Goal: Information Seeking & Learning: Find specific fact

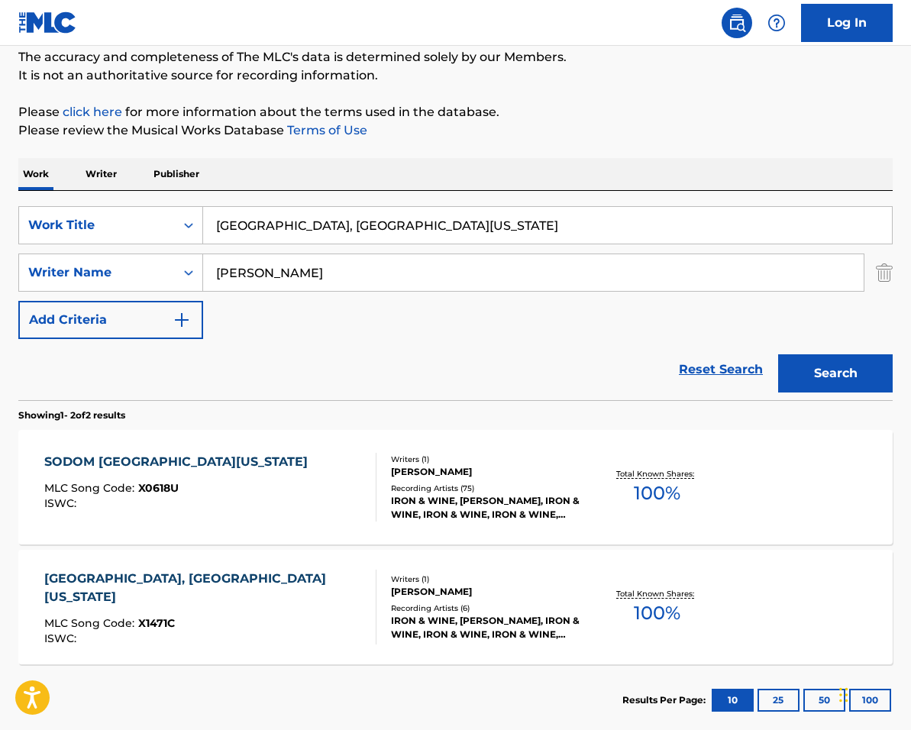
click at [181, 327] on img "Search Form" at bounding box center [182, 320] width 18 height 18
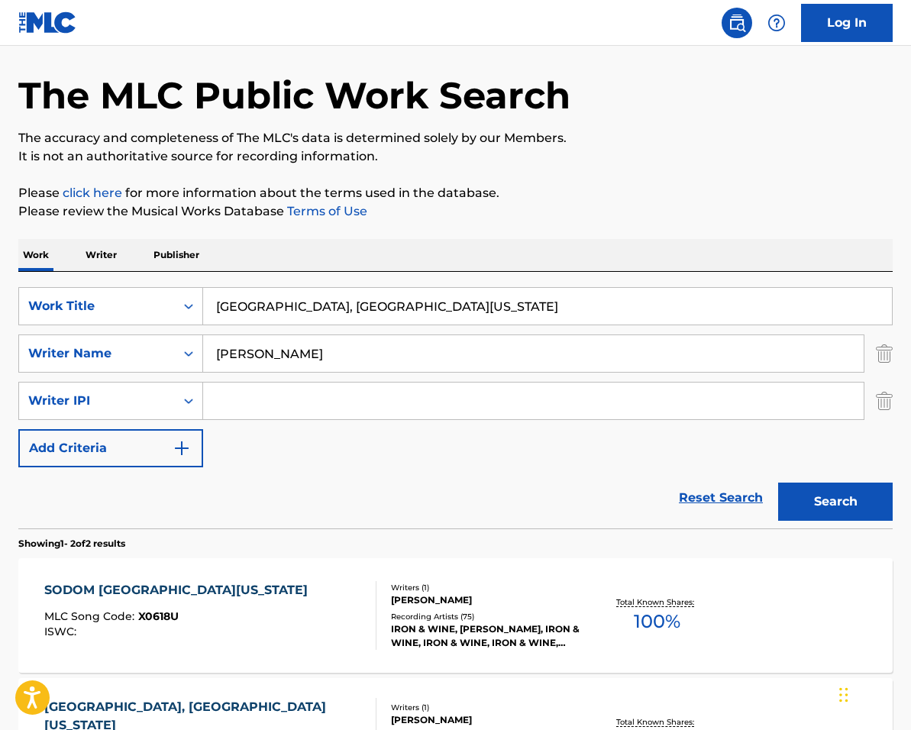
scroll to position [53, 0]
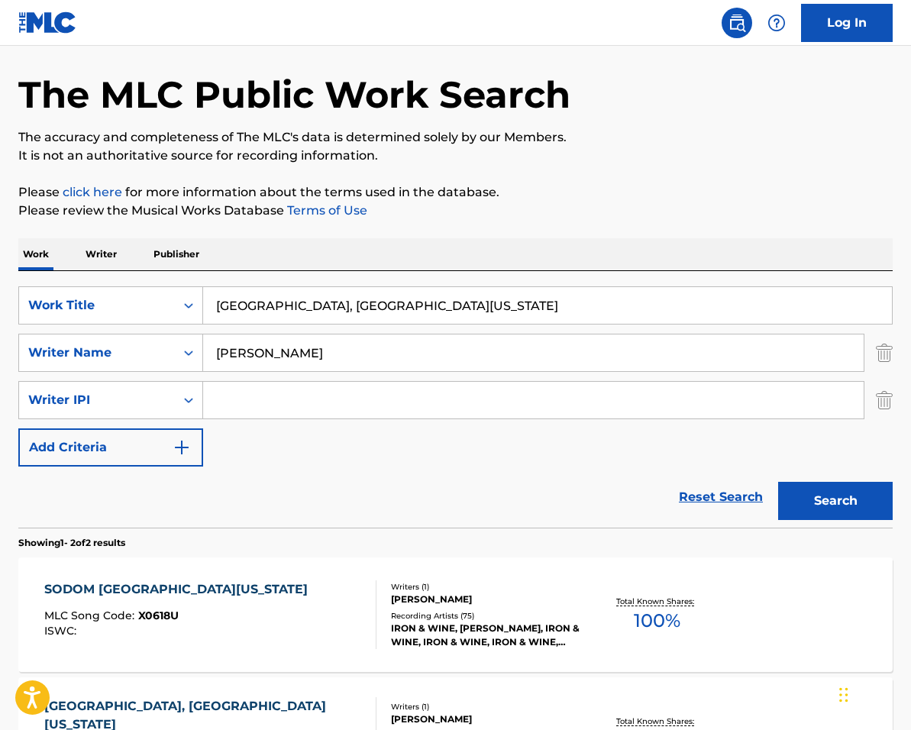
click at [390, 306] on input "[GEOGRAPHIC_DATA], [GEOGRAPHIC_DATA][US_STATE]" at bounding box center [547, 305] width 689 height 37
drag, startPoint x: 832, startPoint y: 299, endPoint x: 415, endPoint y: 263, distance: 418.6
click at [415, 263] on div "Work Writer Publisher SearchWithCriteria067cec01-09cc-4ec2-810e-fd4c6bc22cfc Wo…" at bounding box center [455, 551] width 875 height 626
paste input "I Love You More"
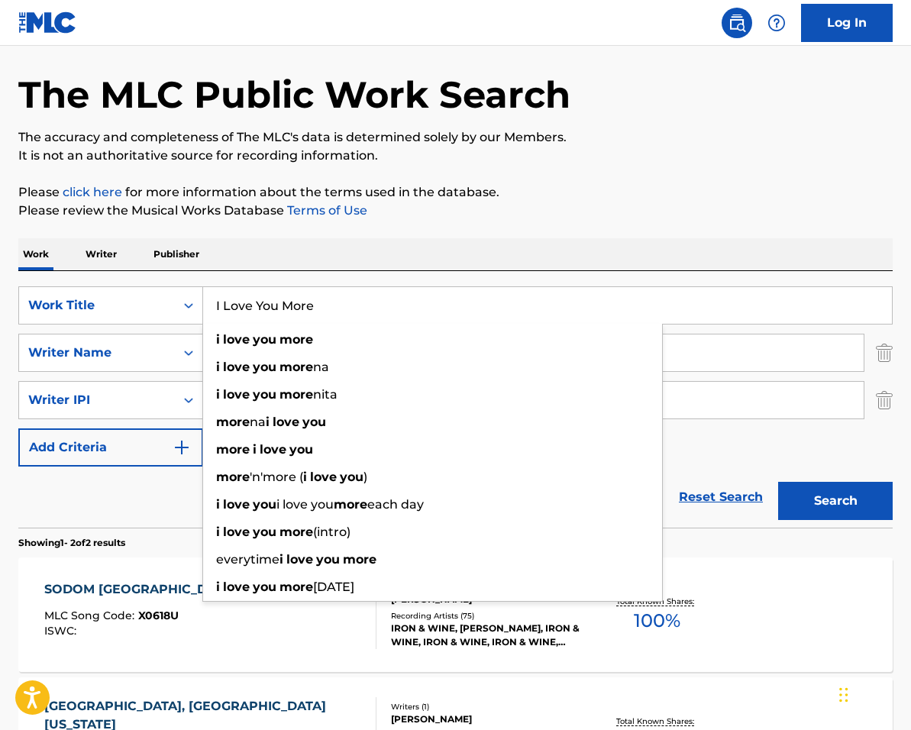
type input "I Love You More"
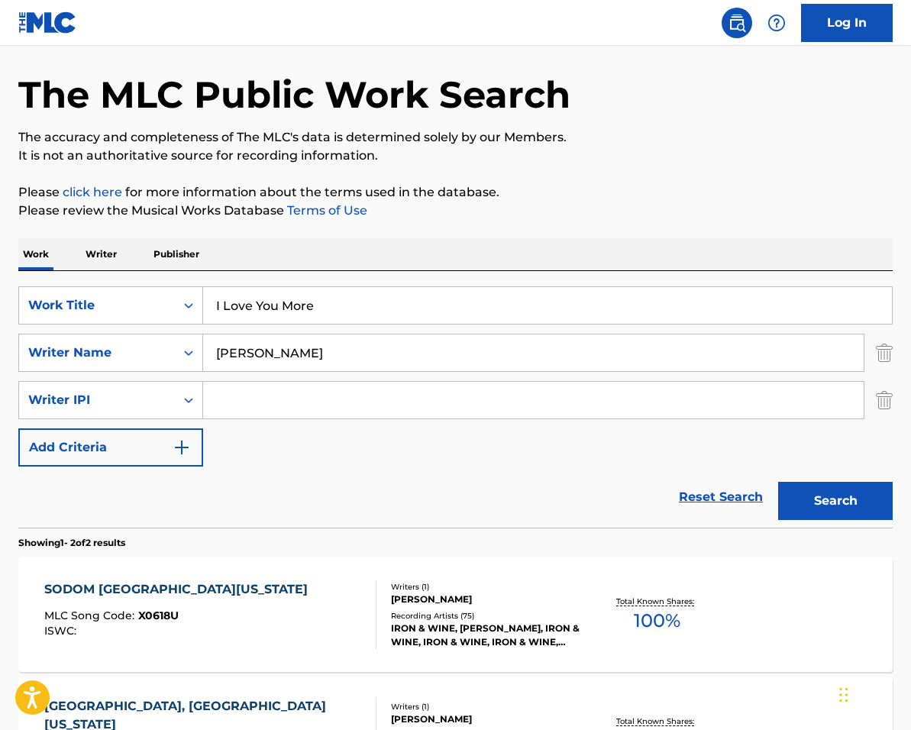
click at [140, 516] on div "Reset Search Search" at bounding box center [455, 497] width 875 height 61
click at [880, 355] on img "Search Form" at bounding box center [884, 353] width 17 height 38
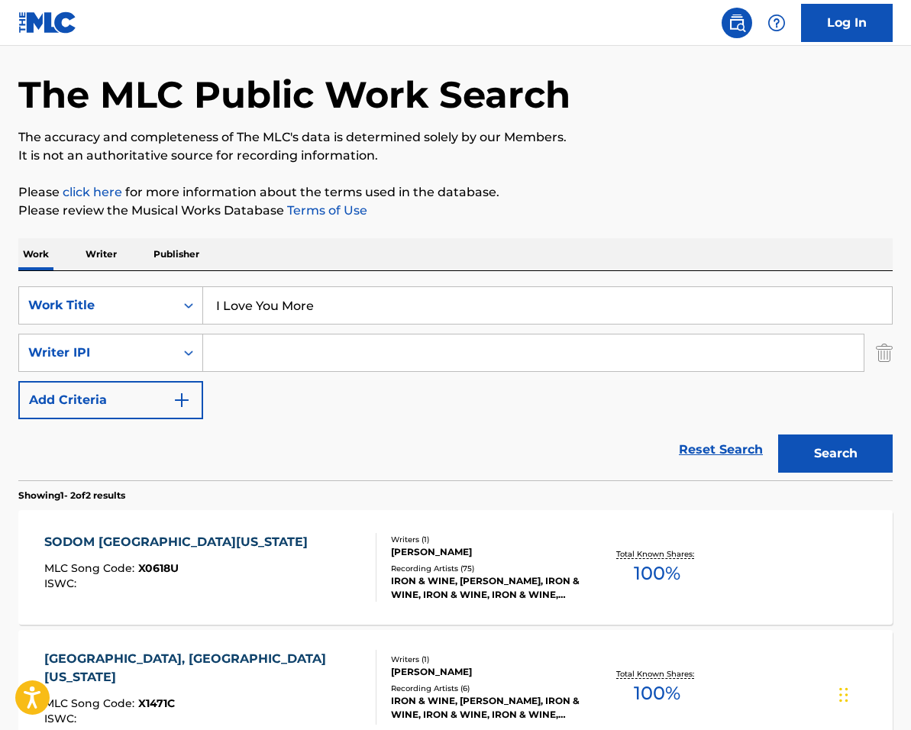
click at [753, 353] on input "Search Form" at bounding box center [533, 353] width 661 height 37
paste input "[PERSON_NAME]|[PERSON_NAME]"
drag, startPoint x: 338, startPoint y: 357, endPoint x: 515, endPoint y: 371, distance: 177.0
click at [515, 371] on div "[PERSON_NAME]|[PERSON_NAME]" at bounding box center [533, 353] width 661 height 38
click at [778, 435] on button "Search" at bounding box center [835, 454] width 115 height 38
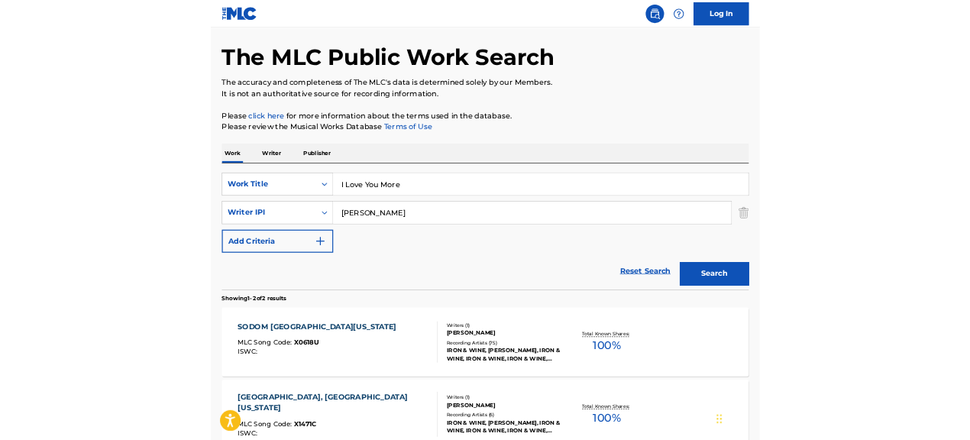
scroll to position [0, 0]
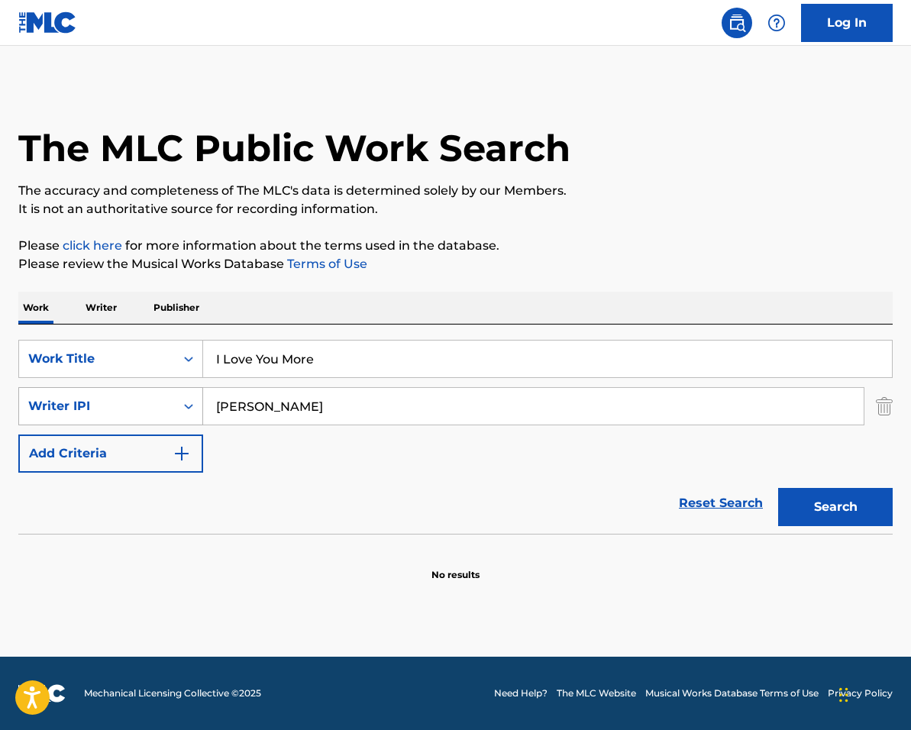
drag, startPoint x: 328, startPoint y: 409, endPoint x: 194, endPoint y: 390, distance: 134.9
click at [194, 390] on div "SearchWithCriteria2a8b9b65-e1b1-46f6-8f15-b50028b2b454 Writer IPI [PERSON_NAME]" at bounding box center [455, 406] width 875 height 38
paste input "[PERSON_NAME]|[PERSON_NAME]"
drag, startPoint x: 328, startPoint y: 411, endPoint x: 495, endPoint y: 417, distance: 167.4
click at [495, 417] on input "[PERSON_NAME]|[PERSON_NAME]" at bounding box center [533, 406] width 661 height 37
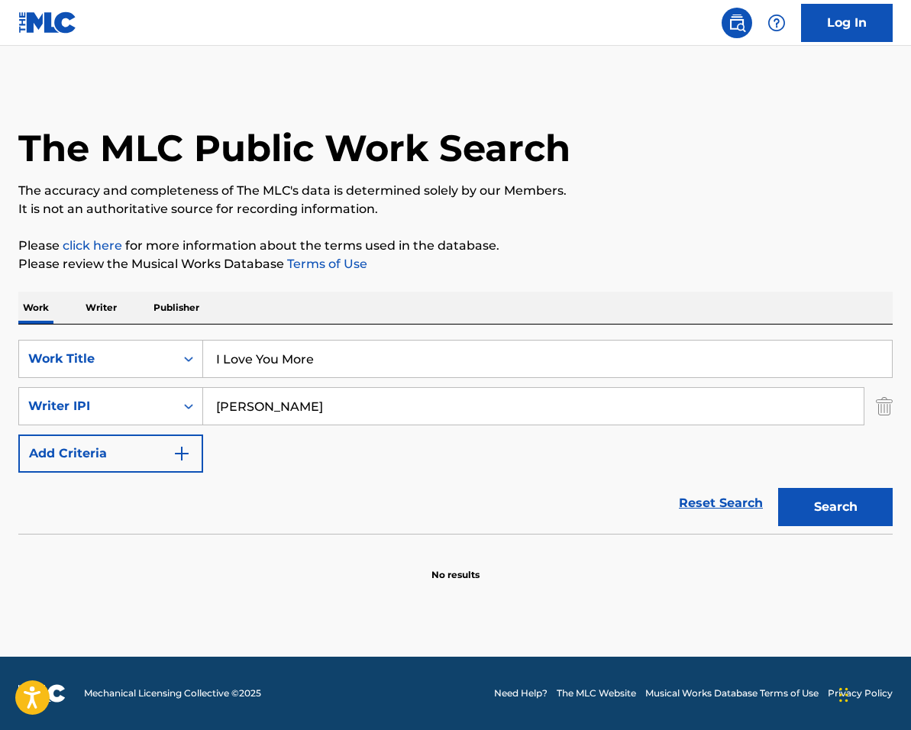
click at [778, 488] on button "Search" at bounding box center [835, 507] width 115 height 38
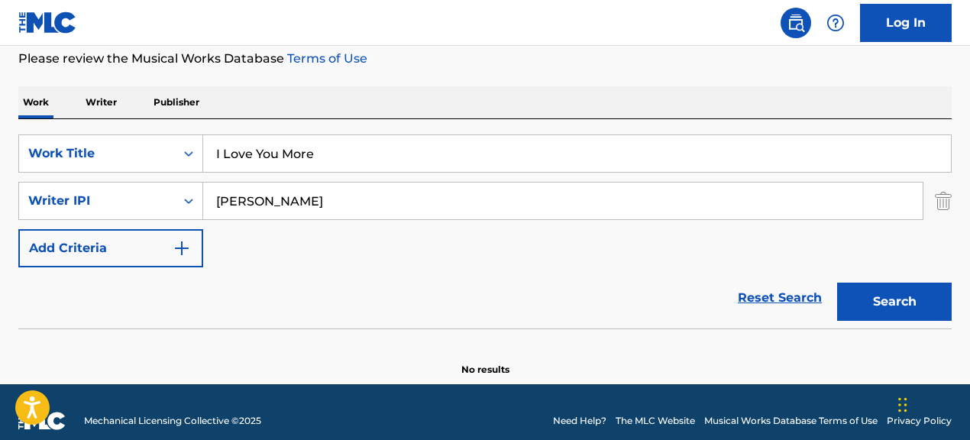
scroll to position [206, 0]
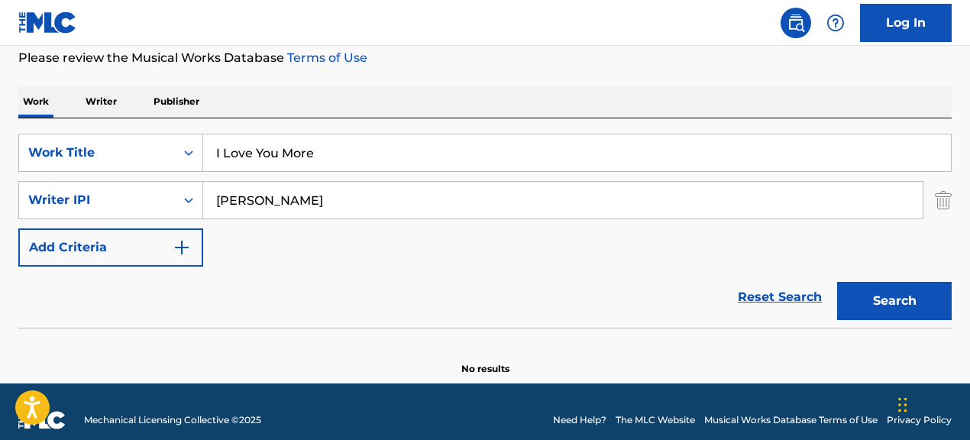
type input "[PERSON_NAME]"
click at [837, 282] on button "Search" at bounding box center [894, 301] width 115 height 38
drag, startPoint x: 603, startPoint y: 150, endPoint x: 526, endPoint y: 144, distance: 76.7
click at [526, 144] on input "I Love You More" at bounding box center [577, 152] width 748 height 37
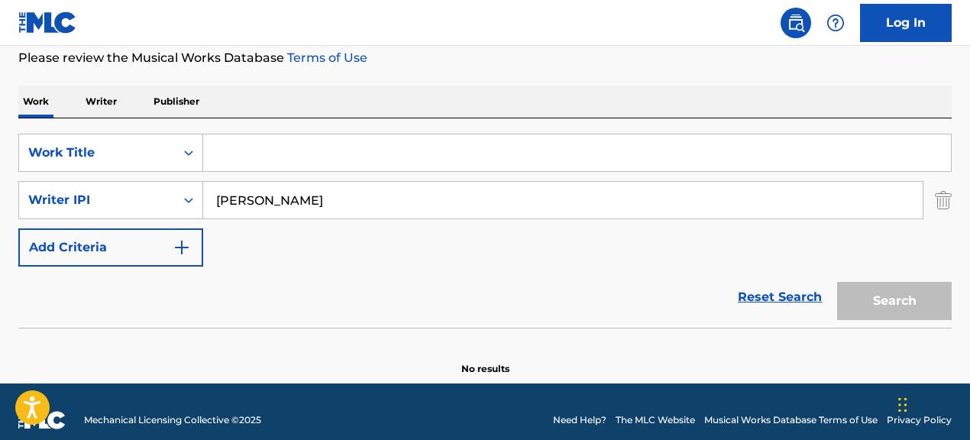
paste input "Sleigh Ride"
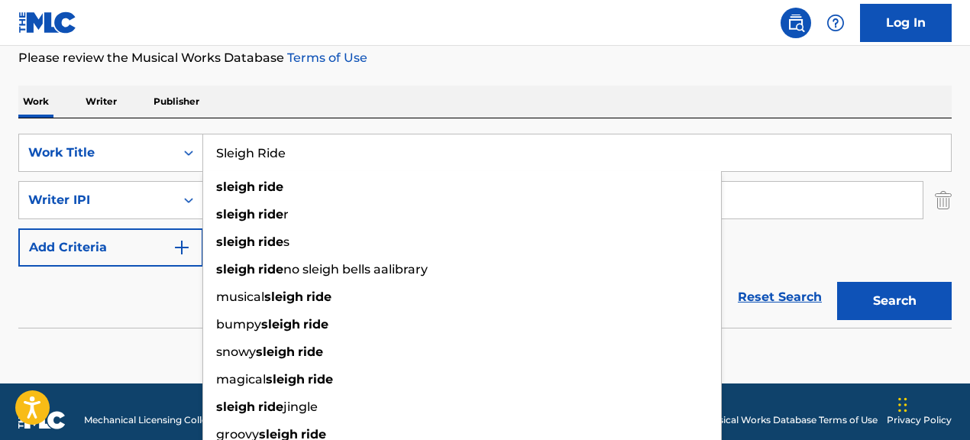
type input "Sleigh Ride"
click at [776, 245] on div "SearchWithCriteria067cec01-09cc-4ec2-810e-fd4c6bc22cfc Work Title Sleigh Ride s…" at bounding box center [484, 200] width 933 height 133
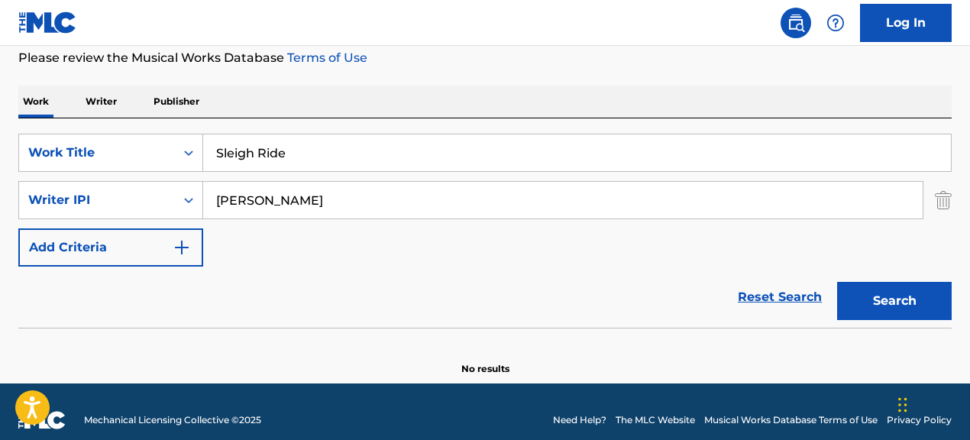
click at [353, 201] on input "[PERSON_NAME]" at bounding box center [562, 200] width 719 height 37
type input "D"
paste input "[PERSON_NAME] III [PERSON_NAME]|[PERSON_NAME]"
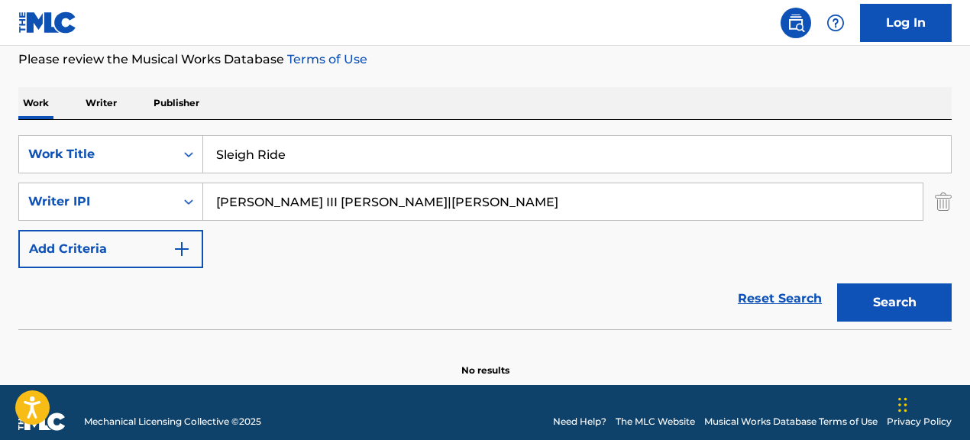
drag, startPoint x: 383, startPoint y: 202, endPoint x: 222, endPoint y: 197, distance: 161.2
click at [222, 197] on input "[PERSON_NAME] III [PERSON_NAME]|[PERSON_NAME]" at bounding box center [562, 201] width 719 height 37
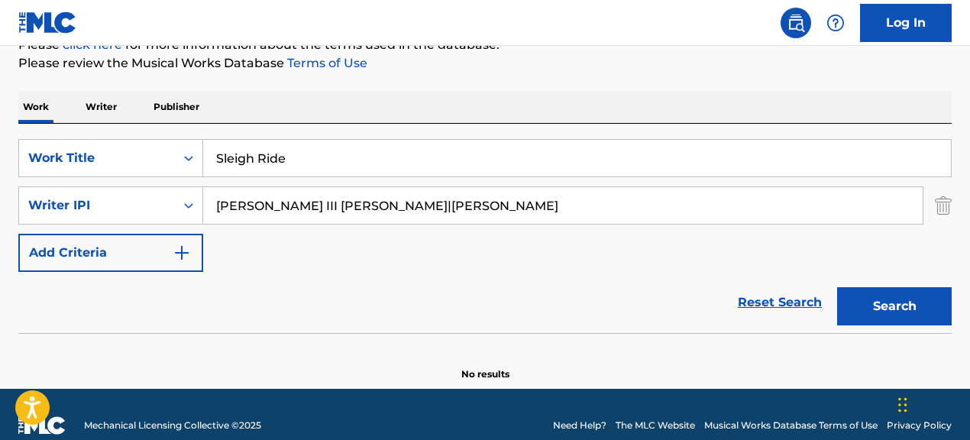
click at [325, 227] on div "SearchWithCriteria067cec01-09cc-4ec2-810e-fd4c6bc22cfc Work Title Sleigh Ride S…" at bounding box center [484, 205] width 933 height 133
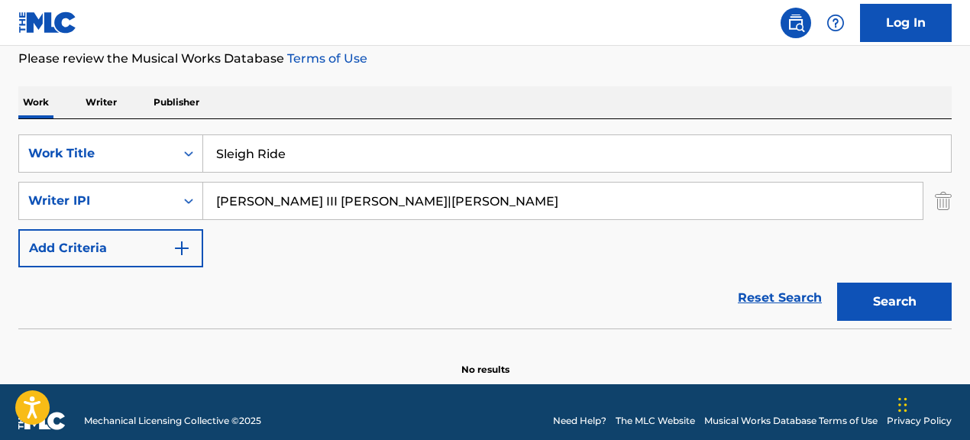
drag, startPoint x: 384, startPoint y: 206, endPoint x: 211, endPoint y: 202, distance: 173.4
click at [211, 202] on input "[PERSON_NAME] III [PERSON_NAME]|[PERSON_NAME]" at bounding box center [562, 201] width 719 height 37
type input "[PERSON_NAME]"
click at [837, 283] on button "Search" at bounding box center [894, 302] width 115 height 38
click at [851, 302] on button "Search" at bounding box center [894, 302] width 115 height 38
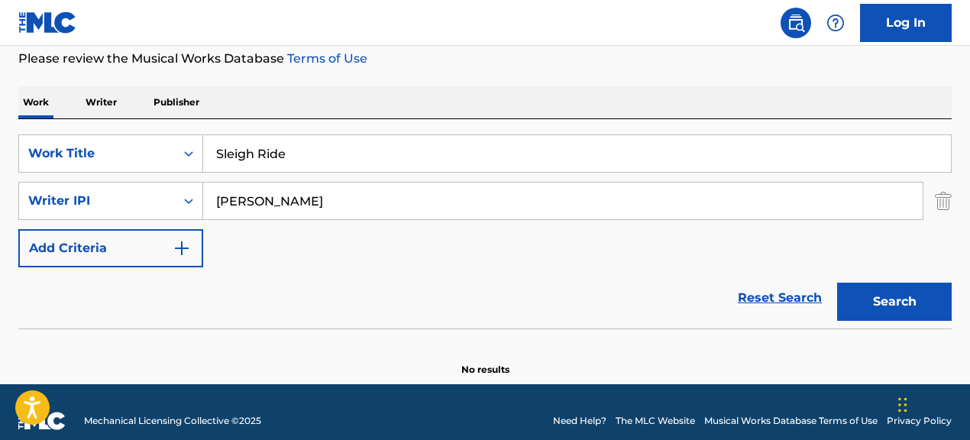
drag, startPoint x: 387, startPoint y: 201, endPoint x: 215, endPoint y: 186, distance: 173.2
click at [215, 186] on input "[PERSON_NAME]" at bounding box center [562, 201] width 719 height 37
paste input "[PERSON_NAME] III [PERSON_NAME]|[PERSON_NAME]"
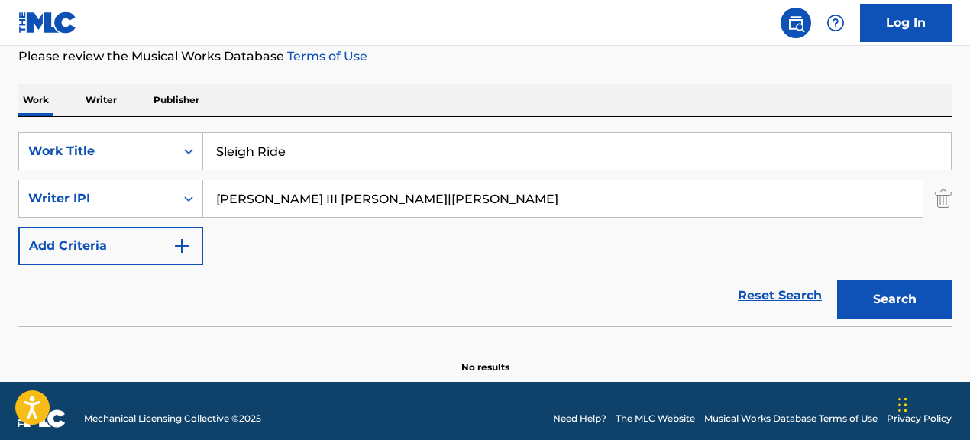
scroll to position [202, 0]
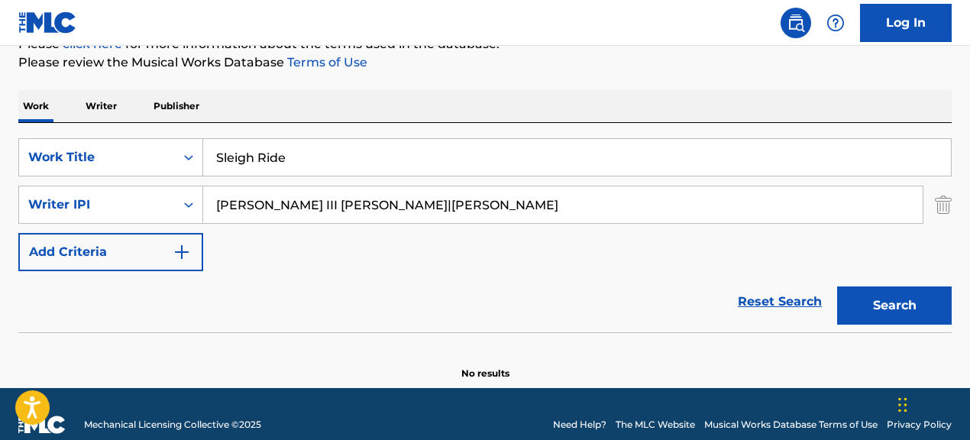
drag, startPoint x: 383, startPoint y: 204, endPoint x: 459, endPoint y: 211, distance: 76.7
click at [459, 211] on input "[PERSON_NAME] III [PERSON_NAME]|[PERSON_NAME]" at bounding box center [562, 204] width 719 height 37
type input "[PERSON_NAME] III [PERSON_NAME]"
click at [837, 286] on button "Search" at bounding box center [894, 305] width 115 height 38
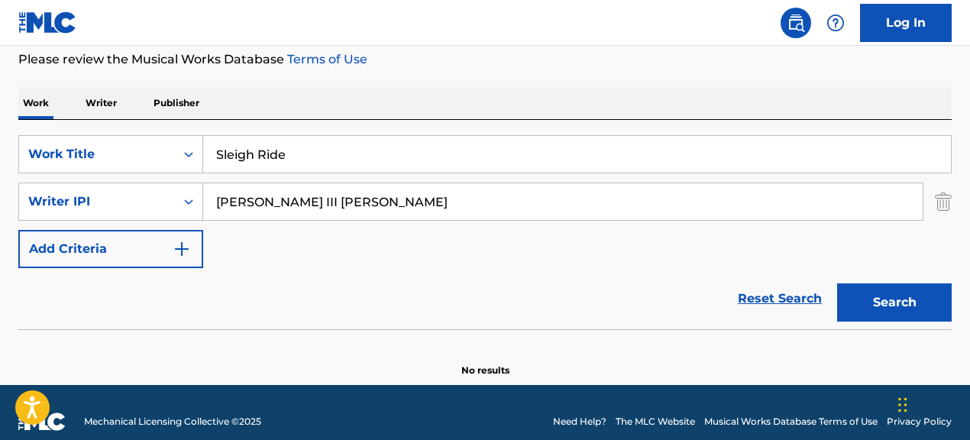
drag, startPoint x: 494, startPoint y: 216, endPoint x: 186, endPoint y: 176, distance: 311.2
click at [186, 176] on div "SearchWithCriteria067cec01-09cc-4ec2-810e-fd4c6bc22cfc Work Title Sleigh Ride S…" at bounding box center [484, 201] width 933 height 133
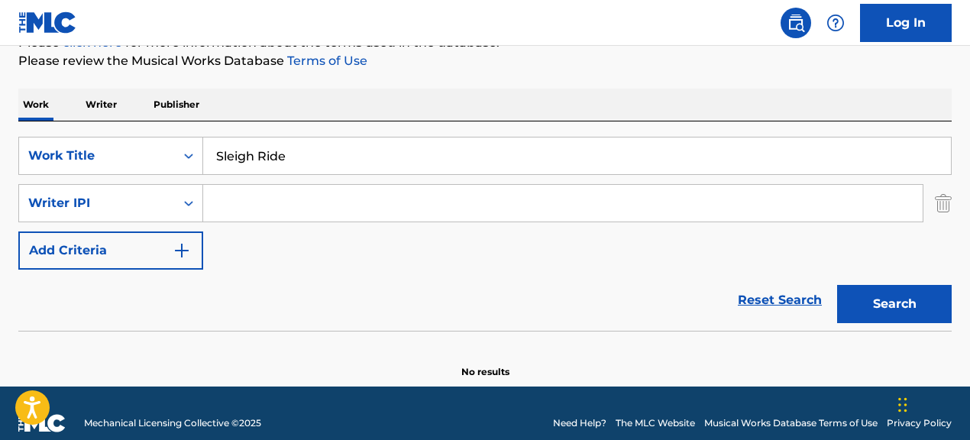
paste input "[PERSON_NAME] III [PERSON_NAME]|[PERSON_NAME]"
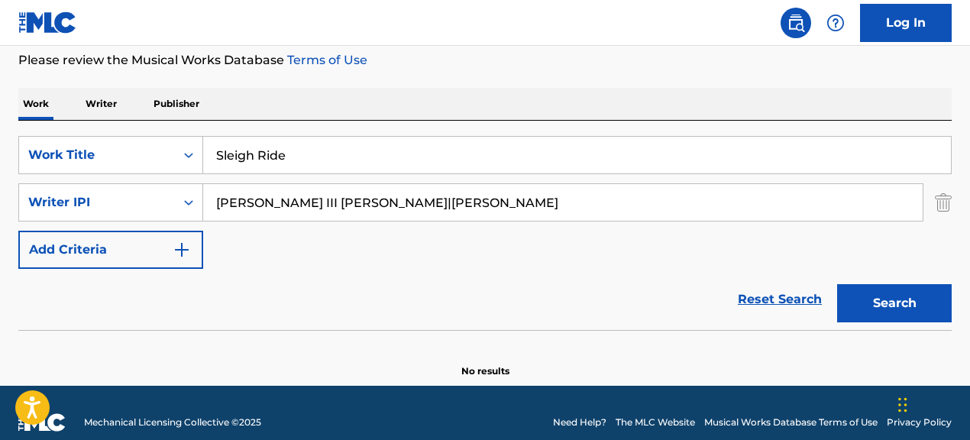
scroll to position [206, 0]
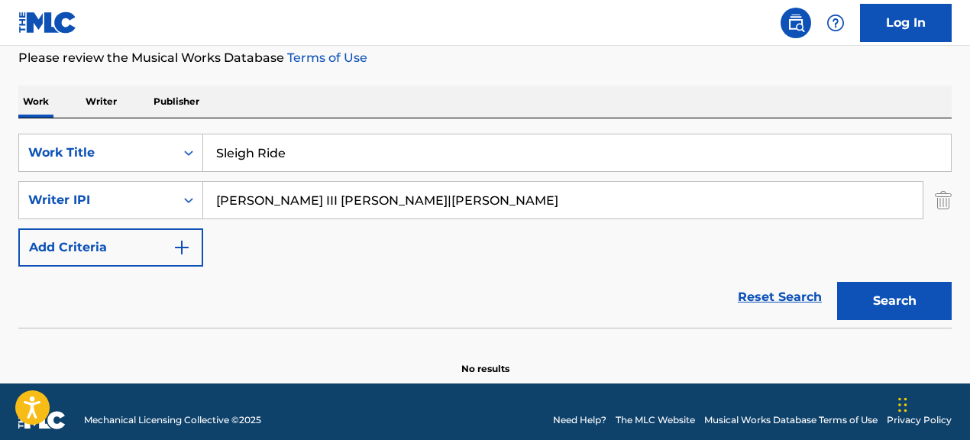
click at [383, 205] on input "[PERSON_NAME] III [PERSON_NAME]|[PERSON_NAME]" at bounding box center [562, 200] width 719 height 37
click at [837, 282] on button "Search" at bounding box center [894, 301] width 115 height 38
click at [335, 201] on input "[PERSON_NAME] III [PERSON_NAME]" at bounding box center [562, 200] width 719 height 37
click at [837, 282] on button "Search" at bounding box center [894, 301] width 115 height 38
type input "[PERSON_NAME]"
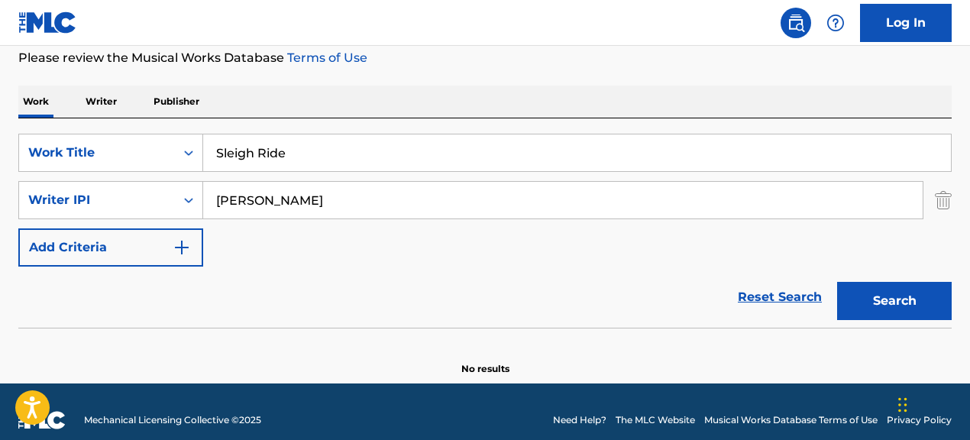
click at [837, 282] on button "Search" at bounding box center [894, 301] width 115 height 38
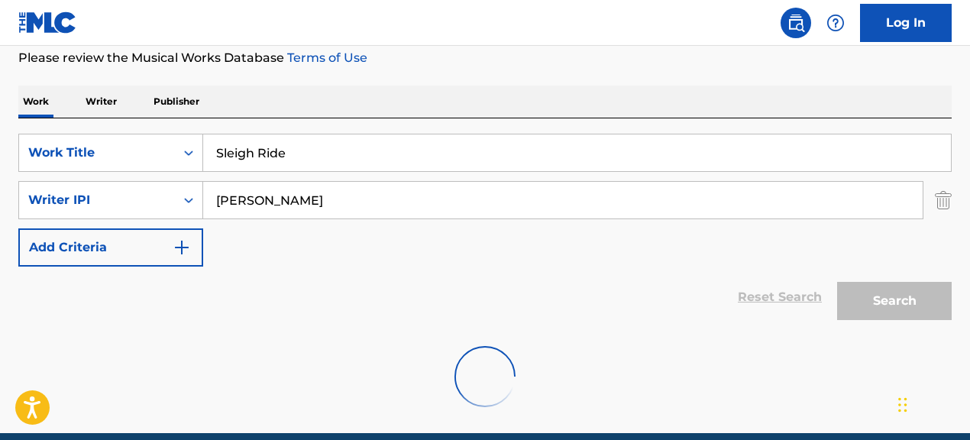
click at [837, 282] on button "Search" at bounding box center [894, 301] width 115 height 38
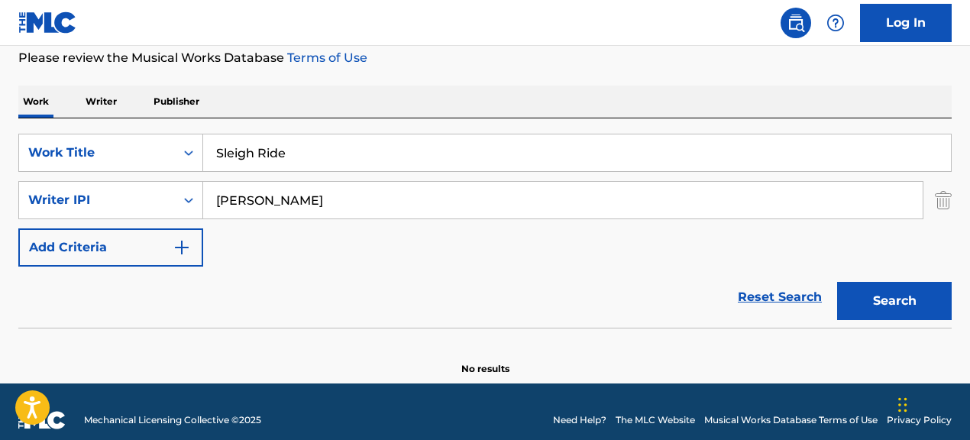
click at [837, 282] on button "Search" at bounding box center [894, 301] width 115 height 38
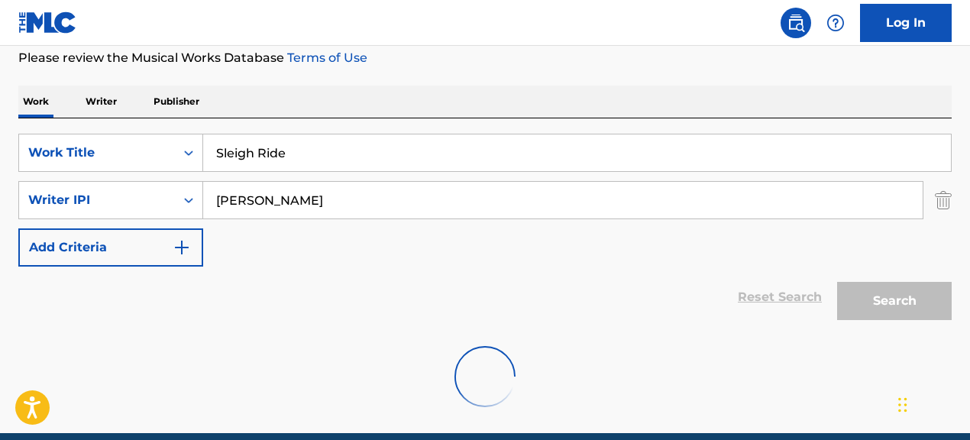
click at [837, 282] on button "Search" at bounding box center [894, 301] width 115 height 38
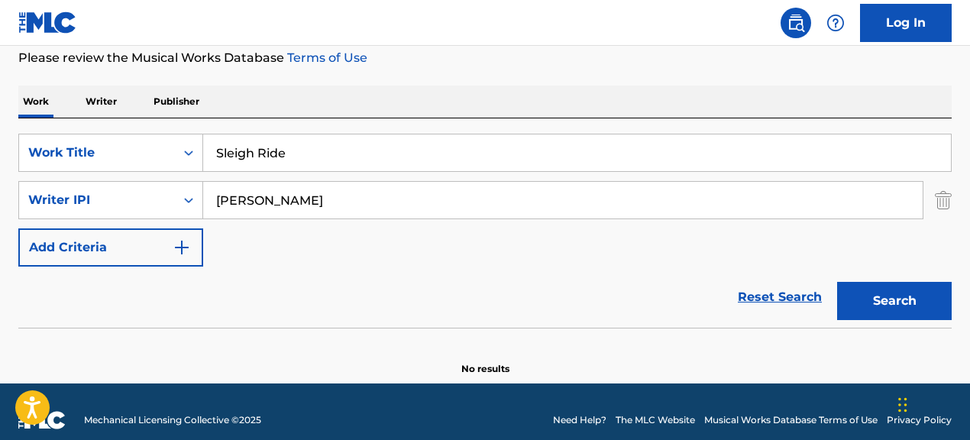
click at [837, 282] on button "Search" at bounding box center [894, 301] width 115 height 38
click at [173, 210] on div "Writer IPI" at bounding box center [97, 200] width 156 height 29
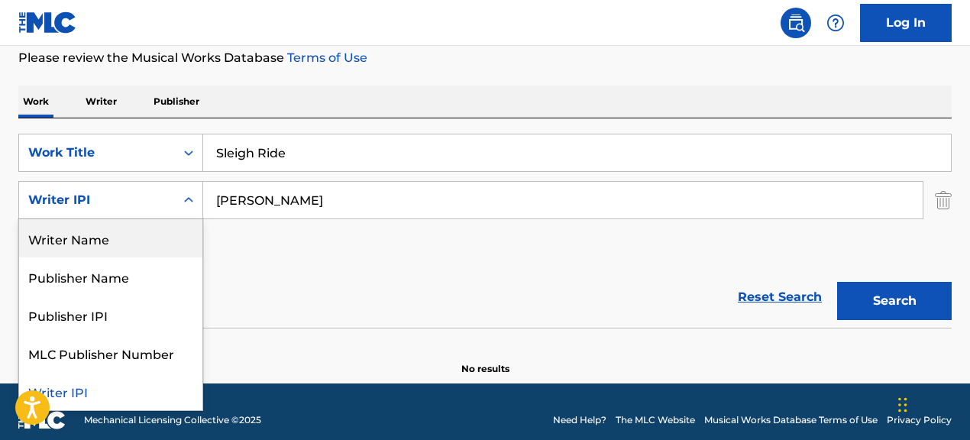
click at [156, 228] on div "Writer Name" at bounding box center [110, 238] width 183 height 38
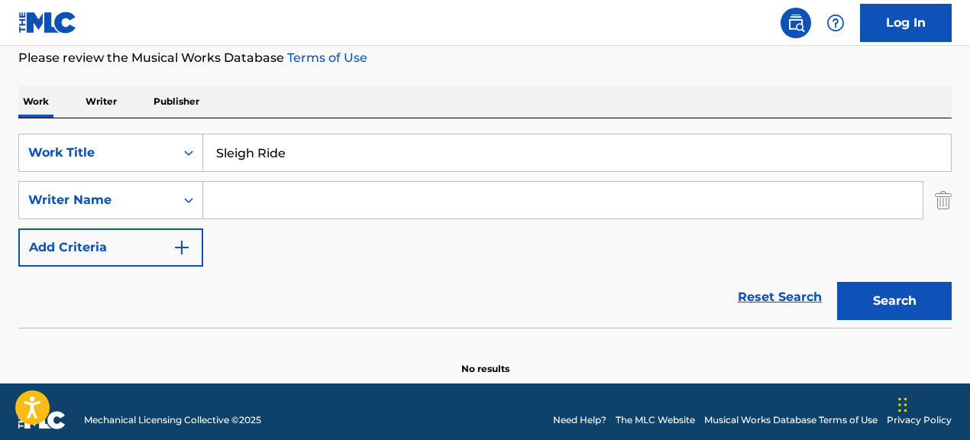
click at [310, 209] on input "Search Form" at bounding box center [562, 200] width 719 height 37
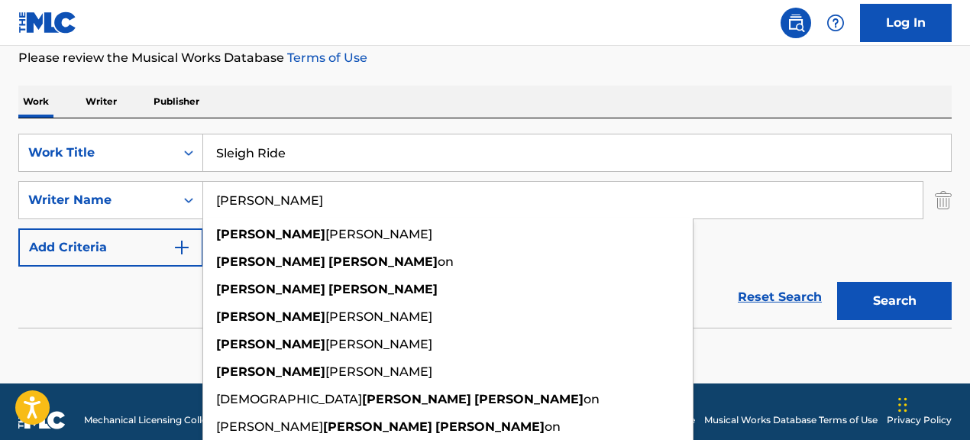
type input "[PERSON_NAME]"
click at [837, 282] on button "Search" at bounding box center [894, 301] width 115 height 38
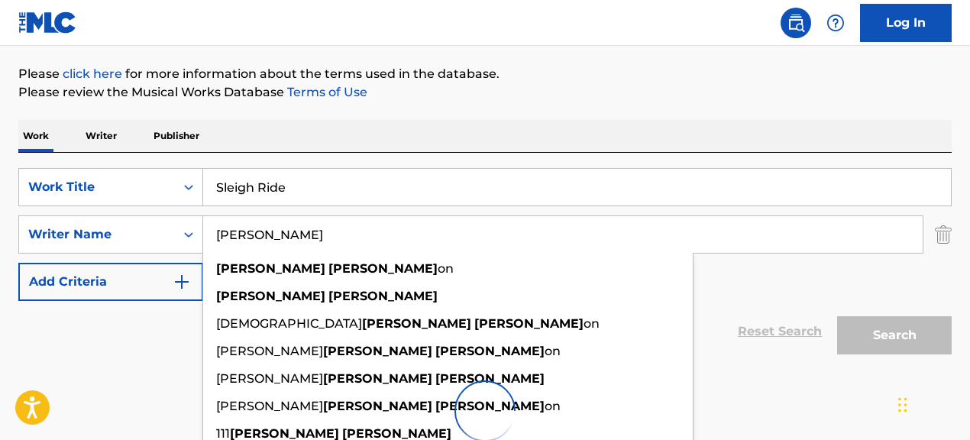
scroll to position [165, 0]
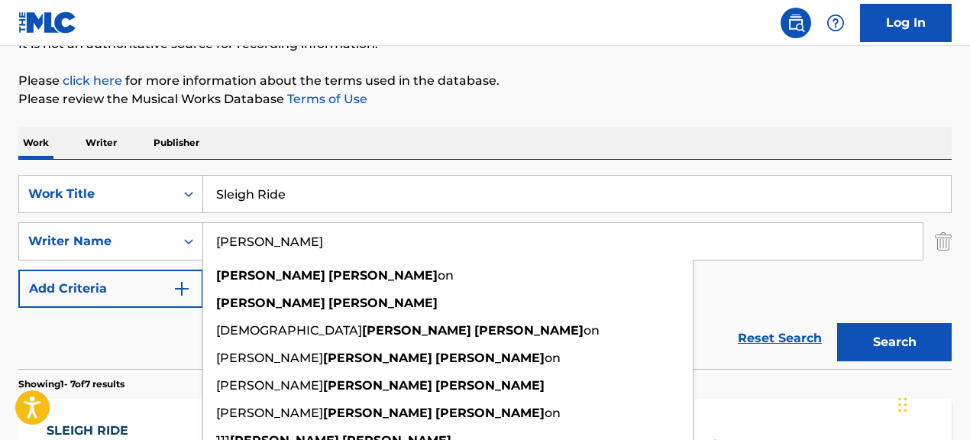
click at [803, 306] on div "SearchWithCriteria067cec01-09cc-4ec2-810e-fd4c6bc22cfc Work Title Sleigh Ride S…" at bounding box center [484, 241] width 933 height 133
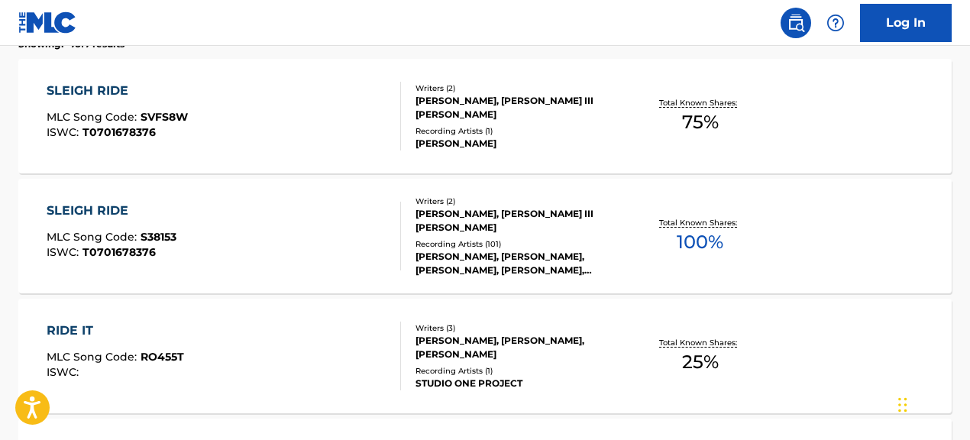
scroll to position [506, 0]
click at [359, 253] on div "SLEIGH RIDE MLC Song Code : S38153 ISWC : T0701678376" at bounding box center [224, 235] width 354 height 69
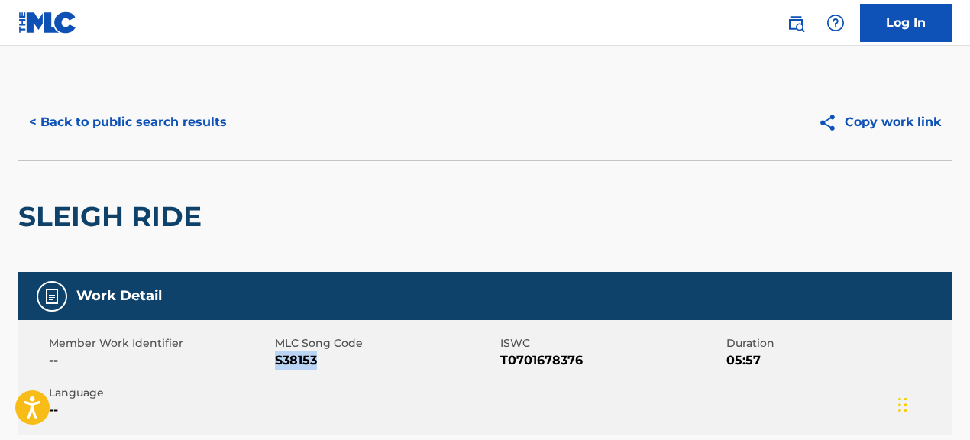
drag, startPoint x: 276, startPoint y: 361, endPoint x: 322, endPoint y: 361, distance: 46.6
click at [323, 361] on span "S38153" at bounding box center [386, 360] width 222 height 18
copy span "S38153"
click at [202, 115] on button "< Back to public search results" at bounding box center [127, 122] width 219 height 38
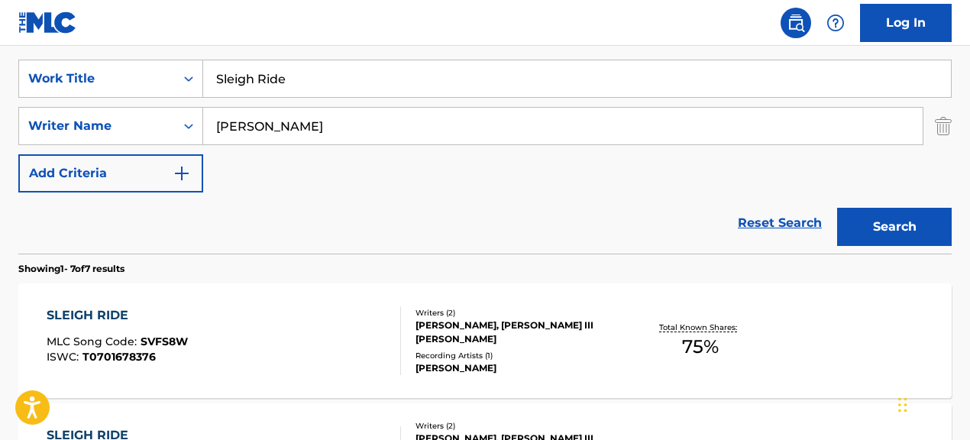
scroll to position [266, 0]
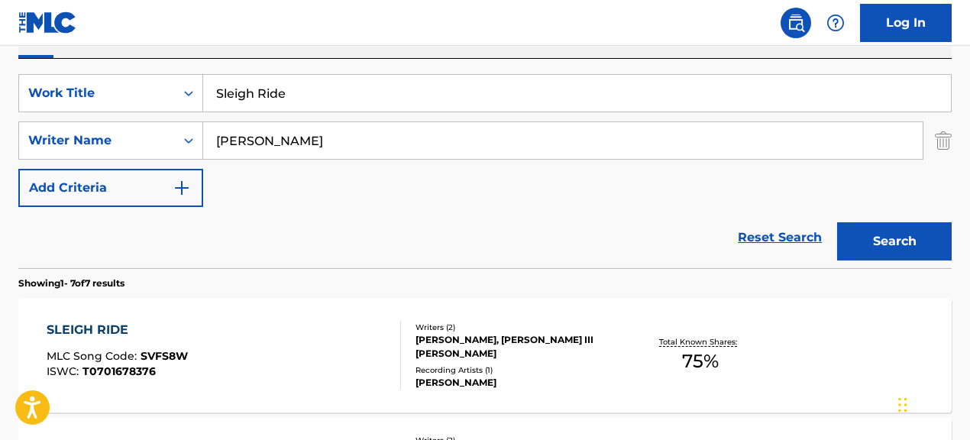
click at [358, 88] on input "Sleigh Ride" at bounding box center [577, 93] width 748 height 37
type input "S"
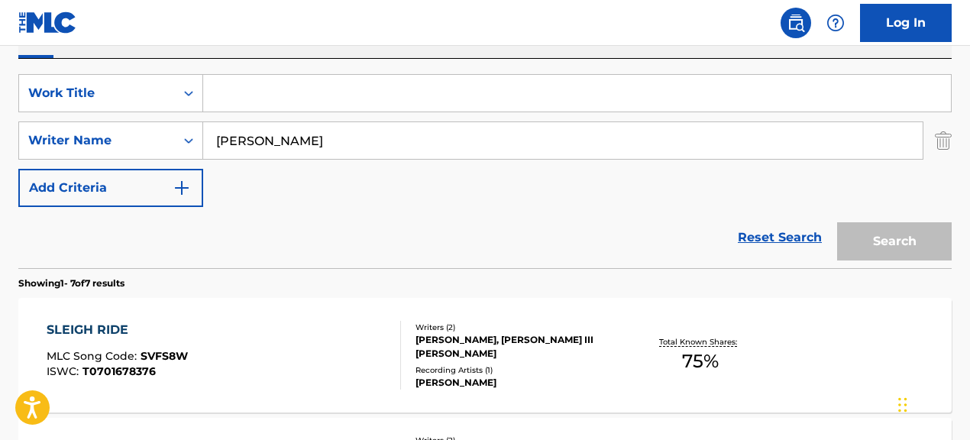
paste input "I Love You More"
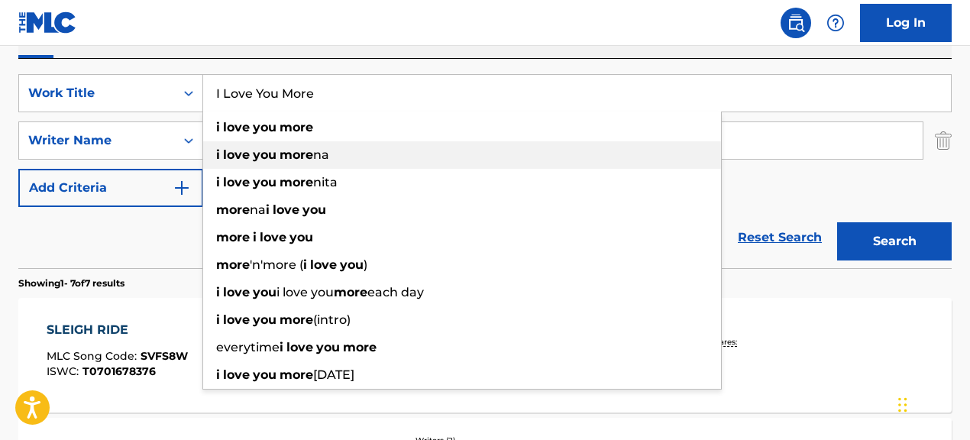
click at [333, 142] on div "i love you more na" at bounding box center [462, 154] width 518 height 27
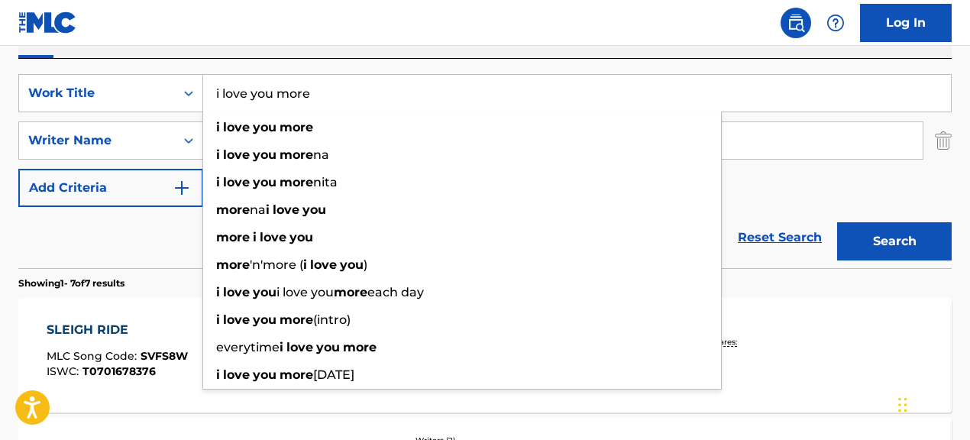
type input "i love you more"
drag, startPoint x: 108, startPoint y: 231, endPoint x: 115, endPoint y: 228, distance: 7.9
click at [108, 231] on div "Reset Search Search" at bounding box center [484, 237] width 933 height 61
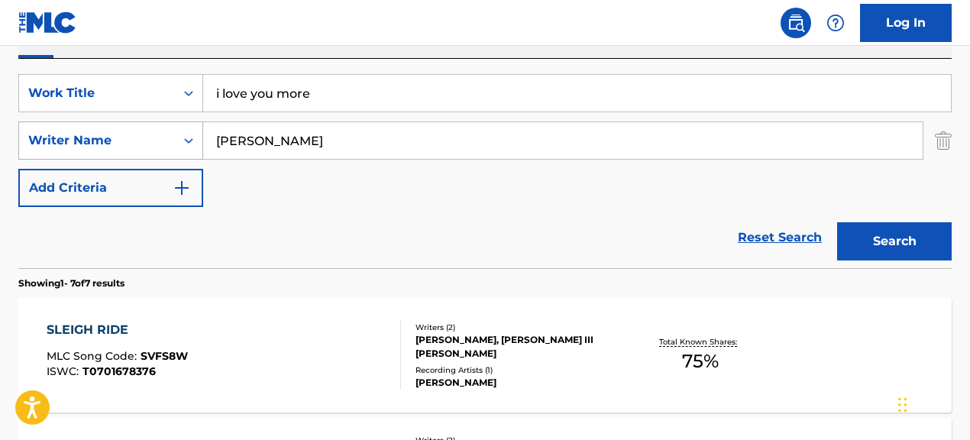
drag, startPoint x: 358, startPoint y: 144, endPoint x: 106, endPoint y: 128, distance: 252.5
click at [106, 128] on div "SearchWithCriteriac986bac1-99a6-4a78-9bc3-16675e2cbd49 Writer Name [PERSON_NAME]" at bounding box center [484, 140] width 933 height 38
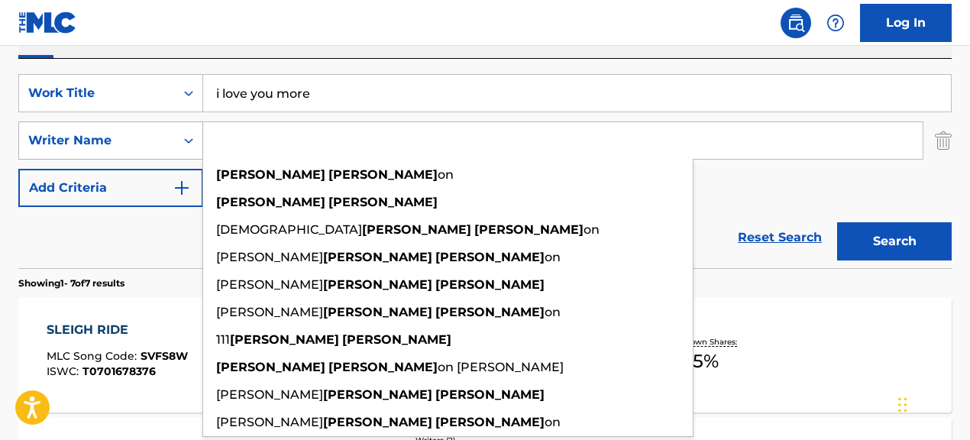
paste input "[PERSON_NAME]|[PERSON_NAME]"
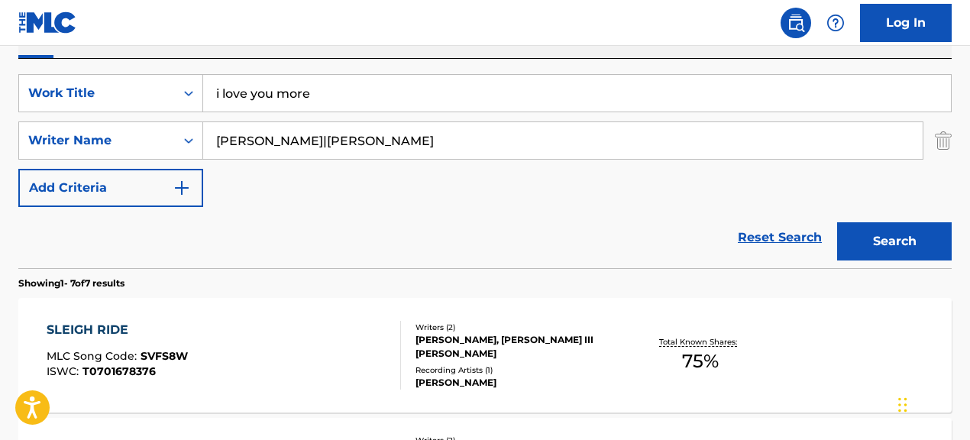
drag, startPoint x: 327, startPoint y: 139, endPoint x: 454, endPoint y: 156, distance: 127.9
click at [454, 156] on input "[PERSON_NAME]|[PERSON_NAME]" at bounding box center [562, 140] width 719 height 37
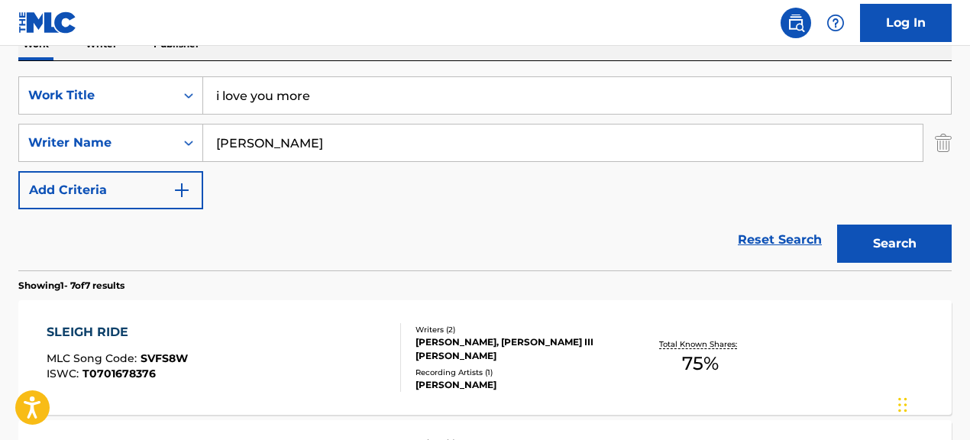
type input "[PERSON_NAME]"
click at [837, 225] on button "Search" at bounding box center [894, 244] width 115 height 38
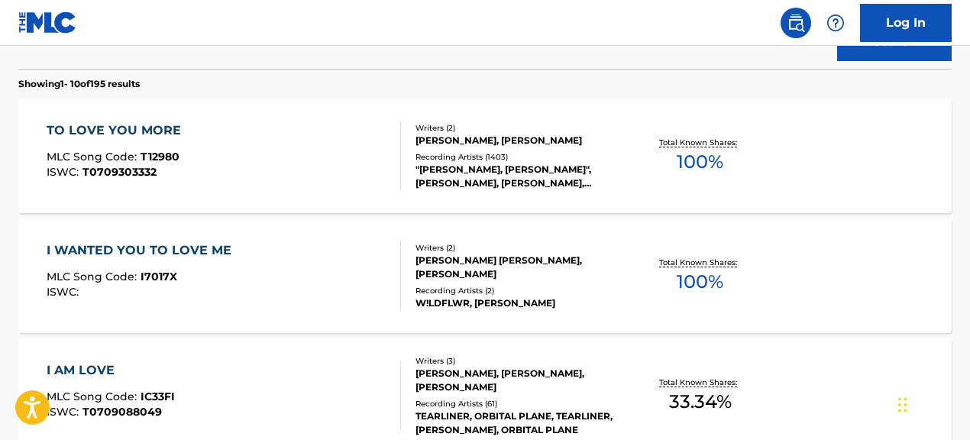
scroll to position [466, 0]
click at [481, 141] on div "[PERSON_NAME], [PERSON_NAME]" at bounding box center [519, 140] width 207 height 14
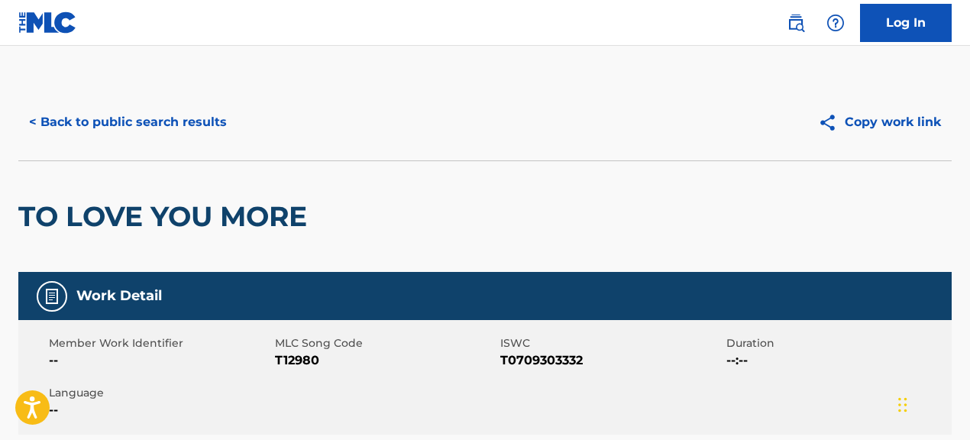
click at [212, 128] on button "< Back to public search results" at bounding box center [127, 122] width 219 height 38
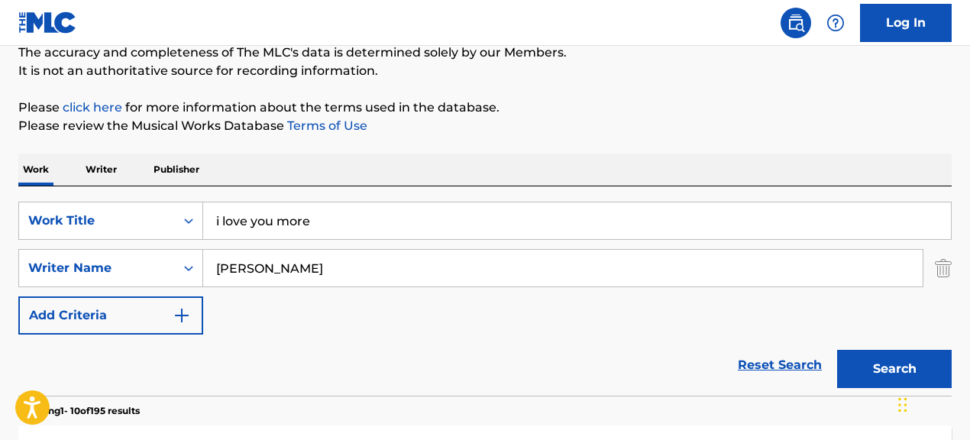
scroll to position [139, 0]
drag, startPoint x: 360, startPoint y: 225, endPoint x: 234, endPoint y: 213, distance: 126.5
click at [234, 213] on input "i love you more" at bounding box center [577, 220] width 748 height 37
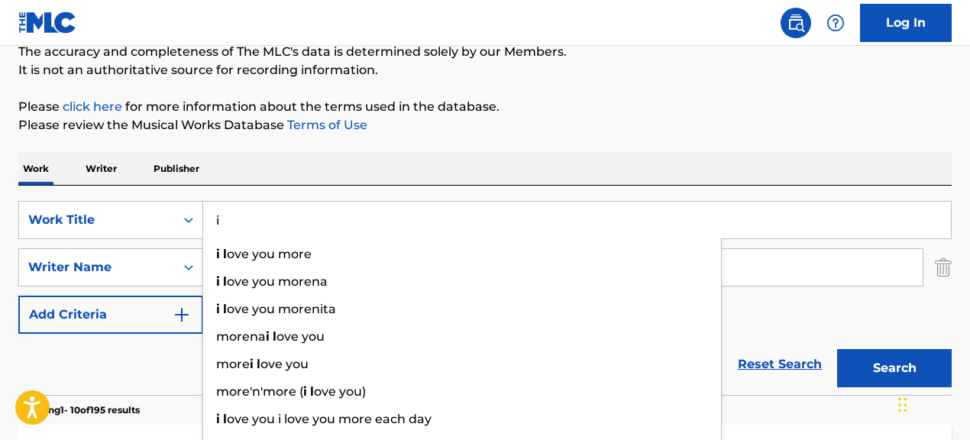
type input "i"
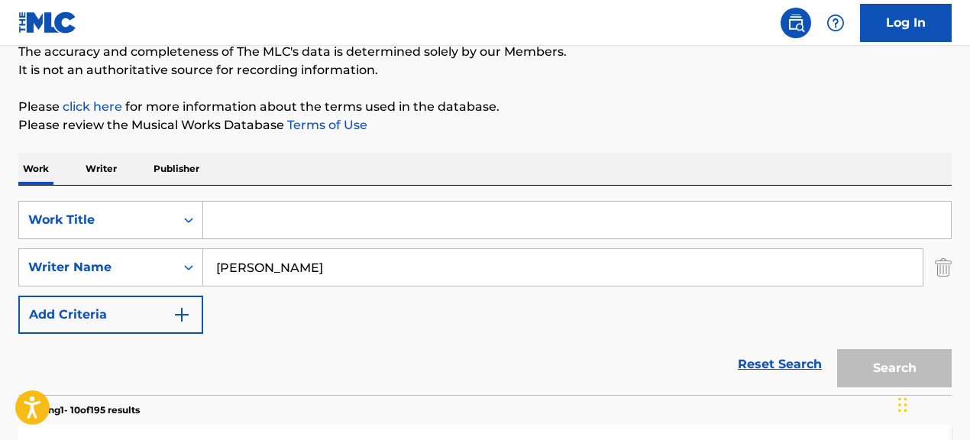
paste input "Locomotive"
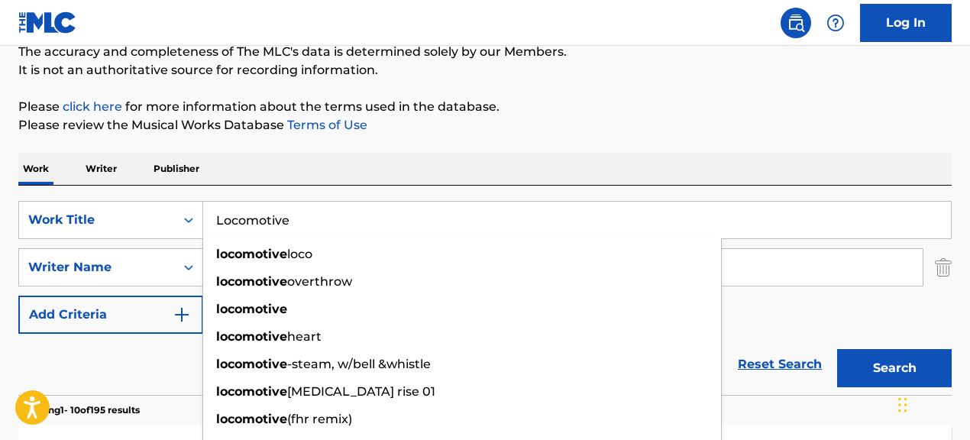
type input "Locomotive"
drag, startPoint x: 383, startPoint y: 262, endPoint x: 124, endPoint y: 354, distance: 274.0
click at [124, 354] on form "SearchWithCriteria067cec01-09cc-4ec2-810e-fd4c6bc22cfc Work Title Locomotive lo…" at bounding box center [484, 298] width 933 height 194
click at [136, 357] on div "Reset Search Search" at bounding box center [484, 364] width 933 height 61
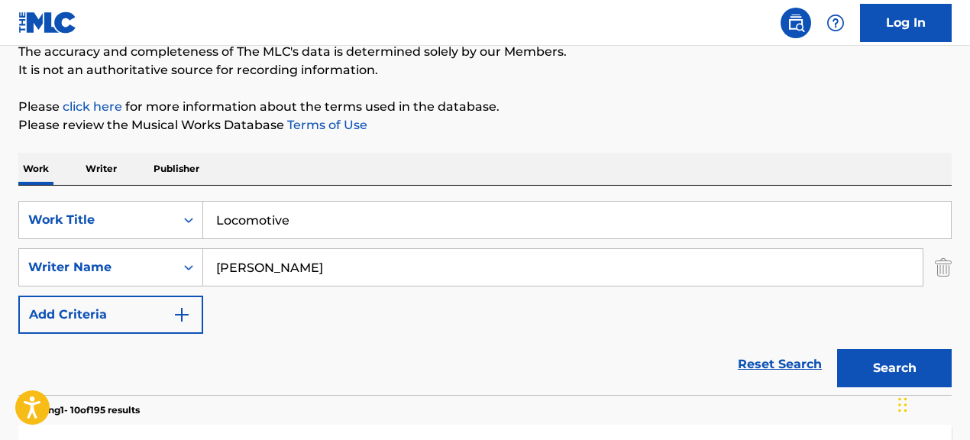
drag, startPoint x: 338, startPoint y: 269, endPoint x: 247, endPoint y: 249, distance: 93.0
click at [247, 249] on input "[PERSON_NAME]" at bounding box center [562, 267] width 719 height 37
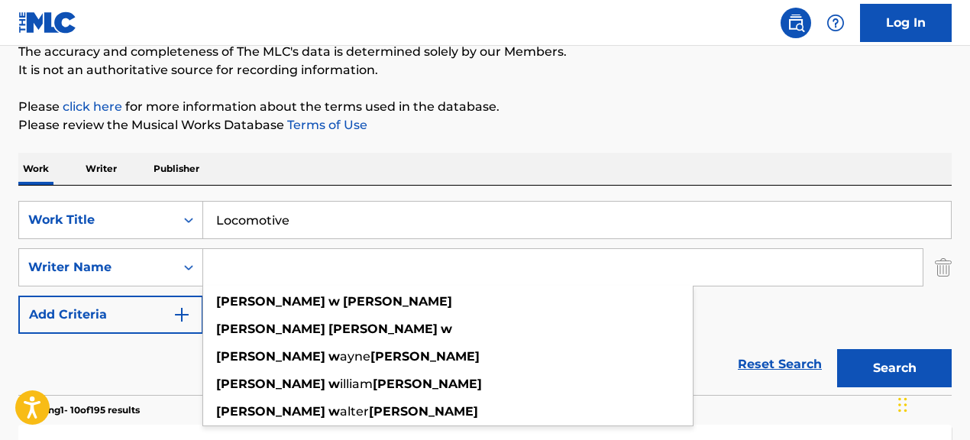
paste input "[PERSON_NAME]"
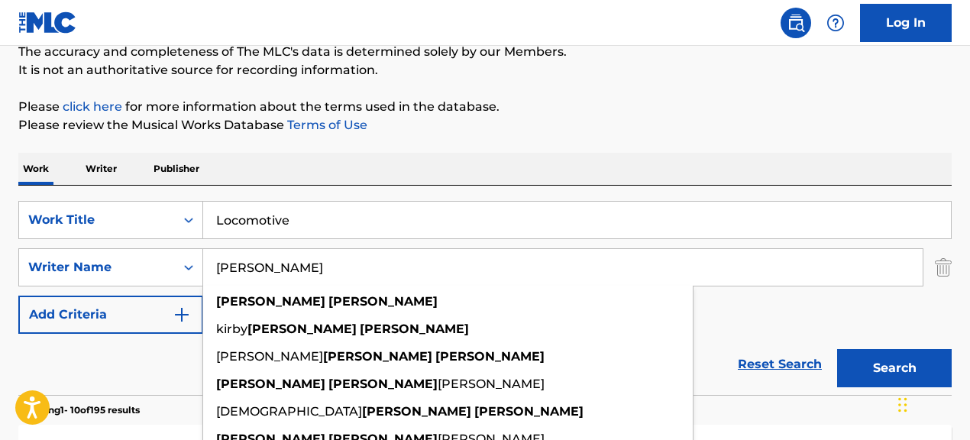
type input "[PERSON_NAME]"
click at [771, 323] on div "SearchWithCriteria067cec01-09cc-4ec2-810e-fd4c6bc22cfc Work Title Locomotive Se…" at bounding box center [484, 267] width 933 height 133
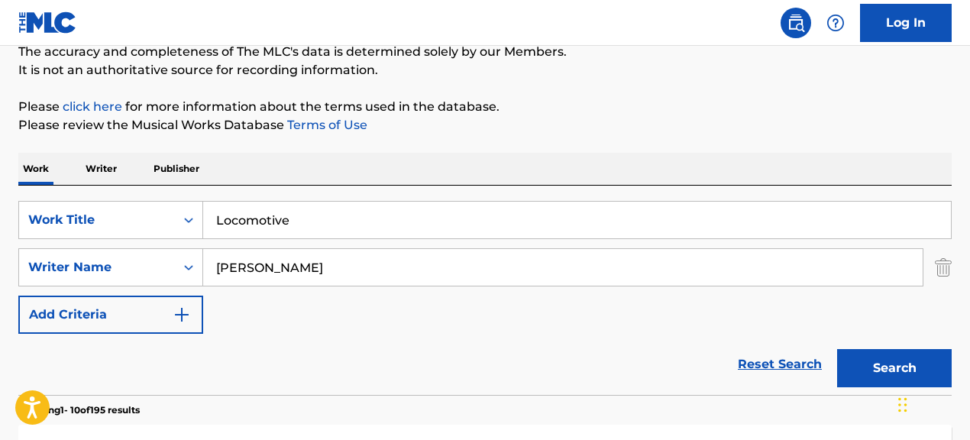
click at [861, 369] on button "Search" at bounding box center [894, 368] width 115 height 38
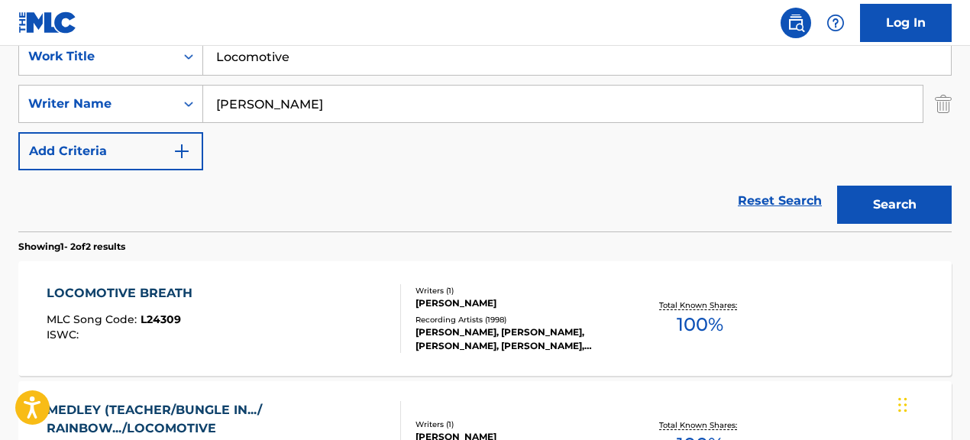
scroll to position [297, 0]
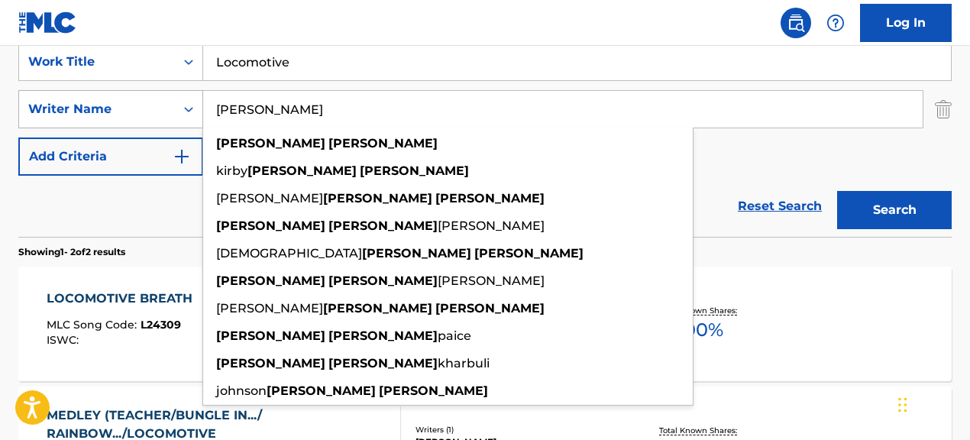
drag, startPoint x: 377, startPoint y: 109, endPoint x: 202, endPoint y: 90, distance: 175.9
click at [202, 90] on div "SearchWithCriteriac986bac1-99a6-4a78-9bc3-16675e2cbd49 Writer Name [PERSON_NAME…" at bounding box center [484, 109] width 933 height 38
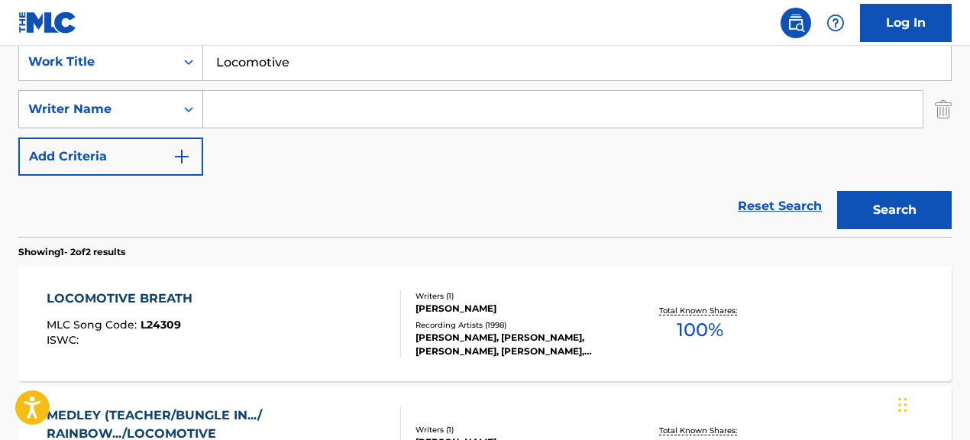
paste input "[PERSON_NAME]|[PERSON_NAME]"
drag, startPoint x: 319, startPoint y: 112, endPoint x: 489, endPoint y: 124, distance: 170.0
click at [489, 124] on input "[PERSON_NAME]|[PERSON_NAME]" at bounding box center [562, 109] width 719 height 37
type input "[PERSON_NAME]"
click at [837, 191] on button "Search" at bounding box center [894, 210] width 115 height 38
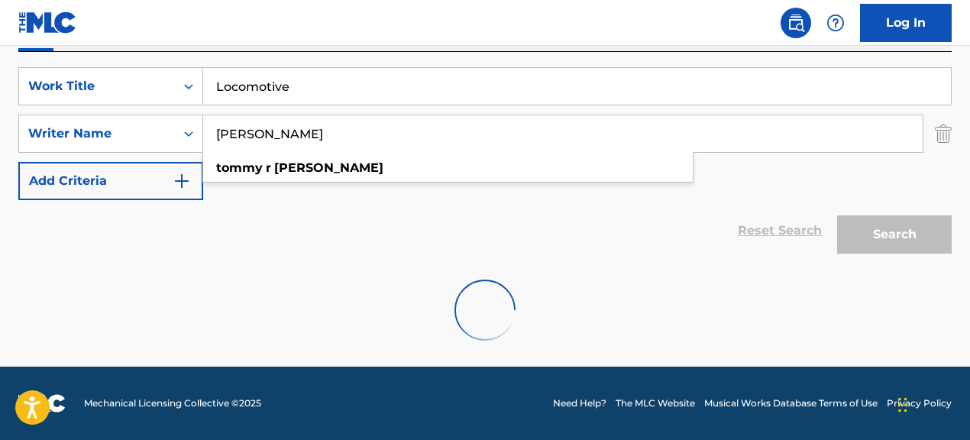
scroll to position [273, 0]
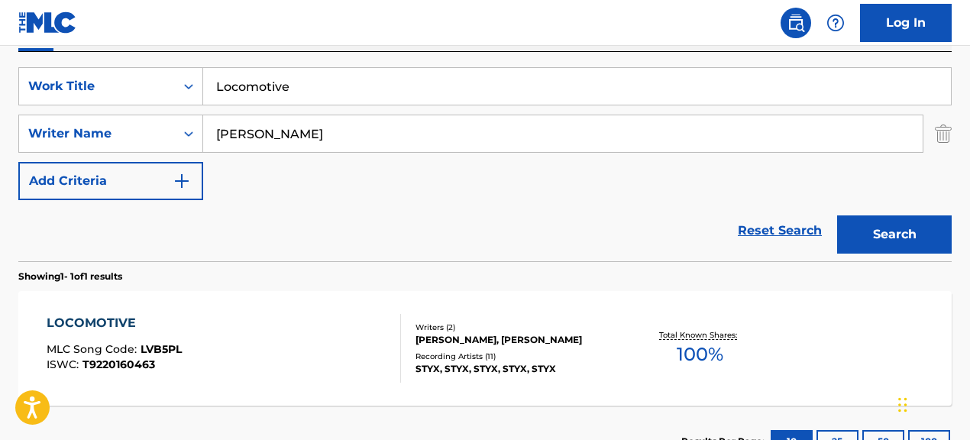
click at [475, 322] on div "Writers ( 2 )" at bounding box center [519, 327] width 207 height 11
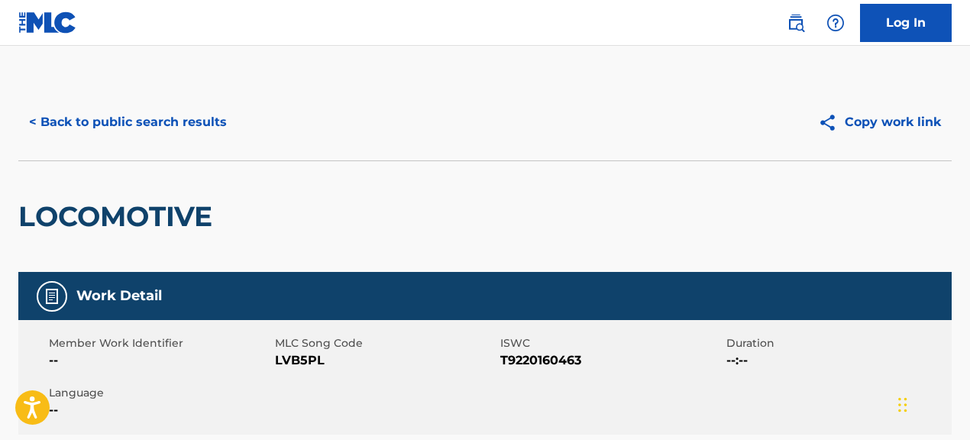
drag, startPoint x: 274, startPoint y: 359, endPoint x: 310, endPoint y: 364, distance: 36.3
click at [337, 359] on span "LVB5PL" at bounding box center [386, 360] width 222 height 18
drag, startPoint x: 274, startPoint y: 364, endPoint x: 352, endPoint y: 368, distance: 78.0
click at [352, 368] on span "LVB5PL" at bounding box center [386, 360] width 222 height 18
copy span "LVB5PL"
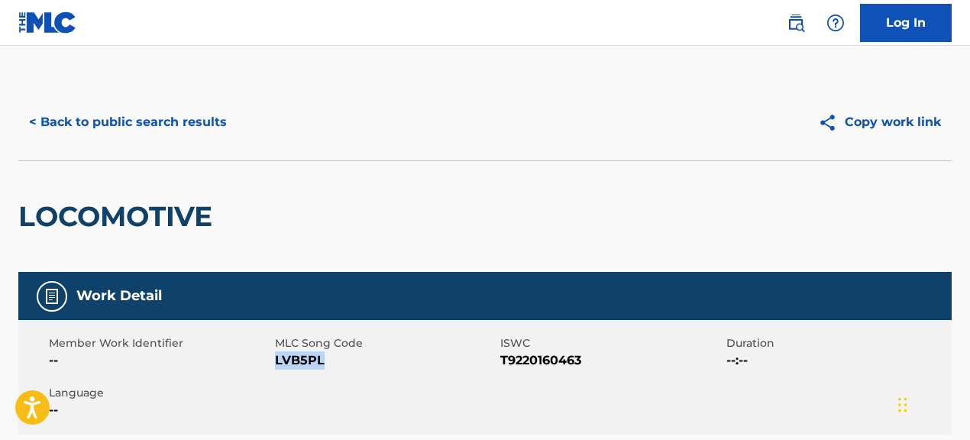
click at [205, 128] on button "< Back to public search results" at bounding box center [127, 122] width 219 height 38
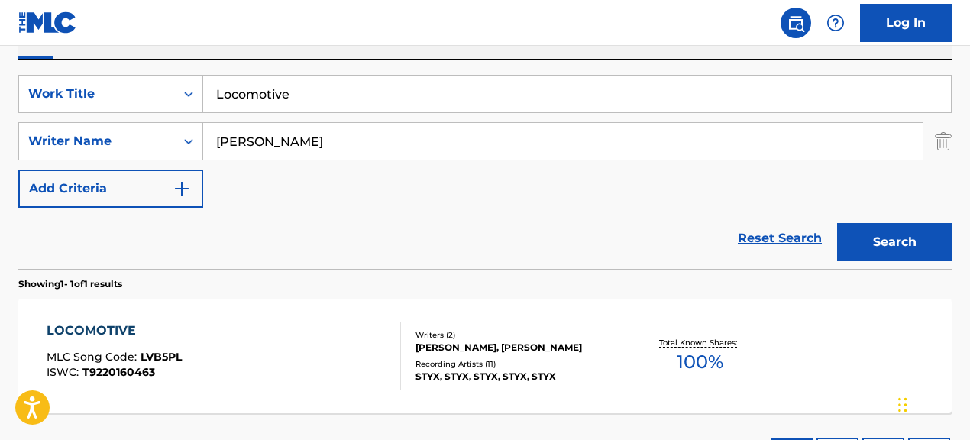
scroll to position [266, 0]
drag, startPoint x: 338, startPoint y: 139, endPoint x: 189, endPoint y: 118, distance: 150.4
click at [189, 119] on div "SearchWithCriteria067cec01-09cc-4ec2-810e-fd4c6bc22cfc Work Title Locomotive Se…" at bounding box center [484, 140] width 933 height 133
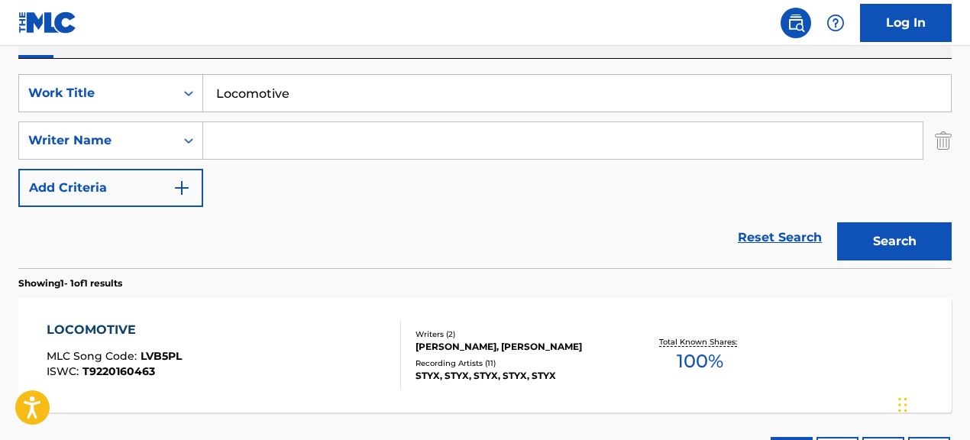
paste input "[PERSON_NAME]|[PERSON_NAME]"
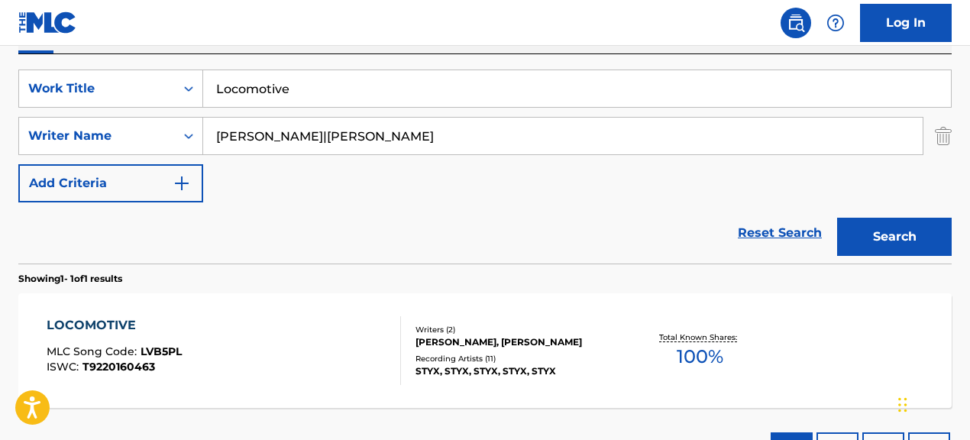
drag, startPoint x: 322, startPoint y: 141, endPoint x: 213, endPoint y: 135, distance: 109.4
click at [213, 135] on input "[PERSON_NAME]|[PERSON_NAME]" at bounding box center [562, 136] width 719 height 37
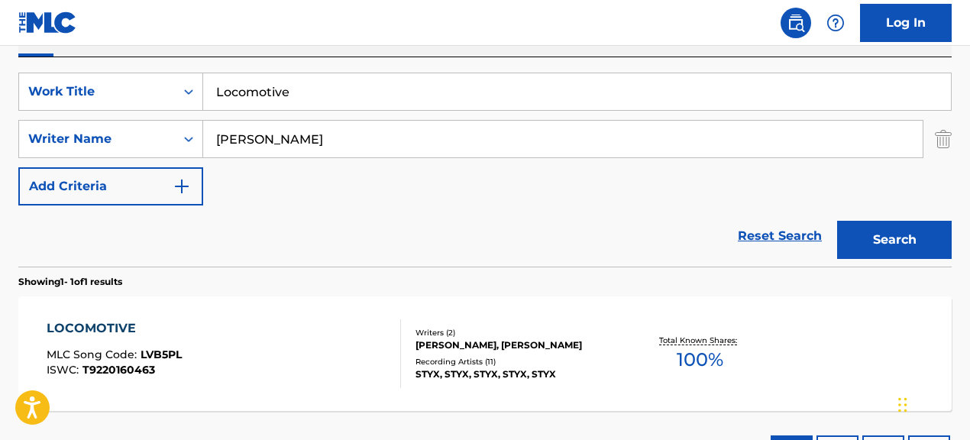
type input "[PERSON_NAME]"
click at [837, 221] on button "Search" at bounding box center [894, 240] width 115 height 38
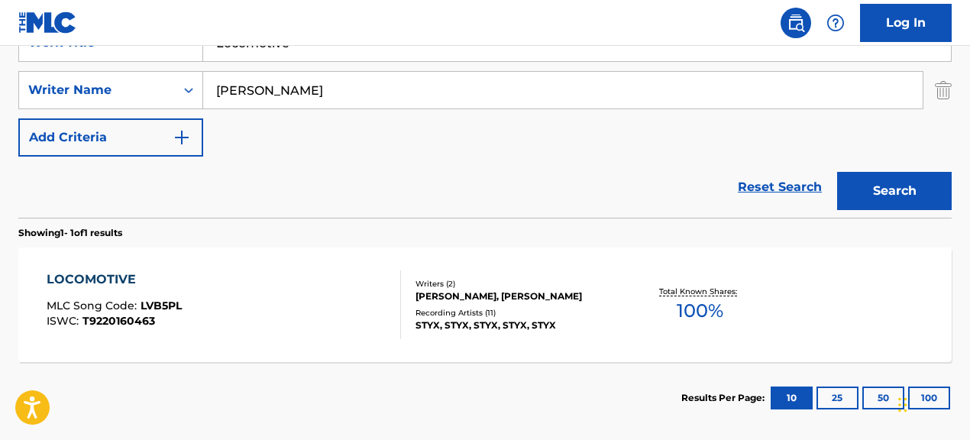
scroll to position [391, 0]
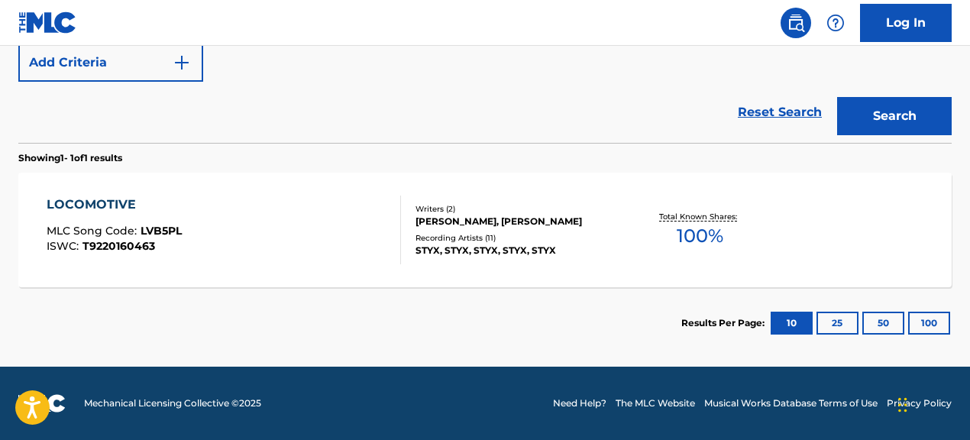
click at [513, 228] on div "[PERSON_NAME], [PERSON_NAME]" at bounding box center [519, 222] width 207 height 14
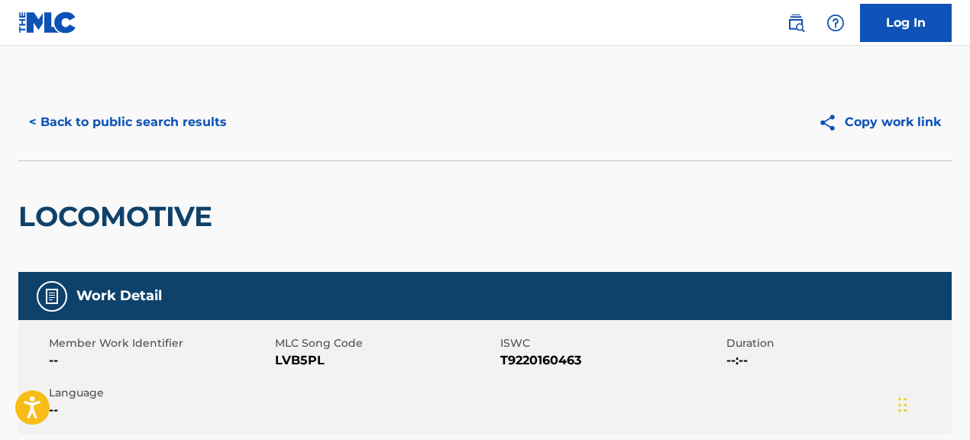
click at [211, 126] on button "< Back to public search results" at bounding box center [127, 122] width 219 height 38
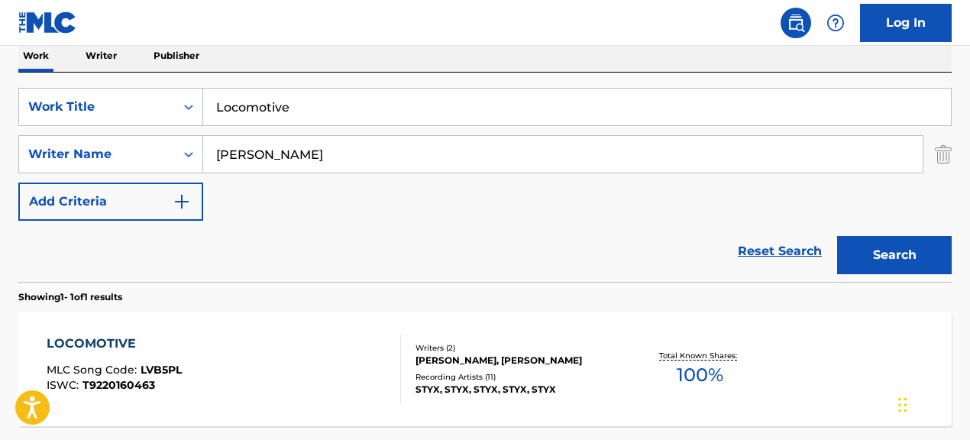
scroll to position [265, 0]
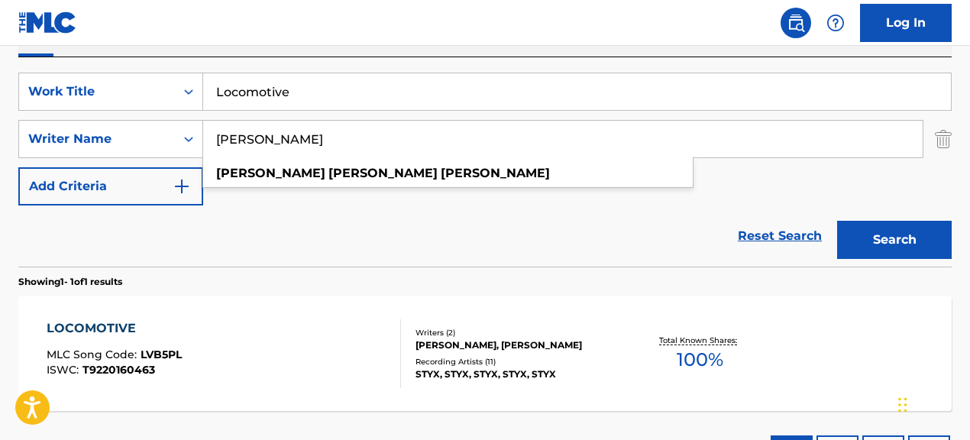
drag, startPoint x: 441, startPoint y: 136, endPoint x: 203, endPoint y: 104, distance: 240.5
click at [203, 104] on div "SearchWithCriteria067cec01-09cc-4ec2-810e-fd4c6bc22cfc Work Title Locomotive Se…" at bounding box center [484, 139] width 933 height 133
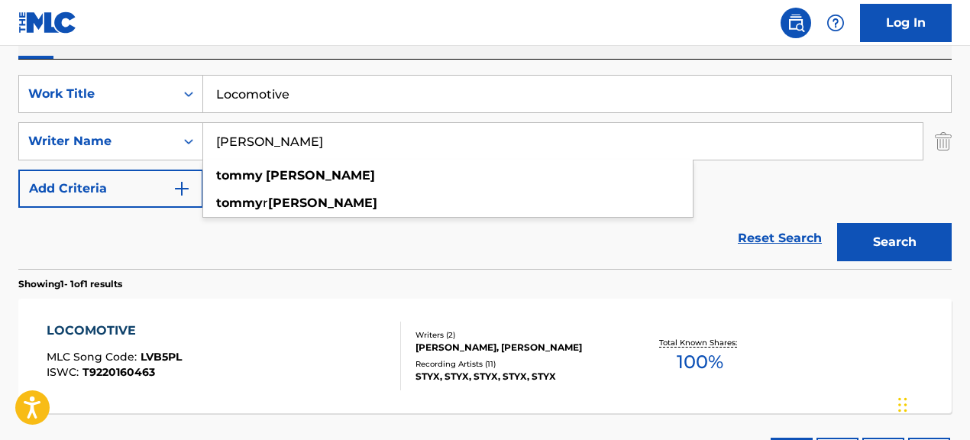
type input "[PERSON_NAME]"
click at [367, 244] on div "Reset Search Search" at bounding box center [484, 238] width 933 height 61
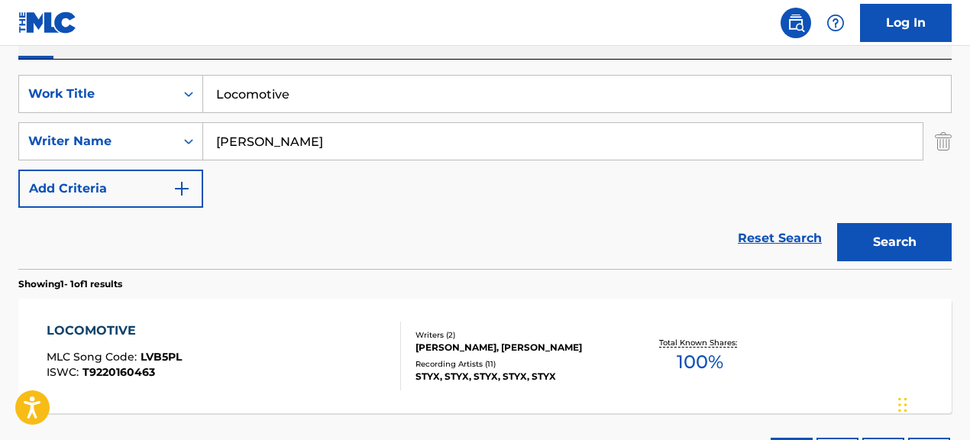
click at [888, 245] on button "Search" at bounding box center [894, 242] width 115 height 38
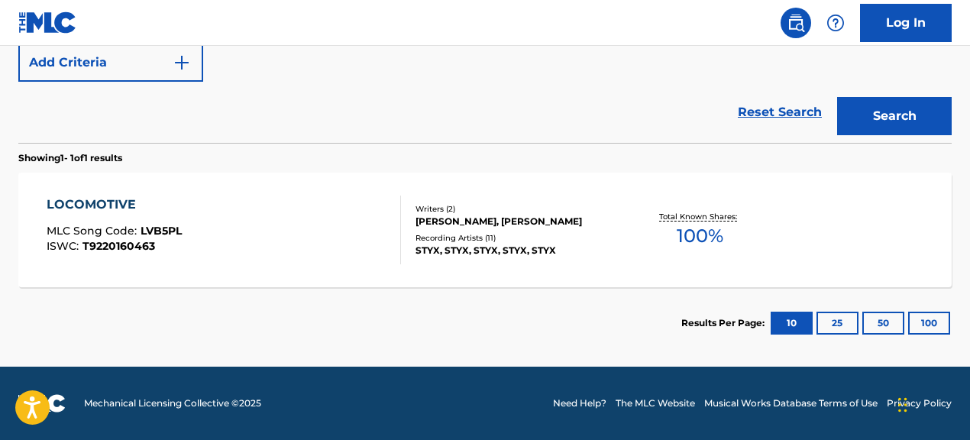
click at [506, 244] on div "Recording Artists ( 11 )" at bounding box center [519, 237] width 207 height 11
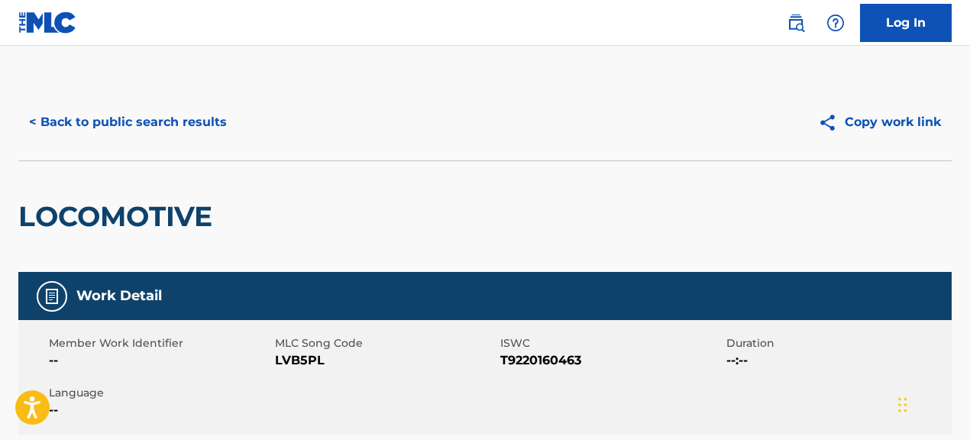
scroll to position [2, 0]
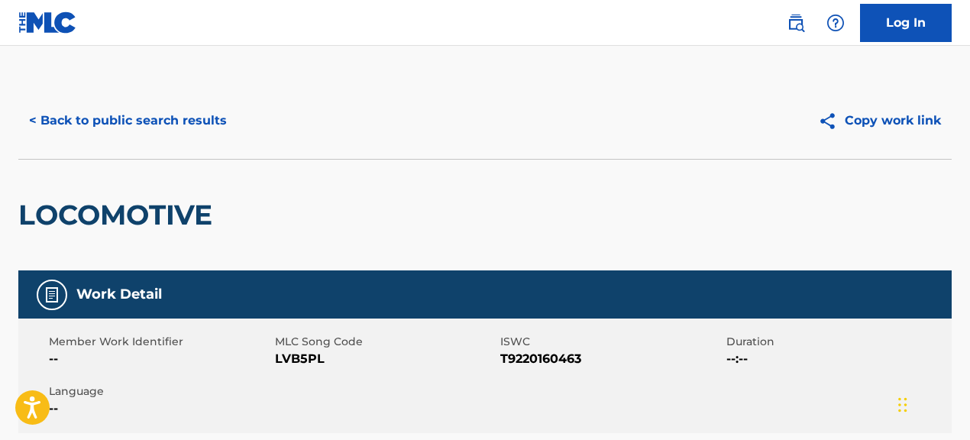
click at [146, 120] on button "< Back to public search results" at bounding box center [127, 121] width 219 height 38
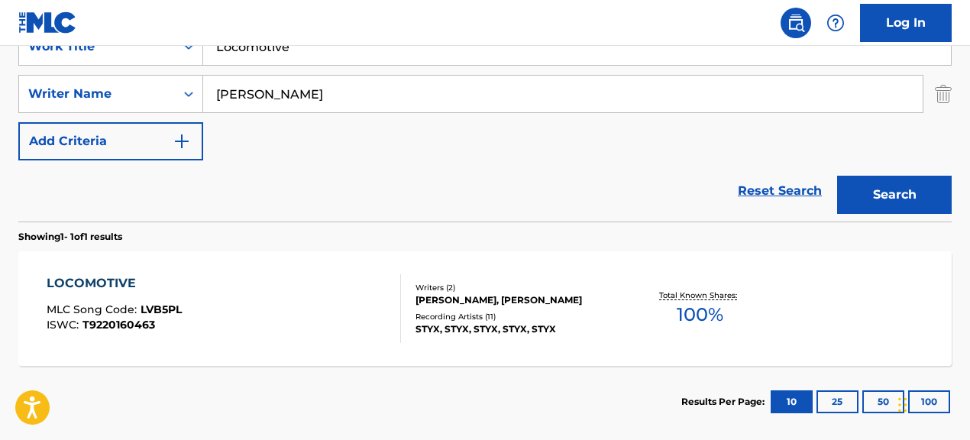
scroll to position [317, 0]
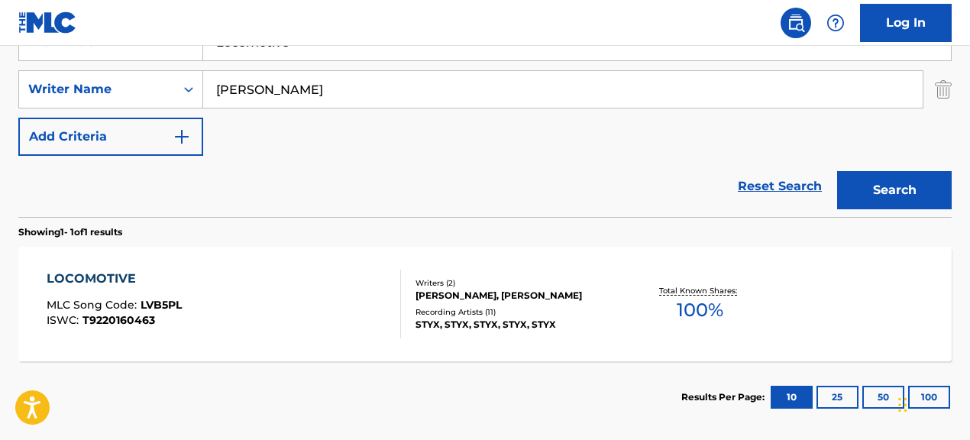
click at [688, 112] on div "SearchWithCriteria067cec01-09cc-4ec2-810e-fd4c6bc22cfc Work Title Locomotive Se…" at bounding box center [484, 89] width 933 height 133
drag, startPoint x: 696, startPoint y: 95, endPoint x: 945, endPoint y: 86, distance: 249.2
click at [697, 95] on input "[PERSON_NAME]" at bounding box center [562, 89] width 719 height 37
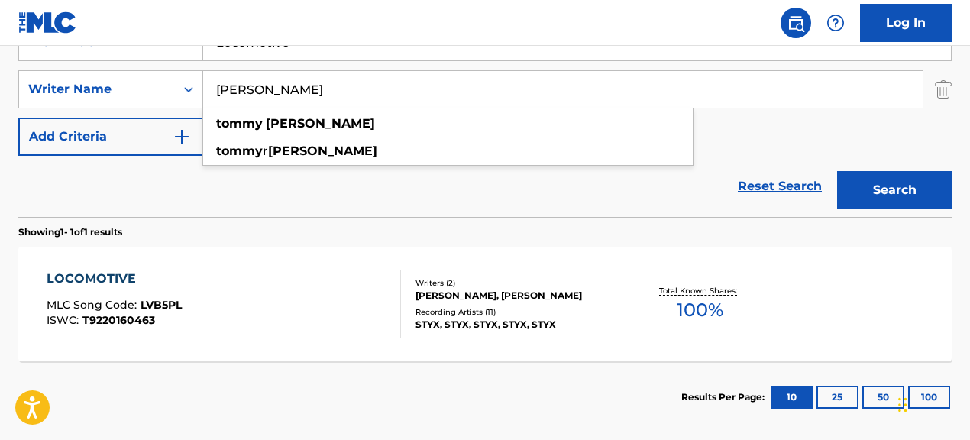
drag, startPoint x: 741, startPoint y: 94, endPoint x: 209, endPoint y: 87, distance: 531.6
click at [209, 87] on input "[PERSON_NAME]" at bounding box center [562, 89] width 719 height 37
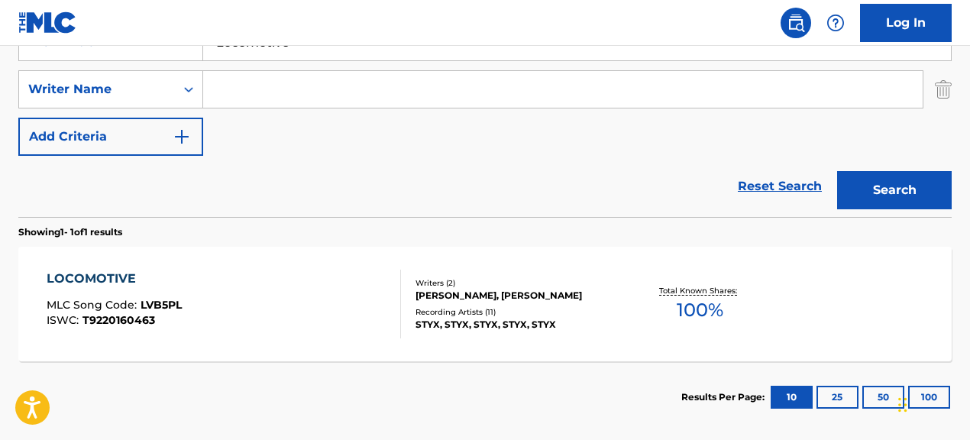
paste input "[PERSON_NAME]"
type input "[PERSON_NAME]"
click at [837, 171] on button "Search" at bounding box center [894, 190] width 115 height 38
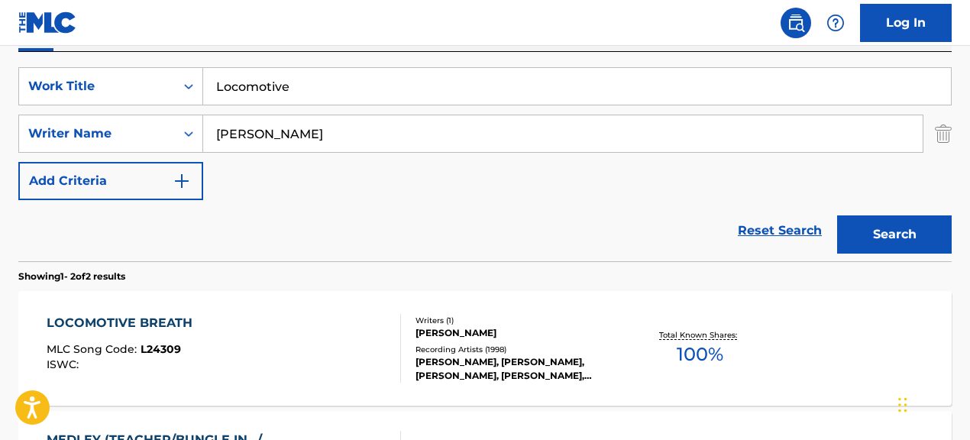
click at [127, 344] on span "MLC Song Code :" at bounding box center [94, 349] width 94 height 14
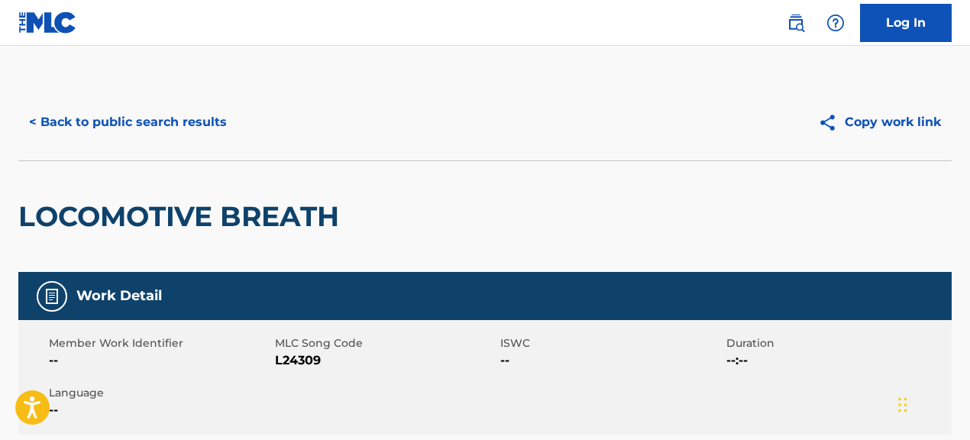
click at [196, 114] on button "< Back to public search results" at bounding box center [127, 122] width 219 height 38
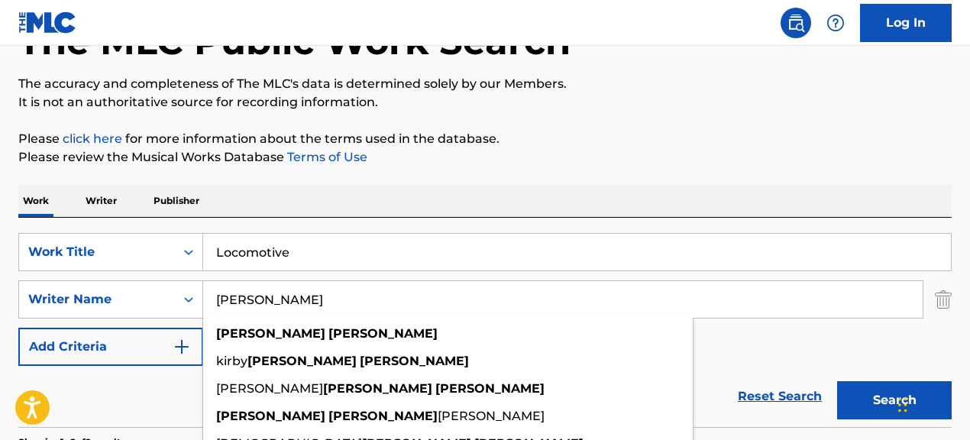
scroll to position [105, 0]
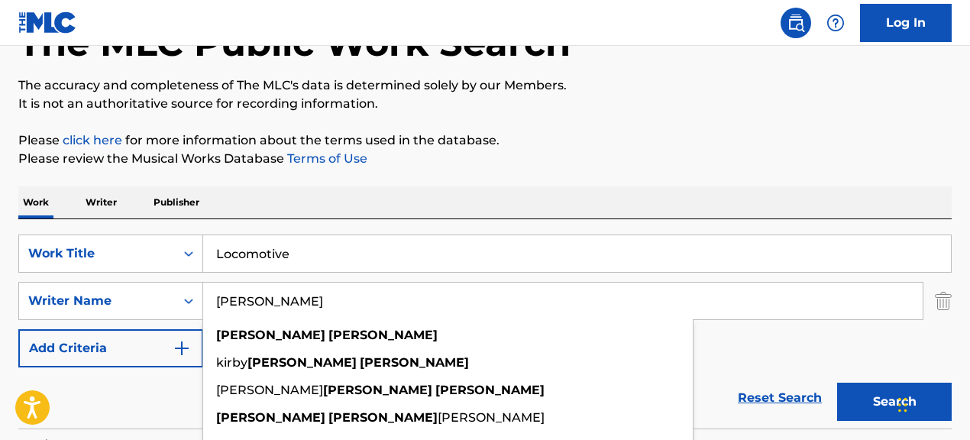
drag, startPoint x: 348, startPoint y: 300, endPoint x: 243, endPoint y: 289, distance: 105.9
click at [243, 289] on input "[PERSON_NAME]" at bounding box center [562, 301] width 719 height 37
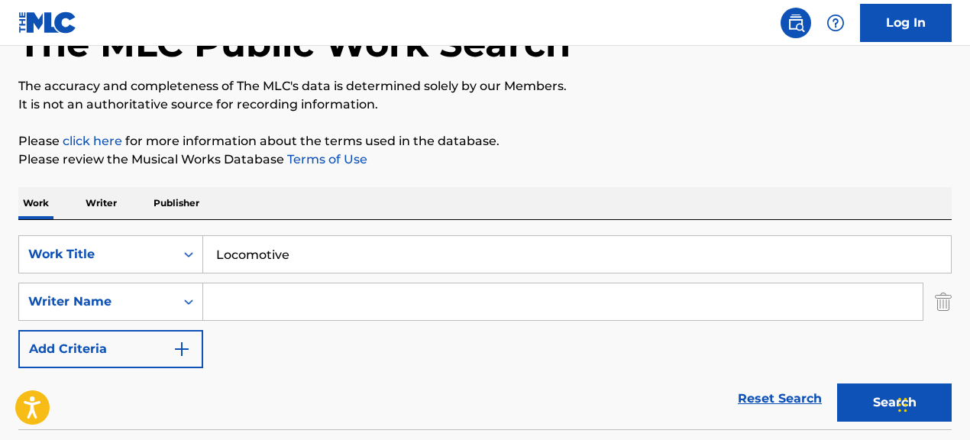
paste input "[PERSON_NAME]|[PERSON_NAME]"
drag, startPoint x: 324, startPoint y: 306, endPoint x: 215, endPoint y: 308, distance: 109.2
click at [215, 308] on input "[PERSON_NAME]|[PERSON_NAME]" at bounding box center [562, 301] width 719 height 37
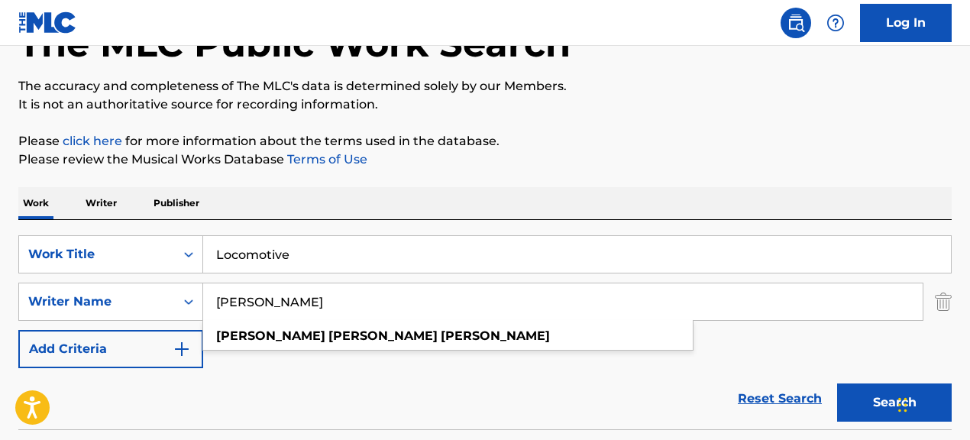
type input "[PERSON_NAME]"
click at [837, 383] on button "Search" at bounding box center [894, 402] width 115 height 38
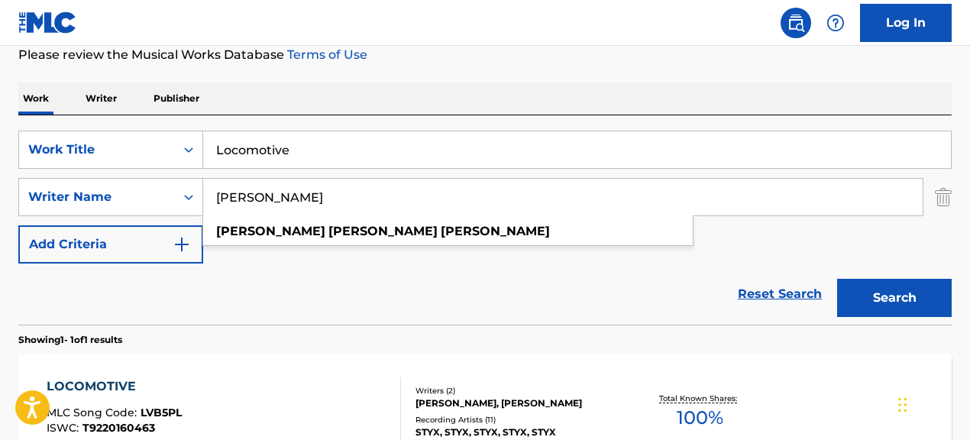
scroll to position [206, 0]
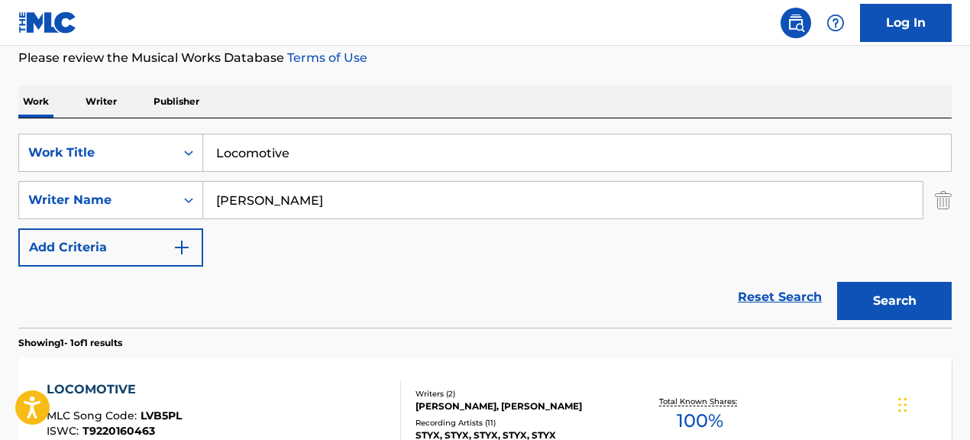
click at [479, 162] on input "Locomotive" at bounding box center [577, 152] width 748 height 37
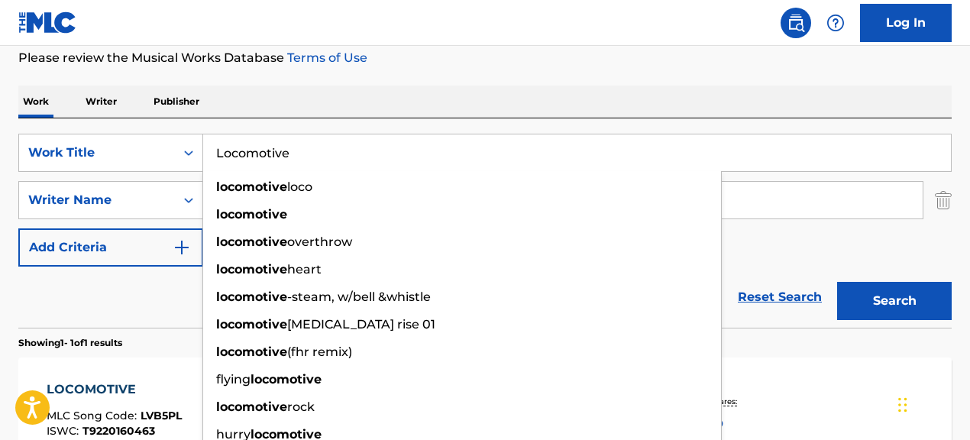
drag, startPoint x: 479, startPoint y: 162, endPoint x: 282, endPoint y: 145, distance: 197.8
click at [282, 145] on input "Locomotive" at bounding box center [577, 152] width 748 height 37
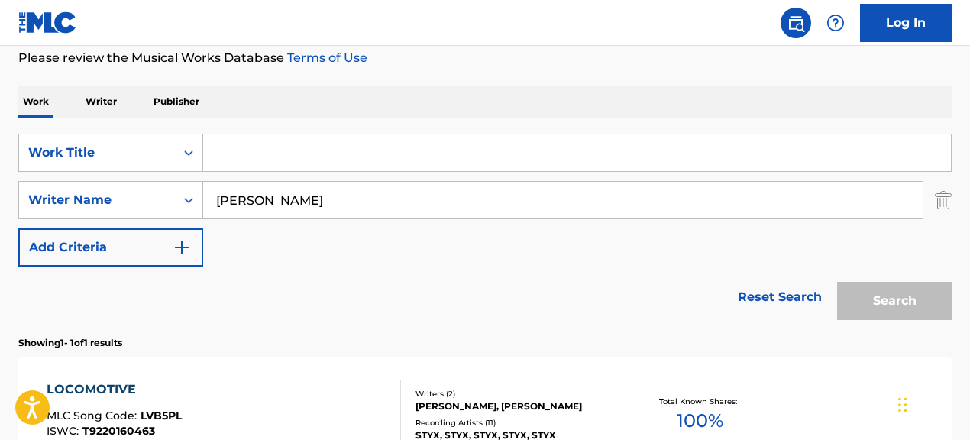
paste input "Summertime"
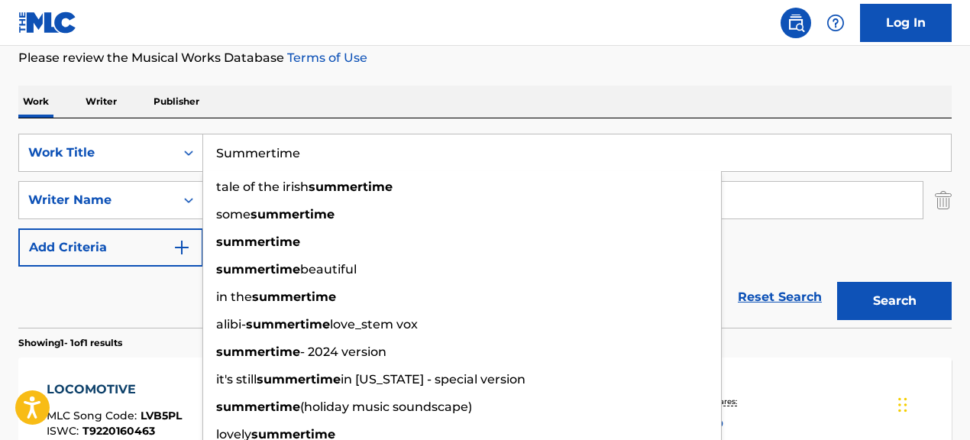
type input "Summertime"
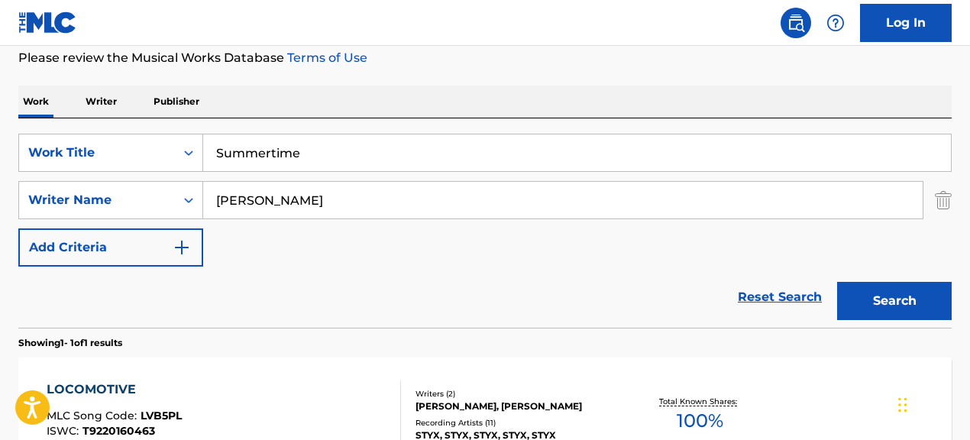
click at [765, 268] on div "Reset Search Search" at bounding box center [484, 297] width 933 height 61
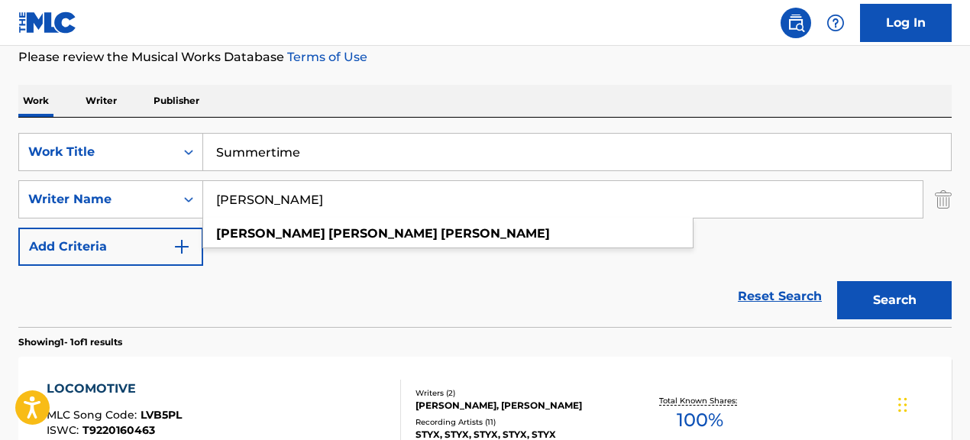
drag, startPoint x: 451, startPoint y: 196, endPoint x: 247, endPoint y: 176, distance: 205.7
click at [247, 176] on div "SearchWithCriteria067cec01-09cc-4ec2-810e-fd4c6bc22cfc Work Title Summertime Se…" at bounding box center [484, 199] width 933 height 133
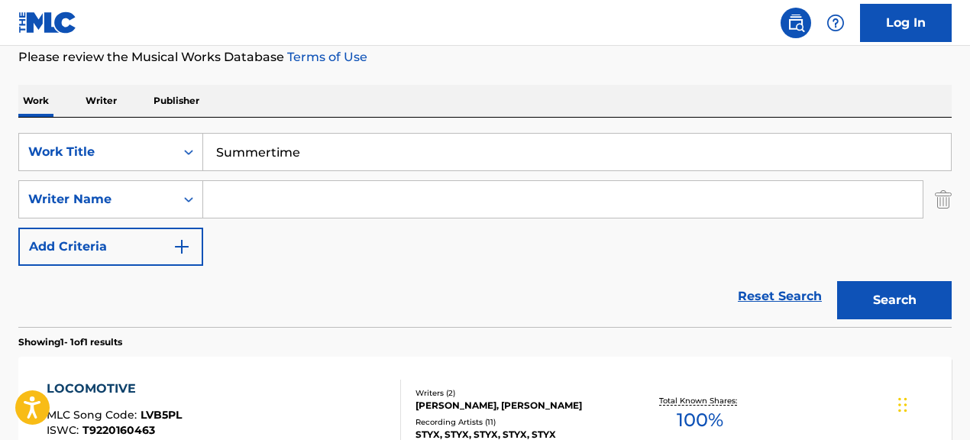
click at [373, 205] on input "Search Form" at bounding box center [562, 199] width 719 height 37
paste input "Search Form"
paste input "v"
type input "v"
paste input "[PERSON_NAME]|[PERSON_NAME] [PERSON_NAME]|[PERSON_NAME]|[PERSON_NAME]"
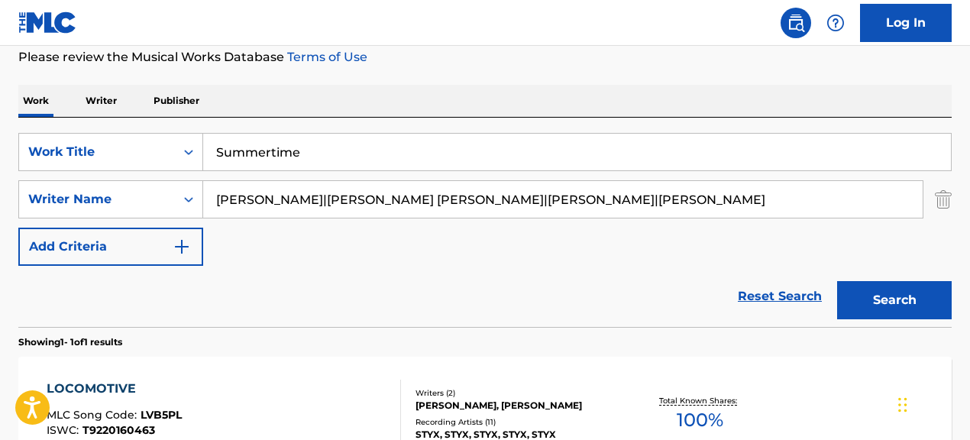
scroll to position [208, 0]
drag, startPoint x: 532, startPoint y: 202, endPoint x: 227, endPoint y: 191, distance: 305.7
click at [227, 191] on input "[PERSON_NAME]|[PERSON_NAME] [PERSON_NAME]|[PERSON_NAME]|[PERSON_NAME]" at bounding box center [562, 198] width 719 height 37
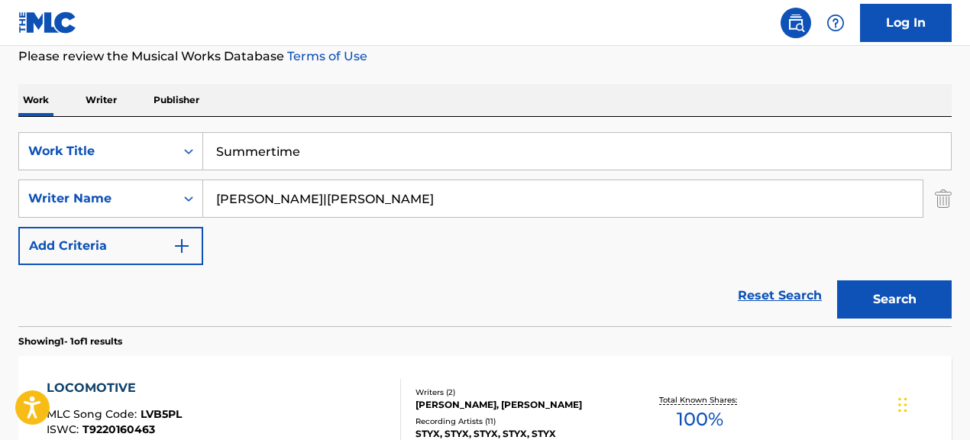
drag, startPoint x: 346, startPoint y: 198, endPoint x: 471, endPoint y: 212, distance: 125.3
click at [471, 212] on input "[PERSON_NAME]|[PERSON_NAME]" at bounding box center [562, 198] width 719 height 37
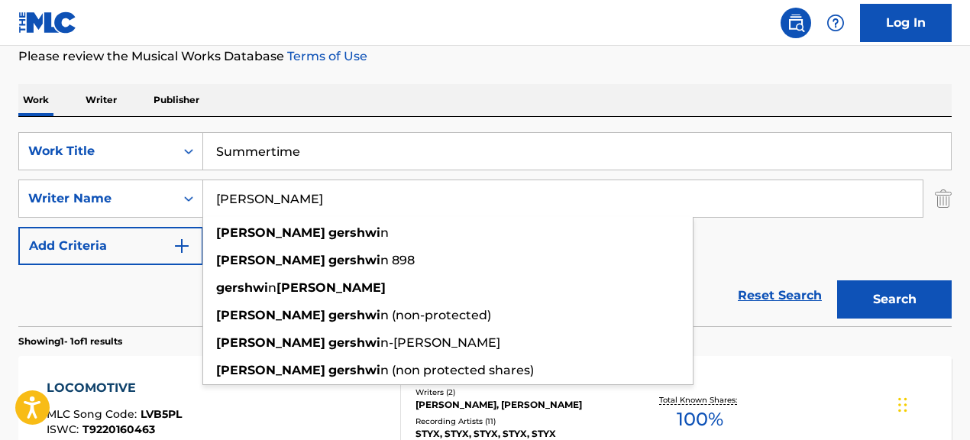
click at [837, 280] on button "Search" at bounding box center [894, 299] width 115 height 38
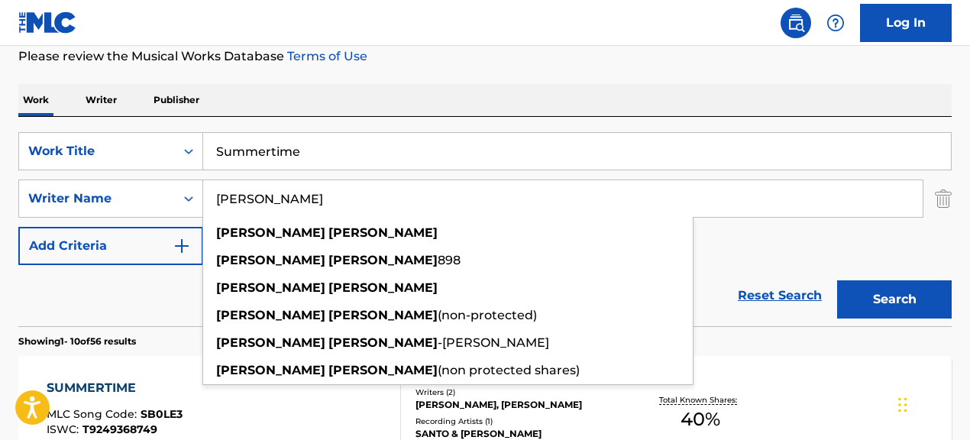
type input "[PERSON_NAME]"
click at [837, 280] on button "Search" at bounding box center [894, 299] width 115 height 38
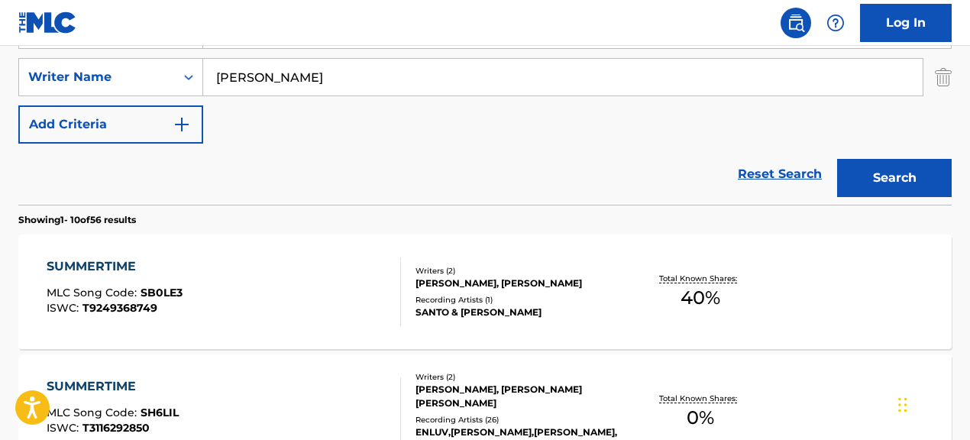
scroll to position [321, 0]
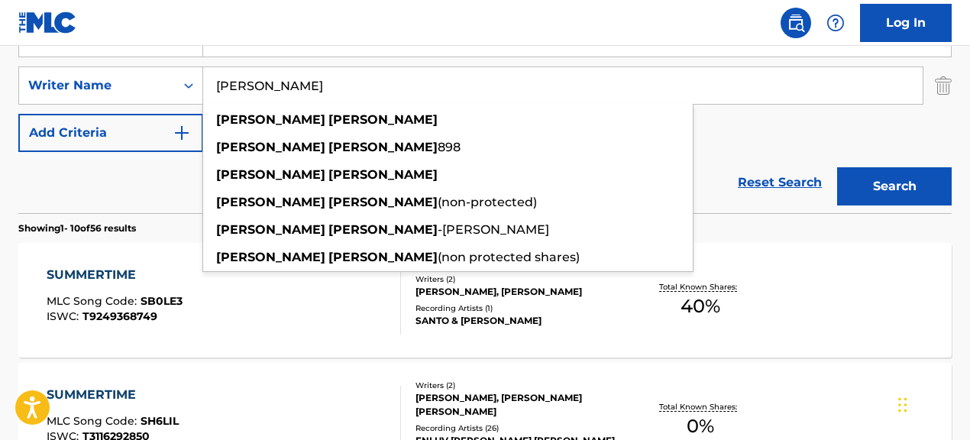
drag, startPoint x: 337, startPoint y: 90, endPoint x: 132, endPoint y: 64, distance: 206.3
click at [132, 64] on div "SearchWithCriteria067cec01-09cc-4ec2-810e-fd4c6bc22cfc Work Title Summertime Se…" at bounding box center [484, 85] width 933 height 133
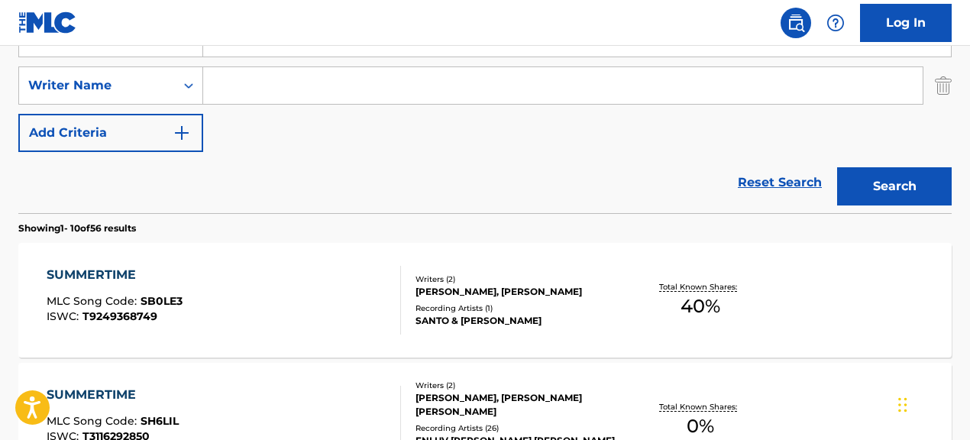
paste input "[PERSON_NAME]"
type input "[PERSON_NAME]"
click at [837, 167] on button "Search" at bounding box center [894, 186] width 115 height 38
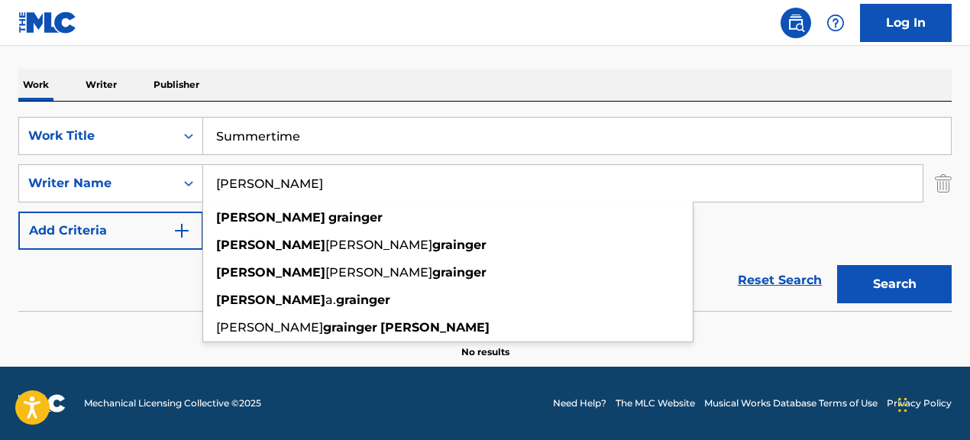
scroll to position [223, 0]
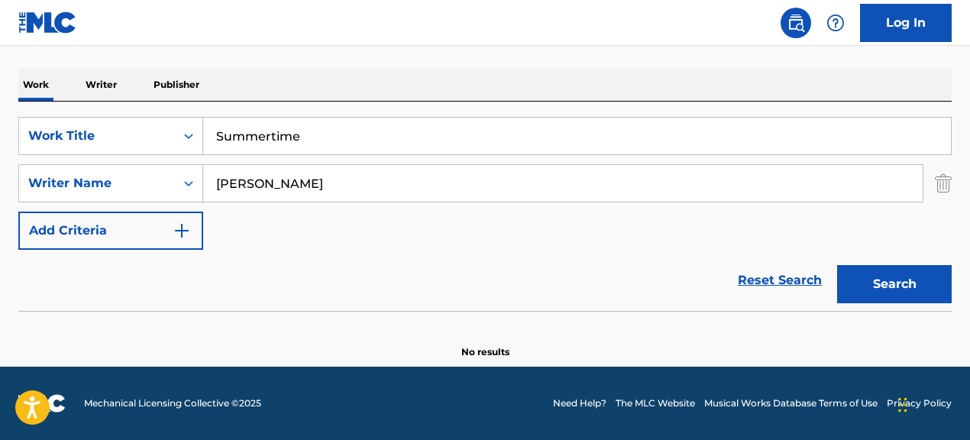
click at [137, 289] on div "Reset Search Search" at bounding box center [484, 280] width 933 height 61
drag, startPoint x: 384, startPoint y: 190, endPoint x: 226, endPoint y: 169, distance: 159.5
click at [237, 171] on input "[PERSON_NAME]" at bounding box center [562, 183] width 719 height 37
paste input "[PERSON_NAME]|[PERSON_NAME] [PERSON_NAME]|[PERSON_NAME]|[PERSON_NAME]"
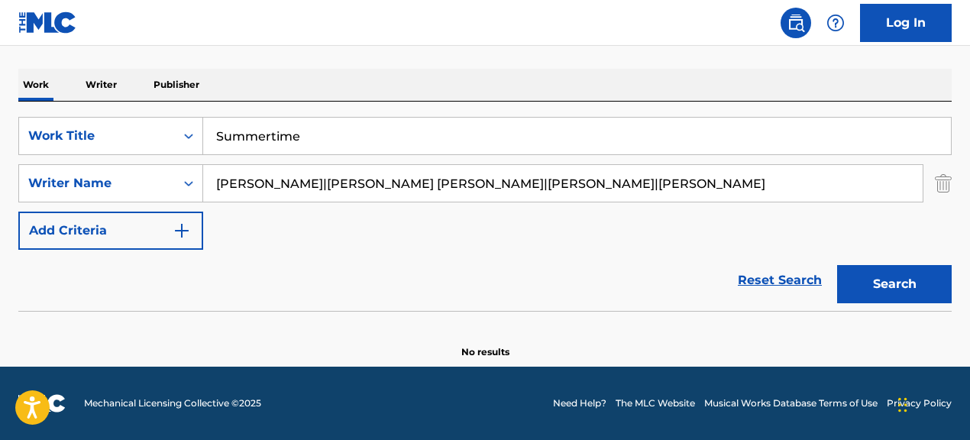
drag, startPoint x: 352, startPoint y: 186, endPoint x: 778, endPoint y: 235, distance: 428.2
click at [778, 235] on div "SearchWithCriteria067cec01-09cc-4ec2-810e-fd4c6bc22cfc Work Title Summertime Se…" at bounding box center [484, 183] width 933 height 133
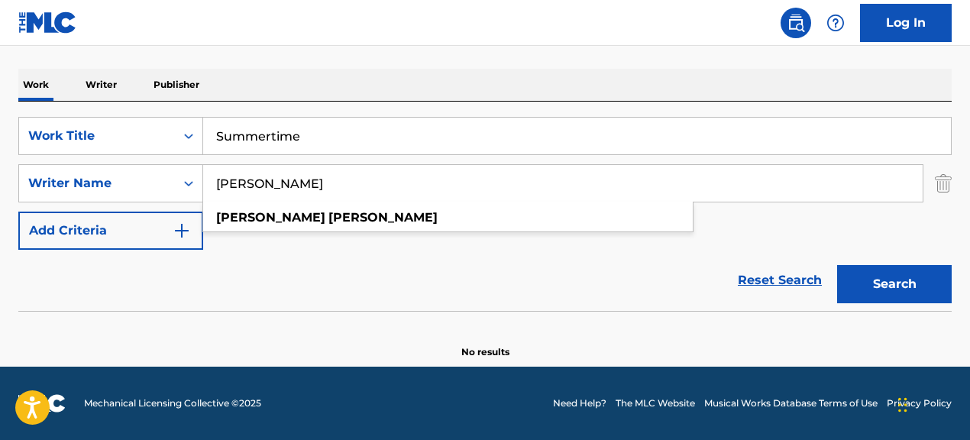
type input "[PERSON_NAME]"
click at [837, 265] on button "Search" at bounding box center [894, 284] width 115 height 38
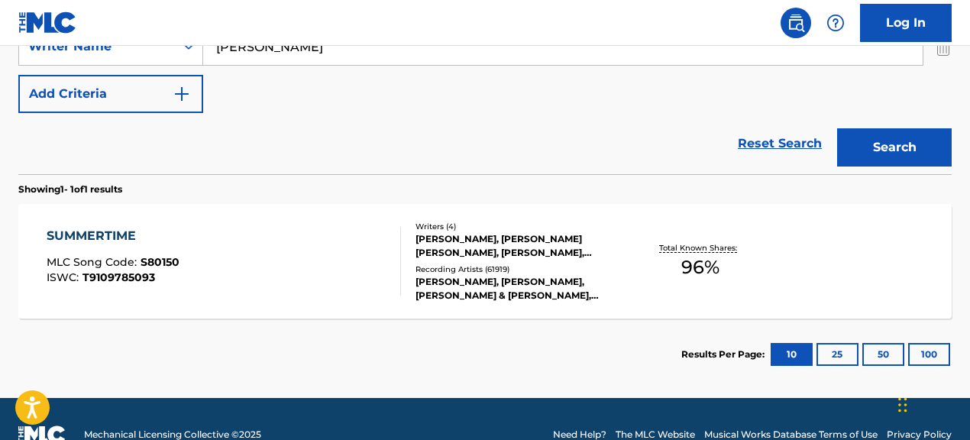
scroll to position [391, 0]
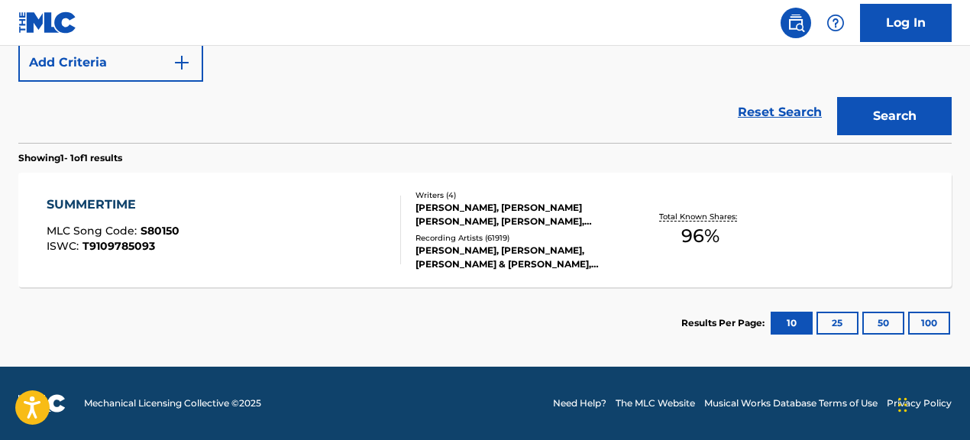
click at [550, 269] on div "[PERSON_NAME], [PERSON_NAME], [PERSON_NAME] & [PERSON_NAME], [PERSON_NAME] & [P…" at bounding box center [519, 257] width 207 height 27
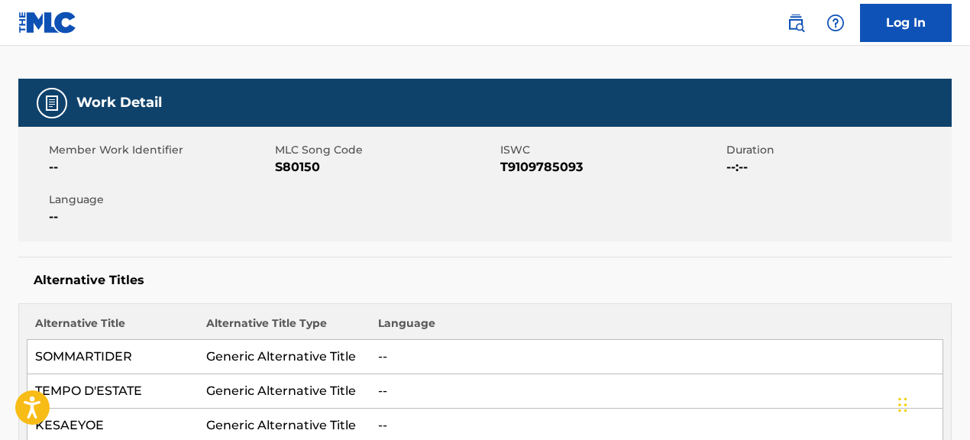
scroll to position [209, 0]
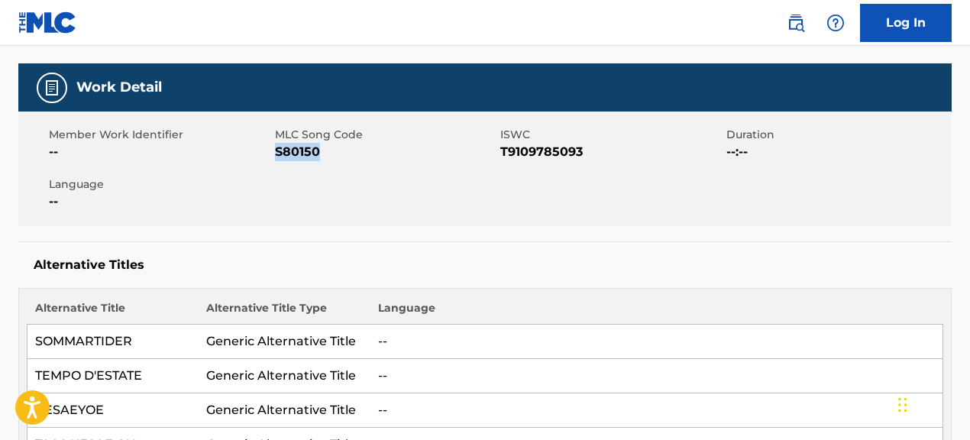
drag, startPoint x: 276, startPoint y: 154, endPoint x: 389, endPoint y: 163, distance: 113.5
click at [389, 163] on div "Member Work Identifier -- MLC Song Code S80150 ISWC T9109785093 Duration --:-- …" at bounding box center [484, 169] width 933 height 115
copy span "S80150"
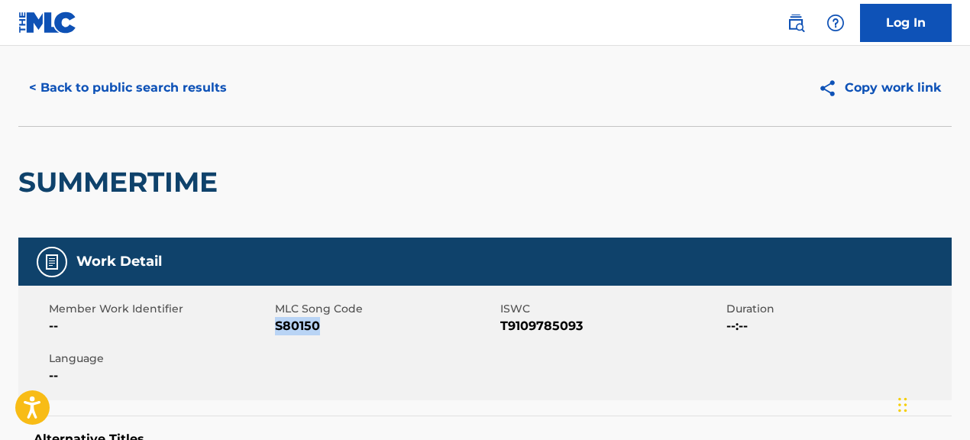
click at [163, 92] on button "< Back to public search results" at bounding box center [127, 88] width 219 height 38
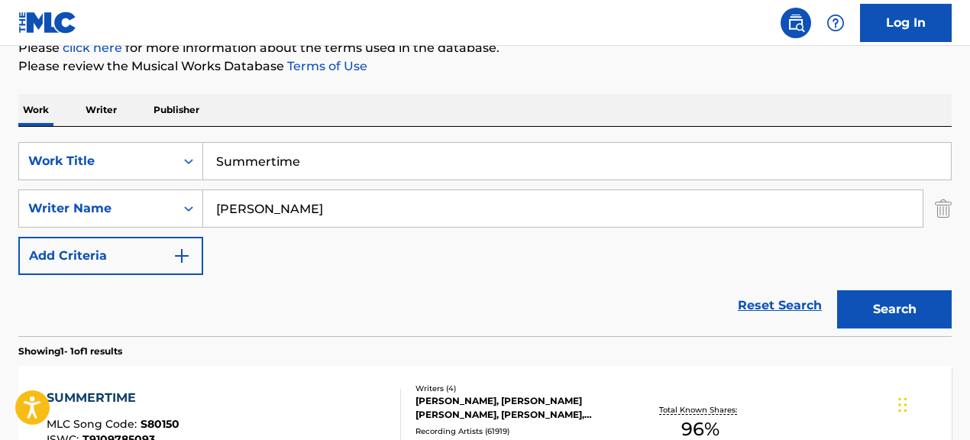
scroll to position [203, 0]
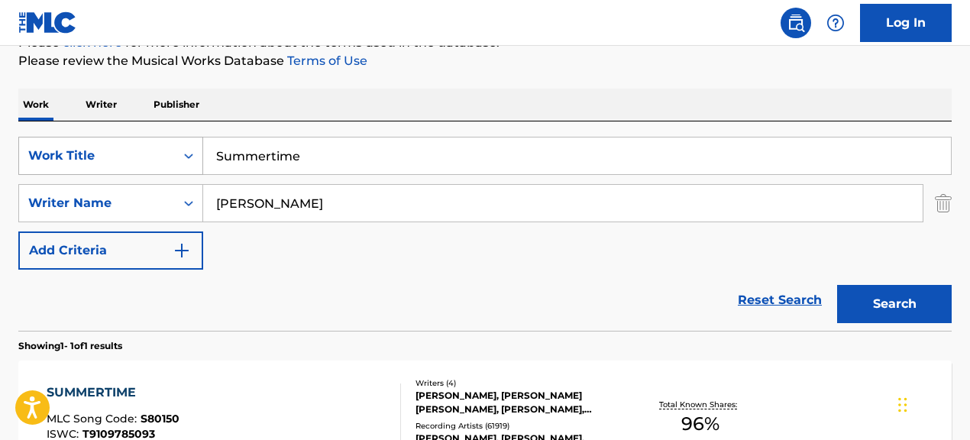
click at [151, 143] on div "SearchWithCriteria067cec01-09cc-4ec2-810e-fd4c6bc22cfc Work Title Summertime" at bounding box center [484, 156] width 933 height 38
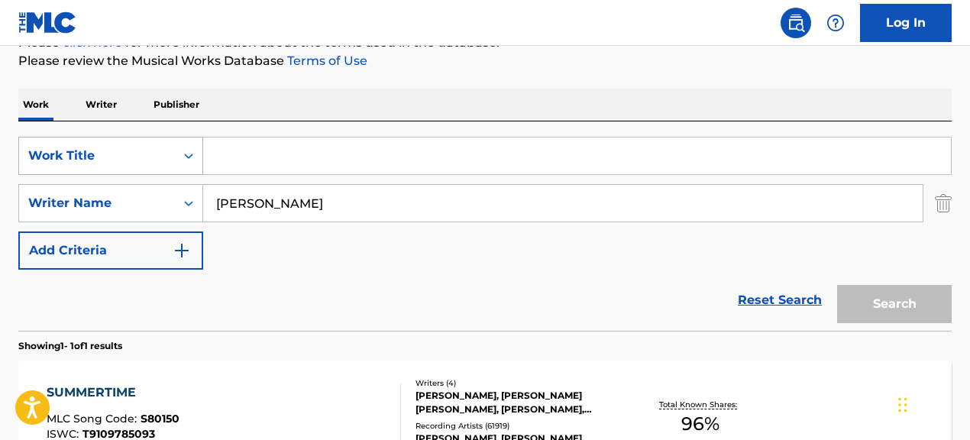
paste input "Honesty"
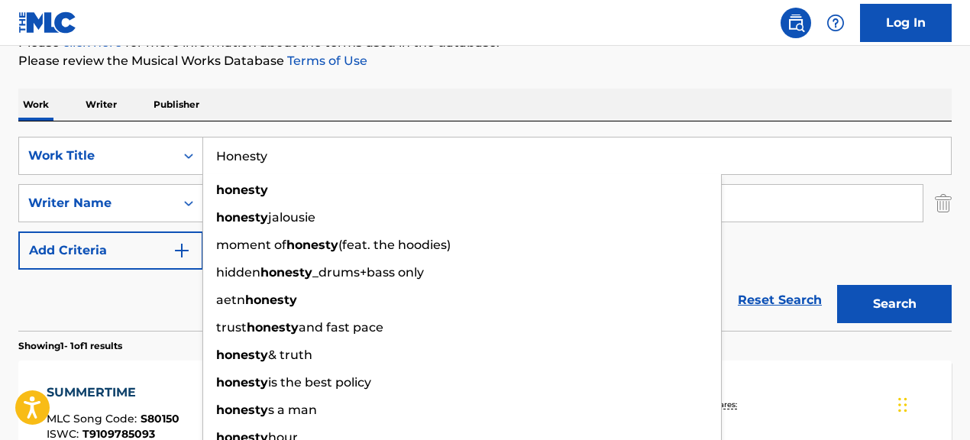
type input "Honesty"
click at [650, 105] on div "Work Writer Publisher" at bounding box center [484, 105] width 933 height 32
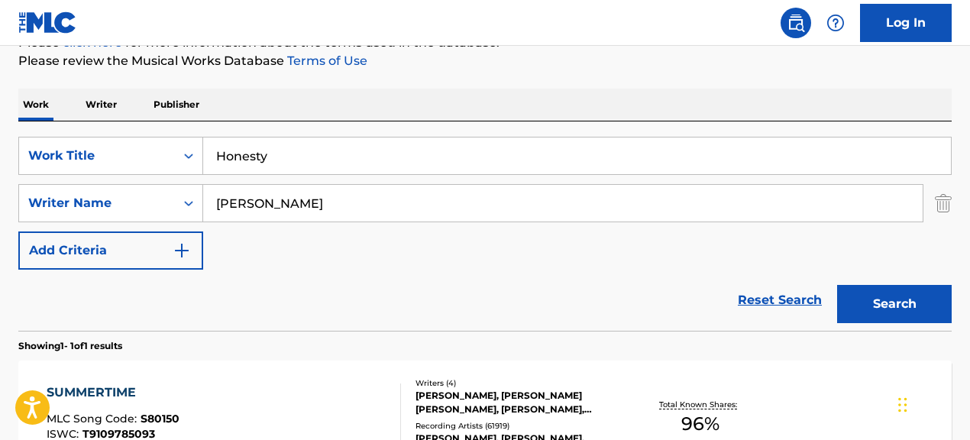
drag, startPoint x: 487, startPoint y: 203, endPoint x: 305, endPoint y: 192, distance: 182.1
click at [305, 192] on input "[PERSON_NAME]" at bounding box center [562, 203] width 719 height 37
paste input "[PERSON_NAME]|[PERSON_NAME]|[PERSON_NAME]"
drag, startPoint x: 294, startPoint y: 207, endPoint x: 573, endPoint y: 247, distance: 281.6
click at [573, 247] on div "SearchWithCriteria067cec01-09cc-4ec2-810e-fd4c6bc22cfc Work Title Honesty Searc…" at bounding box center [484, 203] width 933 height 133
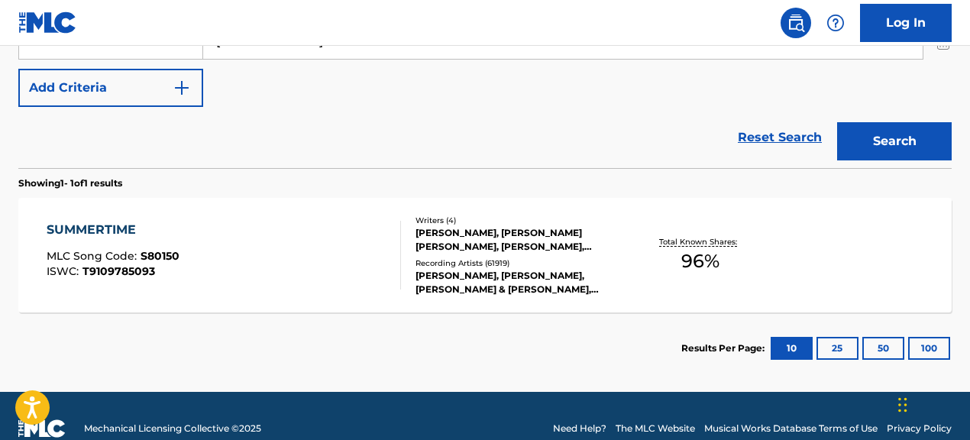
type input "[PERSON_NAME]"
click at [910, 150] on button "Search" at bounding box center [894, 141] width 115 height 38
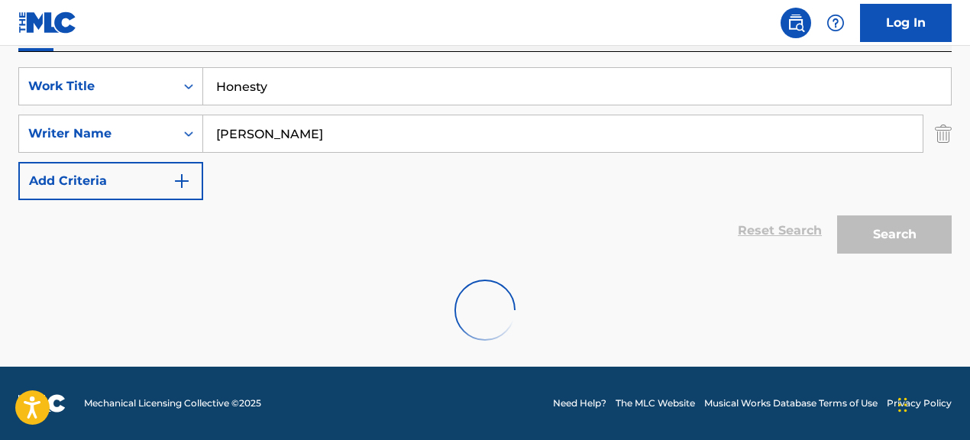
scroll to position [366, 0]
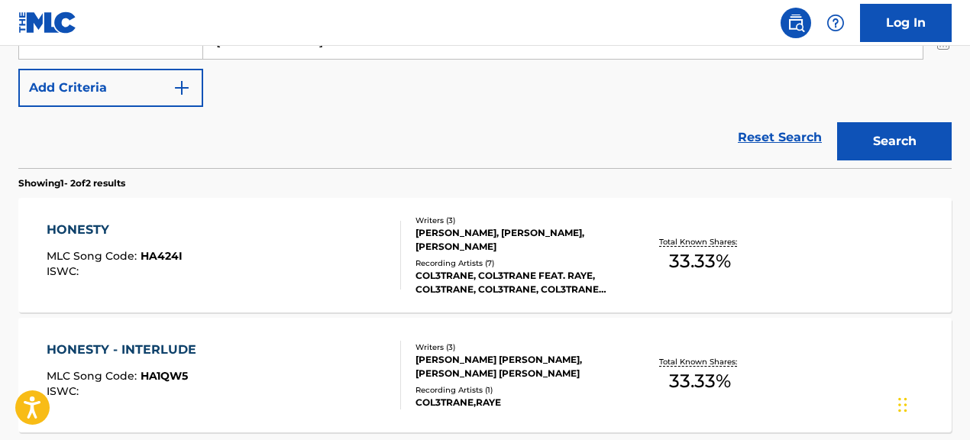
click at [308, 270] on div "HONESTY MLC Song Code : HA424I ISWC :" at bounding box center [224, 255] width 354 height 69
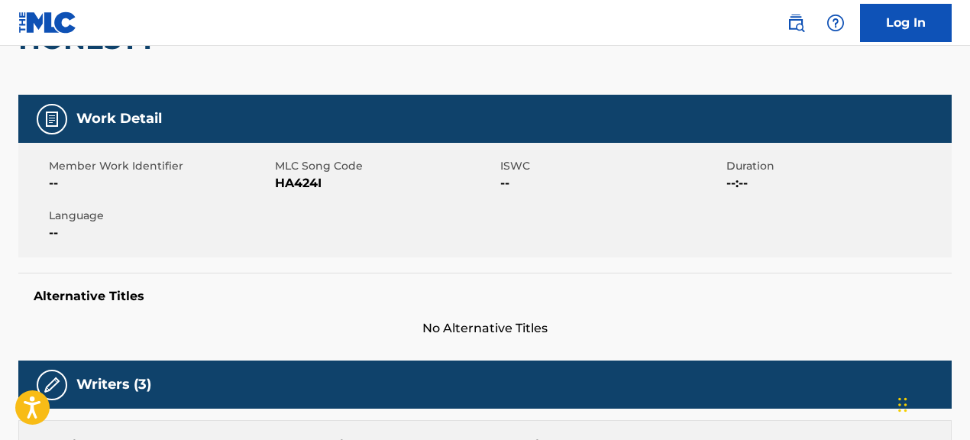
scroll to position [179, 0]
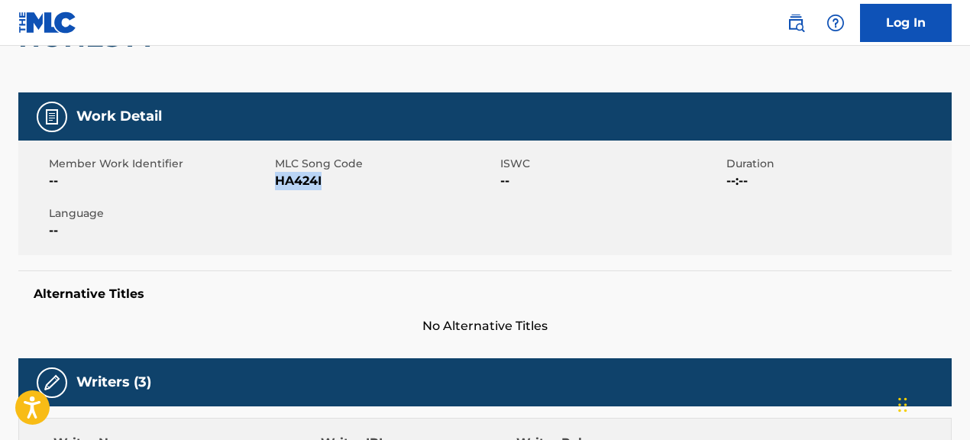
drag, startPoint x: 275, startPoint y: 182, endPoint x: 432, endPoint y: 200, distance: 157.6
click at [432, 200] on div "Member Work Identifier -- MLC Song Code HA424I ISWC -- Duration --:-- Language …" at bounding box center [484, 198] width 933 height 115
copy span "HA424I"
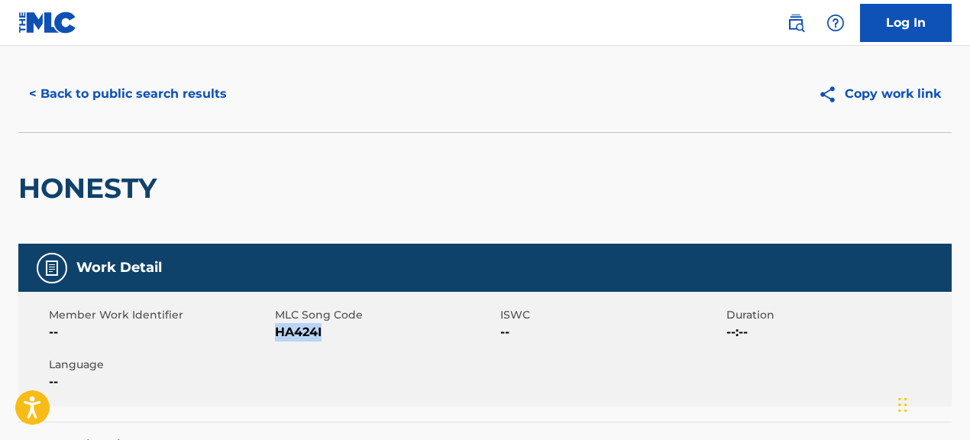
scroll to position [27, 0]
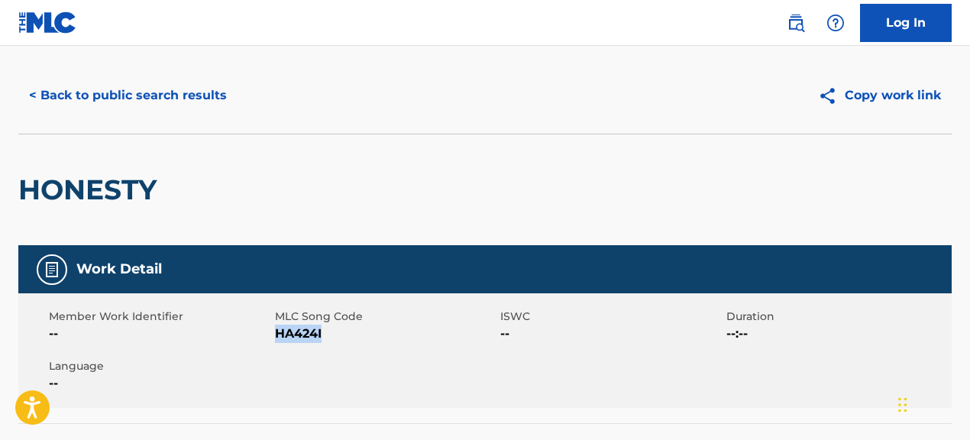
click at [147, 92] on button "< Back to public search results" at bounding box center [127, 95] width 219 height 38
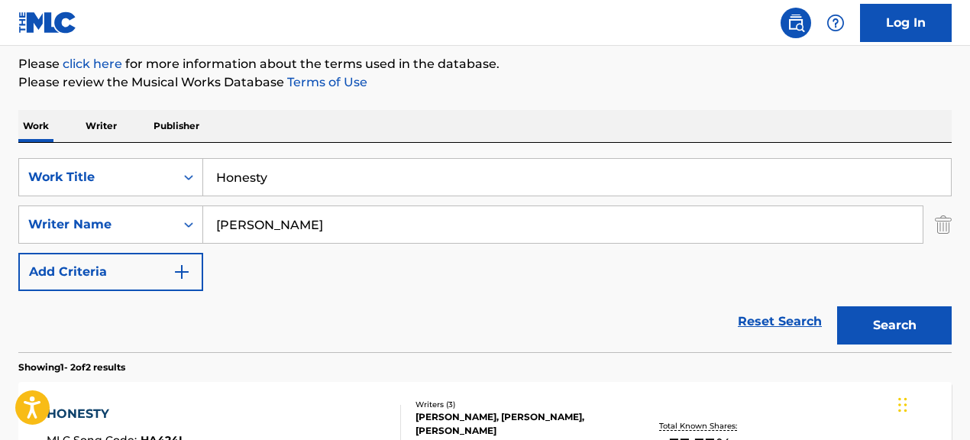
scroll to position [171, 0]
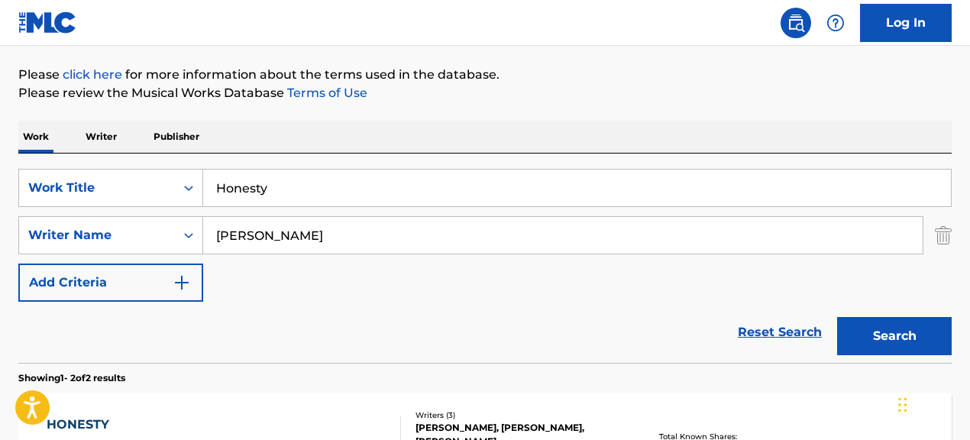
drag, startPoint x: 231, startPoint y: 182, endPoint x: 217, endPoint y: 181, distance: 13.8
click at [225, 182] on input "Honesty" at bounding box center [577, 188] width 748 height 37
type input "H"
paste input "Air It Out"
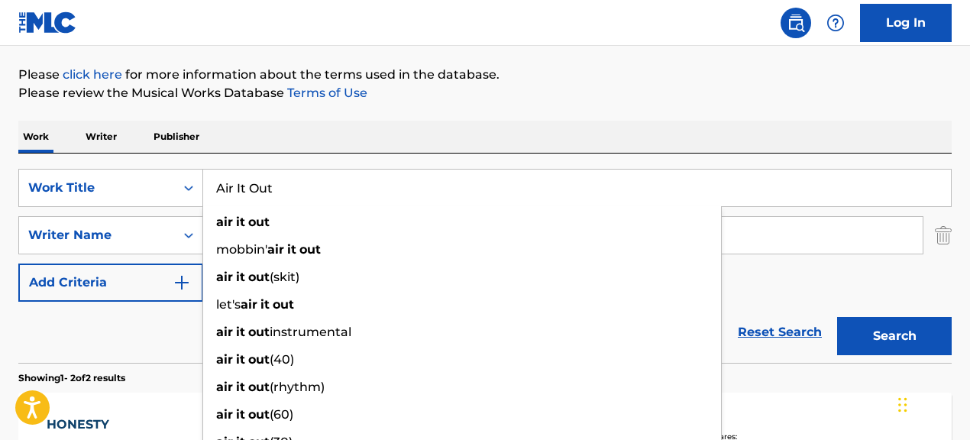
type input "Air It Out"
click at [752, 300] on div "SearchWithCriteria067cec01-09cc-4ec2-810e-fd4c6bc22cfc Work Title Air It Out ai…" at bounding box center [484, 235] width 933 height 133
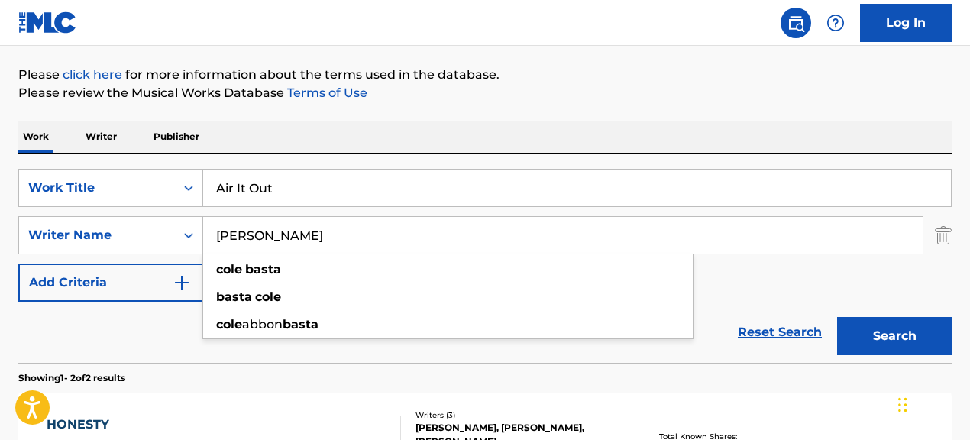
drag, startPoint x: 348, startPoint y: 238, endPoint x: 214, endPoint y: 229, distance: 134.7
click at [214, 229] on input "[PERSON_NAME]" at bounding box center [562, 235] width 719 height 37
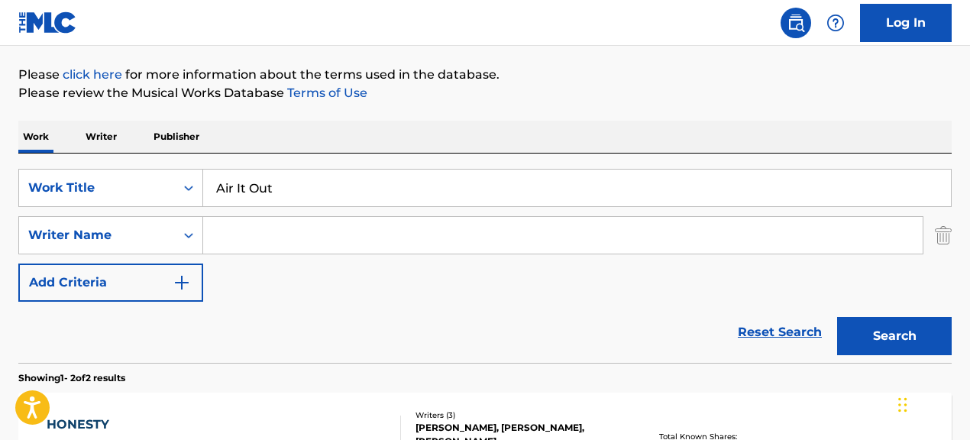
paste input "[PERSON_NAME]|[PERSON_NAME]|[PERSON_NAME]"
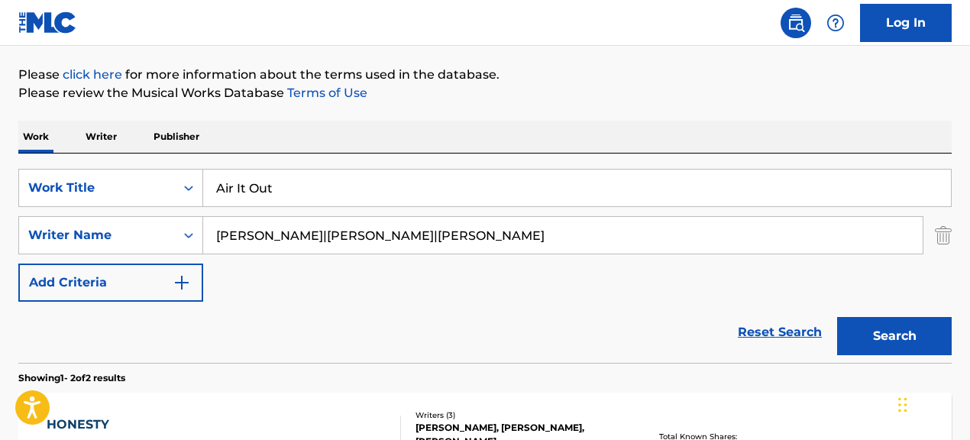
drag, startPoint x: 331, startPoint y: 238, endPoint x: 491, endPoint y: 251, distance: 161.0
click at [491, 251] on input "[PERSON_NAME]|[PERSON_NAME]|[PERSON_NAME]" at bounding box center [562, 235] width 719 height 37
type input "[PERSON_NAME]"
click at [837, 317] on button "Search" at bounding box center [894, 336] width 115 height 38
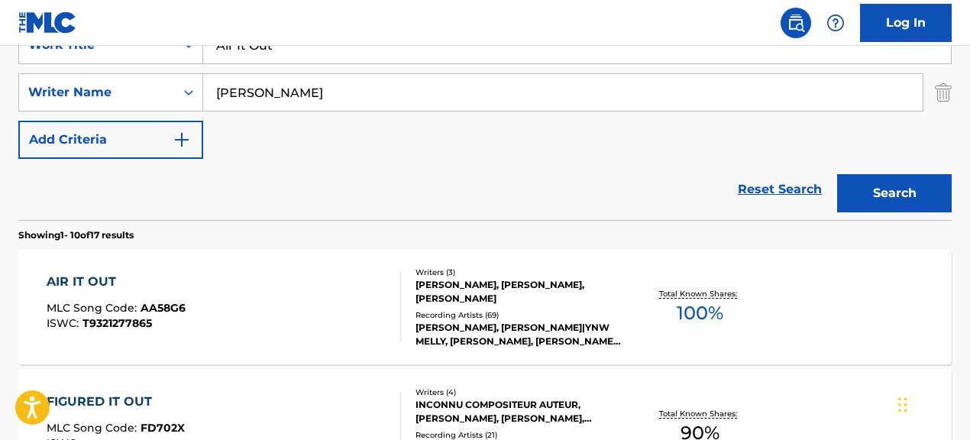
scroll to position [312, 0]
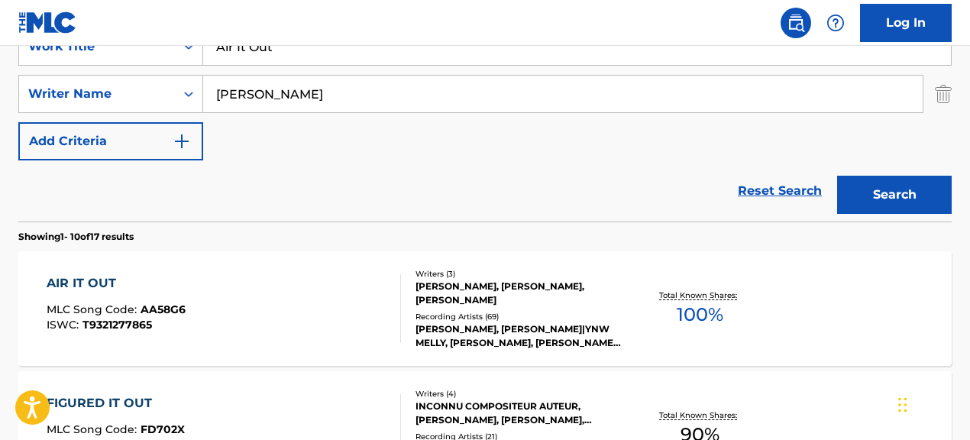
click at [467, 299] on div "[PERSON_NAME], [PERSON_NAME], [PERSON_NAME]" at bounding box center [519, 293] width 207 height 27
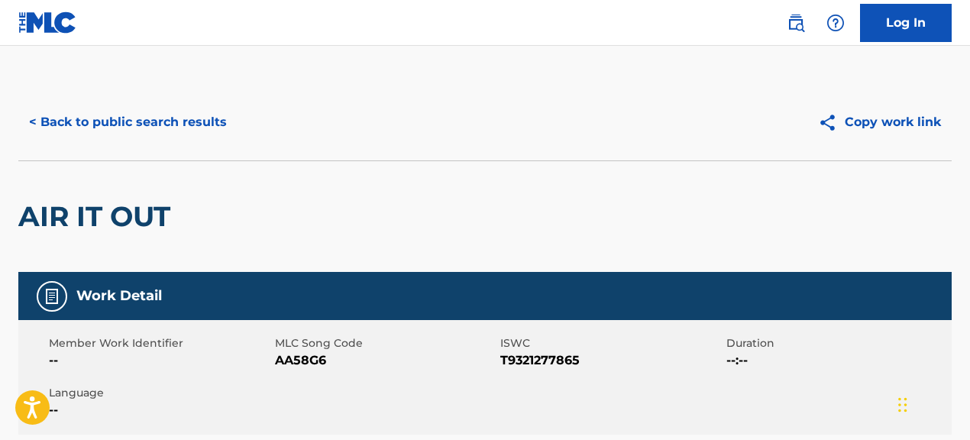
scroll to position [2, 0]
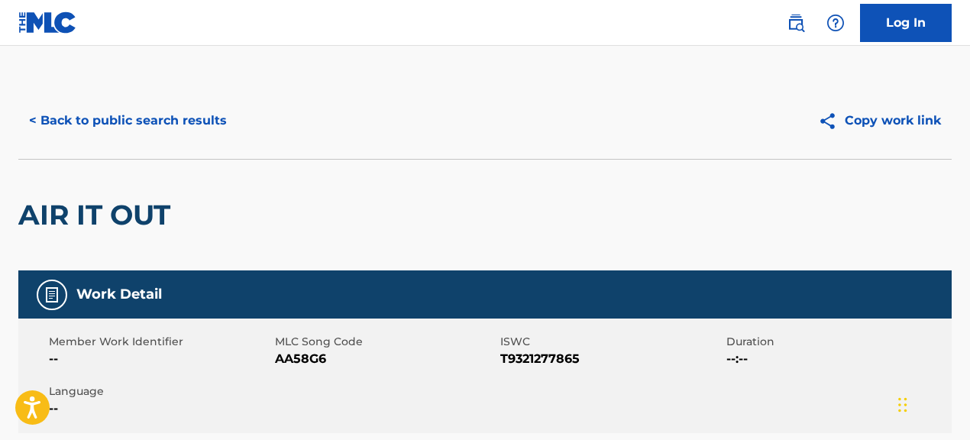
click at [218, 130] on button "< Back to public search results" at bounding box center [127, 121] width 219 height 38
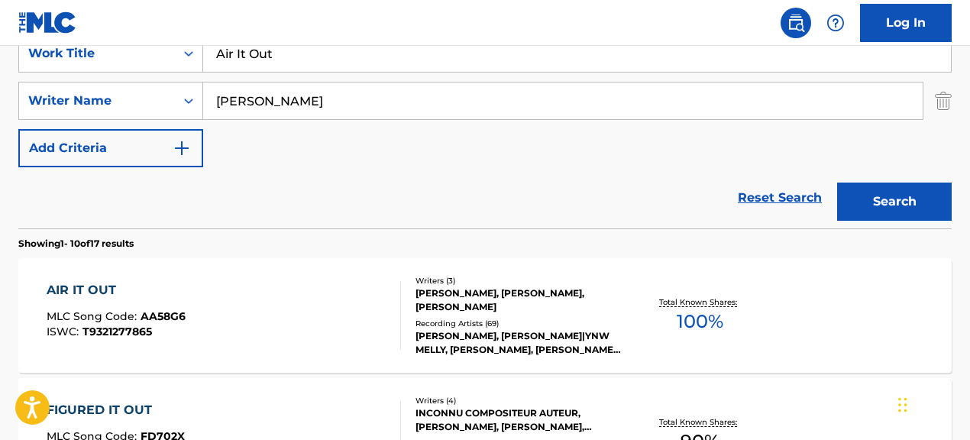
scroll to position [237, 0]
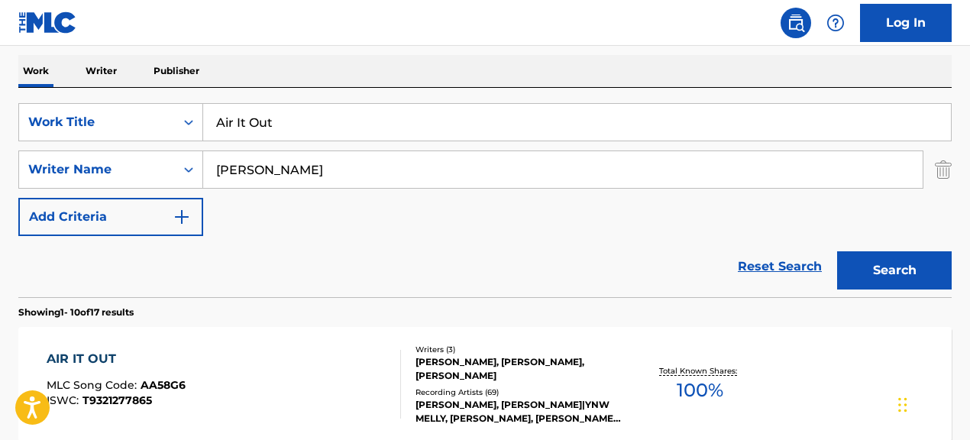
drag, startPoint x: 496, startPoint y: 118, endPoint x: 353, endPoint y: 103, distance: 143.6
click at [353, 104] on input "Air It Out" at bounding box center [577, 122] width 748 height 37
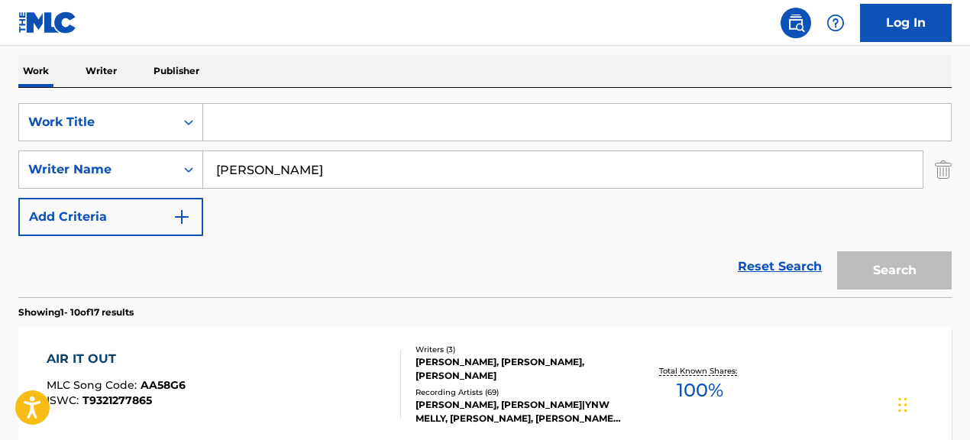
paste input "Beautiful"
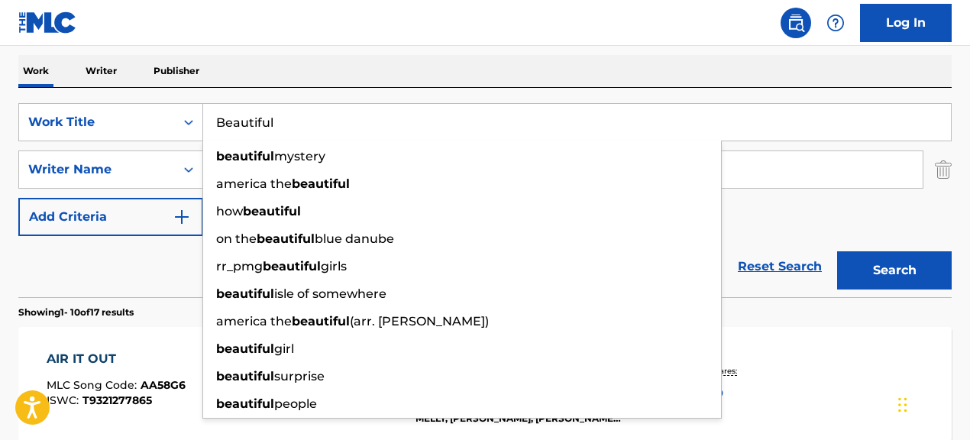
type input "Beautiful"
click at [888, 230] on div "SearchWithCriteria067cec01-09cc-4ec2-810e-fd4c6bc22cfc Work Title Beautiful bea…" at bounding box center [484, 169] width 933 height 133
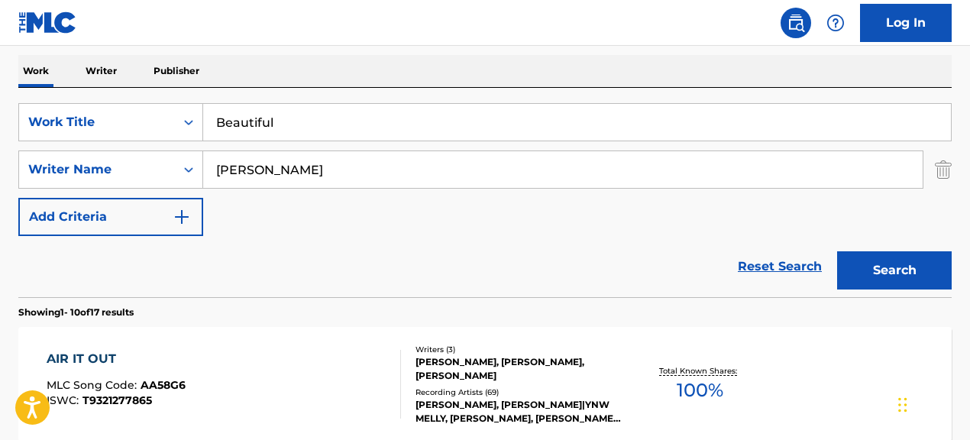
drag, startPoint x: 422, startPoint y: 166, endPoint x: 233, endPoint y: 152, distance: 189.2
click at [233, 152] on input "[PERSON_NAME]" at bounding box center [562, 169] width 719 height 37
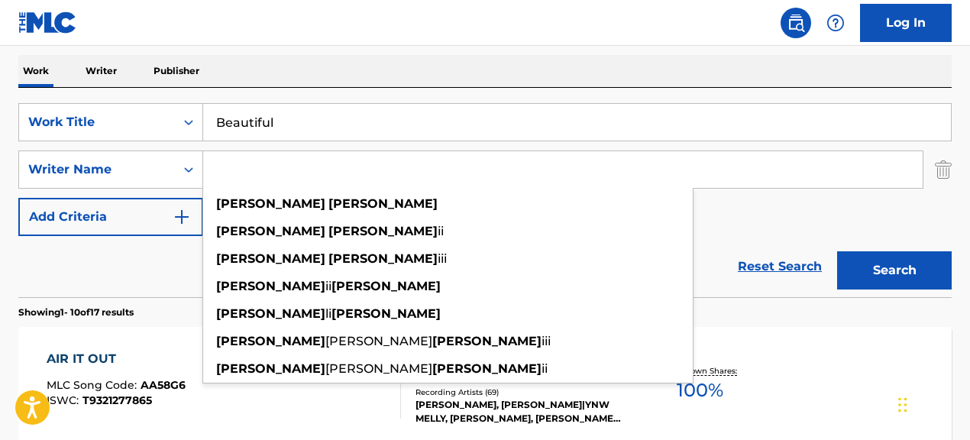
paste input "[PERSON_NAME]|[PERSON_NAME]|[PERSON_NAME]|[PERSON_NAME]|[PERSON_NAME] [PERSON_N…"
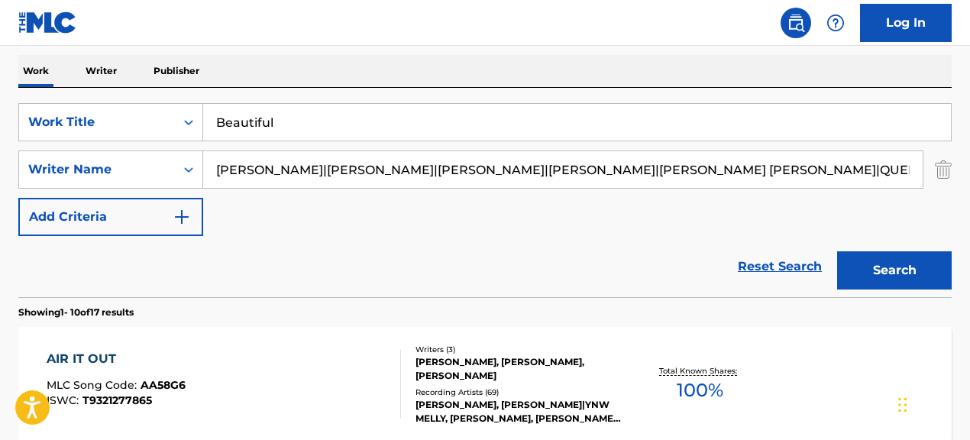
scroll to position [0, 328]
drag, startPoint x: 299, startPoint y: 173, endPoint x: 871, endPoint y: 205, distance: 573.7
click at [871, 205] on div "SearchWithCriteria067cec01-09cc-4ec2-810e-fd4c6bc22cfc Work Title Beautiful Sea…" at bounding box center [484, 169] width 933 height 133
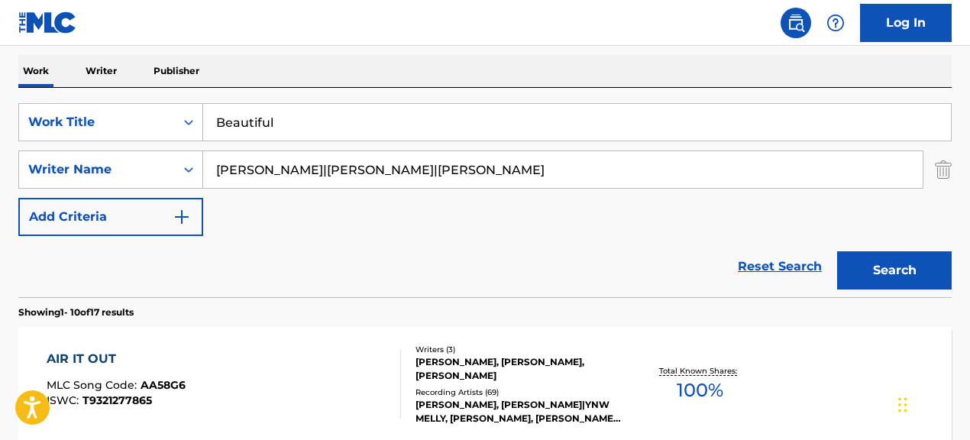
scroll to position [0, 0]
click at [837, 251] on button "Search" at bounding box center [894, 270] width 115 height 38
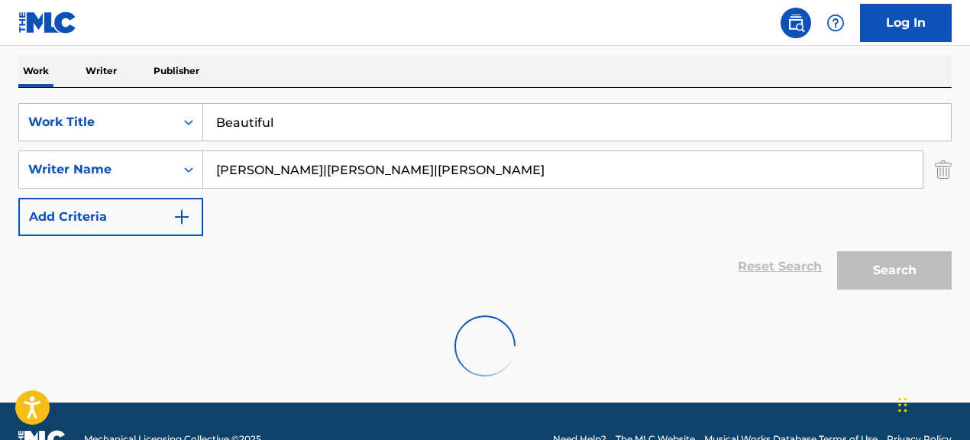
scroll to position [223, 0]
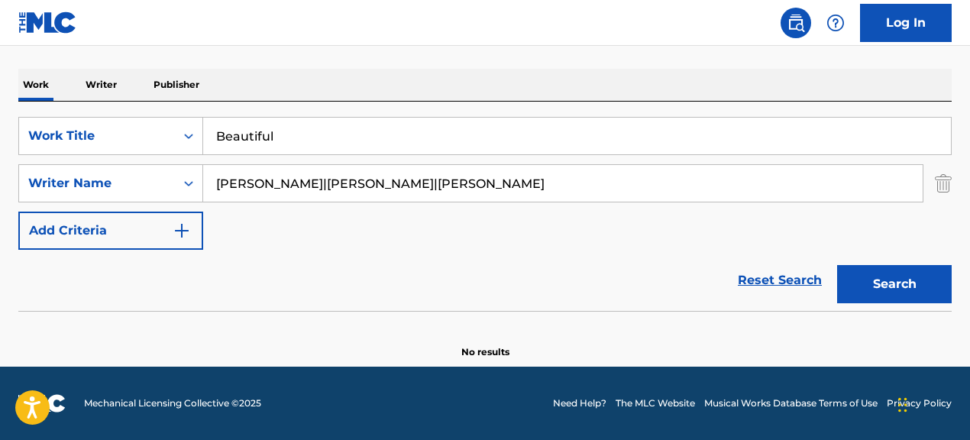
drag, startPoint x: 322, startPoint y: 184, endPoint x: 553, endPoint y: 193, distance: 230.8
click at [553, 193] on input "[PERSON_NAME]|[PERSON_NAME]|[PERSON_NAME]" at bounding box center [562, 183] width 719 height 37
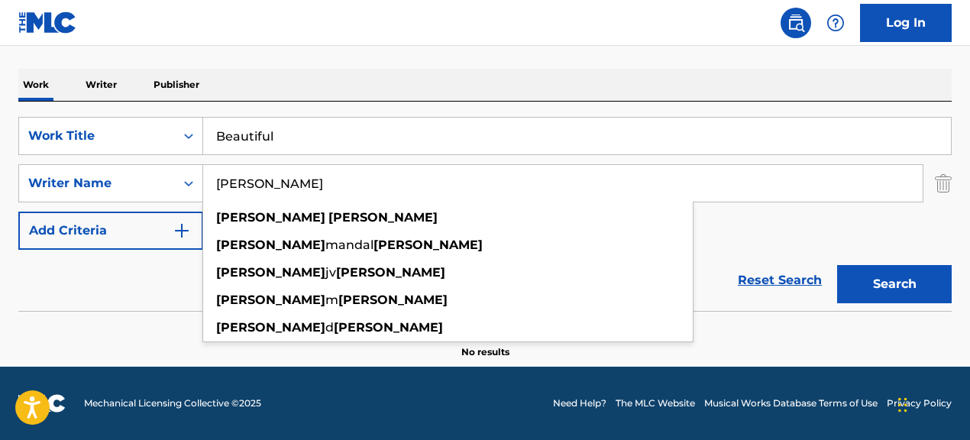
type input "[PERSON_NAME]"
click at [837, 265] on button "Search" at bounding box center [894, 284] width 115 height 38
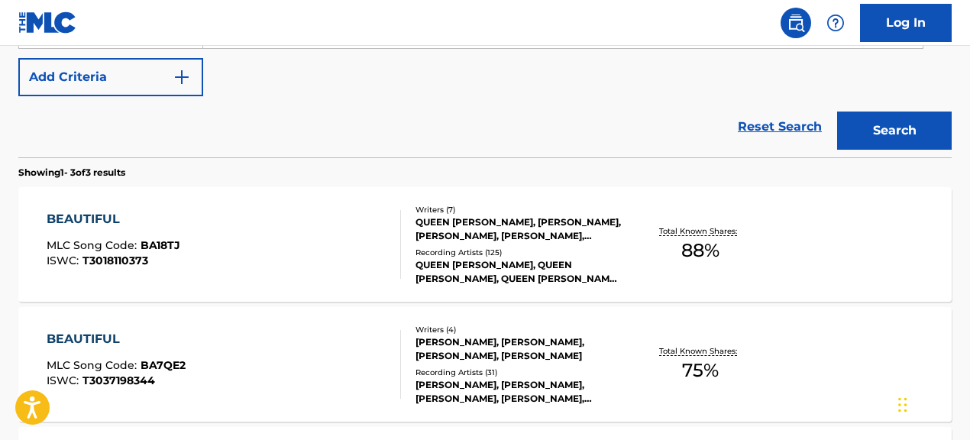
scroll to position [375, 0]
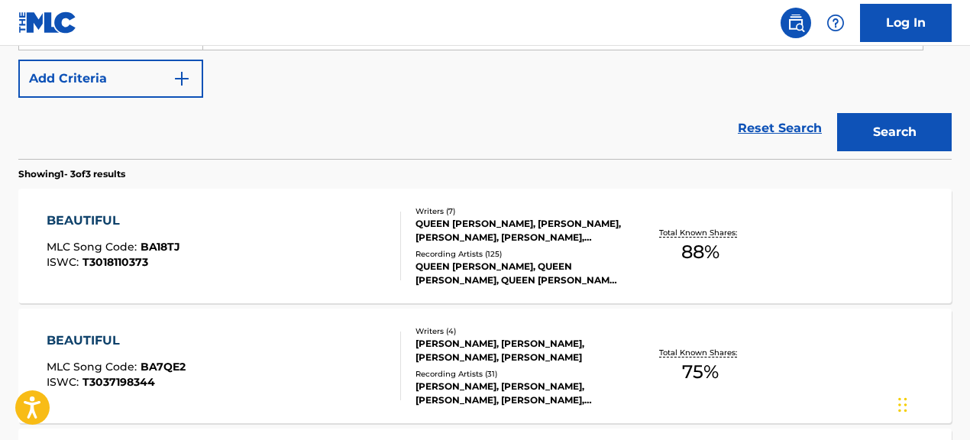
click at [424, 266] on div "QUEEN [PERSON_NAME], QUEEN [PERSON_NAME], QUEEN [PERSON_NAME], QUEEN [PERSON_NA…" at bounding box center [519, 273] width 207 height 27
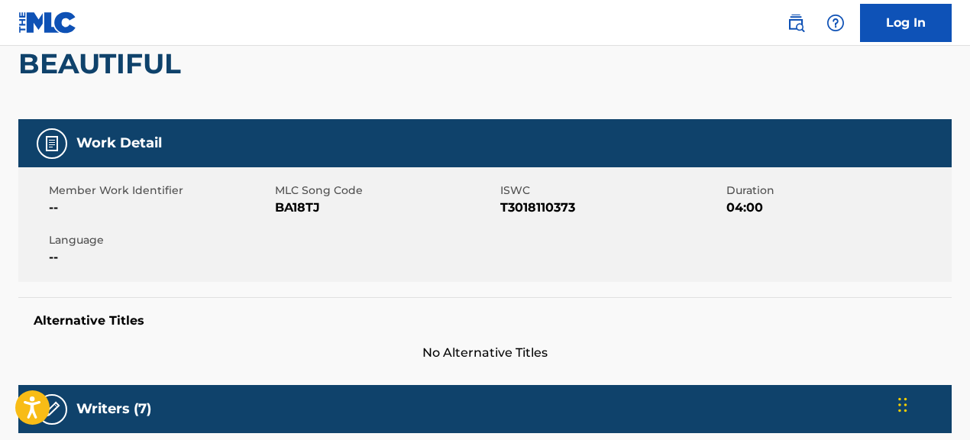
scroll to position [155, 0]
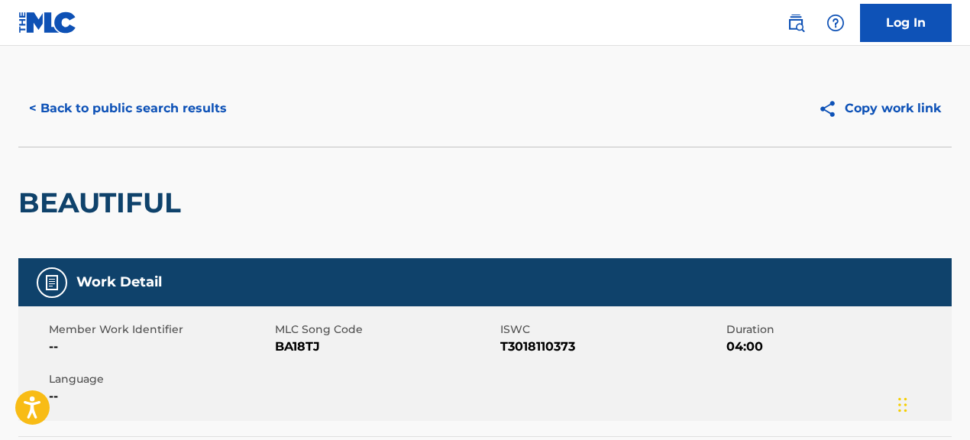
click at [196, 115] on button "< Back to public search results" at bounding box center [127, 108] width 219 height 38
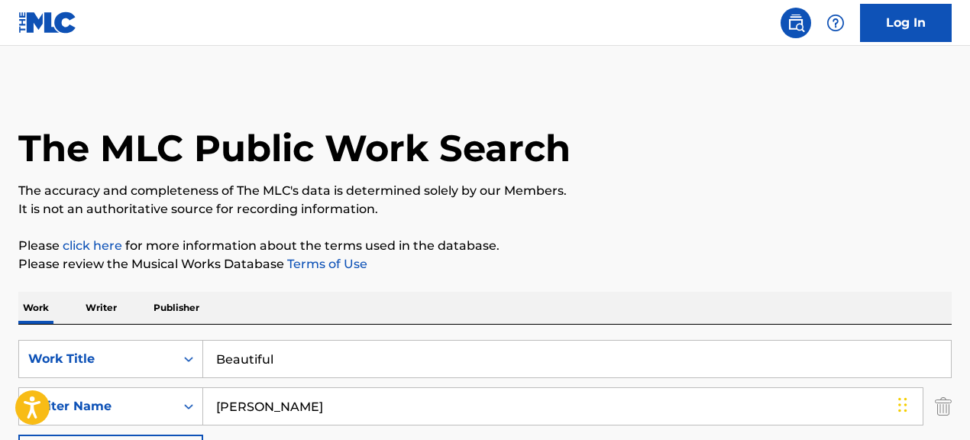
drag, startPoint x: 312, startPoint y: 363, endPoint x: 257, endPoint y: 361, distance: 54.3
click at [261, 361] on input "Beautiful" at bounding box center [577, 359] width 748 height 37
type input "B"
paste input "We Win"
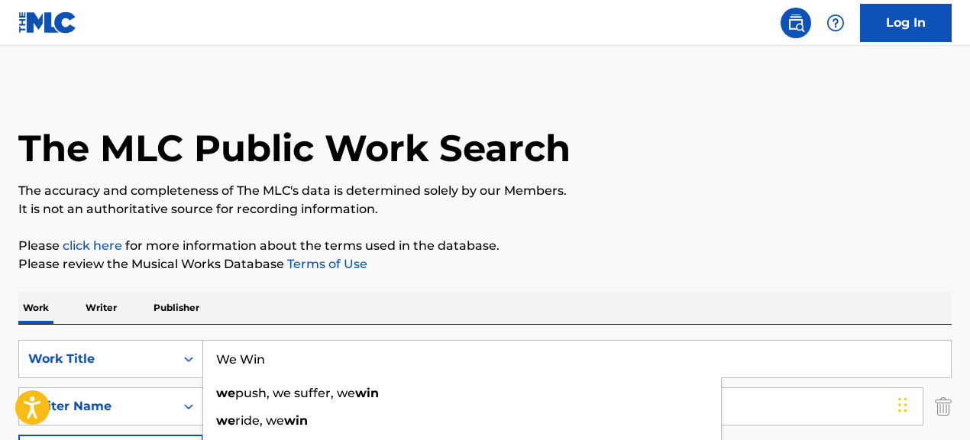
type input "We Win"
click at [480, 297] on div "Work Writer Publisher" at bounding box center [484, 308] width 933 height 32
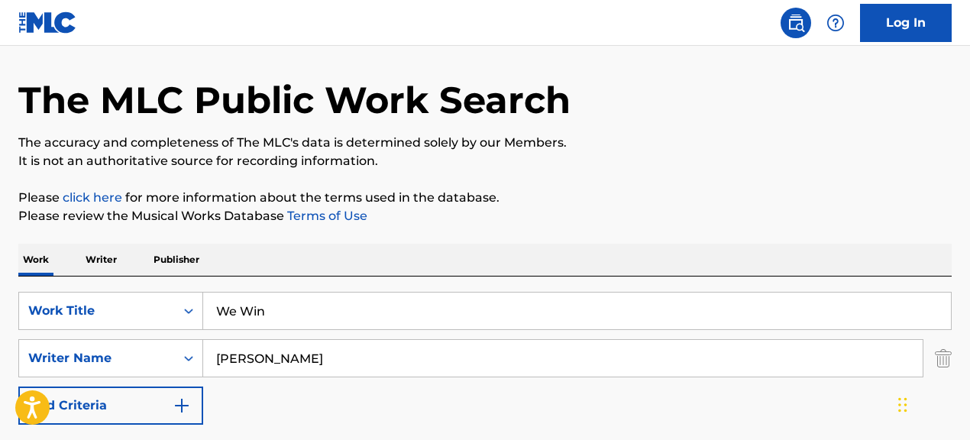
scroll to position [49, 0]
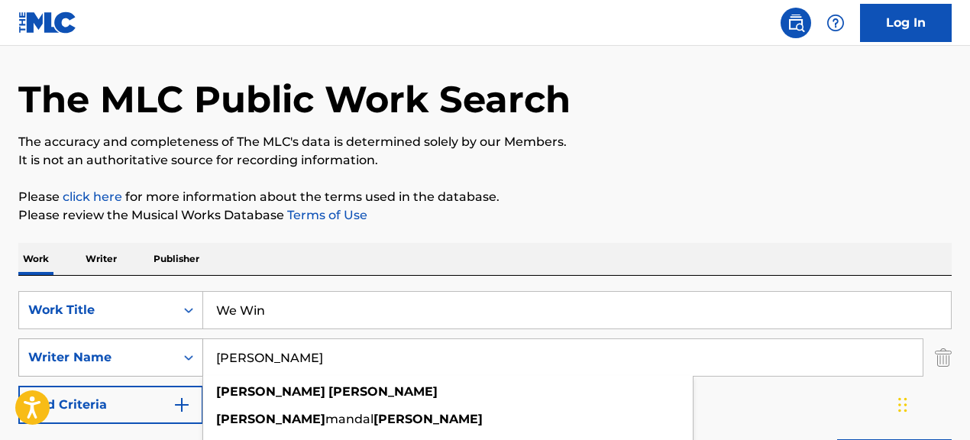
click at [199, 354] on div "SearchWithCriteriac986bac1-99a6-4a78-9bc3-16675e2cbd49 Writer Name [PERSON_NAME…" at bounding box center [484, 357] width 933 height 38
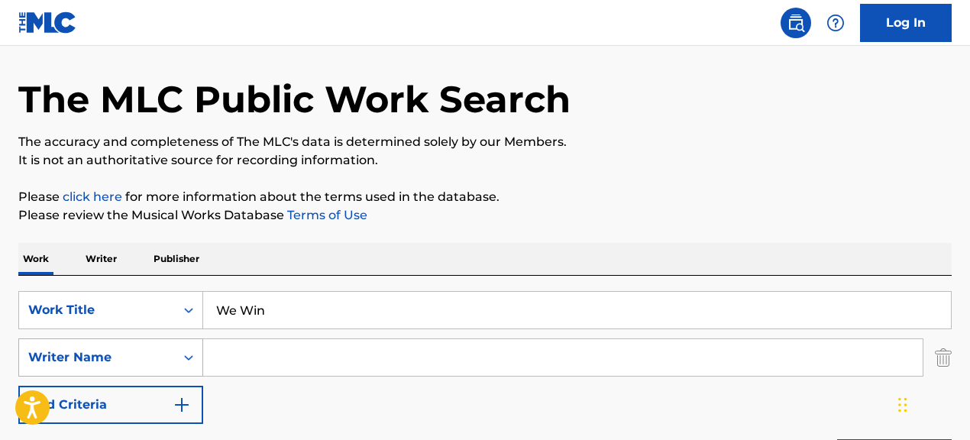
paste input "[PERSON_NAME]|[PERSON_NAME]|[PERSON_NAME] [PERSON_NAME]|[PERSON_NAME]"
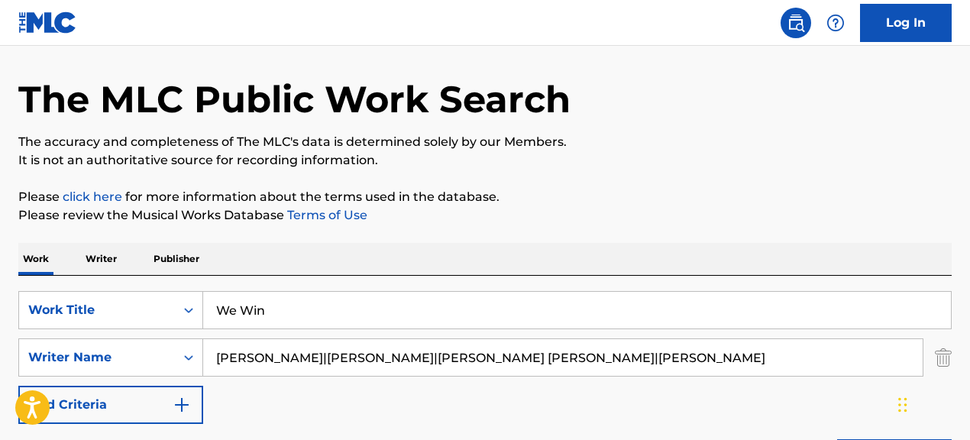
drag, startPoint x: 314, startPoint y: 361, endPoint x: 738, endPoint y: 356, distance: 423.9
click at [738, 356] on input "[PERSON_NAME]|[PERSON_NAME]|[PERSON_NAME] [PERSON_NAME]|[PERSON_NAME]" at bounding box center [562, 357] width 719 height 37
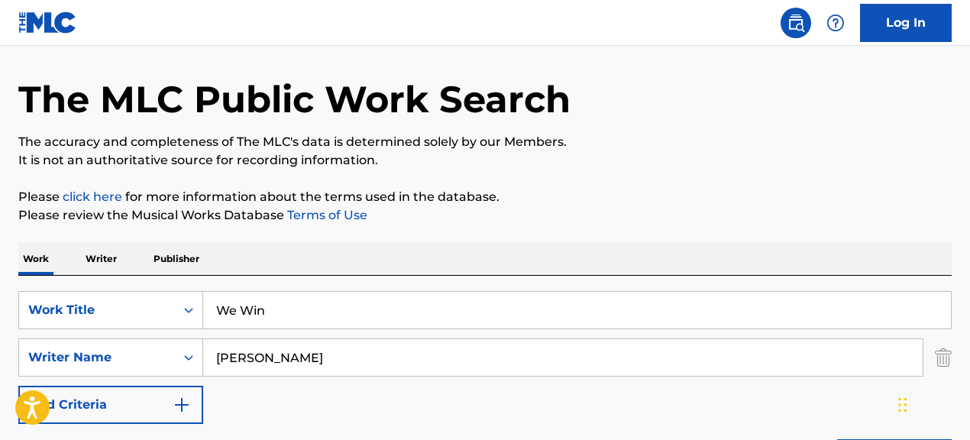
type input "[PERSON_NAME]"
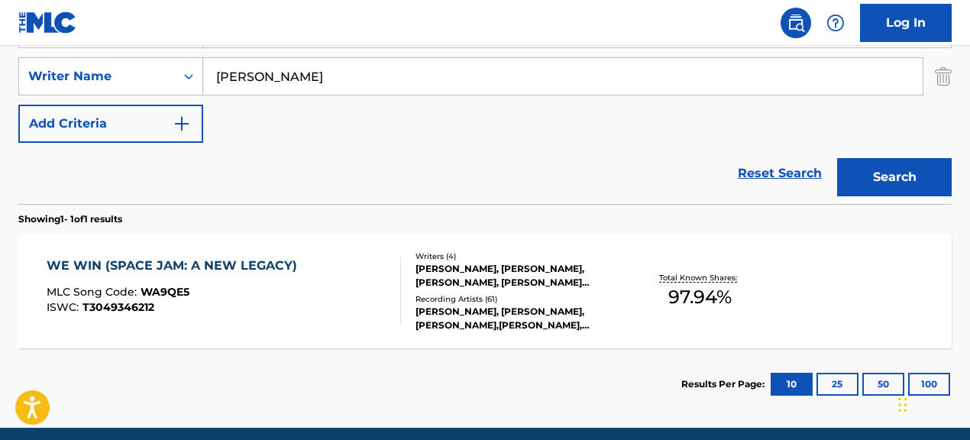
scroll to position [331, 0]
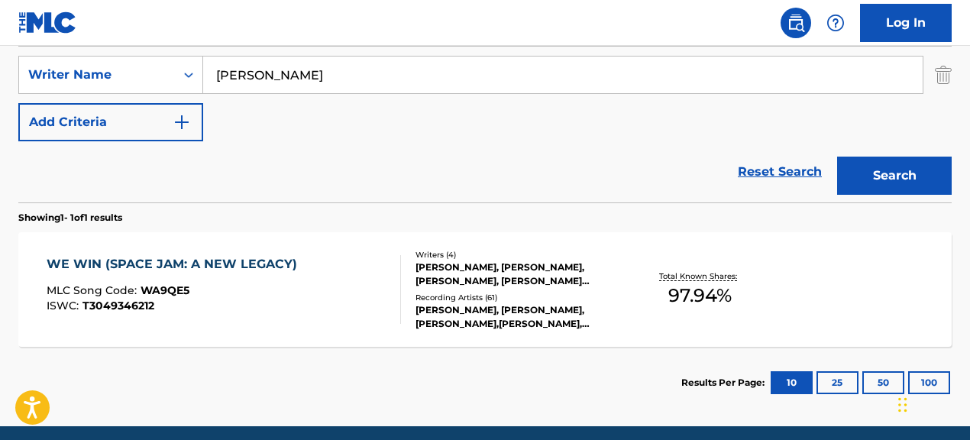
click at [484, 310] on div "[PERSON_NAME], [PERSON_NAME], [PERSON_NAME],[PERSON_NAME], [PERSON_NAME], [PERS…" at bounding box center [519, 316] width 207 height 27
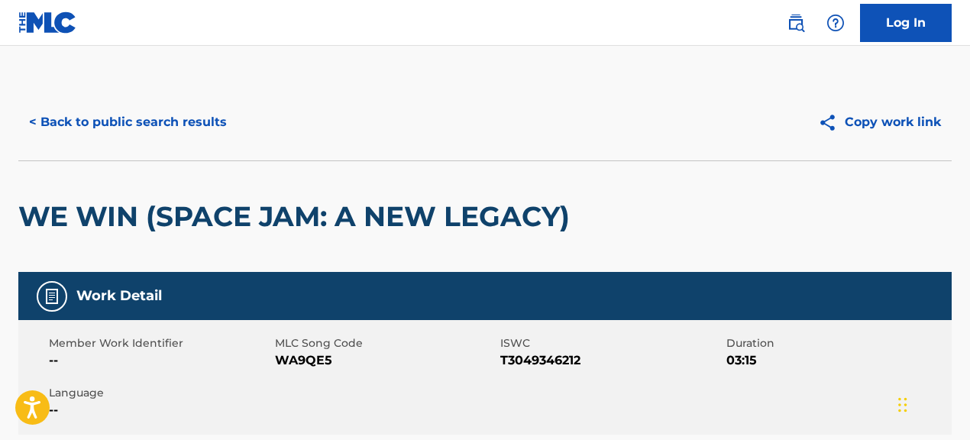
scroll to position [2, 0]
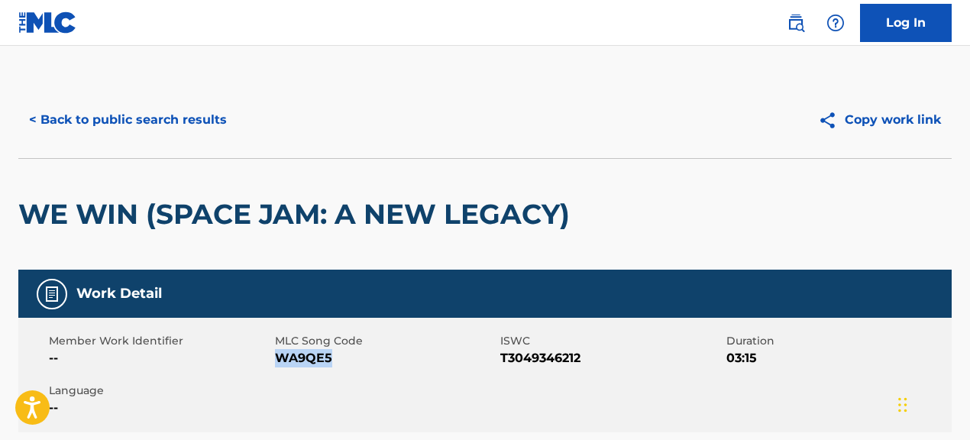
drag, startPoint x: 279, startPoint y: 398, endPoint x: 376, endPoint y: 389, distance: 97.4
click at [376, 367] on span "WA9QE5" at bounding box center [386, 358] width 222 height 18
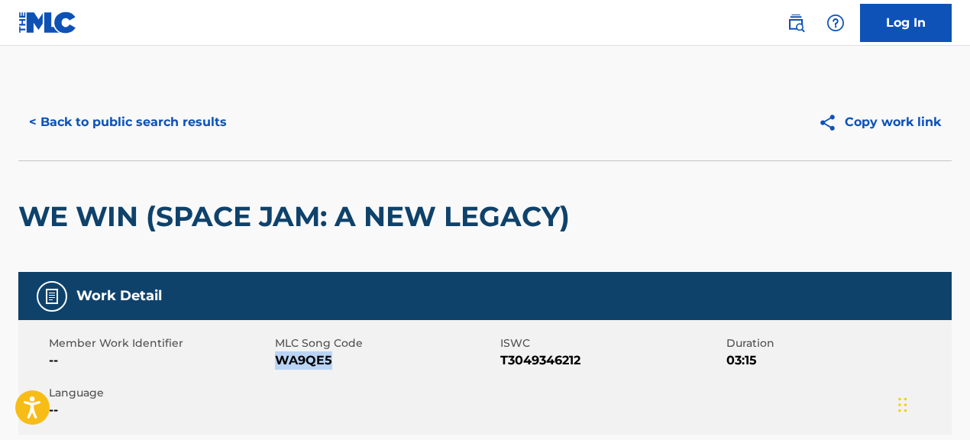
copy span "WA9QE5"
click at [118, 127] on button "< Back to public search results" at bounding box center [127, 122] width 219 height 38
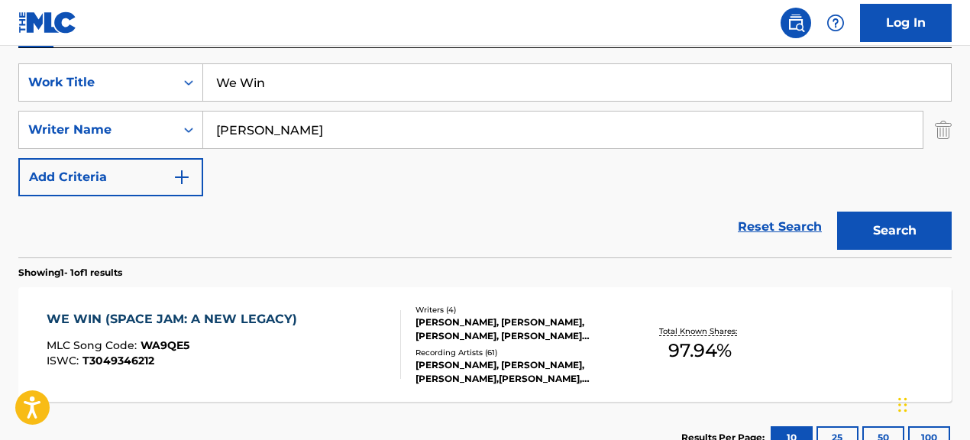
scroll to position [279, 0]
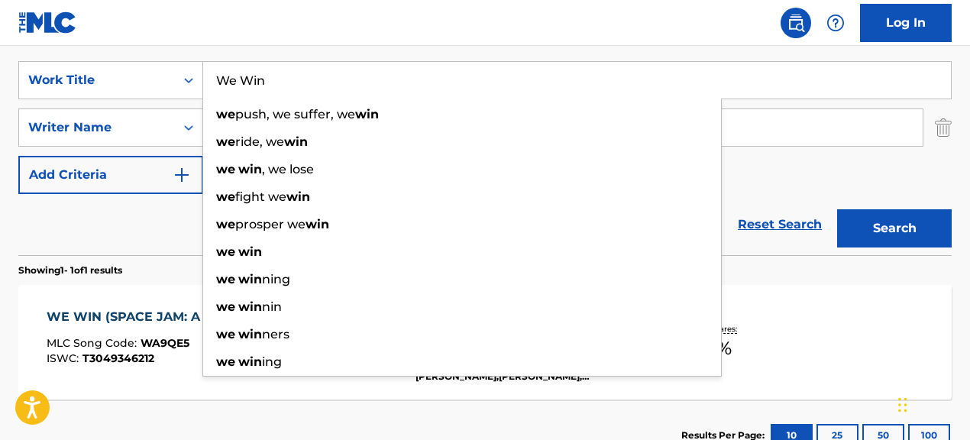
drag, startPoint x: 349, startPoint y: 82, endPoint x: 260, endPoint y: 82, distance: 88.6
click at [261, 82] on input "We Win" at bounding box center [577, 80] width 748 height 37
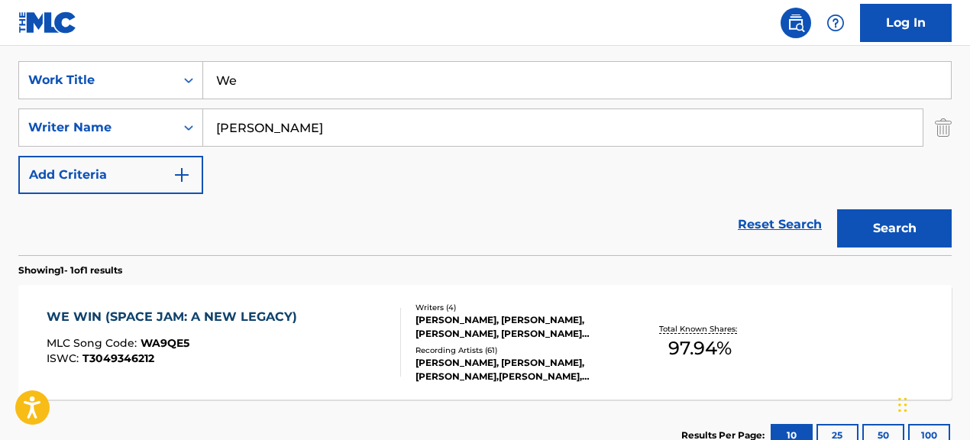
type input "W"
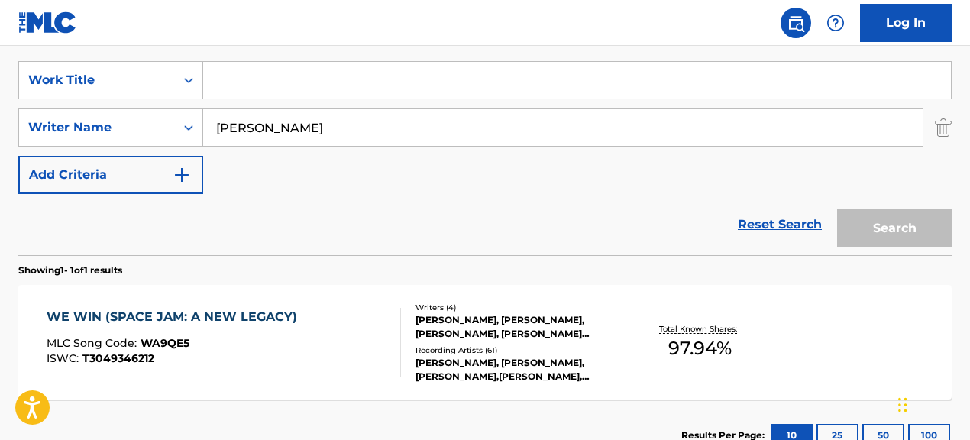
paste input "No Hook"
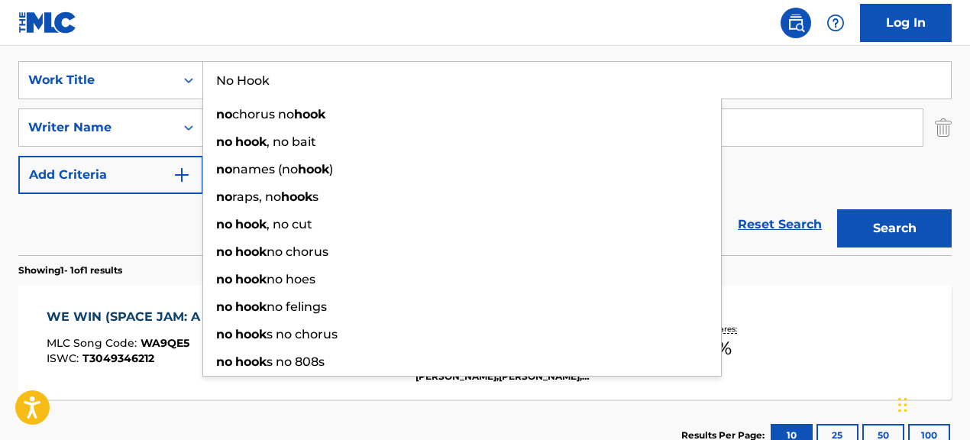
type input "No Hook"
click at [797, 189] on div "SearchWithCriteria067cec01-09cc-4ec2-810e-fd4c6bc22cfc Work Title No Hook no ch…" at bounding box center [484, 127] width 933 height 133
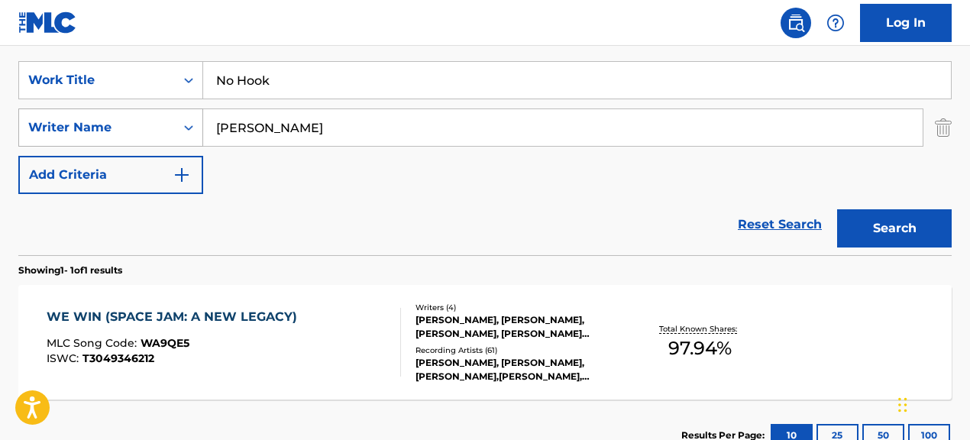
drag, startPoint x: 373, startPoint y: 131, endPoint x: 190, endPoint y: 123, distance: 183.5
click at [190, 123] on div "SearchWithCriteriac986bac1-99a6-4a78-9bc3-16675e2cbd49 Writer Name [PERSON_NAME]" at bounding box center [484, 127] width 933 height 38
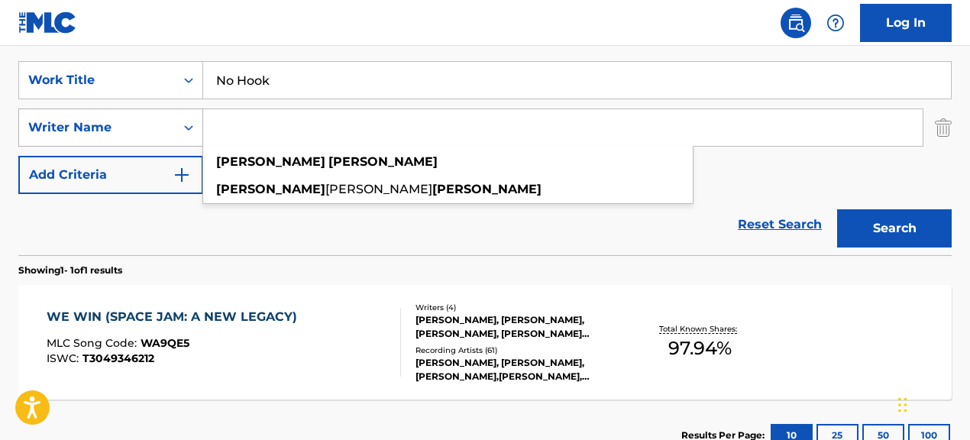
paste input "[PERSON_NAME]|[PERSON_NAME]|RZA|[PERSON_NAME]"
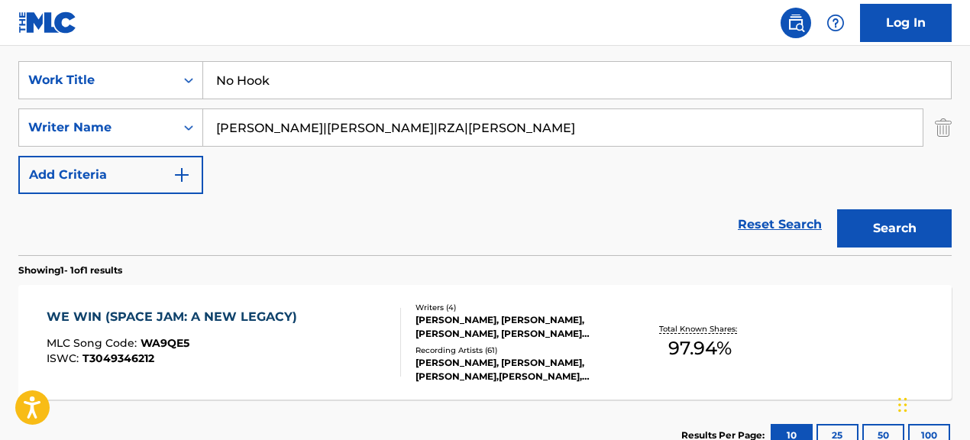
drag, startPoint x: 323, startPoint y: 131, endPoint x: 548, endPoint y: 157, distance: 226.9
click at [548, 157] on div "SearchWithCriteria067cec01-09cc-4ec2-810e-fd4c6bc22cfc Work Title No Hook Searc…" at bounding box center [484, 127] width 933 height 133
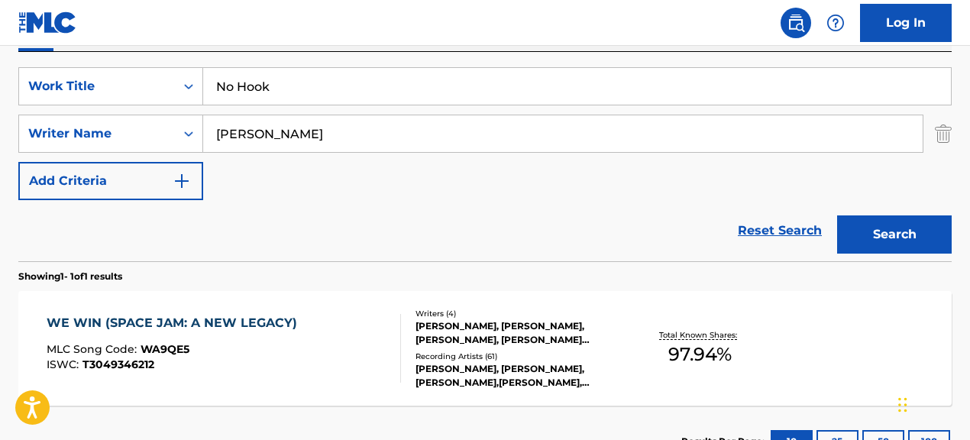
type input "[PERSON_NAME]"
click at [852, 220] on button "Search" at bounding box center [894, 234] width 115 height 38
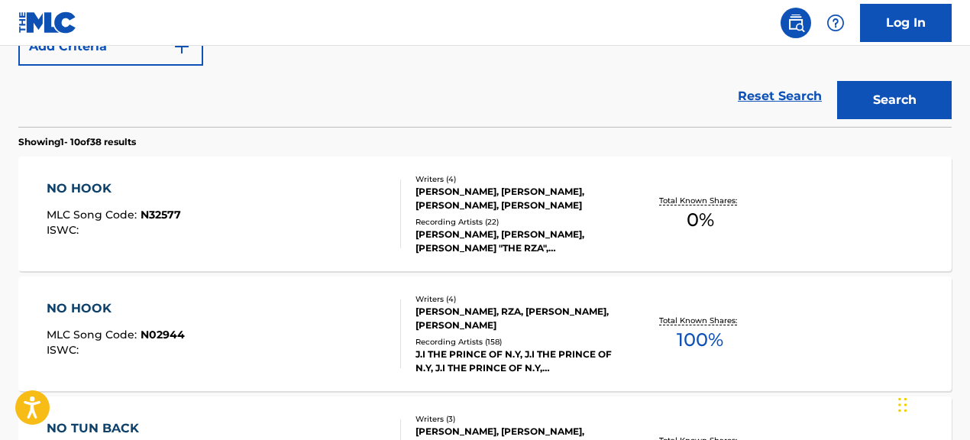
scroll to position [410, 0]
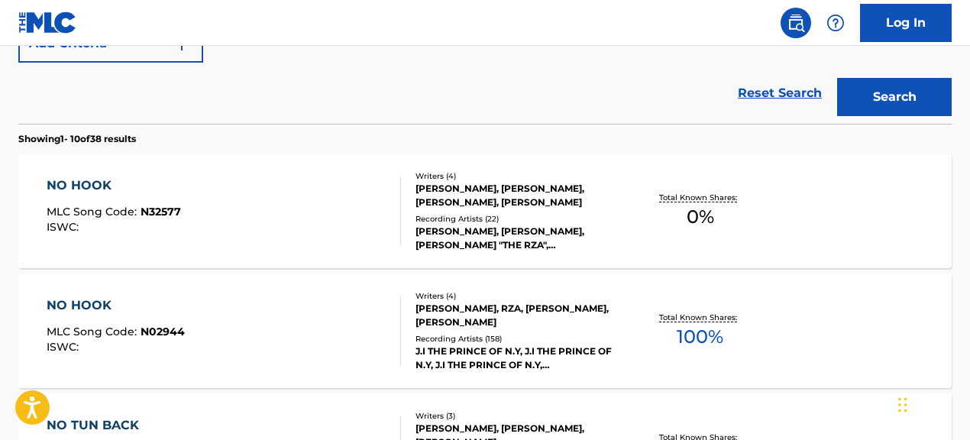
click at [514, 214] on div "Recording Artists ( 22 )" at bounding box center [519, 218] width 207 height 11
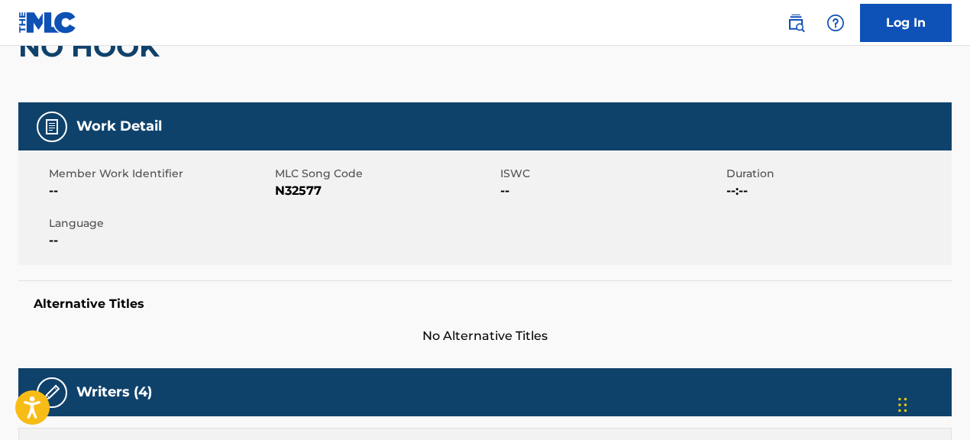
scroll to position [169, 0]
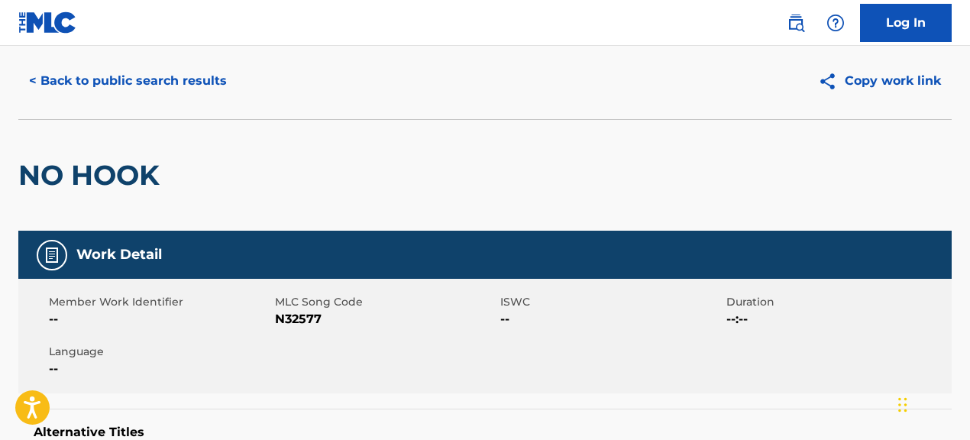
click at [215, 76] on button "< Back to public search results" at bounding box center [127, 81] width 219 height 38
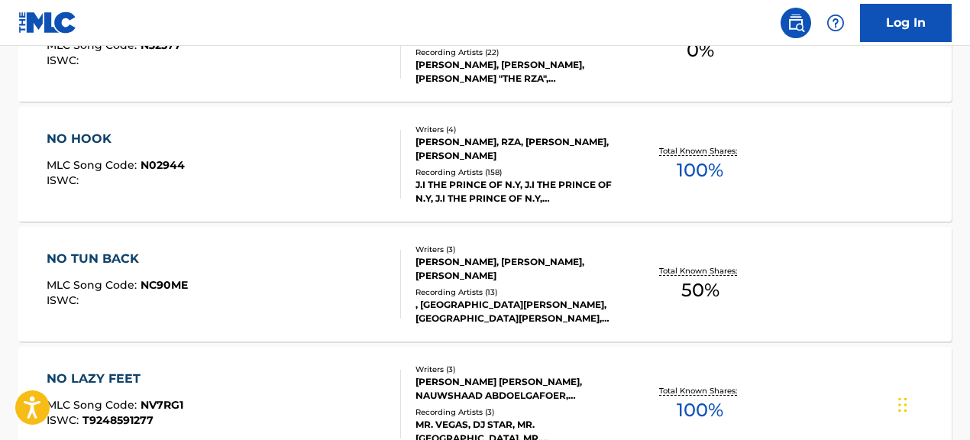
scroll to position [579, 0]
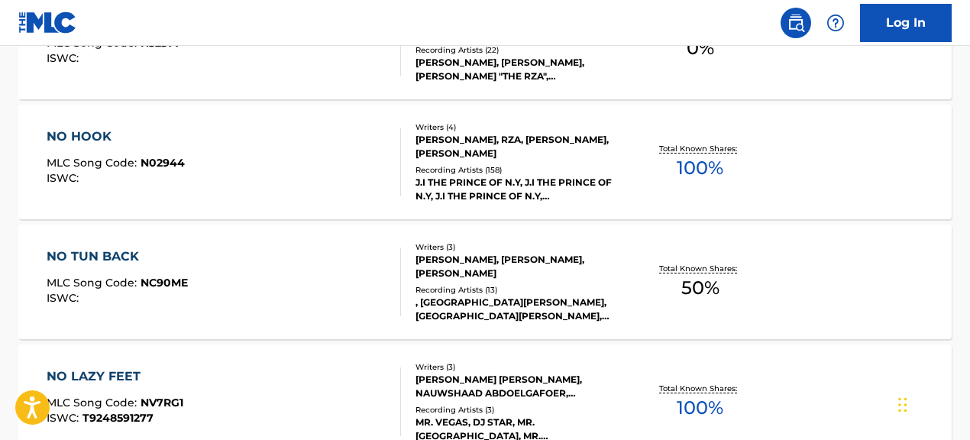
click at [455, 186] on div "J.I THE PRINCE OF N.Y, J.I THE PRINCE OF N.Y, J.I THE PRINCE OF N.Y, [PERSON_NA…" at bounding box center [519, 189] width 207 height 27
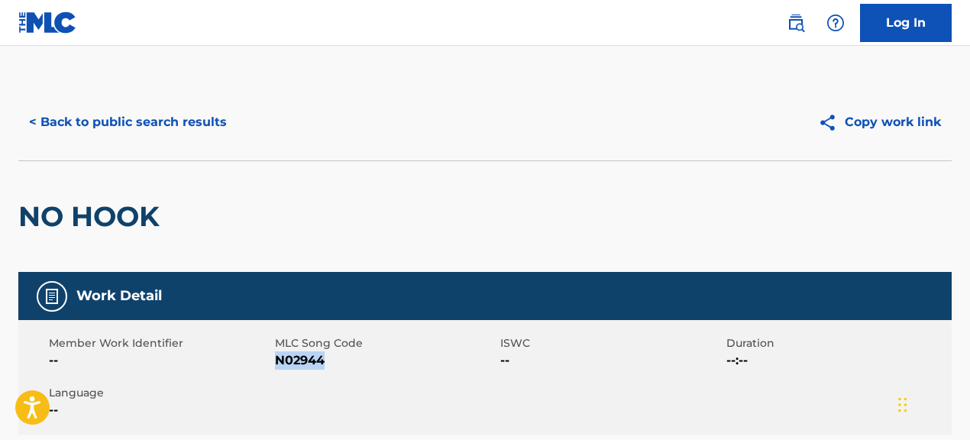
drag, startPoint x: 276, startPoint y: 362, endPoint x: 407, endPoint y: 356, distance: 130.8
click at [407, 356] on span "N02944" at bounding box center [386, 360] width 222 height 18
copy span "N02944"
click at [137, 119] on button "< Back to public search results" at bounding box center [127, 122] width 219 height 38
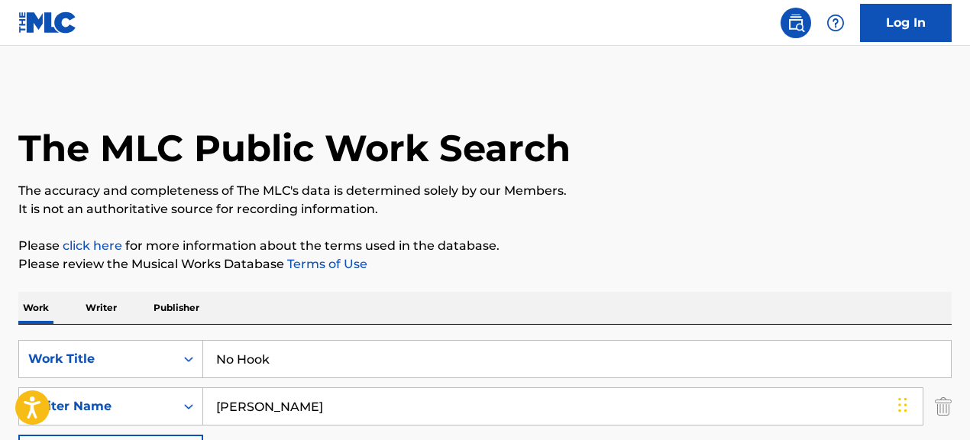
drag, startPoint x: 396, startPoint y: 361, endPoint x: 251, endPoint y: 345, distance: 146.0
click at [251, 345] on input "No Hook" at bounding box center [577, 359] width 748 height 37
paste input "I've Got The Music In Me"
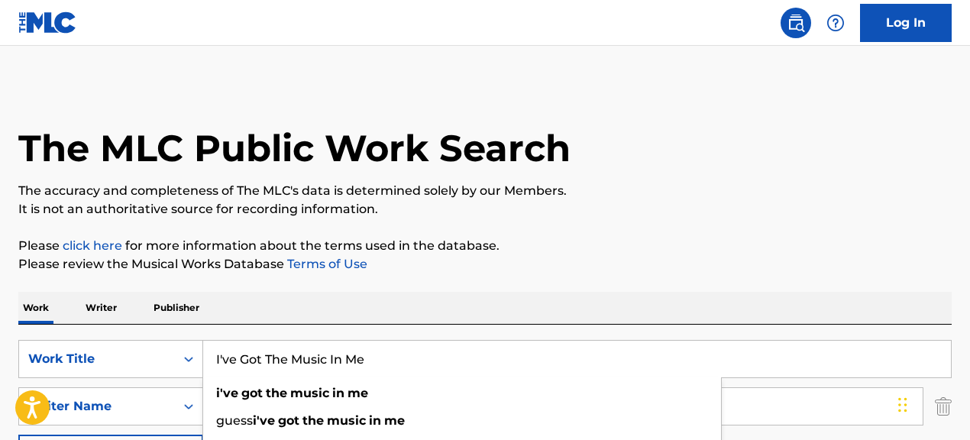
type input "I've Got The Music In Me"
click at [630, 267] on p "Please review the Musical Works Database Terms of Use" at bounding box center [484, 264] width 933 height 18
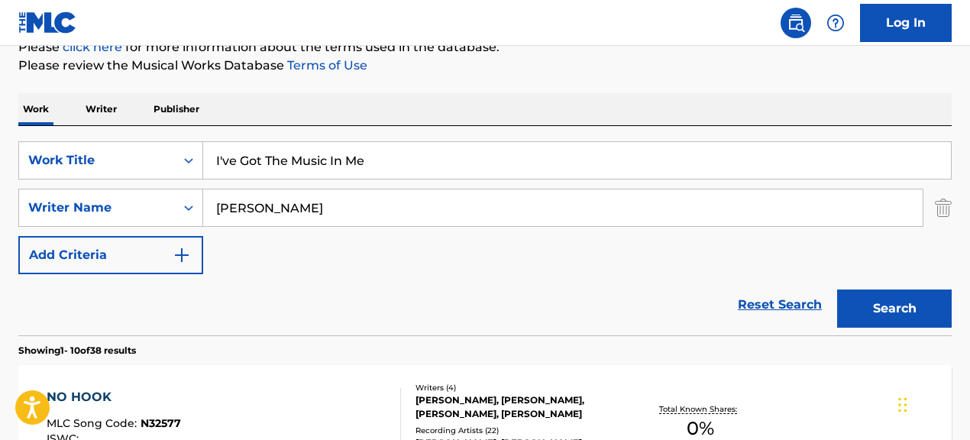
scroll to position [196, 0]
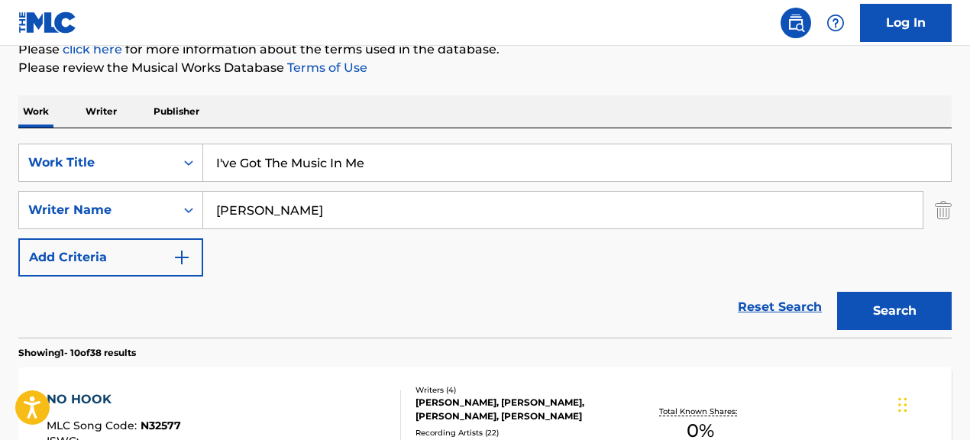
drag, startPoint x: 373, startPoint y: 214, endPoint x: 234, endPoint y: 201, distance: 140.4
click at [234, 201] on input "[PERSON_NAME]" at bounding box center [562, 210] width 719 height 37
paste input "[PERSON_NAME]"
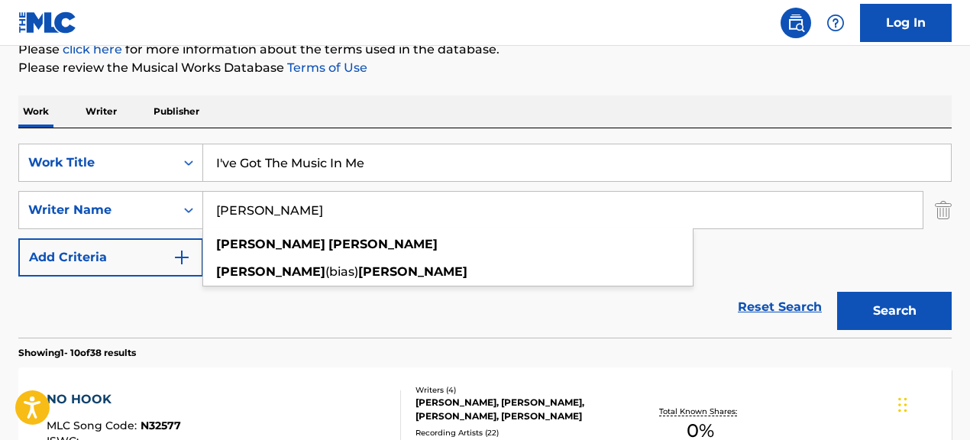
type input "[PERSON_NAME]"
click at [350, 377] on div "NO HOOK MLC Song Code : N32577 ISWC : Writers ( 4 ) [PERSON_NAME], [PERSON_NAME…" at bounding box center [484, 424] width 933 height 115
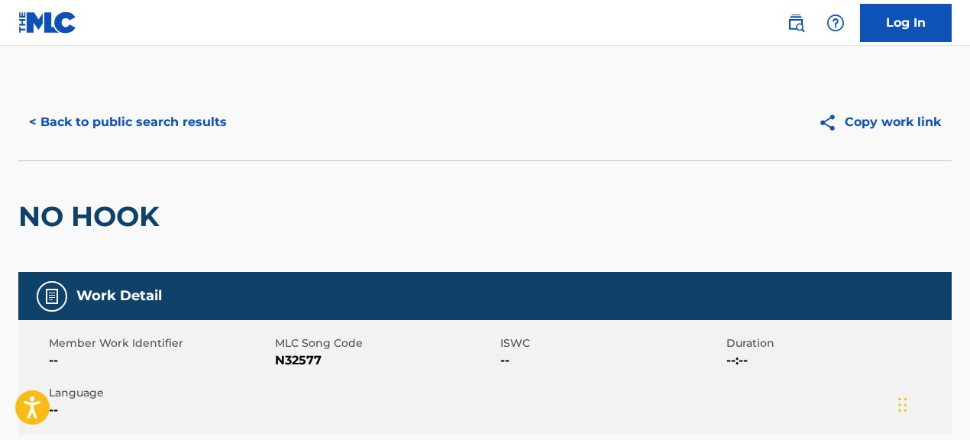
click at [157, 109] on button "< Back to public search results" at bounding box center [127, 122] width 219 height 38
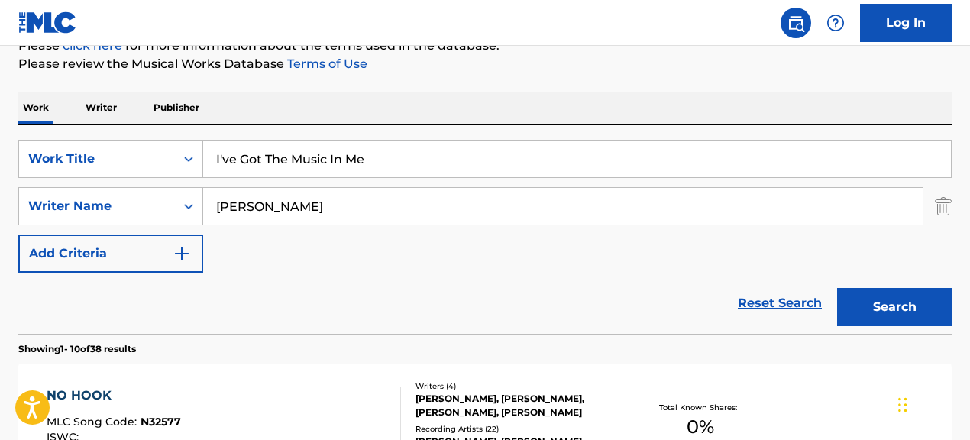
click at [852, 299] on button "Search" at bounding box center [894, 307] width 115 height 38
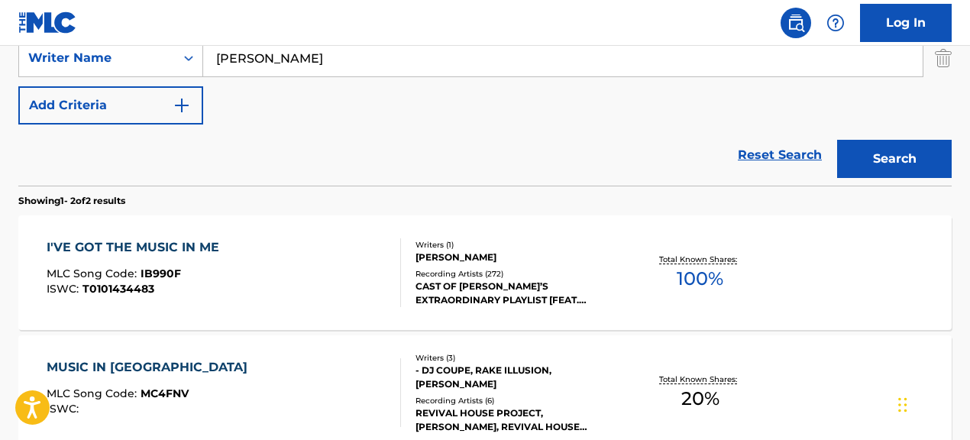
scroll to position [349, 0]
click at [506, 280] on div "CAST OF [PERSON_NAME]’S EXTRAORDINARY PLAYLIST [FEAT. [PERSON_NAME]], CAST OF […" at bounding box center [519, 292] width 207 height 27
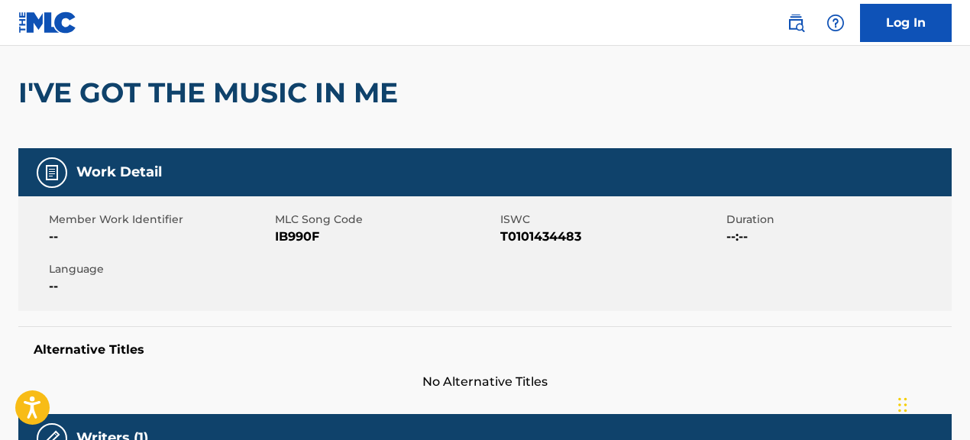
scroll to position [129, 0]
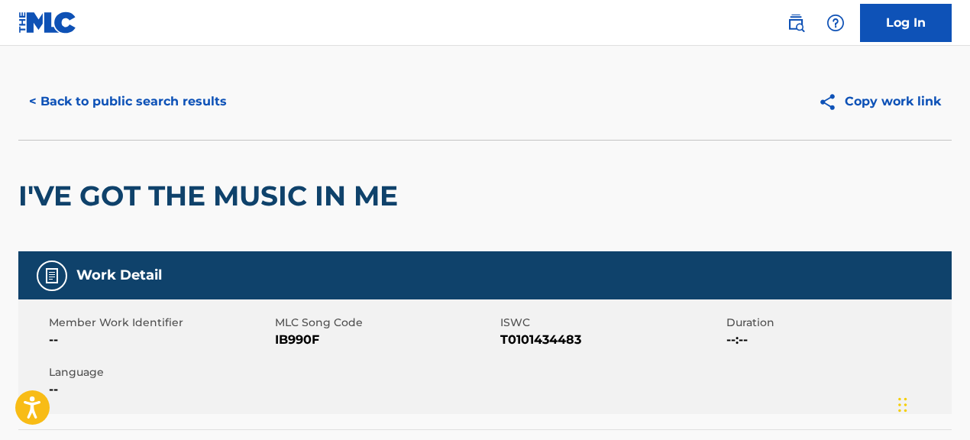
click at [190, 104] on button "< Back to public search results" at bounding box center [127, 101] width 219 height 38
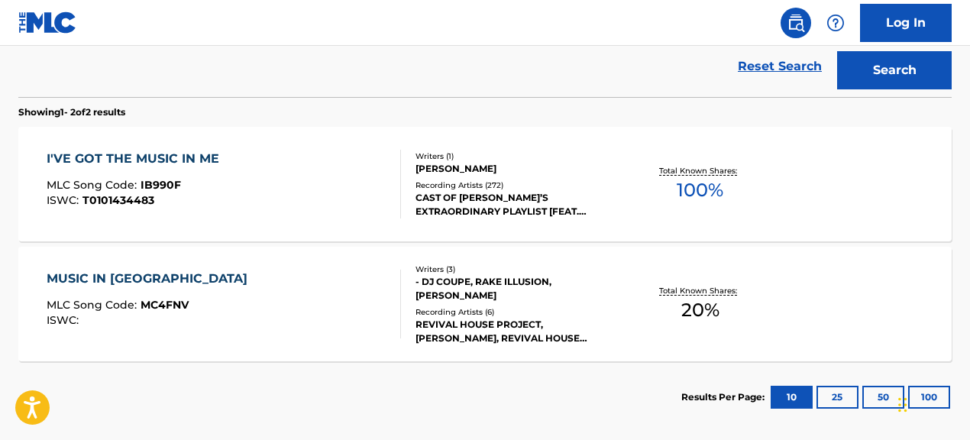
scroll to position [442, 0]
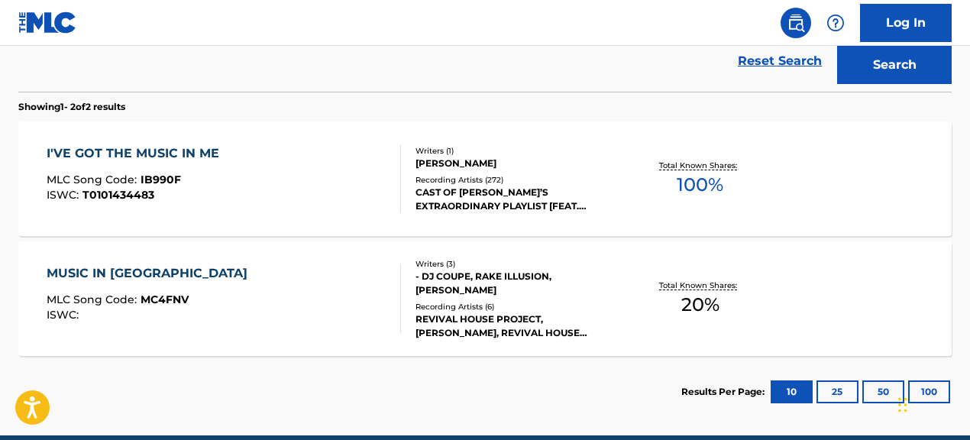
click at [490, 208] on div "CAST OF [PERSON_NAME]’S EXTRAORDINARY PLAYLIST [FEAT. [PERSON_NAME]], CAST OF […" at bounding box center [519, 199] width 207 height 27
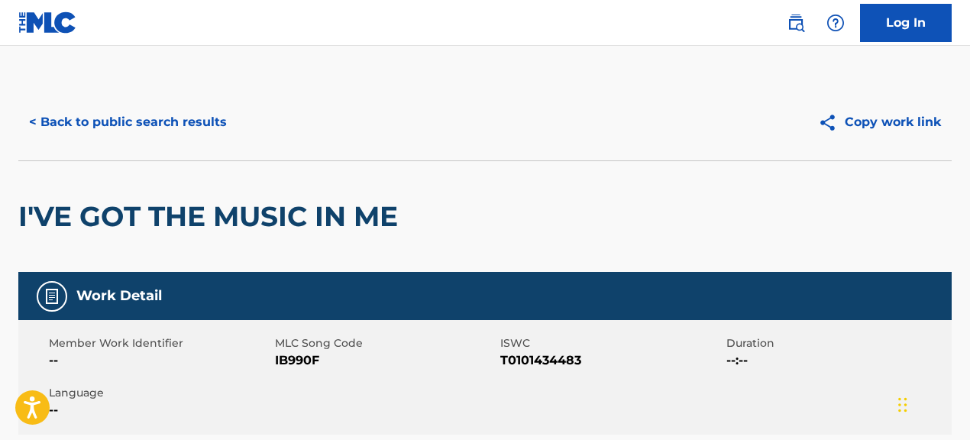
click at [160, 115] on button "< Back to public search results" at bounding box center [127, 122] width 219 height 38
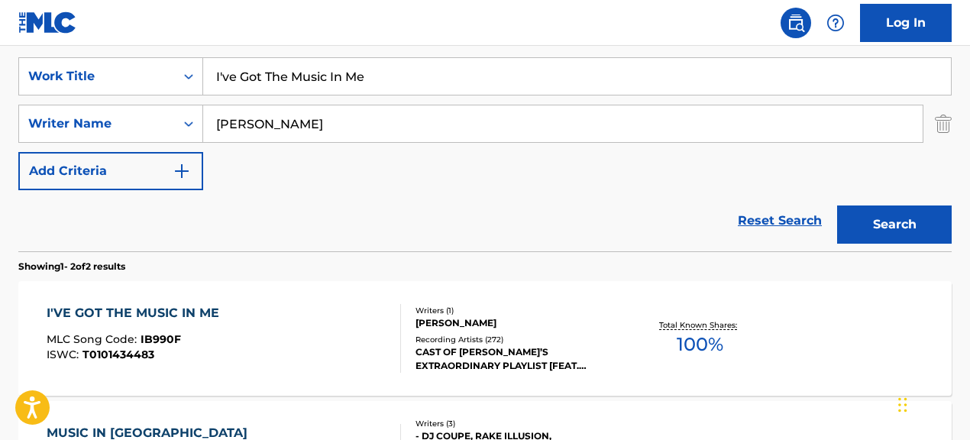
scroll to position [288, 0]
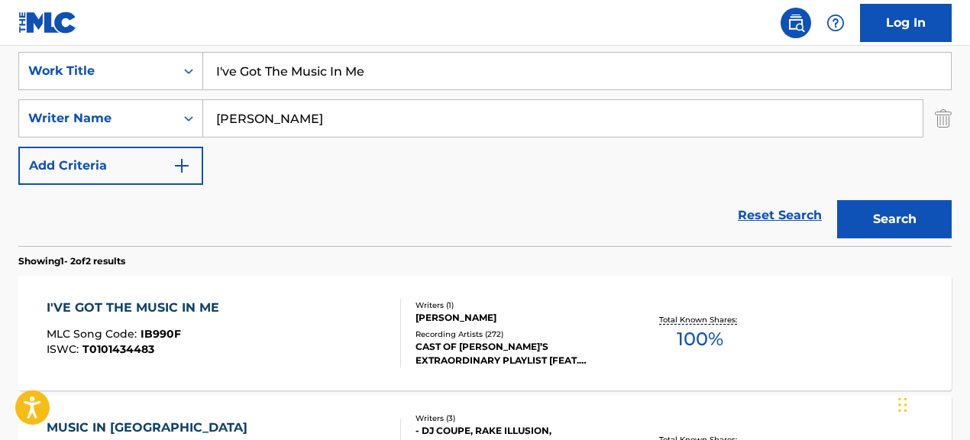
drag, startPoint x: 375, startPoint y: 76, endPoint x: 305, endPoint y: 70, distance: 70.6
click at [305, 70] on input "I've Got The Music In Me" at bounding box center [577, 71] width 748 height 37
type input "I"
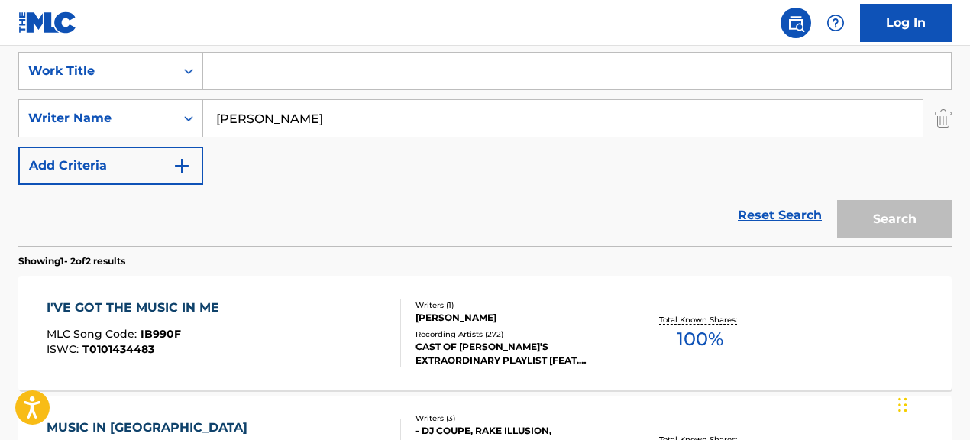
paste input "La Trampa"
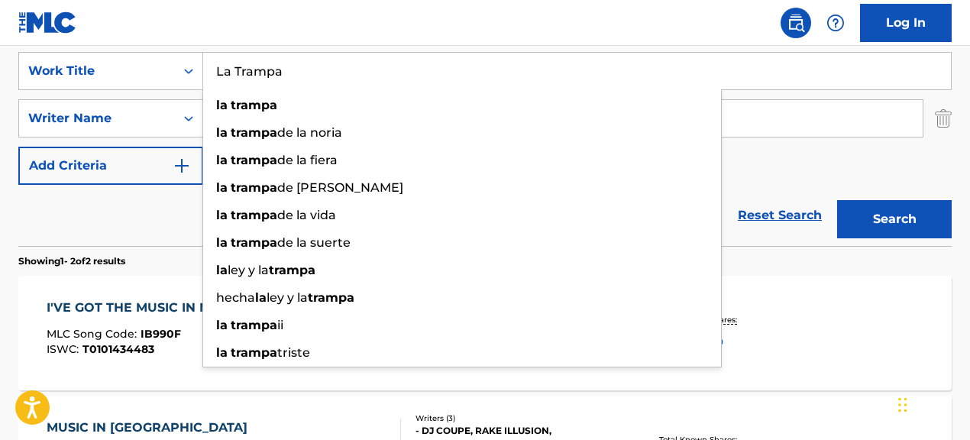
type input "La Trampa"
click at [758, 173] on div "SearchWithCriteria067cec01-09cc-4ec2-810e-fd4c6bc22cfc Work Title La Trampa la …" at bounding box center [484, 118] width 933 height 133
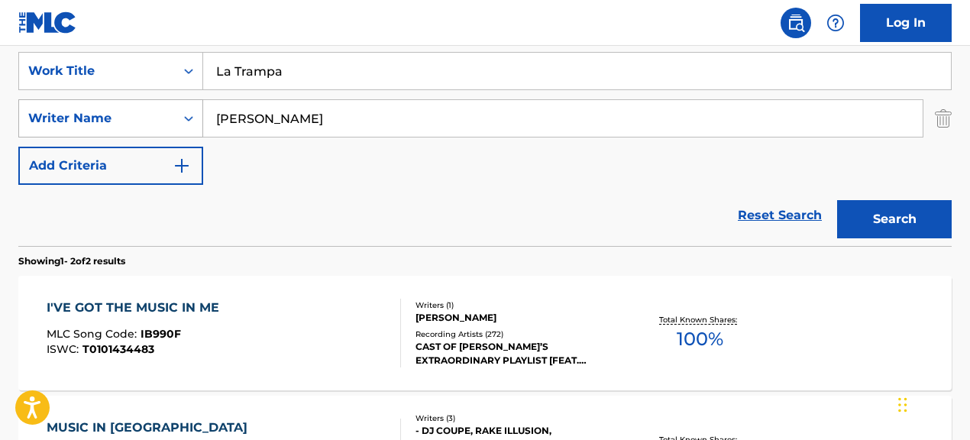
drag, startPoint x: 375, startPoint y: 121, endPoint x: 186, endPoint y: 118, distance: 189.4
click at [186, 118] on div "SearchWithCriteriac986bac1-99a6-4a78-9bc3-16675e2cbd49 Writer Name [PERSON_NAME]" at bounding box center [484, 118] width 933 height 38
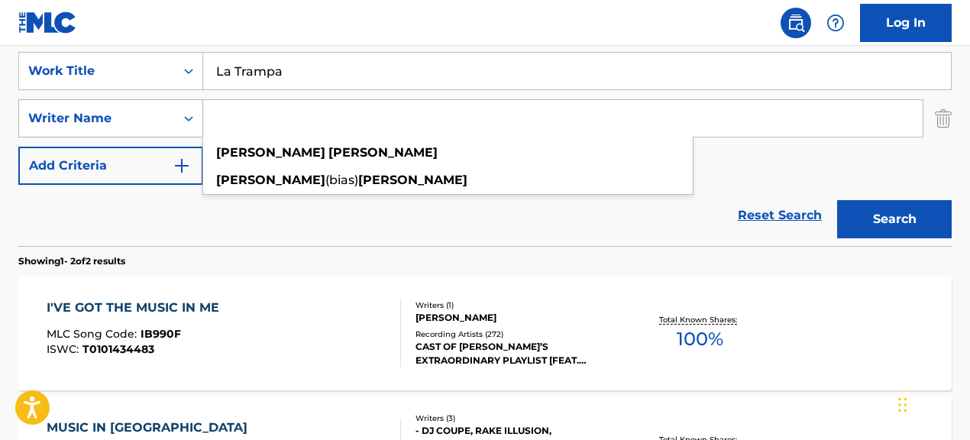
paste input "[PERSON_NAME] [PERSON_NAME]"
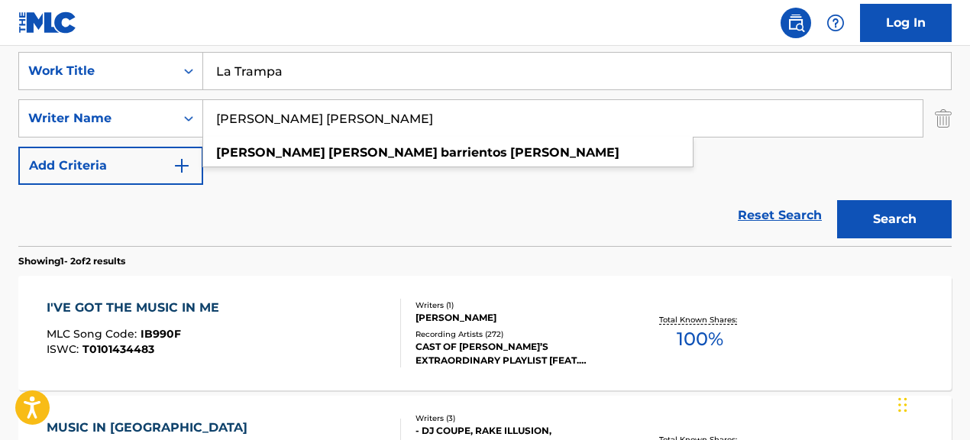
type input "[PERSON_NAME] [PERSON_NAME]"
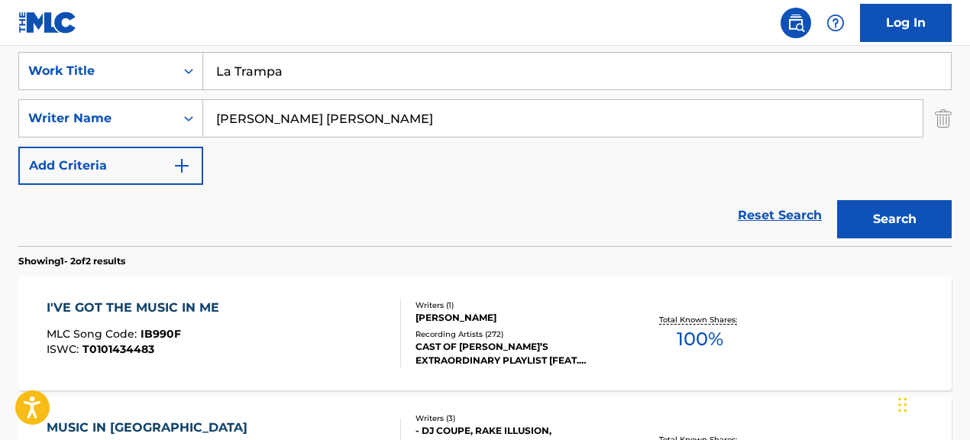
click at [893, 228] on button "Search" at bounding box center [894, 219] width 115 height 38
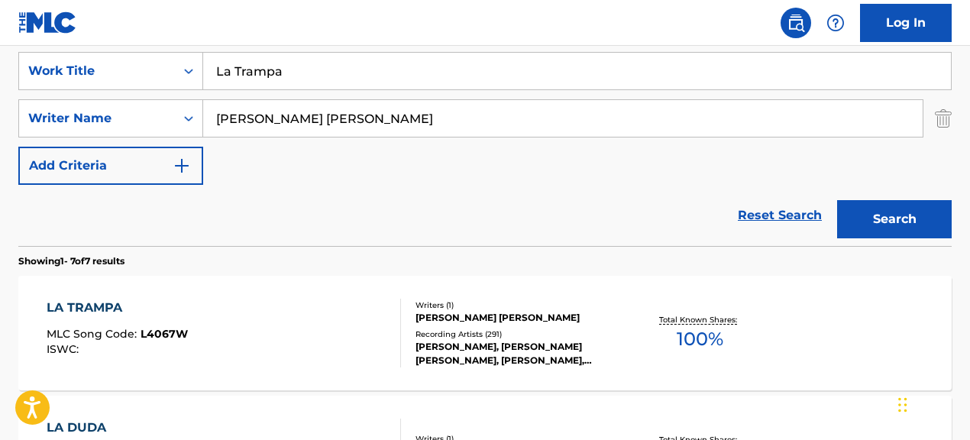
click at [619, 325] on div "Writers ( 1 ) [PERSON_NAME] [PERSON_NAME] Recording Artists ( 291 ) [PERSON_NAM…" at bounding box center [512, 333] width 222 height 68
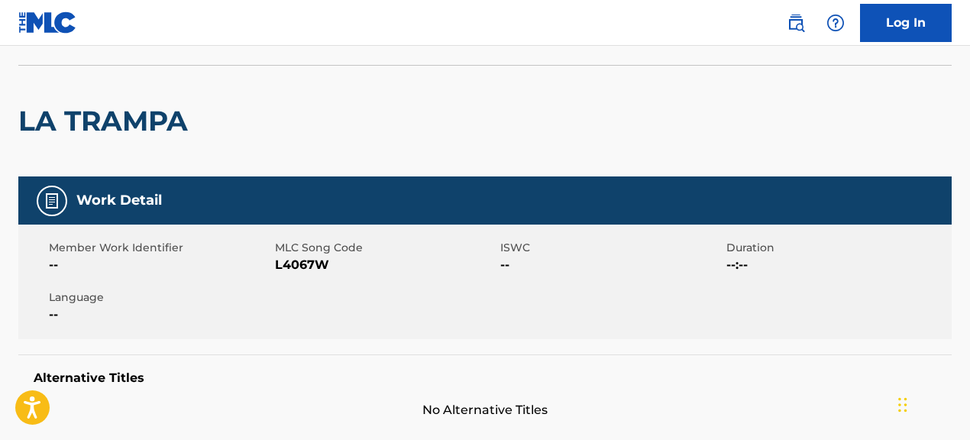
scroll to position [147, 0]
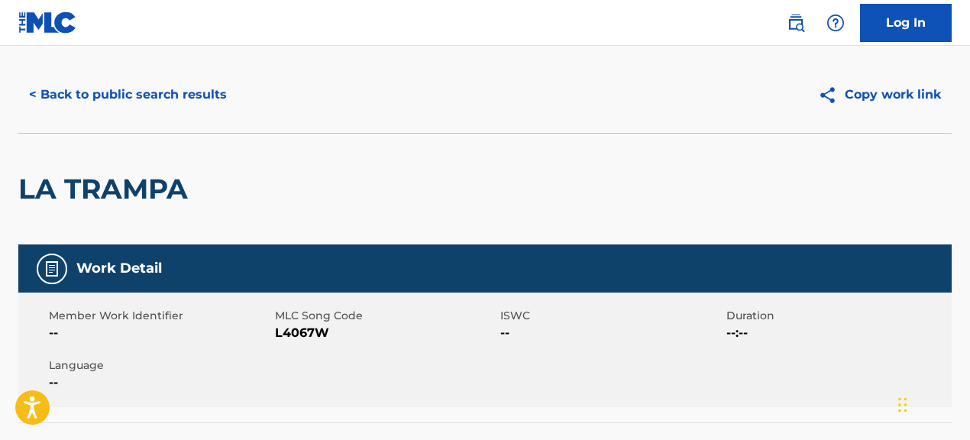
click at [209, 89] on button "< Back to public search results" at bounding box center [127, 95] width 219 height 38
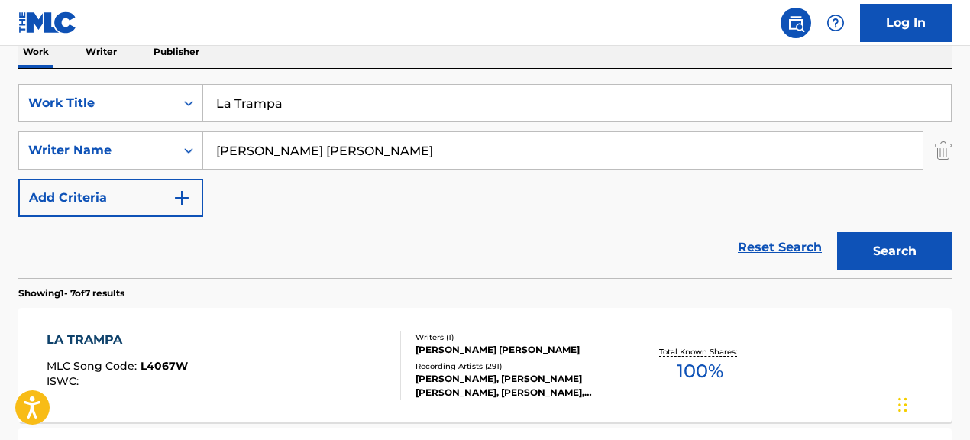
scroll to position [247, 0]
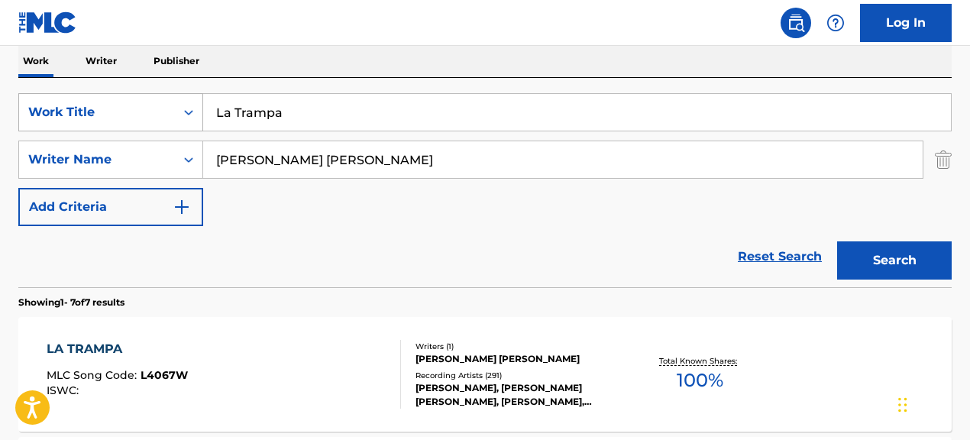
drag, startPoint x: 150, startPoint y: 99, endPoint x: 141, endPoint y: 98, distance: 8.4
click at [141, 98] on div "SearchWithCriteria067cec01-09cc-4ec2-810e-fd4c6bc22cfc Work Title La Trampa" at bounding box center [484, 112] width 933 height 38
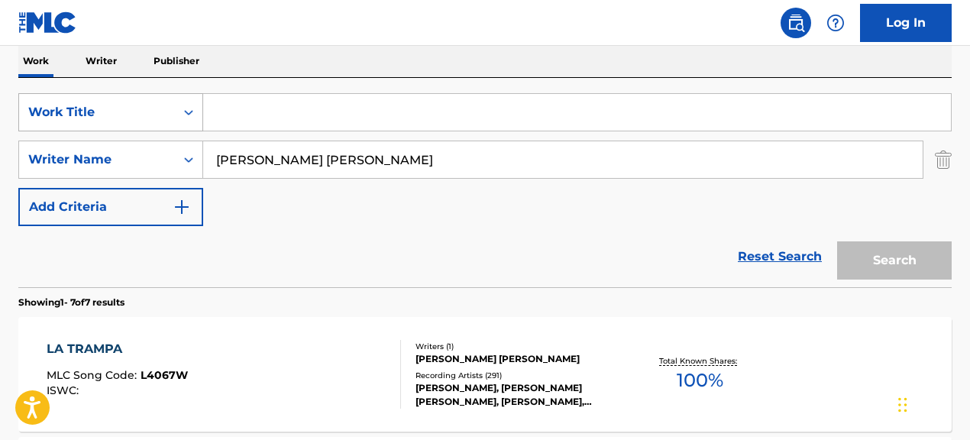
paste input "Where the Soul of Man Never Dies"
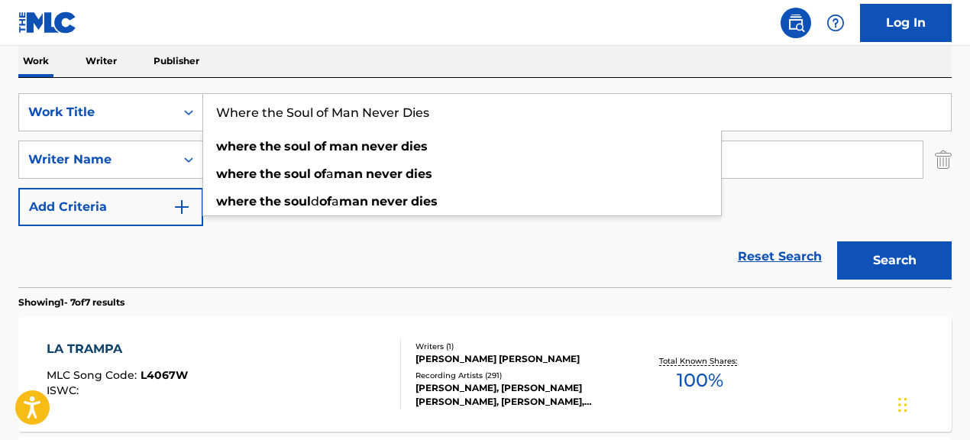
type input "Where the Soul of Man Never Dies"
drag, startPoint x: 475, startPoint y: 270, endPoint x: 522, endPoint y: 169, distance: 111.1
click at [489, 247] on div "Reset Search Search" at bounding box center [484, 256] width 933 height 61
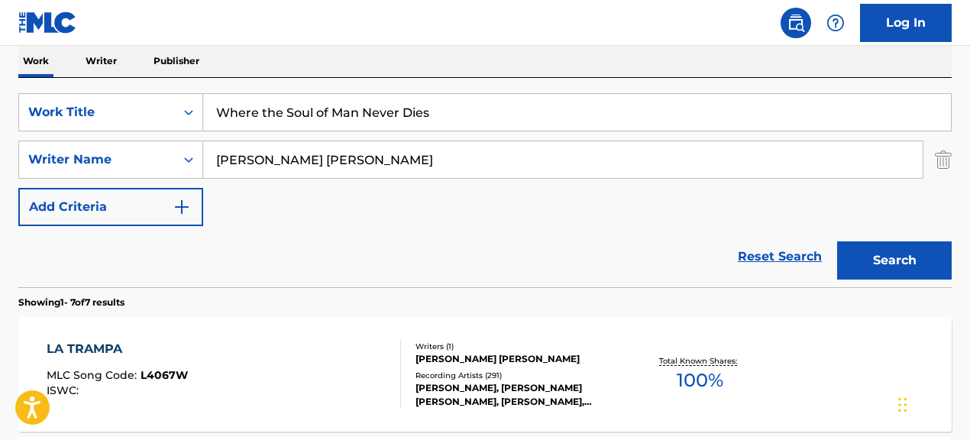
drag, startPoint x: 523, startPoint y: 160, endPoint x: 92, endPoint y: 138, distance: 432.1
click at [106, 142] on div "SearchWithCriteriac986bac1-99a6-4a78-9bc3-16675e2cbd49 Writer Name [PERSON_NAME…" at bounding box center [484, 160] width 933 height 38
click at [837, 241] on button "Search" at bounding box center [894, 260] width 115 height 38
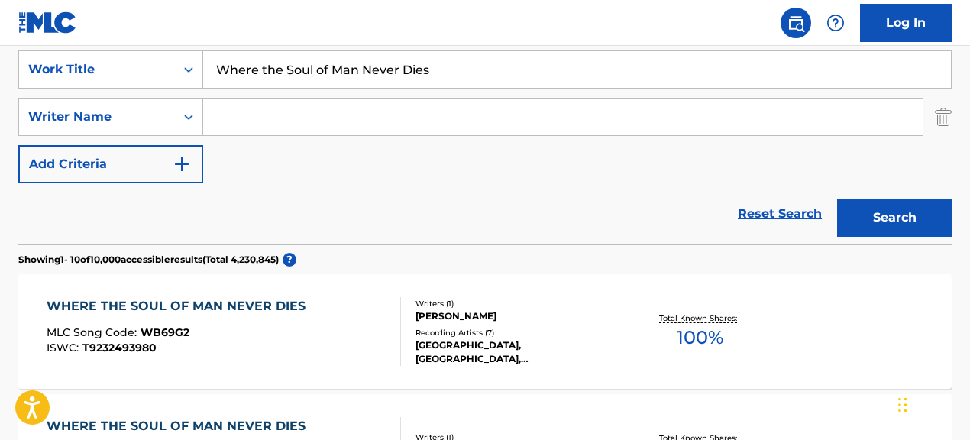
scroll to position [284, 0]
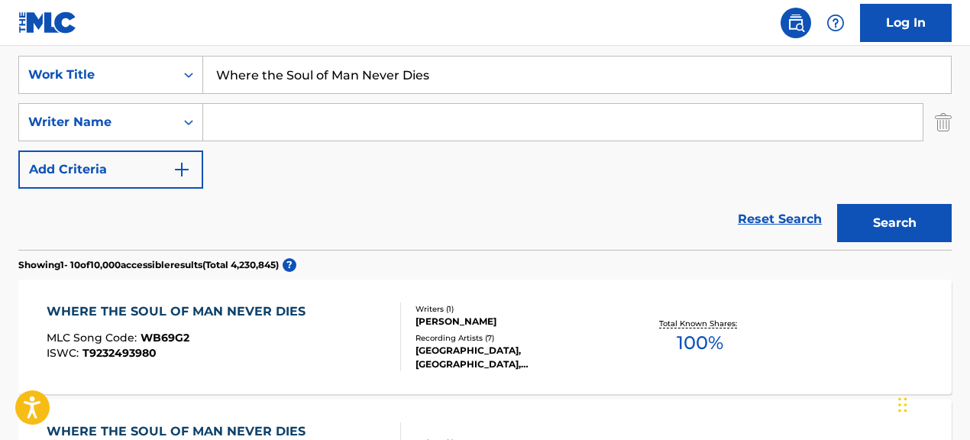
paste input "[PERSON_NAME]"
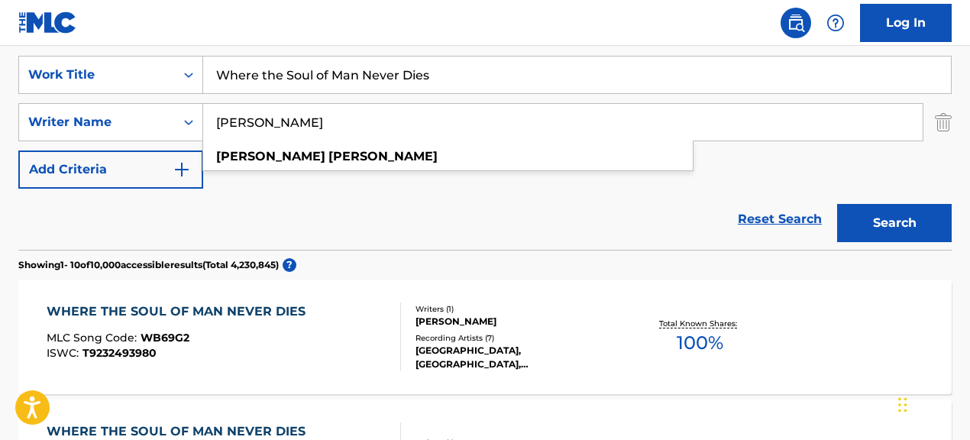
type input "[PERSON_NAME]"
click at [900, 213] on button "Search" at bounding box center [894, 223] width 115 height 38
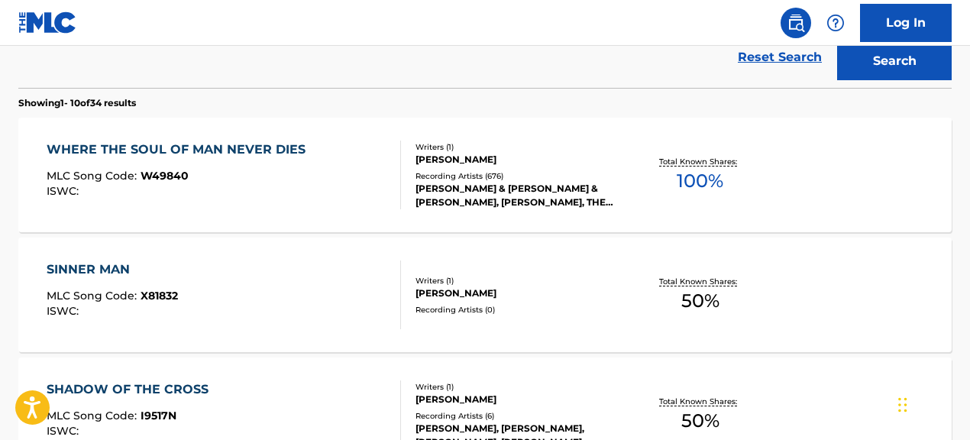
scroll to position [448, 0]
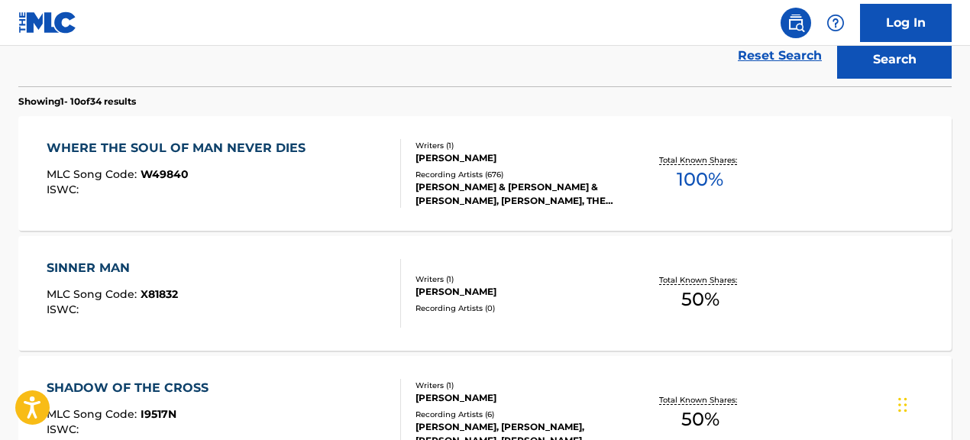
click at [531, 193] on div "[PERSON_NAME] & [PERSON_NAME] & [PERSON_NAME], [PERSON_NAME], THE [PERSON_NAME]…" at bounding box center [519, 193] width 207 height 27
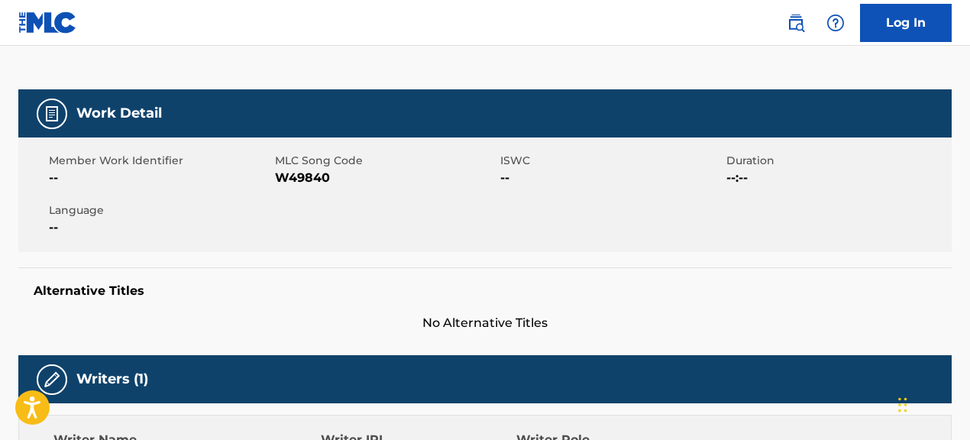
scroll to position [203, 0]
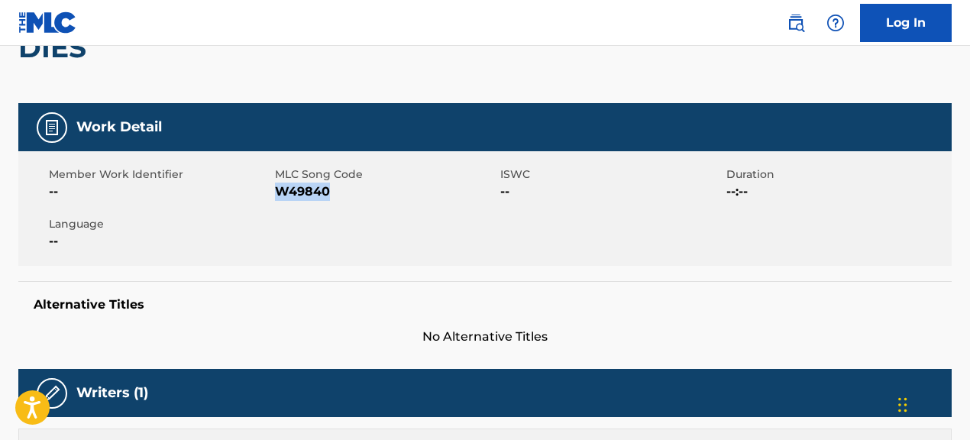
drag, startPoint x: 277, startPoint y: 191, endPoint x: 375, endPoint y: 199, distance: 98.1
click at [375, 199] on span "W49840" at bounding box center [386, 192] width 222 height 18
copy span "W49840"
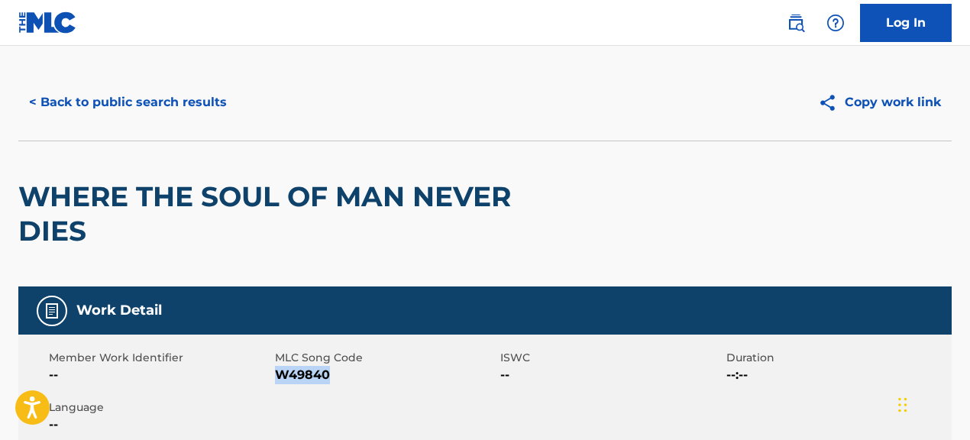
scroll to position [0, 0]
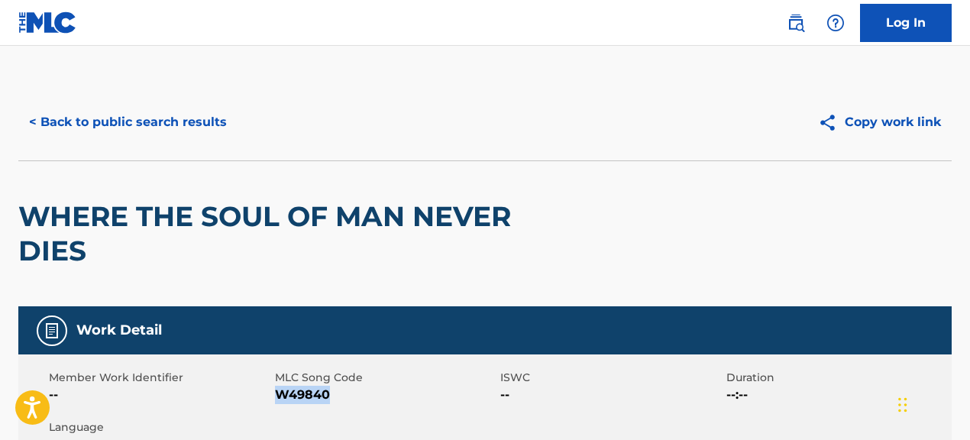
click at [198, 122] on button "< Back to public search results" at bounding box center [127, 122] width 219 height 38
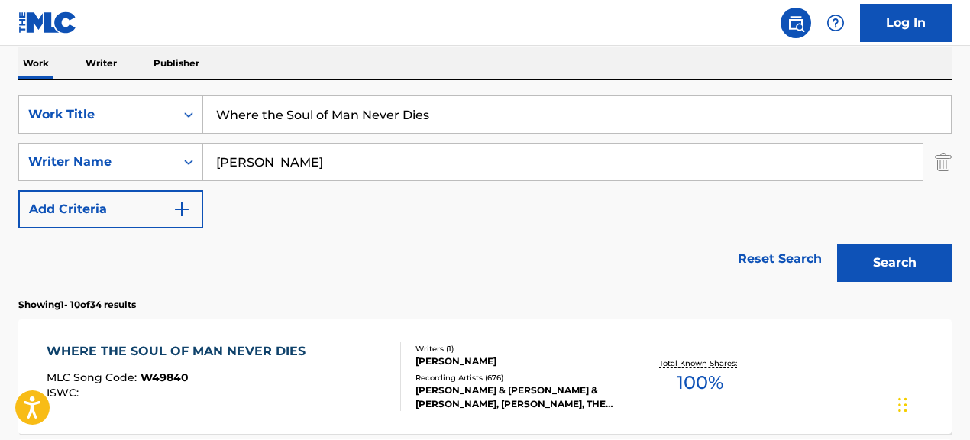
scroll to position [208, 0]
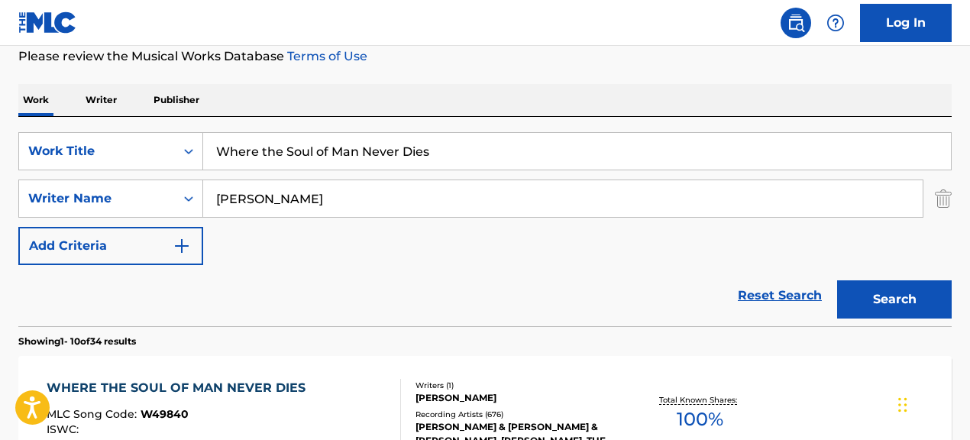
drag, startPoint x: 449, startPoint y: 152, endPoint x: 254, endPoint y: 140, distance: 195.9
click at [254, 140] on input "Where the Soul of Man Never Dies" at bounding box center [577, 151] width 748 height 37
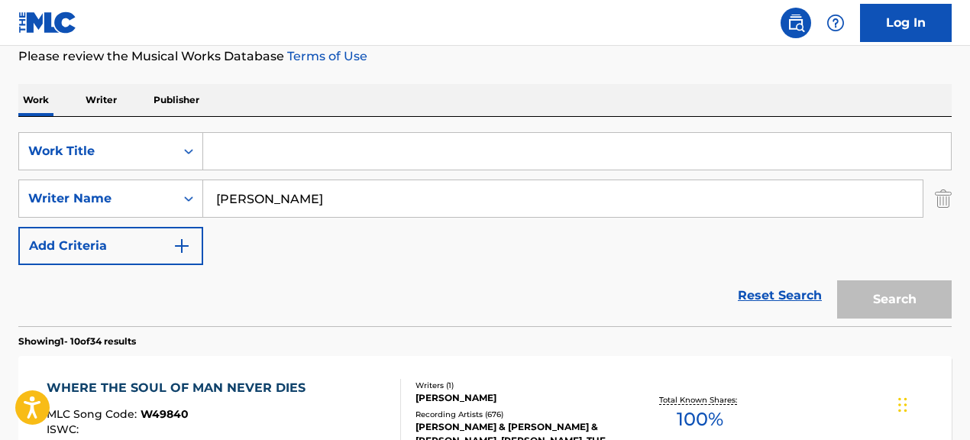
paste input "Ain't That Good Enough"
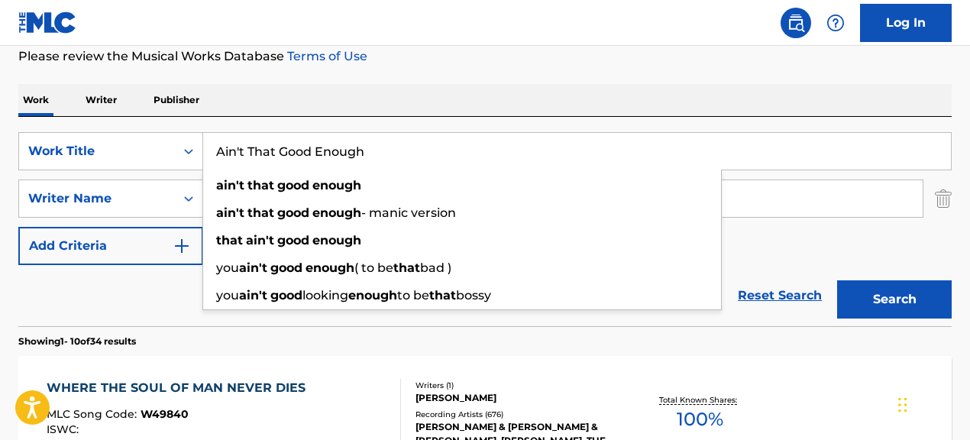
type input "Ain't That Good Enough"
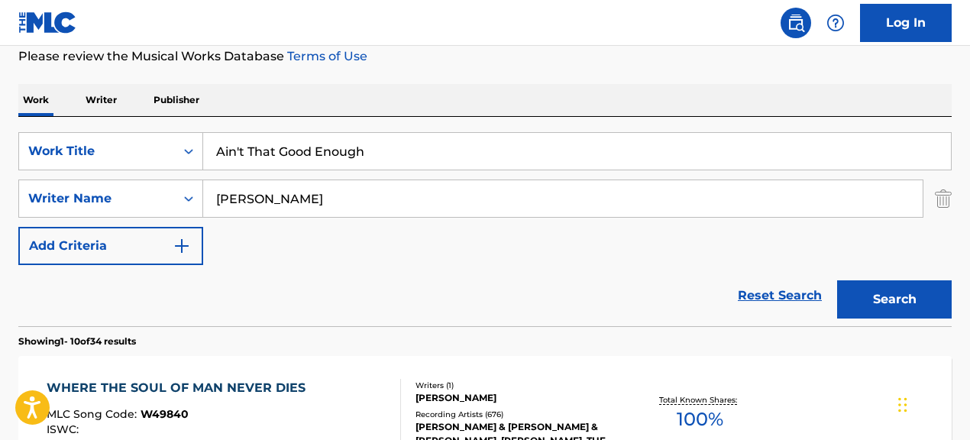
click at [756, 244] on div "SearchWithCriteria067cec01-09cc-4ec2-810e-fd4c6bc22cfc Work Title Ain't That Go…" at bounding box center [484, 198] width 933 height 133
drag, startPoint x: 398, startPoint y: 200, endPoint x: 302, endPoint y: 189, distance: 96.9
click at [323, 192] on input "[PERSON_NAME]" at bounding box center [562, 198] width 719 height 37
type input "W"
paste input "[PERSON_NAME]|[PERSON_NAME]|[PERSON_NAME]"
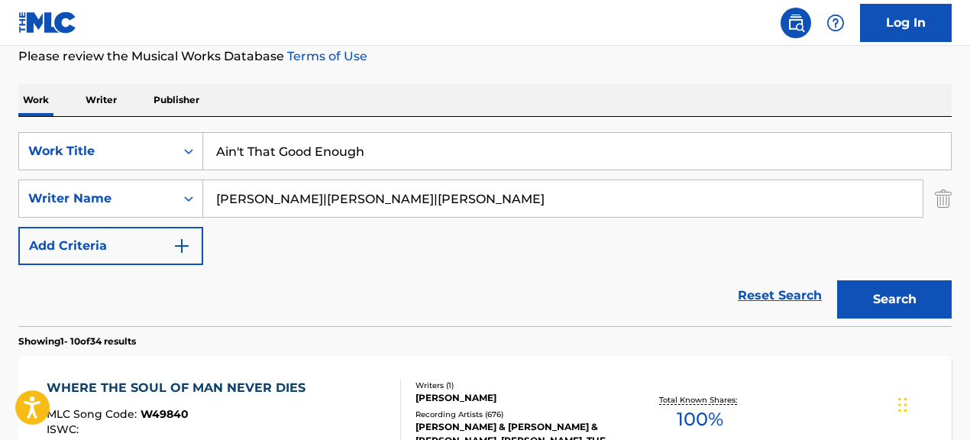
drag, startPoint x: 364, startPoint y: 204, endPoint x: 491, endPoint y: 211, distance: 127.0
click at [491, 211] on input "[PERSON_NAME]|[PERSON_NAME]|[PERSON_NAME]" at bounding box center [562, 198] width 719 height 37
drag, startPoint x: 411, startPoint y: 212, endPoint x: 551, endPoint y: 215, distance: 140.6
click at [551, 215] on input "[PERSON_NAME]|[PERSON_NAME]|[PERSON_NAME]" at bounding box center [562, 199] width 719 height 37
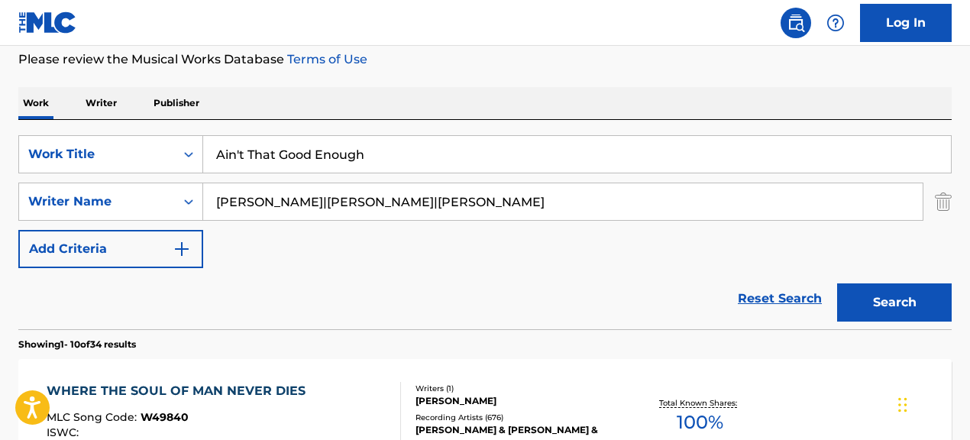
scroll to position [204, 0]
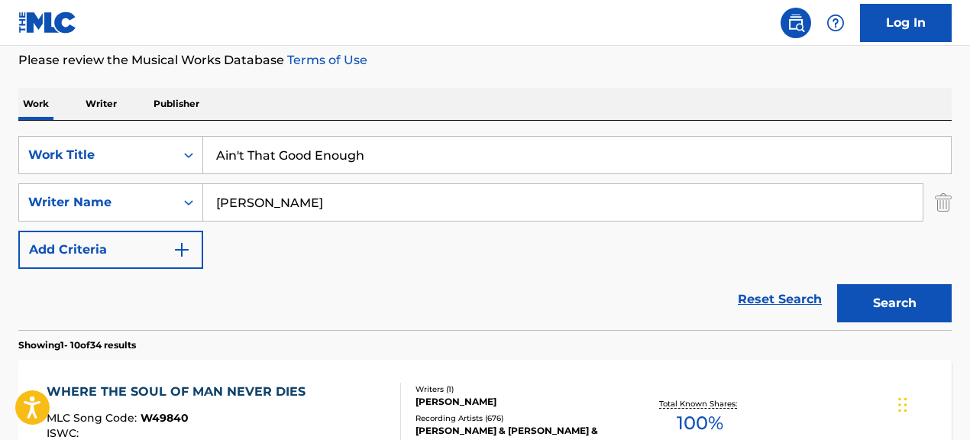
type input "[PERSON_NAME]"
click at [837, 284] on button "Search" at bounding box center [894, 303] width 115 height 38
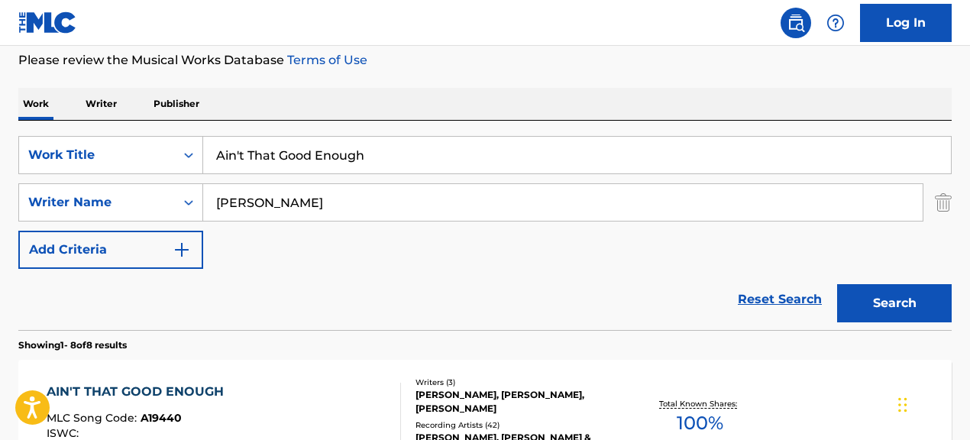
click at [426, 310] on div "Reset Search Search" at bounding box center [484, 299] width 933 height 61
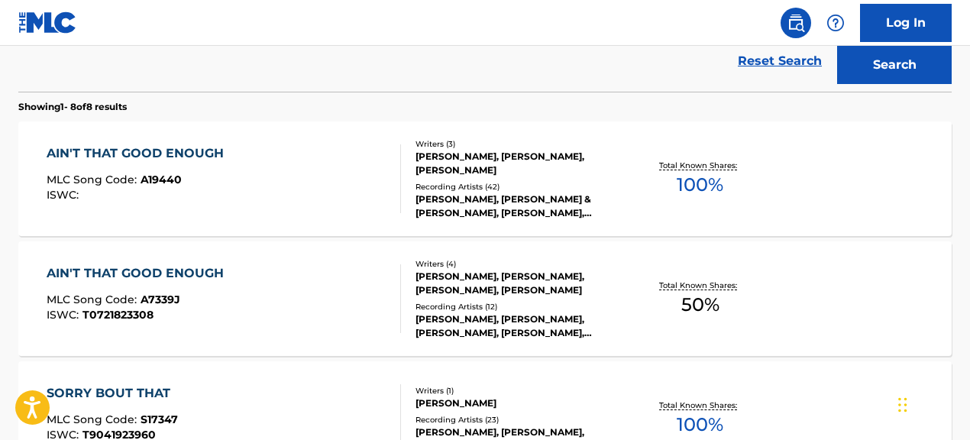
scroll to position [443, 0]
click at [406, 197] on div "Writers ( 3 ) [PERSON_NAME], [PERSON_NAME], [PERSON_NAME] Recording Artists ( 4…" at bounding box center [512, 178] width 222 height 82
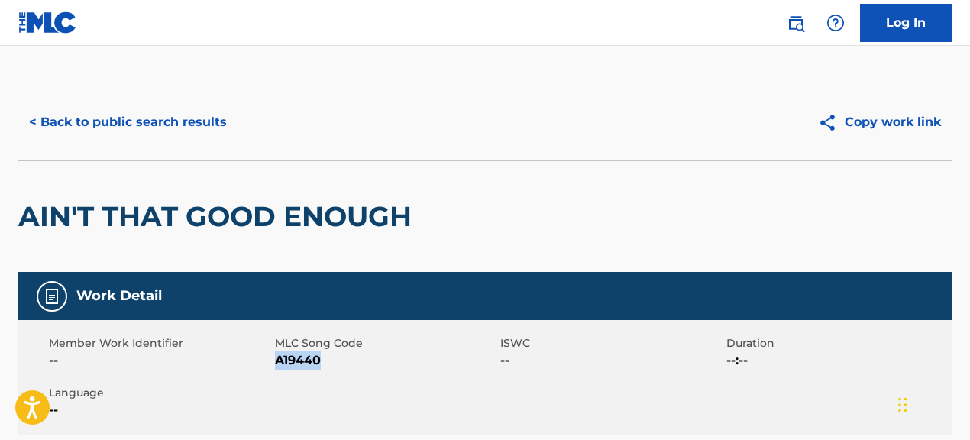
drag, startPoint x: 276, startPoint y: 361, endPoint x: 404, endPoint y: 367, distance: 127.7
click at [404, 367] on span "A19440" at bounding box center [386, 360] width 222 height 18
copy span "A19440"
click at [114, 130] on button "< Back to public search results" at bounding box center [127, 122] width 219 height 38
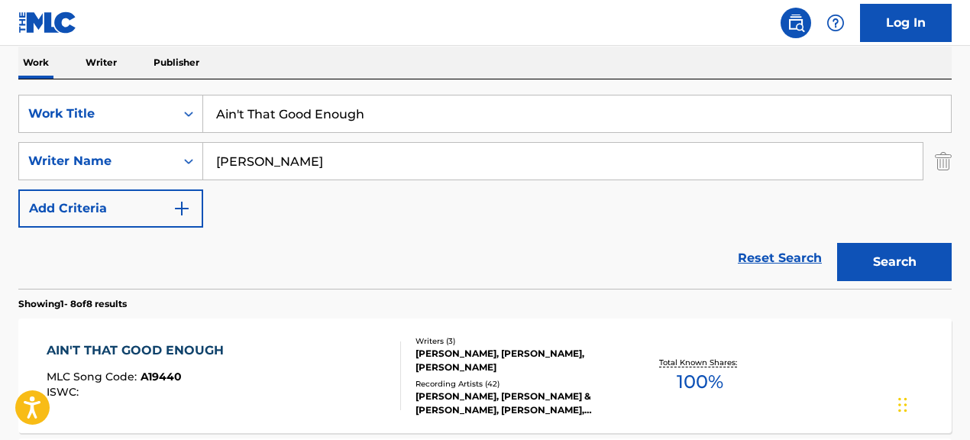
scroll to position [234, 0]
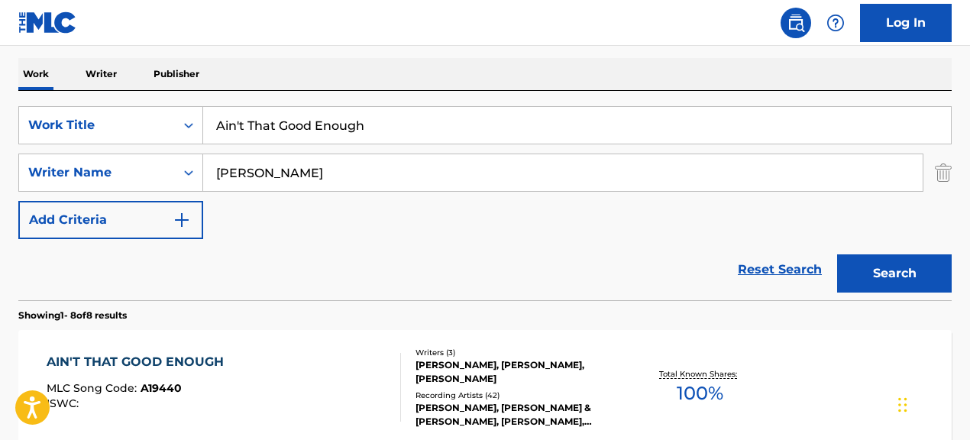
drag, startPoint x: 443, startPoint y: 129, endPoint x: 299, endPoint y: 118, distance: 144.0
click at [299, 118] on input "Ain't That Good Enough" at bounding box center [577, 125] width 748 height 37
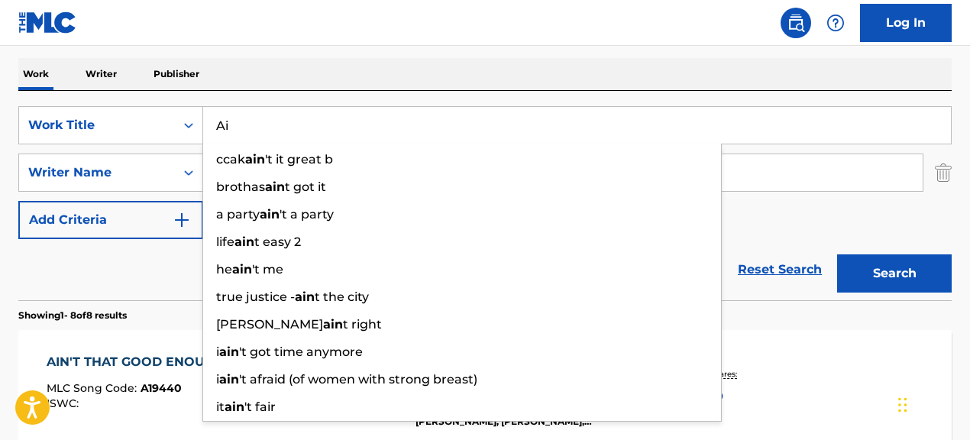
type input "A"
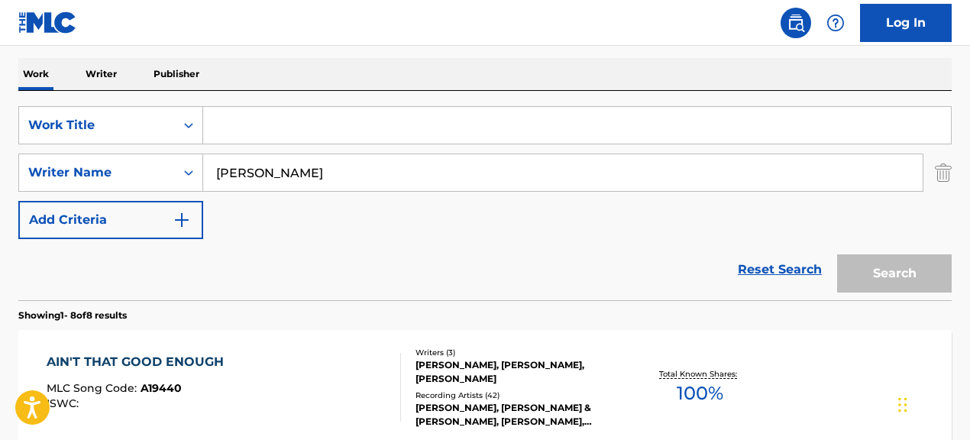
paste input "Rehab"
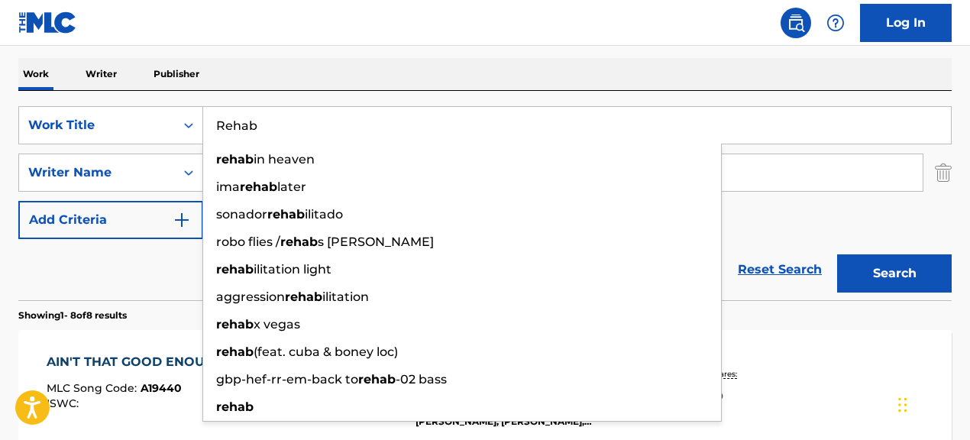
type input "Rehab"
click at [163, 274] on div "Reset Search Search" at bounding box center [484, 269] width 933 height 61
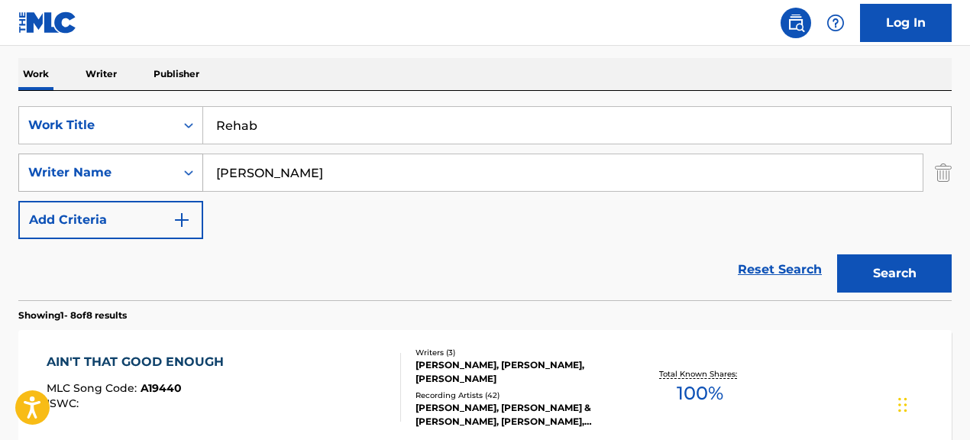
drag, startPoint x: 386, startPoint y: 173, endPoint x: 180, endPoint y: 155, distance: 206.2
click at [180, 155] on div "SearchWithCriteriac986bac1-99a6-4a78-9bc3-16675e2cbd49 Writer Name [PERSON_NAME]" at bounding box center [484, 173] width 933 height 38
paste input "[PERSON_NAME]|[PERSON_NAME]|[PERSON_NAME]"
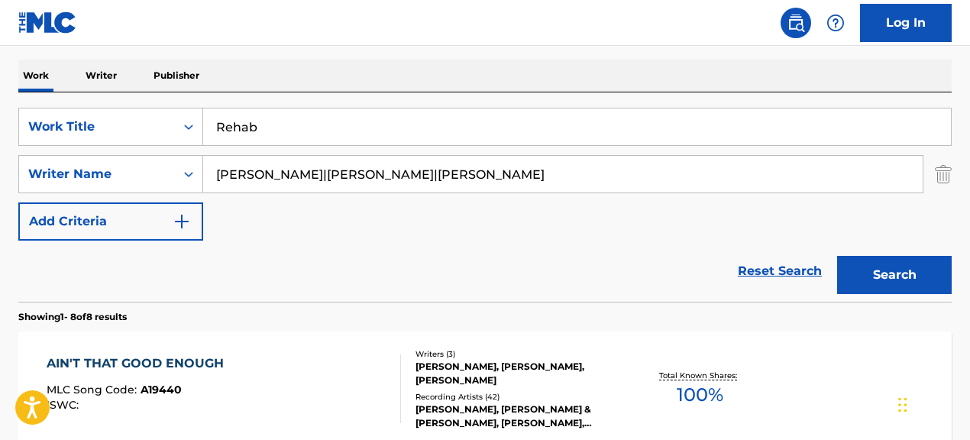
drag, startPoint x: 325, startPoint y: 176, endPoint x: 558, endPoint y: 203, distance: 235.2
click at [558, 203] on div "SearchWithCriteria067cec01-09cc-4ec2-810e-fd4c6bc22cfc Work Title Rehab SearchW…" at bounding box center [484, 174] width 933 height 133
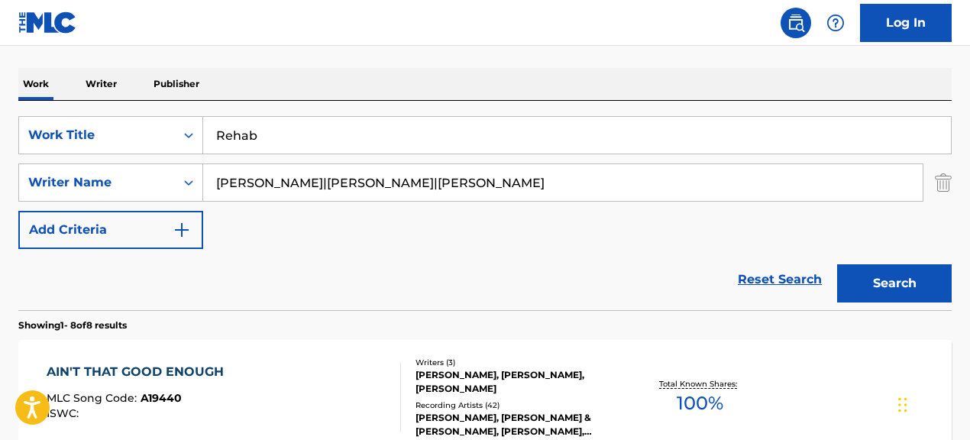
drag, startPoint x: 323, startPoint y: 182, endPoint x: 670, endPoint y: 212, distance: 348.0
click at [670, 212] on div "SearchWithCriteria067cec01-09cc-4ec2-810e-fd4c6bc22cfc Work Title Rehab SearchW…" at bounding box center [484, 182] width 933 height 133
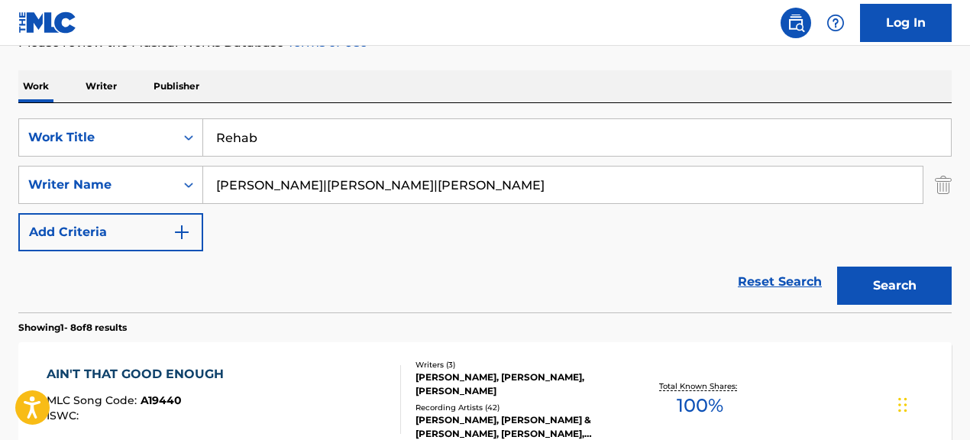
scroll to position [232, 0]
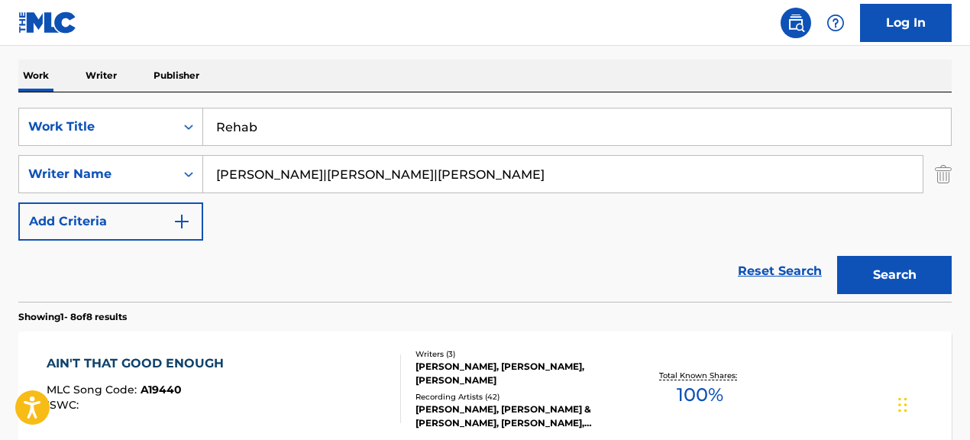
drag, startPoint x: 325, startPoint y: 186, endPoint x: 659, endPoint y: 194, distance: 334.6
click at [659, 194] on div "SearchWithCriteria067cec01-09cc-4ec2-810e-fd4c6bc22cfc Work Title Rehab SearchW…" at bounding box center [484, 174] width 933 height 133
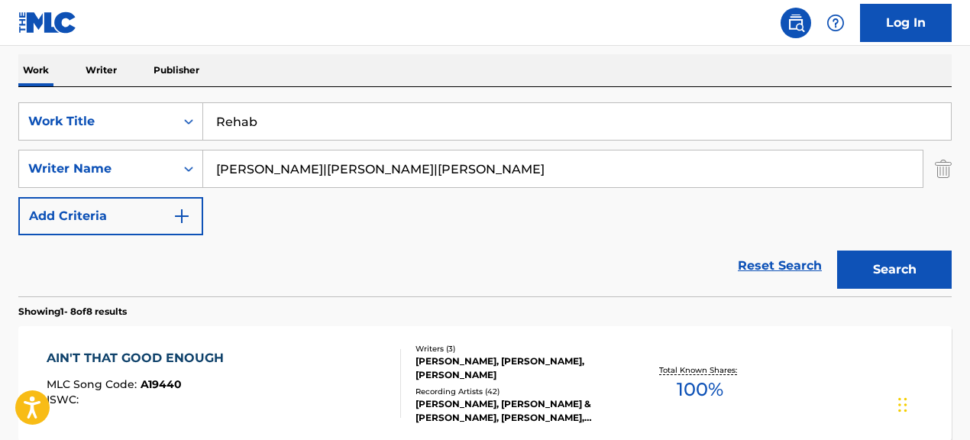
drag, startPoint x: 629, startPoint y: 184, endPoint x: 325, endPoint y: 177, distance: 304.1
click at [325, 177] on input "[PERSON_NAME]|[PERSON_NAME]|[PERSON_NAME]" at bounding box center [562, 168] width 719 height 37
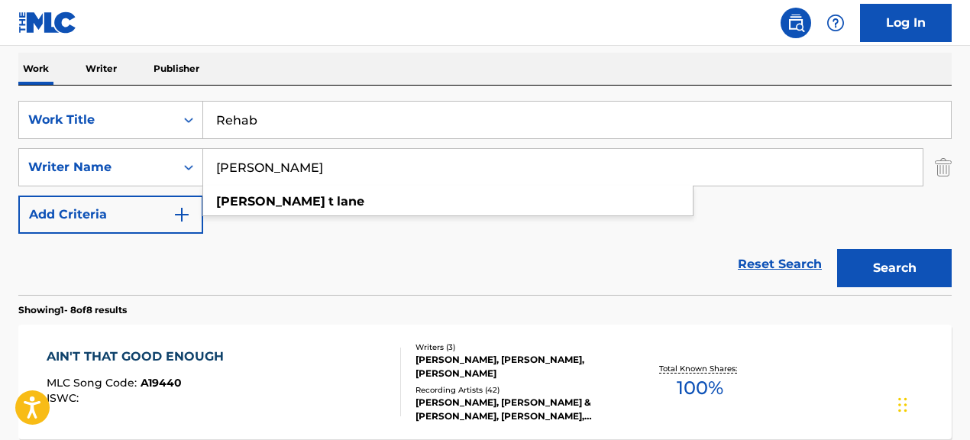
type input "[PERSON_NAME]"
click at [837, 249] on button "Search" at bounding box center [894, 268] width 115 height 38
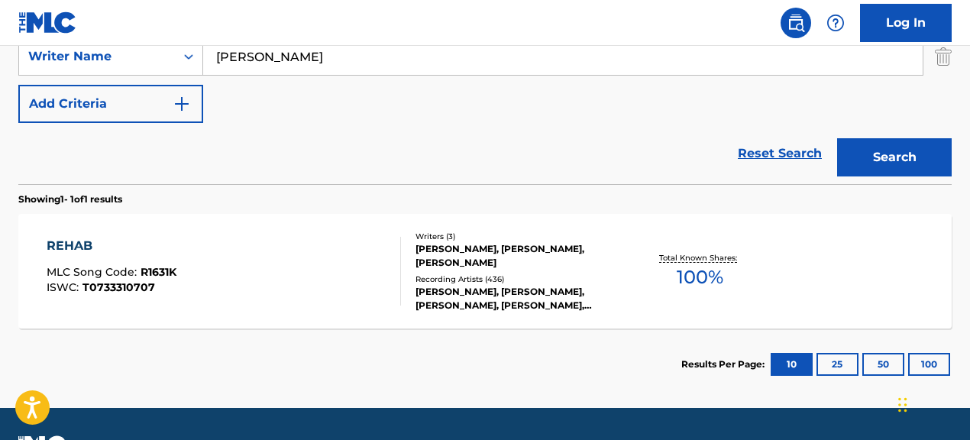
scroll to position [351, 0]
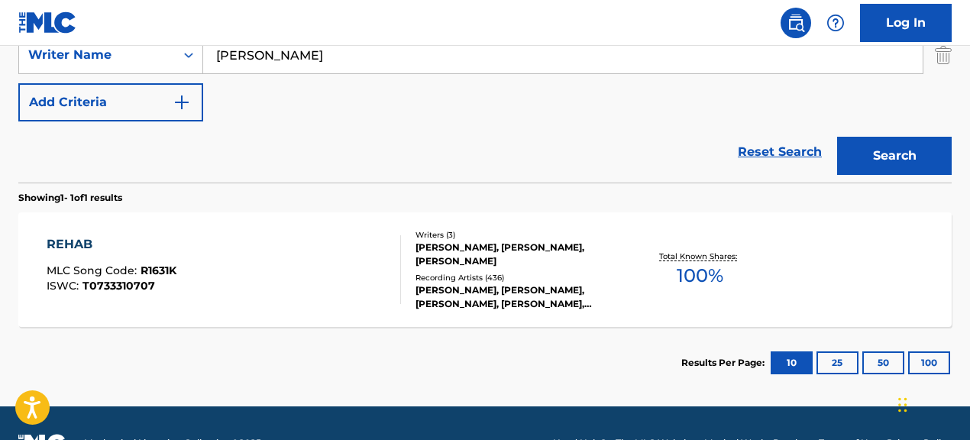
click at [438, 282] on div "Recording Artists ( 436 )" at bounding box center [519, 277] width 207 height 11
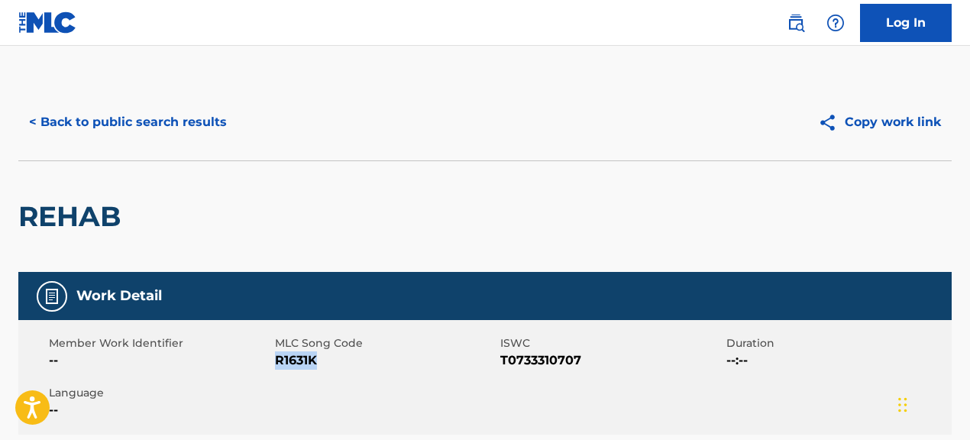
drag, startPoint x: 274, startPoint y: 359, endPoint x: 362, endPoint y: 364, distance: 88.0
click at [362, 364] on span "R1631K" at bounding box center [386, 360] width 222 height 18
copy span "R1631K"
click at [177, 124] on button "< Back to public search results" at bounding box center [127, 122] width 219 height 38
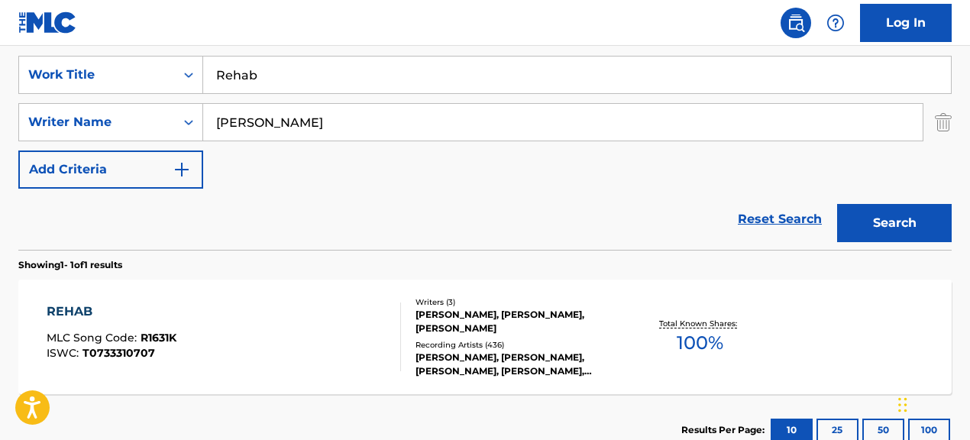
scroll to position [283, 0]
click at [164, 76] on div "SearchWithCriteria067cec01-09cc-4ec2-810e-fd4c6bc22cfc Work Title Rehab" at bounding box center [484, 76] width 933 height 38
paste input "A Wonderful Time Up There"
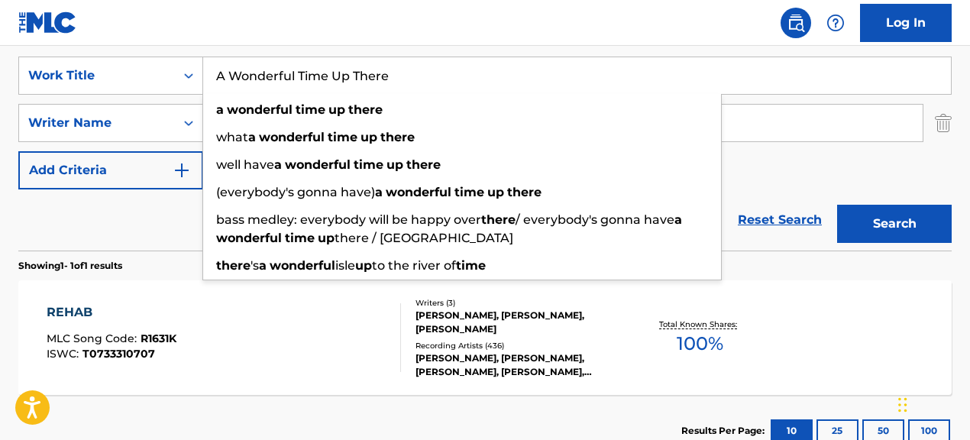
type input "A Wonderful Time Up There"
click at [150, 209] on div "Reset Search Search" at bounding box center [484, 219] width 933 height 61
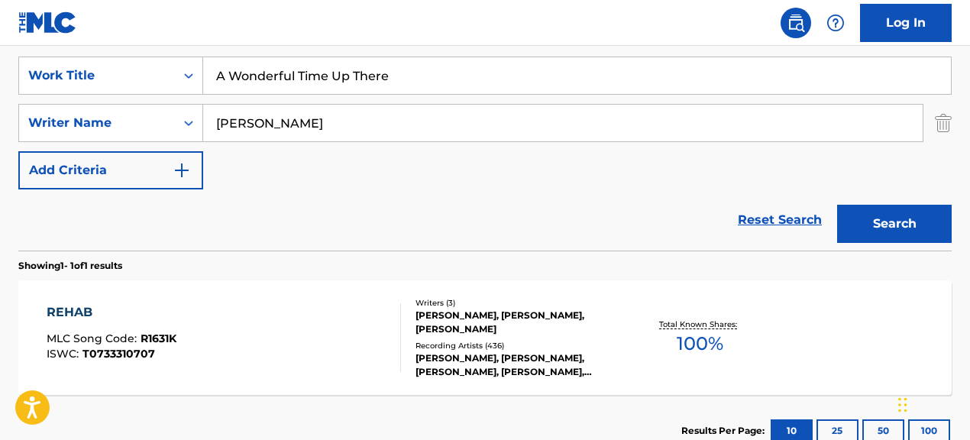
scroll to position [286, 0]
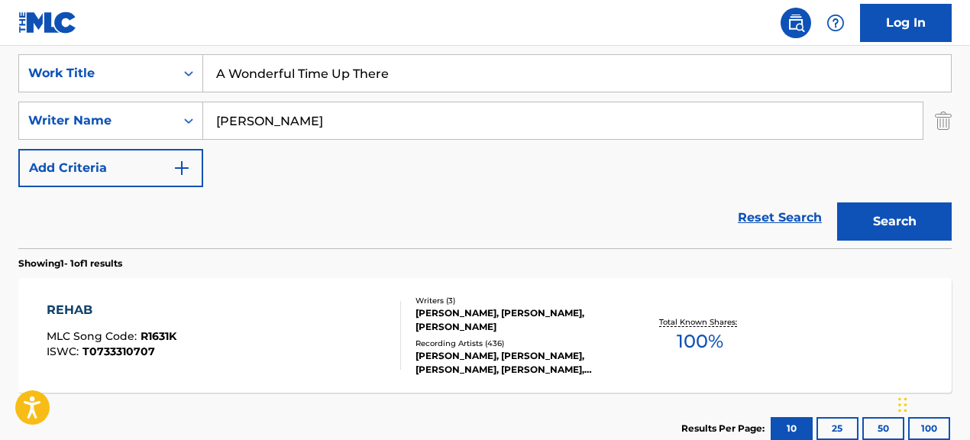
drag, startPoint x: 226, startPoint y: 116, endPoint x: 213, endPoint y: 115, distance: 13.0
click at [214, 115] on input "[PERSON_NAME]" at bounding box center [562, 120] width 719 height 37
paste input "[PERSON_NAME]"
type input "[PERSON_NAME]"
click at [329, 198] on div "Reset Search Search" at bounding box center [484, 217] width 933 height 61
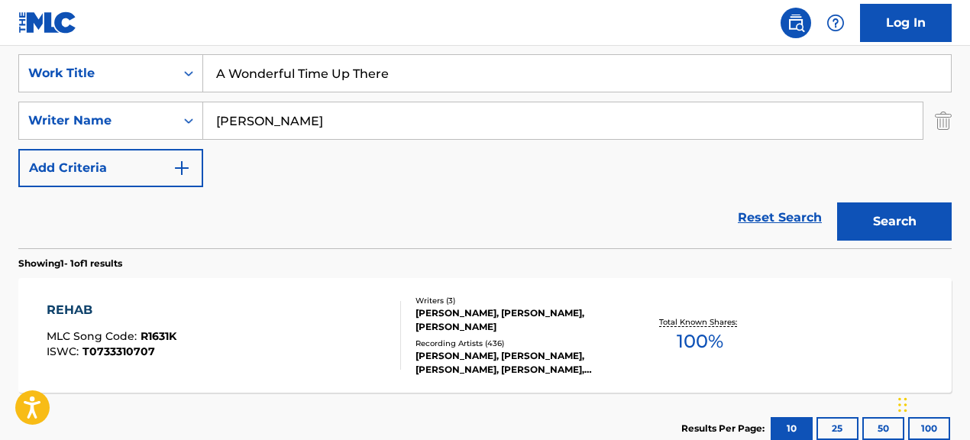
drag, startPoint x: 898, startPoint y: 228, endPoint x: 881, endPoint y: 243, distance: 22.2
click at [898, 228] on button "Search" at bounding box center [894, 221] width 115 height 38
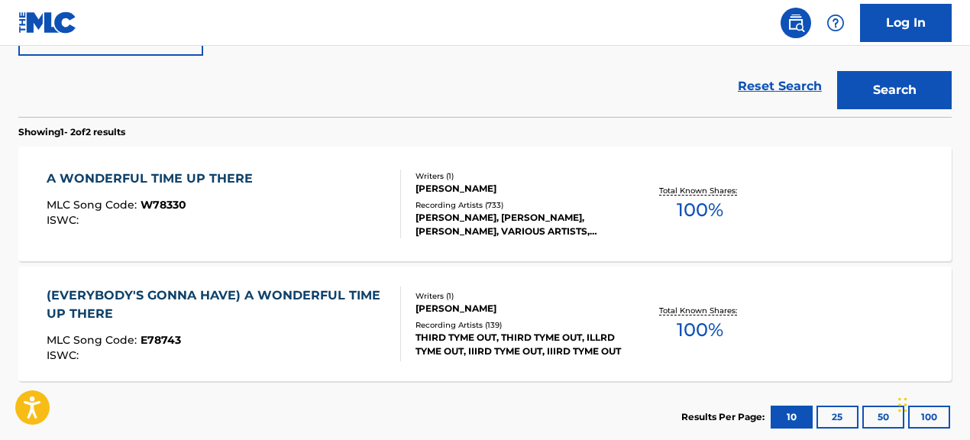
scroll to position [416, 0]
click at [551, 200] on div "Recording Artists ( 733 )" at bounding box center [519, 205] width 207 height 11
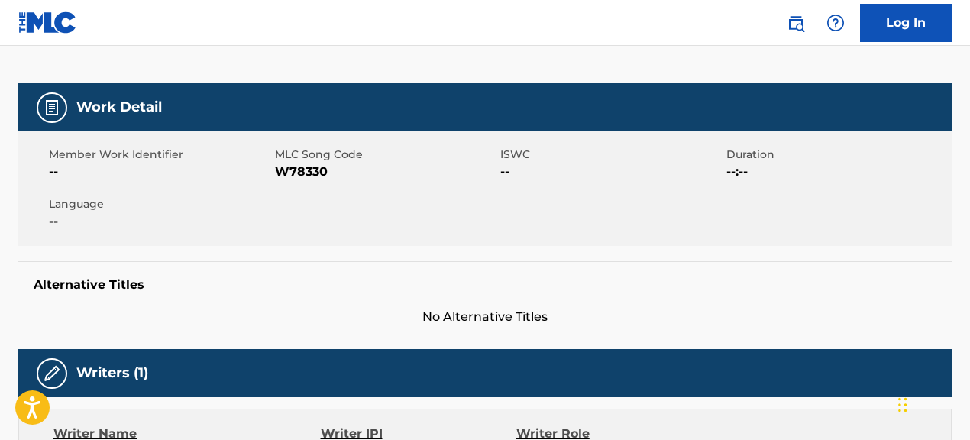
scroll to position [199, 0]
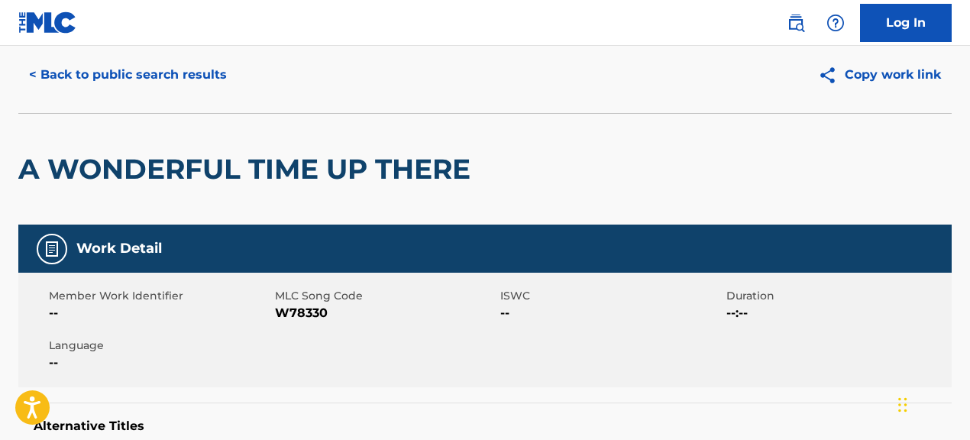
click at [218, 82] on button "< Back to public search results" at bounding box center [127, 75] width 219 height 38
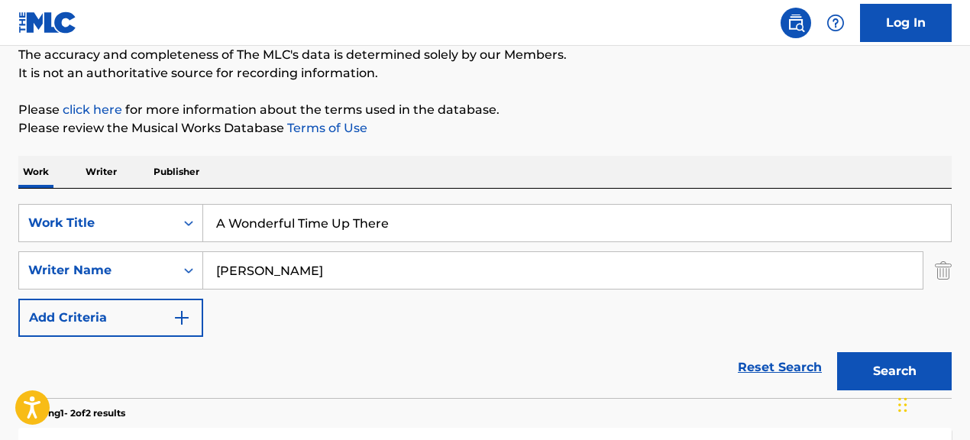
scroll to position [130, 0]
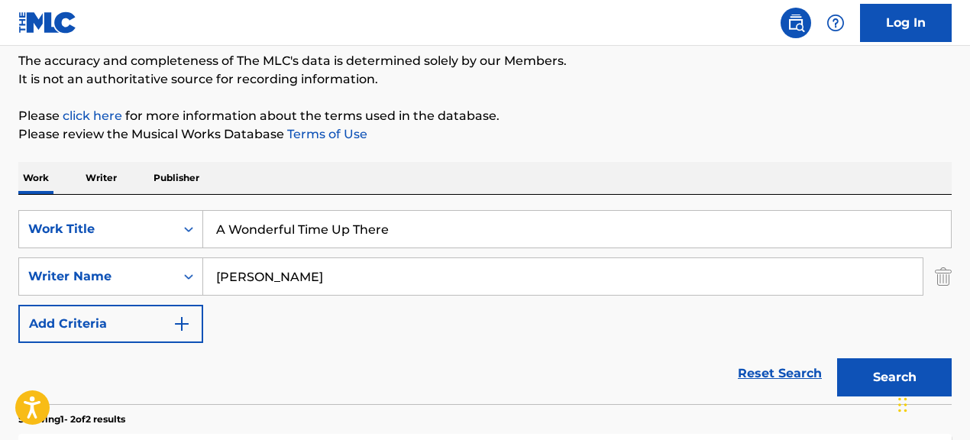
drag, startPoint x: 409, startPoint y: 237, endPoint x: 95, endPoint y: 160, distance: 324.0
click at [95, 160] on div "The MLC Public Work Search The accuracy and completeness of The MLC's data is d…" at bounding box center [485, 347] width 970 height 786
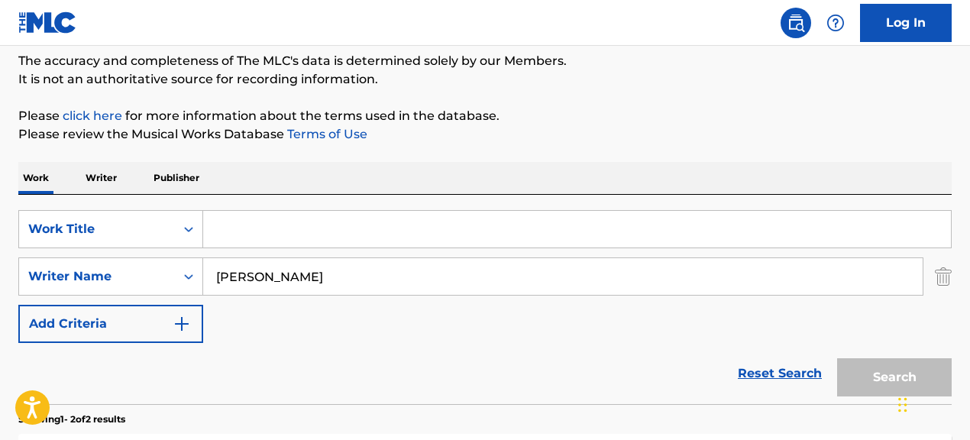
paste input "Blacks"
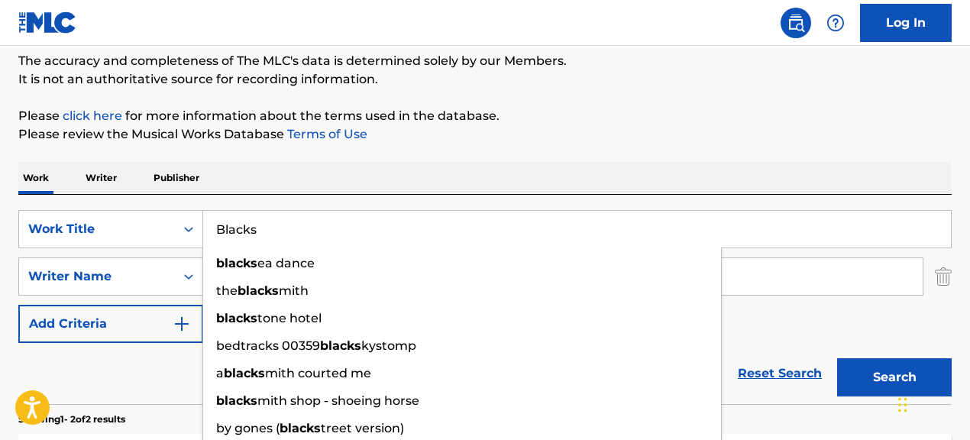
type input "Blacks"
click at [826, 312] on div "SearchWithCriteria067cec01-09cc-4ec2-810e-fd4c6bc22cfc Work Title Blacks blacks…" at bounding box center [484, 276] width 933 height 133
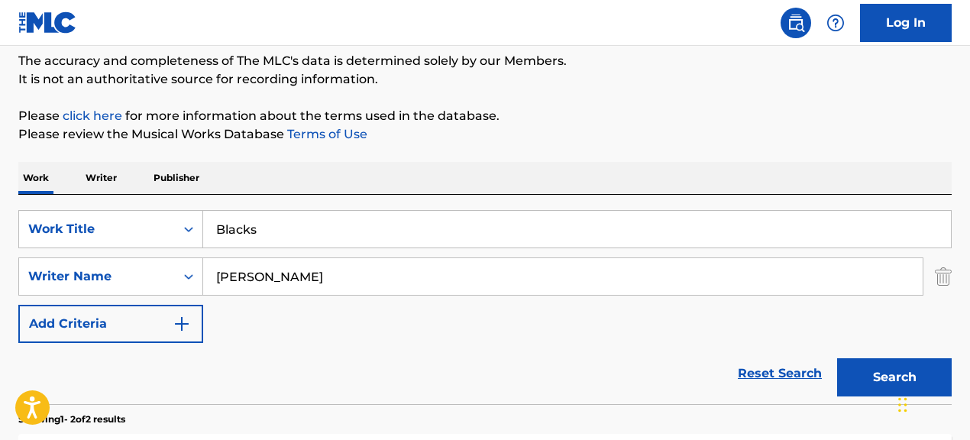
drag, startPoint x: 302, startPoint y: 228, endPoint x: 228, endPoint y: 211, distance: 76.7
click at [228, 211] on input "Blacks" at bounding box center [577, 229] width 748 height 37
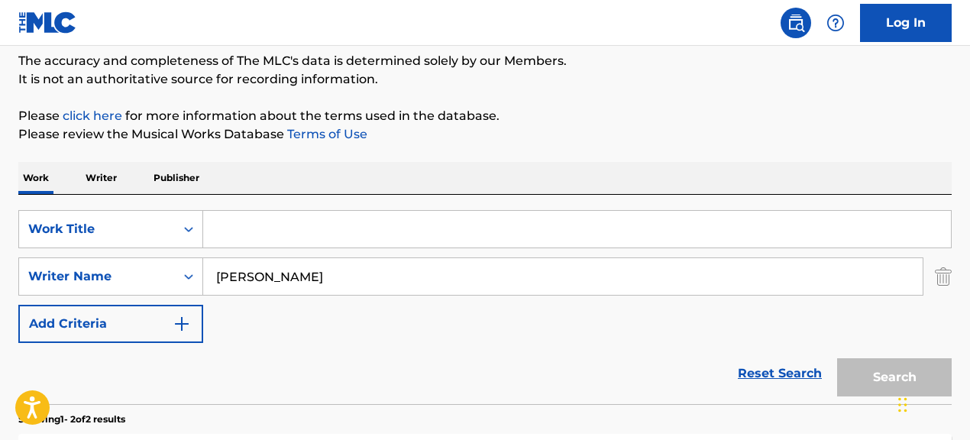
paste input "A Growing Time"
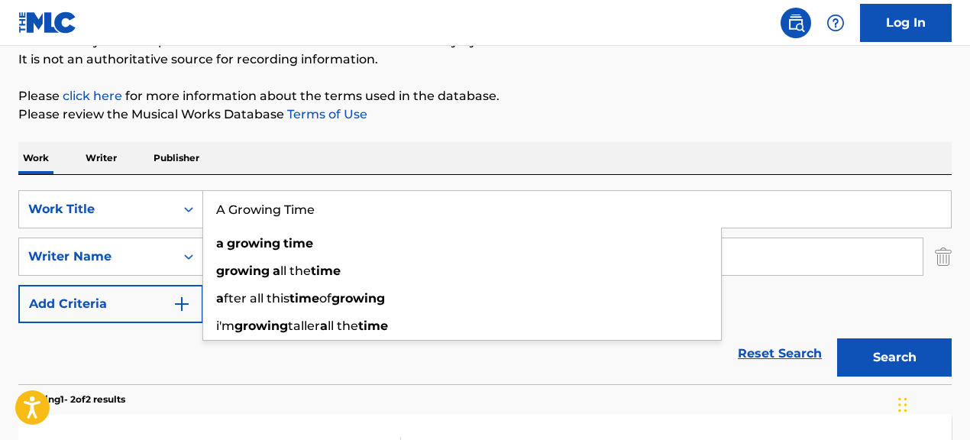
scroll to position [160, 0]
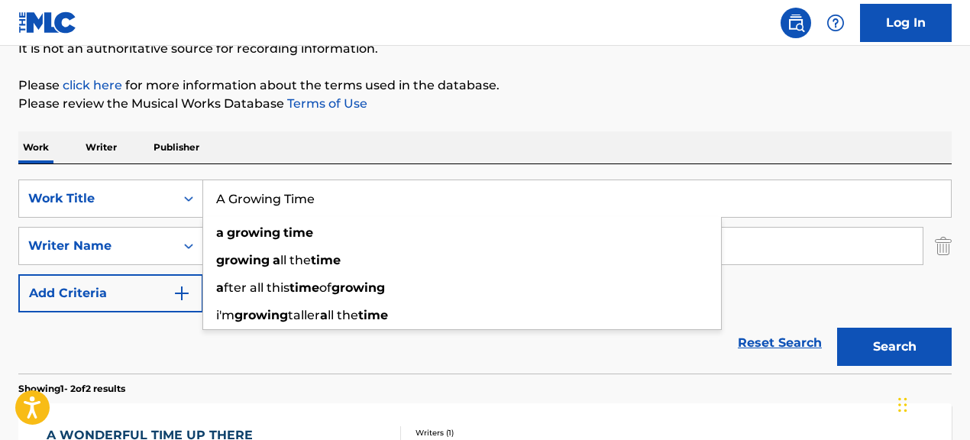
type input "A Growing Time"
click at [546, 361] on div "Reset Search Search" at bounding box center [484, 342] width 933 height 61
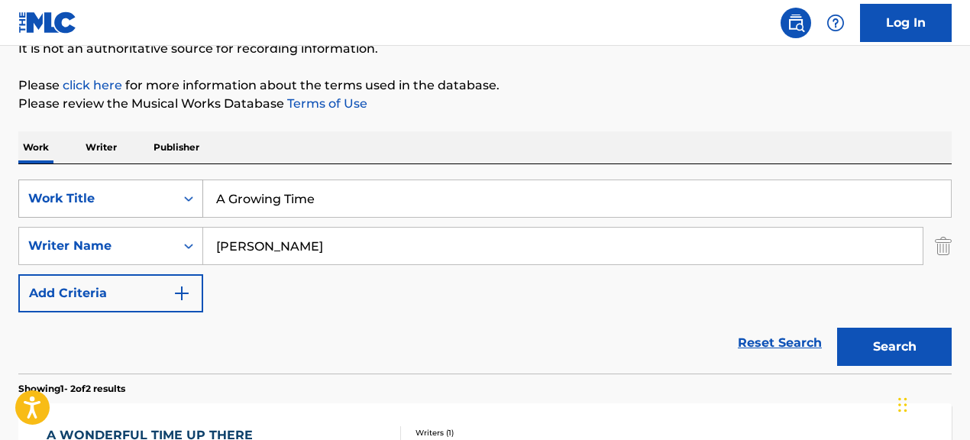
drag, startPoint x: 125, startPoint y: 212, endPoint x: 40, endPoint y: 196, distance: 87.0
click at [55, 200] on div "SearchWithCriteria067cec01-09cc-4ec2-810e-fd4c6bc22cfc Work Title A Growing Tim…" at bounding box center [484, 245] width 933 height 133
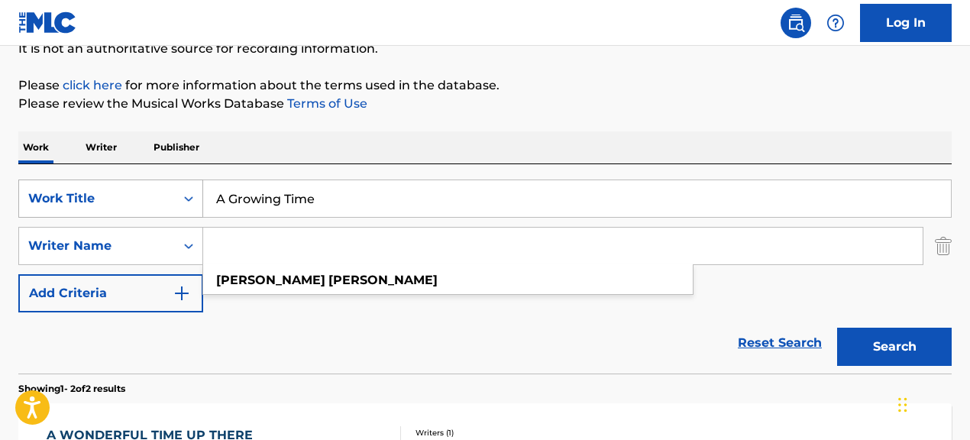
paste input "[PERSON_NAME]"
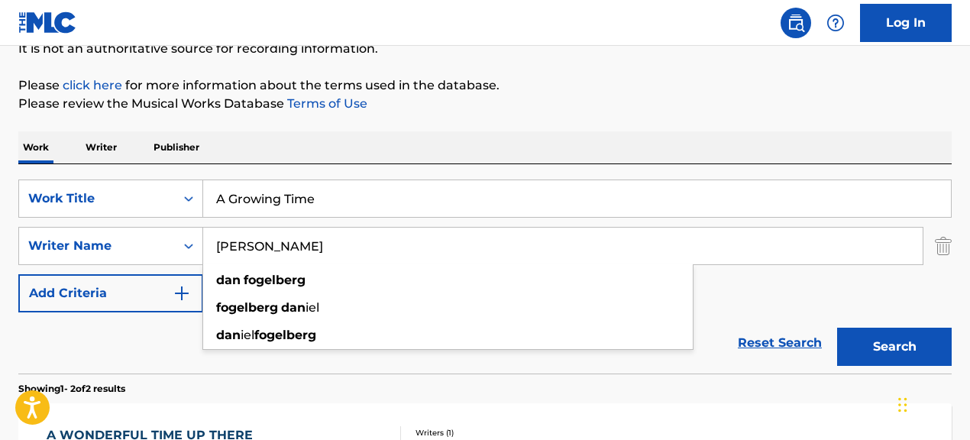
type input "[PERSON_NAME]"
click at [778, 306] on div "SearchWithCriteria067cec01-09cc-4ec2-810e-fd4c6bc22cfc Work Title A Growing Tim…" at bounding box center [484, 245] width 933 height 133
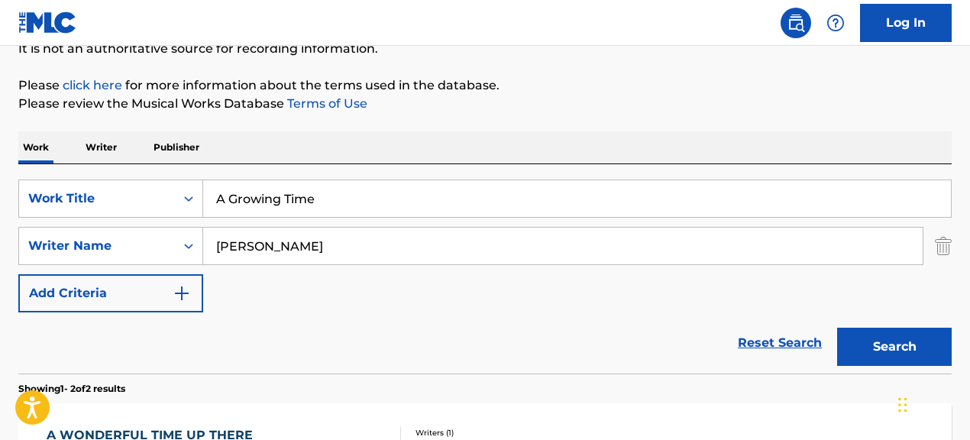
click at [904, 344] on button "Search" at bounding box center [894, 347] width 115 height 38
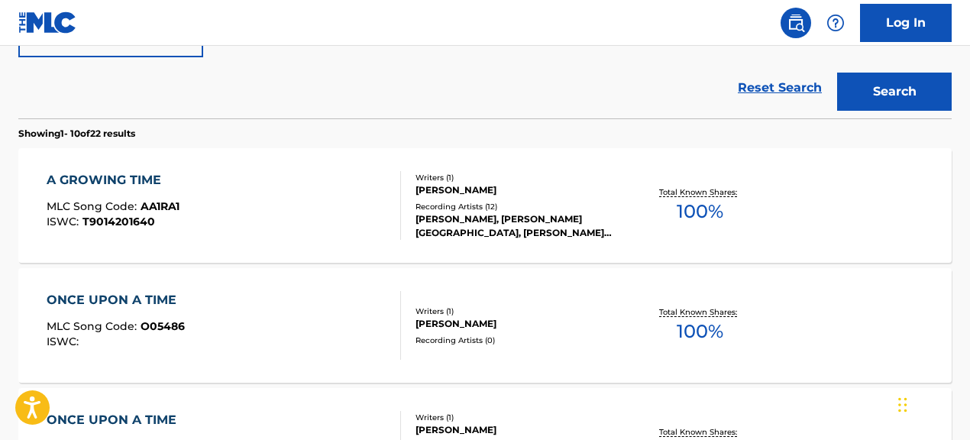
scroll to position [421, 0]
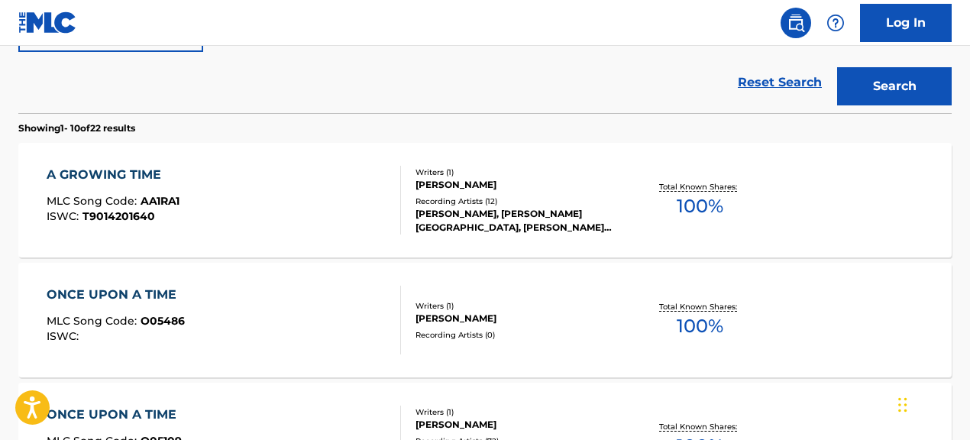
click at [465, 230] on div "[PERSON_NAME], [PERSON_NAME][GEOGRAPHIC_DATA], [PERSON_NAME][GEOGRAPHIC_DATA], …" at bounding box center [519, 220] width 207 height 27
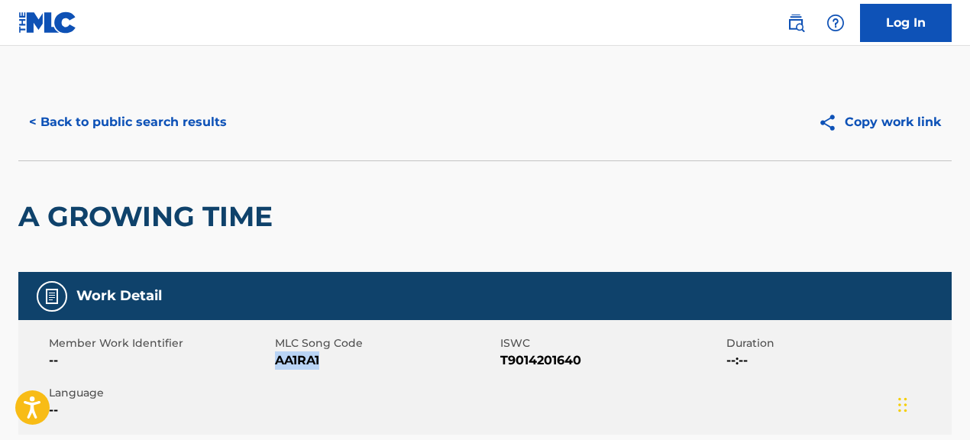
drag, startPoint x: 276, startPoint y: 362, endPoint x: 341, endPoint y: 364, distance: 65.0
click at [341, 364] on span "AA1RA1" at bounding box center [386, 360] width 222 height 18
copy span "AA1RA1"
click at [192, 117] on button "< Back to public search results" at bounding box center [127, 122] width 219 height 38
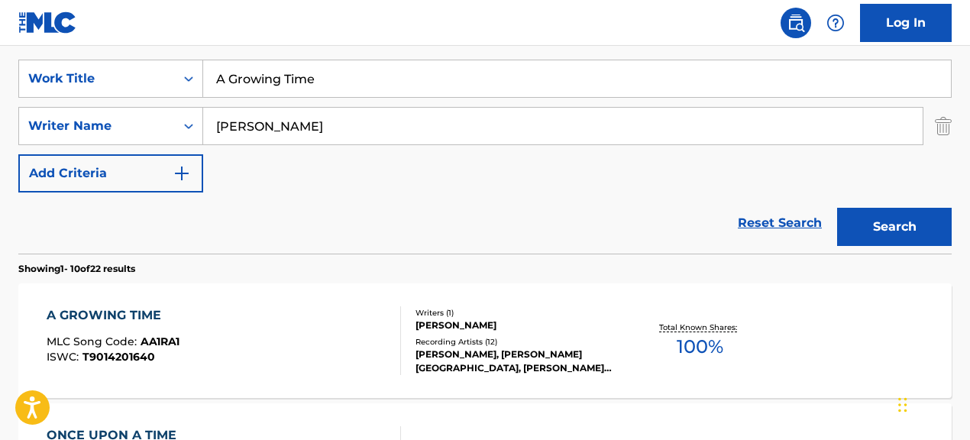
scroll to position [256, 0]
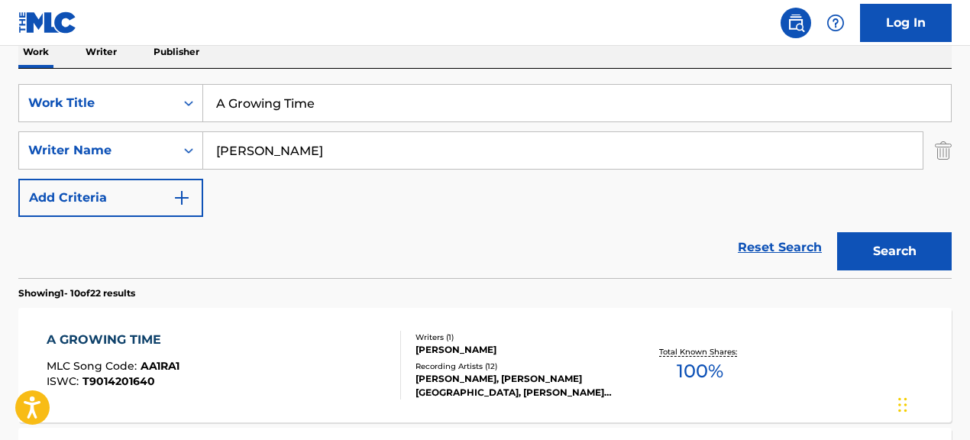
drag, startPoint x: 344, startPoint y: 108, endPoint x: 116, endPoint y: 73, distance: 230.3
click at [116, 73] on div "SearchWithCriteria067cec01-09cc-4ec2-810e-fd4c6bc22cfc Work Title A Growing Tim…" at bounding box center [484, 173] width 933 height 209
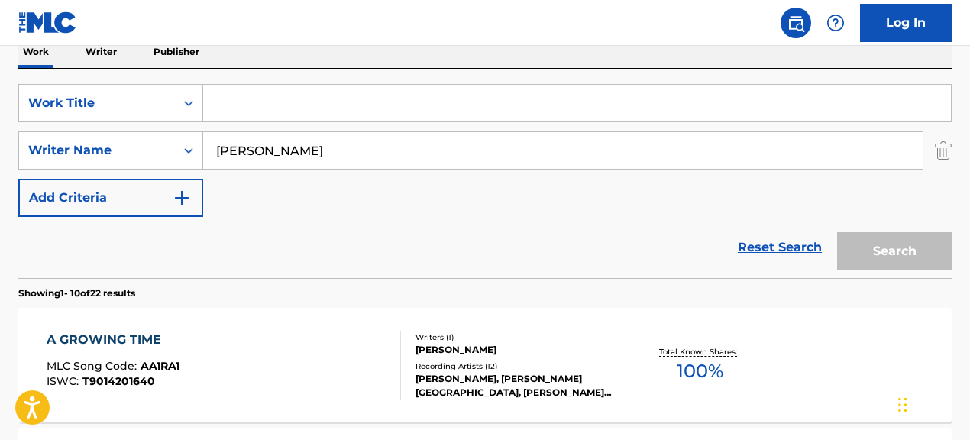
paste input "All The Way Turnt Up"
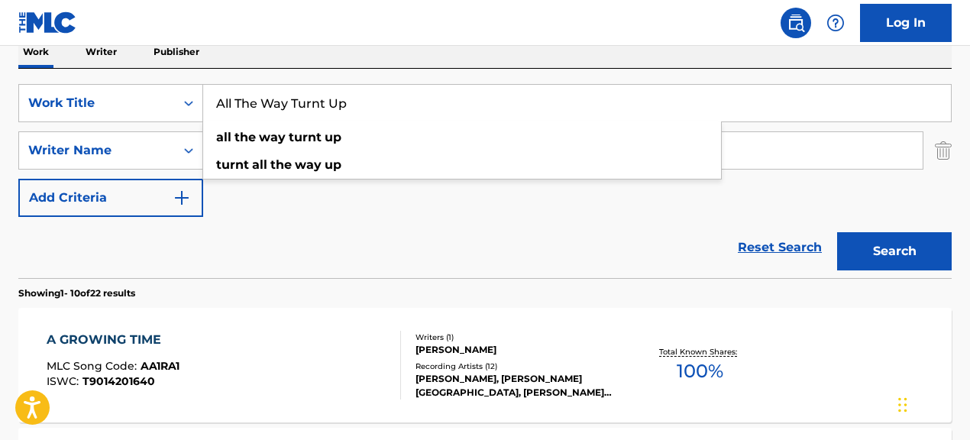
type input "All The Way Turnt Up"
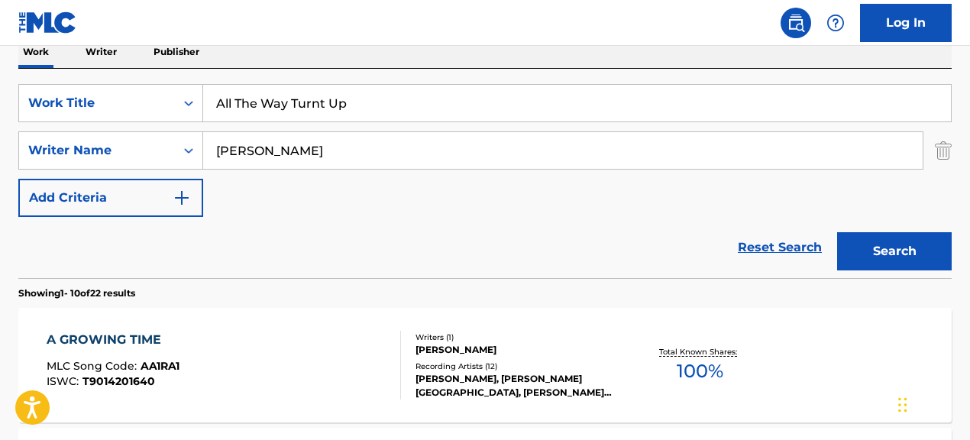
click at [450, 231] on div "Reset Search Search" at bounding box center [484, 247] width 933 height 61
drag, startPoint x: 396, startPoint y: 146, endPoint x: 227, endPoint y: 127, distance: 169.9
click at [227, 127] on div "SearchWithCriteria067cec01-09cc-4ec2-810e-fd4c6bc22cfc Work Title All The Way T…" at bounding box center [484, 150] width 933 height 133
paste input "[DEMOGRAPHIC_DATA][PERSON_NAME]|[PERSON_NAME]|[PERSON_NAME] [PERSON_NAME]|[PERS…"
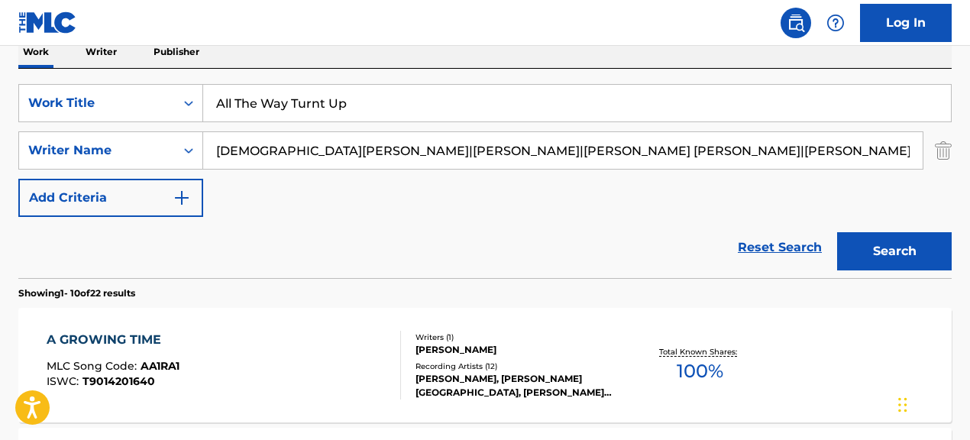
drag, startPoint x: 332, startPoint y: 149, endPoint x: 762, endPoint y: 159, distance: 429.4
click at [762, 159] on input "[DEMOGRAPHIC_DATA][PERSON_NAME]|[PERSON_NAME]|[PERSON_NAME] [PERSON_NAME]|[PERS…" at bounding box center [562, 150] width 719 height 37
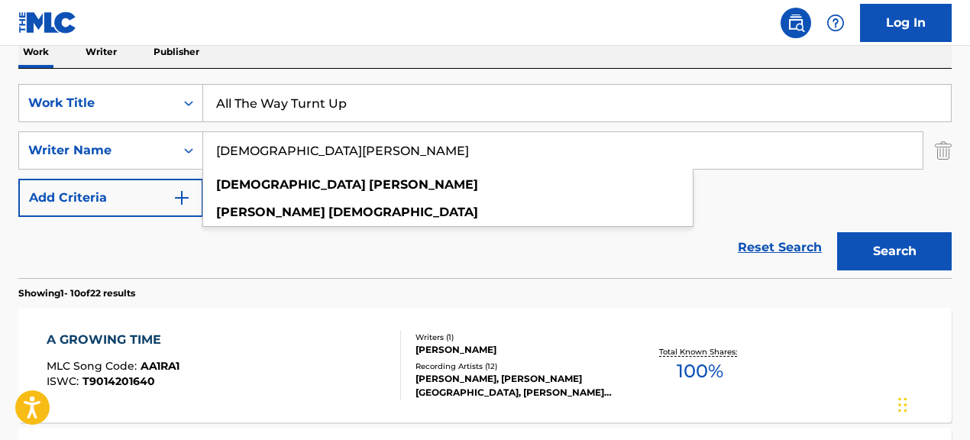
type input "[DEMOGRAPHIC_DATA][PERSON_NAME]"
click at [837, 232] on button "Search" at bounding box center [894, 251] width 115 height 38
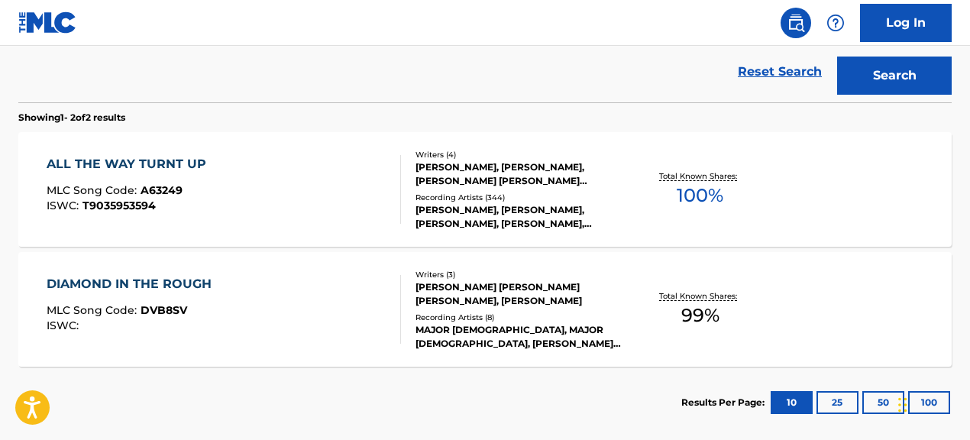
scroll to position [433, 0]
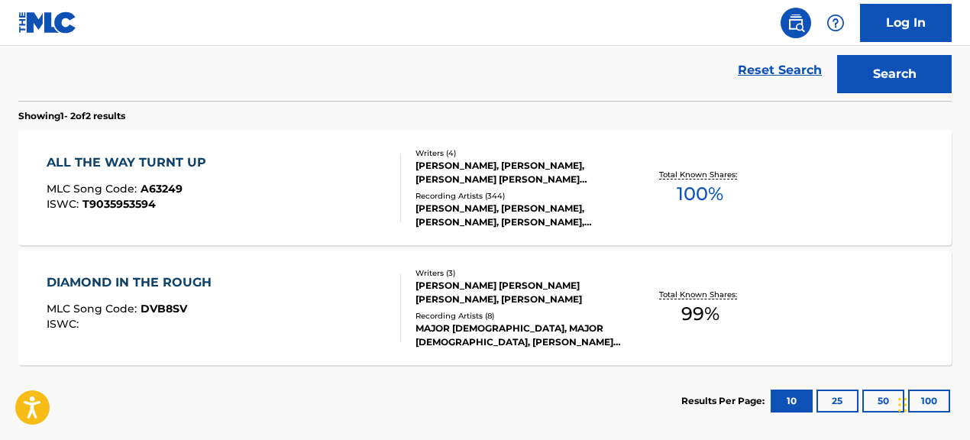
click at [493, 198] on div "Recording Artists ( 344 )" at bounding box center [519, 195] width 207 height 11
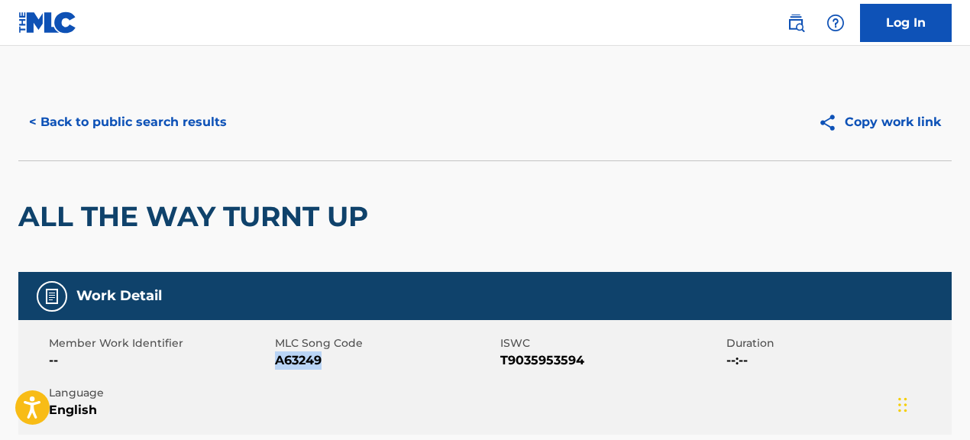
drag, startPoint x: 275, startPoint y: 364, endPoint x: 377, endPoint y: 358, distance: 101.7
click at [377, 358] on span "A63249" at bounding box center [386, 360] width 222 height 18
click at [187, 132] on button "< Back to public search results" at bounding box center [127, 122] width 219 height 38
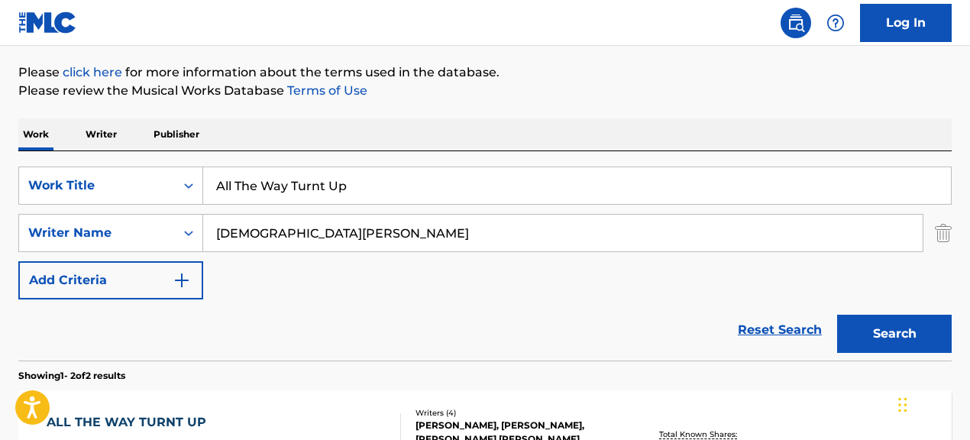
scroll to position [57, 0]
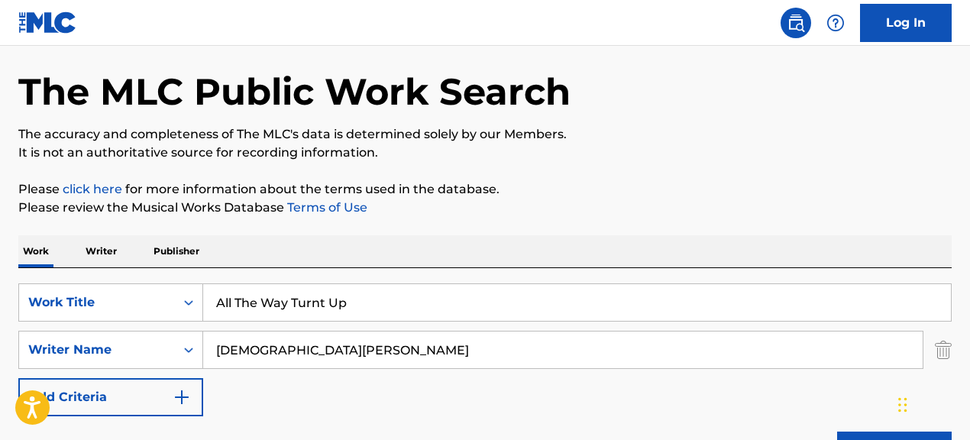
click at [119, 279] on div "SearchWithCriteria067cec01-09cc-4ec2-810e-fd4c6bc22cfc Work Title All The Way T…" at bounding box center [484, 372] width 933 height 209
paste input "Lighters"
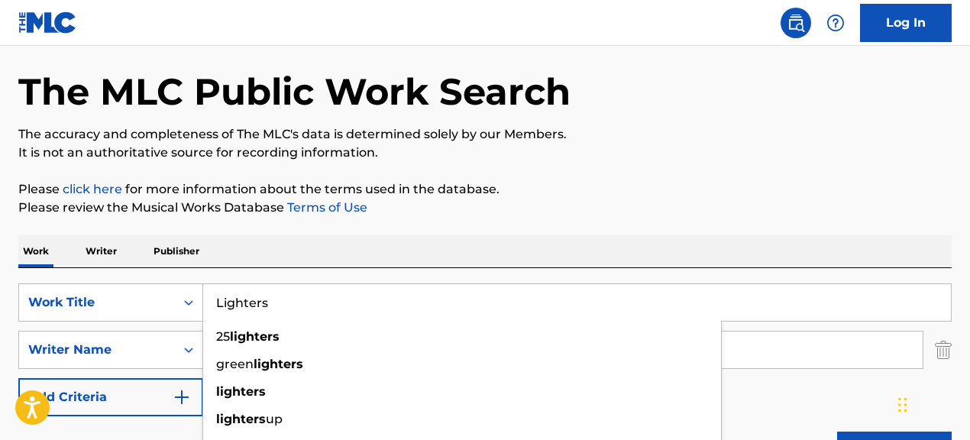
type input "Lighters"
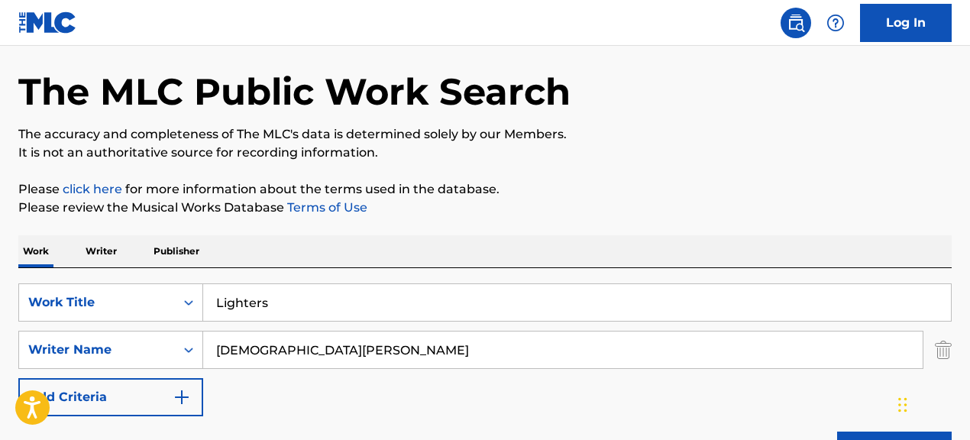
click at [651, 151] on p "It is not an authoritative source for recording information." at bounding box center [484, 153] width 933 height 18
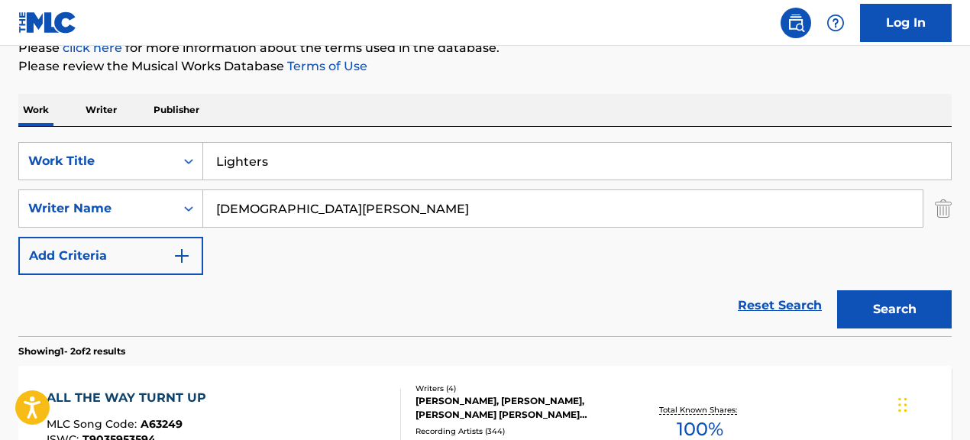
scroll to position [212, 0]
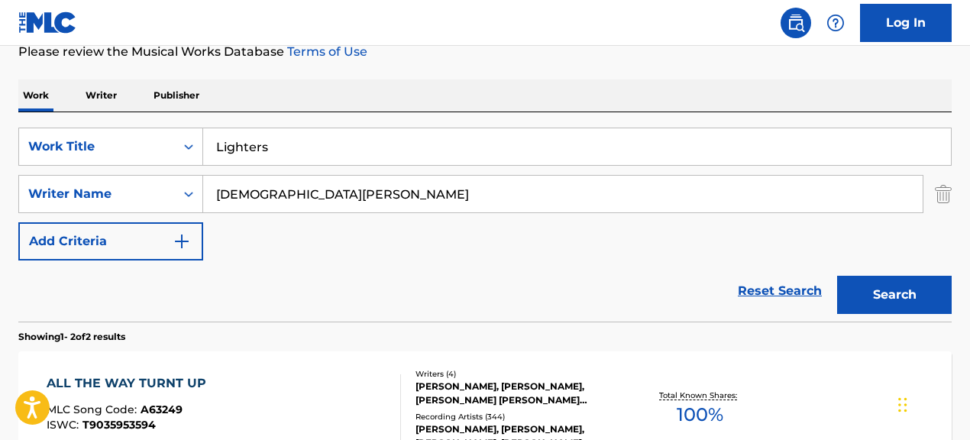
drag, startPoint x: 373, startPoint y: 194, endPoint x: 256, endPoint y: 177, distance: 118.1
click at [257, 177] on input "[DEMOGRAPHIC_DATA][PERSON_NAME]" at bounding box center [562, 194] width 719 height 37
paste input "[PERSON_NAME]|[PERSON_NAME] [PERSON_NAME] II|[PERSON_NAME]|[PERSON_NAME]|[PERSO…"
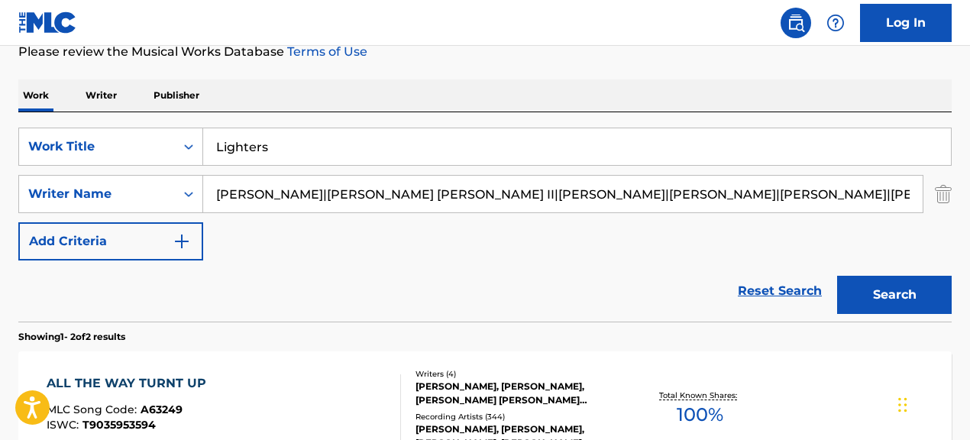
scroll to position [0, 490]
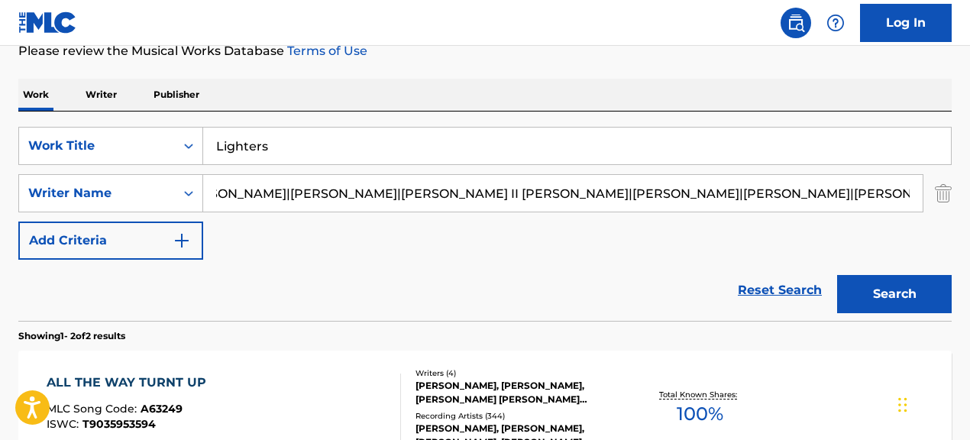
drag, startPoint x: 363, startPoint y: 195, endPoint x: 735, endPoint y: 200, distance: 372.0
click at [735, 200] on input "[PERSON_NAME]|[PERSON_NAME] [PERSON_NAME] II|[PERSON_NAME]|[PERSON_NAME]|[PERSO…" at bounding box center [562, 193] width 719 height 37
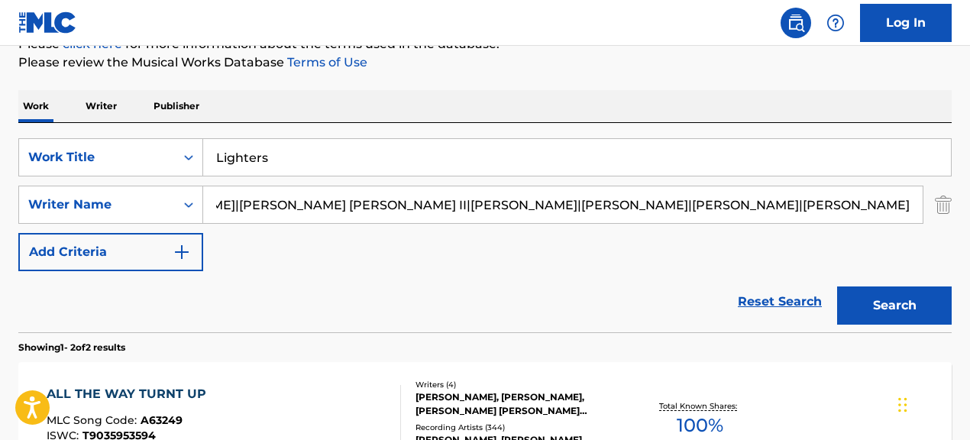
scroll to position [0, 120]
drag, startPoint x: 319, startPoint y: 208, endPoint x: 914, endPoint y: 211, distance: 595.8
click at [910, 211] on input "[PERSON_NAME]|[PERSON_NAME] [PERSON_NAME] II|[PERSON_NAME]|[PERSON_NAME]|[PERSO…" at bounding box center [562, 204] width 719 height 37
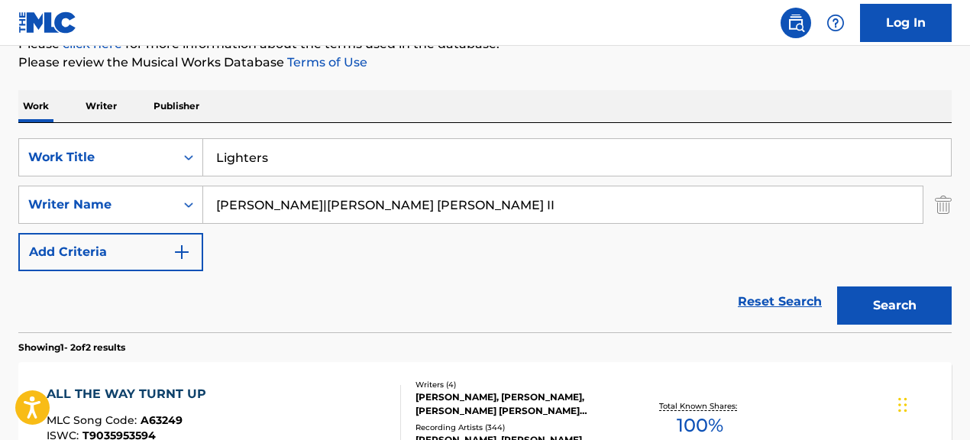
scroll to position [0, 0]
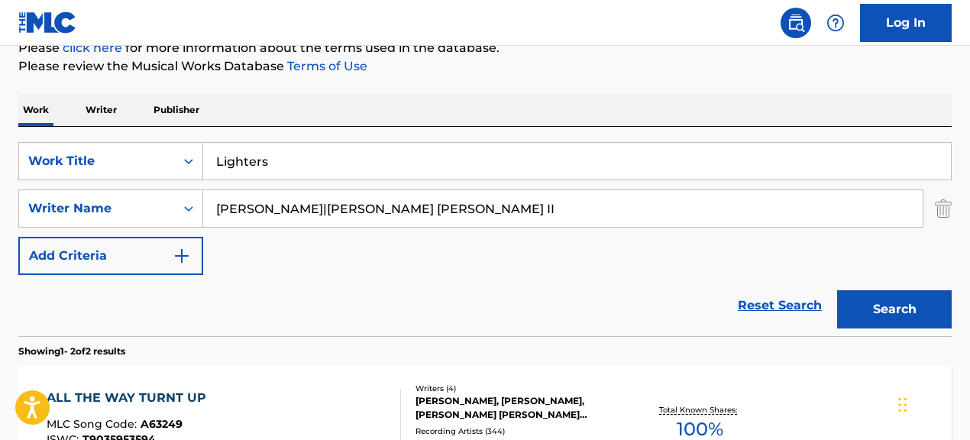
drag, startPoint x: 286, startPoint y: 207, endPoint x: 457, endPoint y: 220, distance: 170.8
click at [457, 220] on input "[PERSON_NAME]|[PERSON_NAME] [PERSON_NAME] II" at bounding box center [562, 208] width 719 height 37
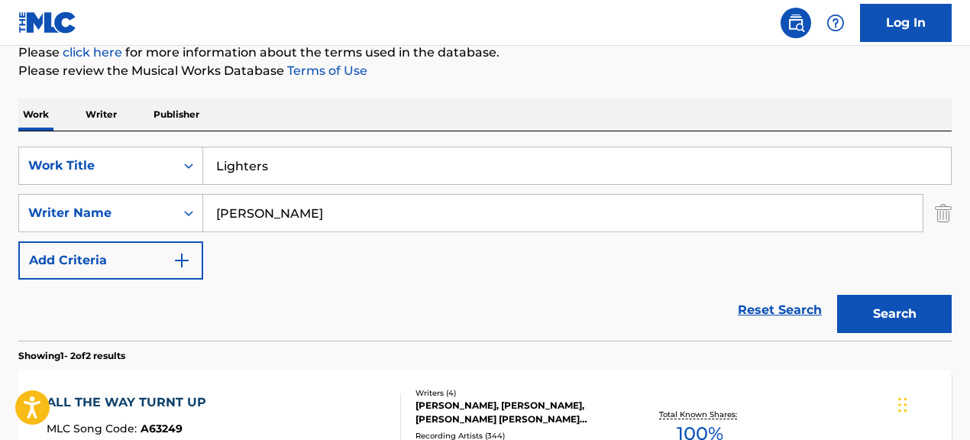
type input "[PERSON_NAME]"
click at [837, 295] on button "Search" at bounding box center [894, 314] width 115 height 38
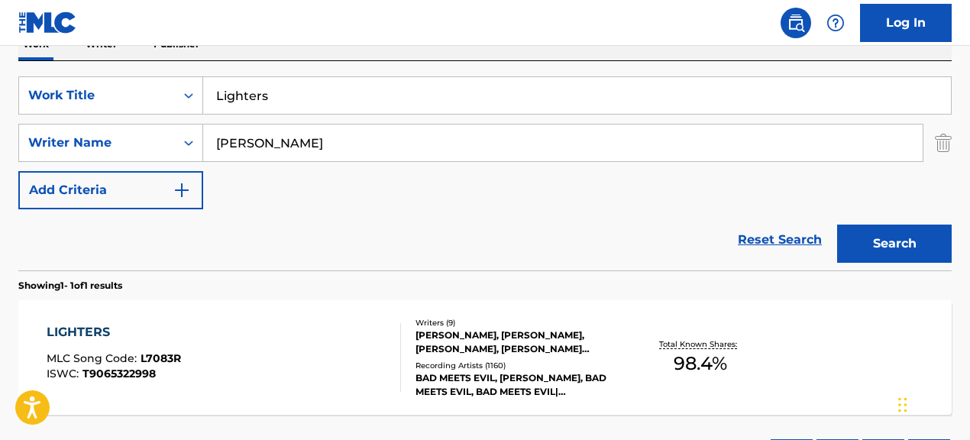
scroll to position [288, 0]
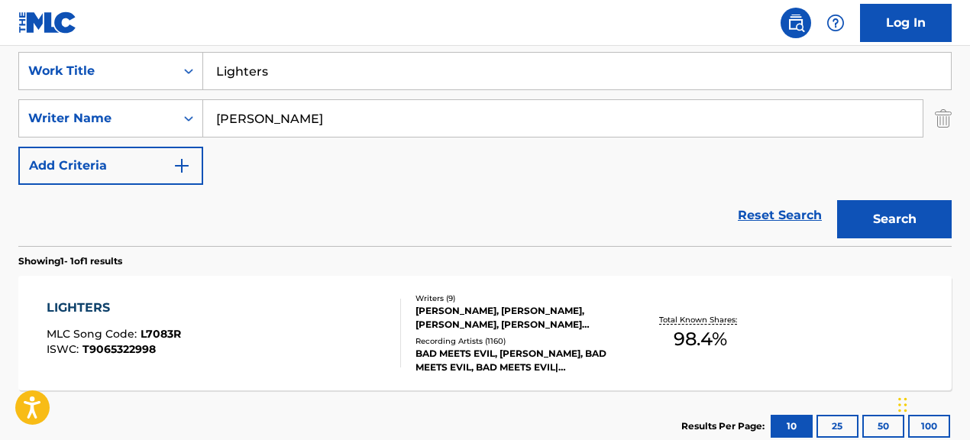
click at [464, 376] on div "LIGHTERS MLC Song Code : L7083R ISWC : T9065322998 Writers ( 9 ) [PERSON_NAME],…" at bounding box center [484, 333] width 933 height 115
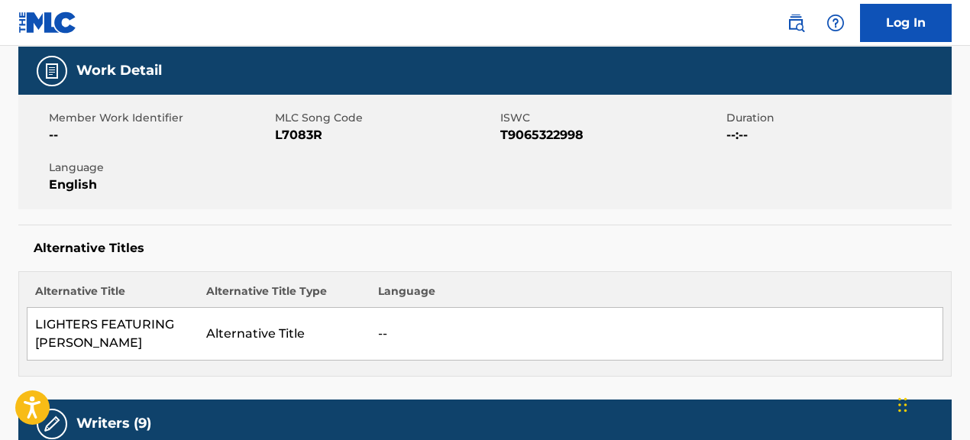
scroll to position [225, 0]
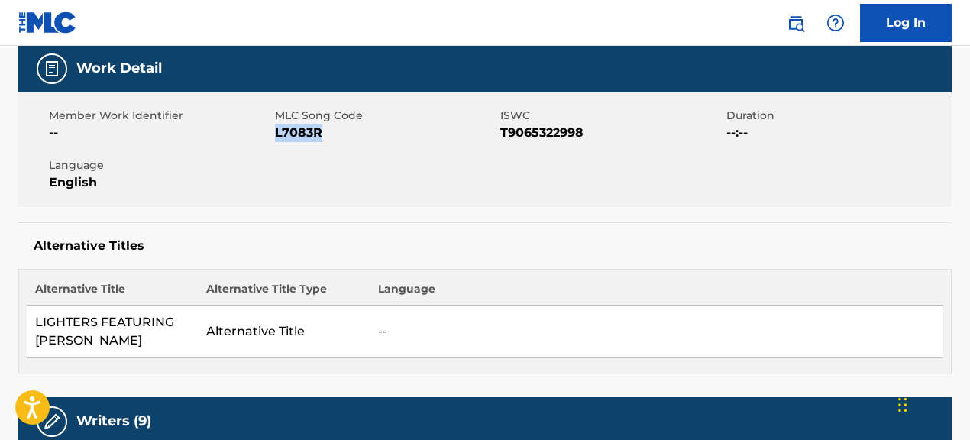
drag, startPoint x: 275, startPoint y: 139, endPoint x: 383, endPoint y: 142, distance: 107.7
click at [383, 142] on div "Member Work Identifier -- MLC Song Code L7083R ISWC T9065322998 Duration --:-- …" at bounding box center [484, 149] width 933 height 115
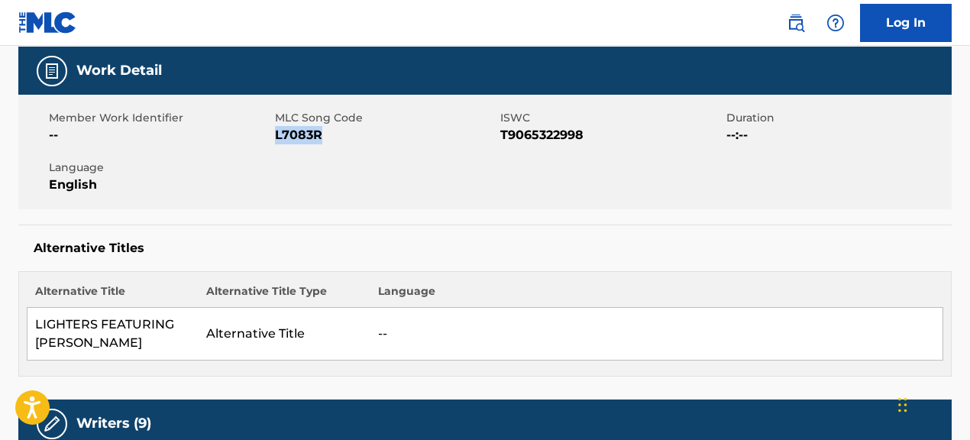
scroll to position [0, 0]
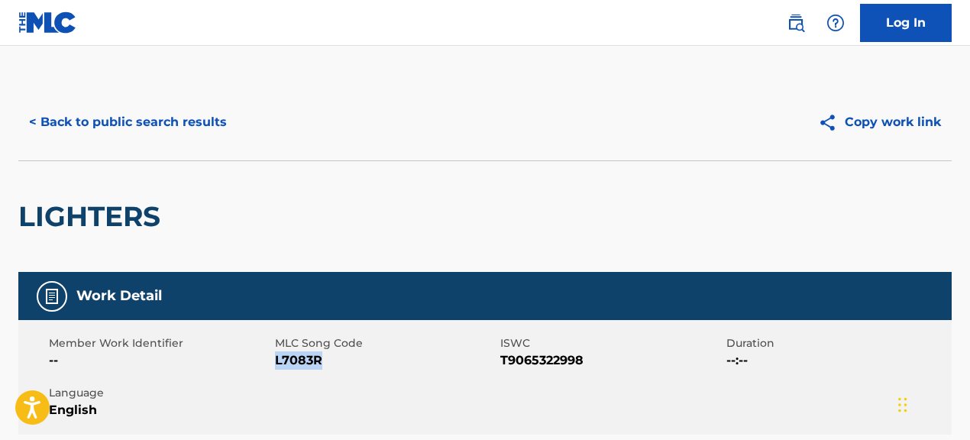
click at [179, 121] on button "< Back to public search results" at bounding box center [127, 122] width 219 height 38
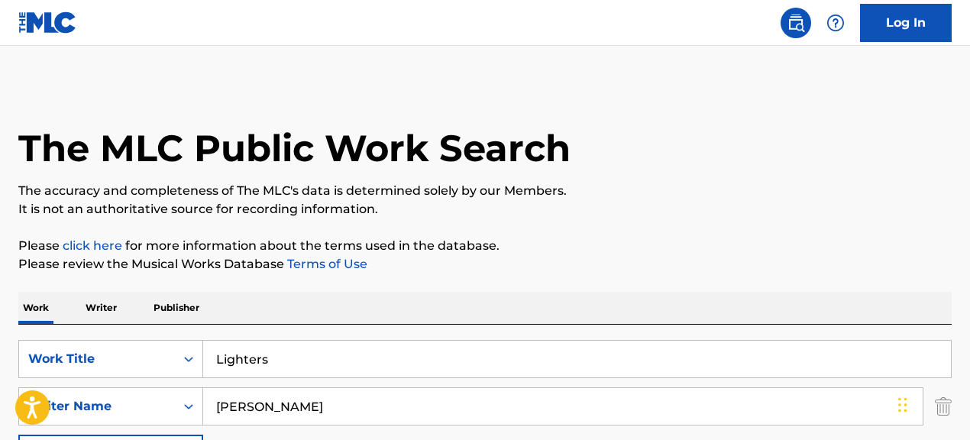
scroll to position [288, 0]
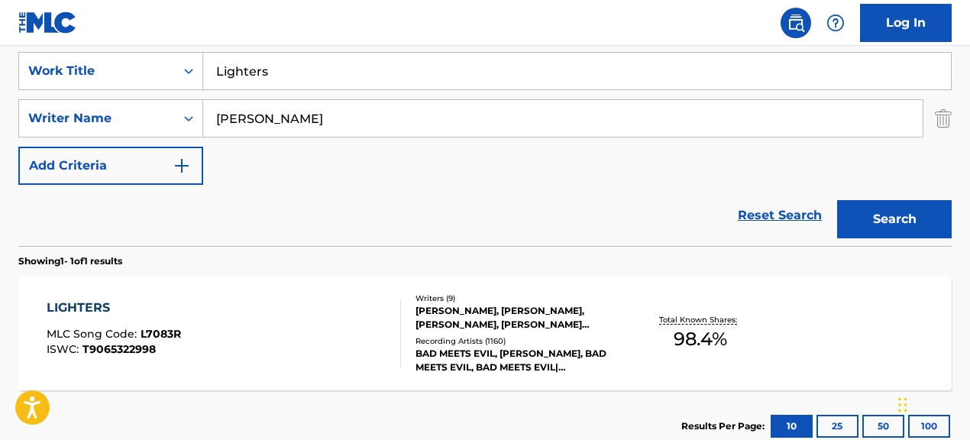
drag, startPoint x: 288, startPoint y: 69, endPoint x: 222, endPoint y: 72, distance: 65.8
click at [222, 72] on input "Lighters" at bounding box center [577, 71] width 748 height 37
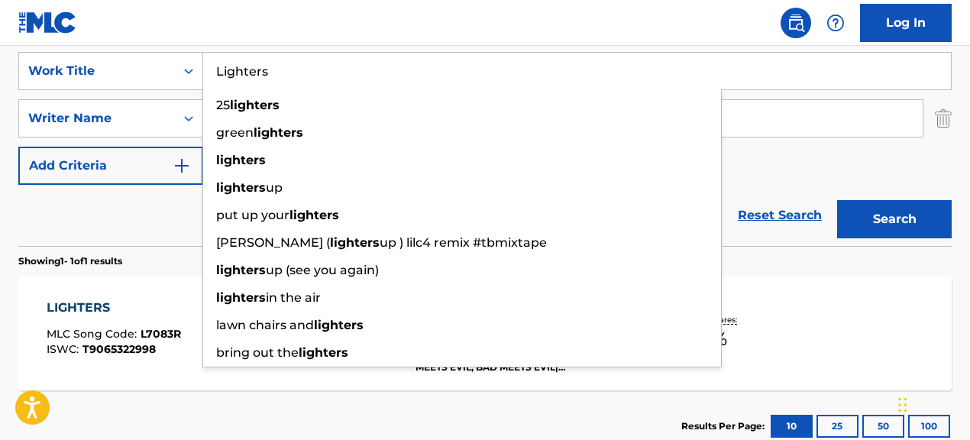
type input "L"
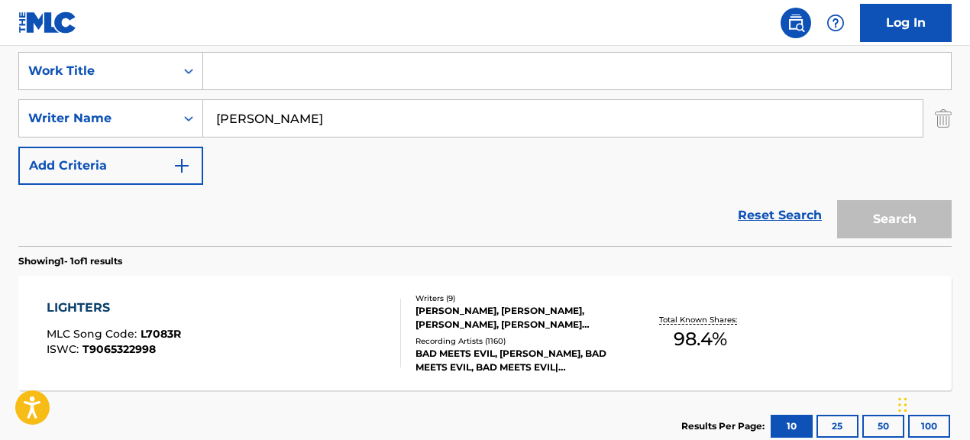
paste input "Fly Away"
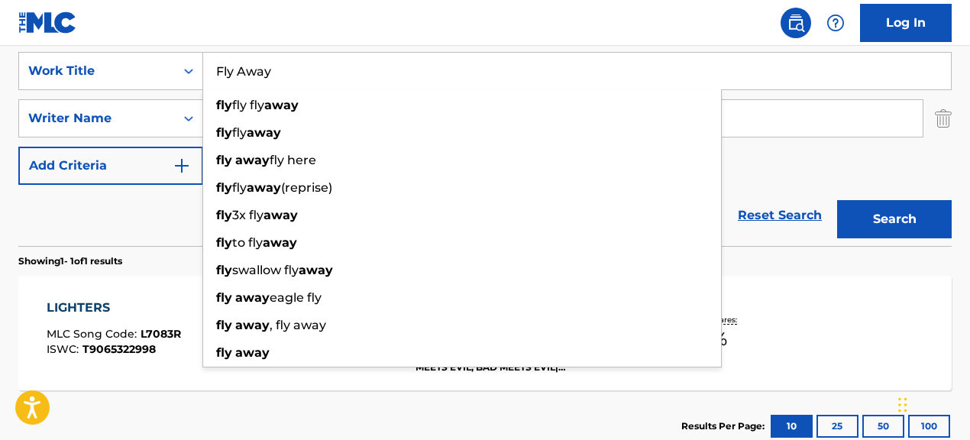
type input "Fly Away"
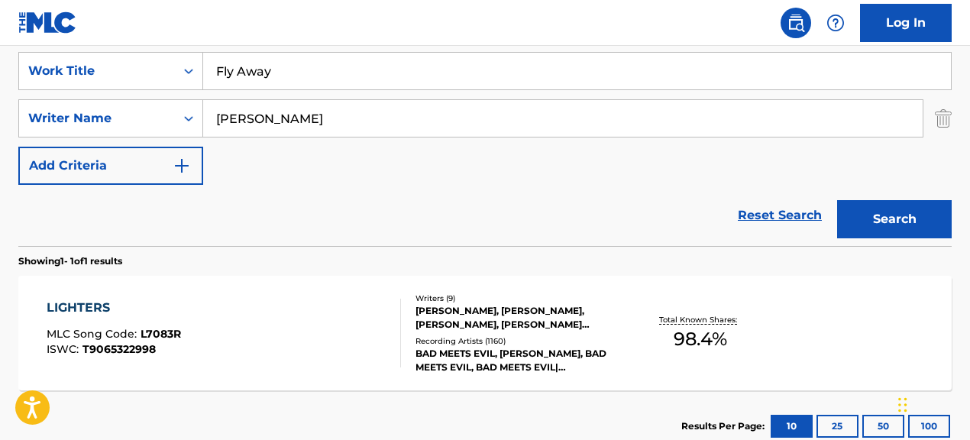
click at [152, 213] on div "Reset Search Search" at bounding box center [484, 215] width 933 height 61
drag, startPoint x: 313, startPoint y: 115, endPoint x: 236, endPoint y: 113, distance: 77.2
click at [236, 113] on input "[PERSON_NAME]" at bounding box center [562, 118] width 719 height 37
type input "A"
paste input "[PERSON_NAME]"
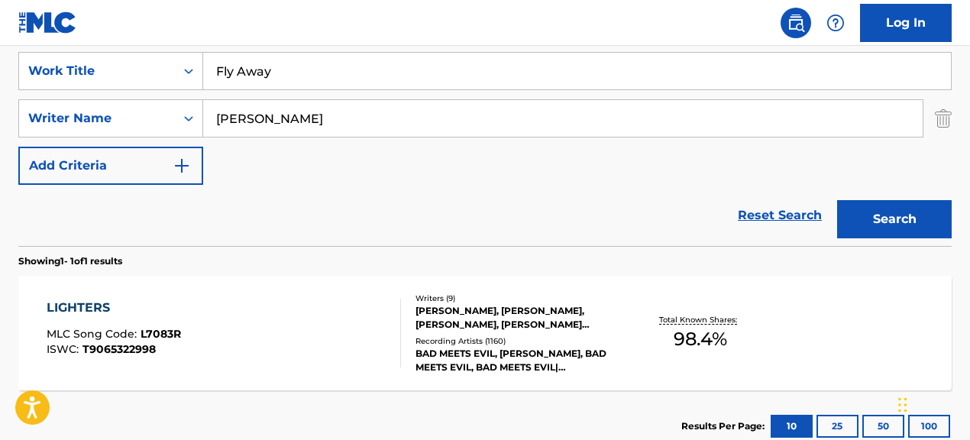
type input "[PERSON_NAME]"
click at [837, 200] on button "Search" at bounding box center [894, 219] width 115 height 38
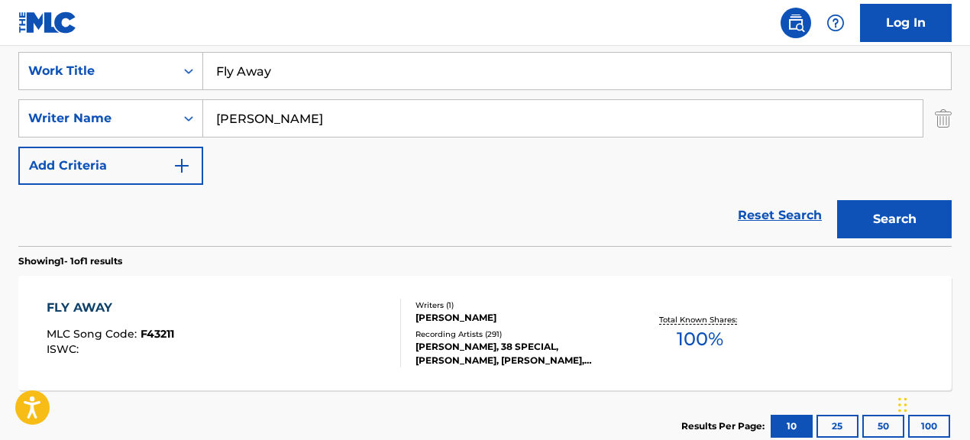
click at [435, 367] on div "FLY AWAY MLC Song Code : F43211 ISWC : Writers ( 1 ) [PERSON_NAME] Recording Ar…" at bounding box center [484, 333] width 933 height 115
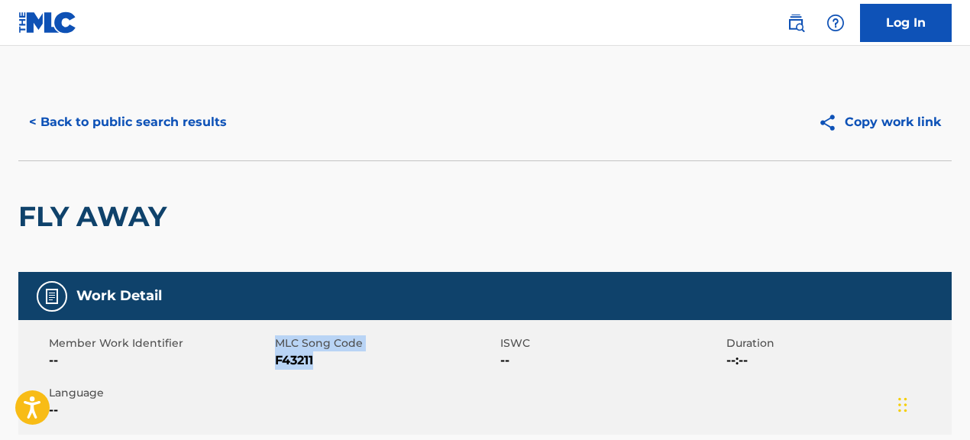
drag, startPoint x: 273, startPoint y: 361, endPoint x: 361, endPoint y: 361, distance: 87.1
click at [361, 361] on div "Member Work Identifier -- MLC Song Code F43211 ISWC -- Duration --:-- Language …" at bounding box center [484, 377] width 933 height 115
click at [361, 361] on span "F43211" at bounding box center [386, 360] width 222 height 18
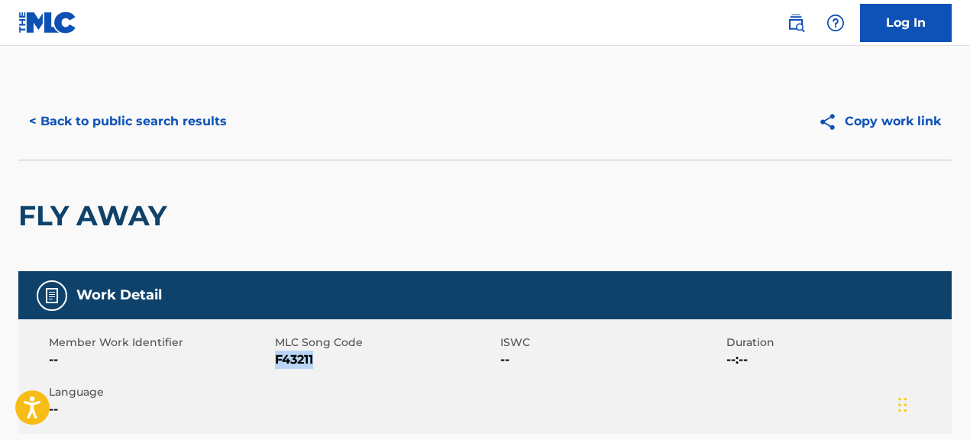
drag, startPoint x: 275, startPoint y: 361, endPoint x: 448, endPoint y: 371, distance: 173.7
click at [412, 371] on div "Member Work Identifier -- MLC Song Code F43211 ISWC -- Duration --:-- Language …" at bounding box center [484, 376] width 933 height 115
click at [173, 124] on button "< Back to public search results" at bounding box center [127, 121] width 219 height 38
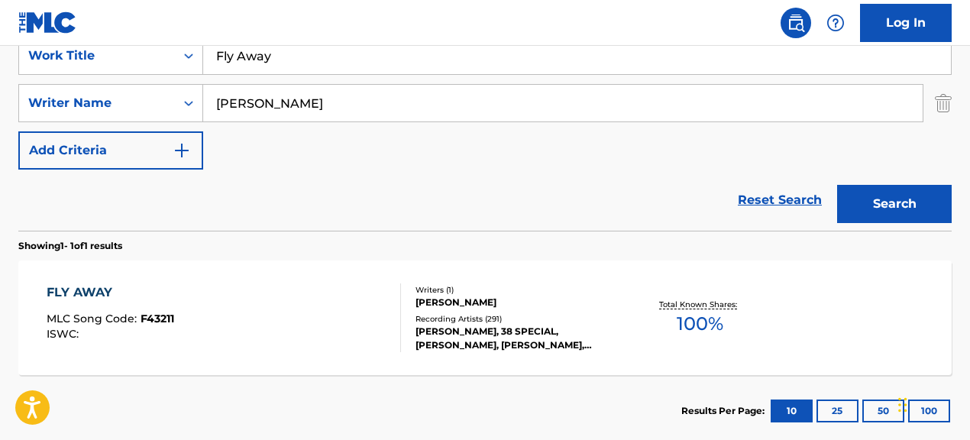
scroll to position [290, 0]
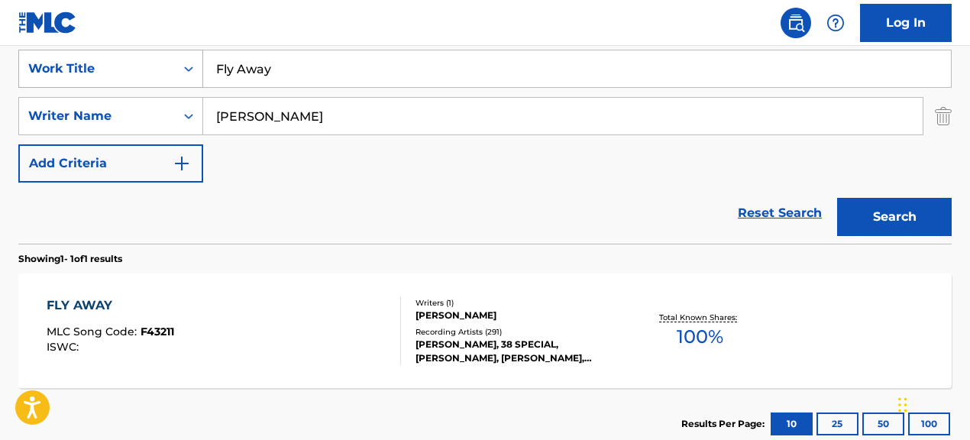
drag, startPoint x: 285, startPoint y: 69, endPoint x: 166, endPoint y: 50, distance: 120.7
click at [166, 50] on div "SearchWithCriteria067cec01-09cc-4ec2-810e-fd4c6bc22cfc Work Title Fly Away" at bounding box center [484, 69] width 933 height 38
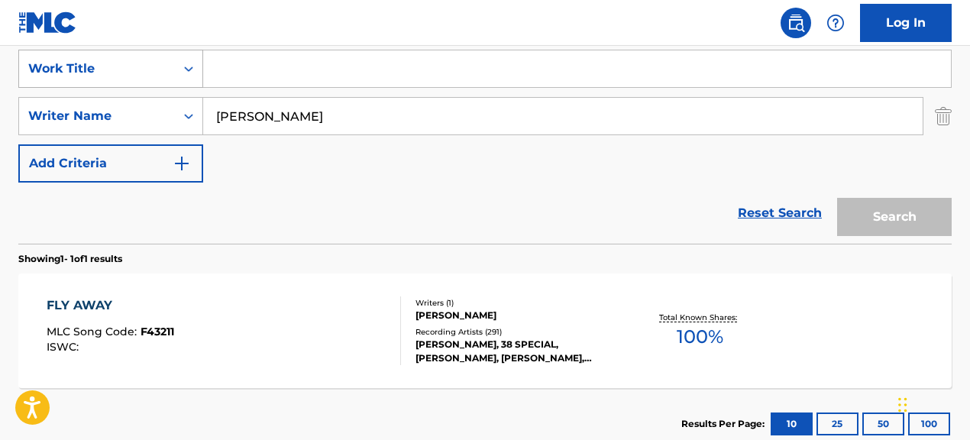
paste input "Waterfall"
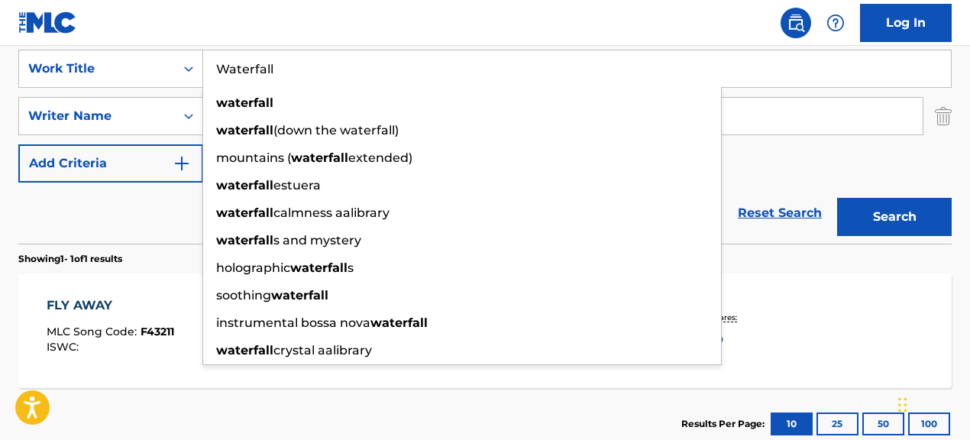
type input "Waterfall"
click at [173, 208] on div "Reset Search Search" at bounding box center [484, 213] width 933 height 61
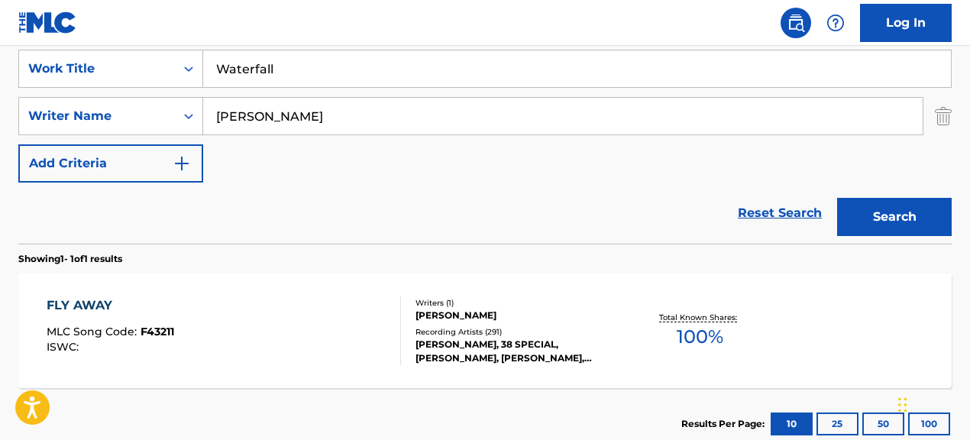
drag, startPoint x: 340, startPoint y: 115, endPoint x: 215, endPoint y: 110, distance: 125.3
click at [215, 110] on input "[PERSON_NAME]" at bounding box center [562, 116] width 719 height 37
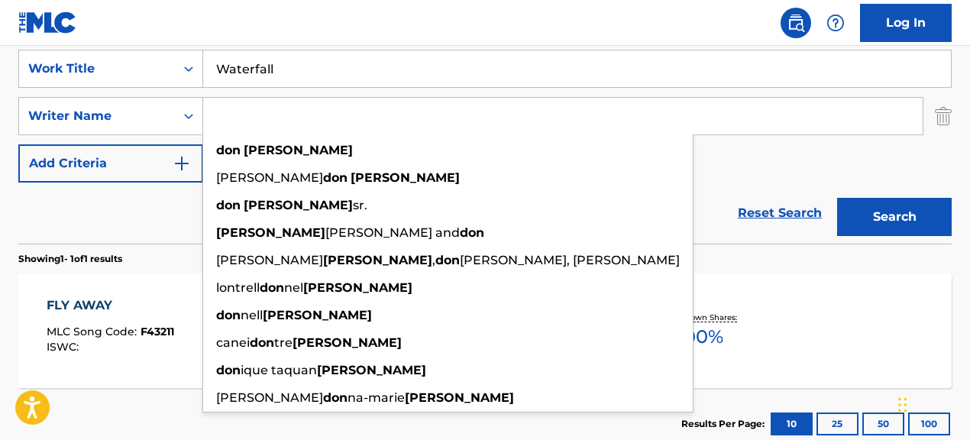
paste input ""[PERSON_NAME]""
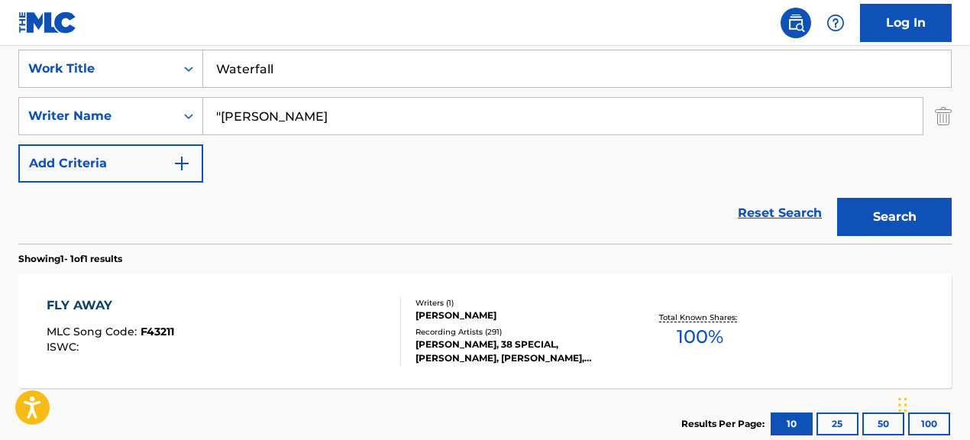
click at [219, 115] on input ""[PERSON_NAME]" at bounding box center [562, 116] width 719 height 37
type input "[PERSON_NAME]"
click at [837, 198] on button "Search" at bounding box center [894, 217] width 115 height 38
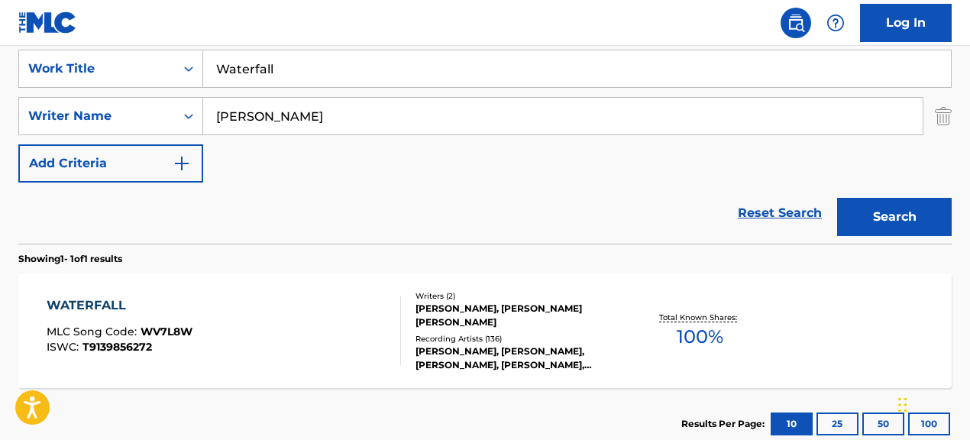
click at [311, 309] on div "WATERFALL MLC Song Code : WV7L8W ISWC : T9139856272" at bounding box center [224, 330] width 354 height 69
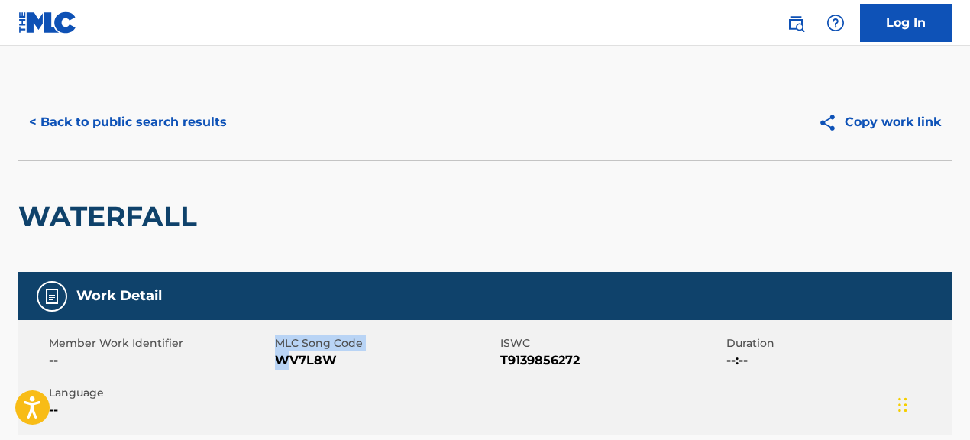
drag, startPoint x: 273, startPoint y: 363, endPoint x: 283, endPoint y: 363, distance: 9.2
click at [283, 363] on div "Member Work Identifier -- MLC Song Code WV7L8W ISWC T9139856272 Duration --:-- …" at bounding box center [484, 377] width 933 height 115
click at [273, 361] on div "Member Work Identifier --" at bounding box center [162, 352] width 226 height 34
drag, startPoint x: 276, startPoint y: 361, endPoint x: 407, endPoint y: 370, distance: 130.9
click at [407, 370] on div "Member Work Identifier -- MLC Song Code WV7L8W ISWC T9139856272 Duration --:-- …" at bounding box center [484, 377] width 933 height 115
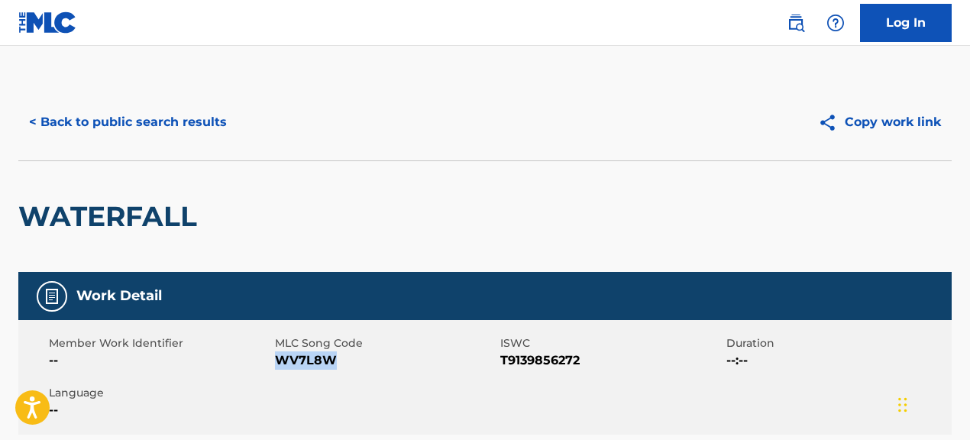
click at [211, 120] on button "< Back to public search results" at bounding box center [127, 122] width 219 height 38
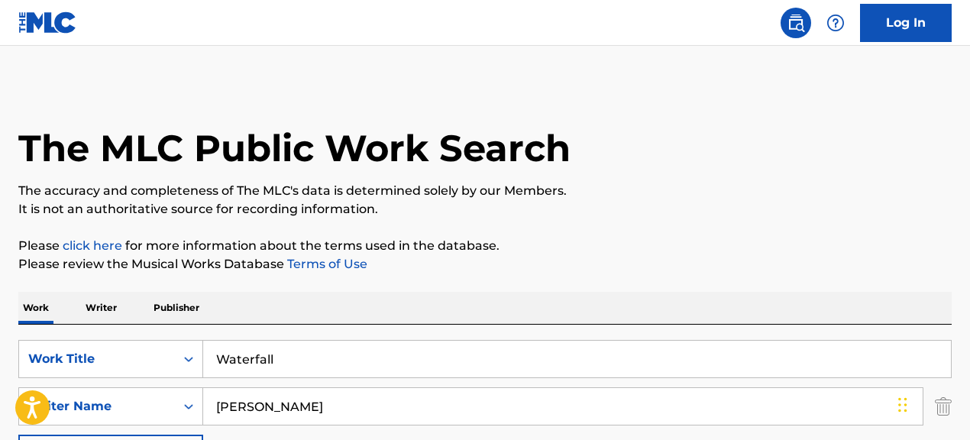
scroll to position [290, 0]
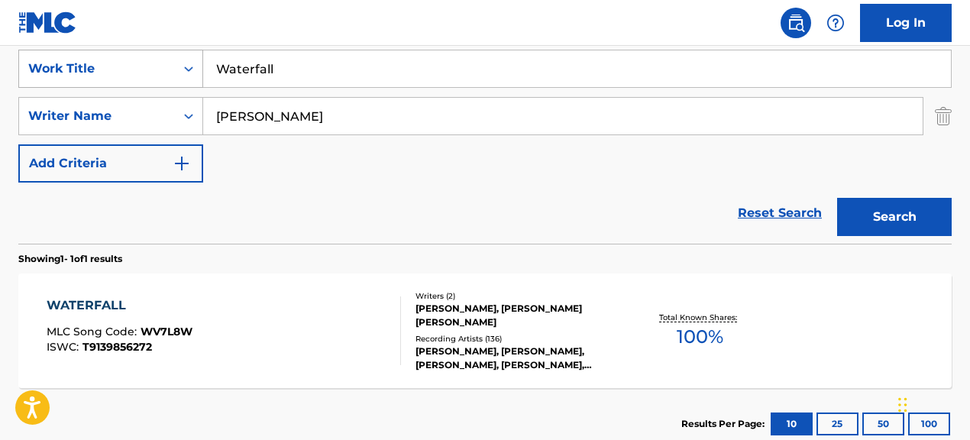
click at [144, 66] on div "SearchWithCriteria067cec01-09cc-4ec2-810e-fd4c6bc22cfc Work Title Waterfall" at bounding box center [484, 69] width 933 height 38
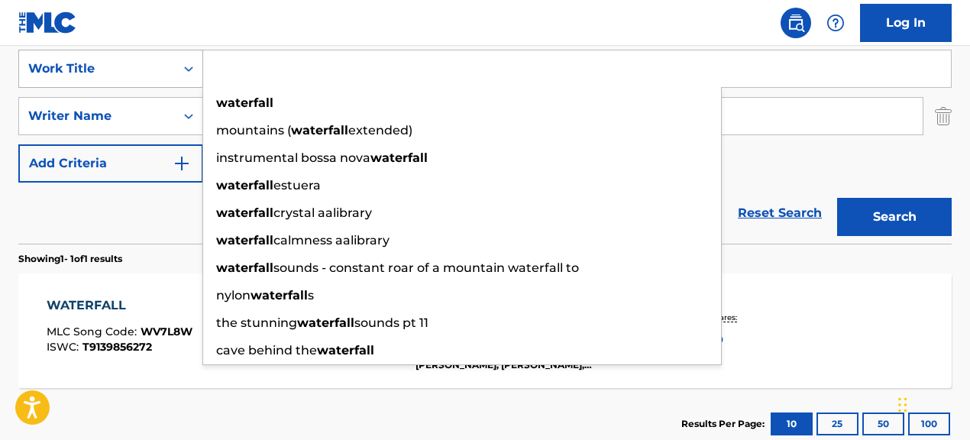
paste input "She Wildin'"
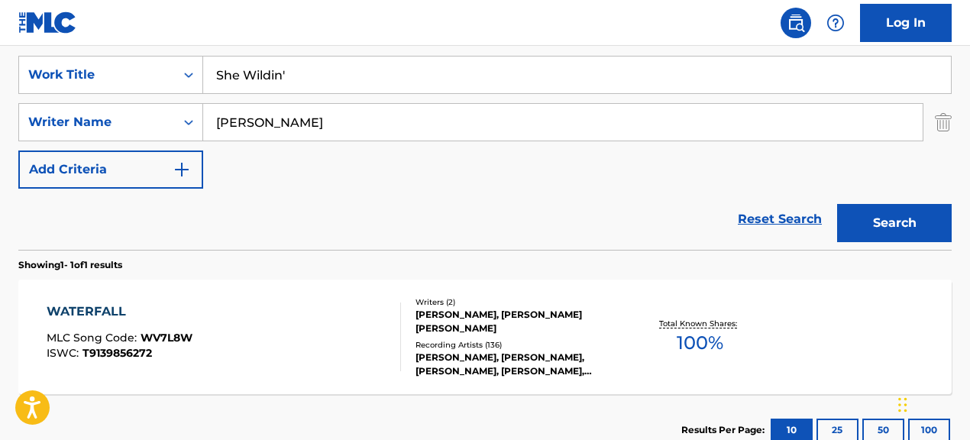
type input "She Wildin'"
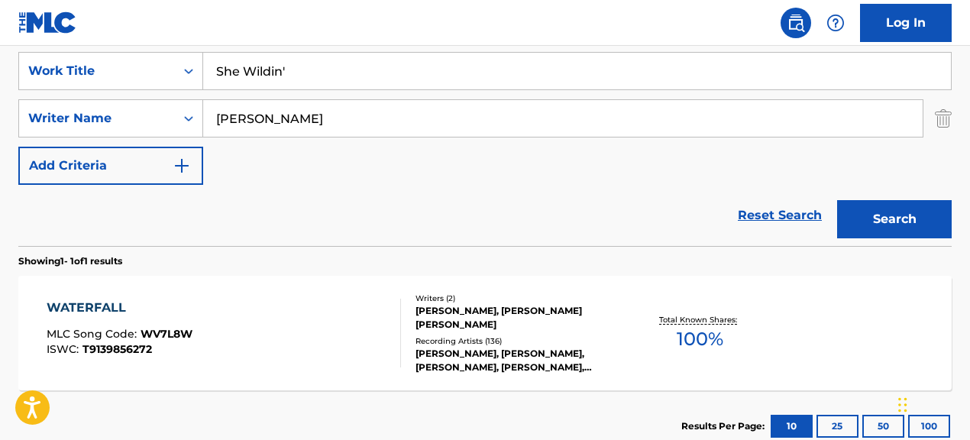
click at [285, 213] on div "Reset Search Search" at bounding box center [484, 215] width 933 height 61
drag, startPoint x: 312, startPoint y: 123, endPoint x: 215, endPoint y: 107, distance: 98.3
click at [215, 107] on input "[PERSON_NAME]" at bounding box center [562, 117] width 719 height 37
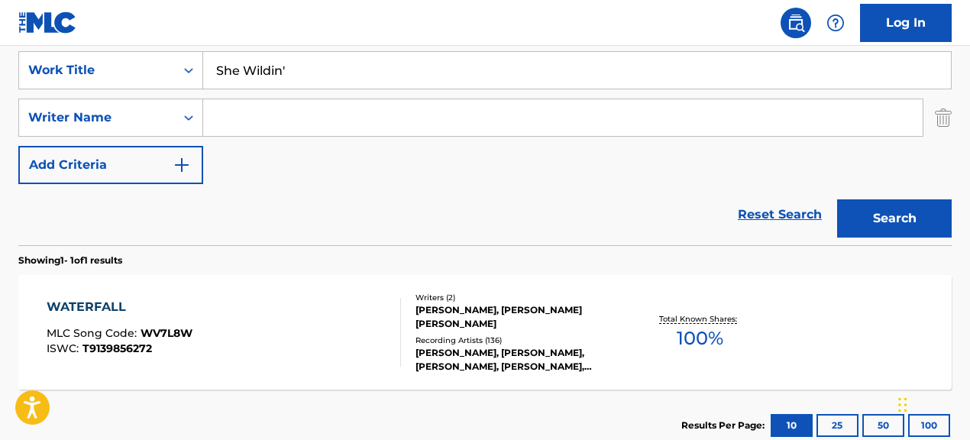
paste input "[PERSON_NAME]|[PERSON_NAME] [PERSON_NAME]|[PERSON_NAME]| INCONNU COMPOSITEUR AU…"
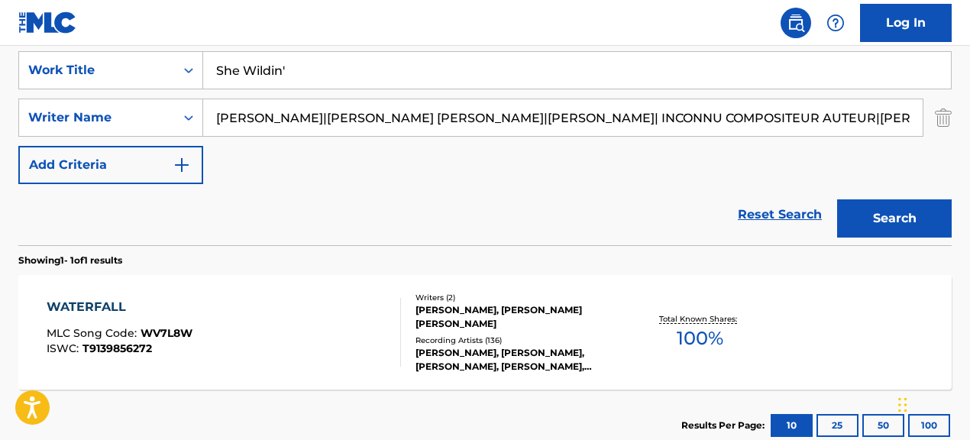
scroll to position [0, 784]
drag, startPoint x: 284, startPoint y: 117, endPoint x: 851, endPoint y: 125, distance: 566.8
click at [851, 125] on input "[PERSON_NAME]|[PERSON_NAME] [PERSON_NAME]|[PERSON_NAME]| INCONNU COMPOSITEUR AU…" at bounding box center [562, 117] width 719 height 37
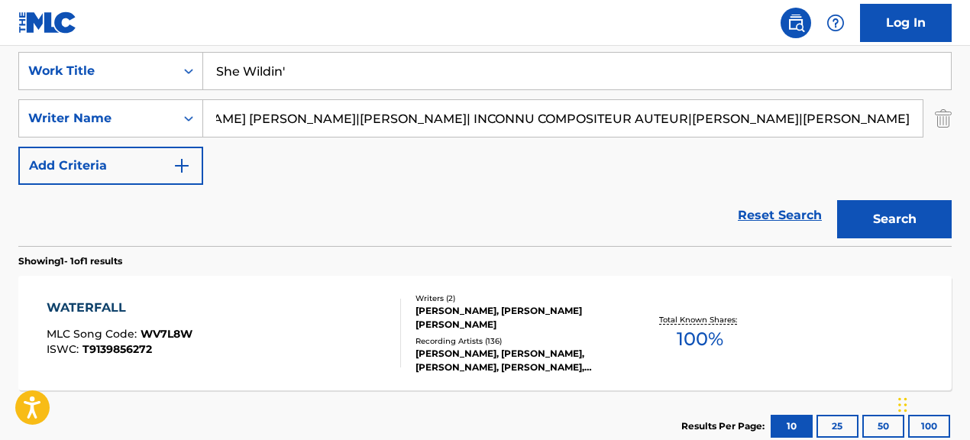
scroll to position [0, 159]
drag, startPoint x: 364, startPoint y: 121, endPoint x: 898, endPoint y: 132, distance: 534.8
click at [898, 132] on input "[PERSON_NAME]|[PERSON_NAME] [PERSON_NAME]|[PERSON_NAME]| INCONNU COMPOSITEUR AU…" at bounding box center [562, 118] width 719 height 37
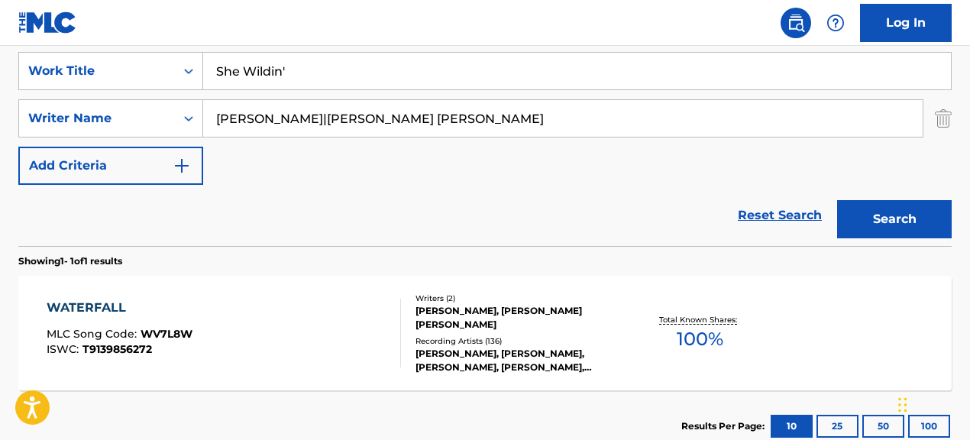
scroll to position [0, 0]
drag, startPoint x: 310, startPoint y: 122, endPoint x: 616, endPoint y: 135, distance: 306.6
click at [616, 135] on input "[PERSON_NAME]|[PERSON_NAME] [PERSON_NAME]" at bounding box center [562, 118] width 719 height 37
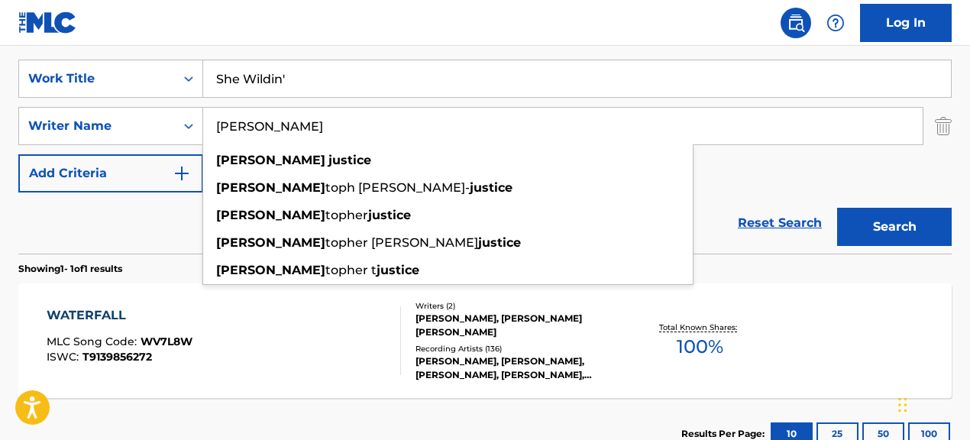
type input "[PERSON_NAME]"
click at [837, 208] on button "Search" at bounding box center [894, 227] width 115 height 38
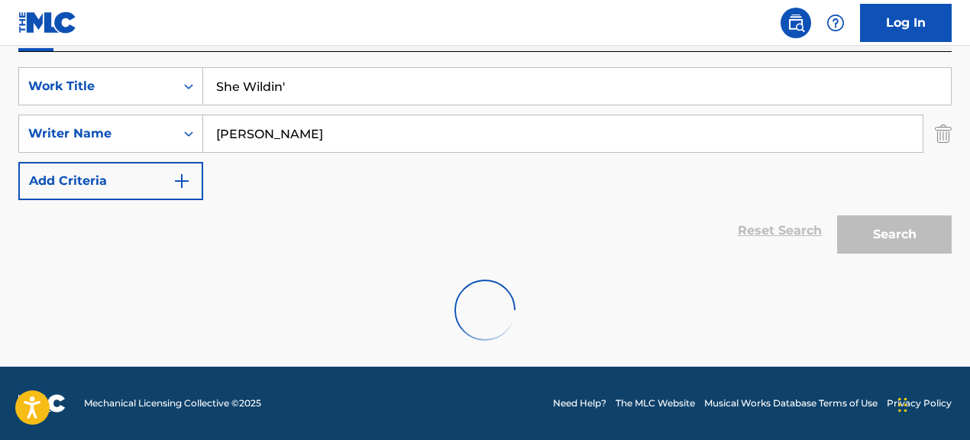
scroll to position [280, 0]
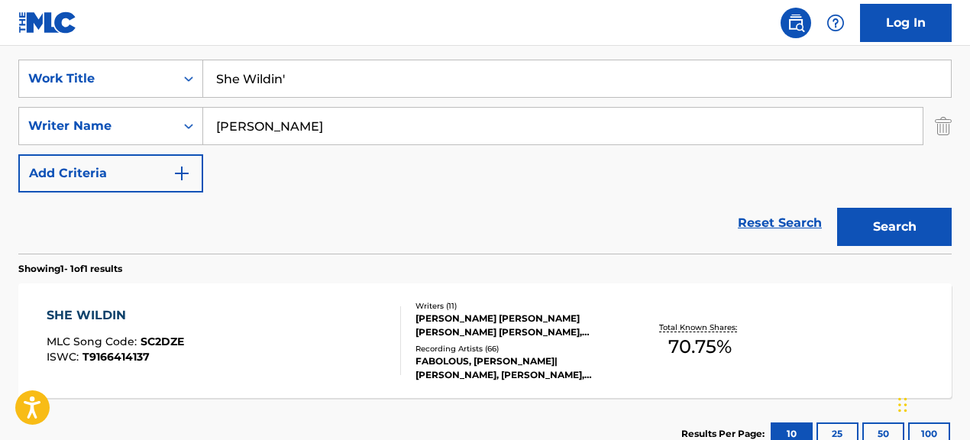
click at [297, 353] on div "SHE WILDIN MLC Song Code : SC2DZE ISWC : T9166414137" at bounding box center [224, 340] width 354 height 69
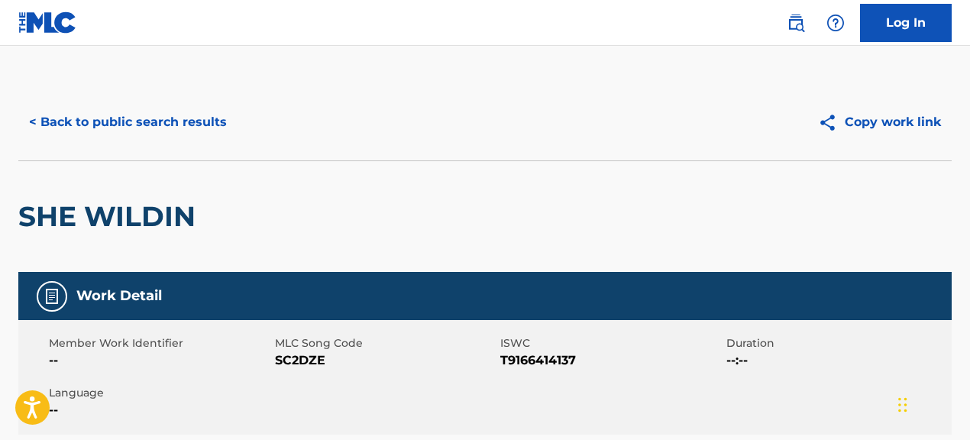
scroll to position [1, 0]
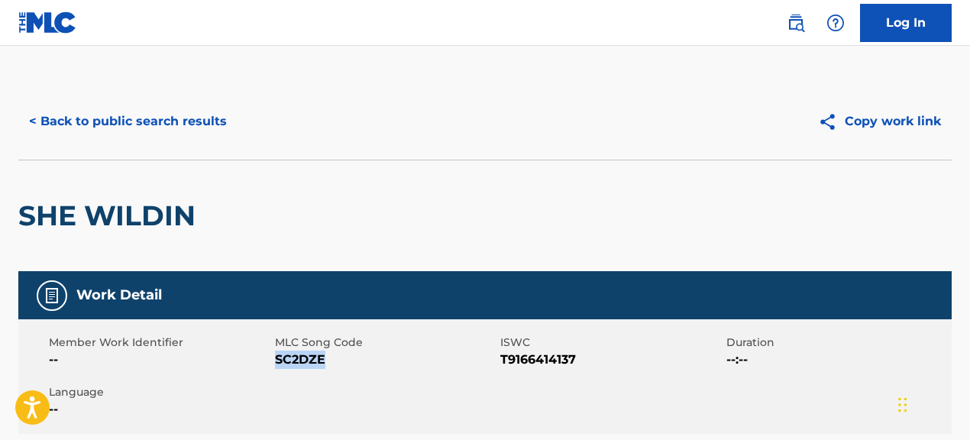
drag, startPoint x: 276, startPoint y: 362, endPoint x: 372, endPoint y: 370, distance: 95.8
click at [372, 370] on div "Member Work Identifier -- MLC Song Code SC2DZE ISWC T9166414137 Duration --:-- …" at bounding box center [484, 376] width 933 height 115
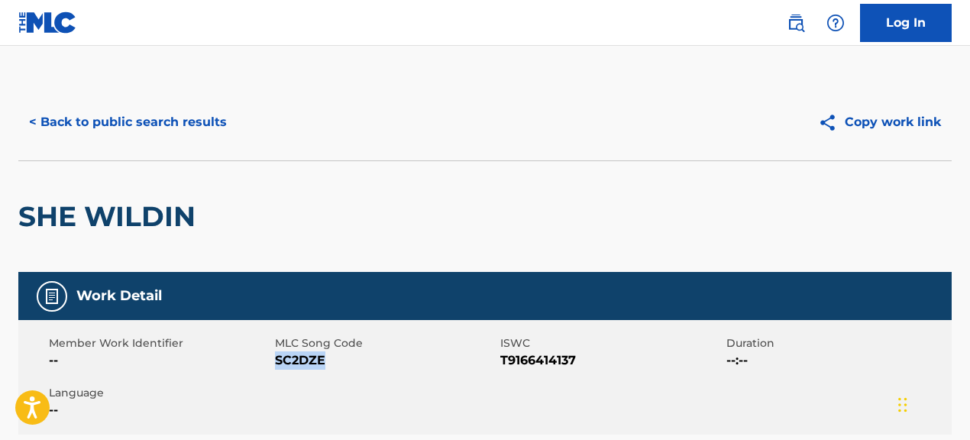
click at [196, 121] on button "< Back to public search results" at bounding box center [127, 122] width 219 height 38
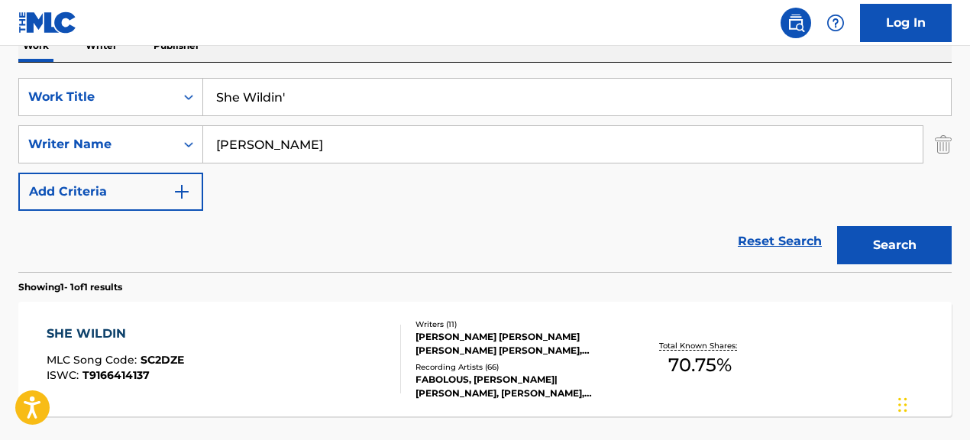
scroll to position [264, 0]
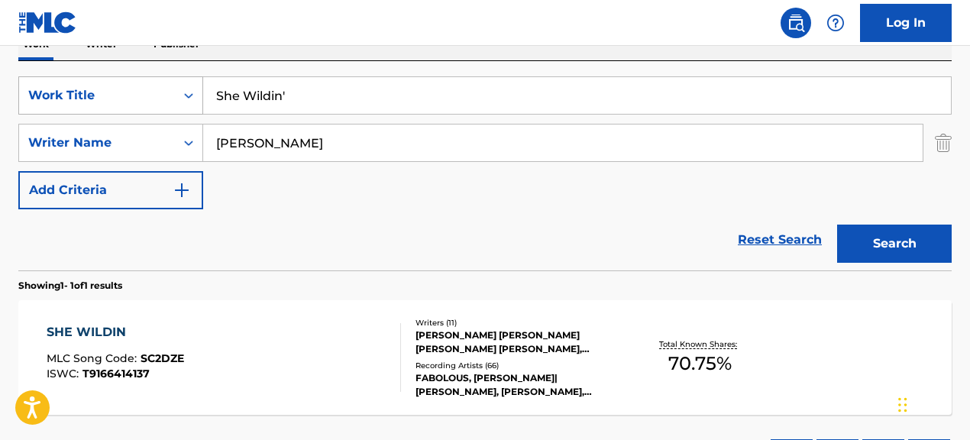
drag, startPoint x: 299, startPoint y: 98, endPoint x: 170, endPoint y: 82, distance: 130.0
click at [170, 82] on div "SearchWithCriteria067cec01-09cc-4ec2-810e-fd4c6bc22cfc Work Title She Wildin'" at bounding box center [484, 95] width 933 height 38
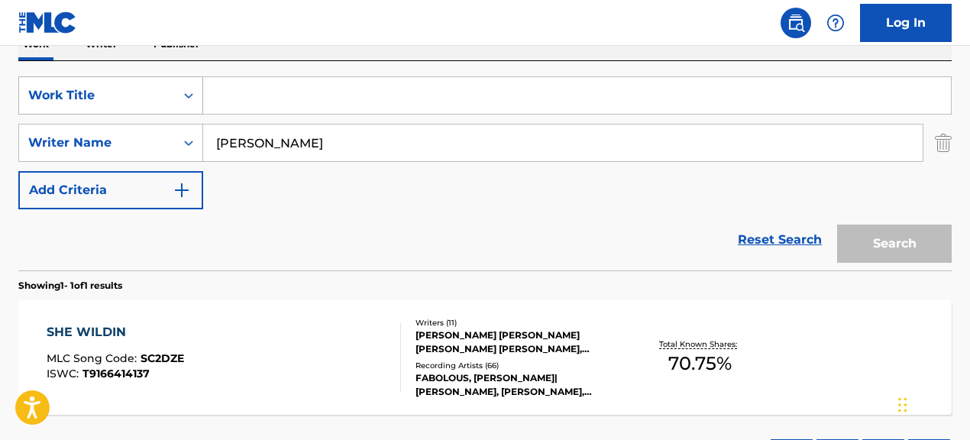
paste input "Shots"
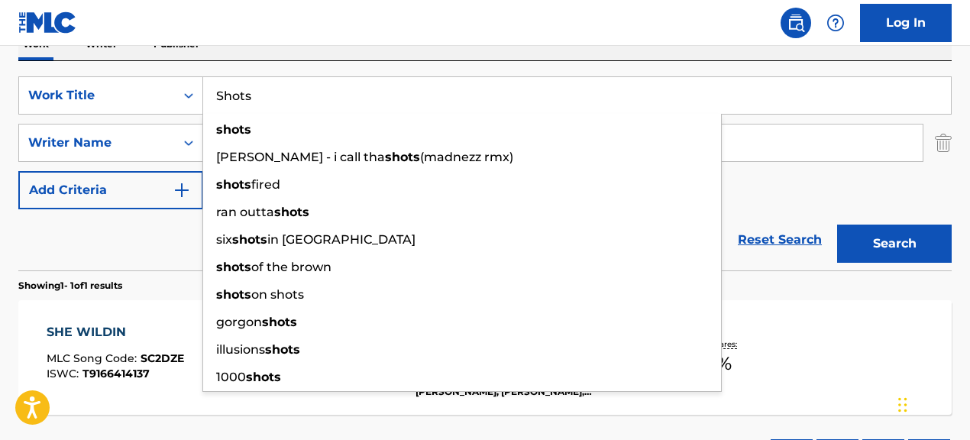
type input "Shots"
click at [785, 212] on div "Reset Search Search" at bounding box center [484, 239] width 933 height 61
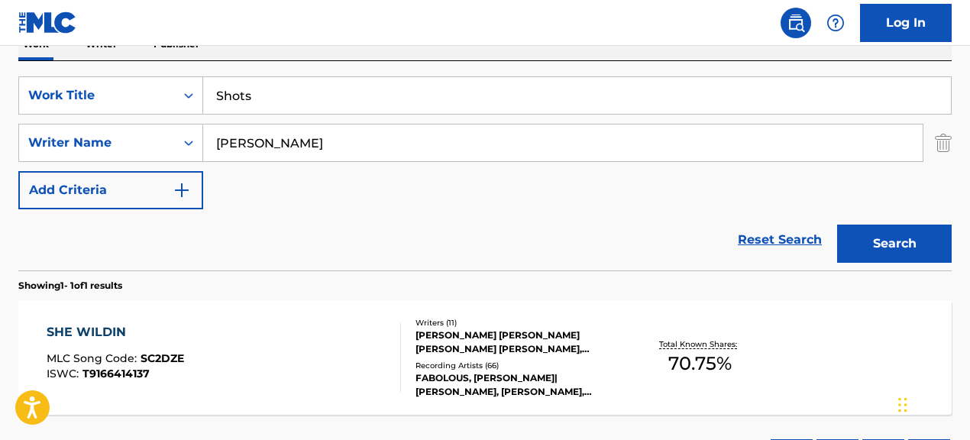
click at [227, 133] on input "[PERSON_NAME]" at bounding box center [562, 142] width 719 height 37
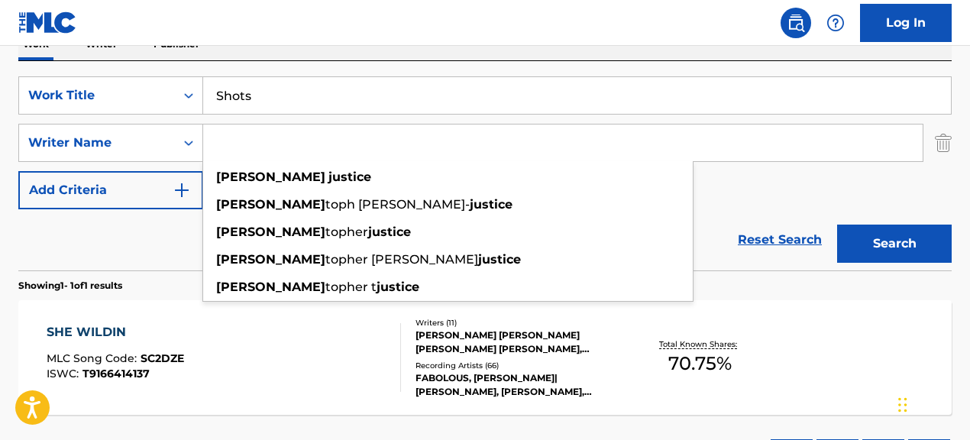
paste input "[PERSON_NAME] [PERSON_NAME]"
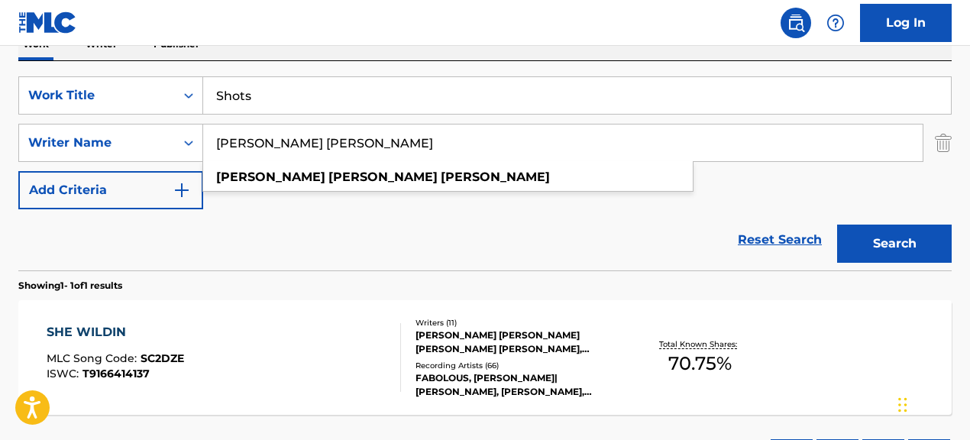
type input "[PERSON_NAME] [PERSON_NAME]"
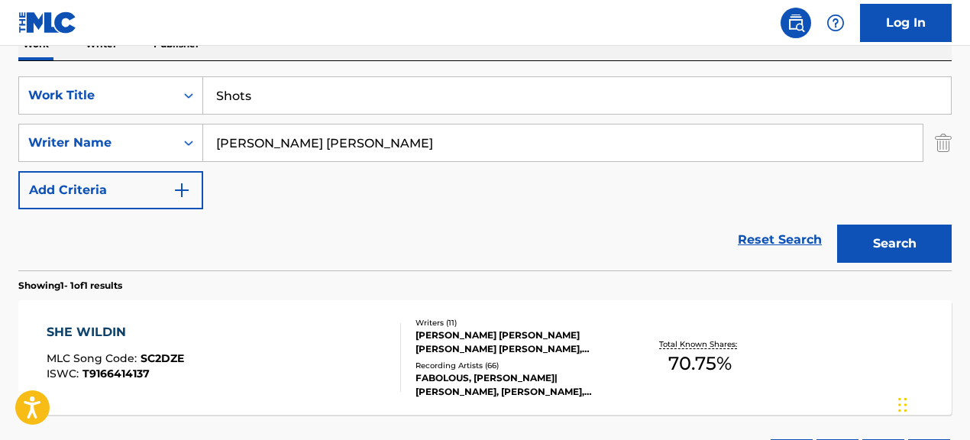
click at [868, 257] on button "Search" at bounding box center [894, 244] width 115 height 38
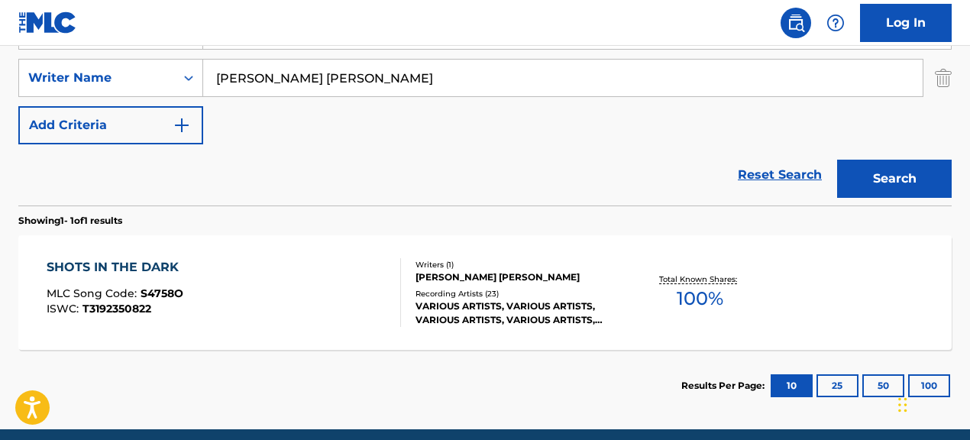
scroll to position [320, 0]
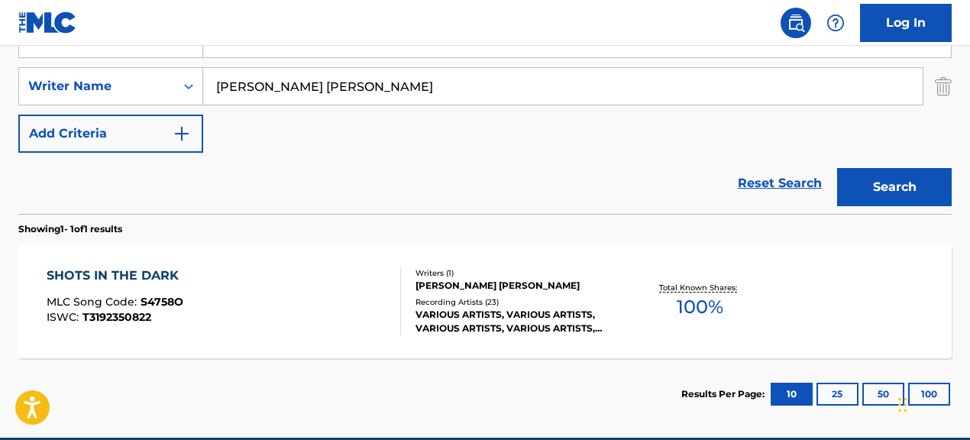
drag, startPoint x: 407, startPoint y: 94, endPoint x: 293, endPoint y: 73, distance: 116.5
click at [293, 73] on input "[PERSON_NAME] [PERSON_NAME]" at bounding box center [562, 86] width 719 height 37
paste input "[PERSON_NAME]|[PERSON_NAME]|[PERSON_NAME]|[PERSON_NAME]"
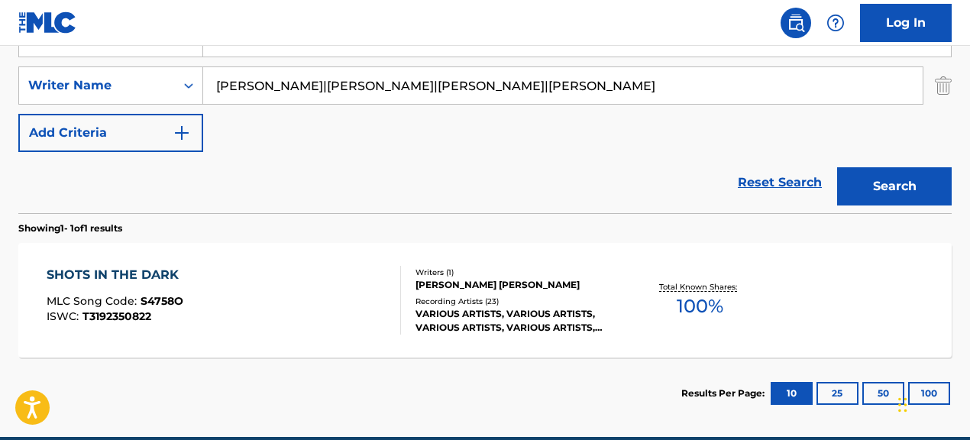
drag, startPoint x: 390, startPoint y: 89, endPoint x: 769, endPoint y: 99, distance: 379.0
click at [769, 99] on input "[PERSON_NAME]|[PERSON_NAME]|[PERSON_NAME]|[PERSON_NAME]" at bounding box center [562, 85] width 719 height 37
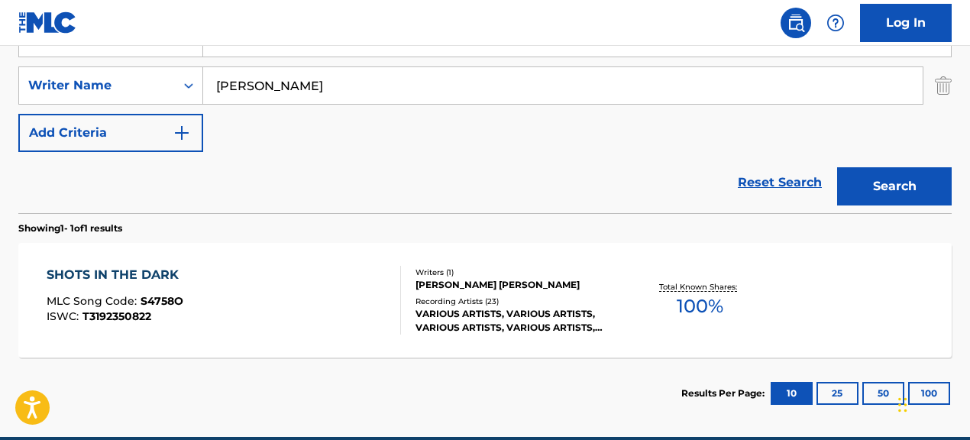
type input "[PERSON_NAME]"
click at [837, 167] on button "Search" at bounding box center [894, 186] width 115 height 38
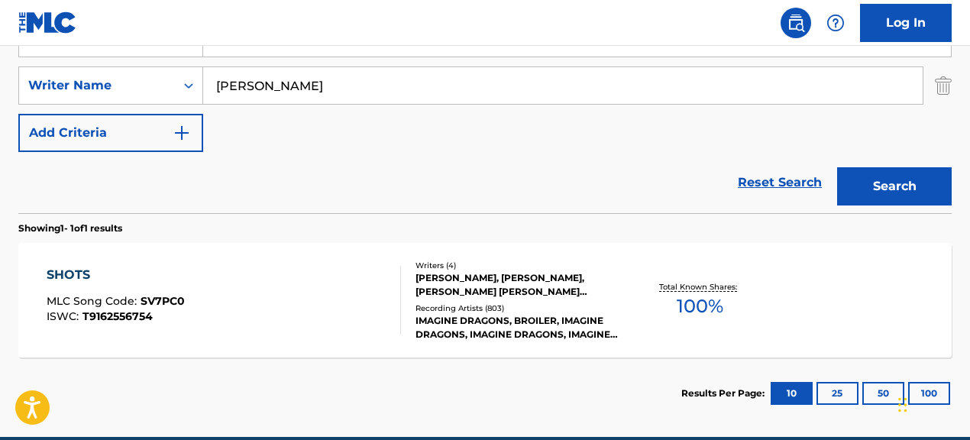
click at [450, 289] on div "[PERSON_NAME], [PERSON_NAME], [PERSON_NAME] [PERSON_NAME] [PERSON_NAME]" at bounding box center [519, 284] width 207 height 27
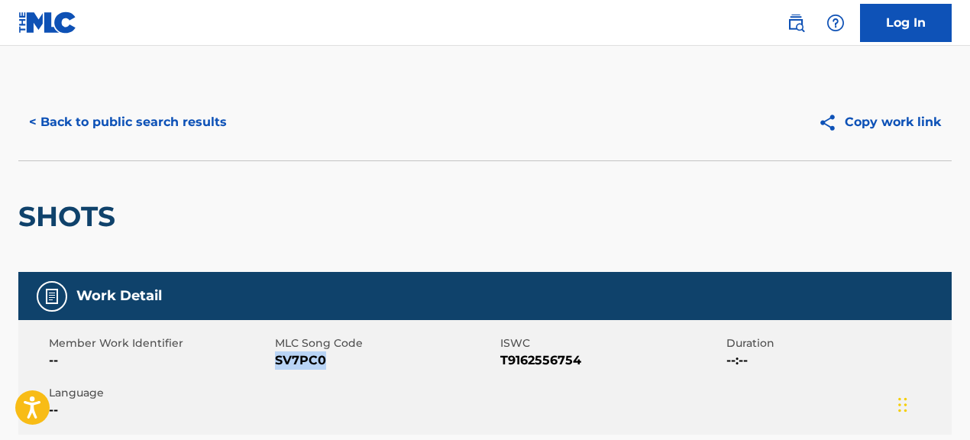
drag, startPoint x: 276, startPoint y: 362, endPoint x: 399, endPoint y: 361, distance: 123.0
click at [399, 361] on span "SV7PC0" at bounding box center [386, 360] width 222 height 18
click at [196, 117] on button "< Back to public search results" at bounding box center [127, 122] width 219 height 38
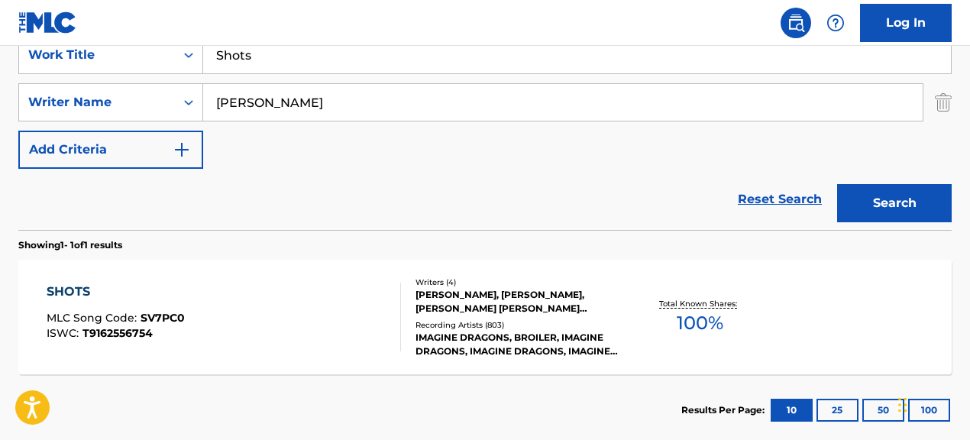
scroll to position [289, 0]
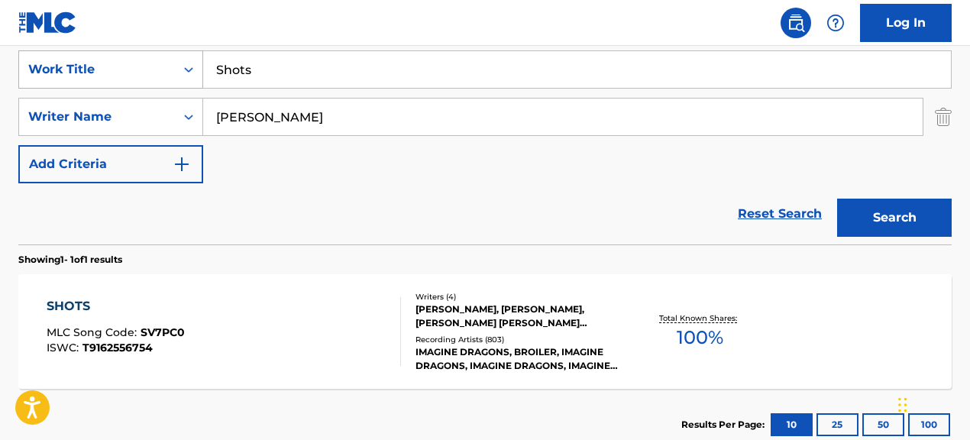
drag, startPoint x: 275, startPoint y: 75, endPoint x: 187, endPoint y: 72, distance: 87.9
click at [200, 76] on div "SearchWithCriteria067cec01-09cc-4ec2-810e-fd4c6bc22cfc Work Title Shots" at bounding box center [484, 69] width 933 height 38
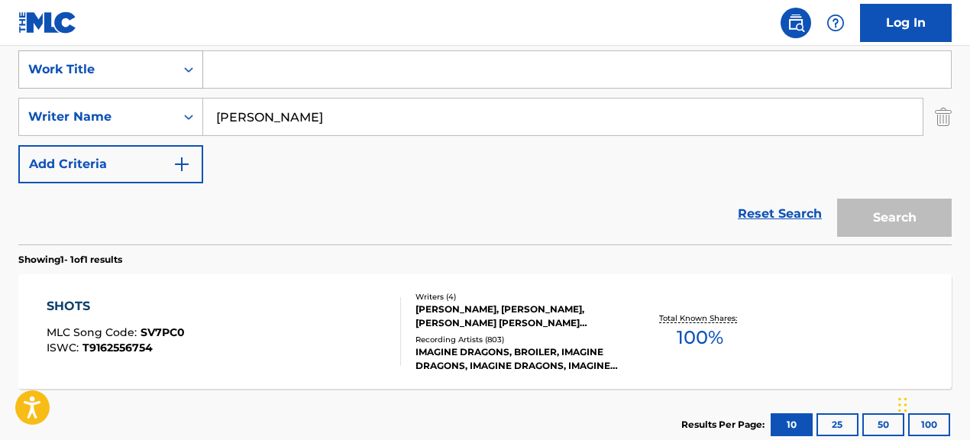
paste input "Abrázame"
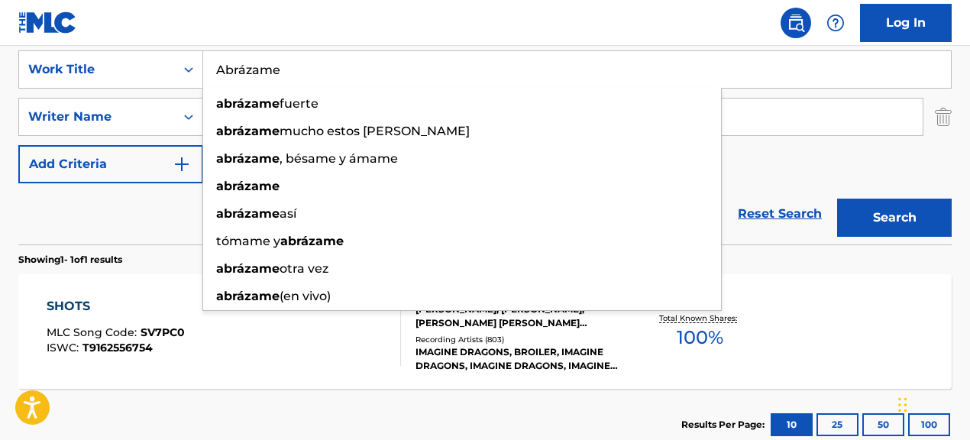
type input "Abrázame"
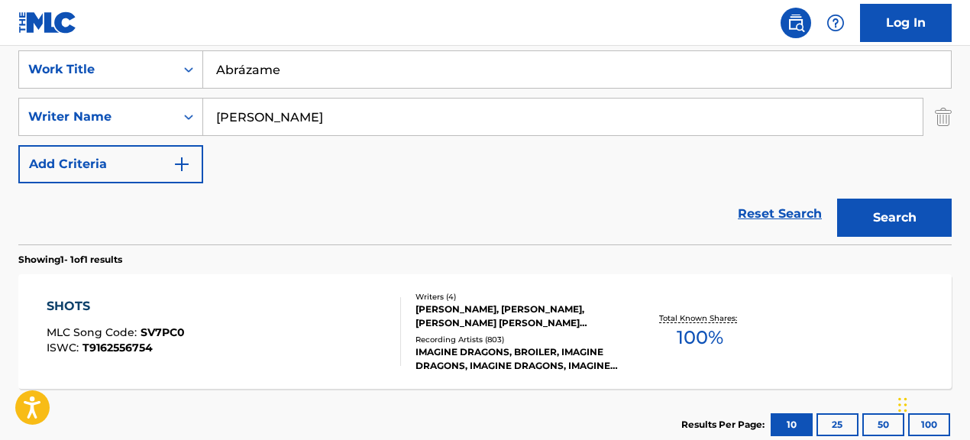
drag, startPoint x: 158, startPoint y: 220, endPoint x: 403, endPoint y: 263, distance: 248.9
click at [158, 220] on div "Reset Search Search" at bounding box center [484, 213] width 933 height 61
click at [245, 102] on input "[PERSON_NAME]" at bounding box center [562, 117] width 719 height 37
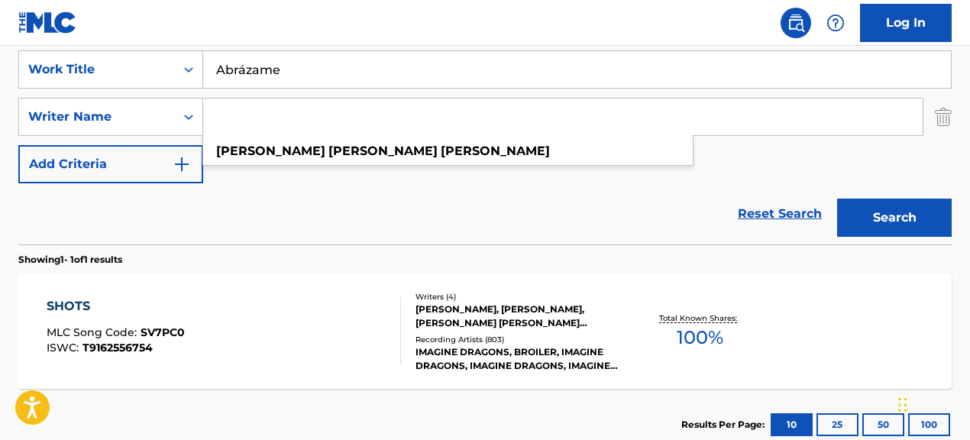
paste input ""[PERSON_NAME] [PERSON_NAME]""
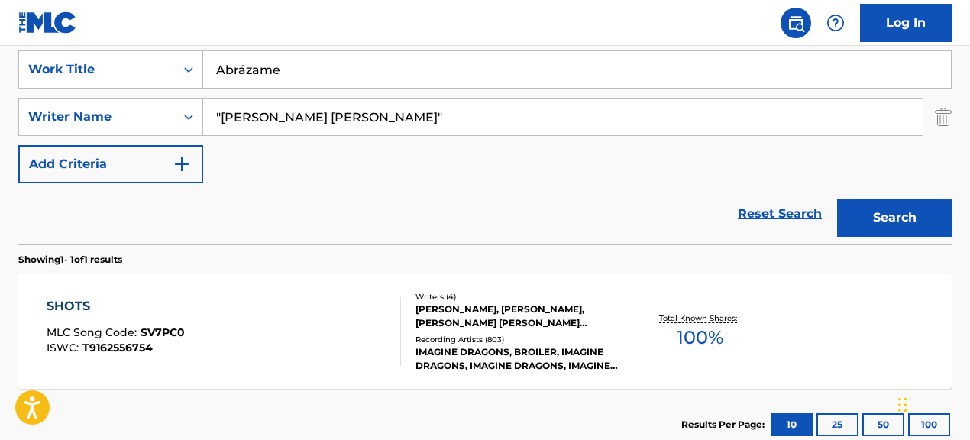
type input ""[PERSON_NAME] [PERSON_NAME]""
click at [899, 215] on button "Search" at bounding box center [894, 218] width 115 height 38
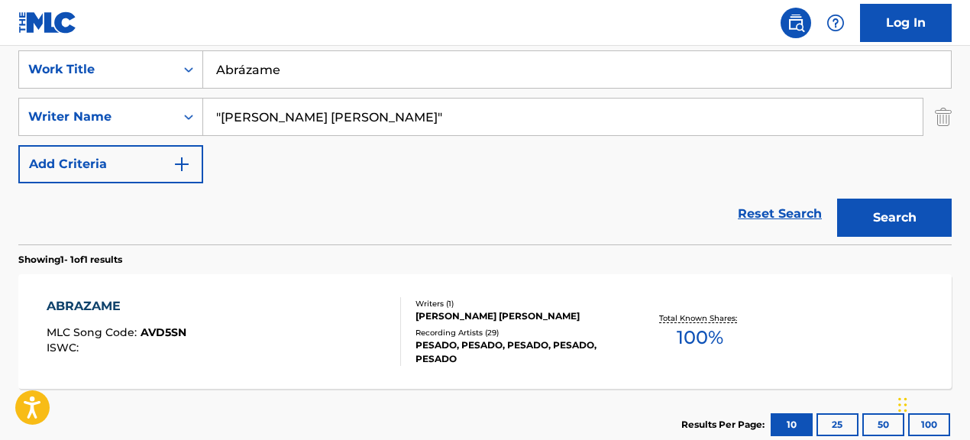
click at [568, 341] on div "PESADO, PESADO, PESADO, PESADO, PESADO" at bounding box center [519, 351] width 207 height 27
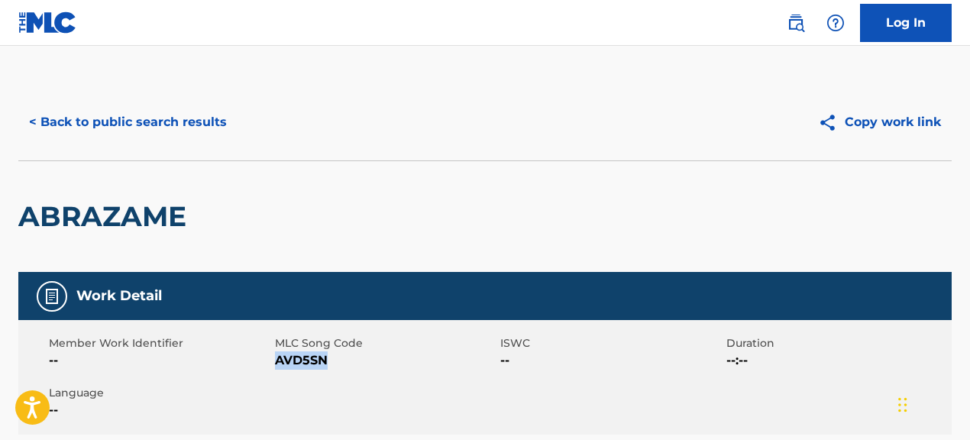
drag, startPoint x: 277, startPoint y: 362, endPoint x: 386, endPoint y: 369, distance: 108.7
click at [386, 369] on span "AVD5SN" at bounding box center [386, 360] width 222 height 18
click at [138, 129] on button "< Back to public search results" at bounding box center [127, 122] width 219 height 38
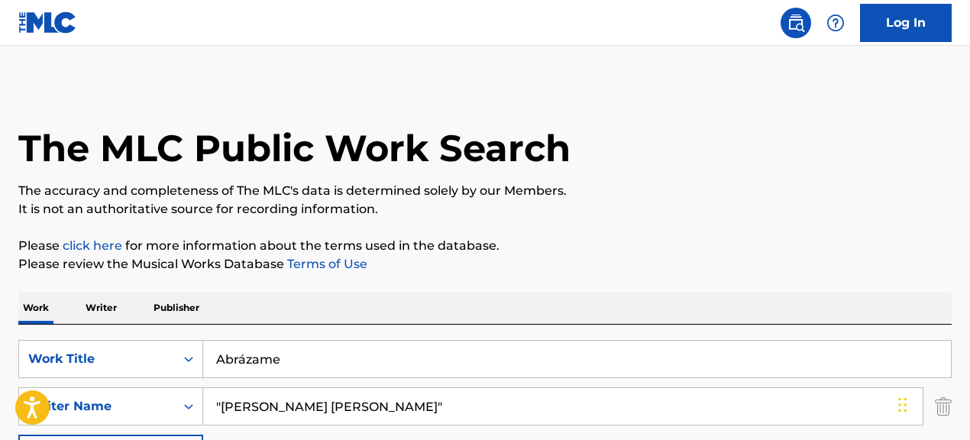
scroll to position [289, 0]
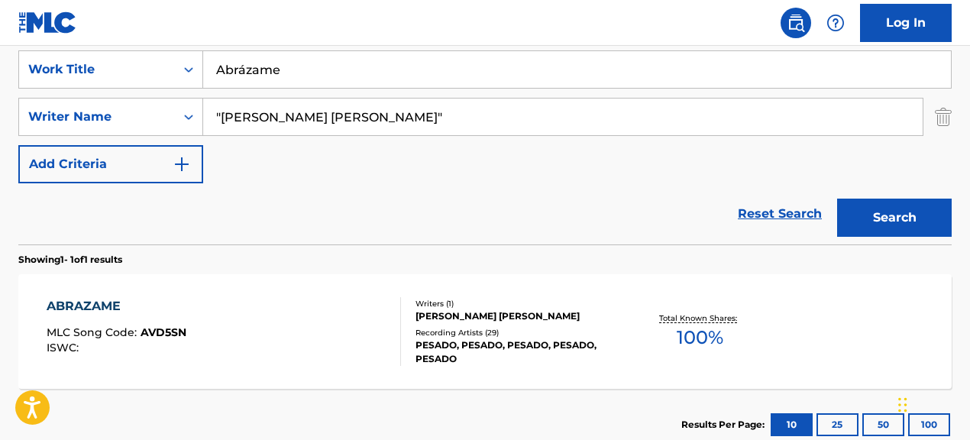
drag, startPoint x: 260, startPoint y: 71, endPoint x: 208, endPoint y: 70, distance: 52.7
click at [207, 70] on input "Abrázame" at bounding box center [577, 69] width 748 height 37
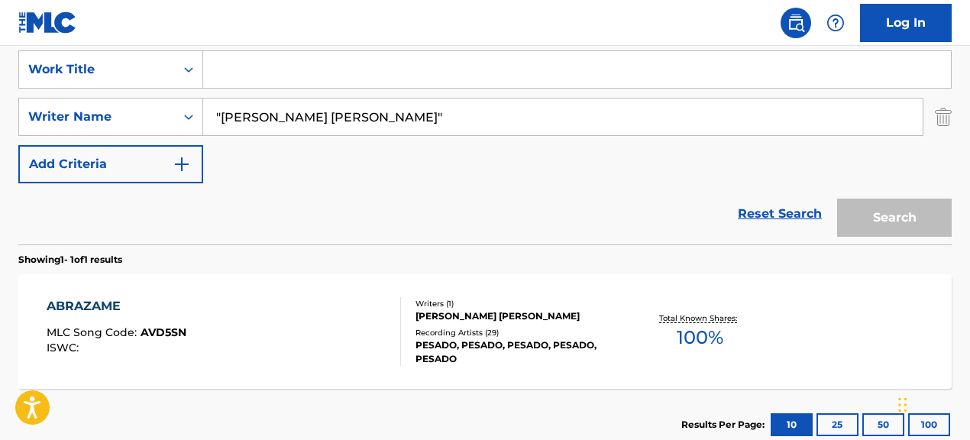
paste input "R.N.S."
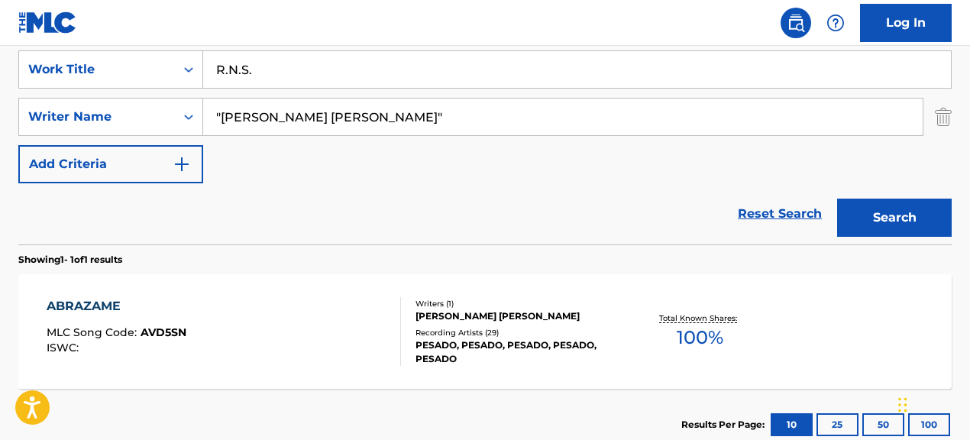
type input "R.N.S."
drag, startPoint x: 438, startPoint y: 118, endPoint x: 201, endPoint y: 102, distance: 237.3
click at [201, 102] on div "SearchWithCriteriac986bac1-99a6-4a78-9bc3-16675e2cbd49 Writer Name "[PERSON_NAM…" at bounding box center [484, 117] width 933 height 38
paste input "[PERSON_NAME]|[PERSON_NAME]|[PERSON_NAME]|[PERSON_NAME]|[PERSON_NAME]|[PERSON_N…"
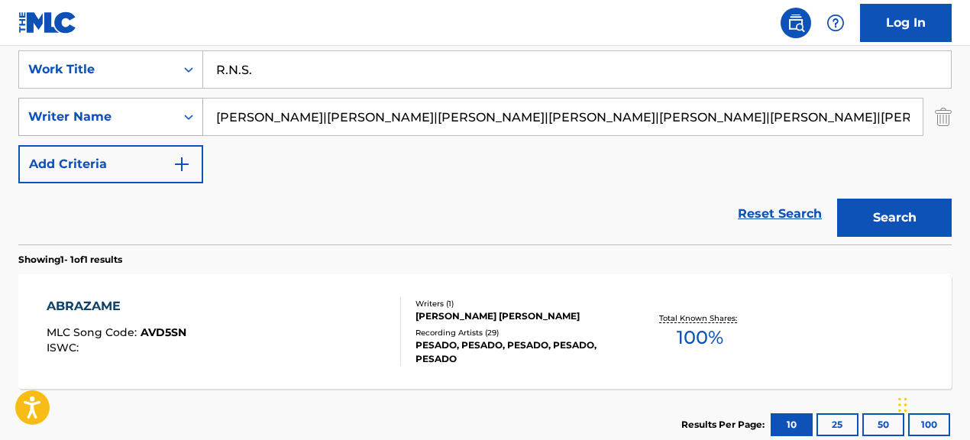
scroll to position [0, 411]
drag, startPoint x: 319, startPoint y: 121, endPoint x: 843, endPoint y: 139, distance: 524.3
click at [843, 139] on div "SearchWithCriteria067cec01-09cc-4ec2-810e-fd4c6bc22cfc Work Title R.N.S. Search…" at bounding box center [484, 116] width 933 height 133
drag, startPoint x: 354, startPoint y: 115, endPoint x: 666, endPoint y: 143, distance: 312.8
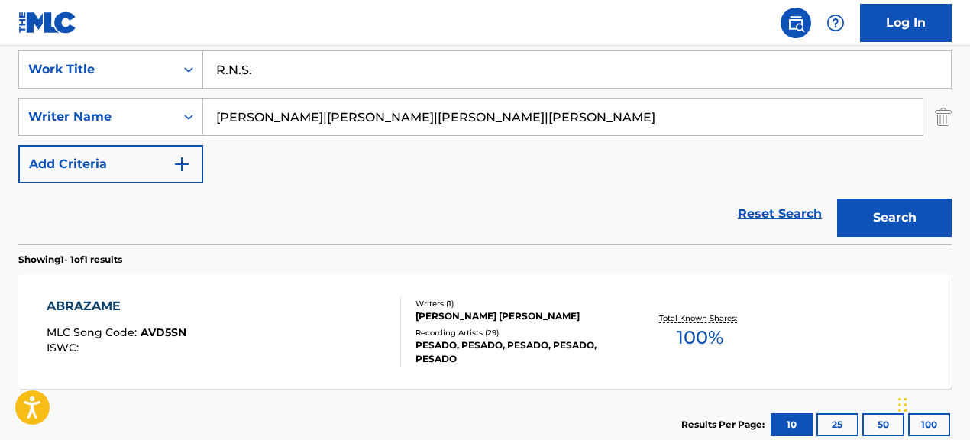
click at [666, 143] on div "SearchWithCriteria067cec01-09cc-4ec2-810e-fd4c6bc22cfc Work Title R.N.S. Search…" at bounding box center [484, 116] width 933 height 133
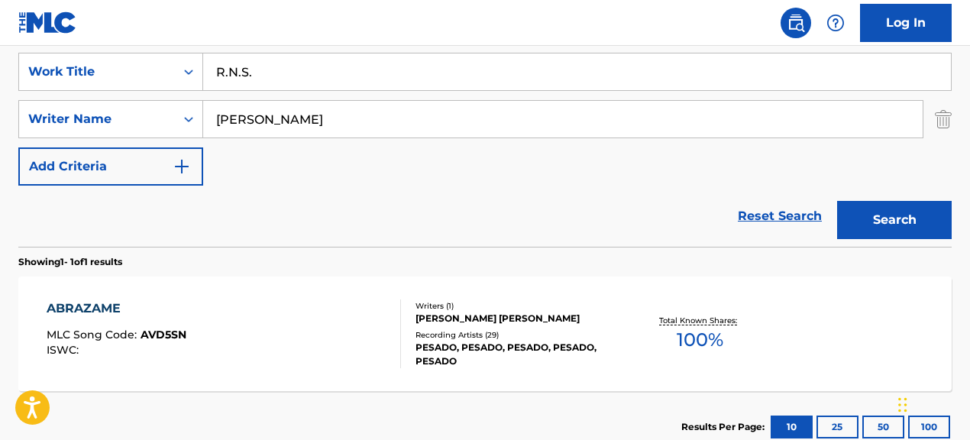
type input "[PERSON_NAME]"
click at [859, 224] on button "Search" at bounding box center [894, 220] width 115 height 38
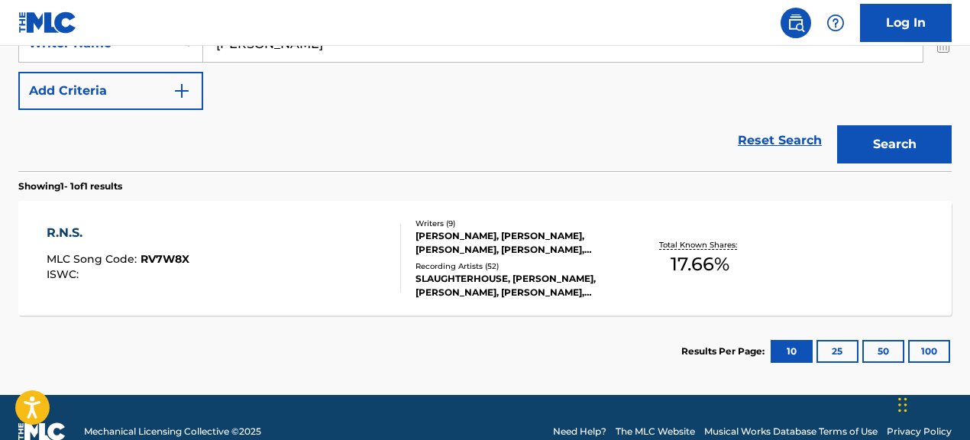
scroll to position [370, 0]
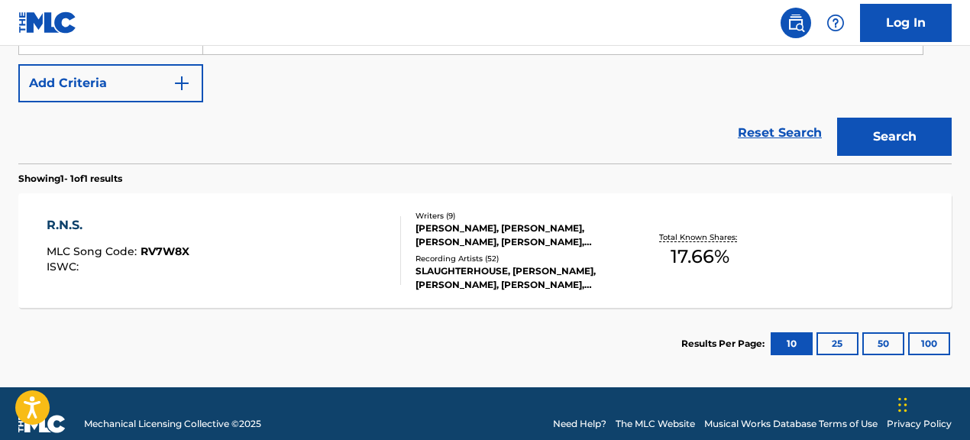
click at [521, 285] on div "SLAUGHTERHOUSE, [PERSON_NAME], [PERSON_NAME], [PERSON_NAME], [PERSON_NAME], [PE…" at bounding box center [519, 277] width 207 height 27
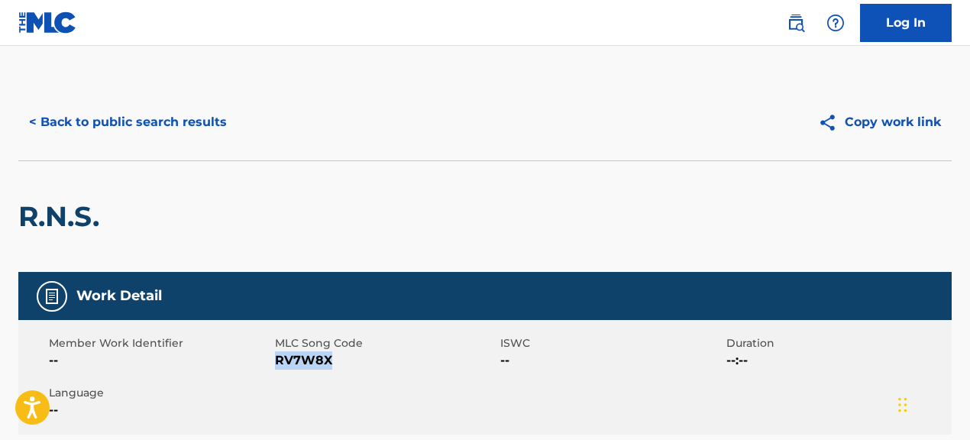
drag, startPoint x: 274, startPoint y: 357, endPoint x: 393, endPoint y: 381, distance: 120.7
click at [393, 381] on div "Member Work Identifier -- MLC Song Code RV7W8X ISWC -- Duration --:-- Language …" at bounding box center [484, 377] width 933 height 115
click at [186, 123] on button "< Back to public search results" at bounding box center [127, 122] width 219 height 38
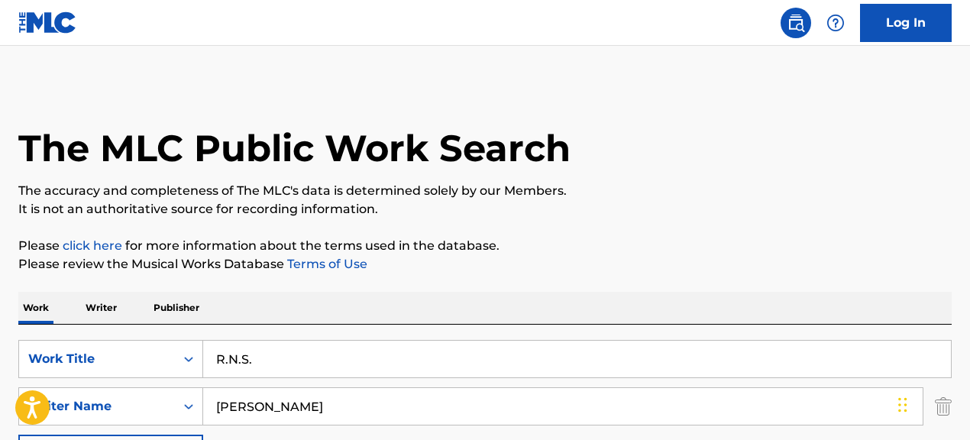
scroll to position [304, 0]
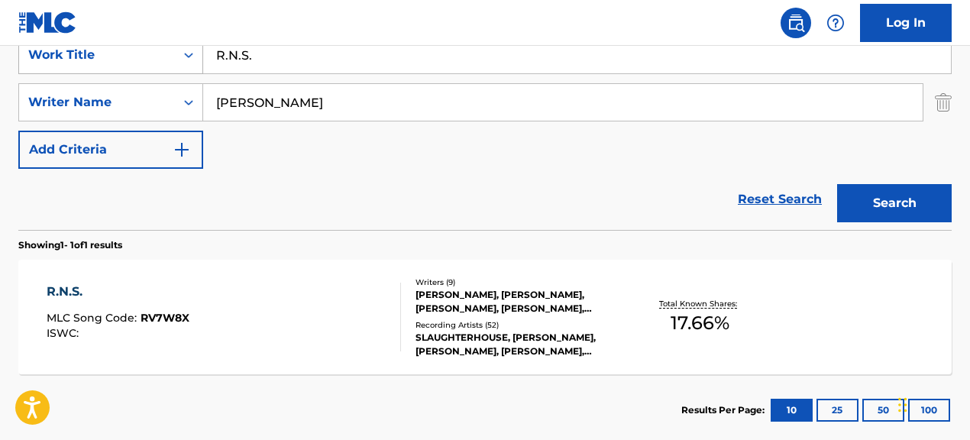
drag, startPoint x: 109, startPoint y: 51, endPoint x: 99, endPoint y: 50, distance: 10.0
click at [99, 50] on div "SearchWithCriteria067cec01-09cc-4ec2-810e-fd4c6bc22cfc Work Title R.N.S." at bounding box center [484, 55] width 933 height 38
paste input "AVE [PERSON_NAME]"
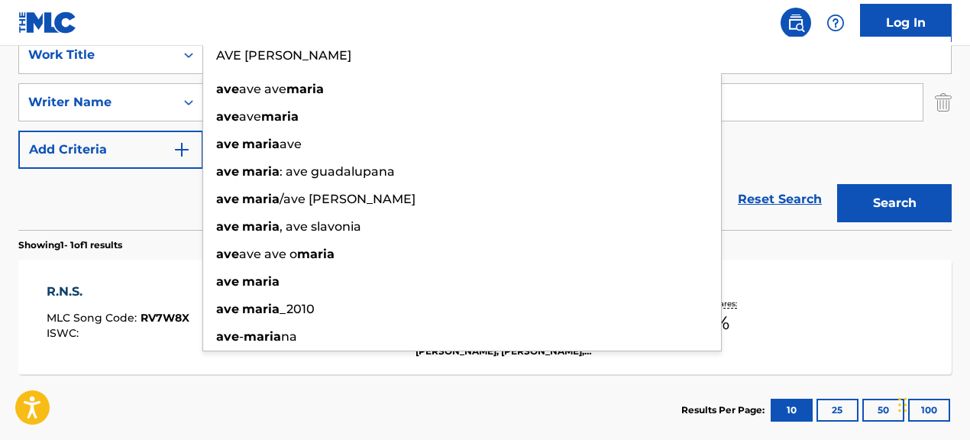
type input "AVE [PERSON_NAME]"
click at [155, 198] on div "Reset Search Search" at bounding box center [484, 199] width 933 height 61
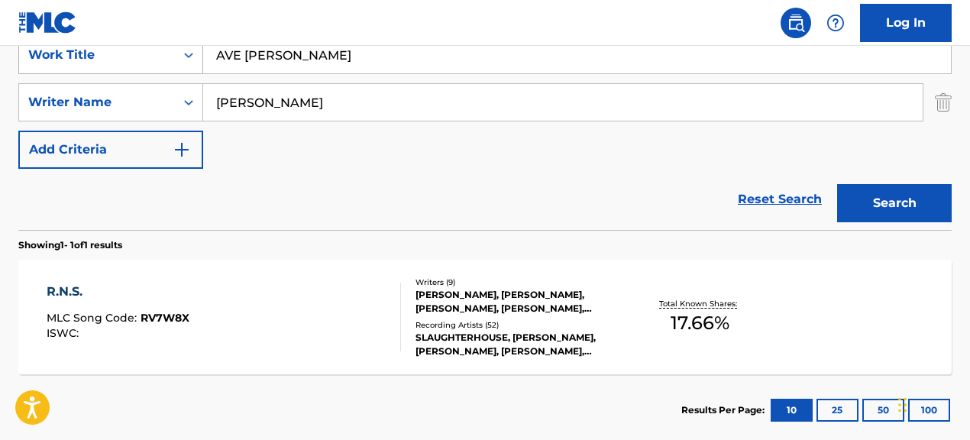
drag, startPoint x: 379, startPoint y: 106, endPoint x: 86, endPoint y: 73, distance: 294.4
click at [115, 78] on div "SearchWithCriteria067cec01-09cc-4ec2-810e-fd4c6bc22cfc Work Title AVE [PERSON_N…" at bounding box center [484, 102] width 933 height 133
paste input ""[PERSON_NAME]""
click at [217, 101] on input ""[PERSON_NAME]" at bounding box center [562, 102] width 719 height 37
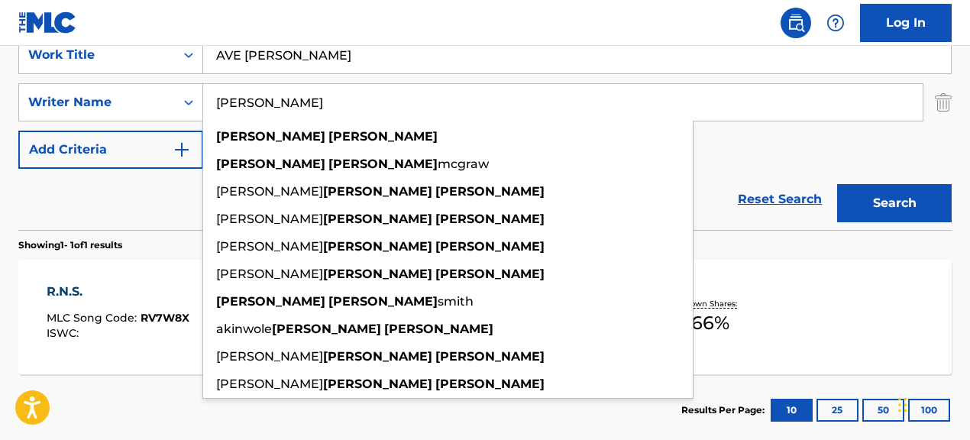
type input "[PERSON_NAME]"
click at [837, 184] on button "Search" at bounding box center [894, 203] width 115 height 38
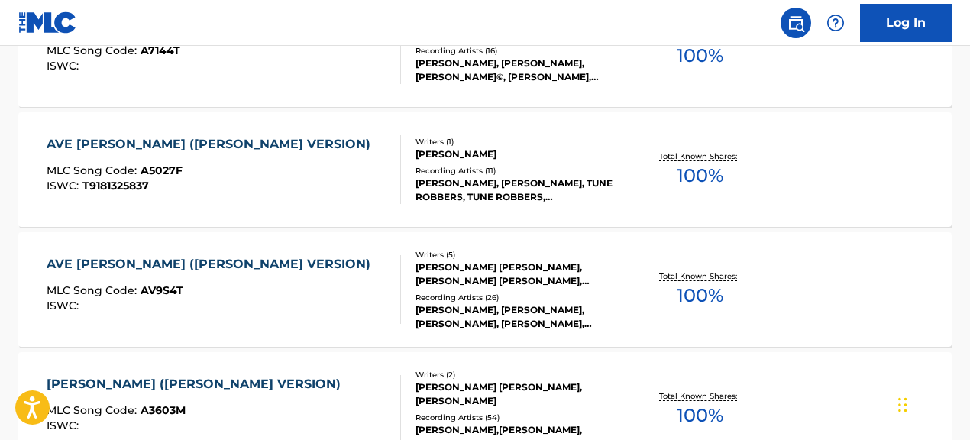
scroll to position [1055, 0]
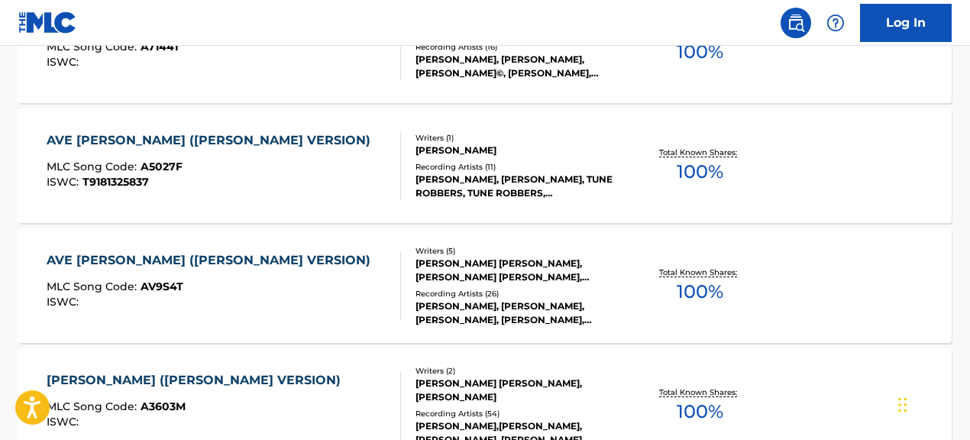
click at [283, 307] on div "ISWC :" at bounding box center [212, 301] width 331 height 11
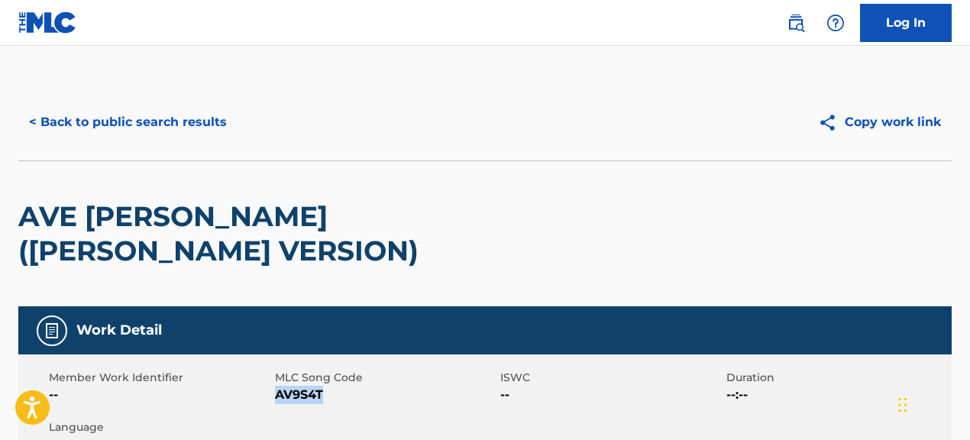
drag, startPoint x: 276, startPoint y: 395, endPoint x: 321, endPoint y: 399, distance: 44.5
click at [321, 399] on span "AV9S4T" at bounding box center [386, 395] width 222 height 18
click at [223, 126] on button "< Back to public search results" at bounding box center [127, 122] width 219 height 38
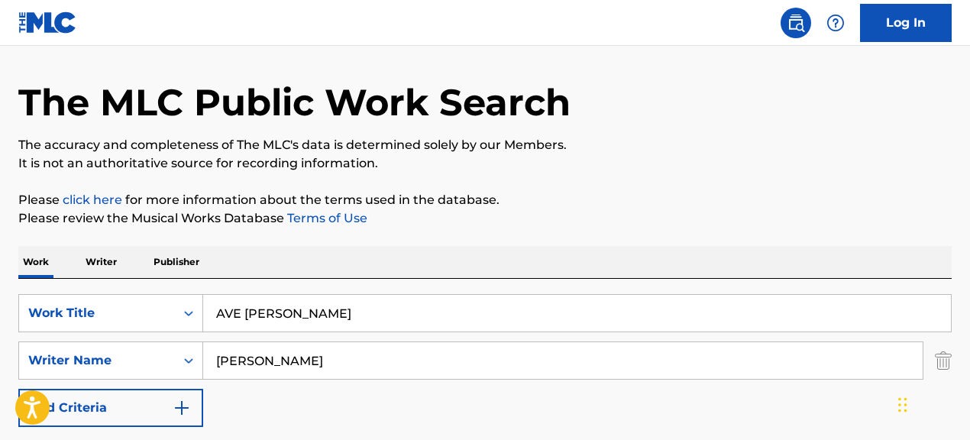
scroll to position [44, 0]
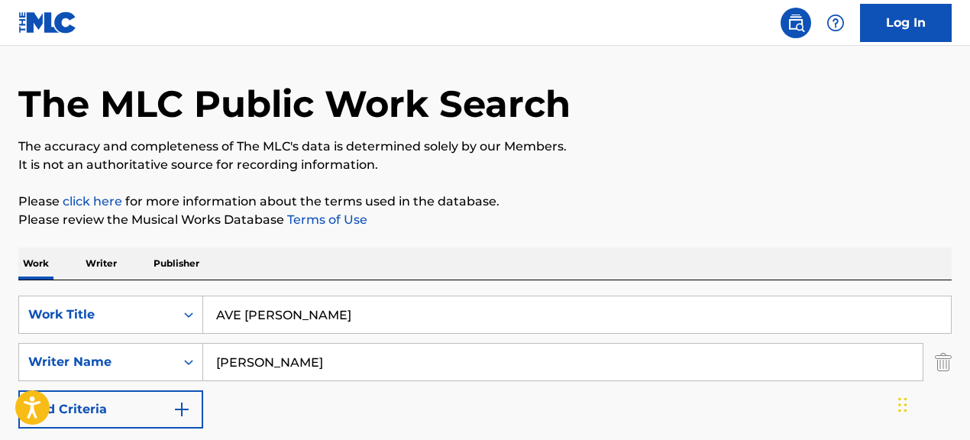
drag, startPoint x: 322, startPoint y: 322, endPoint x: 259, endPoint y: 310, distance: 63.8
click at [259, 310] on input "AVE [PERSON_NAME]" at bounding box center [577, 314] width 748 height 37
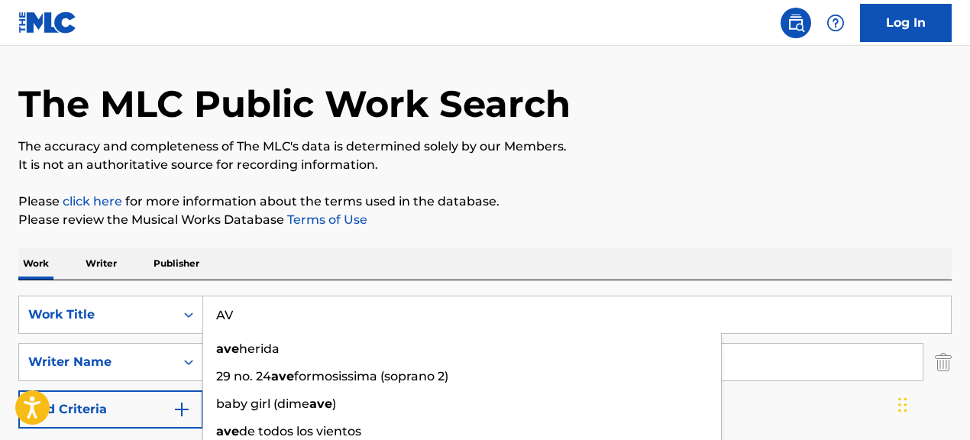
type input "A"
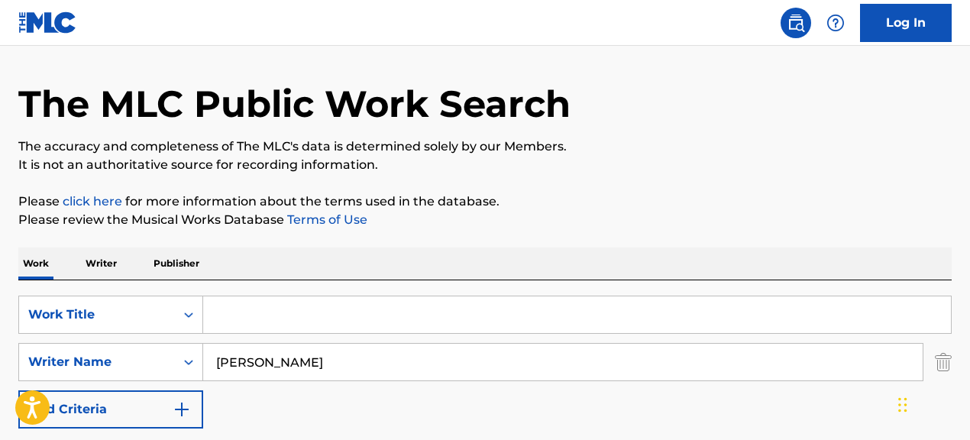
paste input "Care Less More"
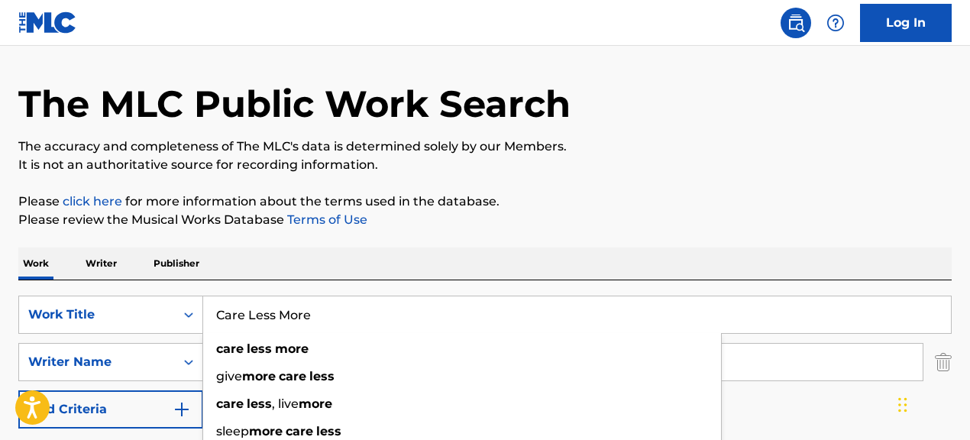
type input "Care Less More"
click at [599, 227] on p "Please review the Musical Works Database Terms of Use" at bounding box center [484, 220] width 933 height 18
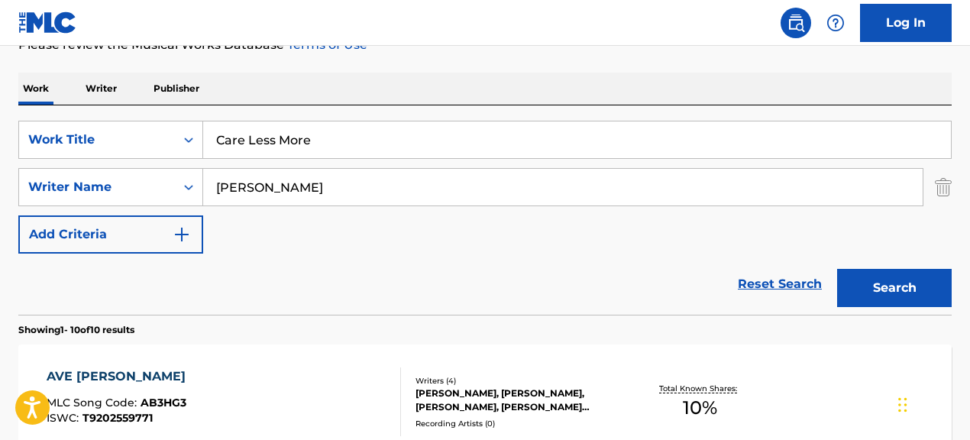
scroll to position [220, 0]
drag, startPoint x: 359, startPoint y: 191, endPoint x: 275, endPoint y: 183, distance: 84.4
click at [275, 183] on input "[PERSON_NAME]" at bounding box center [562, 186] width 719 height 37
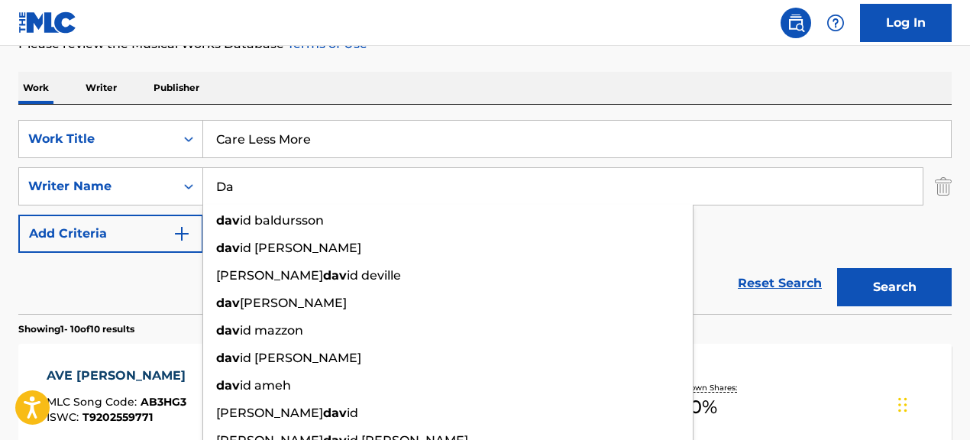
type input "D"
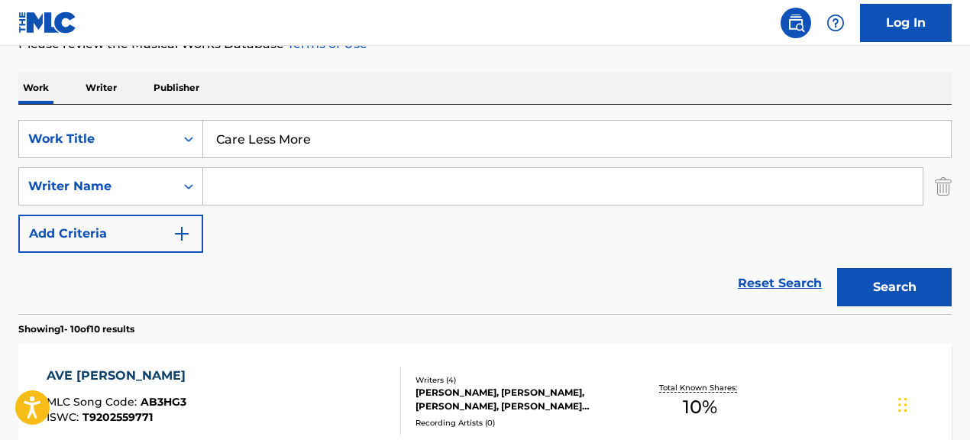
paste input "[PERSON_NAME]|[PERSON_NAME]|[PERSON_NAME]|[PERSON_NAME]"
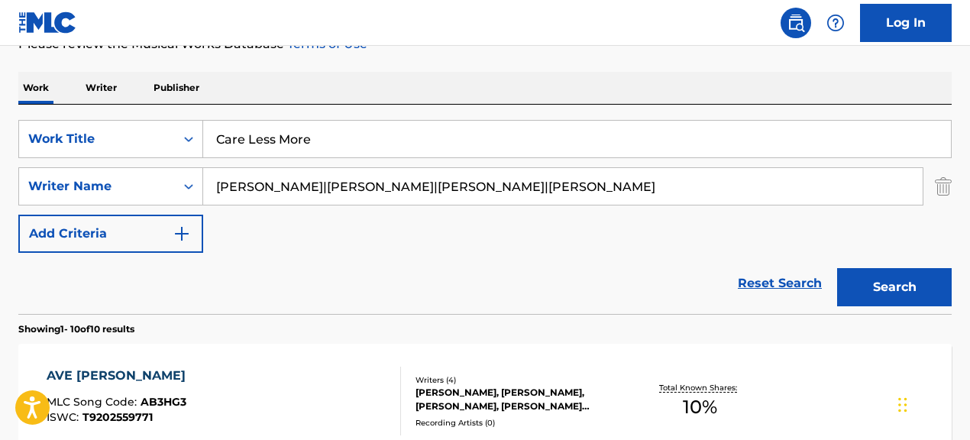
drag, startPoint x: 421, startPoint y: 197, endPoint x: 650, endPoint y: 199, distance: 229.1
click at [650, 199] on input "[PERSON_NAME]|[PERSON_NAME]|[PERSON_NAME]|[PERSON_NAME]" at bounding box center [562, 186] width 719 height 37
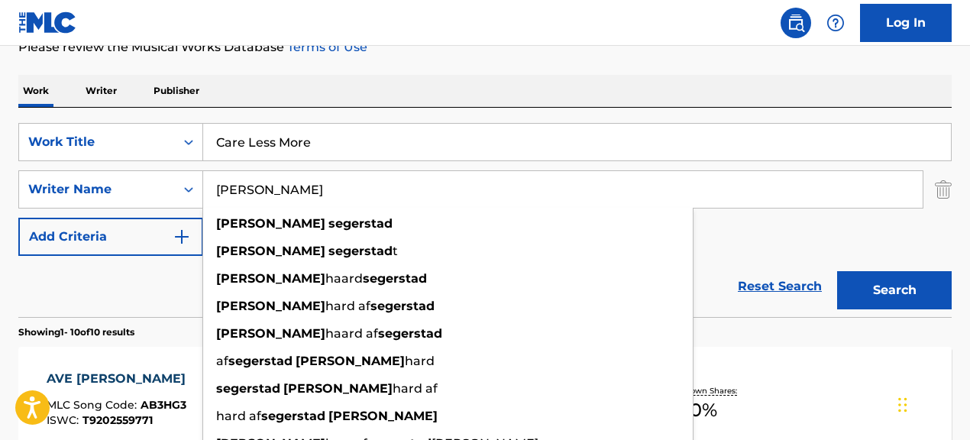
type input "[PERSON_NAME]"
drag, startPoint x: 742, startPoint y: 244, endPoint x: 784, endPoint y: 263, distance: 45.8
click at [742, 244] on div "SearchWithCriteria067cec01-09cc-4ec2-810e-fd4c6bc22cfc Work Title Care Less Mor…" at bounding box center [484, 189] width 933 height 133
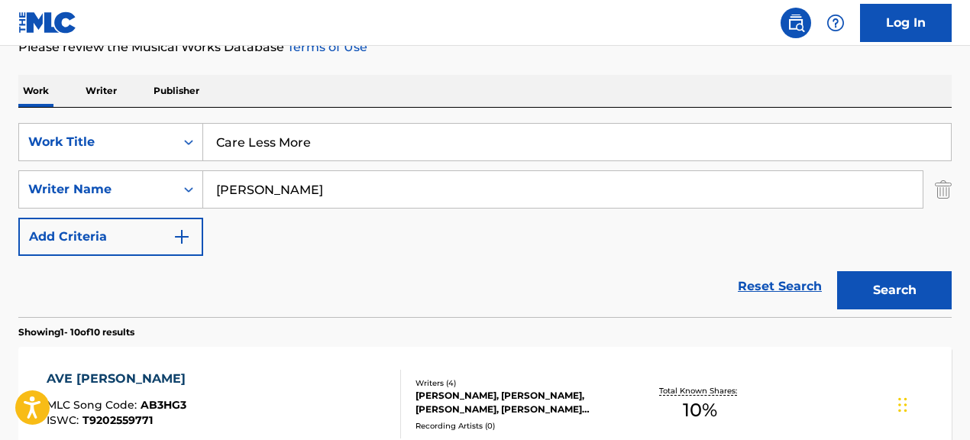
click at [882, 286] on button "Search" at bounding box center [894, 290] width 115 height 38
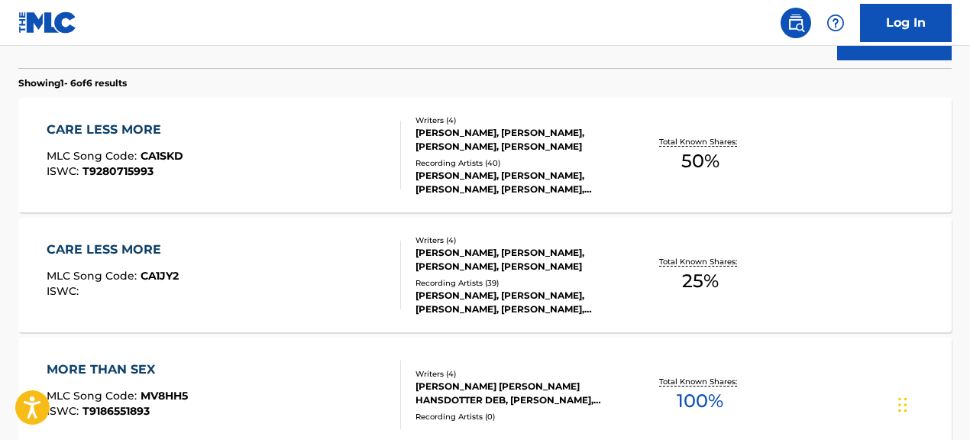
scroll to position [428, 0]
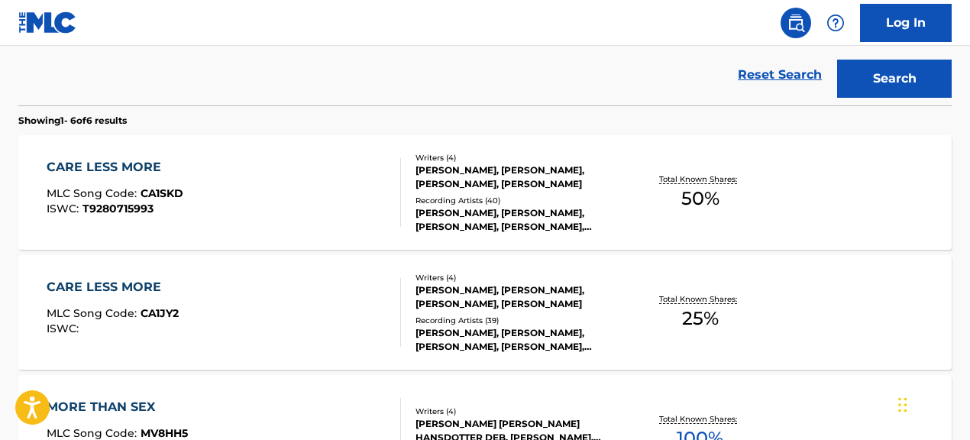
click at [474, 191] on div "Writers ( 4 ) [PERSON_NAME], [PERSON_NAME], [PERSON_NAME], [PERSON_NAME] Record…" at bounding box center [512, 193] width 222 height 82
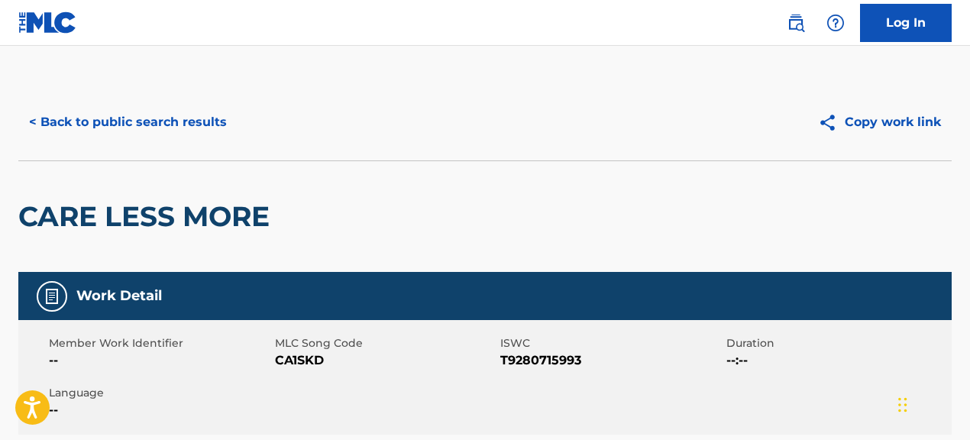
scroll to position [1, 0]
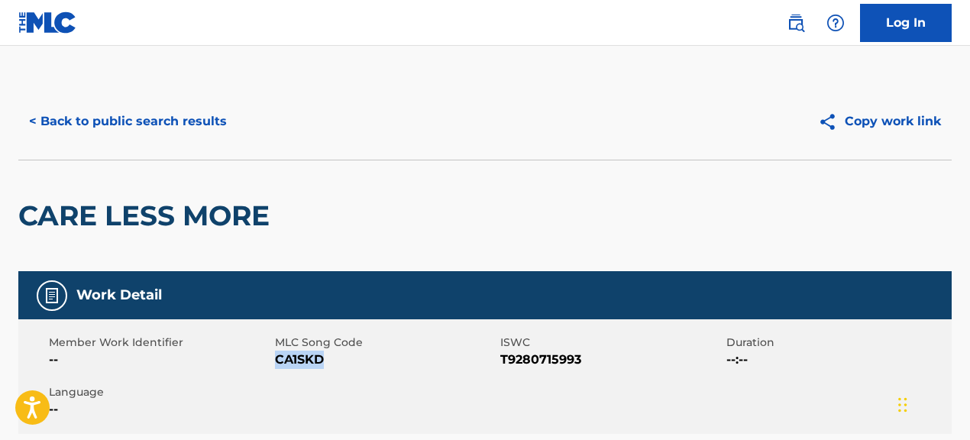
drag, startPoint x: 277, startPoint y: 364, endPoint x: 338, endPoint y: 371, distance: 61.5
click at [338, 371] on div "Member Work Identifier -- MLC Song Code CA1SKD ISWC T9280715993 Duration --:-- …" at bounding box center [484, 376] width 933 height 115
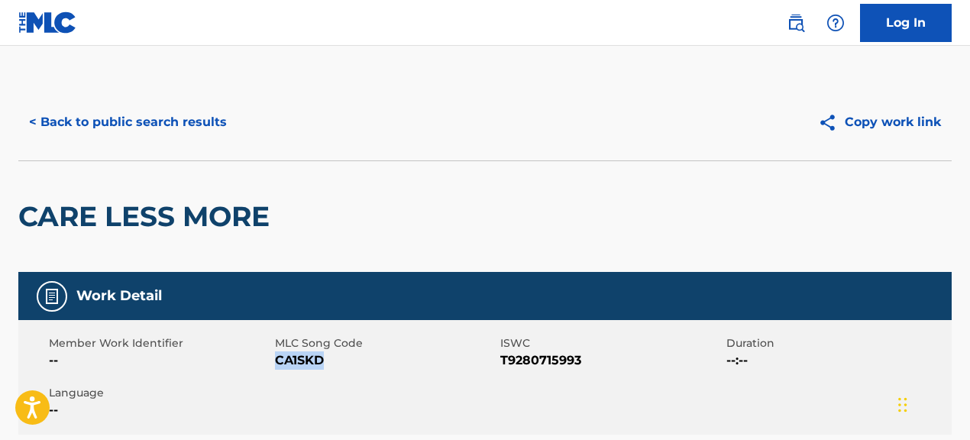
click at [194, 123] on button "< Back to public search results" at bounding box center [127, 122] width 219 height 38
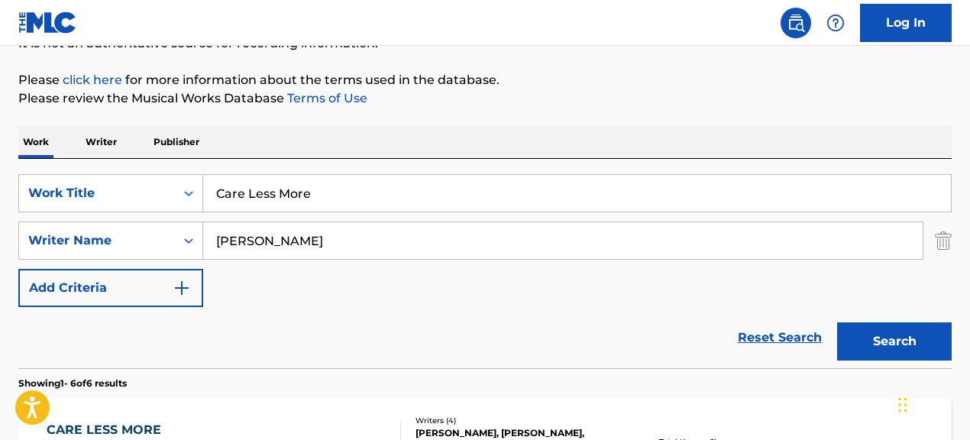
scroll to position [180, 0]
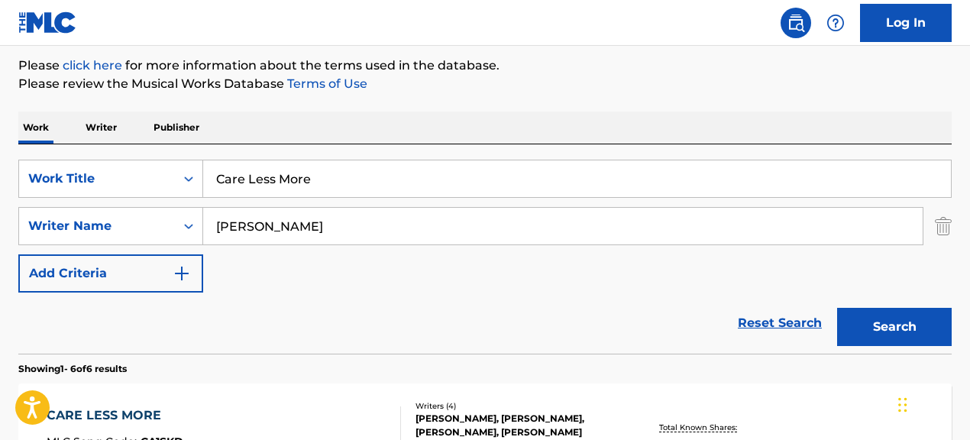
drag, startPoint x: 427, startPoint y: 180, endPoint x: 383, endPoint y: 170, distance: 45.6
click at [414, 176] on input "Care Less More" at bounding box center [577, 178] width 748 height 37
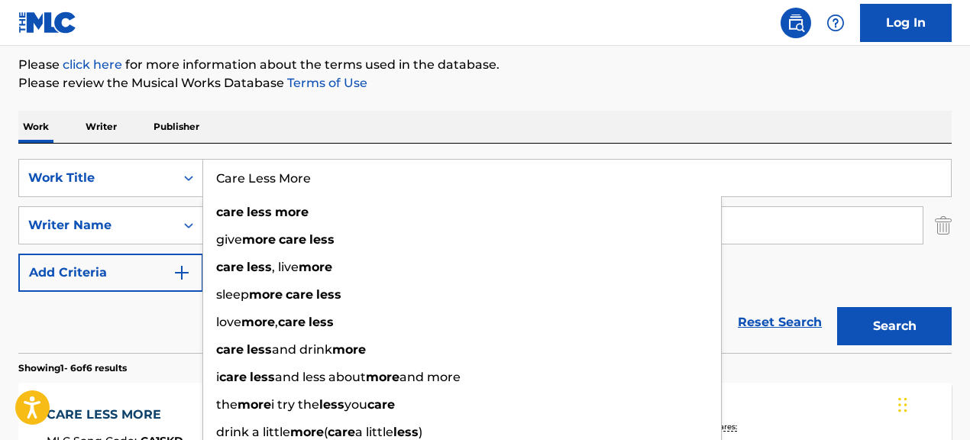
click at [383, 170] on input "Care Less More" at bounding box center [577, 178] width 748 height 37
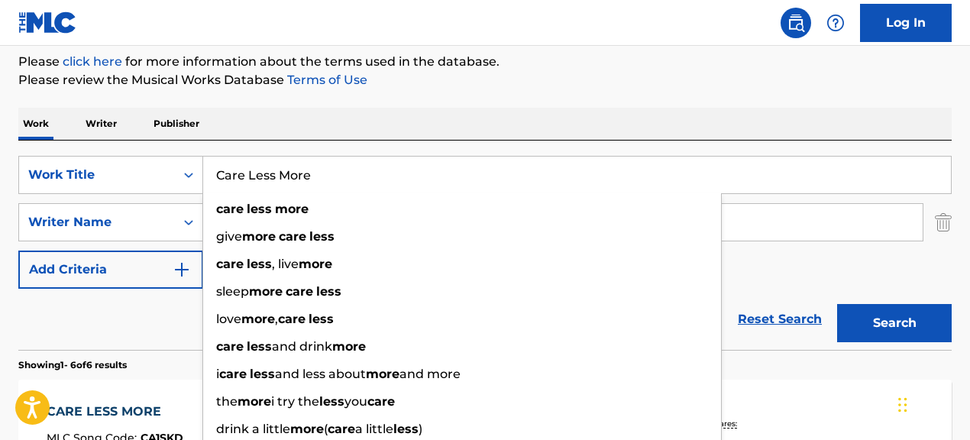
drag, startPoint x: 380, startPoint y: 172, endPoint x: 166, endPoint y: 144, distance: 215.6
click at [166, 144] on div "SearchWithCriteria067cec01-09cc-4ec2-810e-fd4c6bc22cfc Work Title Care Less Mor…" at bounding box center [484, 245] width 933 height 209
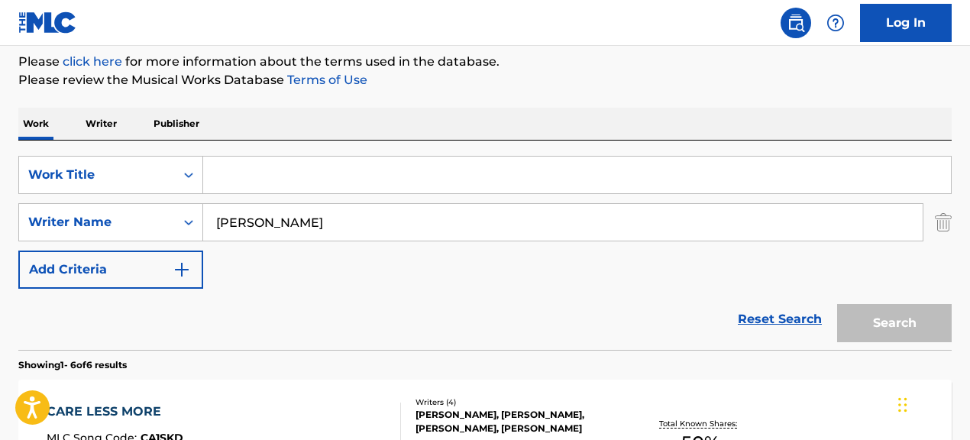
paste input "Blessed"
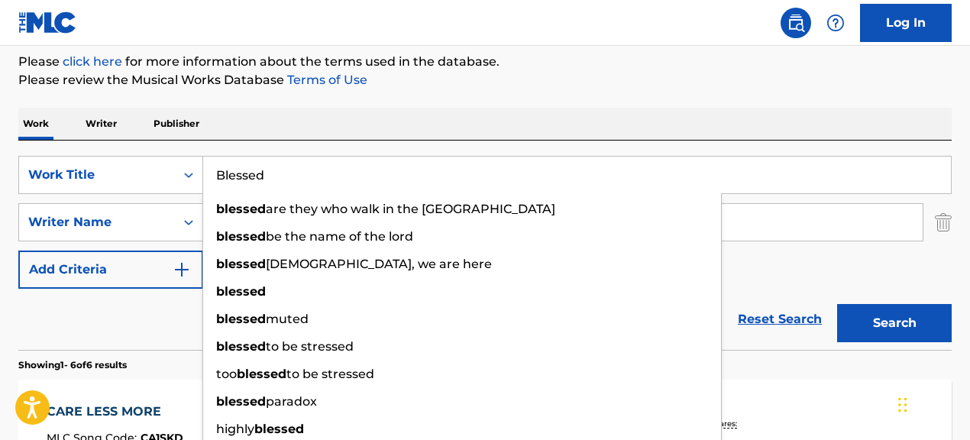
type input "Blessed"
click at [172, 325] on div "Reset Search Search" at bounding box center [484, 319] width 933 height 61
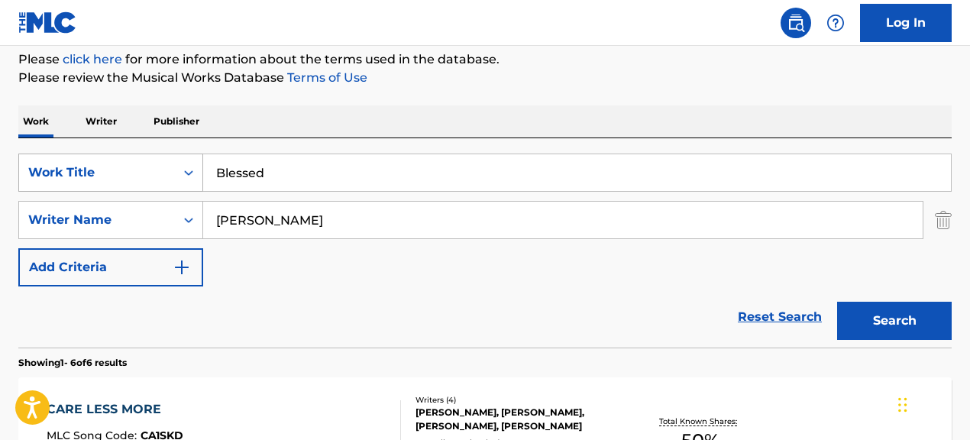
drag, startPoint x: 137, startPoint y: 196, endPoint x: 46, endPoint y: 183, distance: 91.9
click at [48, 183] on div "SearchWithCriteria067cec01-09cc-4ec2-810e-fd4c6bc22cfc Work Title Blessed Searc…" at bounding box center [484, 220] width 933 height 133
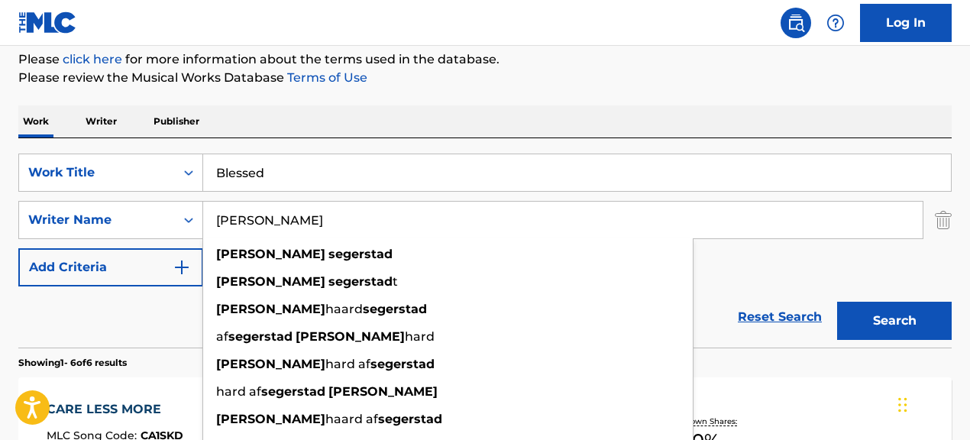
drag, startPoint x: 257, startPoint y: 212, endPoint x: 247, endPoint y: 211, distance: 10.8
click at [255, 212] on input "[PERSON_NAME]" at bounding box center [562, 220] width 719 height 37
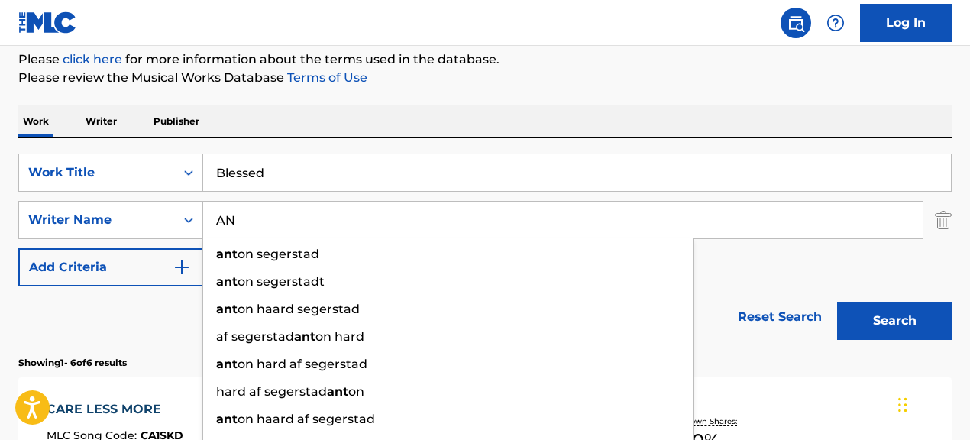
type input "A"
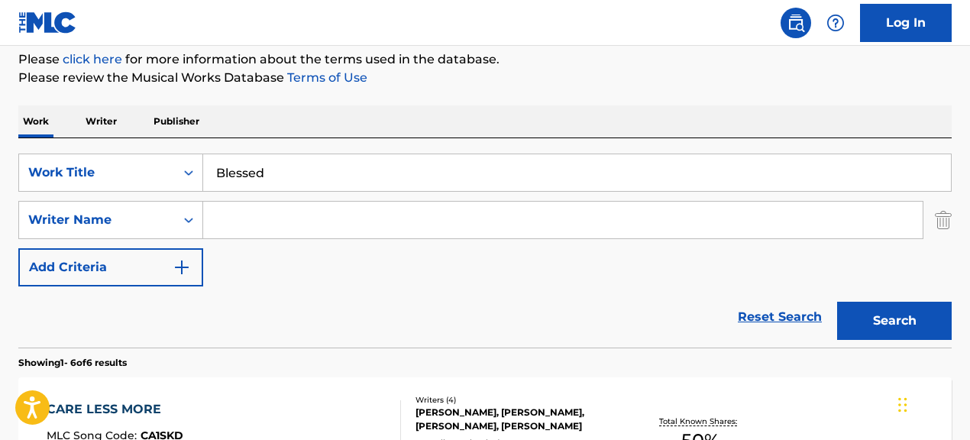
paste input "[PERSON_NAME]|[PERSON_NAME]"
drag, startPoint x: 318, startPoint y: 225, endPoint x: 480, endPoint y: 238, distance: 162.5
click at [480, 238] on div "[PERSON_NAME]|[PERSON_NAME]" at bounding box center [563, 220] width 720 height 38
type input "[PERSON_NAME]"
click at [837, 302] on button "Search" at bounding box center [894, 321] width 115 height 38
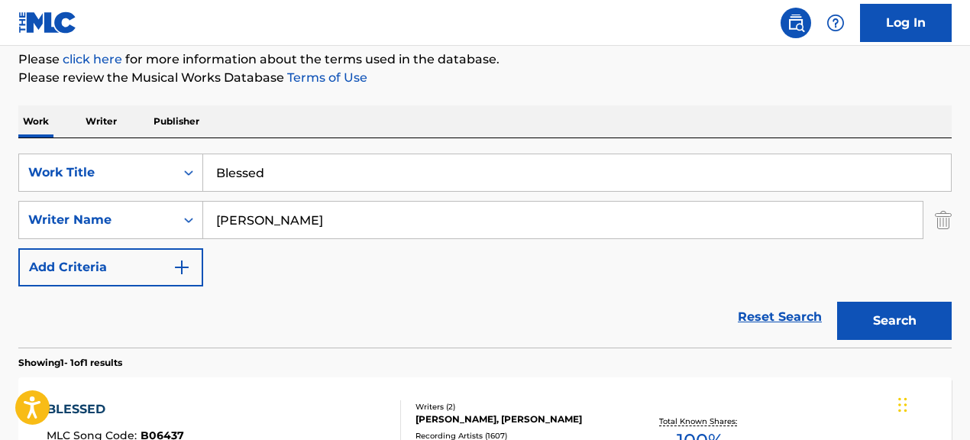
click at [388, 228] on input "[PERSON_NAME]" at bounding box center [562, 220] width 719 height 37
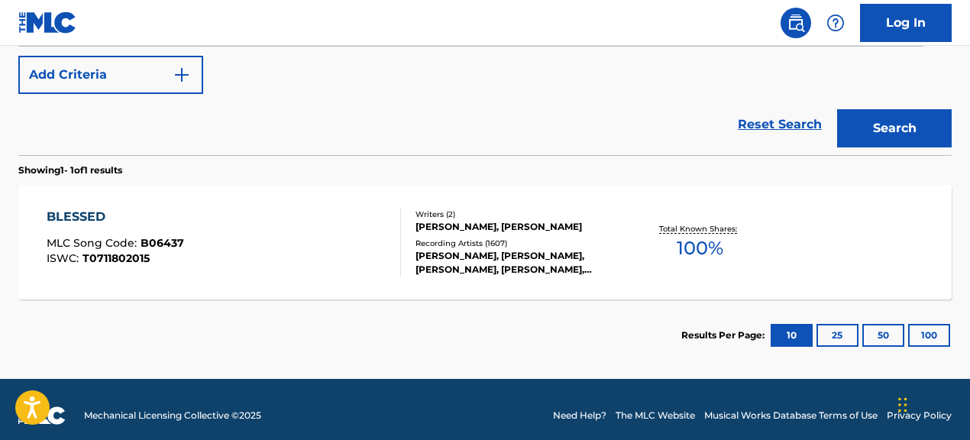
scroll to position [388, 0]
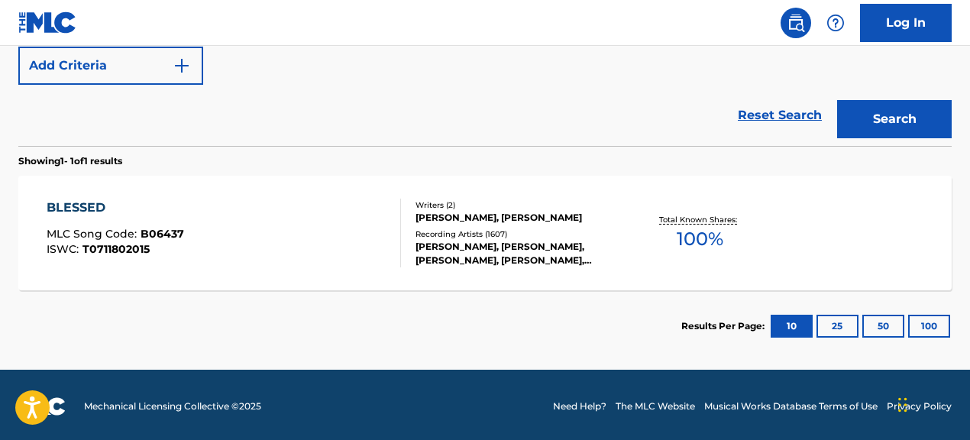
click at [402, 225] on div "Writers ( 2 ) [PERSON_NAME], [PERSON_NAME] Recording Artists ( 1607 ) [PERSON_N…" at bounding box center [512, 233] width 222 height 68
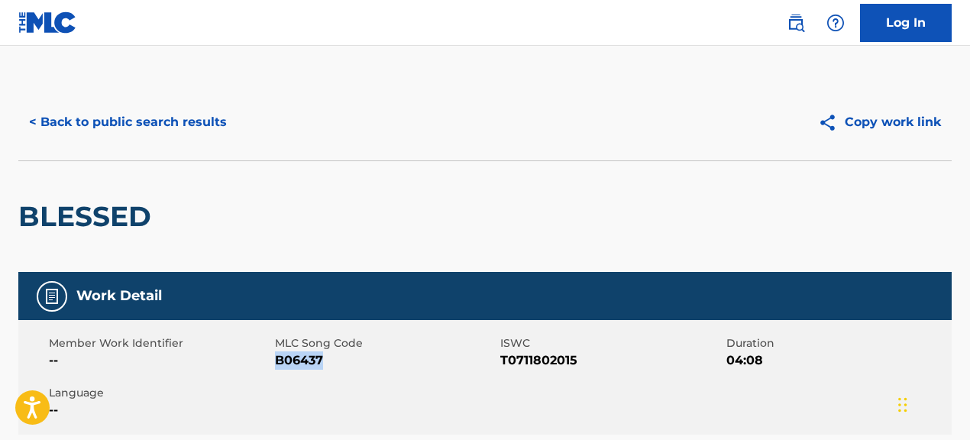
drag, startPoint x: 274, startPoint y: 363, endPoint x: 384, endPoint y: 364, distance: 110.0
click at [384, 364] on span "B06437" at bounding box center [386, 360] width 222 height 18
click at [170, 120] on button "< Back to public search results" at bounding box center [127, 122] width 219 height 38
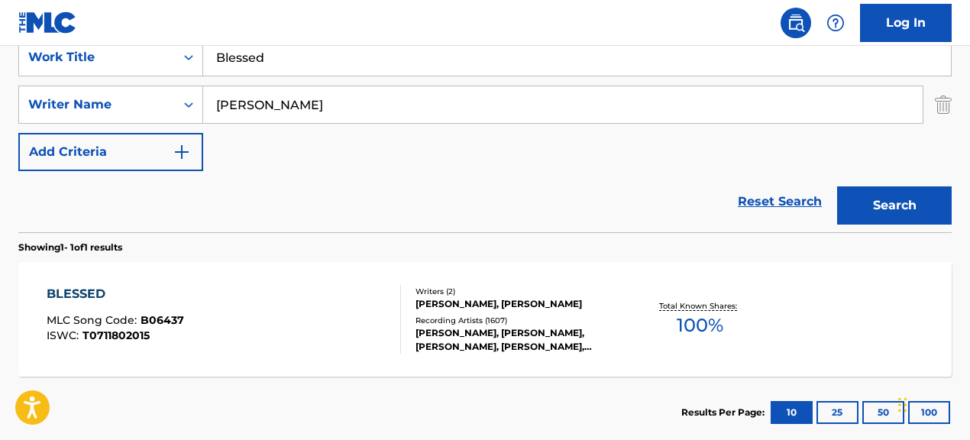
scroll to position [290, 0]
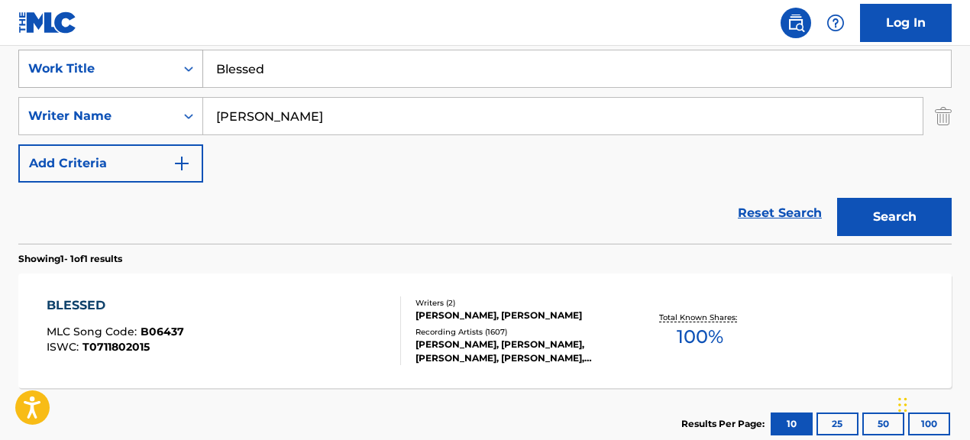
drag, startPoint x: 295, startPoint y: 73, endPoint x: 161, endPoint y: 67, distance: 133.8
click at [161, 67] on div "SearchWithCriteria067cec01-09cc-4ec2-810e-fd4c6bc22cfc Work Title Blessed" at bounding box center [484, 69] width 933 height 38
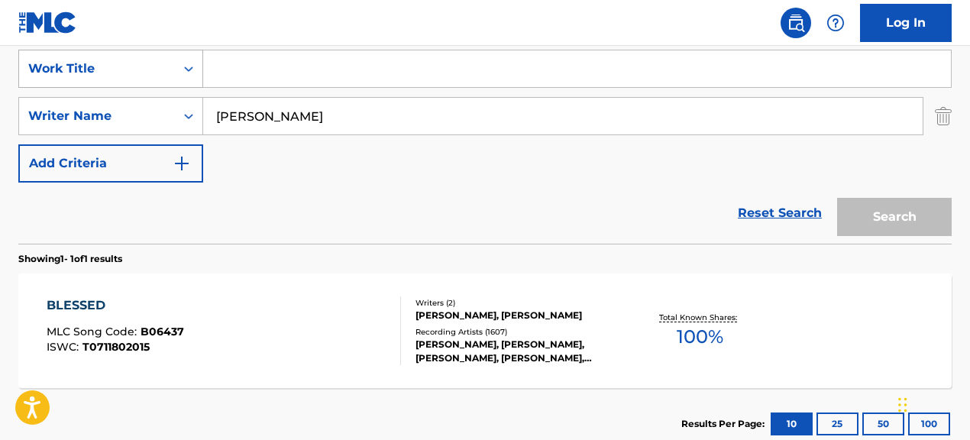
paste input "Forfeit."
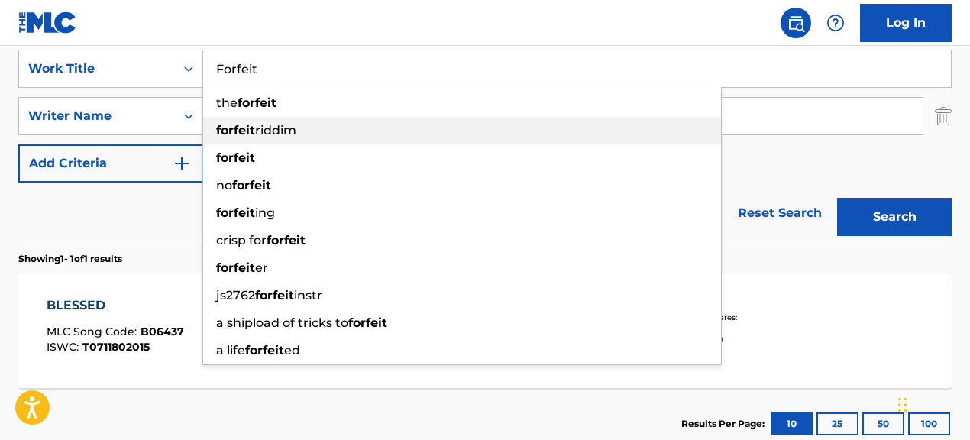
drag, startPoint x: 276, startPoint y: 119, endPoint x: 264, endPoint y: 118, distance: 12.2
click at [264, 118] on div "forfeit riddim" at bounding box center [462, 130] width 518 height 27
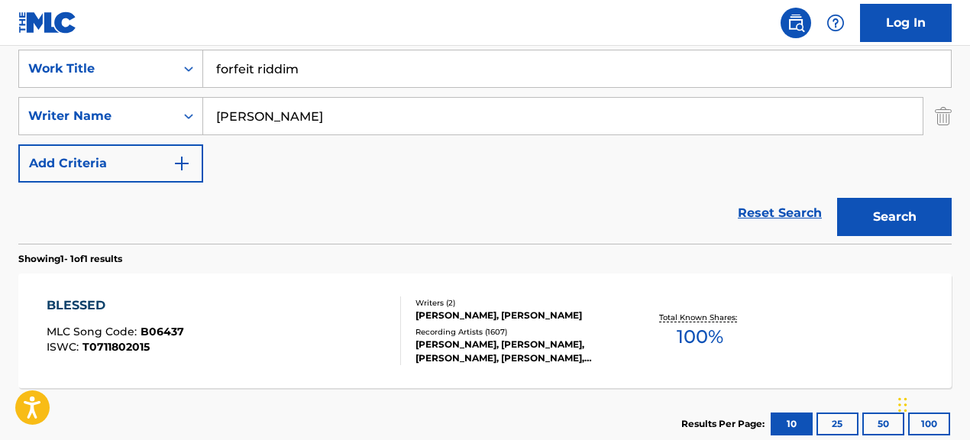
drag, startPoint x: 254, startPoint y: 73, endPoint x: 398, endPoint y: 70, distance: 143.6
click at [398, 70] on input "forfeit riddim" at bounding box center [577, 68] width 748 height 37
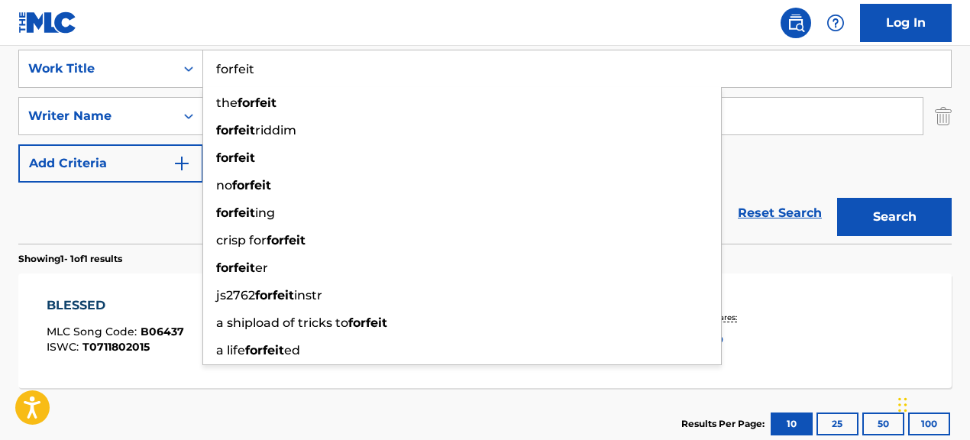
type input "forfeit"
click at [108, 212] on div "Reset Search Search" at bounding box center [484, 213] width 933 height 61
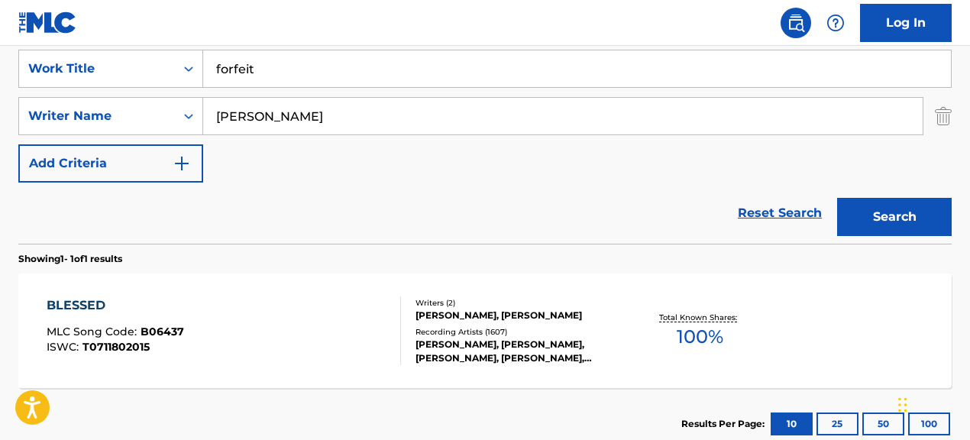
drag, startPoint x: 343, startPoint y: 119, endPoint x: 116, endPoint y: 96, distance: 228.0
click at [116, 96] on div "SearchWithCriteria067cec01-09cc-4ec2-810e-fd4c6bc22cfc Work Title forfeit Searc…" at bounding box center [484, 116] width 933 height 133
paste input "[PERSON_NAME]|[PERSON_NAME] [PERSON_NAME]|[PERSON_NAME]|[PERSON_NAME]|[PERSON_N…"
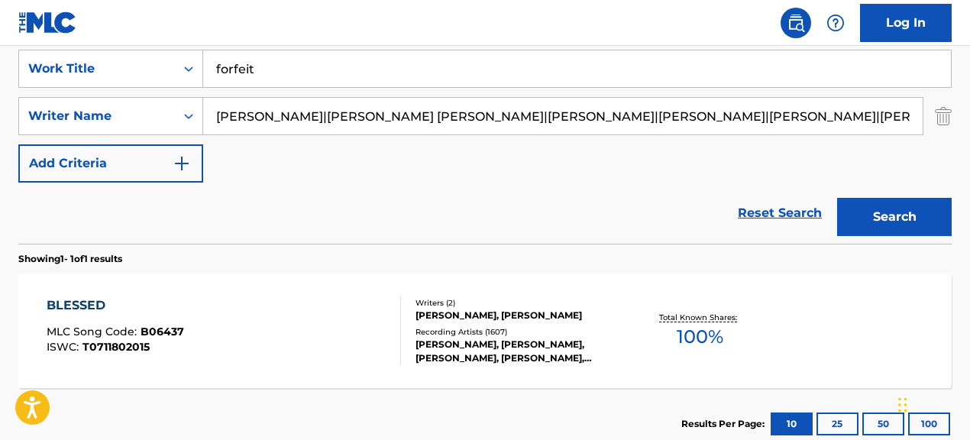
scroll to position [0, 434]
drag, startPoint x: 230, startPoint y: 118, endPoint x: 727, endPoint y: 142, distance: 497.8
click at [727, 142] on div "SearchWithCriteria067cec01-09cc-4ec2-810e-fd4c6bc22cfc Work Title forfeit Searc…" at bounding box center [484, 116] width 933 height 133
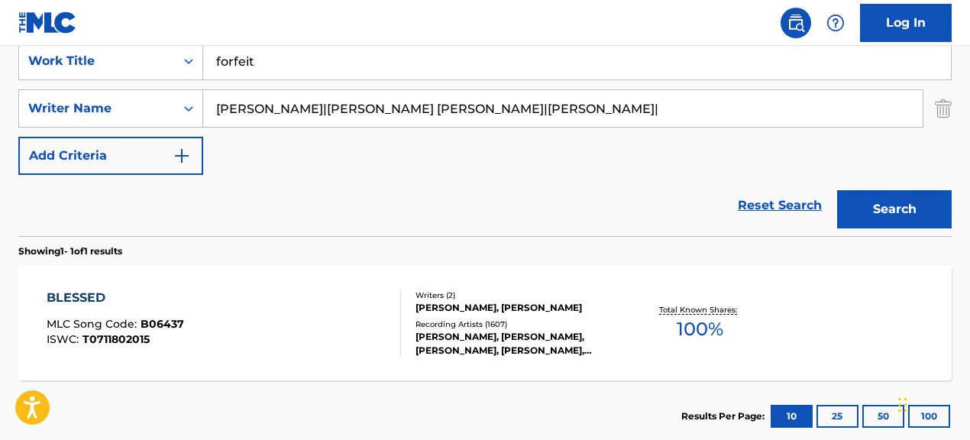
scroll to position [294, 0]
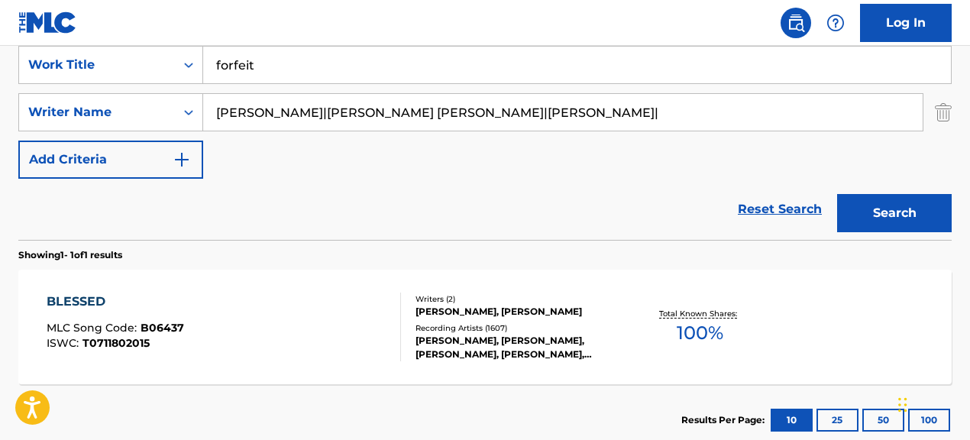
drag, startPoint x: 312, startPoint y: 121, endPoint x: 652, endPoint y: 129, distance: 340.7
click at [652, 129] on input "[PERSON_NAME]|[PERSON_NAME] [PERSON_NAME]|[PERSON_NAME]|" at bounding box center [562, 112] width 719 height 37
drag, startPoint x: 688, startPoint y: 115, endPoint x: 312, endPoint y: 117, distance: 375.8
click at [312, 117] on input "[PERSON_NAME]|[PERSON_NAME] [PERSON_NAME]|[PERSON_NAME]|" at bounding box center [562, 112] width 719 height 37
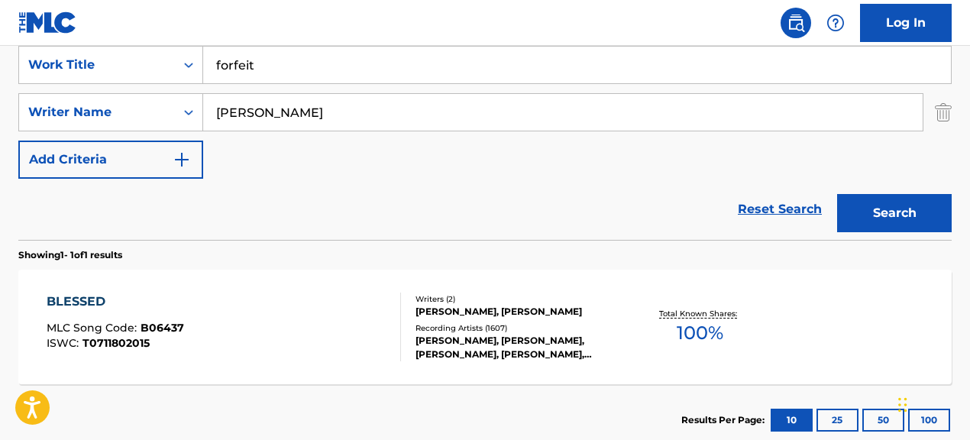
type input "[PERSON_NAME]"
click at [837, 194] on button "Search" at bounding box center [894, 213] width 115 height 38
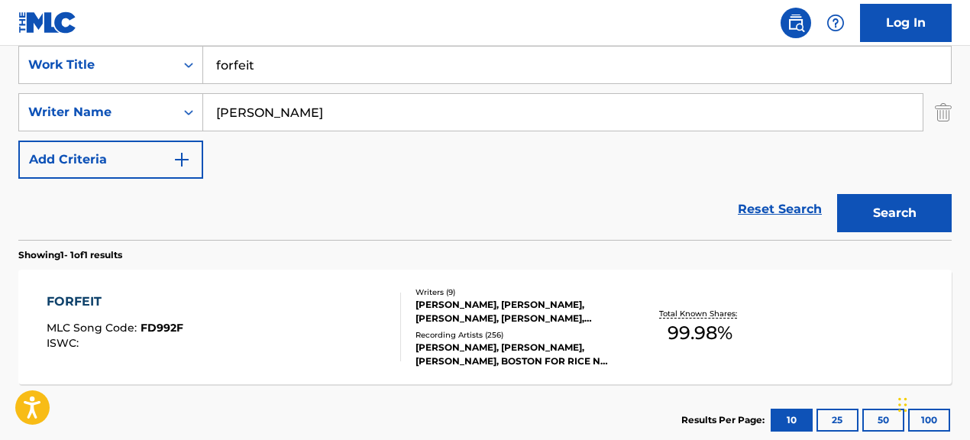
click at [570, 338] on div "Recording Artists ( 256 )" at bounding box center [519, 334] width 207 height 11
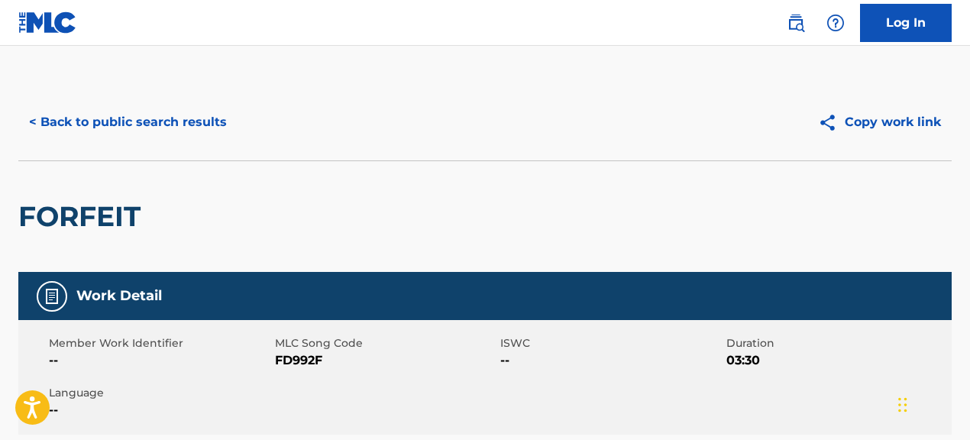
click at [273, 358] on div "Member Work Identifier --" at bounding box center [162, 352] width 226 height 34
drag, startPoint x: 276, startPoint y: 358, endPoint x: 354, endPoint y: 365, distance: 78.2
click at [354, 365] on span "FD992F" at bounding box center [386, 360] width 222 height 18
click at [192, 123] on button "< Back to public search results" at bounding box center [127, 122] width 219 height 38
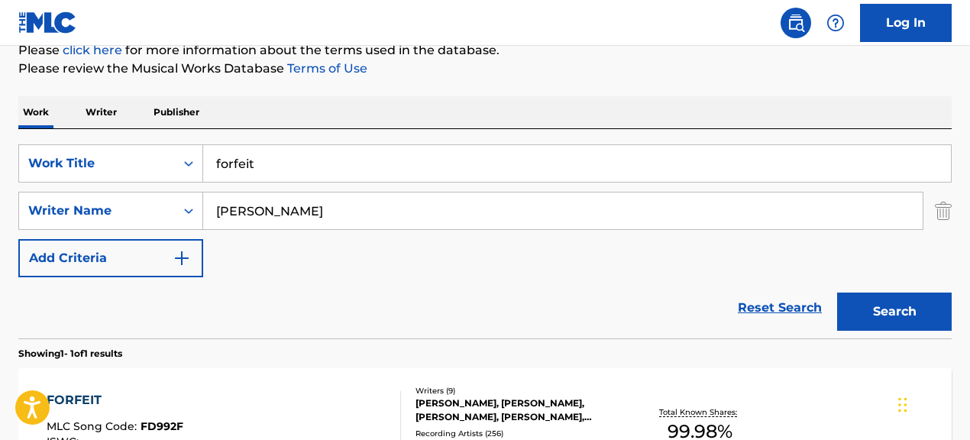
scroll to position [192, 0]
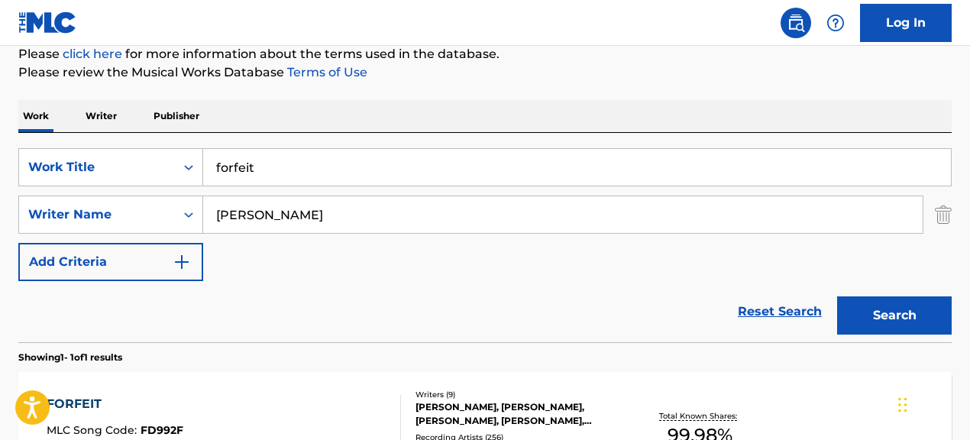
click at [353, 175] on input "forfeit" at bounding box center [577, 167] width 748 height 37
paste input "Background Music to Fall [PERSON_NAME], Pt. 86"
drag, startPoint x: 251, startPoint y: 165, endPoint x: 184, endPoint y: 165, distance: 66.5
click at [184, 165] on div "SearchWithCriteria067cec01-09cc-4ec2-810e-fd4c6bc22cfc Work Title forfeitBackgr…" at bounding box center [484, 167] width 933 height 38
type input "Background Music to Fall [PERSON_NAME], Pt. 86"
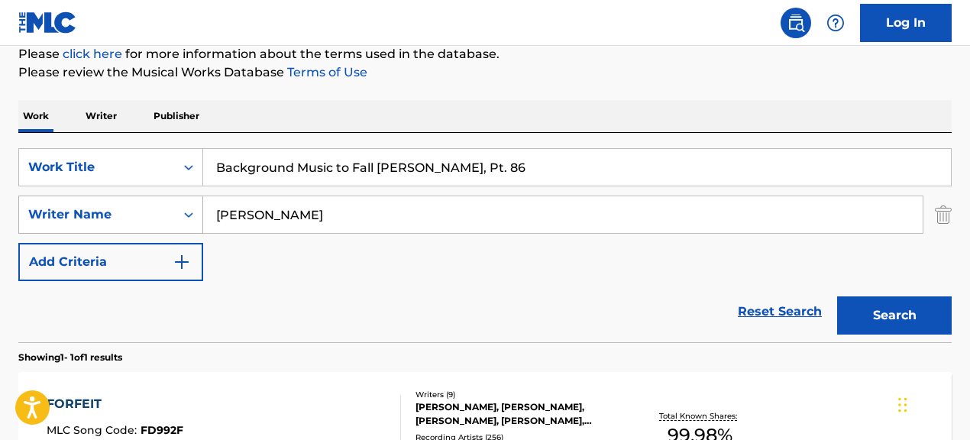
drag, startPoint x: 391, startPoint y: 221, endPoint x: 156, endPoint y: 205, distance: 235.8
click at [156, 205] on div "SearchWithCriteriac986bac1-99a6-4a78-9bc3-16675e2cbd49 Writer Name [PERSON_NAME]" at bounding box center [484, 215] width 933 height 38
click at [837, 296] on button "Search" at bounding box center [894, 315] width 115 height 38
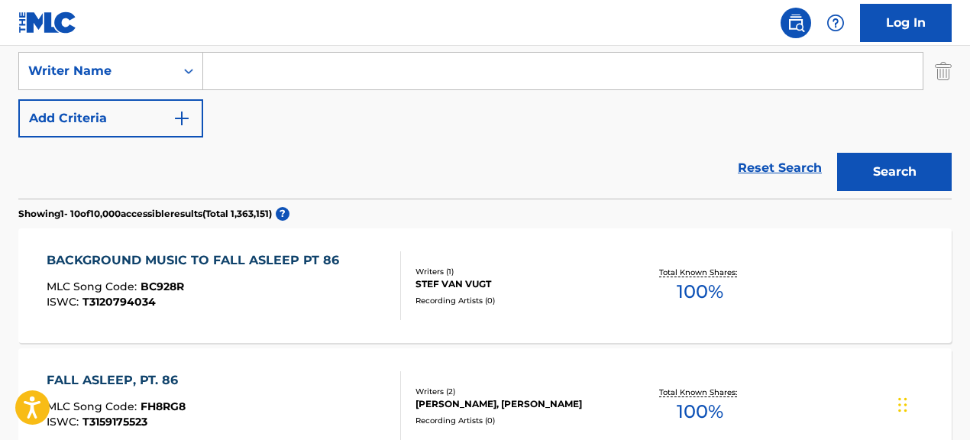
scroll to position [348, 0]
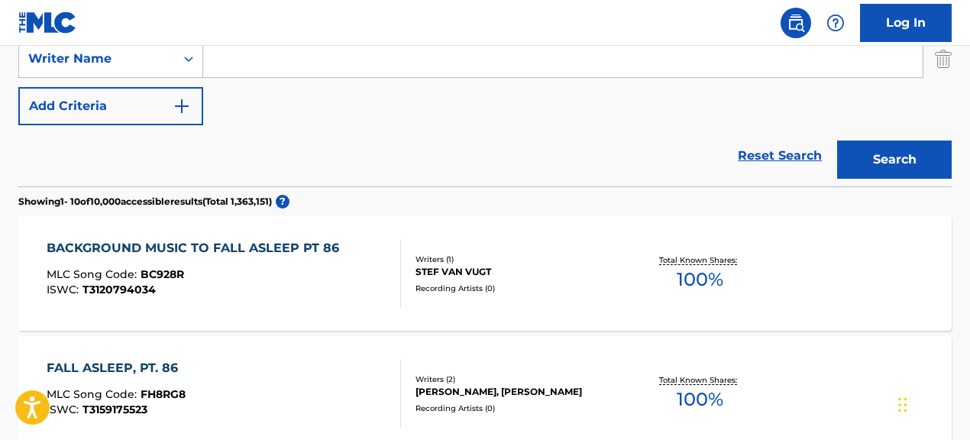
click at [526, 272] on div "STEF VAN VUGT" at bounding box center [519, 272] width 207 height 14
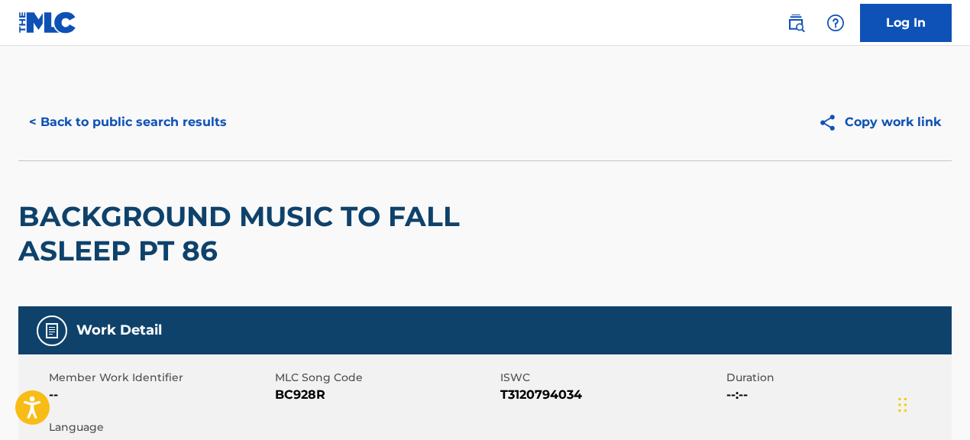
click at [154, 126] on button "< Back to public search results" at bounding box center [127, 122] width 219 height 38
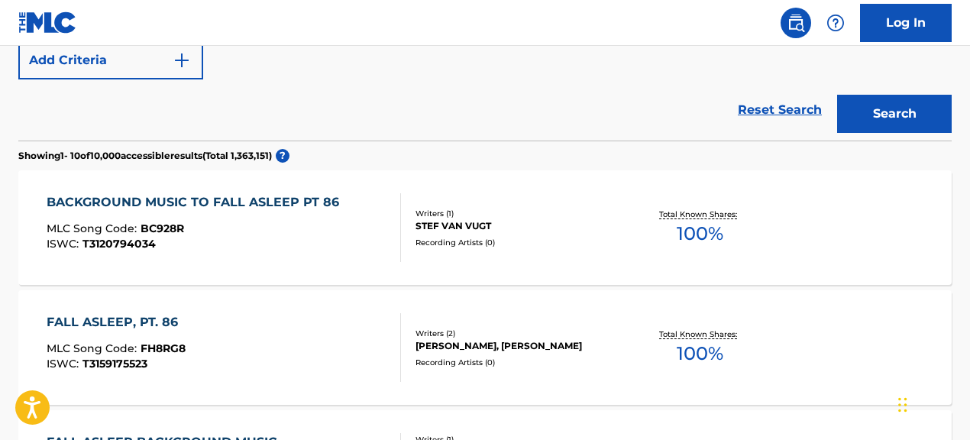
scroll to position [397, 0]
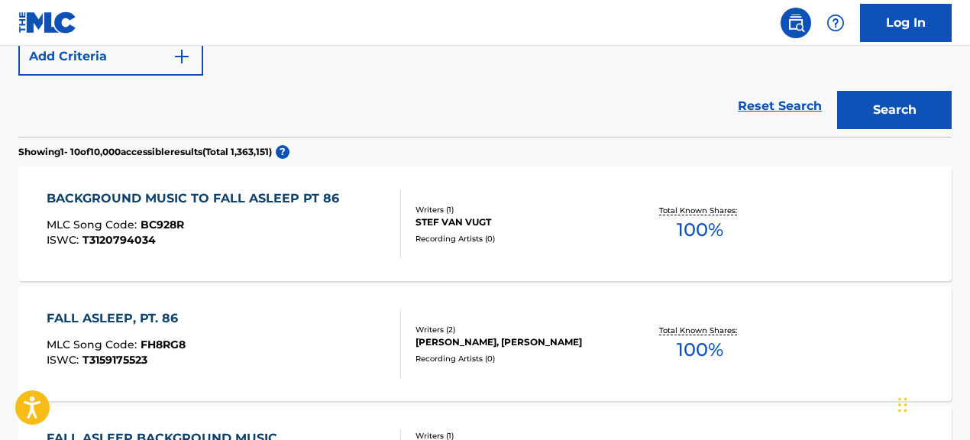
click at [500, 249] on div "BACKGROUND MUSIC TO FALL ASLEEP PT 86 MLC Song Code : BC928R ISWC : T3120794034…" at bounding box center [484, 224] width 933 height 115
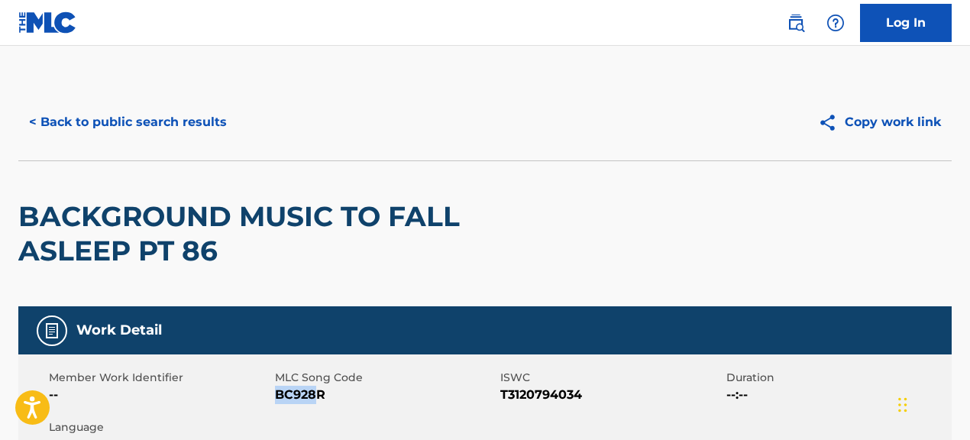
drag, startPoint x: 274, startPoint y: 394, endPoint x: 315, endPoint y: 393, distance: 41.3
click at [315, 393] on span "BC928R" at bounding box center [386, 395] width 222 height 18
click at [300, 396] on span "BC928R" at bounding box center [386, 395] width 222 height 18
drag, startPoint x: 278, startPoint y: 395, endPoint x: 418, endPoint y: 397, distance: 139.8
click at [418, 397] on span "BC928R" at bounding box center [386, 395] width 222 height 18
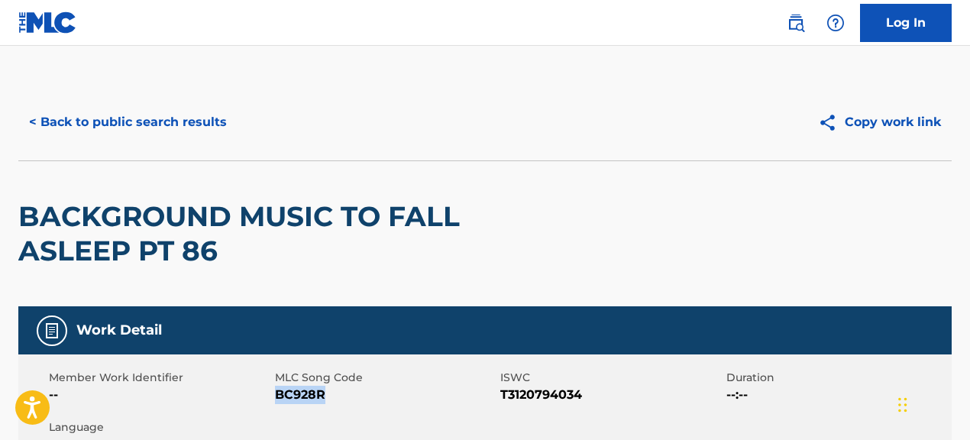
click at [205, 125] on button "< Back to public search results" at bounding box center [127, 122] width 219 height 38
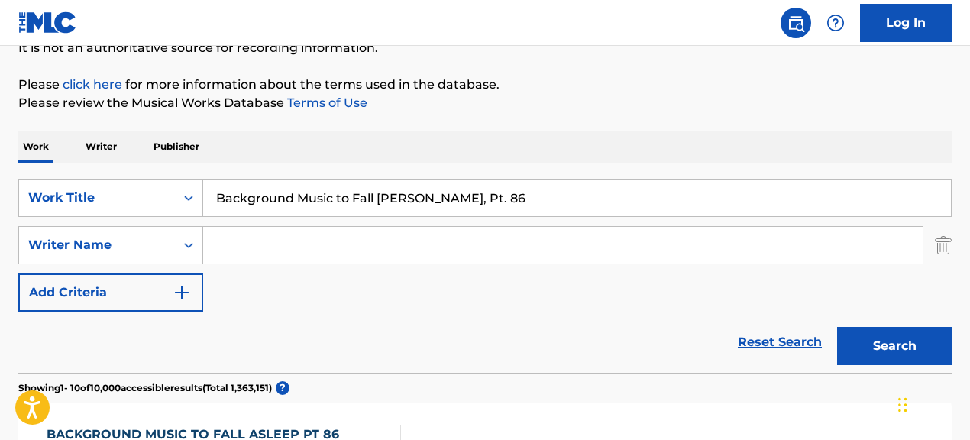
scroll to position [157, 0]
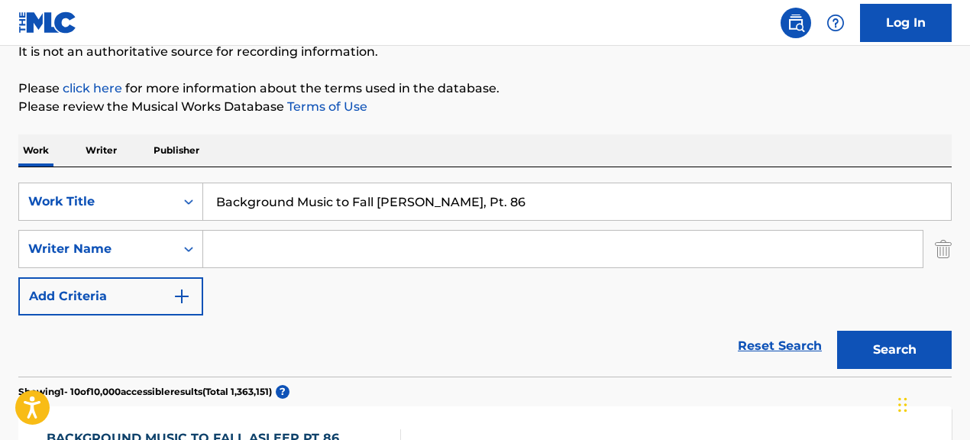
drag, startPoint x: 490, startPoint y: 206, endPoint x: 260, endPoint y: 163, distance: 234.0
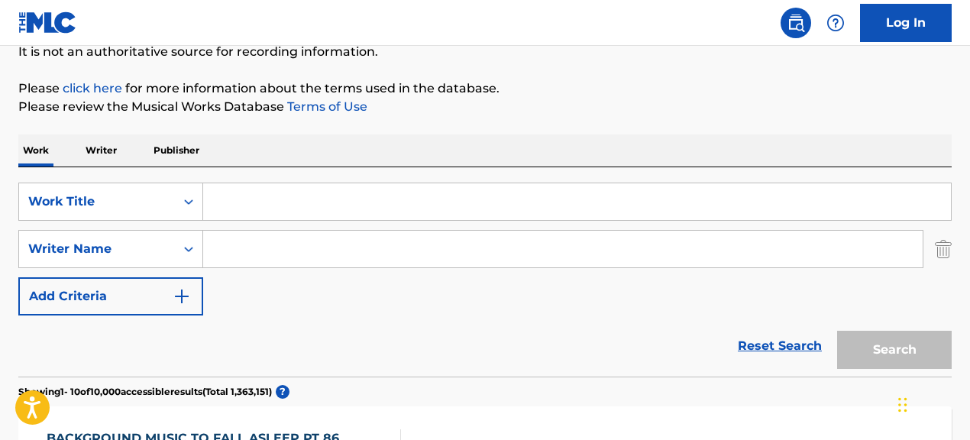
paste input "Instrumental Jazz, Pt. 22"
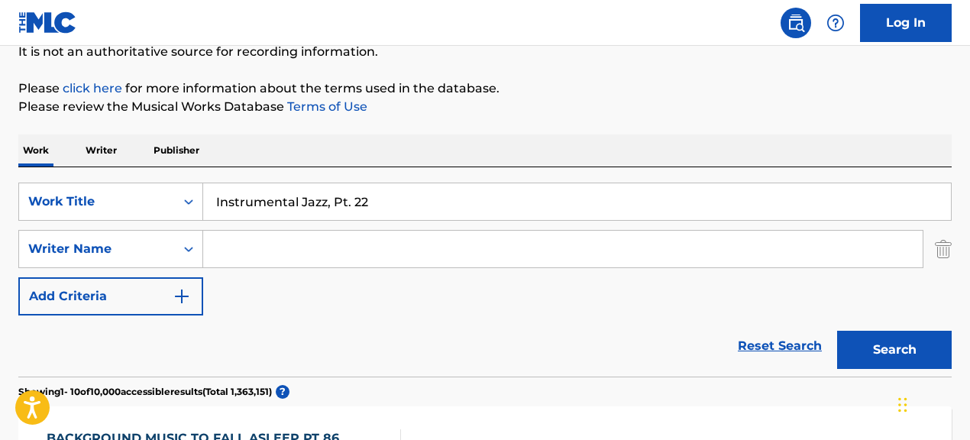
type input "Instrumental Jazz, Pt. 22"
click at [873, 348] on button "Search" at bounding box center [894, 350] width 115 height 38
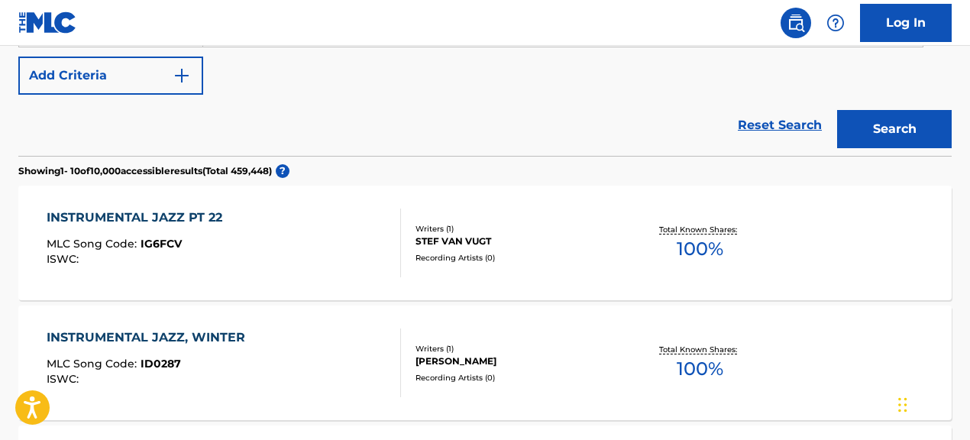
scroll to position [372, 0]
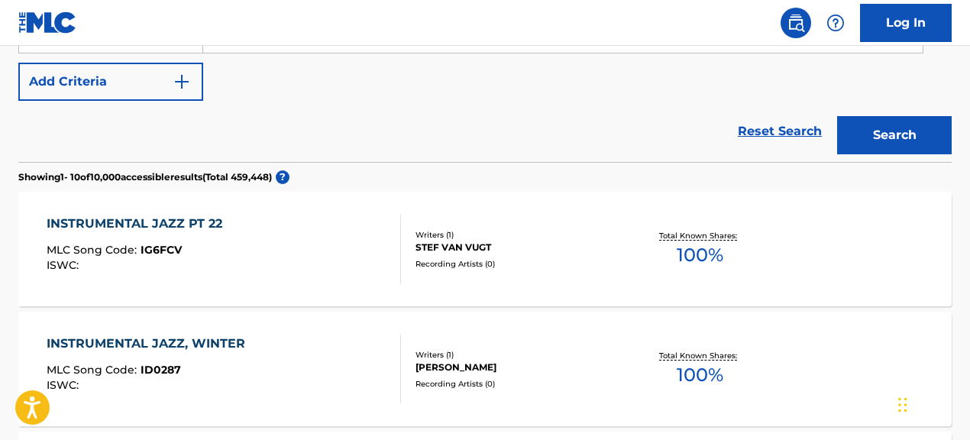
click at [574, 278] on div "INSTRUMENTAL JAZZ PT 22 MLC Song Code : IG6FCV ISWC : Writers ( 1 ) STEF VAN VU…" at bounding box center [484, 249] width 933 height 115
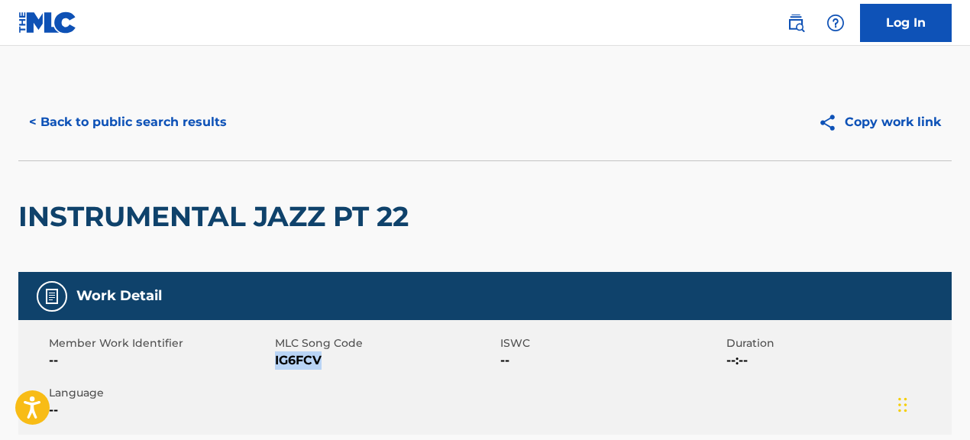
drag, startPoint x: 275, startPoint y: 360, endPoint x: 396, endPoint y: 357, distance: 120.7
click at [396, 357] on span "IG6FCV" at bounding box center [386, 360] width 222 height 18
click at [219, 121] on button "< Back to public search results" at bounding box center [127, 122] width 219 height 38
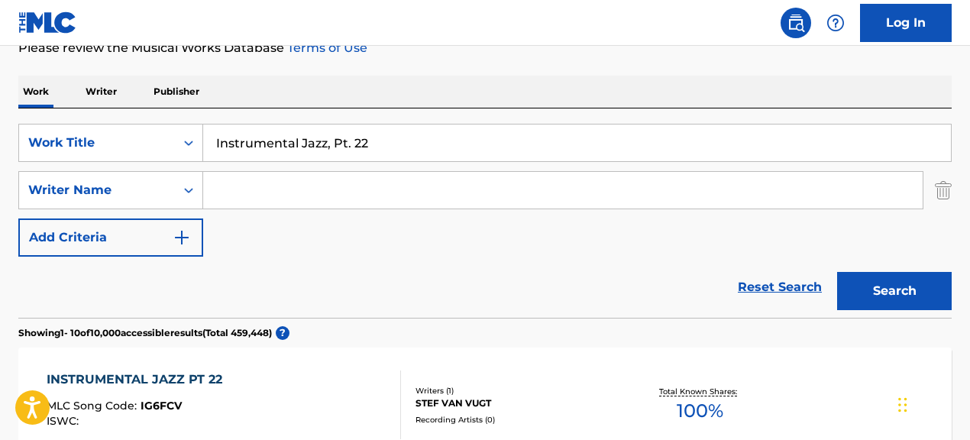
scroll to position [224, 0]
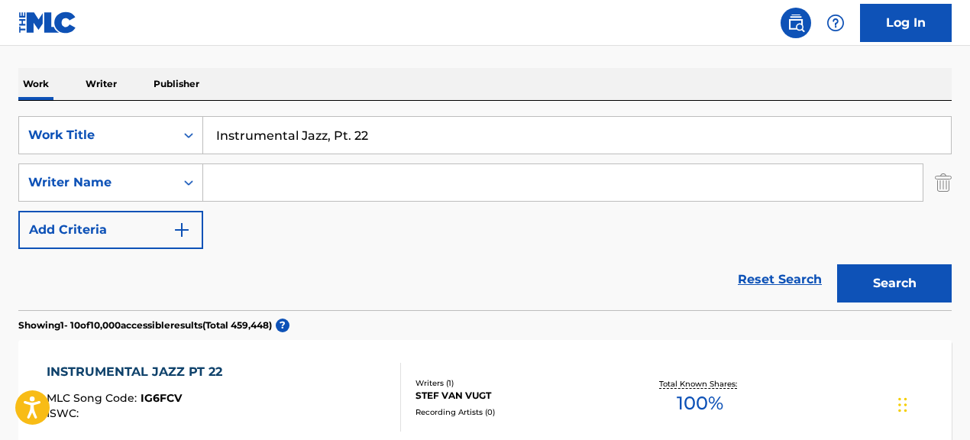
drag, startPoint x: 408, startPoint y: 141, endPoint x: 255, endPoint y: 122, distance: 153.9
click at [301, 130] on input "Instrumental Jazz, Pt. 22" at bounding box center [577, 135] width 748 height 37
type input "I"
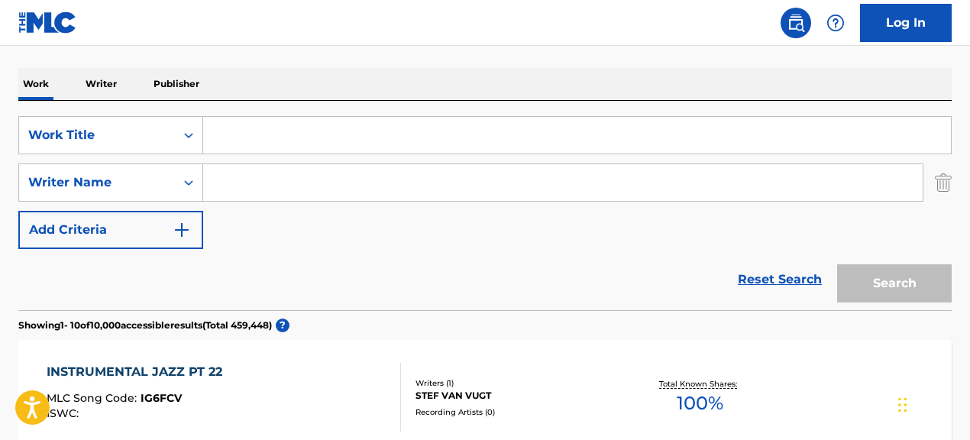
paste input "Deep Sleep Music, Pt. 130"
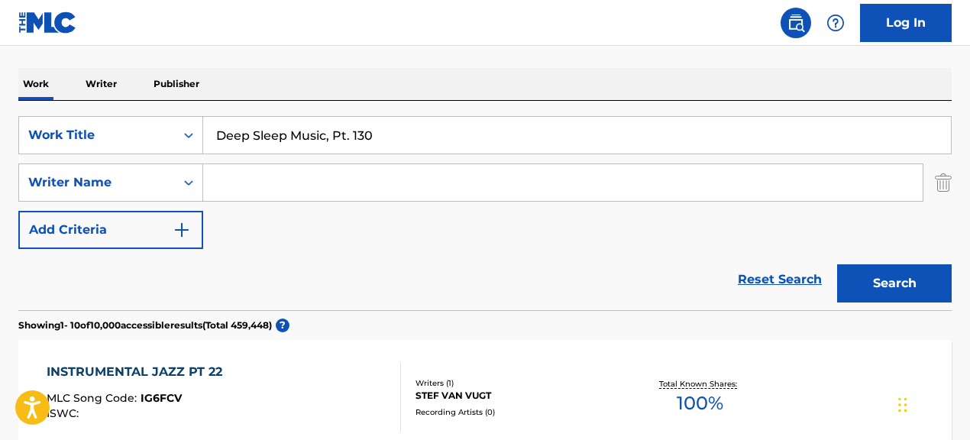
type input "Deep Sleep Music, Pt. 130"
click at [837, 264] on button "Search" at bounding box center [894, 283] width 115 height 38
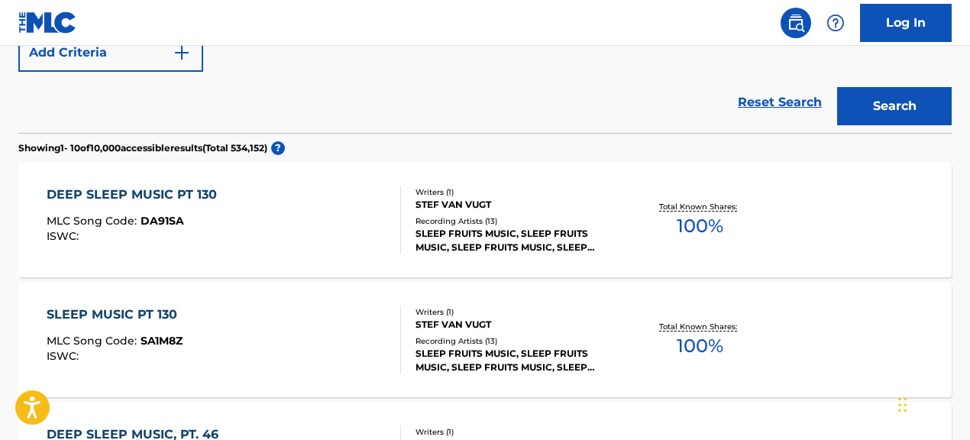
scroll to position [423, 0]
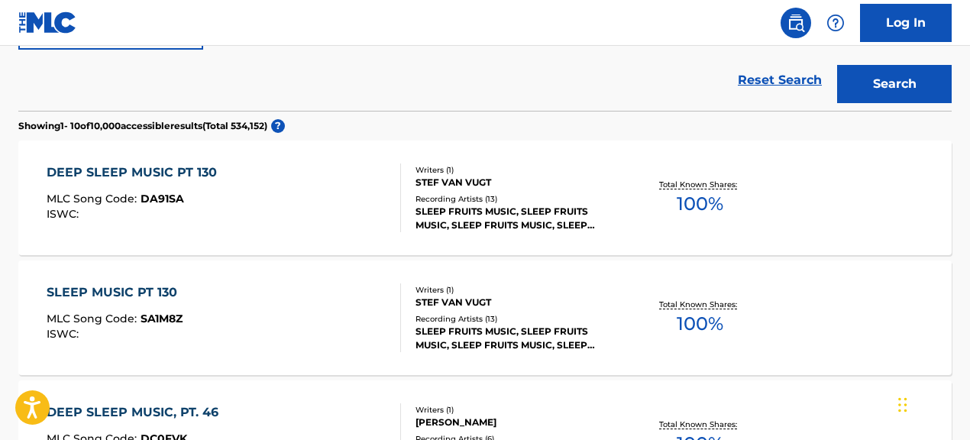
click at [228, 222] on div "DEEP SLEEP MUSIC PT 130 MLC Song Code : DA91SA ISWC :" at bounding box center [224, 197] width 354 height 69
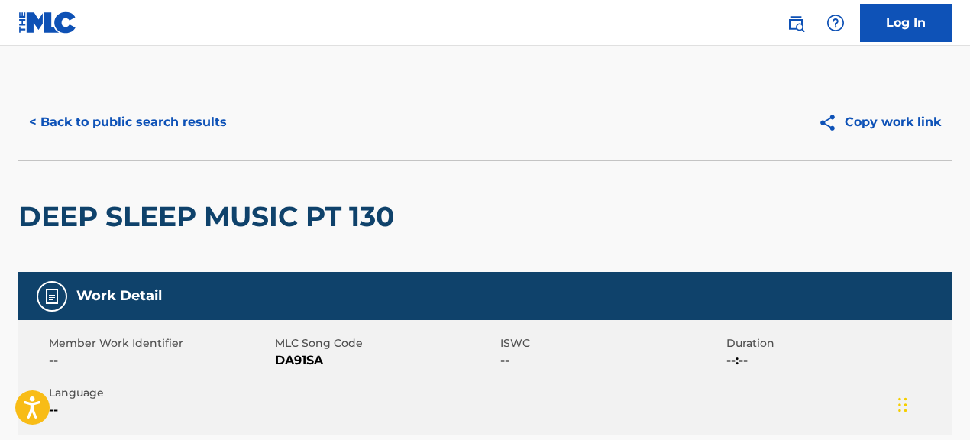
click at [272, 359] on div "Member Work Identifier --" at bounding box center [162, 352] width 226 height 34
drag, startPoint x: 277, startPoint y: 360, endPoint x: 425, endPoint y: 367, distance: 147.6
click at [425, 367] on span "DA91SA" at bounding box center [386, 360] width 222 height 18
click at [207, 117] on button "< Back to public search results" at bounding box center [127, 122] width 219 height 38
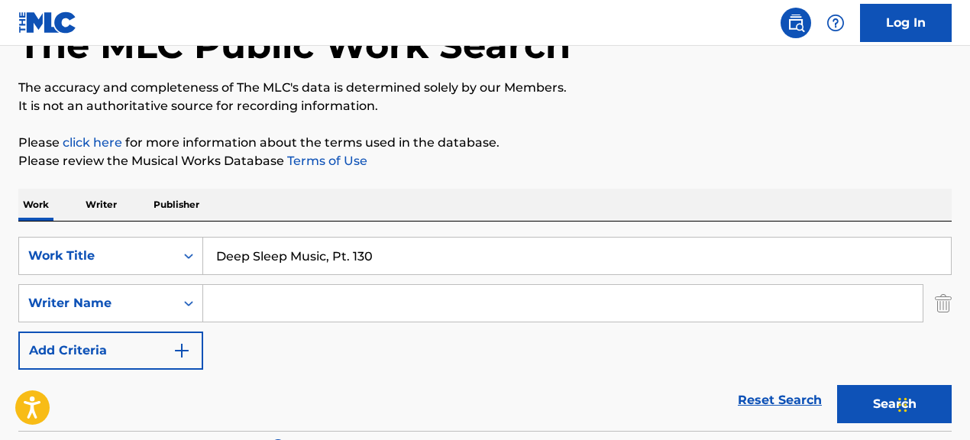
scroll to position [110, 0]
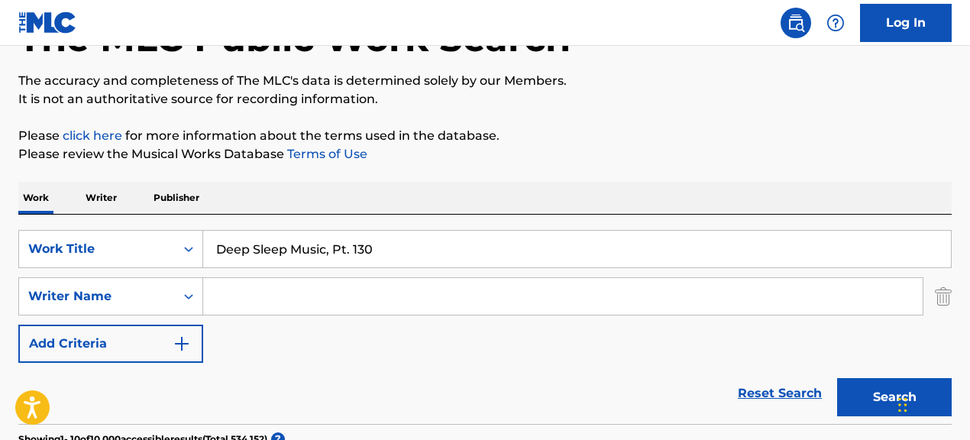
drag, startPoint x: 366, startPoint y: 238, endPoint x: 299, endPoint y: 229, distance: 67.1
click at [299, 230] on div "Deep Sleep Music, Pt. 130" at bounding box center [577, 249] width 749 height 38
paste input "Rain Thunder, Pt. 115"
type input "\"
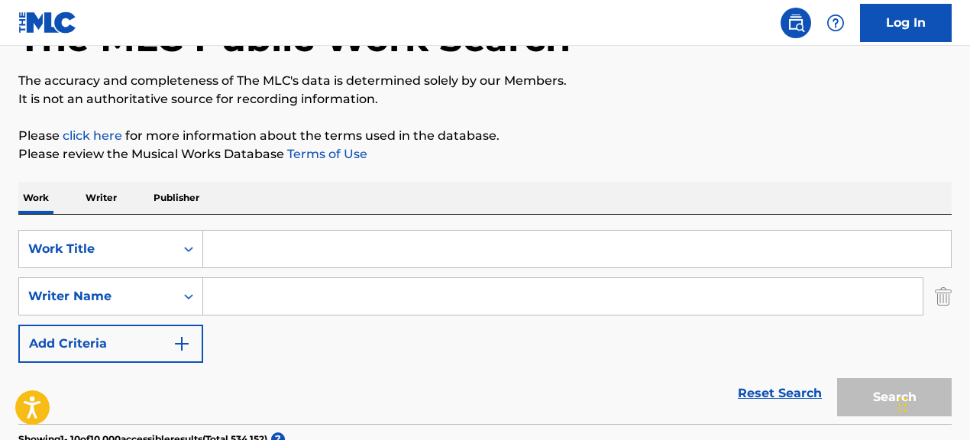
paste input "Rain Thunder, Pt. 115"
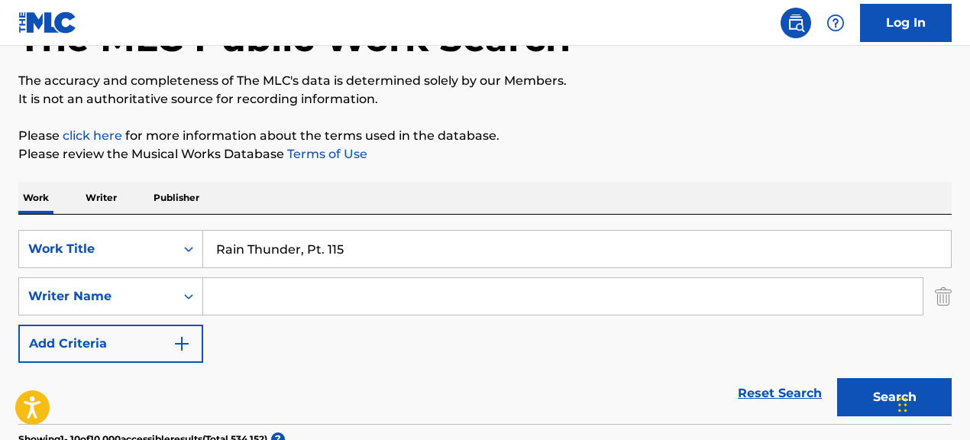
type input "Rain Thunder, Pt. 115"
click at [837, 378] on button "Search" at bounding box center [894, 397] width 115 height 38
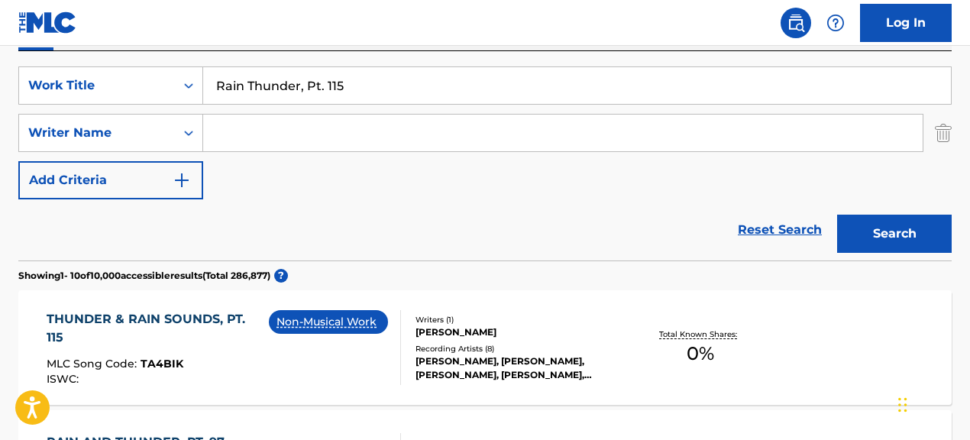
scroll to position [261, 0]
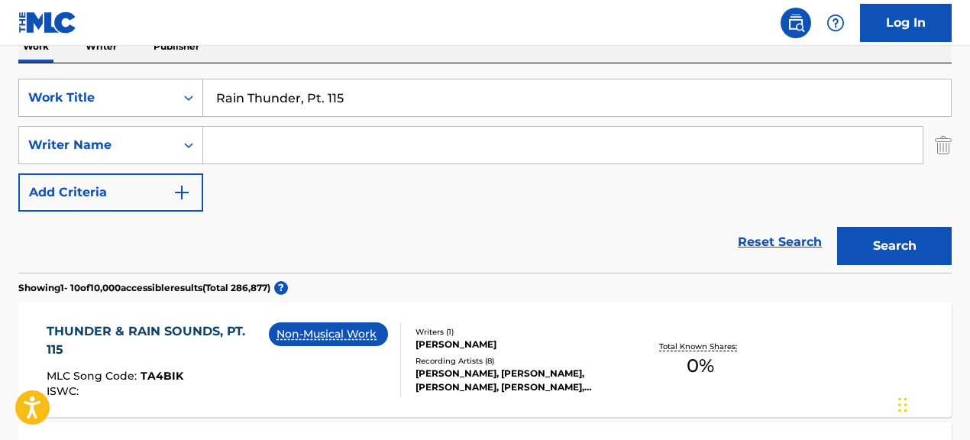
drag, startPoint x: 389, startPoint y: 99, endPoint x: 196, endPoint y: 93, distance: 192.6
click at [196, 93] on div "SearchWithCriteria067cec01-09cc-4ec2-810e-fd4c6bc22cfc Work Title Rain Thunder,…" at bounding box center [484, 98] width 933 height 38
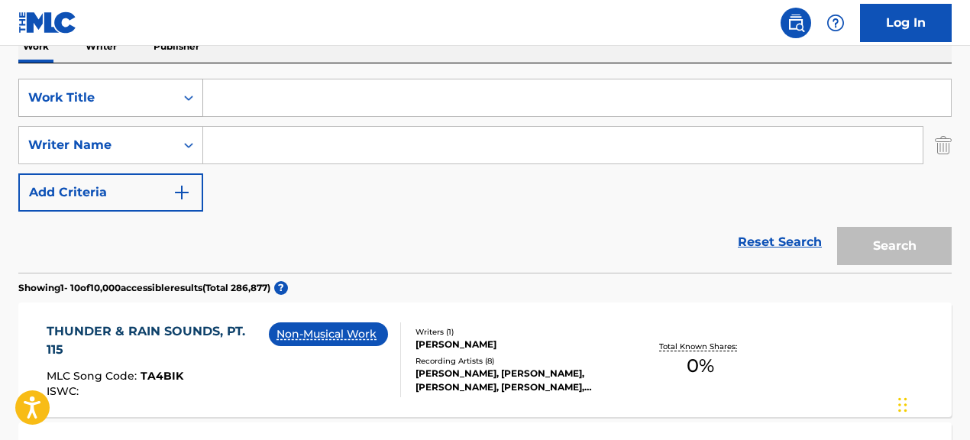
paste input "Superhero"
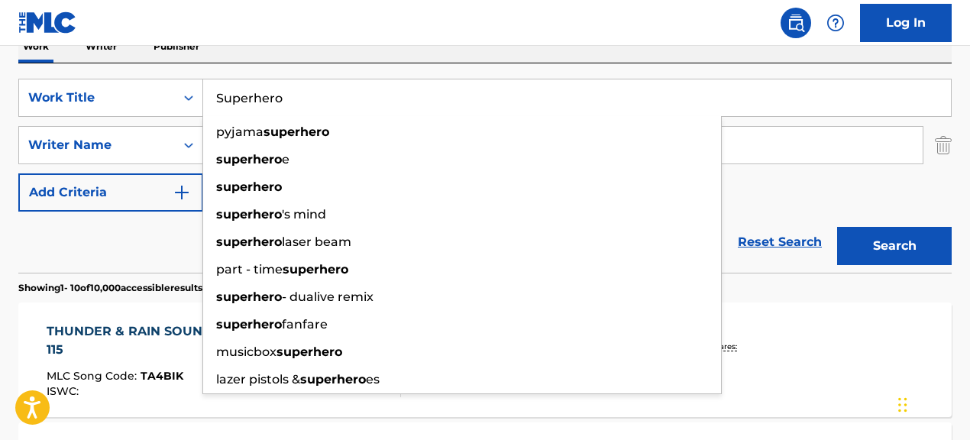
type input "Superhero"
click at [826, 192] on div "SearchWithCriteria067cec01-09cc-4ec2-810e-fd4c6bc22cfc Work Title Superhero pyj…" at bounding box center [484, 145] width 933 height 133
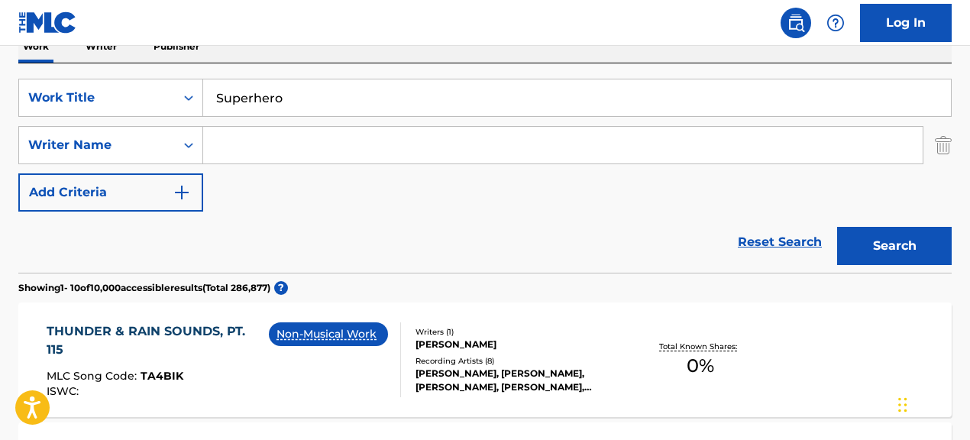
click at [322, 149] on input "Search Form" at bounding box center [562, 145] width 719 height 37
paste input ""[PERSON_NAME]""
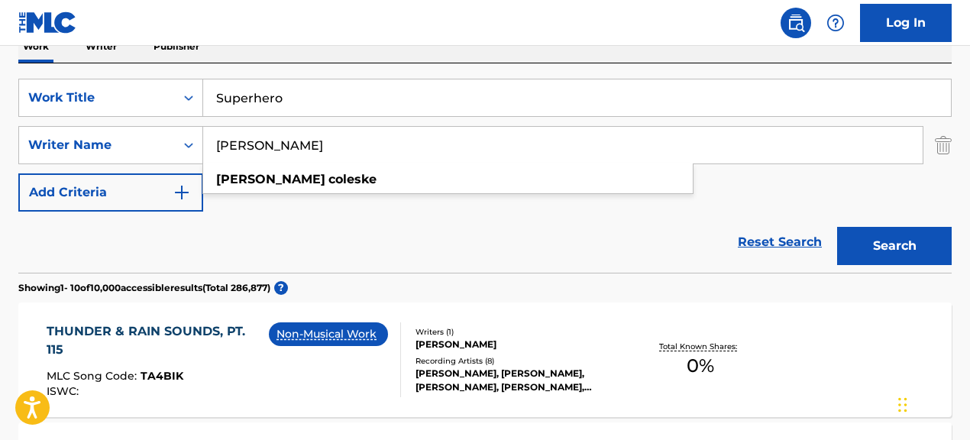
type input "[PERSON_NAME]"
click at [837, 227] on button "Search" at bounding box center [894, 246] width 115 height 38
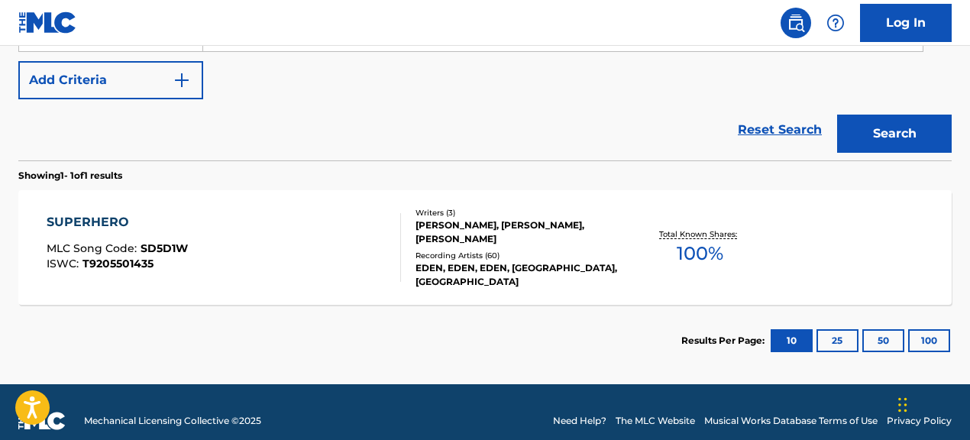
scroll to position [377, 0]
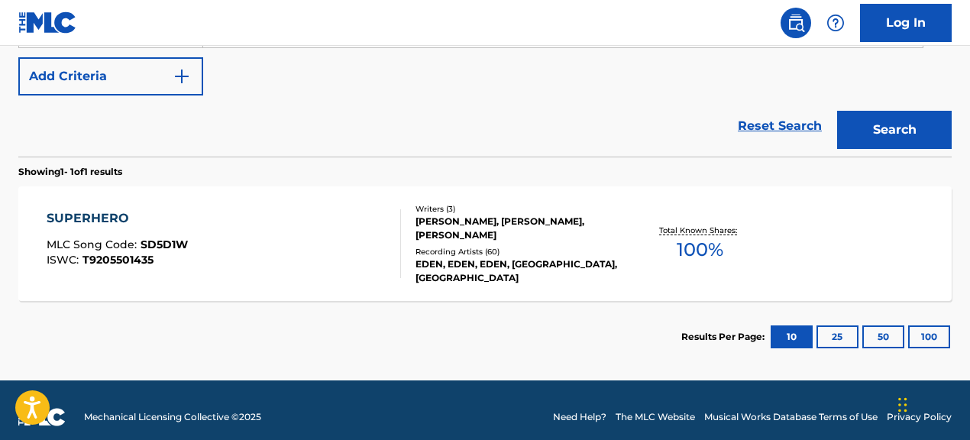
click at [435, 284] on div "SUPERHERO MLC Song Code : SD5D1W ISWC : T9205501435 Writers ( 3 ) [PERSON_NAME]…" at bounding box center [484, 243] width 933 height 115
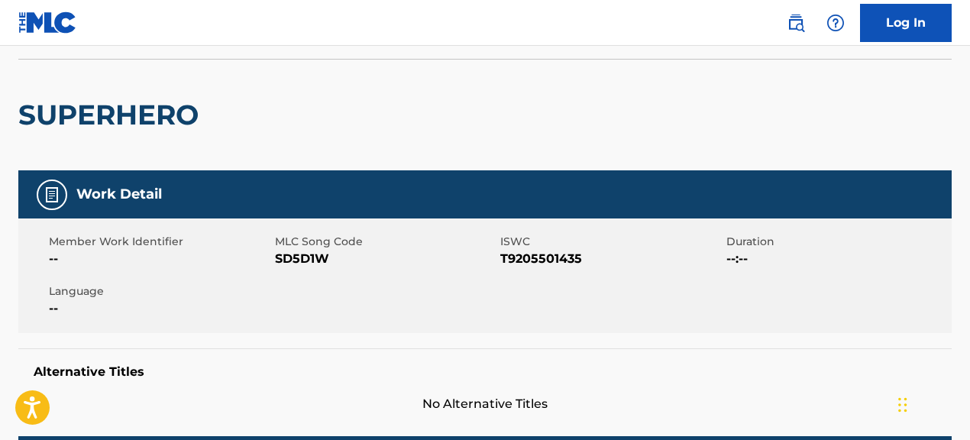
scroll to position [102, 0]
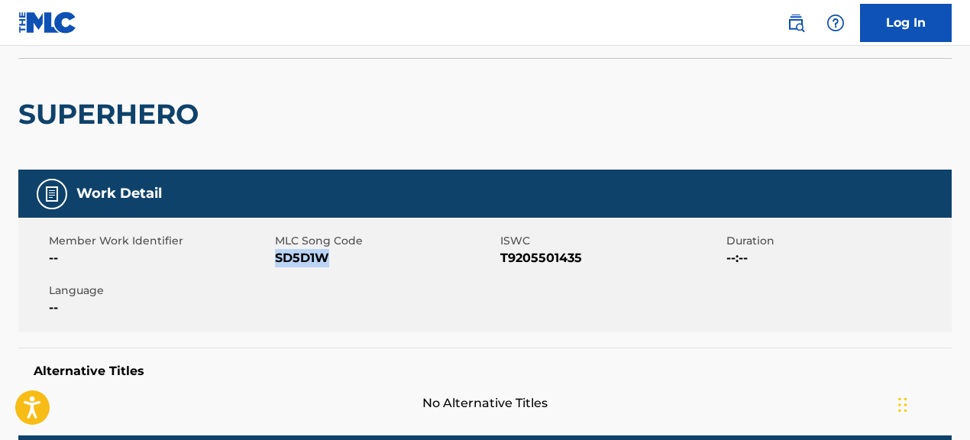
drag, startPoint x: 277, startPoint y: 260, endPoint x: 362, endPoint y: 264, distance: 84.8
click at [362, 264] on span "SD5D1W" at bounding box center [386, 258] width 222 height 18
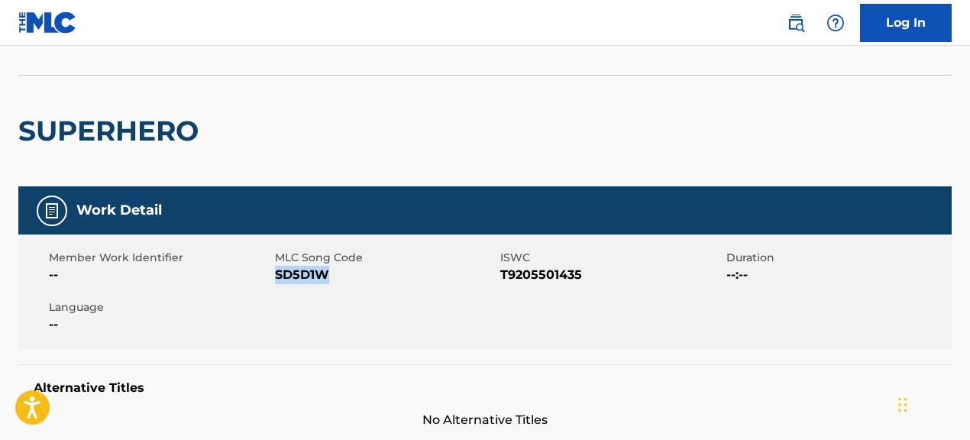
scroll to position [0, 0]
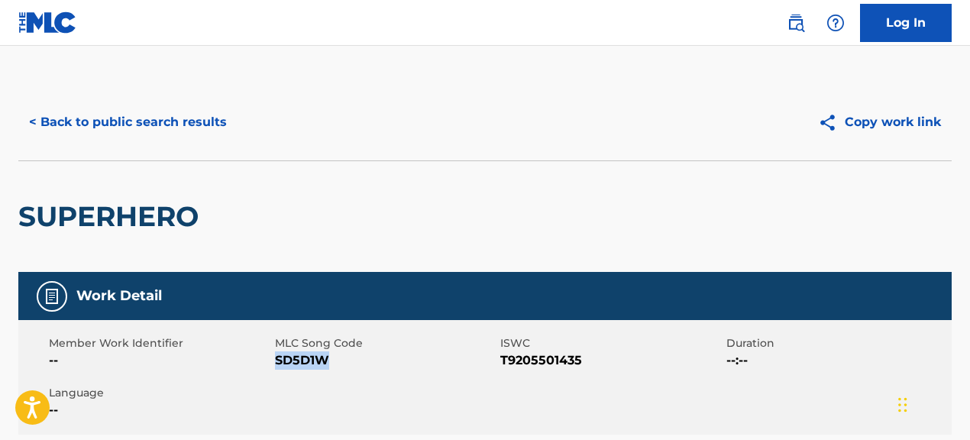
click at [170, 124] on button "< Back to public search results" at bounding box center [127, 122] width 219 height 38
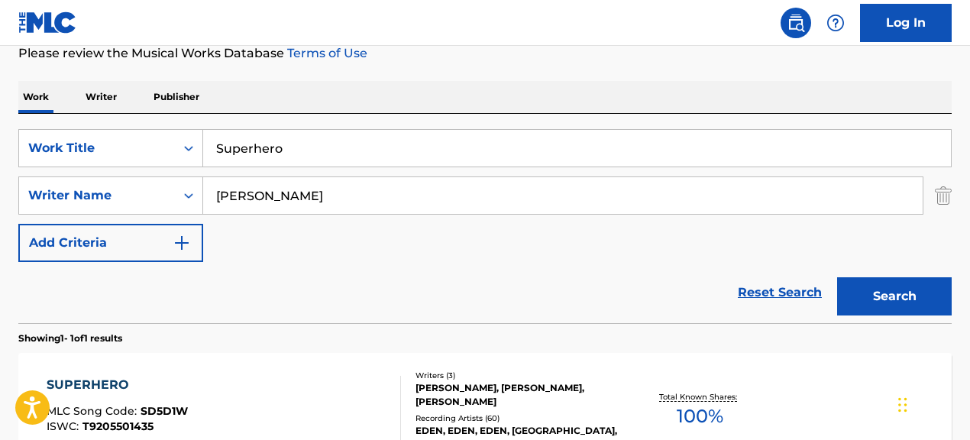
scroll to position [206, 0]
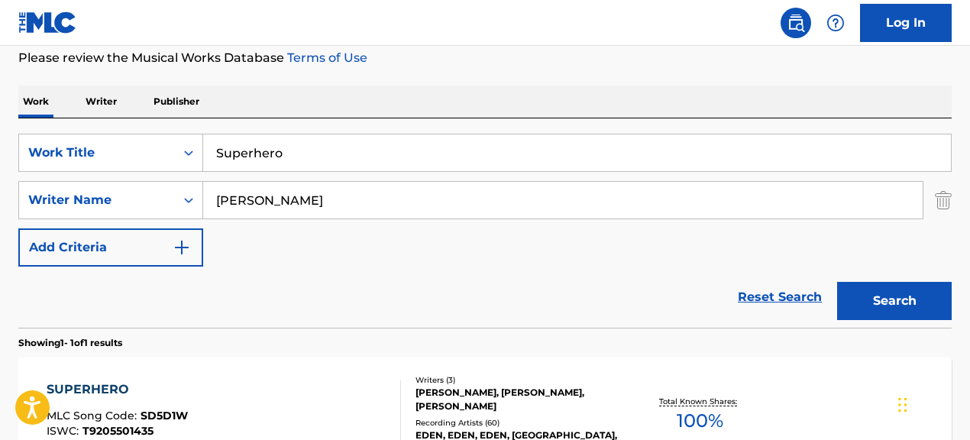
drag, startPoint x: 314, startPoint y: 155, endPoint x: 208, endPoint y: 147, distance: 106.4
click at [208, 147] on input "Superhero" at bounding box center [577, 152] width 748 height 37
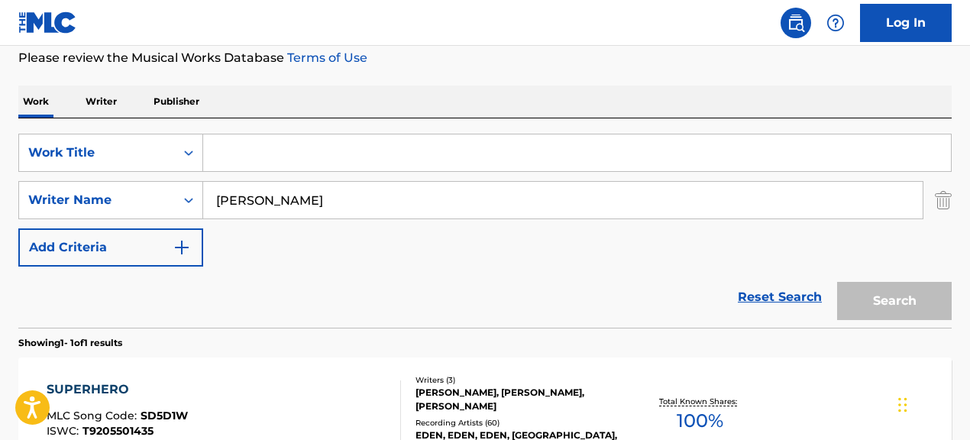
paste input "Grazing In The Grass"
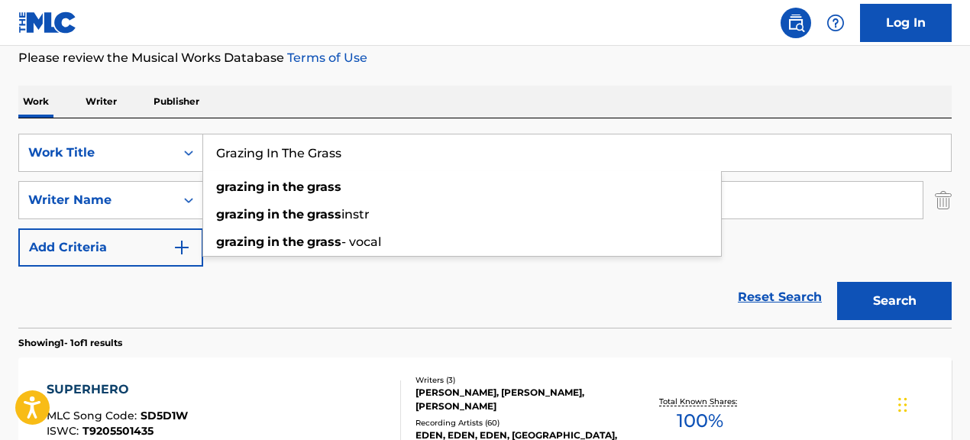
type input "Grazing In The Grass"
drag, startPoint x: 387, startPoint y: 283, endPoint x: 507, endPoint y: 254, distance: 123.4
click at [397, 280] on div "Reset Search Search" at bounding box center [484, 297] width 933 height 61
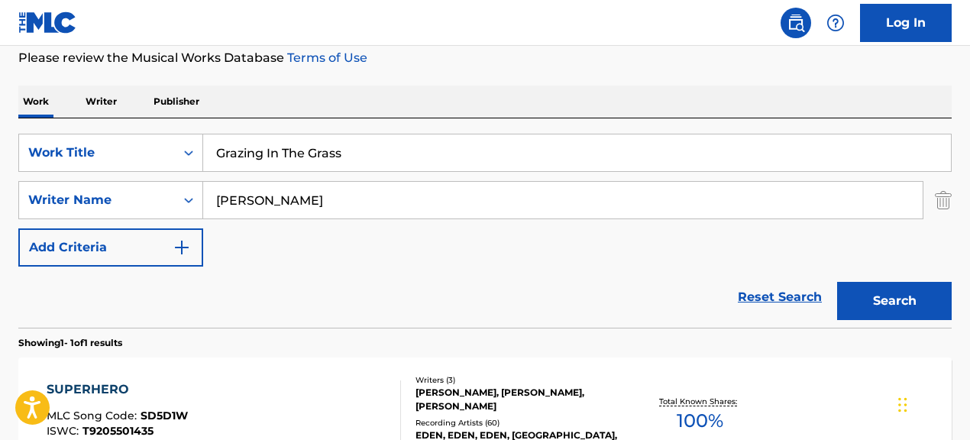
drag, startPoint x: 319, startPoint y: 199, endPoint x: 204, endPoint y: 187, distance: 115.2
click at [204, 187] on input "[PERSON_NAME]" at bounding box center [562, 200] width 719 height 37
paste input ""[PERSON_NAME]""
click at [222, 202] on input ""[PERSON_NAME]" at bounding box center [562, 200] width 719 height 37
type input "[PERSON_NAME]"
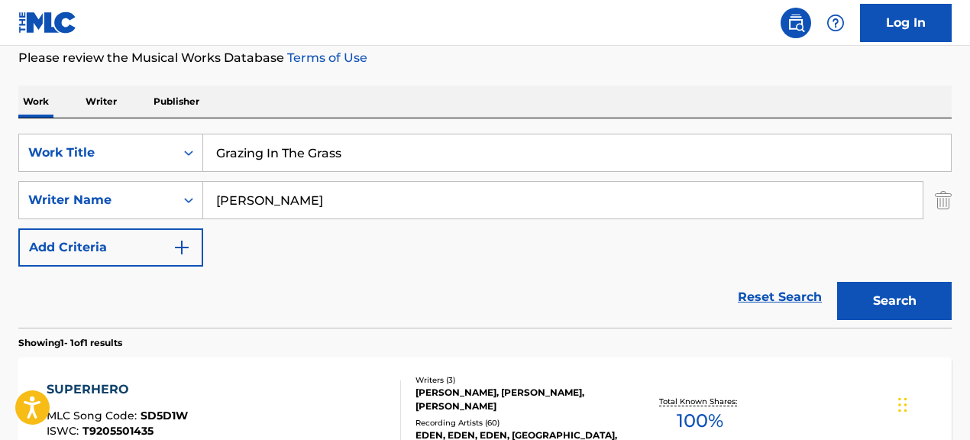
click at [837, 282] on button "Search" at bounding box center [894, 301] width 115 height 38
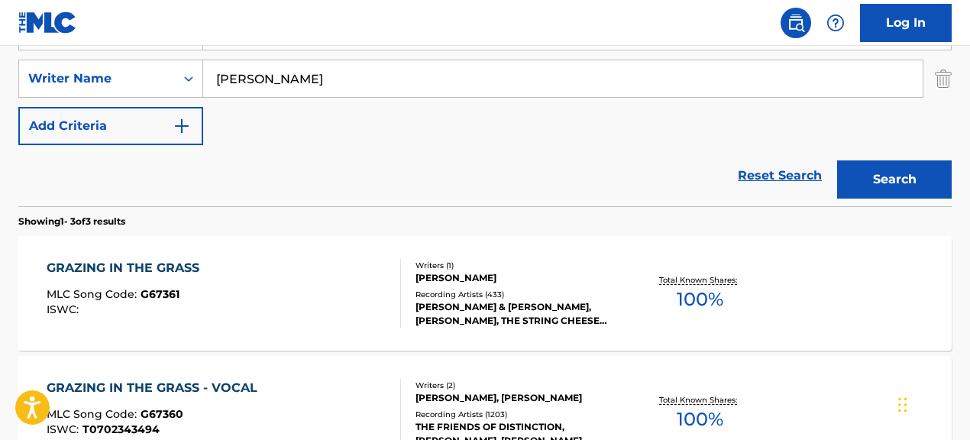
scroll to position [329, 0]
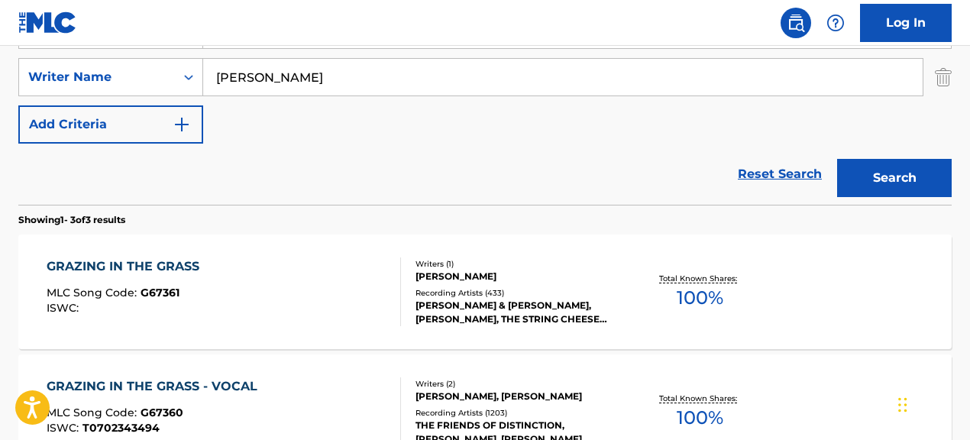
click at [448, 287] on div "Recording Artists ( 433 )" at bounding box center [519, 292] width 207 height 11
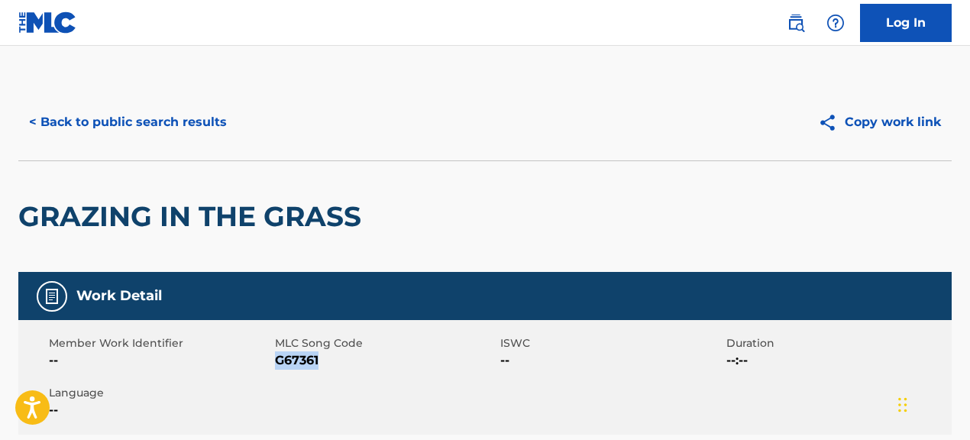
drag, startPoint x: 276, startPoint y: 362, endPoint x: 361, endPoint y: 362, distance: 85.5
click at [361, 362] on span "G67361" at bounding box center [386, 360] width 222 height 18
click at [173, 122] on button "< Back to public search results" at bounding box center [127, 122] width 219 height 38
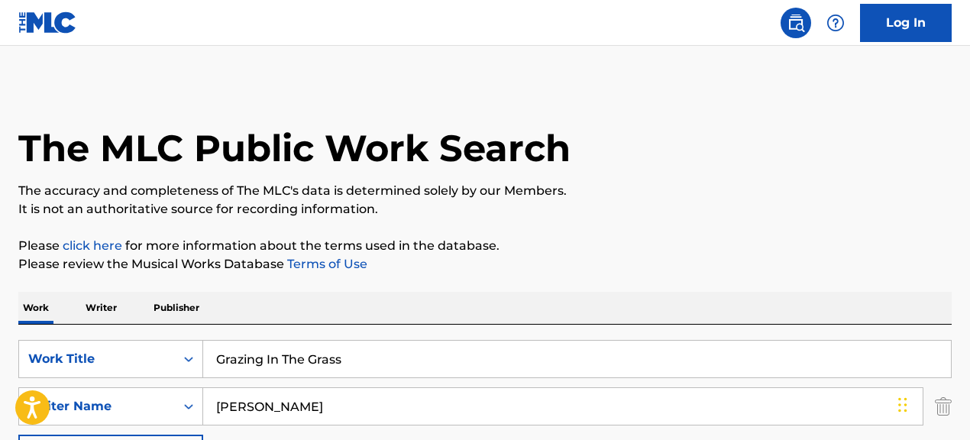
drag, startPoint x: 374, startPoint y: 367, endPoint x: 187, endPoint y: 335, distance: 189.7
click at [196, 337] on div "SearchWithCriteria067cec01-09cc-4ec2-810e-fd4c6bc22cfc Work Title Grazing In Th…" at bounding box center [484, 429] width 933 height 209
paste input "Restless"
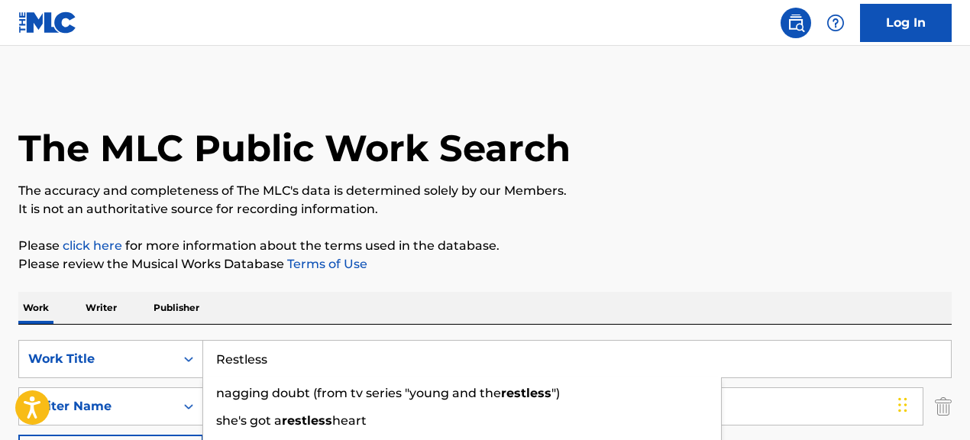
type input "Restless"
click at [639, 258] on p "Please review the Musical Works Database Terms of Use" at bounding box center [484, 264] width 933 height 18
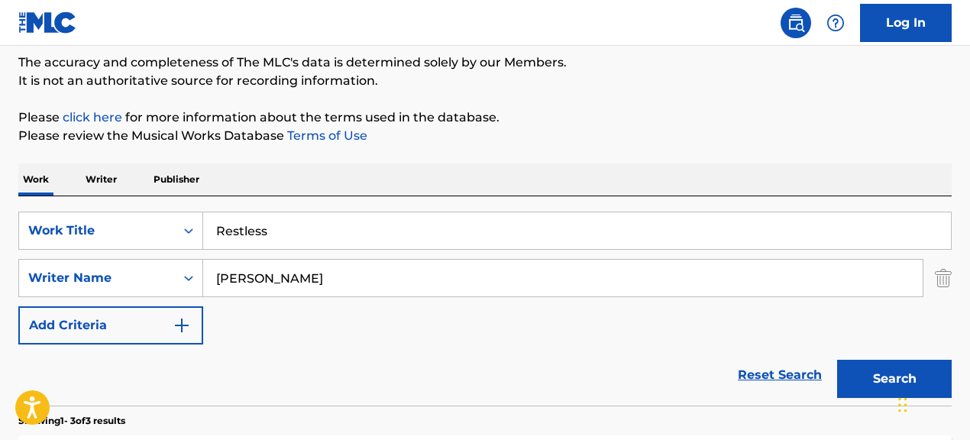
scroll to position [127, 0]
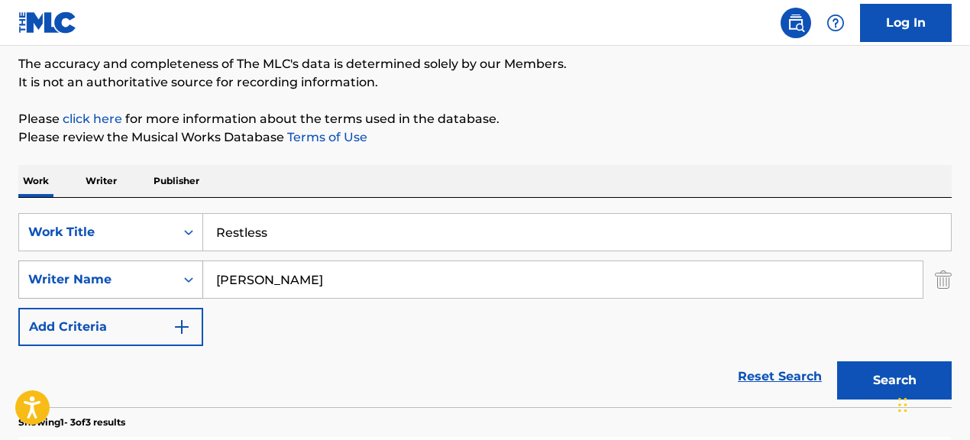
drag, startPoint x: 328, startPoint y: 285, endPoint x: 139, endPoint y: 264, distance: 189.9
click at [139, 264] on div "SearchWithCriteriac986bac1-99a6-4a78-9bc3-16675e2cbd49 Writer Name [PERSON_NAME]" at bounding box center [484, 279] width 933 height 38
paste input "[PERSON_NAME]|[PERSON_NAME]|[PERSON_NAME]"
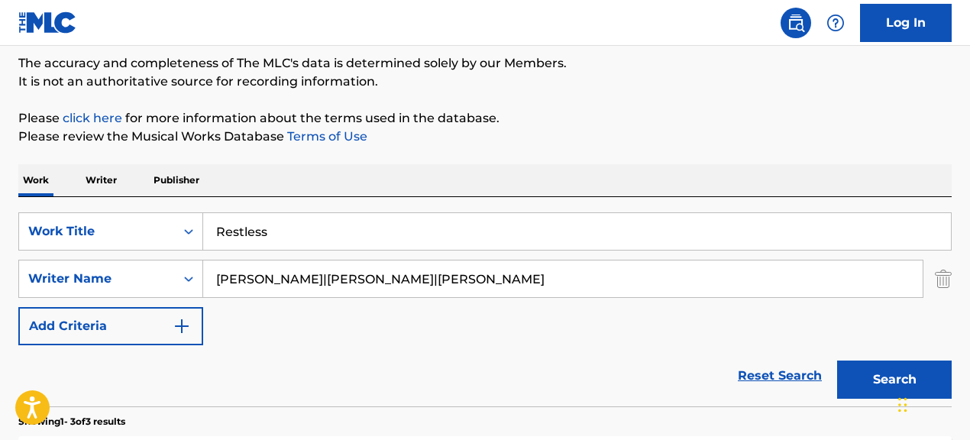
drag, startPoint x: 301, startPoint y: 280, endPoint x: 525, endPoint y: 296, distance: 225.1
click at [525, 296] on input "[PERSON_NAME]|[PERSON_NAME]|[PERSON_NAME]" at bounding box center [562, 278] width 719 height 37
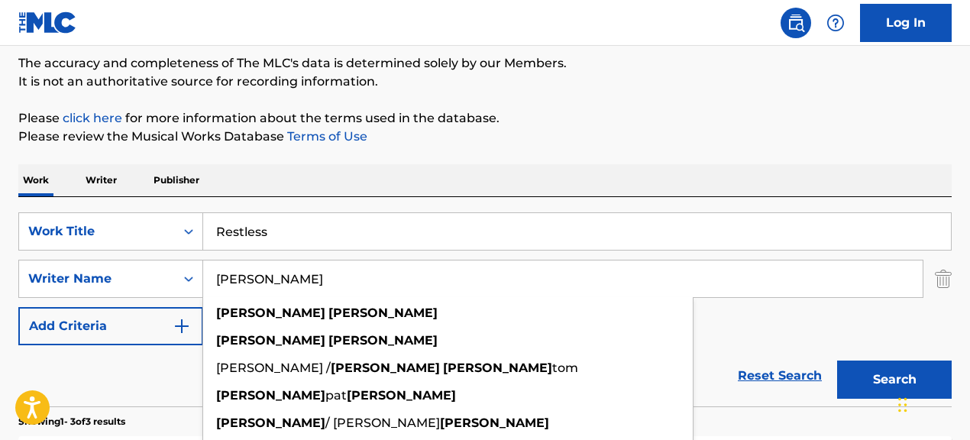
type input "[PERSON_NAME]"
click at [837, 361] on button "Search" at bounding box center [894, 380] width 115 height 38
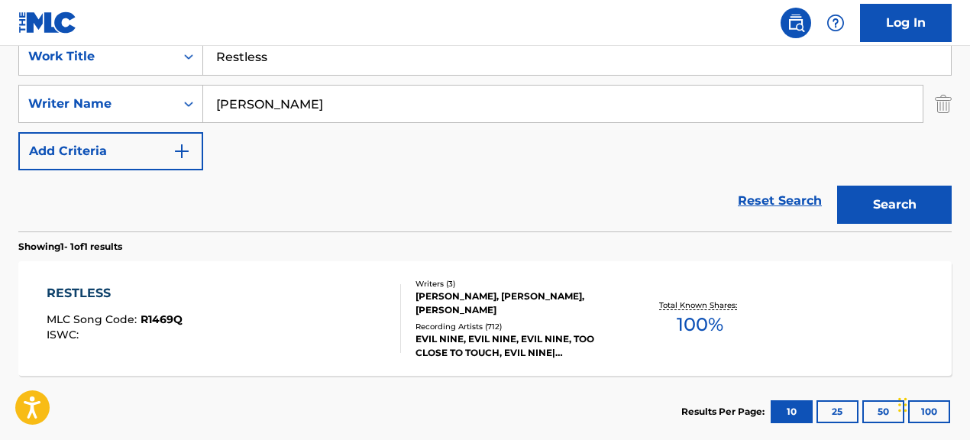
scroll to position [311, 0]
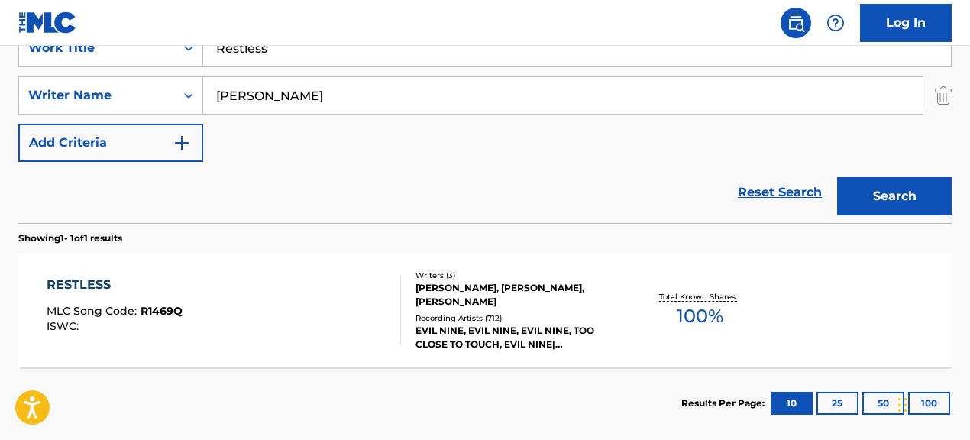
click at [527, 330] on div "EVIL NINE, EVIL NINE, EVIL NINE, TOO CLOSE TO TOUCH, EVIL NINE|[PERSON_NAME]" at bounding box center [519, 337] width 207 height 27
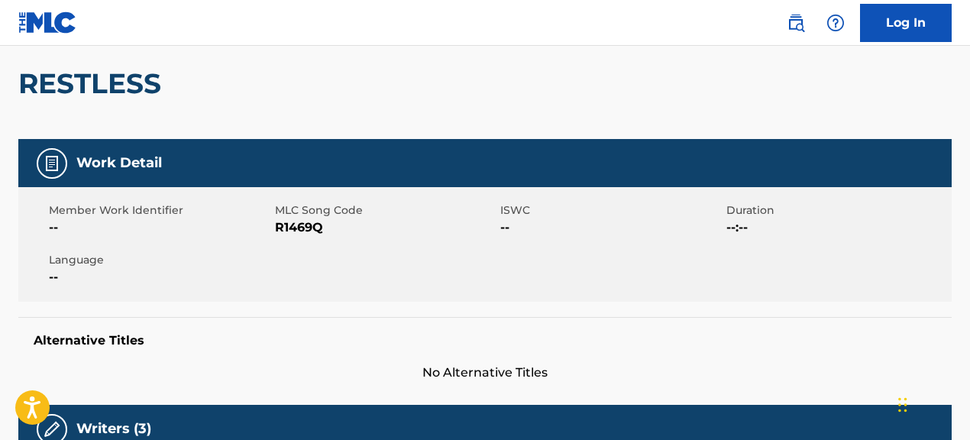
scroll to position [136, 0]
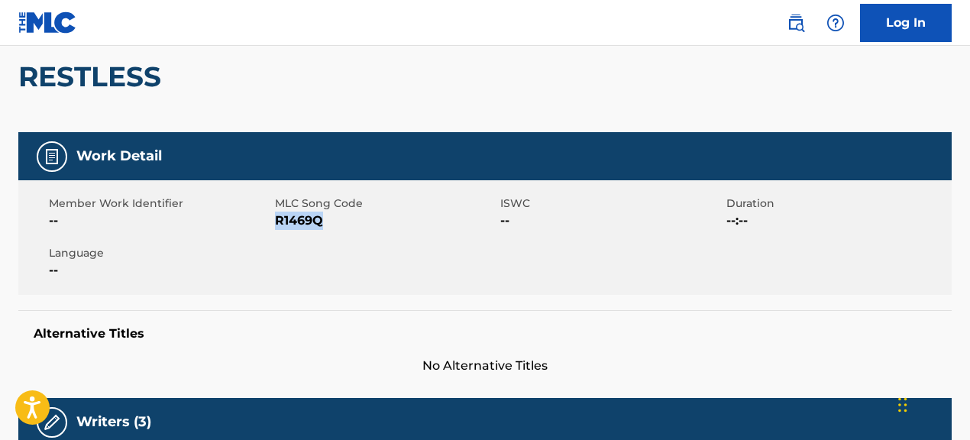
drag, startPoint x: 276, startPoint y: 226, endPoint x: 325, endPoint y: 230, distance: 49.0
click at [325, 230] on div "Member Work Identifier -- MLC Song Code R1469Q ISWC -- Duration --:-- Language …" at bounding box center [484, 237] width 933 height 115
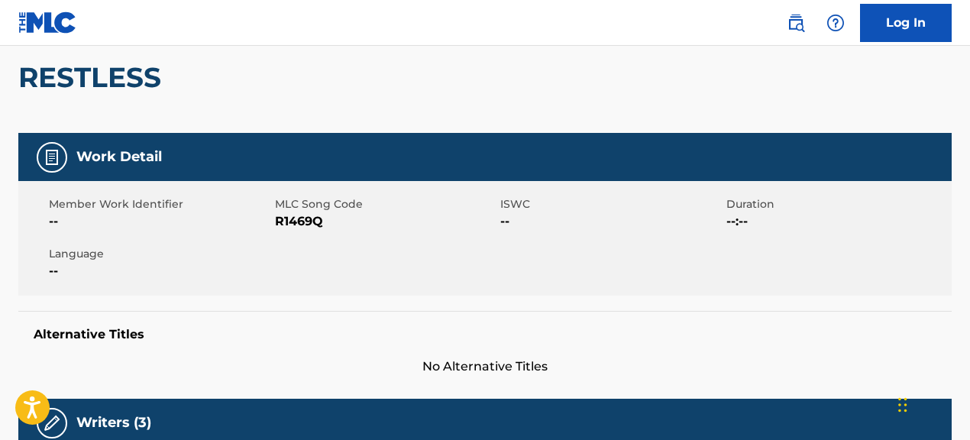
click at [254, 108] on div "RESTLESS" at bounding box center [484, 77] width 933 height 112
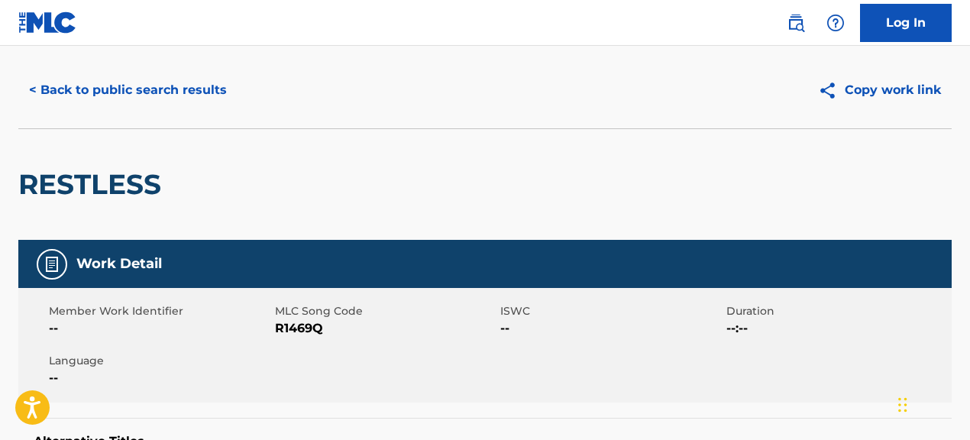
click at [199, 85] on button "< Back to public search results" at bounding box center [127, 90] width 219 height 38
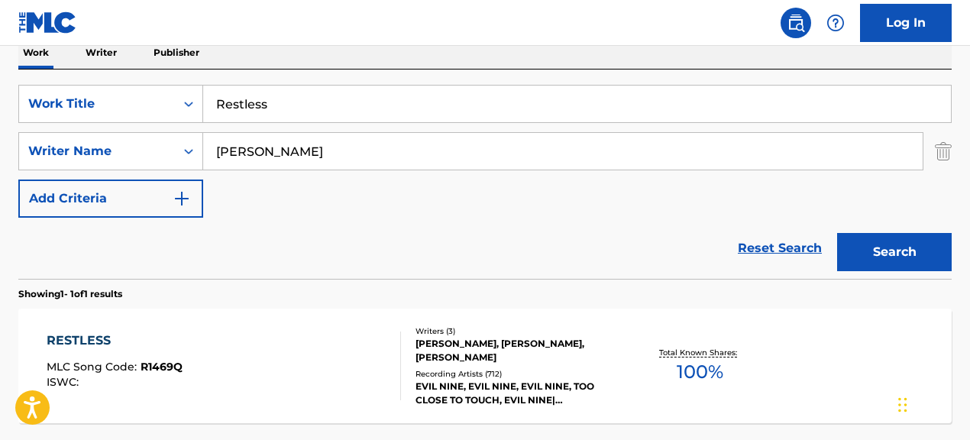
scroll to position [254, 0]
drag, startPoint x: 302, startPoint y: 106, endPoint x: 179, endPoint y: 93, distance: 123.7
click at [179, 93] on div "SearchWithCriteria067cec01-09cc-4ec2-810e-fd4c6bc22cfc Work Title Restless" at bounding box center [484, 105] width 933 height 38
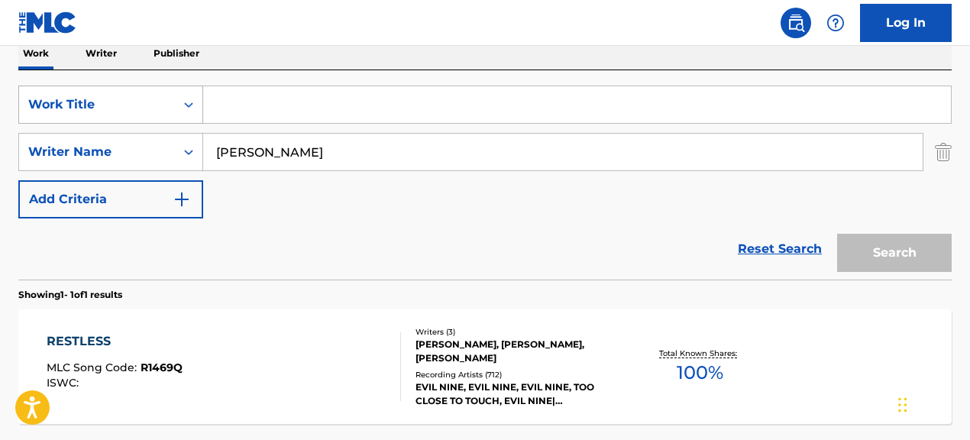
paste input "Big Mistake"
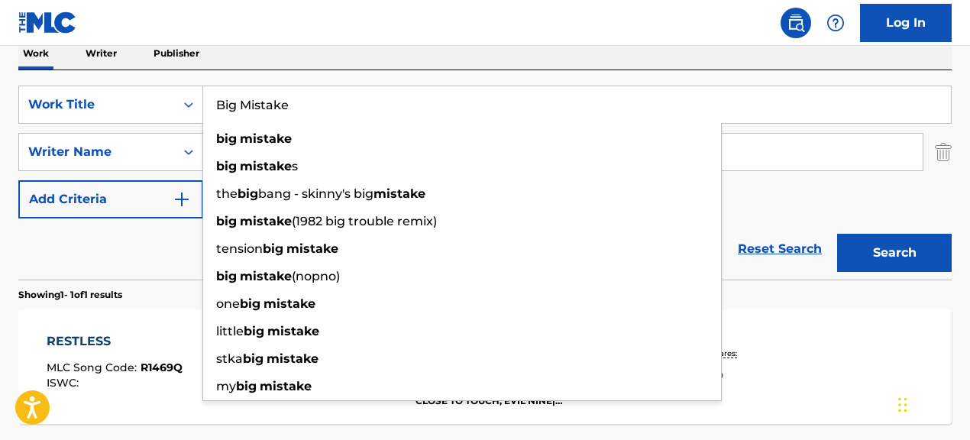
type input "Big Mistake"
click at [158, 250] on div "Reset Search Search" at bounding box center [484, 248] width 933 height 61
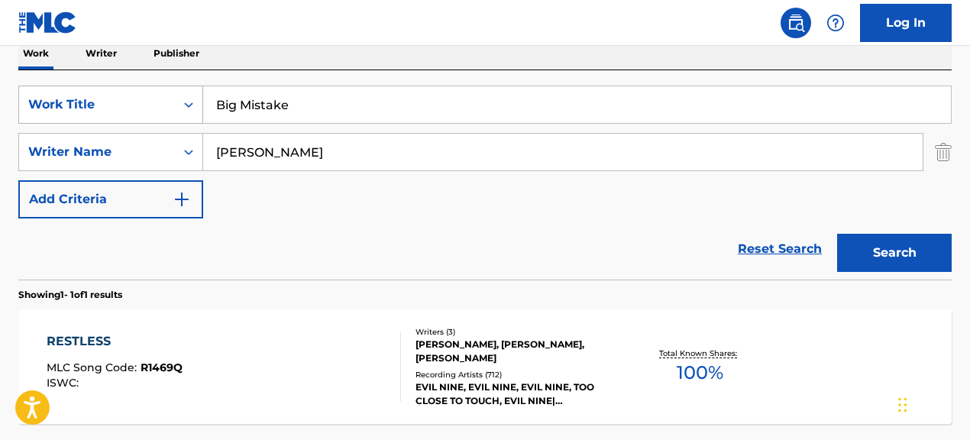
drag, startPoint x: 380, startPoint y: 151, endPoint x: 184, endPoint y: 113, distance: 200.0
click at [189, 116] on div "SearchWithCriteria067cec01-09cc-4ec2-810e-fd4c6bc22cfc Work Title Big Mistake S…" at bounding box center [484, 152] width 933 height 133
paste input "[GEOGRAPHIC_DATA]|[GEOGRAPHIC_DATA]"
drag, startPoint x: 306, startPoint y: 155, endPoint x: 452, endPoint y: 157, distance: 145.9
click at [452, 157] on input "[GEOGRAPHIC_DATA]|[GEOGRAPHIC_DATA]" at bounding box center [562, 152] width 719 height 37
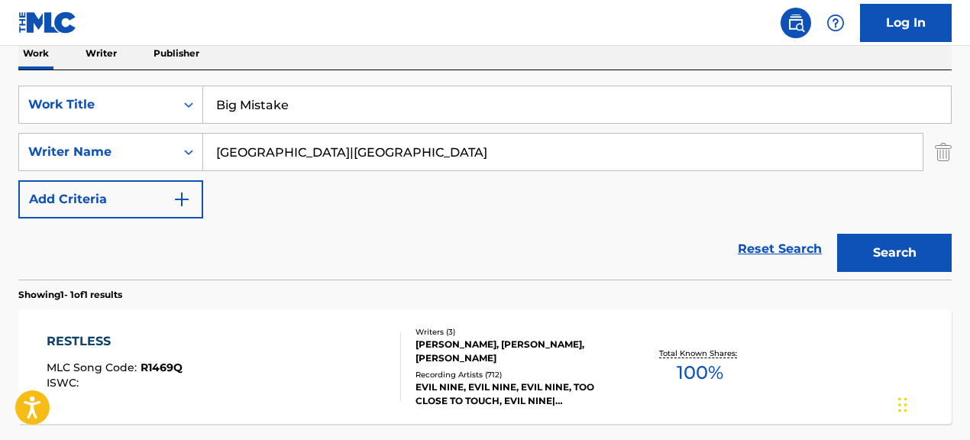
scroll to position [251, 0]
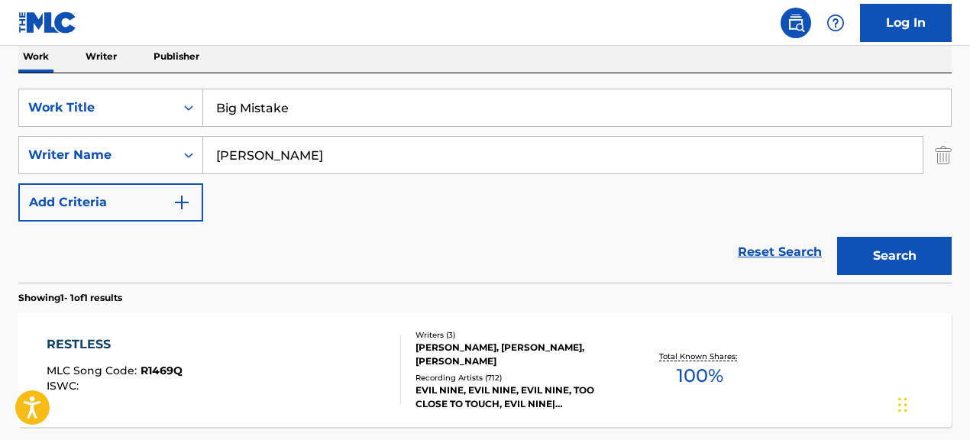
type input "[PERSON_NAME]"
click at [837, 237] on button "Search" at bounding box center [894, 256] width 115 height 38
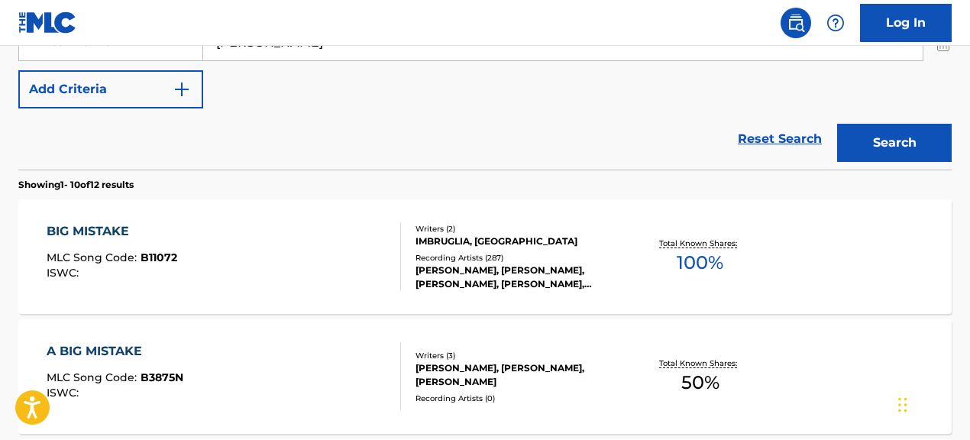
scroll to position [366, 0]
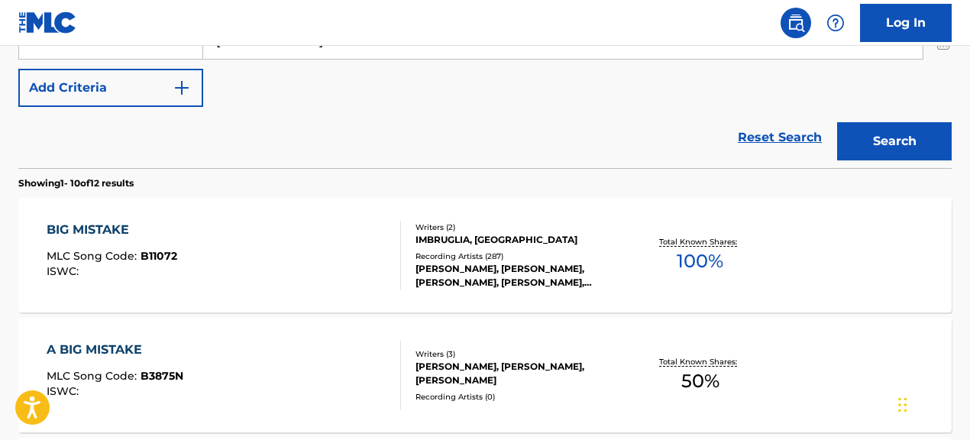
click at [438, 283] on div "[PERSON_NAME], [PERSON_NAME], [PERSON_NAME], [PERSON_NAME], [PERSON_NAME]" at bounding box center [519, 275] width 207 height 27
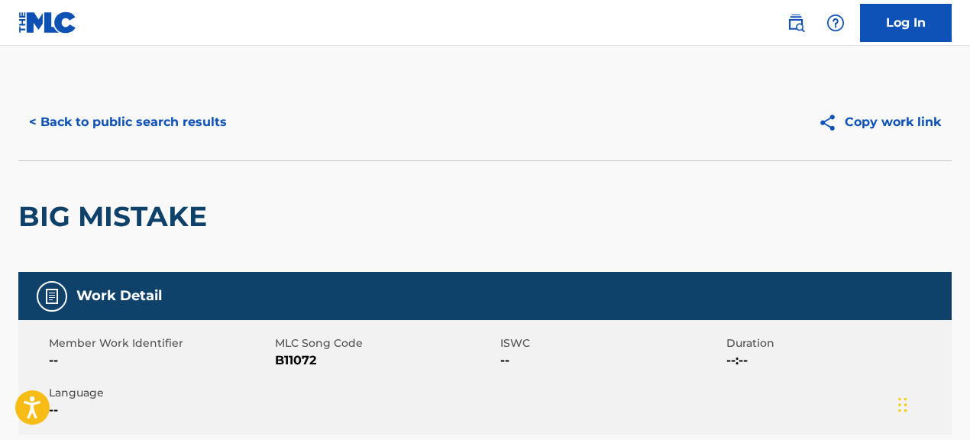
click at [204, 108] on button "< Back to public search results" at bounding box center [127, 122] width 219 height 38
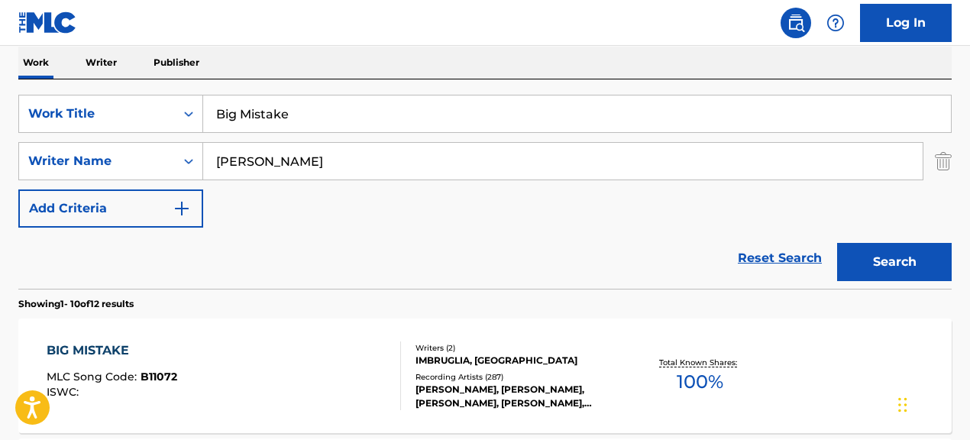
scroll to position [200, 0]
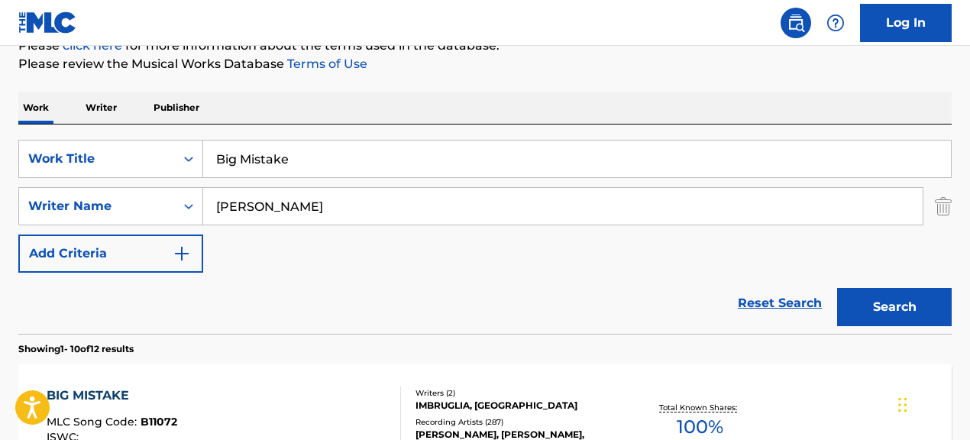
drag, startPoint x: 325, startPoint y: 172, endPoint x: 244, endPoint y: 160, distance: 81.1
click at [251, 160] on input "Big Mistake" at bounding box center [577, 159] width 748 height 37
type input "B"
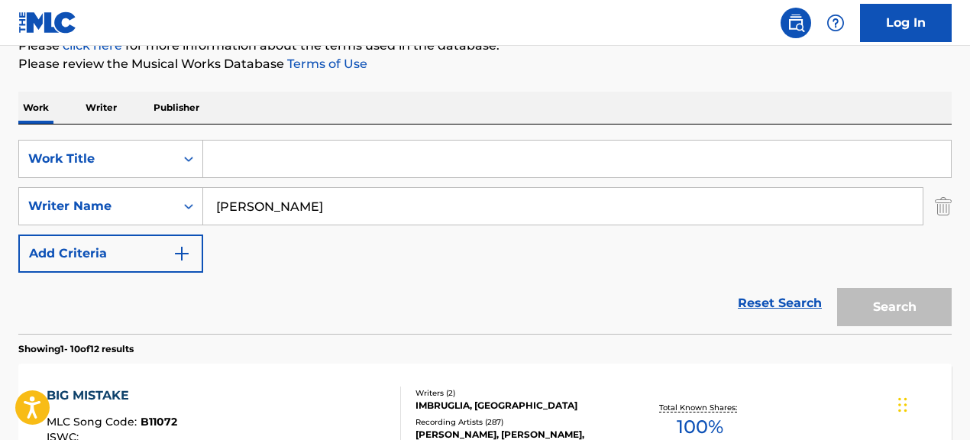
paste input "[PERSON_NAME]'s Theme"
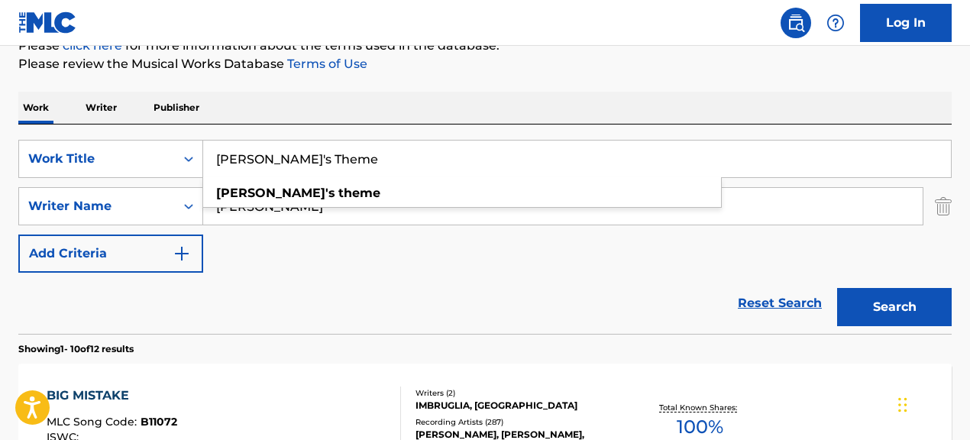
type input "[PERSON_NAME]'s Theme"
drag, startPoint x: 265, startPoint y: 294, endPoint x: 272, endPoint y: 286, distance: 10.9
click at [265, 294] on div "Reset Search Search" at bounding box center [484, 303] width 933 height 61
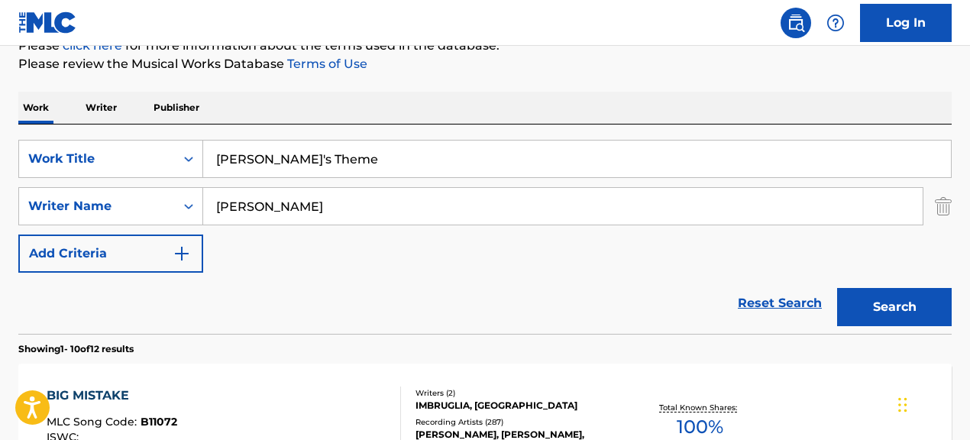
drag, startPoint x: 312, startPoint y: 208, endPoint x: 100, endPoint y: 179, distance: 213.5
click at [100, 179] on div "SearchWithCriteria067cec01-09cc-4ec2-810e-fd4c6bc22cfc Work Title Bhima's Theme…" at bounding box center [484, 206] width 933 height 133
click at [837, 288] on button "Search" at bounding box center [894, 307] width 115 height 38
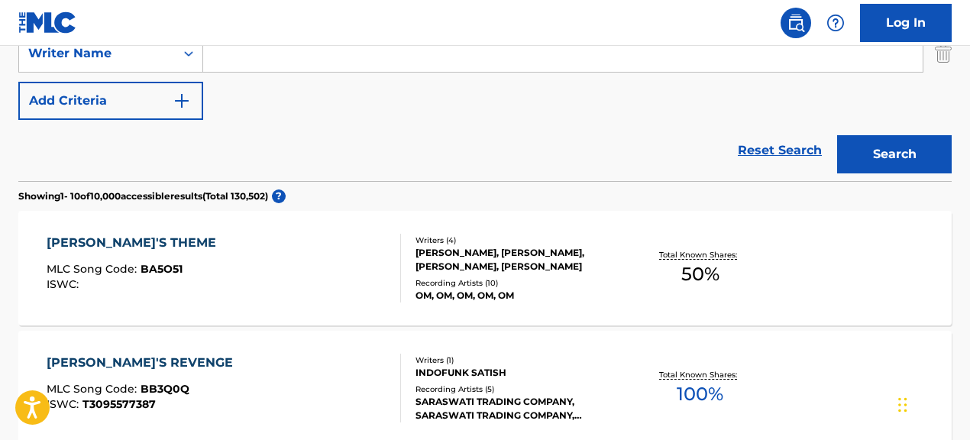
scroll to position [359, 0]
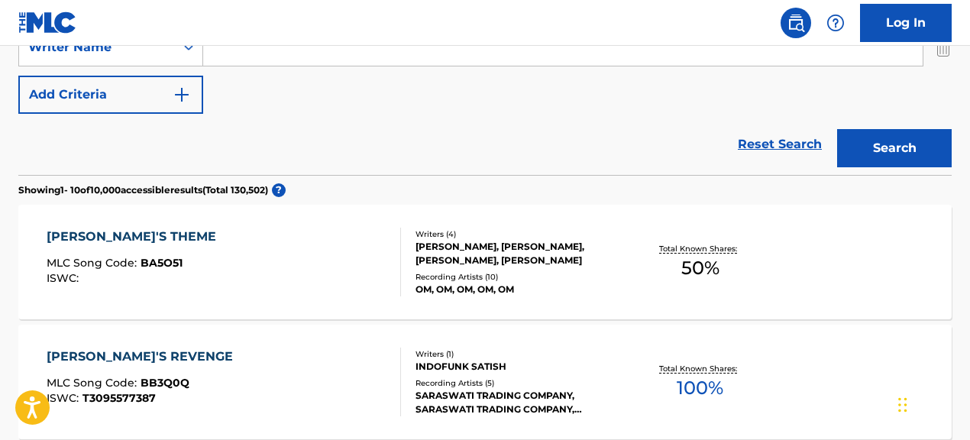
click at [294, 280] on div "[PERSON_NAME]'S THEME MLC Song Code : BA5O51 ISWC :" at bounding box center [224, 262] width 354 height 69
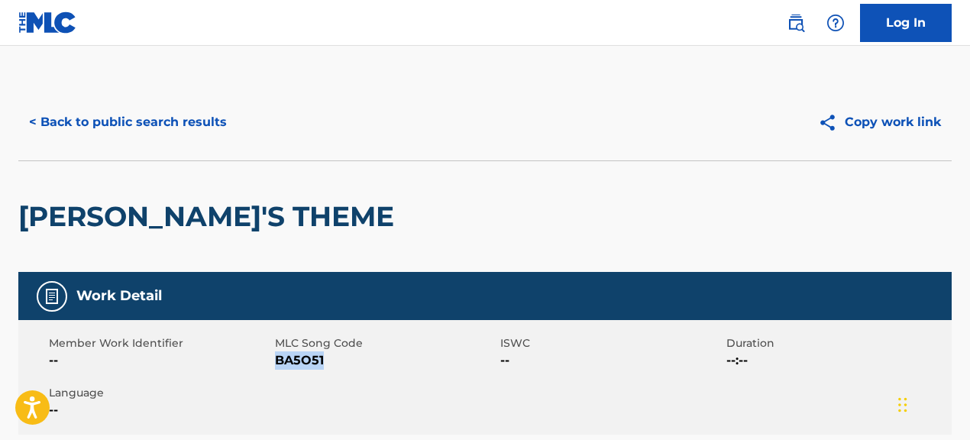
drag, startPoint x: 277, startPoint y: 364, endPoint x: 380, endPoint y: 364, distance: 102.4
click at [380, 364] on span "BA5O51" at bounding box center [386, 360] width 222 height 18
click at [155, 131] on button "< Back to public search results" at bounding box center [127, 122] width 219 height 38
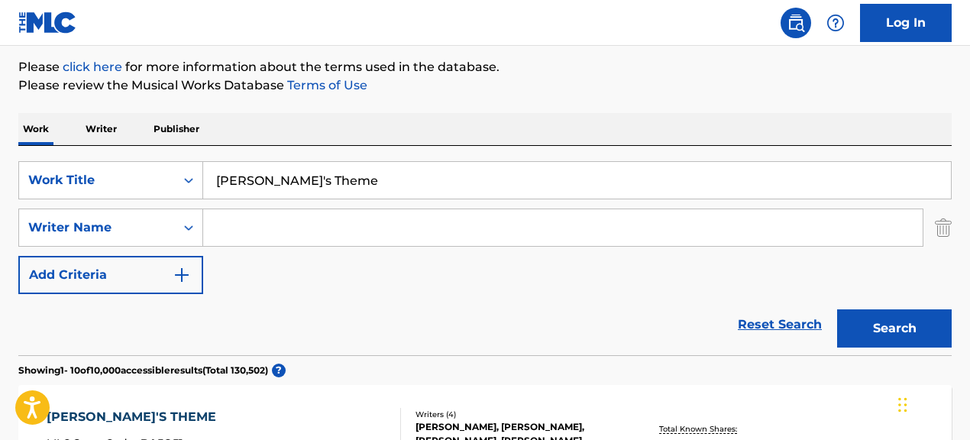
scroll to position [161, 0]
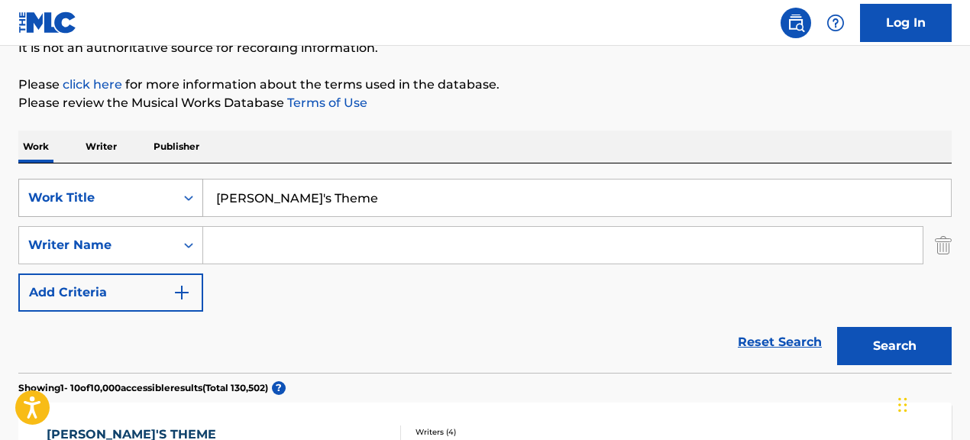
drag, startPoint x: 328, startPoint y: 197, endPoint x: 170, endPoint y: 178, distance: 160.0
click at [170, 179] on div "SearchWithCriteria067cec01-09cc-4ec2-810e-fd4c6bc22cfc Work Title [PERSON_NAME]…" at bounding box center [484, 198] width 933 height 38
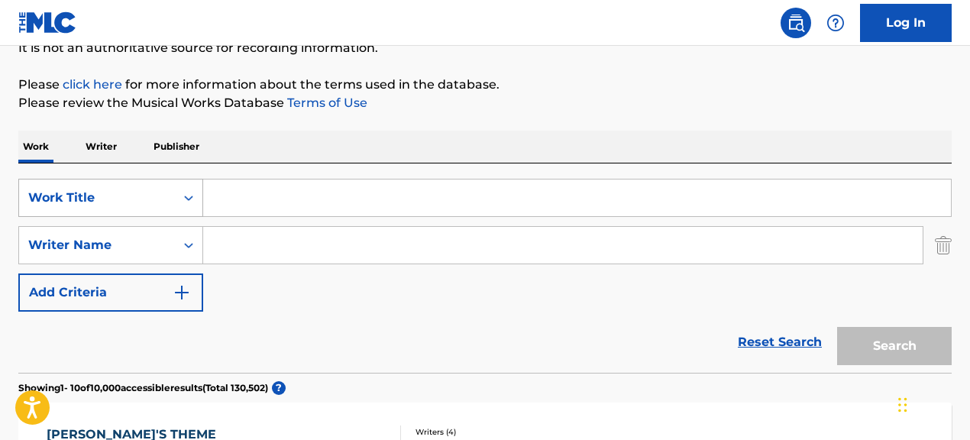
paste input "Hollow Point"
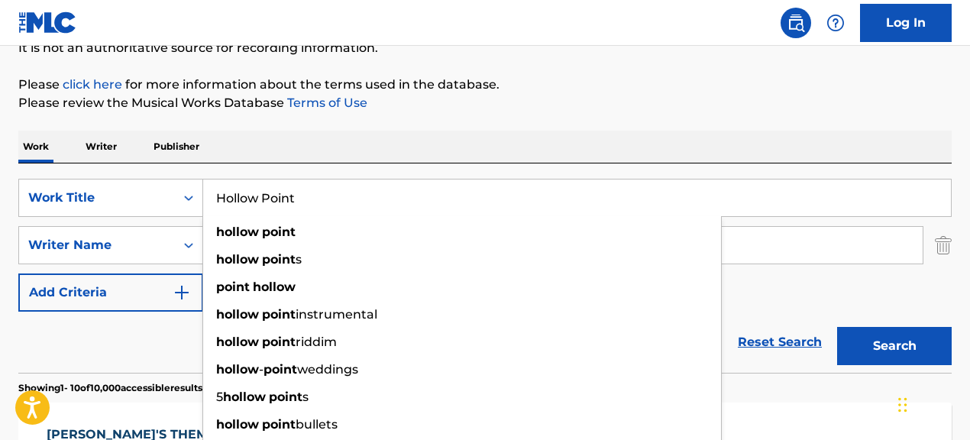
type input "Hollow Point"
click at [805, 309] on div "SearchWithCriteria067cec01-09cc-4ec2-810e-fd4c6bc22cfc Work Title Hollow Point …" at bounding box center [484, 245] width 933 height 133
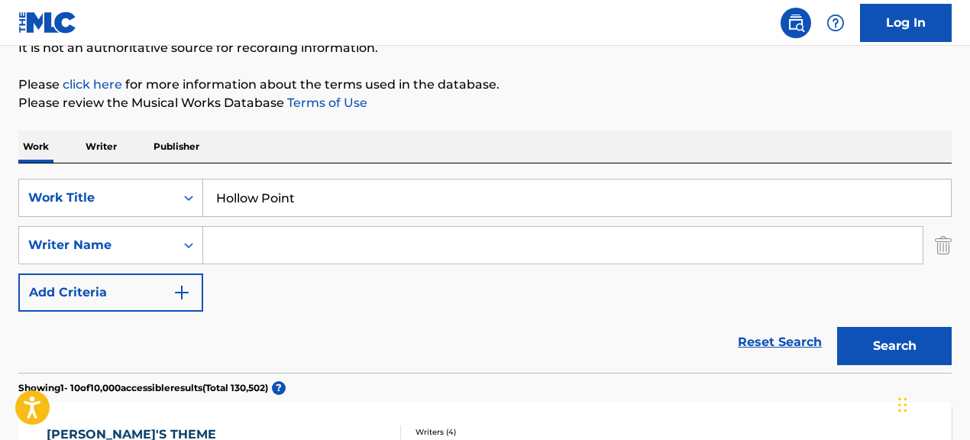
scroll to position [162, 0]
click at [334, 245] on input "Search Form" at bounding box center [562, 244] width 719 height 37
paste input ""[PERSON_NAME]""
type input "[PERSON_NAME]"
click at [837, 326] on button "Search" at bounding box center [894, 345] width 115 height 38
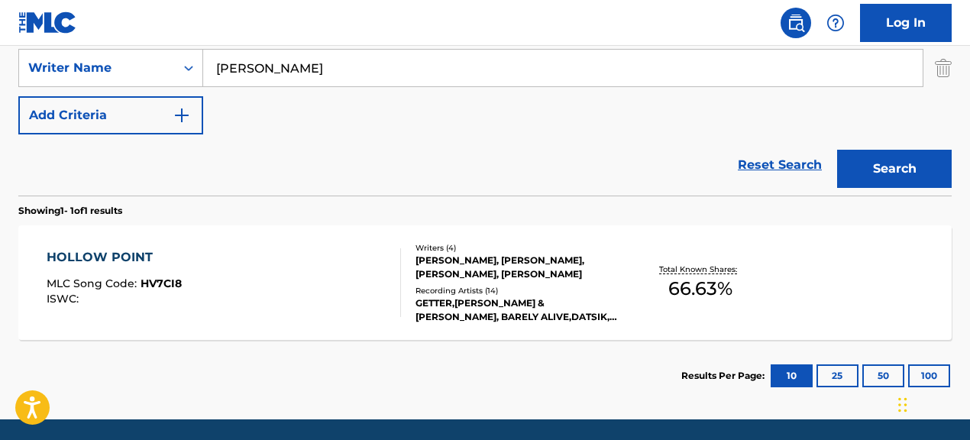
scroll to position [342, 0]
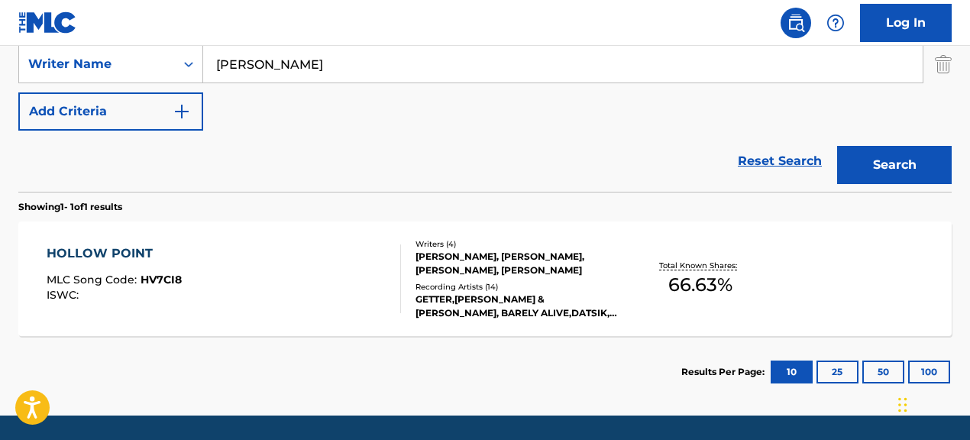
click at [386, 300] on div "HOLLOW POINT MLC Song Code : HV7CI8 ISWC :" at bounding box center [224, 278] width 354 height 69
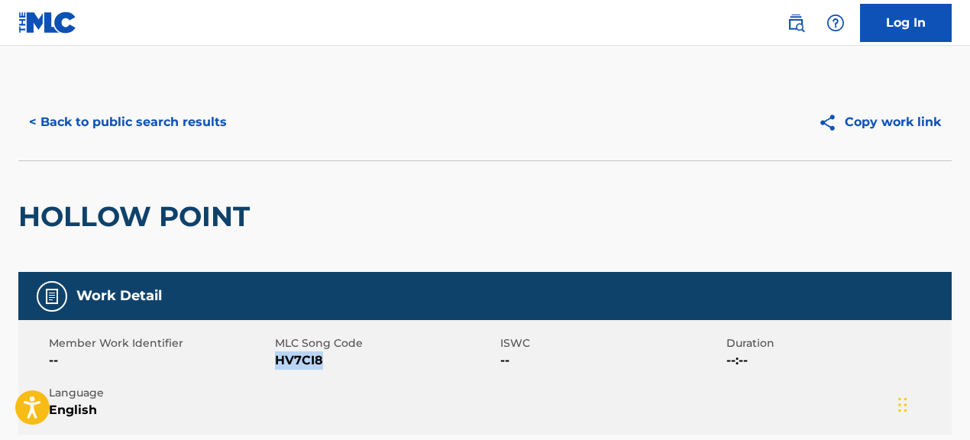
drag, startPoint x: 276, startPoint y: 367, endPoint x: 386, endPoint y: 357, distance: 110.4
click at [386, 357] on span "HV7CI8" at bounding box center [386, 360] width 222 height 18
click at [219, 129] on button "< Back to public search results" at bounding box center [127, 122] width 219 height 38
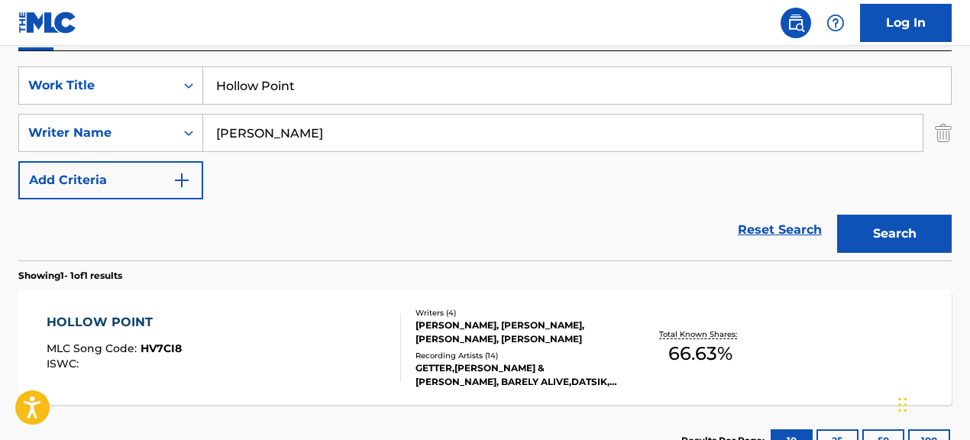
scroll to position [265, 0]
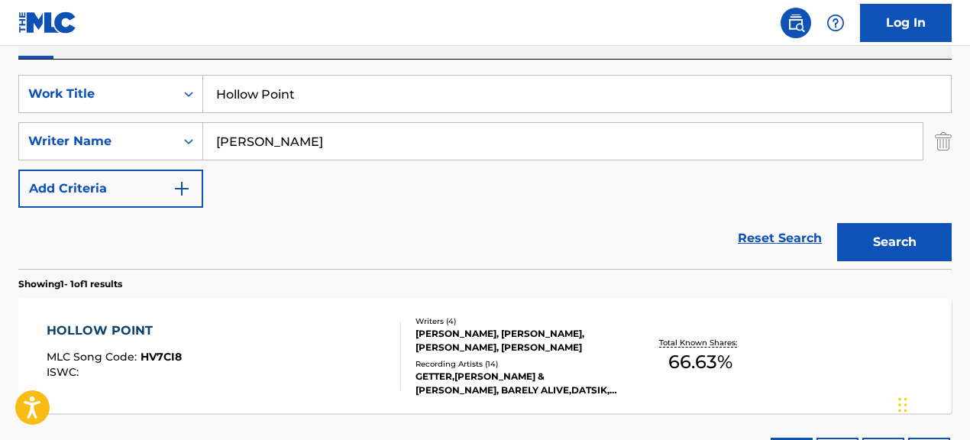
drag, startPoint x: 239, startPoint y: 95, endPoint x: 222, endPoint y: 93, distance: 16.9
click at [222, 93] on input "Hollow Point" at bounding box center [577, 94] width 748 height 37
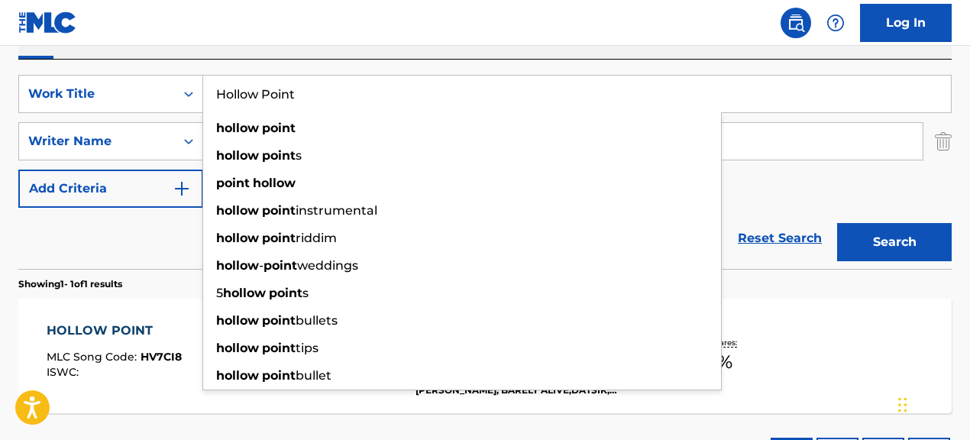
type input "H"
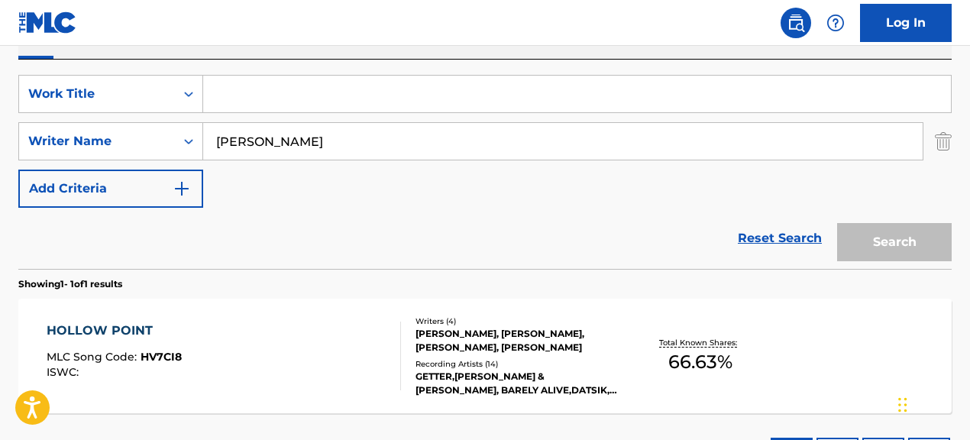
paste input "Bring Em Out"
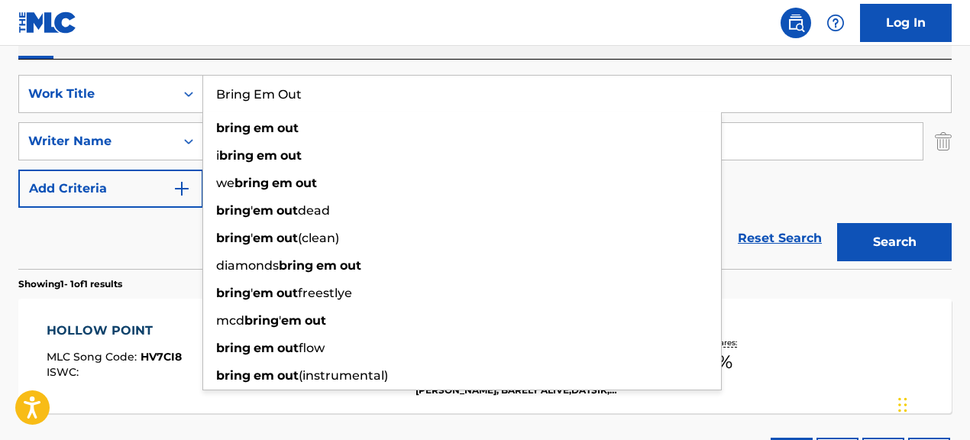
type input "Bring Em Out"
click at [167, 251] on div "Reset Search Search" at bounding box center [484, 238] width 933 height 61
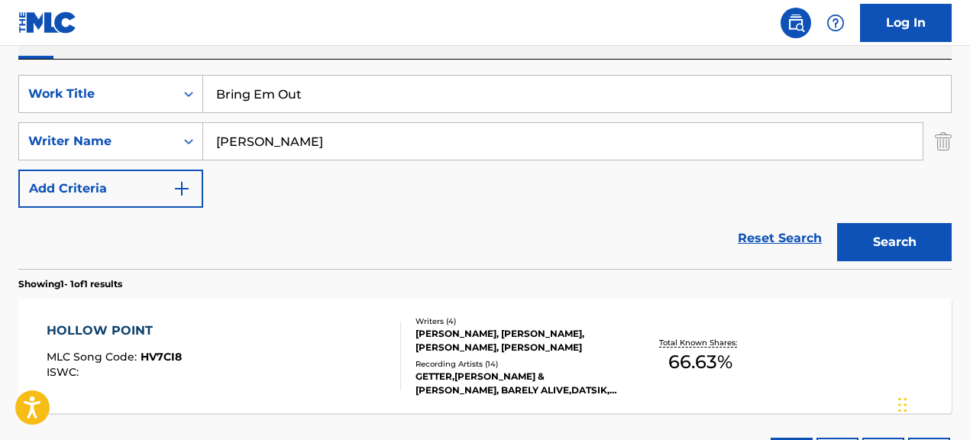
drag, startPoint x: 362, startPoint y: 146, endPoint x: 213, endPoint y: 131, distance: 149.7
click at [216, 131] on input "[PERSON_NAME]" at bounding box center [562, 141] width 719 height 37
paste input "[PERSON_NAME]|[PERSON_NAME] [PERSON_NAME]|[PERSON_NAME]"
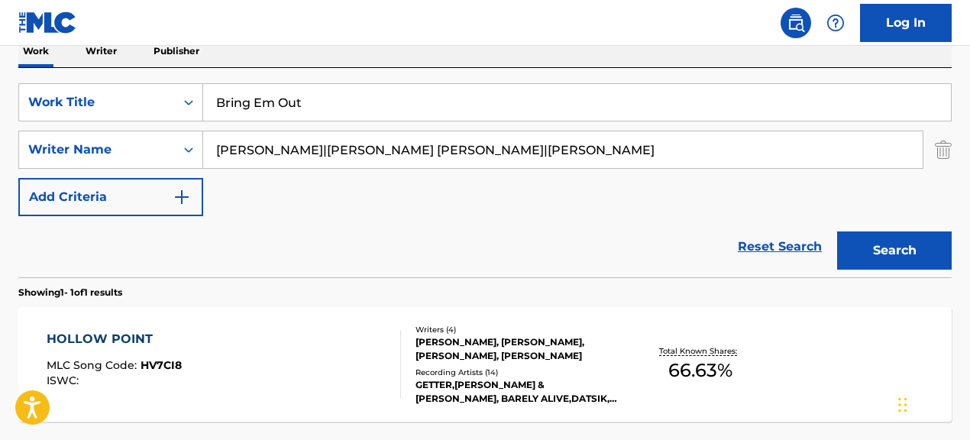
scroll to position [250, 0]
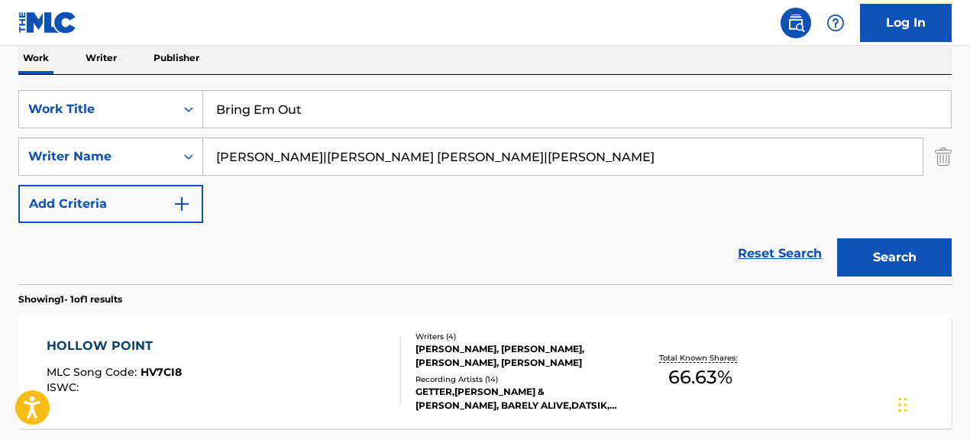
drag, startPoint x: 299, startPoint y: 145, endPoint x: 650, endPoint y: 156, distance: 350.7
click at [650, 156] on input "[PERSON_NAME]|[PERSON_NAME] [PERSON_NAME]|[PERSON_NAME]" at bounding box center [562, 156] width 719 height 37
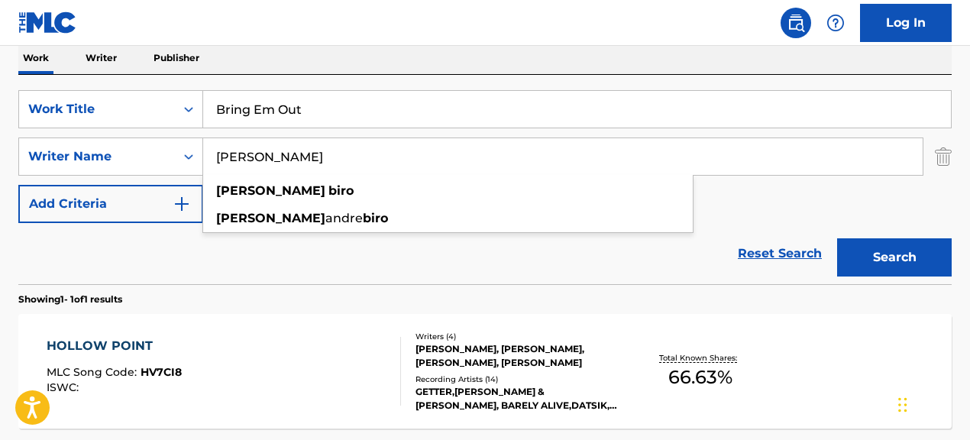
type input "[PERSON_NAME]"
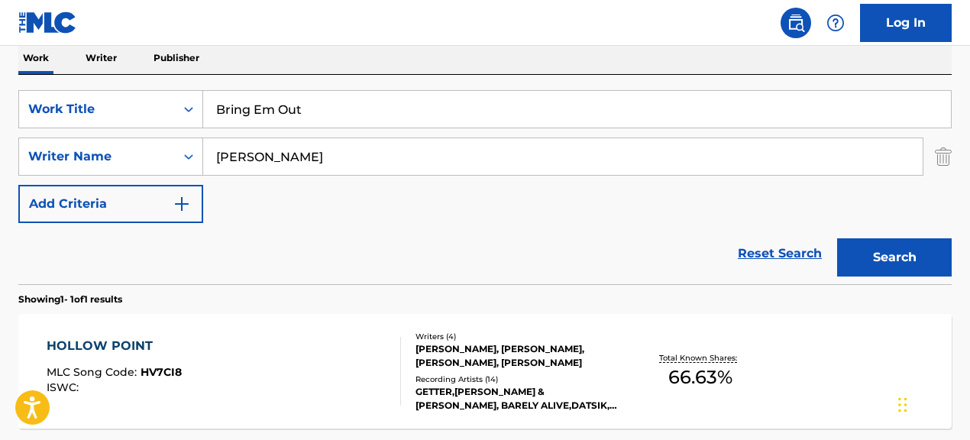
click at [386, 267] on div "Reset Search Search" at bounding box center [484, 253] width 933 height 61
click at [910, 270] on button "Search" at bounding box center [894, 257] width 115 height 38
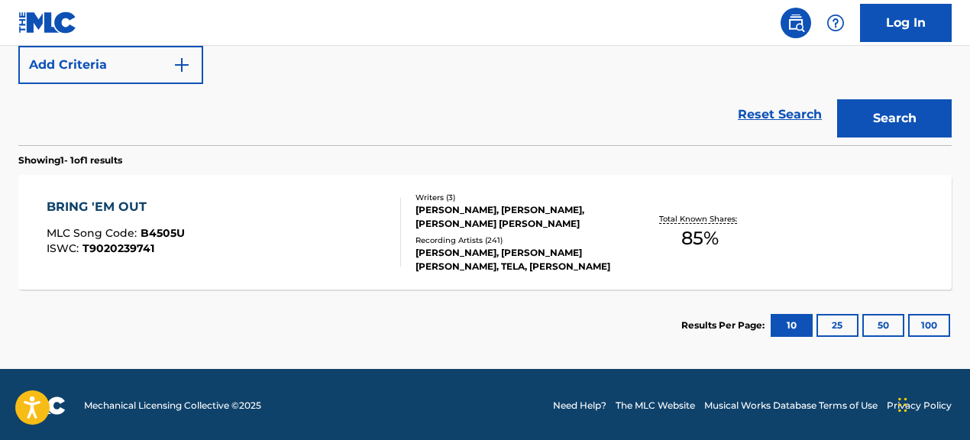
scroll to position [391, 0]
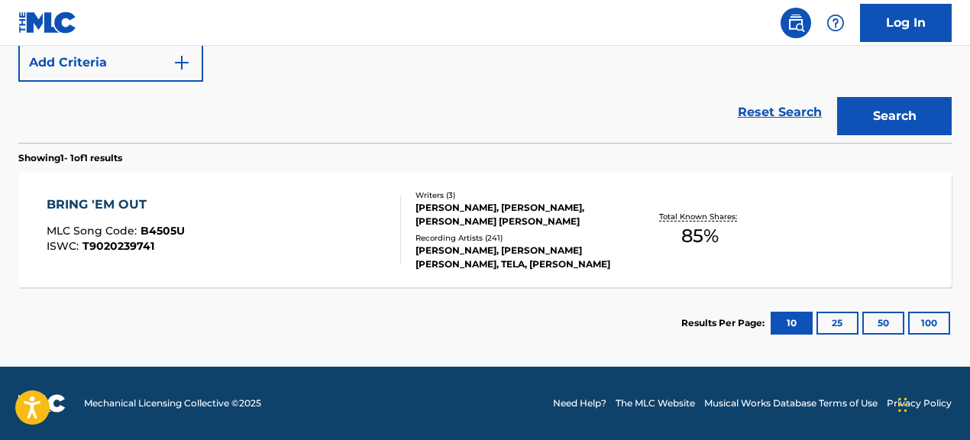
click at [349, 215] on div "BRING 'EM OUT MLC Song Code : B4505U ISWC : T9020239741" at bounding box center [224, 230] width 354 height 69
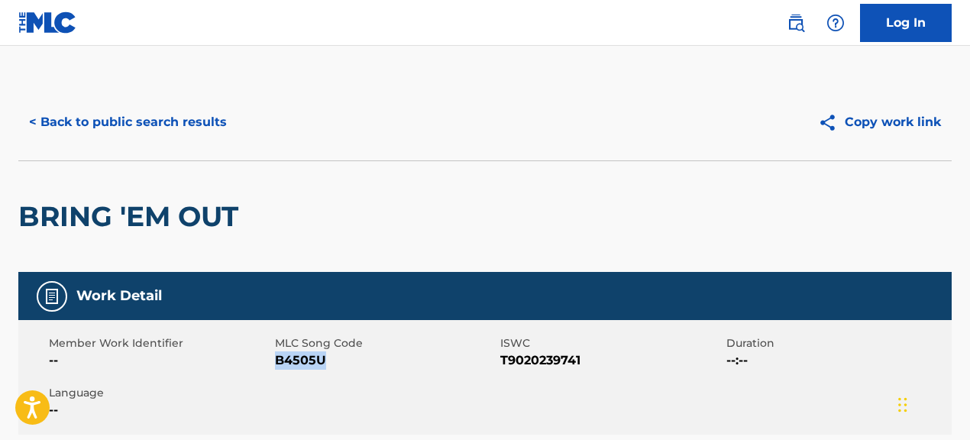
drag, startPoint x: 277, startPoint y: 362, endPoint x: 406, endPoint y: 371, distance: 129.4
click at [406, 371] on div "Member Work Identifier -- MLC Song Code B4505U ISWC T9020239741 Duration --:-- …" at bounding box center [484, 377] width 933 height 115
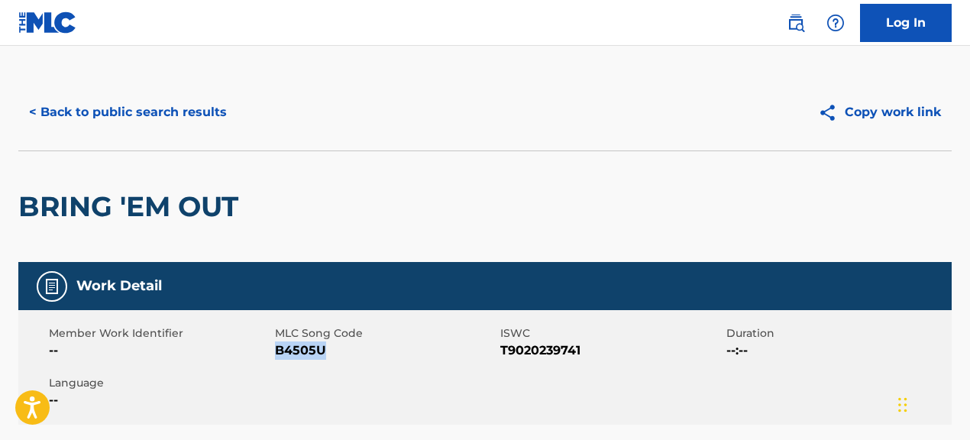
scroll to position [5, 0]
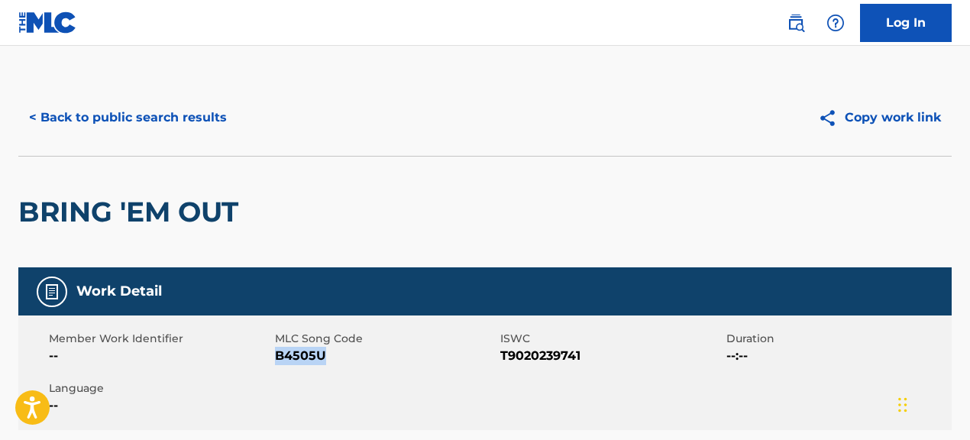
click at [179, 123] on button "< Back to public search results" at bounding box center [127, 118] width 219 height 38
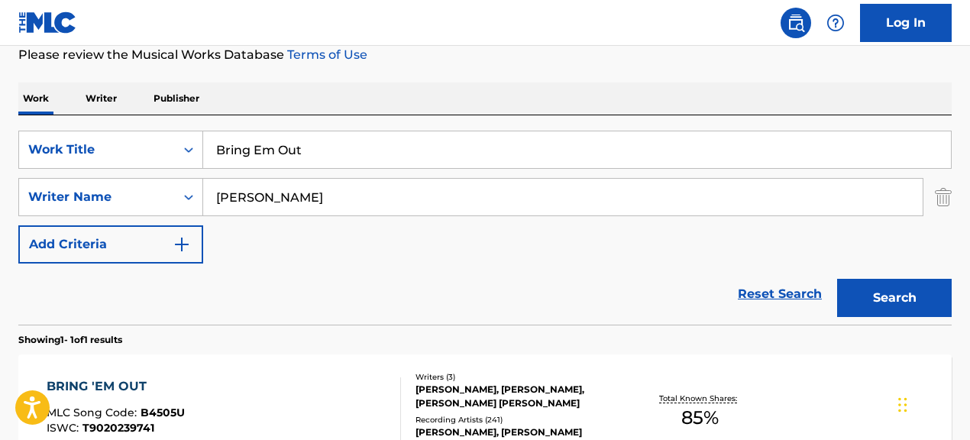
scroll to position [195, 0]
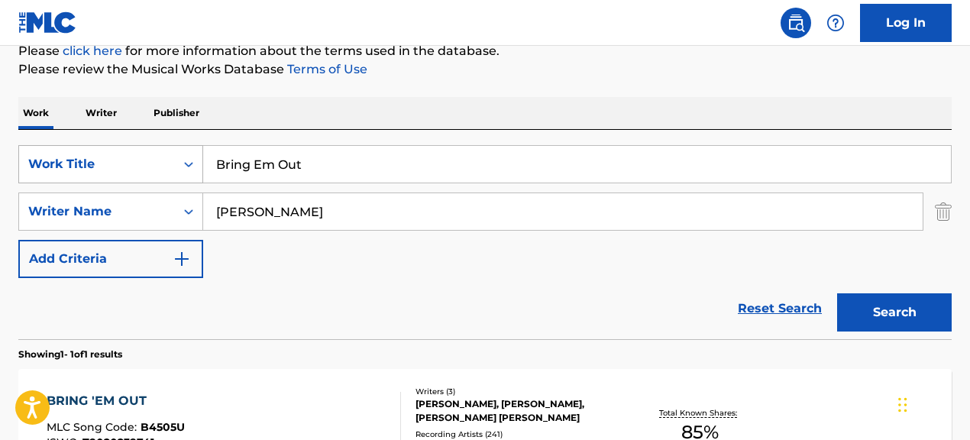
drag, startPoint x: 230, startPoint y: 157, endPoint x: 161, endPoint y: 150, distance: 69.2
click at [161, 150] on div "SearchWithCriteria067cec01-09cc-4ec2-810e-fd4c6bc22cfc Work Title Bring Em Out" at bounding box center [484, 164] width 933 height 38
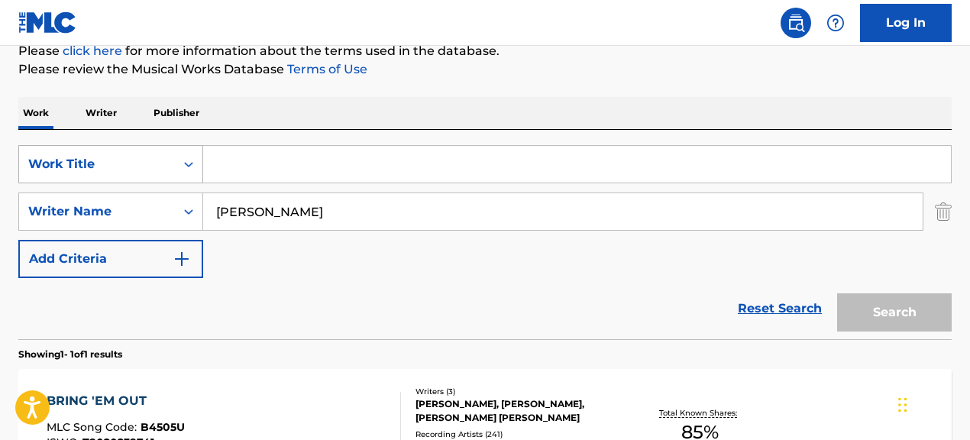
paste input "All I Ask of You"
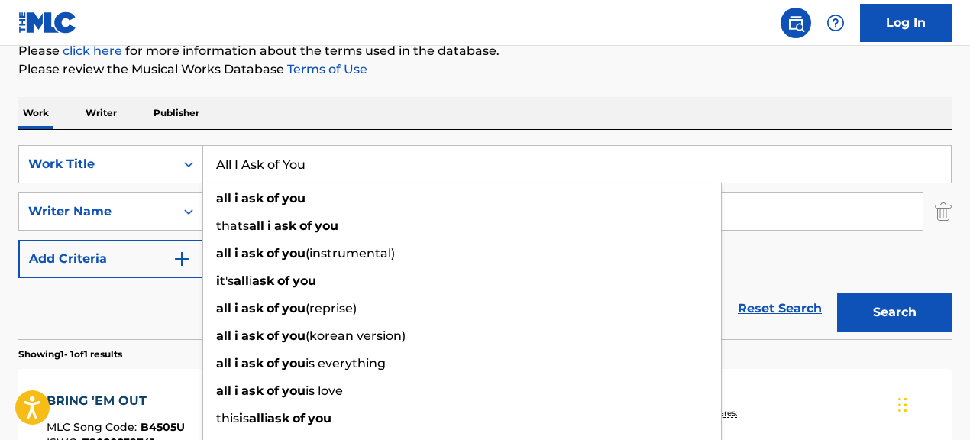
type input "All I Ask of You"
click at [170, 318] on div "Reset Search Search" at bounding box center [484, 308] width 933 height 61
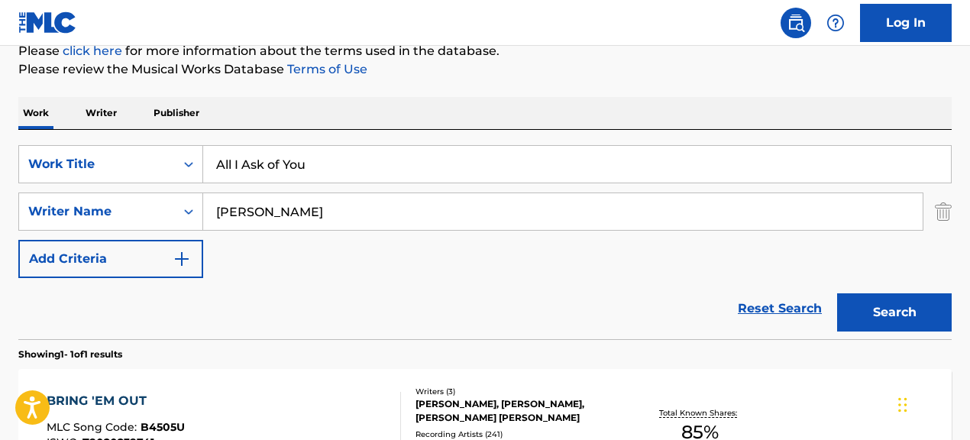
drag, startPoint x: 354, startPoint y: 209, endPoint x: 252, endPoint y: 205, distance: 101.7
click at [252, 205] on input "[PERSON_NAME]" at bounding box center [562, 211] width 719 height 37
type input "D"
paste input "[PERSON_NAME]|[PERSON_NAME]|[PERSON_NAME] [PERSON_NAME]"
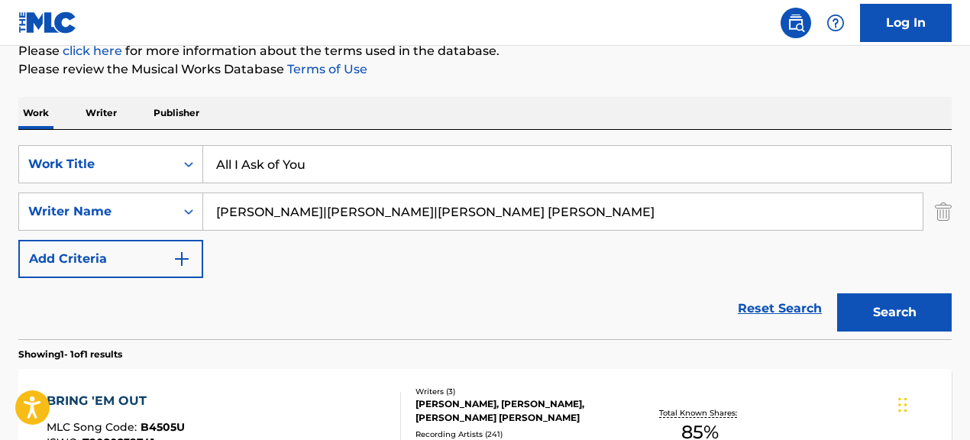
click at [837, 293] on button "Search" at bounding box center [894, 312] width 115 height 38
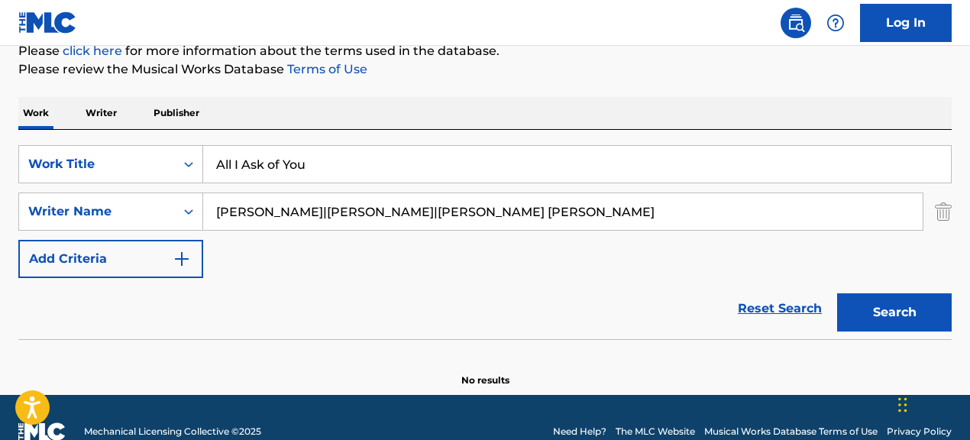
drag, startPoint x: 383, startPoint y: 212, endPoint x: 1096, endPoint y: 217, distance: 712.6
click at [910, 217] on html "Accessibility Screen-Reader Guide, Feedback, and Issue Reporting | New window C…" at bounding box center [485, 25] width 970 height 440
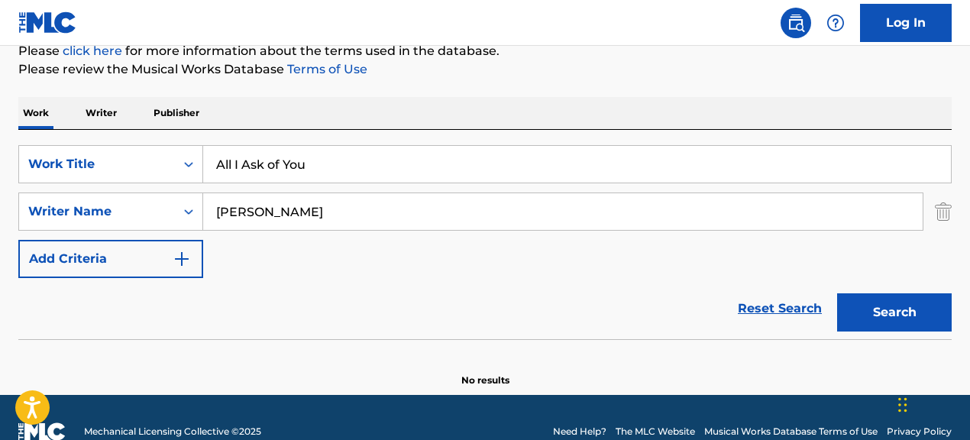
type input "[PERSON_NAME]"
click at [837, 293] on button "Search" at bounding box center [894, 312] width 115 height 38
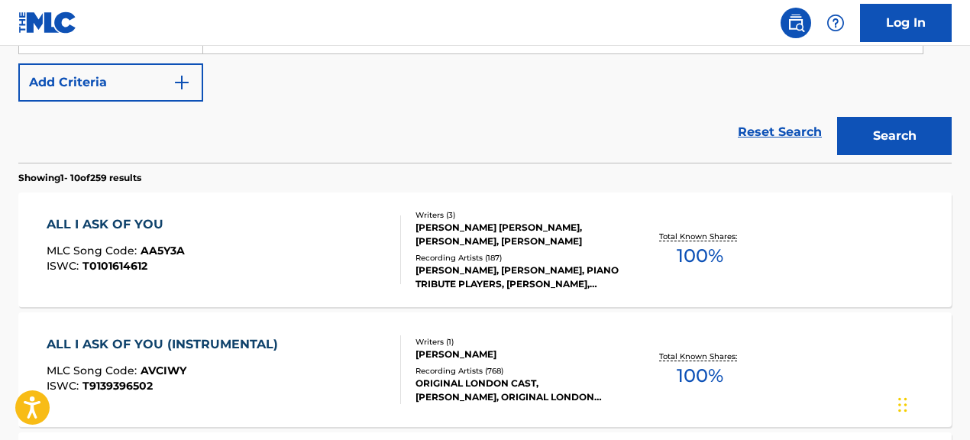
scroll to position [372, 0]
click at [514, 269] on div "[PERSON_NAME], [PERSON_NAME], PIANO TRIBUTE PLAYERS, [PERSON_NAME], [PERSON_NAM…" at bounding box center [519, 276] width 207 height 27
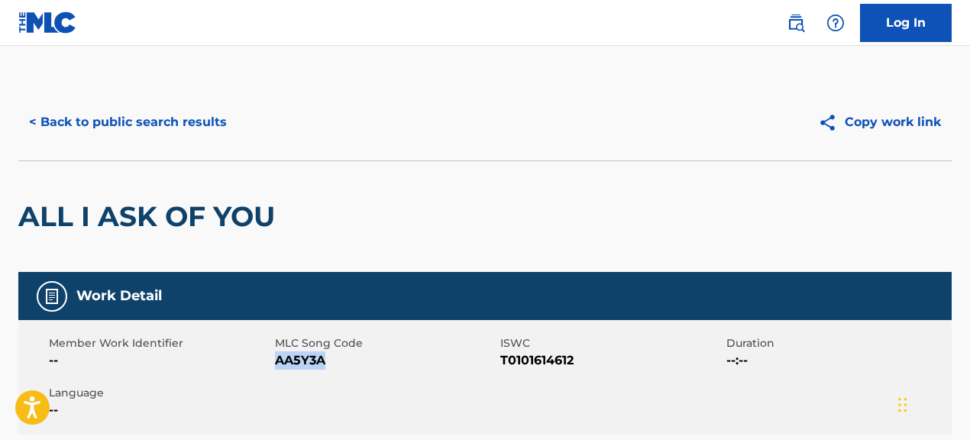
drag, startPoint x: 275, startPoint y: 361, endPoint x: 443, endPoint y: 358, distance: 168.1
click at [443, 358] on span "AA5Y3A" at bounding box center [386, 360] width 222 height 18
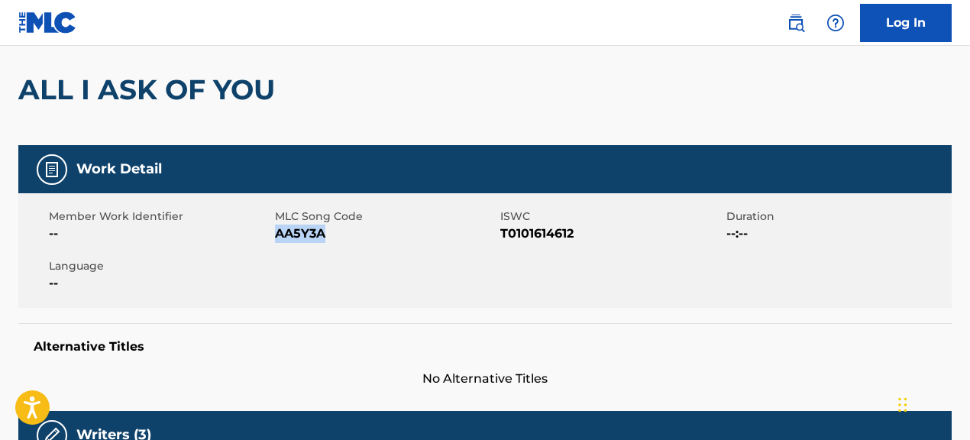
scroll to position [11, 0]
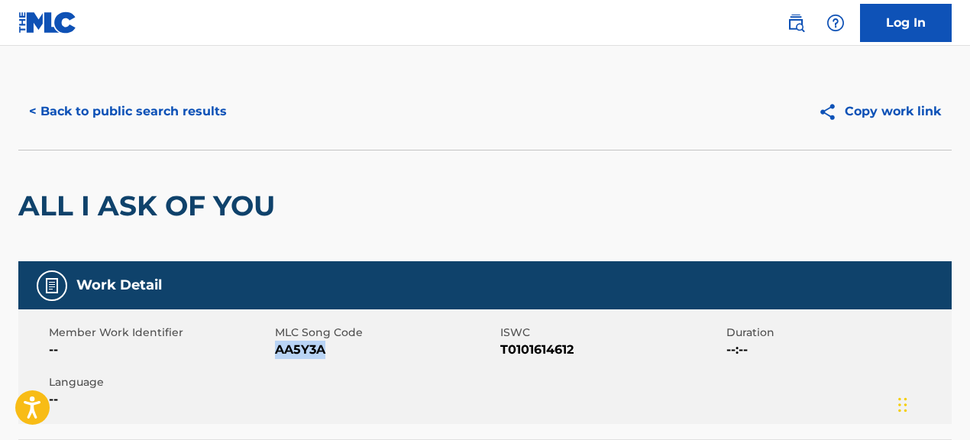
click at [199, 109] on button "< Back to public search results" at bounding box center [127, 111] width 219 height 38
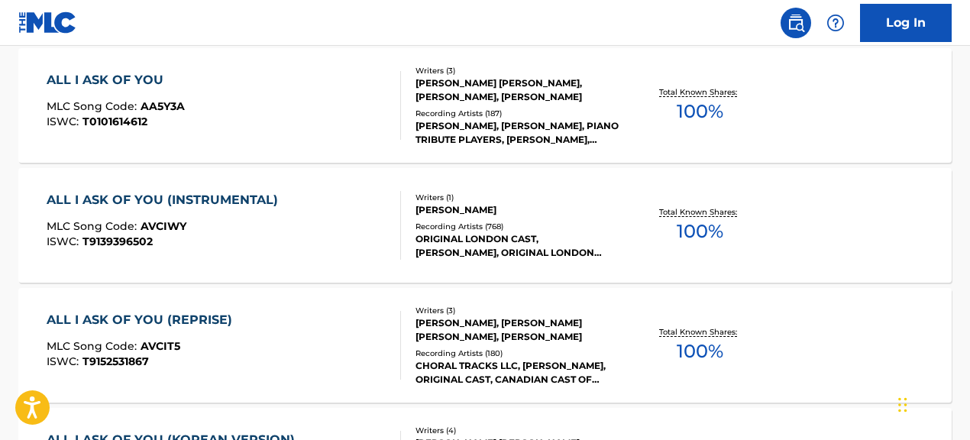
scroll to position [506, 0]
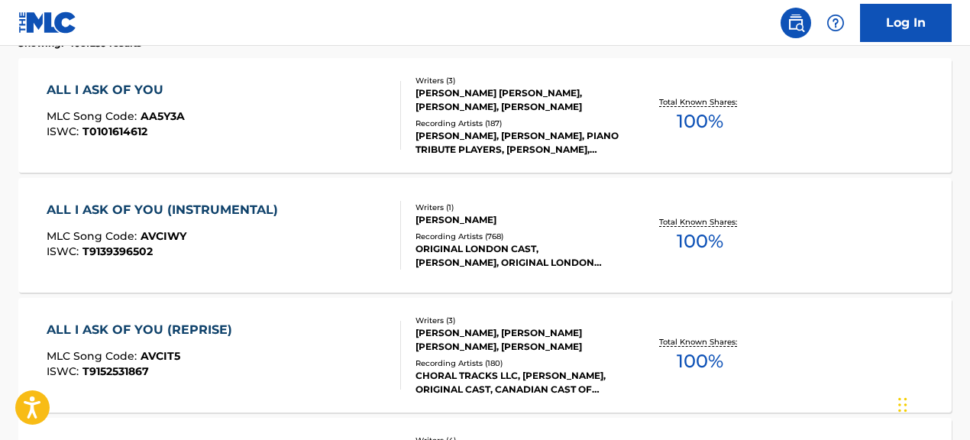
click at [356, 155] on div "ALL I ASK OF YOU MLC Song Code : AA5Y3A ISWC : T0101614612 Writers ( 3 ) [PERSO…" at bounding box center [484, 115] width 933 height 115
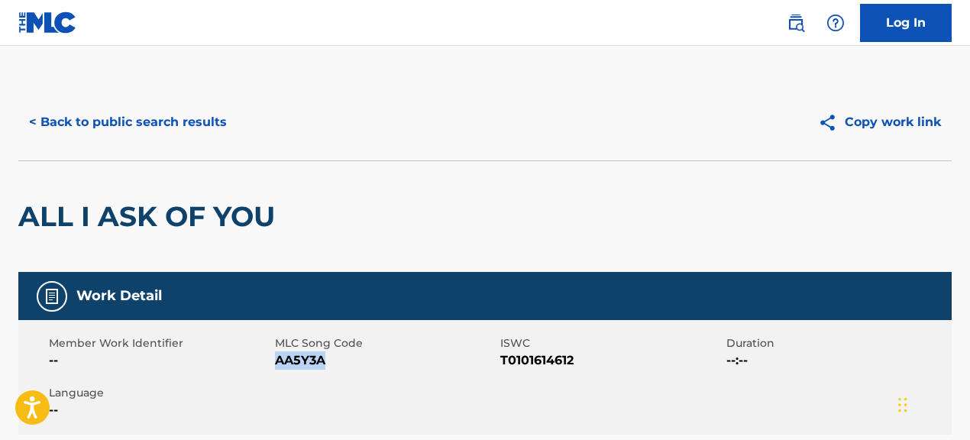
drag, startPoint x: 274, startPoint y: 364, endPoint x: 387, endPoint y: 355, distance: 113.4
click at [387, 355] on span "AA5Y3A" at bounding box center [386, 360] width 222 height 18
click at [161, 126] on button "< Back to public search results" at bounding box center [127, 122] width 219 height 38
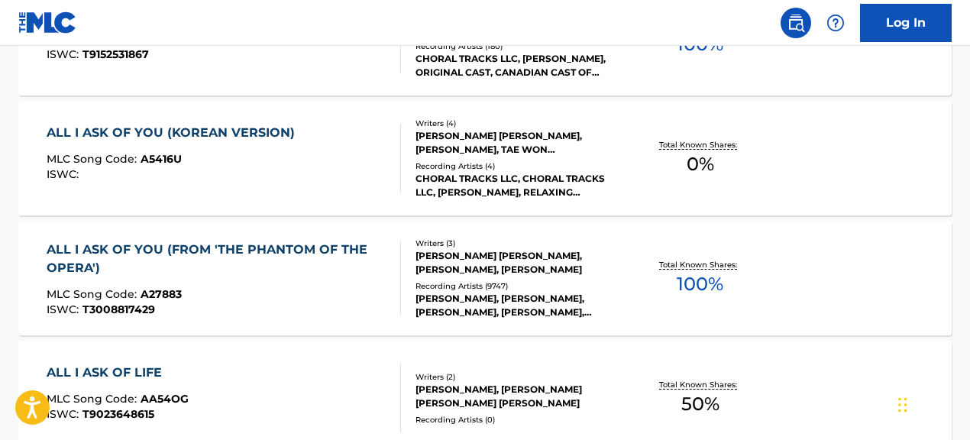
scroll to position [823, 0]
click at [665, 293] on div "Total Known Shares: 100 %" at bounding box center [699, 277] width 155 height 47
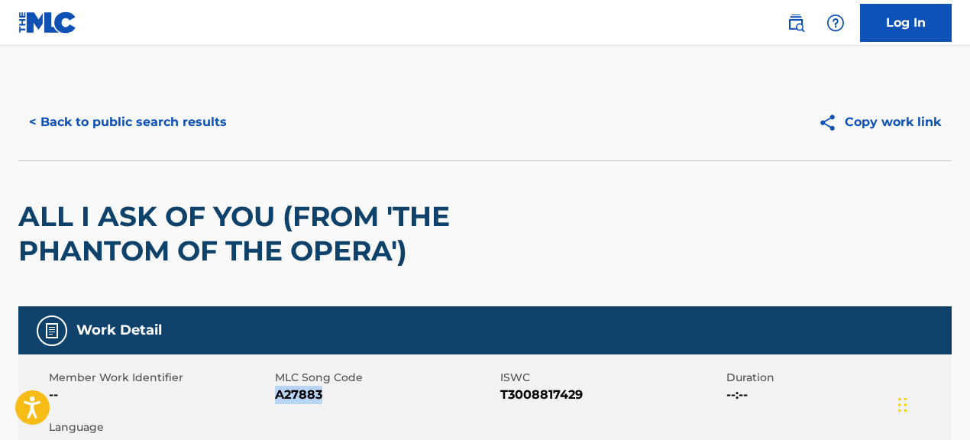
drag, startPoint x: 276, startPoint y: 397, endPoint x: 364, endPoint y: 390, distance: 88.1
click at [364, 390] on span "A27883" at bounding box center [386, 395] width 222 height 18
click at [210, 121] on button "< Back to public search results" at bounding box center [127, 122] width 219 height 38
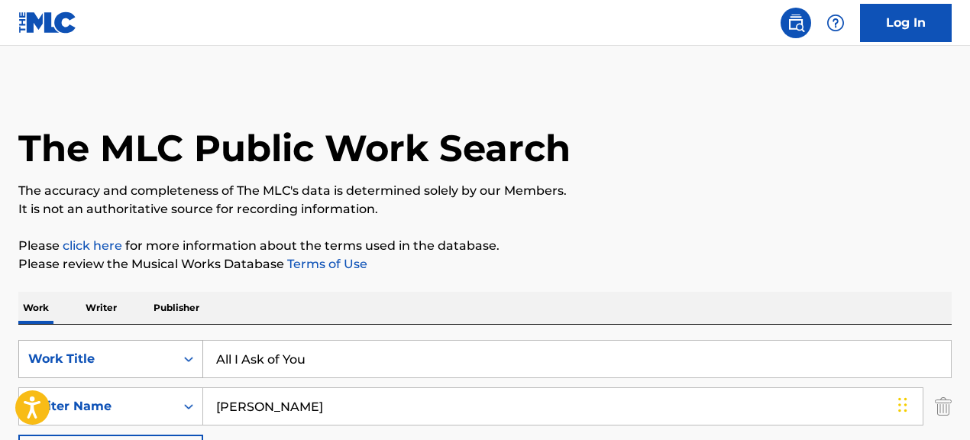
drag, startPoint x: 322, startPoint y: 362, endPoint x: 150, endPoint y: 347, distance: 173.3
click at [150, 347] on div "SearchWithCriteria067cec01-09cc-4ec2-810e-fd4c6bc22cfc Work Title All I Ask of …" at bounding box center [484, 359] width 933 height 38
paste input "Don't Misunderstand"
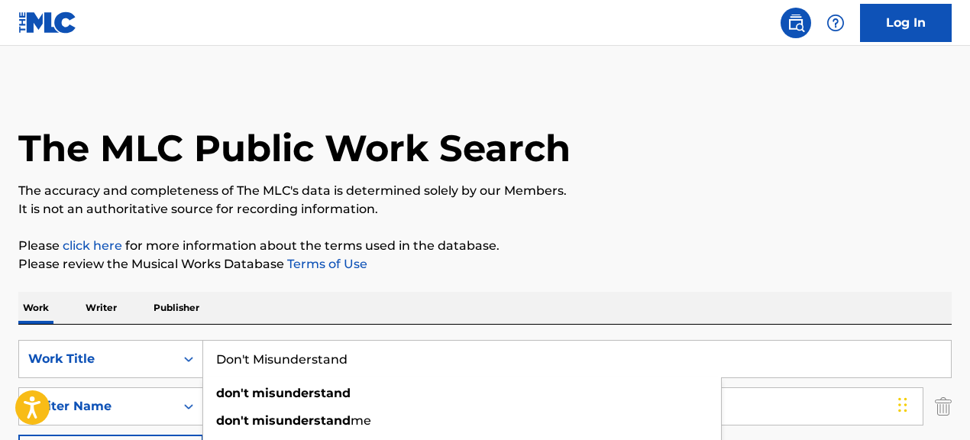
type input "Don't Misunderstand"
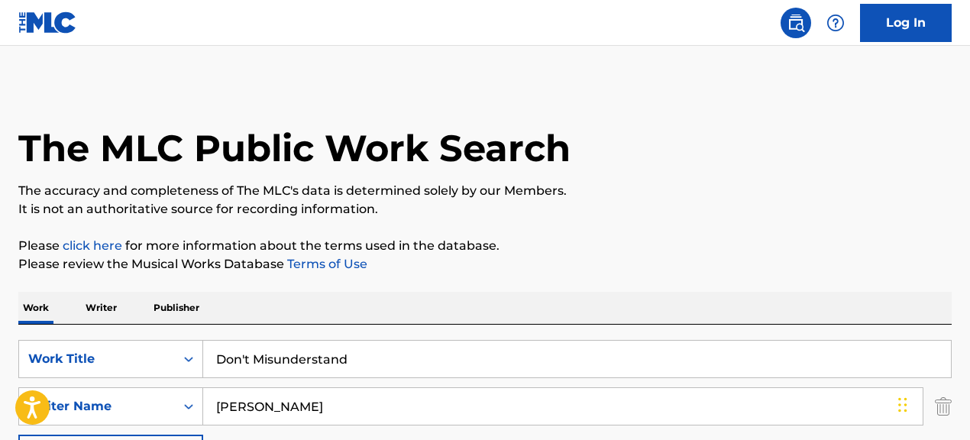
click at [526, 248] on p "Please click here for more information about the terms used in the database." at bounding box center [484, 246] width 933 height 18
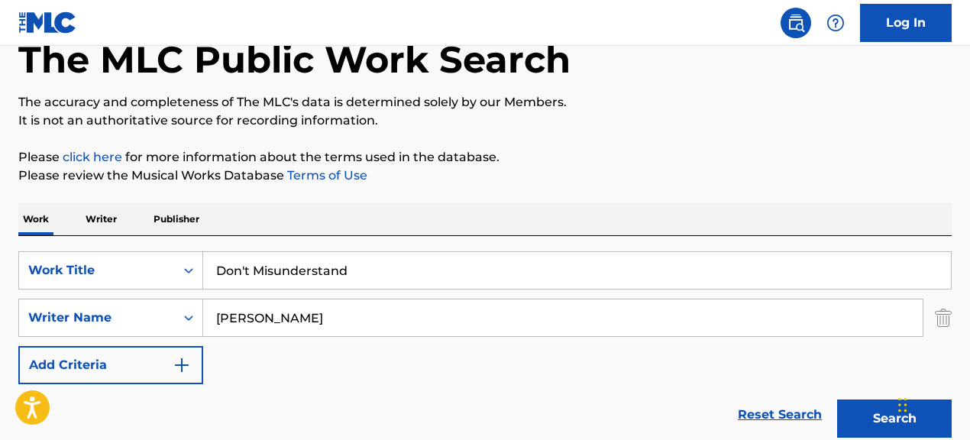
scroll to position [183, 0]
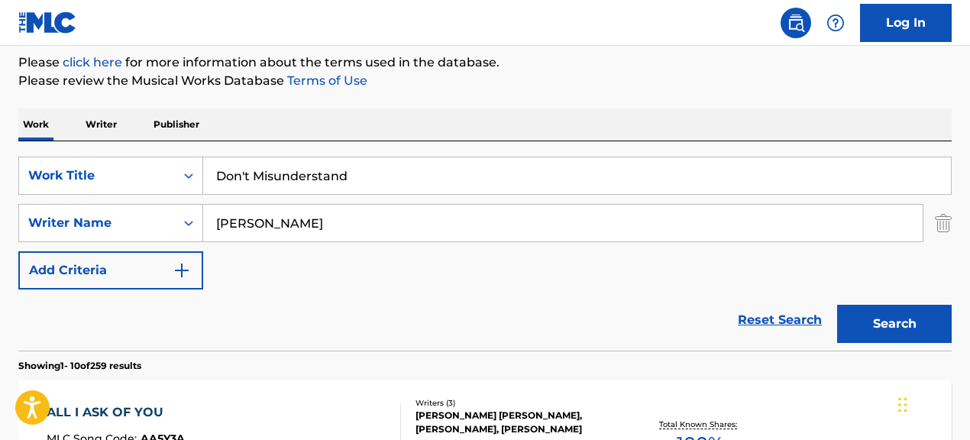
drag, startPoint x: 479, startPoint y: 222, endPoint x: 154, endPoint y: 200, distance: 326.1
click at [154, 200] on div "SearchWithCriteria067cec01-09cc-4ec2-810e-fd4c6bc22cfc Work Title Don't Misunde…" at bounding box center [484, 223] width 933 height 133
paste input ""[PERSON_NAME]""
click at [837, 305] on button "Search" at bounding box center [894, 324] width 115 height 38
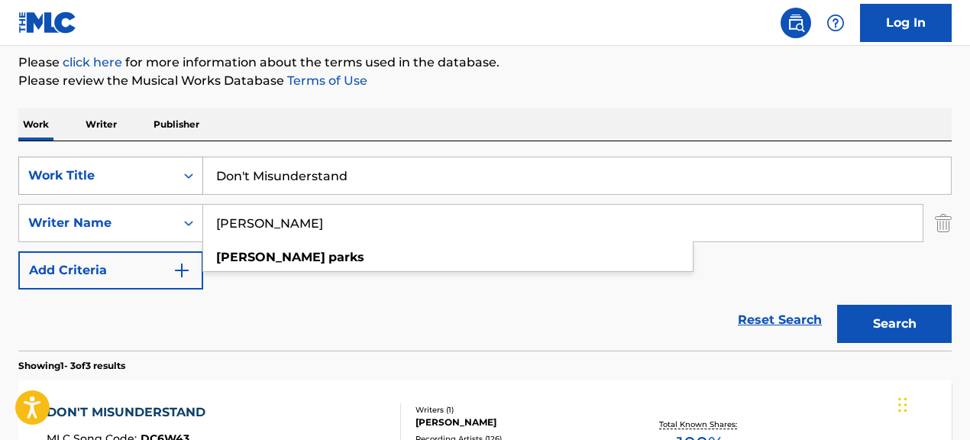
type input "[PERSON_NAME]"
click at [837, 305] on button "Search" at bounding box center [894, 324] width 115 height 38
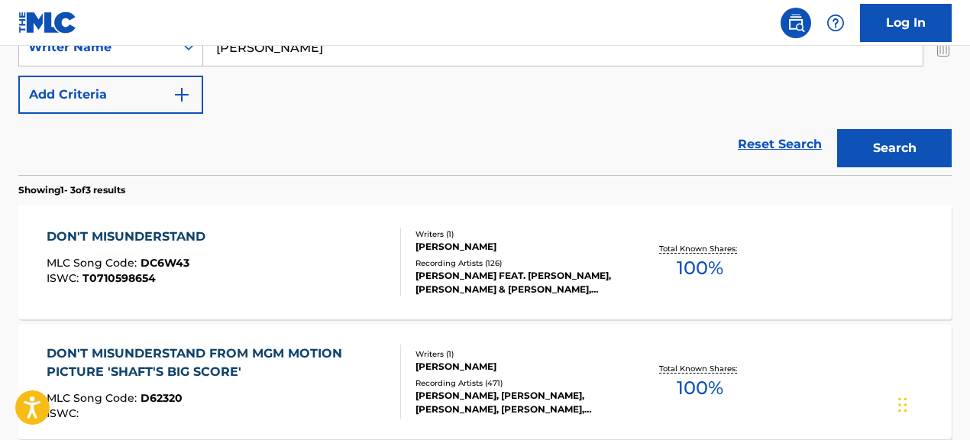
scroll to position [361, 0]
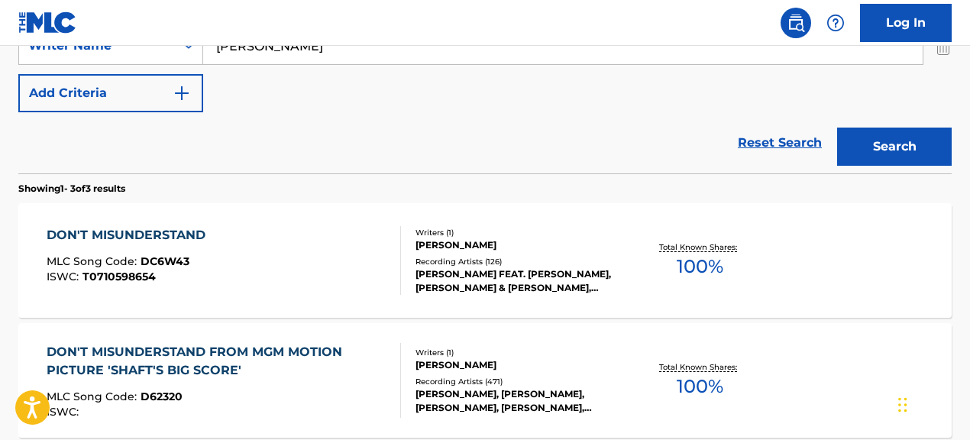
click at [464, 280] on div "[PERSON_NAME] FEAT. [PERSON_NAME], [PERSON_NAME] & [PERSON_NAME], [PERSON_NAME]…" at bounding box center [519, 280] width 207 height 27
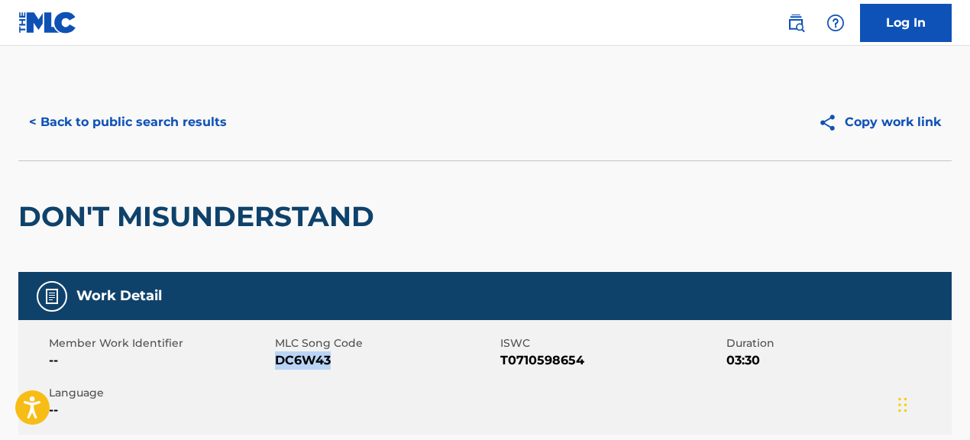
drag, startPoint x: 275, startPoint y: 359, endPoint x: 351, endPoint y: 356, distance: 75.7
click at [351, 356] on span "DC6W43" at bounding box center [386, 360] width 222 height 18
click at [208, 123] on button "< Back to public search results" at bounding box center [127, 122] width 219 height 38
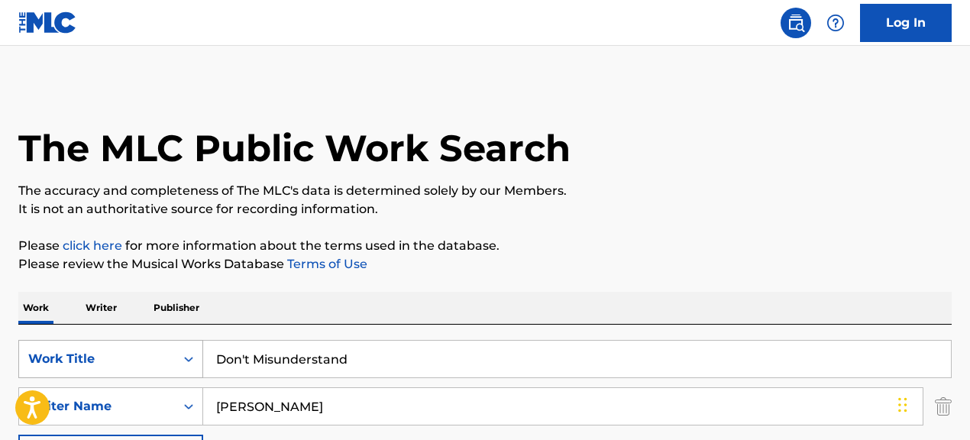
drag, startPoint x: 392, startPoint y: 362, endPoint x: 157, endPoint y: 369, distance: 235.4
click at [235, 367] on input "Don't Misunderstand" at bounding box center [577, 359] width 748 height 37
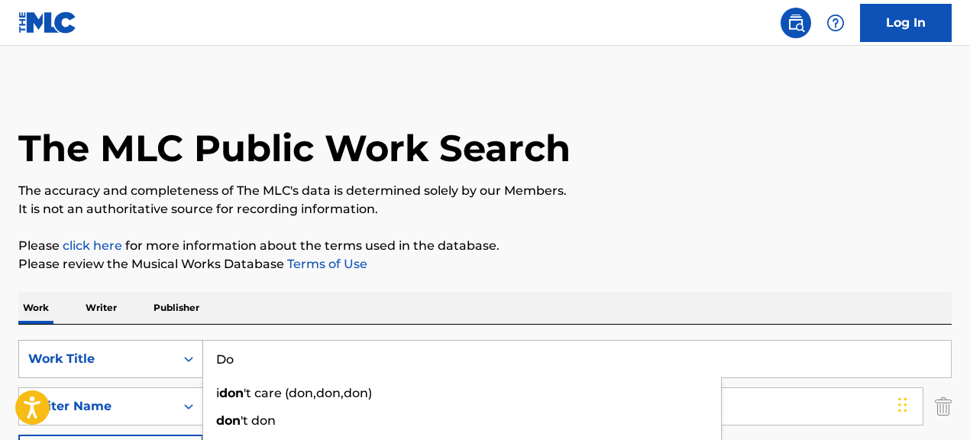
type input "D"
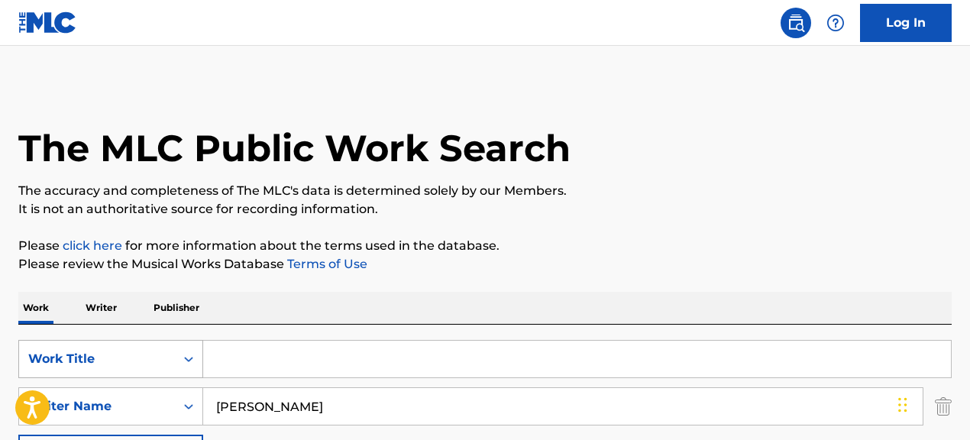
paste input "Don't Tell"
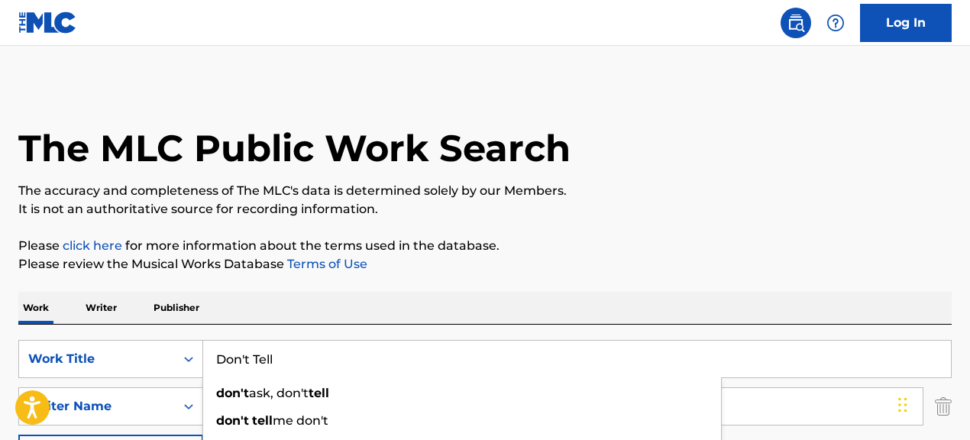
type input "Don't Tell"
click at [634, 293] on div "Work Writer Publisher" at bounding box center [484, 308] width 933 height 32
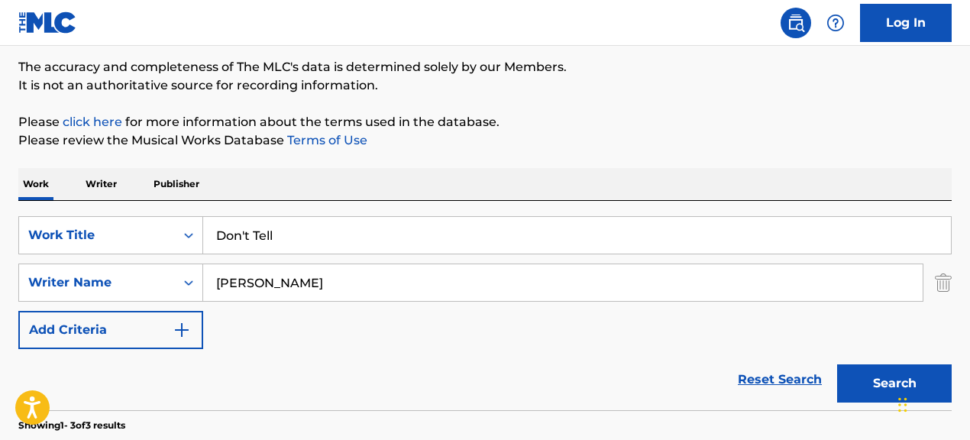
scroll to position [126, 0]
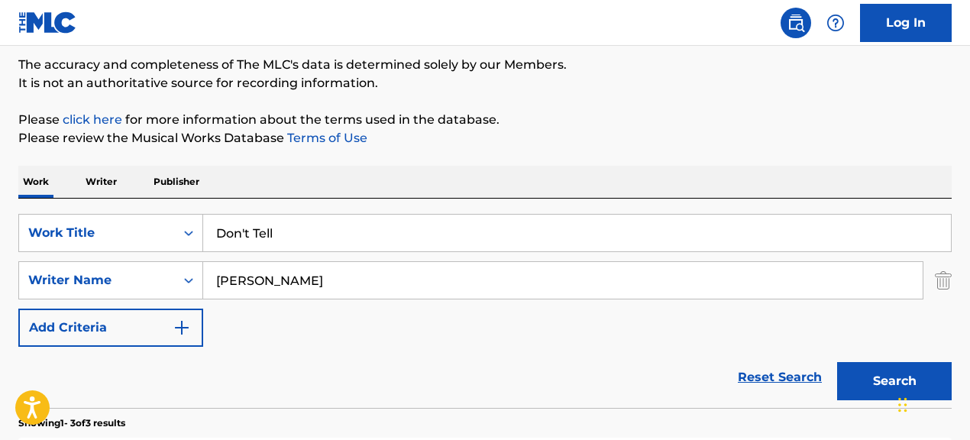
drag, startPoint x: 409, startPoint y: 283, endPoint x: 213, endPoint y: 258, distance: 197.8
click at [213, 258] on div "SearchWithCriteria067cec01-09cc-4ec2-810e-fd4c6bc22cfc Work Title Don't Tell Se…" at bounding box center [484, 280] width 933 height 133
paste input ""Nau'Jour Grainger""
click at [837, 362] on button "Search" at bounding box center [894, 381] width 115 height 38
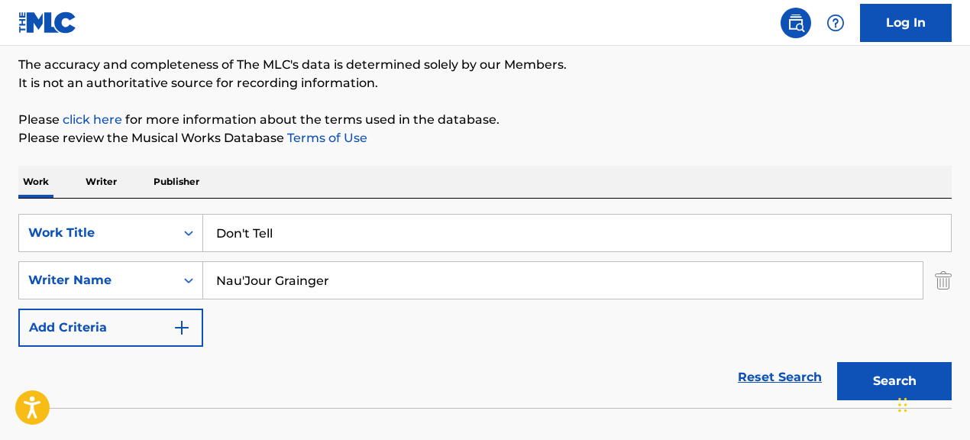
scroll to position [223, 0]
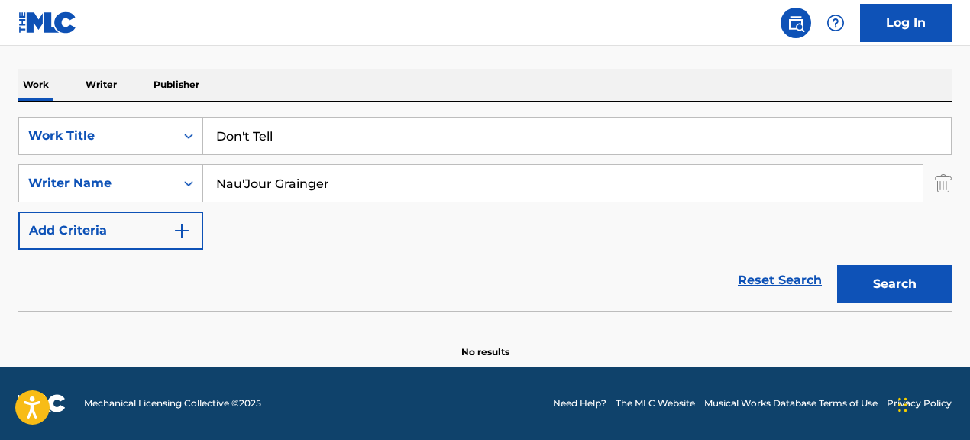
click at [386, 185] on input "Nau'Jour Grainger" at bounding box center [562, 183] width 719 height 37
click at [837, 265] on button "Search" at bounding box center [894, 284] width 115 height 38
click at [248, 184] on input "Nau'Jour Grainger" at bounding box center [562, 183] width 719 height 37
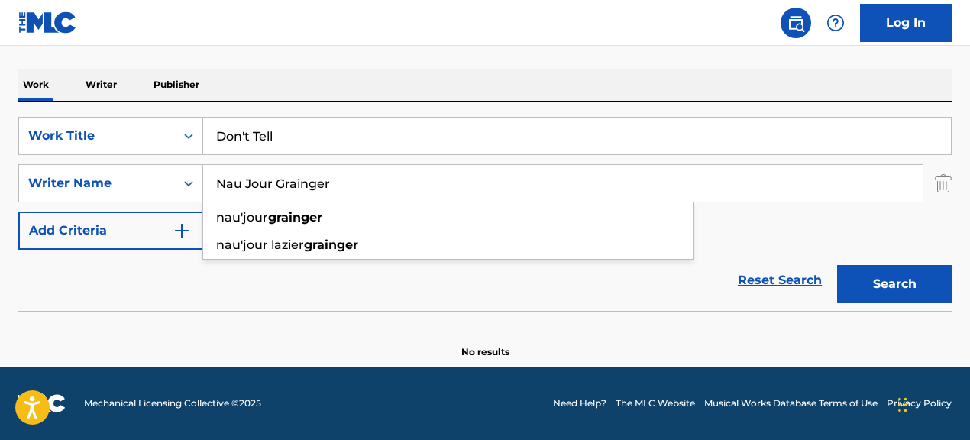
type input "Nau Jour Grainger"
click at [837, 265] on button "Search" at bounding box center [894, 284] width 115 height 38
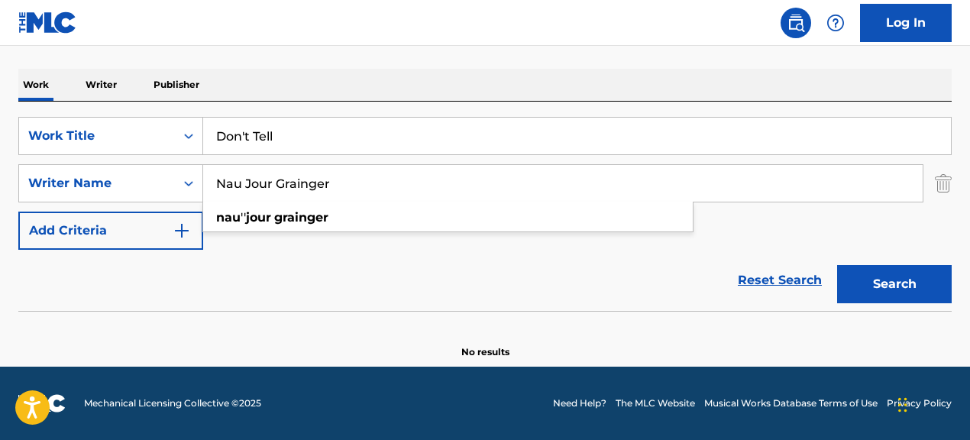
click at [445, 178] on input "Nau Jour Grainger" at bounding box center [562, 183] width 719 height 37
drag, startPoint x: 445, startPoint y: 178, endPoint x: 186, endPoint y: 159, distance: 259.6
click at [186, 159] on div "SearchWithCriteria067cec01-09cc-4ec2-810e-fd4c6bc22cfc Work Title Don't Tell Se…" at bounding box center [484, 183] width 933 height 133
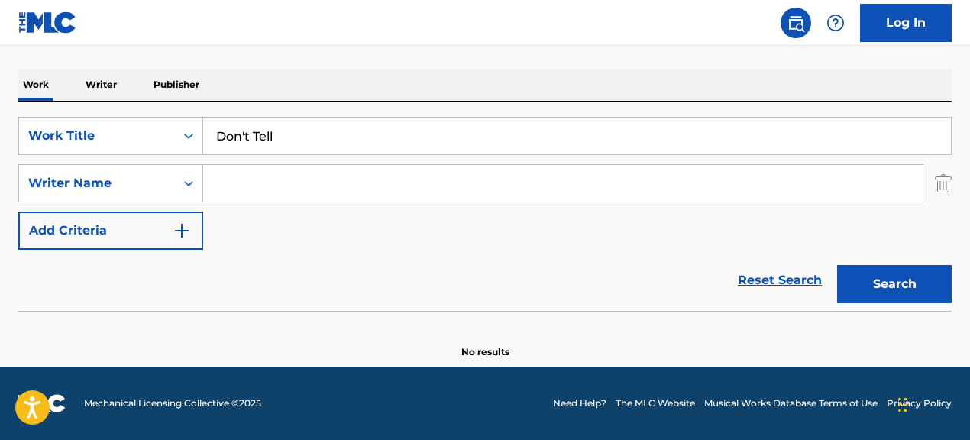
paste input "[PERSON_NAME] N'[PERSON_NAME]|NAUJOUR GRAINGER|[PERSON_NAME]"
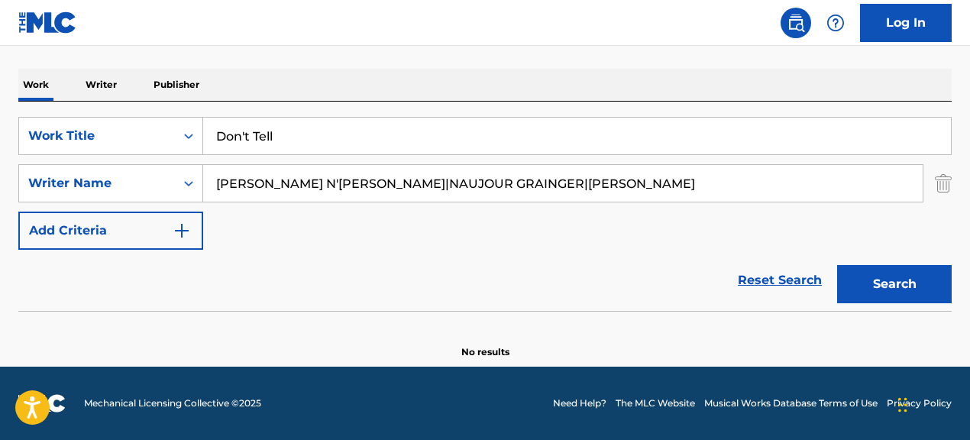
drag, startPoint x: 416, startPoint y: 187, endPoint x: 643, endPoint y: 192, distance: 227.7
click at [643, 192] on input "[PERSON_NAME] N'[PERSON_NAME]|NAUJOUR GRAINGER|[PERSON_NAME]" at bounding box center [562, 183] width 719 height 37
type input "[PERSON_NAME] N'[PERSON_NAME]"
click at [837, 265] on button "Search" at bounding box center [894, 284] width 115 height 38
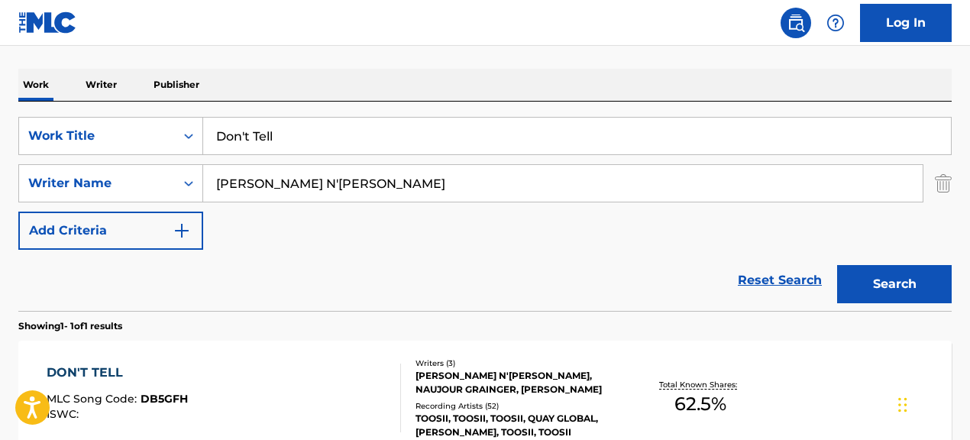
click at [469, 390] on div "[PERSON_NAME] N'[PERSON_NAME], NAUJOUR GRAINGER, [PERSON_NAME]" at bounding box center [519, 382] width 207 height 27
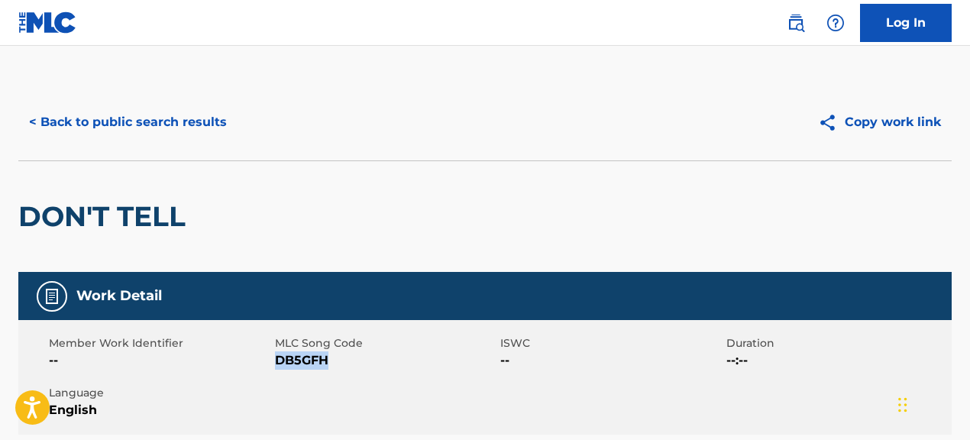
drag, startPoint x: 276, startPoint y: 363, endPoint x: 390, endPoint y: 371, distance: 114.1
click at [390, 371] on div "Member Work Identifier -- MLC Song Code DB5GFH ISWC -- Duration --:-- Language …" at bounding box center [484, 377] width 933 height 115
click at [185, 125] on button "< Back to public search results" at bounding box center [127, 122] width 219 height 38
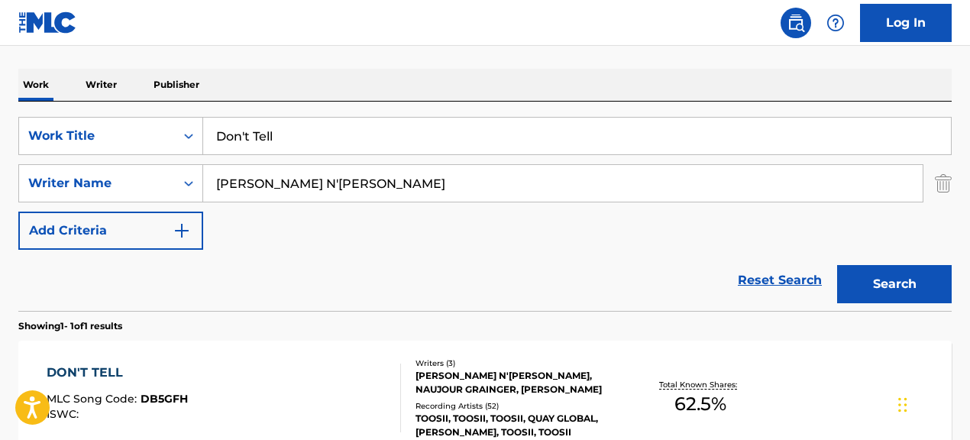
drag, startPoint x: 340, startPoint y: 141, endPoint x: 184, endPoint y: 115, distance: 158.0
click at [188, 116] on div "SearchWithCriteria067cec01-09cc-4ec2-810e-fd4c6bc22cfc Work Title Don't Tell Se…" at bounding box center [484, 206] width 933 height 209
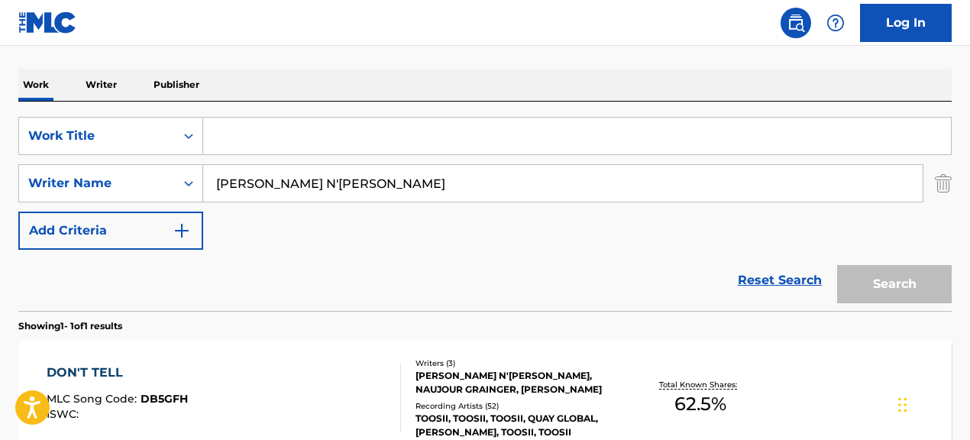
paste input "Heaven On Their Minds"
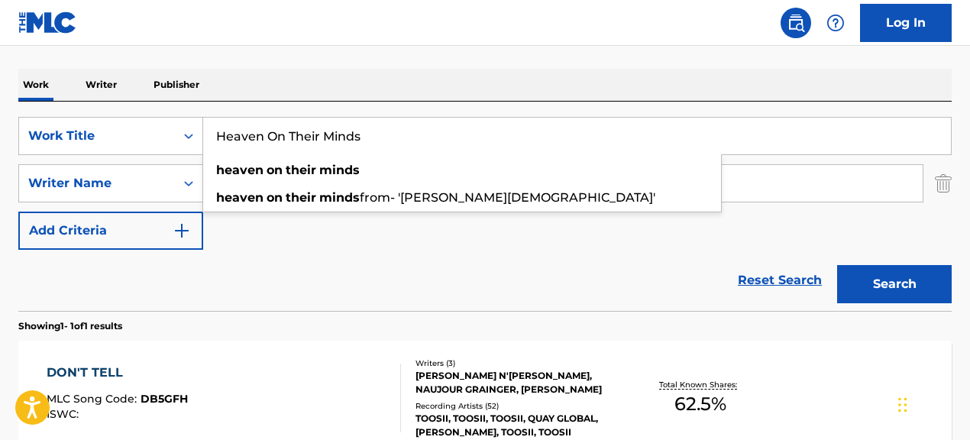
type input "Heaven On Their Minds"
click at [285, 263] on div "Reset Search Search" at bounding box center [484, 280] width 933 height 61
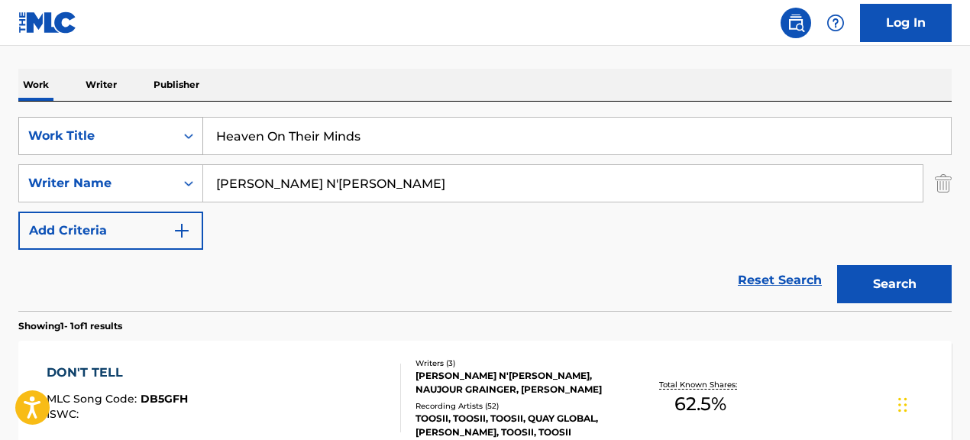
drag, startPoint x: 427, startPoint y: 180, endPoint x: 164, endPoint y: 144, distance: 265.2
click at [164, 144] on div "SearchWithCriteria067cec01-09cc-4ec2-810e-fd4c6bc22cfc Work Title Heaven On The…" at bounding box center [484, 183] width 933 height 133
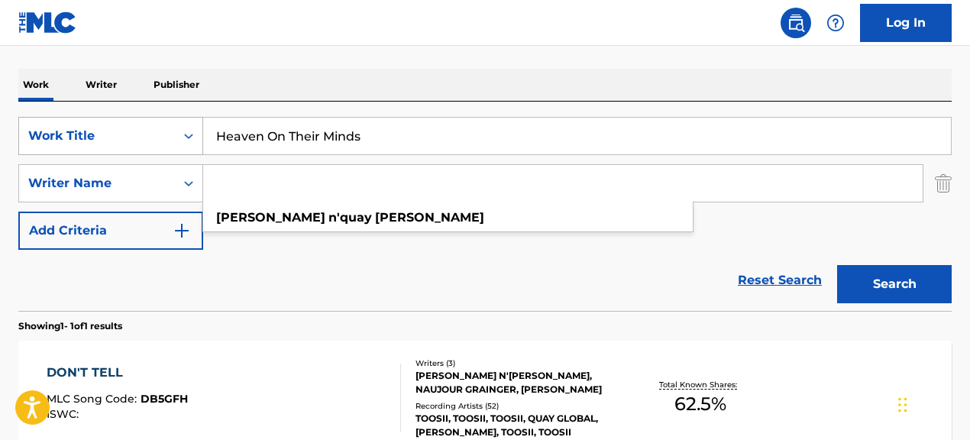
paste input ""[PERSON_NAME]""
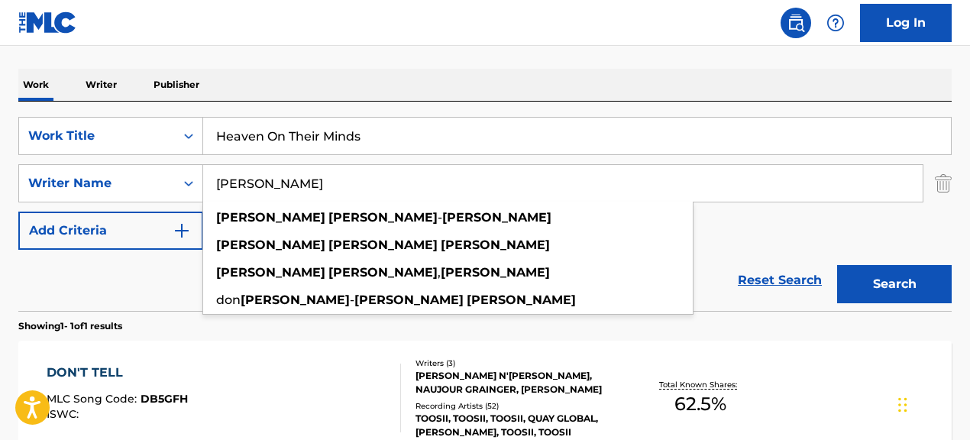
type input "[PERSON_NAME]"
click at [837, 265] on button "Search" at bounding box center [894, 284] width 115 height 38
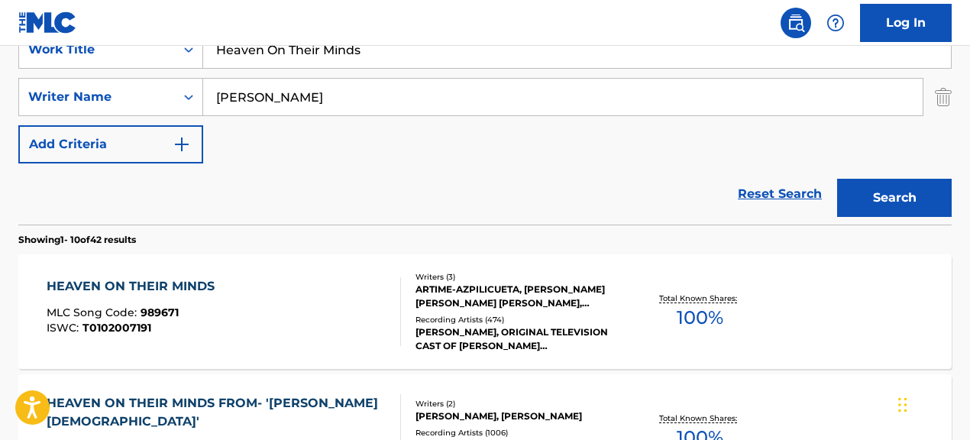
scroll to position [312, 0]
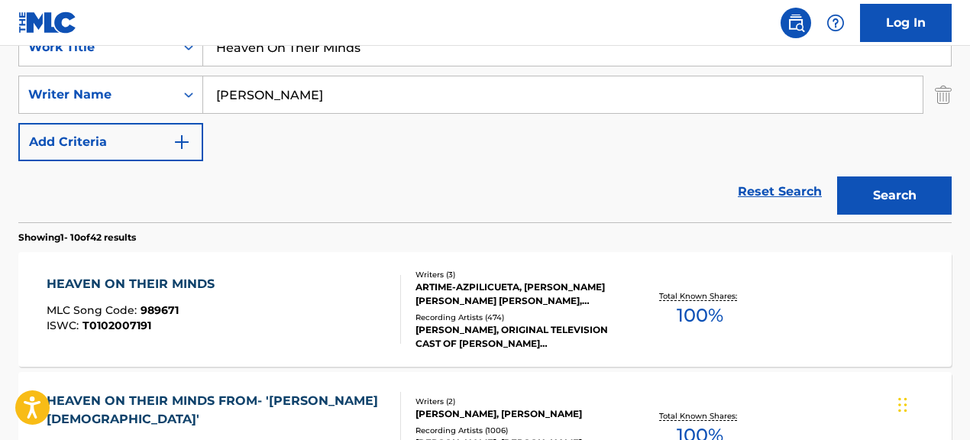
click at [497, 332] on div "[PERSON_NAME], ORIGINAL TELEVISION CAST OF [PERSON_NAME][DEMOGRAPHIC_DATA] LIVE…" at bounding box center [519, 336] width 207 height 27
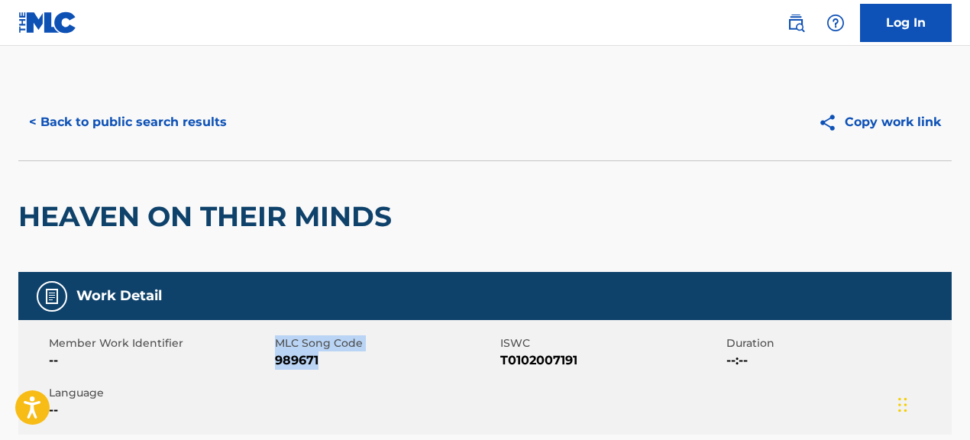
drag, startPoint x: 273, startPoint y: 364, endPoint x: 333, endPoint y: 364, distance: 59.6
click at [333, 364] on div "Member Work Identifier -- MLC Song Code 989671 ISWC T0102007191 Duration --:-- …" at bounding box center [484, 377] width 933 height 115
click at [333, 364] on span "989671" at bounding box center [386, 360] width 222 height 18
drag, startPoint x: 276, startPoint y: 362, endPoint x: 354, endPoint y: 364, distance: 77.9
click at [354, 364] on span "989671" at bounding box center [386, 360] width 222 height 18
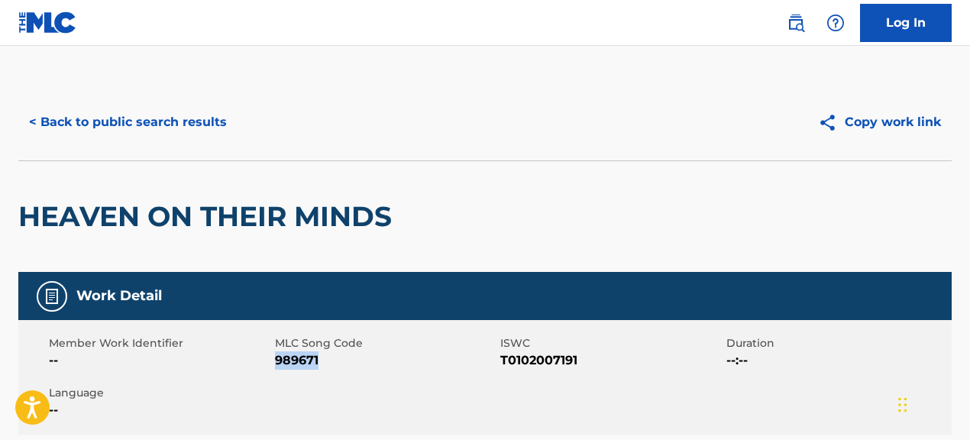
click at [198, 120] on button "< Back to public search results" at bounding box center [127, 122] width 219 height 38
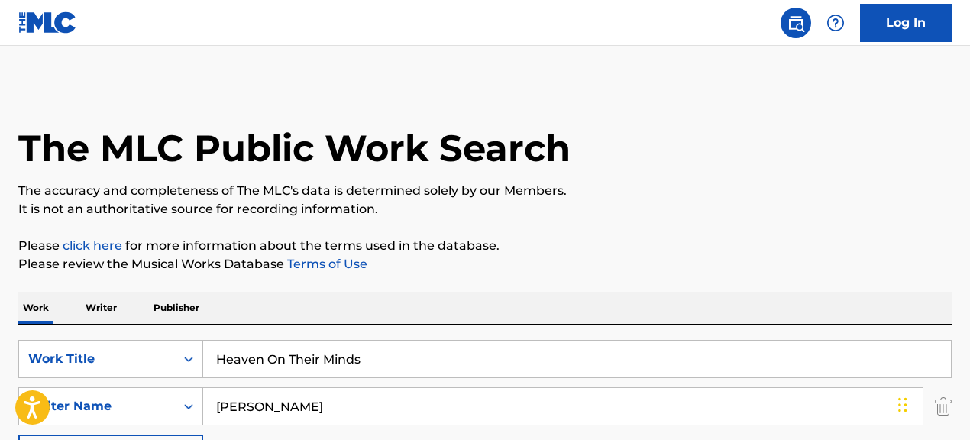
drag, startPoint x: 191, startPoint y: 340, endPoint x: 177, endPoint y: 338, distance: 13.9
click at [177, 338] on div "SearchWithCriteria067cec01-09cc-4ec2-810e-fd4c6bc22cfc Work Title Heaven On The…" at bounding box center [484, 429] width 933 height 209
paste input "[PERSON_NAME] Speaks"
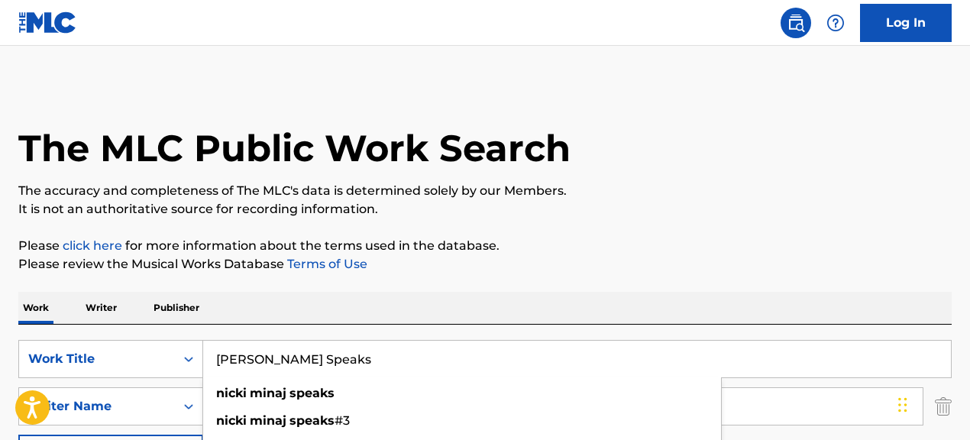
type input "[PERSON_NAME] Speaks"
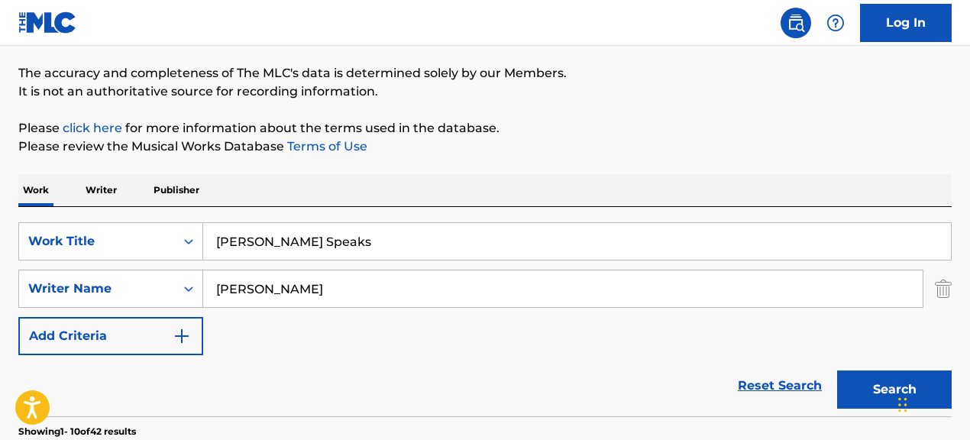
scroll to position [120, 0]
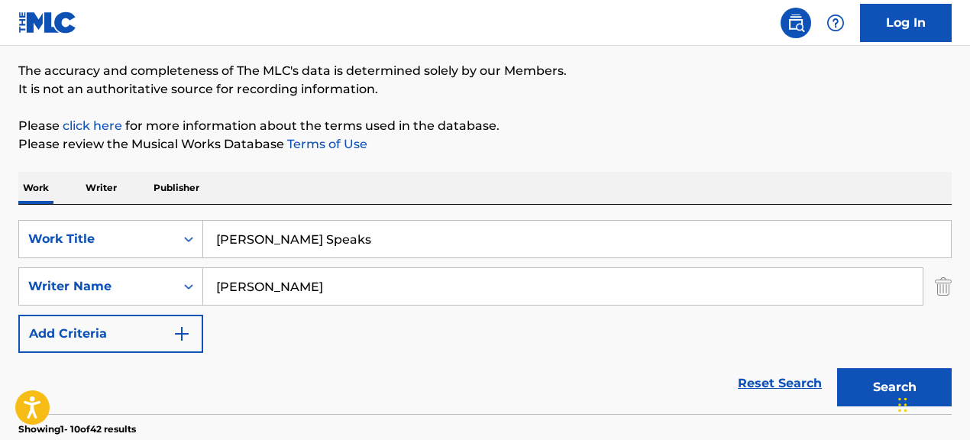
drag, startPoint x: 491, startPoint y: 289, endPoint x: 301, endPoint y: 254, distance: 193.3
click at [301, 254] on div "SearchWithCriteria067cec01-09cc-4ec2-810e-fd4c6bc22cfc Work Title [PERSON_NAME]…" at bounding box center [484, 286] width 933 height 133
click at [837, 368] on button "Search" at bounding box center [894, 387] width 115 height 38
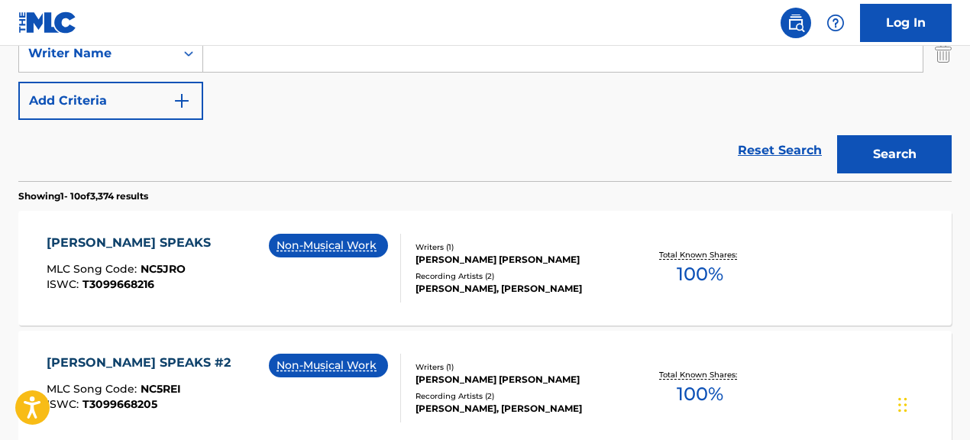
scroll to position [354, 0]
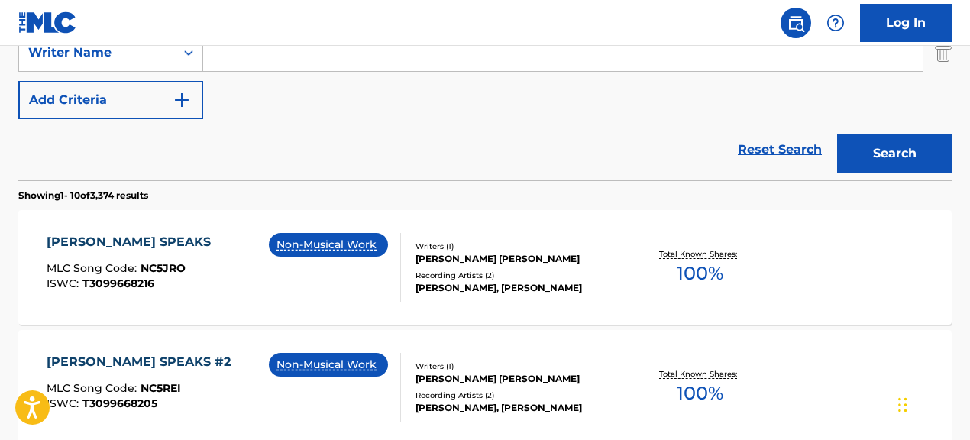
click at [526, 286] on div "[PERSON_NAME], [PERSON_NAME]" at bounding box center [519, 288] width 207 height 14
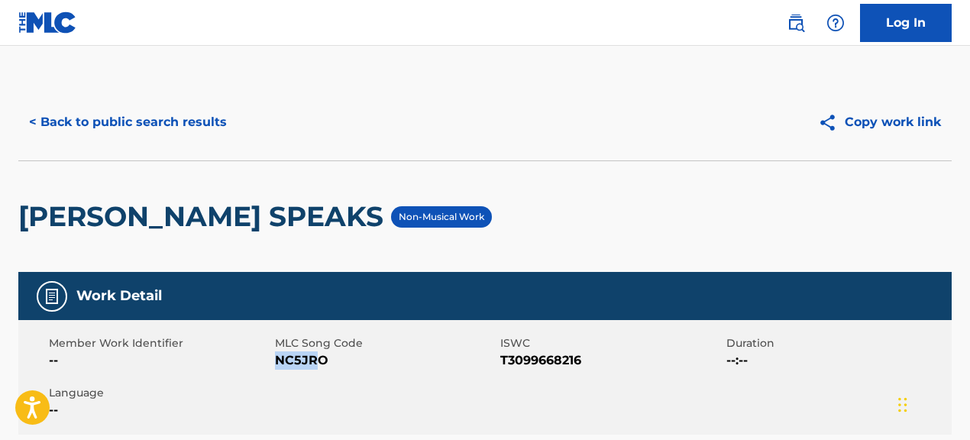
drag, startPoint x: 276, startPoint y: 360, endPoint x: 319, endPoint y: 360, distance: 42.8
click at [319, 360] on span "NC5JRO" at bounding box center [386, 360] width 222 height 18
click at [319, 365] on span "NC5JRO" at bounding box center [386, 360] width 222 height 18
drag, startPoint x: 275, startPoint y: 362, endPoint x: 369, endPoint y: 359, distance: 94.0
click at [369, 359] on span "NC5JRO" at bounding box center [386, 360] width 222 height 18
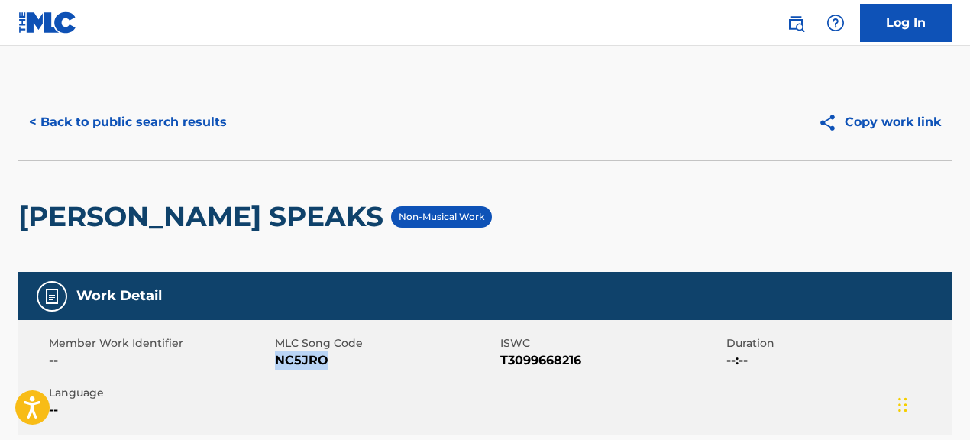
click at [139, 119] on button "< Back to public search results" at bounding box center [127, 122] width 219 height 38
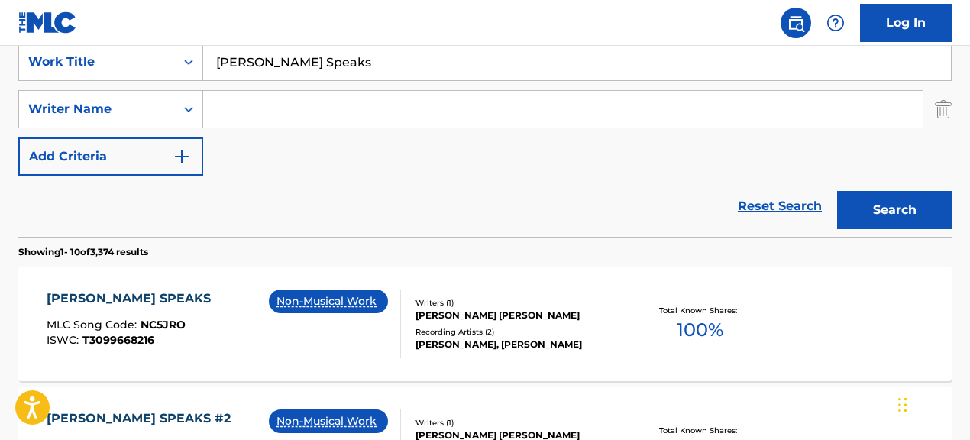
scroll to position [288, 0]
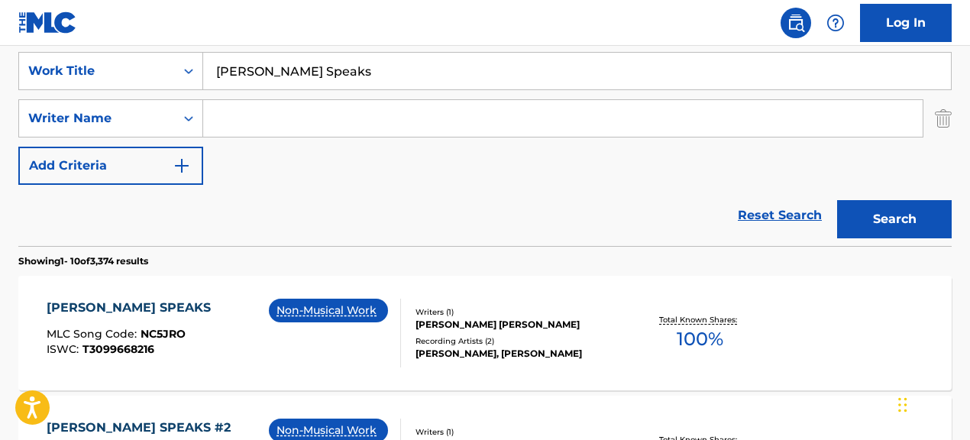
click at [549, 366] on div "[PERSON_NAME] SPEAKS MLC Song Code : NC5JRO ISWC : T3099668216 Non-Musical Work…" at bounding box center [484, 333] width 933 height 115
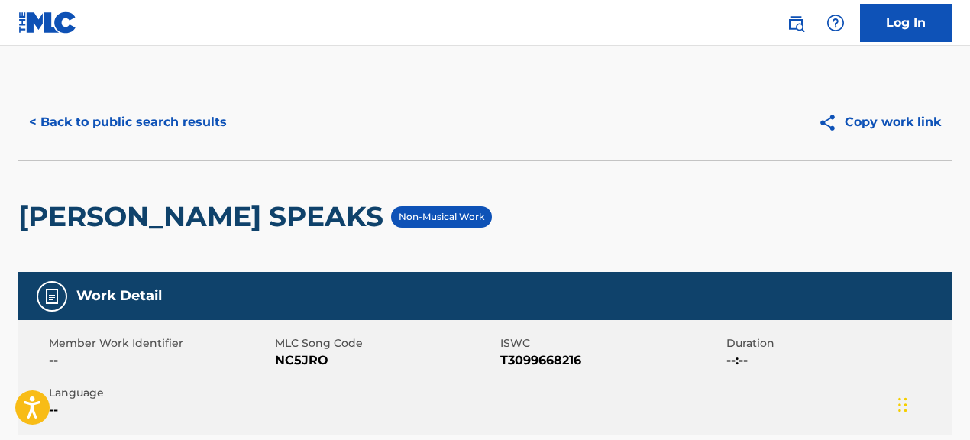
click at [192, 121] on button "< Back to public search results" at bounding box center [127, 122] width 219 height 38
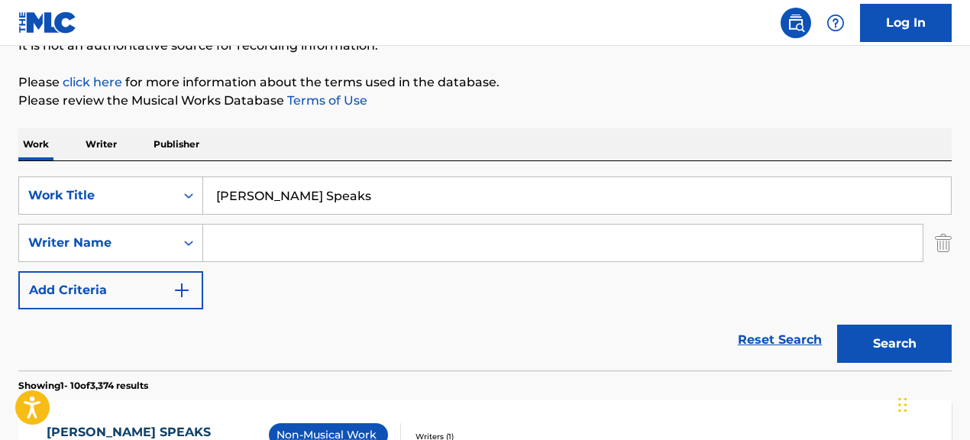
scroll to position [164, 0]
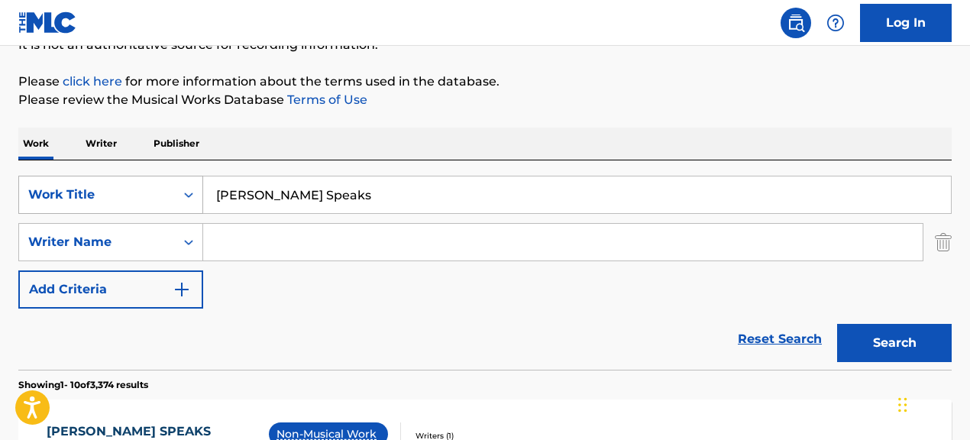
drag, startPoint x: 368, startPoint y: 195, endPoint x: 192, endPoint y: 176, distance: 177.4
click at [192, 176] on div "SearchWithCriteria067cec01-09cc-4ec2-810e-fd4c6bc22cfc Work Title [PERSON_NAME]…" at bounding box center [484, 195] width 933 height 38
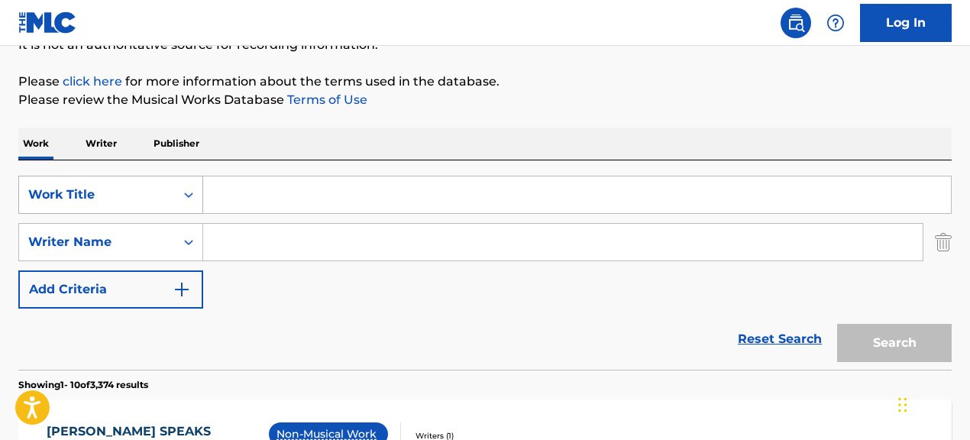
paste input "Best Of Me"
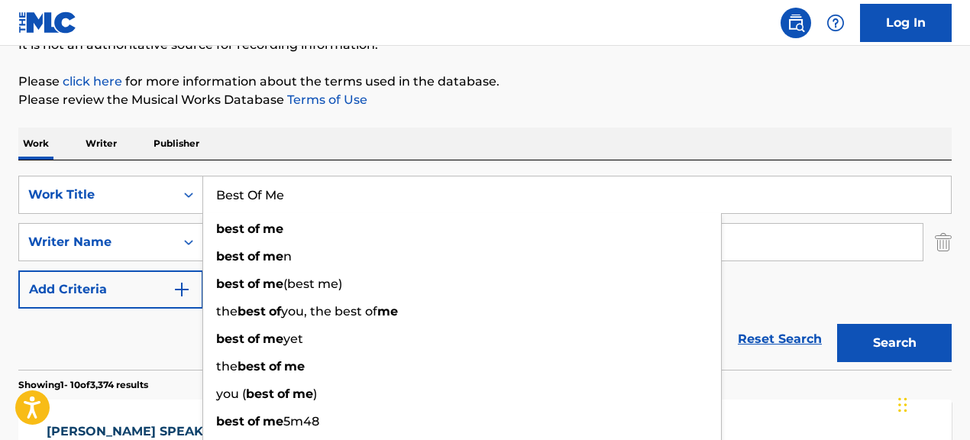
type input "Best Of Me"
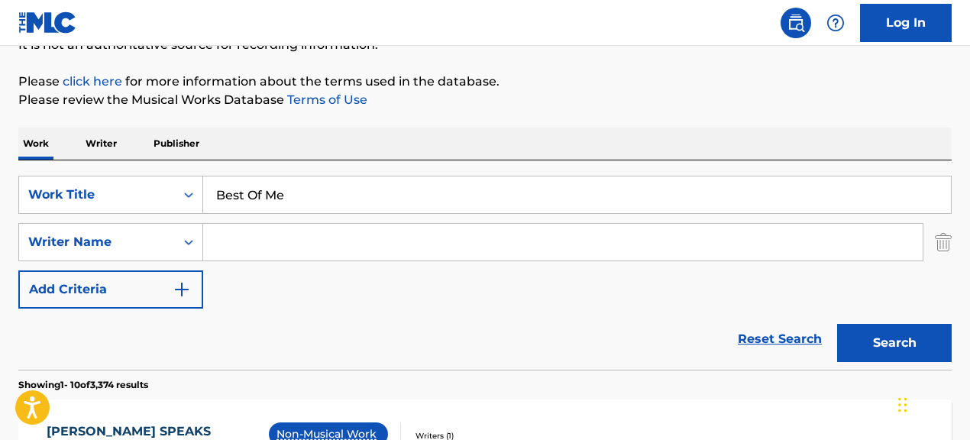
click at [160, 326] on div "Reset Search Search" at bounding box center [484, 339] width 933 height 61
click at [370, 248] on input "Search Form" at bounding box center [562, 242] width 719 height 37
paste
type input ""[PERSON_NAME]""
click at [837, 324] on button "Search" at bounding box center [894, 343] width 115 height 38
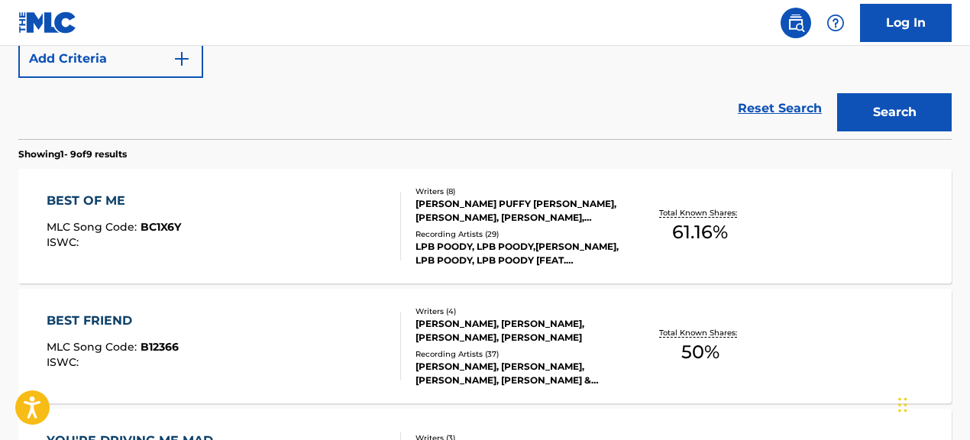
scroll to position [397, 0]
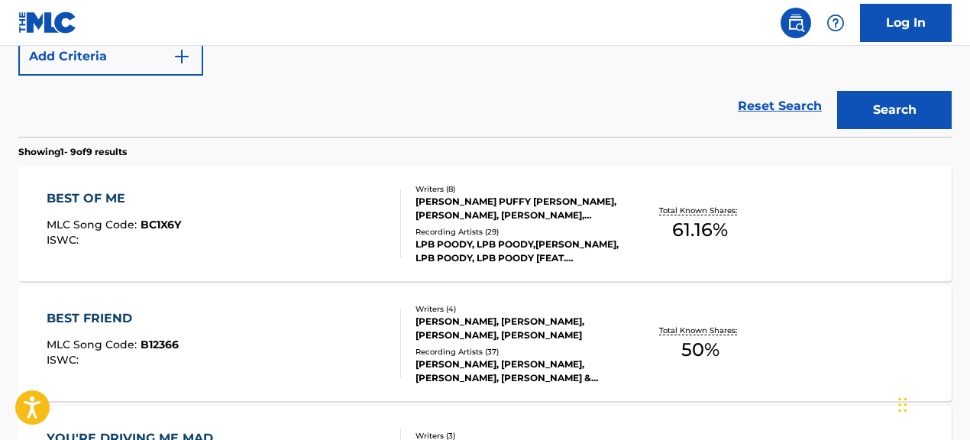
click at [510, 248] on div "LPB POODY, LPB POODY,[PERSON_NAME], LPB POODY, LPB POODY [FEAT. [PERSON_NAME]],…" at bounding box center [519, 251] width 207 height 27
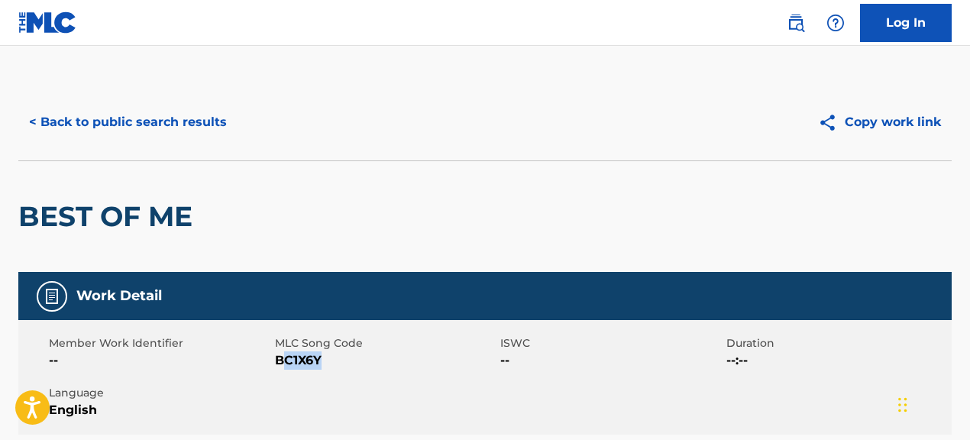
drag, startPoint x: 280, startPoint y: 361, endPoint x: 345, endPoint y: 353, distance: 66.2
click at [345, 353] on span "BC1X6Y" at bounding box center [386, 360] width 222 height 18
drag, startPoint x: 345, startPoint y: 353, endPoint x: 292, endPoint y: 358, distance: 53.7
click at [345, 353] on span "BC1X6Y" at bounding box center [386, 360] width 222 height 18
drag, startPoint x: 309, startPoint y: 359, endPoint x: 338, endPoint y: 359, distance: 29.0
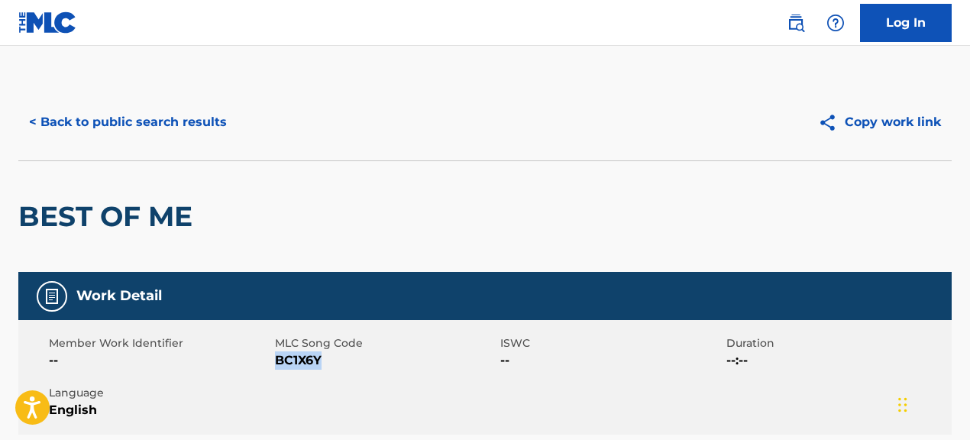
click at [338, 359] on span "BC1X6Y" at bounding box center [386, 360] width 222 height 18
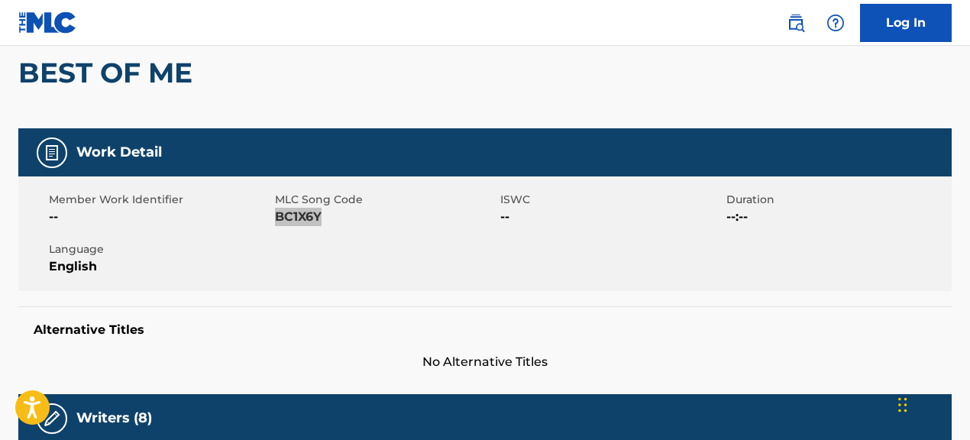
scroll to position [33, 0]
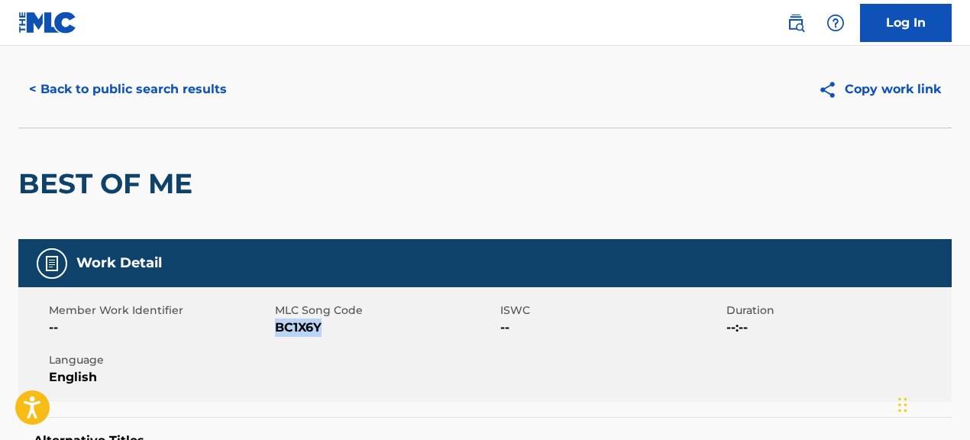
click at [176, 92] on button "< Back to public search results" at bounding box center [127, 89] width 219 height 38
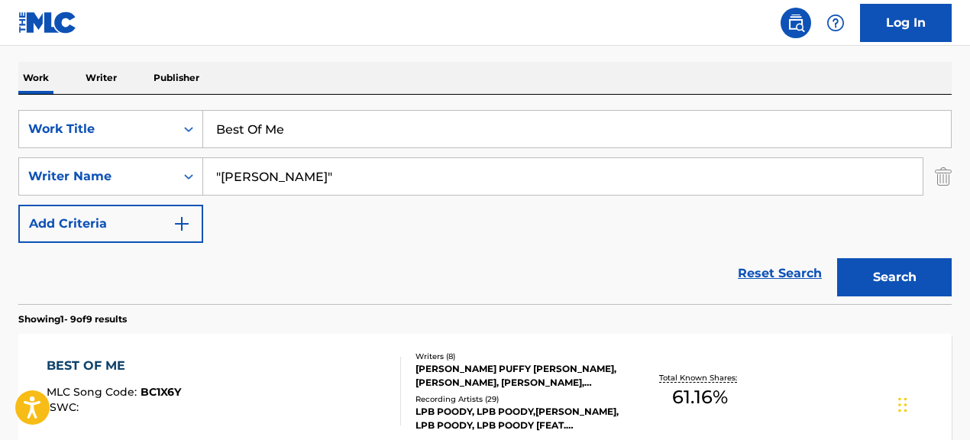
scroll to position [226, 0]
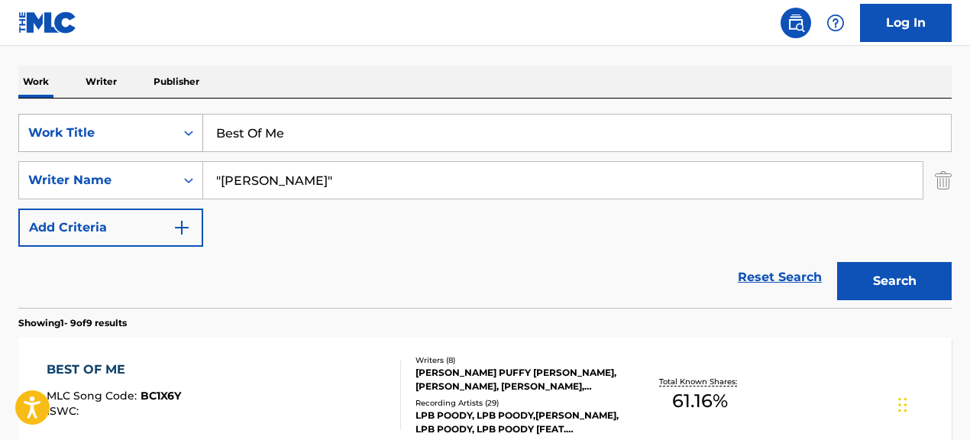
click at [150, 131] on div "SearchWithCriteria067cec01-09cc-4ec2-810e-fd4c6bc22cfc Work Title Best Of Me" at bounding box center [484, 133] width 933 height 38
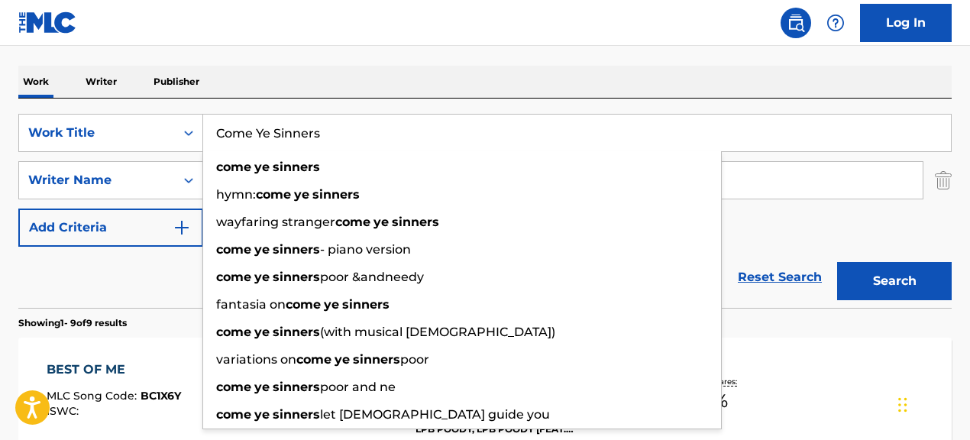
type input "Come Ye Sinners"
click at [157, 280] on div "Reset Search Search" at bounding box center [484, 277] width 933 height 61
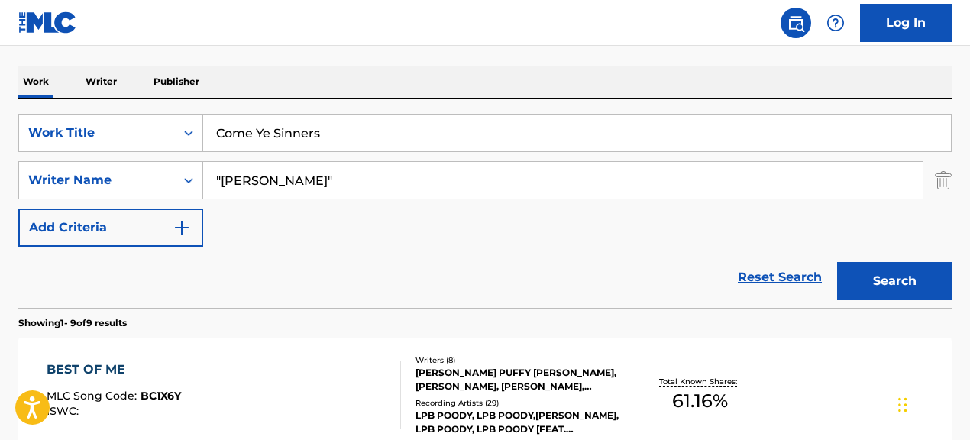
drag, startPoint x: 498, startPoint y: 183, endPoint x: 218, endPoint y: 157, distance: 281.5
click at [260, 163] on input ""[PERSON_NAME]"" at bounding box center [562, 180] width 719 height 37
type input ""[PERSON_NAME]""
click at [837, 262] on button "Search" at bounding box center [894, 281] width 115 height 38
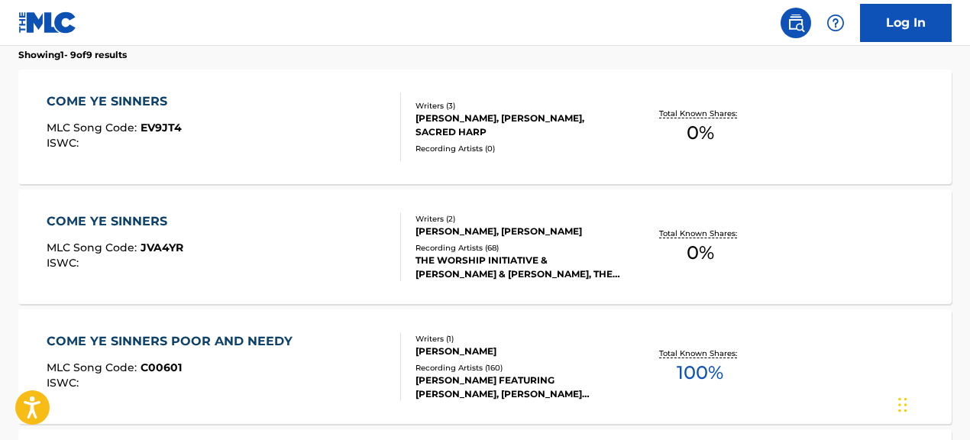
scroll to position [491, 0]
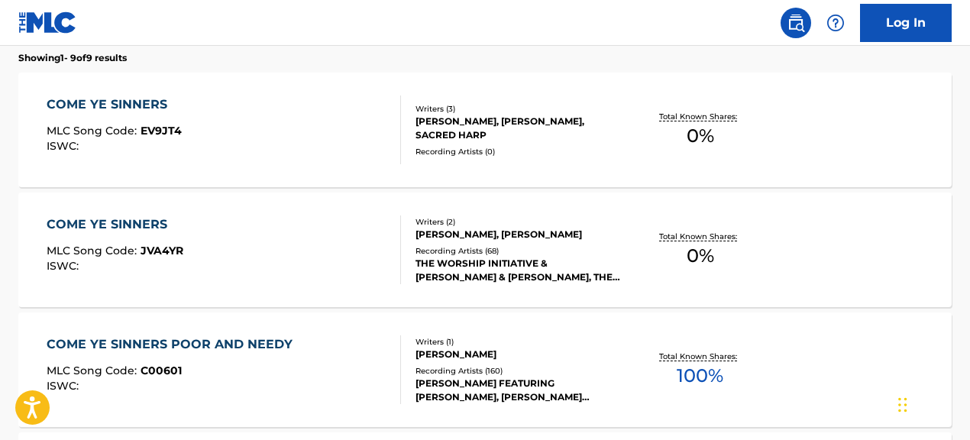
click at [375, 275] on div "COME YE SINNERS MLC Song Code : JVA4YR ISWC :" at bounding box center [224, 249] width 354 height 69
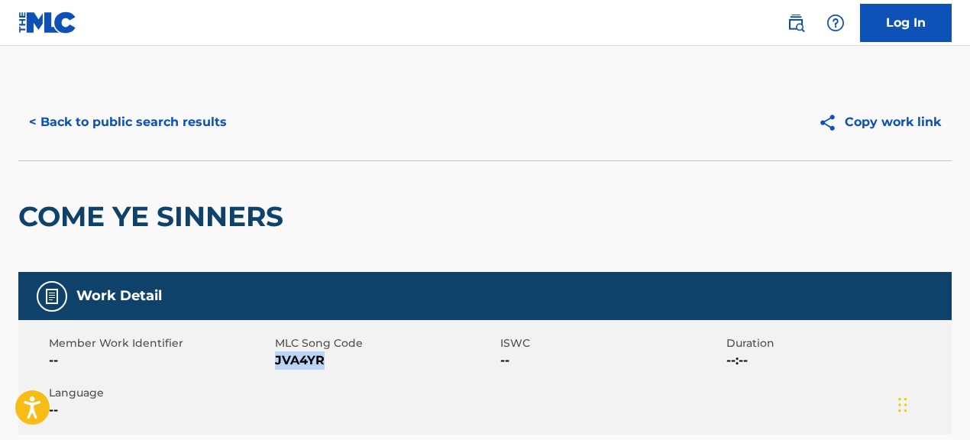
drag, startPoint x: 276, startPoint y: 364, endPoint x: 341, endPoint y: 361, distance: 64.2
click at [341, 361] on span "JVA4YR" at bounding box center [386, 360] width 222 height 18
click at [218, 128] on button "< Back to public search results" at bounding box center [127, 122] width 219 height 38
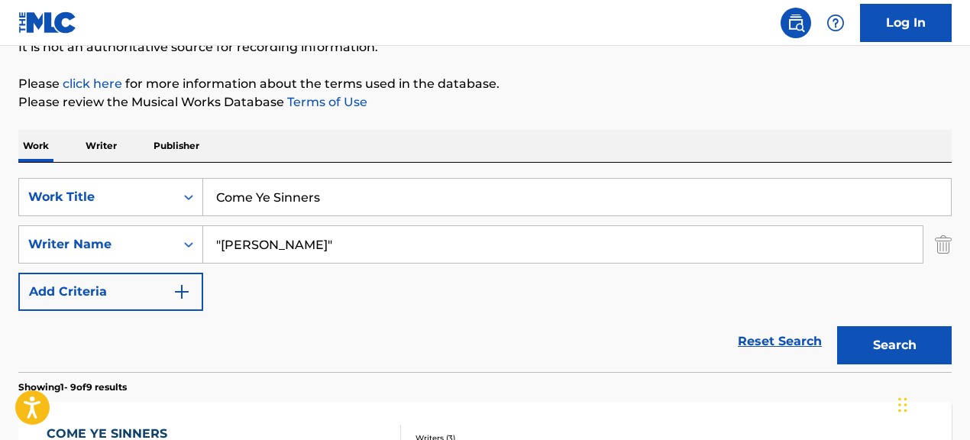
scroll to position [83, 0]
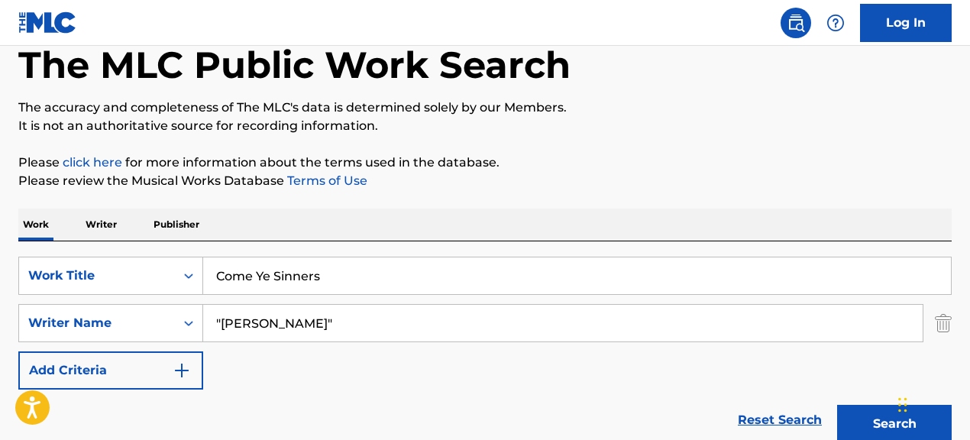
drag, startPoint x: 328, startPoint y: 281, endPoint x: 135, endPoint y: 249, distance: 195.1
click at [164, 254] on div "SearchWithCriteria067cec01-09cc-4ec2-810e-fd4c6bc22cfc Work Title Come Ye Sinne…" at bounding box center [484, 345] width 933 height 209
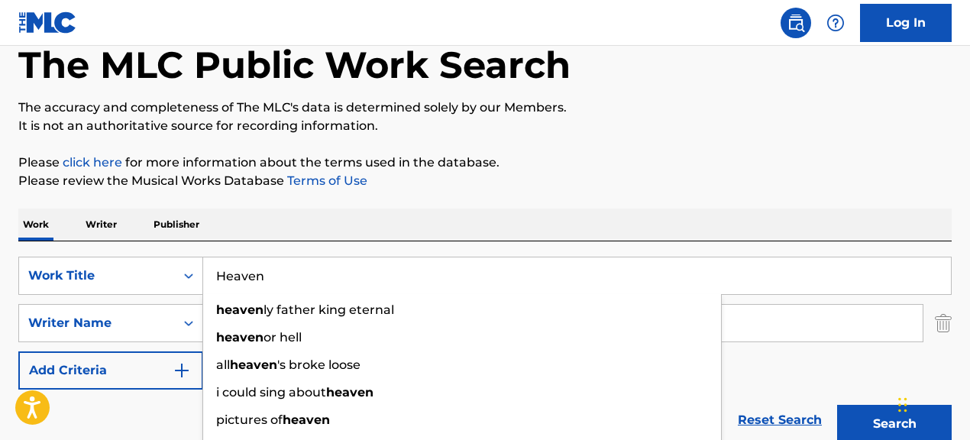
type input "Heaven"
click at [823, 365] on div "SearchWithCriteria067cec01-09cc-4ec2-810e-fd4c6bc22cfc Work Title Heaven heaven…" at bounding box center [484, 323] width 933 height 133
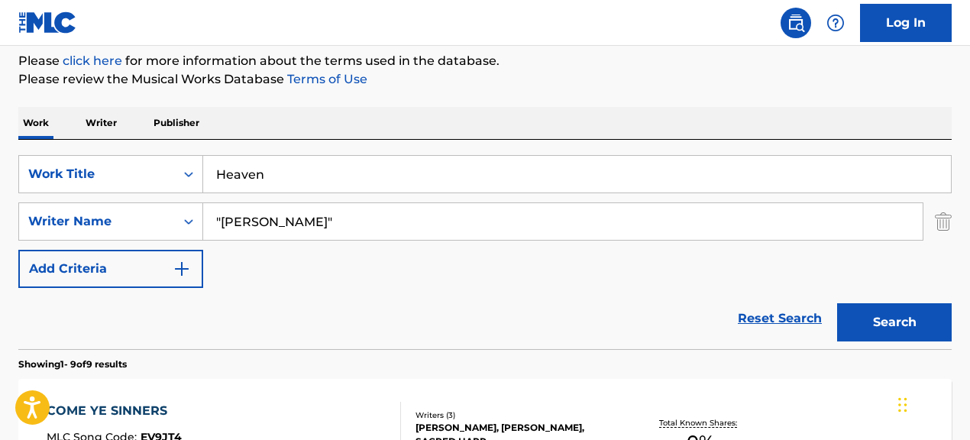
scroll to position [190, 0]
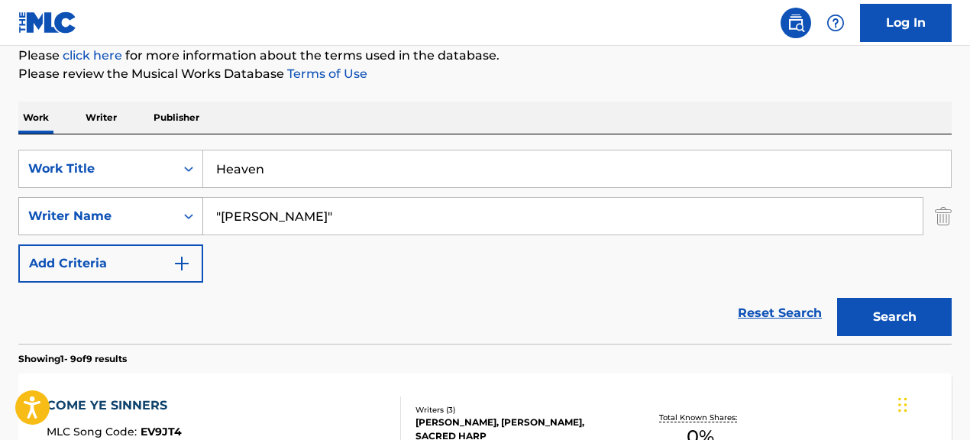
drag, startPoint x: 399, startPoint y: 212, endPoint x: 121, endPoint y: 198, distance: 279.2
click at [121, 198] on div "SearchWithCriteriac986bac1-99a6-4a78-9bc3-16675e2cbd49 Writer Name "[PERSON_NAM…" at bounding box center [484, 216] width 933 height 38
type input ""[PERSON_NAME]""
click at [837, 298] on button "Search" at bounding box center [894, 317] width 115 height 38
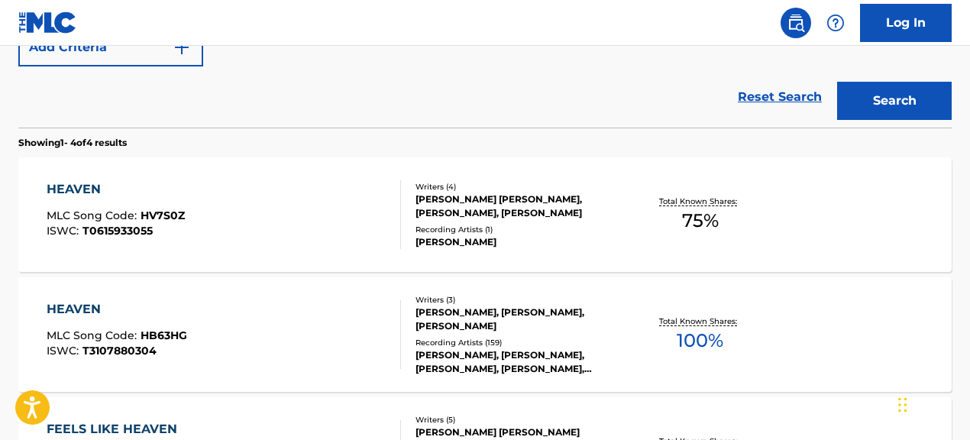
scroll to position [407, 0]
click at [441, 348] on div "[PERSON_NAME], [PERSON_NAME], [PERSON_NAME], [PERSON_NAME], [PERSON_NAME]" at bounding box center [519, 361] width 207 height 27
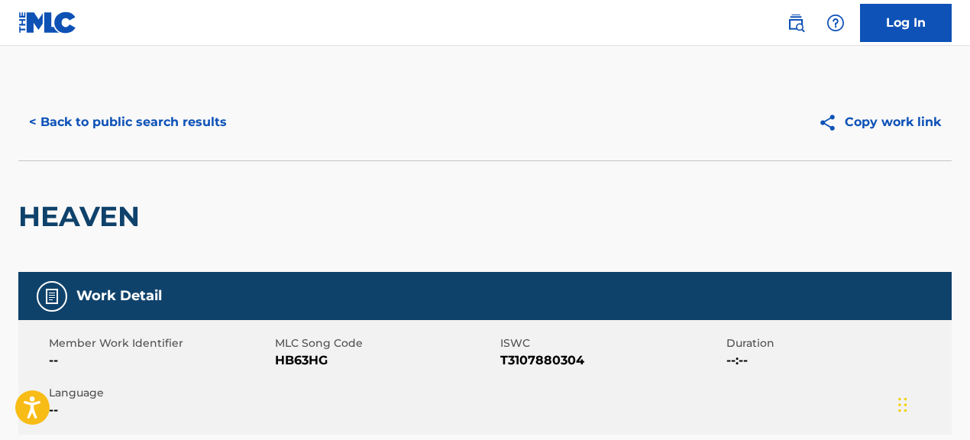
click at [269, 364] on span "--" at bounding box center [160, 360] width 222 height 18
drag, startPoint x: 293, startPoint y: 361, endPoint x: 397, endPoint y: 360, distance: 103.9
click at [397, 360] on span "HB63HG" at bounding box center [386, 360] width 222 height 18
click at [226, 120] on button "< Back to public search results" at bounding box center [127, 122] width 219 height 38
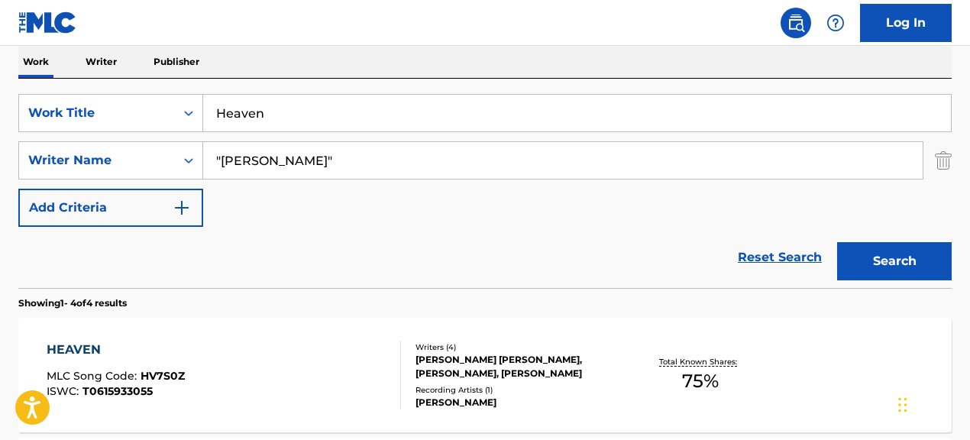
scroll to position [244, 0]
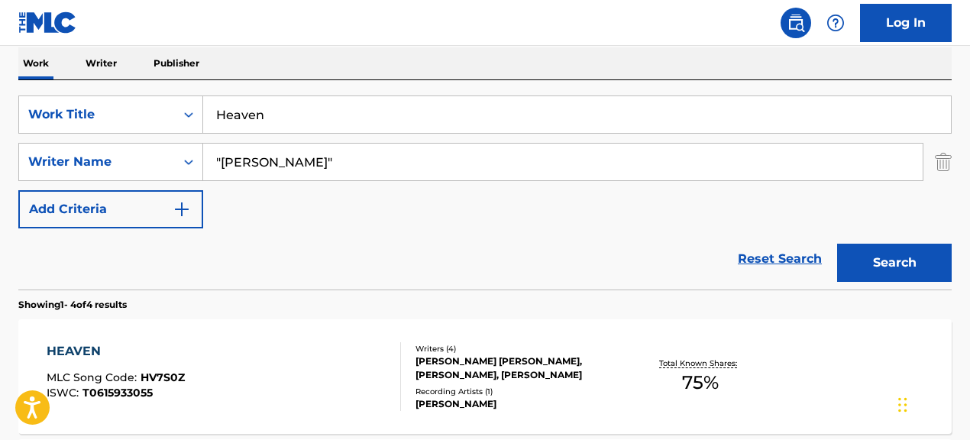
drag, startPoint x: 315, startPoint y: 116, endPoint x: 225, endPoint y: 99, distance: 91.7
click at [225, 99] on input "Heaven" at bounding box center [577, 114] width 748 height 37
type input "(I Can't Get No) Satisfaction"
drag, startPoint x: 338, startPoint y: 164, endPoint x: 141, endPoint y: 150, distance: 197.5
click at [141, 150] on div "SearchWithCriteriac986bac1-99a6-4a78-9bc3-16675e2cbd49 Writer Name "[PERSON_NAM…" at bounding box center [484, 162] width 933 height 38
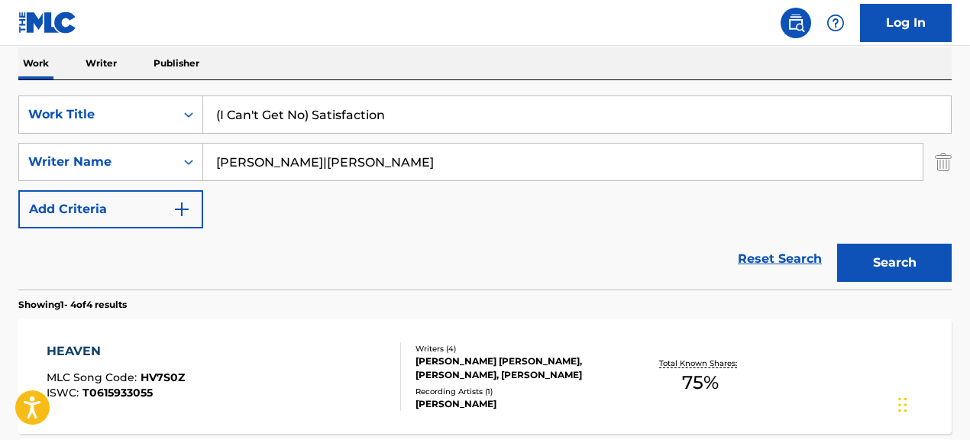
drag, startPoint x: 325, startPoint y: 165, endPoint x: 712, endPoint y: 163, distance: 387.3
click at [712, 163] on input "[PERSON_NAME]|[PERSON_NAME]" at bounding box center [562, 162] width 719 height 37
type input "[PERSON_NAME]"
click at [837, 244] on button "Search" at bounding box center [894, 263] width 115 height 38
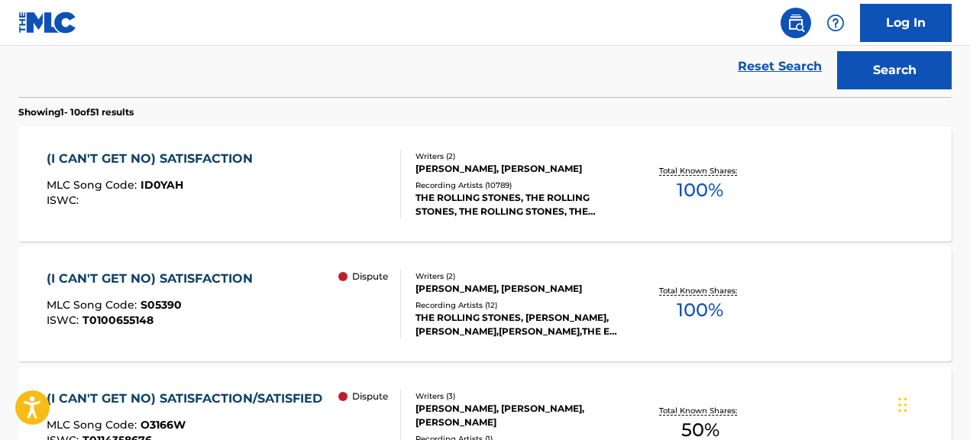
scroll to position [458, 0]
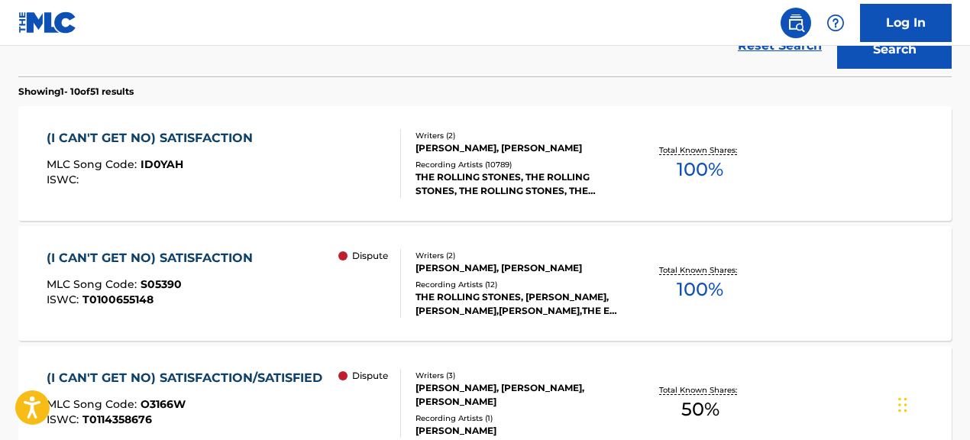
click at [386, 173] on div "(I CAN'T GET NO) SATISFACTION MLC Song Code : ID0YAH ISWC :" at bounding box center [224, 163] width 354 height 69
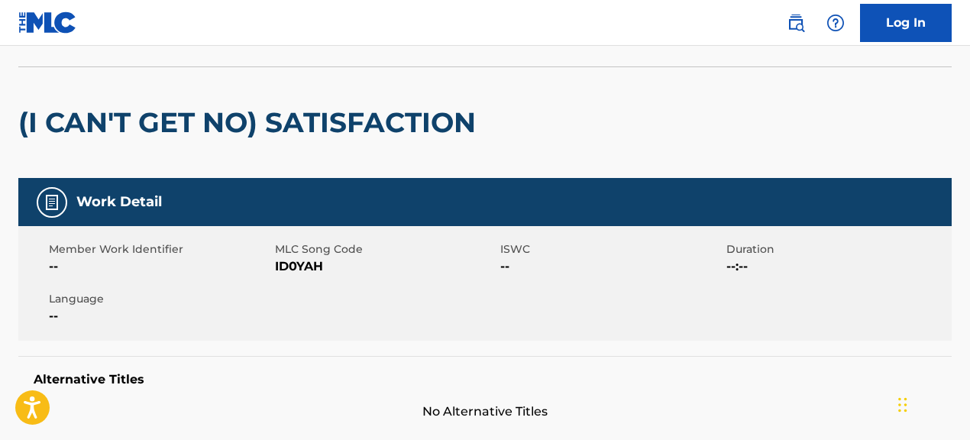
scroll to position [96, 0]
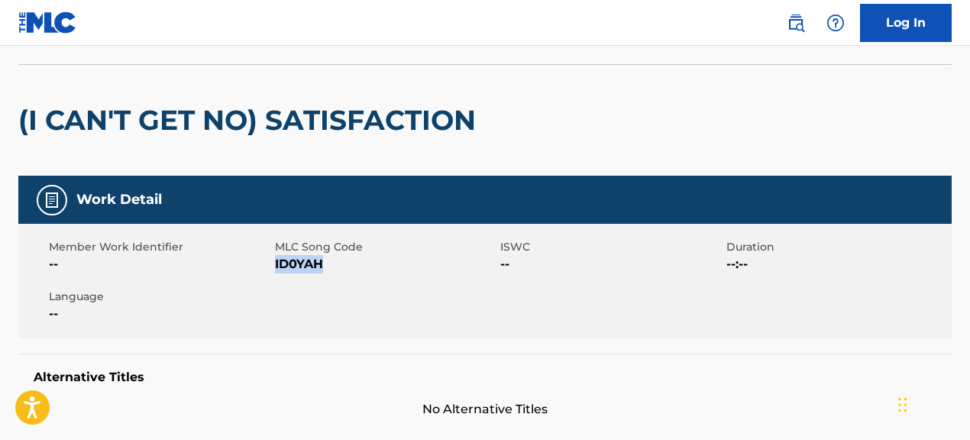
drag, startPoint x: 276, startPoint y: 267, endPoint x: 364, endPoint y: 267, distance: 88.6
click at [364, 267] on span "ID0YAH" at bounding box center [386, 264] width 222 height 18
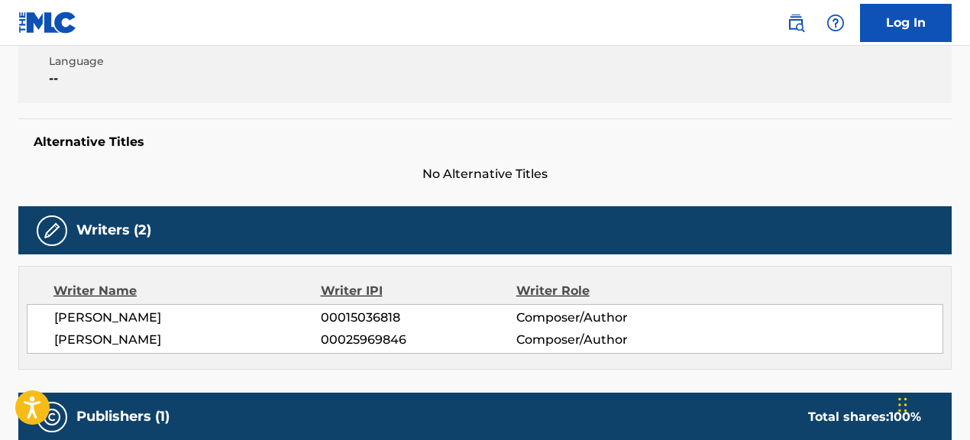
scroll to position [0, 0]
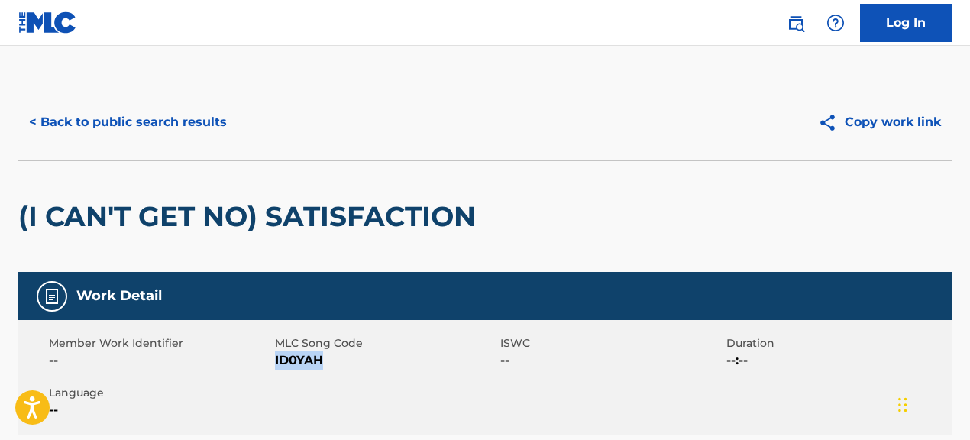
click at [163, 129] on button "< Back to public search results" at bounding box center [127, 122] width 219 height 38
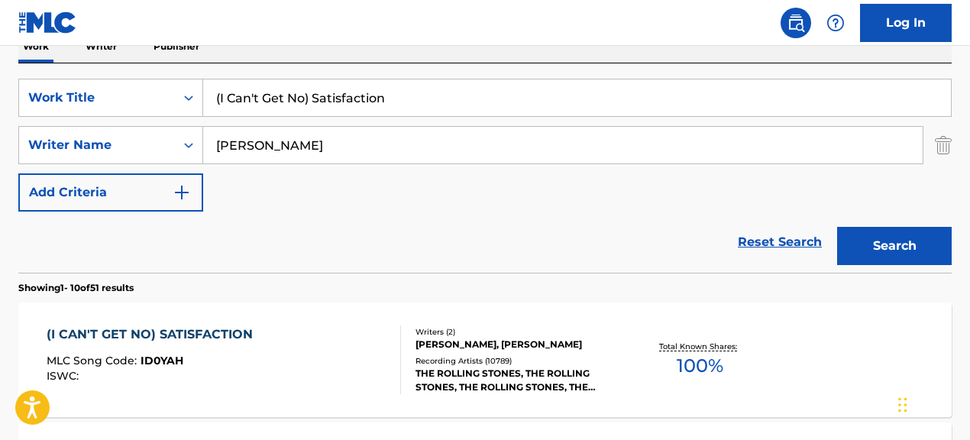
scroll to position [247, 0]
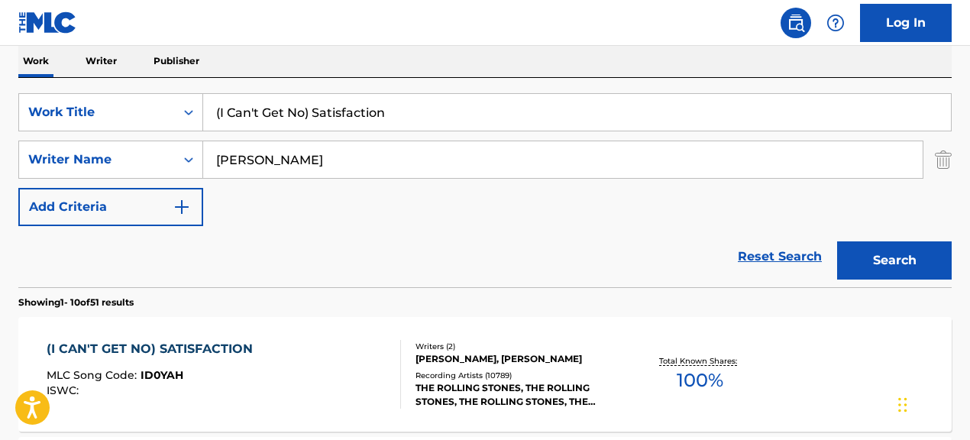
drag, startPoint x: 412, startPoint y: 115, endPoint x: 79, endPoint y: 83, distance: 335.2
click at [79, 83] on div "SearchWithCriteria067cec01-09cc-4ec2-810e-fd4c6bc22cfc Work Title (I Can't Get …" at bounding box center [484, 182] width 933 height 209
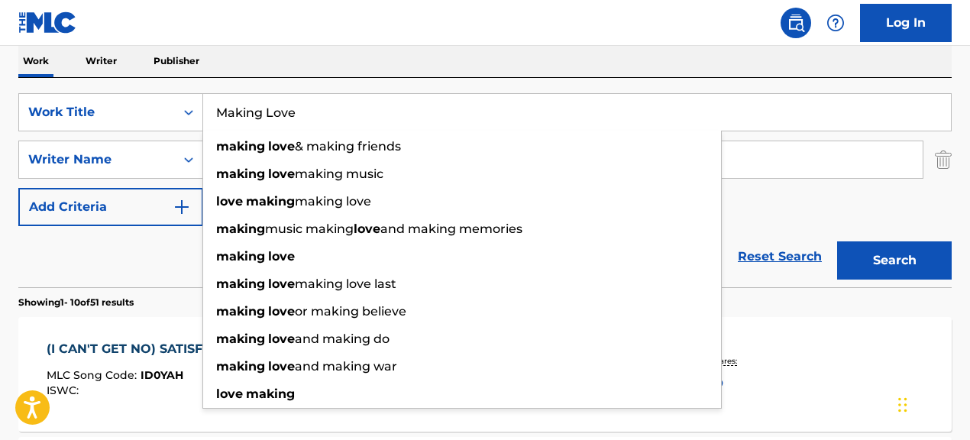
type input "Making Love"
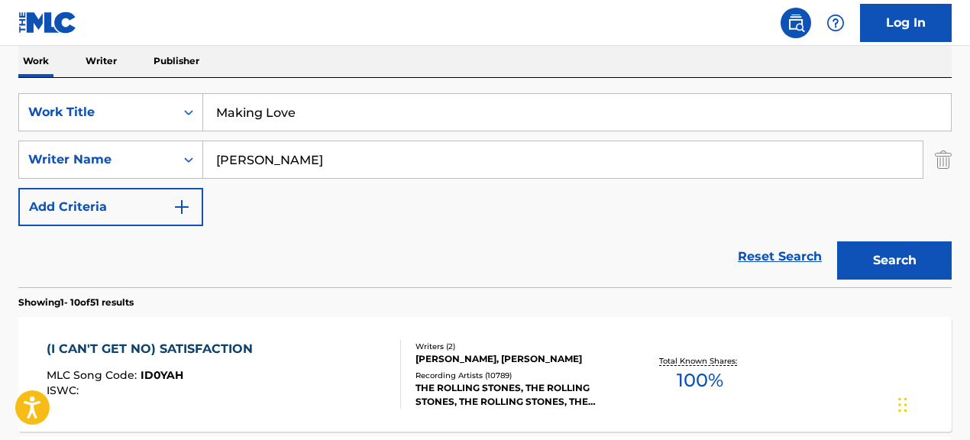
click at [175, 282] on div "Reset Search Search" at bounding box center [484, 256] width 933 height 61
drag, startPoint x: 348, startPoint y: 159, endPoint x: 134, endPoint y: 149, distance: 213.3
click at [134, 149] on div "SearchWithCriteriac986bac1-99a6-4a78-9bc3-16675e2cbd49 Writer Name [PERSON_NAME]" at bounding box center [484, 160] width 933 height 38
type input ""[PERSON_NAME]""
click at [837, 241] on button "Search" at bounding box center [894, 260] width 115 height 38
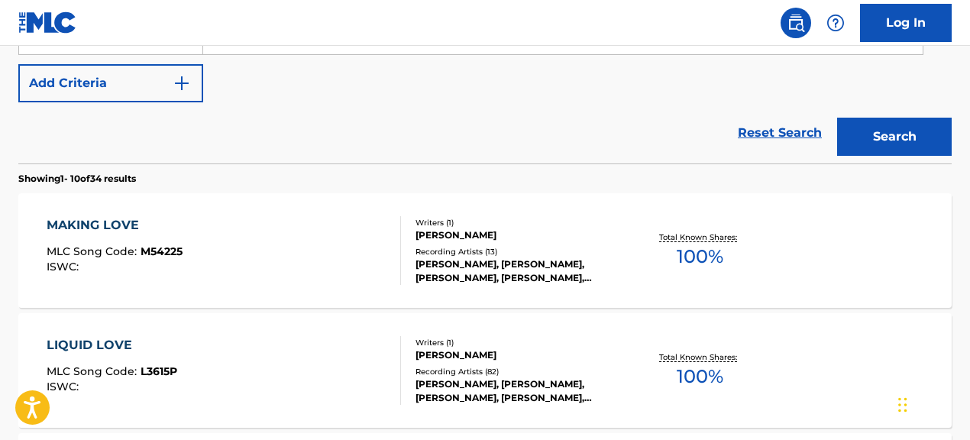
scroll to position [378, 0]
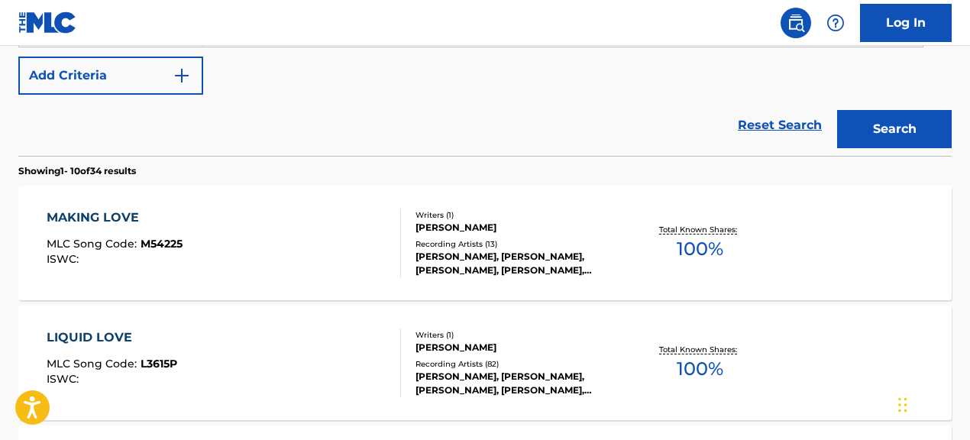
click at [292, 213] on div "MAKING LOVE MLC Song Code : M54225 ISWC :" at bounding box center [224, 243] width 354 height 69
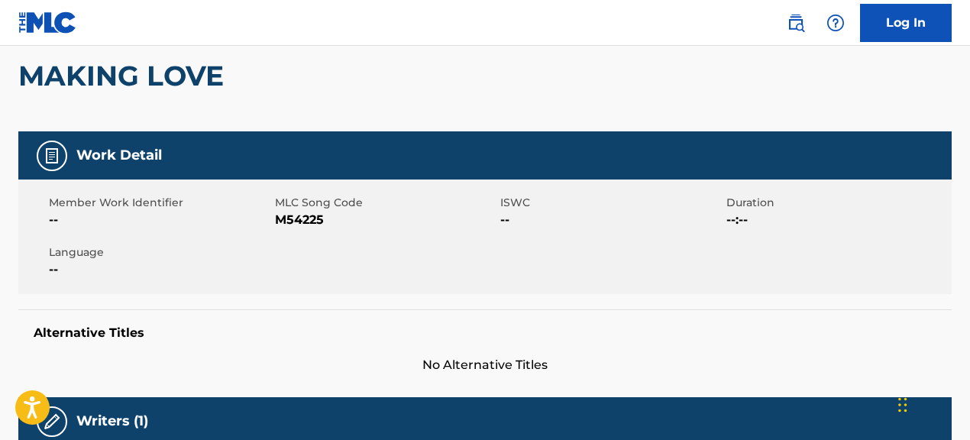
scroll to position [136, 0]
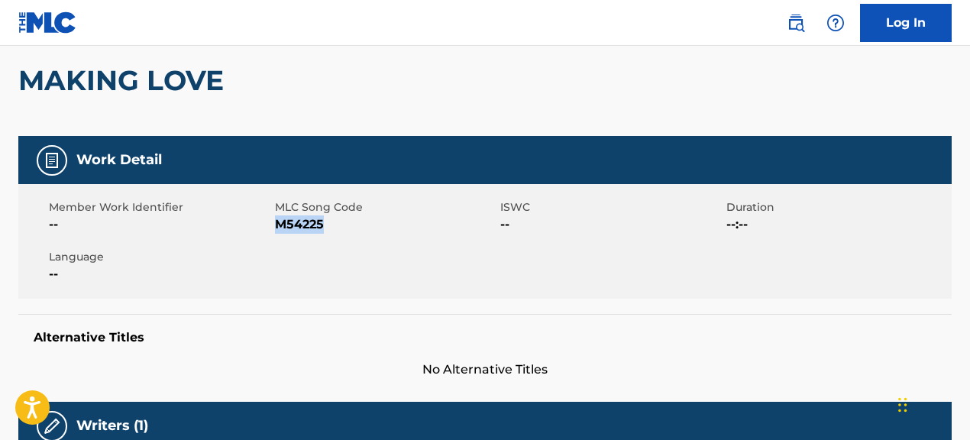
drag, startPoint x: 276, startPoint y: 225, endPoint x: 387, endPoint y: 232, distance: 111.7
click at [387, 232] on span "M54225" at bounding box center [386, 224] width 222 height 18
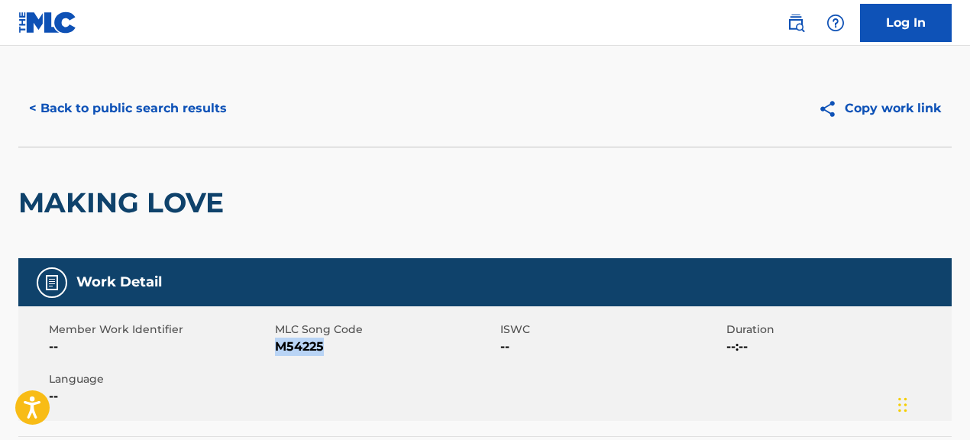
click at [203, 110] on button "< Back to public search results" at bounding box center [127, 108] width 219 height 38
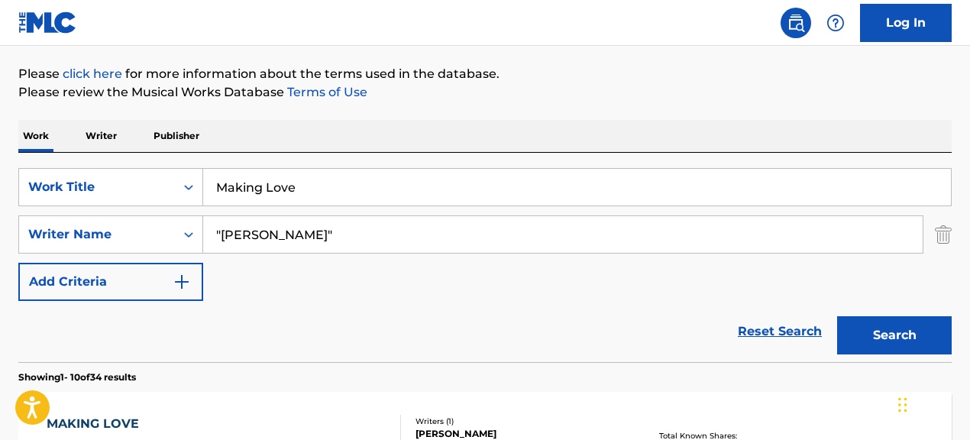
scroll to position [179, 0]
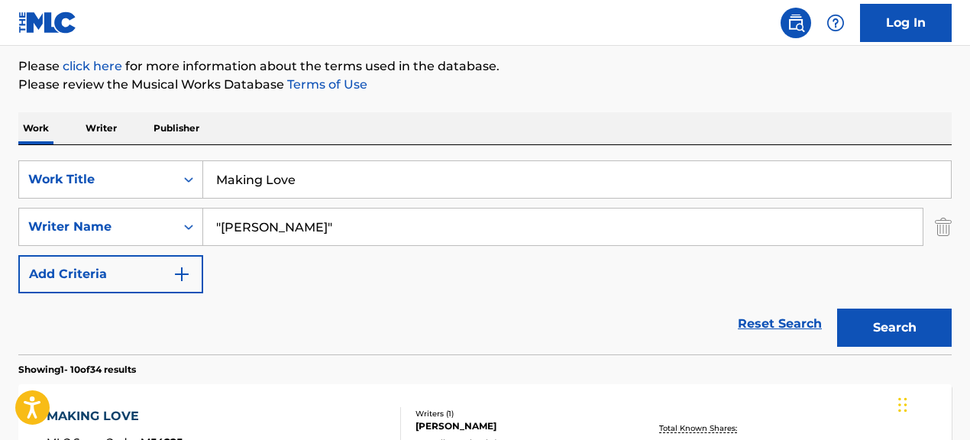
drag, startPoint x: 325, startPoint y: 183, endPoint x: 207, endPoint y: 169, distance: 119.2
click at [207, 169] on input "Making Love" at bounding box center [577, 179] width 748 height 37
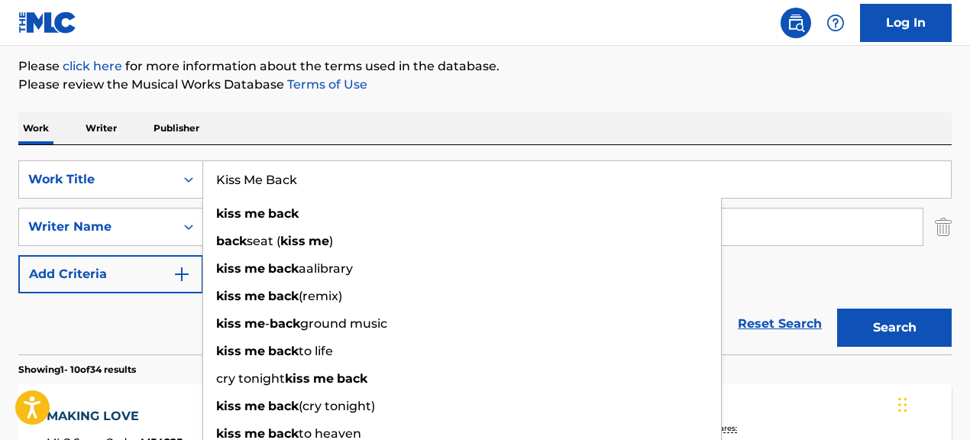
type input "Kiss Me Back"
click at [155, 324] on div "Reset Search Search" at bounding box center [484, 323] width 933 height 61
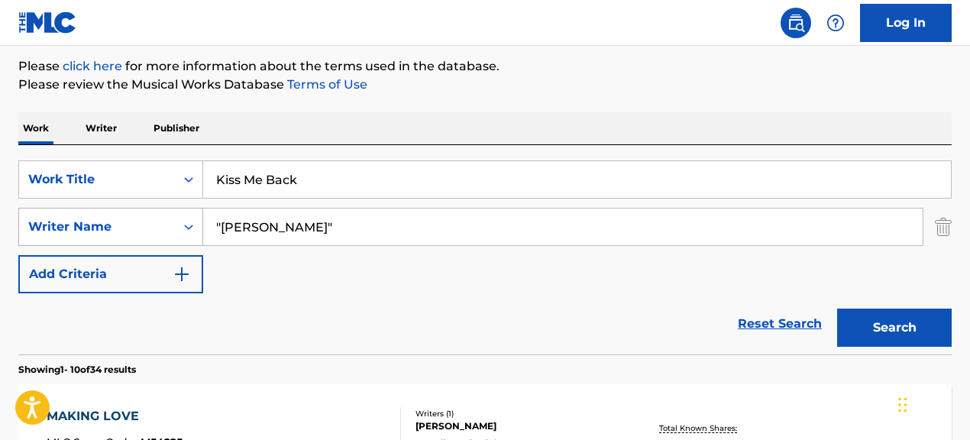
drag, startPoint x: 350, startPoint y: 230, endPoint x: 191, endPoint y: 207, distance: 160.5
click at [191, 208] on div "SearchWithCriteriac986bac1-99a6-4a78-9bc3-16675e2cbd49 Writer Name "[PERSON_NAM…" at bounding box center [484, 227] width 933 height 38
type input "[PERSON_NAME]"
click at [837, 309] on button "Search" at bounding box center [894, 328] width 115 height 38
click at [445, 350] on div "Reset Search Search" at bounding box center [484, 323] width 933 height 61
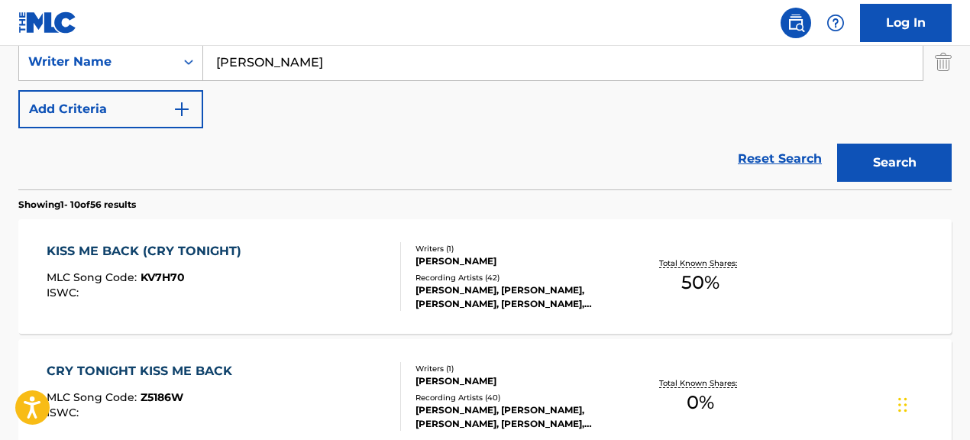
scroll to position [345, 0]
click at [395, 280] on div at bounding box center [394, 275] width 12 height 69
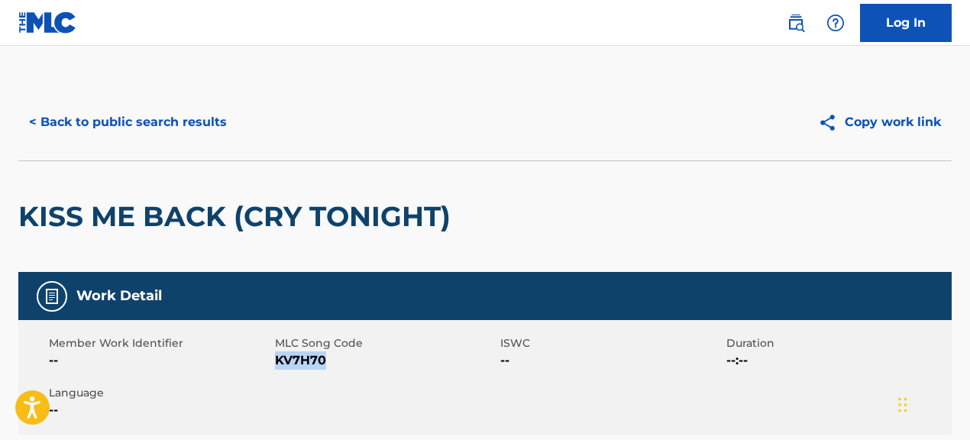
drag, startPoint x: 277, startPoint y: 362, endPoint x: 341, endPoint y: 359, distance: 64.2
click at [341, 359] on span "KV7H70" at bounding box center [386, 360] width 222 height 18
click at [218, 118] on button "< Back to public search results" at bounding box center [127, 122] width 219 height 38
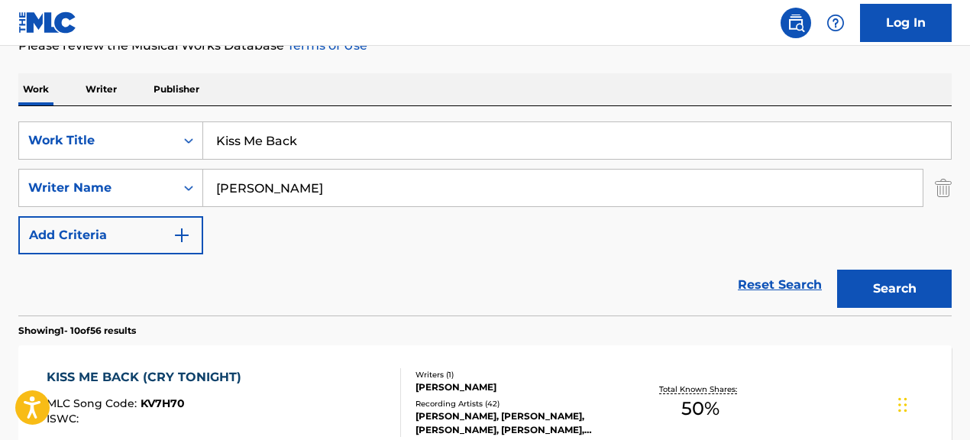
scroll to position [241, 0]
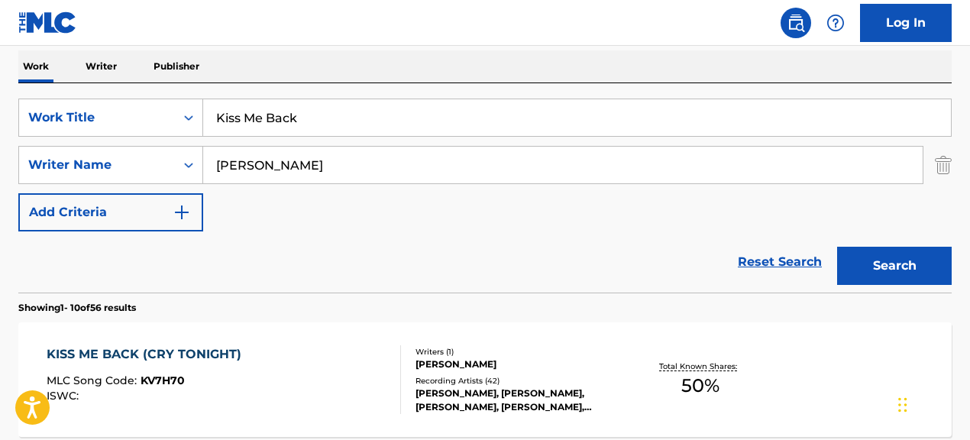
drag, startPoint x: 209, startPoint y: 121, endPoint x: 384, endPoint y: 123, distance: 175.7
click at [384, 123] on input "Kiss Me Back" at bounding box center [577, 117] width 748 height 37
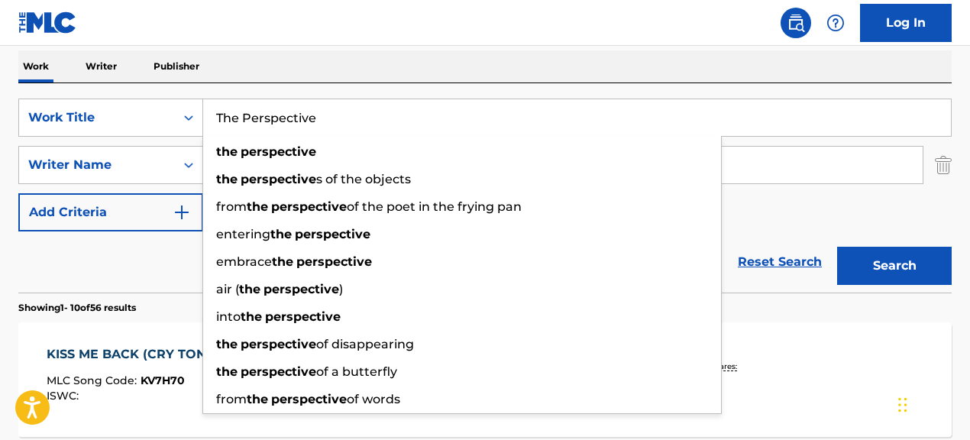
type input "The Perspective"
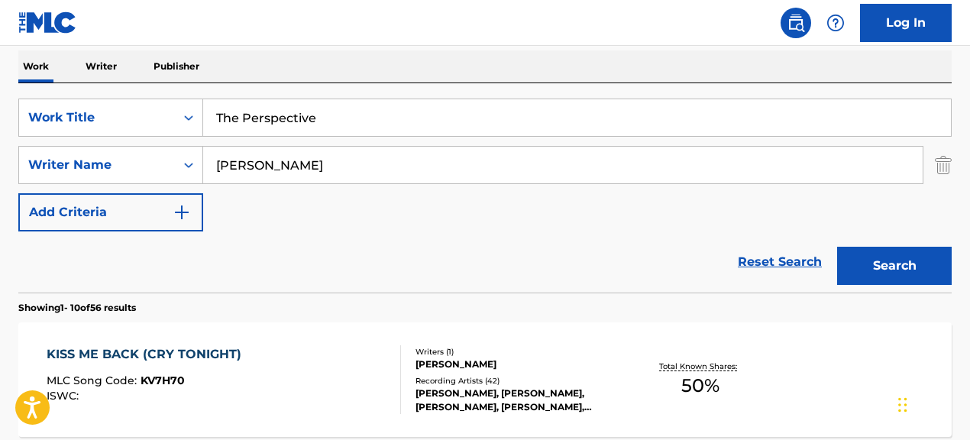
click at [128, 264] on div "Reset Search Search" at bounding box center [484, 261] width 933 height 61
drag, startPoint x: 426, startPoint y: 172, endPoint x: 293, endPoint y: 147, distance: 136.0
click at [294, 147] on input "[PERSON_NAME]" at bounding box center [562, 165] width 719 height 37
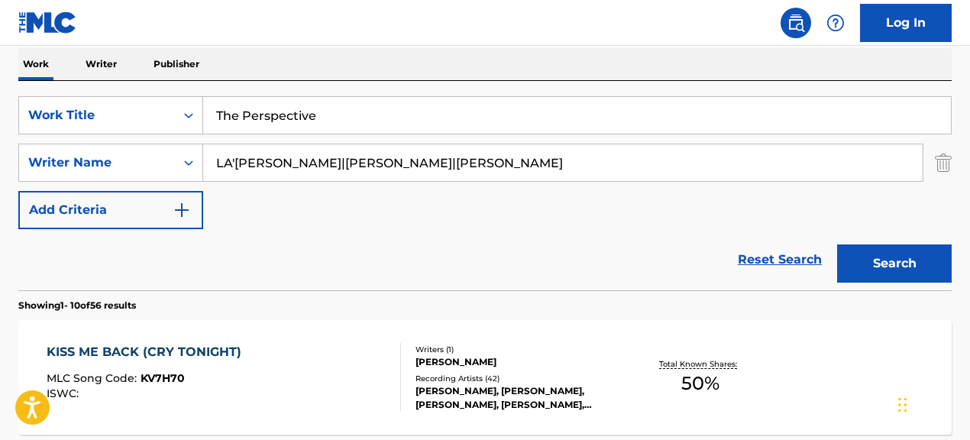
scroll to position [238, 0]
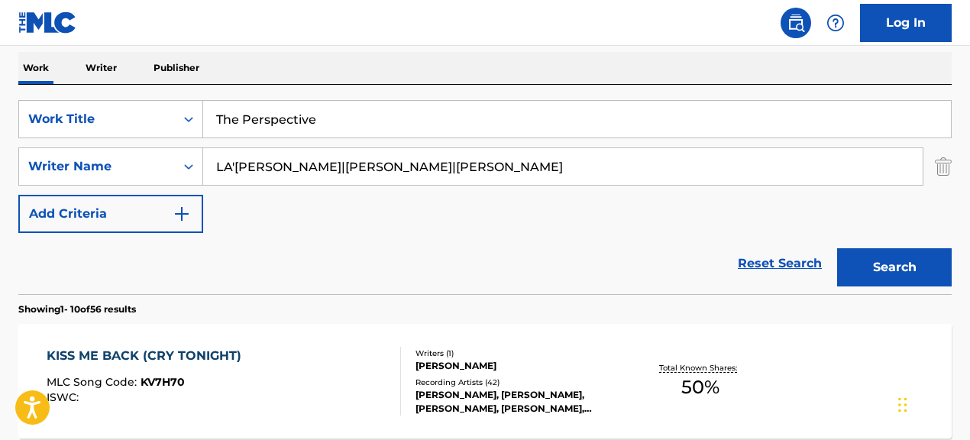
drag, startPoint x: 341, startPoint y: 170, endPoint x: 835, endPoint y: 185, distance: 493.7
click at [835, 185] on input "LA'[PERSON_NAME]|[PERSON_NAME]|[PERSON_NAME]" at bounding box center [562, 166] width 719 height 37
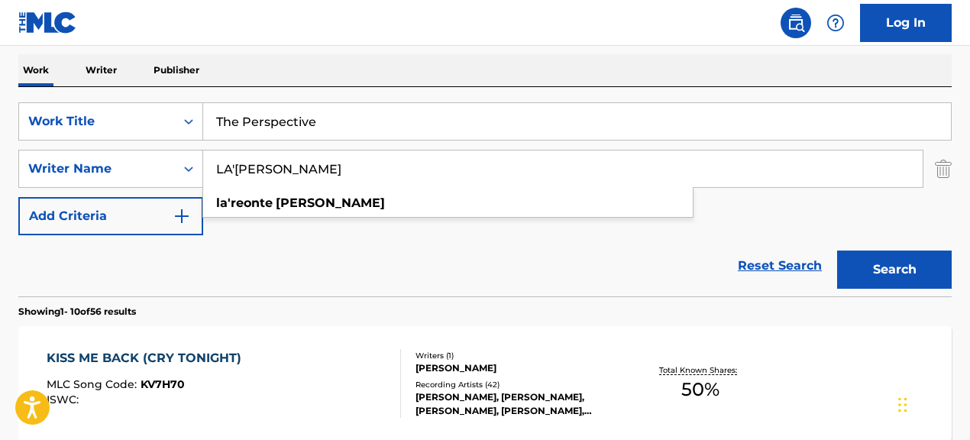
type input "LA'[PERSON_NAME]"
click at [837, 251] on button "Search" at bounding box center [894, 270] width 115 height 38
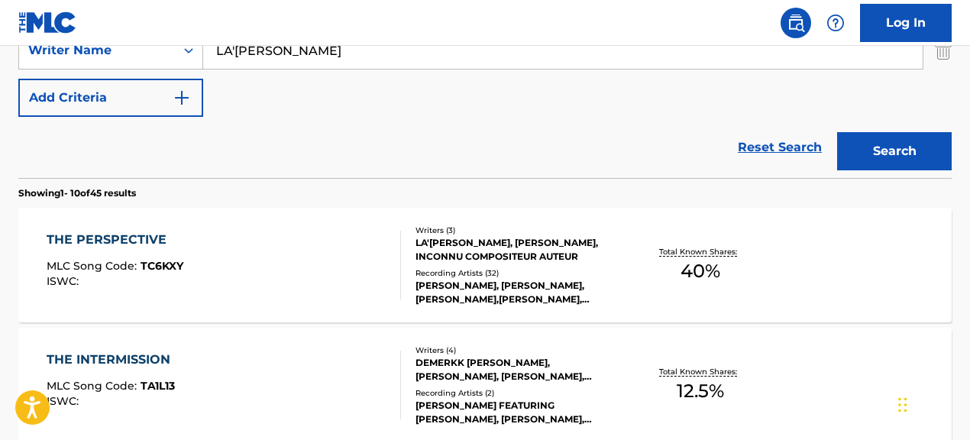
scroll to position [358, 0]
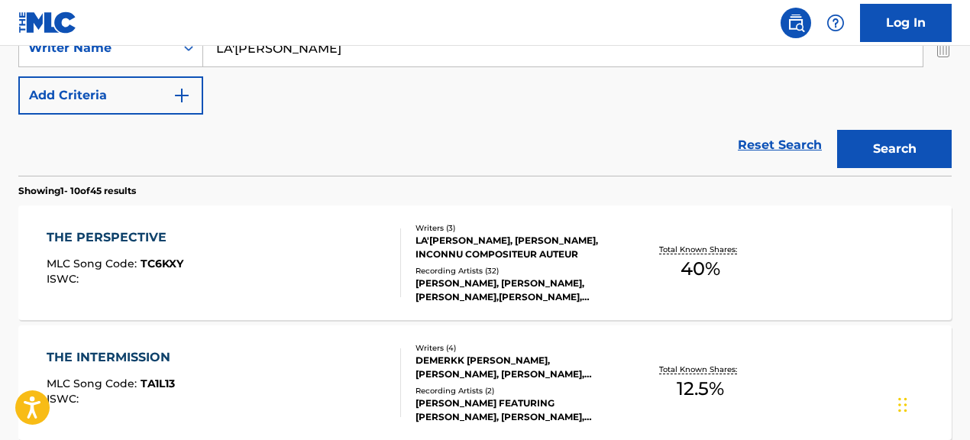
click at [558, 265] on div "Recording Artists ( 32 )" at bounding box center [519, 270] width 207 height 11
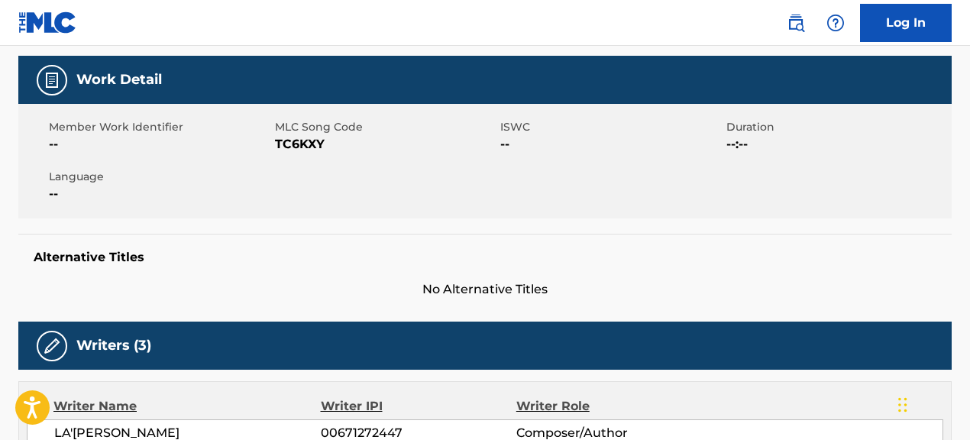
scroll to position [234, 0]
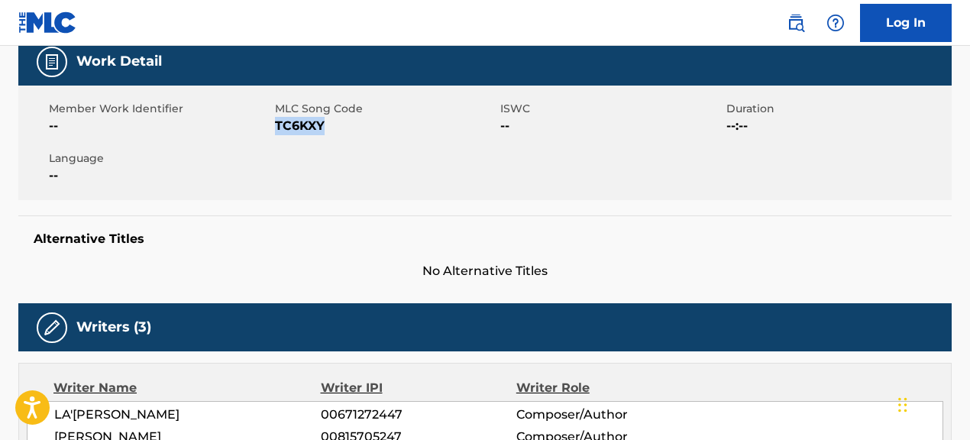
drag, startPoint x: 278, startPoint y: 129, endPoint x: 406, endPoint y: 131, distance: 128.3
click at [406, 131] on span "TC6KXY" at bounding box center [386, 126] width 222 height 18
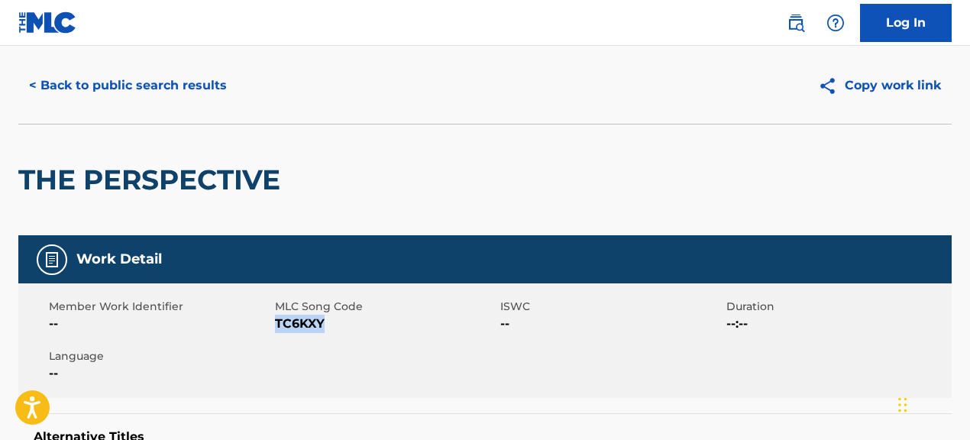
click at [179, 80] on button "< Back to public search results" at bounding box center [127, 85] width 219 height 38
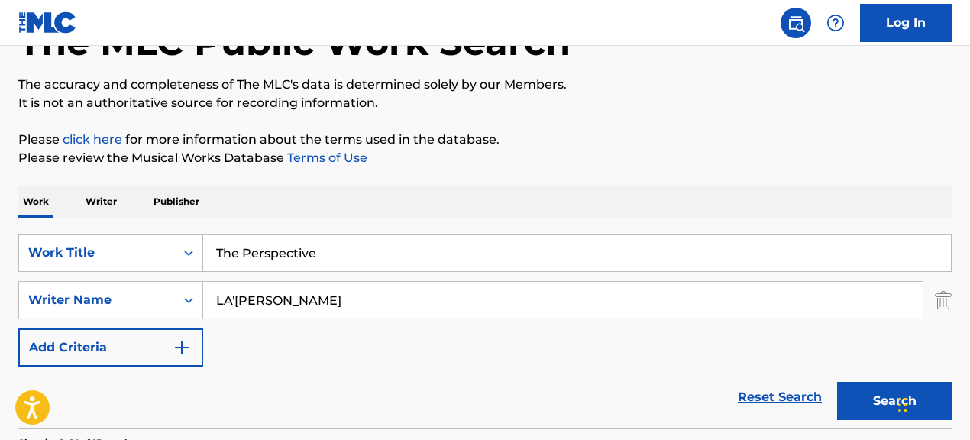
scroll to position [95, 0]
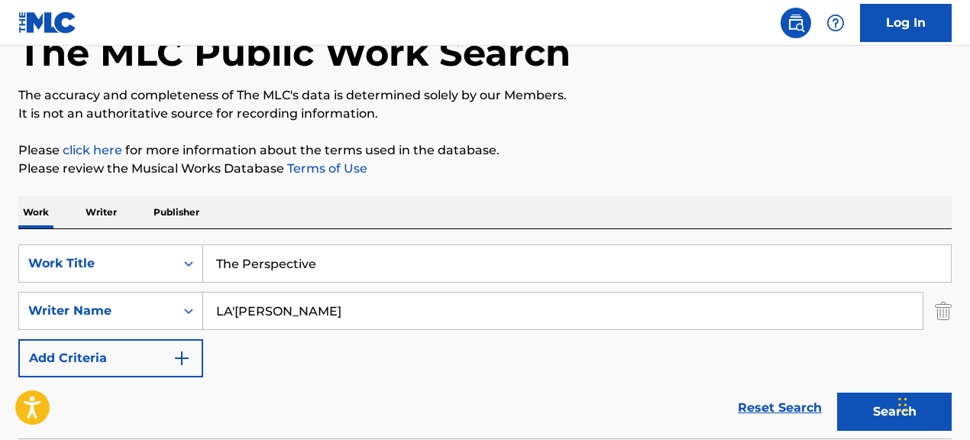
drag, startPoint x: 372, startPoint y: 267, endPoint x: 217, endPoint y: 253, distance: 155.7
click at [220, 253] on input "The Perspective" at bounding box center [577, 263] width 748 height 37
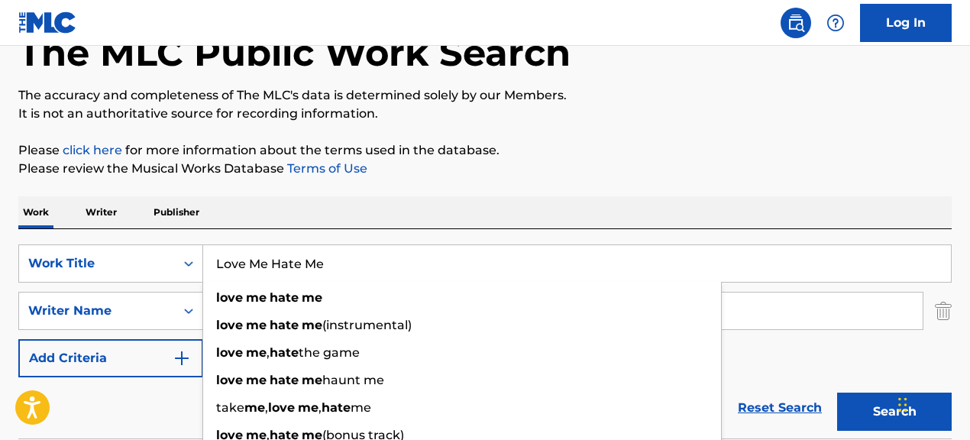
type input "Love Me Hate Me"
click at [712, 177] on p "Please review the Musical Works Database Terms of Use" at bounding box center [484, 169] width 933 height 18
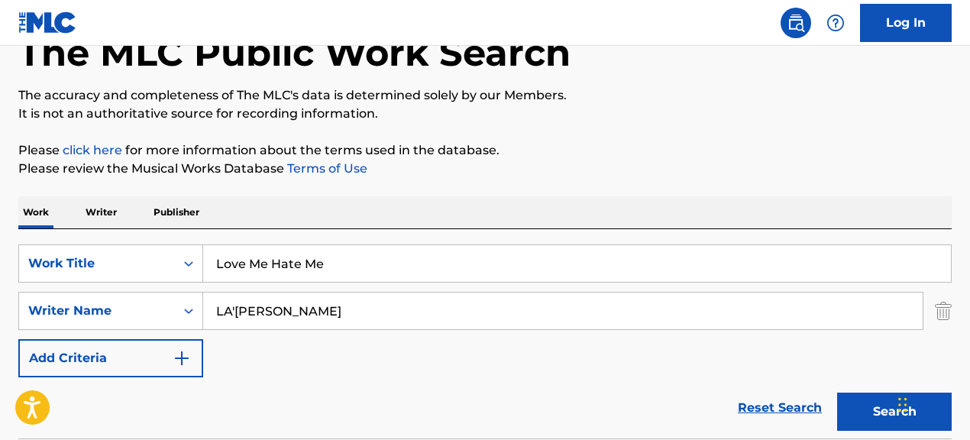
drag, startPoint x: 379, startPoint y: 315, endPoint x: 245, endPoint y: 291, distance: 135.9
click at [245, 292] on div "LA'[PERSON_NAME]" at bounding box center [563, 311] width 720 height 38
drag, startPoint x: 274, startPoint y: 319, endPoint x: 506, endPoint y: 320, distance: 232.2
click at [506, 320] on input "[PERSON_NAME]|[PERSON_NAME]|[PERSON_NAME]" at bounding box center [562, 311] width 719 height 37
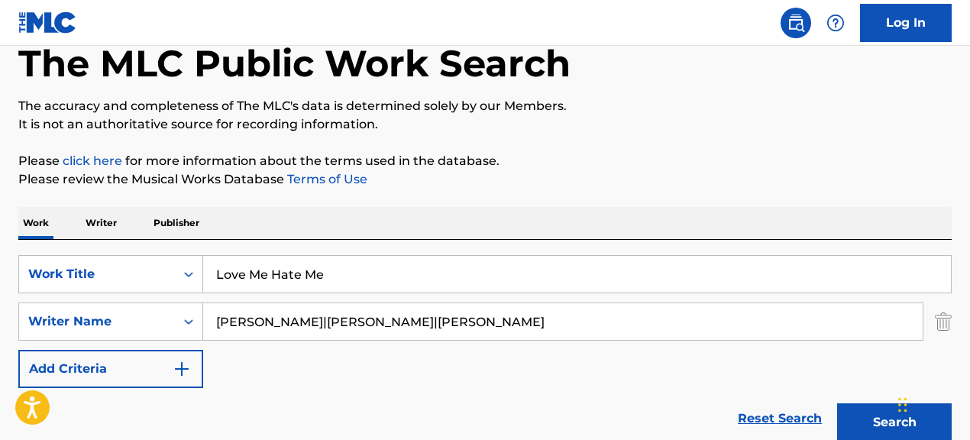
scroll to position [83, 0]
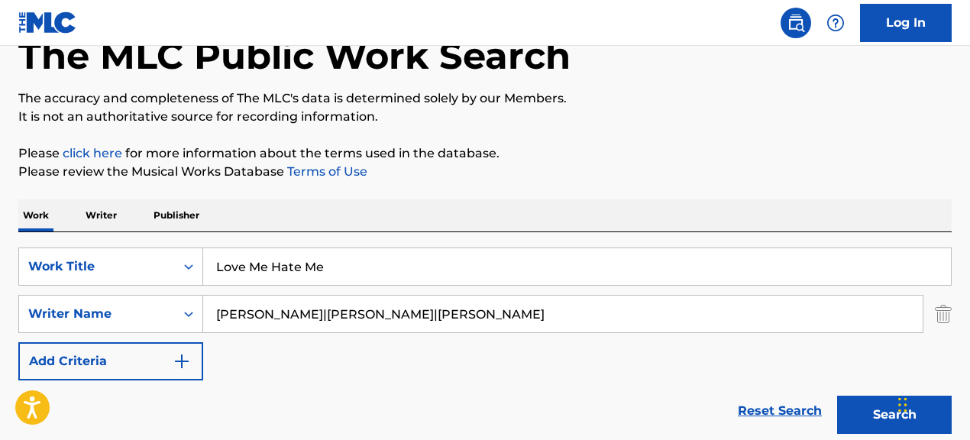
drag, startPoint x: 275, startPoint y: 325, endPoint x: 442, endPoint y: 330, distance: 167.3
click at [442, 330] on input "[PERSON_NAME]|[PERSON_NAME]|[PERSON_NAME]" at bounding box center [562, 314] width 719 height 37
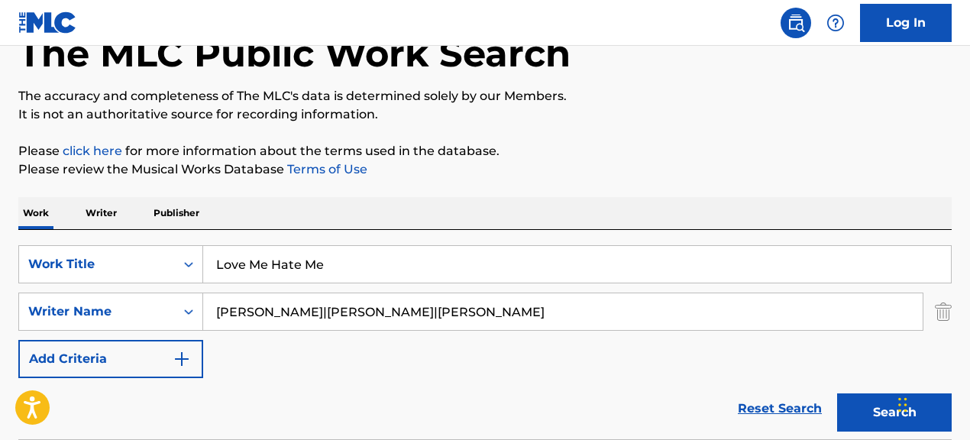
click at [429, 324] on input "[PERSON_NAME]|[PERSON_NAME]|[PERSON_NAME]" at bounding box center [562, 311] width 719 height 37
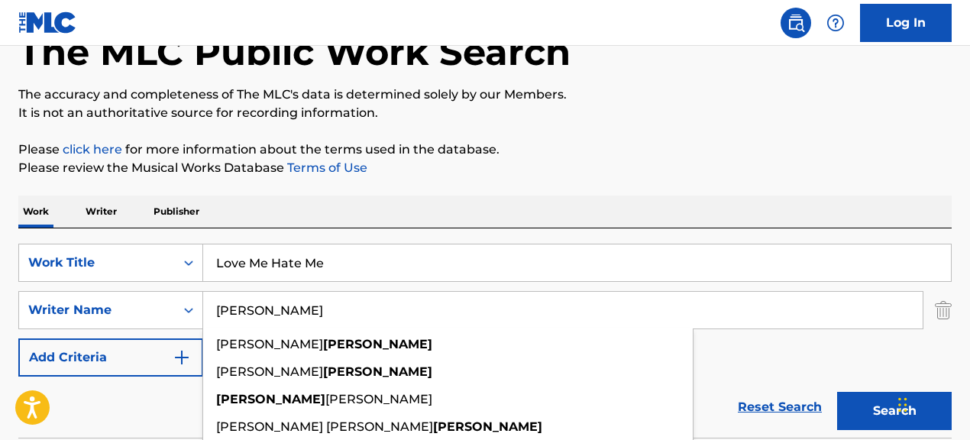
type input "[PERSON_NAME]"
click at [837, 392] on button "Search" at bounding box center [894, 411] width 115 height 38
click at [164, 401] on div "Reset Search Search" at bounding box center [484, 407] width 933 height 61
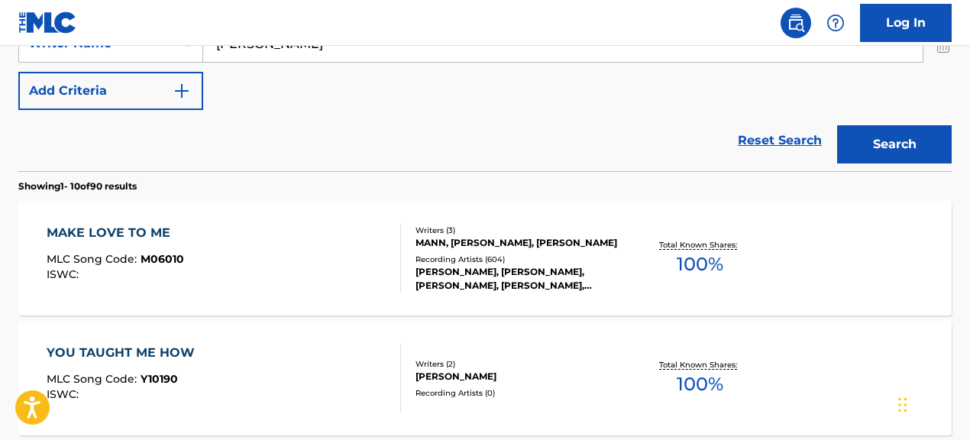
scroll to position [357, 0]
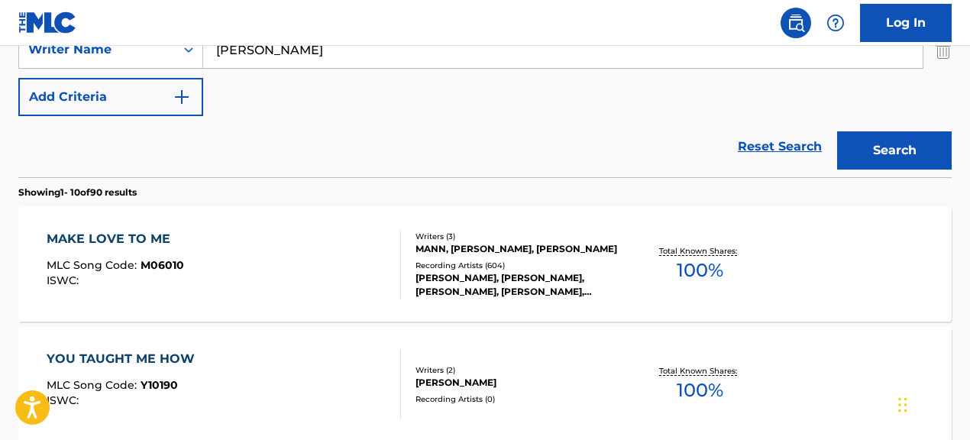
drag, startPoint x: 303, startPoint y: 55, endPoint x: 156, endPoint y: 33, distance: 149.1
drag, startPoint x: 322, startPoint y: 51, endPoint x: 211, endPoint y: 56, distance: 111.6
click at [211, 56] on input "[PERSON_NAME]|[PERSON_NAME]|[PERSON_NAME]" at bounding box center [562, 49] width 719 height 37
type input "[PERSON_NAME]"
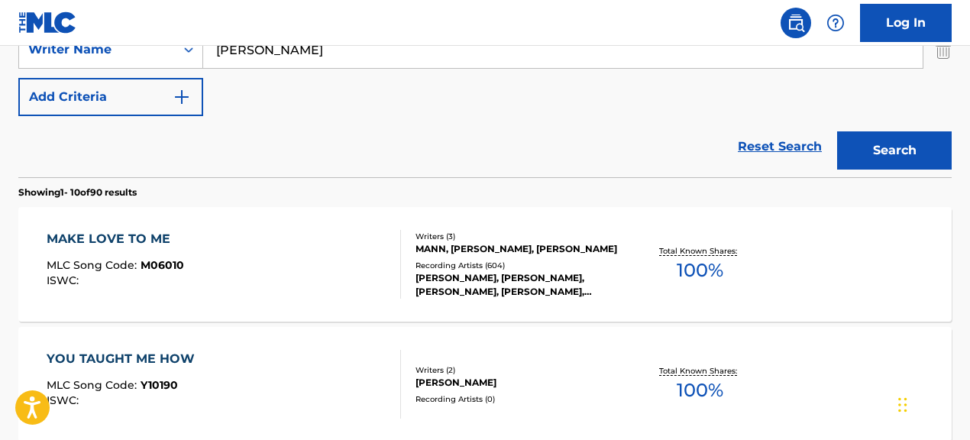
click at [837, 131] on button "Search" at bounding box center [894, 150] width 115 height 38
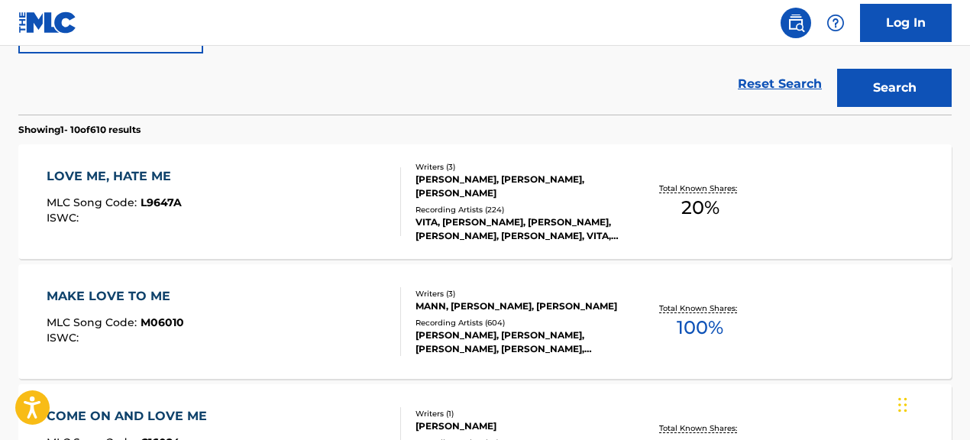
scroll to position [419, 0]
click at [335, 205] on div "LOVE ME, HATE ME MLC Song Code : L9647A ISWC :" at bounding box center [224, 202] width 354 height 69
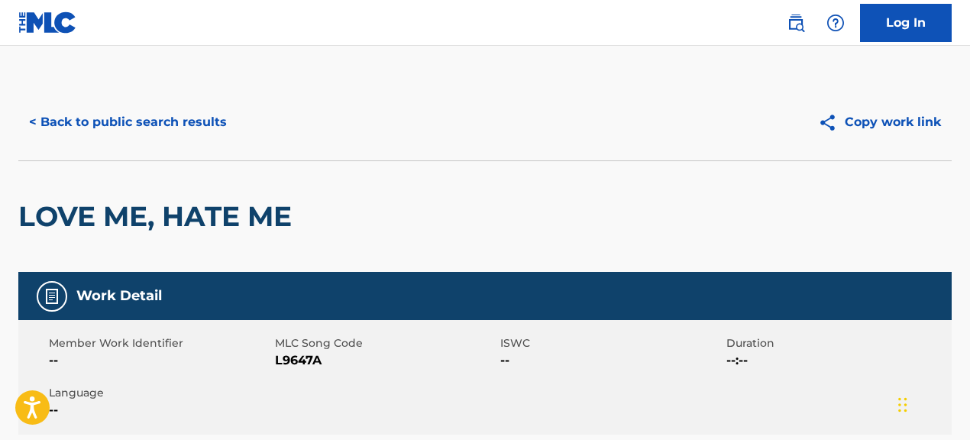
scroll to position [5, 0]
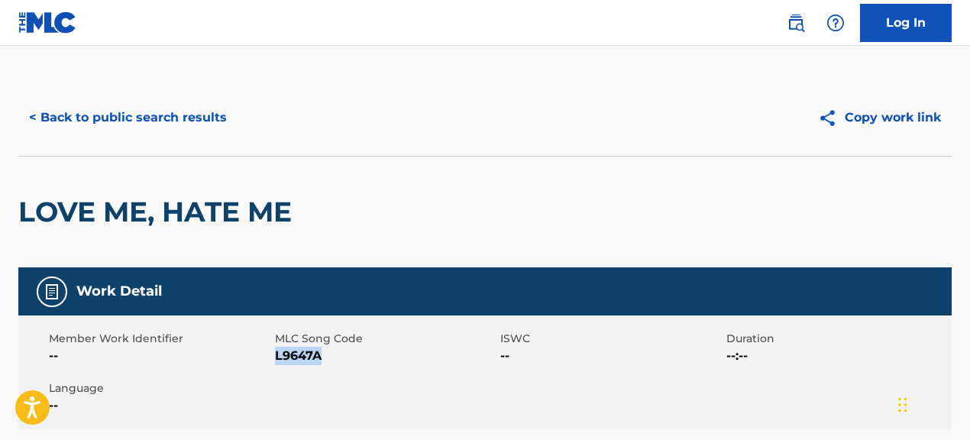
drag, startPoint x: 275, startPoint y: 358, endPoint x: 328, endPoint y: 364, distance: 53.1
click at [328, 364] on span "L9647A" at bounding box center [386, 356] width 222 height 18
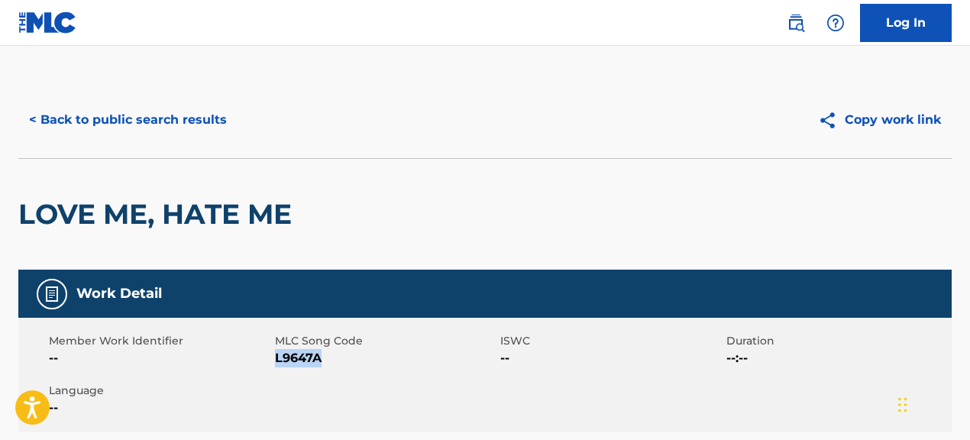
click at [212, 117] on button "< Back to public search results" at bounding box center [127, 120] width 219 height 38
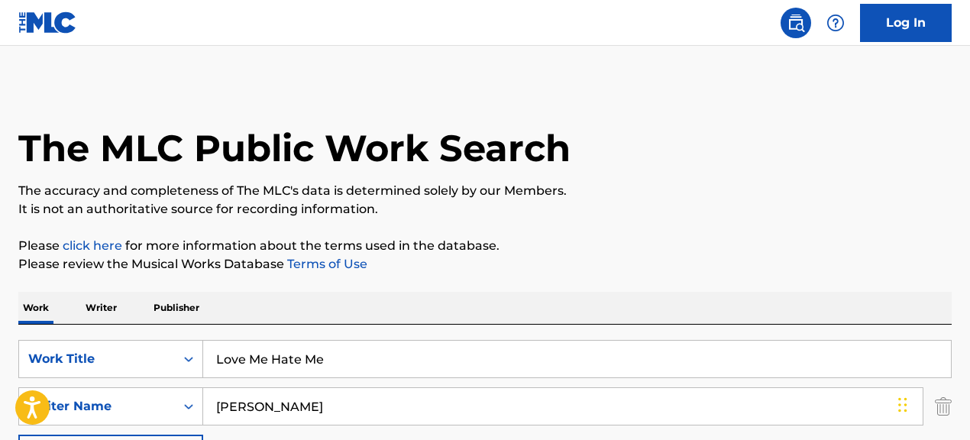
drag, startPoint x: 346, startPoint y: 354, endPoint x: 119, endPoint y: 326, distance: 228.5
click at [114, 328] on div "SearchWithCriteria067cec01-09cc-4ec2-810e-fd4c6bc22cfc Work Title Love Me Hate …" at bounding box center [484, 429] width 933 height 209
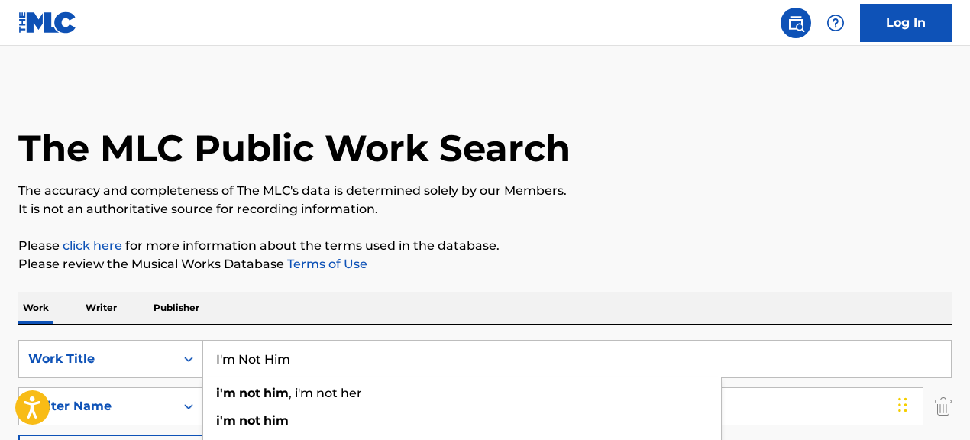
type input "I'm Not Him"
click at [620, 241] on p "Please click here for more information about the terms used in the database." at bounding box center [484, 246] width 933 height 18
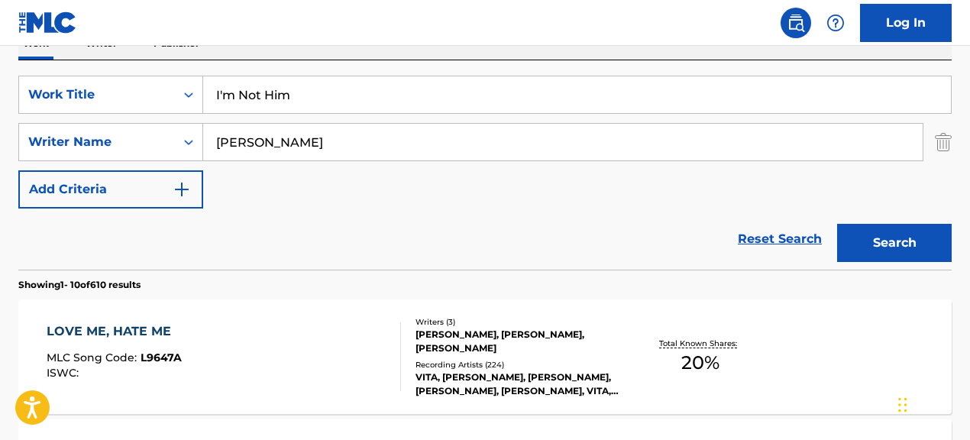
scroll to position [278, 0]
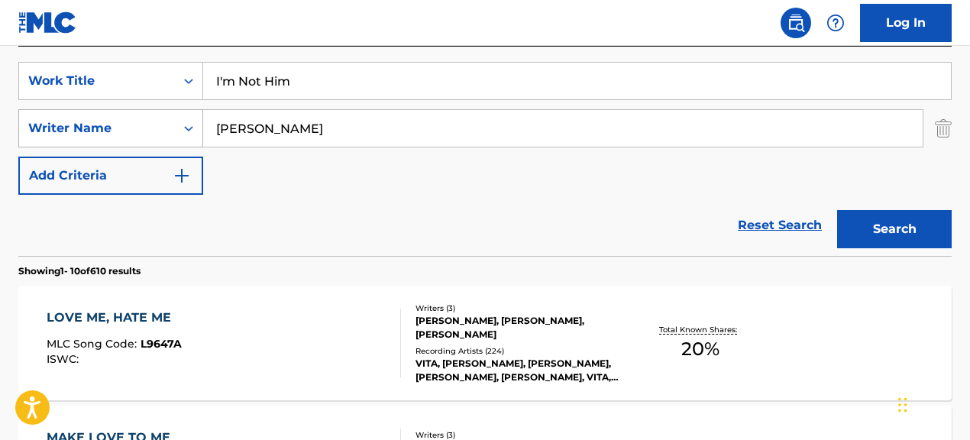
drag, startPoint x: 183, startPoint y: 130, endPoint x: 194, endPoint y: 127, distance: 11.1
click at [183, 130] on icon "Search Form" at bounding box center [188, 128] width 15 height 15
click at [267, 131] on input "[PERSON_NAME]" at bounding box center [562, 128] width 719 height 37
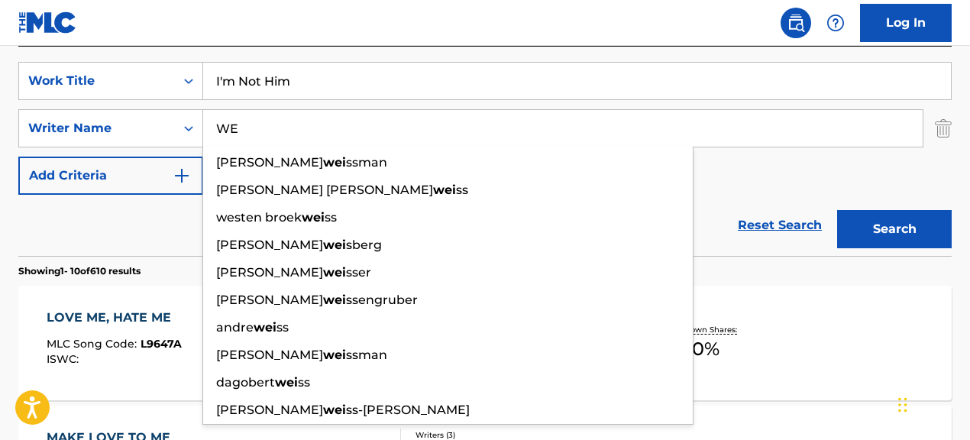
type input "W"
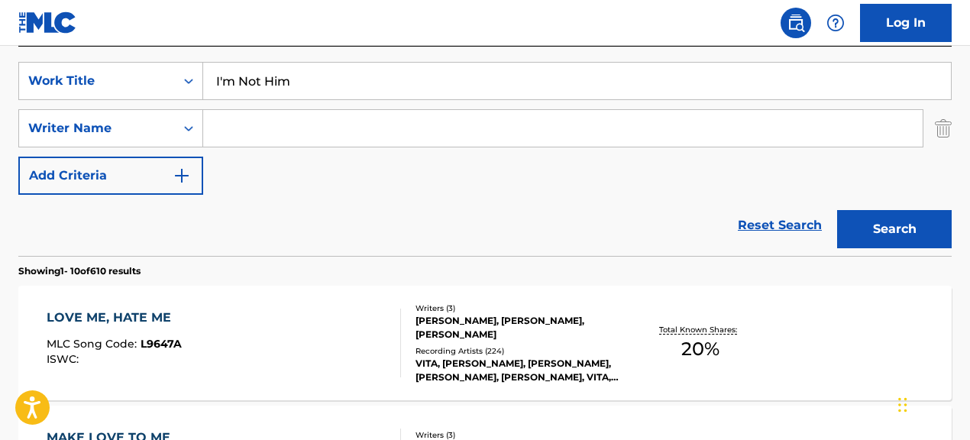
click at [280, 121] on input "Search Form" at bounding box center [562, 128] width 719 height 37
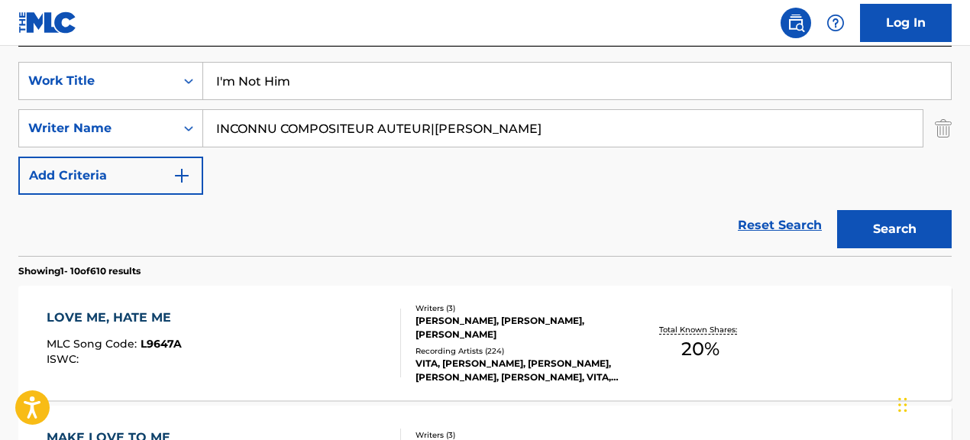
scroll to position [280, 0]
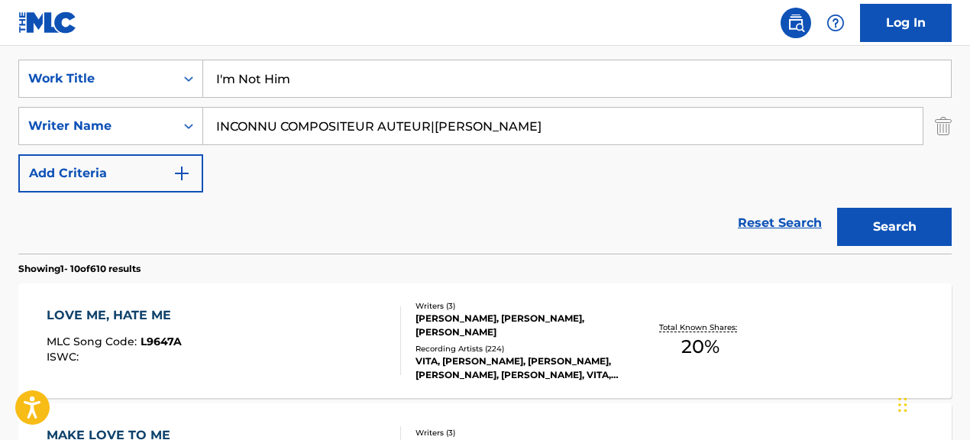
drag, startPoint x: 438, startPoint y: 131, endPoint x: 221, endPoint y: 128, distance: 217.7
click at [221, 128] on input "INCONNU COMPOSITEUR AUTEUR|[PERSON_NAME]" at bounding box center [562, 126] width 719 height 37
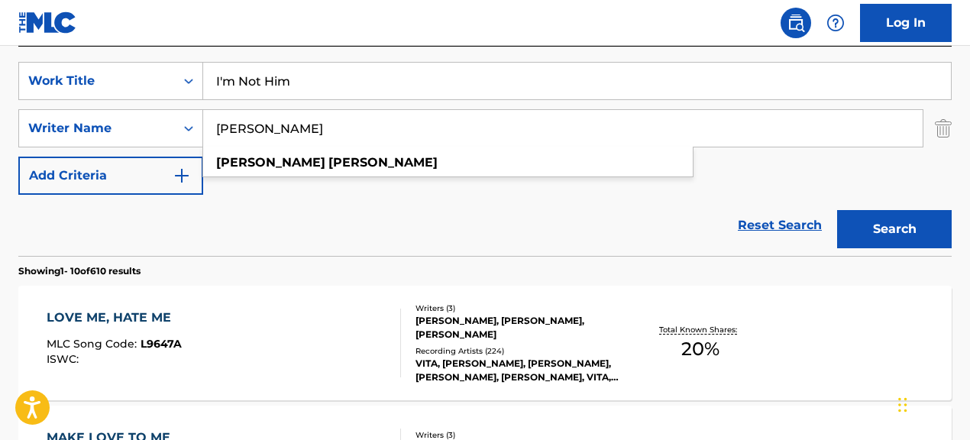
type input "[PERSON_NAME]"
click at [837, 210] on button "Search" at bounding box center [894, 229] width 115 height 38
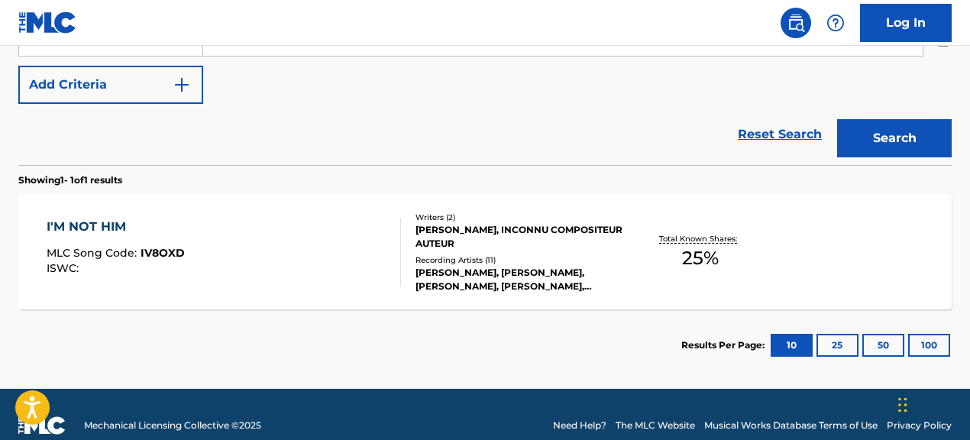
scroll to position [382, 0]
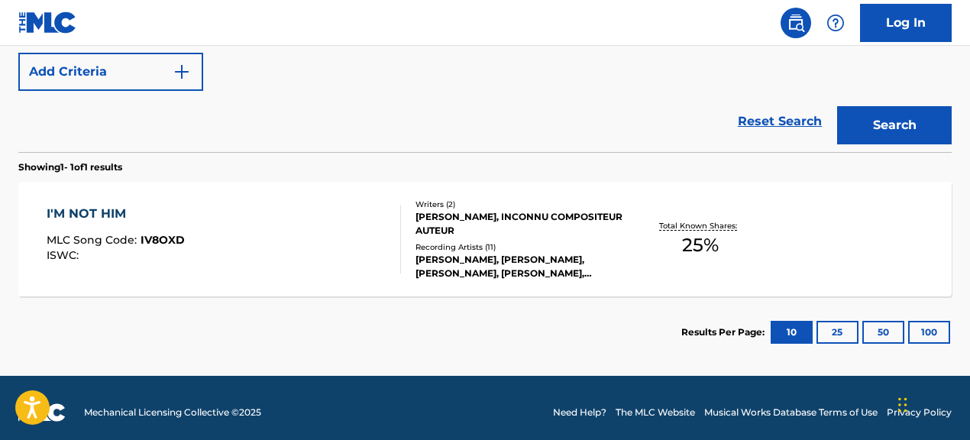
click at [551, 258] on div "[PERSON_NAME], [PERSON_NAME], [PERSON_NAME], [PERSON_NAME], [PERSON_NAME]" at bounding box center [519, 266] width 207 height 27
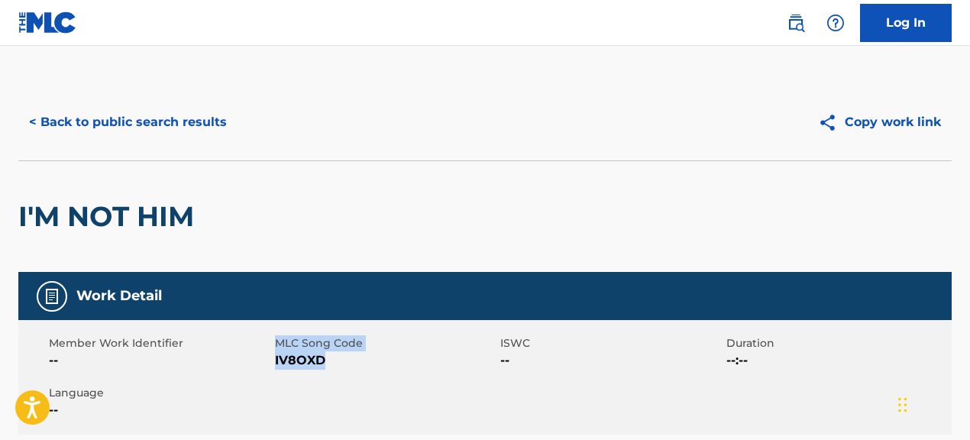
drag, startPoint x: 273, startPoint y: 361, endPoint x: 340, endPoint y: 361, distance: 66.5
click at [340, 361] on div "Member Work Identifier -- MLC Song Code IV8OXD ISWC -- Duration --:-- Language …" at bounding box center [484, 377] width 933 height 115
drag, startPoint x: 340, startPoint y: 361, endPoint x: 295, endPoint y: 365, distance: 45.2
click at [340, 361] on span "IV8OXD" at bounding box center [386, 360] width 222 height 18
drag, startPoint x: 276, startPoint y: 364, endPoint x: 341, endPoint y: 365, distance: 64.9
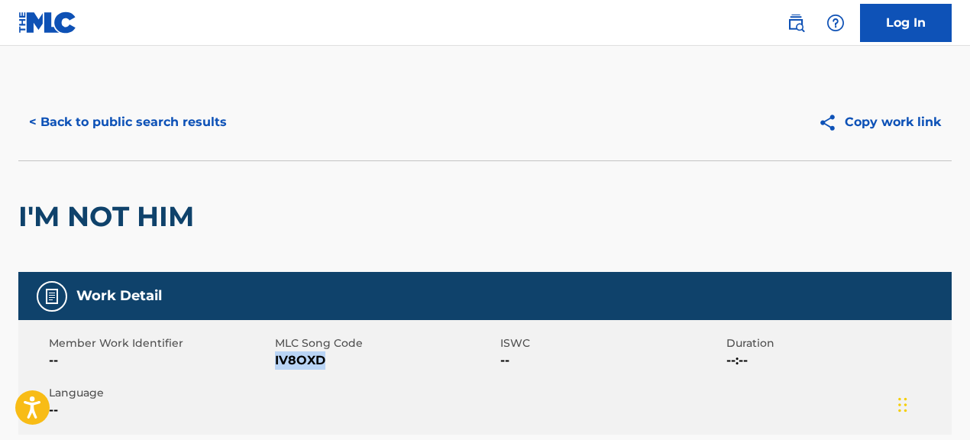
click at [341, 365] on span "IV8OXD" at bounding box center [386, 360] width 222 height 18
click at [190, 105] on button "< Back to public search results" at bounding box center [127, 122] width 219 height 38
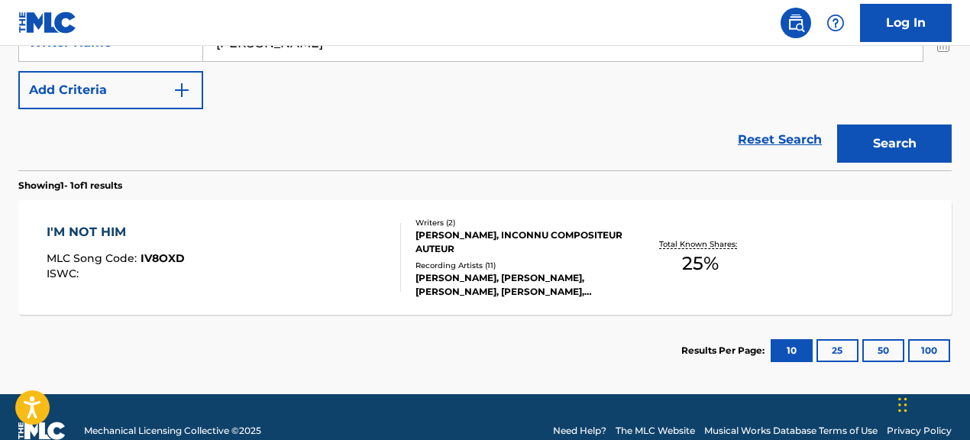
scroll to position [367, 0]
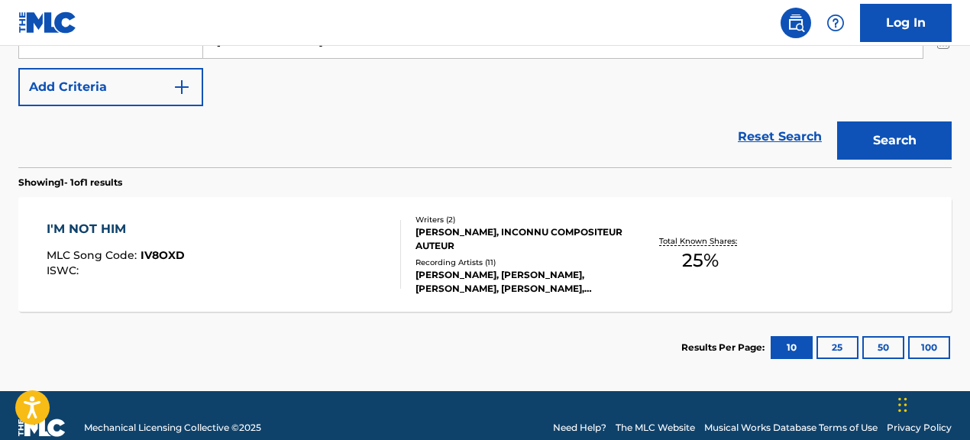
click at [320, 267] on div "I'M NOT HIM MLC Song Code : IV8OXD ISWC :" at bounding box center [224, 254] width 354 height 69
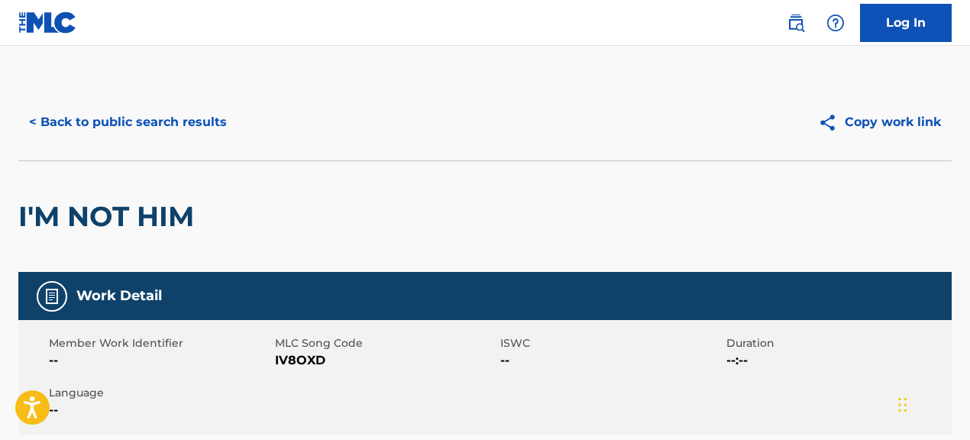
click at [141, 112] on button "< Back to public search results" at bounding box center [127, 122] width 219 height 38
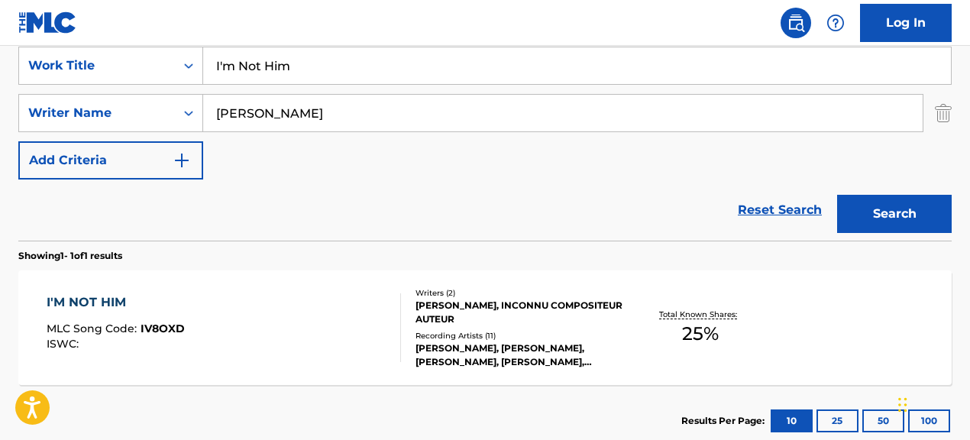
scroll to position [303, 0]
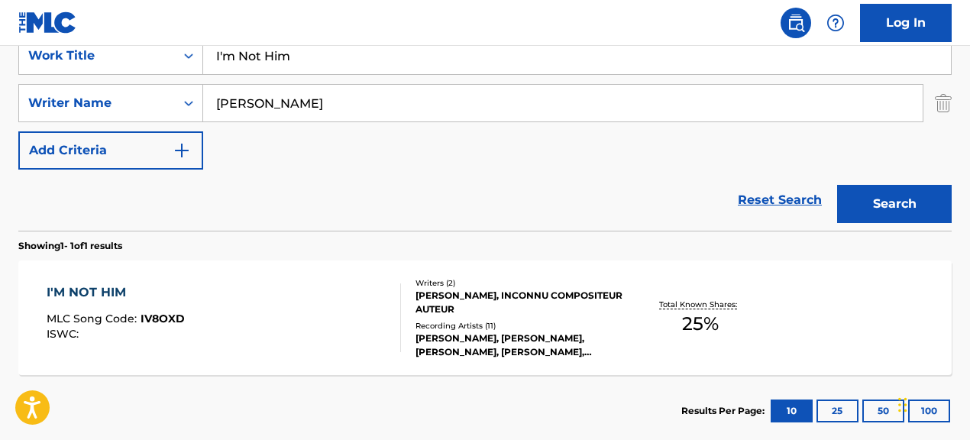
drag, startPoint x: 338, startPoint y: 62, endPoint x: 252, endPoint y: 52, distance: 86.9
click at [252, 52] on input "I'm Not Him" at bounding box center [577, 55] width 748 height 37
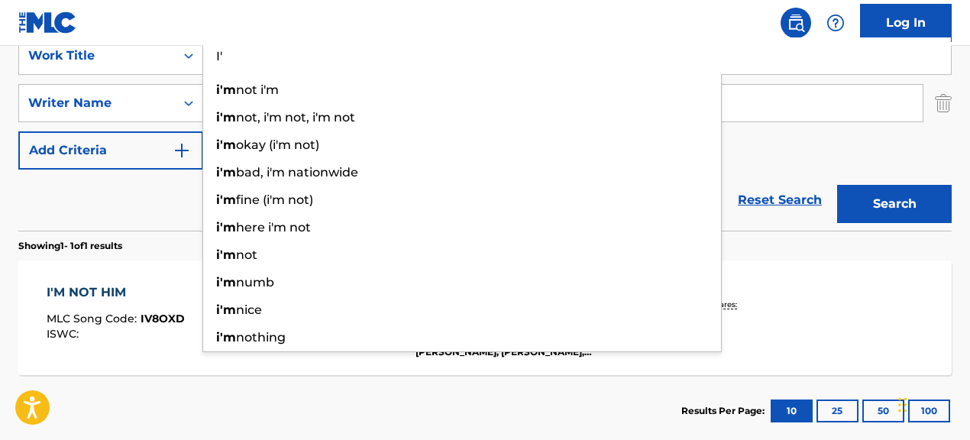
type input "I"
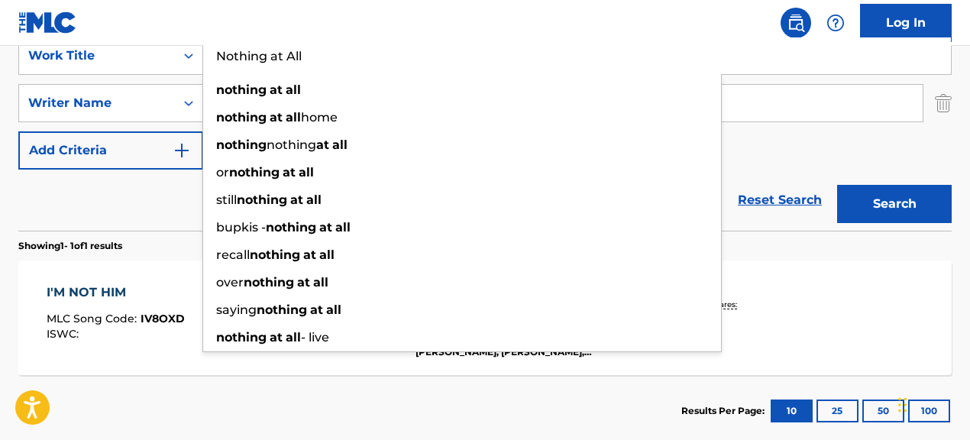
type input "Nothing at All"
click at [152, 212] on div "Reset Search Search" at bounding box center [484, 200] width 933 height 61
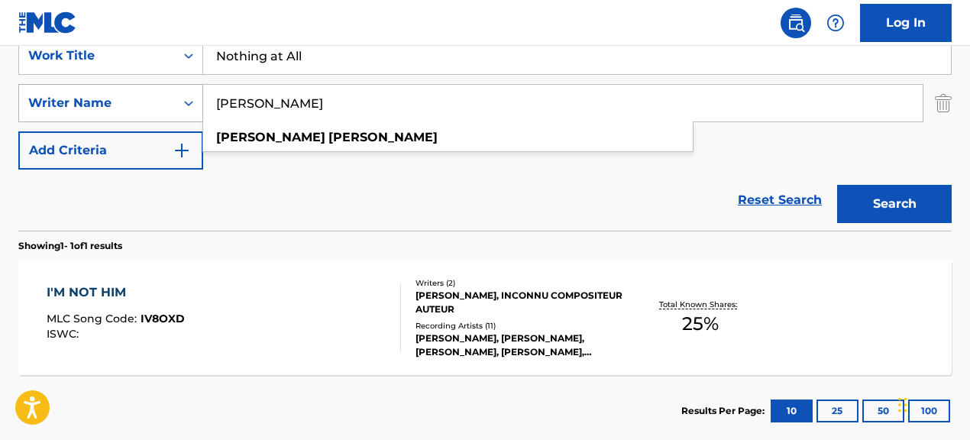
drag, startPoint x: 234, startPoint y: 94, endPoint x: 198, endPoint y: 89, distance: 36.2
click at [198, 89] on div "SearchWithCriteriac986bac1-99a6-4a78-9bc3-16675e2cbd49 Writer Name [PERSON_NAME…" at bounding box center [484, 103] width 933 height 38
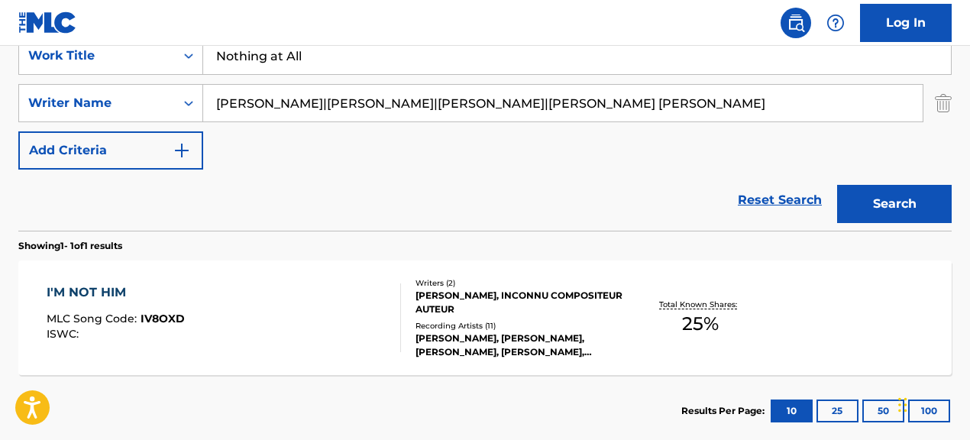
drag, startPoint x: 353, startPoint y: 105, endPoint x: 616, endPoint y: 117, distance: 263.0
click at [616, 117] on input "[PERSON_NAME]|[PERSON_NAME]|[PERSON_NAME]|[PERSON_NAME] [PERSON_NAME]" at bounding box center [562, 103] width 719 height 37
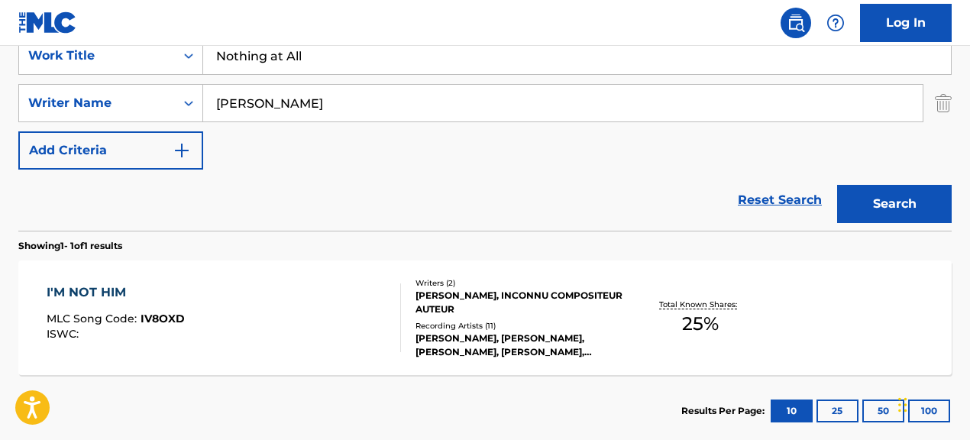
type input "[PERSON_NAME]"
click at [837, 185] on button "Search" at bounding box center [894, 204] width 115 height 38
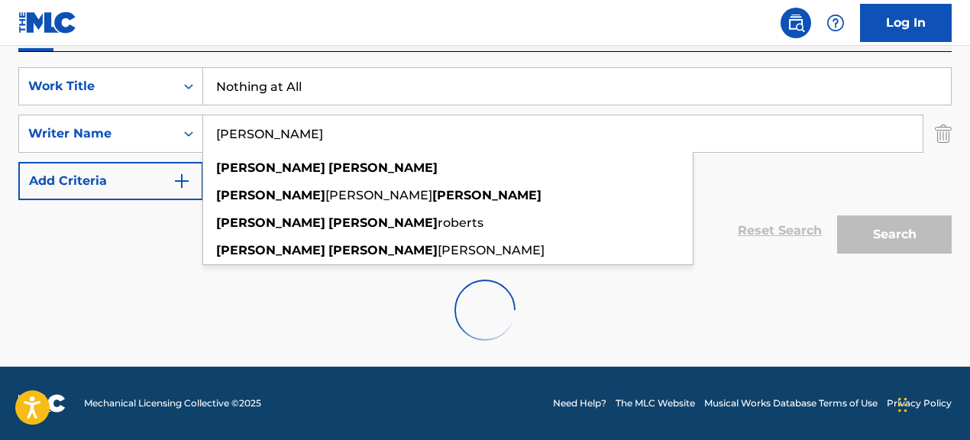
scroll to position [273, 0]
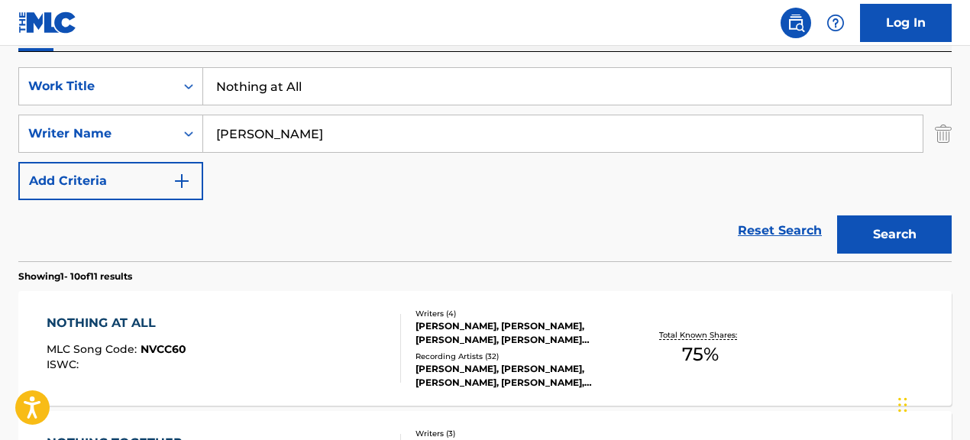
click at [231, 338] on div "NOTHING AT ALL MLC Song Code : NVCC60 ISWC :" at bounding box center [224, 348] width 354 height 69
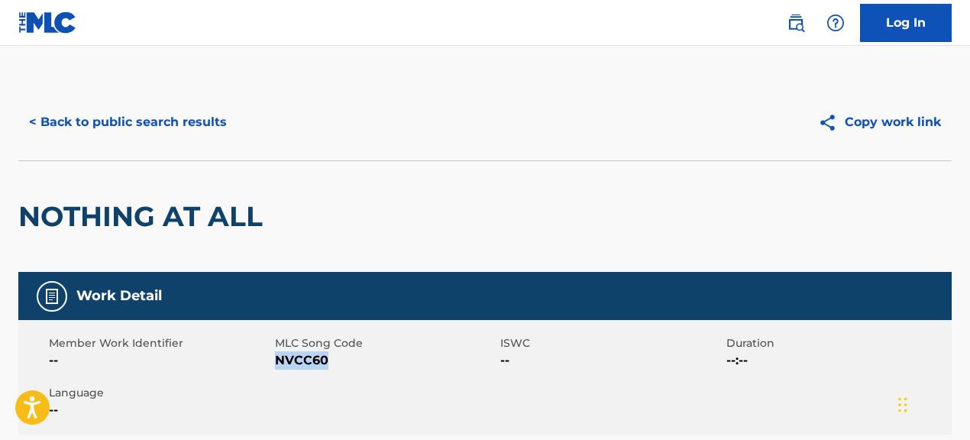
drag, startPoint x: 276, startPoint y: 361, endPoint x: 373, endPoint y: 366, distance: 96.3
click at [373, 366] on span "NVCC60" at bounding box center [386, 360] width 222 height 18
click at [209, 118] on button "< Back to public search results" at bounding box center [127, 122] width 219 height 38
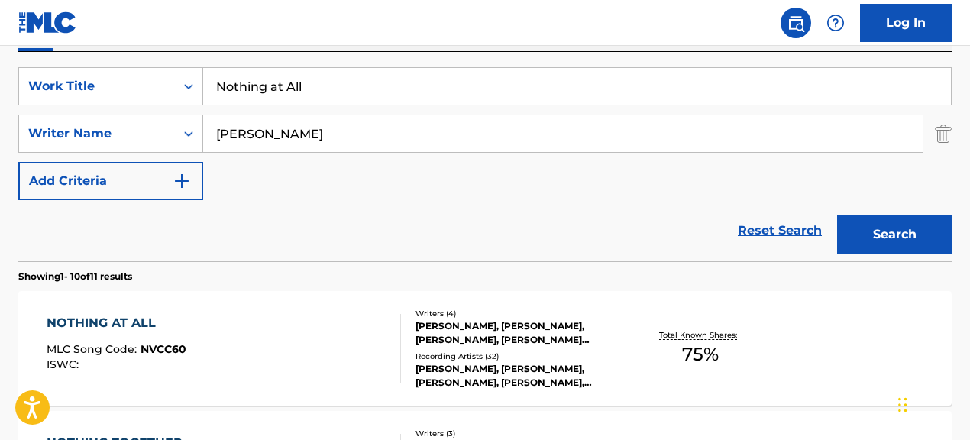
drag, startPoint x: 340, startPoint y: 92, endPoint x: 218, endPoint y: 83, distance: 121.7
click at [218, 83] on input "Nothing at All" at bounding box center [577, 86] width 748 height 37
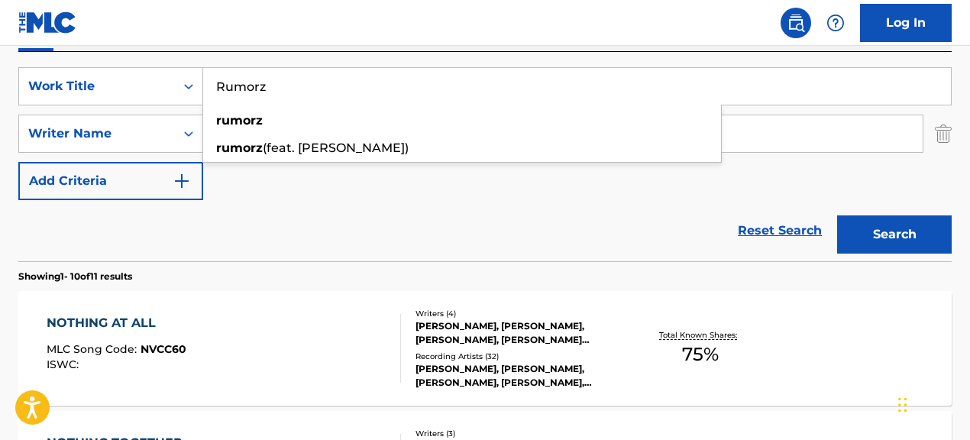
type input "Rumorz"
click at [262, 216] on div "Reset Search Search" at bounding box center [484, 230] width 933 height 61
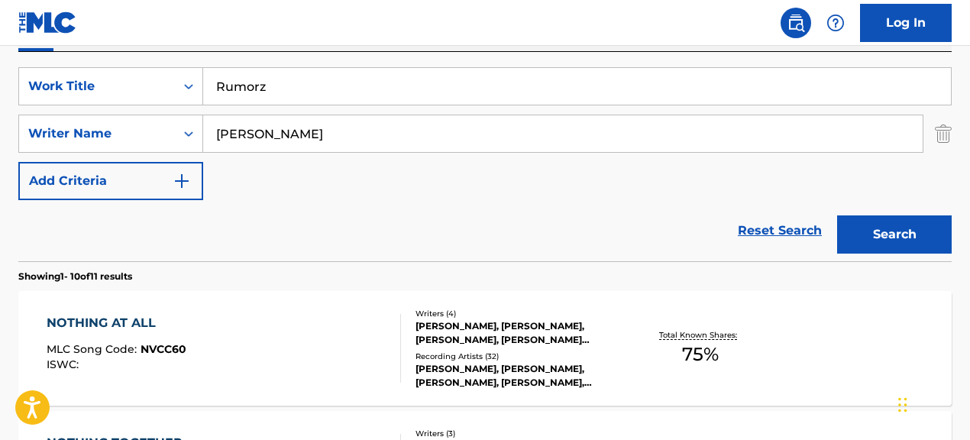
drag, startPoint x: 356, startPoint y: 131, endPoint x: 150, endPoint y: 108, distance: 206.7
click at [205, 118] on input "[PERSON_NAME]" at bounding box center [562, 133] width 719 height 37
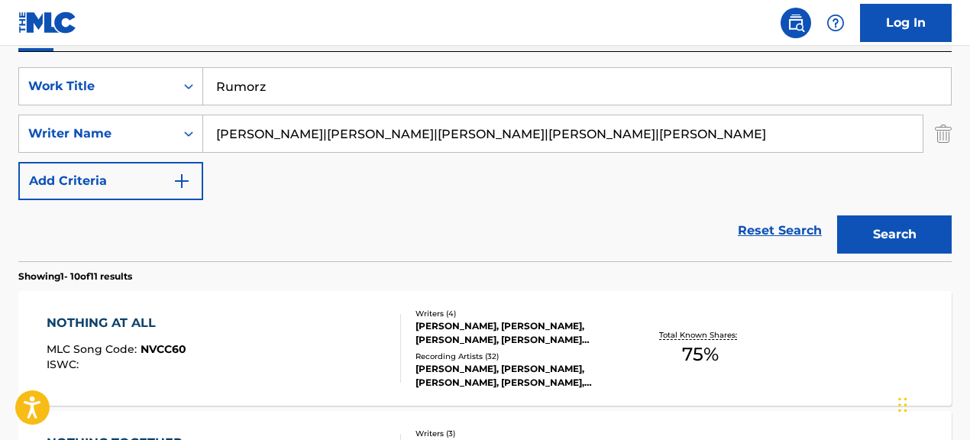
scroll to position [273, 0]
drag, startPoint x: 366, startPoint y: 136, endPoint x: 689, endPoint y: 150, distance: 323.4
click at [689, 150] on input "[PERSON_NAME]|[PERSON_NAME]|[PERSON_NAME]|[PERSON_NAME]|[PERSON_NAME]" at bounding box center [562, 133] width 719 height 37
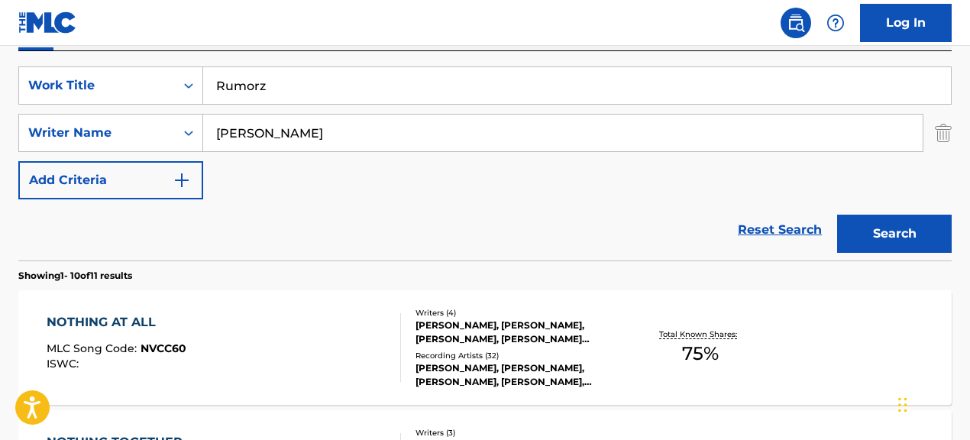
type input "[PERSON_NAME]"
click at [837, 215] on button "Search" at bounding box center [894, 234] width 115 height 38
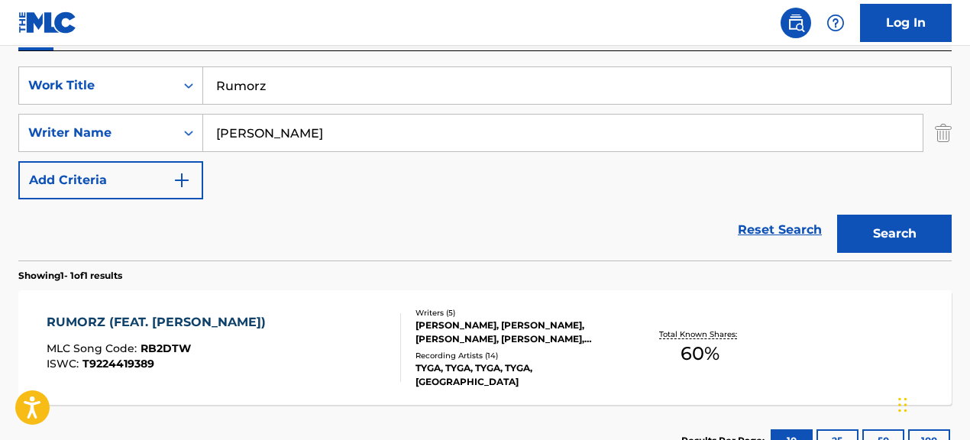
scroll to position [0, 0]
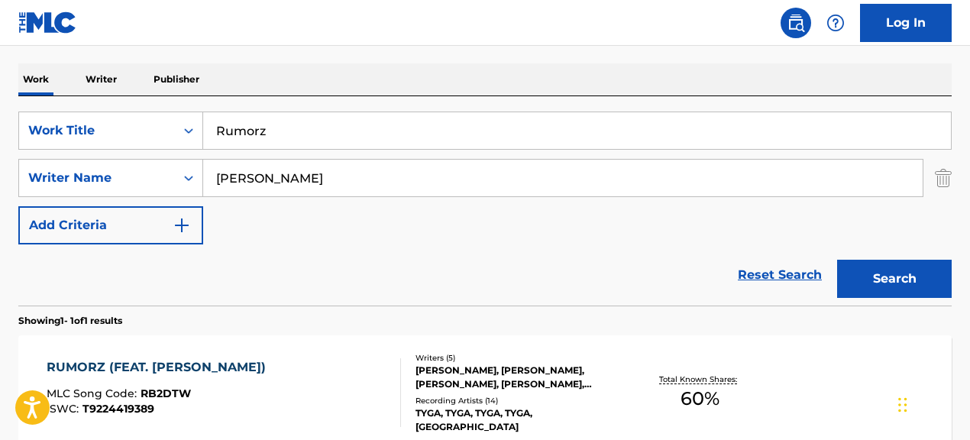
click at [398, 358] on div at bounding box center [394, 392] width 12 height 69
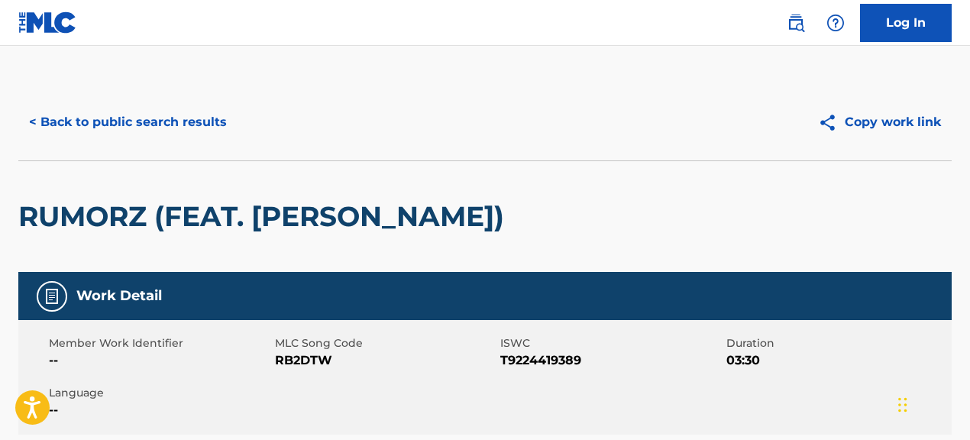
click at [273, 361] on div "Member Work Identifier --" at bounding box center [162, 352] width 226 height 34
drag, startPoint x: 275, startPoint y: 361, endPoint x: 385, endPoint y: 364, distance: 110.0
click at [385, 364] on span "RB2DTW" at bounding box center [386, 360] width 222 height 18
click at [183, 120] on button "< Back to public search results" at bounding box center [127, 122] width 219 height 38
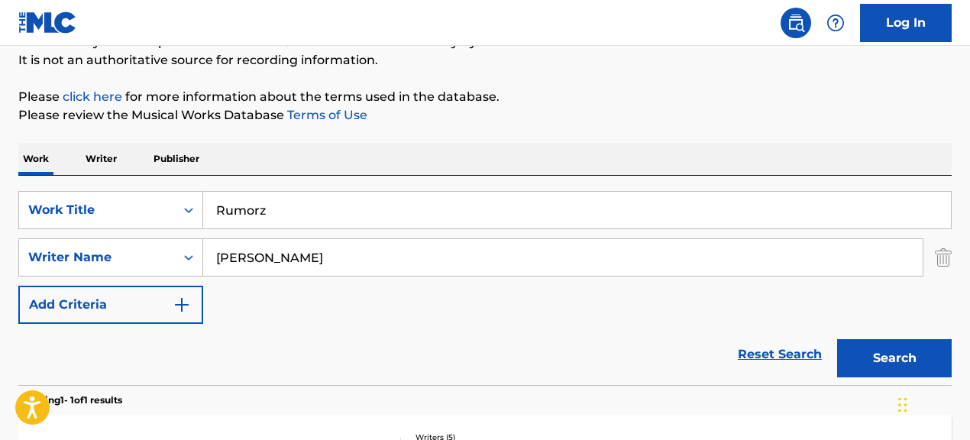
scroll to position [132, 0]
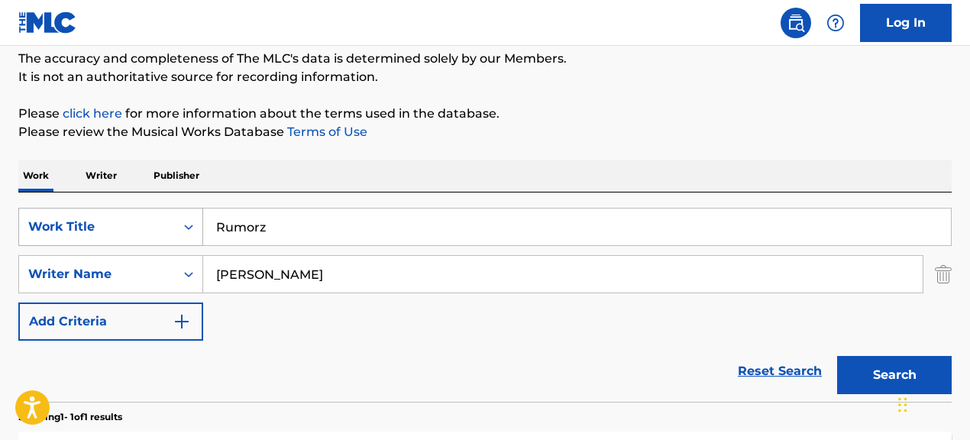
drag, startPoint x: 341, startPoint y: 231, endPoint x: 164, endPoint y: 223, distance: 177.4
click at [164, 223] on div "SearchWithCriteria067cec01-09cc-4ec2-810e-fd4c6bc22cfc Work Title Rumorz" at bounding box center [484, 227] width 933 height 38
type input "24 Bars, Pt. 3"
click at [302, 347] on div "Reset Search Search" at bounding box center [484, 371] width 933 height 61
drag, startPoint x: 388, startPoint y: 271, endPoint x: 247, endPoint y: 262, distance: 141.6
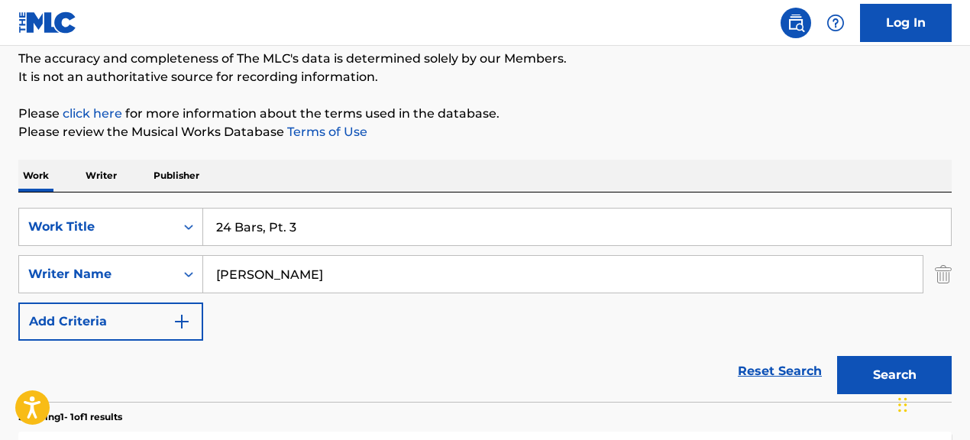
click at [247, 262] on input "[PERSON_NAME]" at bounding box center [562, 274] width 719 height 37
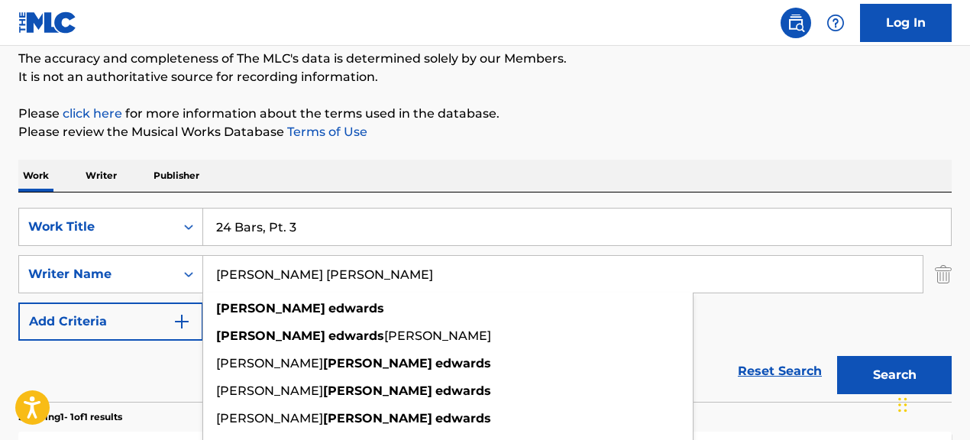
type input "[PERSON_NAME] [PERSON_NAME]"
click at [837, 356] on button "Search" at bounding box center [894, 375] width 115 height 38
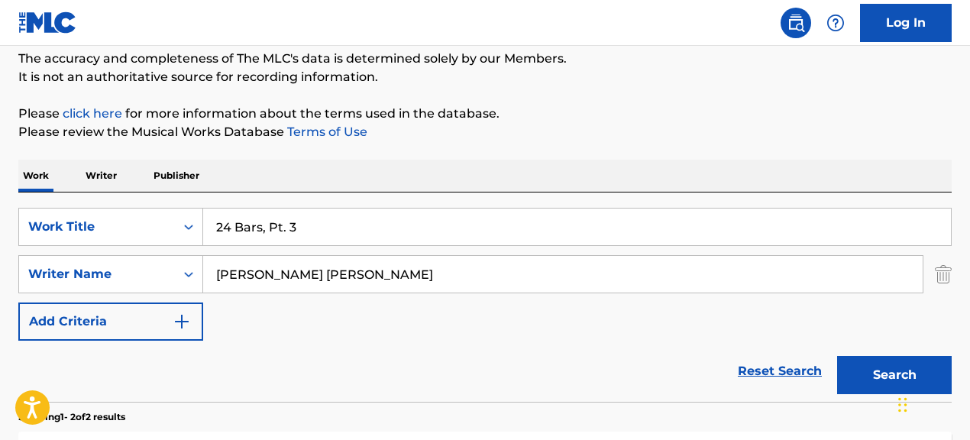
click at [438, 363] on div "Reset Search Search" at bounding box center [484, 371] width 933 height 61
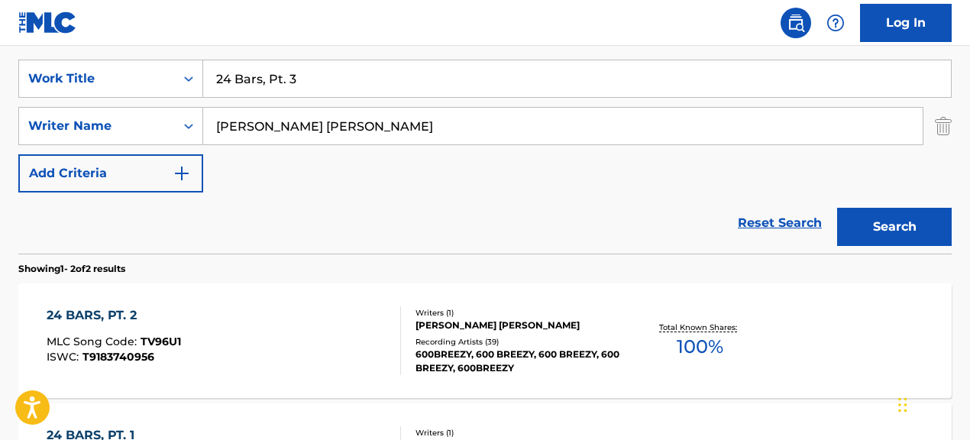
scroll to position [281, 0]
click at [595, 348] on div "600BREEZY, 600 BREEZY, 600 BREEZY, 600 BREEZY, 600BREEZY" at bounding box center [519, 360] width 207 height 27
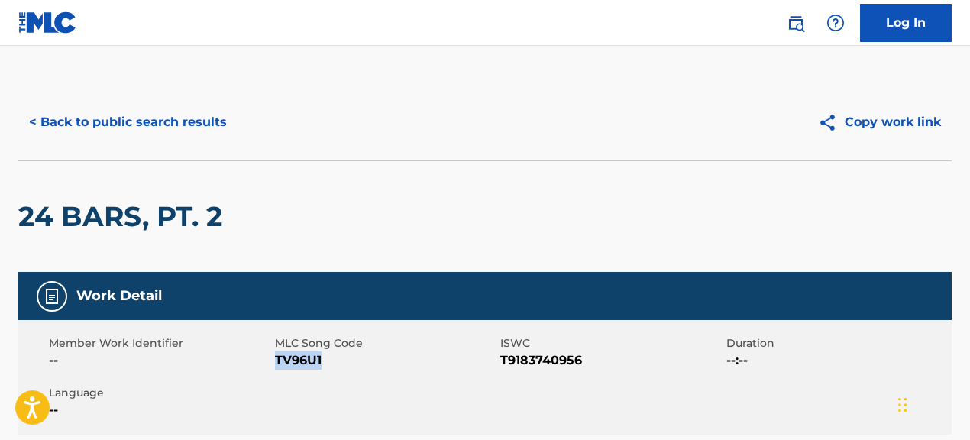
drag, startPoint x: 275, startPoint y: 361, endPoint x: 321, endPoint y: 359, distance: 45.9
click at [321, 359] on span "TV96U1" at bounding box center [386, 360] width 222 height 18
click at [141, 124] on button "< Back to public search results" at bounding box center [127, 122] width 219 height 38
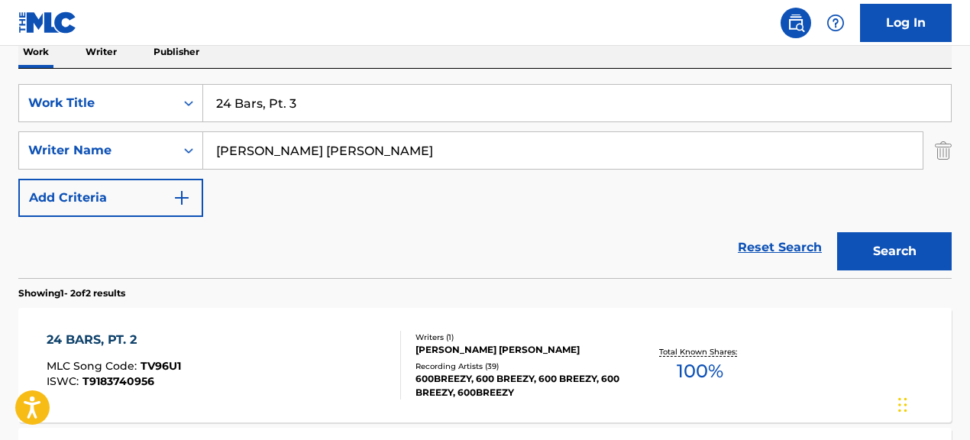
scroll to position [248, 0]
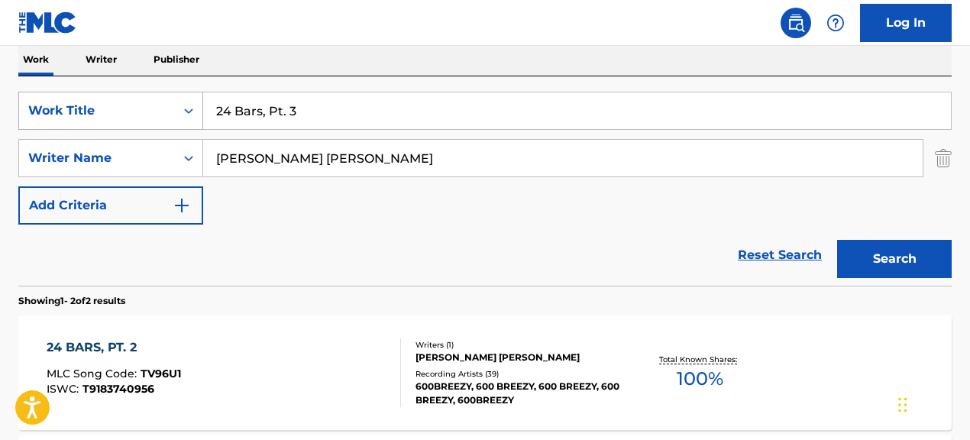
drag, startPoint x: 321, startPoint y: 112, endPoint x: 179, endPoint y: 102, distance: 141.7
click at [179, 102] on div "SearchWithCriteria067cec01-09cc-4ec2-810e-fd4c6bc22cfc Work Title 24 Bars, Pt. 3" at bounding box center [484, 111] width 933 height 38
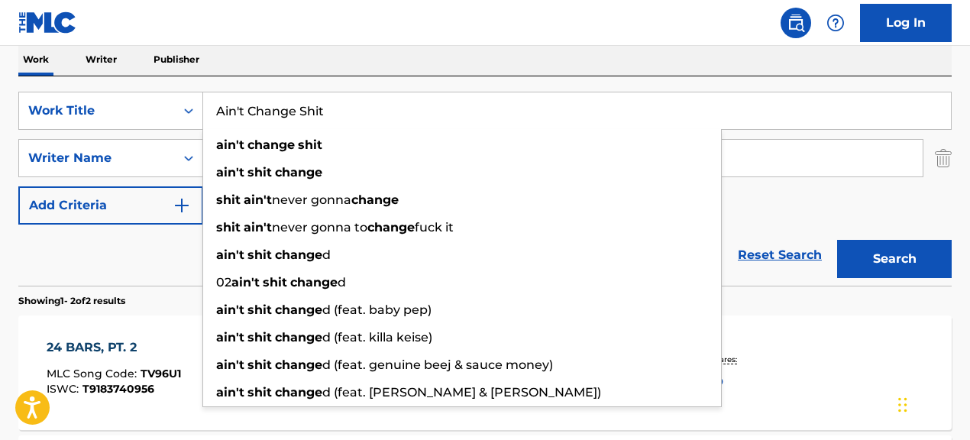
type input "Ain't Change Shit"
click at [160, 257] on div "Reset Search Search" at bounding box center [484, 255] width 933 height 61
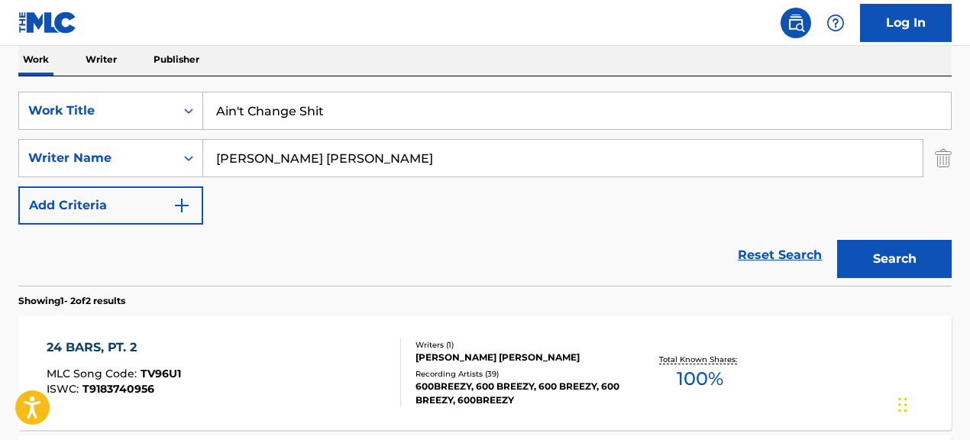
drag, startPoint x: 399, startPoint y: 154, endPoint x: 263, endPoint y: 141, distance: 137.3
click at [263, 141] on input "[PERSON_NAME] [PERSON_NAME]" at bounding box center [562, 158] width 719 height 37
type input "[PERSON_NAME] [PERSON_NAME]"
click at [333, 276] on div "Reset Search Search" at bounding box center [484, 255] width 933 height 61
click at [873, 264] on button "Search" at bounding box center [894, 259] width 115 height 38
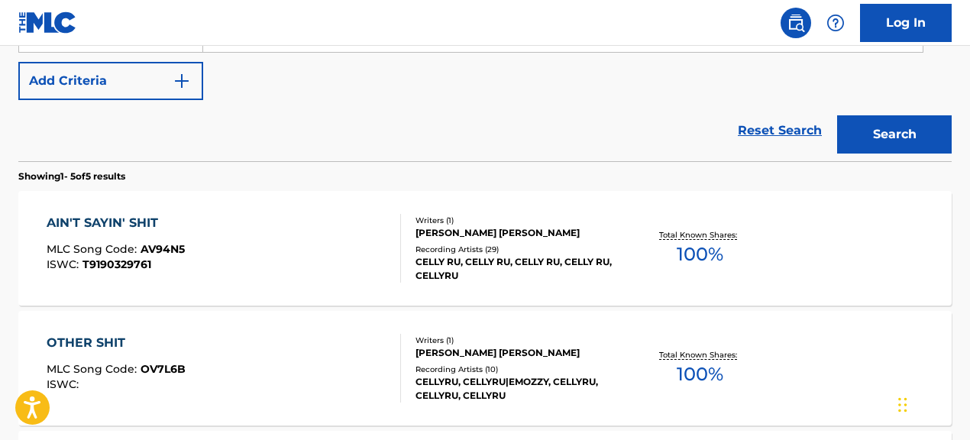
scroll to position [380, 0]
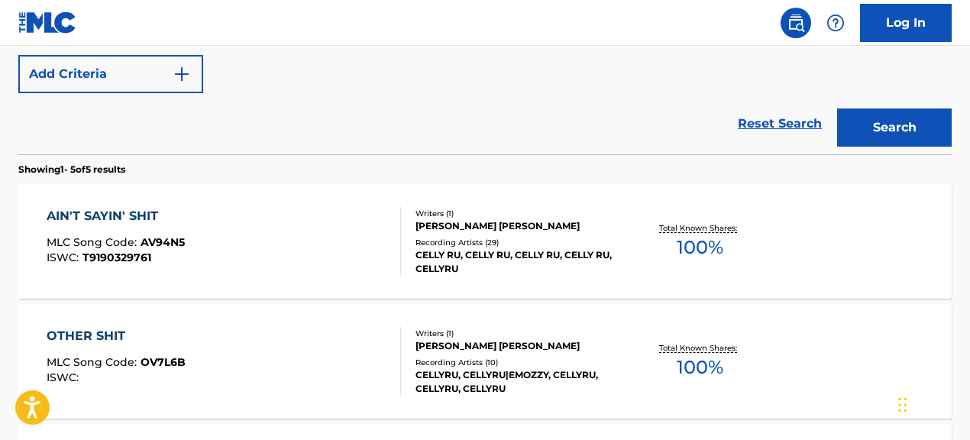
click at [435, 225] on div "[PERSON_NAME] [PERSON_NAME]" at bounding box center [519, 226] width 207 height 14
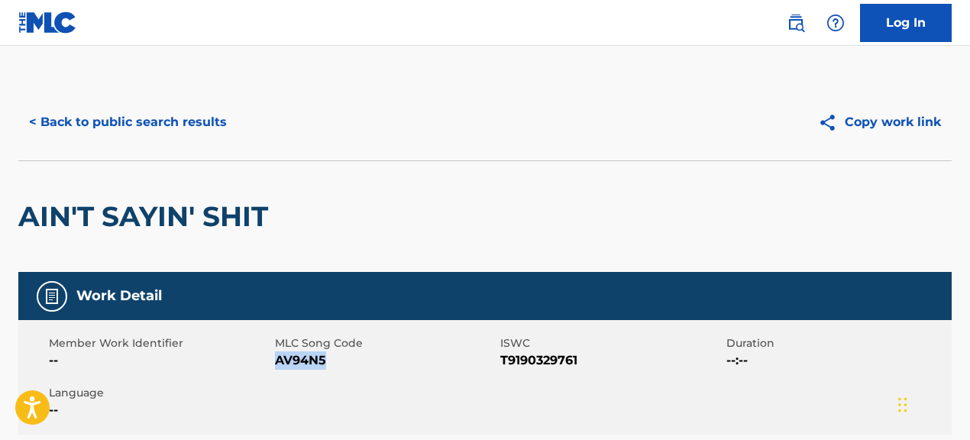
drag, startPoint x: 275, startPoint y: 363, endPoint x: 375, endPoint y: 364, distance: 100.1
click at [374, 363] on span "AV94N5" at bounding box center [386, 360] width 222 height 18
click at [506, 338] on span "ISWC" at bounding box center [611, 343] width 222 height 16
click at [215, 123] on button "< Back to public search results" at bounding box center [127, 122] width 219 height 38
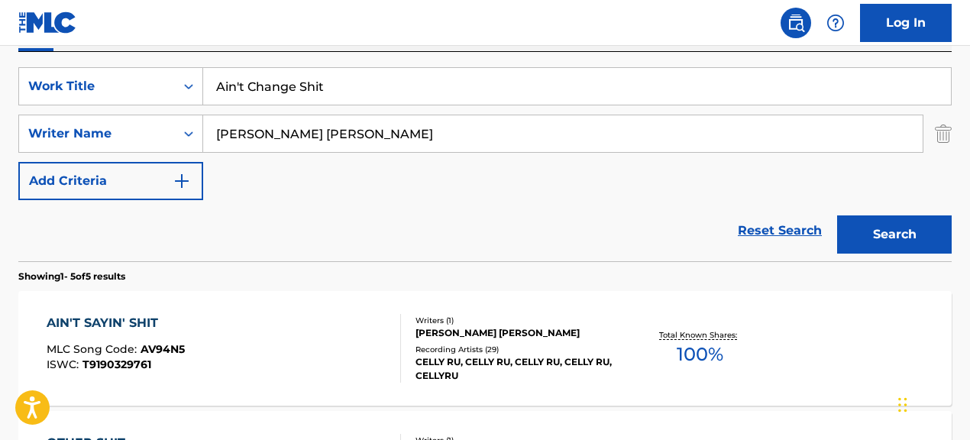
scroll to position [273, 0]
drag, startPoint x: 388, startPoint y: 91, endPoint x: 189, endPoint y: 72, distance: 200.3
click at [188, 75] on div "SearchWithCriteria067cec01-09cc-4ec2-810e-fd4c6bc22cfc Work Title Ain't Change …" at bounding box center [484, 85] width 933 height 38
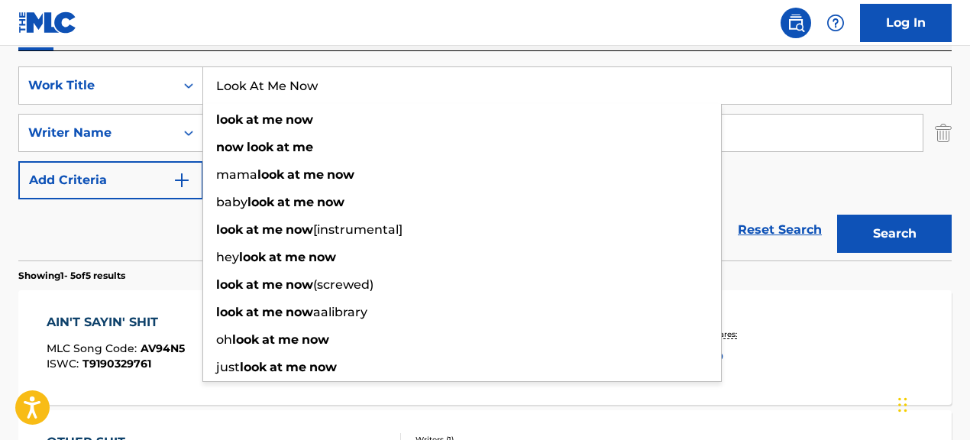
type input "Look At Me Now"
drag, startPoint x: 797, startPoint y: 194, endPoint x: 924, endPoint y: 296, distance: 162.5
click at [797, 194] on div "SearchWithCriteria067cec01-09cc-4ec2-810e-fd4c6bc22cfc Work Title Look At Me No…" at bounding box center [484, 132] width 933 height 133
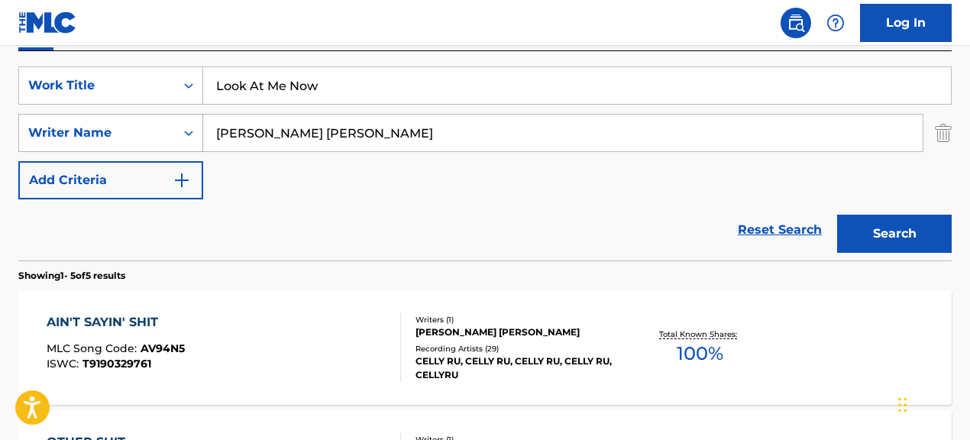
drag, startPoint x: 373, startPoint y: 137, endPoint x: 192, endPoint y: 122, distance: 182.4
click at [192, 122] on div "SearchWithCriteriac986bac1-99a6-4a78-9bc3-16675e2cbd49 Writer Name [PERSON_NAME…" at bounding box center [484, 133] width 933 height 38
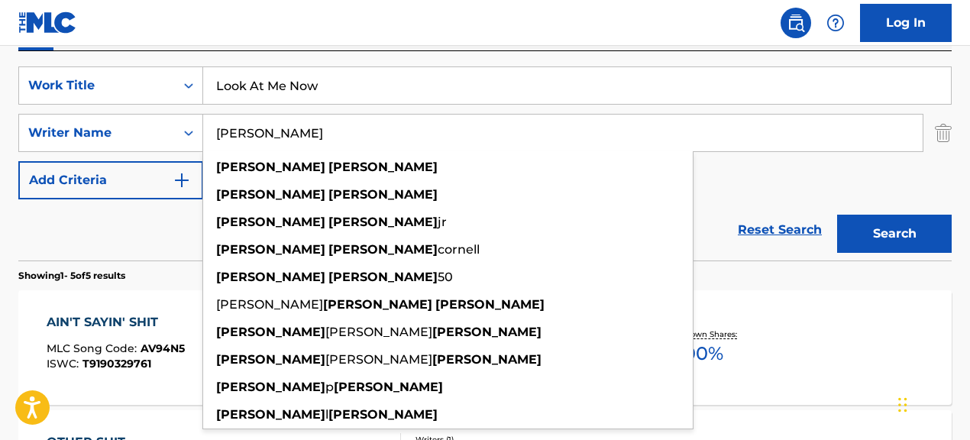
type input "[PERSON_NAME]"
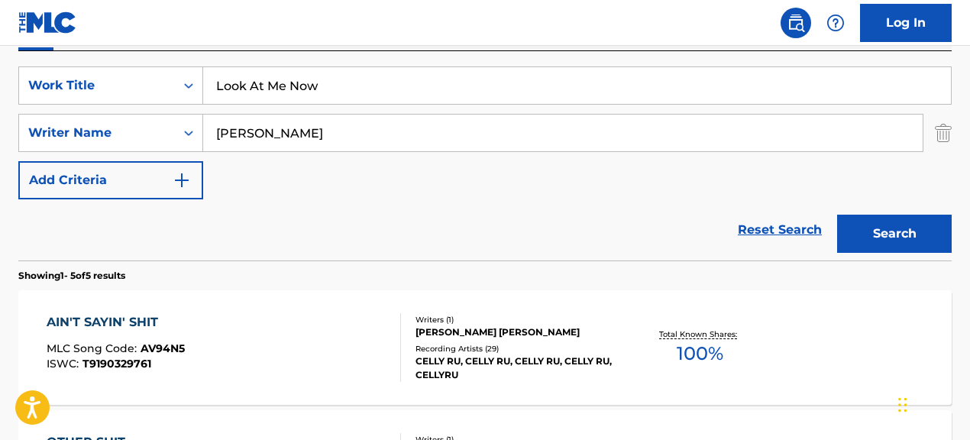
click at [910, 230] on button "Search" at bounding box center [894, 234] width 115 height 38
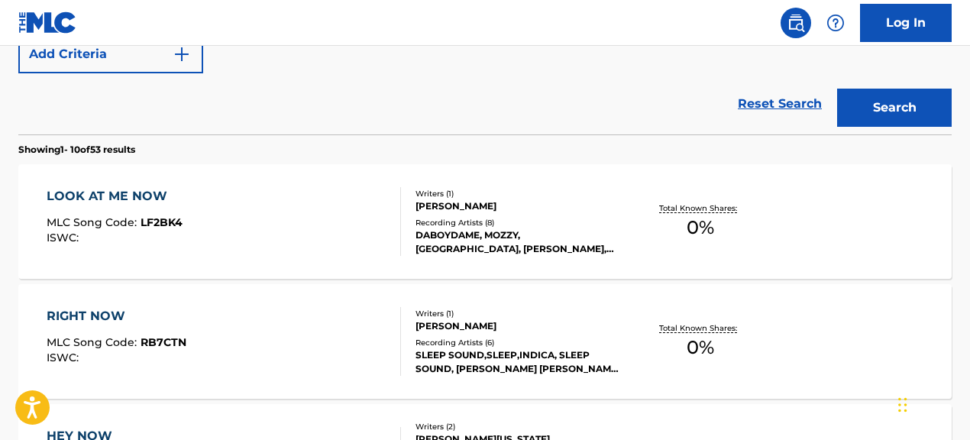
scroll to position [406, 0]
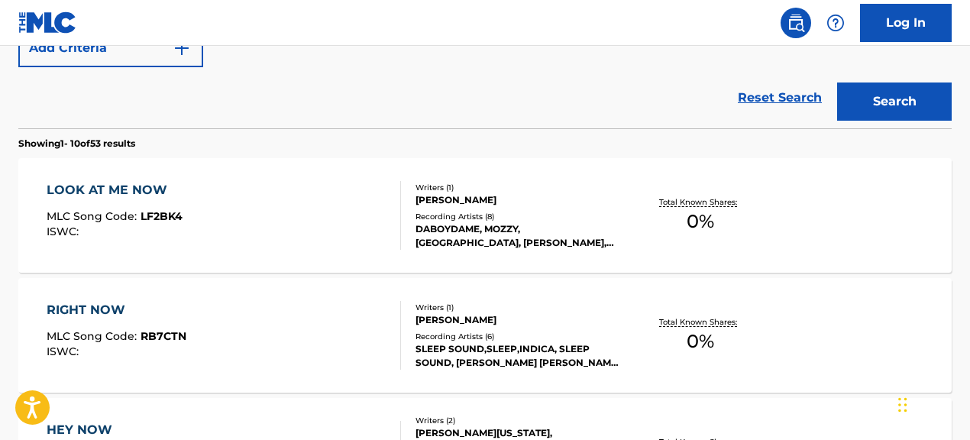
click at [462, 202] on div "[PERSON_NAME]" at bounding box center [519, 200] width 207 height 14
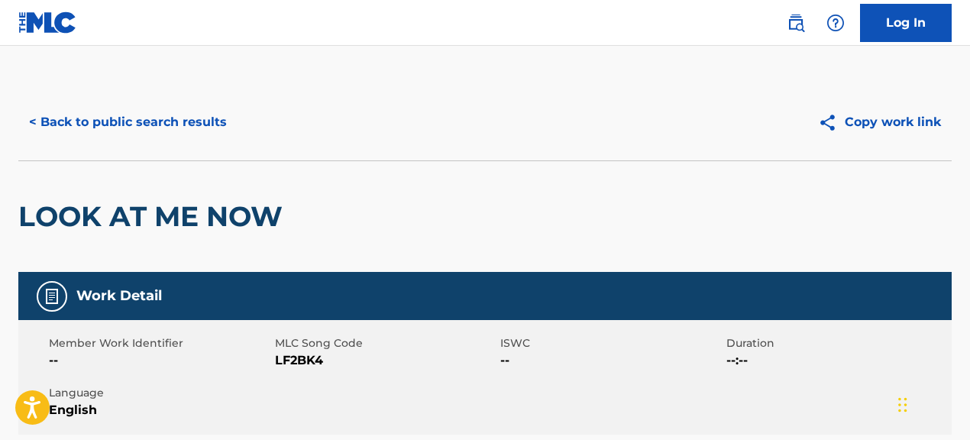
click at [272, 357] on div "Member Work Identifier --" at bounding box center [162, 352] width 226 height 34
drag, startPoint x: 276, startPoint y: 358, endPoint x: 409, endPoint y: 369, distance: 133.3
click at [409, 369] on span "LF2BK4" at bounding box center [386, 360] width 222 height 18
click at [223, 127] on button "< Back to public search results" at bounding box center [127, 122] width 219 height 38
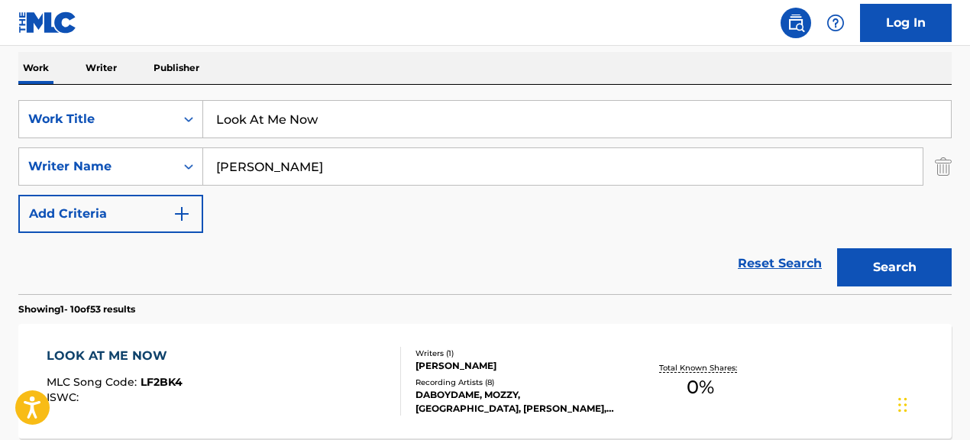
scroll to position [239, 0]
drag, startPoint x: 335, startPoint y: 121, endPoint x: 164, endPoint y: 97, distance: 172.8
click at [163, 99] on div "SearchWithCriteria067cec01-09cc-4ec2-810e-fd4c6bc22cfc Work Title Look At Me No…" at bounding box center [484, 190] width 933 height 209
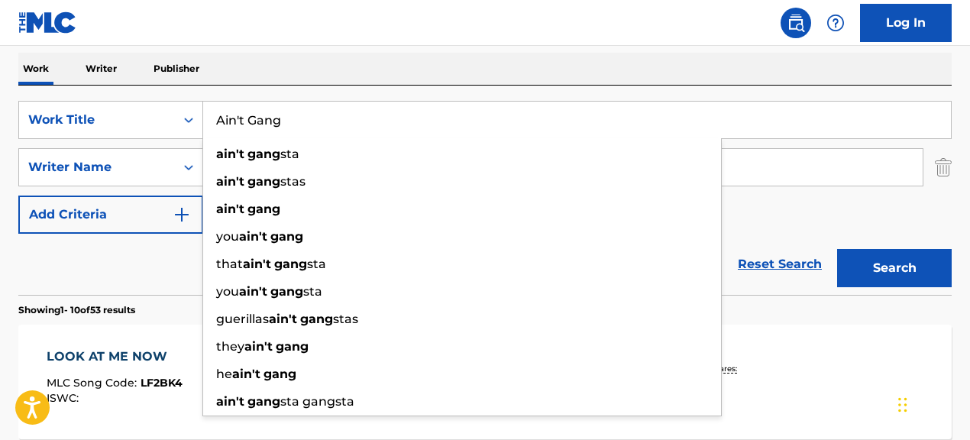
type input "Ain't Gang"
drag, startPoint x: 155, startPoint y: 268, endPoint x: 181, endPoint y: 273, distance: 26.5
click at [155, 268] on div "Reset Search Search" at bounding box center [484, 264] width 933 height 61
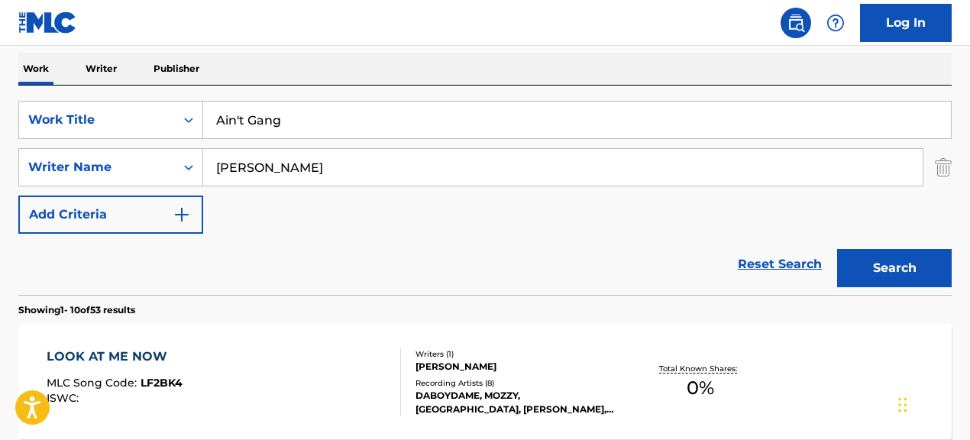
drag, startPoint x: 412, startPoint y: 167, endPoint x: 253, endPoint y: 166, distance: 158.9
click at [249, 167] on input "[PERSON_NAME]" at bounding box center [562, 167] width 719 height 37
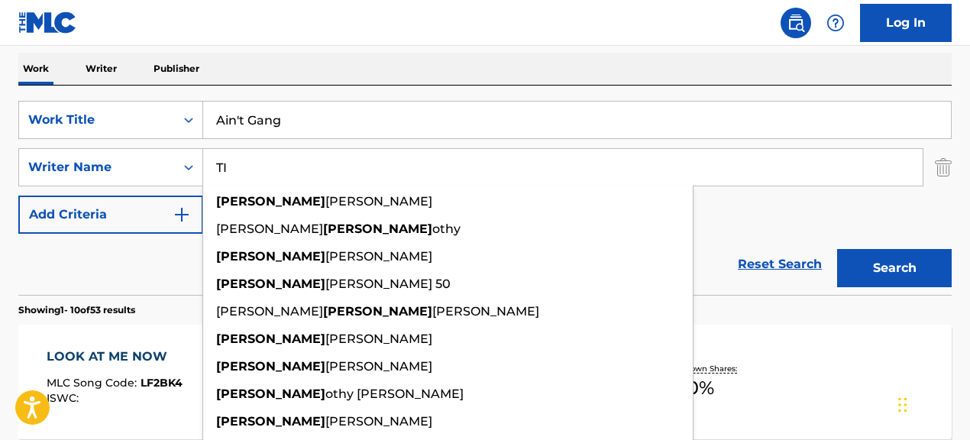
type input "T"
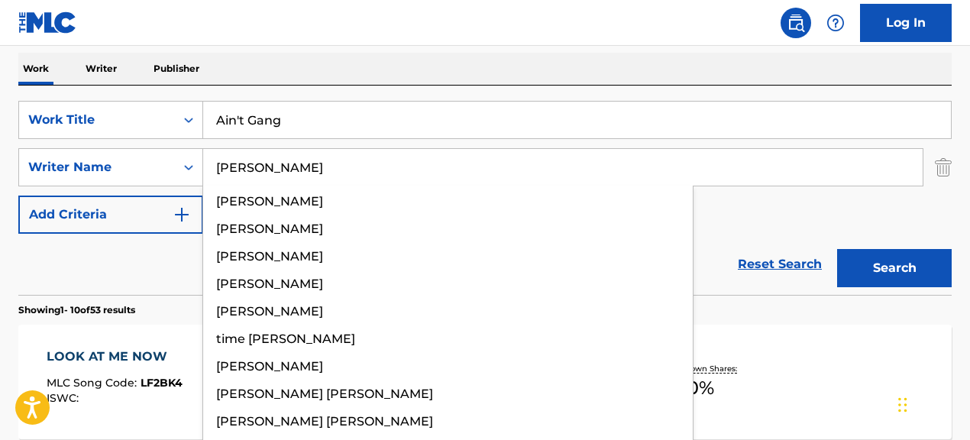
type input "[PERSON_NAME]"
click at [837, 249] on button "Search" at bounding box center [894, 268] width 115 height 38
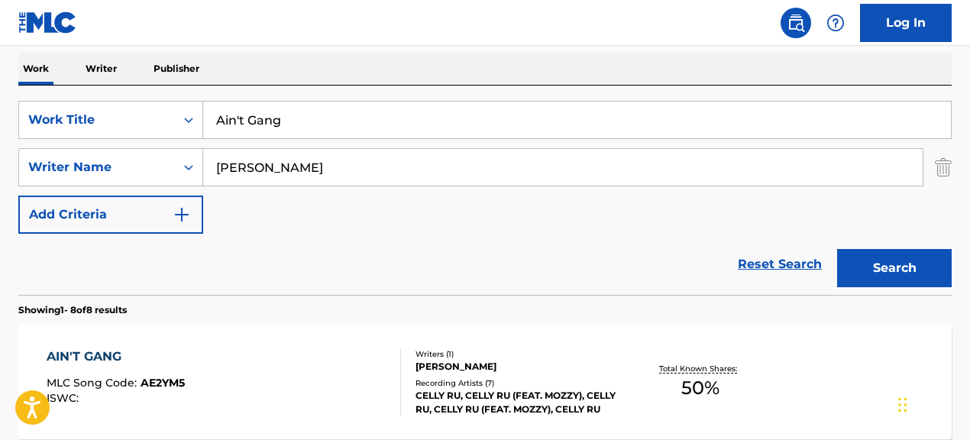
drag, startPoint x: 141, startPoint y: 307, endPoint x: 249, endPoint y: 361, distance: 120.6
click at [141, 307] on section "Showing 1 - 8 of 8 results" at bounding box center [484, 306] width 933 height 22
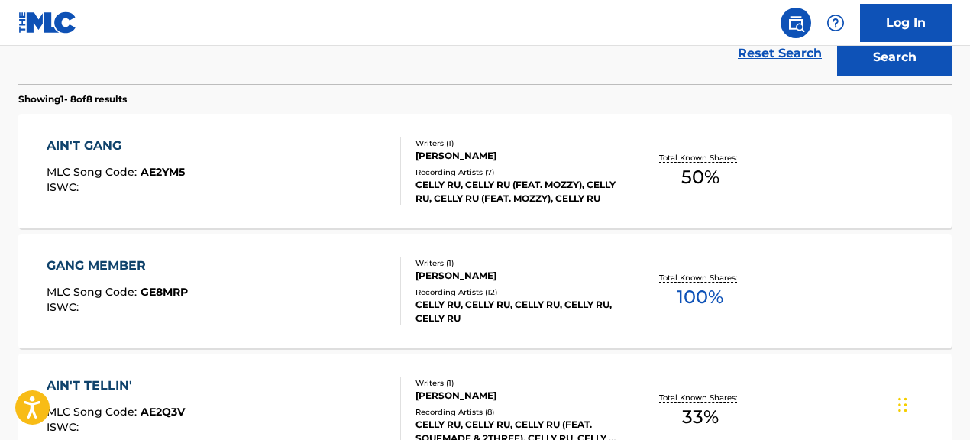
scroll to position [454, 0]
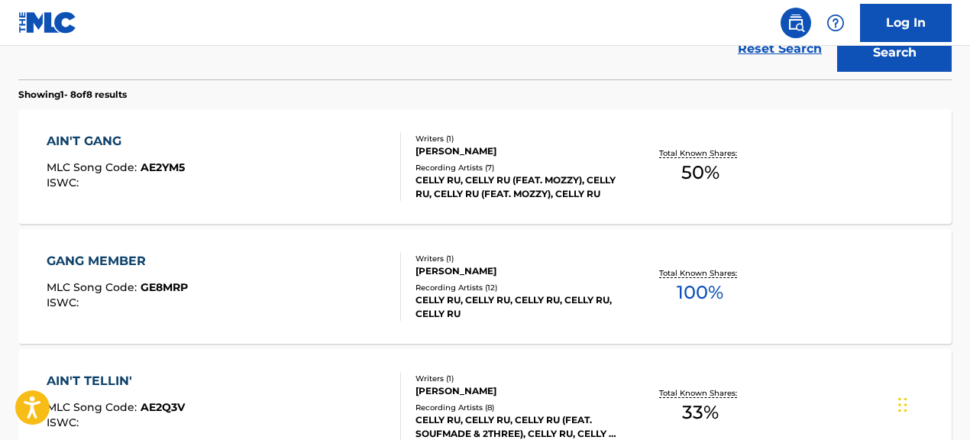
click at [408, 150] on div "Writers ( 1 ) [PERSON_NAME] Recording Artists ( 7 ) [PERSON_NAME], [PERSON_NAME…" at bounding box center [512, 167] width 222 height 68
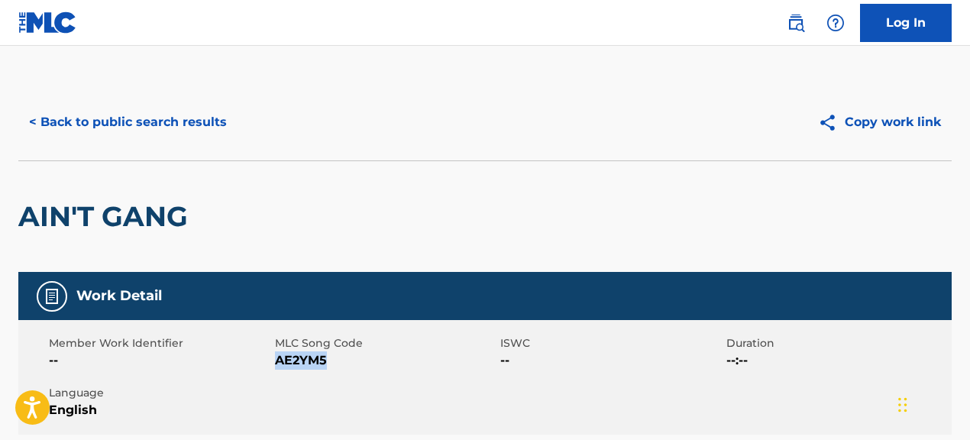
drag, startPoint x: 276, startPoint y: 364, endPoint x: 362, endPoint y: 373, distance: 86.0
click at [362, 373] on div "Member Work Identifier -- MLC Song Code AE2YM5 ISWC -- Duration --:-- Language …" at bounding box center [484, 377] width 933 height 115
click at [172, 121] on button "< Back to public search results" at bounding box center [127, 122] width 219 height 38
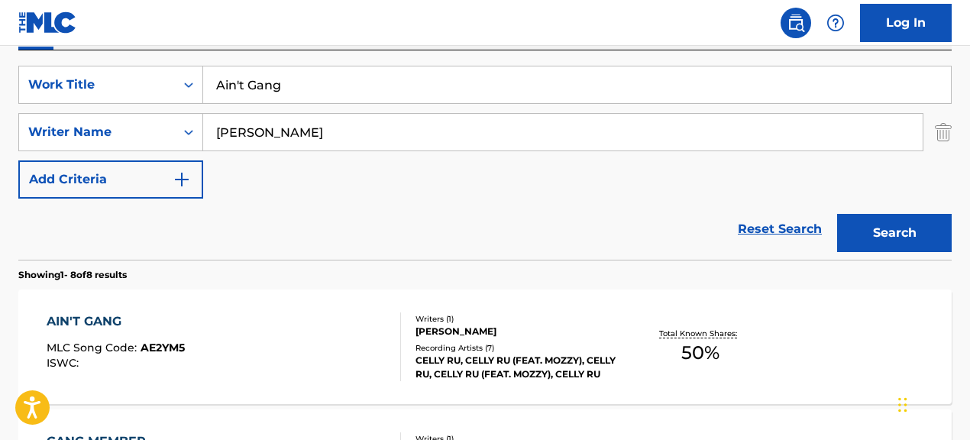
scroll to position [273, 0]
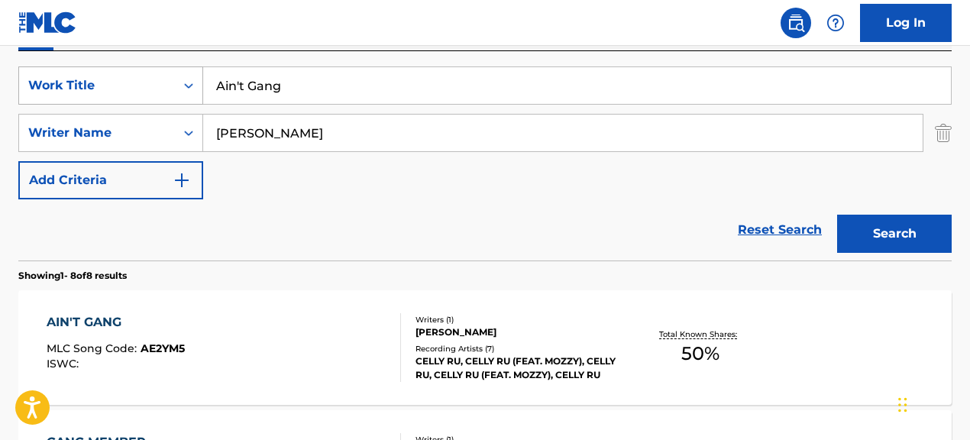
drag, startPoint x: 316, startPoint y: 86, endPoint x: 176, endPoint y: 66, distance: 141.2
click at [174, 68] on div "SearchWithCriteria067cec01-09cc-4ec2-810e-fd4c6bc22cfc Work Title Ain't Gang" at bounding box center [484, 85] width 933 height 38
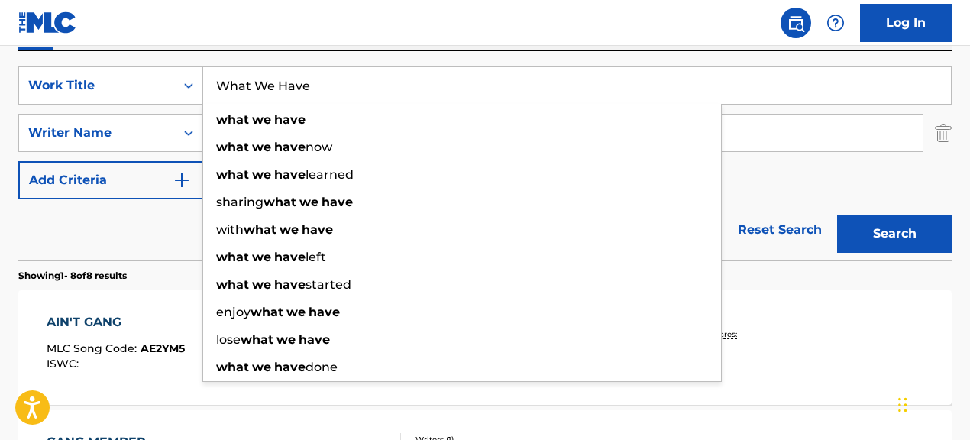
type input "What We Have"
click at [142, 230] on div "Reset Search Search" at bounding box center [484, 229] width 933 height 61
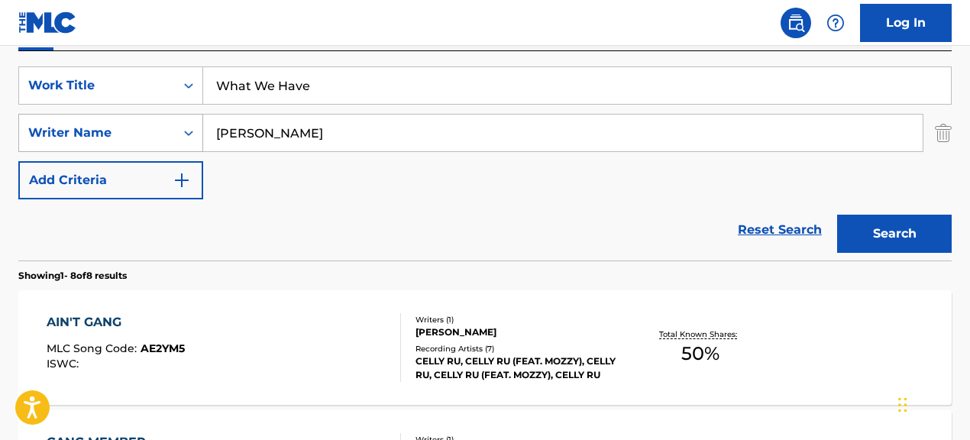
drag, startPoint x: 323, startPoint y: 137, endPoint x: 156, endPoint y: 136, distance: 167.3
click at [156, 136] on div "SearchWithCriteriac986bac1-99a6-4a78-9bc3-16675e2cbd49 Writer Name [PERSON_NAME]" at bounding box center [484, 133] width 933 height 38
drag, startPoint x: 361, startPoint y: 134, endPoint x: 541, endPoint y: 137, distance: 180.3
click at [541, 137] on input "DEJA [PERSON_NAME]|[PERSON_NAME] [PERSON_NAME]" at bounding box center [562, 133] width 719 height 37
type input "DEJA [PERSON_NAME]"
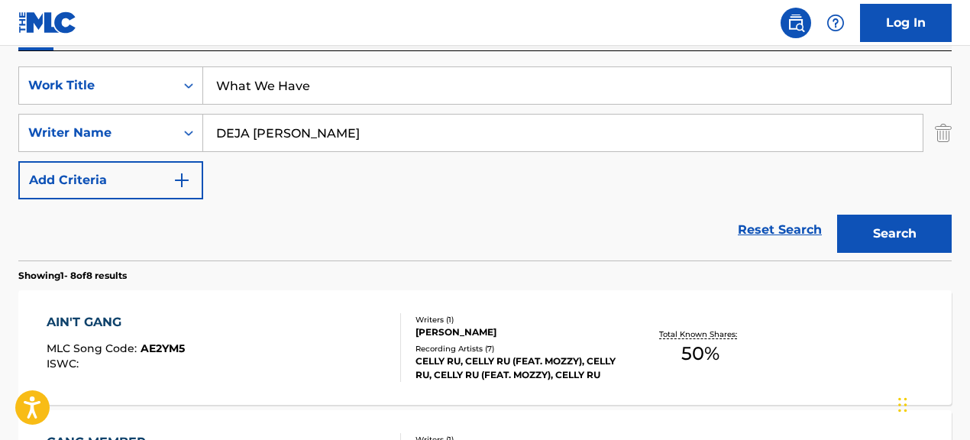
click at [837, 215] on button "Search" at bounding box center [894, 234] width 115 height 38
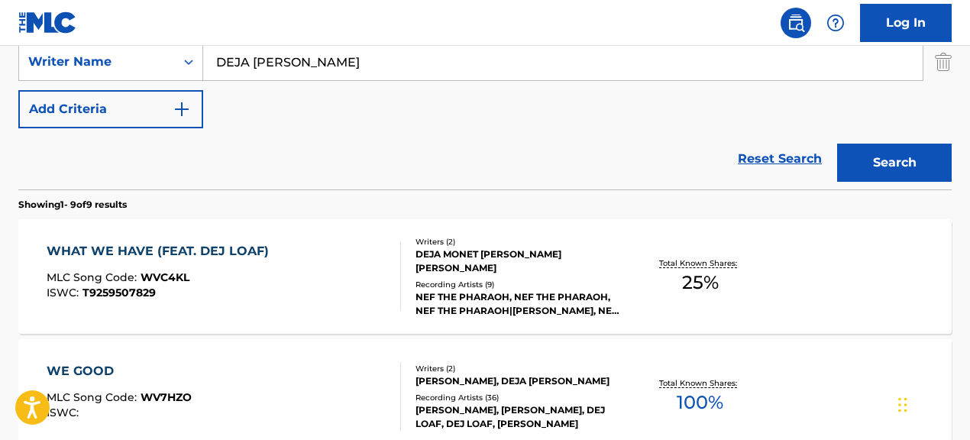
scroll to position [347, 0]
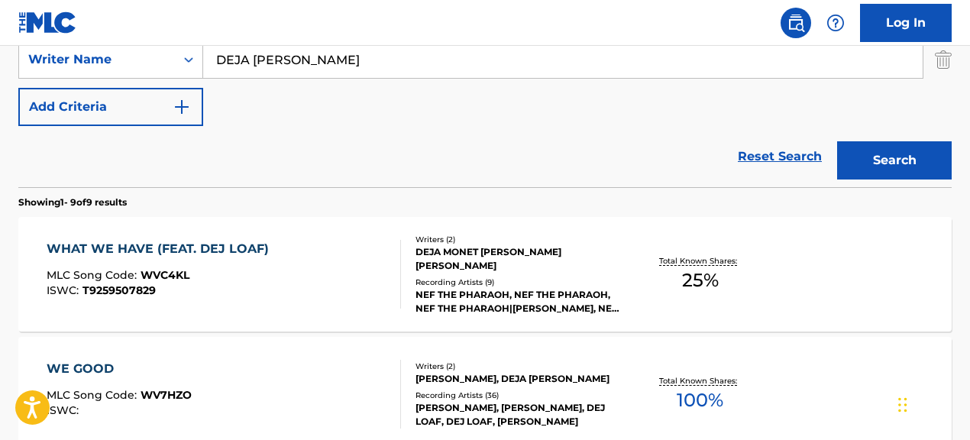
click at [500, 273] on div "Writers ( 2 ) [PERSON_NAME] [PERSON_NAME] [PERSON_NAME] Recording Artists ( 9 )…" at bounding box center [512, 275] width 222 height 82
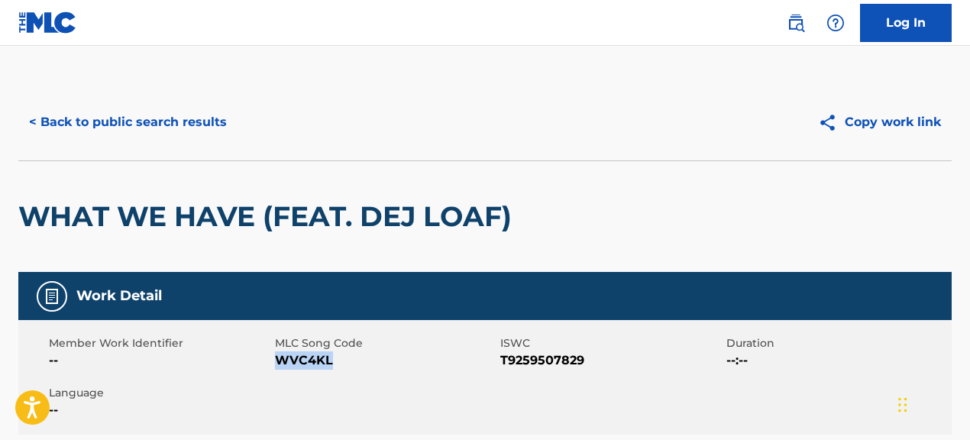
drag, startPoint x: 274, startPoint y: 360, endPoint x: 354, endPoint y: 367, distance: 79.8
click at [354, 367] on span "WVC4KL" at bounding box center [386, 360] width 222 height 18
click at [190, 117] on button "< Back to public search results" at bounding box center [127, 122] width 219 height 38
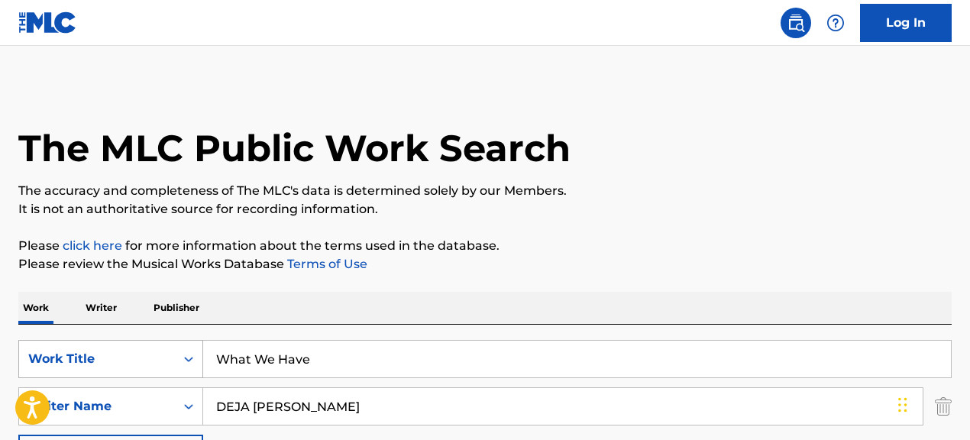
drag, startPoint x: 312, startPoint y: 357, endPoint x: 182, endPoint y: 344, distance: 130.6
click at [182, 344] on div "SearchWithCriteria067cec01-09cc-4ec2-810e-fd4c6bc22cfc Work Title What We Have" at bounding box center [484, 359] width 933 height 38
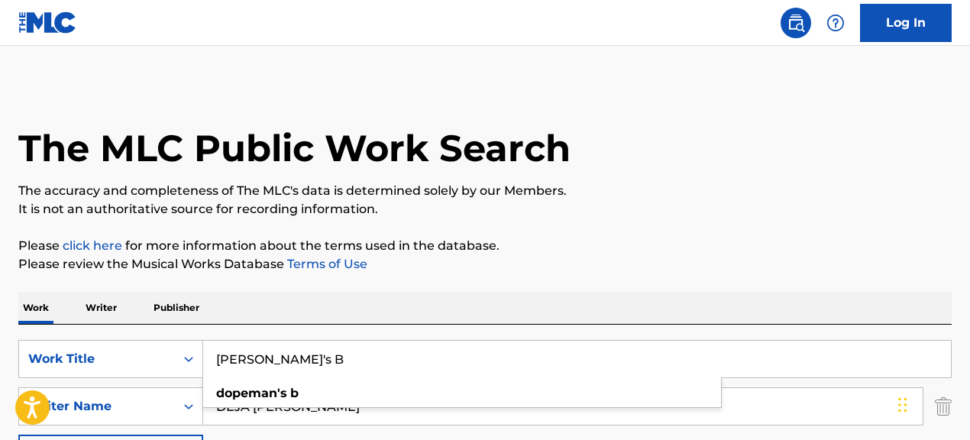
type input "[PERSON_NAME]'s B"
click at [673, 297] on div "Work Writer Publisher" at bounding box center [484, 308] width 933 height 32
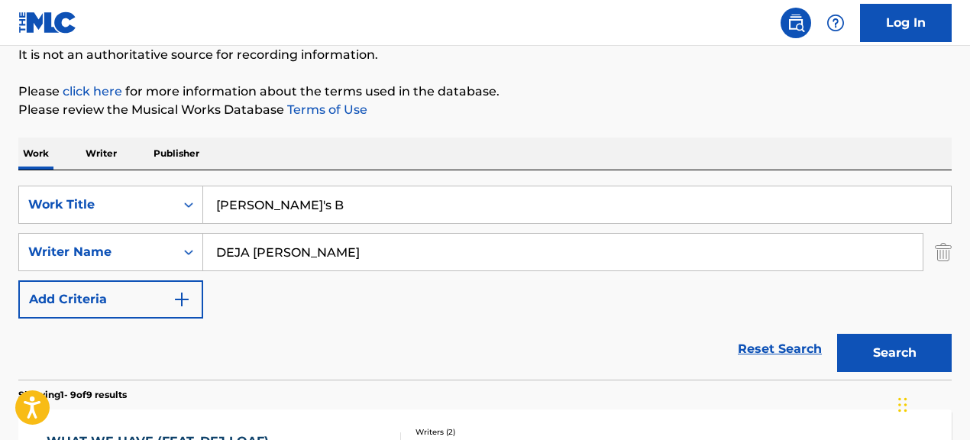
scroll to position [157, 0]
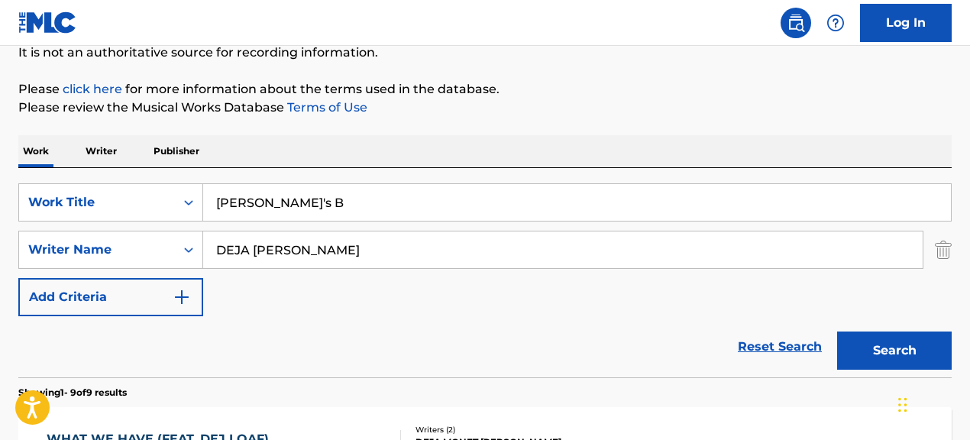
drag, startPoint x: 561, startPoint y: 252, endPoint x: 286, endPoint y: 231, distance: 276.6
click at [293, 234] on input "DEJA [PERSON_NAME]" at bounding box center [562, 249] width 719 height 37
click at [837, 331] on button "Search" at bounding box center [894, 350] width 115 height 38
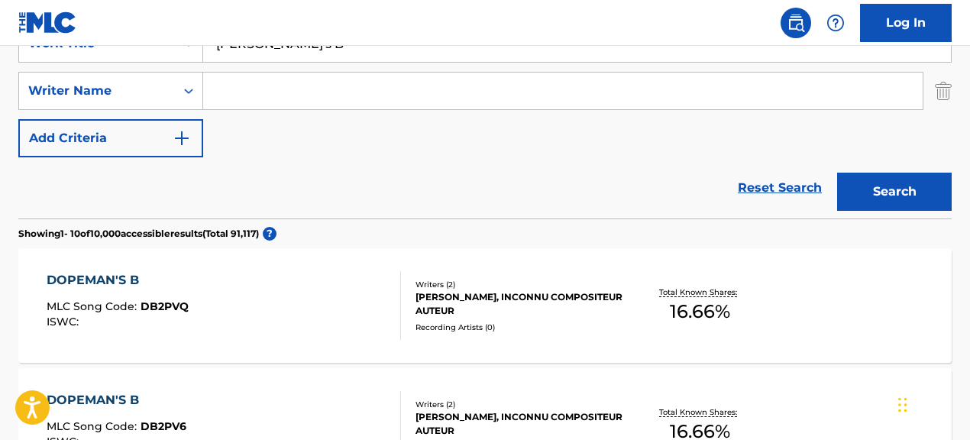
scroll to position [293, 0]
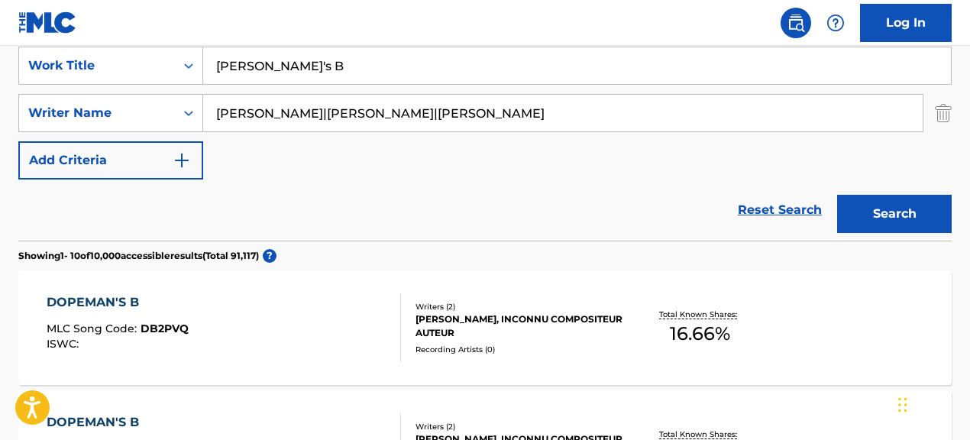
drag, startPoint x: 327, startPoint y: 115, endPoint x: 522, endPoint y: 128, distance: 195.2
click at [522, 128] on input "[PERSON_NAME]|[PERSON_NAME]|[PERSON_NAME]" at bounding box center [562, 113] width 719 height 37
type input "[PERSON_NAME]"
click at [837, 195] on button "Search" at bounding box center [894, 214] width 115 height 38
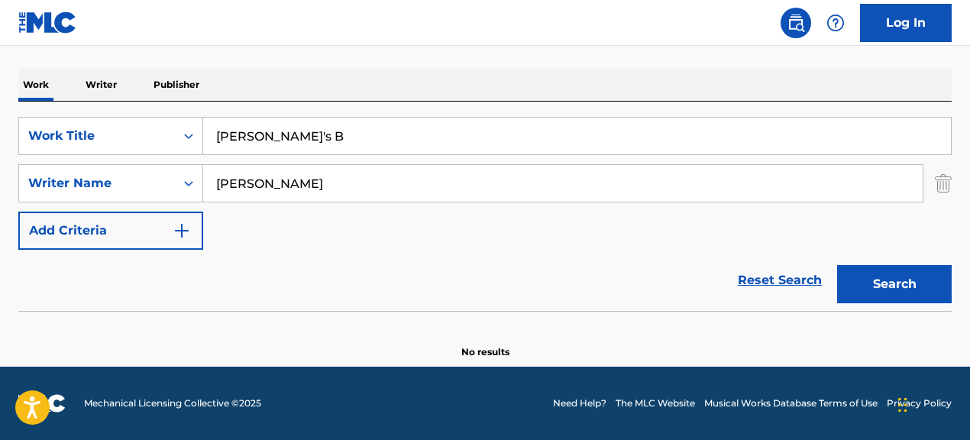
scroll to position [223, 0]
click at [833, 206] on div "SearchWithCriteria067cec01-09cc-4ec2-810e-fd4c6bc22cfc Work Title Dopeman's B S…" at bounding box center [484, 183] width 933 height 133
drag, startPoint x: 343, startPoint y: 179, endPoint x: 212, endPoint y: 179, distance: 130.6
click at [216, 179] on input "[PERSON_NAME]" at bounding box center [562, 183] width 719 height 37
drag, startPoint x: 453, startPoint y: 188, endPoint x: 680, endPoint y: 199, distance: 227.1
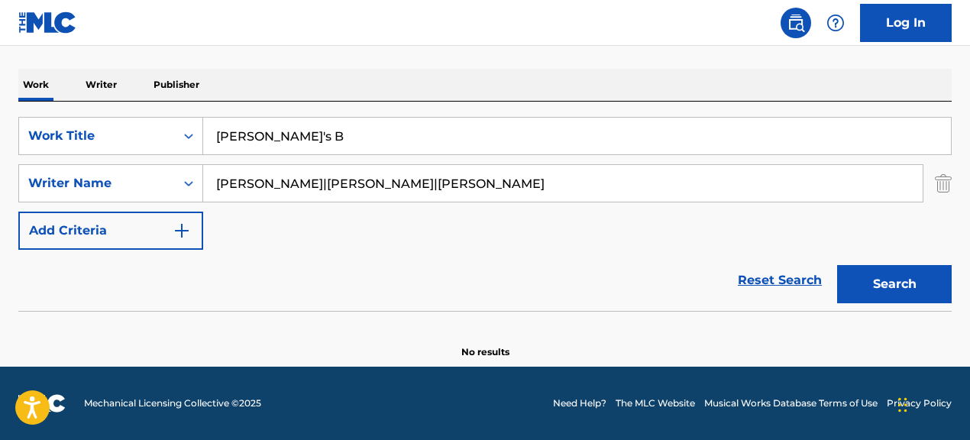
click at [680, 199] on input "[PERSON_NAME]|[PERSON_NAME]|[PERSON_NAME]" at bounding box center [562, 183] width 719 height 37
drag, startPoint x: 331, startPoint y: 185, endPoint x: 207, endPoint y: 179, distance: 123.9
click at [207, 179] on input "[PERSON_NAME]|[PERSON_NAME]" at bounding box center [562, 183] width 719 height 37
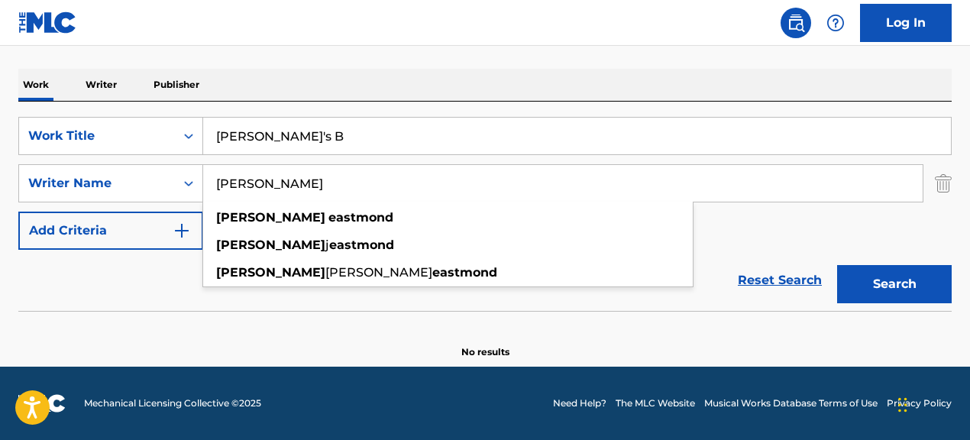
click at [837, 265] on button "Search" at bounding box center [894, 284] width 115 height 38
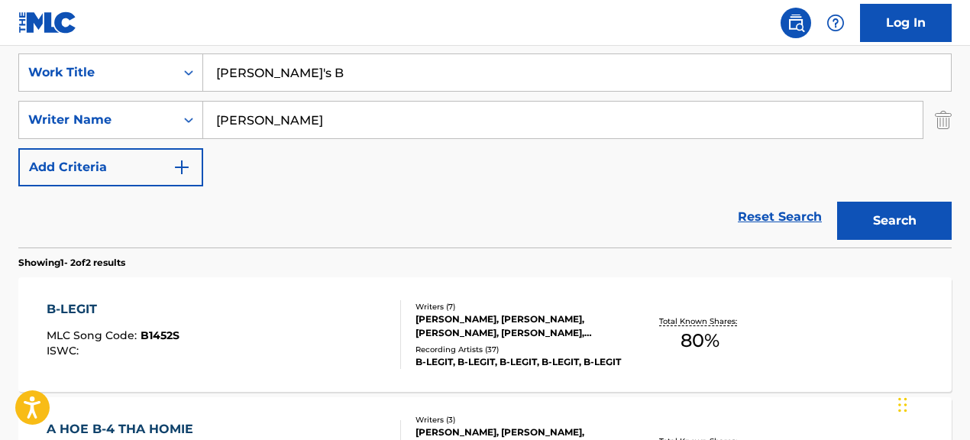
scroll to position [284, 0]
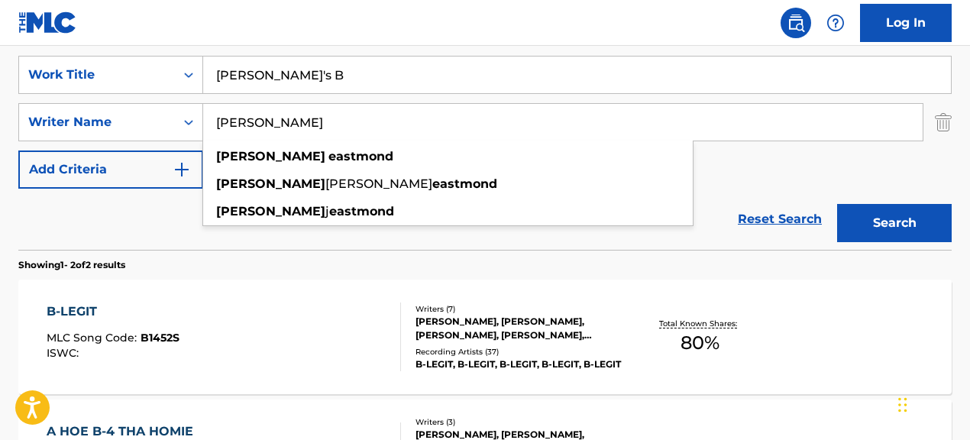
drag, startPoint x: 363, startPoint y: 120, endPoint x: 234, endPoint y: 121, distance: 129.1
click at [234, 121] on input "[PERSON_NAME]" at bounding box center [562, 122] width 719 height 37
type input "B"
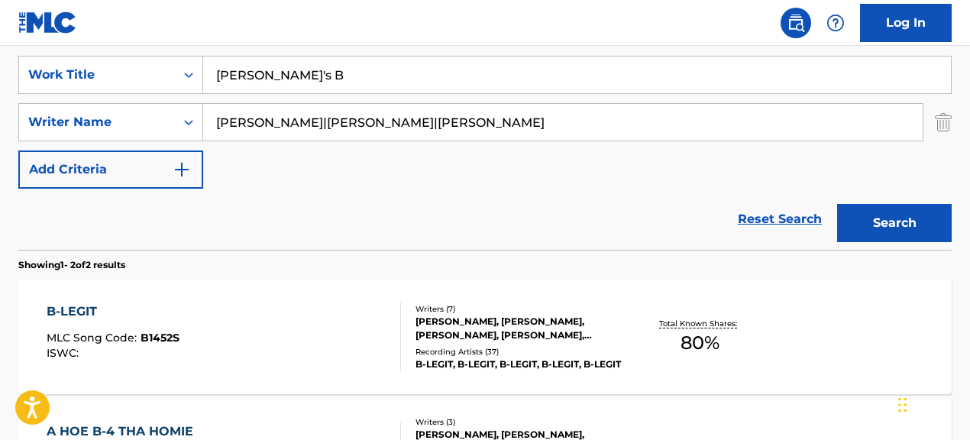
drag, startPoint x: 330, startPoint y: 125, endPoint x: 218, endPoint y: 124, distance: 112.3
click at [218, 124] on input "[PERSON_NAME]|[PERSON_NAME]|[PERSON_NAME]" at bounding box center [562, 122] width 719 height 37
drag, startPoint x: 337, startPoint y: 124, endPoint x: 597, endPoint y: 153, distance: 261.3
click at [593, 153] on div "SearchWithCriteria067cec01-09cc-4ec2-810e-fd4c6bc22cfc Work Title Dopeman's B S…" at bounding box center [484, 122] width 933 height 133
type input "[PERSON_NAME]"
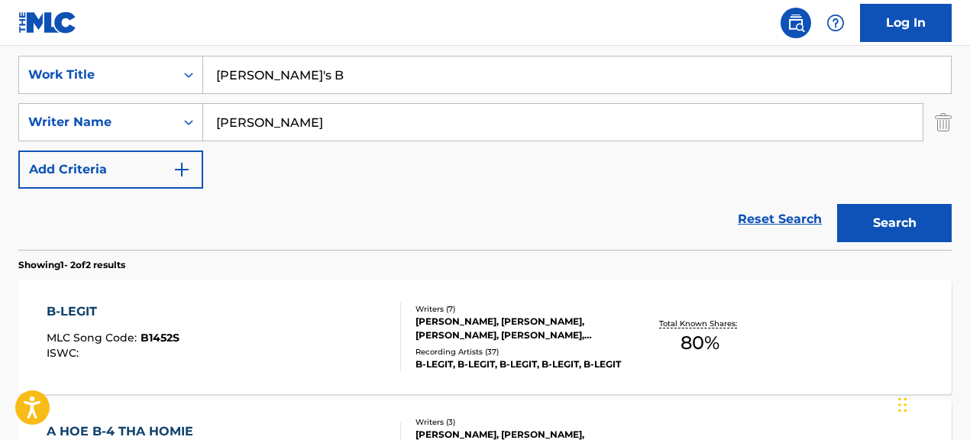
click at [837, 204] on button "Search" at bounding box center [894, 223] width 115 height 38
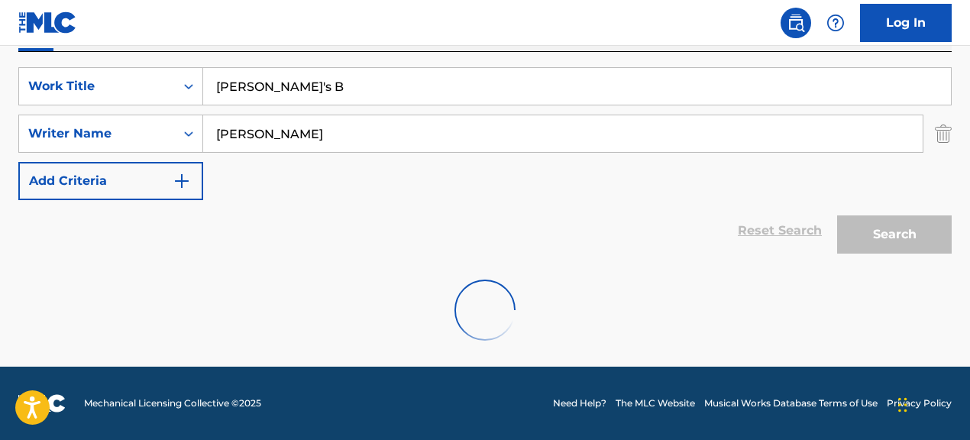
scroll to position [273, 0]
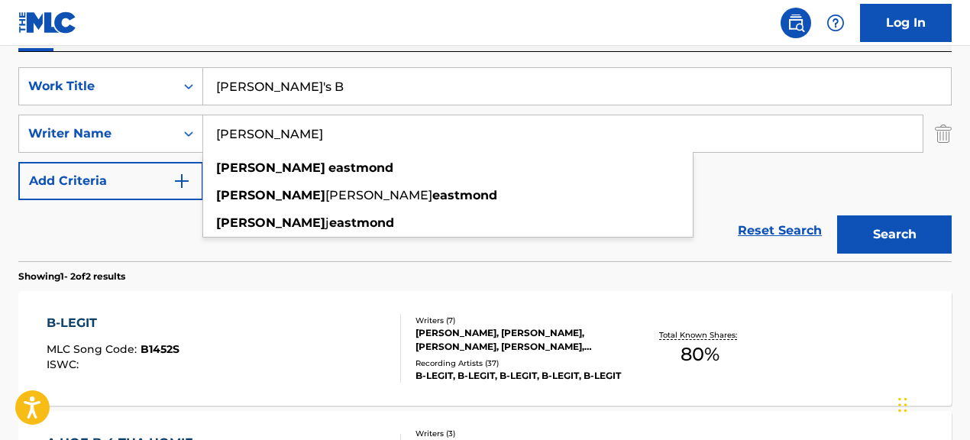
drag, startPoint x: 345, startPoint y: 139, endPoint x: 238, endPoint y: 124, distance: 107.9
click at [242, 124] on input "[PERSON_NAME]" at bounding box center [562, 133] width 719 height 37
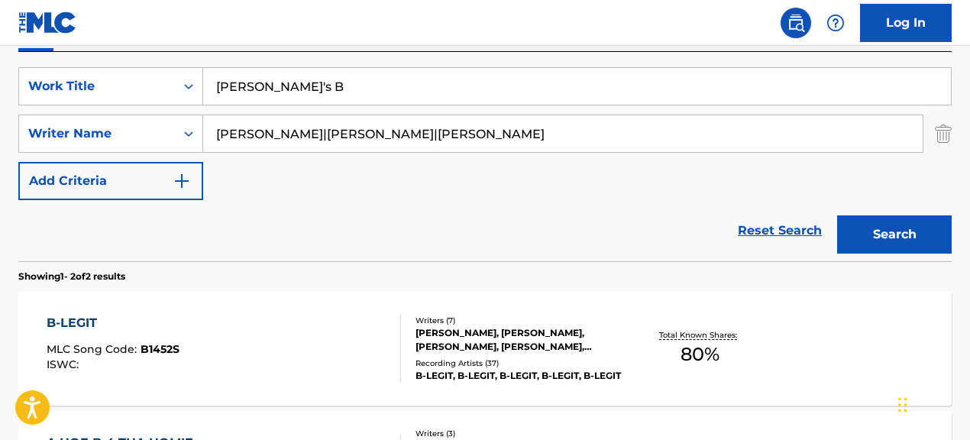
scroll to position [273, 0]
drag, startPoint x: 455, startPoint y: 135, endPoint x: 36, endPoint y: 123, distance: 419.5
click at [36, 123] on div "SearchWithCriteriac986bac1-99a6-4a78-9bc3-16675e2cbd49 Writer Name [PERSON_NAME…" at bounding box center [484, 133] width 933 height 38
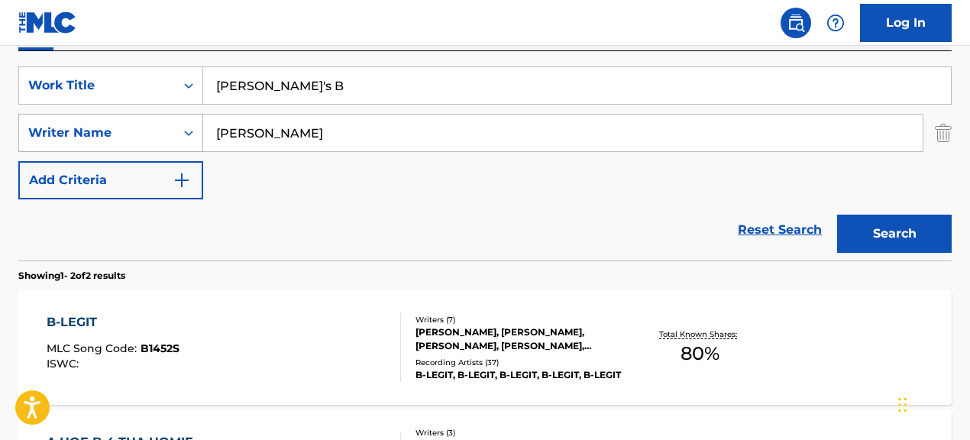
type input "[PERSON_NAME]"
click at [837, 215] on button "Search" at bounding box center [894, 234] width 115 height 38
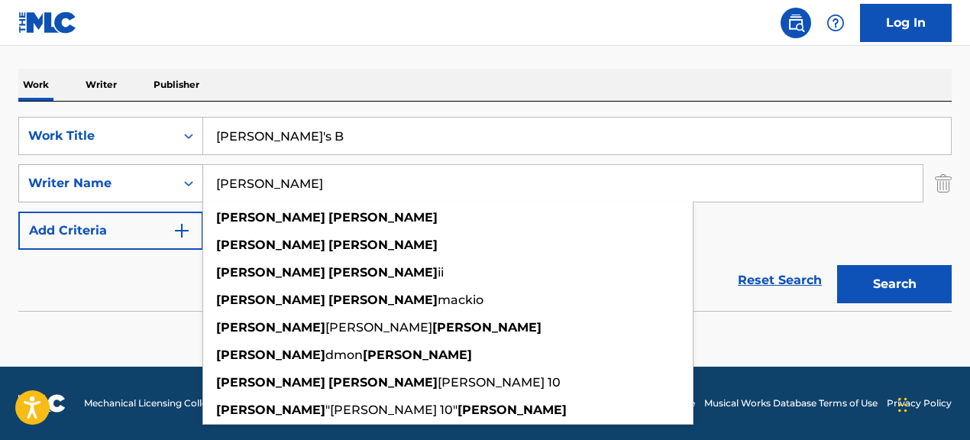
scroll to position [223, 0]
click at [132, 308] on div "Reset Search Search" at bounding box center [484, 280] width 933 height 61
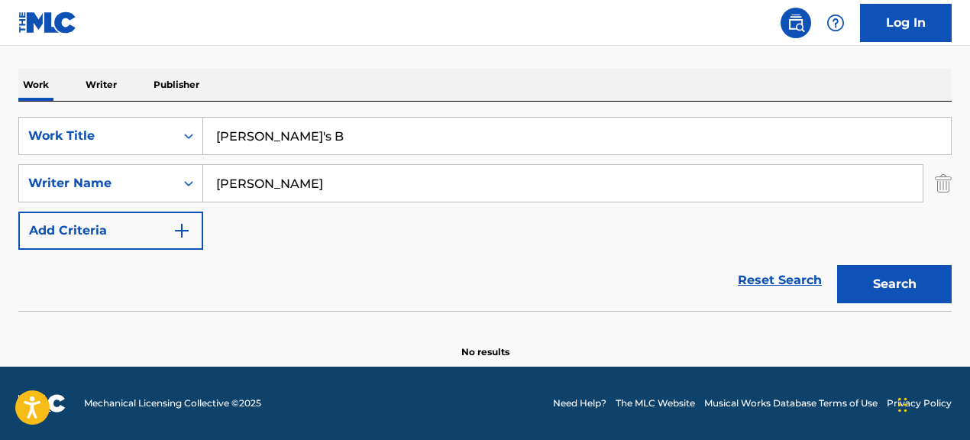
click at [903, 286] on button "Search" at bounding box center [894, 284] width 115 height 38
click at [280, 137] on input "[PERSON_NAME]'s B" at bounding box center [577, 136] width 748 height 37
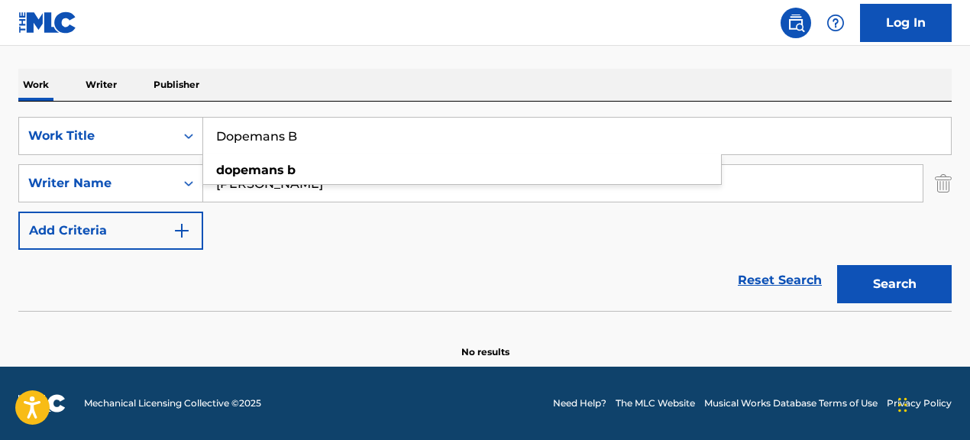
click at [837, 265] on button "Search" at bounding box center [894, 284] width 115 height 38
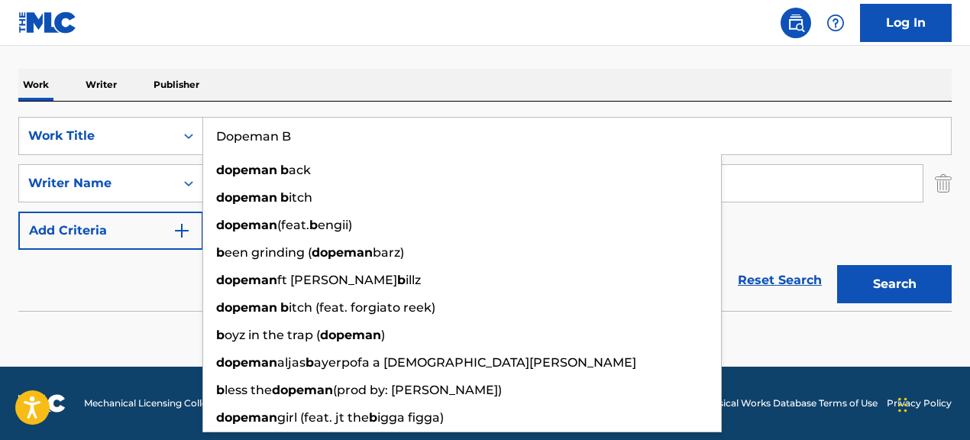
type input "Dopeman B"
click at [837, 265] on button "Search" at bounding box center [894, 284] width 115 height 38
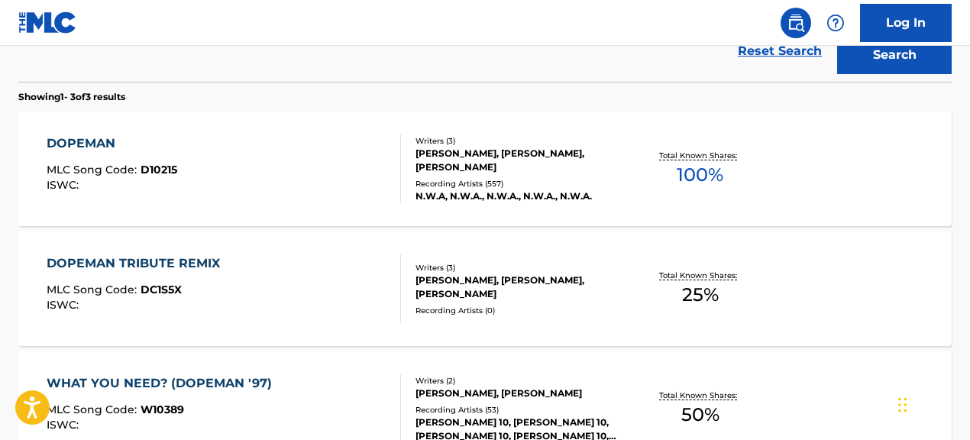
scroll to position [451, 0]
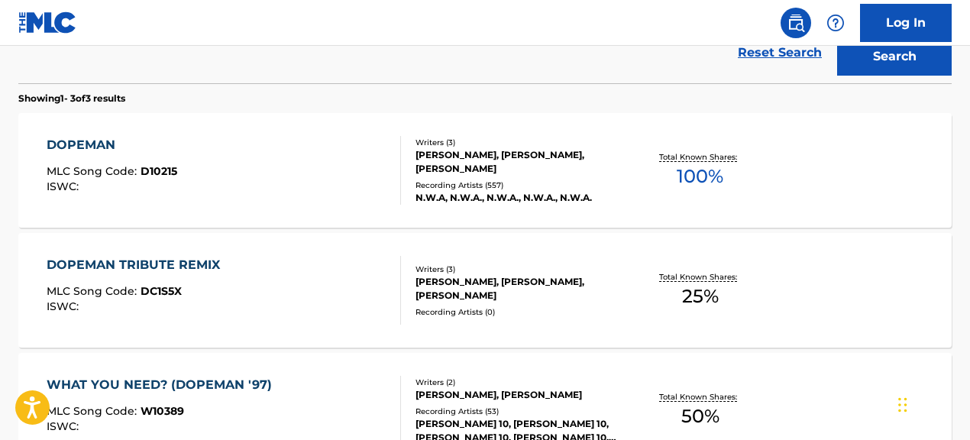
click at [120, 204] on div "DOPEMAN MLC Song Code : D10215 ISWC :" at bounding box center [112, 170] width 131 height 69
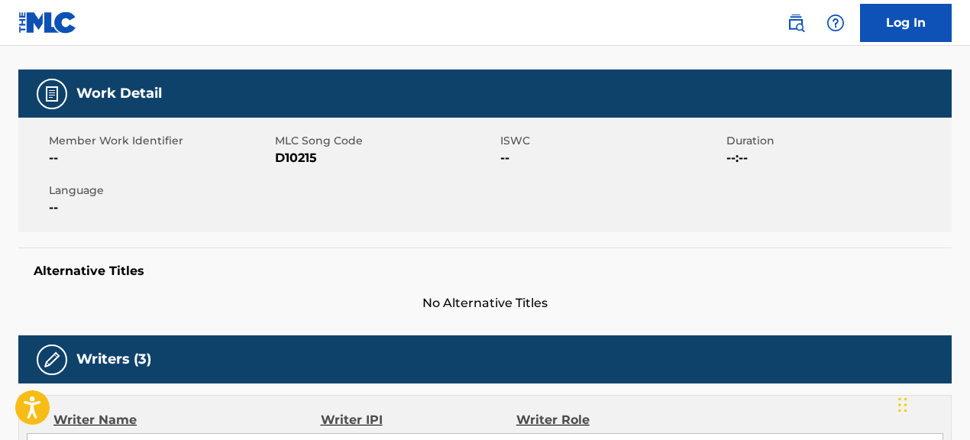
scroll to position [129, 0]
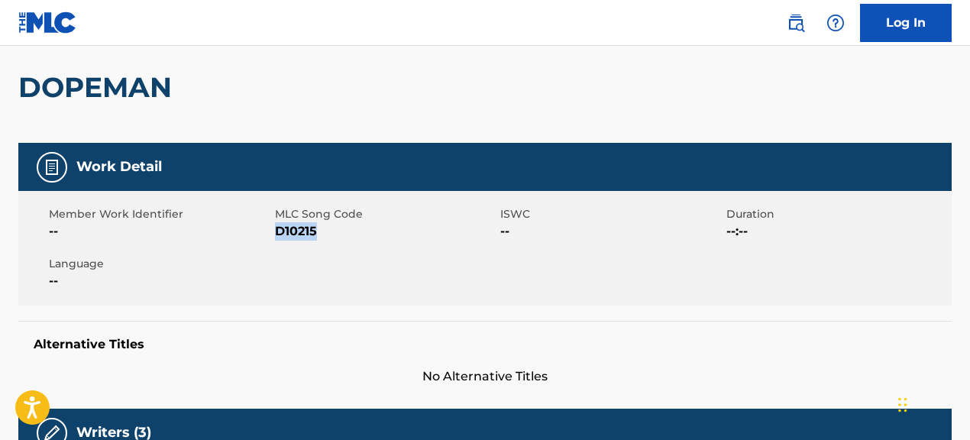
drag, startPoint x: 474, startPoint y: 249, endPoint x: 486, endPoint y: 249, distance: 11.5
click at [486, 249] on div "Member Work Identifier -- MLC Song Code D10215 ISWC -- Duration --:-- Language …" at bounding box center [484, 248] width 933 height 115
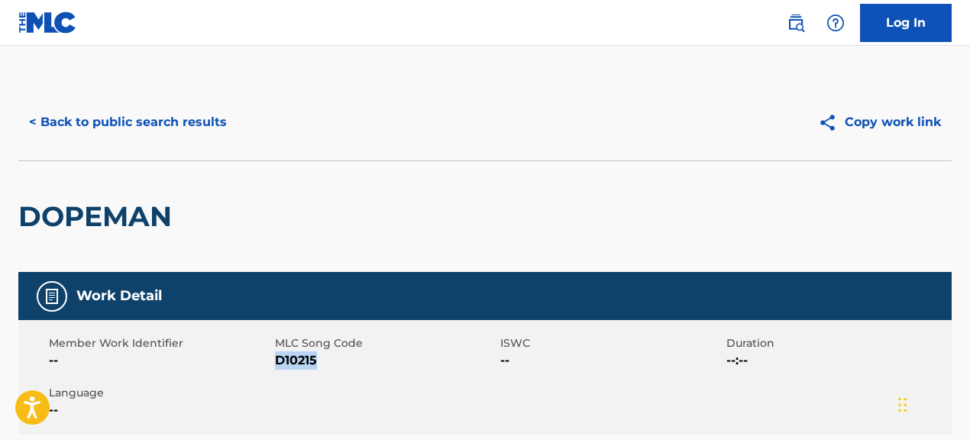
click at [192, 122] on button "< Back to public search results" at bounding box center [127, 122] width 219 height 38
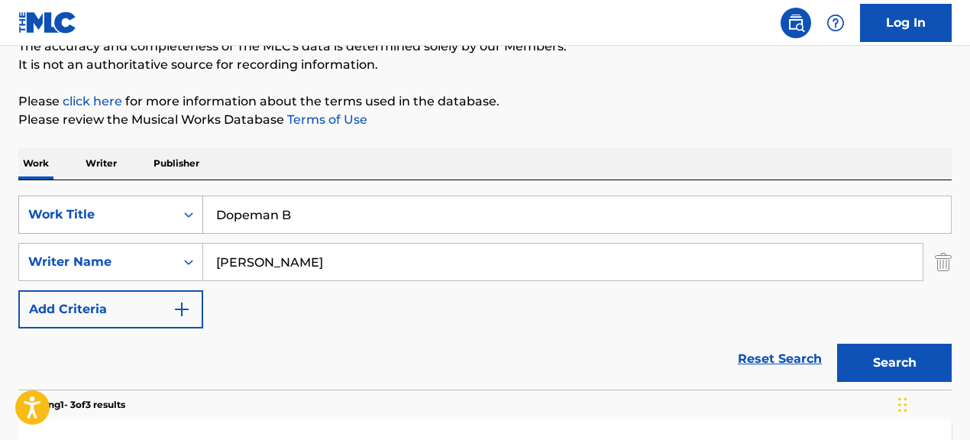
scroll to position [145, 0]
drag, startPoint x: 355, startPoint y: 212, endPoint x: 175, endPoint y: 212, distance: 180.3
click at [175, 212] on div "SearchWithCriteria067cec01-09cc-4ec2-810e-fd4c6bc22cfc Work Title Dopeman B" at bounding box center [484, 214] width 933 height 38
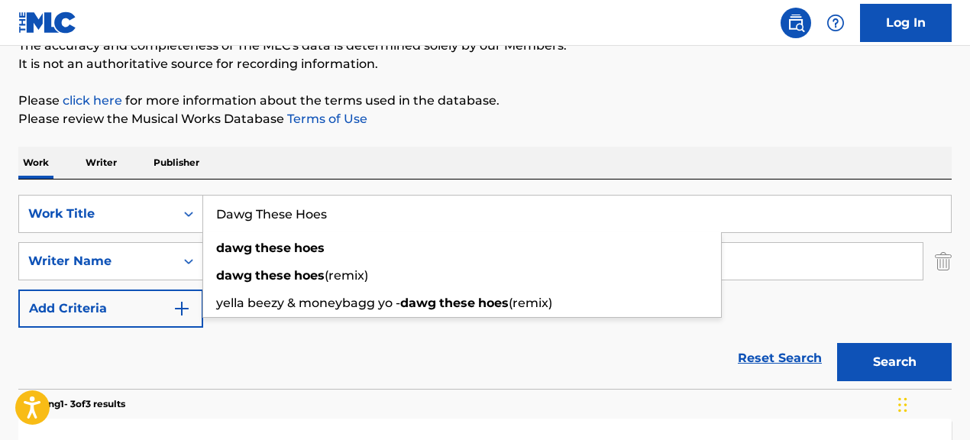
type input "Dawg These Hoes"
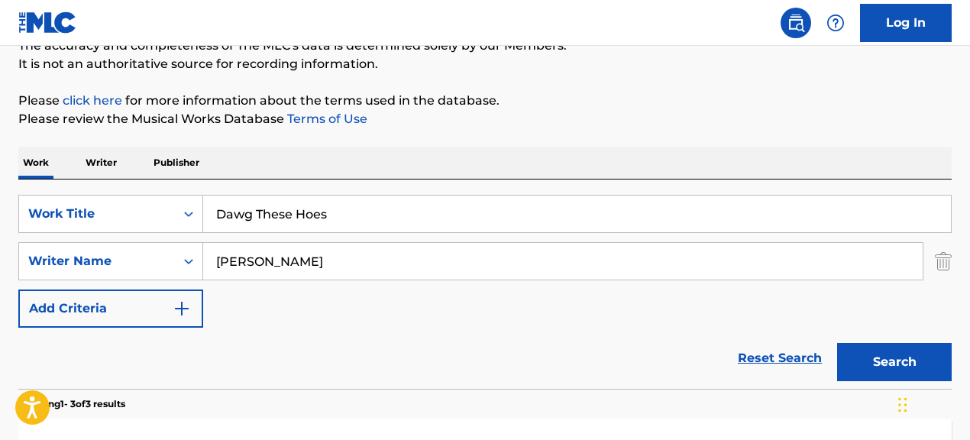
click at [331, 358] on div "Reset Search Search" at bounding box center [484, 358] width 933 height 61
drag, startPoint x: 449, startPoint y: 260, endPoint x: 299, endPoint y: 251, distance: 150.8
click at [297, 251] on input "[PERSON_NAME]" at bounding box center [562, 261] width 719 height 37
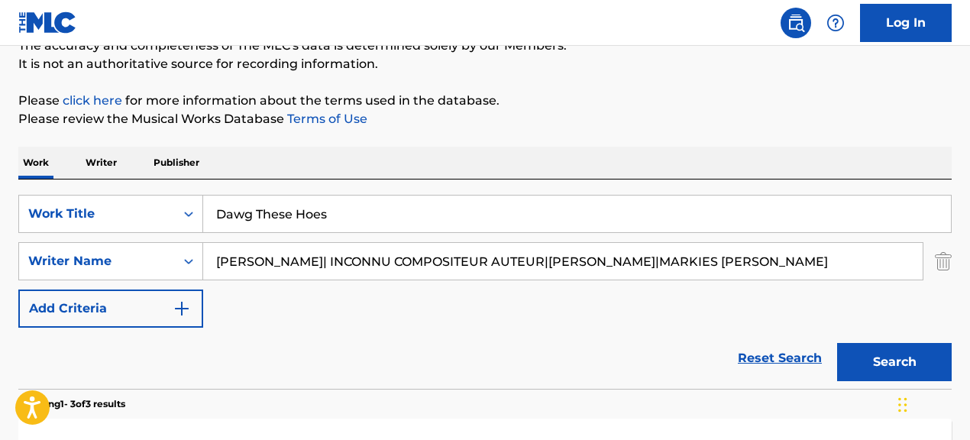
scroll to position [0, 102]
drag, startPoint x: 309, startPoint y: 265, endPoint x: 832, endPoint y: 289, distance: 523.0
click at [832, 289] on div "SearchWithCriteria067cec01-09cc-4ec2-810e-fd4c6bc22cfc Work Title Dawg These Ho…" at bounding box center [484, 261] width 933 height 133
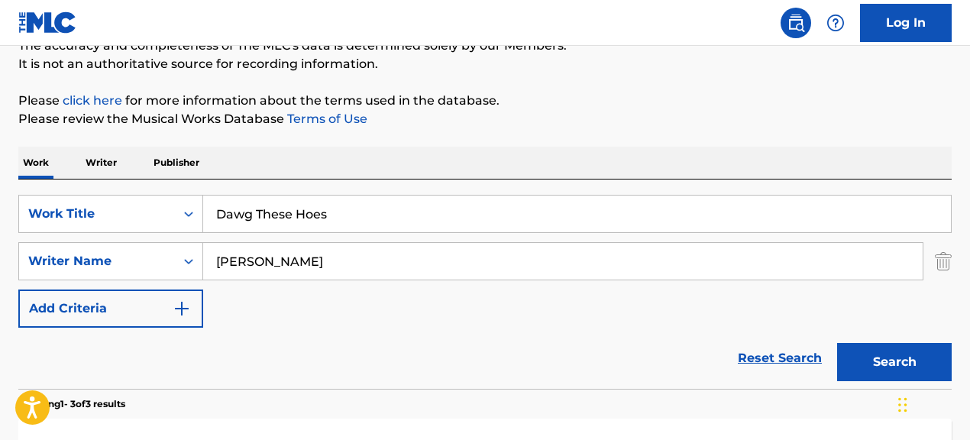
scroll to position [0, 0]
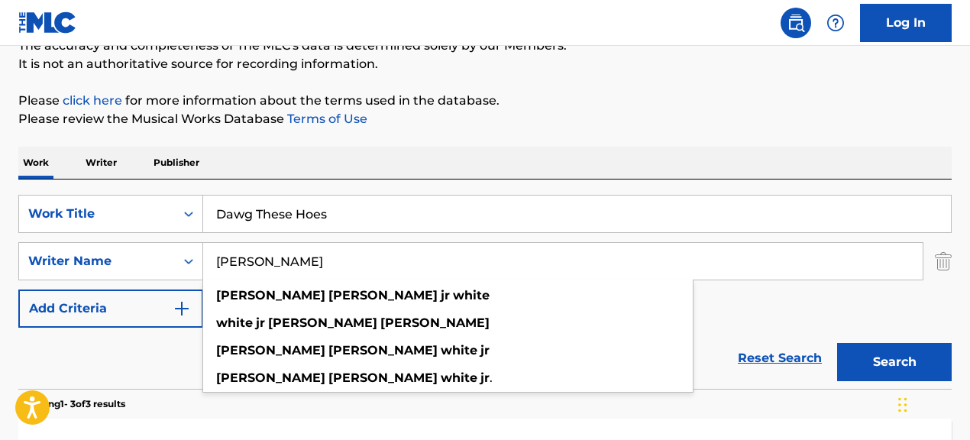
type input "[PERSON_NAME]"
click at [837, 343] on button "Search" at bounding box center [894, 362] width 115 height 38
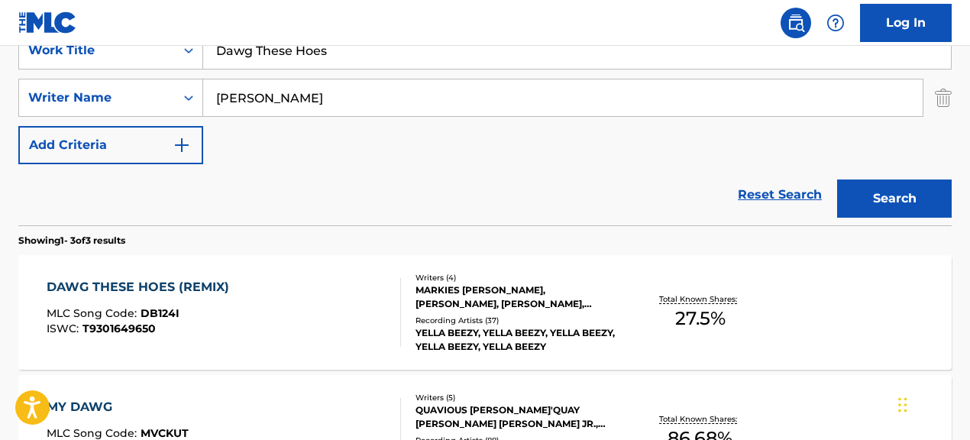
scroll to position [319, 0]
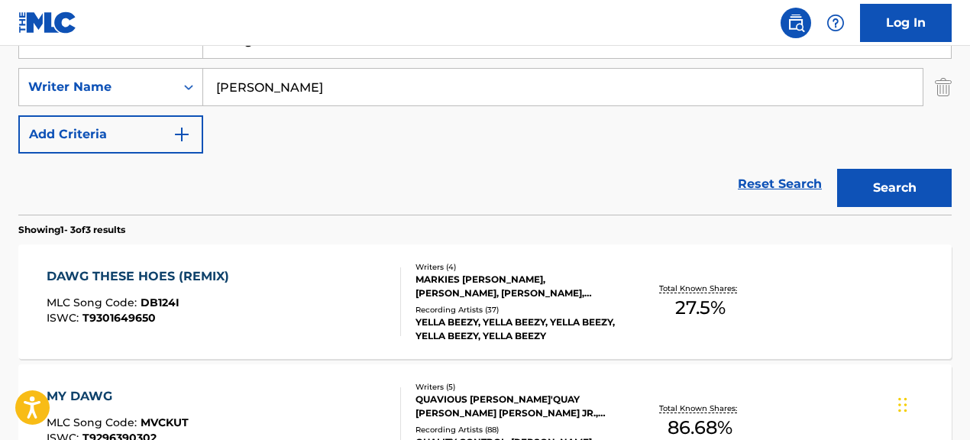
click at [472, 306] on div "Recording Artists ( 37 )" at bounding box center [519, 309] width 207 height 11
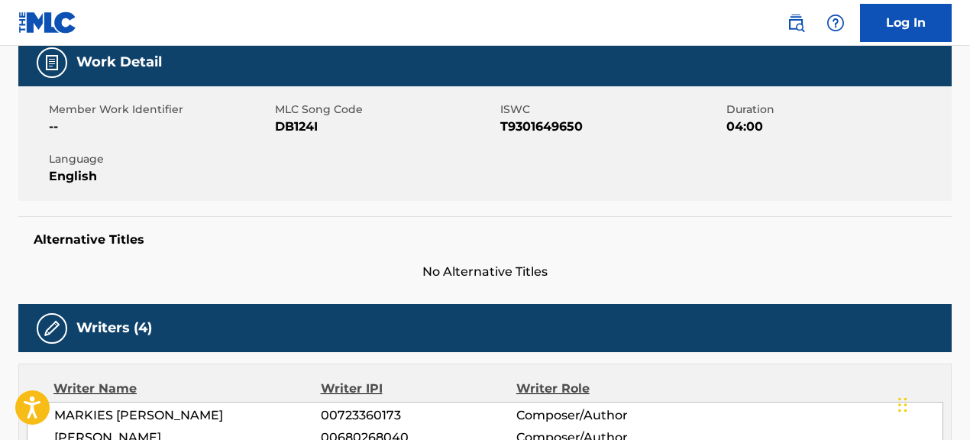
scroll to position [264, 0]
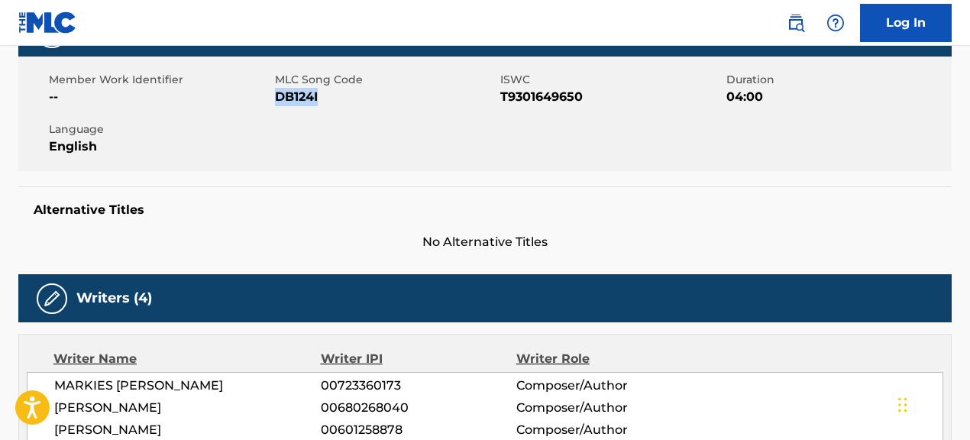
drag, startPoint x: 277, startPoint y: 95, endPoint x: 474, endPoint y: 106, distance: 196.6
click at [474, 106] on div "Member Work Identifier -- MLC Song Code DB124I ISWC T9301649650 Duration 04:00 …" at bounding box center [484, 114] width 933 height 115
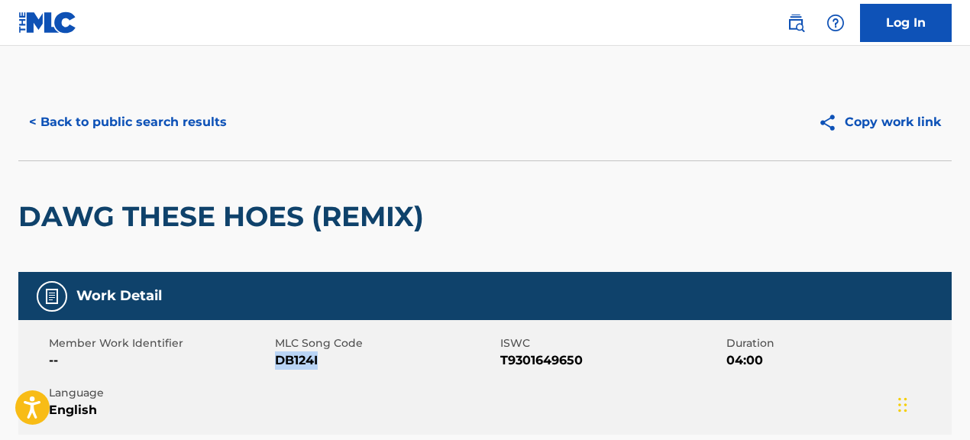
click at [189, 115] on button "< Back to public search results" at bounding box center [127, 122] width 219 height 38
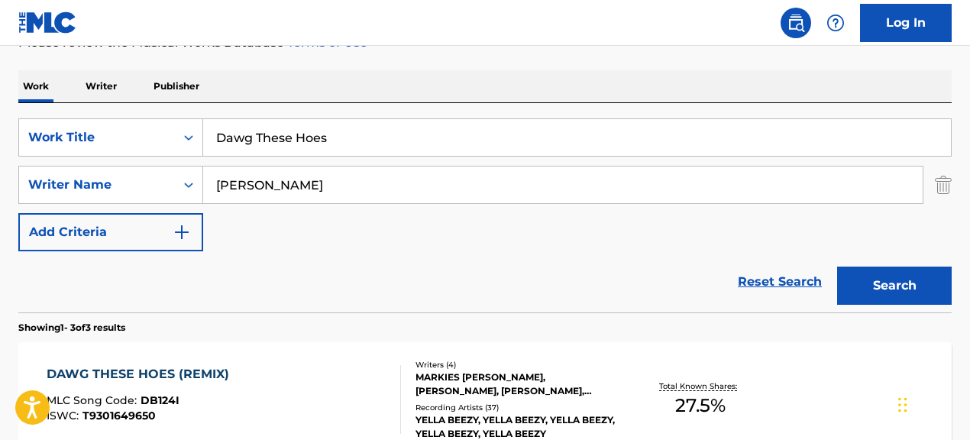
scroll to position [217, 0]
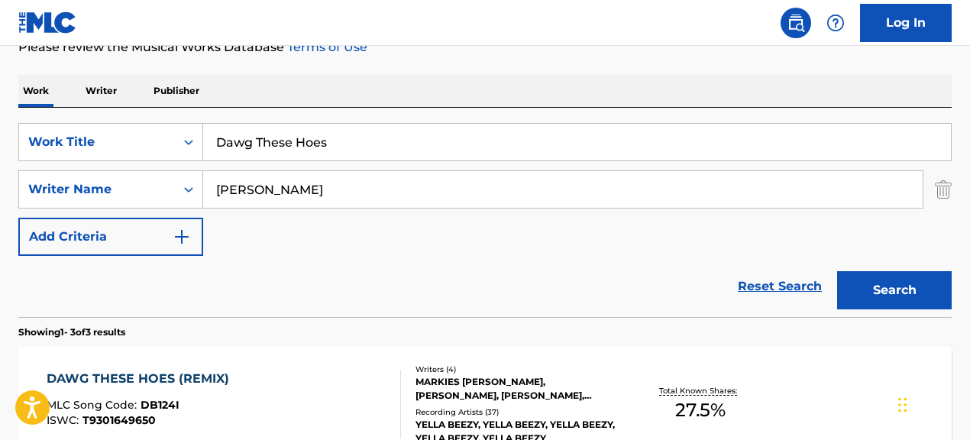
drag, startPoint x: 409, startPoint y: 144, endPoint x: 283, endPoint y: 112, distance: 130.0
click at [283, 112] on div "SearchWithCriteria067cec01-09cc-4ec2-810e-fd4c6bc22cfc Work Title Dawg These Ho…" at bounding box center [484, 212] width 933 height 209
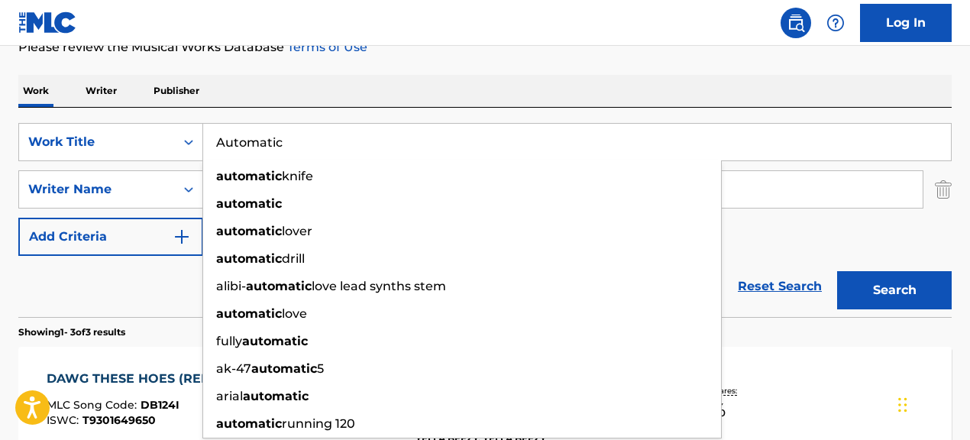
type input "Automatic"
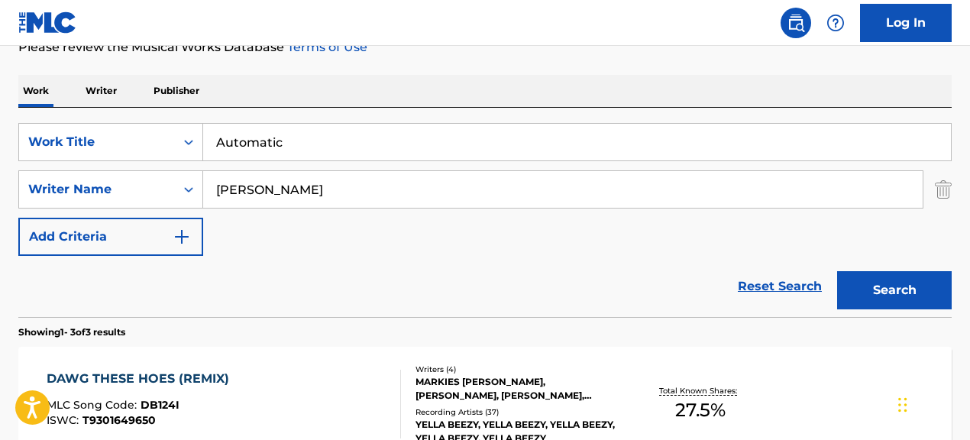
click at [775, 234] on div "SearchWithCriteria067cec01-09cc-4ec2-810e-fd4c6bc22cfc Work Title Automatic Sea…" at bounding box center [484, 189] width 933 height 133
drag, startPoint x: 435, startPoint y: 193, endPoint x: 229, endPoint y: 177, distance: 206.1
click at [229, 177] on input "[PERSON_NAME]" at bounding box center [562, 189] width 719 height 37
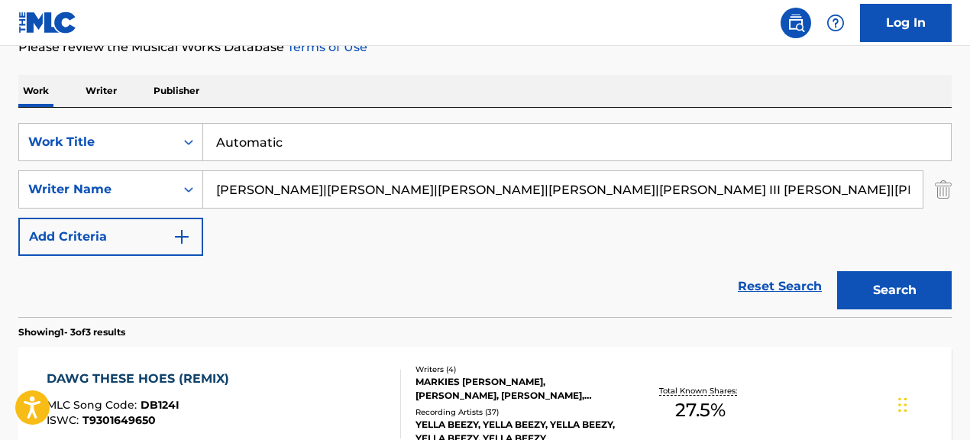
scroll to position [0, 35]
drag, startPoint x: 289, startPoint y: 189, endPoint x: 784, endPoint y: 197, distance: 495.8
click at [784, 197] on input "[PERSON_NAME]|[PERSON_NAME]|[PERSON_NAME]|[PERSON_NAME]|[PERSON_NAME] III [PERS…" at bounding box center [562, 189] width 719 height 37
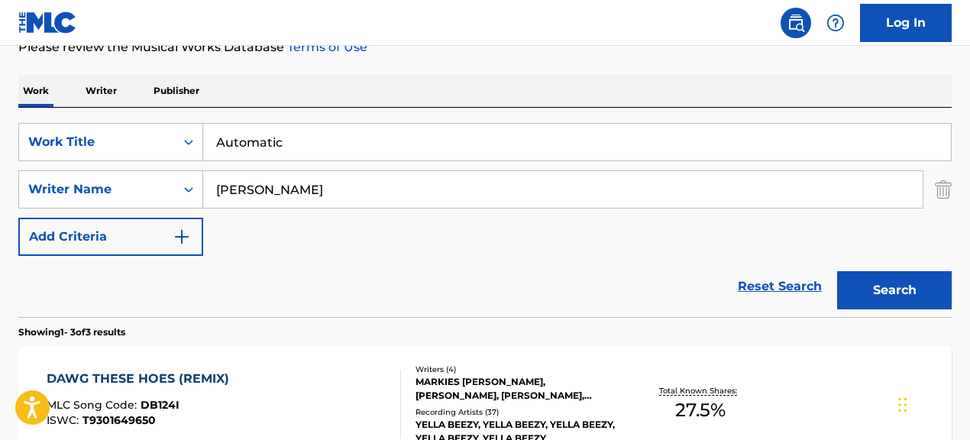
scroll to position [0, 0]
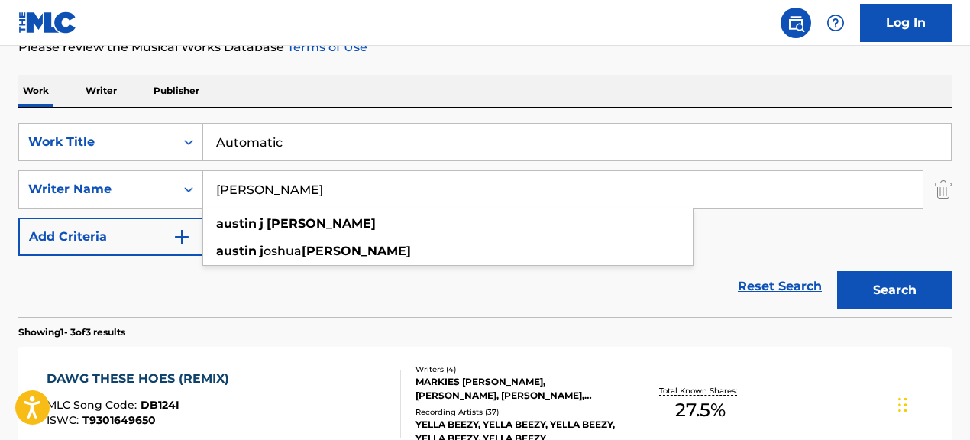
type input "[PERSON_NAME]"
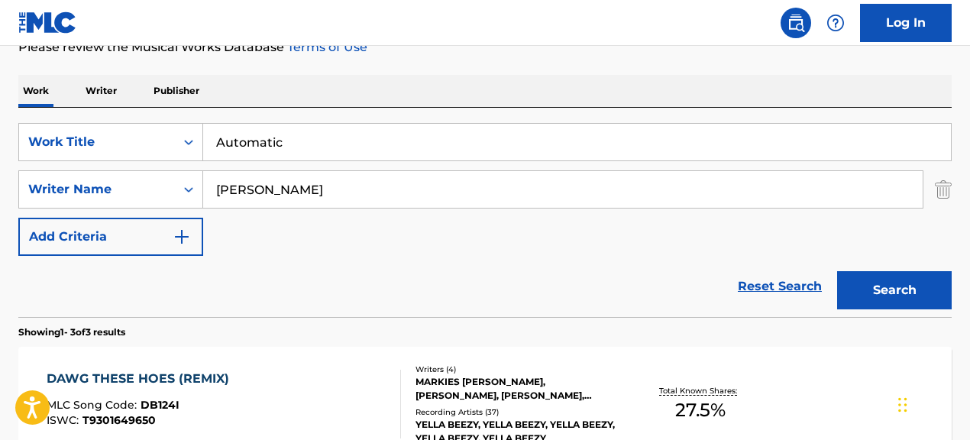
click at [910, 296] on button "Search" at bounding box center [894, 290] width 115 height 38
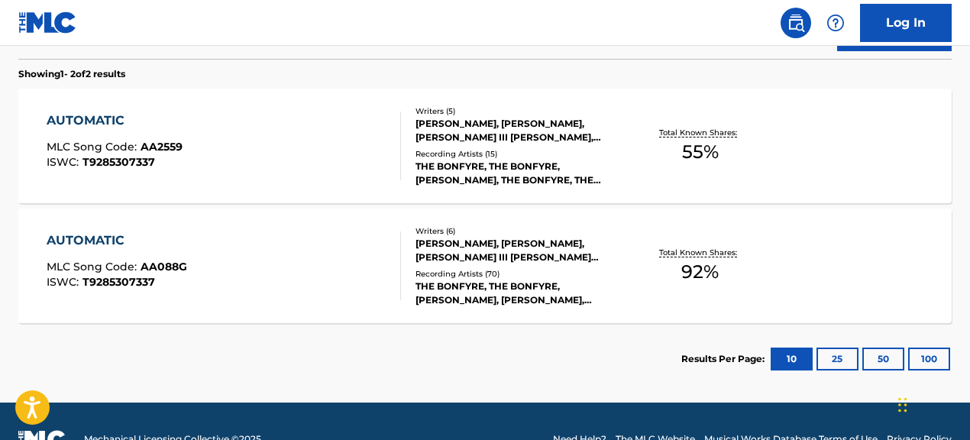
scroll to position [471, 0]
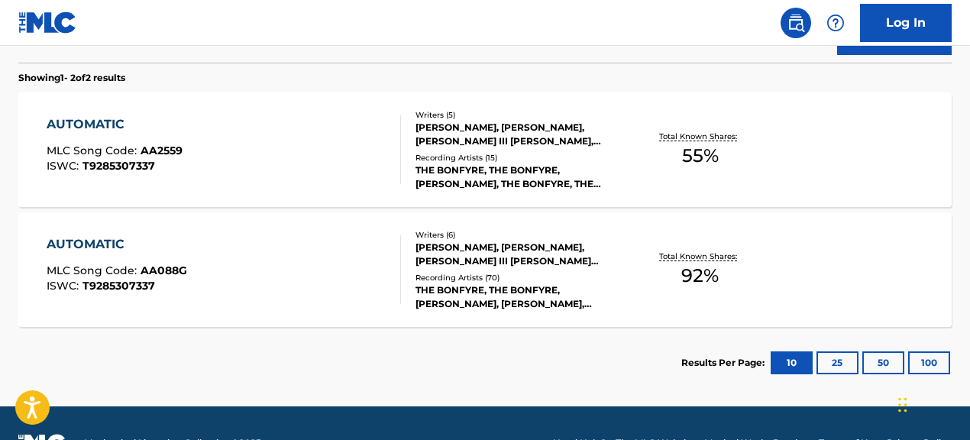
click at [482, 265] on div "[PERSON_NAME], [PERSON_NAME], [PERSON_NAME] III [PERSON_NAME] [PERSON_NAME], [P…" at bounding box center [519, 254] width 207 height 27
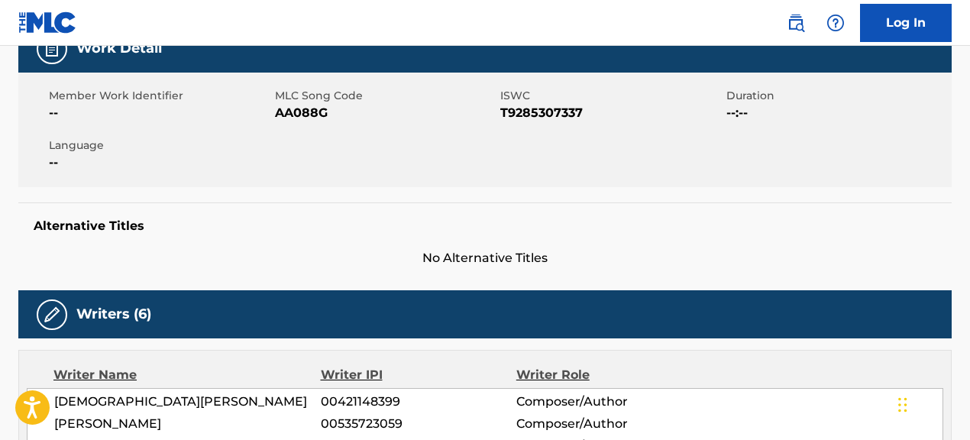
scroll to position [247, 0]
drag, startPoint x: 277, startPoint y: 118, endPoint x: 335, endPoint y: 118, distance: 57.3
click at [335, 118] on span "AA088G" at bounding box center [386, 113] width 222 height 18
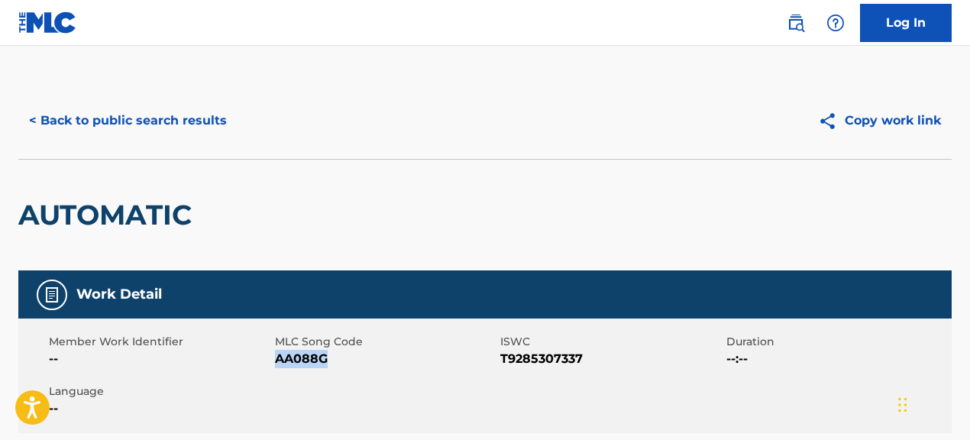
click at [213, 132] on button "< Back to public search results" at bounding box center [127, 121] width 219 height 38
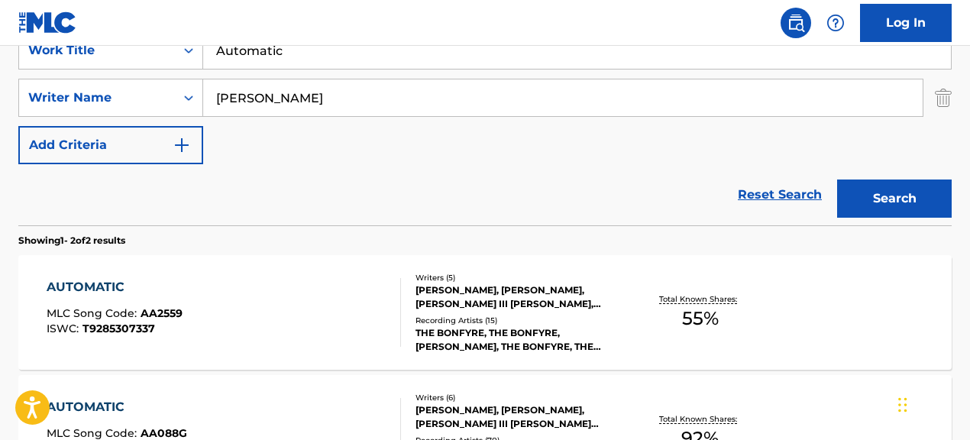
scroll to position [293, 0]
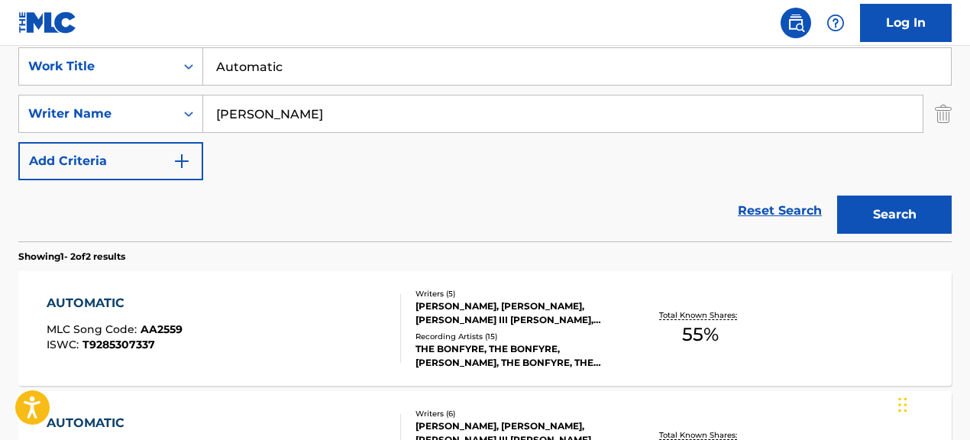
drag, startPoint x: 305, startPoint y: 69, endPoint x: 129, endPoint y: 44, distance: 177.5
click at [132, 44] on div "Log In The MLC Public Work Search The accuracy and completeness of The MLC's da…" at bounding box center [485, 182] width 970 height 951
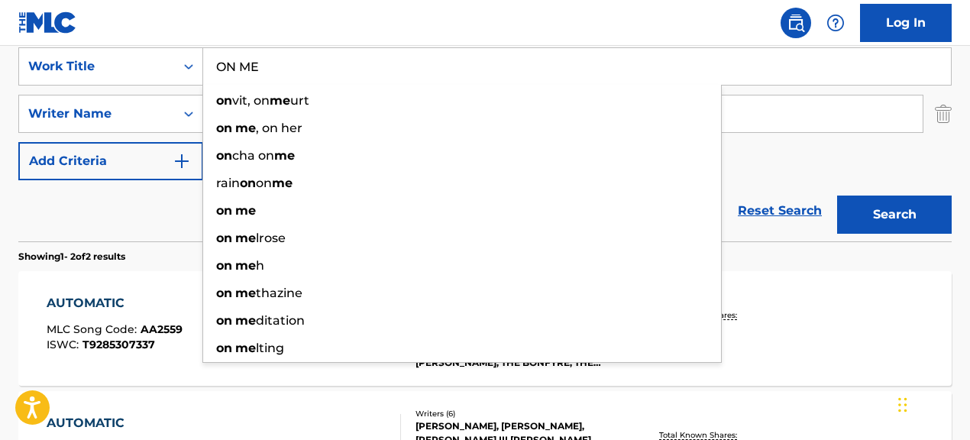
type input "ON ME"
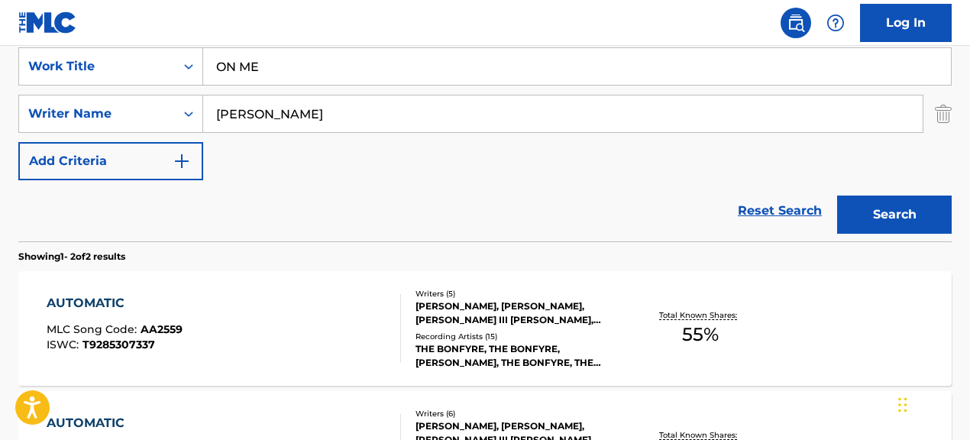
drag, startPoint x: 176, startPoint y: 205, endPoint x: 185, endPoint y: 205, distance: 8.4
click at [178, 206] on div "Reset Search Search" at bounding box center [484, 210] width 933 height 61
click at [22, 57] on div "SearchWithCriteria067cec01-09cc-4ec2-810e-fd4c6bc22cfc Work Title ON ME SearchW…" at bounding box center [484, 113] width 933 height 133
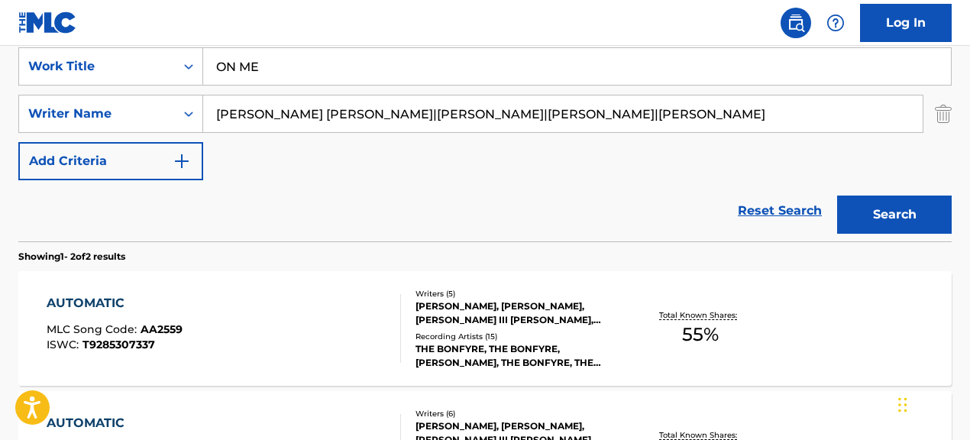
drag, startPoint x: 400, startPoint y: 115, endPoint x: 787, endPoint y: 116, distance: 387.2
click at [787, 116] on input "[PERSON_NAME] [PERSON_NAME]|[PERSON_NAME]|[PERSON_NAME]|[PERSON_NAME]" at bounding box center [562, 113] width 719 height 37
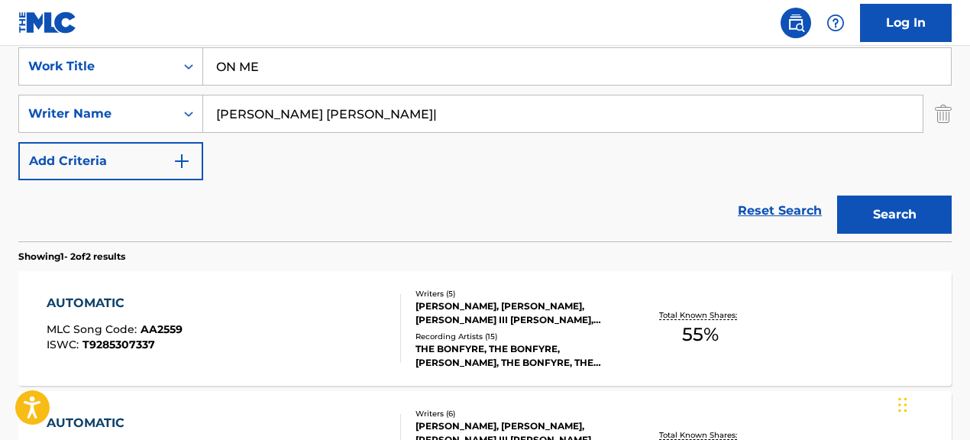
type input "[PERSON_NAME] [PERSON_NAME]|"
click at [837, 196] on button "Search" at bounding box center [894, 215] width 115 height 38
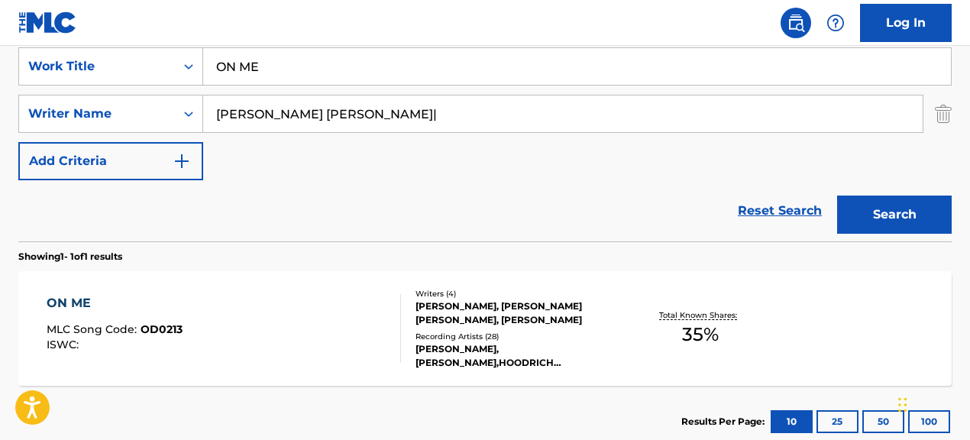
click at [584, 328] on div "Writers ( 4 ) [PERSON_NAME], [PERSON_NAME] [PERSON_NAME], [PERSON_NAME] Recordi…" at bounding box center [512, 329] width 222 height 82
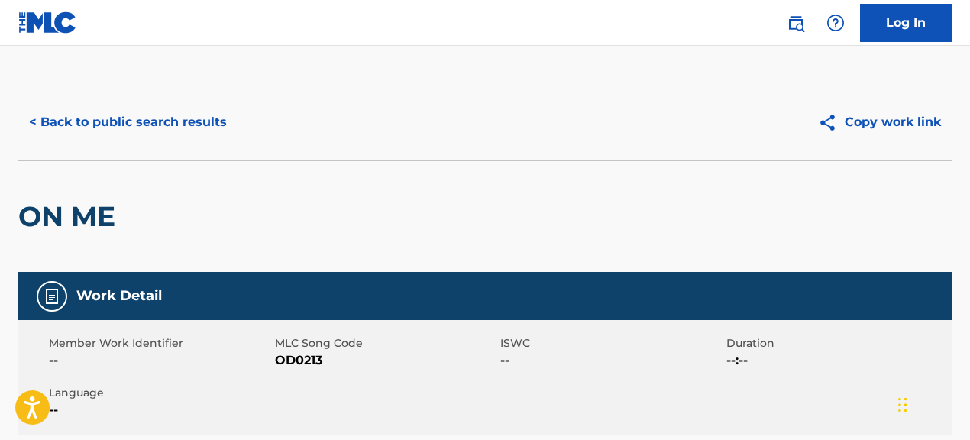
click at [283, 366] on span "OD0213" at bounding box center [386, 360] width 222 height 18
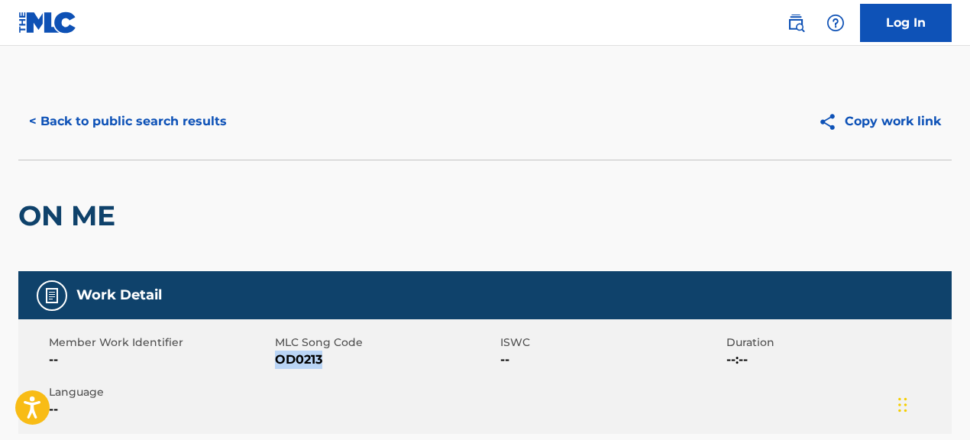
scroll to position [1, 0]
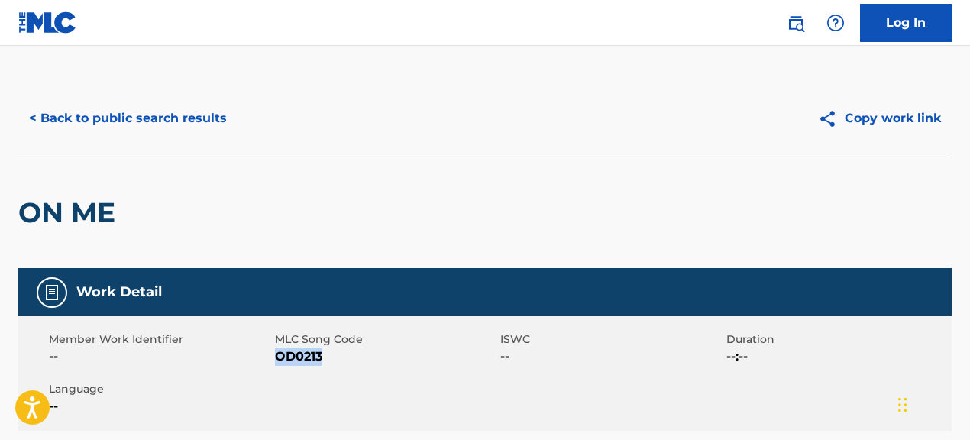
drag, startPoint x: 277, startPoint y: 366, endPoint x: 341, endPoint y: 368, distance: 64.2
click at [341, 368] on div "Member Work Identifier -- MLC Song Code OD0213 ISWC -- Duration --:-- Language …" at bounding box center [484, 373] width 933 height 115
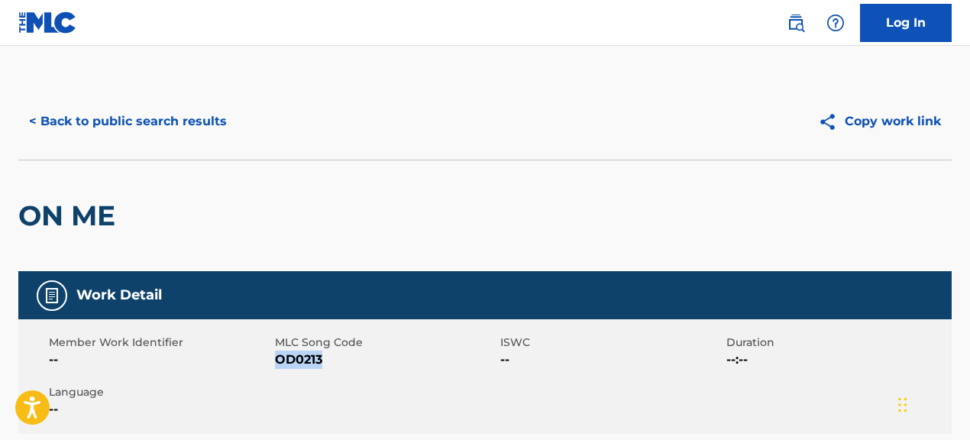
click at [197, 119] on button "< Back to public search results" at bounding box center [127, 121] width 219 height 38
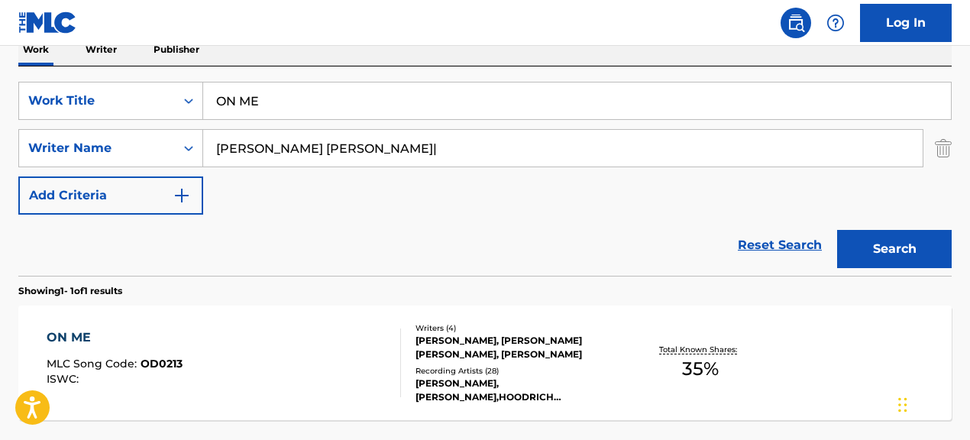
scroll to position [251, 0]
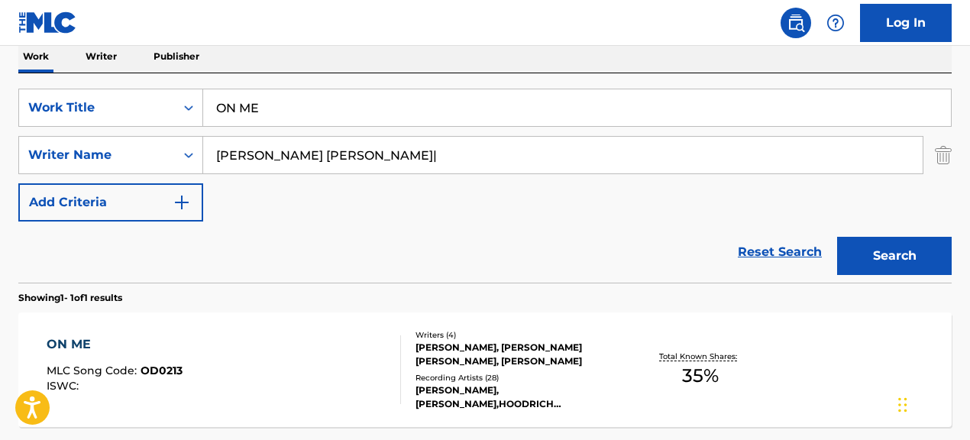
drag, startPoint x: 325, startPoint y: 103, endPoint x: 220, endPoint y: 94, distance: 105.8
click at [220, 94] on input "ON ME" at bounding box center [577, 107] width 748 height 37
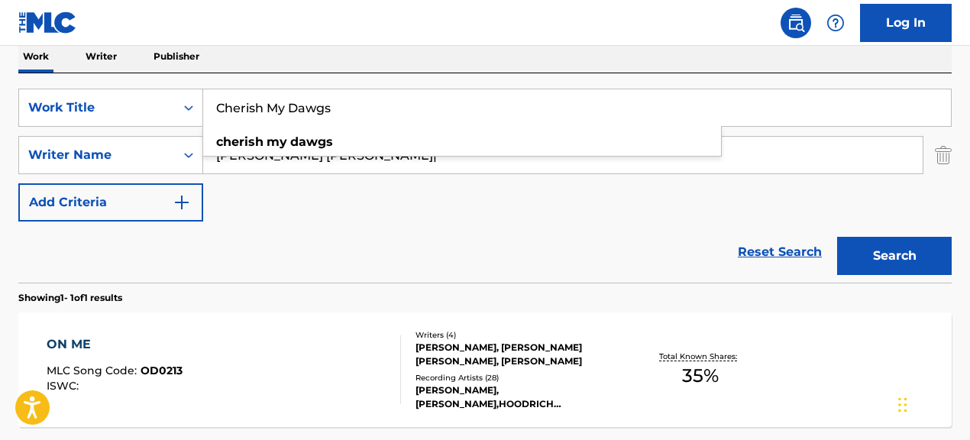
type input "Cherish My Dawgs"
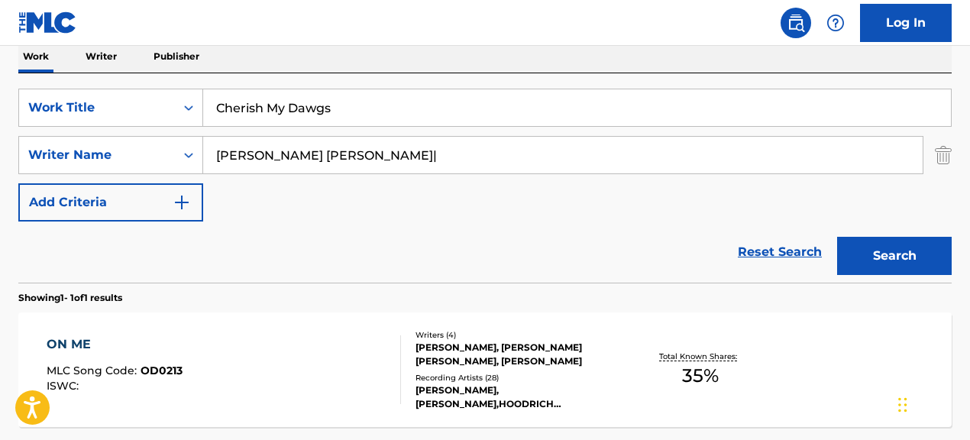
click at [317, 250] on div "Reset Search Search" at bounding box center [484, 252] width 933 height 61
drag, startPoint x: 418, startPoint y: 162, endPoint x: 194, endPoint y: 146, distance: 224.4
click at [198, 146] on div "SearchWithCriteriac986bac1-99a6-4a78-9bc3-16675e2cbd49 Writer Name [PERSON_NAME…" at bounding box center [484, 155] width 933 height 38
drag, startPoint x: 408, startPoint y: 158, endPoint x: 669, endPoint y: 173, distance: 261.7
click at [669, 174] on div "SearchWithCriteria067cec01-09cc-4ec2-810e-fd4c6bc22cfc Work Title Cherish My Da…" at bounding box center [484, 155] width 933 height 133
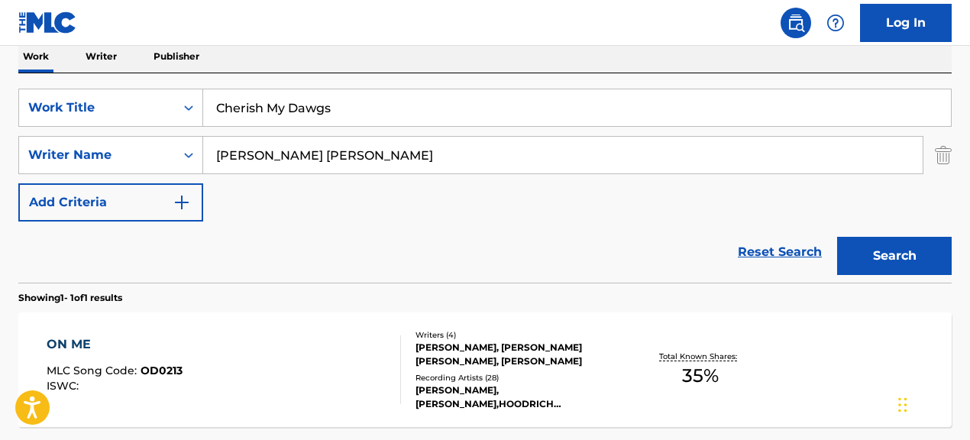
type input "[PERSON_NAME] [PERSON_NAME]"
click at [837, 237] on button "Search" at bounding box center [894, 256] width 115 height 38
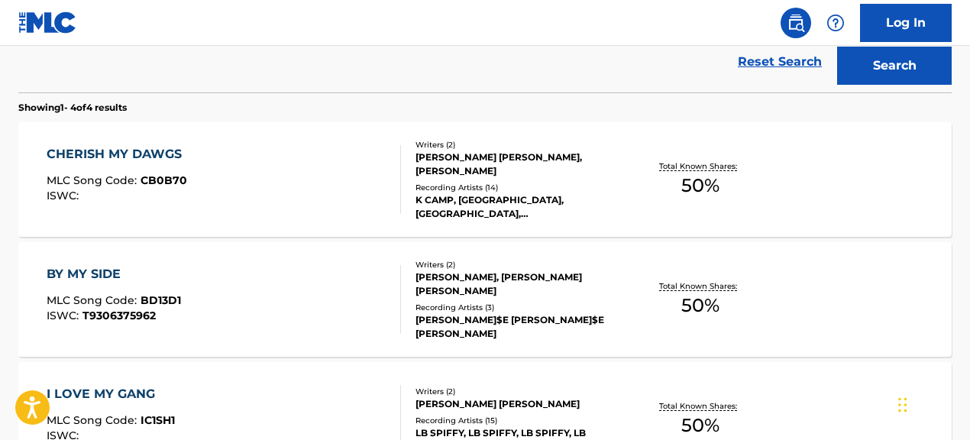
scroll to position [451, 0]
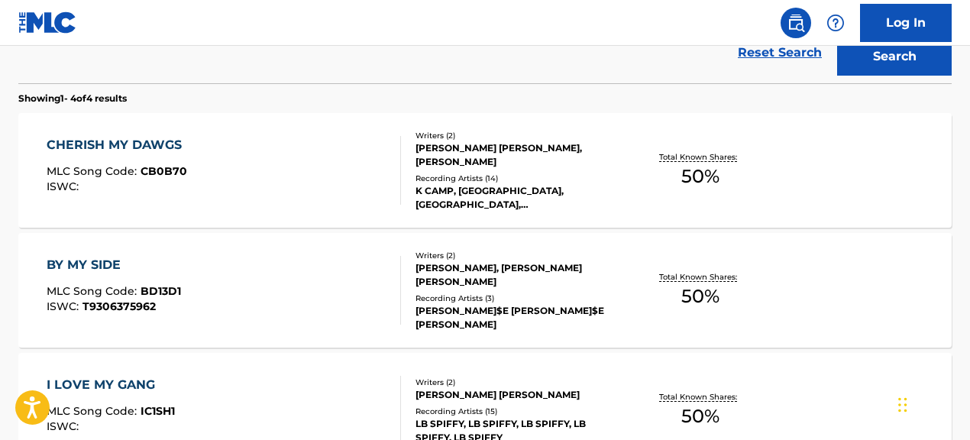
click at [431, 203] on div "K CAMP, [GEOGRAPHIC_DATA], [GEOGRAPHIC_DATA], [GEOGRAPHIC_DATA], [GEOGRAPHIC_DA…" at bounding box center [519, 197] width 207 height 27
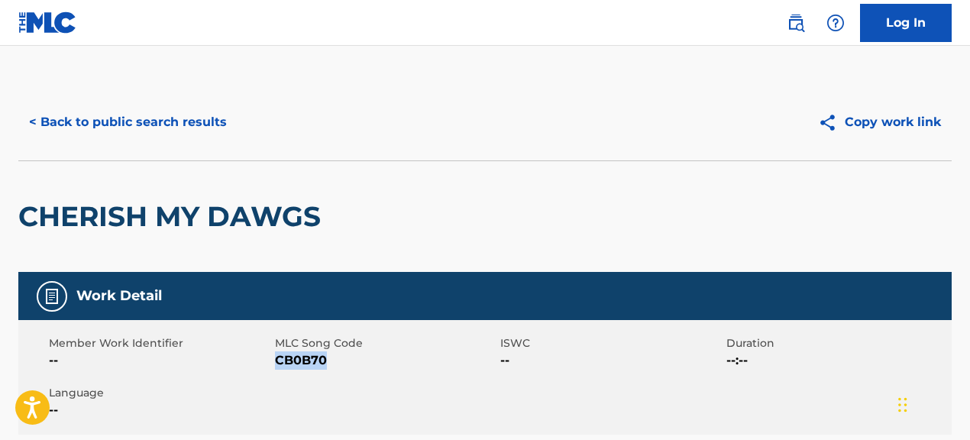
drag, startPoint x: 274, startPoint y: 360, endPoint x: 383, endPoint y: 361, distance: 108.5
click at [383, 361] on span "CB0B70" at bounding box center [386, 360] width 222 height 18
click at [153, 123] on button "< Back to public search results" at bounding box center [127, 122] width 219 height 38
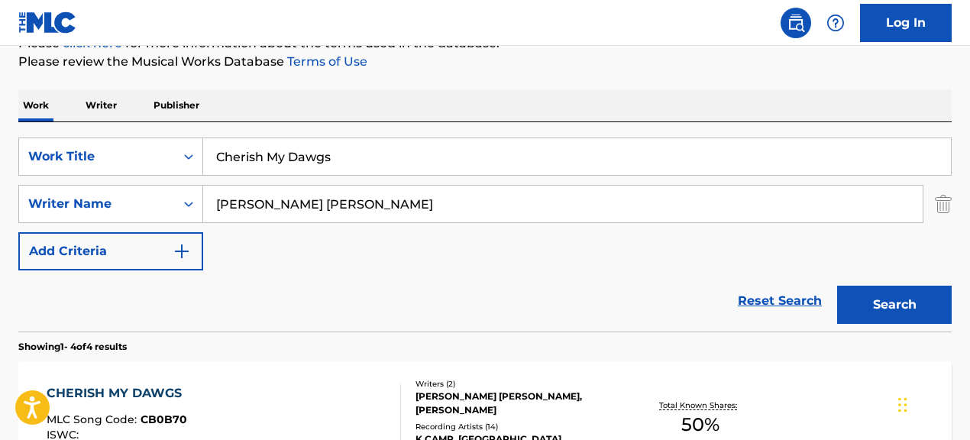
scroll to position [151, 0]
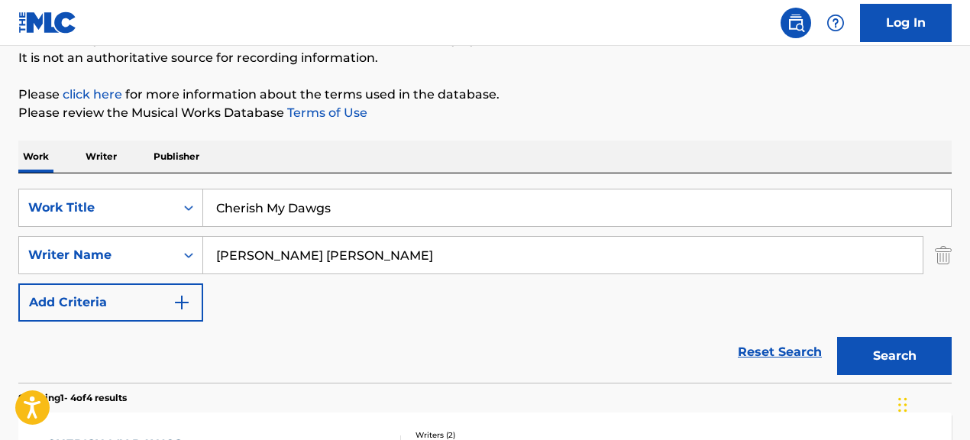
drag, startPoint x: 213, startPoint y: 207, endPoint x: 466, endPoint y: 225, distance: 253.5
click at [466, 225] on input "Cherish My Dawgs" at bounding box center [577, 207] width 748 height 37
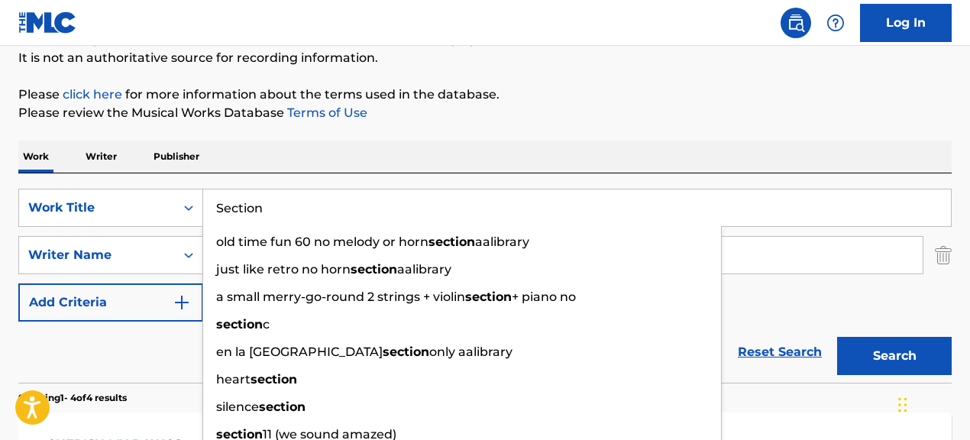
type input "Section"
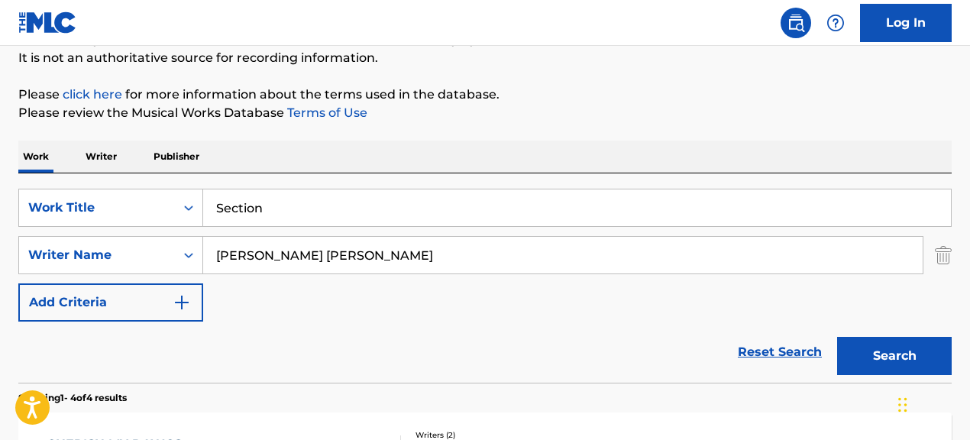
click at [848, 291] on div "SearchWithCriteria067cec01-09cc-4ec2-810e-fd4c6bc22cfc Work Title Section Searc…" at bounding box center [484, 255] width 933 height 133
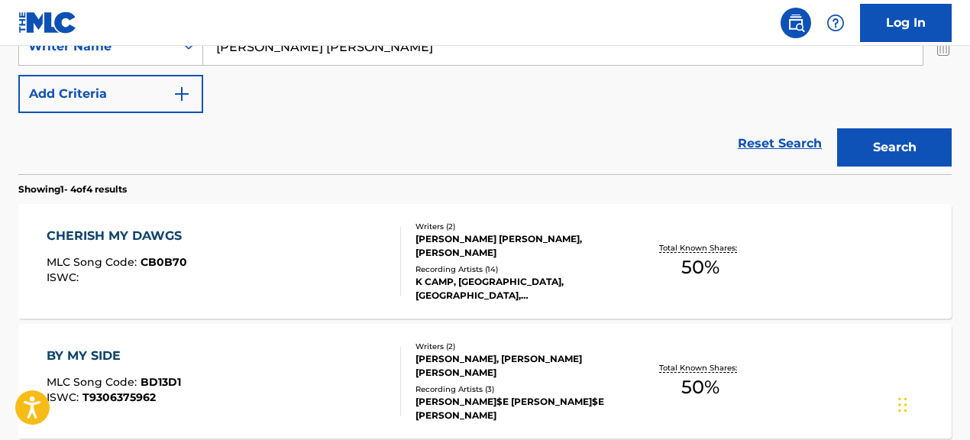
scroll to position [361, 0]
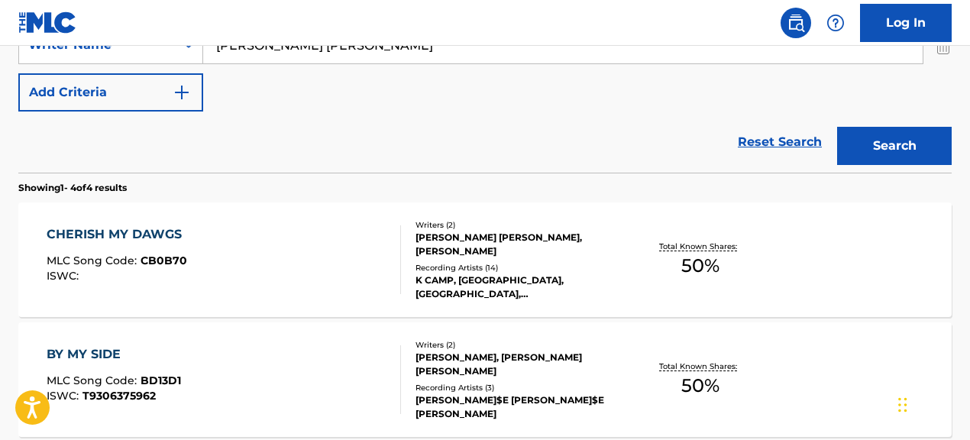
click at [306, 260] on div "CHERISH MY DAWGS MLC Song Code : CB0B70 ISWC :" at bounding box center [224, 259] width 354 height 69
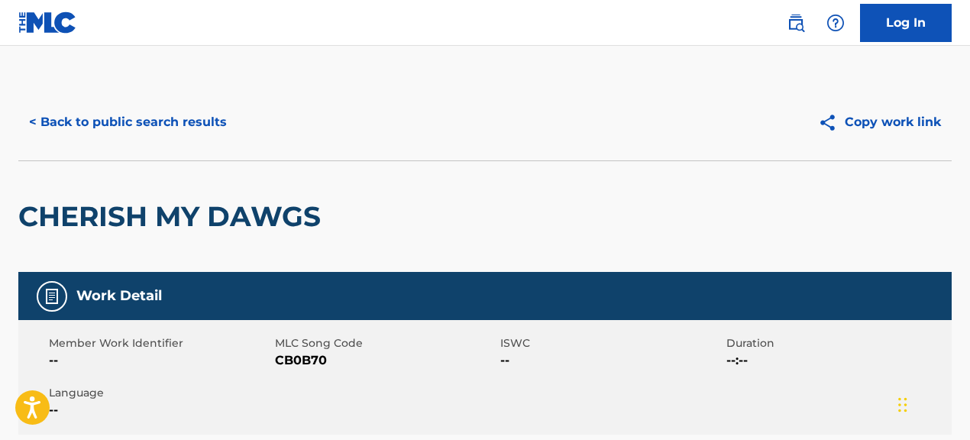
click at [165, 122] on button "< Back to public search results" at bounding box center [127, 122] width 219 height 38
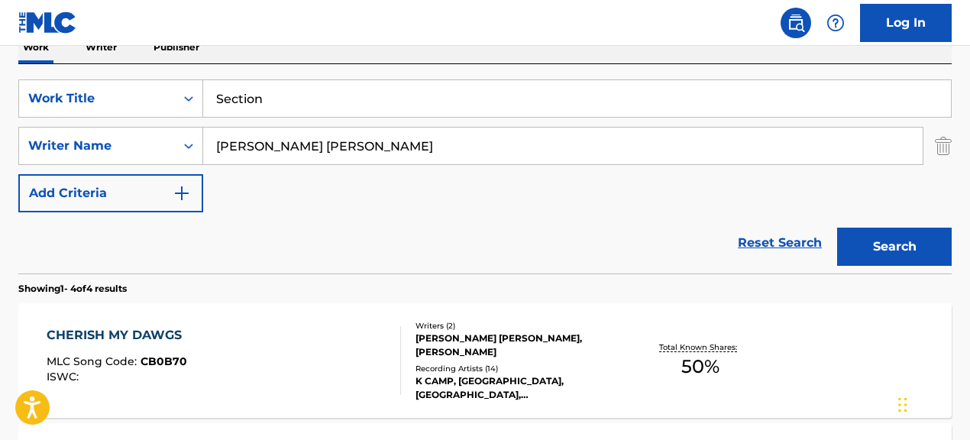
scroll to position [272, 0]
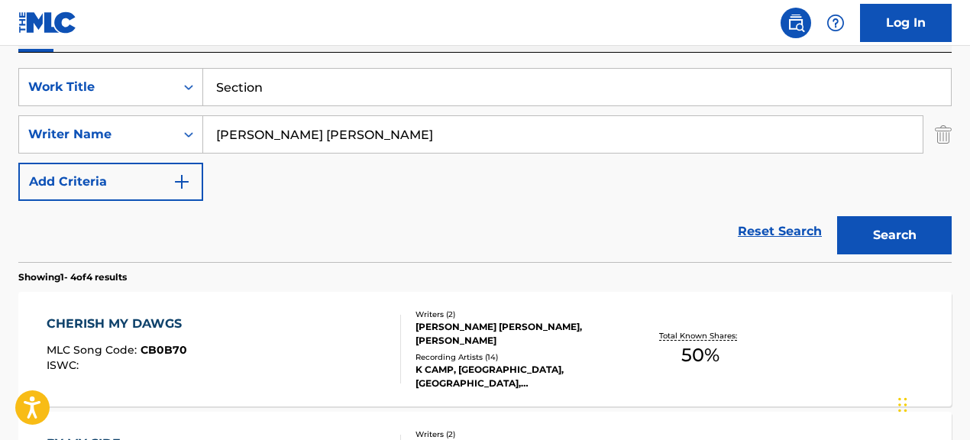
drag, startPoint x: 301, startPoint y: 124, endPoint x: 255, endPoint y: 121, distance: 45.9
click at [255, 121] on input "[PERSON_NAME] [PERSON_NAME]" at bounding box center [562, 134] width 719 height 37
click at [837, 216] on button "Search" at bounding box center [894, 235] width 115 height 38
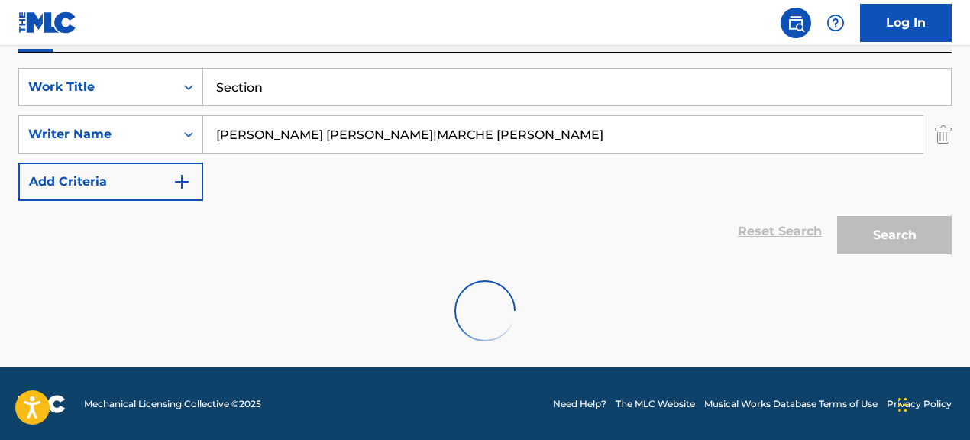
scroll to position [223, 0]
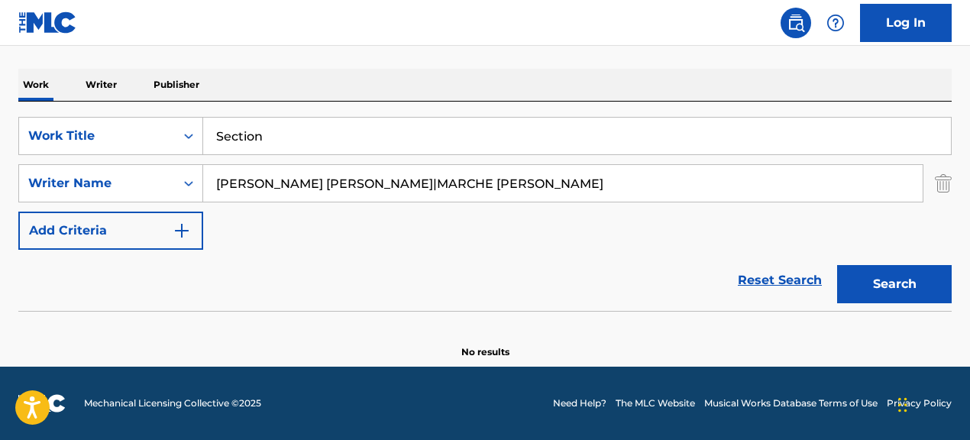
drag, startPoint x: 418, startPoint y: 188, endPoint x: 802, endPoint y: 206, distance: 384.6
click at [802, 206] on div "SearchWithCriteria067cec01-09cc-4ec2-810e-fd4c6bc22cfc Work Title Section Searc…" at bounding box center [484, 183] width 933 height 133
type input "[PERSON_NAME] [PERSON_NAME]"
click at [837, 265] on button "Search" at bounding box center [894, 284] width 115 height 38
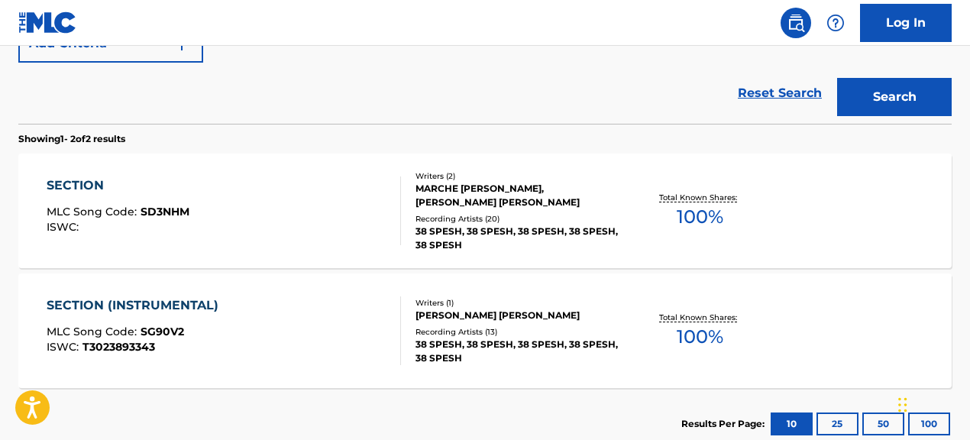
scroll to position [424, 0]
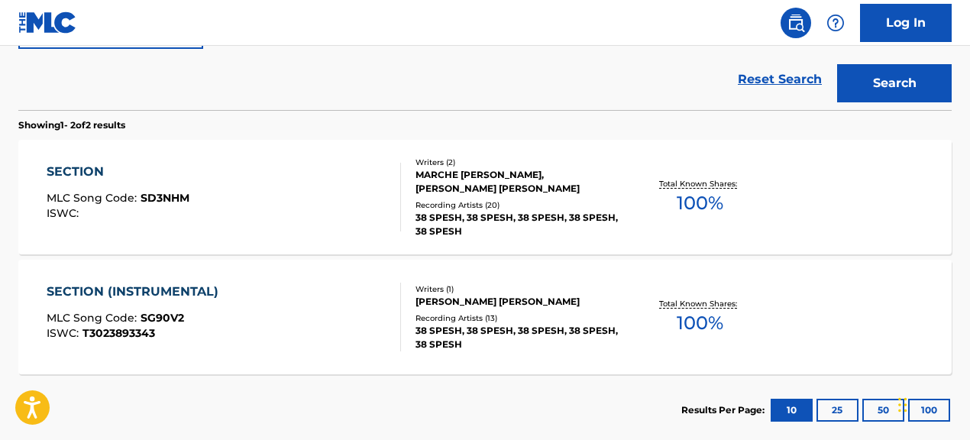
click at [312, 207] on div "SECTION MLC Song Code : SD3NHM ISWC :" at bounding box center [224, 197] width 354 height 69
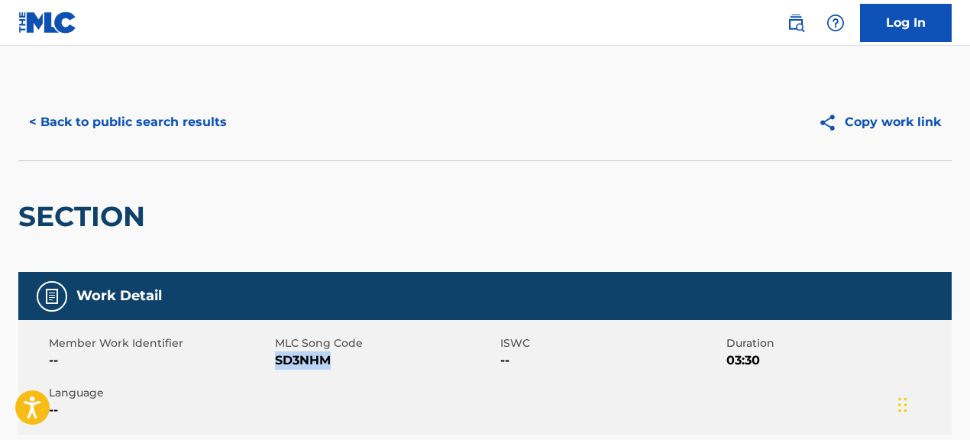
drag, startPoint x: 275, startPoint y: 358, endPoint x: 450, endPoint y: 374, distance: 175.6
click at [457, 375] on div "Member Work Identifier -- MLC Song Code SD3NHM ISWC -- Duration 03:30 Language …" at bounding box center [484, 377] width 933 height 115
click at [176, 113] on button "< Back to public search results" at bounding box center [127, 122] width 219 height 38
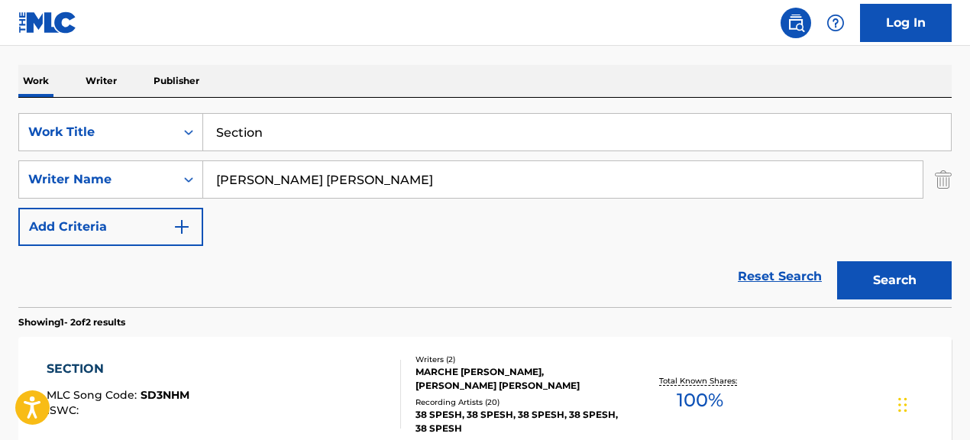
scroll to position [228, 0]
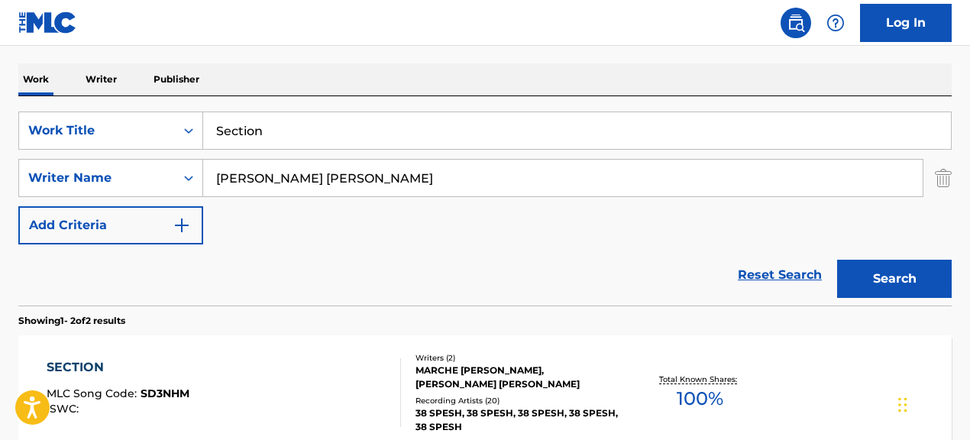
drag, startPoint x: 437, startPoint y: 135, endPoint x: 341, endPoint y: 128, distance: 95.8
click at [341, 128] on input "Section" at bounding box center [577, 130] width 748 height 37
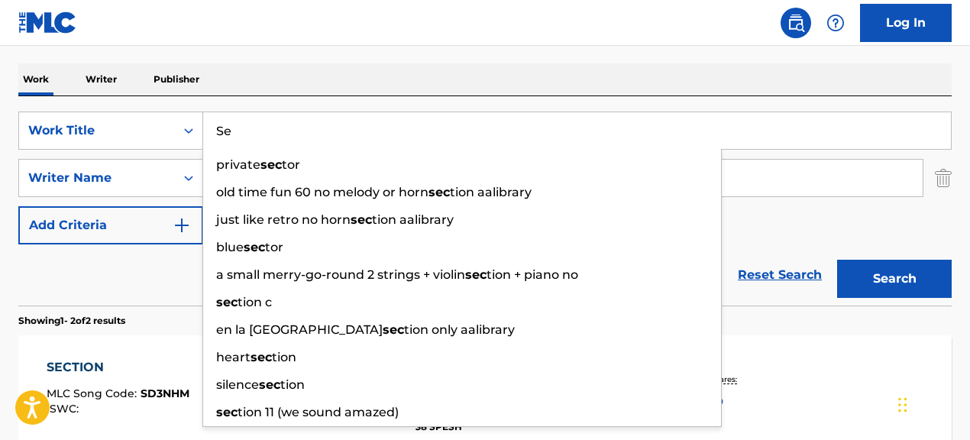
type input "S"
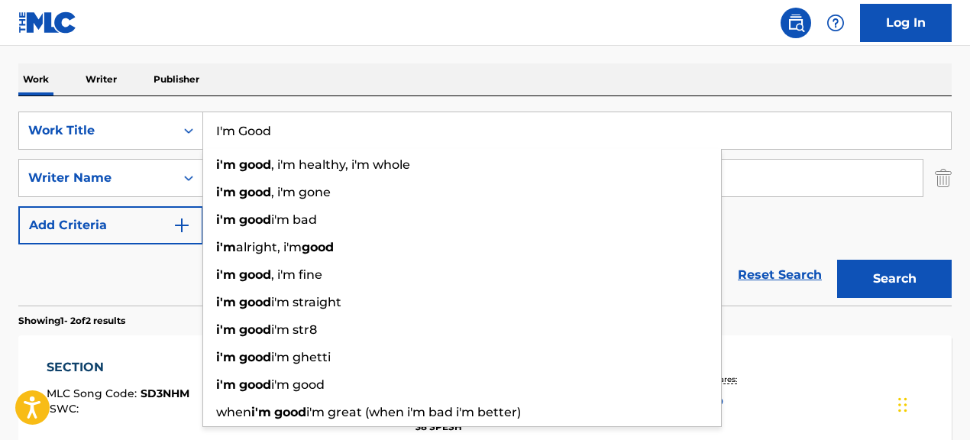
type input "I'm Good"
click at [110, 293] on div "Reset Search Search" at bounding box center [484, 274] width 933 height 61
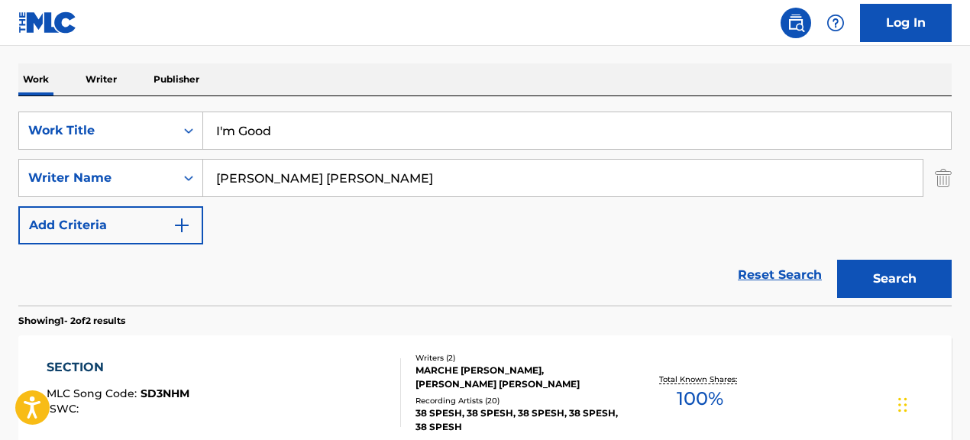
click at [450, 173] on input "[PERSON_NAME] [PERSON_NAME]" at bounding box center [562, 178] width 719 height 37
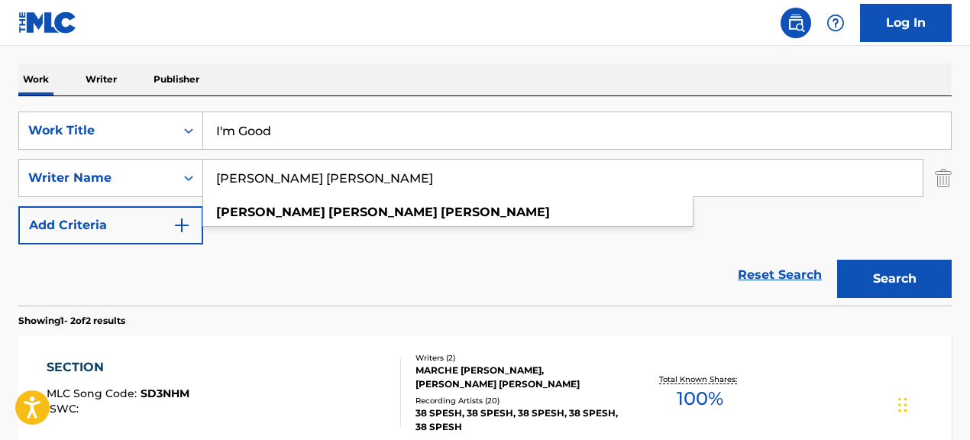
click at [450, 173] on input "[PERSON_NAME] [PERSON_NAME]" at bounding box center [562, 178] width 719 height 37
drag, startPoint x: 450, startPoint y: 183, endPoint x: 239, endPoint y: 162, distance: 211.9
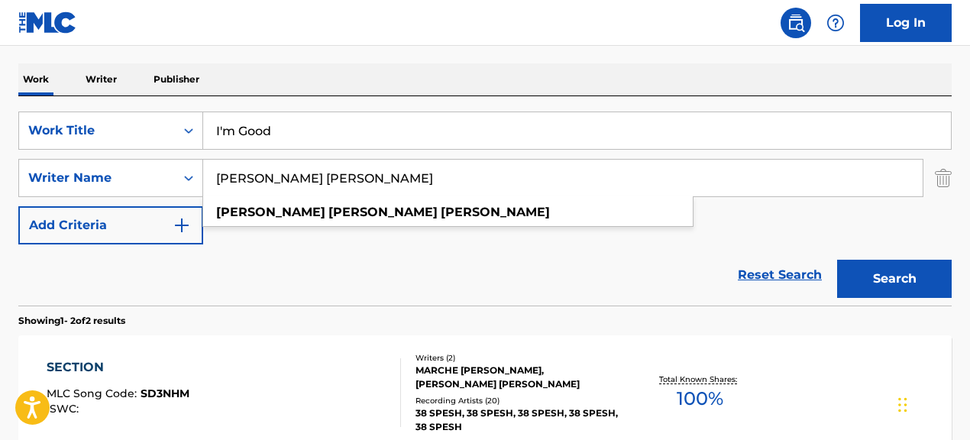
click at [239, 162] on input "[PERSON_NAME] [PERSON_NAME]" at bounding box center [562, 178] width 719 height 37
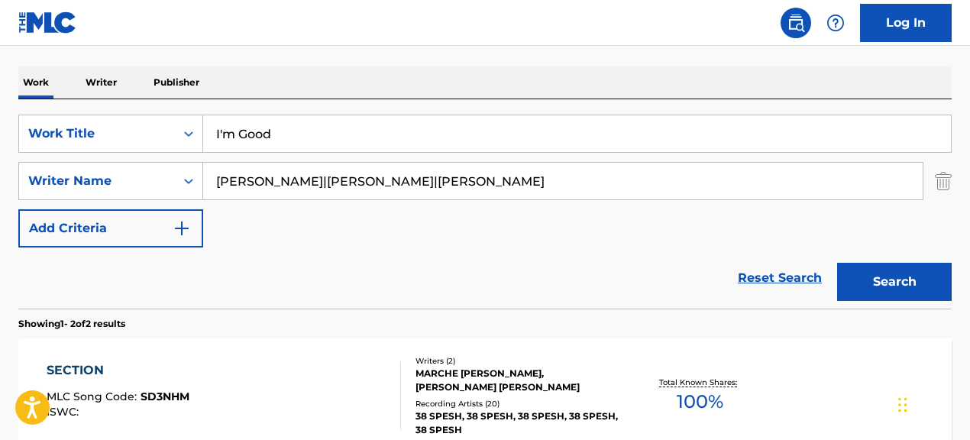
drag, startPoint x: 369, startPoint y: 184, endPoint x: 662, endPoint y: 208, distance: 294.3
click at [662, 208] on div "SearchWithCriteria067cec01-09cc-4ec2-810e-fd4c6bc22cfc Work Title I'm Good Sear…" at bounding box center [484, 181] width 933 height 133
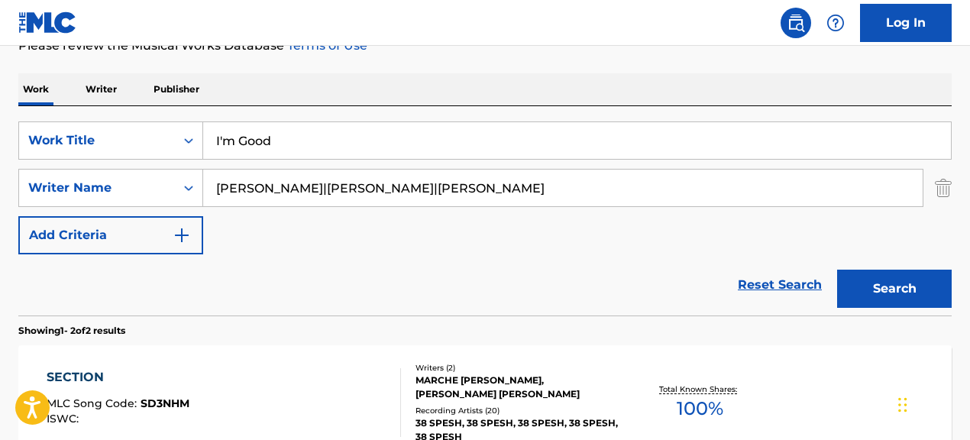
scroll to position [216, 0]
drag, startPoint x: 368, startPoint y: 195, endPoint x: 859, endPoint y: 213, distance: 490.7
click at [859, 213] on div "SearchWithCriteria067cec01-09cc-4ec2-810e-fd4c6bc22cfc Work Title I'm Good Sear…" at bounding box center [484, 188] width 933 height 133
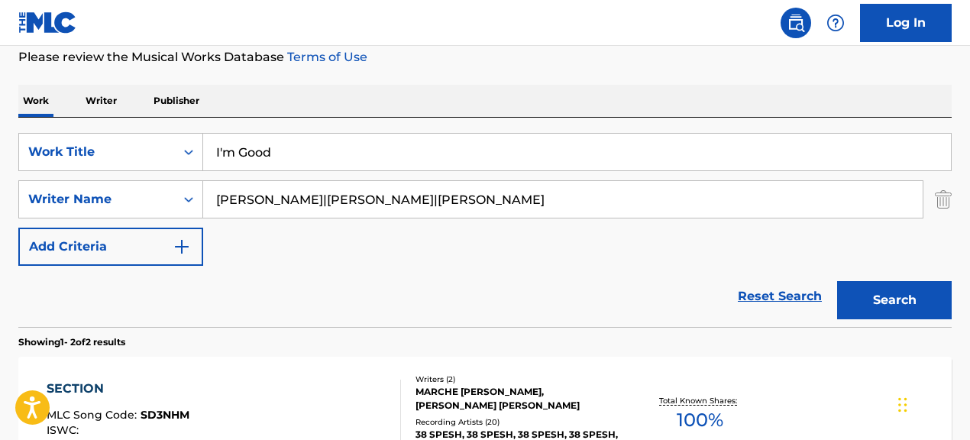
scroll to position [204, 0]
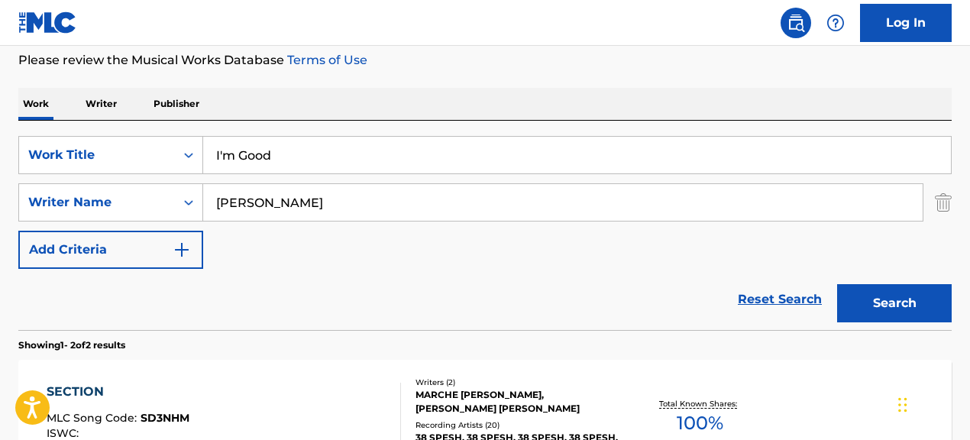
type input "[PERSON_NAME]"
click at [837, 284] on button "Search" at bounding box center [894, 303] width 115 height 38
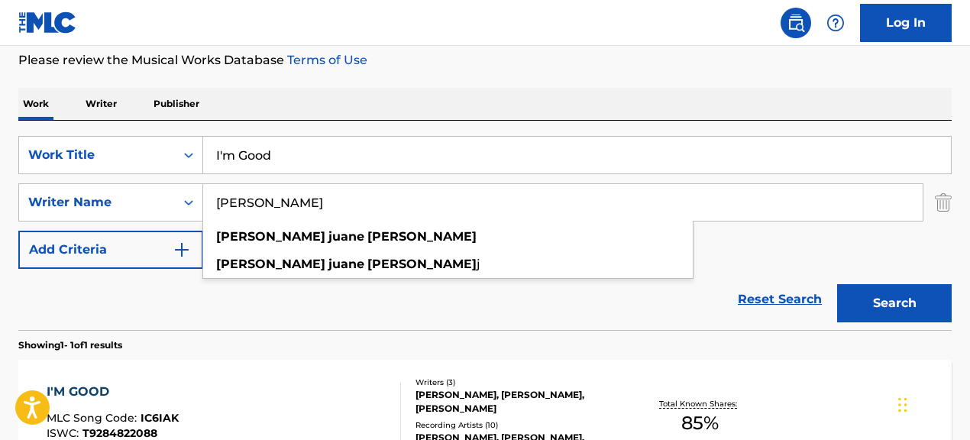
click at [427, 332] on section "Showing 1 - 1 of 1 results" at bounding box center [484, 341] width 933 height 22
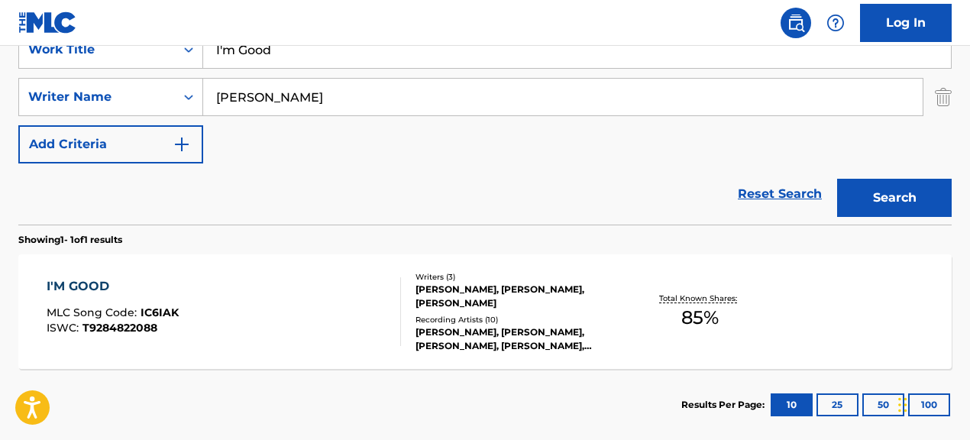
scroll to position [310, 0]
click at [513, 331] on div "[PERSON_NAME], [PERSON_NAME],[PERSON_NAME], [PERSON_NAME], [PERSON_NAME], [PERS…" at bounding box center [519, 338] width 207 height 27
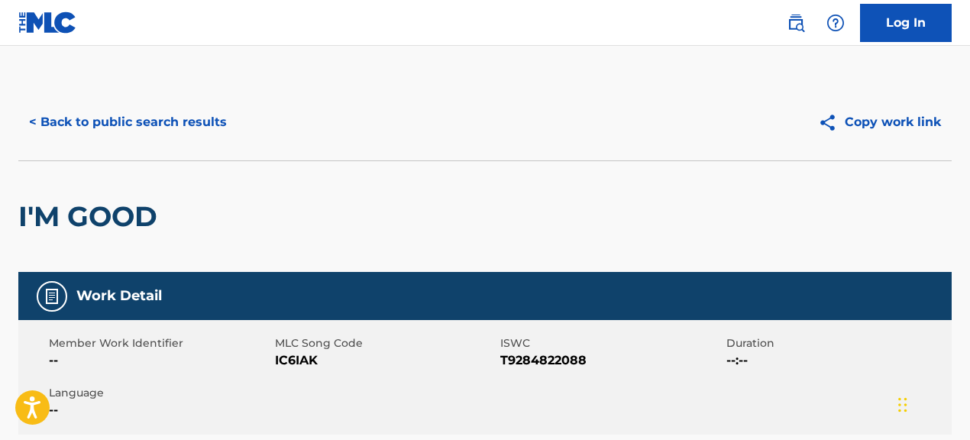
drag, startPoint x: 274, startPoint y: 361, endPoint x: 393, endPoint y: 363, distance: 119.2
click at [393, 363] on span "IC6IAK" at bounding box center [386, 360] width 222 height 18
drag, startPoint x: 325, startPoint y: 365, endPoint x: 395, endPoint y: 369, distance: 70.4
click at [395, 369] on span "IC6IAK" at bounding box center [386, 360] width 222 height 18
click at [225, 124] on button "< Back to public search results" at bounding box center [127, 122] width 219 height 38
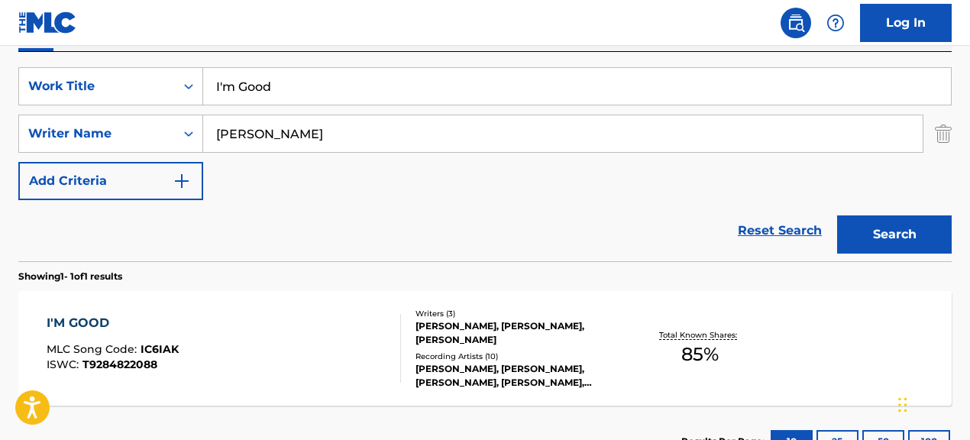
scroll to position [269, 0]
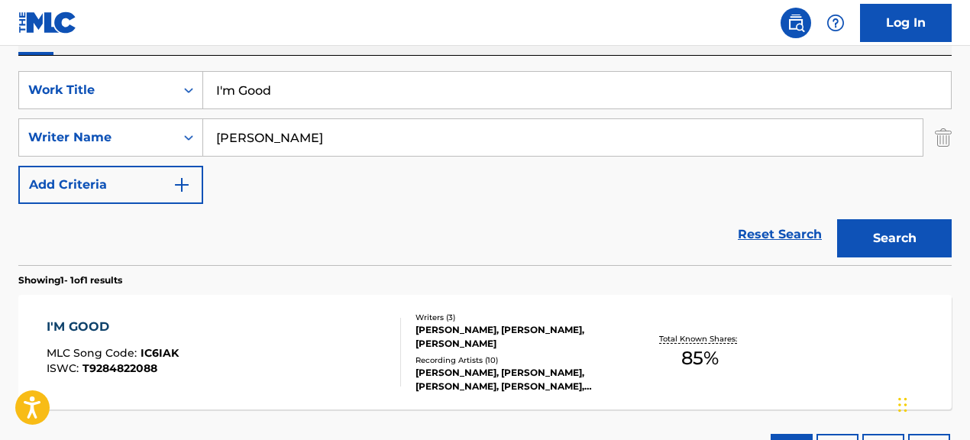
drag, startPoint x: 318, startPoint y: 91, endPoint x: 137, endPoint y: 59, distance: 183.8
click at [166, 70] on div "SearchWithCriteria067cec01-09cc-4ec2-810e-fd4c6bc22cfc Work Title I'm Good Sear…" at bounding box center [484, 160] width 933 height 209
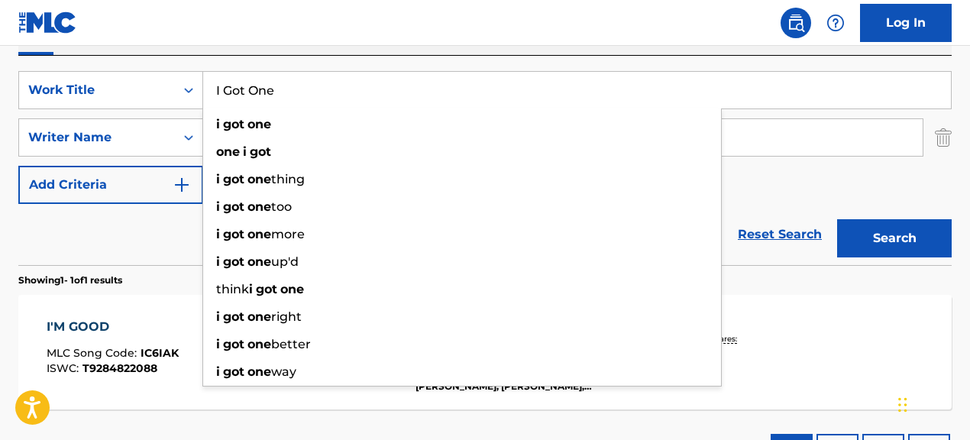
type input "I Got One"
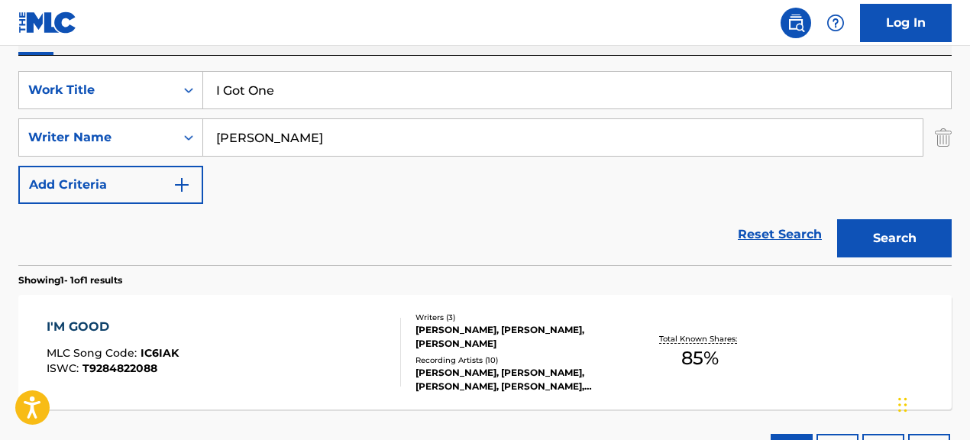
click at [749, 201] on div "SearchWithCriteria067cec01-09cc-4ec2-810e-fd4c6bc22cfc Work Title I Got One Sea…" at bounding box center [484, 137] width 933 height 133
drag, startPoint x: 399, startPoint y: 142, endPoint x: 286, endPoint y: 125, distance: 114.3
click at [299, 130] on input "[PERSON_NAME]" at bounding box center [562, 137] width 719 height 37
type input ""[PERSON_NAME]""
click at [837, 219] on button "Search" at bounding box center [894, 238] width 115 height 38
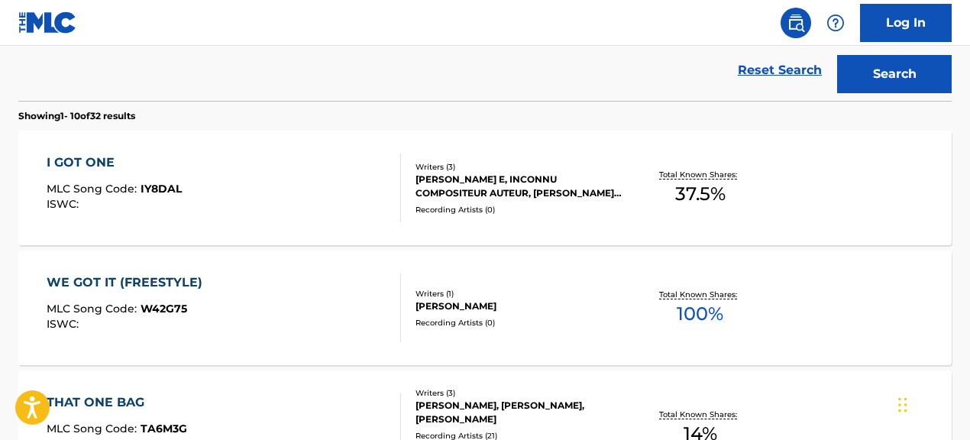
scroll to position [434, 0]
click at [504, 211] on div "Recording Artists ( 0 )" at bounding box center [519, 208] width 207 height 11
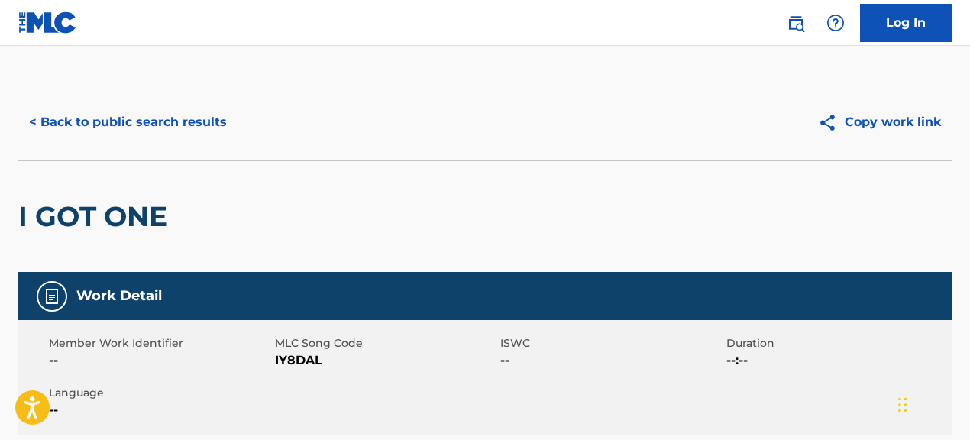
drag, startPoint x: 274, startPoint y: 363, endPoint x: 379, endPoint y: 368, distance: 104.8
click at [379, 368] on span "IY8DAL" at bounding box center [386, 360] width 222 height 18
drag, startPoint x: 273, startPoint y: 361, endPoint x: 336, endPoint y: 364, distance: 63.5
click at [336, 364] on div "Member Work Identifier -- MLC Song Code IY8DAL ISWC -- Duration --:-- Language …" at bounding box center [484, 377] width 933 height 115
drag, startPoint x: 336, startPoint y: 364, endPoint x: 296, endPoint y: 367, distance: 40.5
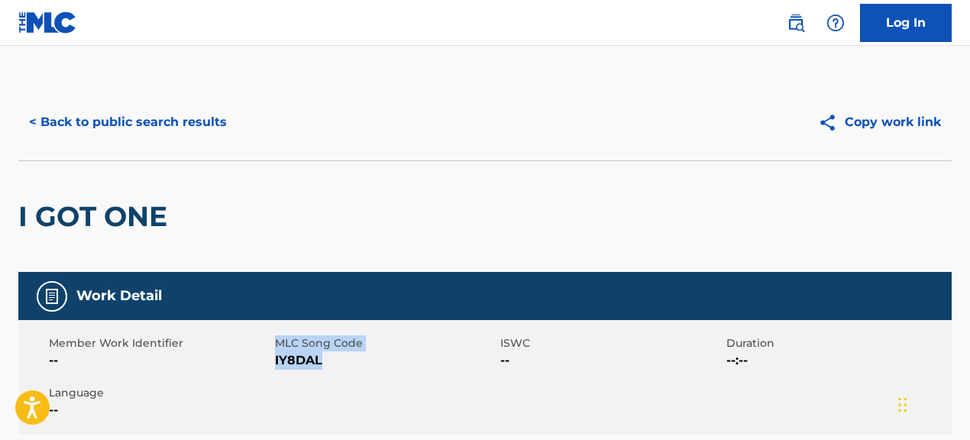
click at [336, 364] on span "IY8DAL" at bounding box center [386, 360] width 222 height 18
drag, startPoint x: 276, startPoint y: 359, endPoint x: 380, endPoint y: 366, distance: 104.1
click at [380, 366] on span "IY8DAL" at bounding box center [386, 360] width 222 height 18
click at [179, 128] on button "< Back to public search results" at bounding box center [127, 122] width 219 height 38
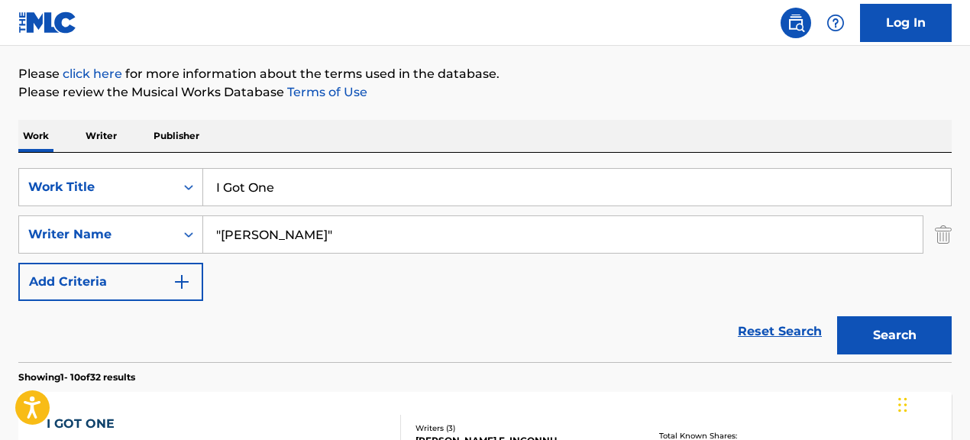
drag, startPoint x: 216, startPoint y: 194, endPoint x: 370, endPoint y: 199, distance: 153.6
click at [370, 199] on input "I Got One" at bounding box center [577, 187] width 748 height 37
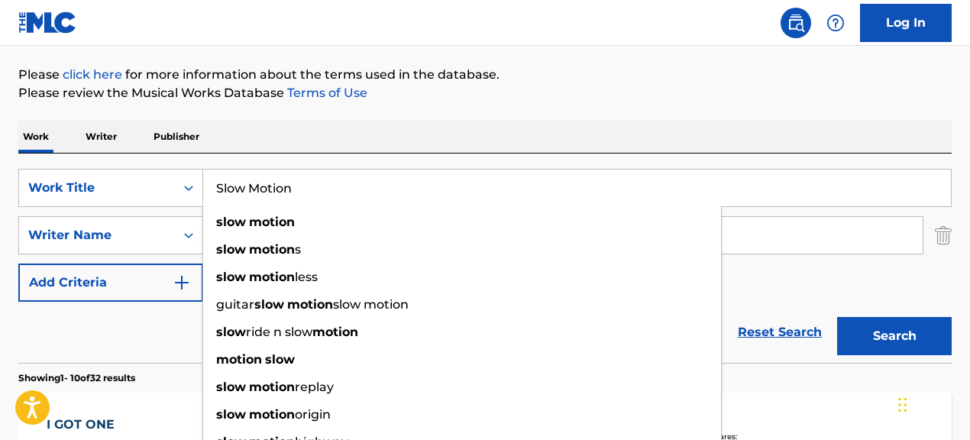
type input "Slow Motion"
click at [139, 324] on div "Reset Search Search" at bounding box center [484, 332] width 933 height 61
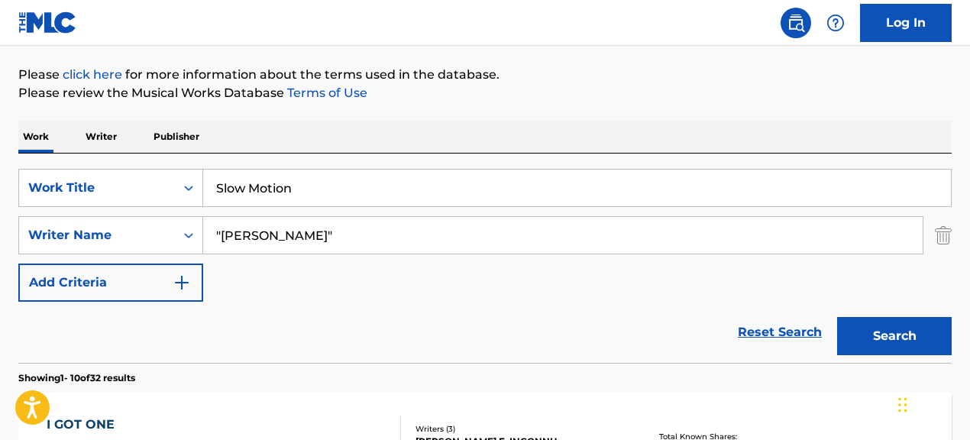
drag, startPoint x: 420, startPoint y: 243, endPoint x: 235, endPoint y: 234, distance: 185.1
click at [233, 234] on input ""[PERSON_NAME]"" at bounding box center [562, 235] width 719 height 37
type input """
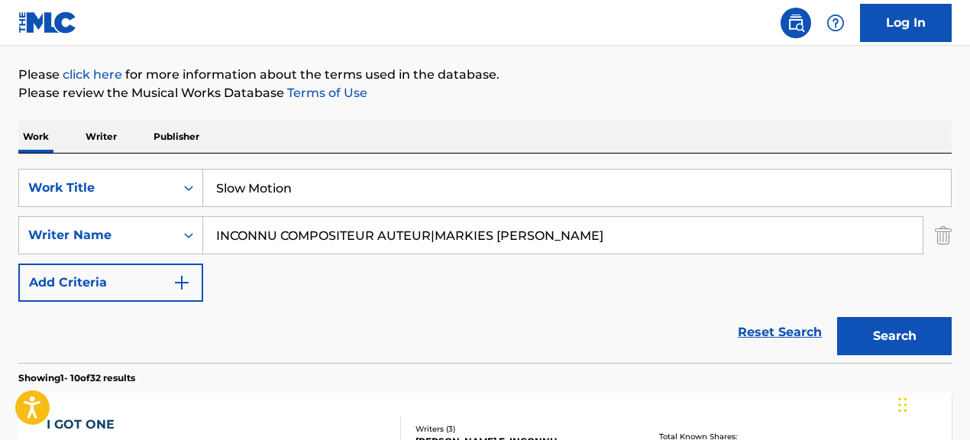
scroll to position [178, 0]
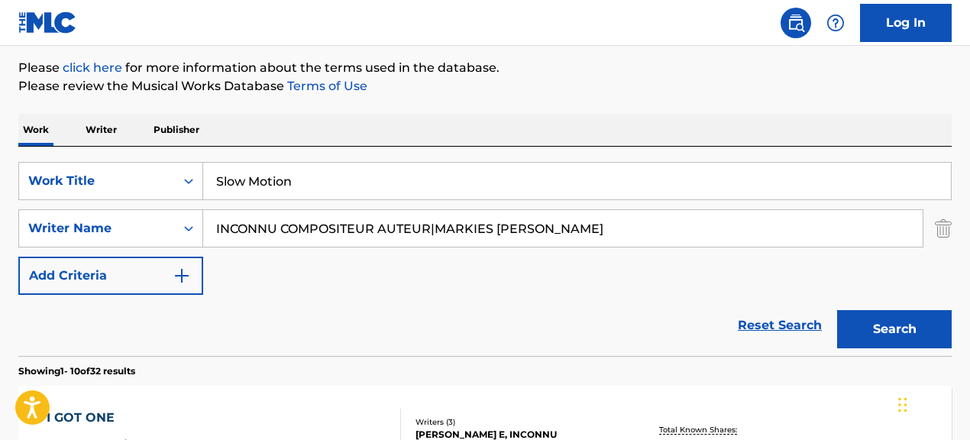
drag, startPoint x: 437, startPoint y: 236, endPoint x: 223, endPoint y: 233, distance: 213.9
click at [223, 233] on input "INCONNU COMPOSITEUR AUTEUR|MARKIES [PERSON_NAME]" at bounding box center [562, 228] width 719 height 37
type input "MARKIES [PERSON_NAME]"
click at [837, 310] on button "Search" at bounding box center [894, 329] width 115 height 38
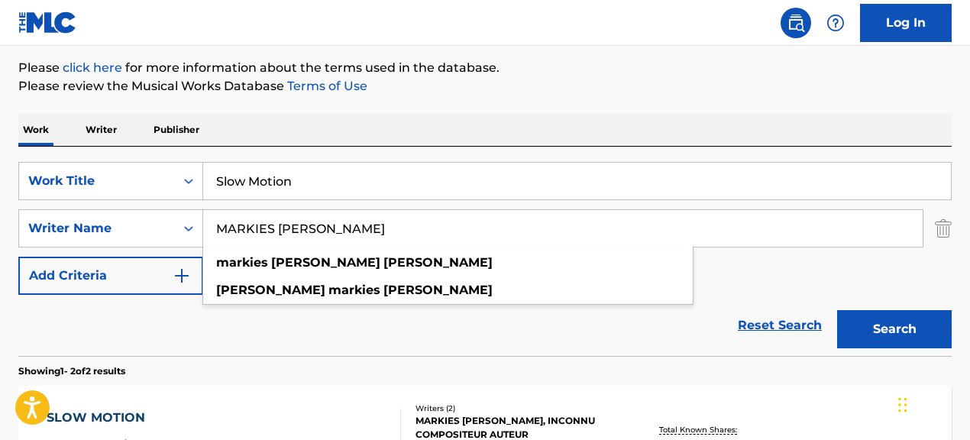
click at [372, 327] on div "Reset Search Search" at bounding box center [484, 325] width 933 height 61
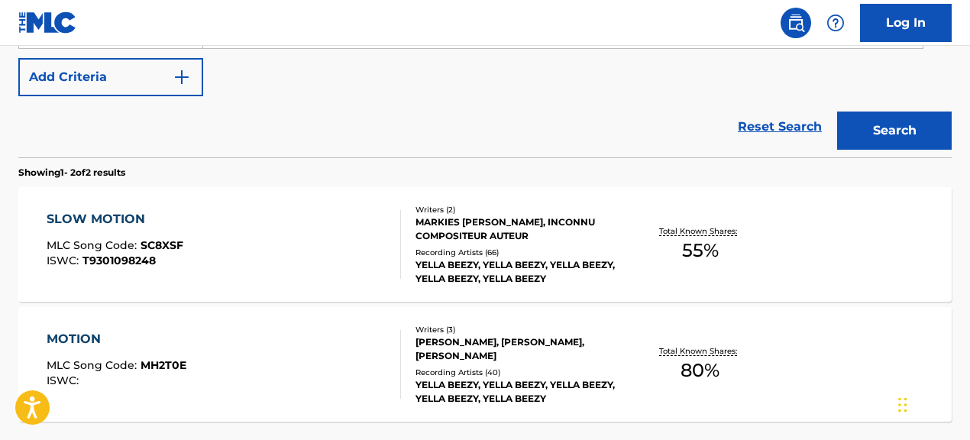
scroll to position [373, 0]
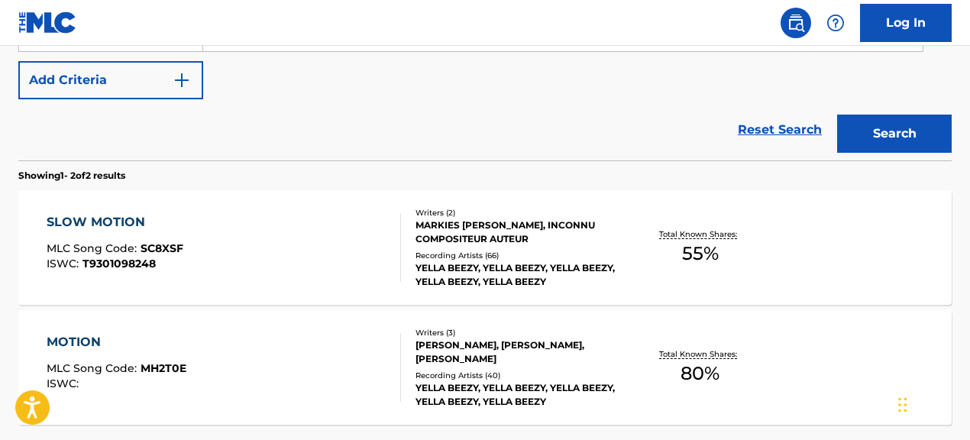
click at [396, 261] on div at bounding box center [394, 247] width 12 height 69
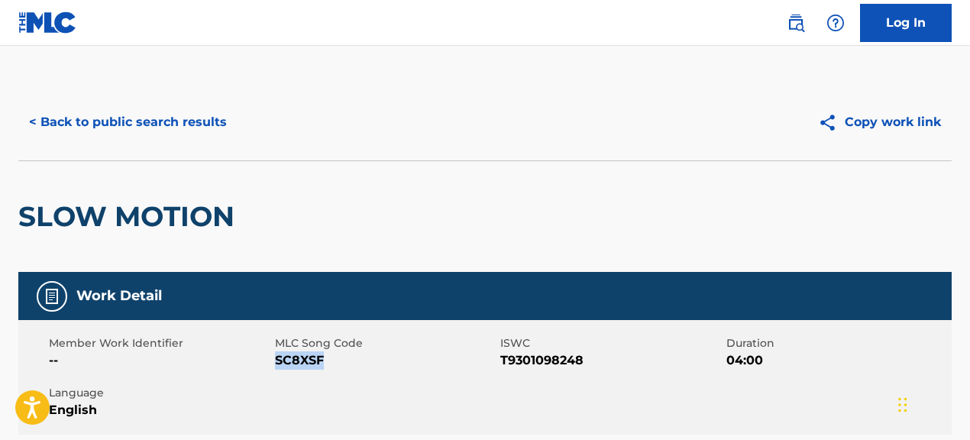
drag, startPoint x: 275, startPoint y: 360, endPoint x: 386, endPoint y: 362, distance: 111.5
click at [386, 362] on span "SC8XSF" at bounding box center [386, 360] width 222 height 18
click at [131, 113] on button "< Back to public search results" at bounding box center [127, 122] width 219 height 38
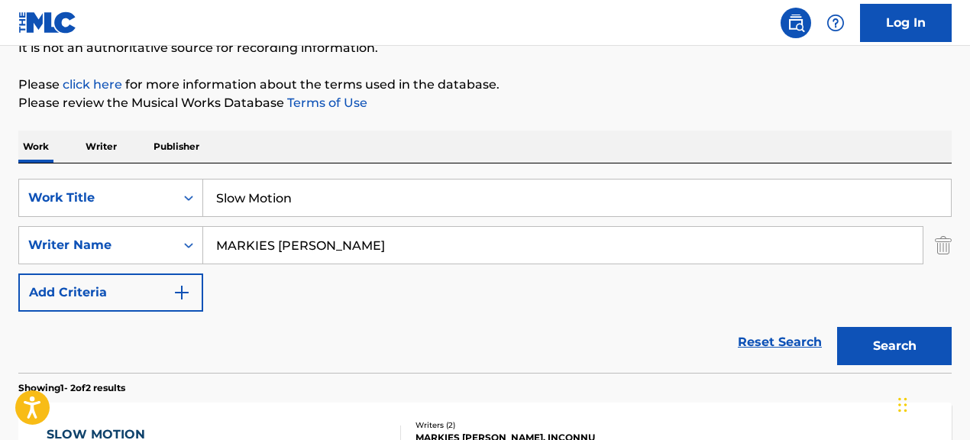
drag, startPoint x: 354, startPoint y: 196, endPoint x: 238, endPoint y: 185, distance: 115.9
click at [245, 187] on input "Slow Motion" at bounding box center [577, 197] width 748 height 37
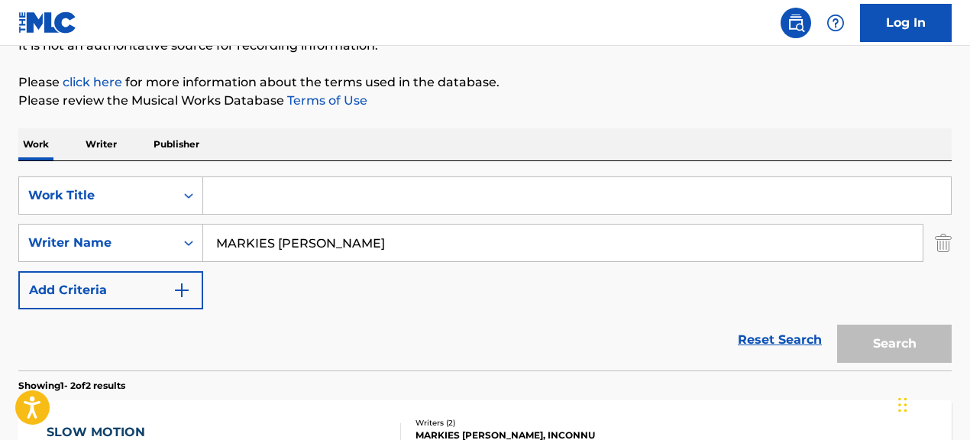
scroll to position [164, 0]
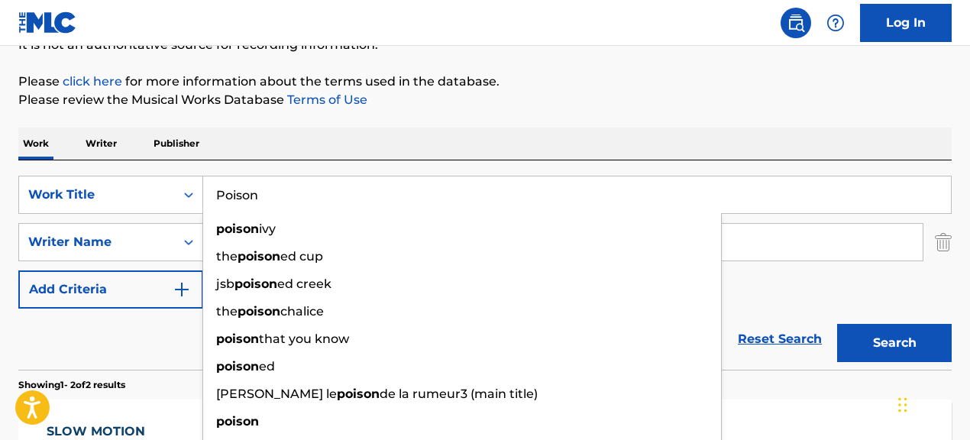
type input "Poison"
drag, startPoint x: 601, startPoint y: 145, endPoint x: 611, endPoint y: 157, distance: 15.2
click at [601, 145] on div "Work Writer Publisher" at bounding box center [484, 144] width 933 height 32
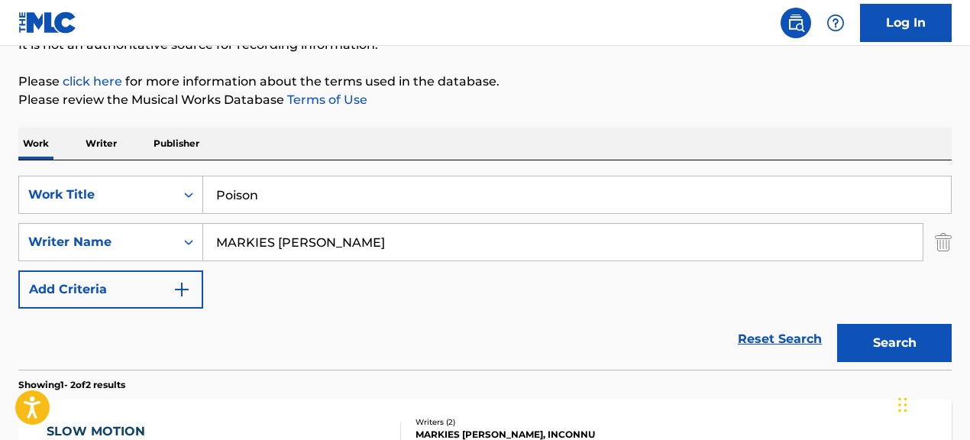
drag, startPoint x: 423, startPoint y: 251, endPoint x: 226, endPoint y: 220, distance: 199.5
click at [226, 220] on div "SearchWithCriteria067cec01-09cc-4ec2-810e-fd4c6bc22cfc Work Title Poison Search…" at bounding box center [484, 242] width 933 height 133
drag, startPoint x: 357, startPoint y: 244, endPoint x: 626, endPoint y: 244, distance: 268.1
click at [626, 244] on input "[PERSON_NAME] TAGO|[PERSON_NAME]|[PERSON_NAME]" at bounding box center [562, 242] width 719 height 37
type input "[PERSON_NAME] TAGO"
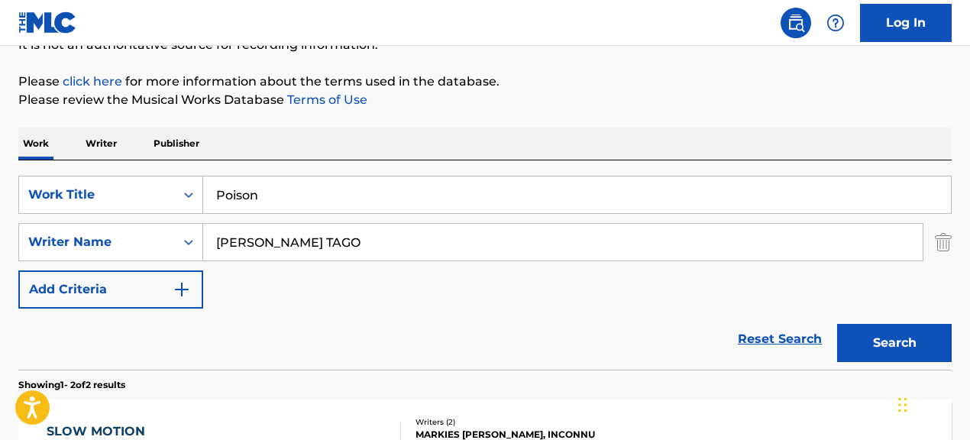
click at [837, 324] on button "Search" at bounding box center [894, 343] width 115 height 38
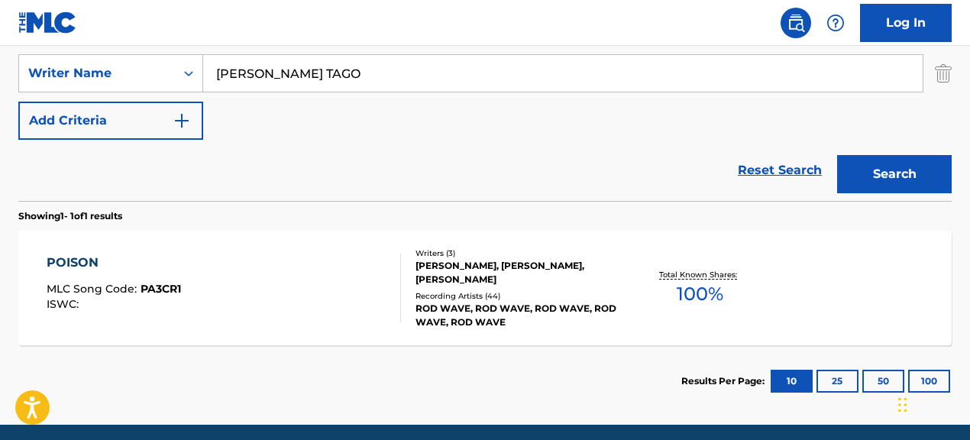
scroll to position [341, 0]
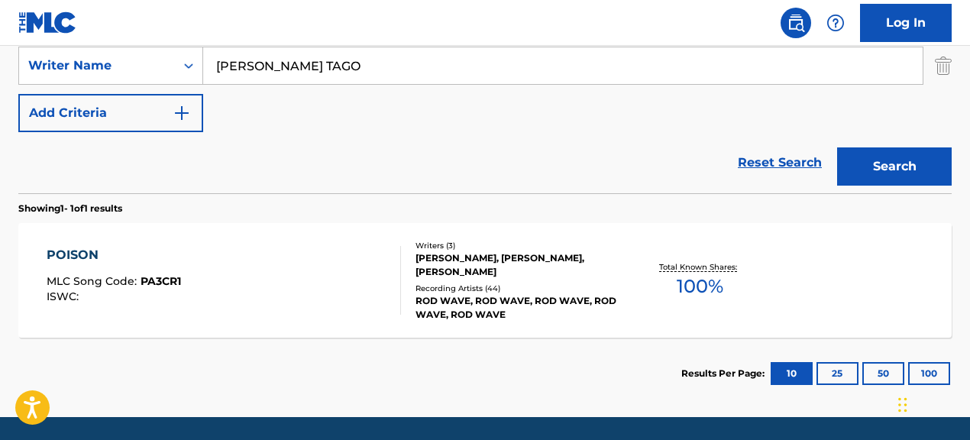
click at [503, 273] on div "[PERSON_NAME], [PERSON_NAME], [PERSON_NAME]" at bounding box center [519, 264] width 207 height 27
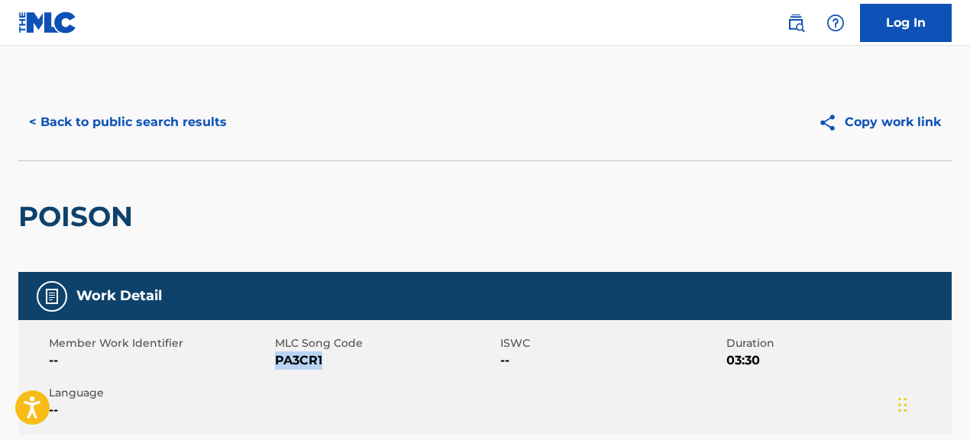
drag, startPoint x: 274, startPoint y: 357, endPoint x: 393, endPoint y: 364, distance: 118.6
click at [393, 364] on span "PA3CR1" at bounding box center [386, 360] width 222 height 18
click at [180, 125] on button "< Back to public search results" at bounding box center [127, 122] width 219 height 38
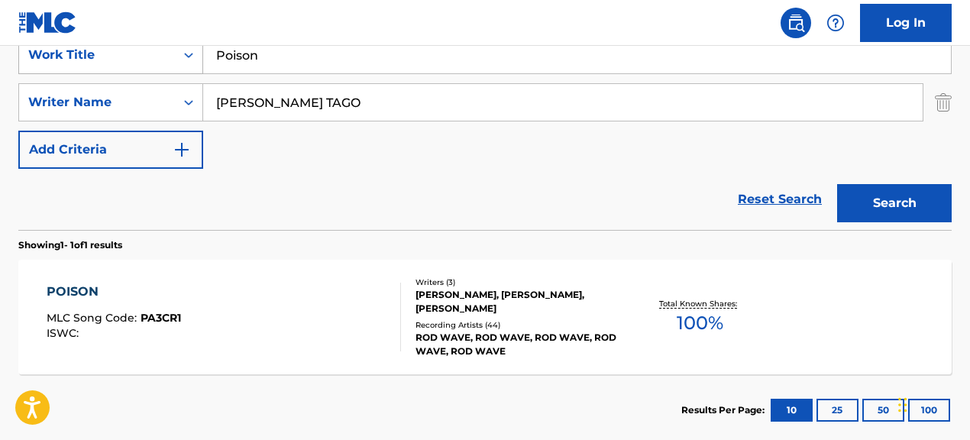
drag, startPoint x: 287, startPoint y: 59, endPoint x: 140, endPoint y: 51, distance: 147.6
click at [148, 53] on div "SearchWithCriteria067cec01-09cc-4ec2-810e-fd4c6bc22cfc Work Title Poison" at bounding box center [484, 55] width 933 height 38
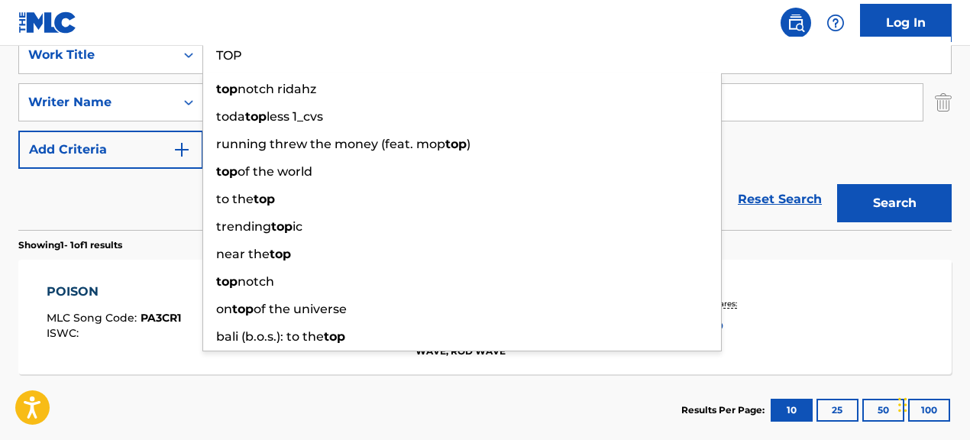
type input "TOP"
drag, startPoint x: 101, startPoint y: 202, endPoint x: 201, endPoint y: 221, distance: 101.9
click at [101, 202] on div "Reset Search Search" at bounding box center [484, 199] width 933 height 61
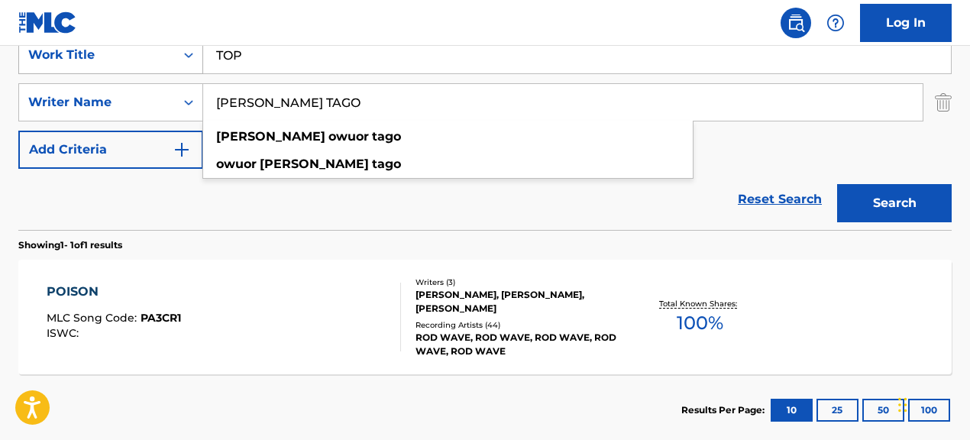
drag, startPoint x: 409, startPoint y: 104, endPoint x: 154, endPoint y: 73, distance: 257.7
click at [205, 88] on input "[PERSON_NAME] TAGO" at bounding box center [562, 102] width 719 height 37
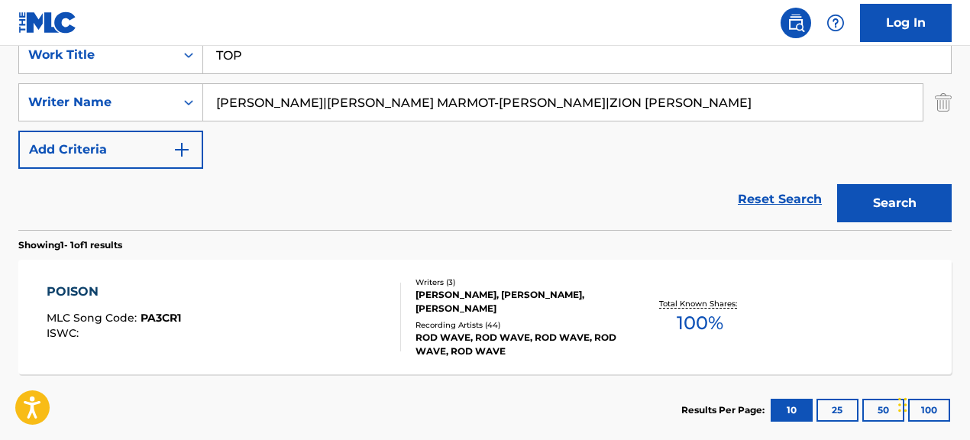
drag, startPoint x: 338, startPoint y: 106, endPoint x: 713, endPoint y: 148, distance: 377.4
click at [713, 148] on div "SearchWithCriteria067cec01-09cc-4ec2-810e-fd4c6bc22cfc Work Title TOP SearchWit…" at bounding box center [484, 102] width 933 height 133
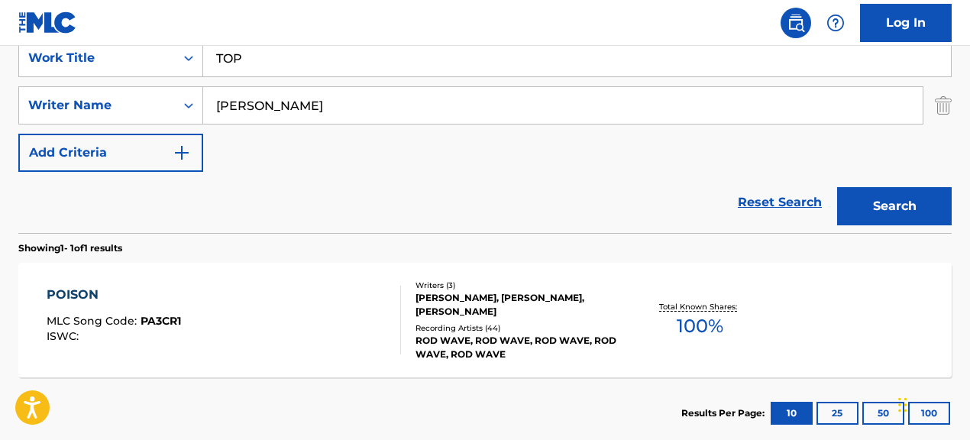
click at [837, 187] on button "Search" at bounding box center [894, 206] width 115 height 38
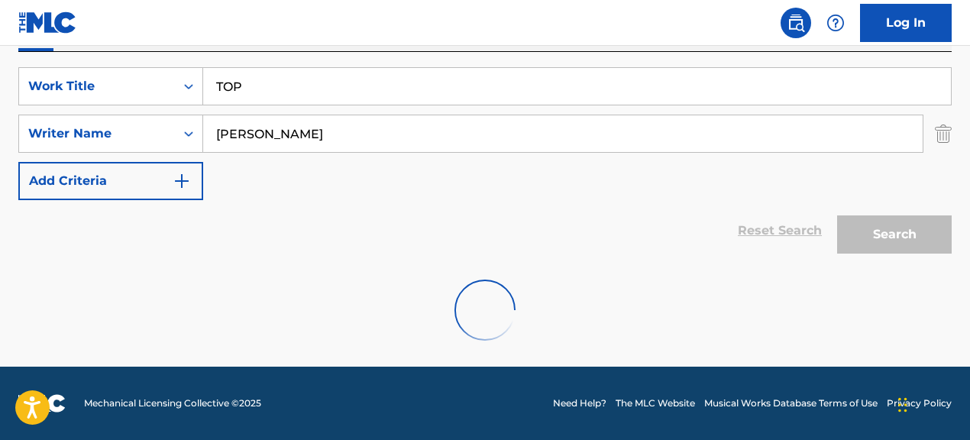
scroll to position [273, 0]
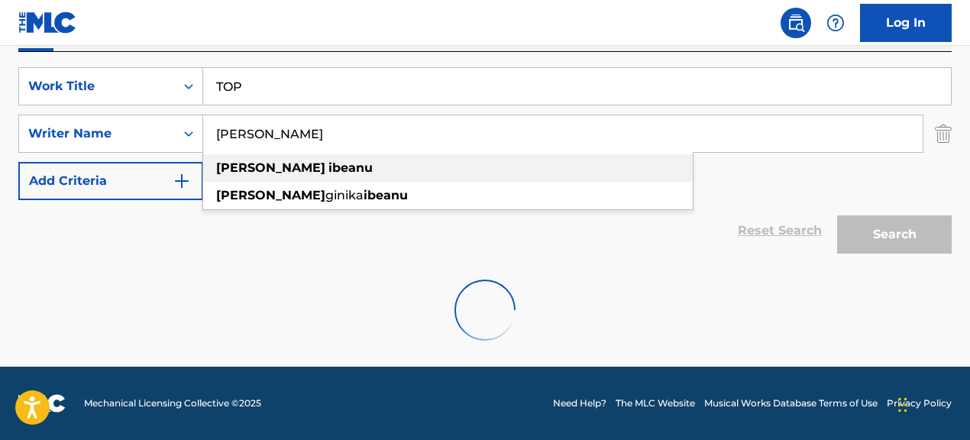
click at [333, 164] on div "[PERSON_NAME]" at bounding box center [448, 167] width 490 height 27
type input "[PERSON_NAME]"
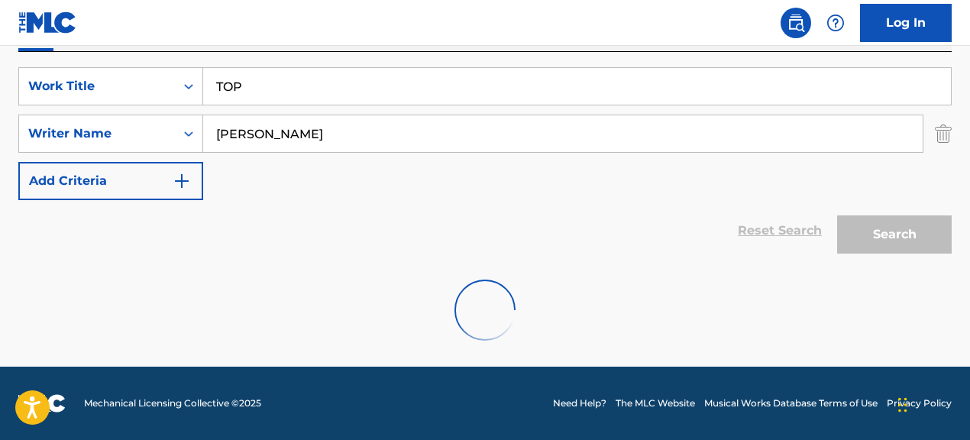
click at [866, 231] on div "Search" at bounding box center [890, 230] width 122 height 61
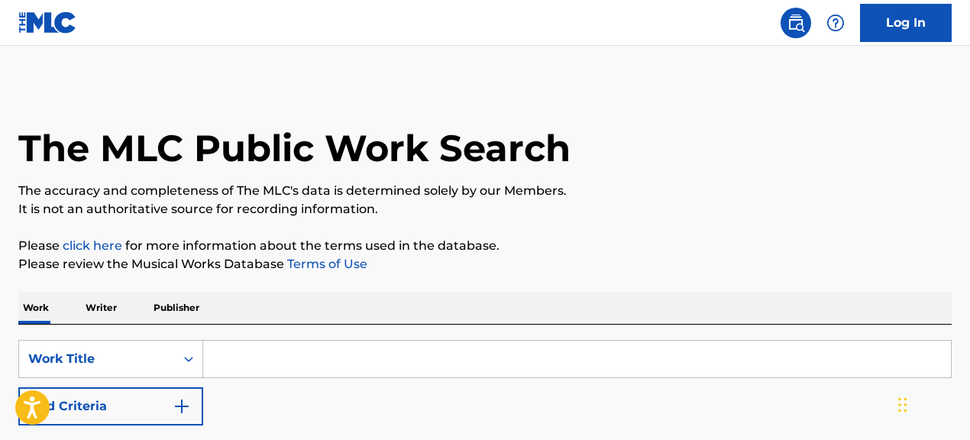
click at [365, 354] on input "Search Form" at bounding box center [577, 359] width 748 height 37
type input "top"
click at [573, 253] on p "Please click here for more information about the terms used in the database." at bounding box center [484, 246] width 933 height 18
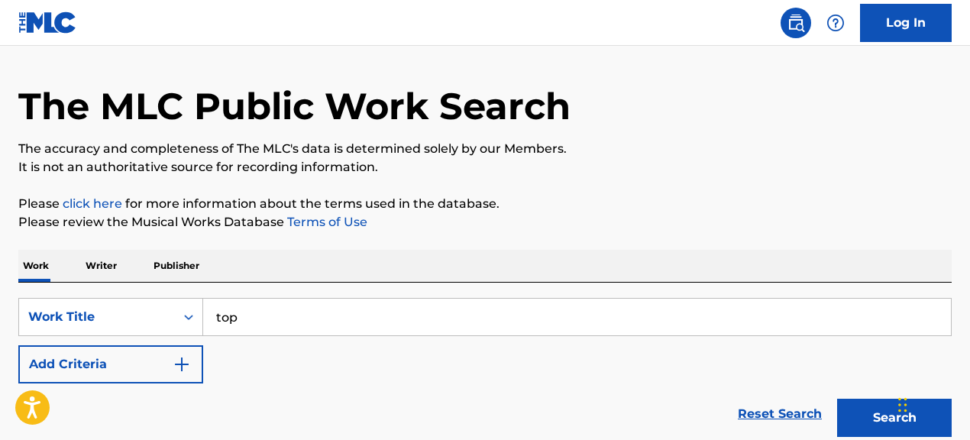
scroll to position [43, 0]
click at [153, 349] on button "Add Criteria" at bounding box center [110, 363] width 185 height 38
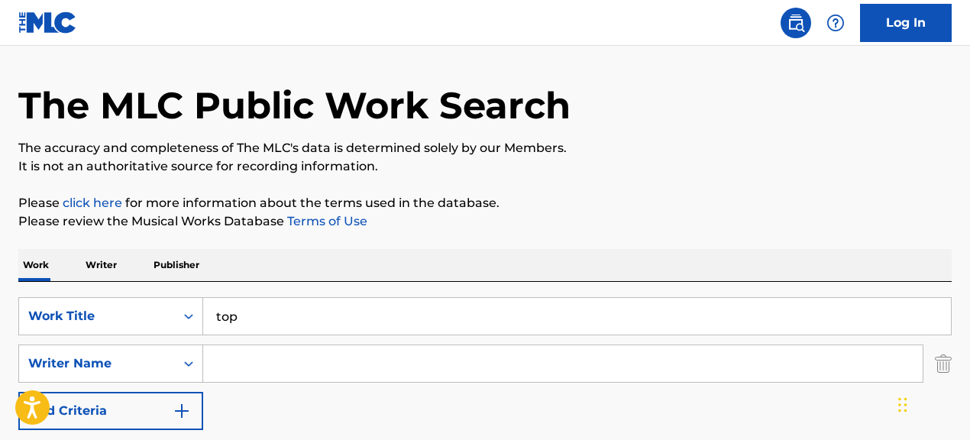
click at [471, 365] on input "Search Form" at bounding box center [562, 363] width 719 height 37
paste input "BRANDON IBEANU|LEVI MARMOT-HATCHETT|ZION AKUSU-FOSTER"
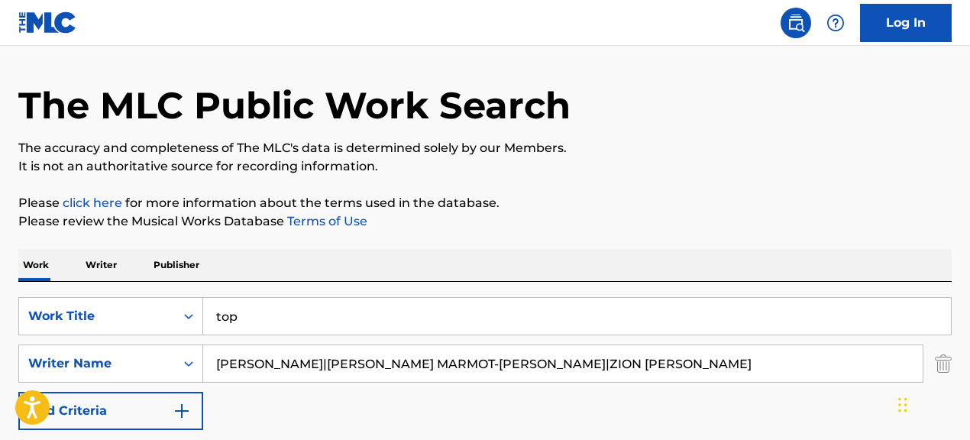
drag, startPoint x: 337, startPoint y: 370, endPoint x: 756, endPoint y: 374, distance: 419.3
click at [756, 374] on input "BRANDON IBEANU|LEVI MARMOT-HATCHETT|ZION AKUSU-FOSTER" at bounding box center [562, 363] width 719 height 37
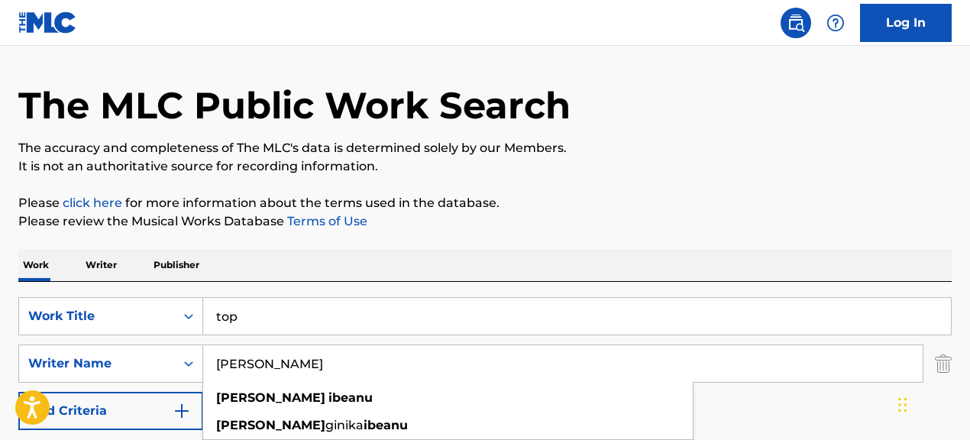
type input "BRANDON IBEANU"
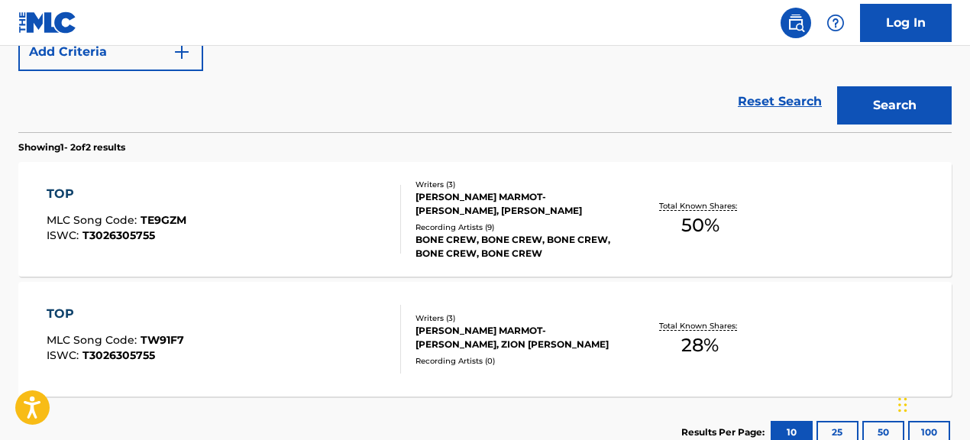
scroll to position [405, 0]
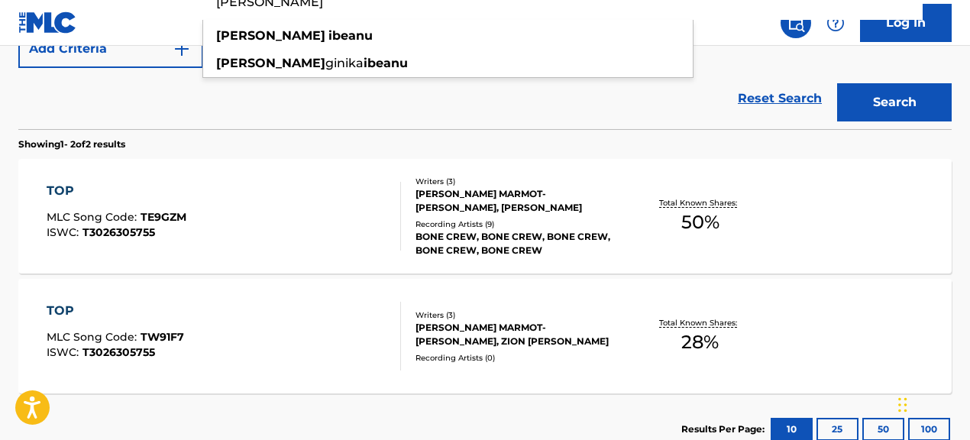
click at [559, 344] on div "LEVI MARMOT-HATCHETT, BRANDON IBEANU, ZION AKUSU-FOSTER" at bounding box center [519, 334] width 207 height 27
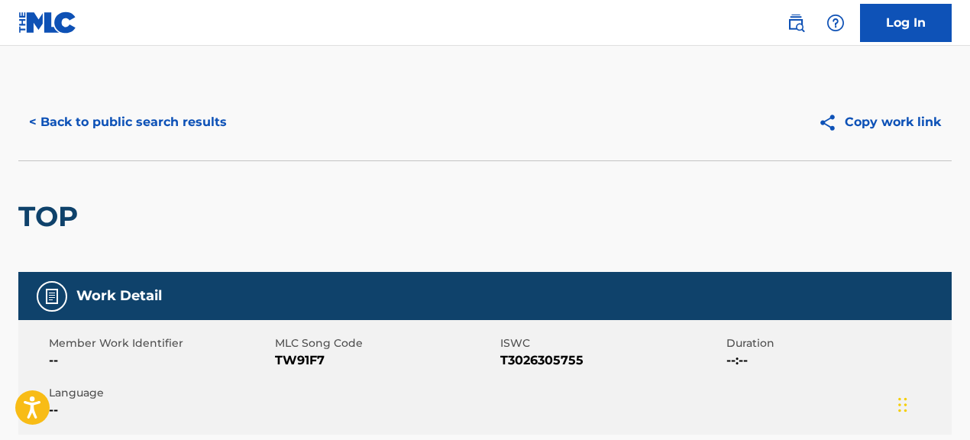
drag, startPoint x: 275, startPoint y: 364, endPoint x: 421, endPoint y: 348, distance: 146.7
click at [421, 348] on div "MLC Song Code TW91F7" at bounding box center [388, 352] width 226 height 34
drag, startPoint x: 275, startPoint y: 363, endPoint x: 433, endPoint y: 359, distance: 158.2
click at [433, 359] on span "TW91F7" at bounding box center [386, 360] width 222 height 18
copy span "TW91F7"
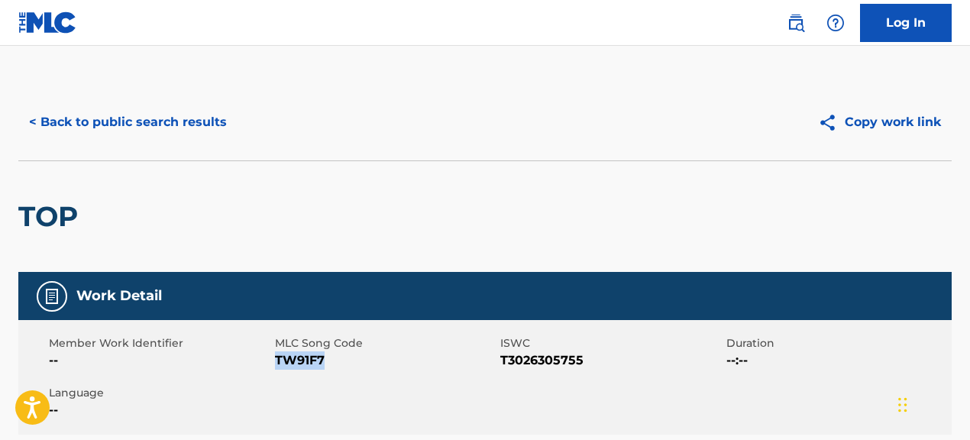
click at [172, 132] on button "< Back to public search results" at bounding box center [127, 122] width 219 height 38
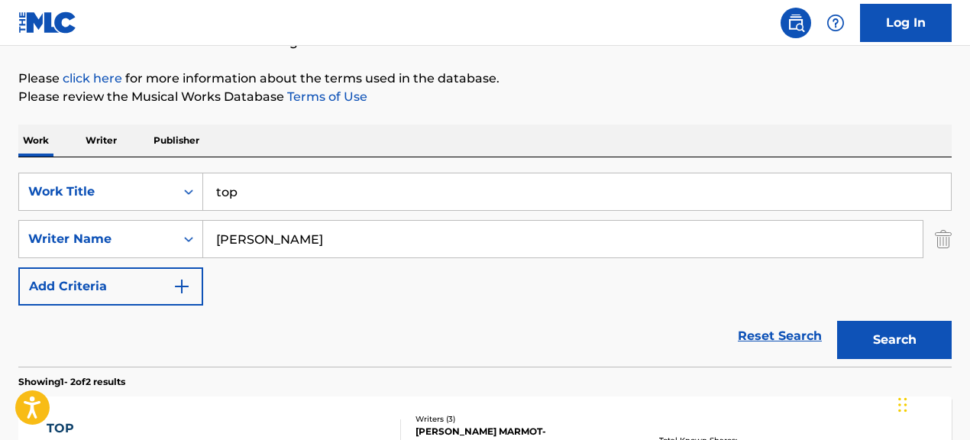
scroll to position [85, 0]
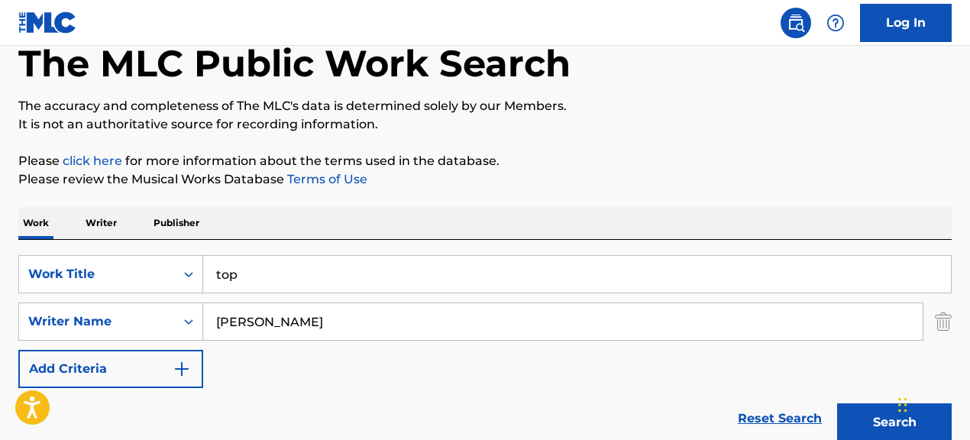
drag, startPoint x: 218, startPoint y: 274, endPoint x: 330, endPoint y: 274, distance: 112.3
click at [330, 274] on input "top" at bounding box center [577, 274] width 748 height 37
paste input "Get Money"
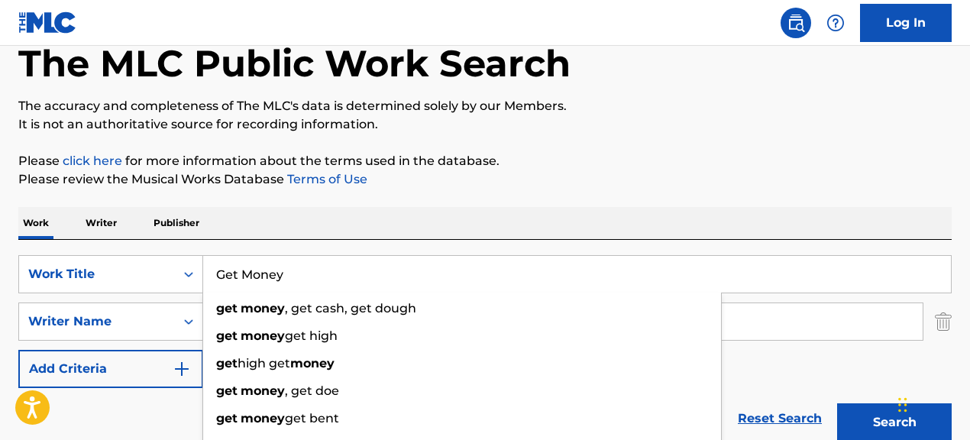
type input "Get Money"
click at [633, 202] on div "The MLC Public Work Search The accuracy and completeness of The MLC's data is d…" at bounding box center [485, 392] width 970 height 786
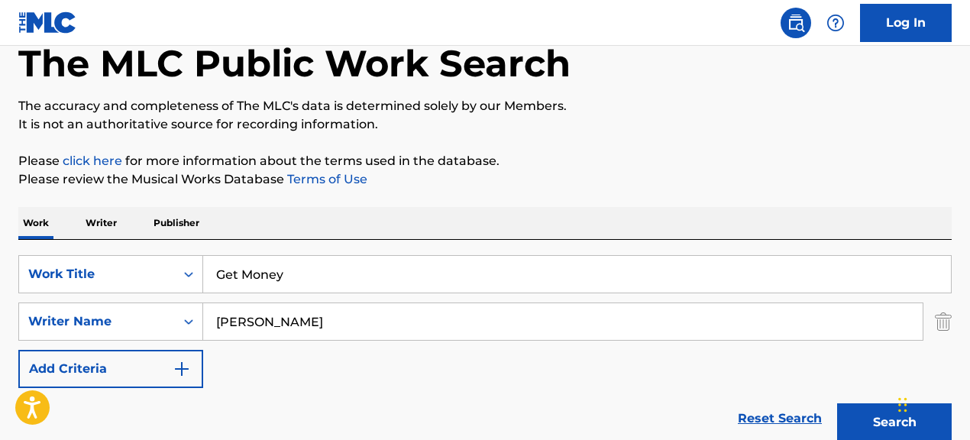
drag, startPoint x: 389, startPoint y: 311, endPoint x: 254, endPoint y: 309, distance: 135.2
click at [254, 309] on input "[PERSON_NAME]" at bounding box center [562, 321] width 719 height 37
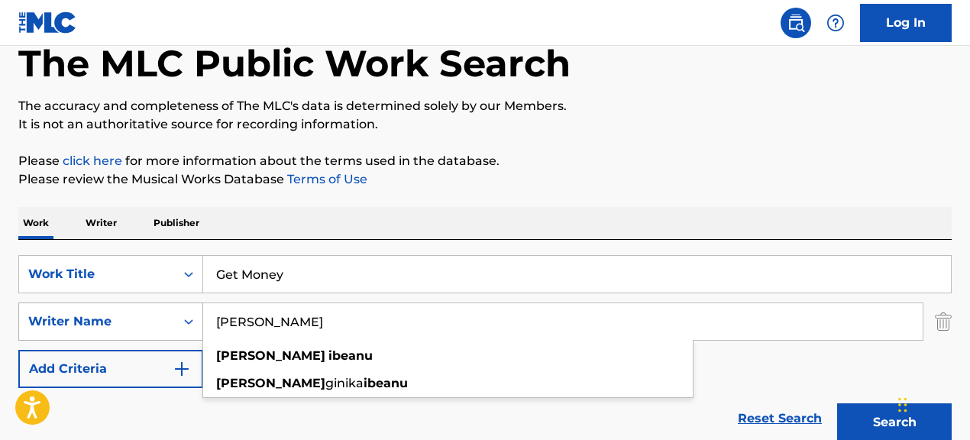
drag, startPoint x: 331, startPoint y: 324, endPoint x: 192, endPoint y: 302, distance: 139.9
click at [212, 303] on input "[PERSON_NAME]" at bounding box center [562, 321] width 719 height 37
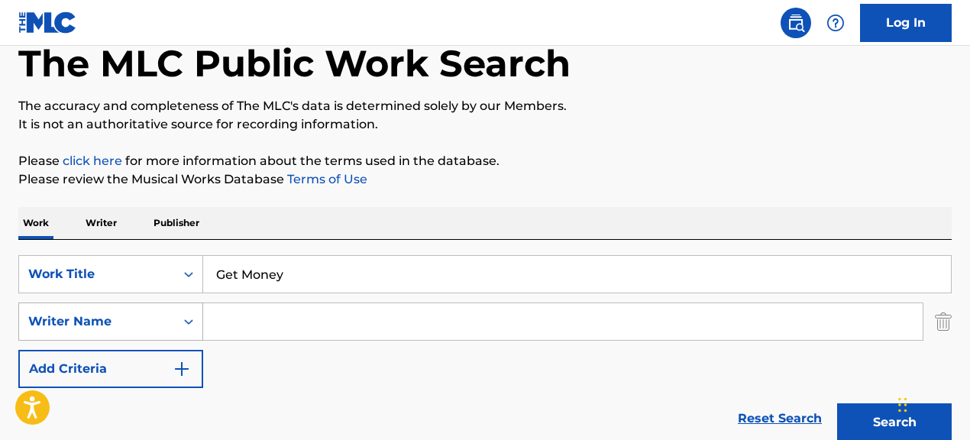
paste input "ELLIS CRUICKSHANK TAYLOR|JERMAINE JASON ST CLAIRE SCOTT"
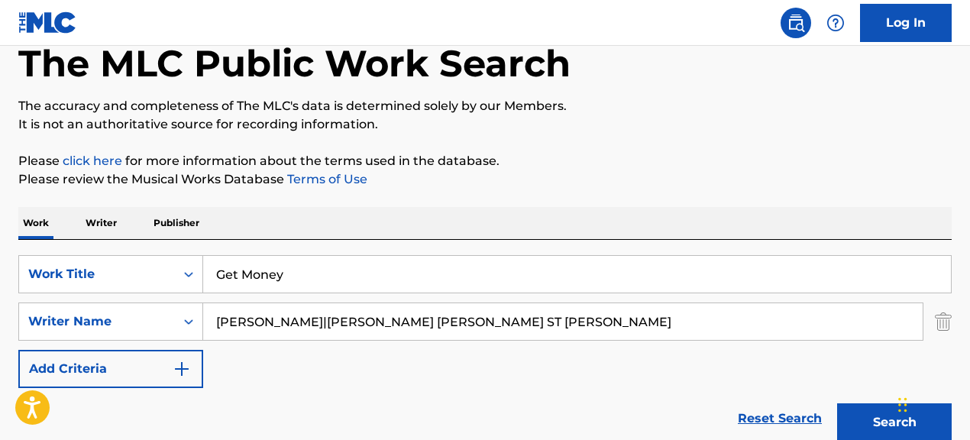
drag, startPoint x: 399, startPoint y: 323, endPoint x: 722, endPoint y: 344, distance: 323.0
click at [722, 344] on div "SearchWithCriteria7770e7d3-bb6b-4584-b4b6-8bcb58cbb31f Work Title Get Money Sea…" at bounding box center [484, 321] width 933 height 133
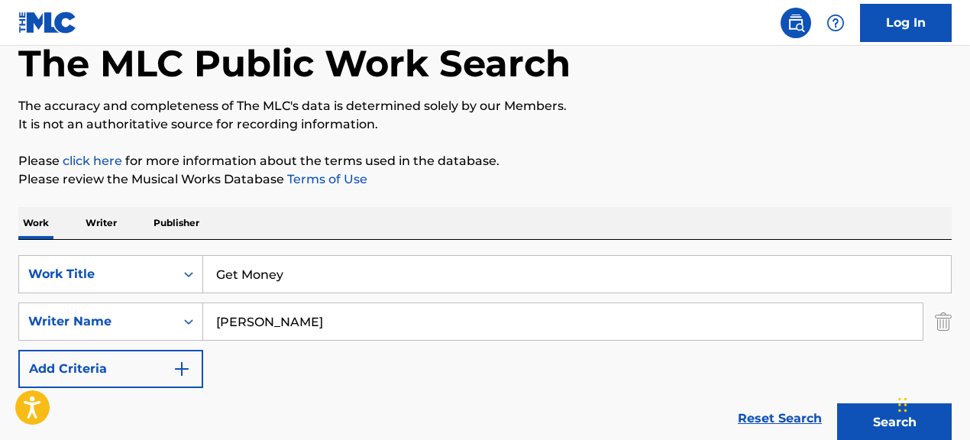
type input "ELLIS CRUICKSHANK TAYLOR"
click at [837, 403] on button "Search" at bounding box center [894, 422] width 115 height 38
click at [790, 178] on p "Please review the Musical Works Database Terms of Use" at bounding box center [484, 179] width 933 height 18
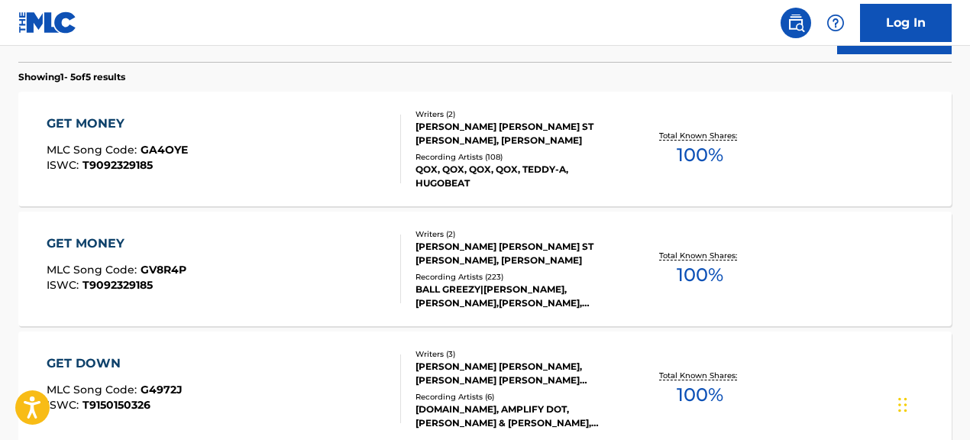
scroll to position [474, 0]
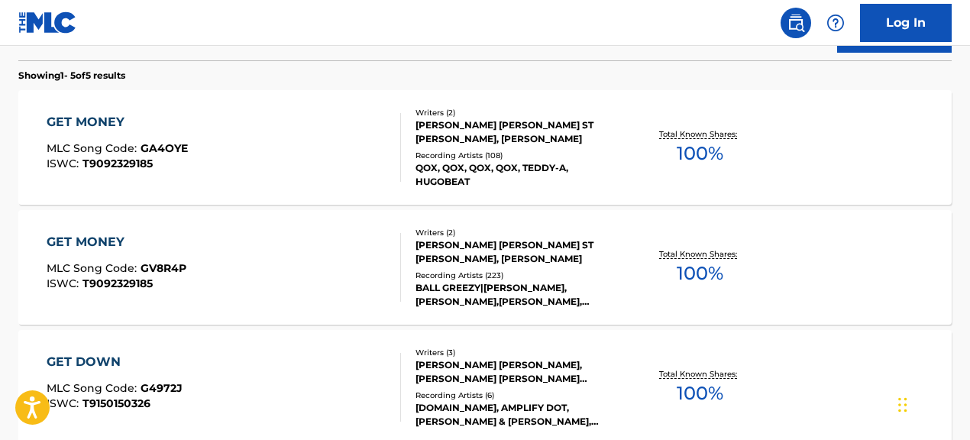
click at [480, 274] on div "Recording Artists ( 223 )" at bounding box center [519, 275] width 207 height 11
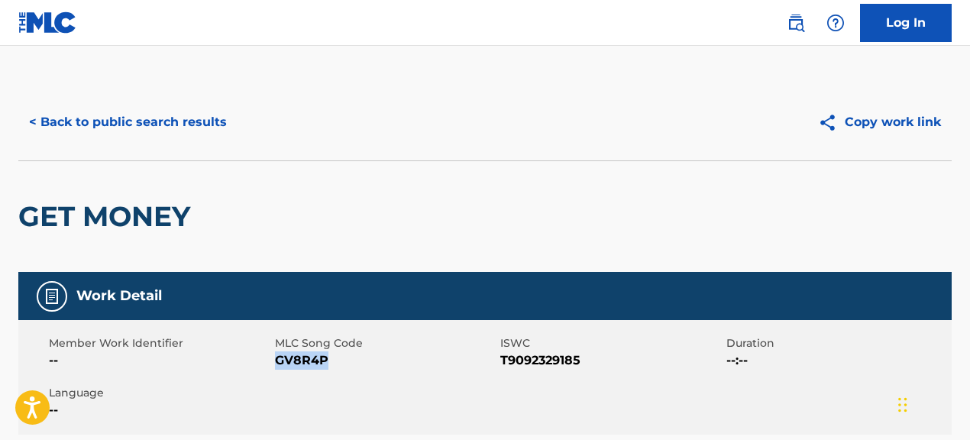
drag, startPoint x: 276, startPoint y: 363, endPoint x: 388, endPoint y: 366, distance: 112.3
click at [388, 366] on span "GV8R4P" at bounding box center [386, 360] width 222 height 18
copy span "GV8R4P"
click at [214, 127] on button "< Back to public search results" at bounding box center [127, 122] width 219 height 38
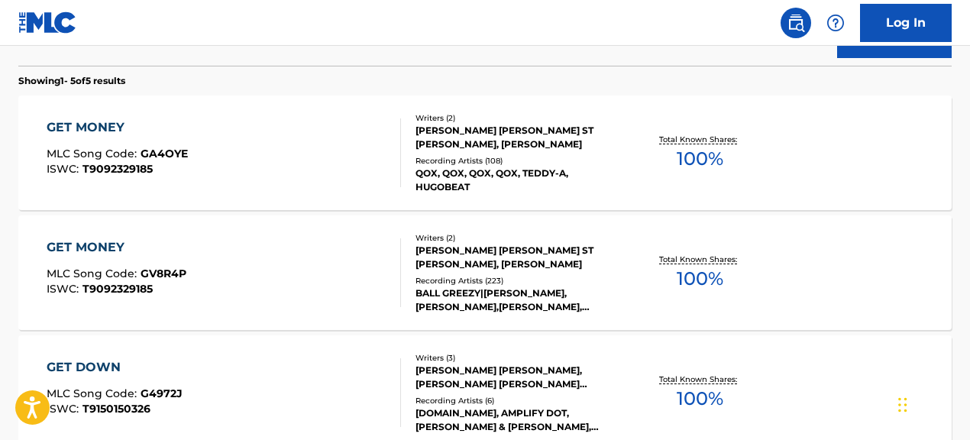
scroll to position [455, 0]
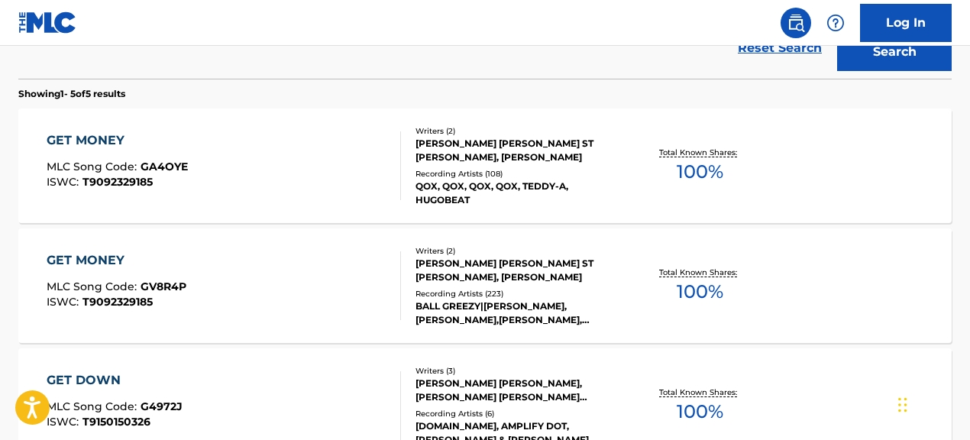
click at [473, 302] on div "BALL GREEZY|BILLY BLUE, BALL GREEZY,BILLY BLUE, MURDBRAIN, DAWGMAN, DAWGMAN" at bounding box center [519, 312] width 207 height 27
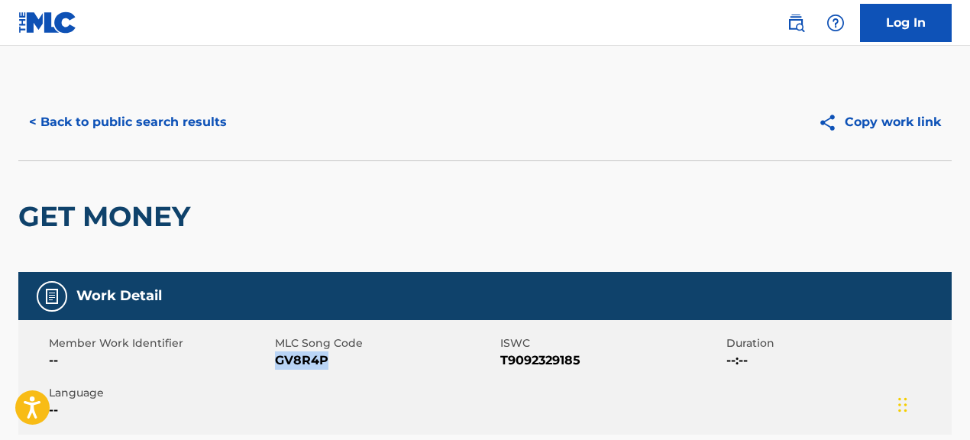
drag, startPoint x: 276, startPoint y: 360, endPoint x: 335, endPoint y: 374, distance: 61.3
click at [335, 374] on div "Member Work Identifier -- MLC Song Code GV8R4P ISWC T9092329185 Duration --:-- …" at bounding box center [484, 377] width 933 height 115
copy span "GV8R4P"
click at [168, 131] on button "< Back to public search results" at bounding box center [127, 122] width 219 height 38
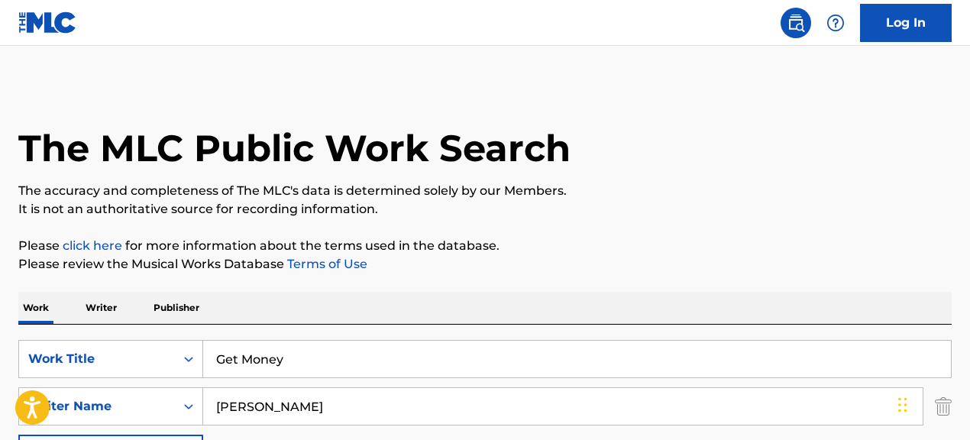
drag, startPoint x: 218, startPoint y: 358, endPoint x: 361, endPoint y: 368, distance: 143.9
click at [361, 368] on input "Get Money" at bounding box center [577, 359] width 748 height 37
paste input "Don't Let Go"
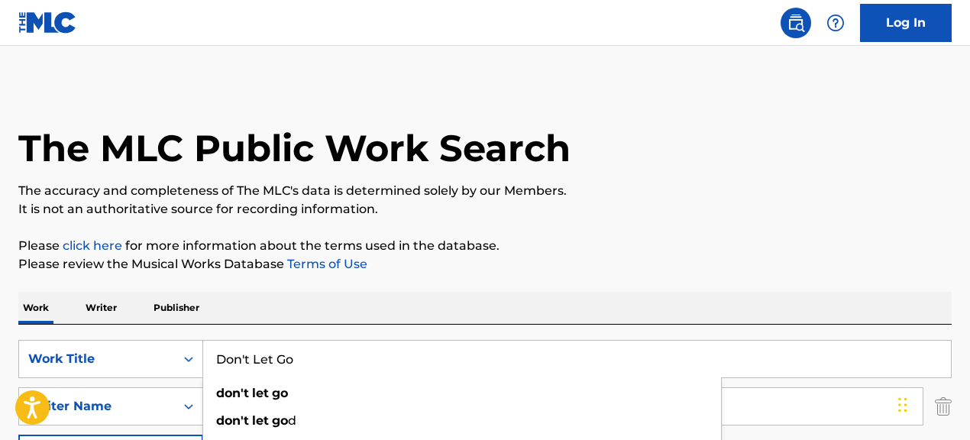
type input "Don't Let Go"
click at [791, 257] on p "Please review the Musical Works Database Terms of Use" at bounding box center [484, 264] width 933 height 18
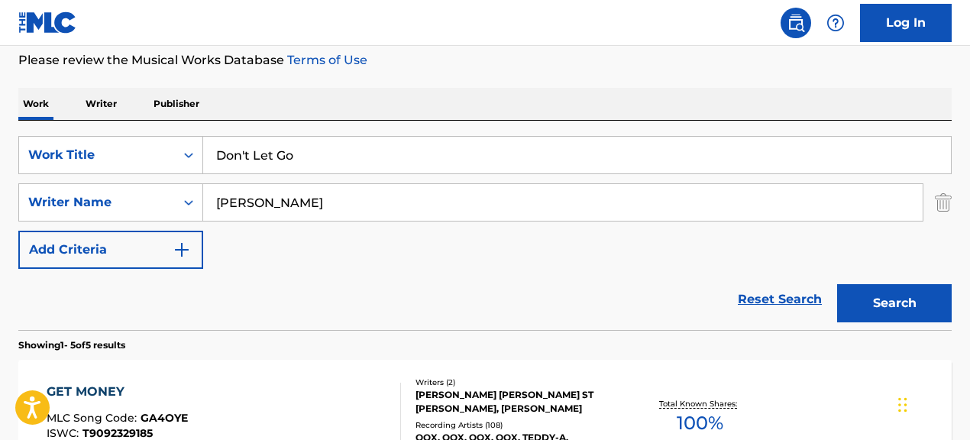
scroll to position [209, 0]
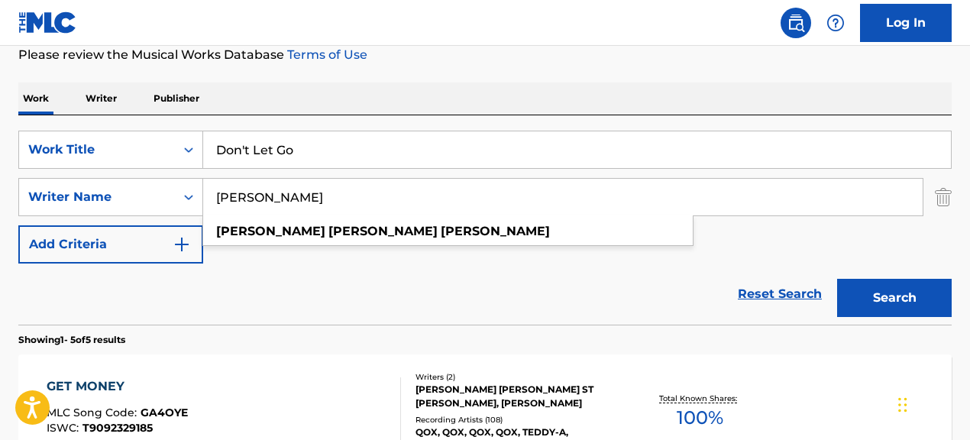
drag, startPoint x: 293, startPoint y: 196, endPoint x: 471, endPoint y: 189, distance: 177.3
click at [471, 189] on input "ELLIS CRUICKSHANK TAYLOR" at bounding box center [562, 197] width 719 height 37
drag, startPoint x: 215, startPoint y: 197, endPoint x: 522, endPoint y: 202, distance: 306.3
click at [522, 202] on input "ELLIS CRUICKSHANK TAYLOR" at bounding box center [562, 197] width 719 height 37
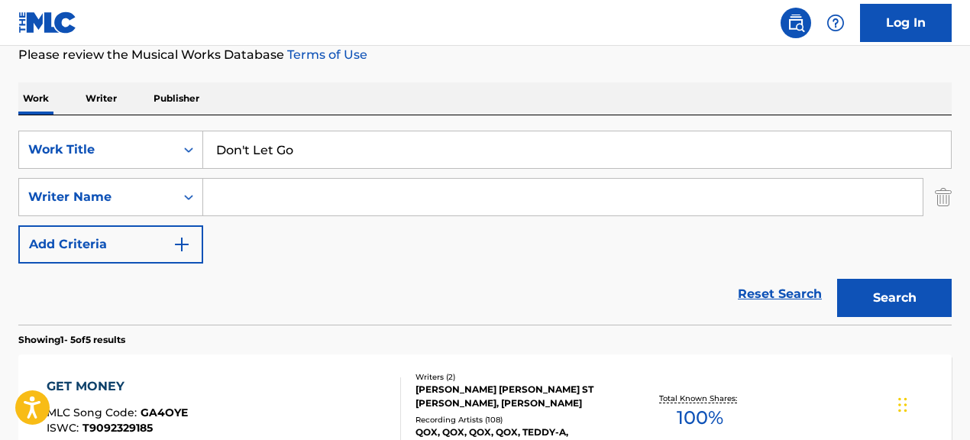
paste input "HERBERT WILSON"
type input "HERBERT WILSON"
click at [837, 279] on button "Search" at bounding box center [894, 298] width 115 height 38
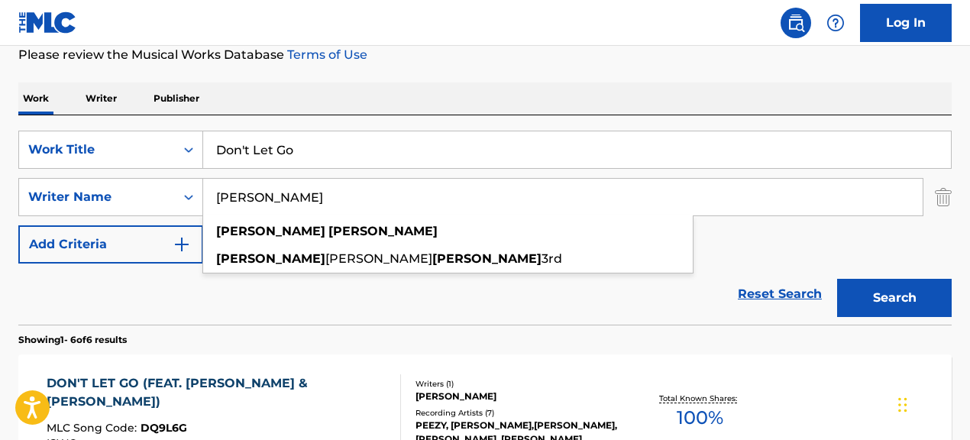
click at [202, 323] on div "Reset Search Search" at bounding box center [484, 294] width 933 height 61
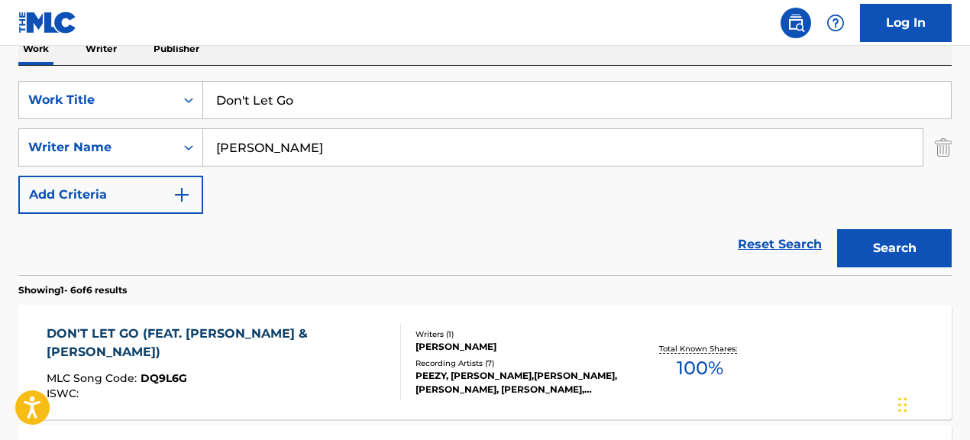
scroll to position [257, 0]
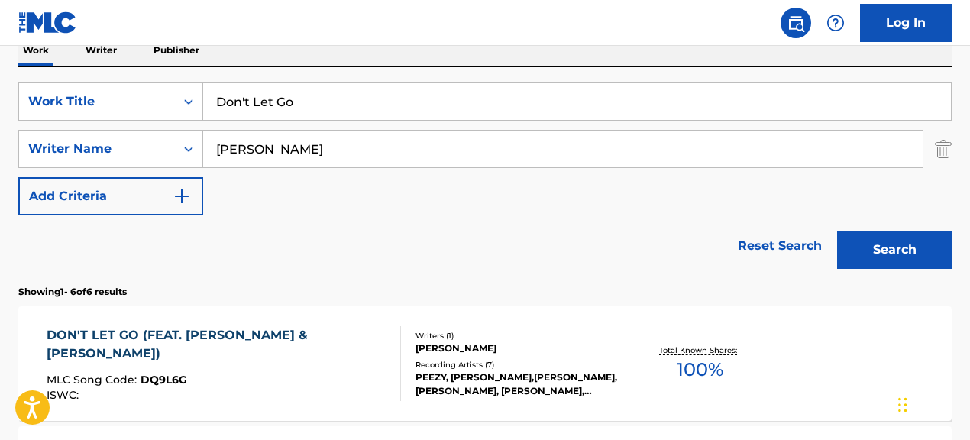
click at [480, 338] on div "Writers ( 1 )" at bounding box center [519, 335] width 207 height 11
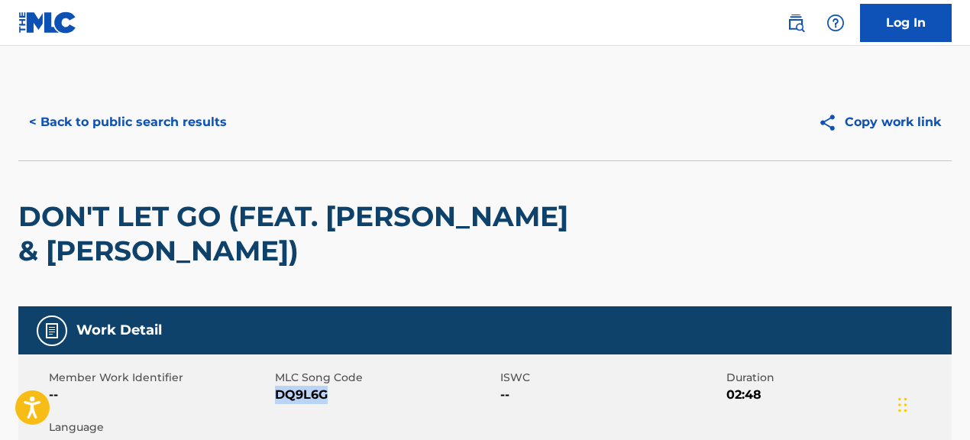
drag, startPoint x: 375, startPoint y: 399, endPoint x: 408, endPoint y: 401, distance: 32.9
click at [408, 402] on span "DQ9L6G" at bounding box center [386, 395] width 222 height 18
click at [186, 122] on button "< Back to public search results" at bounding box center [127, 122] width 219 height 38
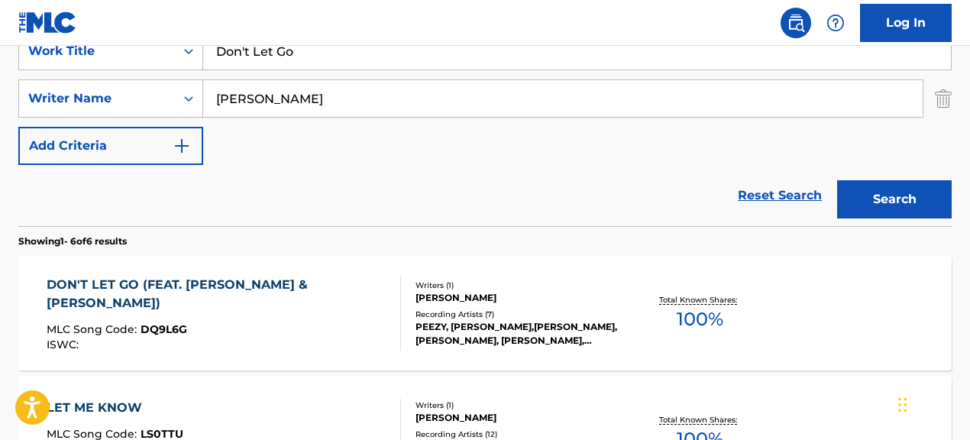
scroll to position [99, 0]
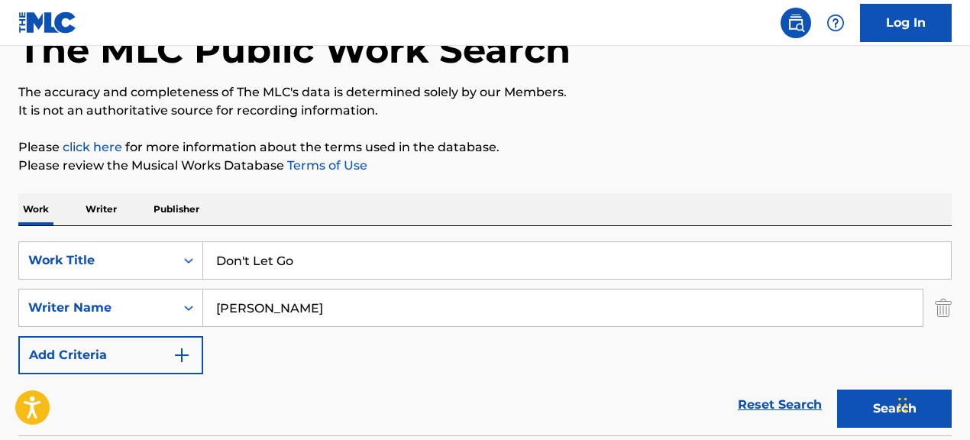
drag, startPoint x: 218, startPoint y: 261, endPoint x: 358, endPoint y: 269, distance: 140.7
click at [358, 269] on input "Don't Let Go" at bounding box center [577, 260] width 748 height 37
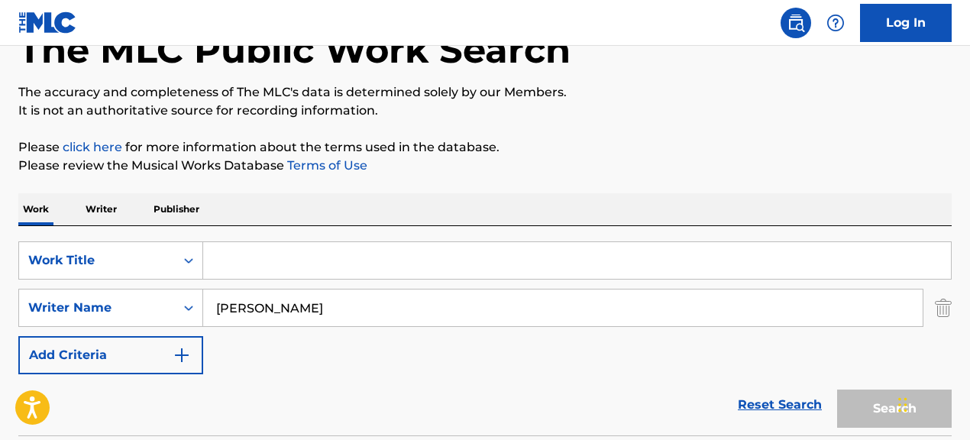
paste input "Rise"
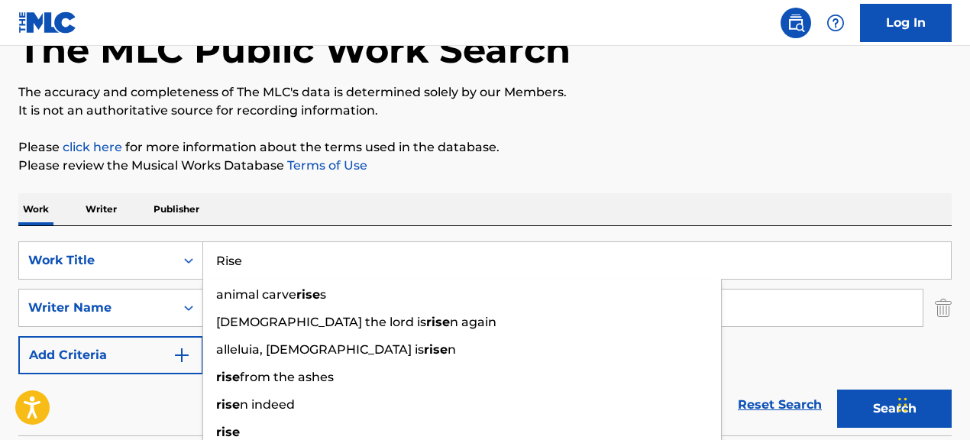
type input "Rise"
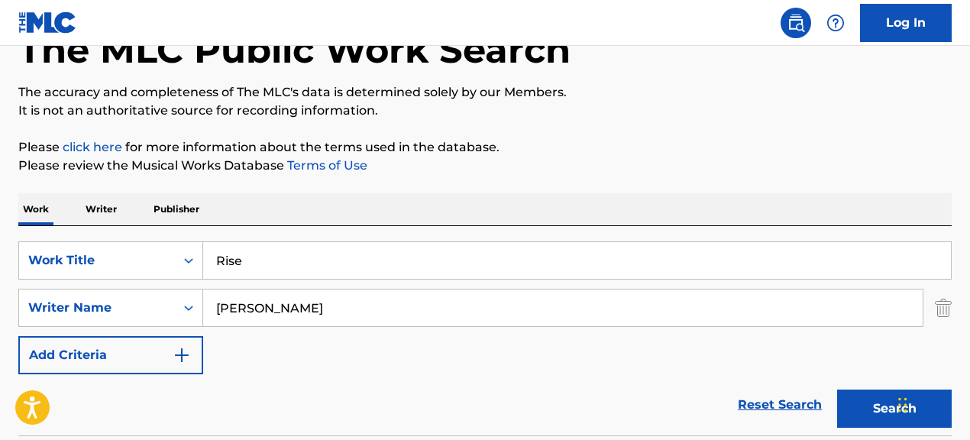
click at [192, 393] on div "Reset Search Search" at bounding box center [484, 404] width 933 height 61
drag, startPoint x: 432, startPoint y: 307, endPoint x: 288, endPoint y: 303, distance: 143.6
click at [305, 304] on input "HERBERT WILSON" at bounding box center [562, 307] width 719 height 37
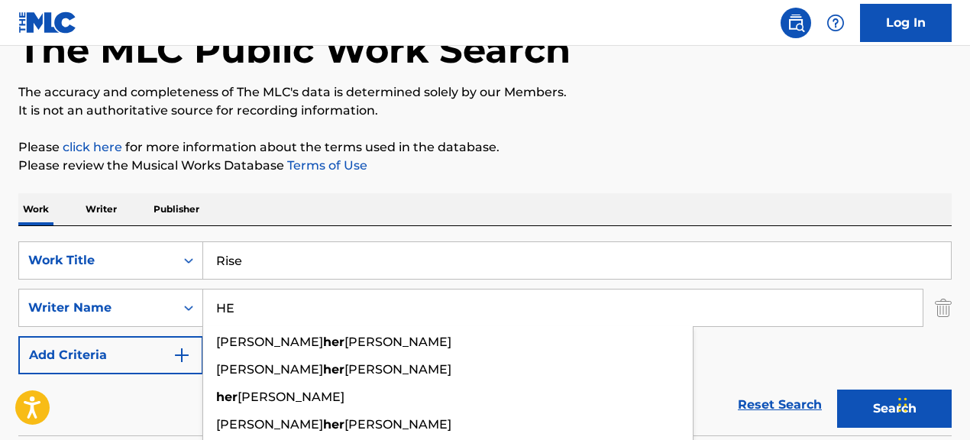
type input "H"
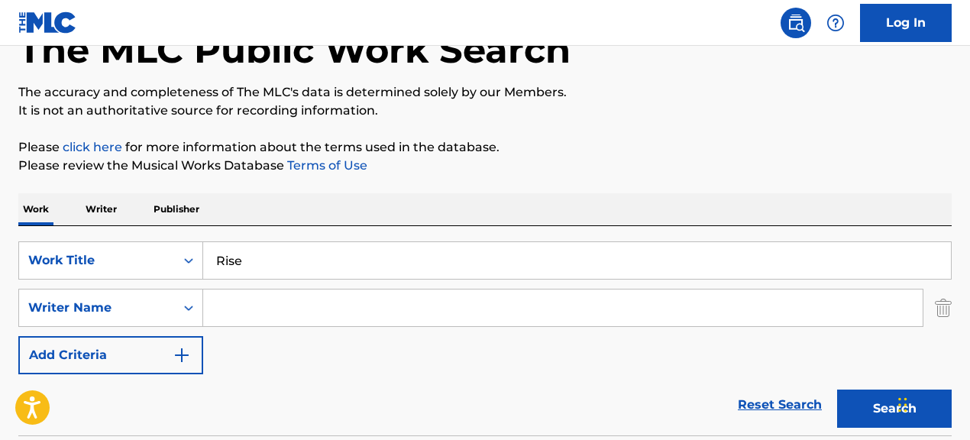
paste input "ANDRE KIRK RHODEN|STEPHEN ANDREW DAVIS"
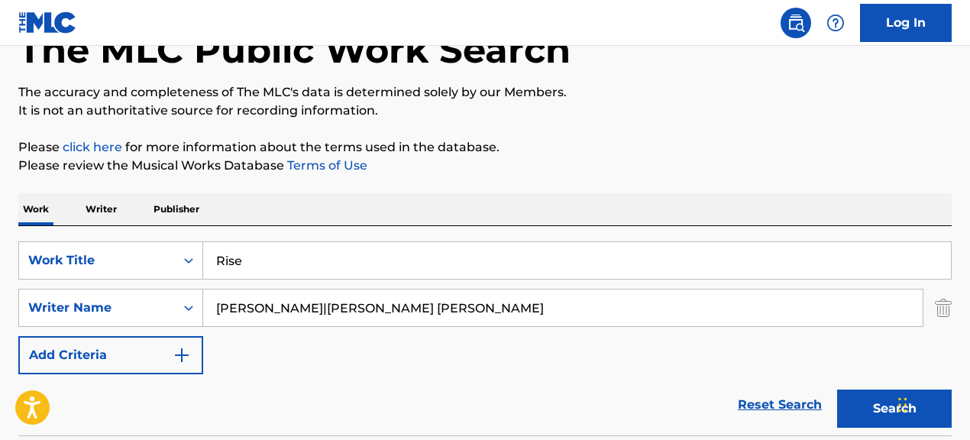
type input "ANDRE KIRK RHODEN|STEPHEN ANDREW DAVIS"
click at [837, 390] on button "Search" at bounding box center [894, 409] width 115 height 38
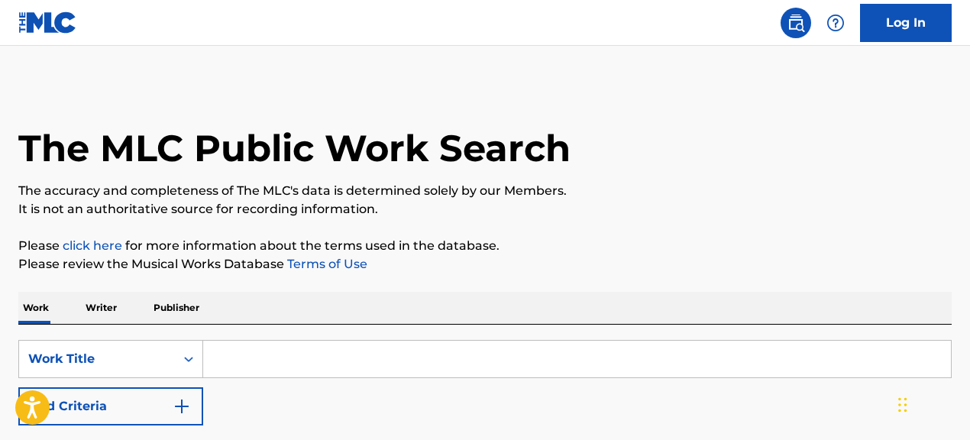
click at [840, 362] on input "Search Form" at bounding box center [577, 359] width 748 height 37
type input "rise"
click at [826, 243] on p "Please click here for more information about the terms used in the database." at bounding box center [484, 246] width 933 height 18
click at [178, 408] on img "Search Form" at bounding box center [182, 406] width 18 height 18
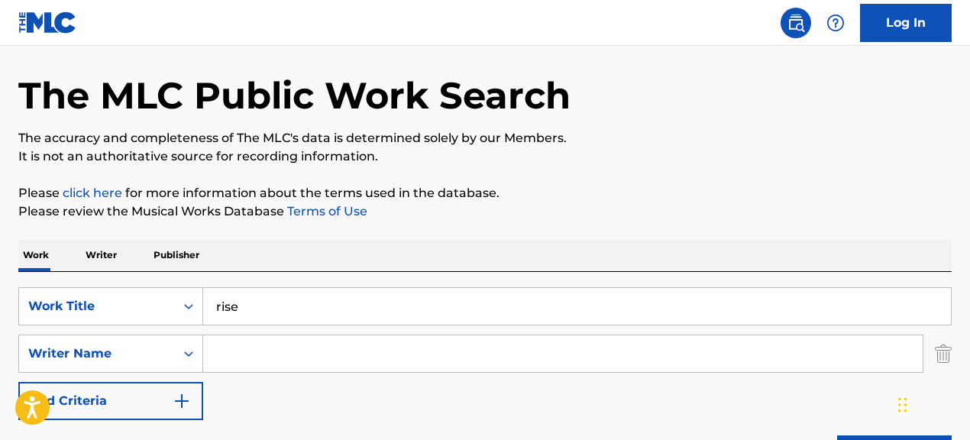
click at [344, 352] on input "Search Form" at bounding box center [562, 353] width 719 height 37
paste input "[PERSON_NAME]|[PERSON_NAME] [PERSON_NAME]"
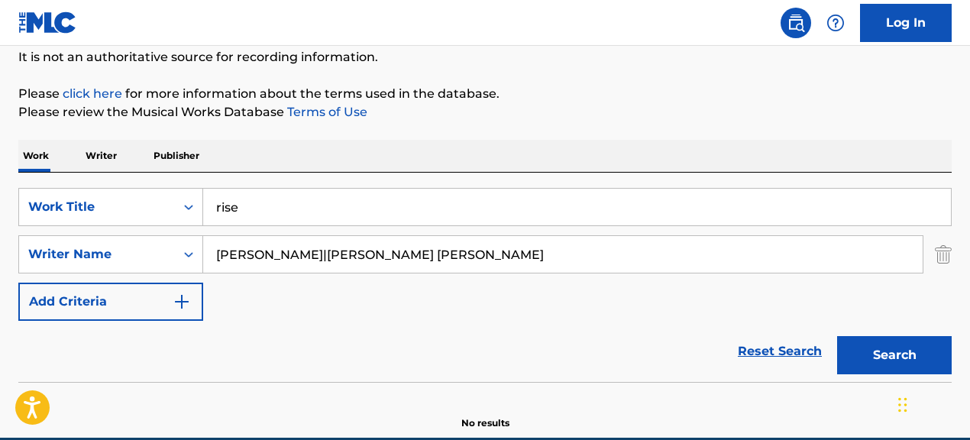
scroll to position [156, 0]
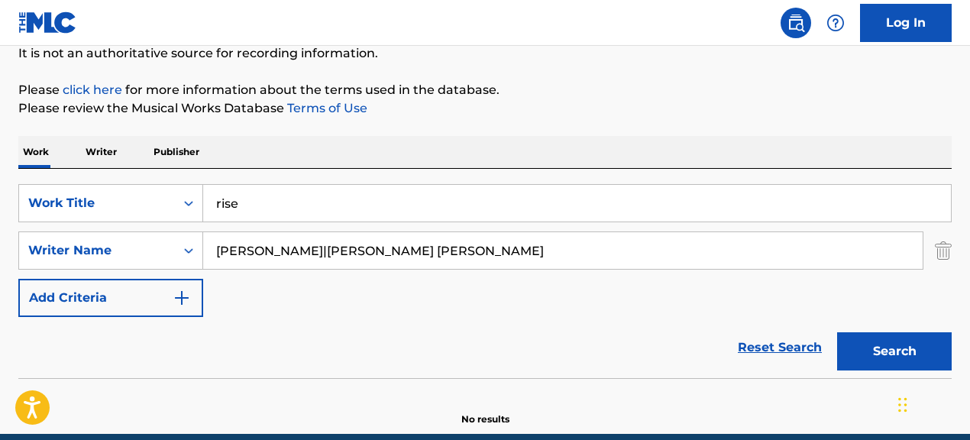
drag, startPoint x: 356, startPoint y: 250, endPoint x: 502, endPoint y: 252, distance: 145.9
click at [502, 252] on input "[PERSON_NAME]|[PERSON_NAME] [PERSON_NAME]" at bounding box center [562, 250] width 719 height 37
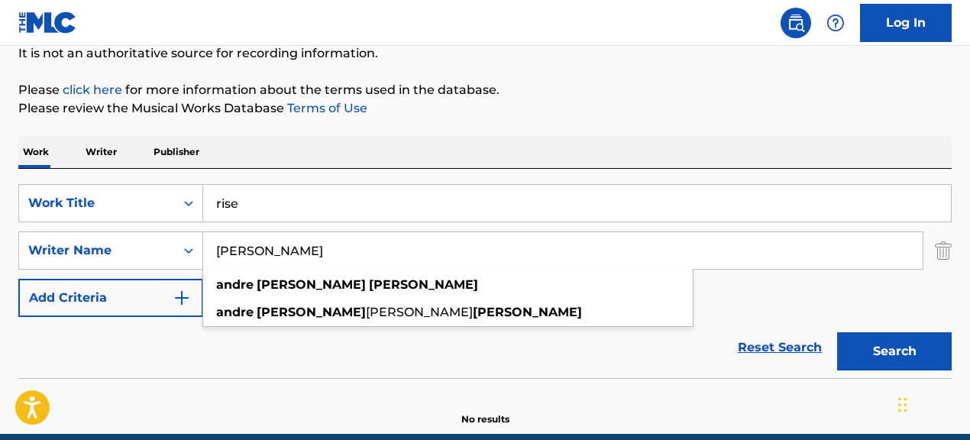
type input "[PERSON_NAME]"
click at [837, 332] on button "Search" at bounding box center [894, 351] width 115 height 38
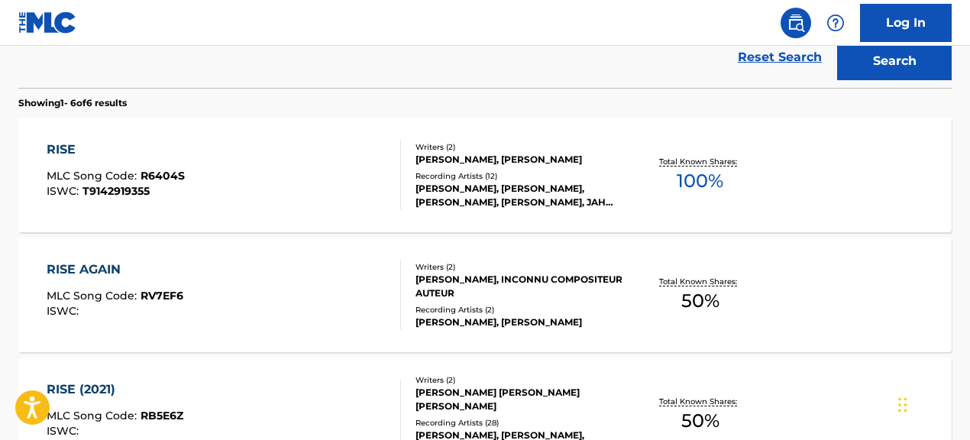
scroll to position [444, 0]
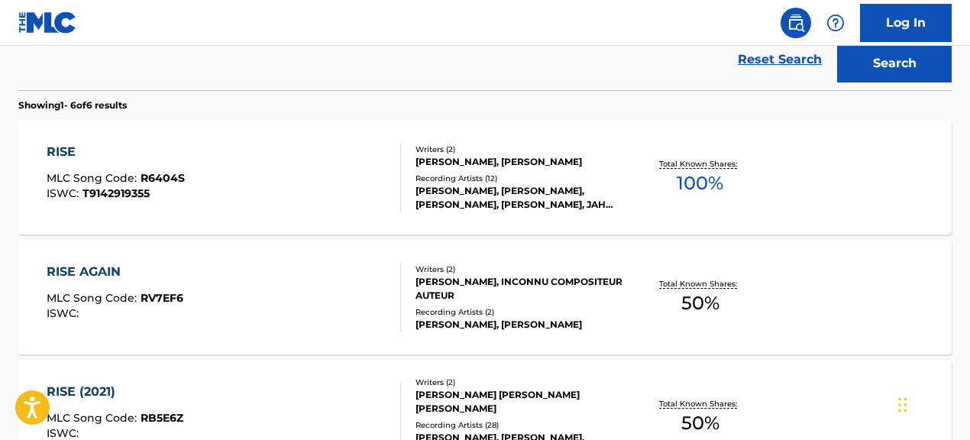
click at [587, 195] on div "[PERSON_NAME], [PERSON_NAME], [PERSON_NAME], [PERSON_NAME], JAH PATRIOT" at bounding box center [519, 197] width 207 height 27
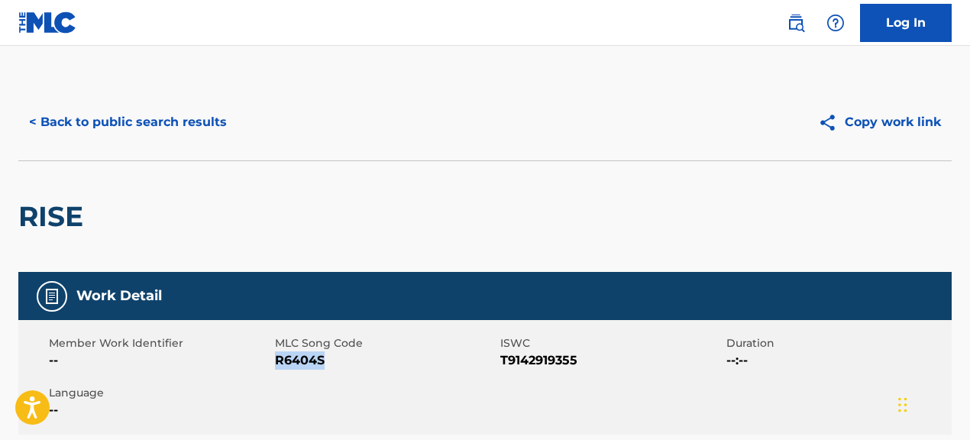
drag, startPoint x: 278, startPoint y: 360, endPoint x: 327, endPoint y: 354, distance: 49.3
click at [327, 354] on span "R6404S" at bounding box center [386, 360] width 222 height 18
copy span "R6404S"
click at [224, 128] on button "< Back to public search results" at bounding box center [127, 122] width 219 height 38
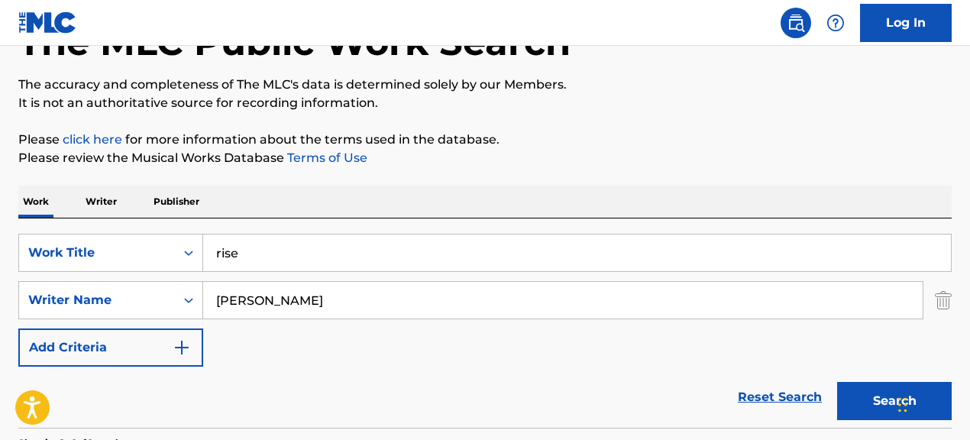
scroll to position [69, 0]
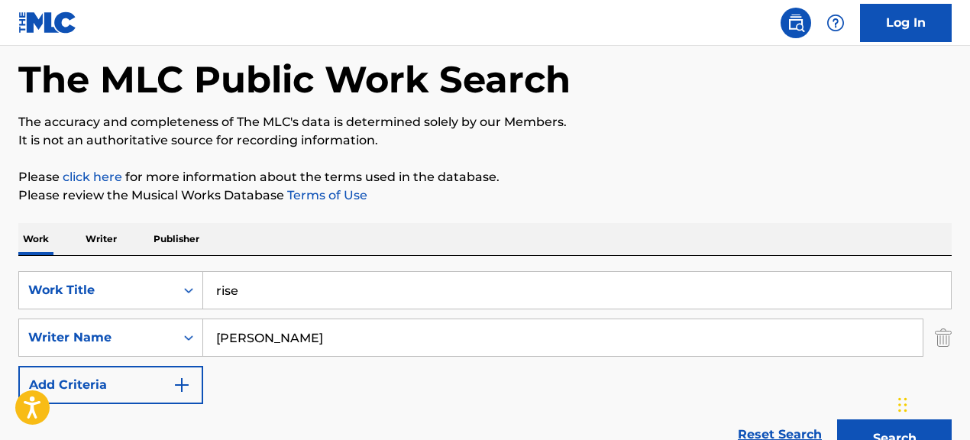
click at [342, 289] on input "rise" at bounding box center [577, 290] width 748 height 37
type input "r"
paste input "Check This Out"
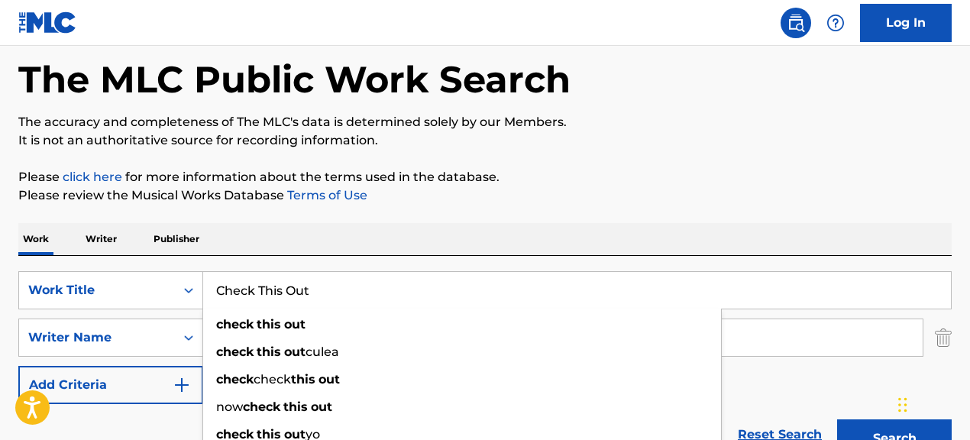
type input "Check This Out"
click at [592, 235] on div "Work Writer Publisher" at bounding box center [484, 239] width 933 height 32
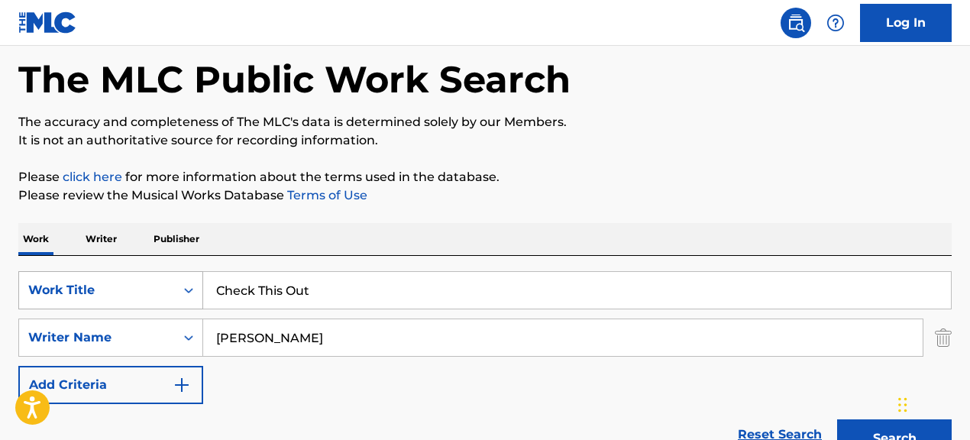
drag, startPoint x: 366, startPoint y: 339, endPoint x: 86, endPoint y: 306, distance: 281.5
click at [159, 319] on div "SearchWithCriteriad25a21e7-0219-45fa-a14c-93f24dd111c0 Writer Name ANDRE KIRK R…" at bounding box center [484, 338] width 933 height 38
paste input "MARKEYVUIS CATHEY|RICKIE LAMAR THOMAS"
drag, startPoint x: 351, startPoint y: 341, endPoint x: 593, endPoint y: 343, distance: 242.1
click at [593, 343] on input "MARKEYVUIS CATHEY|RICKIE LAMAR THOMAS" at bounding box center [562, 337] width 719 height 37
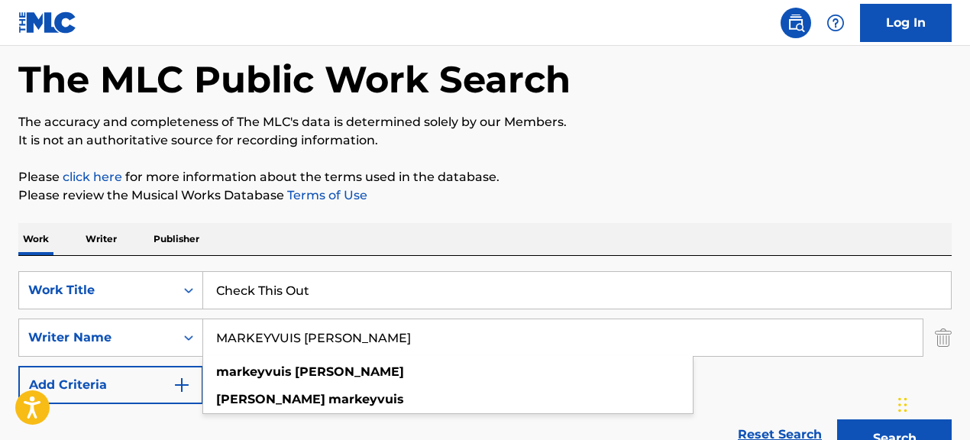
type input "MARKEYVUIS CATHEY"
click at [837, 419] on button "Search" at bounding box center [894, 438] width 115 height 38
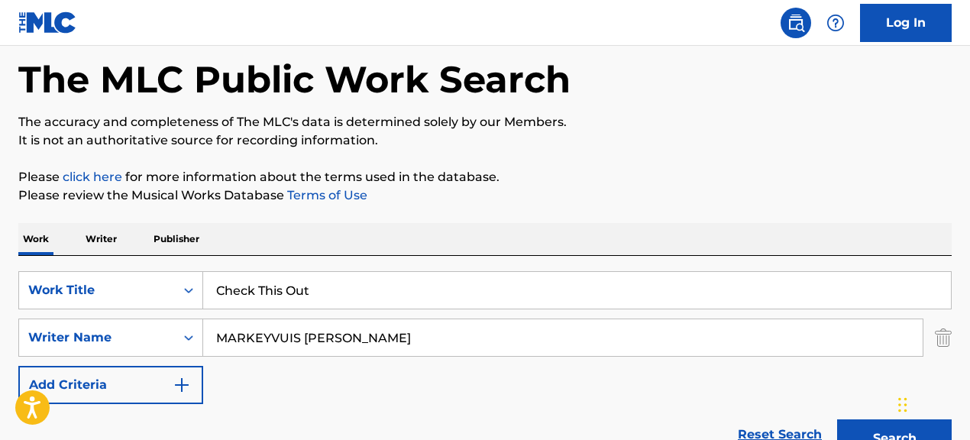
scroll to position [391, 0]
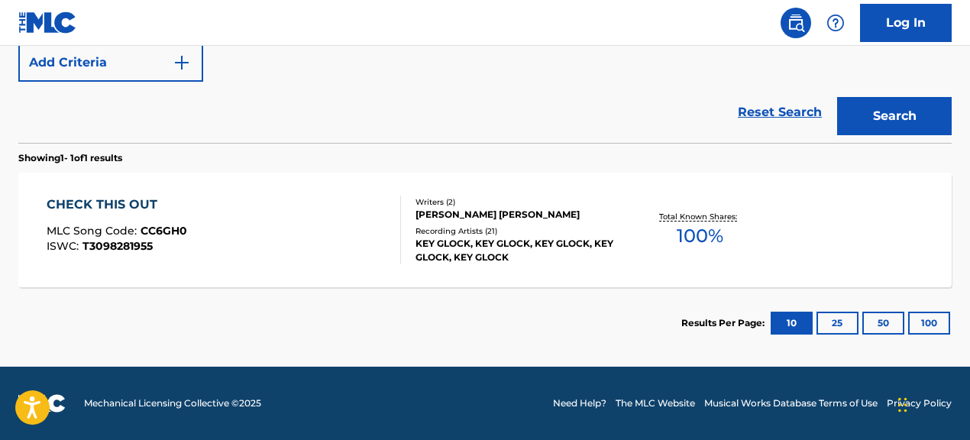
click at [521, 236] on div "Recording Artists ( 21 )" at bounding box center [519, 230] width 207 height 11
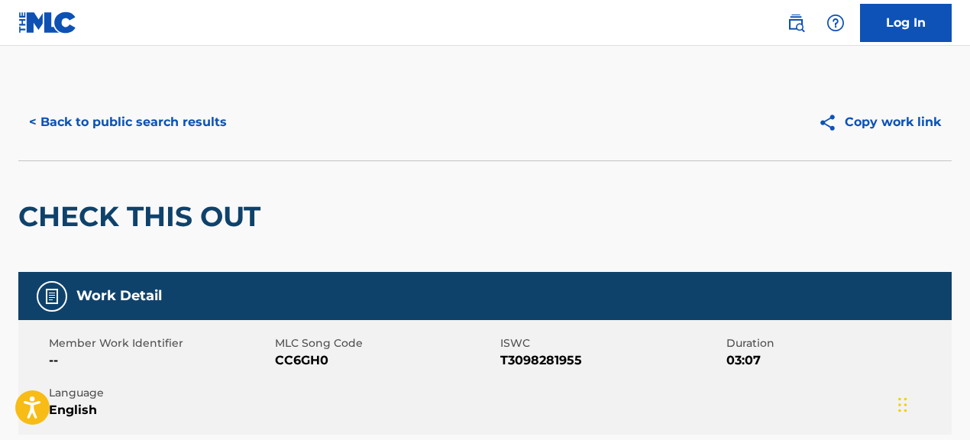
drag, startPoint x: 274, startPoint y: 363, endPoint x: 362, endPoint y: 366, distance: 87.9
click at [362, 366] on span "CC6GH0" at bounding box center [386, 360] width 222 height 18
drag, startPoint x: 274, startPoint y: 361, endPoint x: 367, endPoint y: 371, distance: 93.0
click at [367, 371] on div "Member Work Identifier -- MLC Song Code CC6GH0 ISWC T3098281955 Duration 03:07 …" at bounding box center [484, 377] width 933 height 115
drag, startPoint x: 276, startPoint y: 361, endPoint x: 434, endPoint y: 360, distance: 157.3
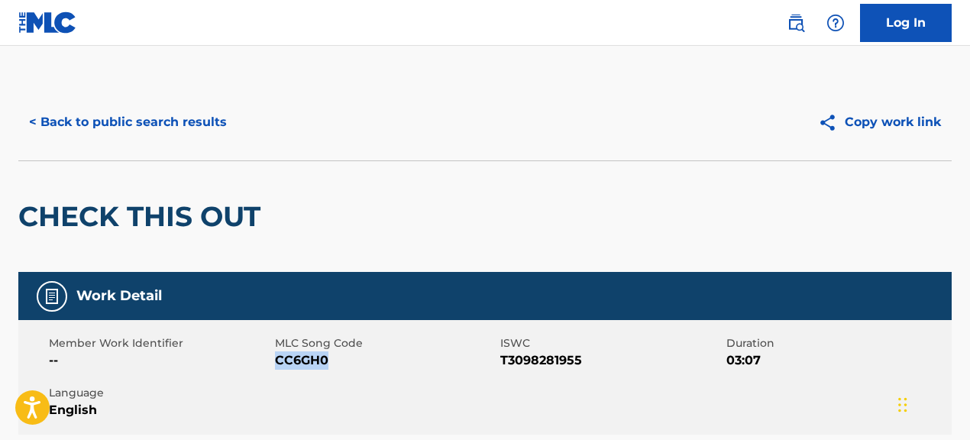
click at [434, 360] on span "CC6GH0" at bounding box center [386, 360] width 222 height 18
copy span "CC6GH0"
click at [189, 121] on button "< Back to public search results" at bounding box center [127, 122] width 219 height 38
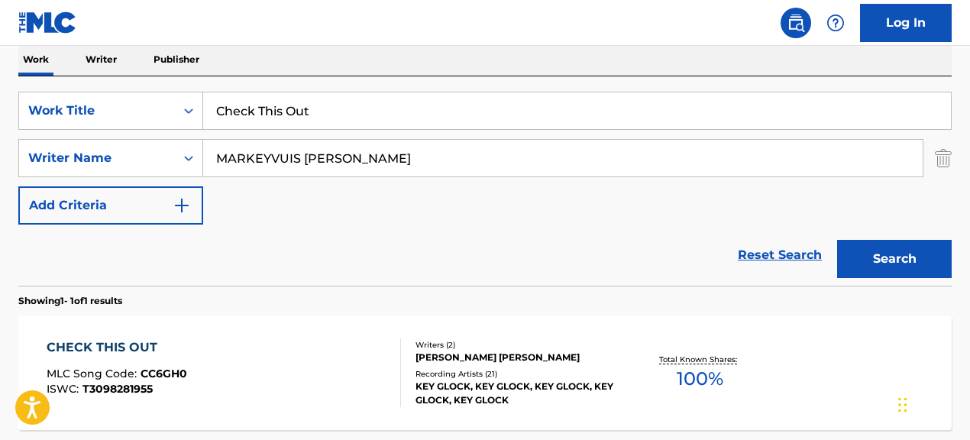
scroll to position [244, 0]
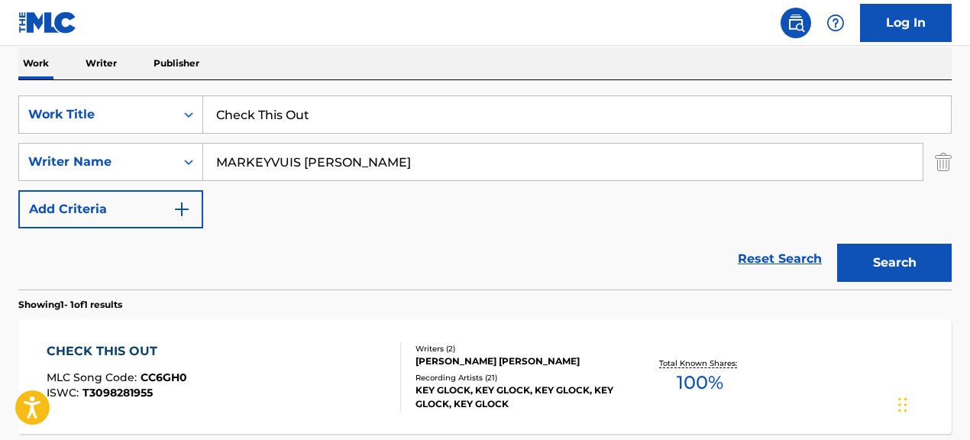
drag, startPoint x: 344, startPoint y: 118, endPoint x: 231, endPoint y: 111, distance: 112.5
click at [231, 111] on input "Check This Out" at bounding box center [577, 114] width 748 height 37
type input "C"
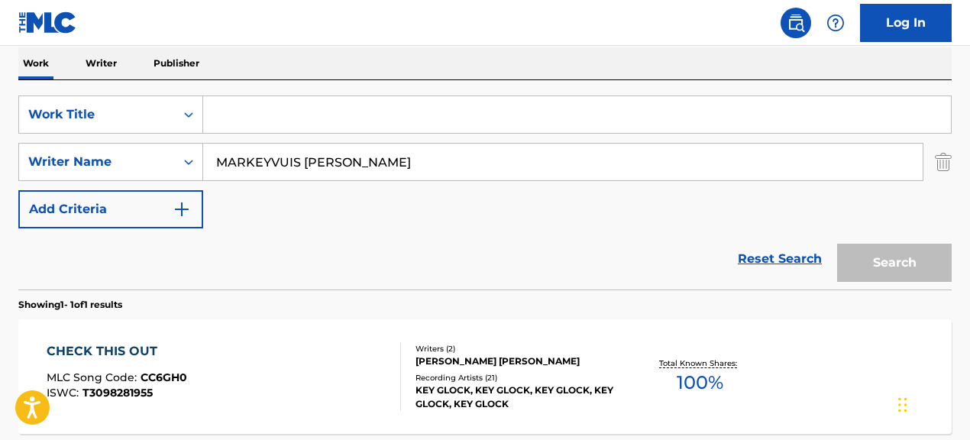
paste input "Appreciate it All"
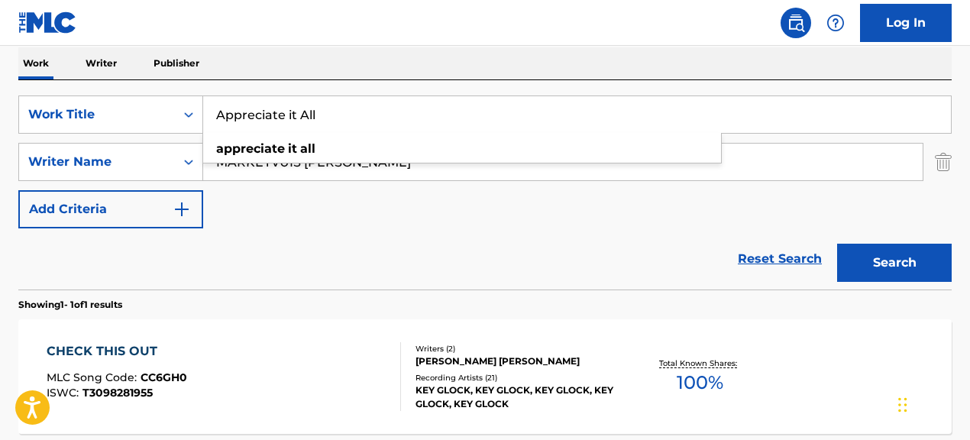
type input "Appreciate it All"
click at [480, 261] on div "Reset Search Search" at bounding box center [484, 258] width 933 height 61
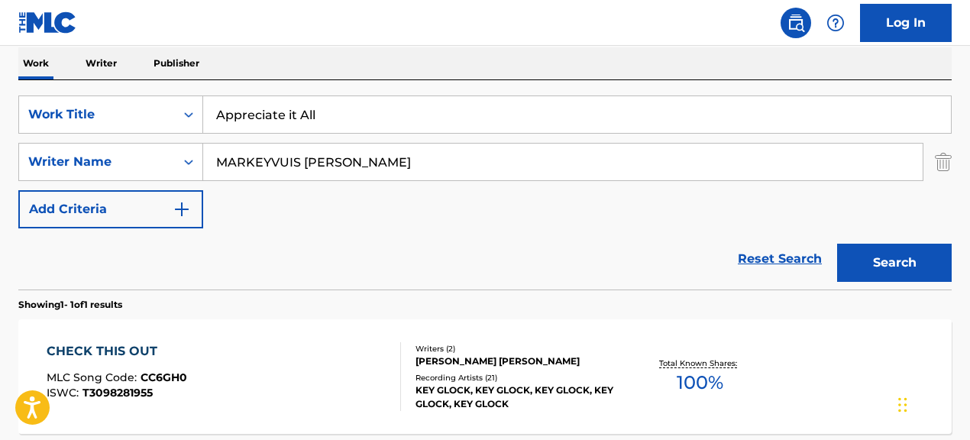
scroll to position [243, 0]
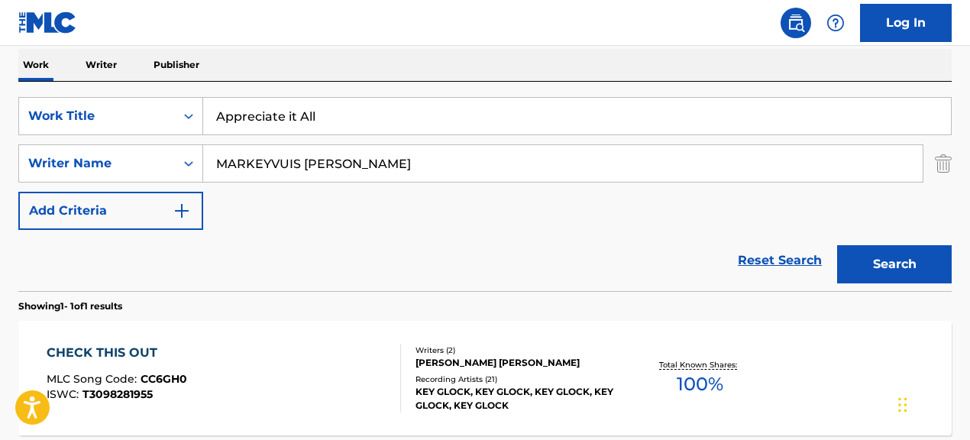
drag, startPoint x: 379, startPoint y: 157, endPoint x: 206, endPoint y: 166, distance: 172.9
click at [206, 166] on input "MARKEYVUIS CATHEY" at bounding box center [562, 163] width 719 height 37
paste input "CHANDLER DURHAM|LARRY JUNE|PATRICK JAMES BODI"
drag, startPoint x: 351, startPoint y: 167, endPoint x: 609, endPoint y: 168, distance: 257.4
click at [609, 168] on input "CHANDLER DURHAM|LARRY JUNE|PATRICK JAMES BODI" at bounding box center [562, 163] width 719 height 37
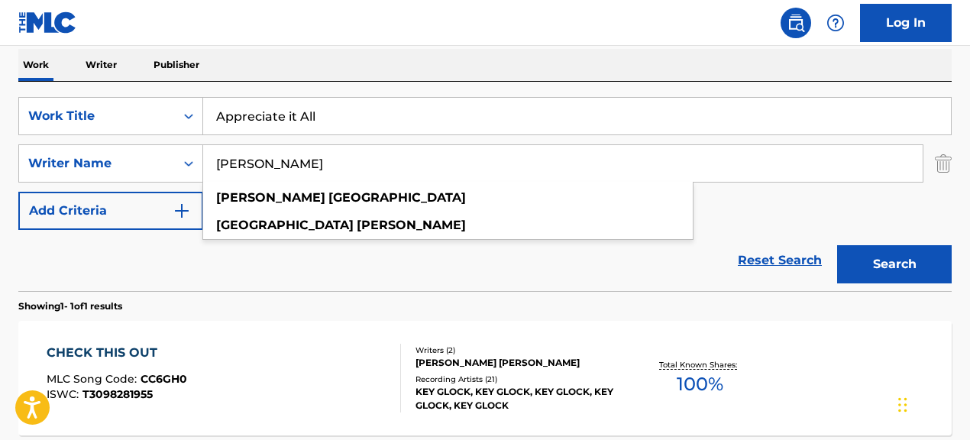
type input "CHANDLER DURHAM"
click at [837, 245] on button "Search" at bounding box center [894, 264] width 115 height 38
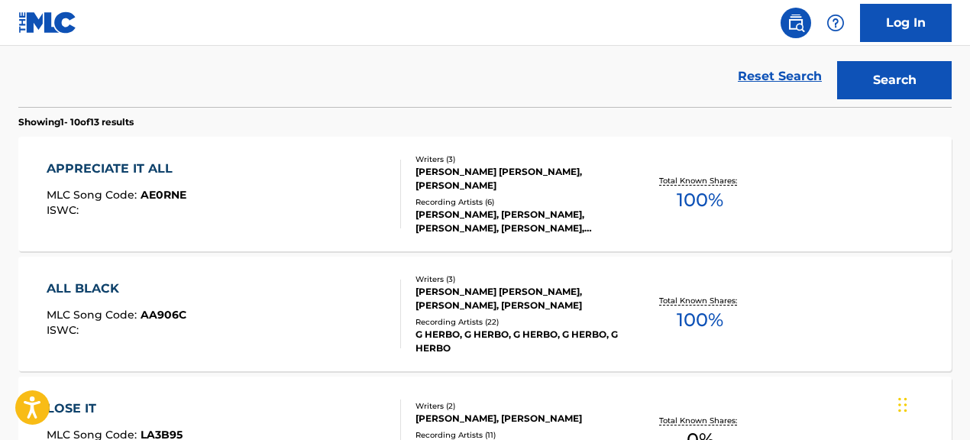
scroll to position [432, 0]
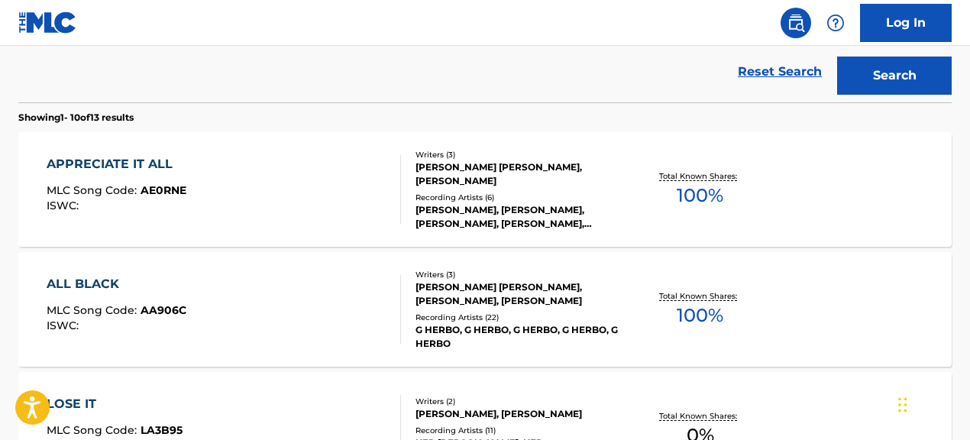
click at [547, 212] on div "LARRY JUNE, LARRY JUNE, LARRY JUNE, LARRY JUNE, LARRY JUNE" at bounding box center [519, 216] width 207 height 27
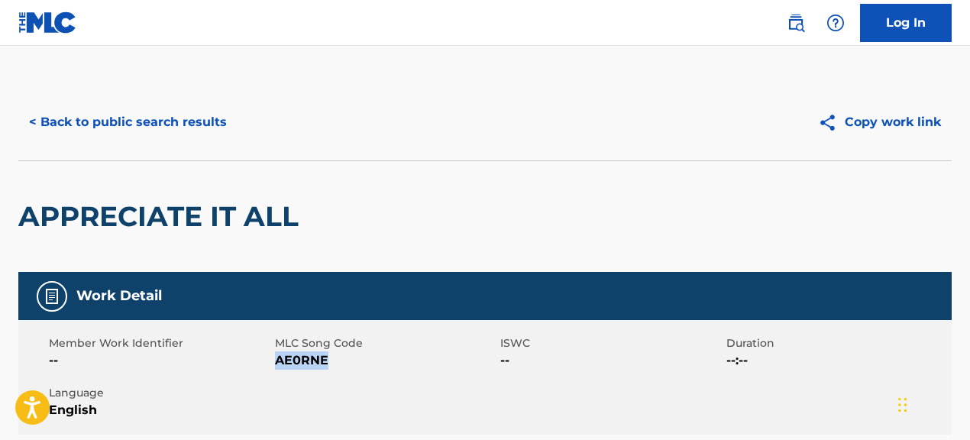
drag, startPoint x: 276, startPoint y: 364, endPoint x: 328, endPoint y: 361, distance: 52.8
click at [328, 361] on span "AE0RNE" at bounding box center [386, 360] width 222 height 18
copy span "AE0RNE"
click at [209, 133] on button "< Back to public search results" at bounding box center [127, 122] width 219 height 38
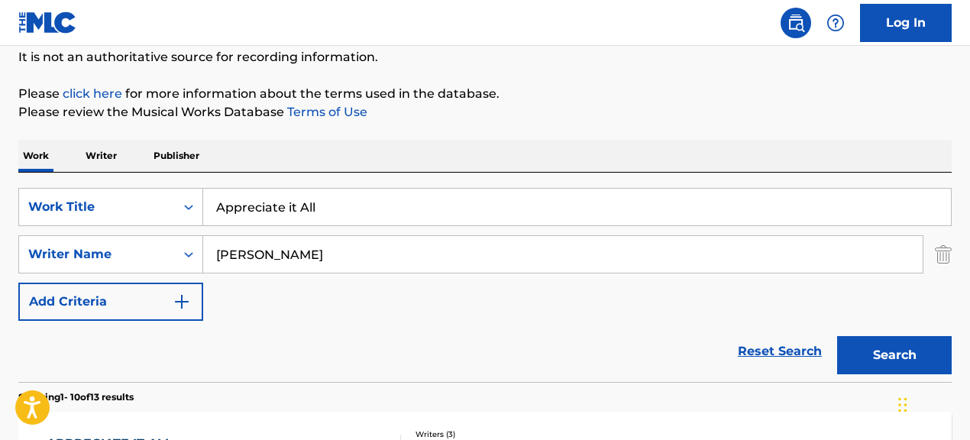
scroll to position [153, 0]
drag, startPoint x: 296, startPoint y: 188, endPoint x: 93, endPoint y: 147, distance: 207.2
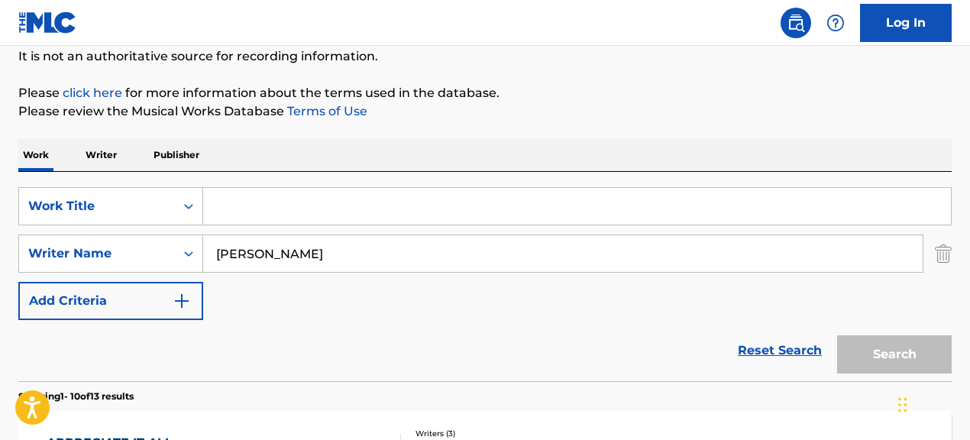
paste input "Tropical Rainforest with Thunder and Rain: Natural Sounds of Nature"
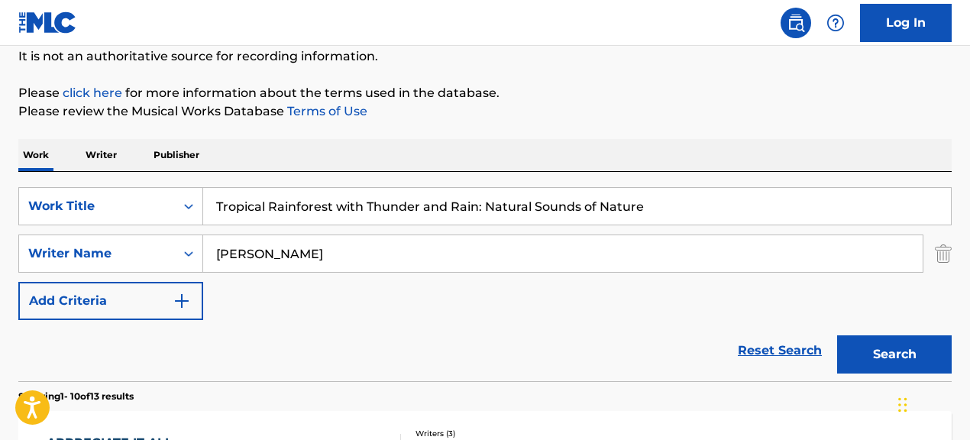
type input "Tropical Rainforest with Thunder and Rain: Natural Sounds of Nature"
drag, startPoint x: 449, startPoint y: 257, endPoint x: 239, endPoint y: 247, distance: 210.3
click at [240, 247] on input "CHANDLER DURHAM" at bounding box center [562, 253] width 719 height 37
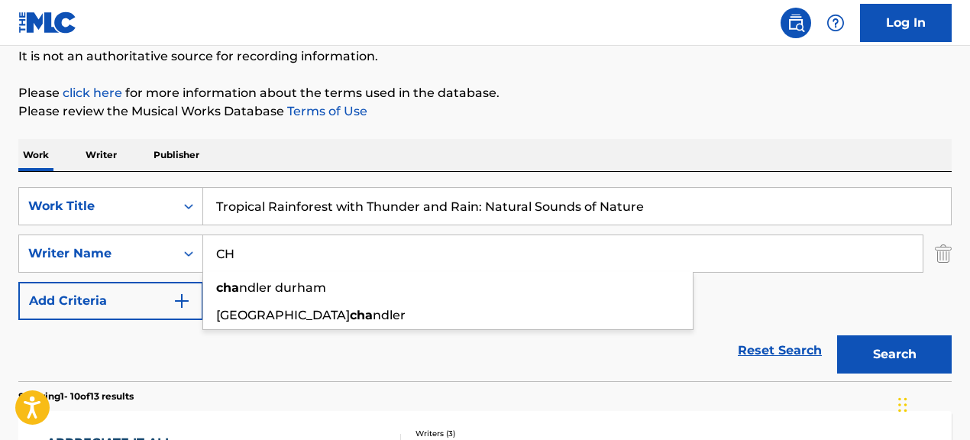
type input "C"
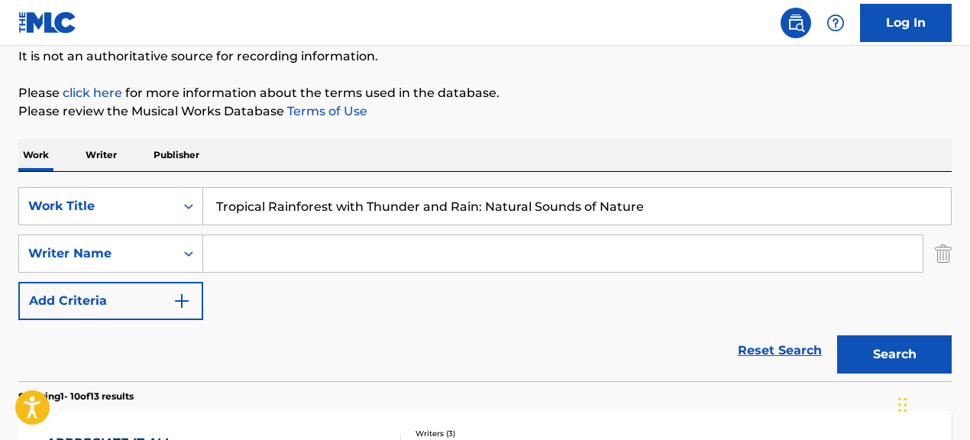
click at [837, 335] on button "Search" at bounding box center [894, 354] width 115 height 38
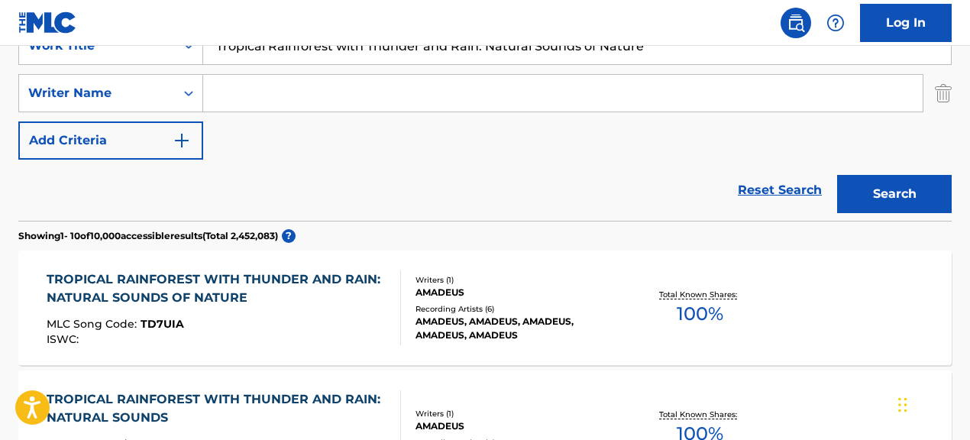
scroll to position [0, 0]
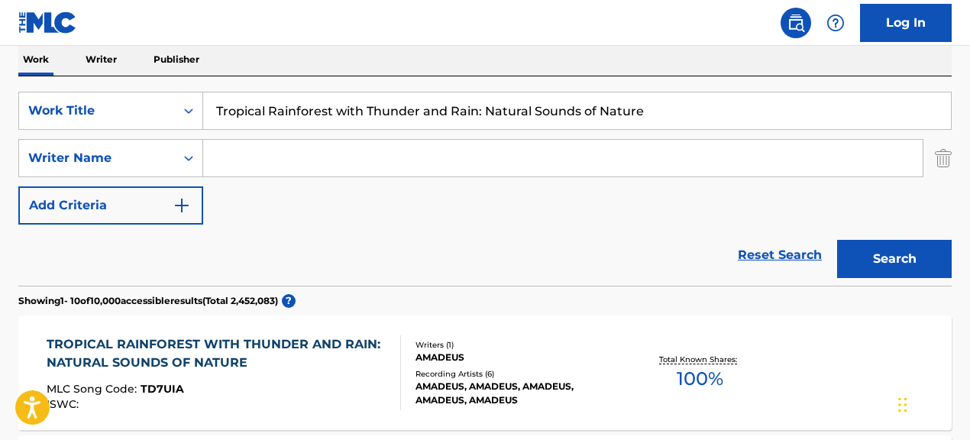
click at [352, 335] on div "TROPICAL RAINFOREST WITH THUNDER AND RAIN: NATURAL SOUNDS OF NATURE" at bounding box center [217, 353] width 341 height 37
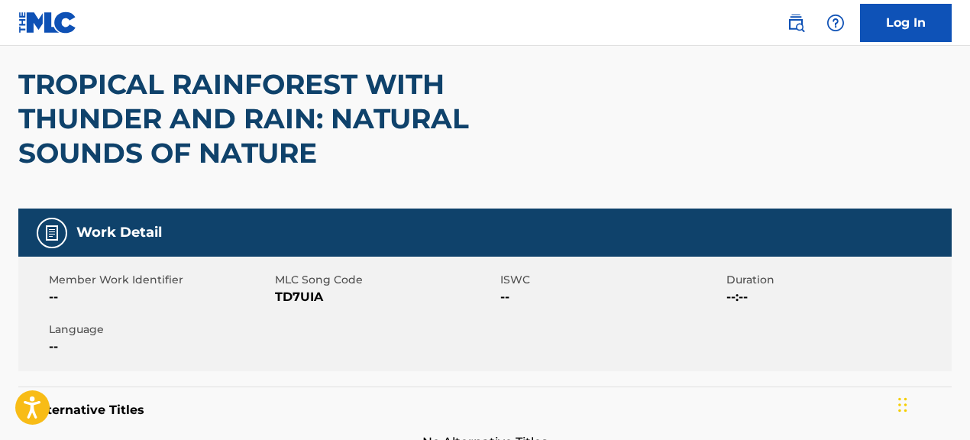
scroll to position [137, 0]
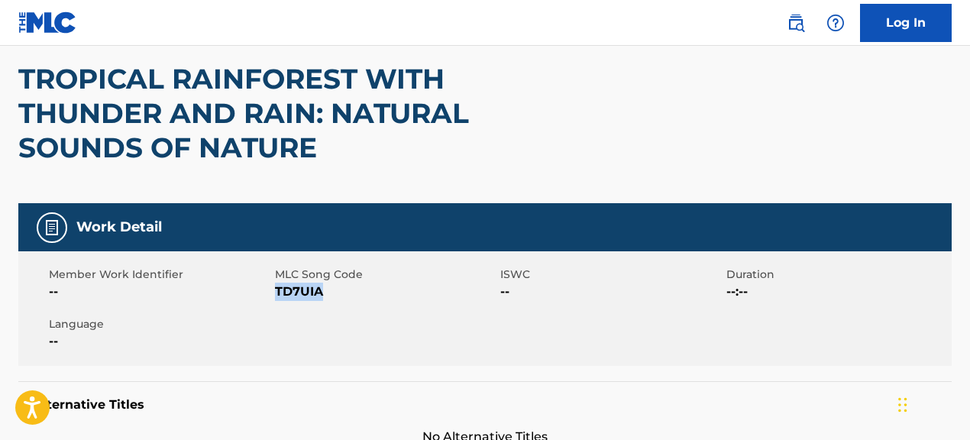
drag, startPoint x: 275, startPoint y: 293, endPoint x: 379, endPoint y: 296, distance: 103.9
click at [379, 296] on span "TD7UIA" at bounding box center [386, 292] width 222 height 18
copy span "TD7UIA"
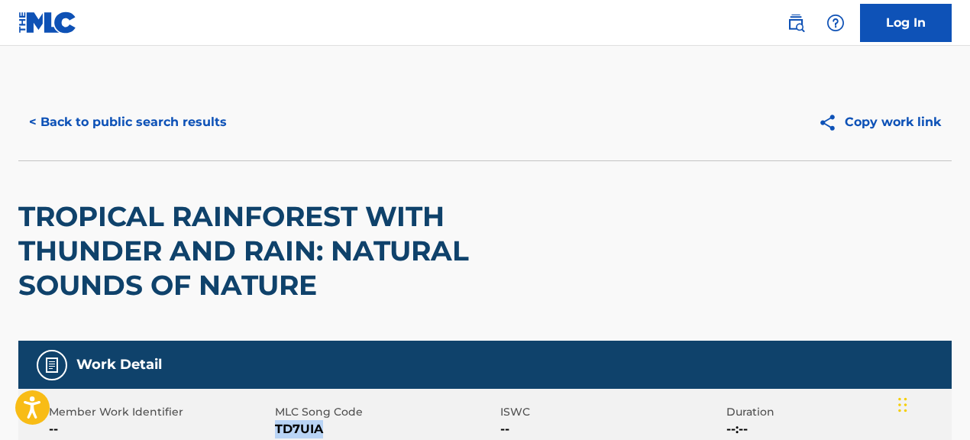
click at [229, 134] on button "< Back to public search results" at bounding box center [127, 122] width 219 height 38
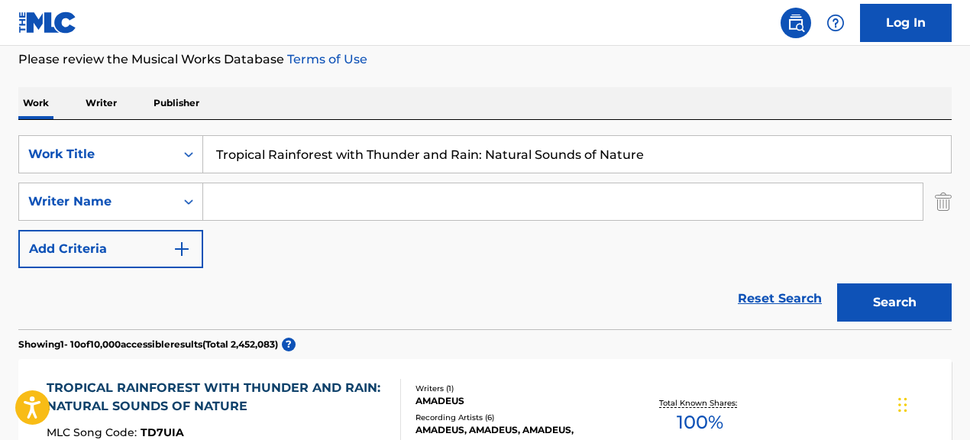
scroll to position [205, 0]
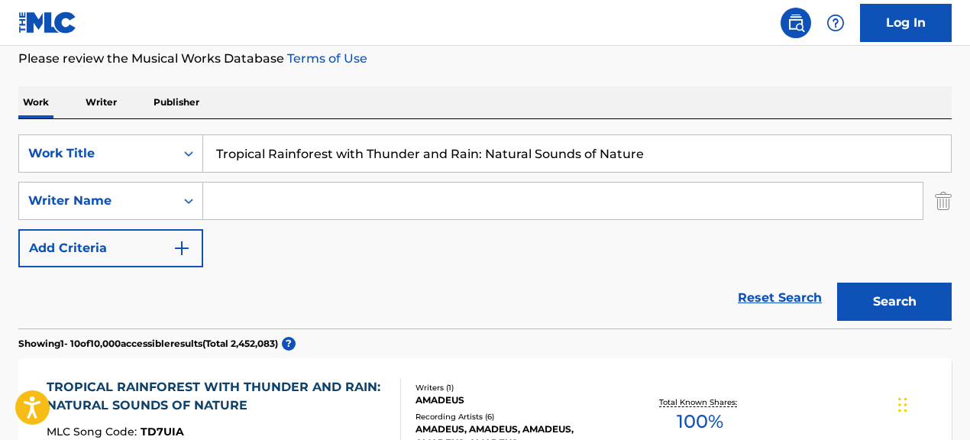
drag, startPoint x: 214, startPoint y: 156, endPoint x: 742, endPoint y: 163, distance: 528.6
click at [742, 163] on input "Tropical Rainforest with Thunder and Rain: Natural Sounds of Nature" at bounding box center [577, 153] width 748 height 37
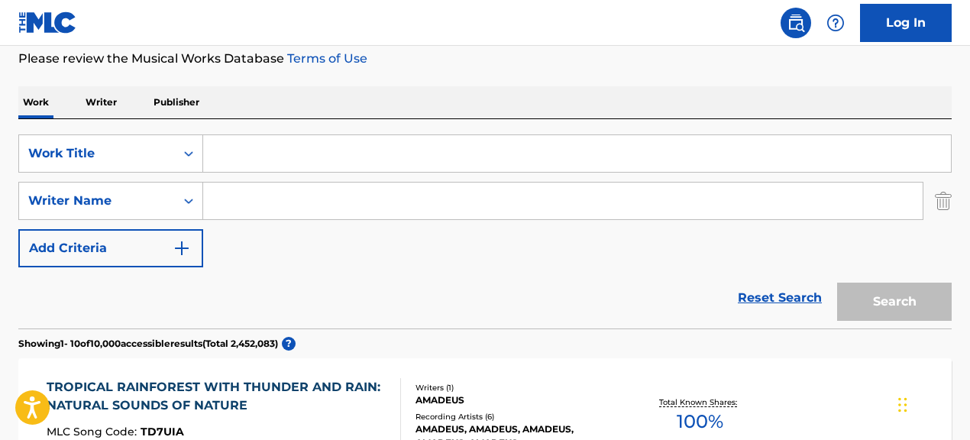
type input "v"
paste input "Wicked Man"
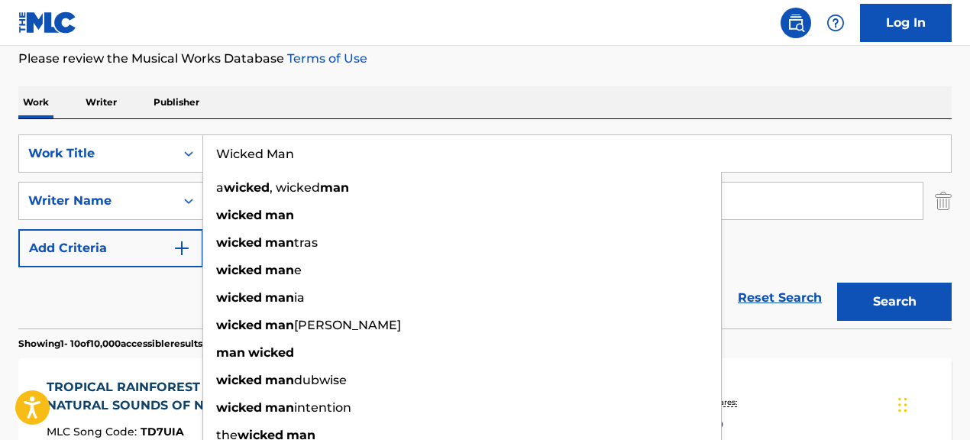
type input "Wicked Man"
click at [848, 244] on div "SearchWithCriteriae5d1d998-c9b3-4bd4-87aa-7290ab32e0ca Work Title Wicked Man a …" at bounding box center [484, 200] width 933 height 133
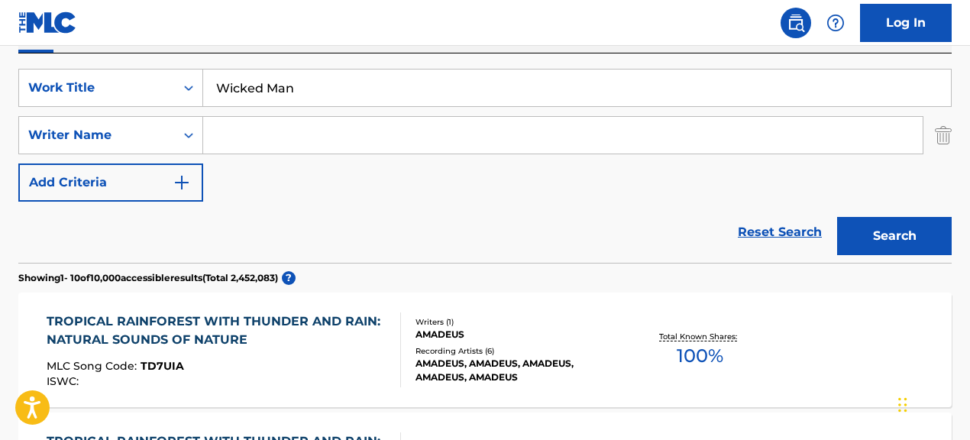
scroll to position [273, 0]
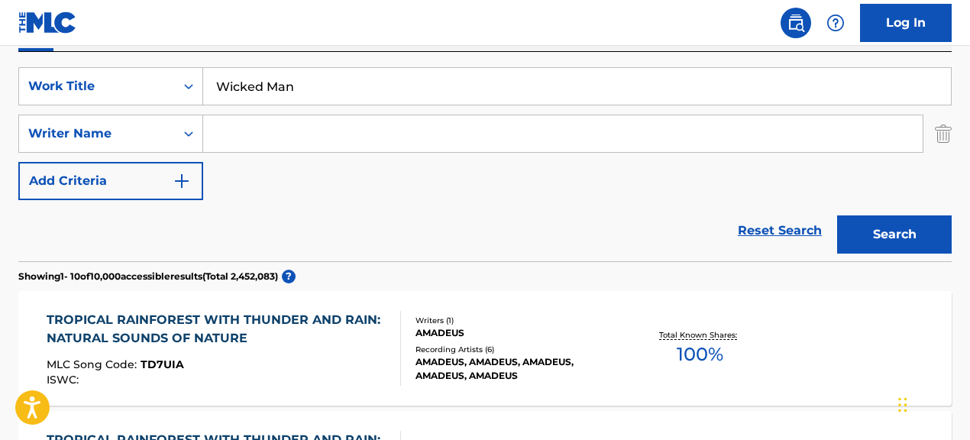
click at [334, 142] on input "Search Form" at bounding box center [562, 133] width 719 height 37
paste input "CLEMENT DODD|KEITH SMITH|NORMAN ANTHONY DAVIS"
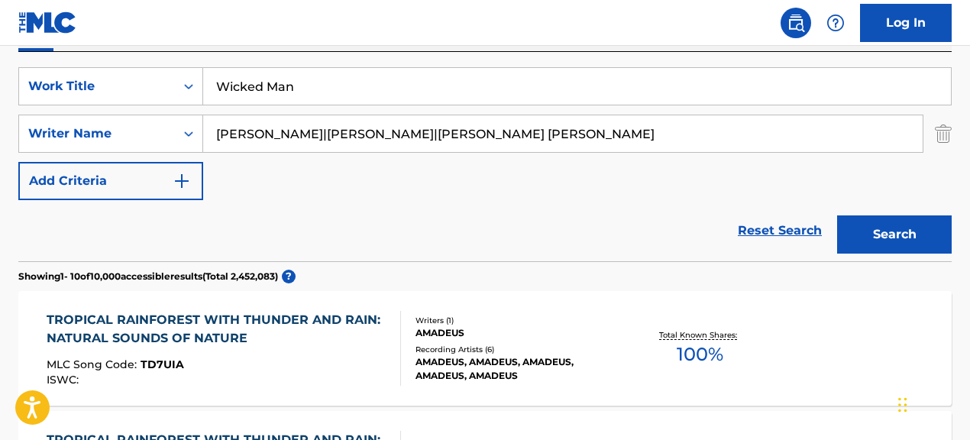
drag, startPoint x: 319, startPoint y: 134, endPoint x: 503, endPoint y: 157, distance: 184.7
click at [503, 157] on div "SearchWithCriteriae5d1d998-c9b3-4bd4-87aa-7290ab32e0ca Work Title Wicked Man Se…" at bounding box center [484, 133] width 933 height 133
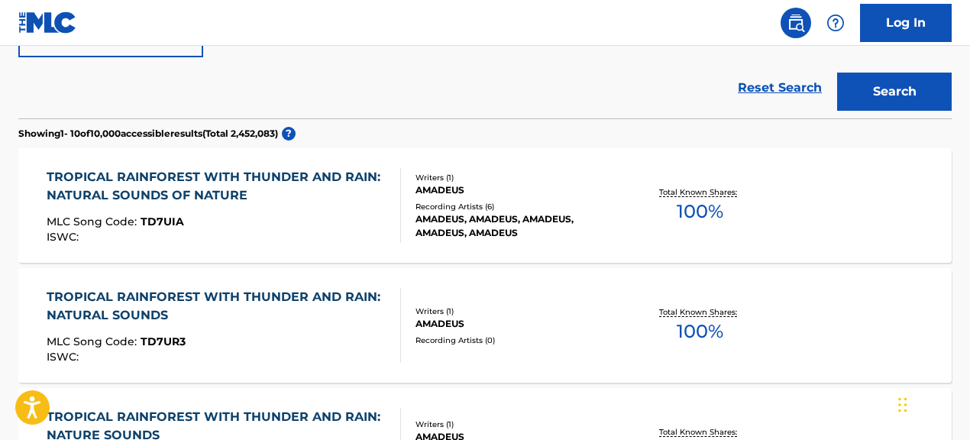
type input "clement dodd"
click at [899, 92] on button "Search" at bounding box center [894, 92] width 115 height 38
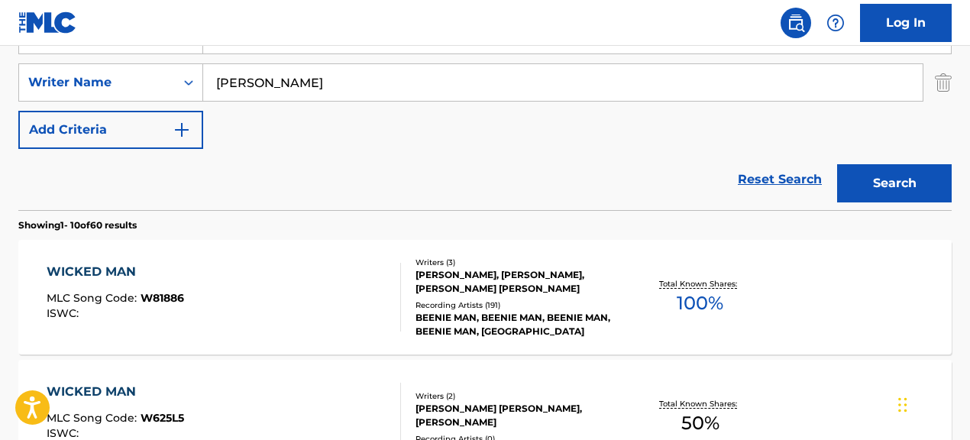
scroll to position [327, 0]
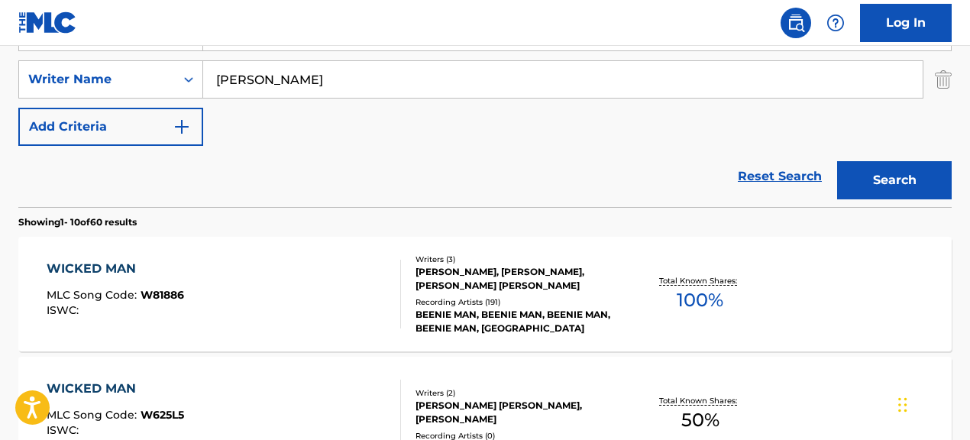
click at [484, 292] on div "CLEMENT DODD, KEITH SMITH, NORMAN ANTHONY DAVIS" at bounding box center [519, 278] width 207 height 27
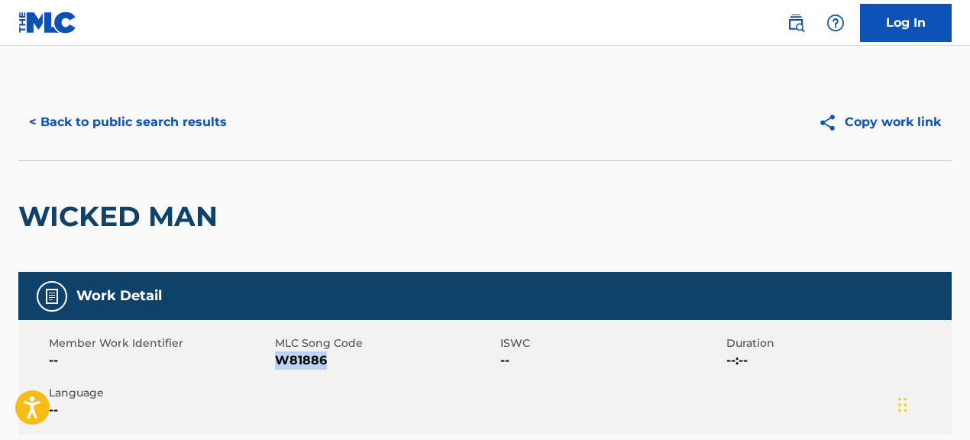
drag, startPoint x: 276, startPoint y: 360, endPoint x: 409, endPoint y: 357, distance: 132.9
click at [409, 357] on span "W81886" at bounding box center [386, 360] width 222 height 18
copy span "W81886"
click at [218, 121] on button "< Back to public search results" at bounding box center [127, 122] width 219 height 38
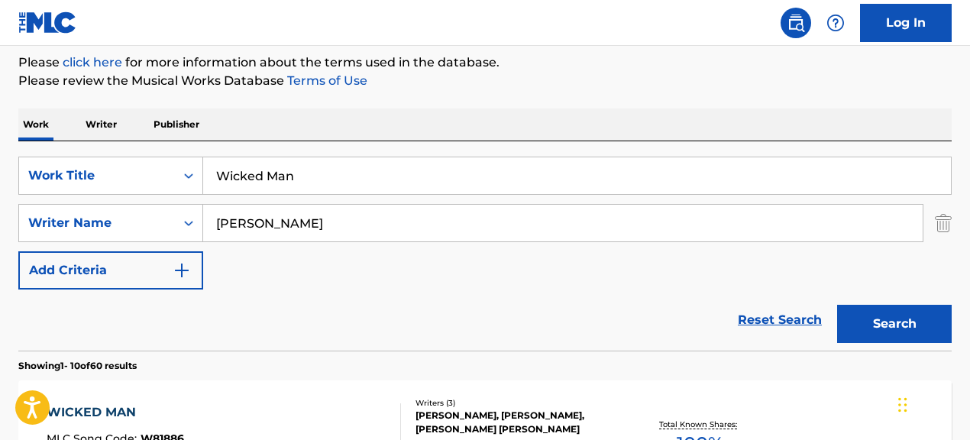
scroll to position [51, 0]
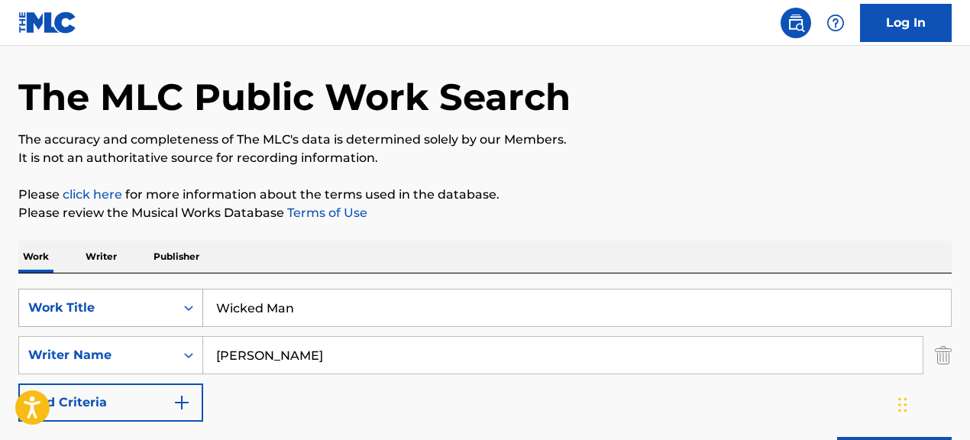
drag, startPoint x: 298, startPoint y: 318, endPoint x: 168, endPoint y: 299, distance: 131.2
click at [168, 299] on div "SearchWithCriteriae5d1d998-c9b3-4bd4-87aa-7290ab32e0ca Work Title Wicked Man" at bounding box center [484, 308] width 933 height 38
paste input "FREE"
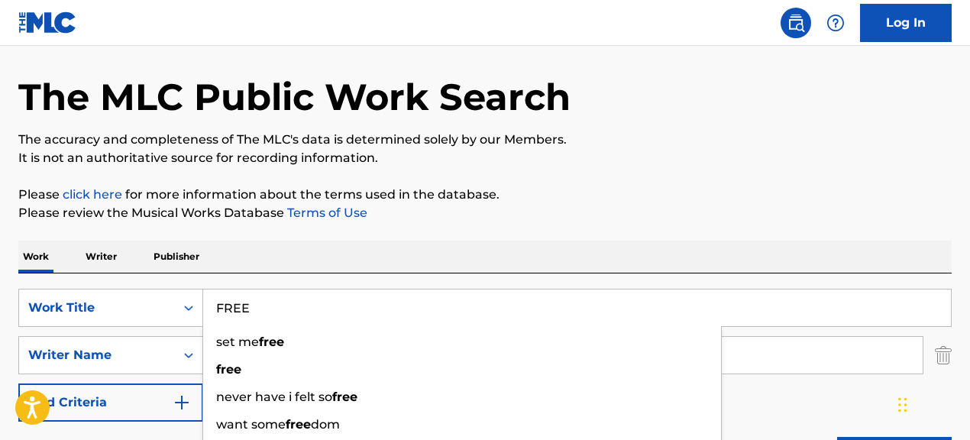
type input "FREE"
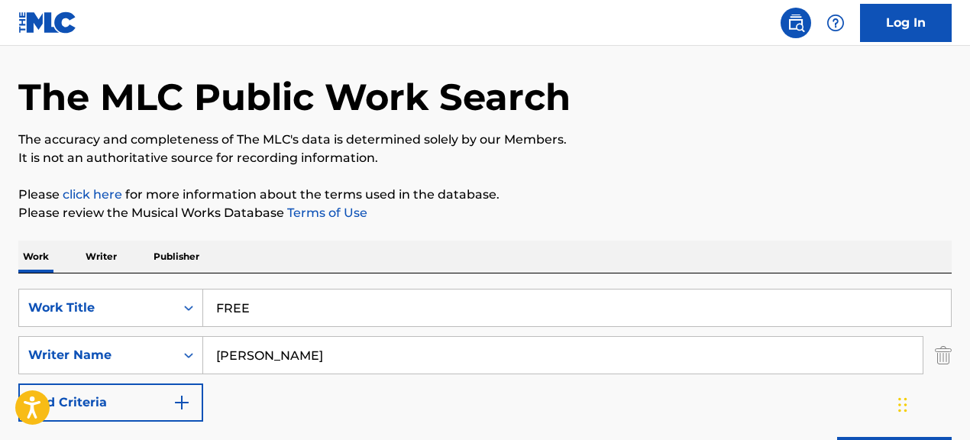
click at [704, 188] on p "Please click here for more information about the terms used in the database." at bounding box center [484, 195] width 933 height 18
drag, startPoint x: 467, startPoint y: 354, endPoint x: 255, endPoint y: 340, distance: 212.8
click at [278, 341] on input "clement dodd" at bounding box center [562, 355] width 719 height 37
paste input "KEMAR RICHARDO MCGREGOR|LAMONT ST. PARTICK SAVORY|LEONARD MOODY|SHAUNA MCKENZIE…"
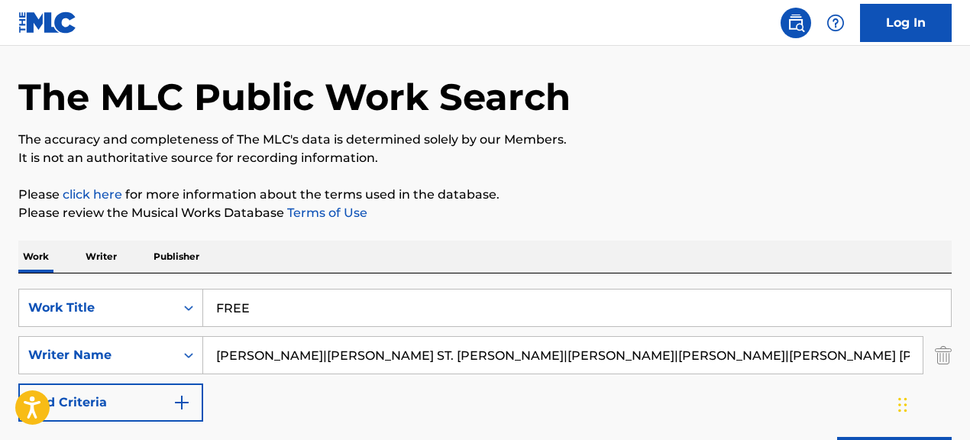
scroll to position [0, 137]
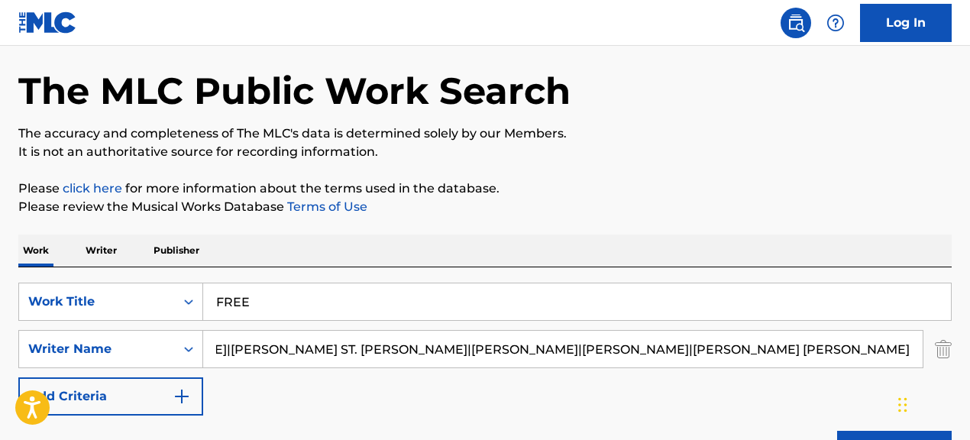
drag, startPoint x: 276, startPoint y: 355, endPoint x: 933, endPoint y: 364, distance: 656.9
click at [933, 364] on div "SearchWithCriteriad25a21e7-0219-45fa-a14c-93f24dd111c0 Writer Name KEMAR RICHAR…" at bounding box center [484, 349] width 933 height 38
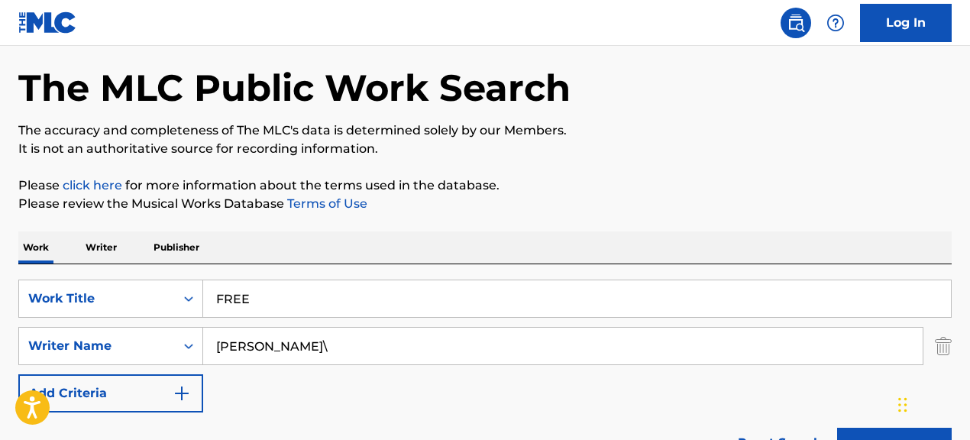
scroll to position [0, 0]
type input "KEMAR RICHARDO MCGREGOR"
click at [837, 428] on button "Search" at bounding box center [894, 447] width 115 height 38
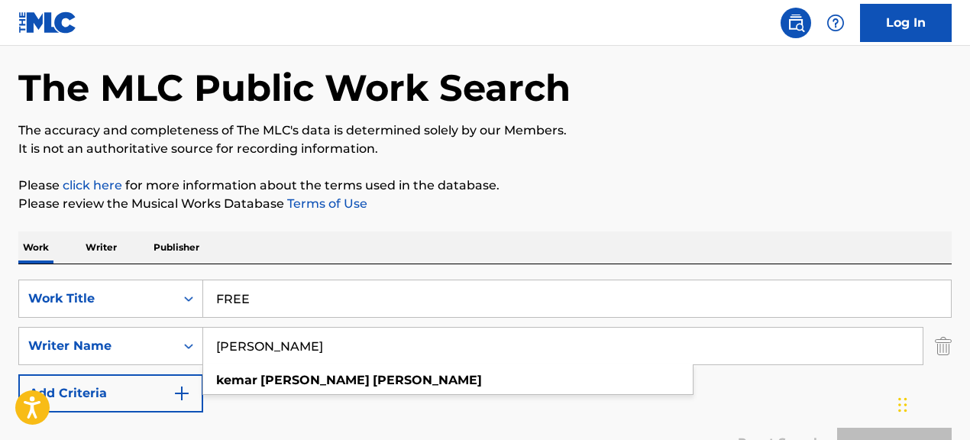
scroll to position [61, 0]
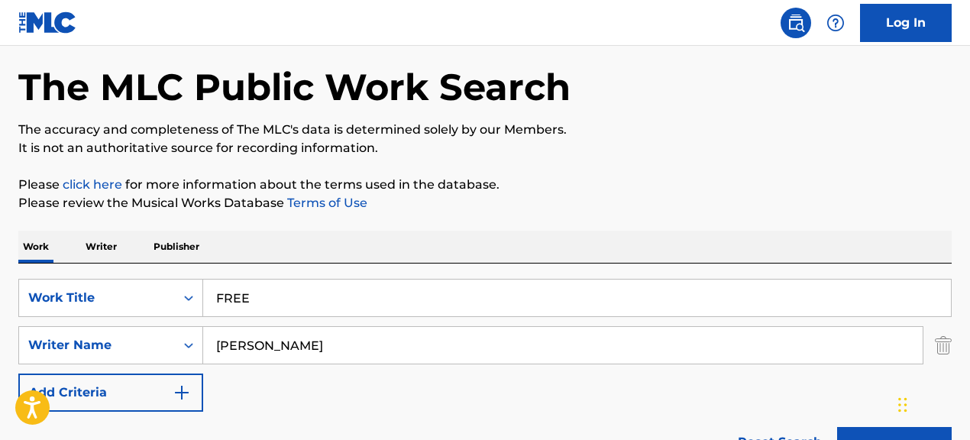
click at [778, 233] on div "Work Writer Publisher" at bounding box center [484, 247] width 933 height 32
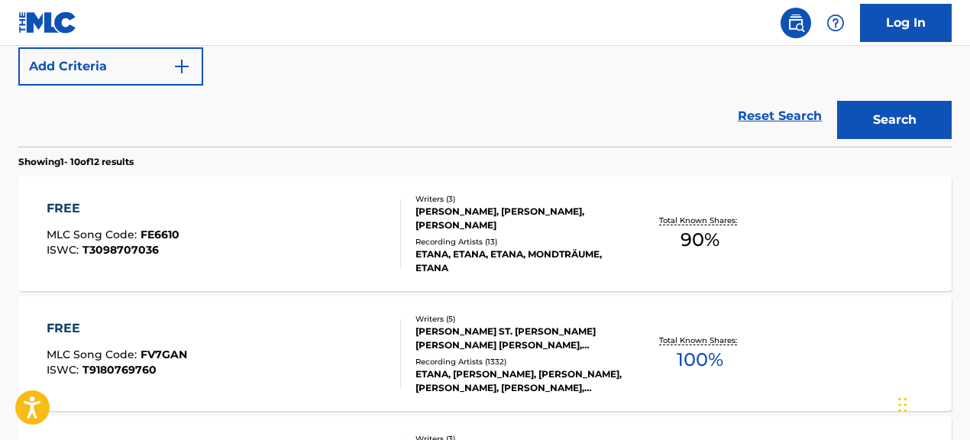
scroll to position [388, 0]
click at [530, 359] on div "Recording Artists ( 1332 )" at bounding box center [519, 360] width 207 height 11
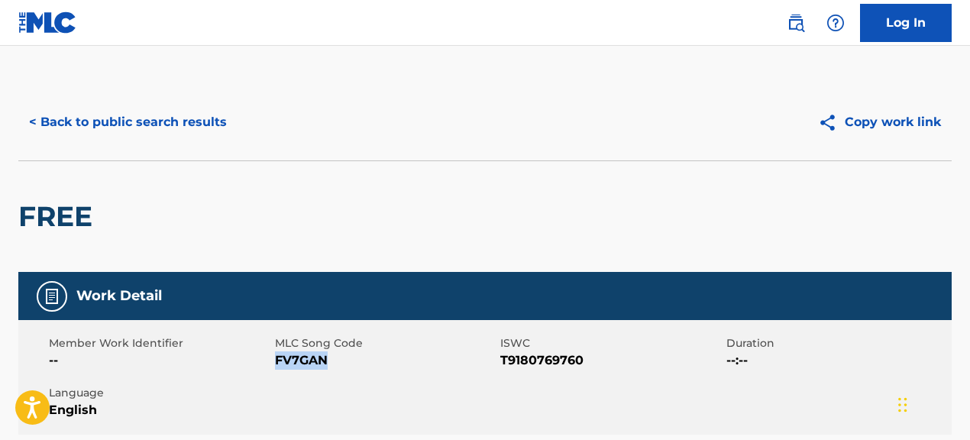
drag, startPoint x: 276, startPoint y: 364, endPoint x: 334, endPoint y: 362, distance: 57.3
click at [334, 362] on span "FV7GAN" at bounding box center [386, 360] width 222 height 18
copy span "FV7GAN"
click at [202, 126] on button "< Back to public search results" at bounding box center [127, 122] width 219 height 38
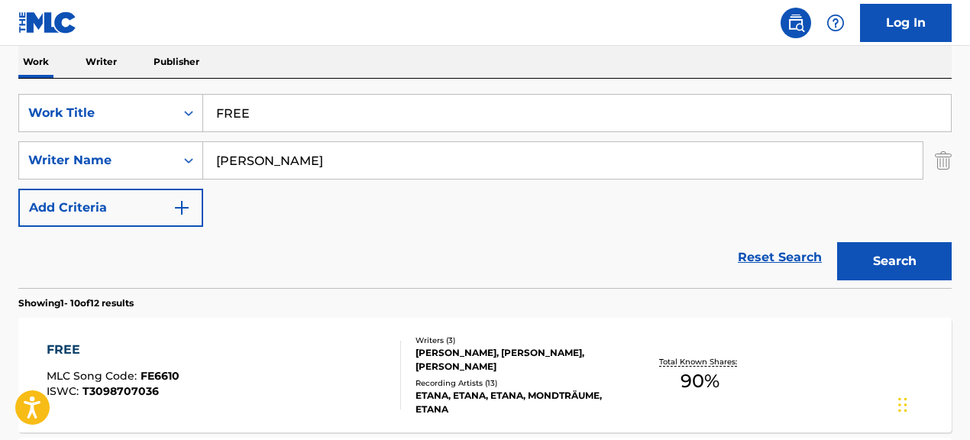
scroll to position [240, 0]
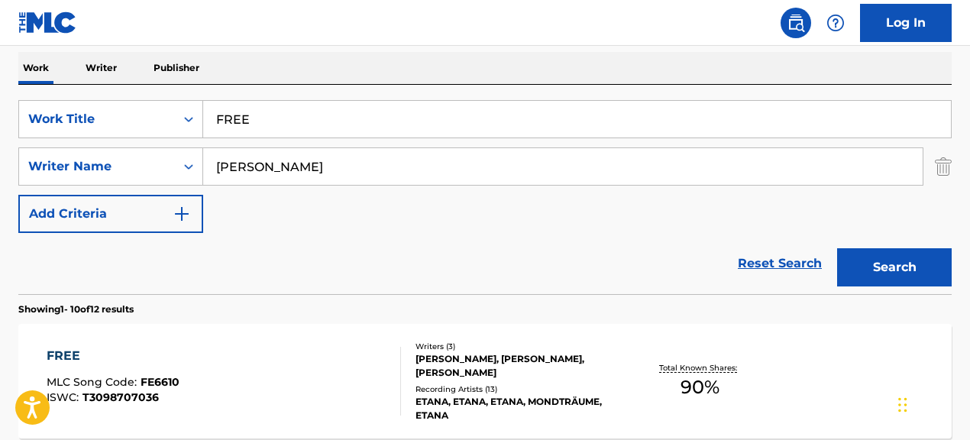
drag, startPoint x: 212, startPoint y: 121, endPoint x: 310, endPoint y: 122, distance: 98.5
click at [310, 122] on input "FREE" at bounding box center [577, 119] width 748 height 37
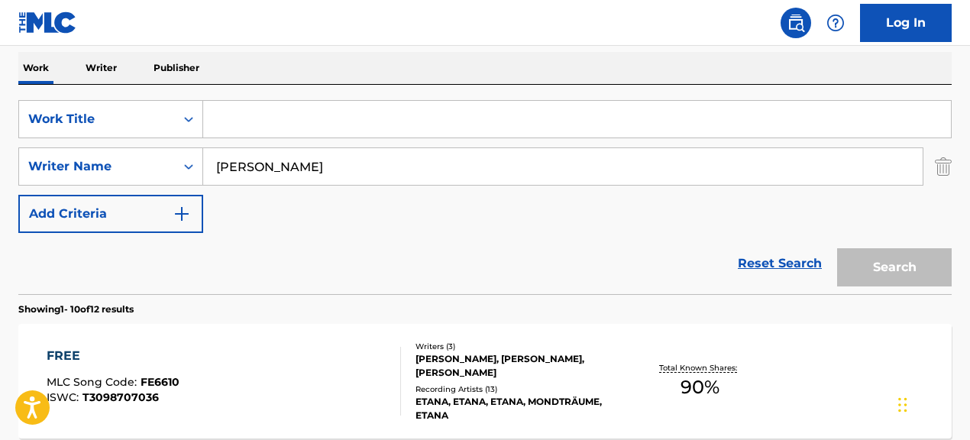
type input "v"
paste input "Touch It"
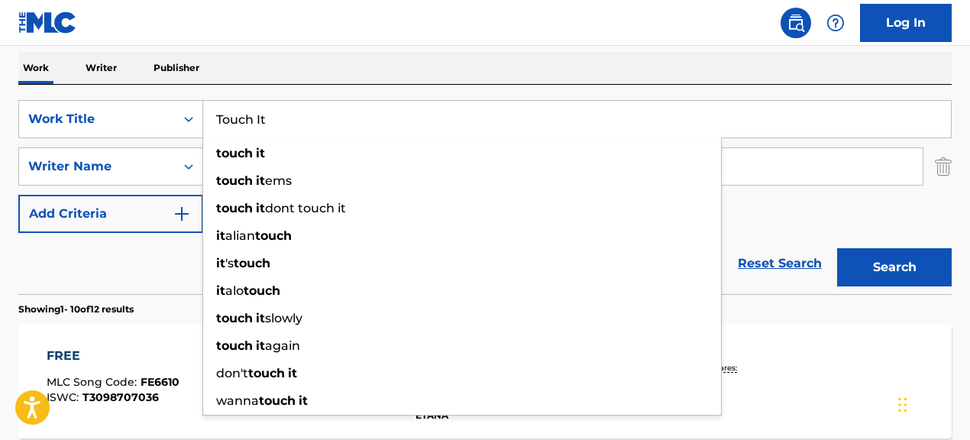
type input "Touch It"
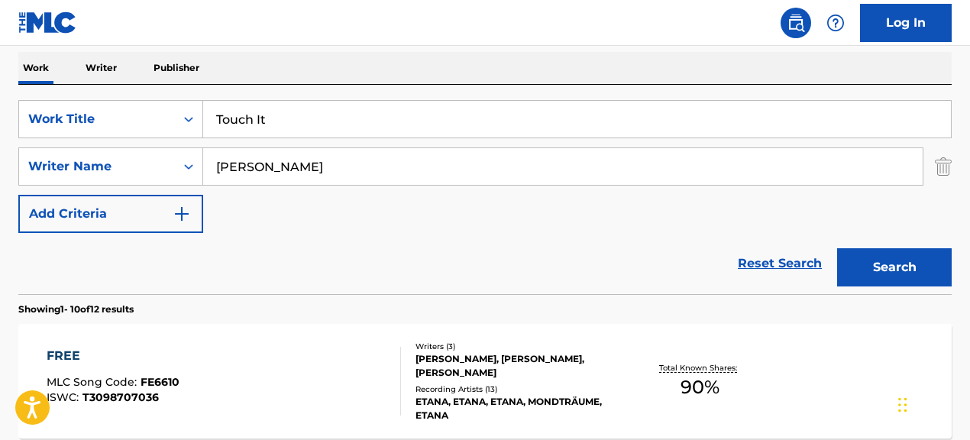
click at [150, 280] on div "Reset Search Search" at bounding box center [484, 263] width 933 height 61
drag, startPoint x: 443, startPoint y: 169, endPoint x: 244, endPoint y: 147, distance: 200.5
click at [244, 147] on div "KEMAR RICHARDO MCGREGOR" at bounding box center [563, 166] width 720 height 38
paste input "FAY-ANN LYONS|LASHLEY WINTER"
drag, startPoint x: 317, startPoint y: 169, endPoint x: 547, endPoint y: 179, distance: 230.1
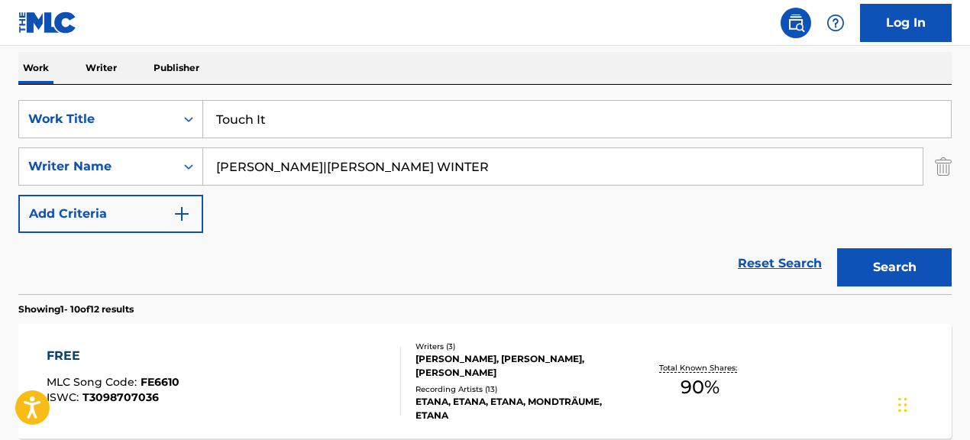
click at [547, 179] on input "FAY-ANN LYONS|LASHLEY WINTER" at bounding box center [562, 166] width 719 height 37
type input "FAY-ANN LYONS"
click at [837, 248] on button "Search" at bounding box center [894, 267] width 115 height 38
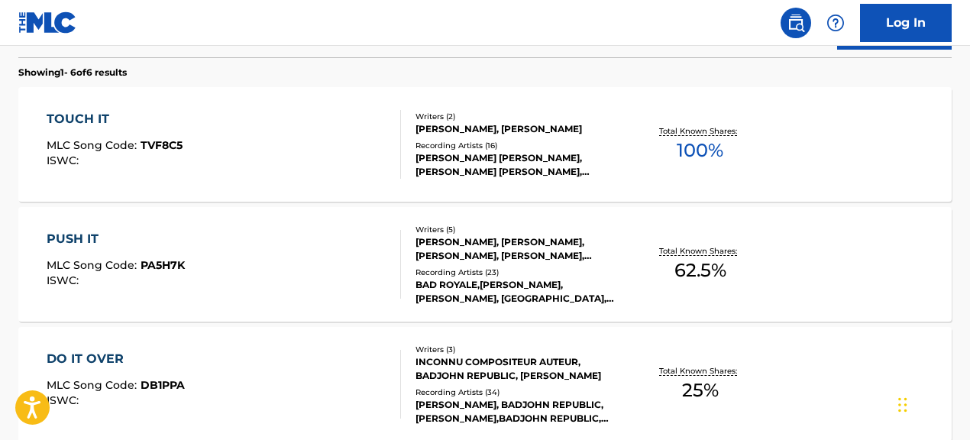
scroll to position [477, 0]
click at [497, 140] on div "Recording Artists ( 16 )" at bounding box center [519, 144] width 207 height 11
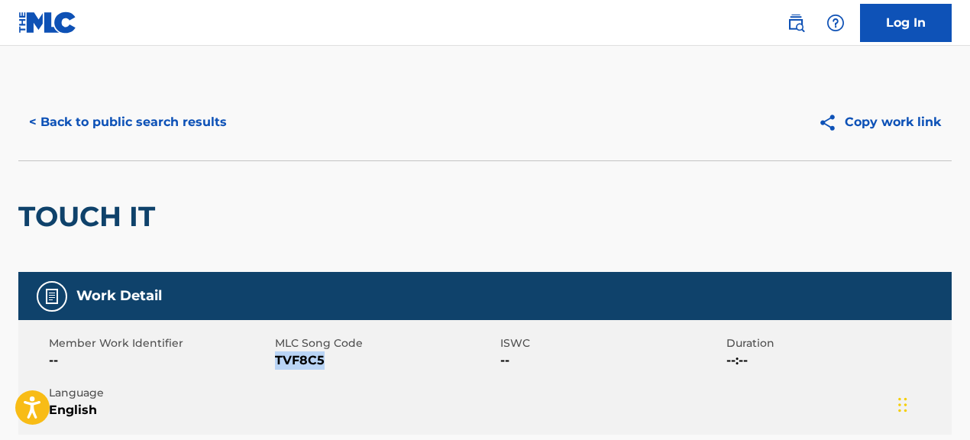
drag, startPoint x: 276, startPoint y: 360, endPoint x: 336, endPoint y: 361, distance: 59.6
click at [336, 361] on span "TVF8C5" at bounding box center [386, 360] width 222 height 18
copy span "TVF8C5"
click at [198, 128] on button "< Back to public search results" at bounding box center [127, 122] width 219 height 38
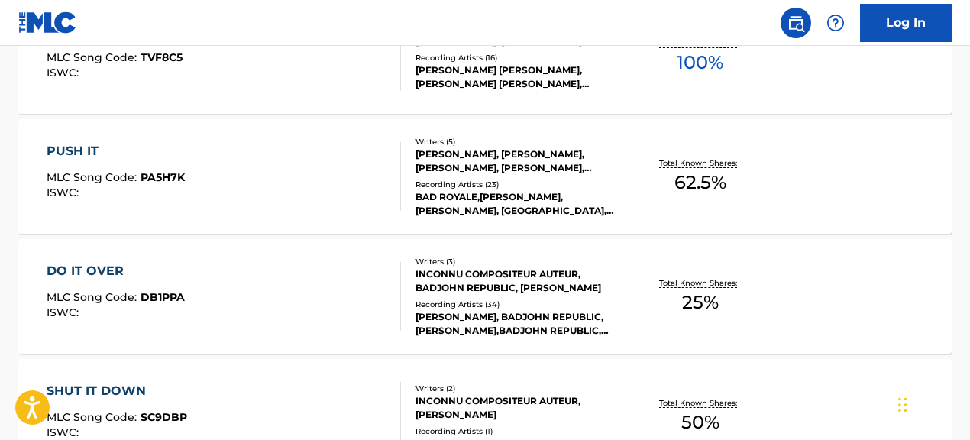
click at [278, 227] on div "PUSH IT MLC Song Code : PA5H7K ISWC : Writers ( 5 ) KEVIN WILD, BRUCE KARLSSON,…" at bounding box center [484, 176] width 933 height 115
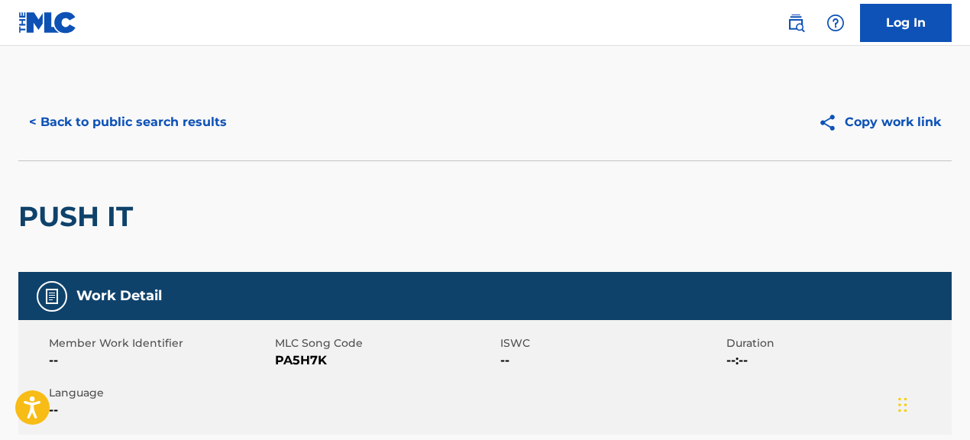
click at [204, 131] on button "< Back to public search results" at bounding box center [127, 122] width 219 height 38
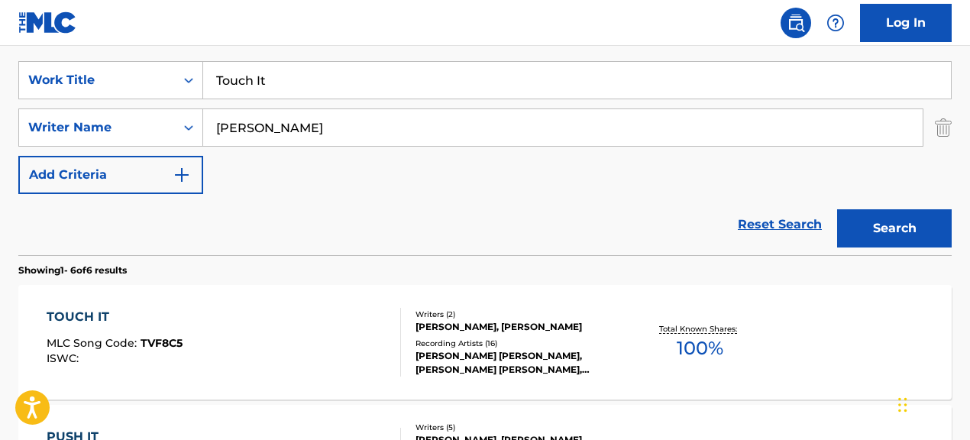
scroll to position [229, 0]
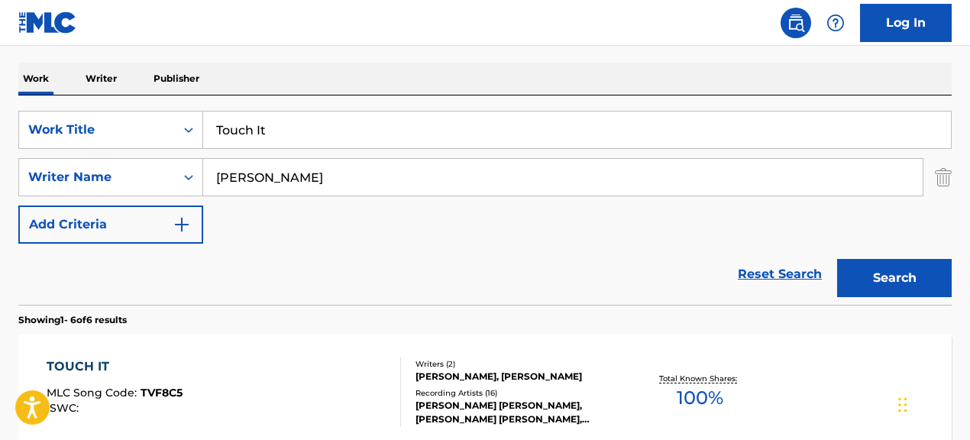
drag, startPoint x: 219, startPoint y: 131, endPoint x: 308, endPoint y: 134, distance: 88.7
click at [308, 134] on input "Touch It" at bounding box center [577, 130] width 748 height 37
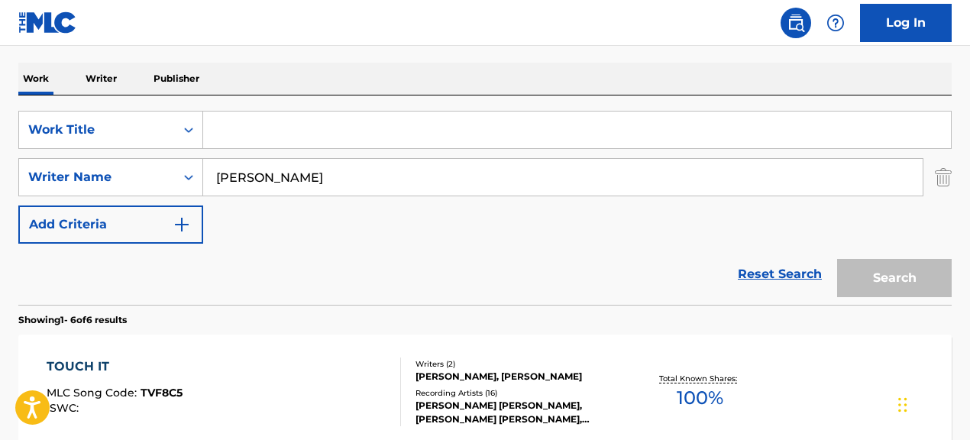
paste input "Life"
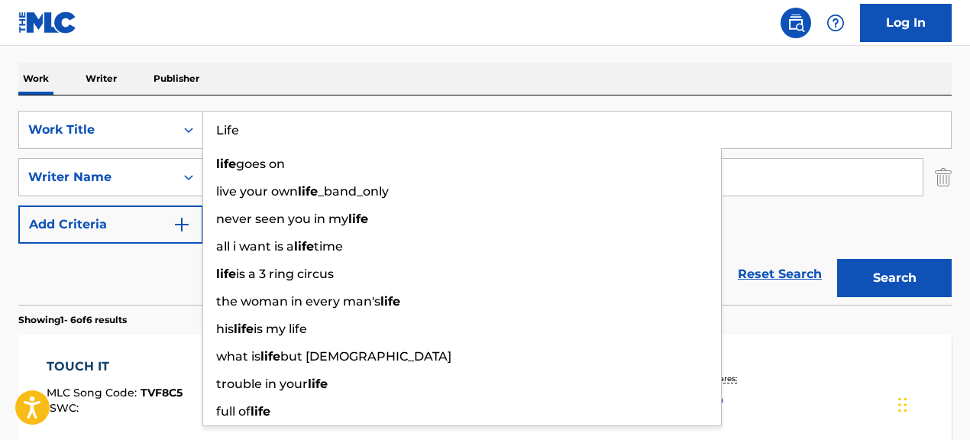
type input "Life"
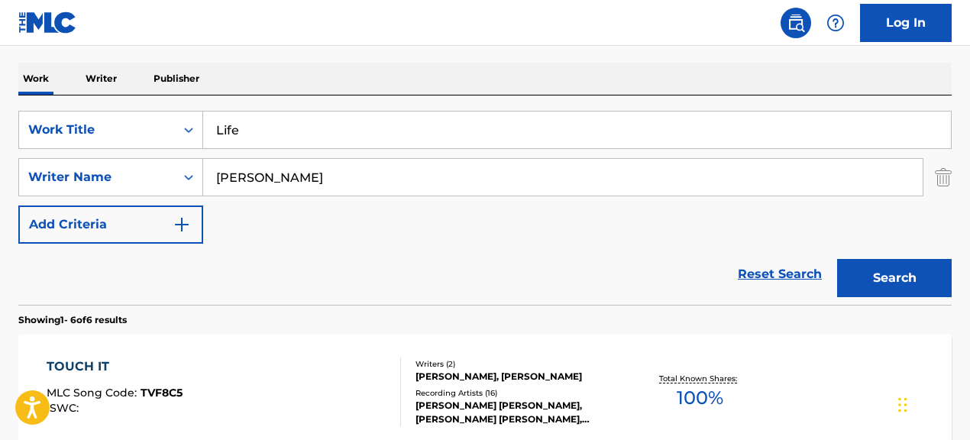
click at [179, 275] on div "Reset Search Search" at bounding box center [484, 274] width 933 height 61
drag, startPoint x: 427, startPoint y: 182, endPoint x: 231, endPoint y: 150, distance: 198.8
click at [231, 150] on div "SearchWithCriteriae5d1d998-c9b3-4bd4-87aa-7290ab32e0ca Work Title Life SearchWi…" at bounding box center [484, 177] width 933 height 133
paste input "JOE SAMPLE|WILL JENNINGS"
drag, startPoint x: 296, startPoint y: 179, endPoint x: 464, endPoint y: 196, distance: 168.1
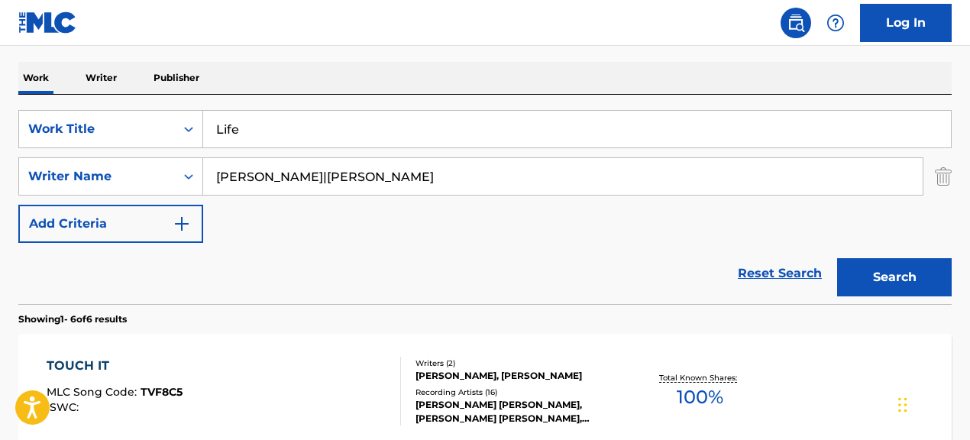
click at [464, 195] on input "JOE SAMPLE|WILL JENNINGS" at bounding box center [562, 176] width 719 height 37
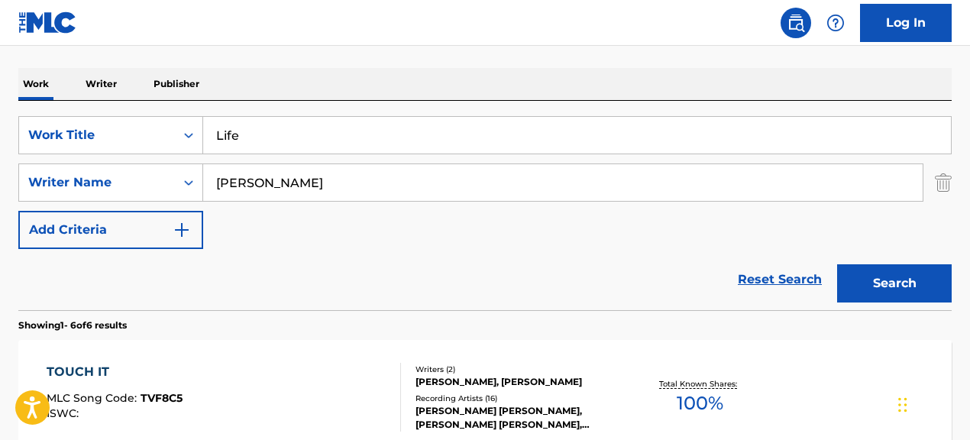
type input "JOE SAMPLE"
click at [837, 264] on button "Search" at bounding box center [894, 283] width 115 height 38
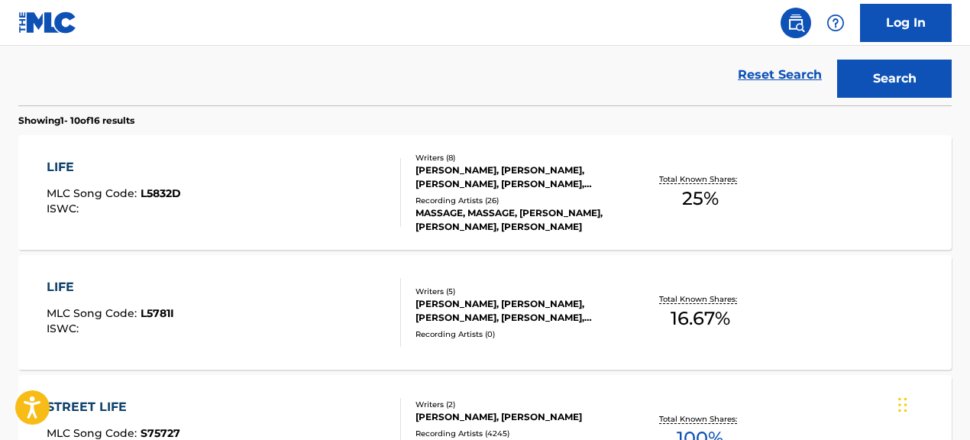
scroll to position [433, 0]
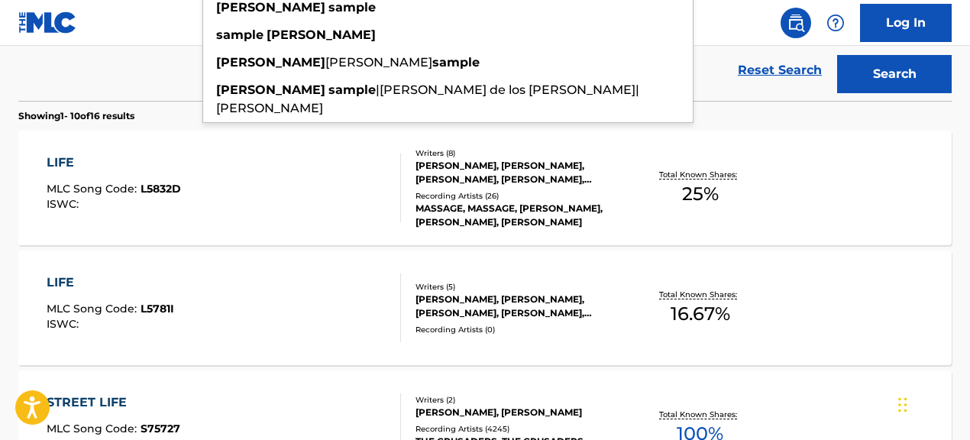
click at [227, 225] on div "LIFE MLC Song Code : L5832D ISWC : Writers ( 8 ) KEVIN DAVIS, WILL JENNINGS, DA…" at bounding box center [484, 188] width 933 height 115
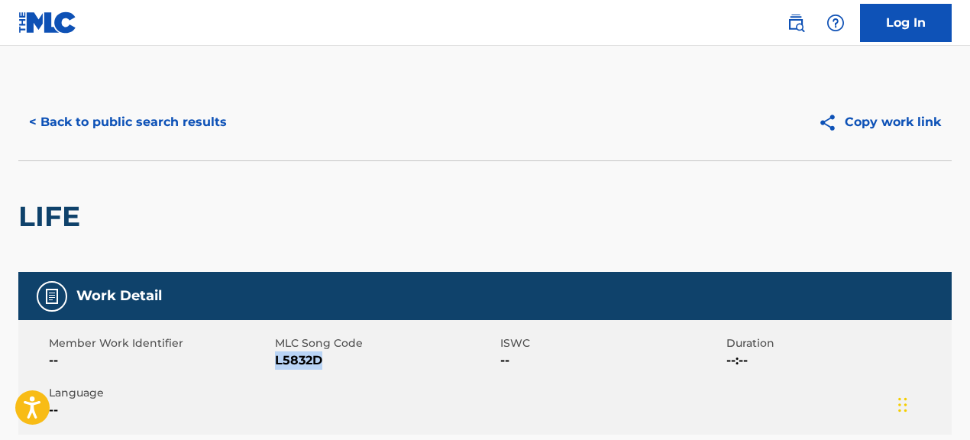
drag, startPoint x: 276, startPoint y: 357, endPoint x: 334, endPoint y: 366, distance: 58.8
click at [334, 366] on span "L5832D" at bounding box center [386, 360] width 222 height 18
copy span "L5832D"
click at [217, 132] on button "< Back to public search results" at bounding box center [127, 122] width 219 height 38
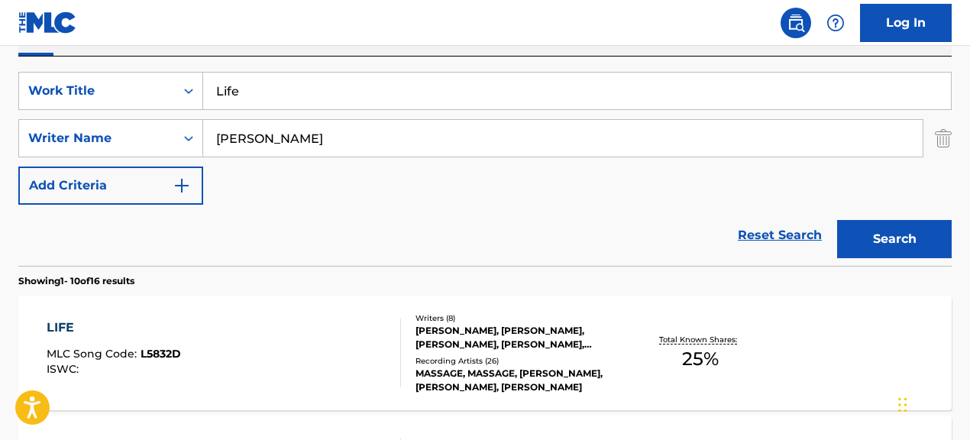
scroll to position [264, 0]
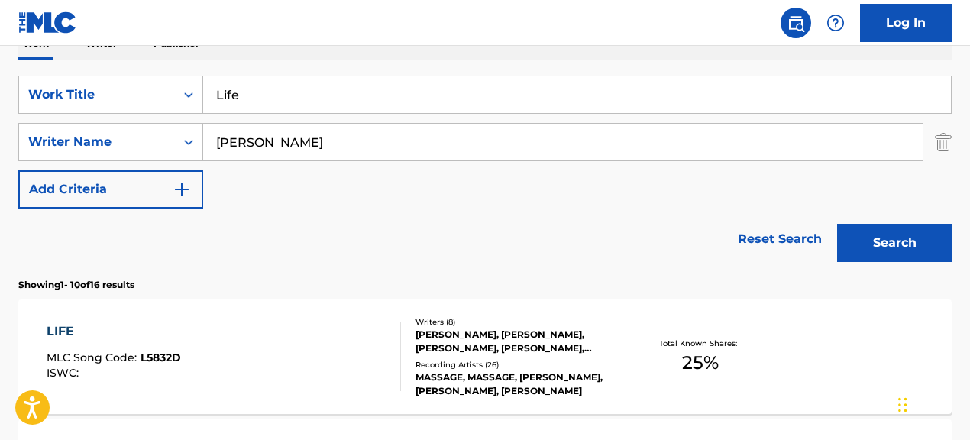
click at [344, 95] on input "Life" at bounding box center [577, 94] width 748 height 37
type input "L"
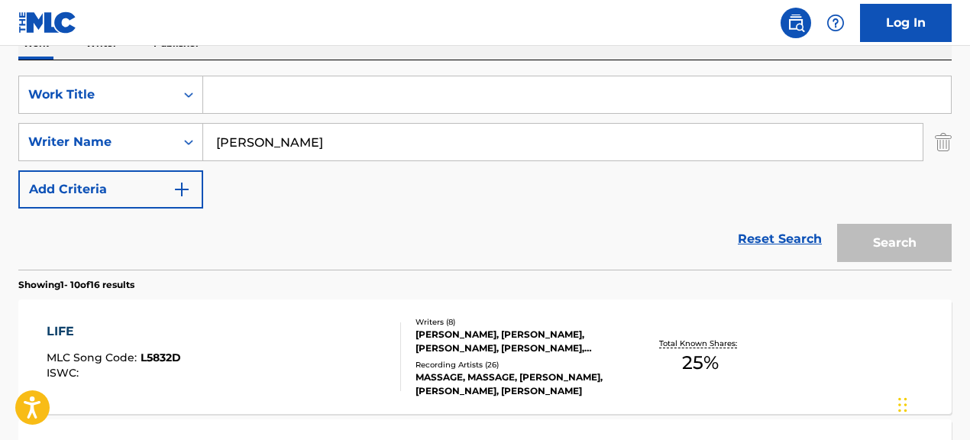
paste input "SUNSHINE"
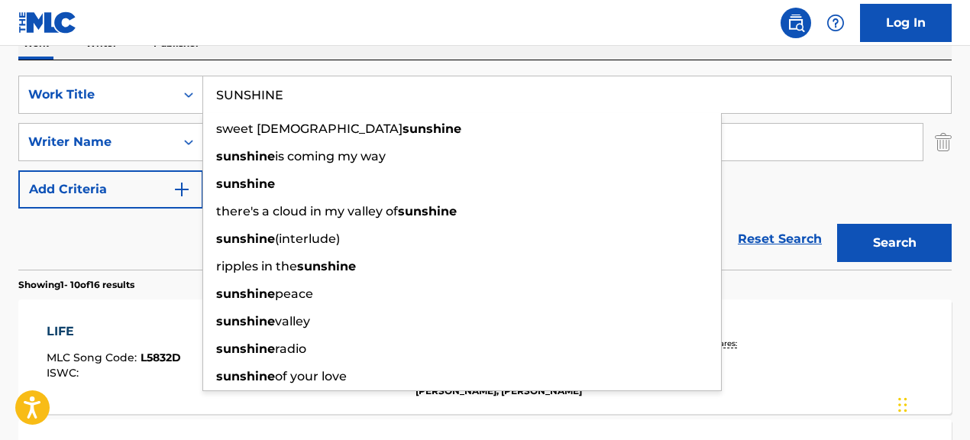
type input "SUNSHINE"
click at [118, 236] on div "Reset Search Search" at bounding box center [484, 239] width 933 height 61
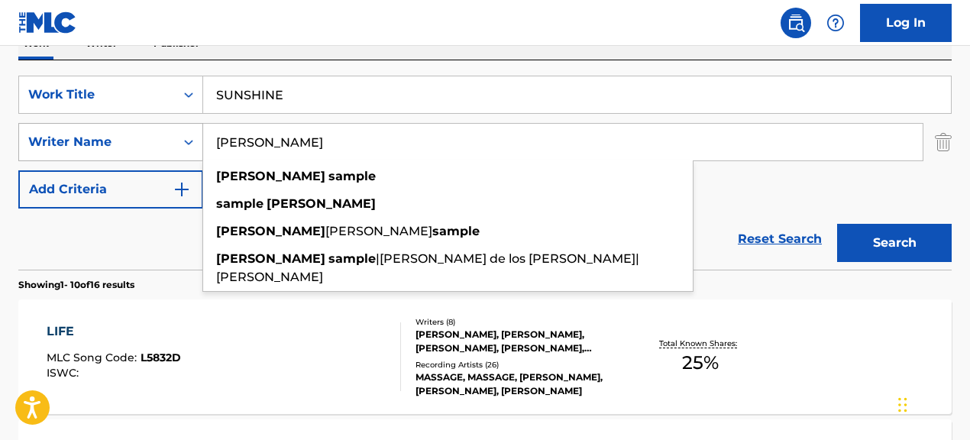
drag, startPoint x: 339, startPoint y: 144, endPoint x: 165, endPoint y: 144, distance: 174.1
click at [168, 144] on div "SearchWithCriteriad25a21e7-0219-45fa-a14c-93f24dd111c0 Writer Name JOE SAMPLE j…" at bounding box center [484, 142] width 933 height 38
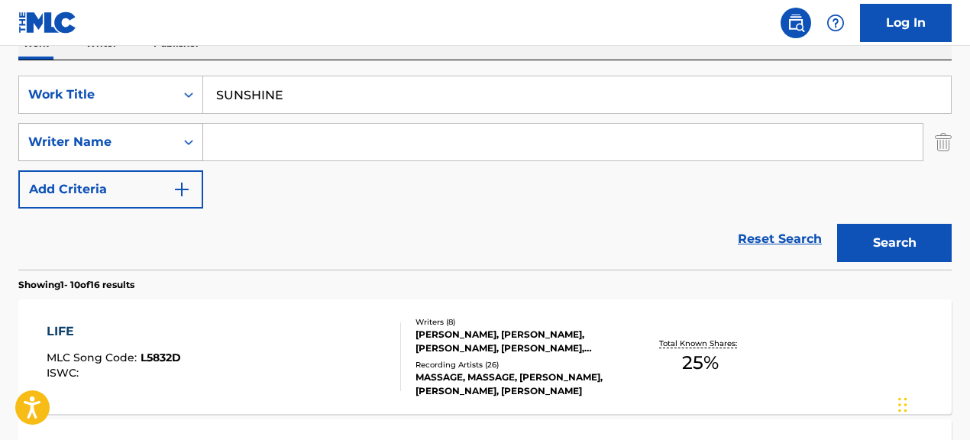
paste input "GIORGIO H TUINFORT|PIERRE DAVID GUETTA|TIM BERGLING"
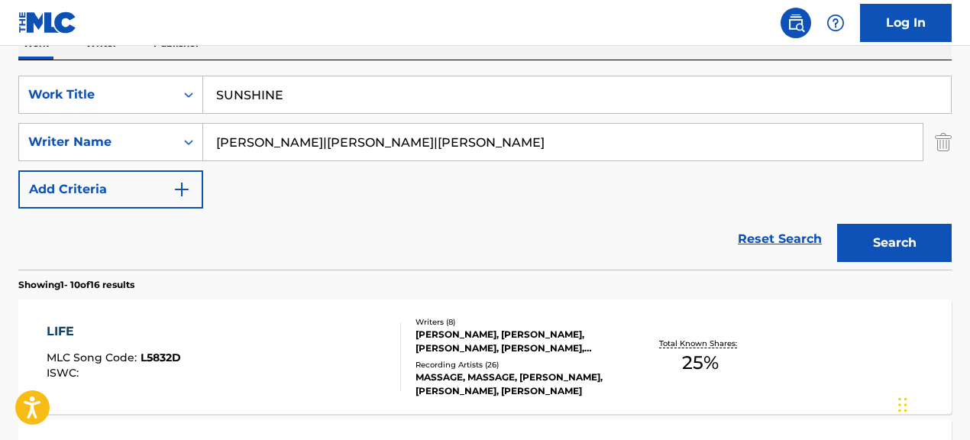
drag, startPoint x: 354, startPoint y: 147, endPoint x: 662, endPoint y: 159, distance: 308.8
click at [662, 159] on input "GIORGIO H TUINFORT|PIERRE DAVID GUETTA|TIM BERGLING" at bounding box center [562, 142] width 719 height 37
type input "GIORGIO H TUINFORT"
click at [837, 224] on button "Search" at bounding box center [894, 243] width 115 height 38
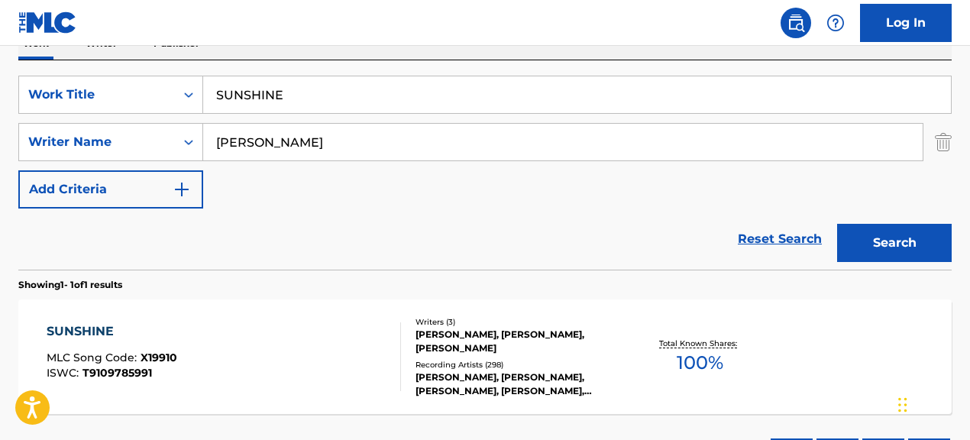
click at [448, 332] on div "GIORGIO H TUINFORT, PIERRE DAVID GUETTA, TIM BERGLING" at bounding box center [519, 341] width 207 height 27
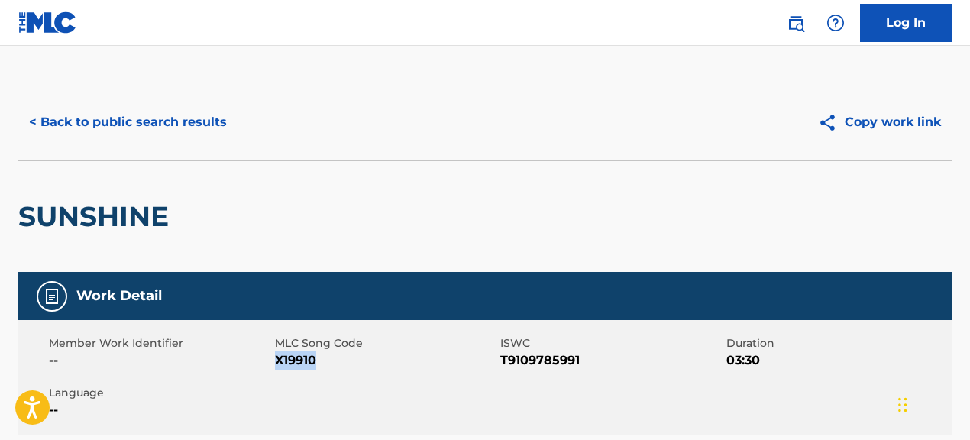
drag, startPoint x: 276, startPoint y: 359, endPoint x: 404, endPoint y: 362, distance: 128.4
click at [404, 362] on span "X19910" at bounding box center [386, 360] width 222 height 18
copy span "X19910"
click at [211, 119] on button "< Back to public search results" at bounding box center [127, 122] width 219 height 38
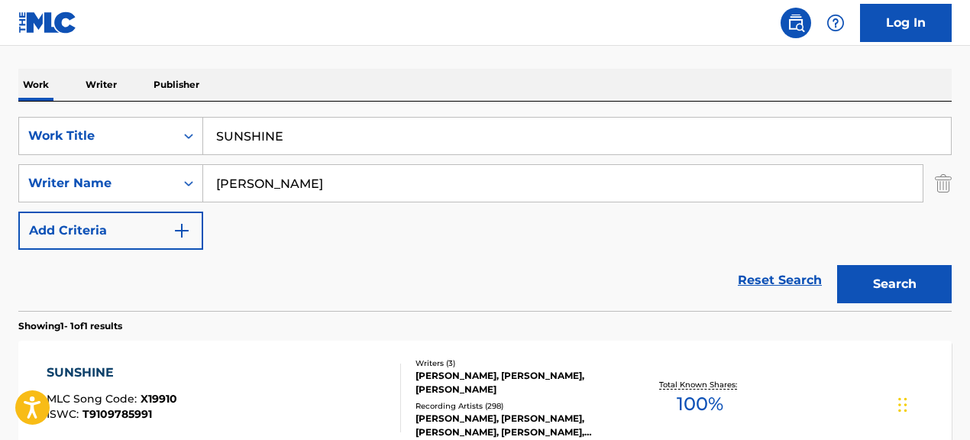
scroll to position [256, 0]
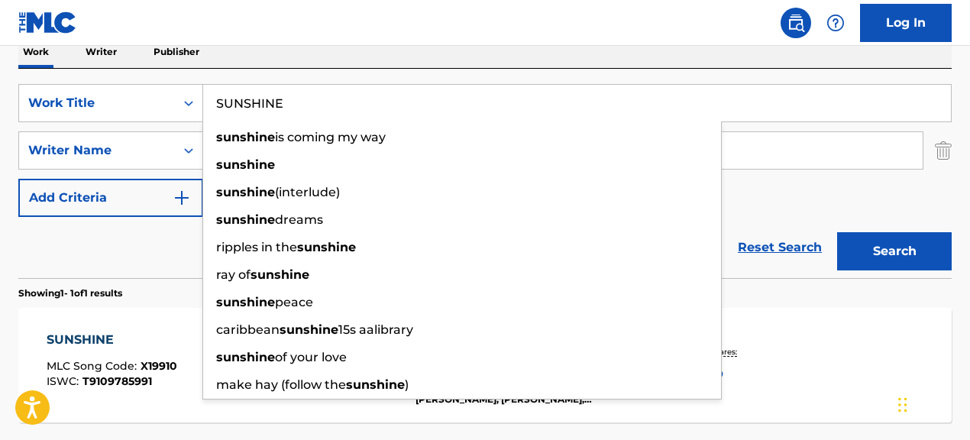
drag, startPoint x: 377, startPoint y: 107, endPoint x: -20, endPoint y: 74, distance: 398.5
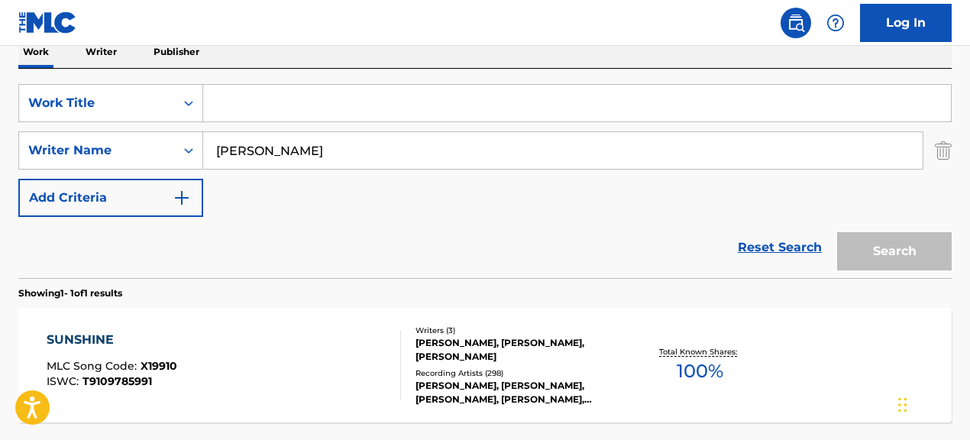
paste input "Women"
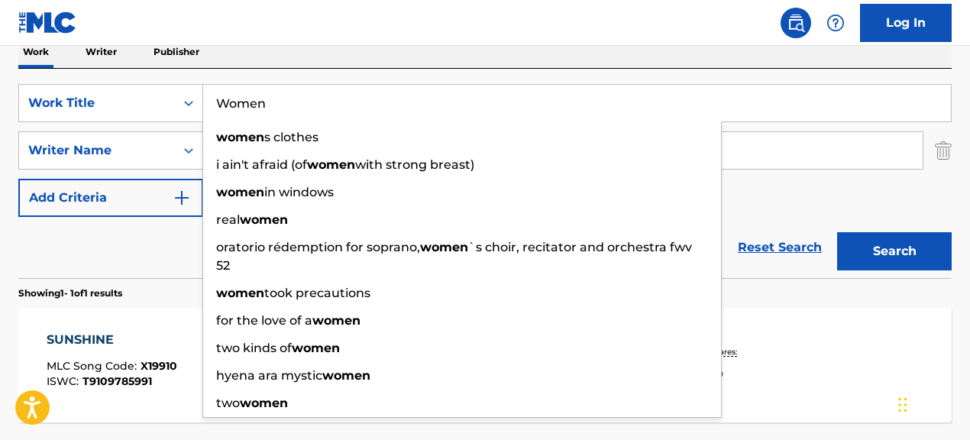
type input "Women"
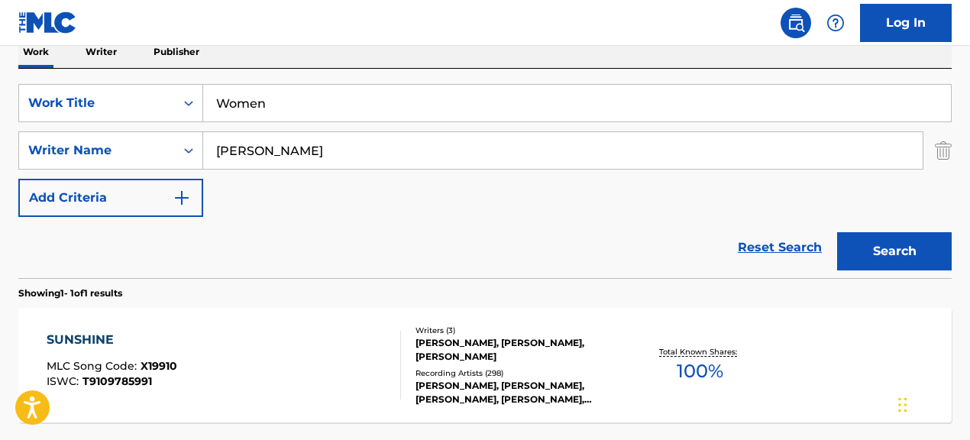
drag, startPoint x: 145, startPoint y: 222, endPoint x: 172, endPoint y: 238, distance: 30.8
click at [145, 222] on div "Reset Search Search" at bounding box center [484, 247] width 933 height 61
drag, startPoint x: 425, startPoint y: 151, endPoint x: 238, endPoint y: 115, distance: 189.8
click at [356, 140] on input "GIORGIO H TUINFORT" at bounding box center [562, 150] width 719 height 37
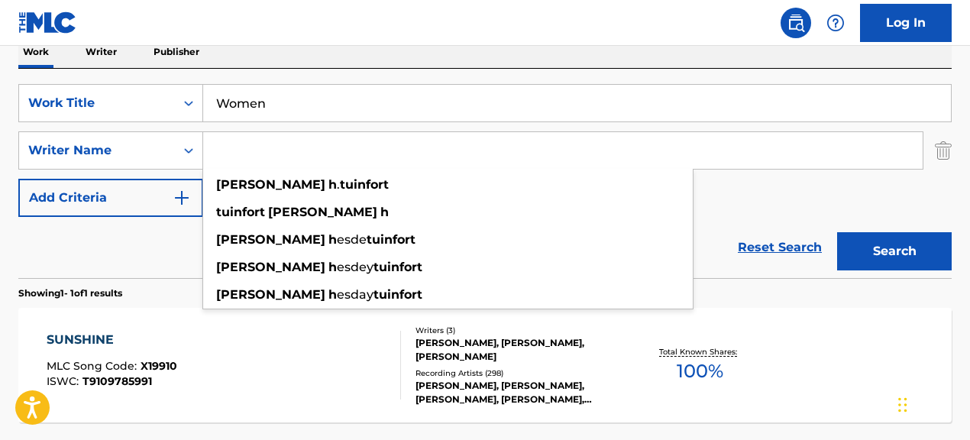
paste input "RICHARD PRYOR"
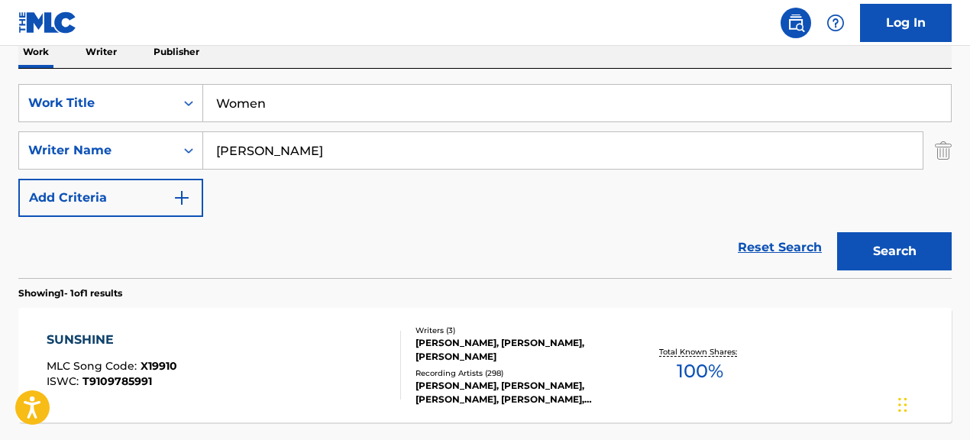
type input "RICHARD PRYOR"
click at [837, 232] on button "Search" at bounding box center [894, 251] width 115 height 38
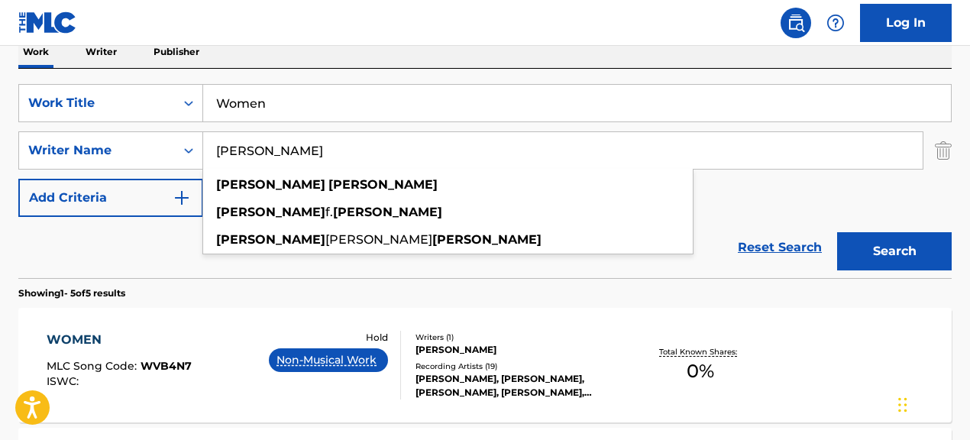
click at [232, 353] on div "WOMEN MLC Song Code : WVB4N7 ISWC : Hold Non-Musical Work" at bounding box center [224, 365] width 354 height 69
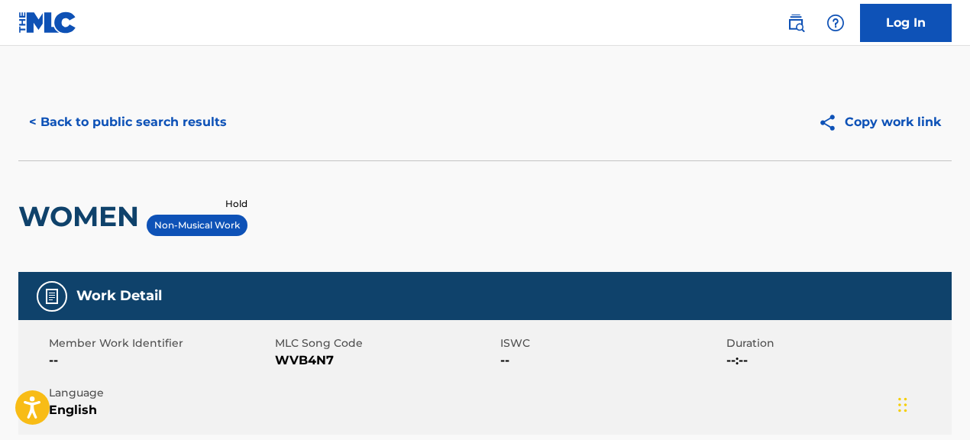
click at [221, 123] on button "< Back to public search results" at bounding box center [127, 122] width 219 height 38
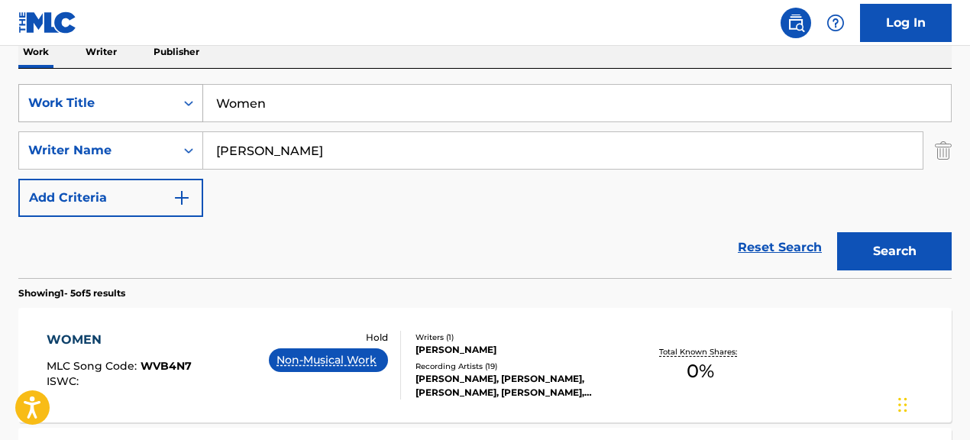
drag, startPoint x: 335, startPoint y: 109, endPoint x: 192, endPoint y: 102, distance: 143.8
click at [192, 102] on div "SearchWithCriteriae5d1d998-c9b3-4bd4-87aa-7290ab32e0ca Work Title Women" at bounding box center [484, 103] width 933 height 38
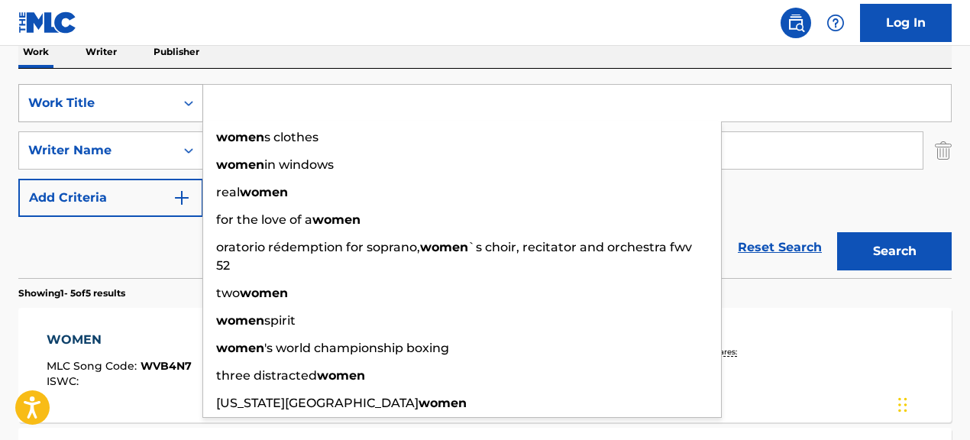
paste input "D44185"
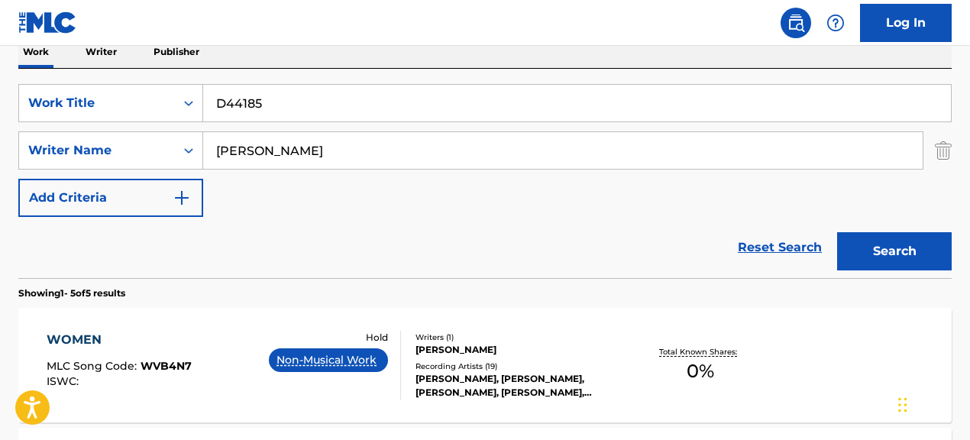
drag, startPoint x: 274, startPoint y: 98, endPoint x: 227, endPoint y: 99, distance: 47.4
click at [227, 99] on input "D44185" at bounding box center [577, 103] width 748 height 37
type input "D"
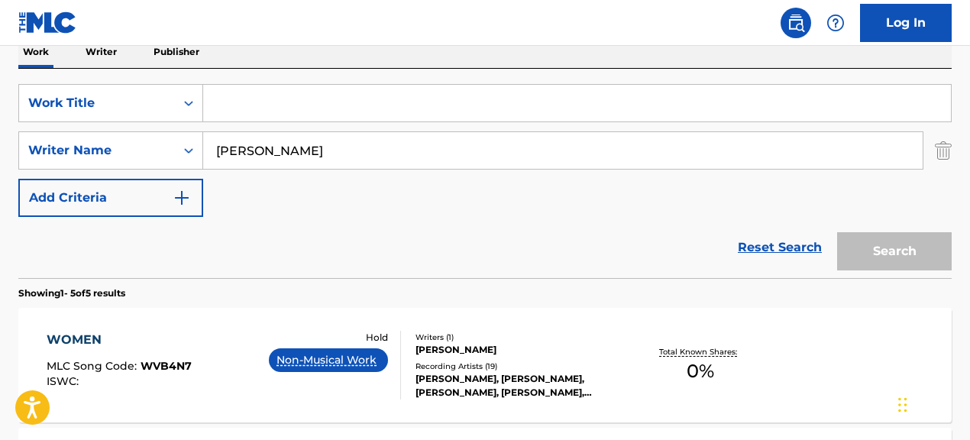
paste input "Diamond In Da Ruff"
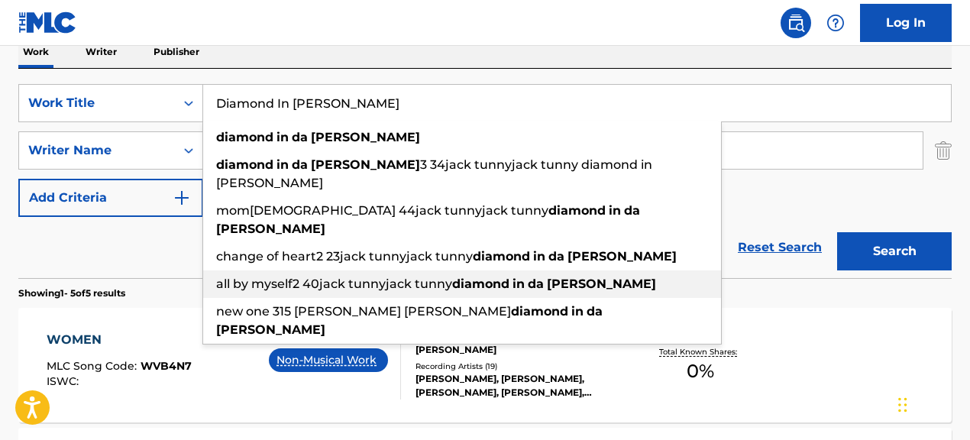
type input "Diamond In Da Ruff"
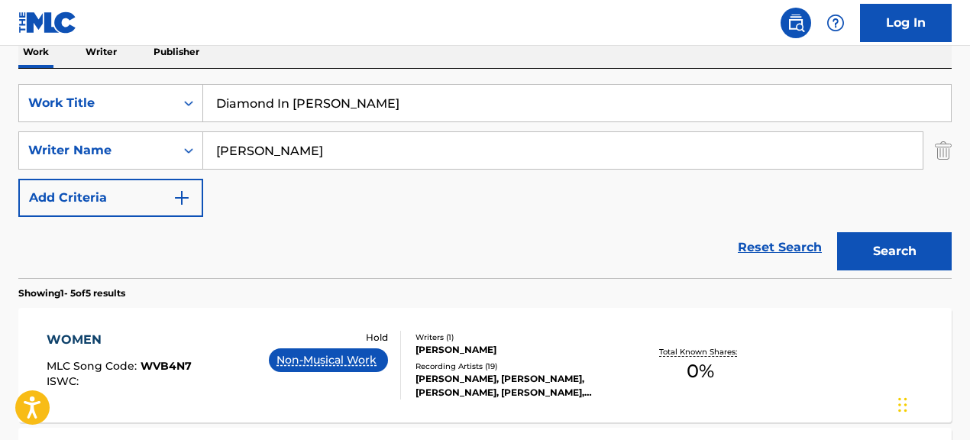
click at [167, 252] on div "Reset Search Search" at bounding box center [484, 247] width 933 height 61
drag, startPoint x: 357, startPoint y: 153, endPoint x: 300, endPoint y: 153, distance: 57.3
click at [304, 152] on input "RICHARD PRYOR" at bounding box center [562, 150] width 719 height 37
type input "R"
paste input "AL HAMILTON|BALE'WA M MUHAMMAD|CLIFTON LIGHTY|DION ERNEST|JAHEIM HOAGLAND|LAMON…"
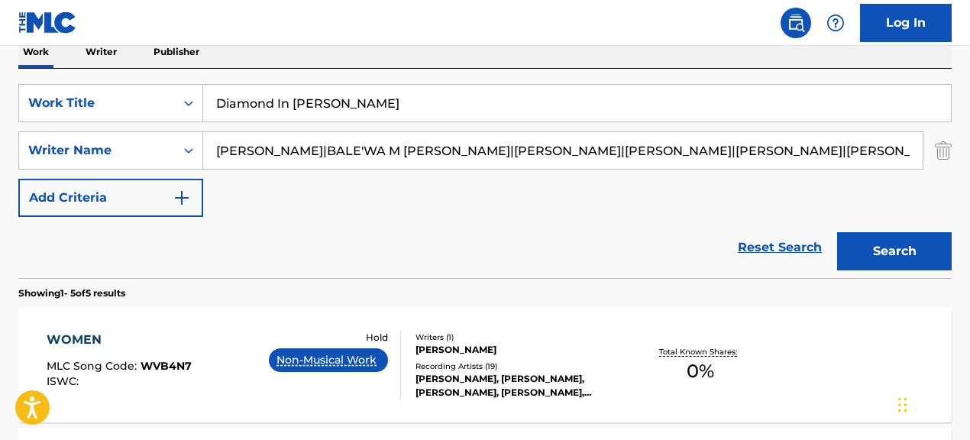
scroll to position [0, 281]
drag, startPoint x: 292, startPoint y: 154, endPoint x: 754, endPoint y: 180, distance: 462.8
click at [754, 180] on div "SearchWithCriteriae5d1d998-c9b3-4bd4-87aa-7290ab32e0ca Work Title Diamond In Da…" at bounding box center [484, 150] width 933 height 133
click at [837, 232] on button "Search" at bounding box center [894, 251] width 115 height 38
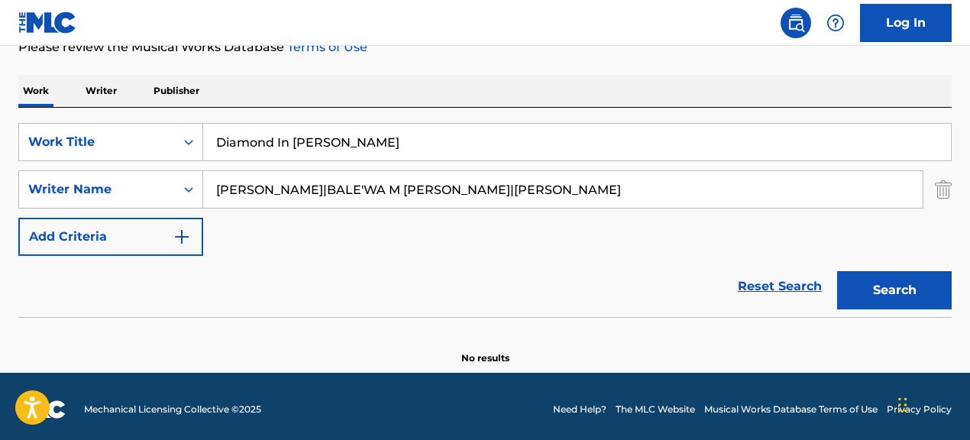
scroll to position [215, 0]
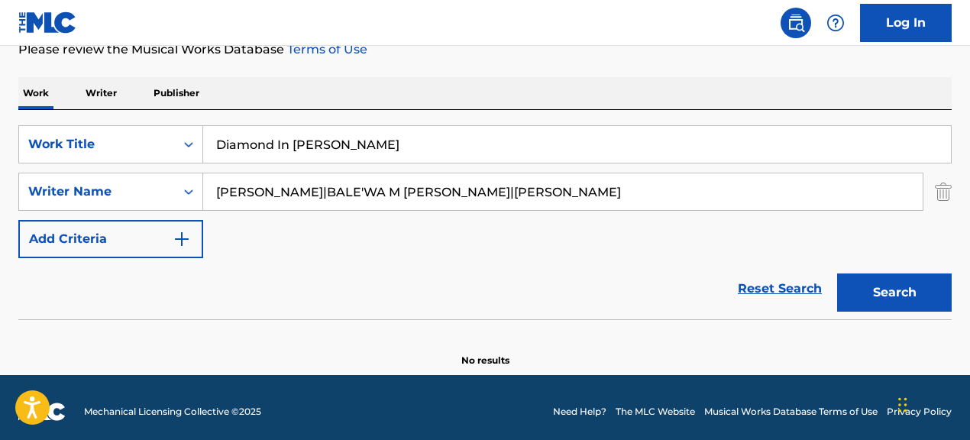
drag, startPoint x: 302, startPoint y: 185, endPoint x: 574, endPoint y: 196, distance: 272.1
click at [574, 196] on input "AL HAMILTON|BALE'WA M MUHAMMAD|CLIFTON LIGHTY" at bounding box center [562, 191] width 719 height 37
type input "AL HAMILTON"
click at [837, 273] on button "Search" at bounding box center [894, 292] width 115 height 38
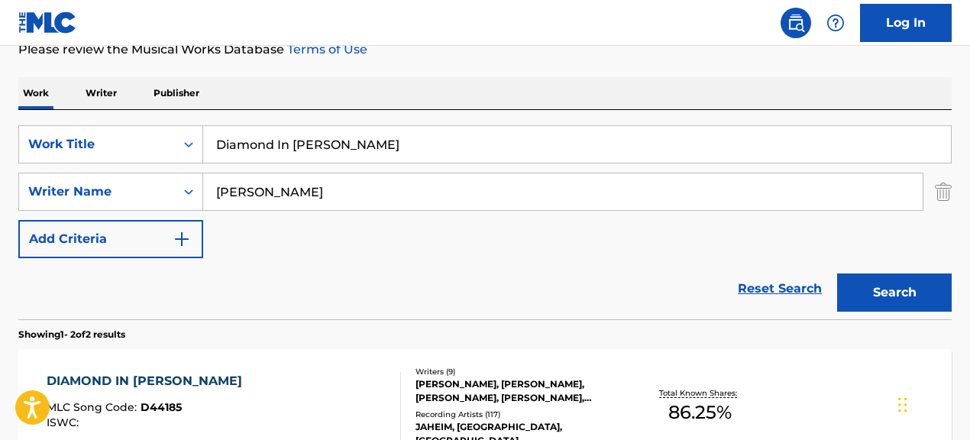
click at [125, 300] on div "Reset Search Search" at bounding box center [484, 288] width 933 height 61
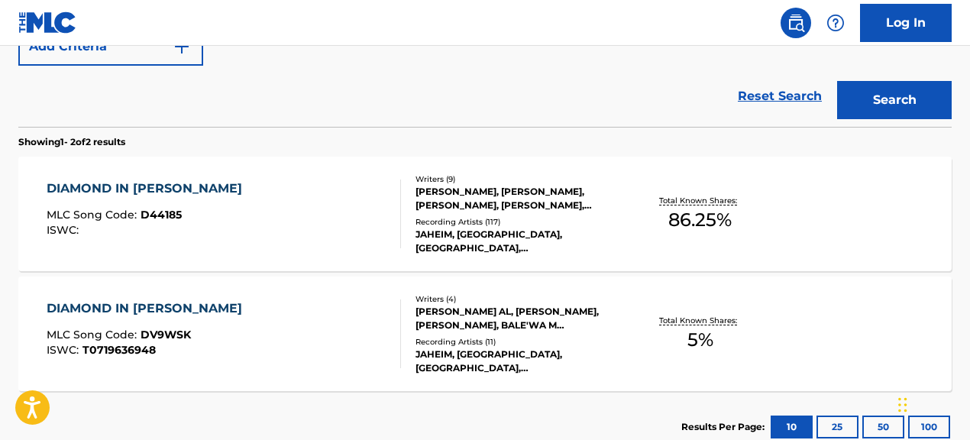
scroll to position [409, 0]
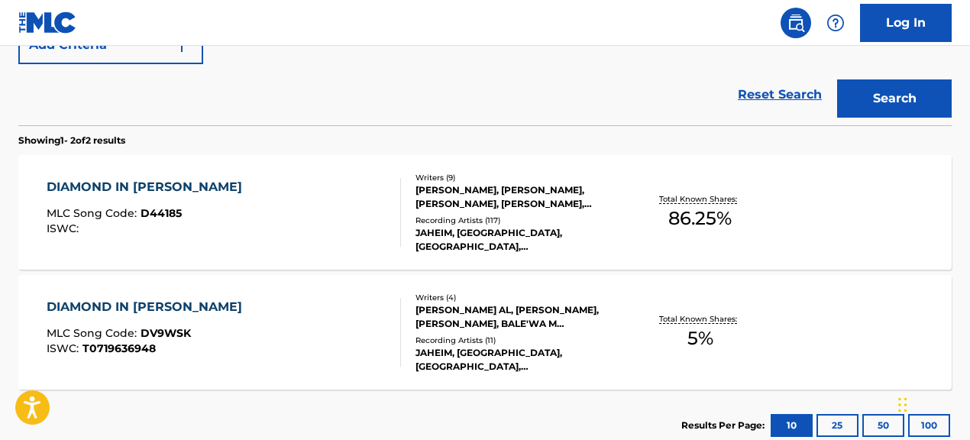
click at [330, 232] on div "DIAMOND IN DA RUFF MLC Song Code : D44185 ISWC :" at bounding box center [224, 212] width 354 height 69
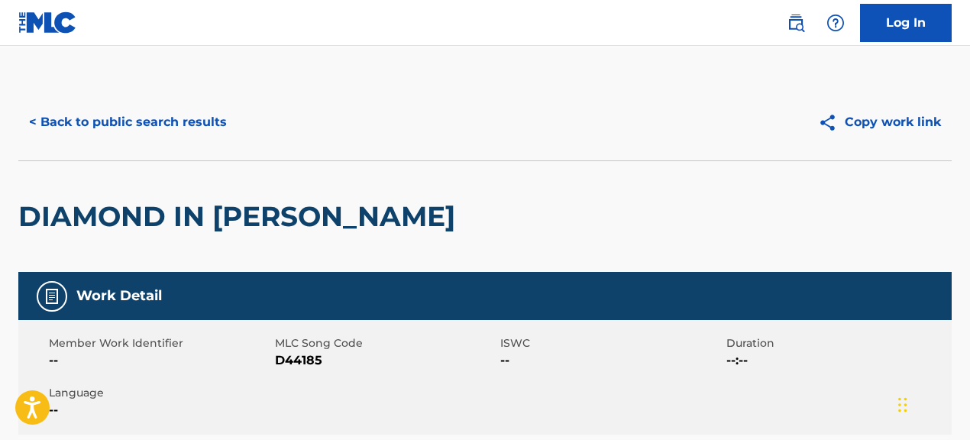
click at [273, 361] on div "Member Work Identifier --" at bounding box center [162, 352] width 226 height 34
drag, startPoint x: 276, startPoint y: 360, endPoint x: 335, endPoint y: 366, distance: 58.4
click at [335, 366] on span "D44185" at bounding box center [386, 360] width 222 height 18
copy span "D44185"
click at [174, 125] on button "< Back to public search results" at bounding box center [127, 122] width 219 height 38
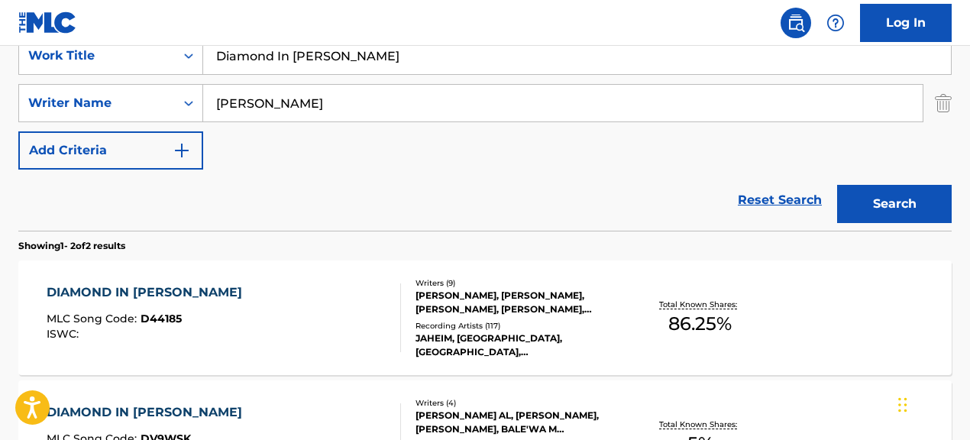
scroll to position [306, 0]
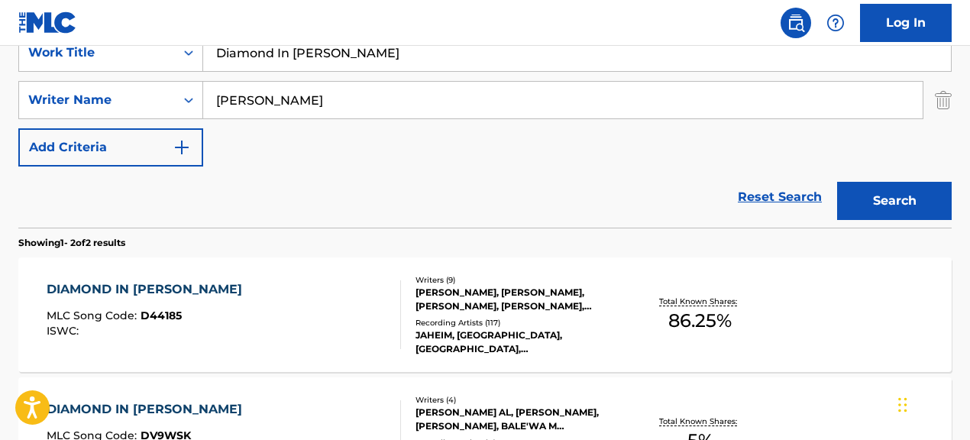
drag, startPoint x: 359, startPoint y: 57, endPoint x: 252, endPoint y: 62, distance: 107.1
click at [252, 62] on input "Diamond In Da Ruff" at bounding box center [577, 52] width 748 height 37
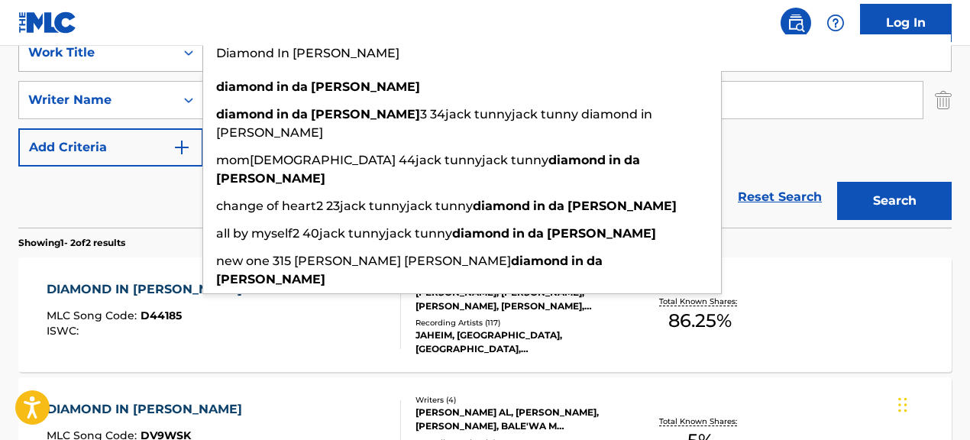
drag, startPoint x: 346, startPoint y: 60, endPoint x: 77, endPoint y: 55, distance: 268.9
click at [77, 55] on div "SearchWithCriteriae5d1d998-c9b3-4bd4-87aa-7290ab32e0ca Work Title Diamond In Da…" at bounding box center [484, 53] width 933 height 38
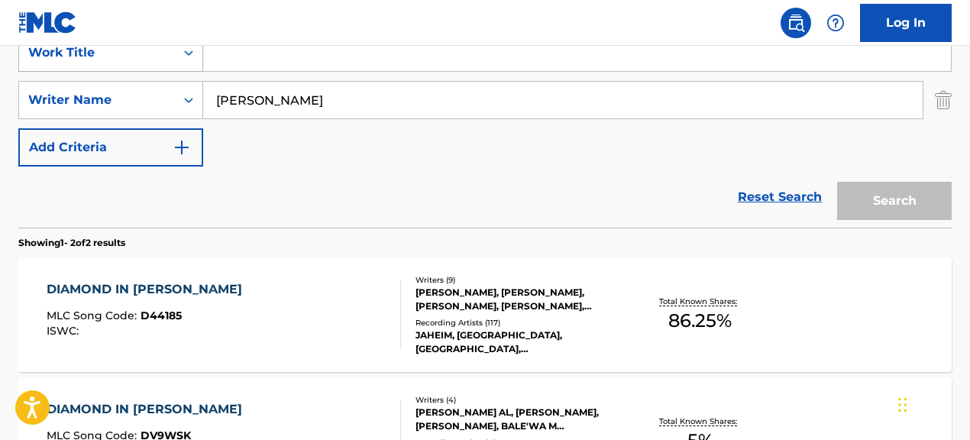
paste input "No Problem"
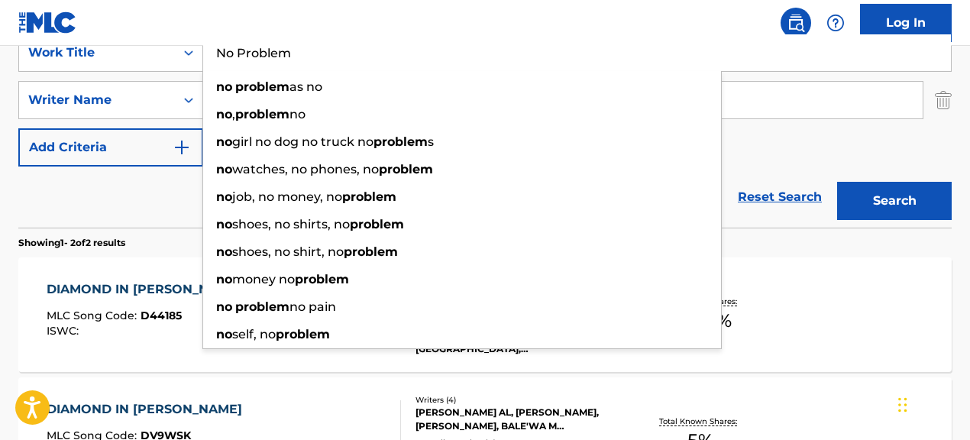
type input "No Problem"
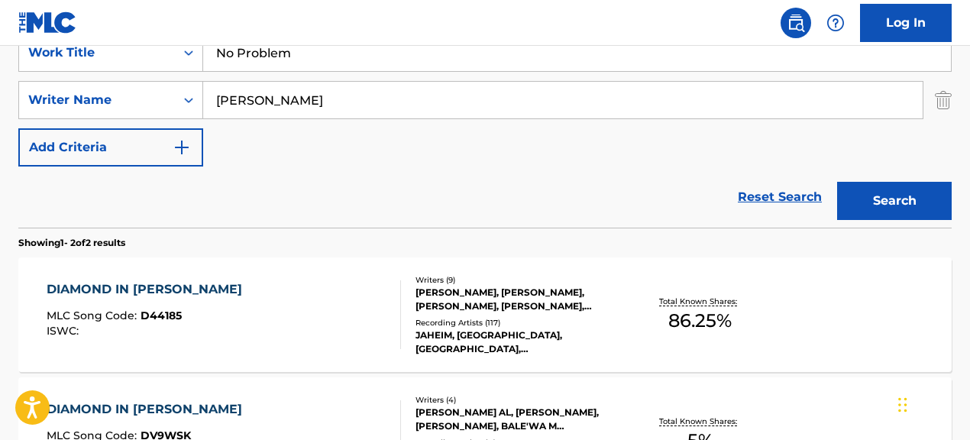
click at [104, 202] on div "Reset Search Search" at bounding box center [484, 197] width 933 height 61
drag, startPoint x: 425, startPoint y: 98, endPoint x: 322, endPoint y: 98, distance: 103.1
click at [322, 98] on input "AL HAMILTON" at bounding box center [562, 100] width 719 height 37
type input "A"
paste input "DARRYL R. RICHARDSON II|JONATHAN SMITH"
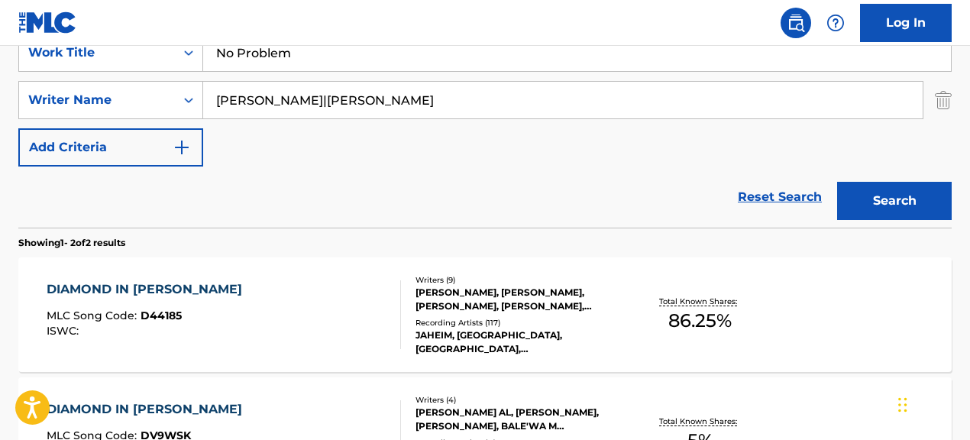
drag, startPoint x: 385, startPoint y: 103, endPoint x: 586, endPoint y: 99, distance: 200.9
click at [586, 99] on input "DARRYL R. RICHARDSON II|JONATHAN SMITH" at bounding box center [562, 100] width 719 height 37
type input "DARRYL R. RICHARDSON II"
click at [837, 182] on button "Search" at bounding box center [894, 201] width 115 height 38
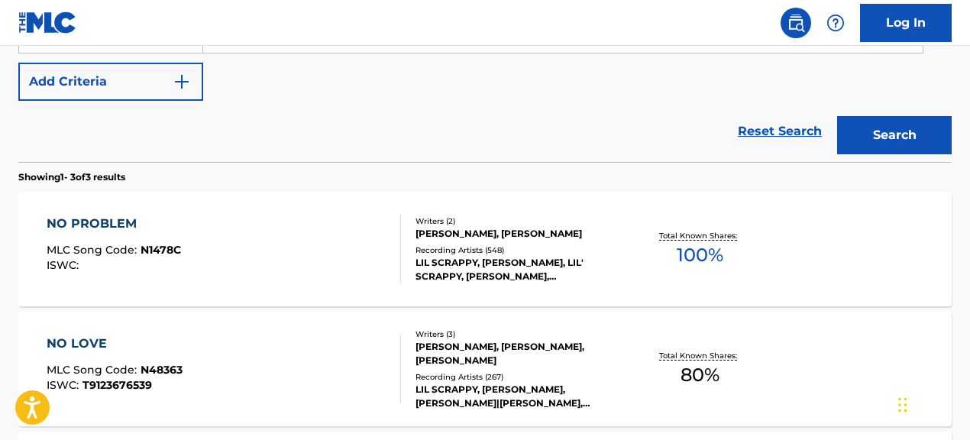
scroll to position [373, 0]
click at [566, 267] on div "LIL SCRAPPY, LIL SCRAPPY, LIL' SCRAPPY, LIL SCRAPPY, LIL SCRAPPY, LIL SCRAPPY" at bounding box center [519, 268] width 207 height 27
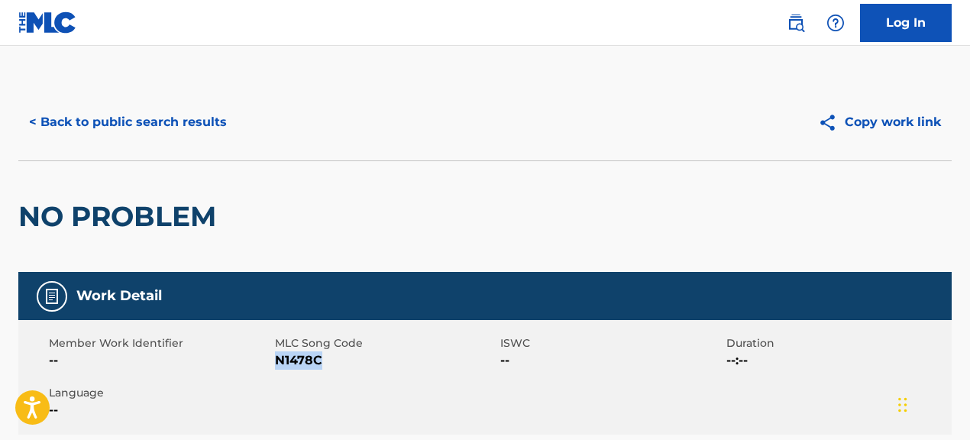
drag, startPoint x: 276, startPoint y: 365, endPoint x: 377, endPoint y: 367, distance: 100.8
click at [377, 367] on span "N1478C" at bounding box center [386, 360] width 222 height 18
click at [222, 122] on button "< Back to public search results" at bounding box center [127, 122] width 219 height 38
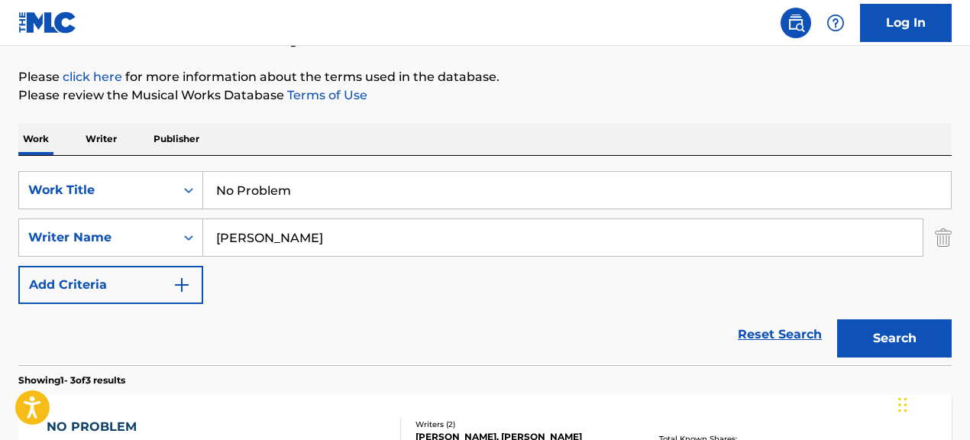
scroll to position [171, 0]
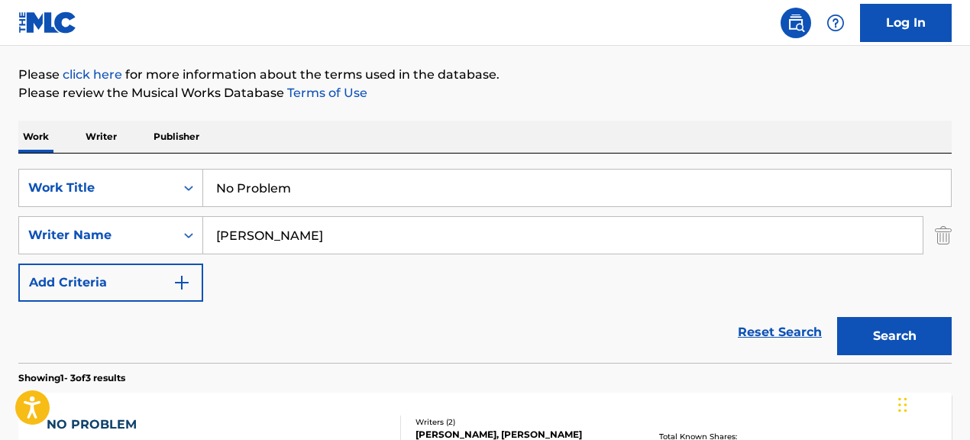
drag, startPoint x: 396, startPoint y: 183, endPoint x: 291, endPoint y: 177, distance: 104.8
click at [291, 177] on input "No Problem" at bounding box center [577, 188] width 748 height 37
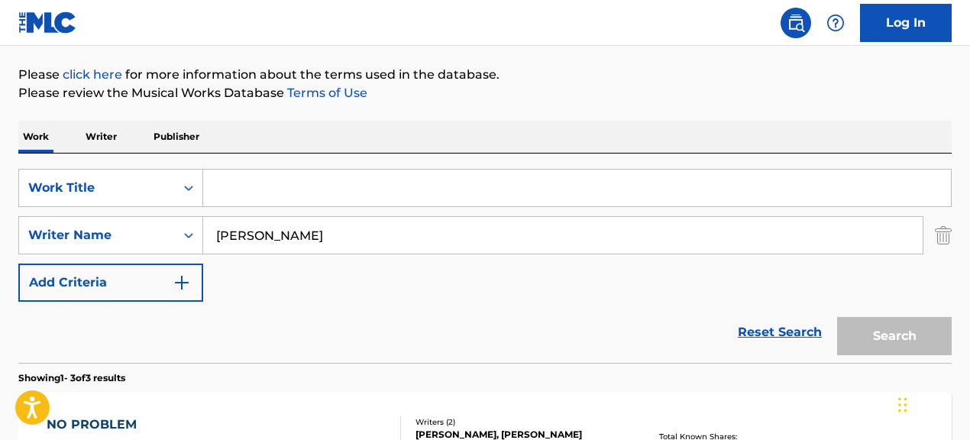
paste input "Don't Cry"
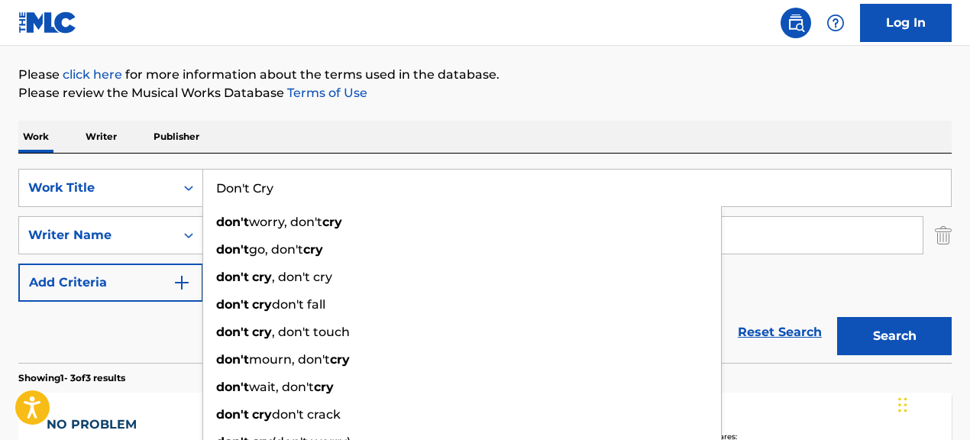
type input "Don't Cry"
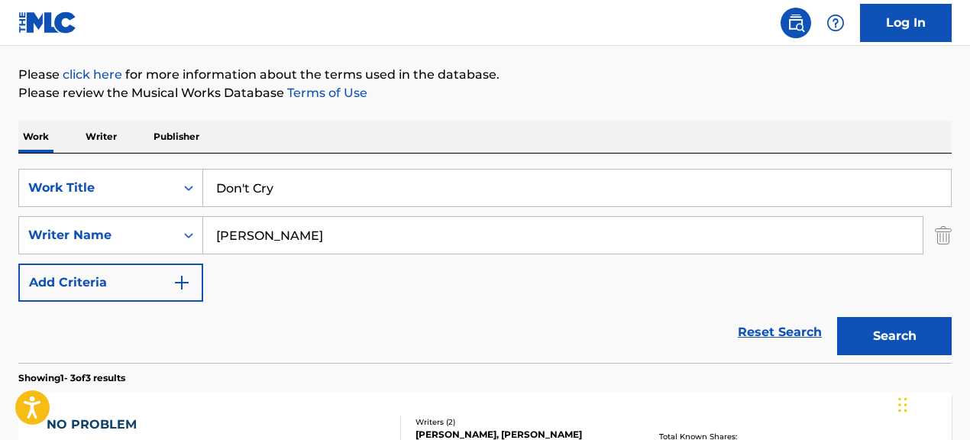
click at [170, 341] on div "Reset Search Search" at bounding box center [484, 332] width 933 height 61
drag, startPoint x: 435, startPoint y: 238, endPoint x: 291, endPoint y: 229, distance: 143.9
click at [291, 229] on input "DARRYL R. RICHARDSON II" at bounding box center [562, 235] width 719 height 37
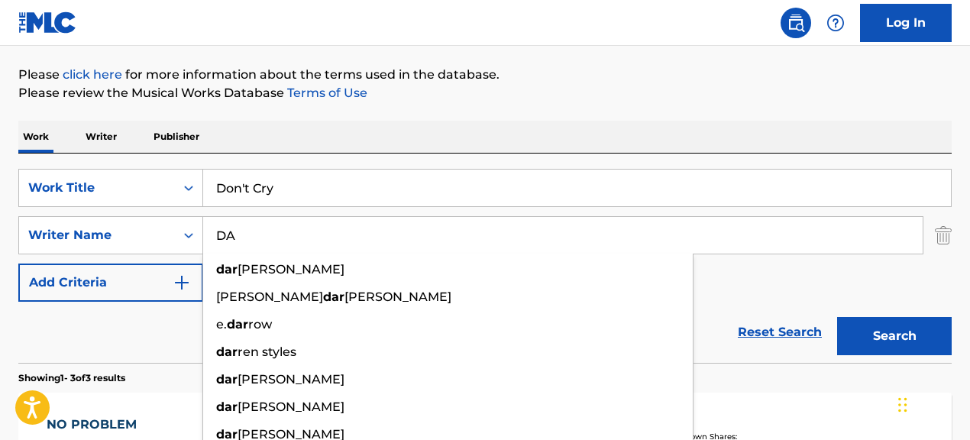
type input "D"
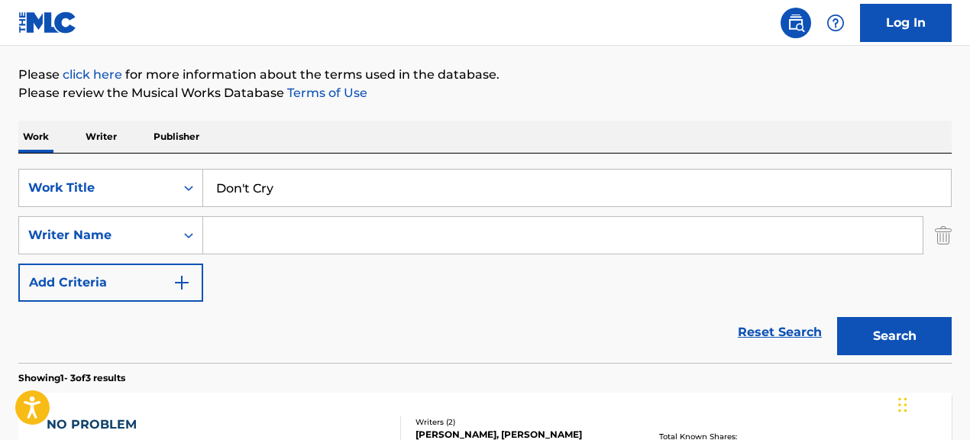
paste input "SEAL SAMUEL"
type input "SEAL SAMUEL"
click at [837, 317] on button "Search" at bounding box center [894, 336] width 115 height 38
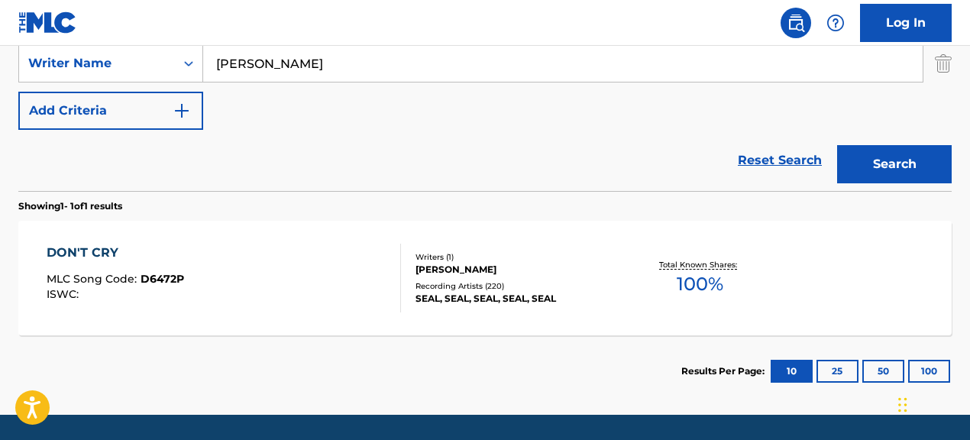
scroll to position [391, 0]
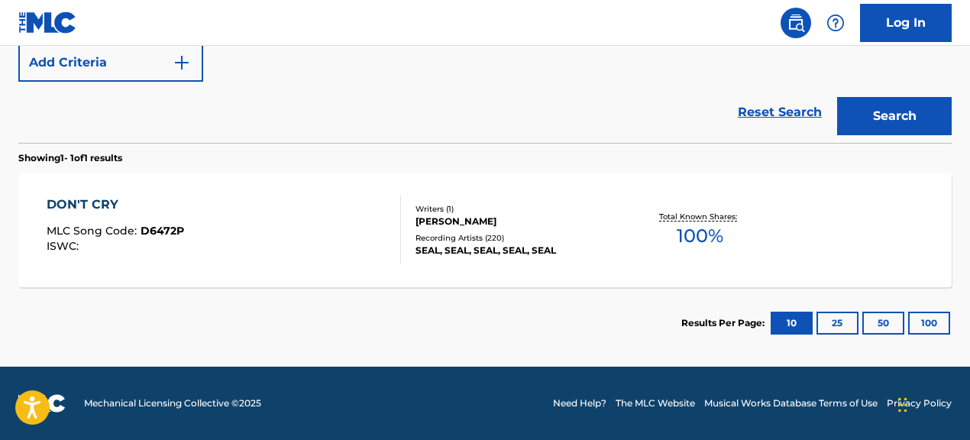
click at [321, 242] on div "DON'T CRY MLC Song Code : D6472P ISWC :" at bounding box center [224, 230] width 354 height 69
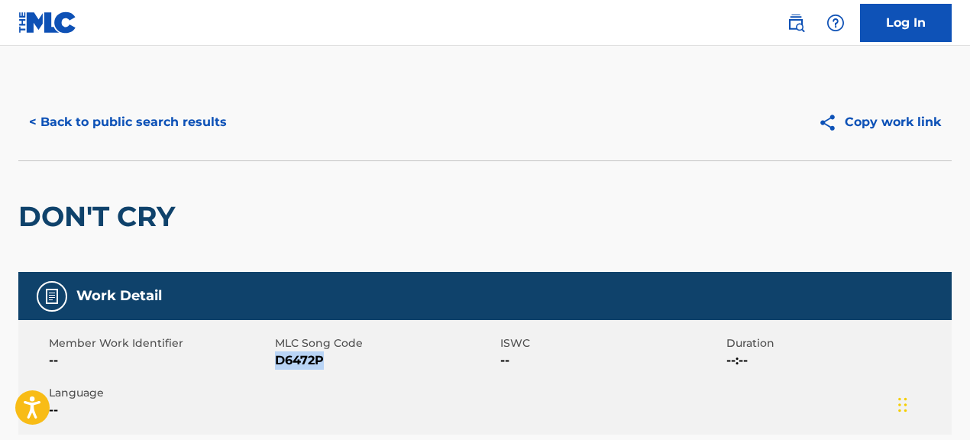
drag, startPoint x: 275, startPoint y: 362, endPoint x: 373, endPoint y: 357, distance: 97.9
click at [373, 357] on span "D6472P" at bounding box center [386, 360] width 222 height 18
click at [150, 121] on button "< Back to public search results" at bounding box center [127, 122] width 219 height 38
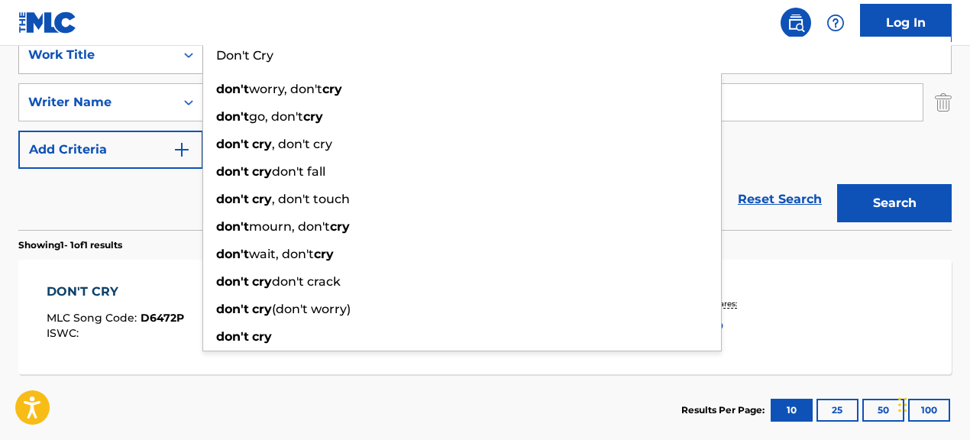
drag, startPoint x: 315, startPoint y: 63, endPoint x: 197, endPoint y: 57, distance: 117.7
click at [197, 57] on div "SearchWithCriteriae5d1d998-c9b3-4bd4-87aa-7290ab32e0ca Work Title Don't Cry don…" at bounding box center [484, 55] width 933 height 38
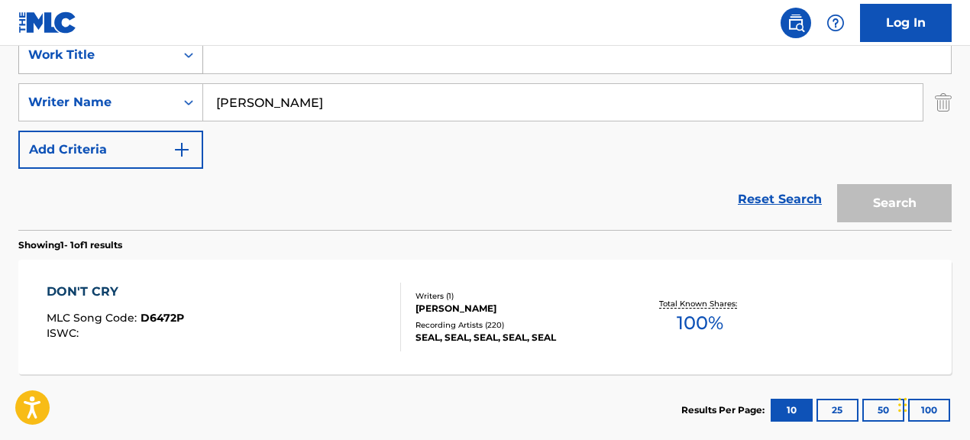
paste input "You Belong to Me"
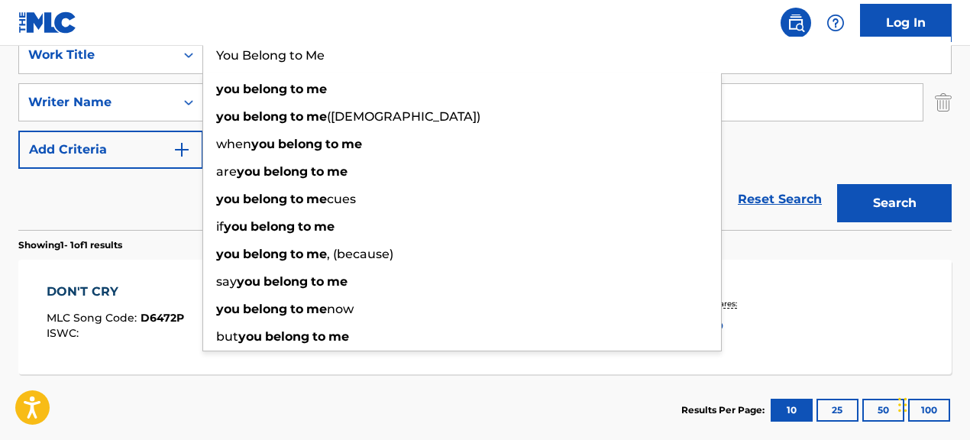
type input "You Belong to Me"
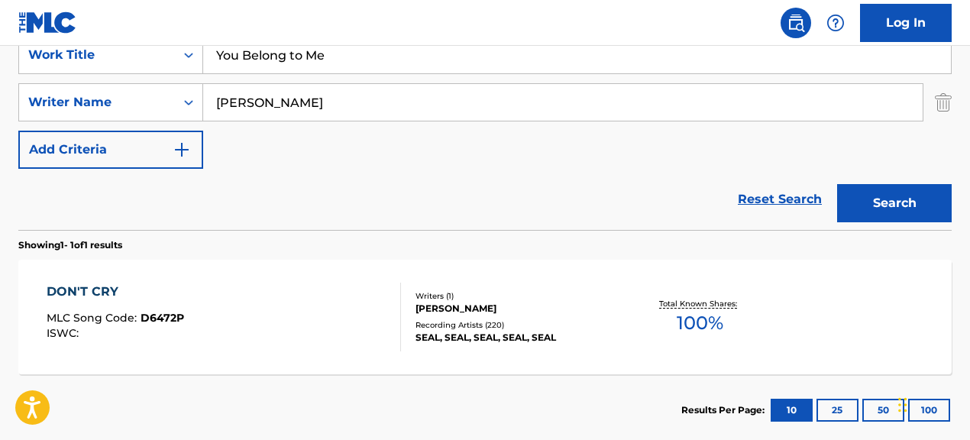
click at [113, 194] on div "Reset Search Search" at bounding box center [484, 199] width 933 height 61
drag, startPoint x: 335, startPoint y: 107, endPoint x: 238, endPoint y: 97, distance: 97.5
click at [238, 97] on input "SEAL SAMUEL" at bounding box center [562, 102] width 719 height 37
type input "S"
paste input "CARLY E SIMON|MICHAEL MCDONALD"
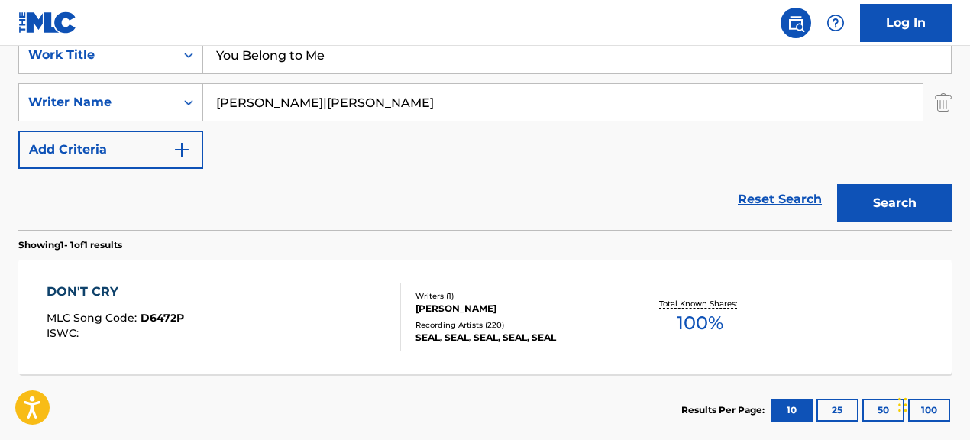
drag, startPoint x: 314, startPoint y: 106, endPoint x: 555, endPoint y: 102, distance: 241.4
click at [555, 102] on input "CARLY E SIMON|MICHAEL MCDONALD" at bounding box center [562, 102] width 719 height 37
type input "CARLY E SIMON"
click at [837, 184] on button "Search" at bounding box center [894, 203] width 115 height 38
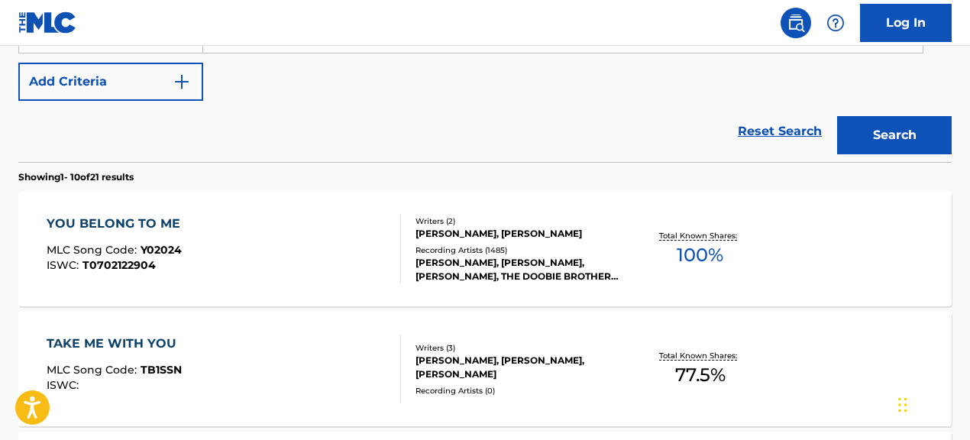
scroll to position [374, 0]
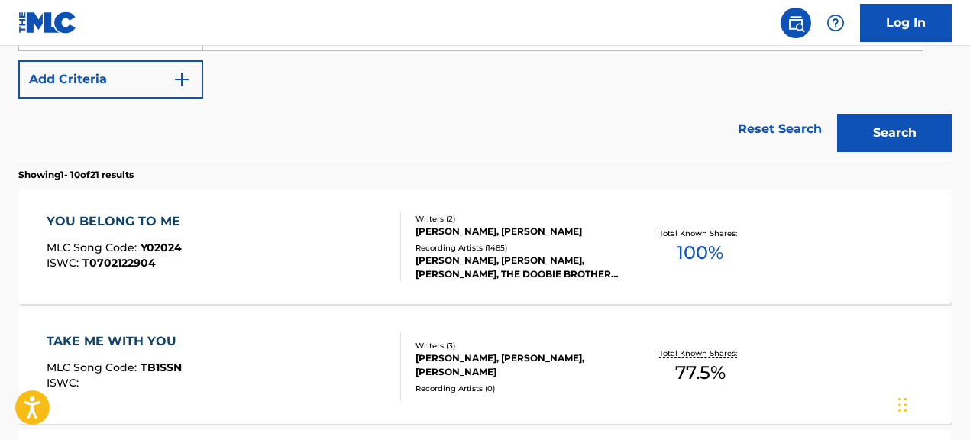
click at [555, 262] on div "CARLY SIMON, CARLY SIMON, CARLY SIMON, THE DOOBIE BROTHERS, CARLY SIMON" at bounding box center [519, 267] width 207 height 27
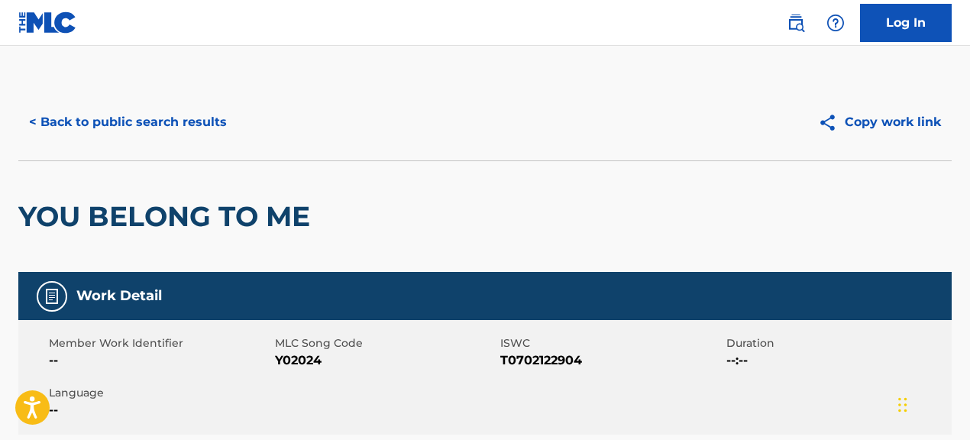
click at [273, 362] on div "Member Work Identifier --" at bounding box center [162, 352] width 226 height 34
drag, startPoint x: 276, startPoint y: 361, endPoint x: 354, endPoint y: 354, distance: 78.1
click at [354, 354] on span "Y02024" at bounding box center [386, 360] width 222 height 18
click at [167, 128] on button "< Back to public search results" at bounding box center [127, 122] width 219 height 38
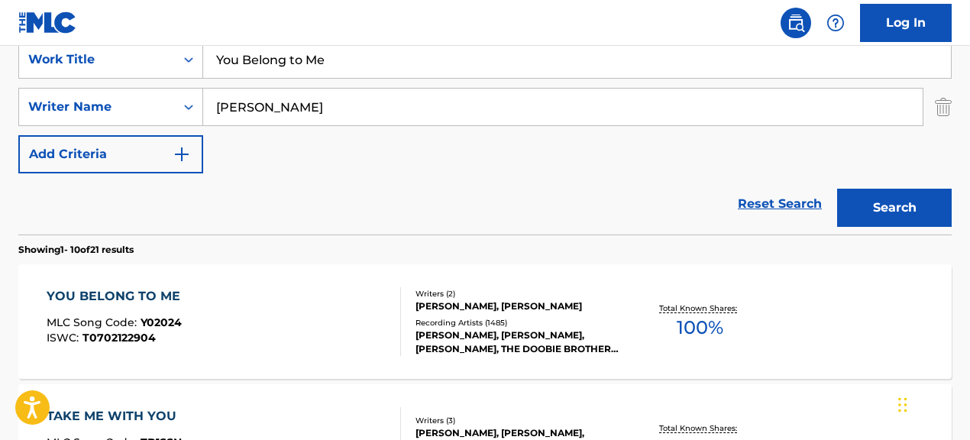
scroll to position [303, 0]
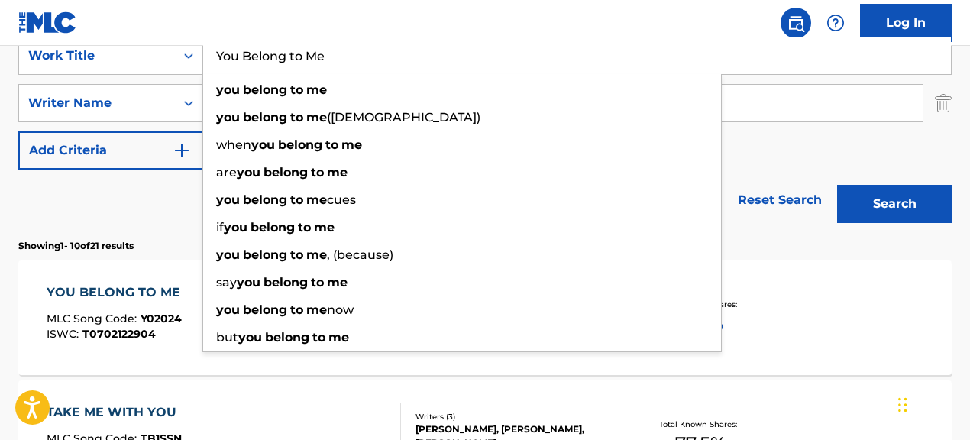
drag, startPoint x: 385, startPoint y: 66, endPoint x: 212, endPoint y: 54, distance: 173.0
click at [212, 54] on input "You Belong to Me" at bounding box center [577, 55] width 748 height 37
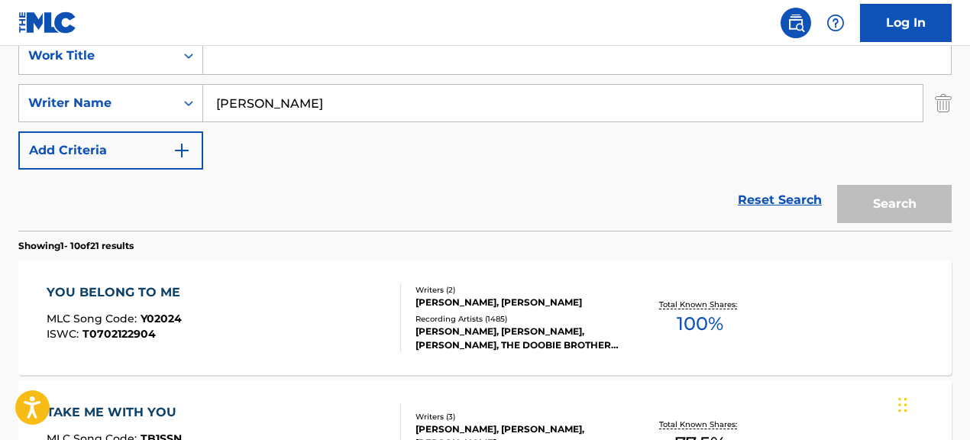
paste input "A Little Love"
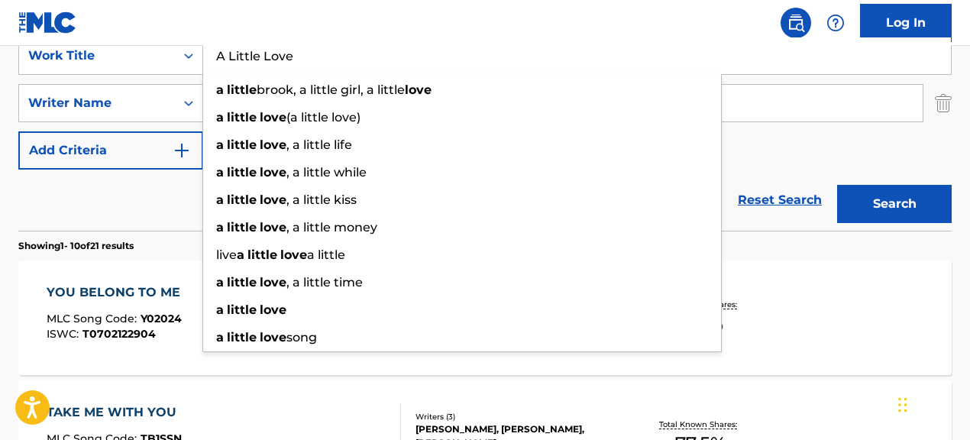
type input "A Little Love"
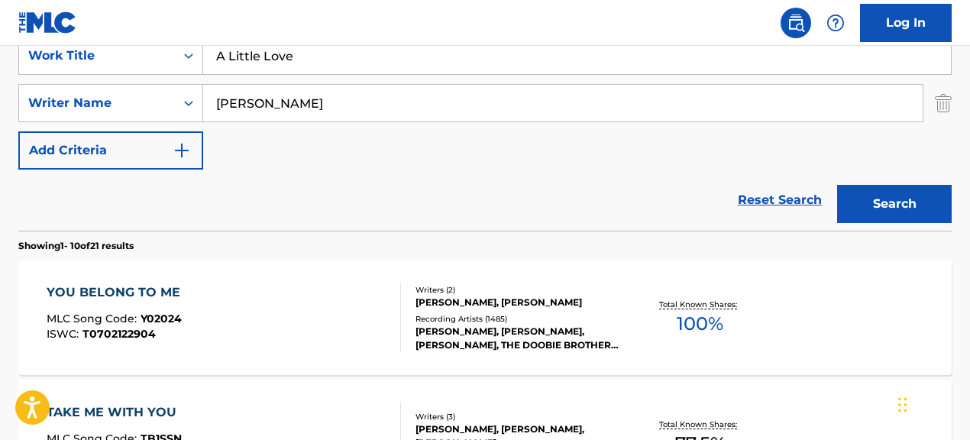
drag, startPoint x: 124, startPoint y: 194, endPoint x: 401, endPoint y: 86, distance: 297.0
click at [124, 194] on div "Reset Search Search" at bounding box center [484, 200] width 933 height 61
click at [291, 102] on input "CARLY E SIMON" at bounding box center [562, 103] width 719 height 37
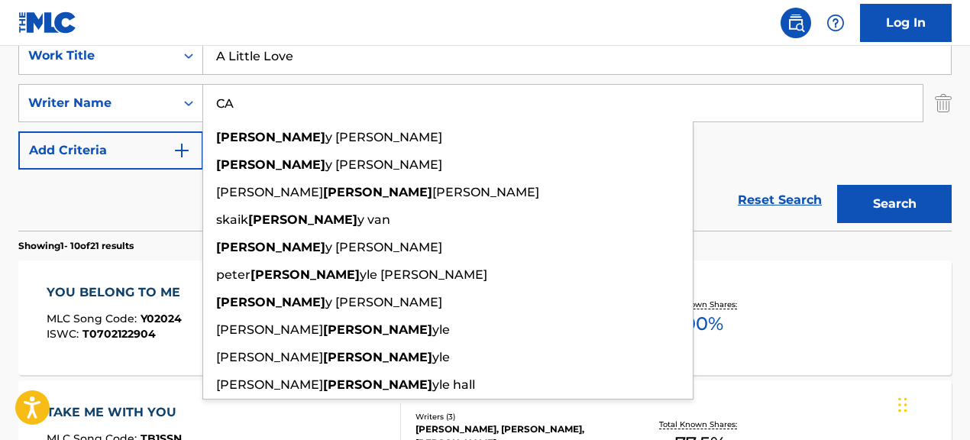
type input "C"
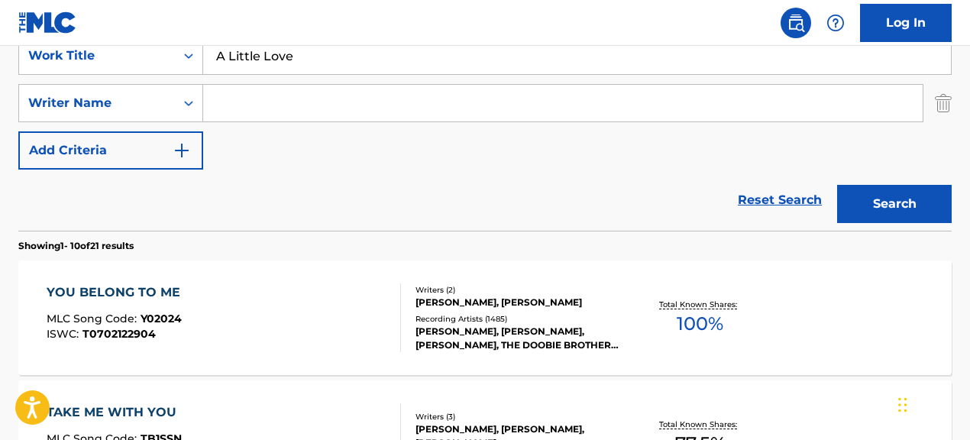
paste input "LES COOPER|MEAGHAN KATHLEEN SMITH"
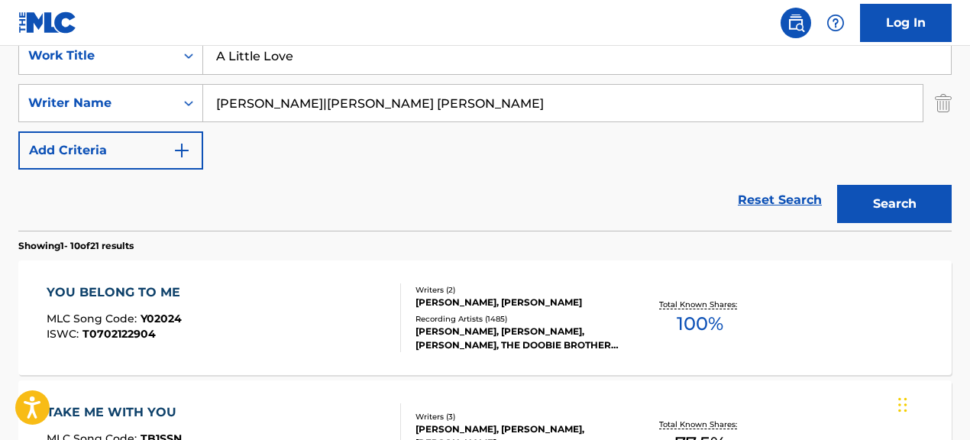
drag, startPoint x: 299, startPoint y: 107, endPoint x: 571, endPoint y: 103, distance: 272.7
click at [571, 103] on input "LES COOPER|MEAGHAN KATHLEEN SMITH" at bounding box center [562, 103] width 719 height 37
type input "LES COOPER"
click at [837, 185] on button "Search" at bounding box center [894, 204] width 115 height 38
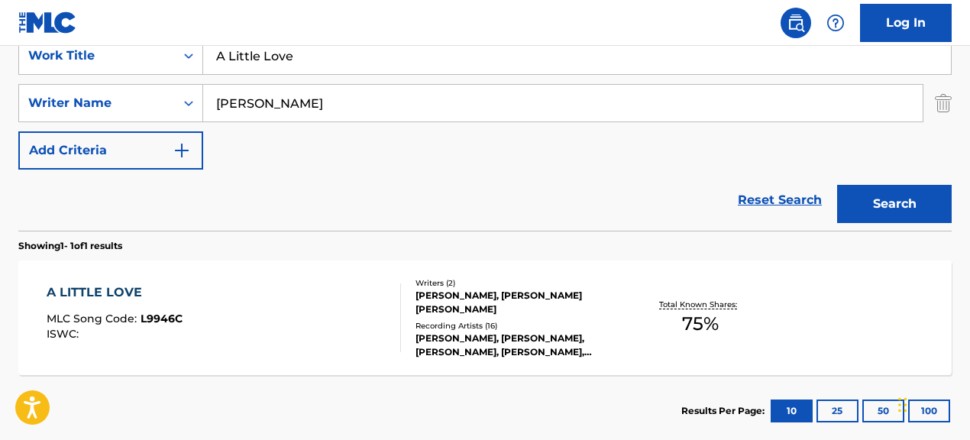
click at [355, 327] on div "A LITTLE LOVE MLC Song Code : L9946C ISWC :" at bounding box center [224, 317] width 354 height 69
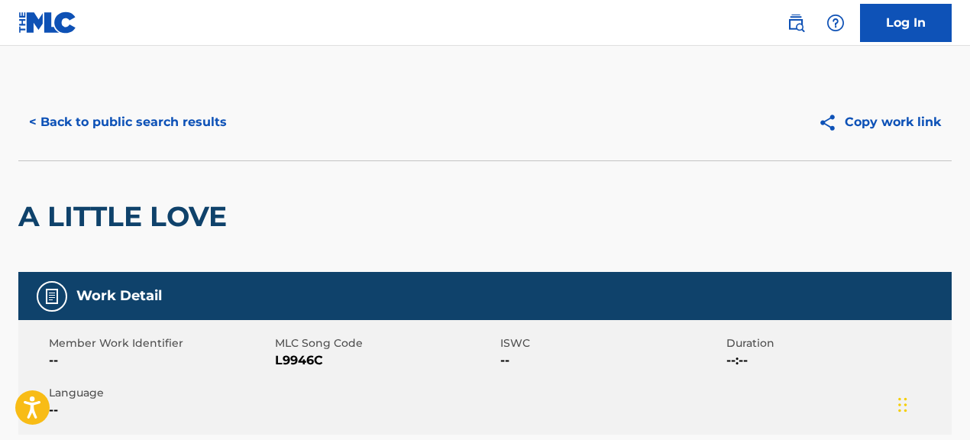
click at [273, 362] on div "Member Work Identifier --" at bounding box center [162, 352] width 226 height 34
drag, startPoint x: 274, startPoint y: 361, endPoint x: 419, endPoint y: 370, distance: 144.7
click at [419, 370] on div "Member Work Identifier -- MLC Song Code L9946C ISWC -- Duration --:-- Language …" at bounding box center [484, 377] width 933 height 115
drag, startPoint x: 276, startPoint y: 362, endPoint x: 453, endPoint y: 372, distance: 176.7
click at [453, 372] on div "Member Work Identifier -- MLC Song Code L9946C ISWC -- Duration --:-- Language …" at bounding box center [484, 377] width 933 height 115
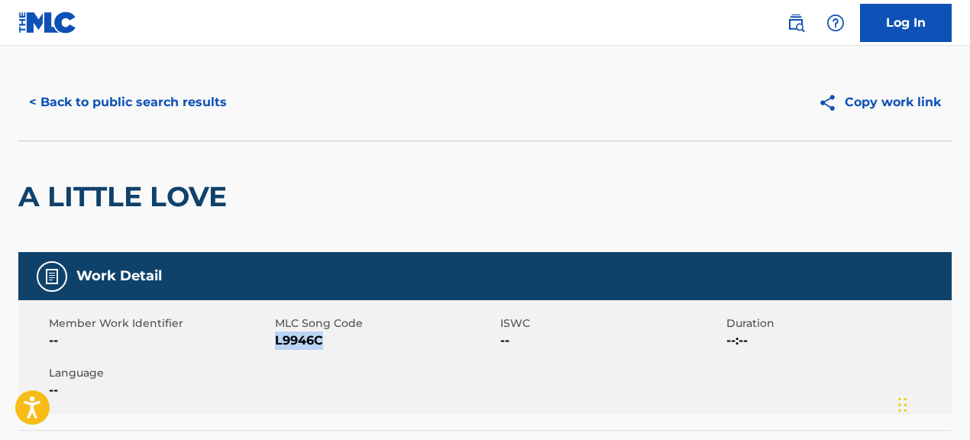
scroll to position [21, 0]
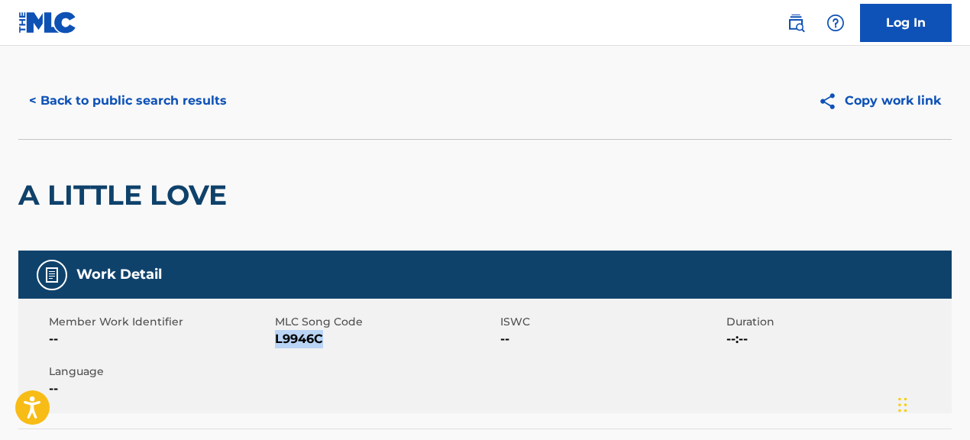
click at [205, 107] on button "< Back to public search results" at bounding box center [127, 101] width 219 height 38
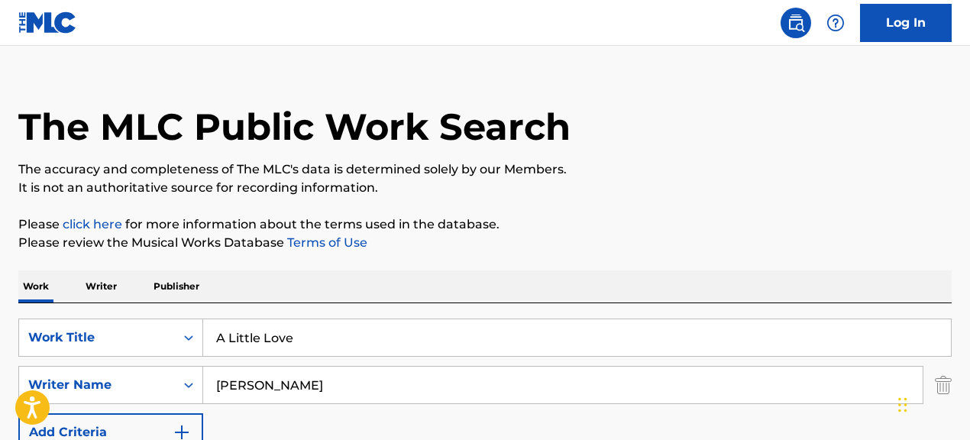
scroll to position [303, 0]
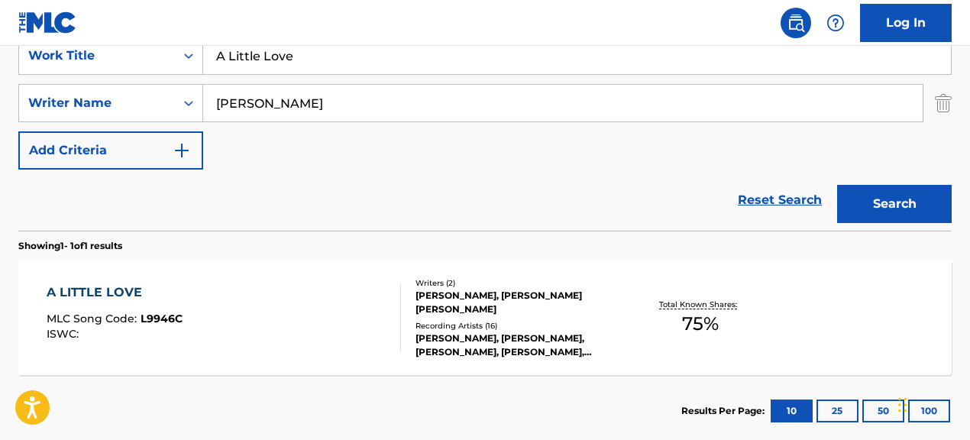
drag, startPoint x: 307, startPoint y: 63, endPoint x: 212, endPoint y: 60, distance: 95.5
click at [212, 60] on input "A Little Love" at bounding box center [577, 55] width 748 height 37
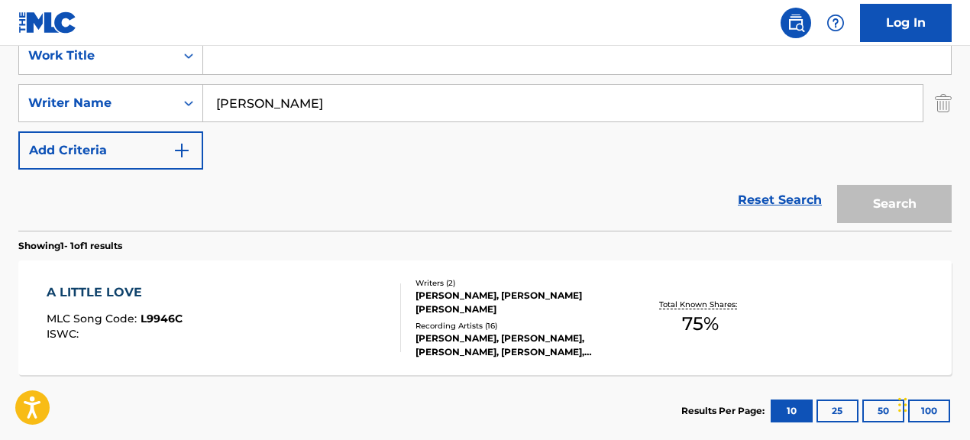
paste input "SHE DON'T WANT A MAN"
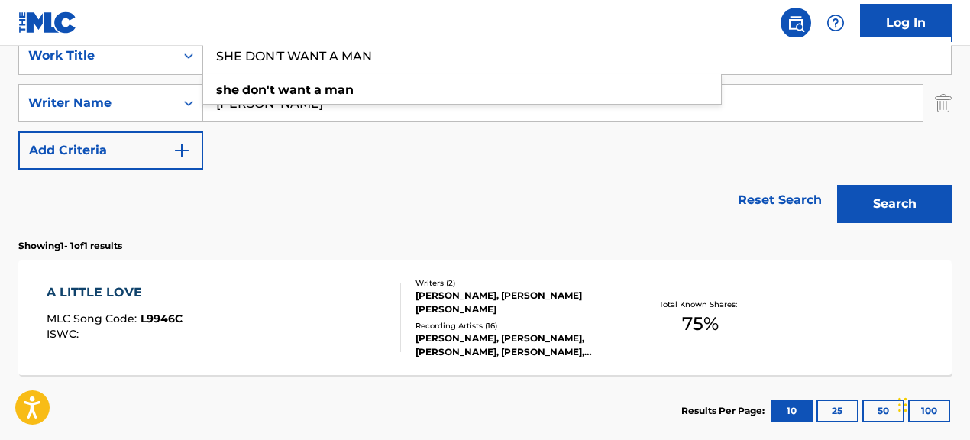
type input "SHE DON'T WANT A MAN"
click at [296, 176] on div "Reset Search Search" at bounding box center [484, 200] width 933 height 61
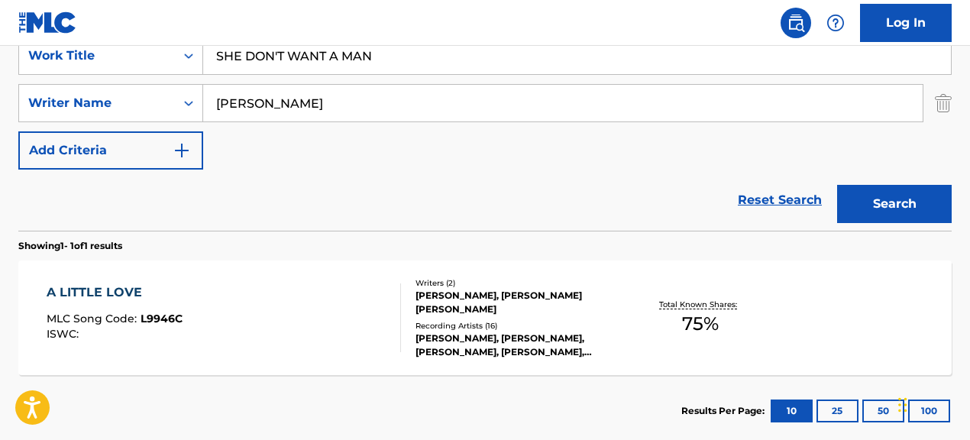
drag, startPoint x: 400, startPoint y: 109, endPoint x: 243, endPoint y: 98, distance: 157.8
click at [243, 98] on input "LES COOPER" at bounding box center [562, 103] width 719 height 37
type input "L"
paste input "D HARLEAUX|J. FITCH|S. FRANKLIN"
drag, startPoint x: 299, startPoint y: 108, endPoint x: 434, endPoint y: 115, distance: 134.6
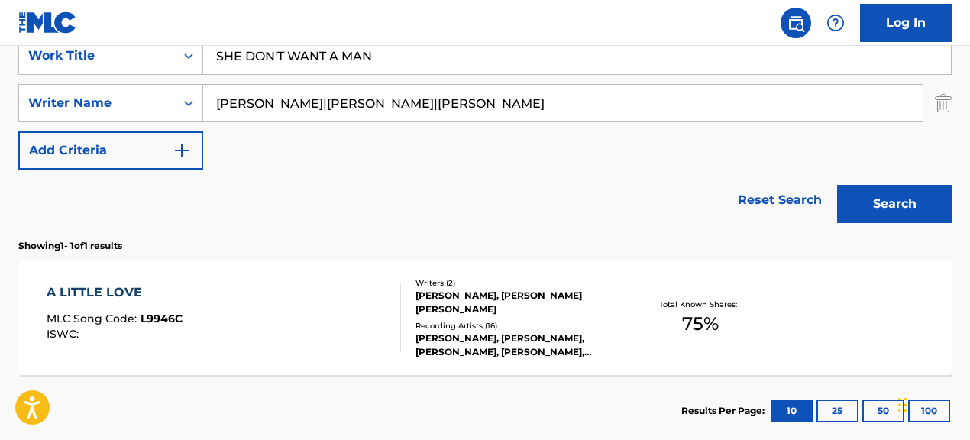
click at [434, 115] on input "D HARLEAUX|J. FITCH|S. FRANKLIN" at bounding box center [562, 103] width 719 height 37
type input "D HARLEAUX"
click at [837, 185] on button "Search" at bounding box center [894, 204] width 115 height 38
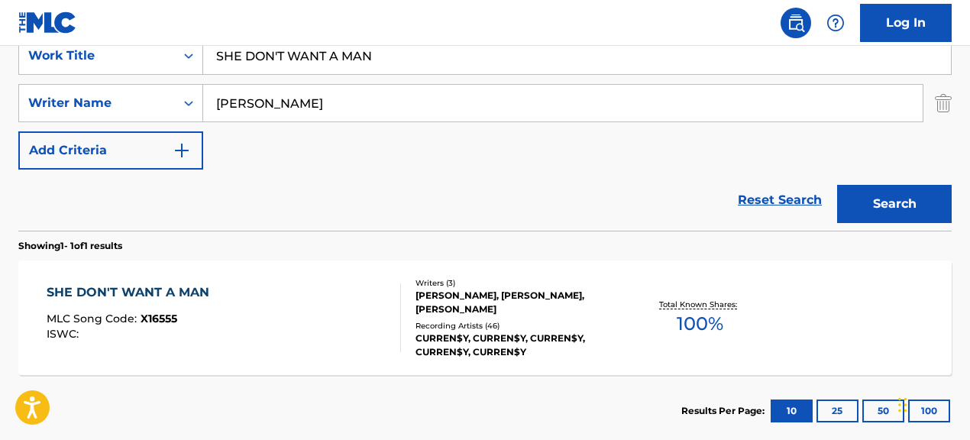
click at [393, 326] on div at bounding box center [394, 317] width 12 height 69
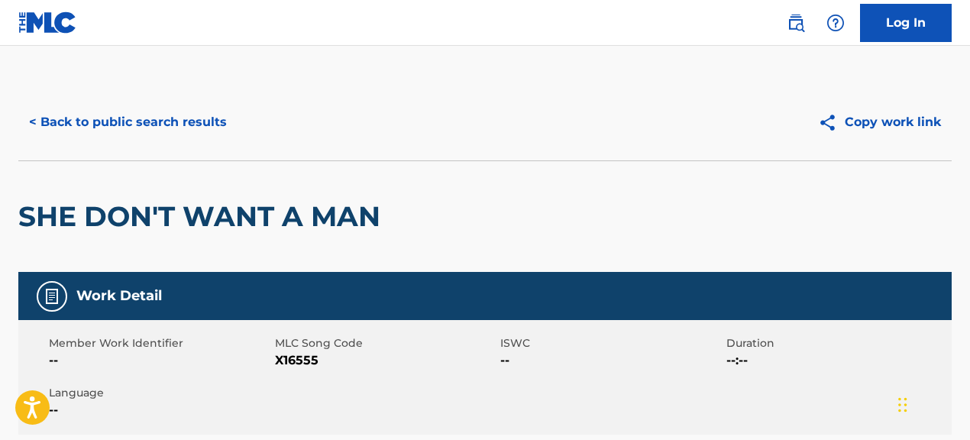
drag, startPoint x: 274, startPoint y: 360, endPoint x: 372, endPoint y: 359, distance: 97.8
click at [372, 359] on span "X16555" at bounding box center [386, 360] width 222 height 18
drag, startPoint x: 276, startPoint y: 361, endPoint x: 401, endPoint y: 363, distance: 124.5
click at [401, 363] on span "X16555" at bounding box center [386, 360] width 222 height 18
click at [181, 128] on button "< Back to public search results" at bounding box center [127, 122] width 219 height 38
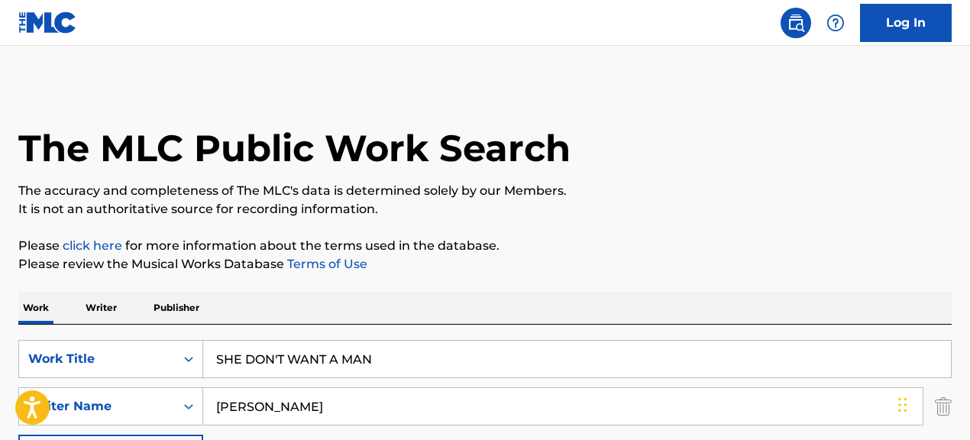
scroll to position [303, 0]
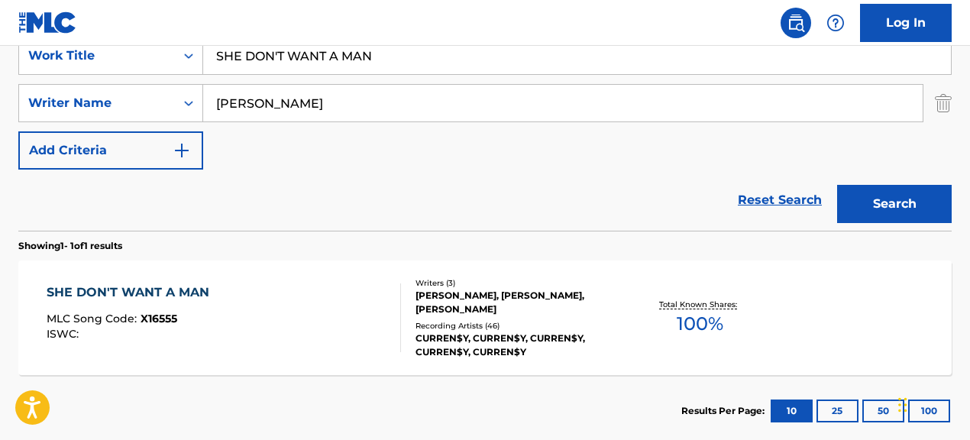
drag, startPoint x: 396, startPoint y: 59, endPoint x: 255, endPoint y: 58, distance: 141.3
click at [260, 59] on input "SHE DON'T WANT A MAN" at bounding box center [577, 55] width 748 height 37
type input "S"
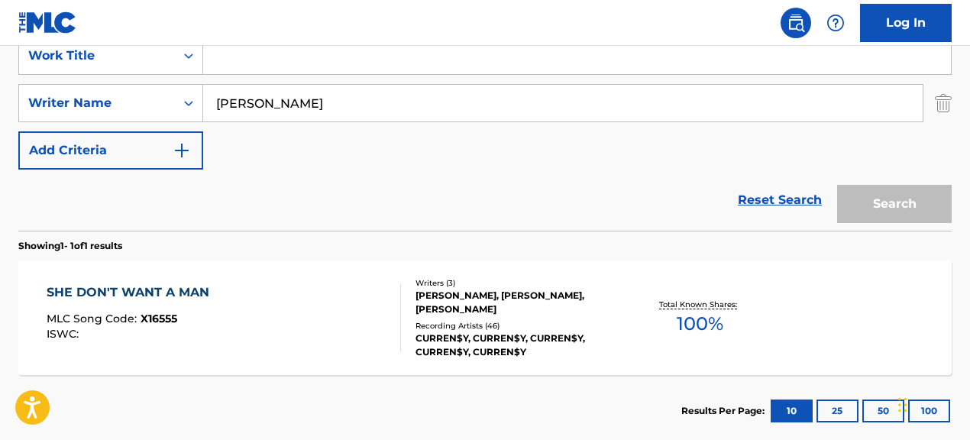
paste input "California"
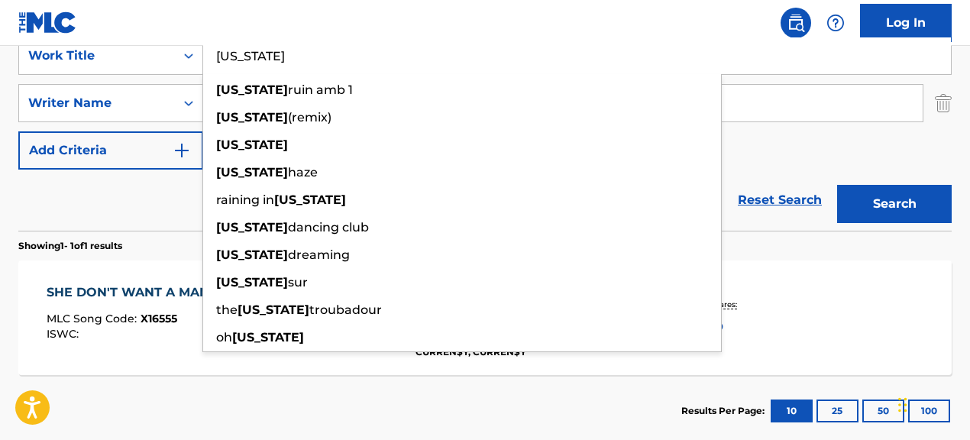
type input "California"
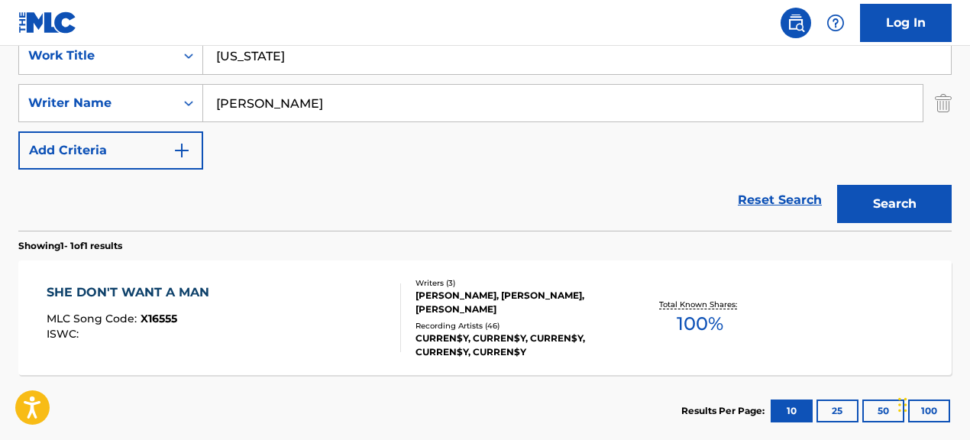
click at [144, 224] on div "Reset Search Search" at bounding box center [484, 200] width 933 height 61
drag, startPoint x: 307, startPoint y: 109, endPoint x: 125, endPoint y: 89, distance: 183.0
click at [125, 89] on div "SearchWithCriteriad25a21e7-0219-45fa-a14c-93f24dd111c0 Writer Name D HARLEAUX" at bounding box center [484, 103] width 933 height 38
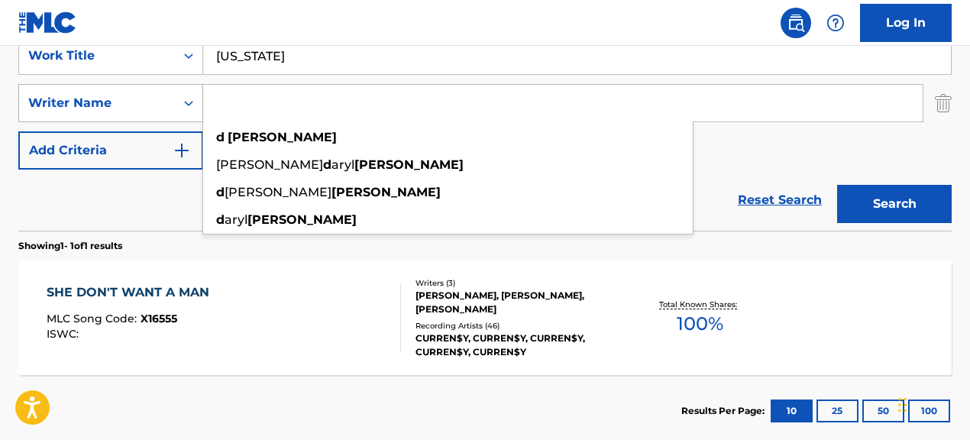
paste input ""Tom Petty""
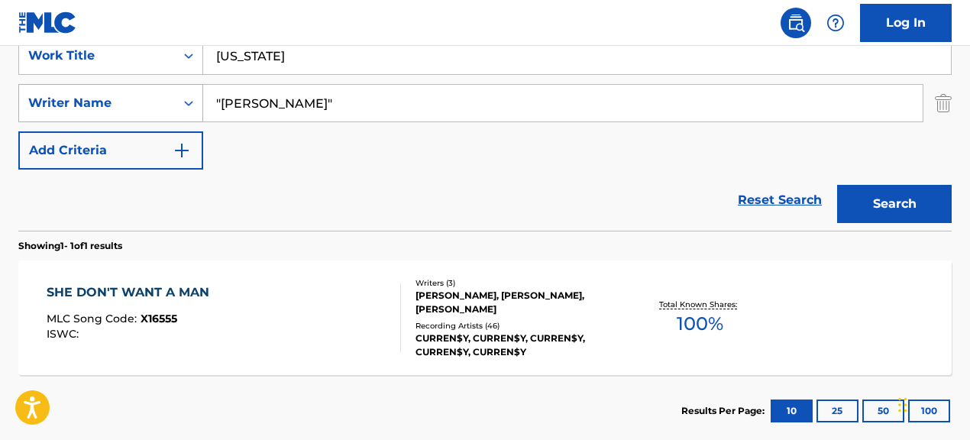
click at [837, 185] on button "Search" at bounding box center [894, 204] width 115 height 38
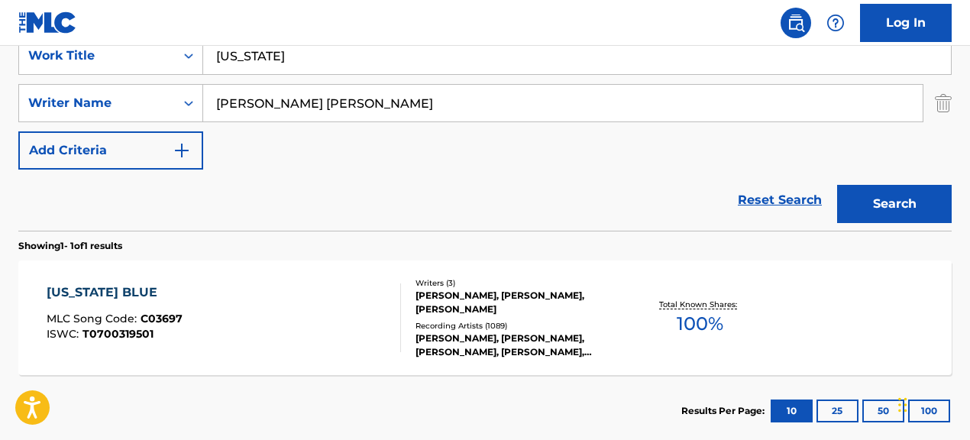
drag, startPoint x: 254, startPoint y: 105, endPoint x: 215, endPoint y: 106, distance: 39.0
click at [215, 106] on input "julian thomas petty" at bounding box center [562, 103] width 719 height 37
type input "thomas petty"
click at [837, 185] on button "Search" at bounding box center [894, 204] width 115 height 38
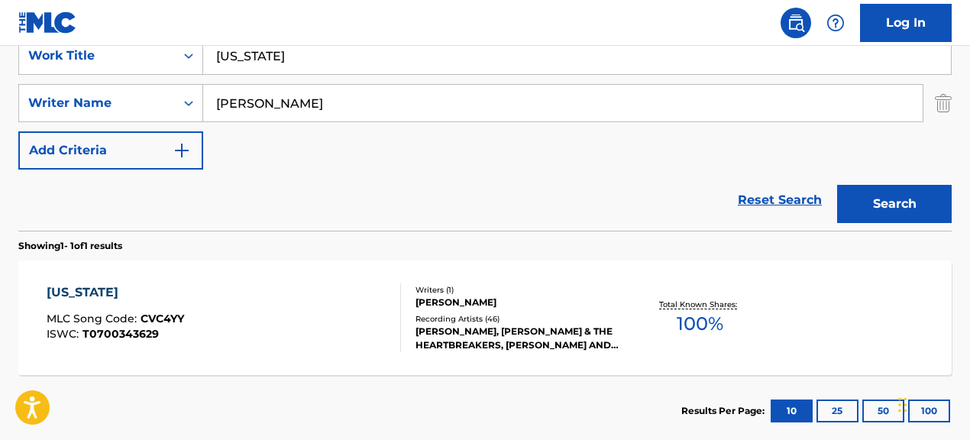
click at [332, 349] on div "CALIFORNIA MLC Song Code : CVC4YY ISWC : T0700343629" at bounding box center [224, 317] width 354 height 69
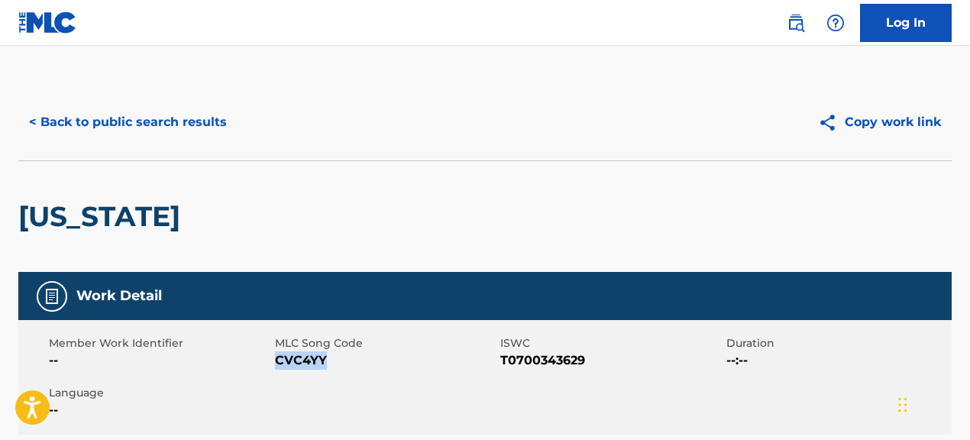
drag, startPoint x: 276, startPoint y: 364, endPoint x: 377, endPoint y: 363, distance: 100.8
click at [377, 363] on span "CVC4YY" at bounding box center [386, 360] width 222 height 18
click at [182, 126] on button "< Back to public search results" at bounding box center [127, 122] width 219 height 38
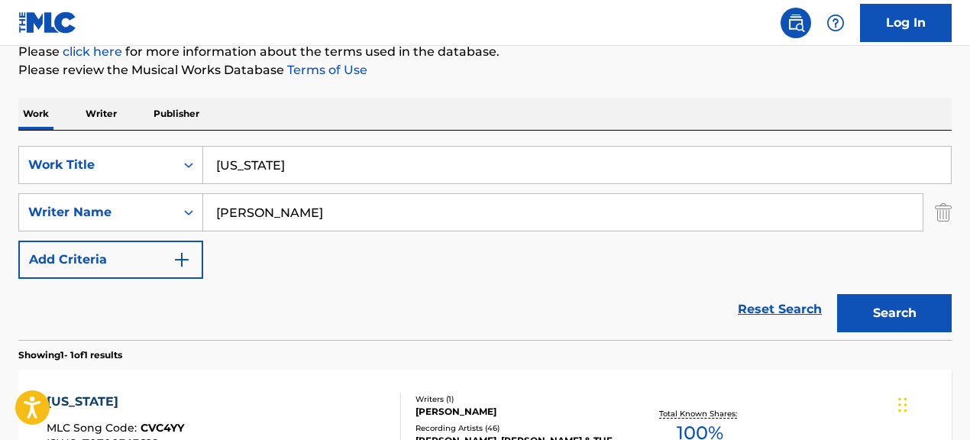
scroll to position [192, 0]
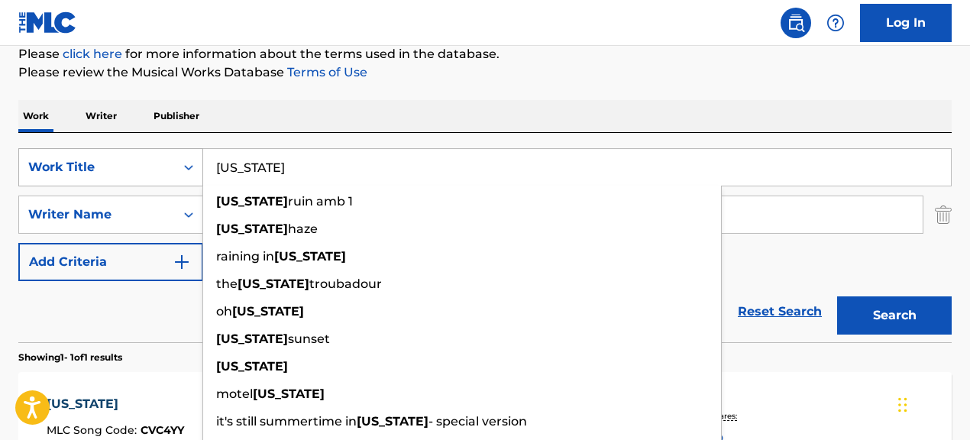
click at [182, 164] on div "SearchWithCriteriae5d1d998-c9b3-4bd4-87aa-7290ab32e0ca Work Title California ca…" at bounding box center [484, 167] width 933 height 38
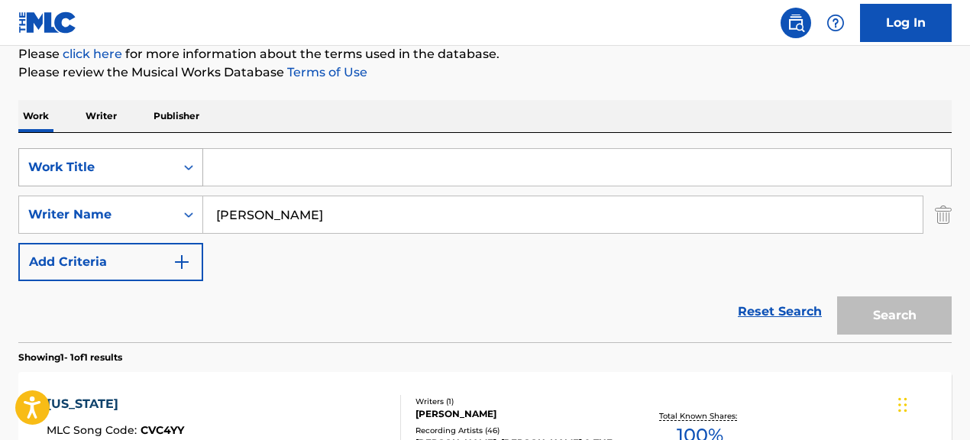
paste input "Did You Ever See A Lassie?"
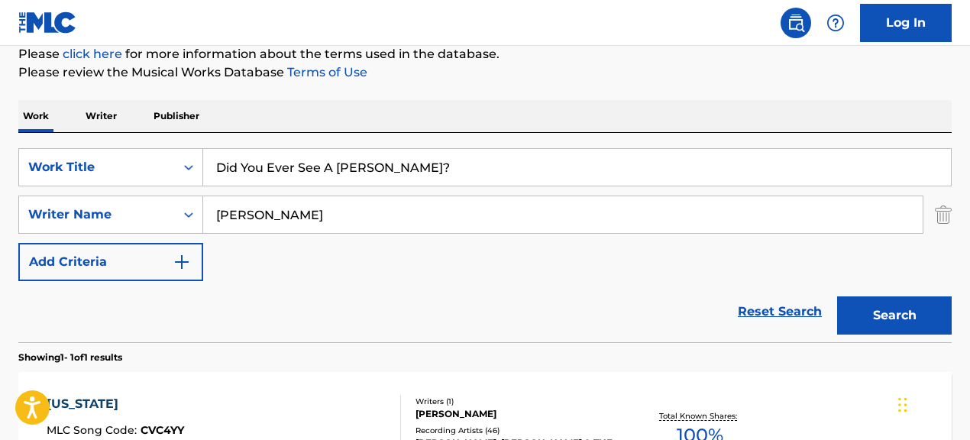
type input "Did You Ever See A Lassie?"
drag, startPoint x: 328, startPoint y: 227, endPoint x: 205, endPoint y: 208, distance: 124.4
click at [205, 208] on input "thomas petty" at bounding box center [562, 214] width 719 height 37
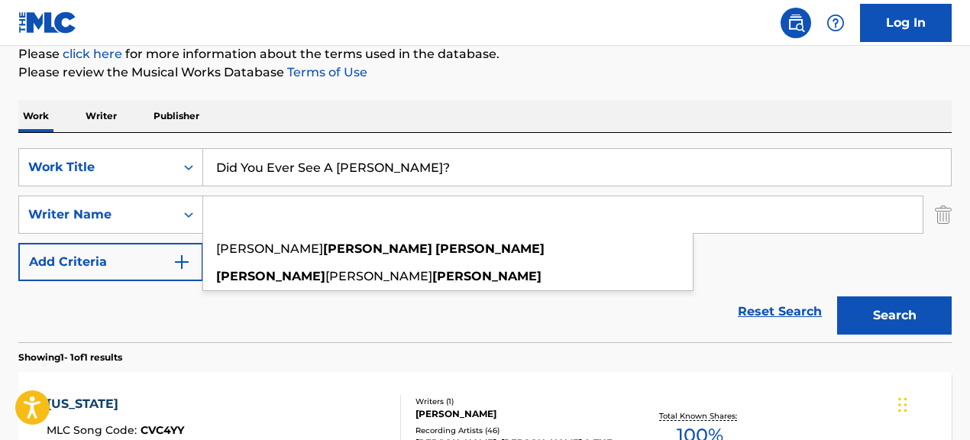
paste input ""Glen Tarchow""
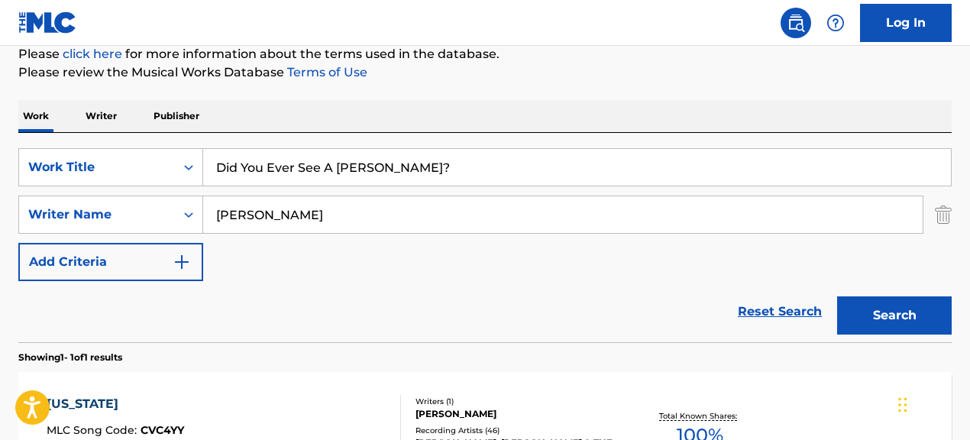
type input "Glen Tarchow"
click at [837, 296] on button "Search" at bounding box center [894, 315] width 115 height 38
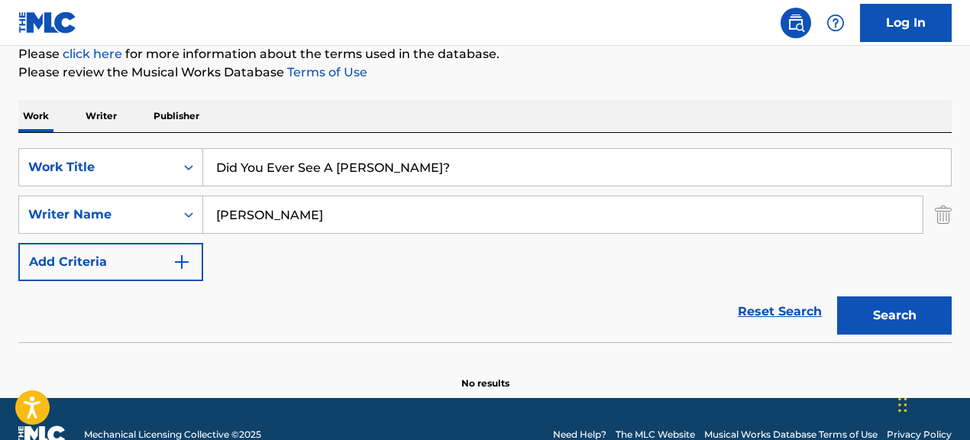
click at [497, 168] on input "Did You Ever See A Lassie?" at bounding box center [577, 167] width 748 height 37
type input "Did You Ever See A Lassie"
click at [837, 296] on button "Search" at bounding box center [894, 315] width 115 height 38
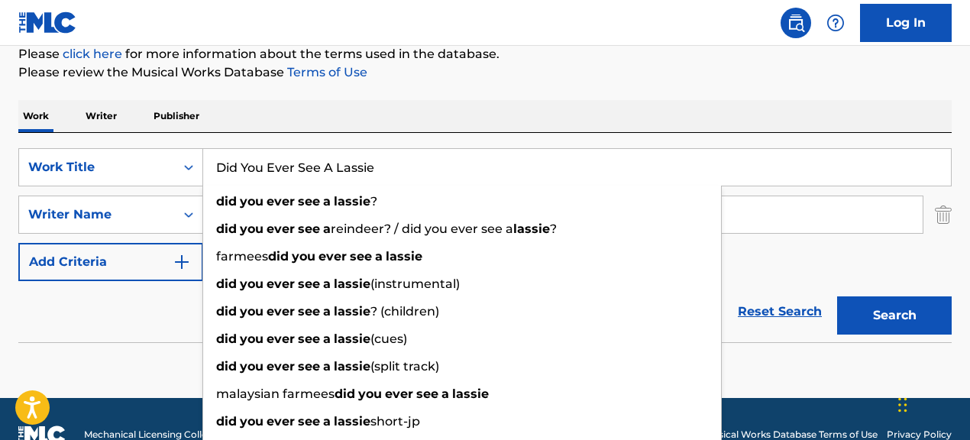
click at [124, 363] on section "No results" at bounding box center [484, 371] width 933 height 40
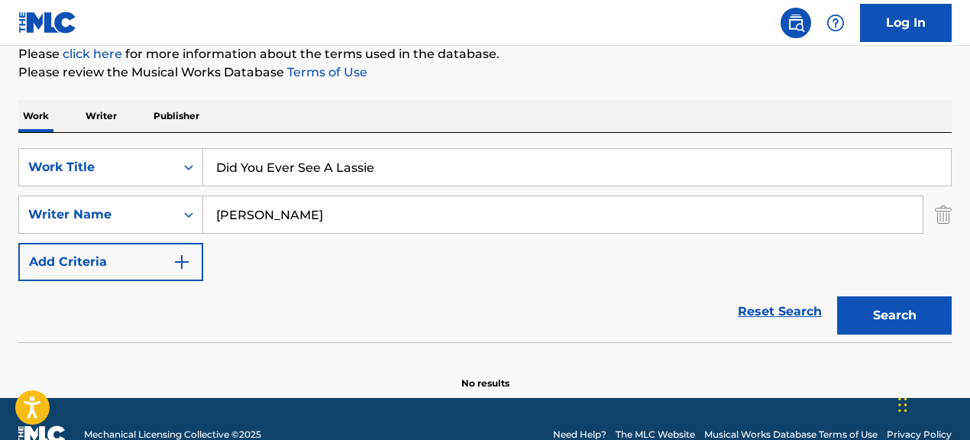
click at [859, 319] on button "Search" at bounding box center [894, 315] width 115 height 38
drag, startPoint x: 308, startPoint y: 218, endPoint x: 178, endPoint y: 205, distance: 130.5
click at [178, 205] on div "SearchWithCriteriad25a21e7-0219-45fa-a14c-93f24dd111c0 Writer Name Glen Tarchow" at bounding box center [484, 215] width 933 height 38
paste input "JOSEPH MICALLEF"
type input "JOSEPH MICALLEF"
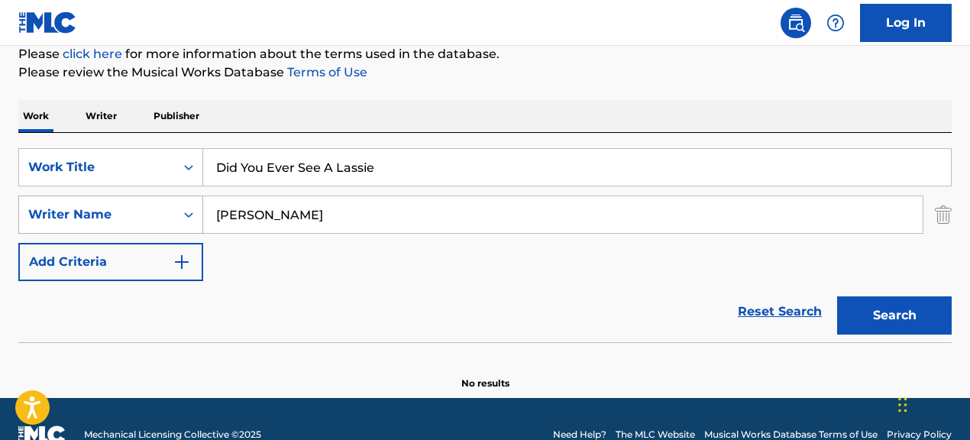
click at [837, 296] on button "Search" at bounding box center [894, 315] width 115 height 38
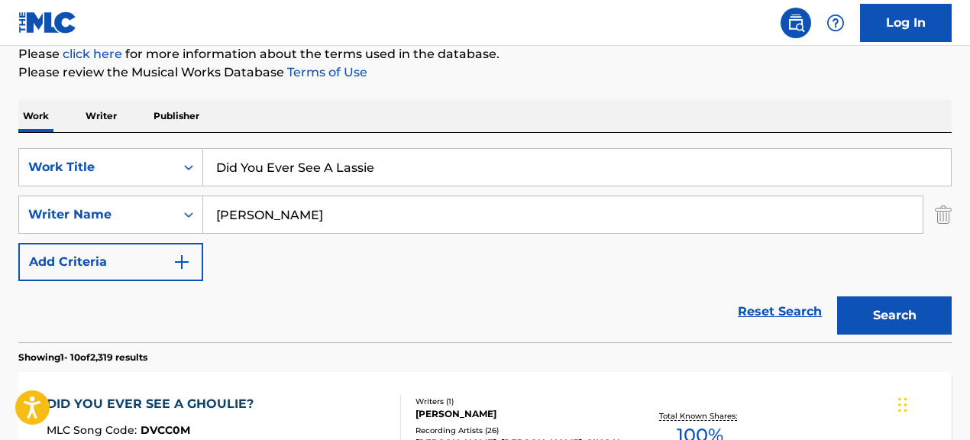
click at [591, 360] on section "Showing 1 - 10 of 2,319 results" at bounding box center [484, 353] width 933 height 22
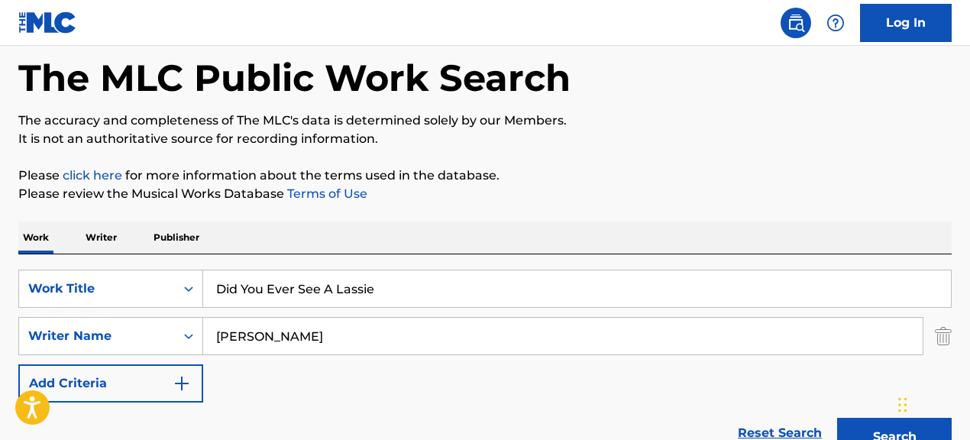
scroll to position [65, 0]
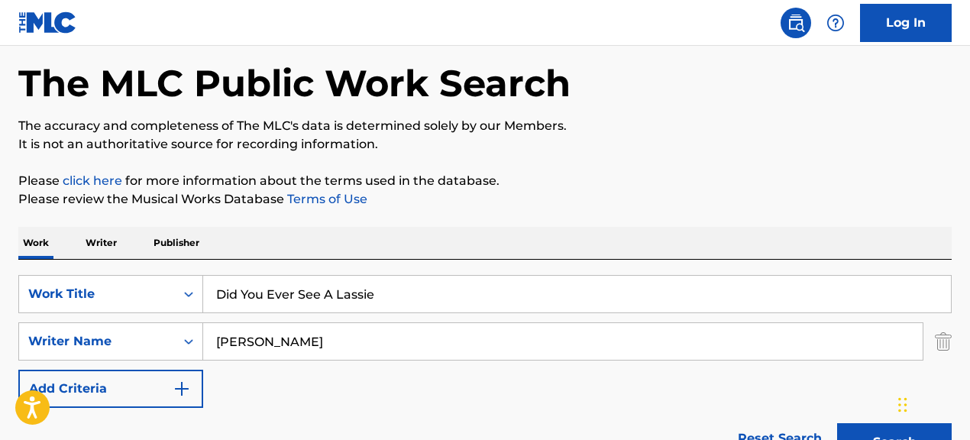
drag, startPoint x: 400, startPoint y: 301, endPoint x: 226, endPoint y: 256, distance: 179.9
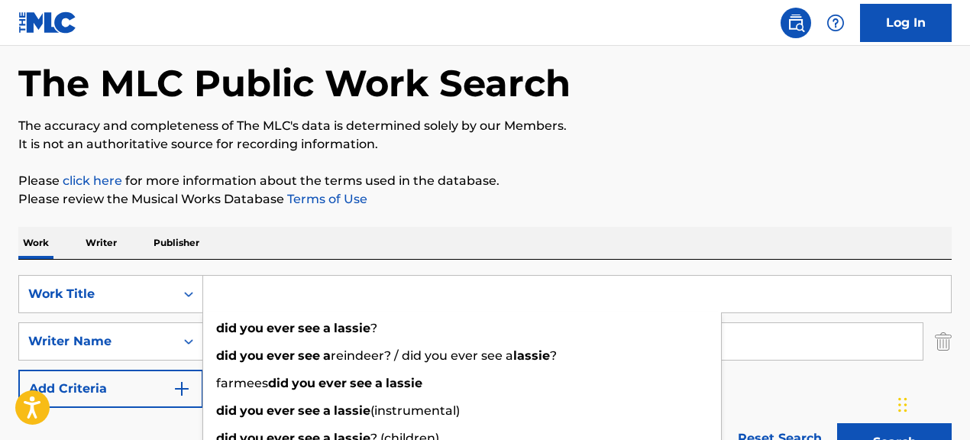
paste input "Happy For You"
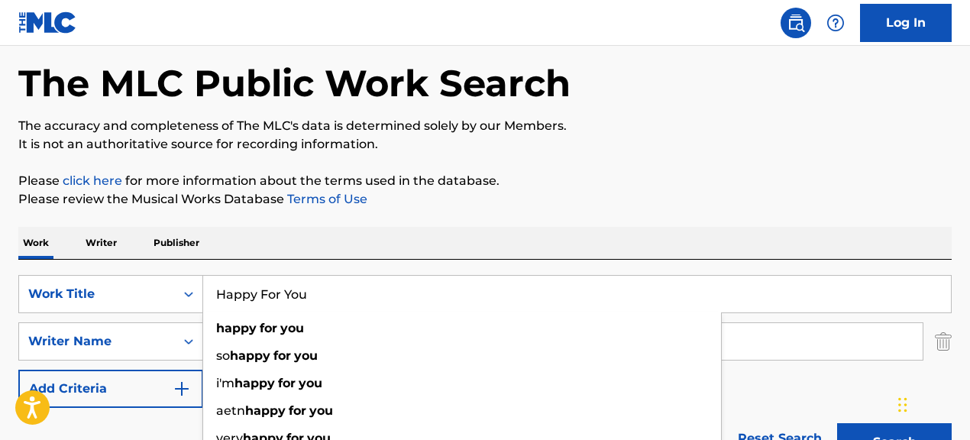
type input "Happy For You"
click at [788, 381] on div "SearchWithCriteriae5d1d998-c9b3-4bd4-87aa-7290ab32e0ca Work Title Happy For You…" at bounding box center [484, 341] width 933 height 133
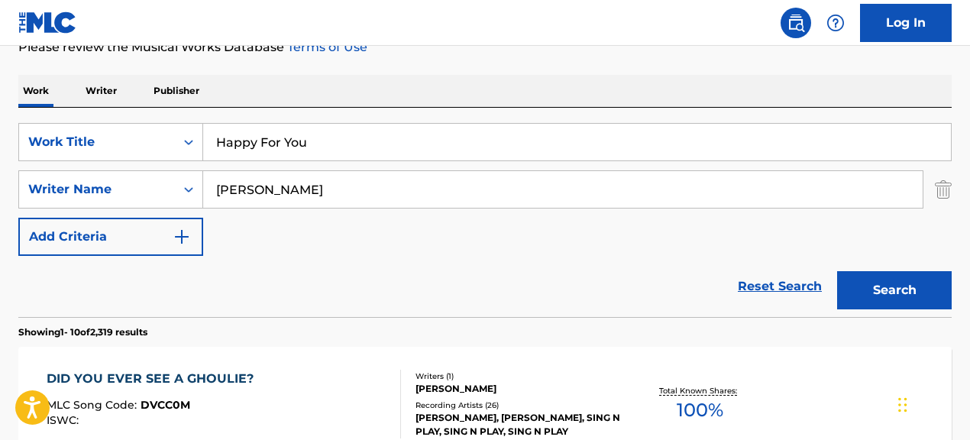
scroll to position [250, 0]
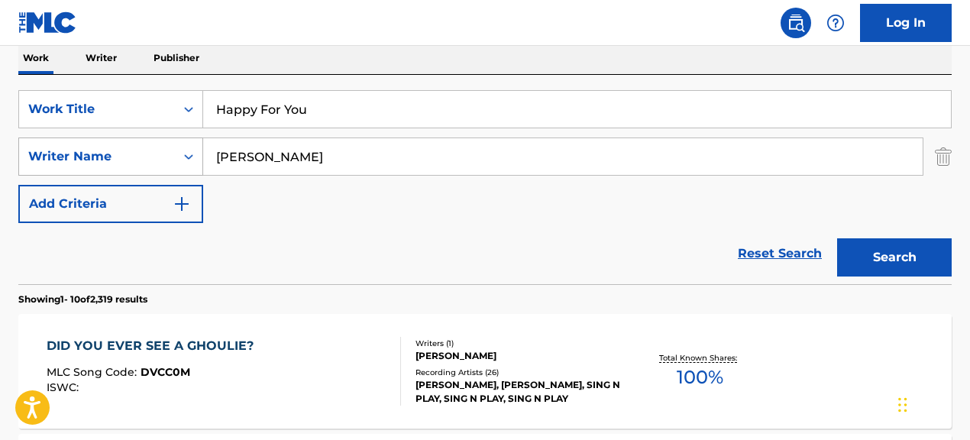
drag, startPoint x: 350, startPoint y: 159, endPoint x: 182, endPoint y: 142, distance: 168.9
click at [182, 142] on div "SearchWithCriteriad25a21e7-0219-45fa-a14c-93f24dd111c0 Writer Name JOSEPH MICAL…" at bounding box center [484, 156] width 933 height 38
paste input "BENJAMIN ALEXANDER KOHN|DAVID JAMES LABREL|JOHN MCKENZIE CLARK|JOSEPH DAVIS KIR…"
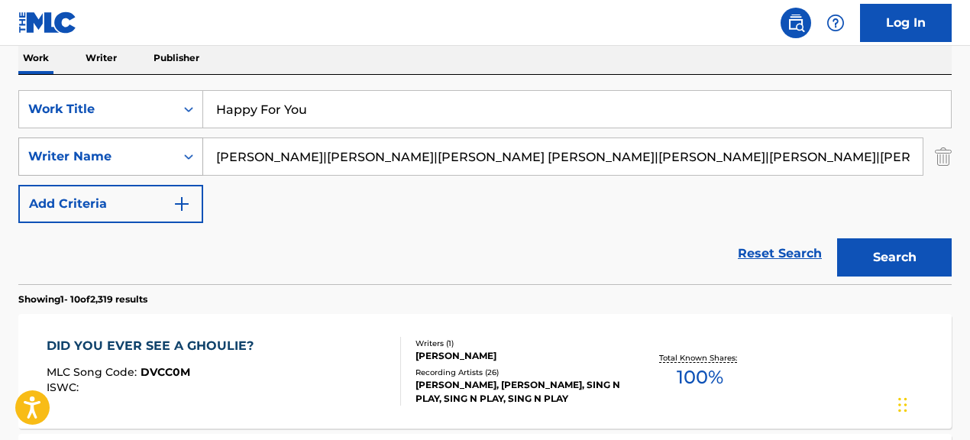
scroll to position [0, 1071]
drag, startPoint x: 356, startPoint y: 158, endPoint x: 916, endPoint y: 176, distance: 560.2
click at [916, 176] on div "SearchWithCriteriae5d1d998-c9b3-4bd4-87aa-7290ab32e0ca Work Title Happy For You…" at bounding box center [484, 156] width 933 height 133
drag, startPoint x: 354, startPoint y: 158, endPoint x: 1133, endPoint y: 182, distance: 779.4
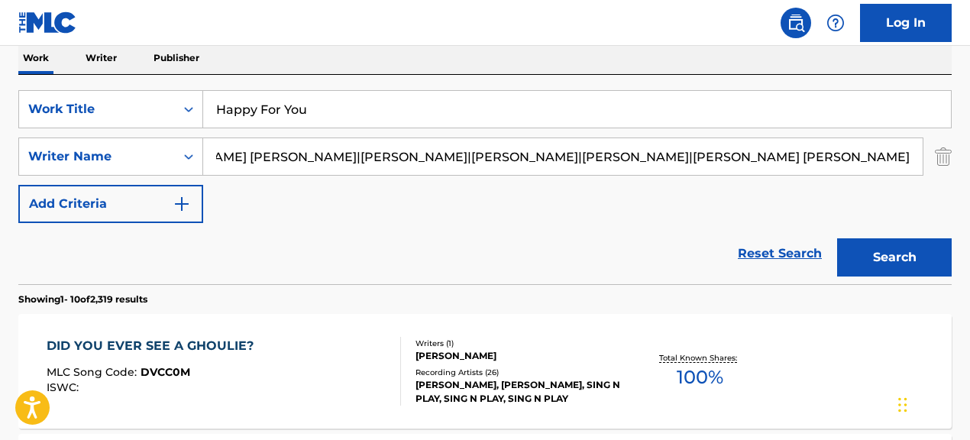
drag, startPoint x: 408, startPoint y: 157, endPoint x: 907, endPoint y: 184, distance: 499.5
click at [907, 184] on div "SearchWithCriteriae5d1d998-c9b3-4bd4-87aa-7290ab32e0ca Work Title Happy For You…" at bounding box center [484, 156] width 933 height 133
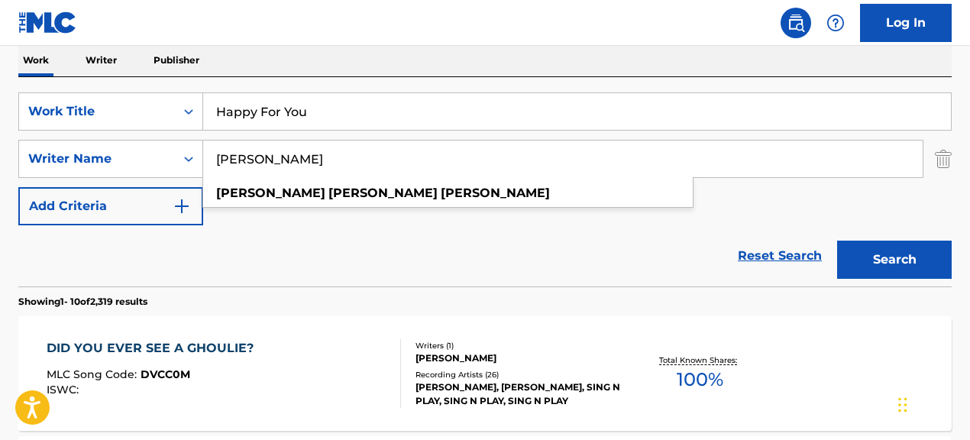
type input "BENJAMIN ALEXANDER KOHN"
click at [837, 241] on button "Search" at bounding box center [894, 260] width 115 height 38
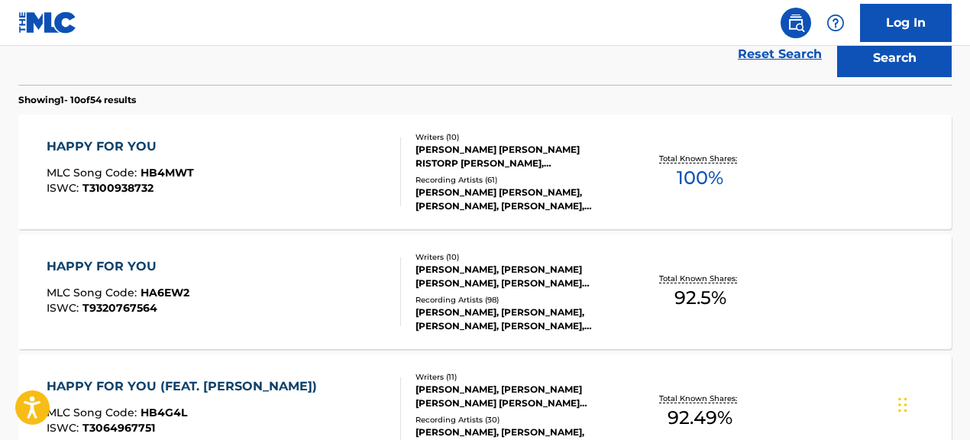
scroll to position [448, 0]
click at [590, 202] on div "LUKAS GRAHAM,ALBERT, POP MAGE, SHIAH MAISEL, SHIAH MAISEL, POP MAGE, L.O.S.T., …" at bounding box center [519, 199] width 207 height 27
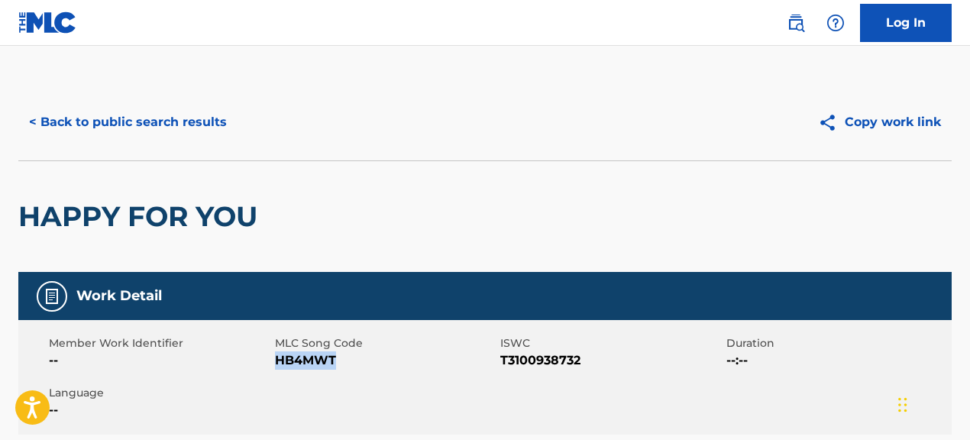
drag, startPoint x: 280, startPoint y: 364, endPoint x: 350, endPoint y: 372, distance: 69.9
click at [350, 372] on div "Member Work Identifier -- MLC Song Code HB4MWT ISWC T3100938732 Duration --:-- …" at bounding box center [484, 377] width 933 height 115
click at [212, 108] on button "< Back to public search results" at bounding box center [127, 122] width 219 height 38
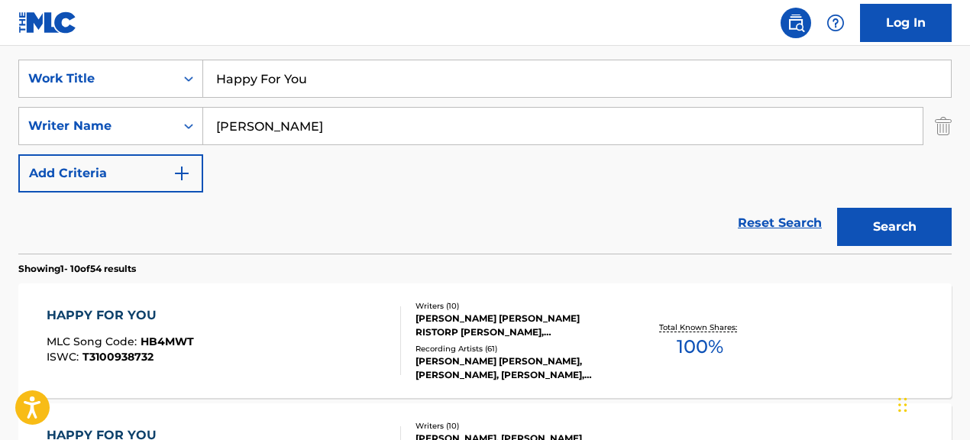
scroll to position [273, 0]
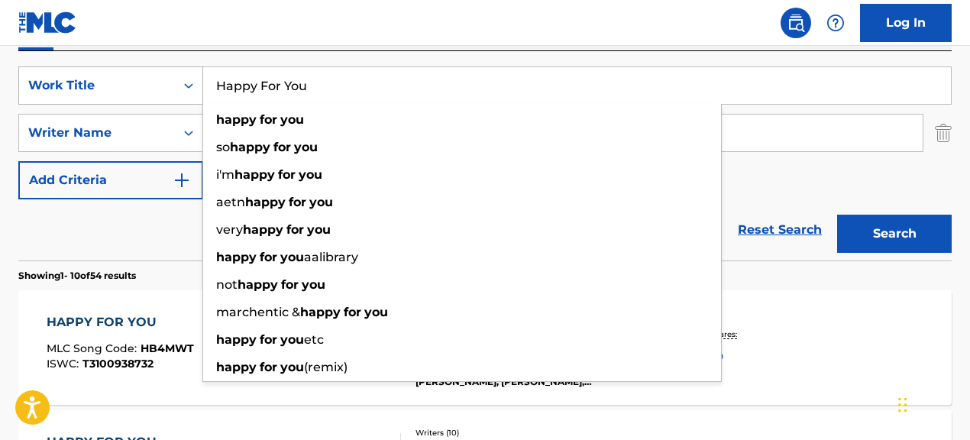
drag, startPoint x: 199, startPoint y: 84, endPoint x: 164, endPoint y: 82, distance: 34.4
click at [164, 82] on div "SearchWithCriteriae5d1d998-c9b3-4bd4-87aa-7290ab32e0ca Work Title Happy For You…" at bounding box center [484, 85] width 933 height 38
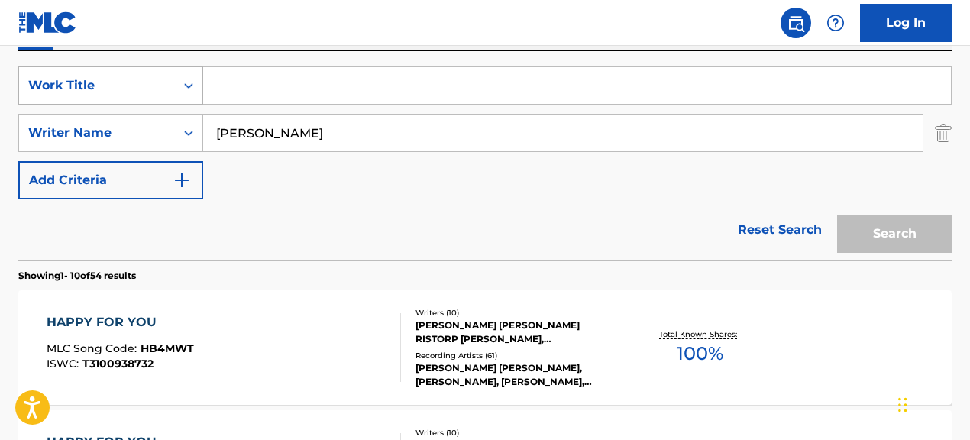
paste input "Circle of Life/Nants' Ingonyama"
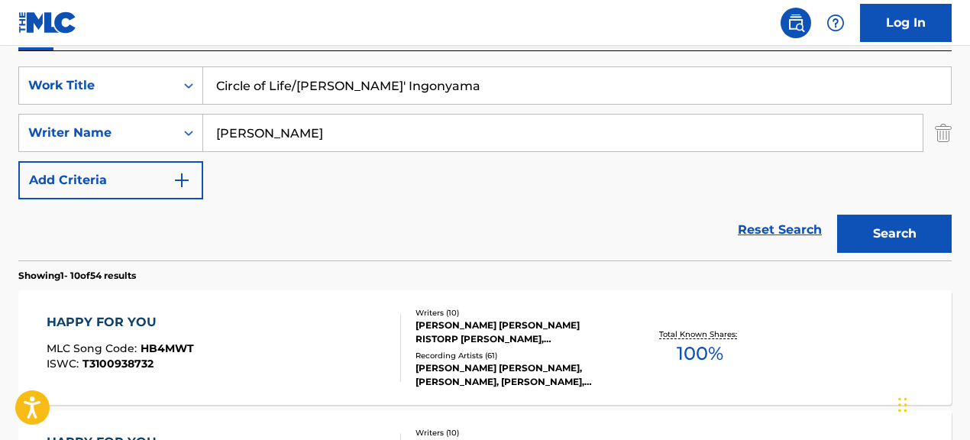
drag, startPoint x: 290, startPoint y: 87, endPoint x: 484, endPoint y: 86, distance: 194.0
click at [484, 86] on input "Circle of Life/Nants' Ingonyama" at bounding box center [577, 85] width 748 height 37
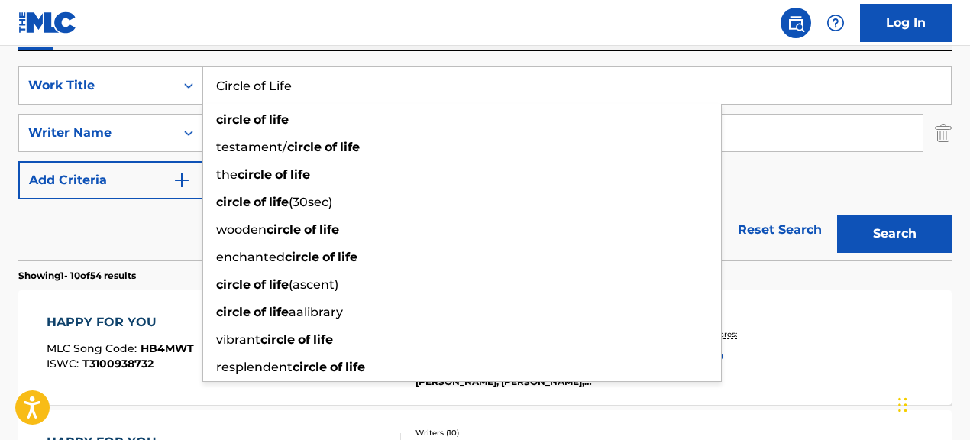
type input "Circle of Life"
click at [116, 244] on div "Reset Search Search" at bounding box center [484, 229] width 933 height 61
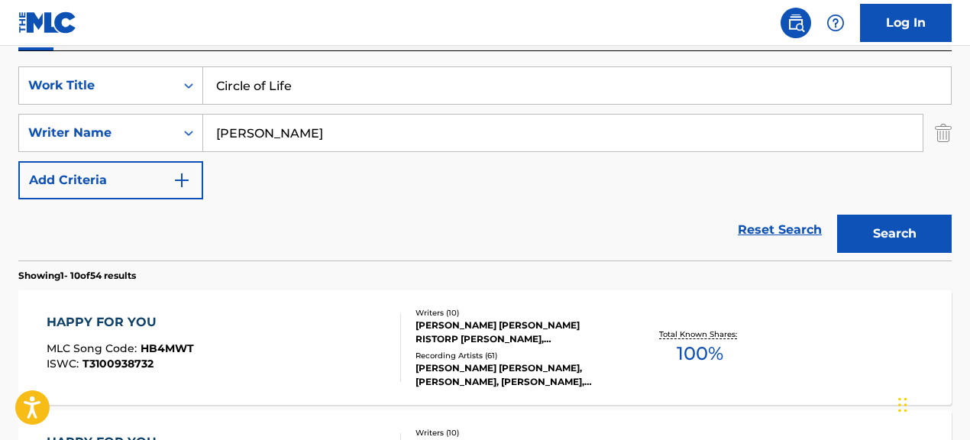
drag, startPoint x: 422, startPoint y: 140, endPoint x: 160, endPoint y: 112, distance: 264.2
click at [170, 114] on div "SearchWithCriteriad25a21e7-0219-45fa-a14c-93f24dd111c0 Writer Name BENJAMIN ALE…" at bounding box center [484, 133] width 933 height 38
paste input ""Elton John""
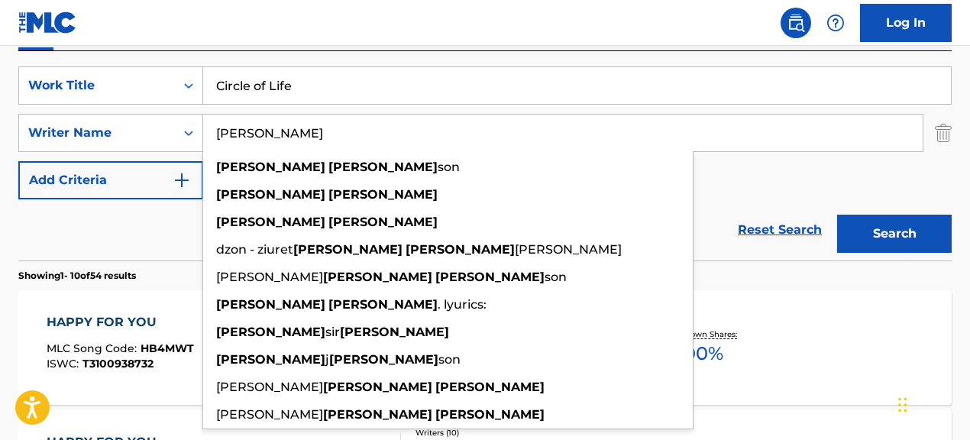
type input "Elton John"
click at [837, 215] on button "Search" at bounding box center [894, 234] width 115 height 38
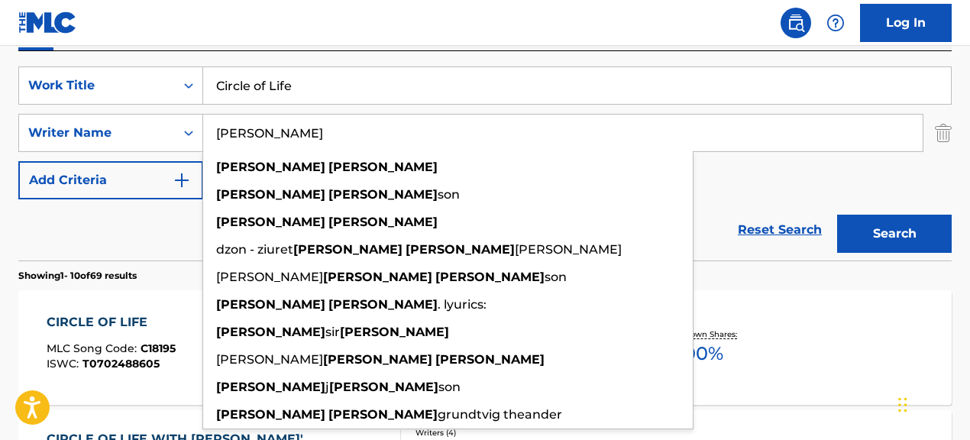
click at [163, 246] on div "Reset Search Search" at bounding box center [484, 229] width 933 height 61
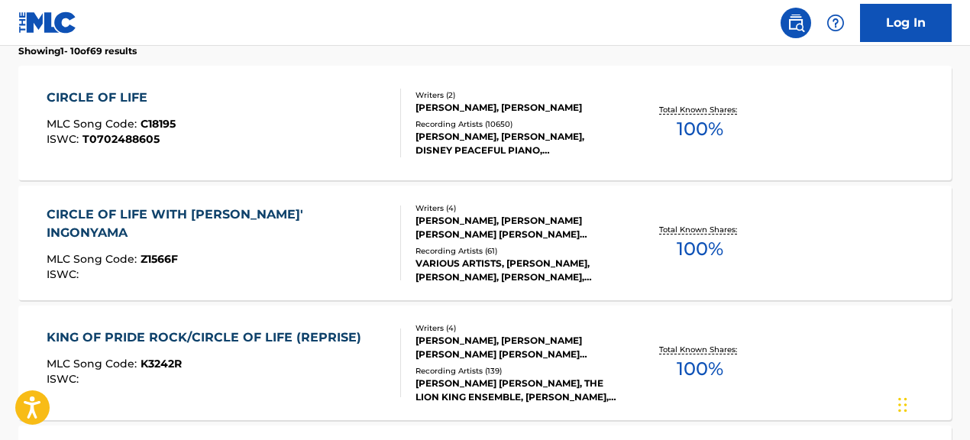
scroll to position [499, 0]
click at [534, 244] on div "Recording Artists ( 61 )" at bounding box center [519, 249] width 207 height 11
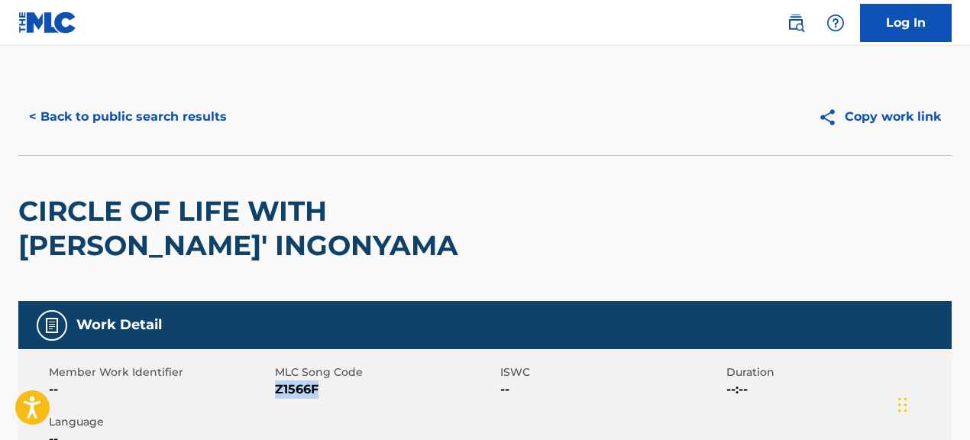
scroll to position [2, 0]
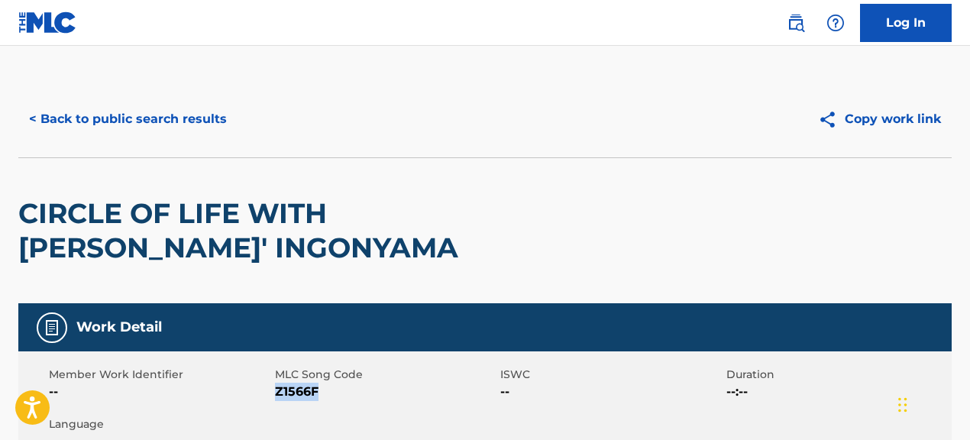
drag, startPoint x: 276, startPoint y: 393, endPoint x: 349, endPoint y: 391, distance: 72.6
click at [349, 391] on span "Z1566F" at bounding box center [386, 392] width 222 height 18
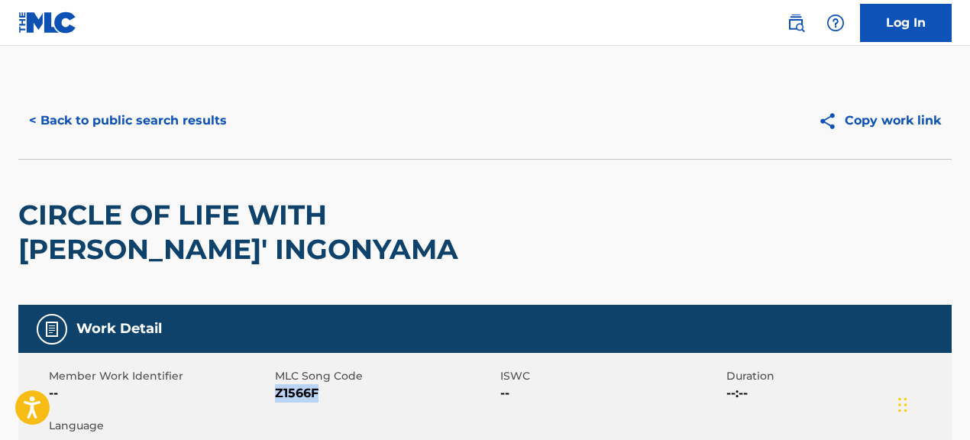
click at [212, 120] on button "< Back to public search results" at bounding box center [127, 121] width 219 height 38
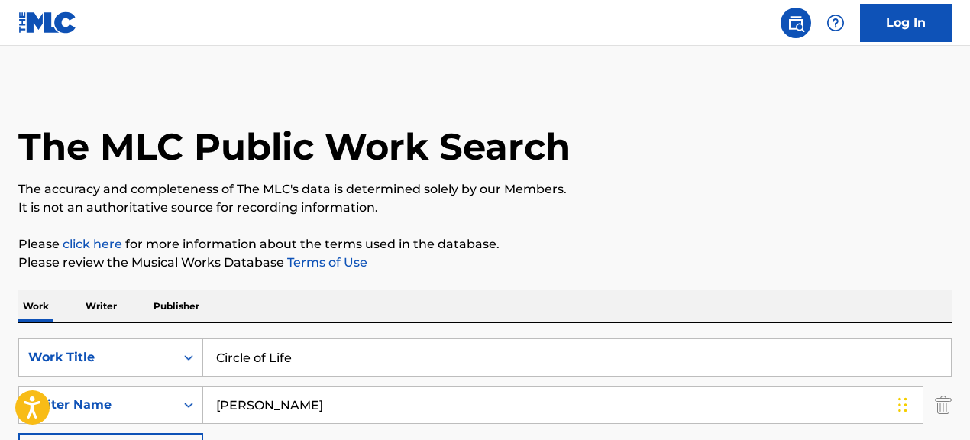
scroll to position [586, 0]
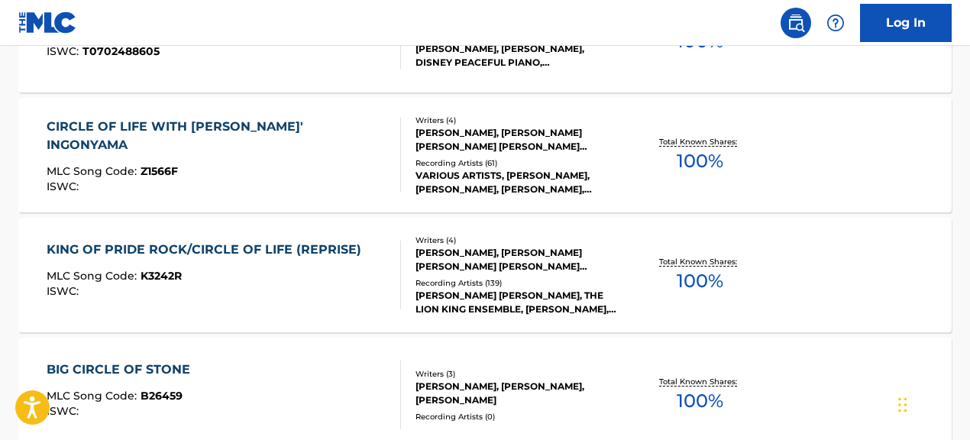
click at [276, 137] on div "CIRCLE OF LIFE WITH NANTS' INGONYAMA" at bounding box center [217, 136] width 341 height 37
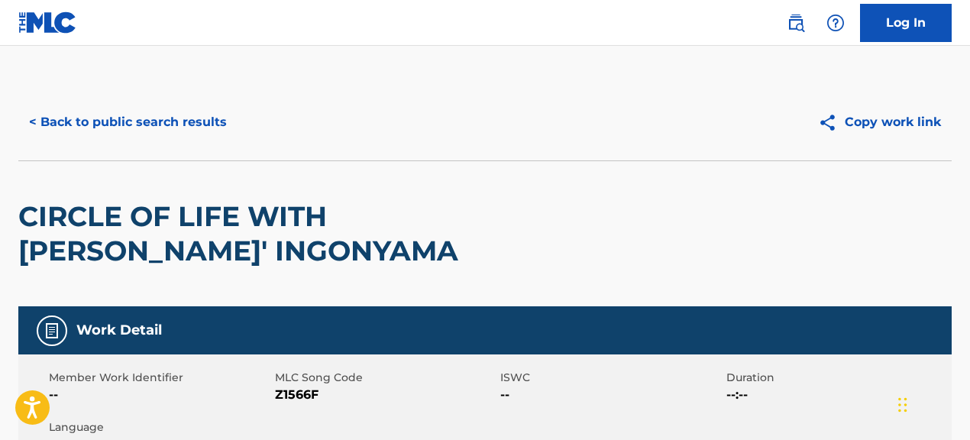
click at [188, 138] on button "< Back to public search results" at bounding box center [127, 122] width 219 height 38
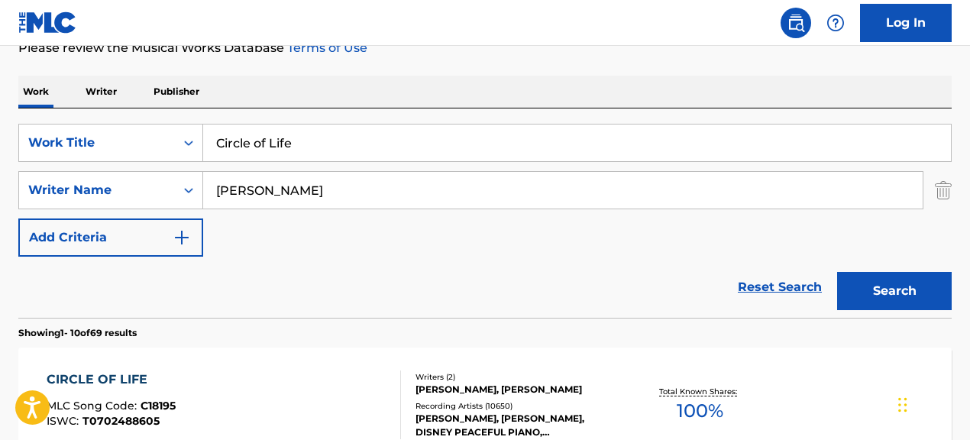
scroll to position [221, 0]
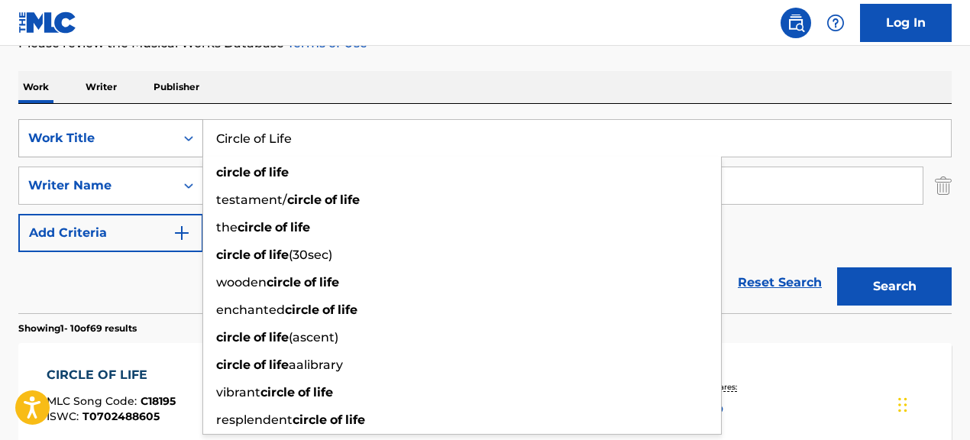
drag, startPoint x: 169, startPoint y: 128, endPoint x: 160, endPoint y: 128, distance: 8.4
click at [160, 128] on div "SearchWithCriteriae5d1d998-c9b3-4bd4-87aa-7290ab32e0ca Work Title Circle of Lif…" at bounding box center [484, 138] width 933 height 38
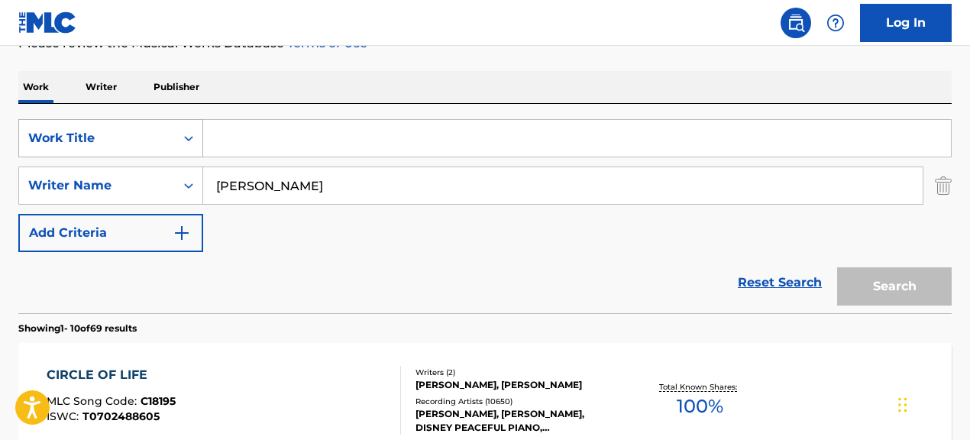
paste input "Overcoming the Past"
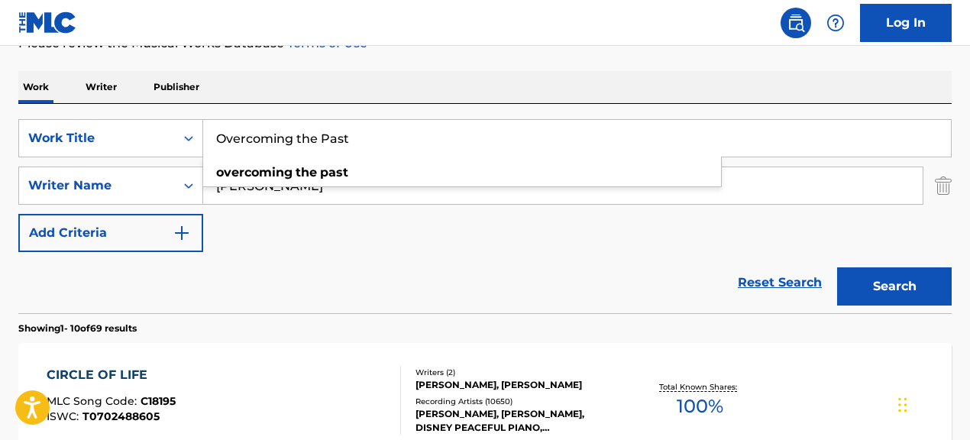
type input "Overcoming the Past"
click at [367, 262] on div "Reset Search Search" at bounding box center [484, 282] width 933 height 61
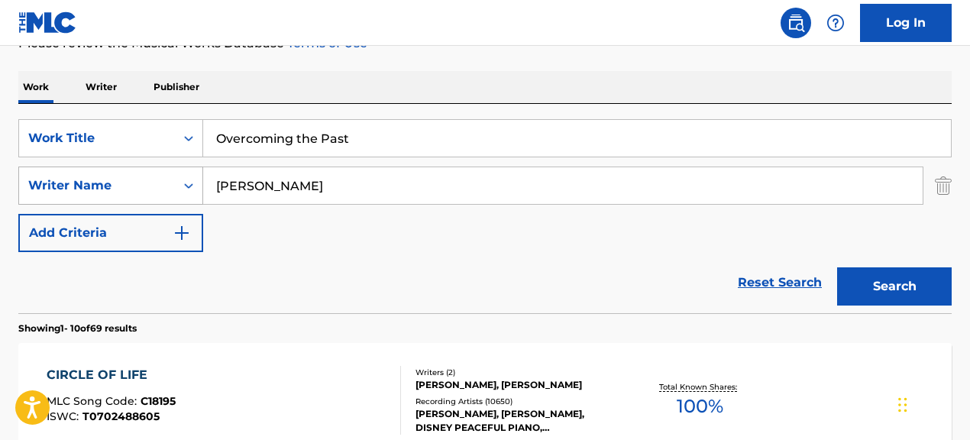
drag, startPoint x: 196, startPoint y: 184, endPoint x: 184, endPoint y: 184, distance: 11.5
click at [184, 184] on div "SearchWithCriteriad25a21e7-0219-45fa-a14c-93f24dd111c0 Writer Name Elton John" at bounding box center [484, 186] width 933 height 38
paste input ""John Williams""
type input "John Williams"
click at [837, 267] on button "Search" at bounding box center [894, 286] width 115 height 38
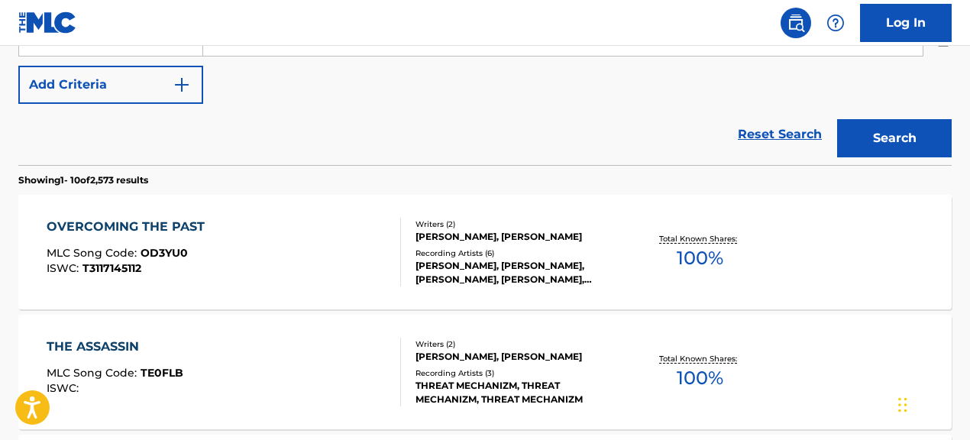
scroll to position [370, 0]
click at [322, 273] on div "OVERCOMING THE PAST MLC Song Code : OD3YU0 ISWC : T3117145112" at bounding box center [224, 251] width 354 height 69
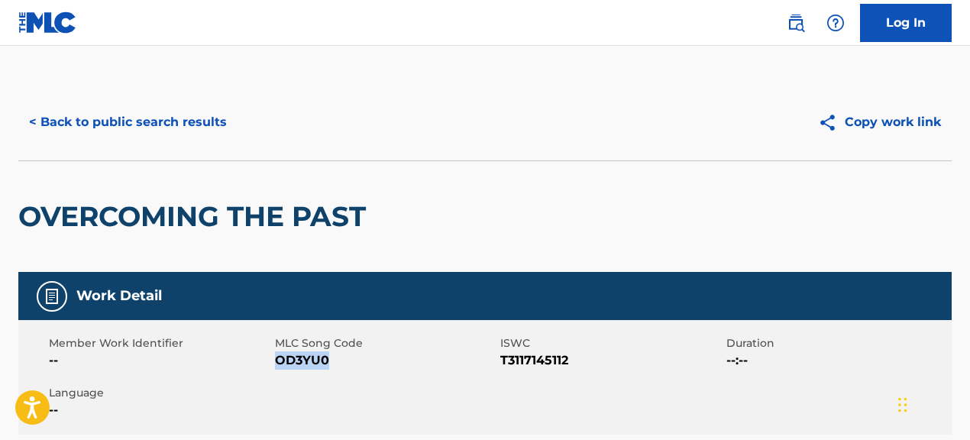
drag, startPoint x: 278, startPoint y: 363, endPoint x: 380, endPoint y: 362, distance: 102.4
click at [380, 362] on span "OD3YU0" at bounding box center [386, 360] width 222 height 18
click at [183, 122] on button "< Back to public search results" at bounding box center [127, 122] width 219 height 38
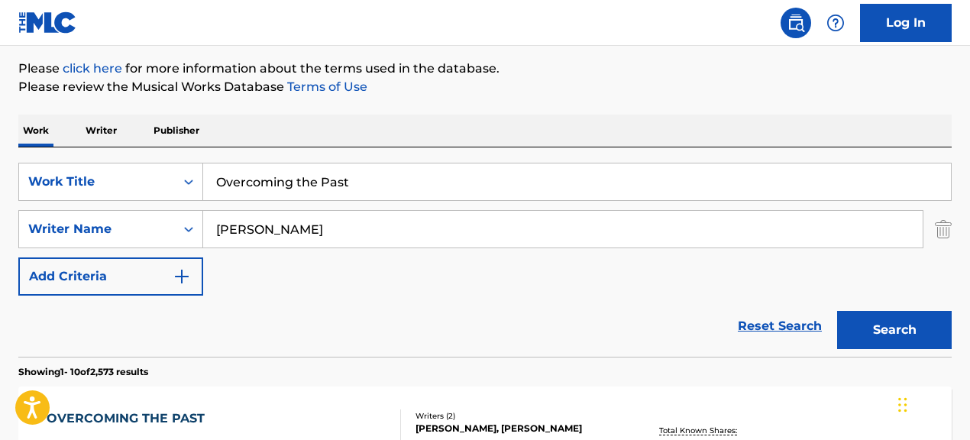
scroll to position [155, 0]
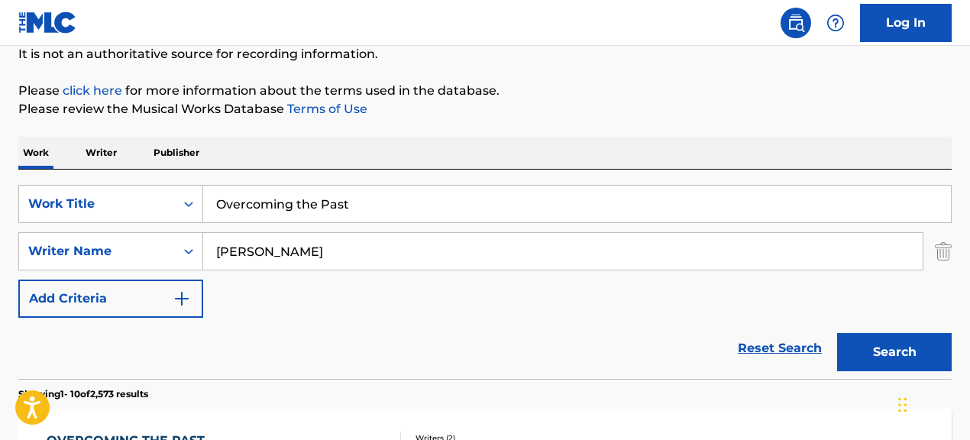
drag, startPoint x: 368, startPoint y: 205, endPoint x: 204, endPoint y: 199, distance: 164.3
click at [204, 199] on input "Overcoming the Past" at bounding box center [577, 204] width 748 height 37
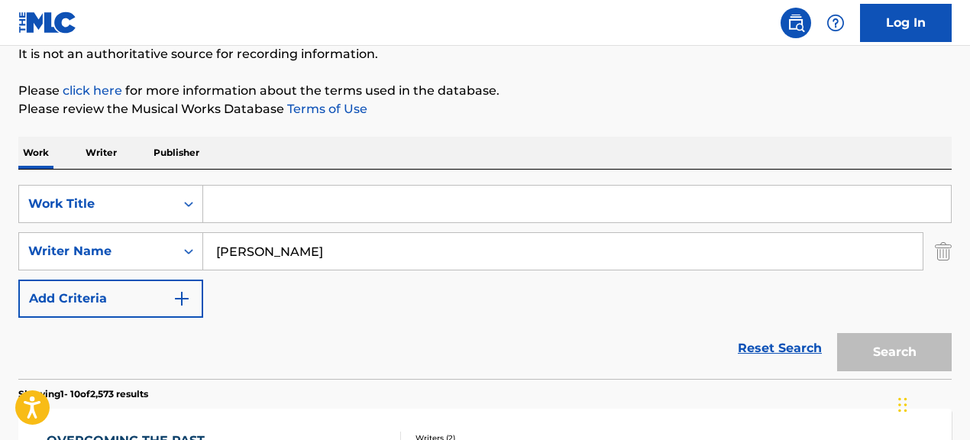
paste input "Everyday"
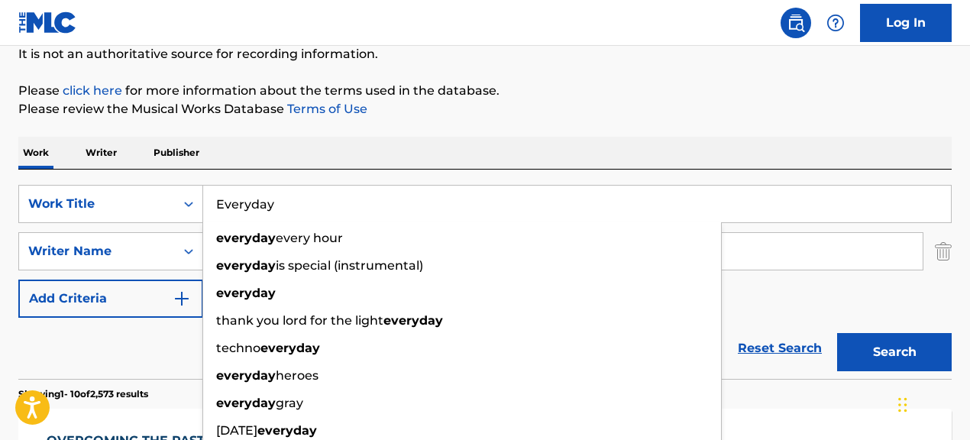
type input "Everyday"
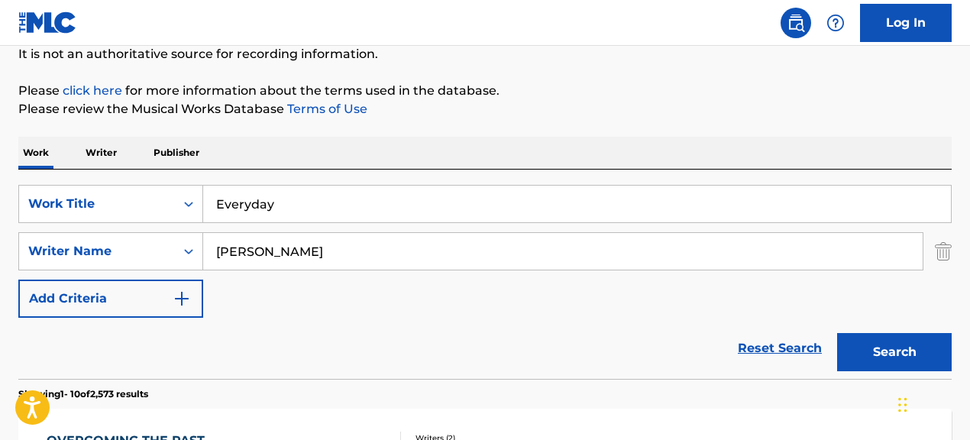
click at [183, 338] on div "Reset Search Search" at bounding box center [484, 348] width 933 height 61
drag, startPoint x: 376, startPoint y: 253, endPoint x: 141, endPoint y: 229, distance: 236.4
click at [141, 229] on div "SearchWithCriteriae5d1d998-c9b3-4bd4-87aa-7290ab32e0ca Work Title Everyday Sear…" at bounding box center [484, 251] width 933 height 133
paste input ""Jamie Houston""
type input "Jamie Houston"
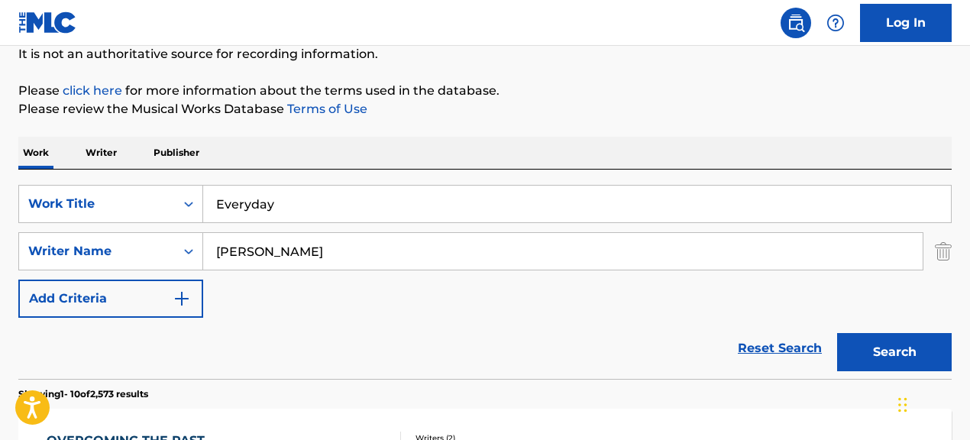
click at [837, 333] on button "Search" at bounding box center [894, 352] width 115 height 38
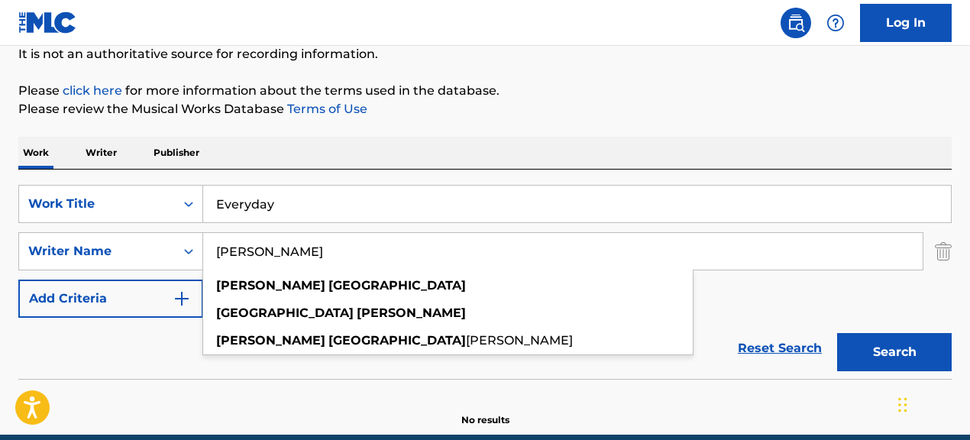
drag, startPoint x: 489, startPoint y: 250, endPoint x: 245, endPoint y: 238, distance: 244.0
click at [245, 238] on input "Jamie Houston" at bounding box center [562, 251] width 719 height 37
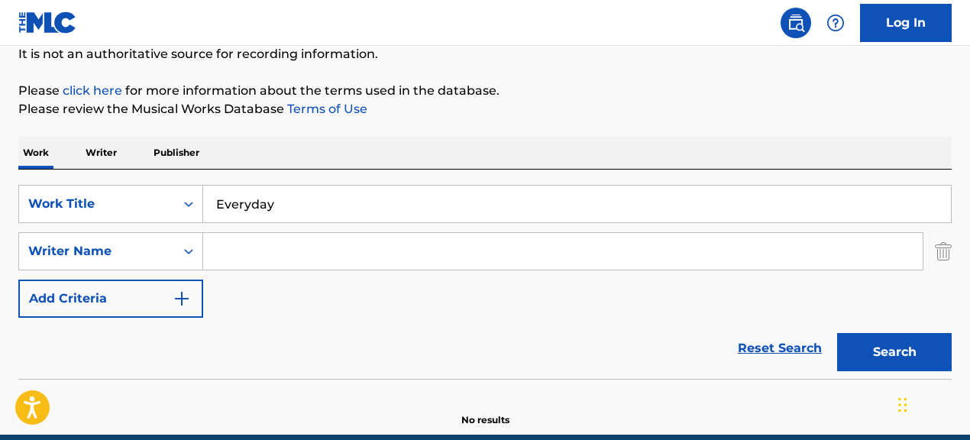
paste input "JAMES HOUSTON SCOGGIN"
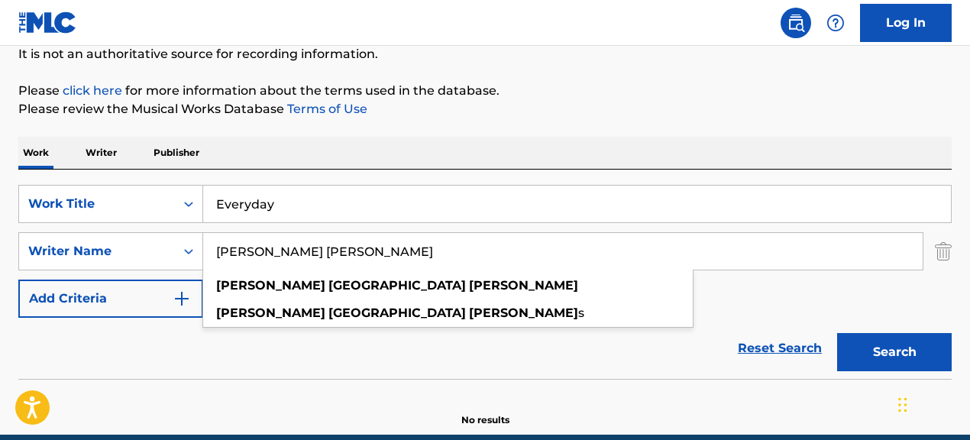
type input "JAMES HOUSTON SCOGGIN"
click at [837, 333] on button "Search" at bounding box center [894, 352] width 115 height 38
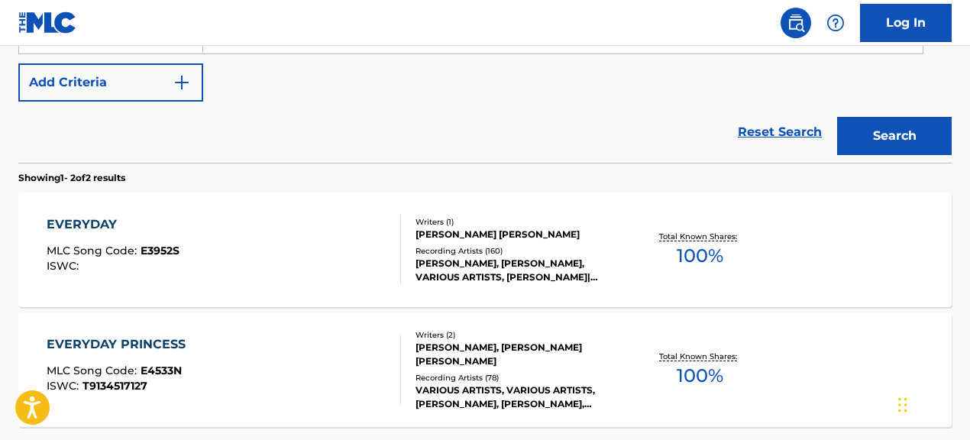
scroll to position [415, 0]
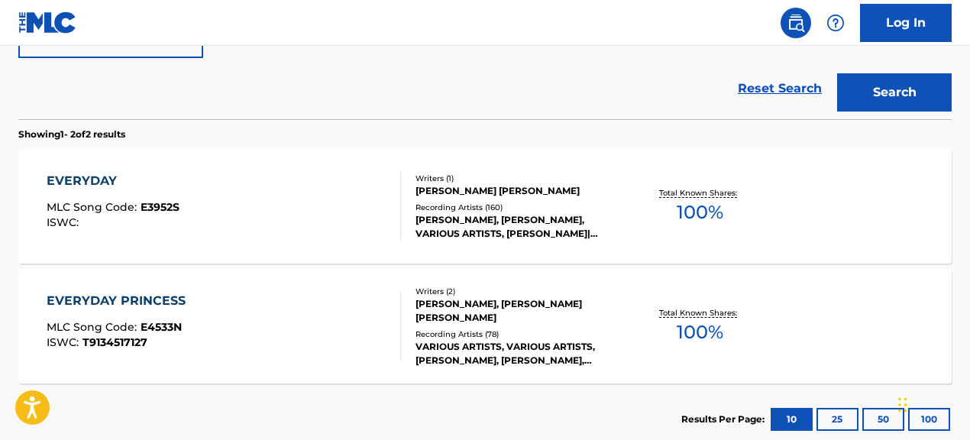
click at [367, 227] on div "EVERYDAY MLC Song Code : E3952S ISWC :" at bounding box center [224, 206] width 354 height 69
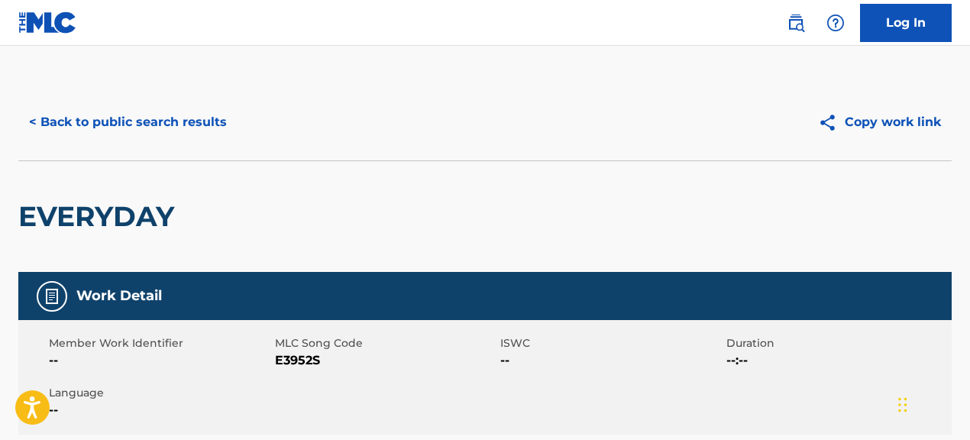
click at [273, 362] on div "Member Work Identifier --" at bounding box center [162, 352] width 226 height 34
drag, startPoint x: 275, startPoint y: 360, endPoint x: 327, endPoint y: 363, distance: 52.0
click at [327, 363] on span "E3952S" at bounding box center [386, 360] width 222 height 18
click at [199, 116] on button "< Back to public search results" at bounding box center [127, 122] width 219 height 38
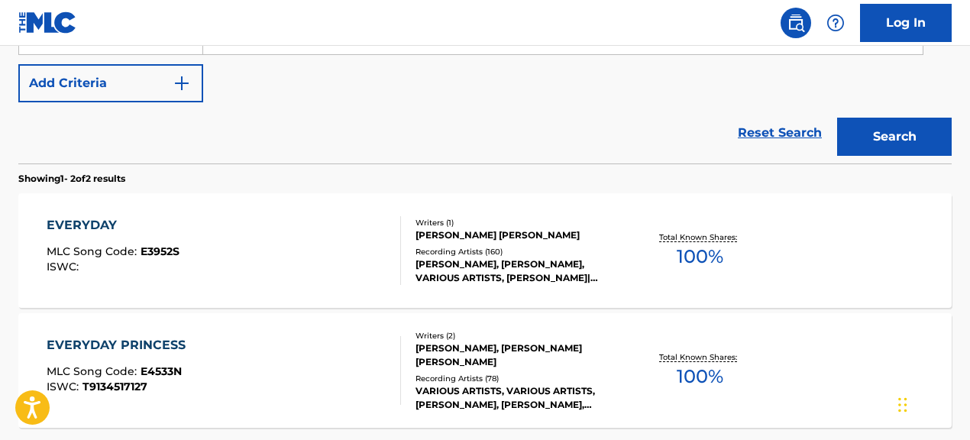
scroll to position [293, 0]
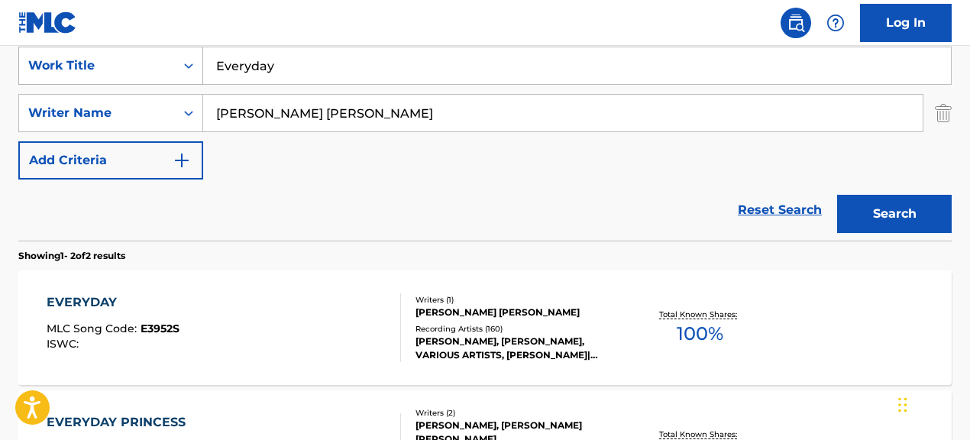
drag, startPoint x: 285, startPoint y: 70, endPoint x: 137, endPoint y: 56, distance: 148.8
click at [137, 56] on div "SearchWithCriteriae5d1d998-c9b3-4bd4-87aa-7290ab32e0ca Work Title Everyday" at bounding box center [484, 66] width 933 height 38
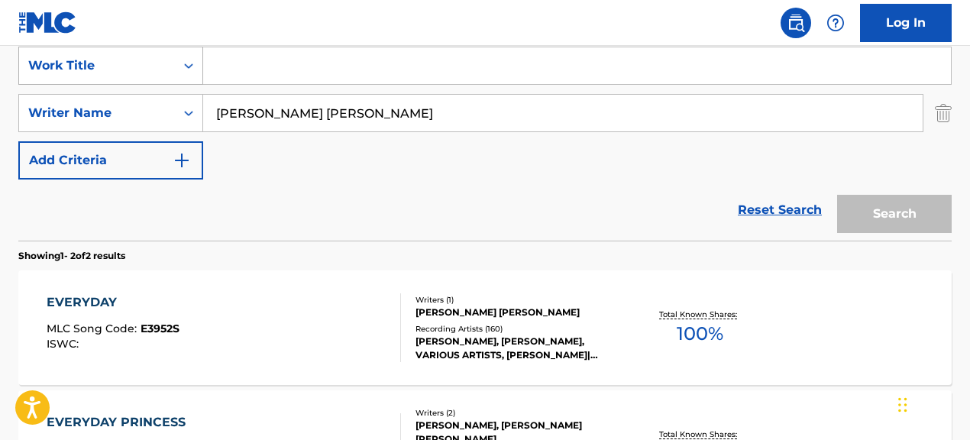
paste input "Finale"
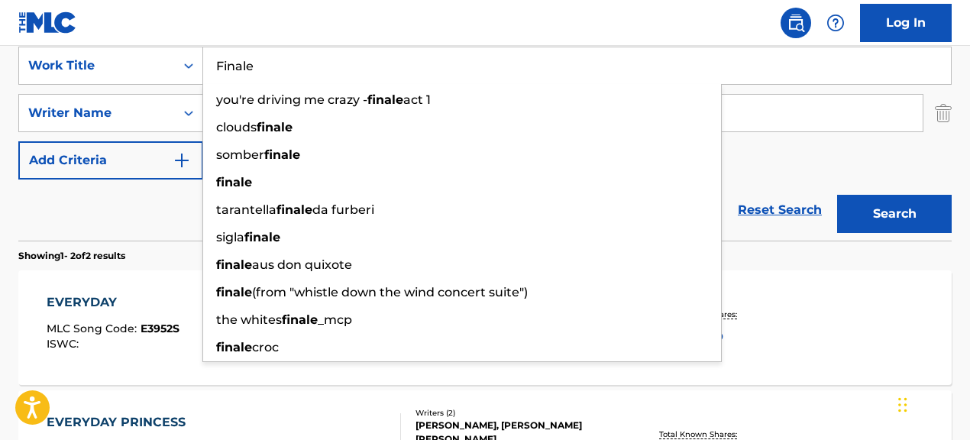
type input "Finale"
click at [163, 213] on div "Reset Search Search" at bounding box center [484, 209] width 933 height 61
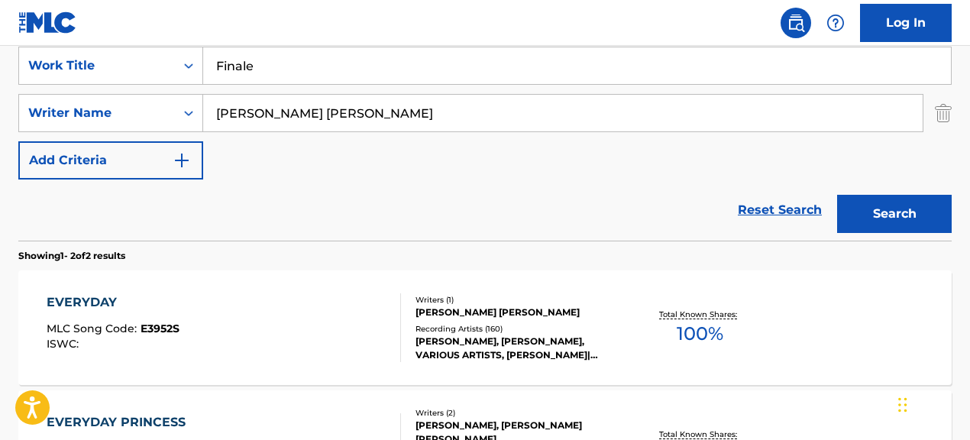
drag, startPoint x: 403, startPoint y: 115, endPoint x: 241, endPoint y: 103, distance: 162.4
click at [241, 103] on input "JAMES HOUSTON SCOGGIN" at bounding box center [562, 113] width 719 height 37
paste input "ALAN IRWIN MENKEN"
type input "ALAN IRWIN MENKEN"
click at [837, 195] on button "Search" at bounding box center [894, 214] width 115 height 38
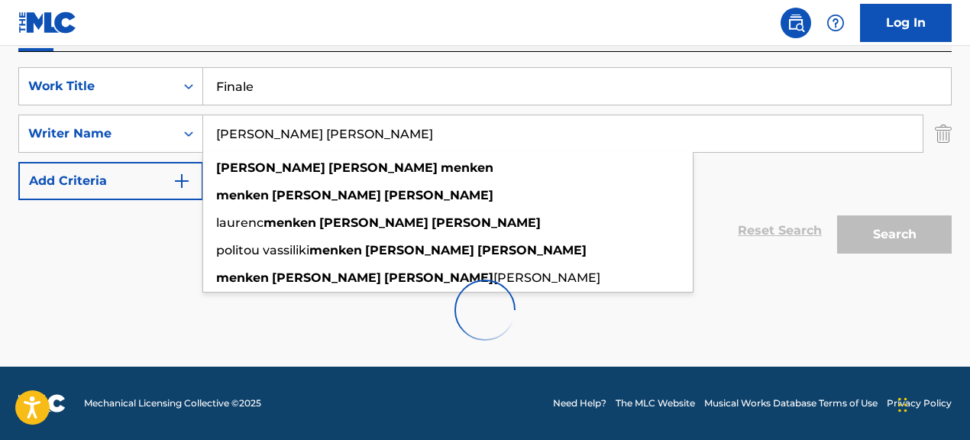
scroll to position [273, 0]
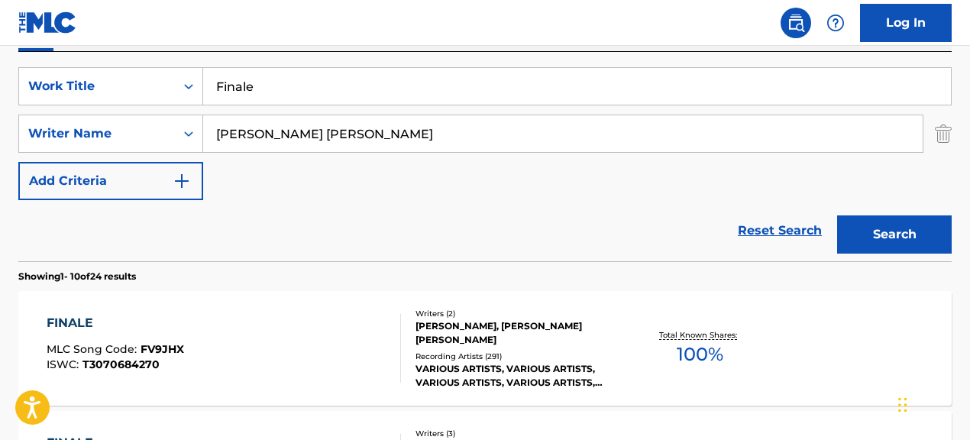
click at [199, 357] on div "FINALE MLC Song Code : FV9JHX ISWC : T3070684270" at bounding box center [224, 348] width 354 height 69
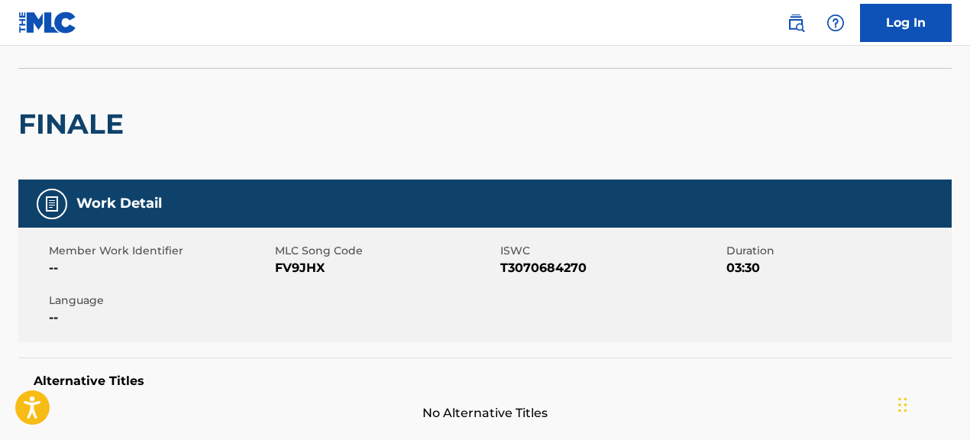
scroll to position [92, 0]
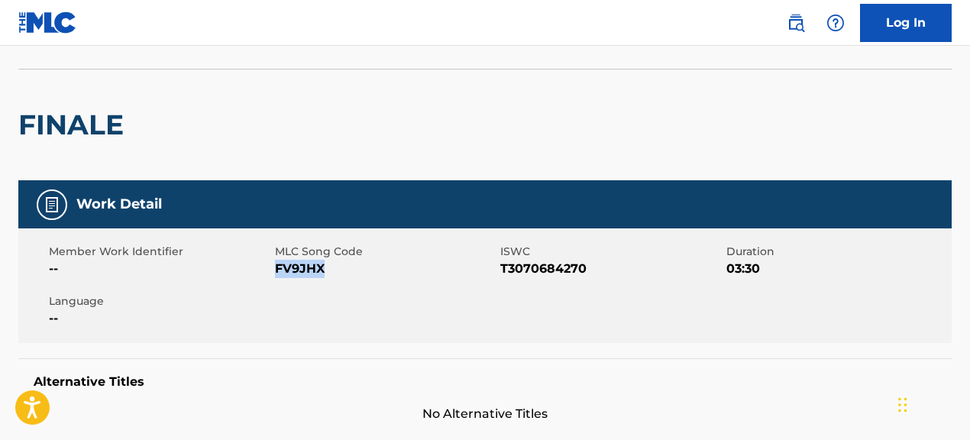
drag, startPoint x: 277, startPoint y: 267, endPoint x: 390, endPoint y: 270, distance: 113.1
click at [390, 270] on span "FV9JHX" at bounding box center [386, 269] width 222 height 18
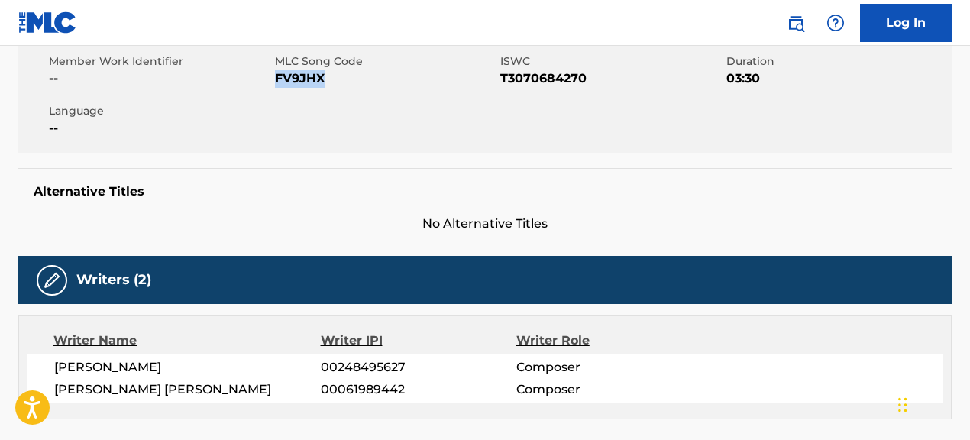
scroll to position [390, 0]
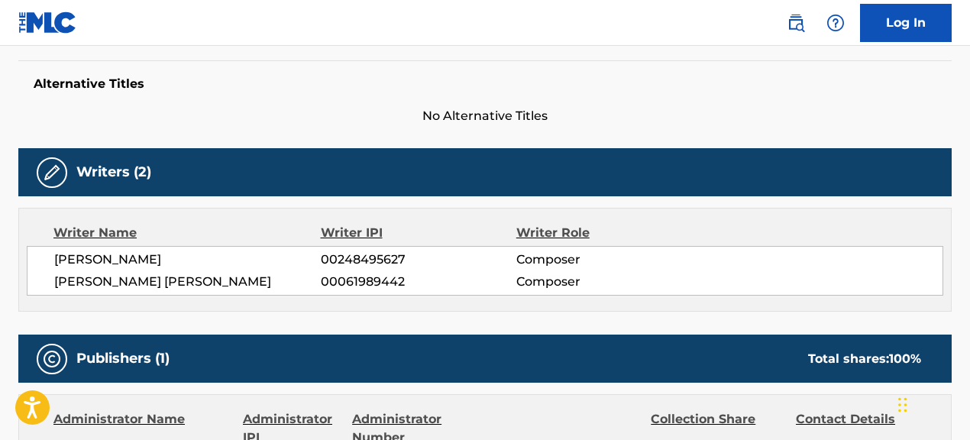
click at [333, 212] on div "Writer Name Writer IPI Writer Role CHRISTOPHER J LENNERTZ 00248495627 Composer …" at bounding box center [484, 260] width 933 height 104
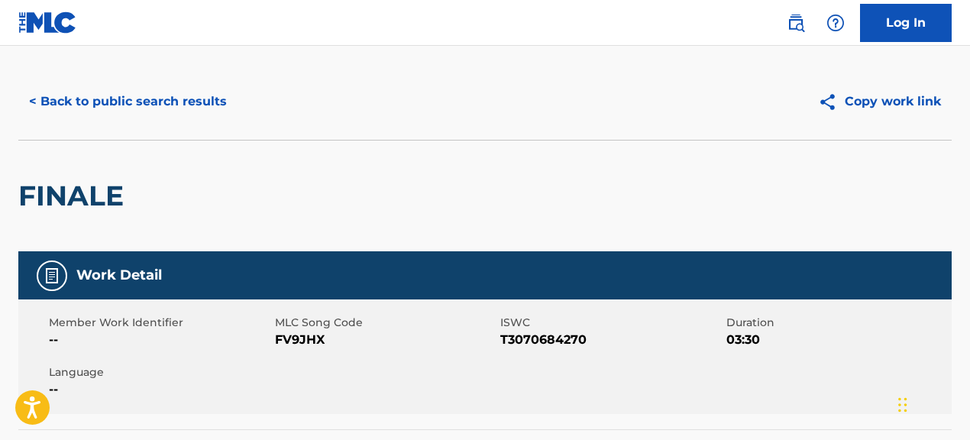
scroll to position [0, 0]
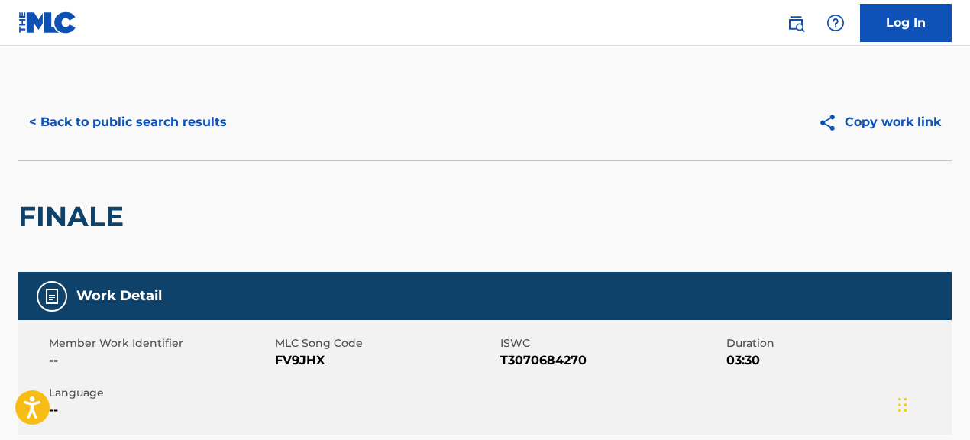
click at [135, 113] on button "< Back to public search results" at bounding box center [127, 122] width 219 height 38
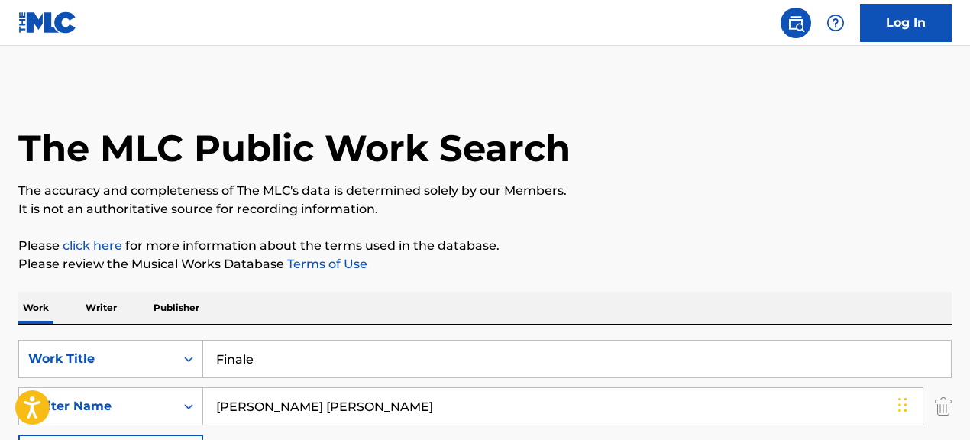
scroll to position [273, 0]
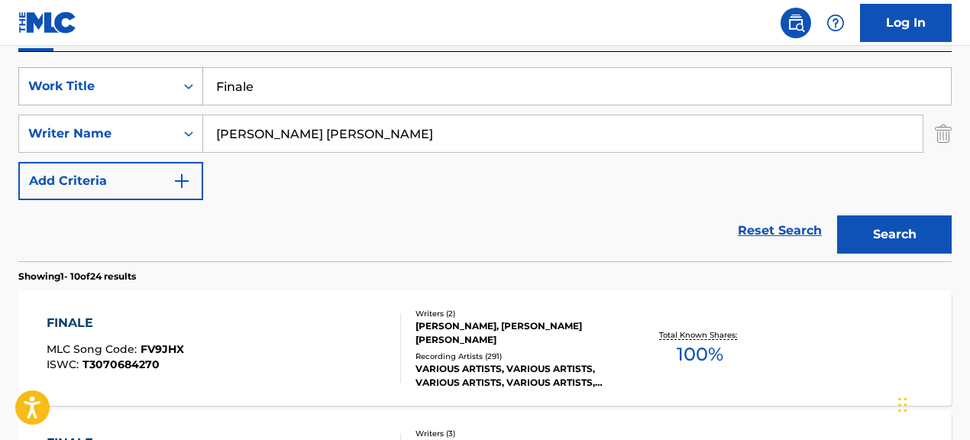
drag, startPoint x: 299, startPoint y: 90, endPoint x: 57, endPoint y: 70, distance: 242.9
click at [57, 70] on div "SearchWithCriteriae5d1d998-c9b3-4bd4-87aa-7290ab32e0ca Work Title Finale" at bounding box center [484, 86] width 933 height 38
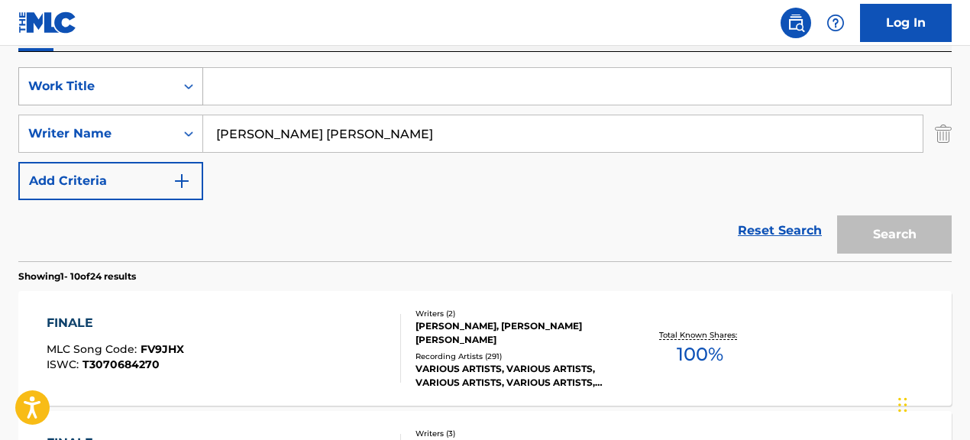
paste input "Promises Never Fail"
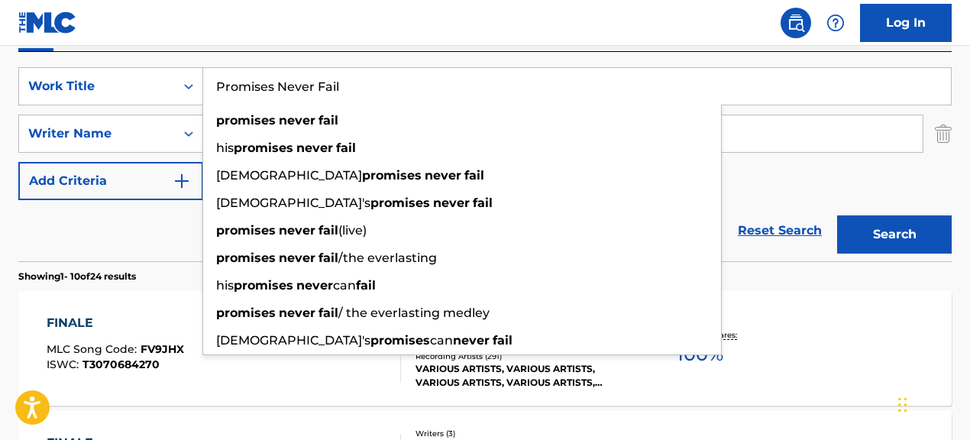
type input "Promises Never Fail"
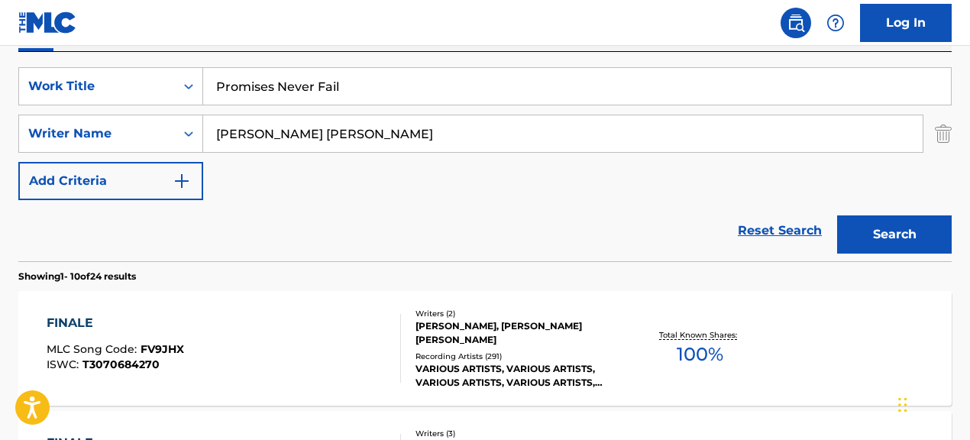
click at [191, 251] on div "Reset Search Search" at bounding box center [484, 230] width 933 height 61
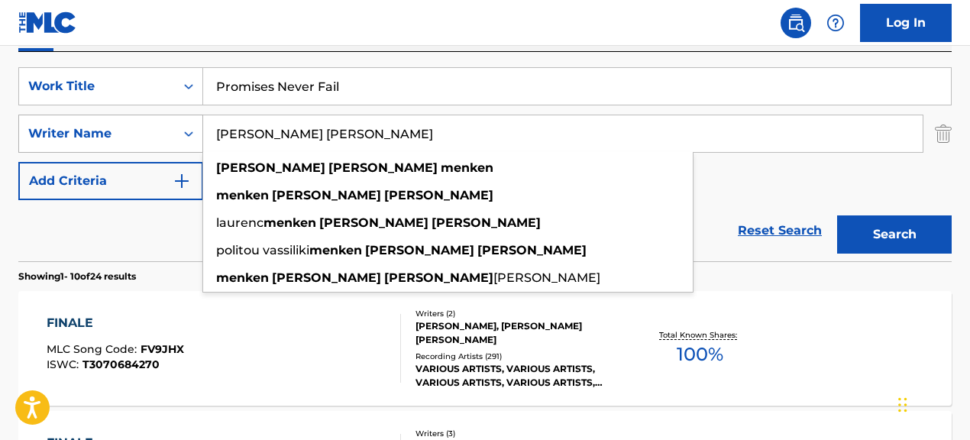
drag, startPoint x: 361, startPoint y: 135, endPoint x: 187, endPoint y: 120, distance: 174.1
click at [187, 120] on div "SearchWithCriteriad25a21e7-0219-45fa-a14c-93f24dd111c0 Writer Name ALAN IRWIN M…" at bounding box center [484, 134] width 933 height 38
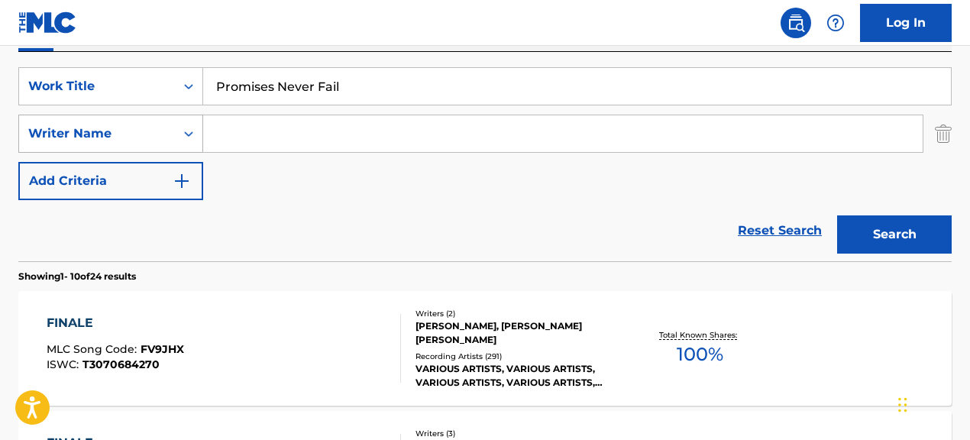
paste input ""Jason Ingram""
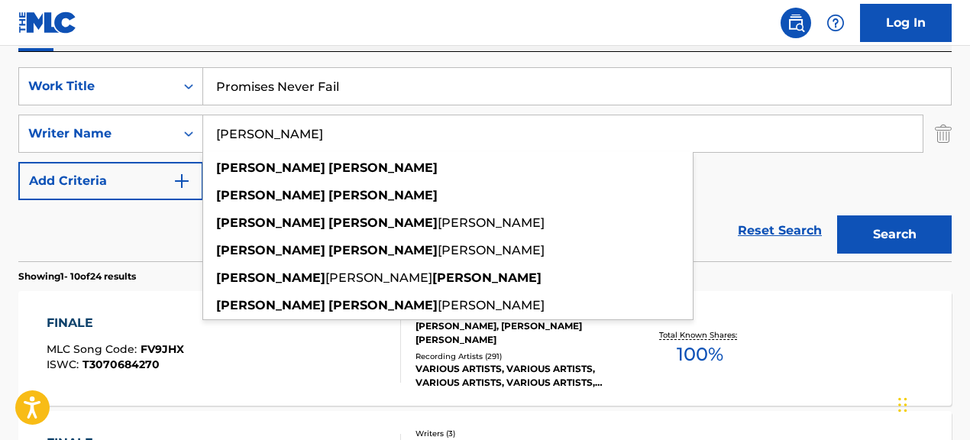
type input "Jason Ingram"
click at [837, 215] on button "Search" at bounding box center [894, 234] width 115 height 38
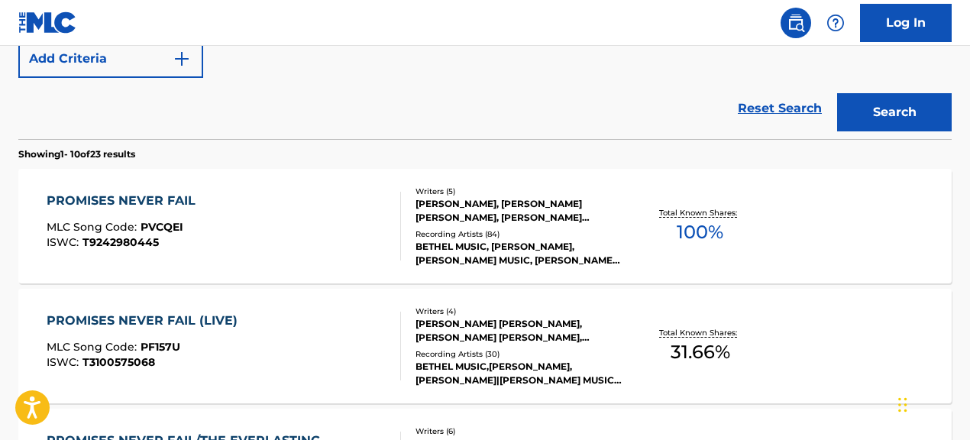
scroll to position [0, 0]
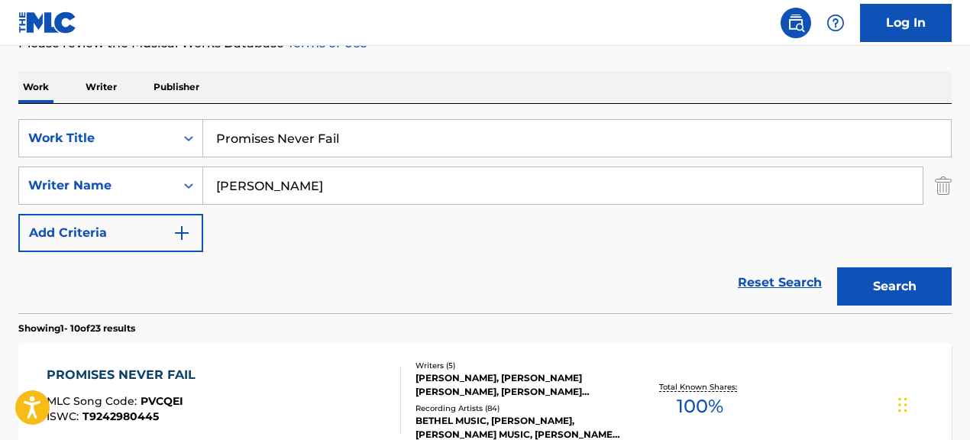
click at [496, 403] on div "Recording Artists ( 84 ) BETHEL MUSIC, EMMY ROSE, BETHEL MUSIC, EMMY ROSE, BETH…" at bounding box center [519, 422] width 207 height 39
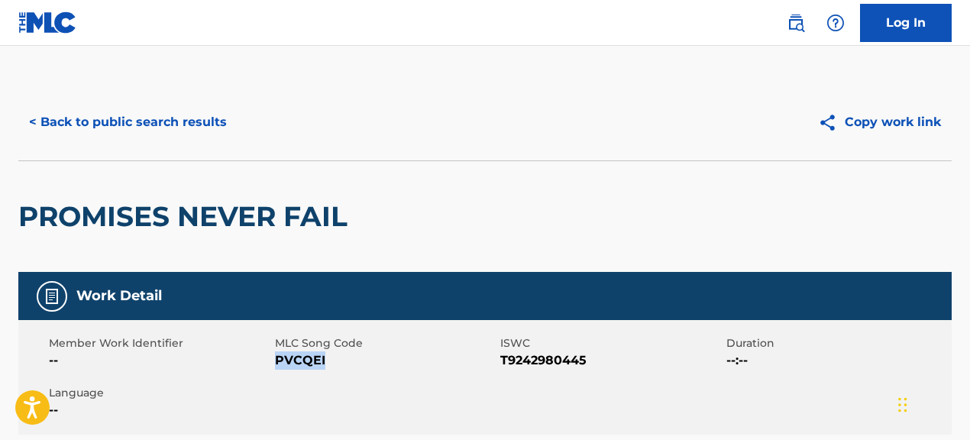
drag, startPoint x: 290, startPoint y: 363, endPoint x: 419, endPoint y: 376, distance: 129.7
click at [419, 376] on div "Member Work Identifier -- MLC Song Code PVCQEI ISWC T9242980445 Duration --:-- …" at bounding box center [484, 377] width 933 height 115
click at [208, 127] on button "< Back to public search results" at bounding box center [127, 122] width 219 height 38
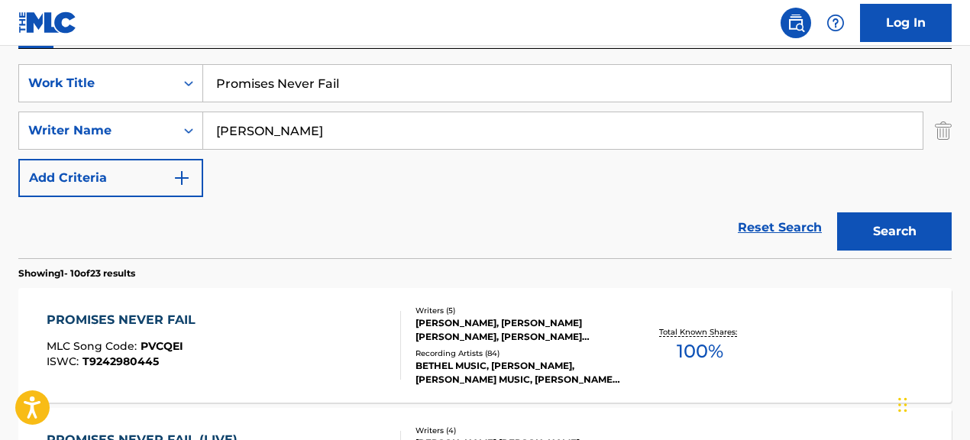
scroll to position [268, 0]
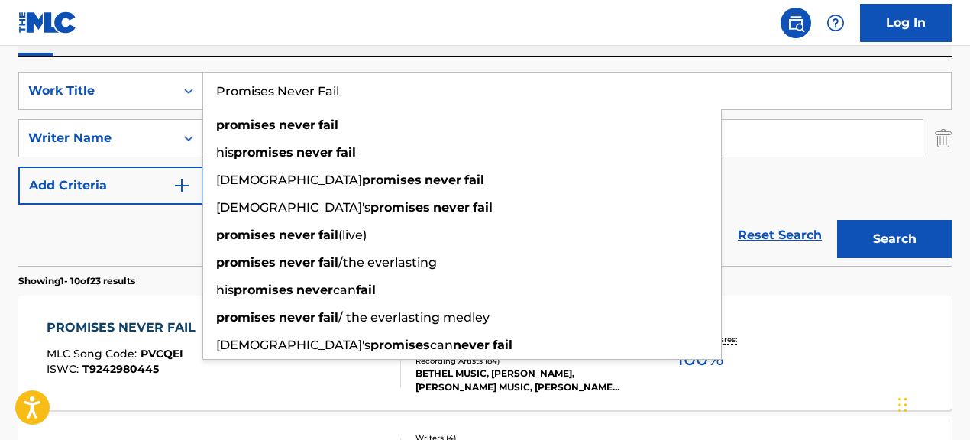
drag, startPoint x: 360, startPoint y: 93, endPoint x: 222, endPoint y: 76, distance: 139.3
click at [222, 76] on input "Promises Never Fail" at bounding box center [577, 91] width 748 height 37
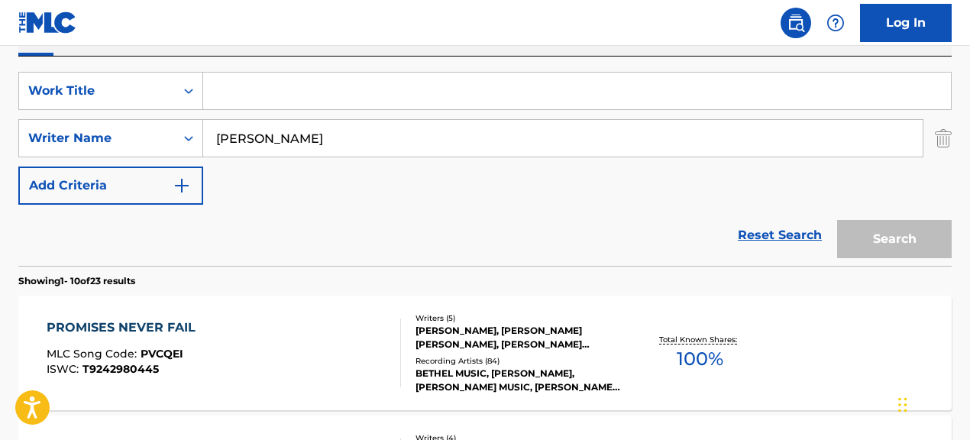
paste input "In The Bleak Midwinter / O Sanctissima"
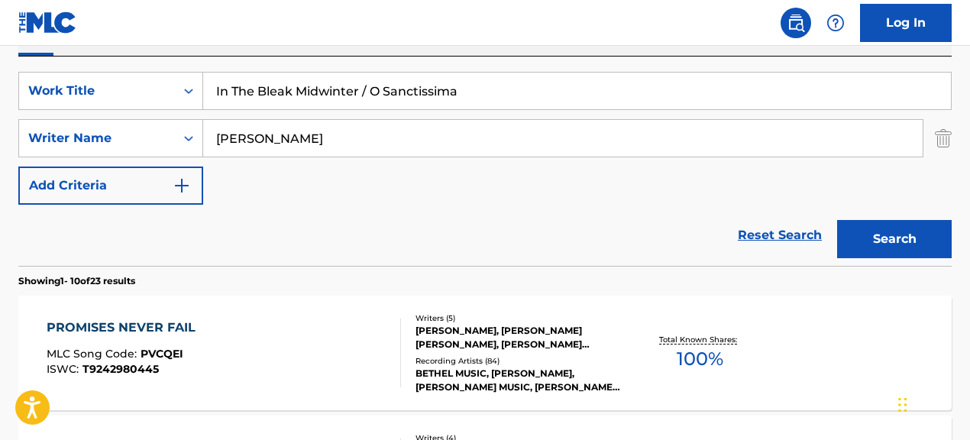
type input "In The Bleak Midwinter / O Sanctissima"
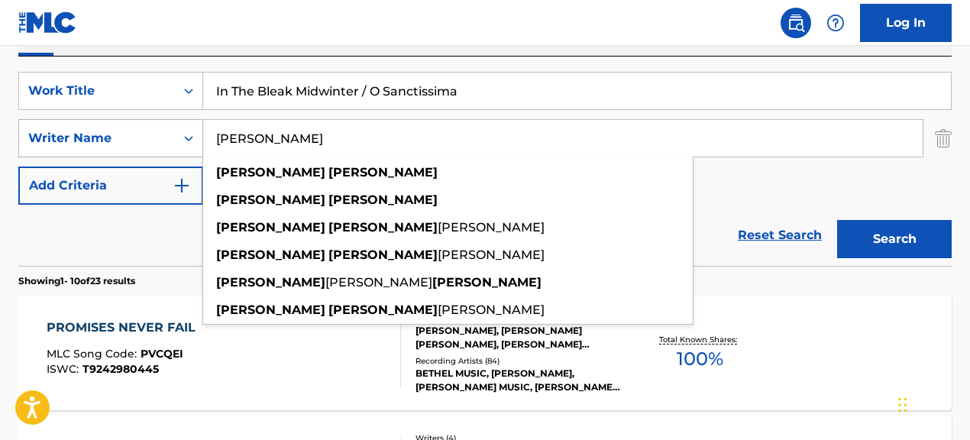
drag, startPoint x: 333, startPoint y: 144, endPoint x: 196, endPoint y: 135, distance: 137.0
click at [196, 135] on div "SearchWithCriteriad25a21e7-0219-45fa-a14c-93f24dd111c0 Writer Name Jason Ingram…" at bounding box center [484, 138] width 933 height 38
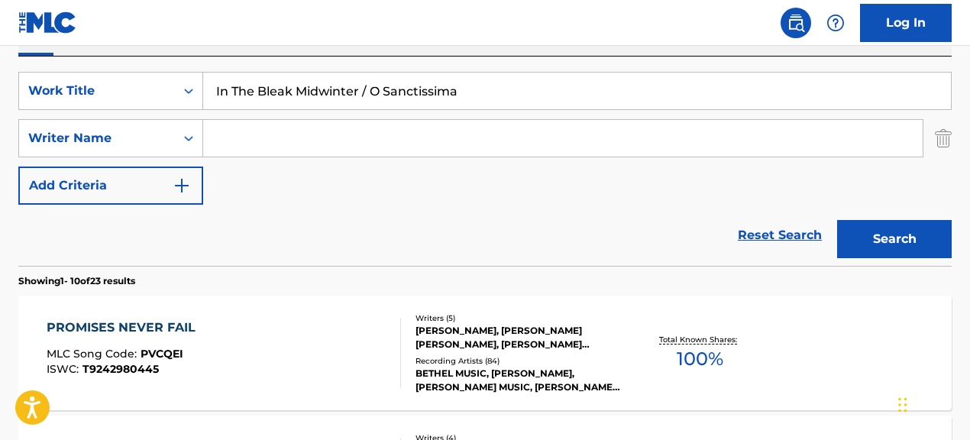
drag, startPoint x: 361, startPoint y: 92, endPoint x: 471, endPoint y: 91, distance: 110.0
click at [471, 91] on input "In The Bleak Midwinter / O Sanctissima" at bounding box center [577, 91] width 748 height 37
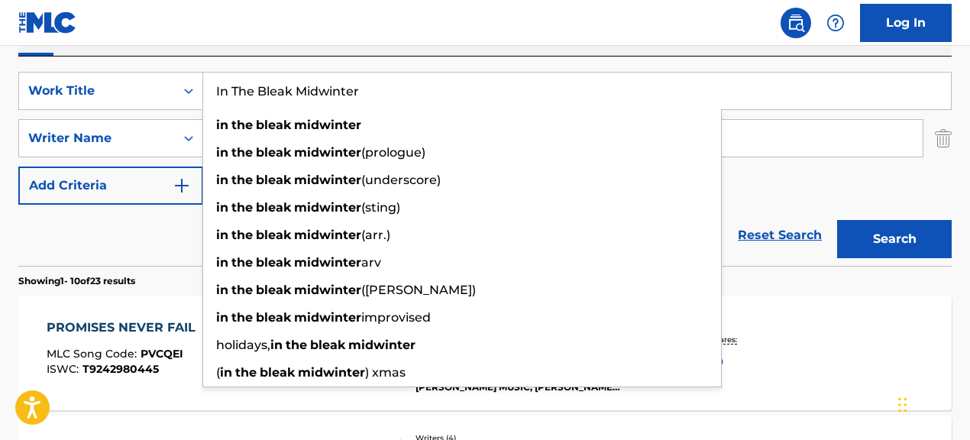
type input "In The Bleak Midwinter"
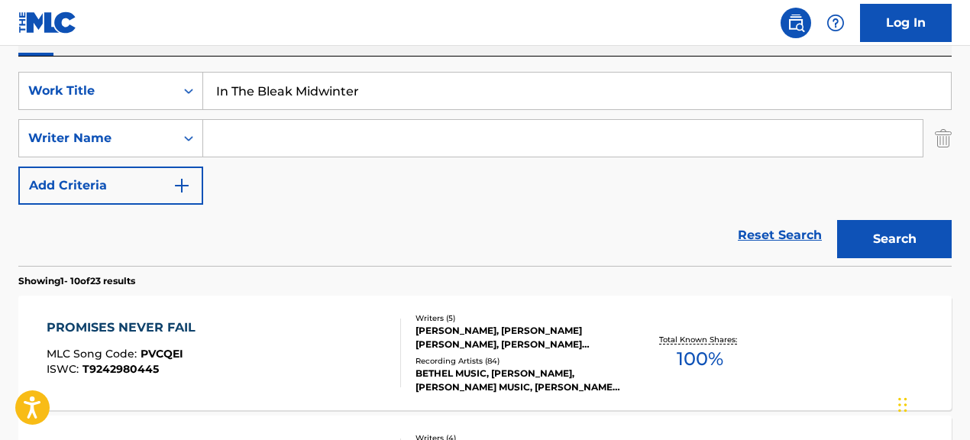
click at [808, 189] on div "SearchWithCriteriae5d1d998-c9b3-4bd4-87aa-7290ab32e0ca Work Title In The Bleak …" at bounding box center [484, 138] width 933 height 133
click at [298, 141] on input "Search Form" at bounding box center [562, 138] width 719 height 37
paste input "O SANCTISSIMA"
type input "O SANCTISSIMA"
click at [878, 244] on button "Search" at bounding box center [894, 239] width 115 height 38
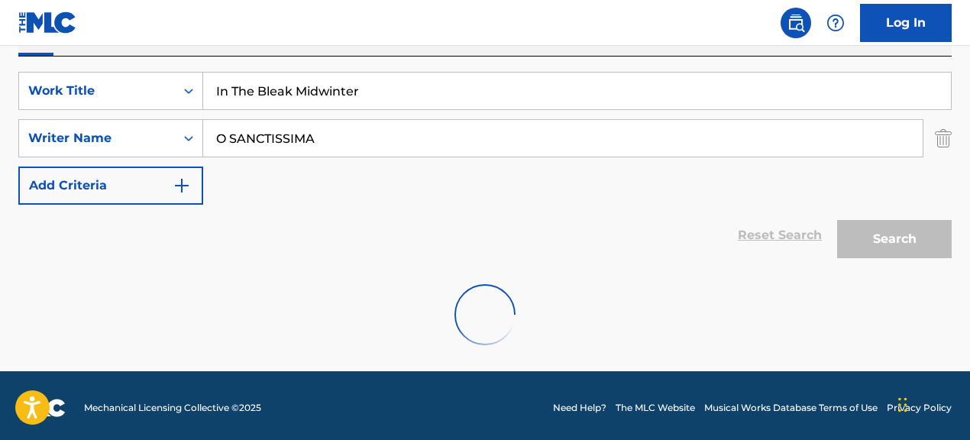
scroll to position [223, 0]
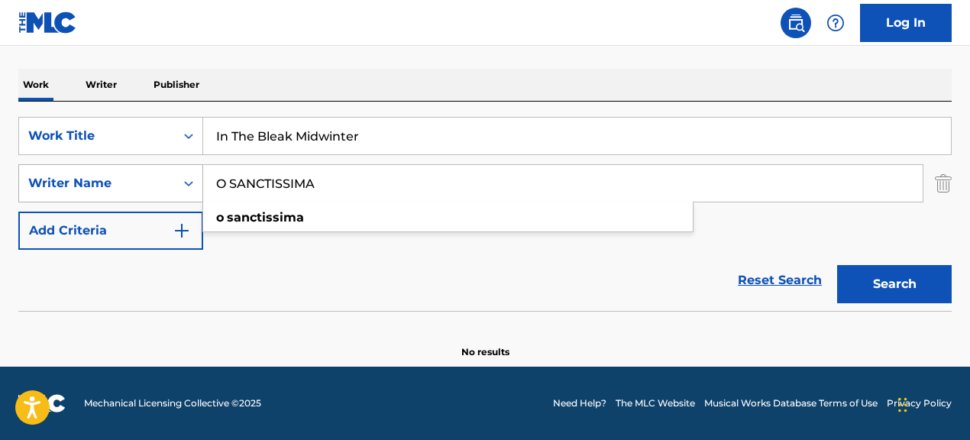
drag, startPoint x: 351, startPoint y: 192, endPoint x: 154, endPoint y: 179, distance: 196.7
click at [154, 179] on div "SearchWithCriteriad25a21e7-0219-45fa-a14c-93f24dd111c0 Writer Name O SANCTISSIM…" at bounding box center [484, 183] width 933 height 38
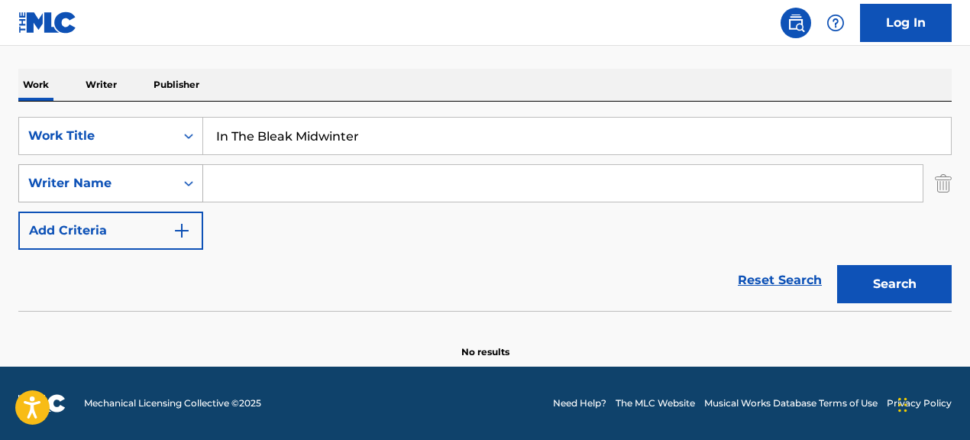
click at [837, 265] on button "Search" at bounding box center [894, 284] width 115 height 38
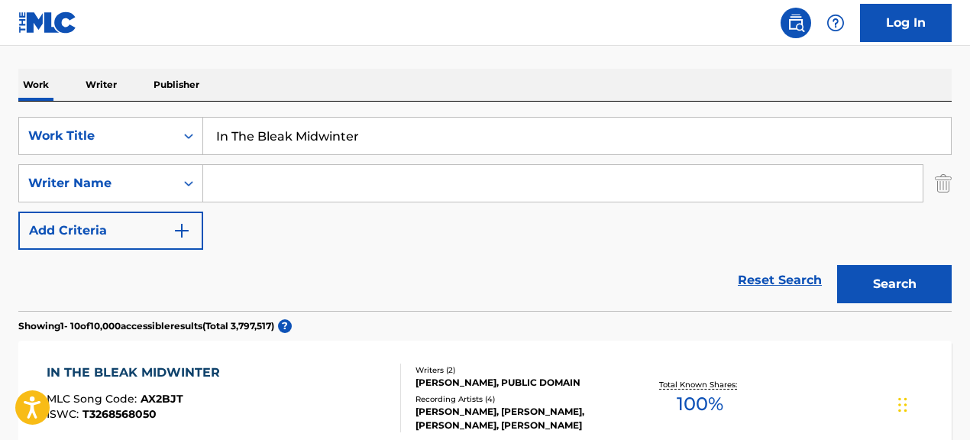
click at [433, 289] on div "Reset Search Search" at bounding box center [484, 280] width 933 height 61
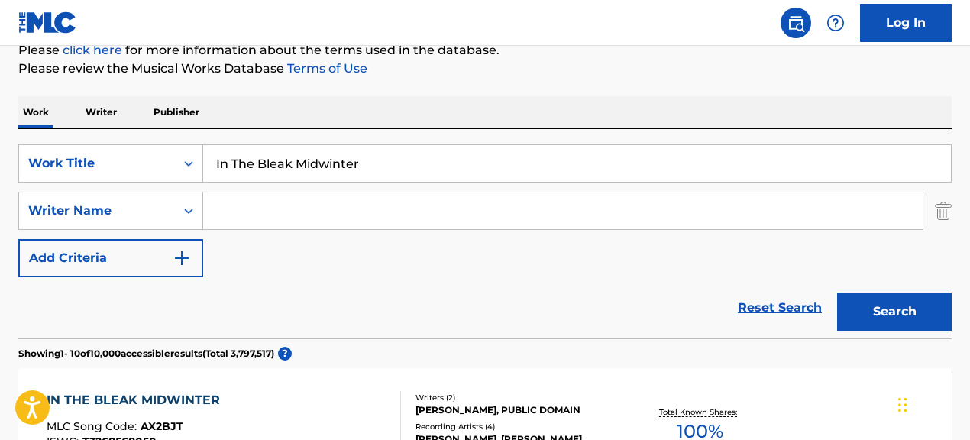
scroll to position [0, 0]
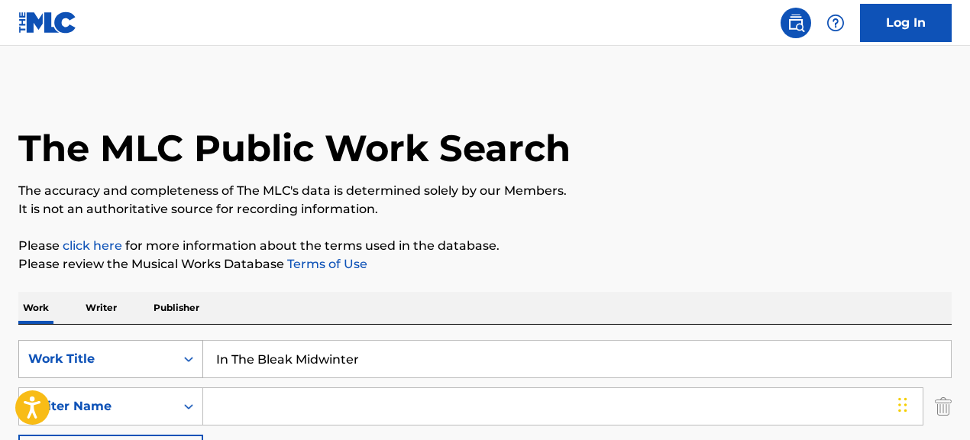
drag, startPoint x: 386, startPoint y: 358, endPoint x: 197, endPoint y: 350, distance: 188.8
click at [197, 350] on div "SearchWithCriteriae5d1d998-c9b3-4bd4-87aa-7290ab32e0ca Work Title In The Bleak …" at bounding box center [484, 359] width 933 height 38
paste input "Carol Of The Bells"
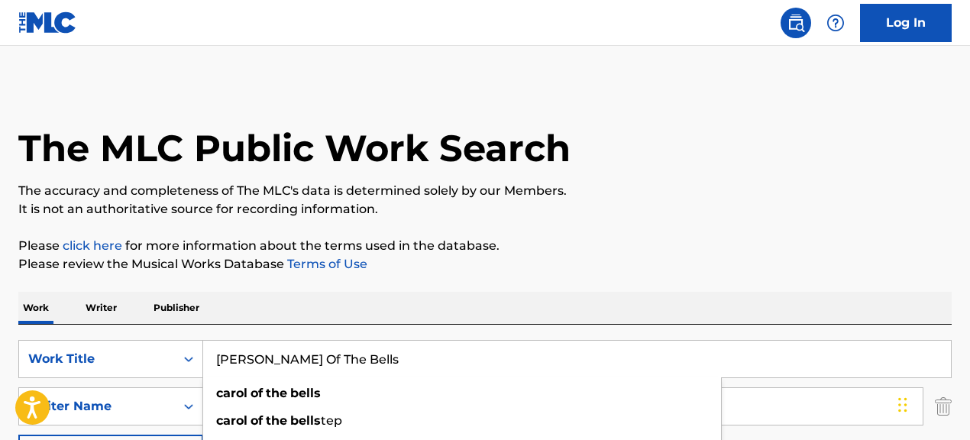
type input "Carol Of The Bells"
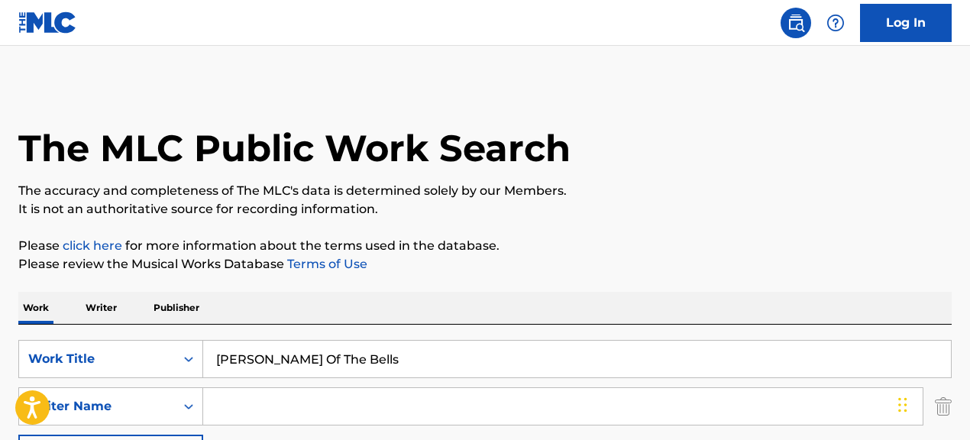
click at [373, 400] on input "Search Form" at bounding box center [562, 406] width 719 height 37
paste input ""PETER J. WILHOUSKY""
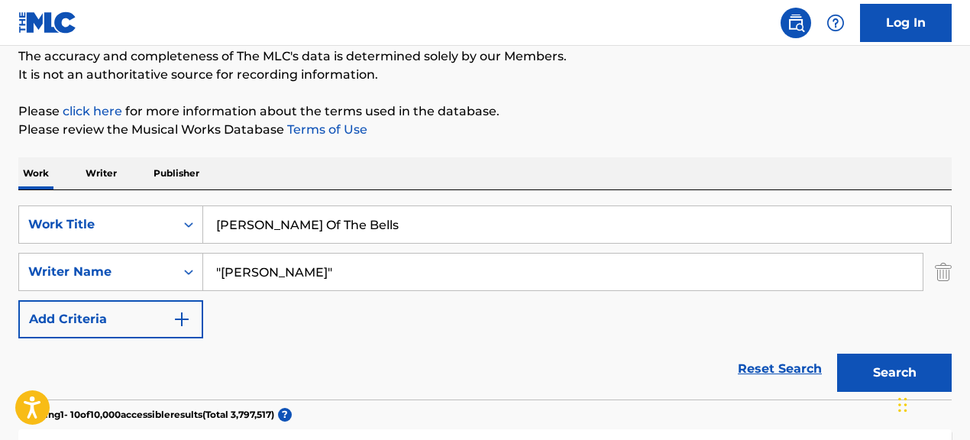
scroll to position [143, 0]
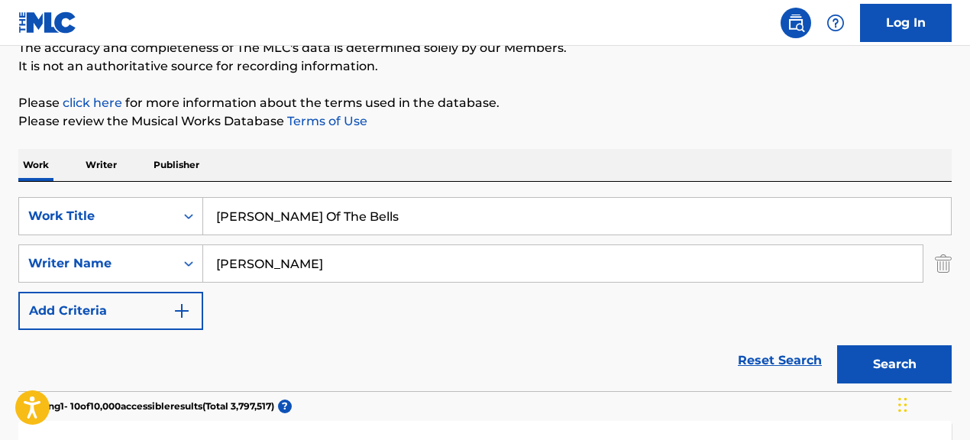
type input "PETER J. WILHOUSKY"
click at [837, 345] on button "Search" at bounding box center [894, 364] width 115 height 38
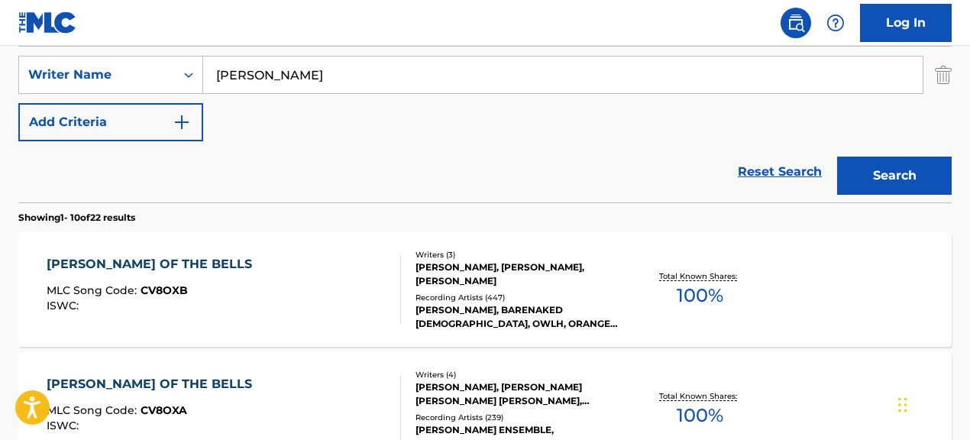
scroll to position [317, 0]
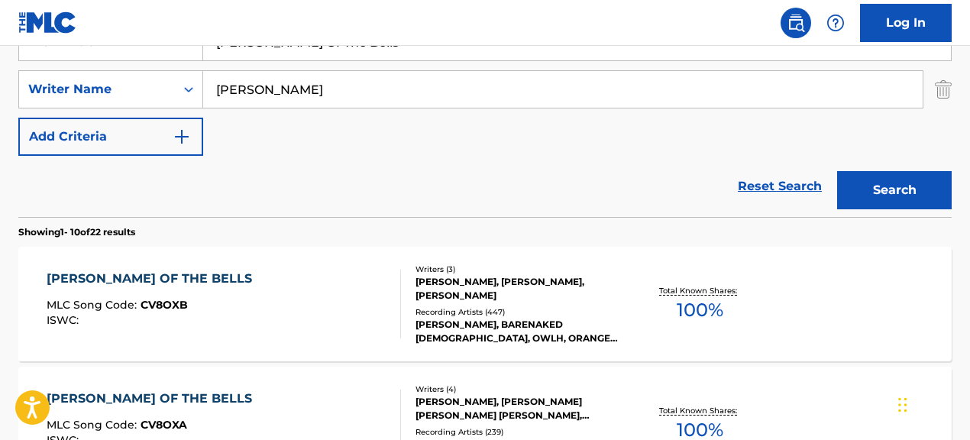
click at [508, 328] on div "SALLY HARMON, BARENAKED LADIES, OWLH, ORANGE JAZZ QUARTET, RED LETTER DAZE" at bounding box center [519, 331] width 207 height 27
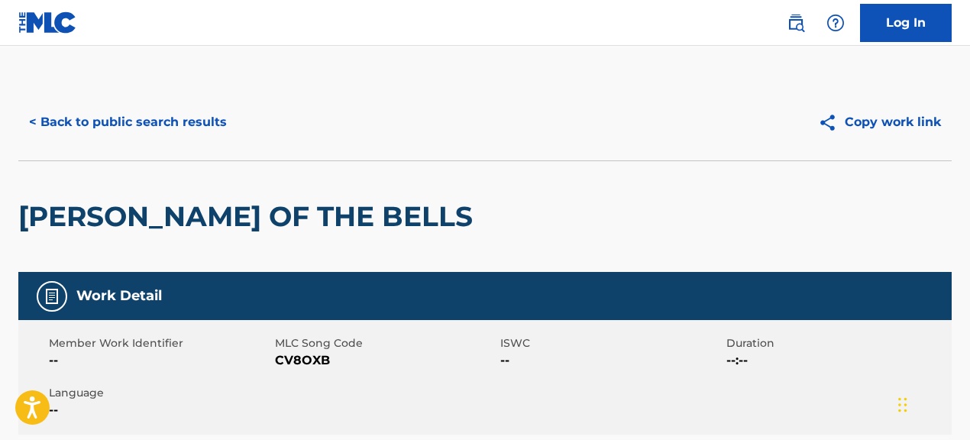
drag, startPoint x: 274, startPoint y: 362, endPoint x: 399, endPoint y: 357, distance: 124.6
click at [399, 357] on span "CV8OXB" at bounding box center [386, 360] width 222 height 18
drag, startPoint x: 276, startPoint y: 362, endPoint x: 395, endPoint y: 359, distance: 119.2
click at [395, 359] on span "CV8OXB" at bounding box center [386, 360] width 222 height 18
click at [181, 124] on button "< Back to public search results" at bounding box center [127, 122] width 219 height 38
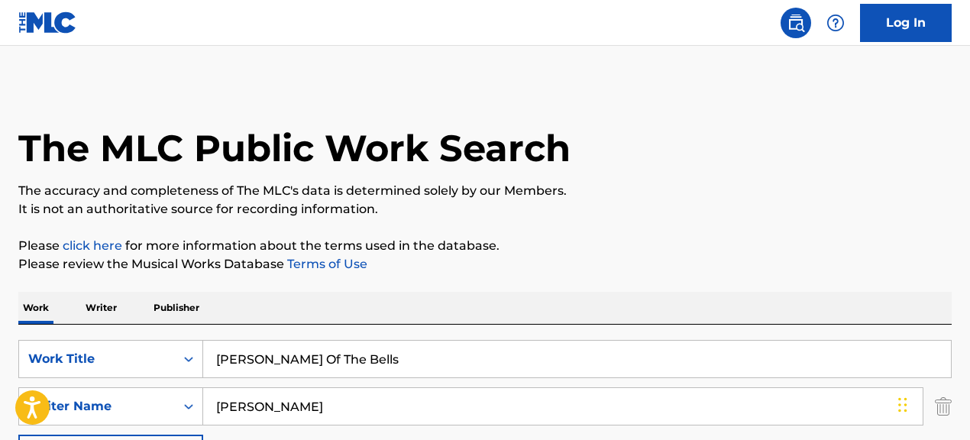
drag, startPoint x: 344, startPoint y: 361, endPoint x: 248, endPoint y: 354, distance: 96.5
click at [248, 354] on input "Carol Of The Bells" at bounding box center [577, 359] width 748 height 37
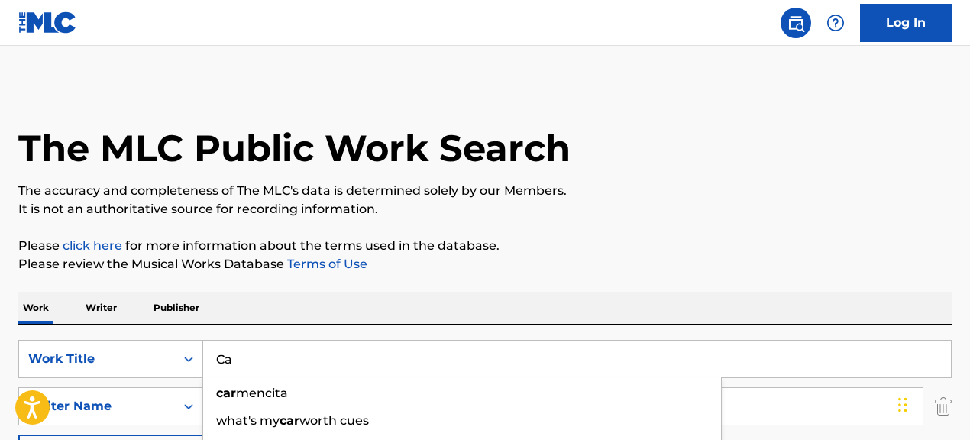
type input "C"
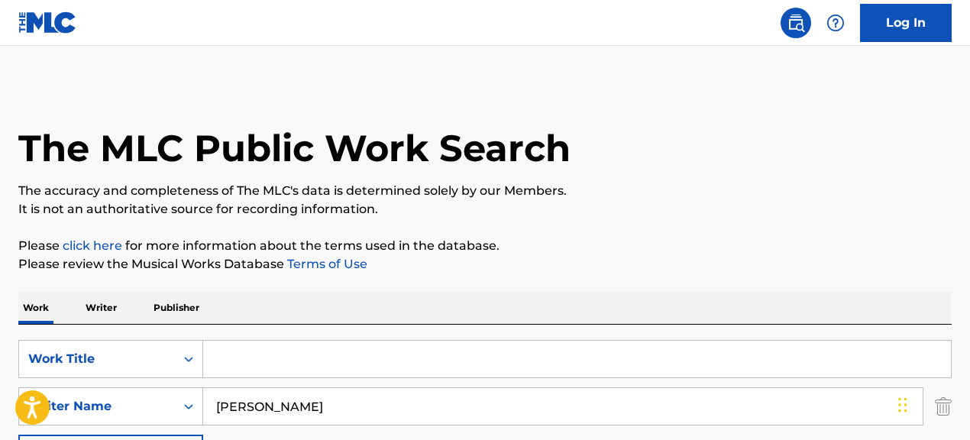
paste input "Free"
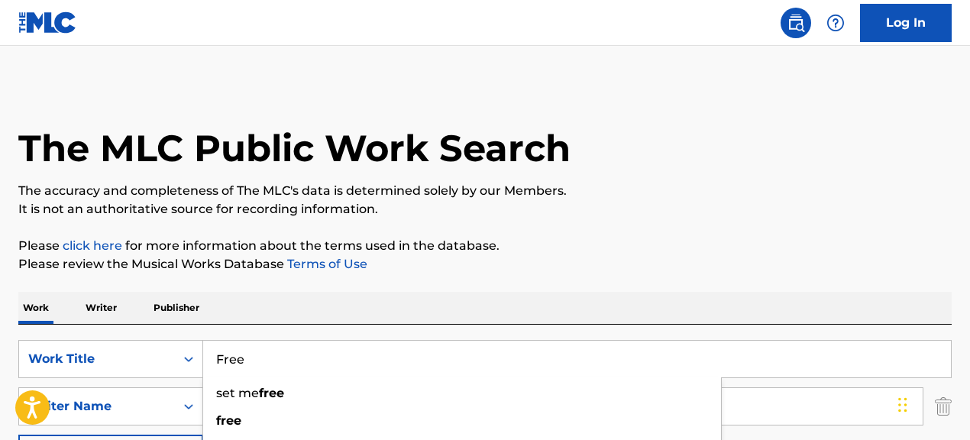
type input "Free"
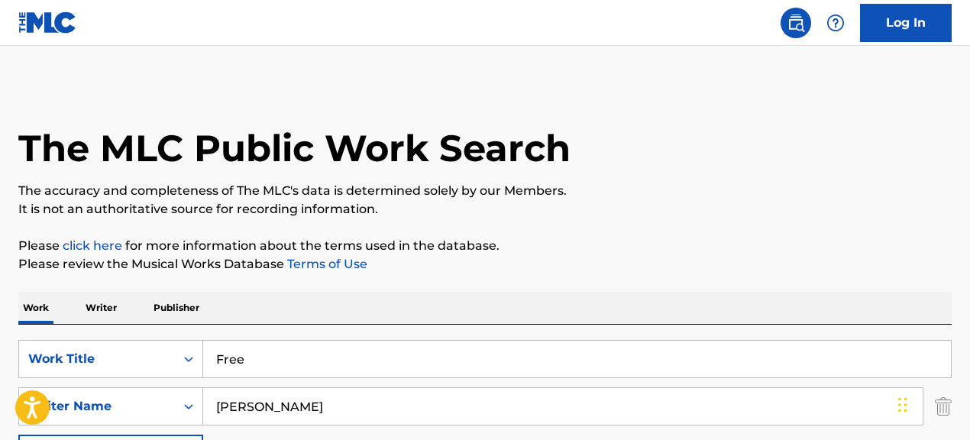
click at [586, 258] on p "Please review the Musical Works Database Terms of Use" at bounding box center [484, 264] width 933 height 18
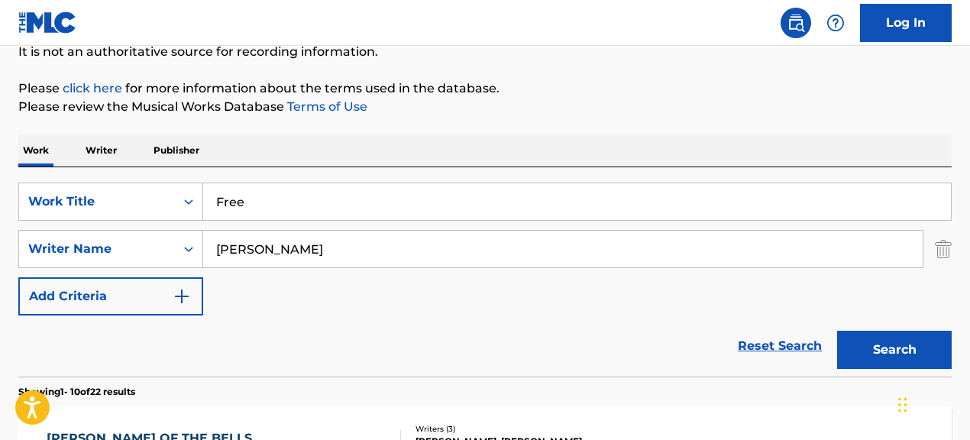
scroll to position [173, 0]
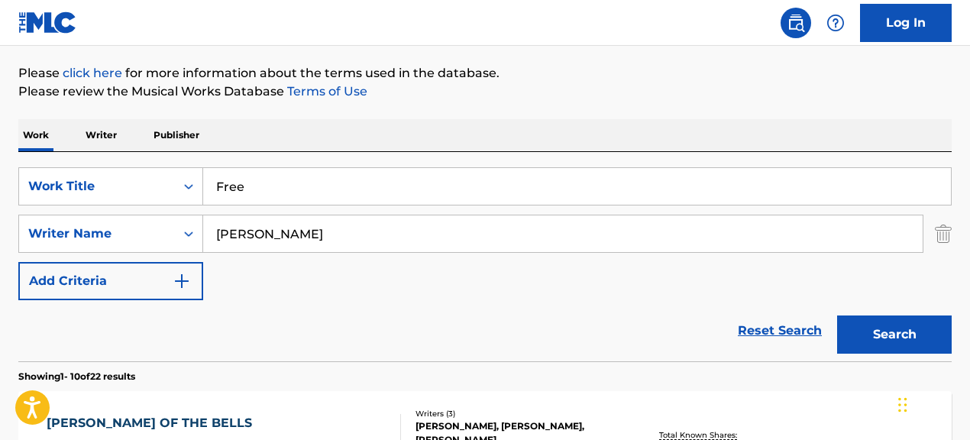
drag, startPoint x: 361, startPoint y: 234, endPoint x: 233, endPoint y: 232, distance: 128.3
click at [233, 232] on input "PETER J. WILHOUSKY" at bounding box center [562, 233] width 719 height 37
type input "P"
paste input "JASON DAVID ROY"
type input "JASON DAVID ROY"
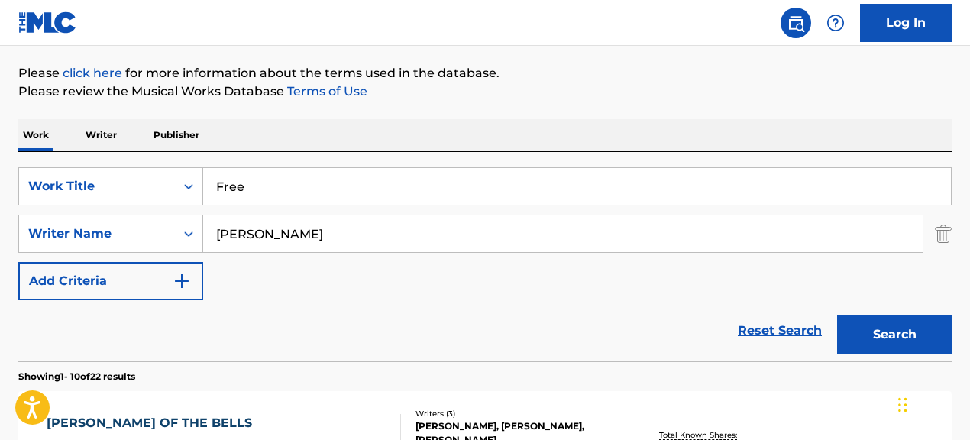
click at [837, 315] on button "Search" at bounding box center [894, 334] width 115 height 38
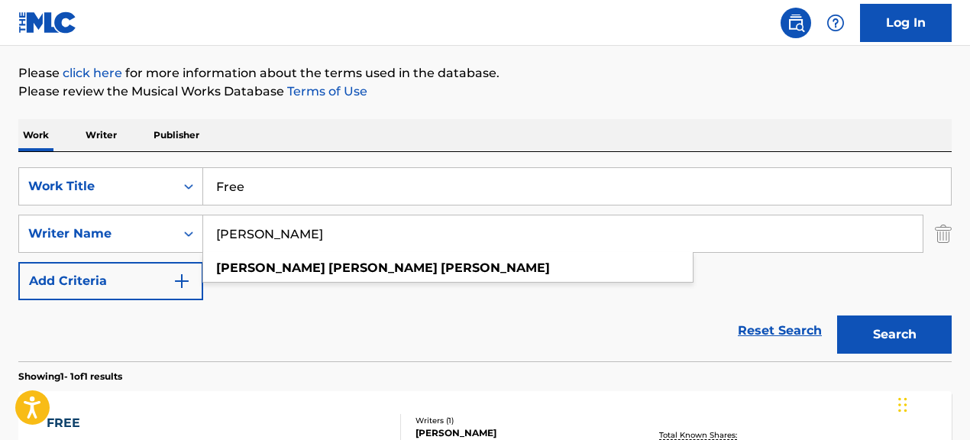
click at [406, 345] on div "Reset Search Search" at bounding box center [484, 330] width 933 height 61
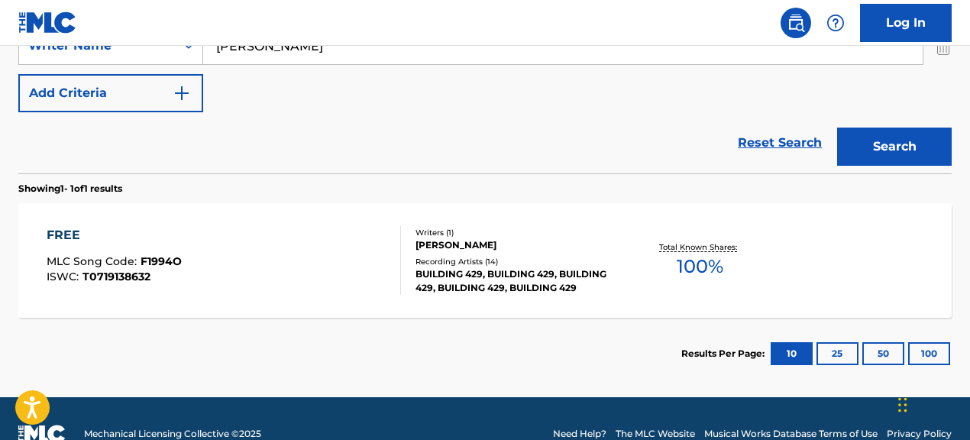
scroll to position [370, 0]
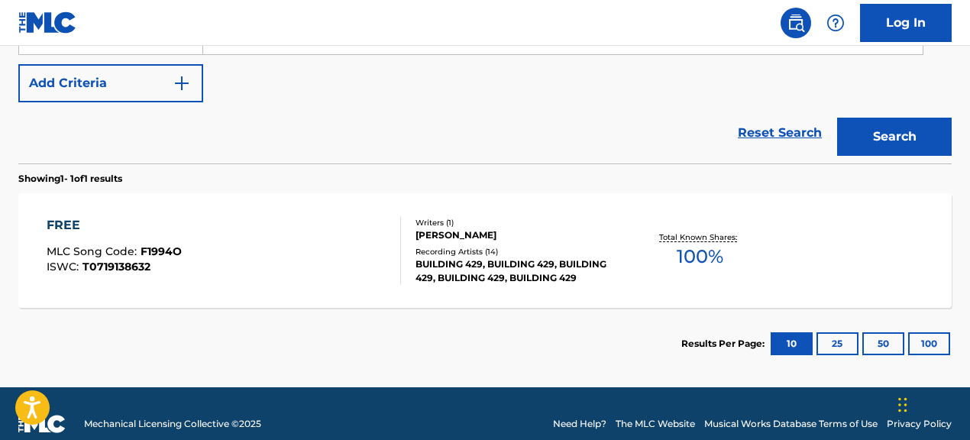
click at [356, 302] on div "FREE MLC Song Code : F1994O ISWC : T0719138632 Writers ( 1 ) JASON DAVID ROY Re…" at bounding box center [484, 250] width 933 height 115
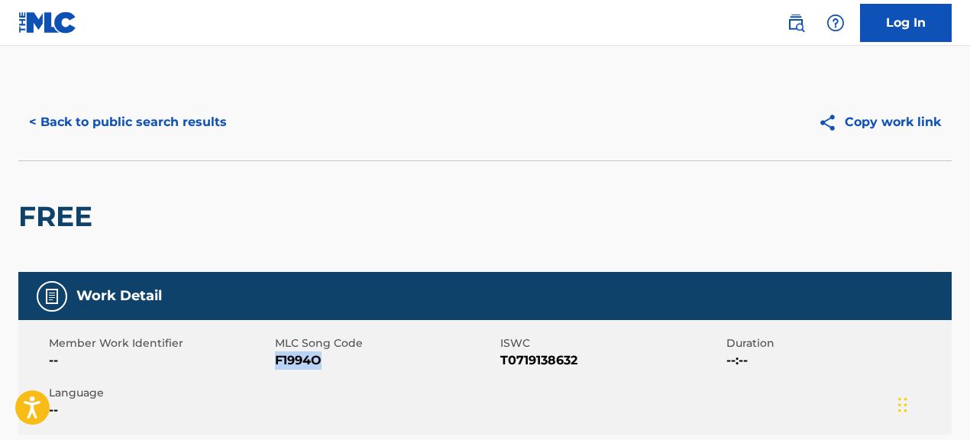
drag, startPoint x: 274, startPoint y: 361, endPoint x: 324, endPoint y: 361, distance: 49.7
click at [324, 361] on span "F1994O" at bounding box center [386, 360] width 222 height 18
click at [196, 124] on button "< Back to public search results" at bounding box center [127, 122] width 219 height 38
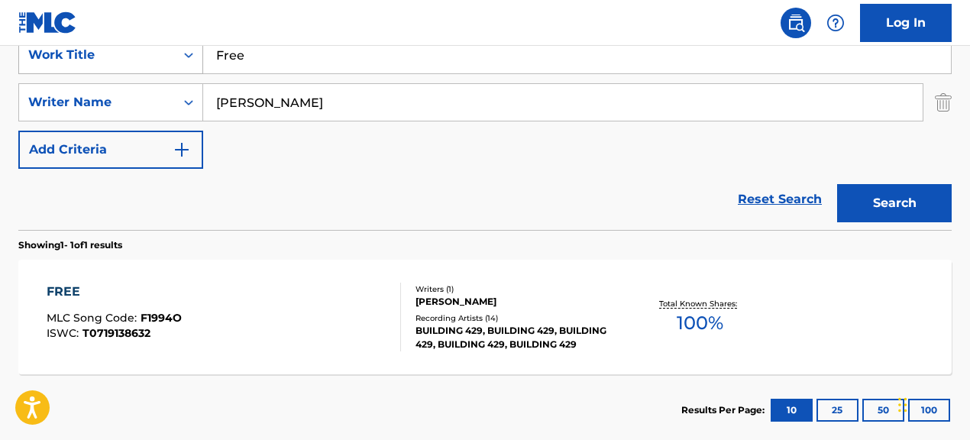
drag, startPoint x: 272, startPoint y: 60, endPoint x: 189, endPoint y: 63, distance: 83.3
click at [189, 63] on div "SearchWithCriteriae5d1d998-c9b3-4bd4-87aa-7290ab32e0ca Work Title Free" at bounding box center [484, 55] width 933 height 38
type input "F"
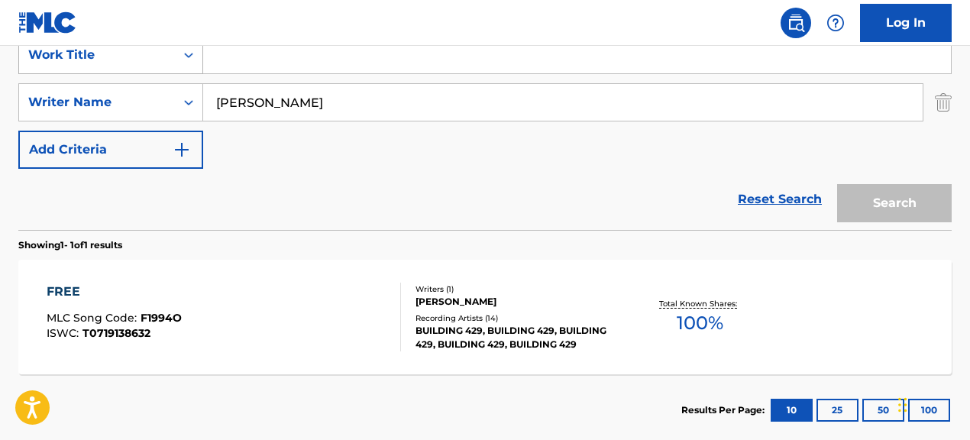
paste input "28"
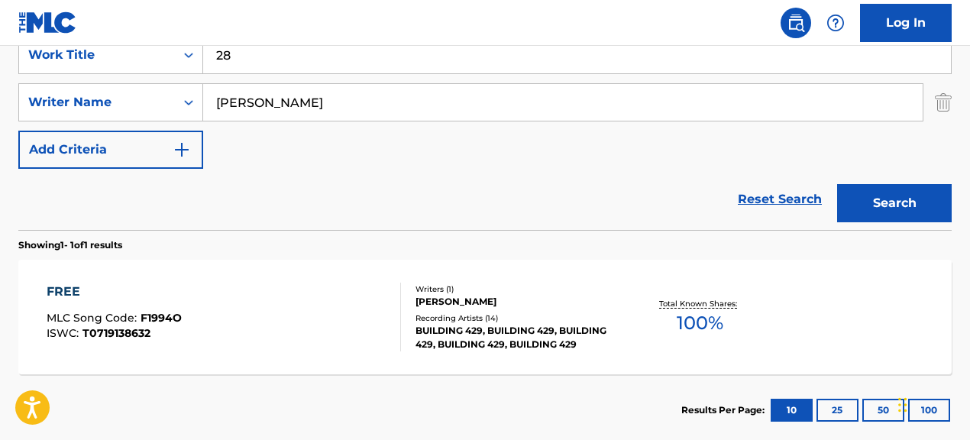
type input "28"
drag, startPoint x: 350, startPoint y: 108, endPoint x: 189, endPoint y: 98, distance: 161.5
click at [189, 98] on div "SearchWithCriteriad25a21e7-0219-45fa-a14c-93f24dd111c0 Writer Name JASON DAVID …" at bounding box center [484, 102] width 933 height 38
paste input "JOHN HARROLD III CRAIGIE"
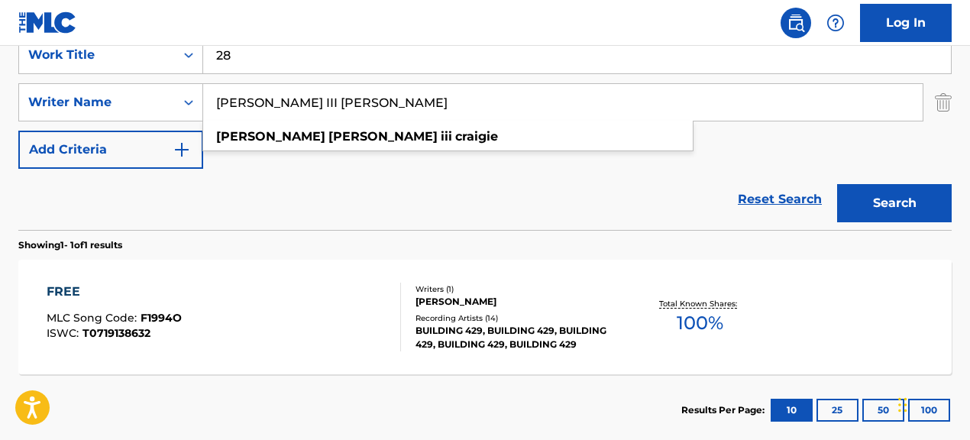
click at [341, 108] on input "JOHN HARROLD III CRAIGIE" at bounding box center [562, 102] width 719 height 37
type input "JOHN HARROLD CRAIGIE"
click at [837, 184] on button "Search" at bounding box center [894, 203] width 115 height 38
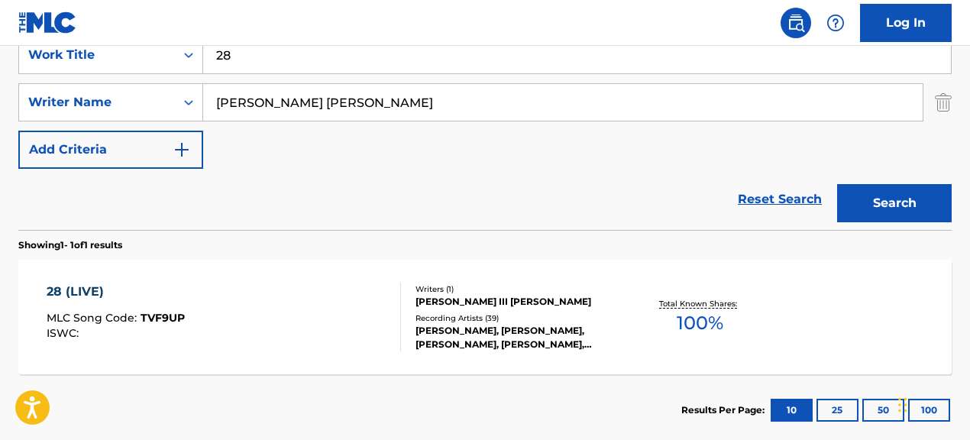
click at [305, 325] on div "28 (LIVE) MLC Song Code : TVF9UP ISWC :" at bounding box center [224, 317] width 354 height 69
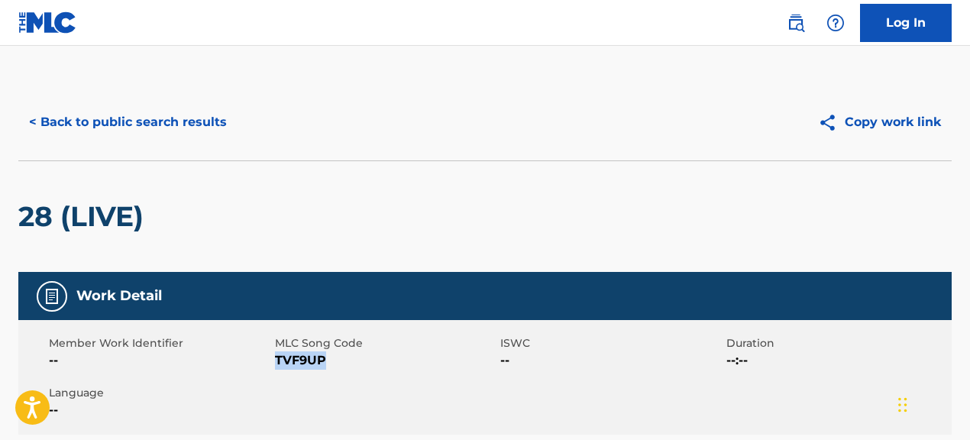
drag, startPoint x: 276, startPoint y: 361, endPoint x: 375, endPoint y: 364, distance: 99.3
click at [375, 364] on span "TVF9UP" at bounding box center [386, 360] width 222 height 18
click at [212, 131] on button "< Back to public search results" at bounding box center [127, 122] width 219 height 38
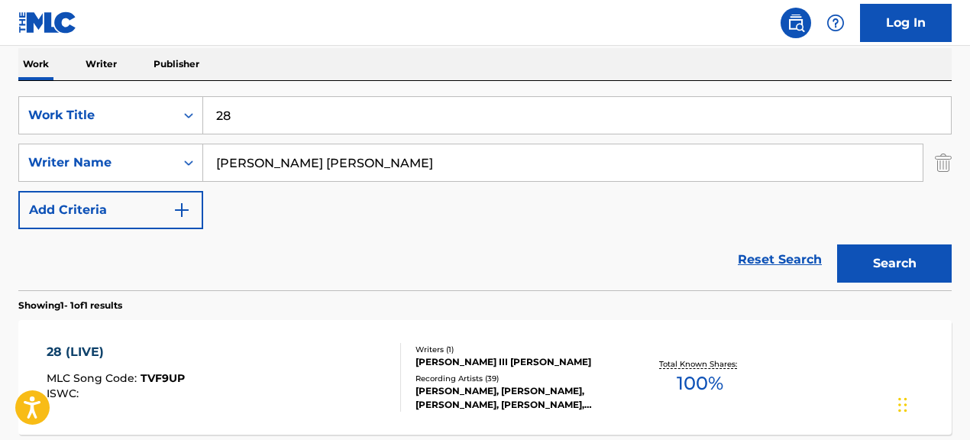
scroll to position [211, 0]
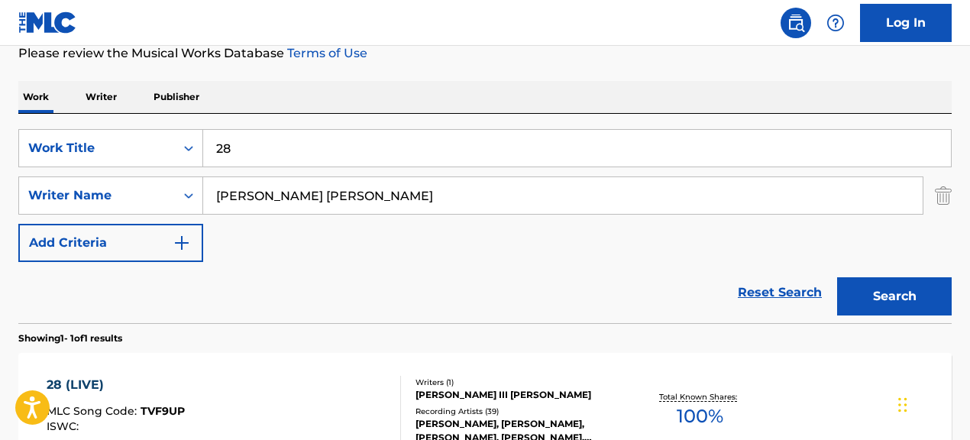
click at [353, 144] on input "28" at bounding box center [577, 148] width 748 height 37
type input "2"
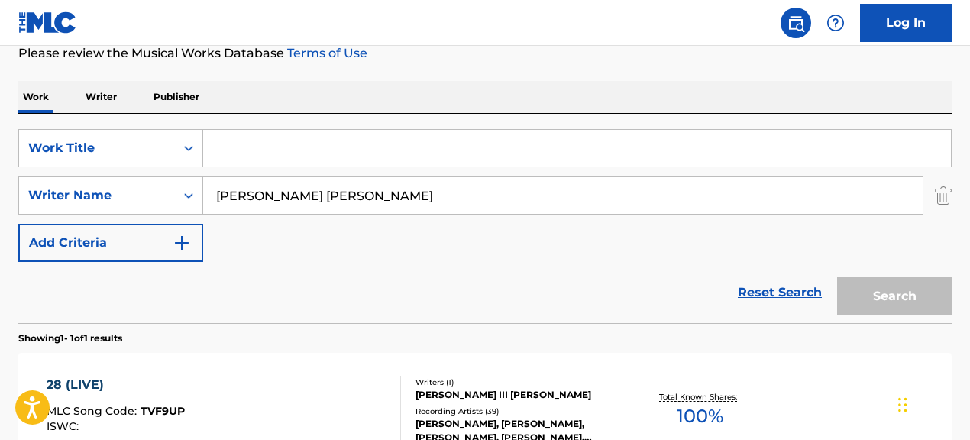
paste input "Happy For You"
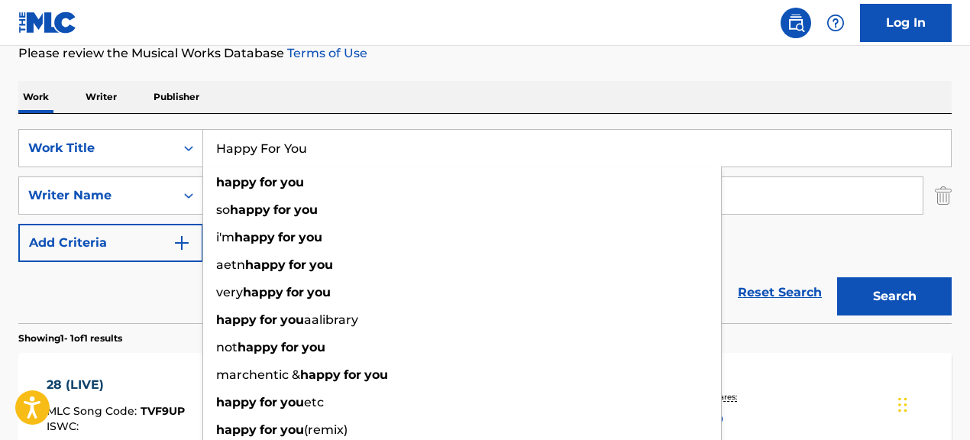
type input "Happy For You"
click at [758, 255] on div "SearchWithCriteriae5d1d998-c9b3-4bd4-87aa-7290ab32e0ca Work Title Happy For You…" at bounding box center [484, 195] width 933 height 133
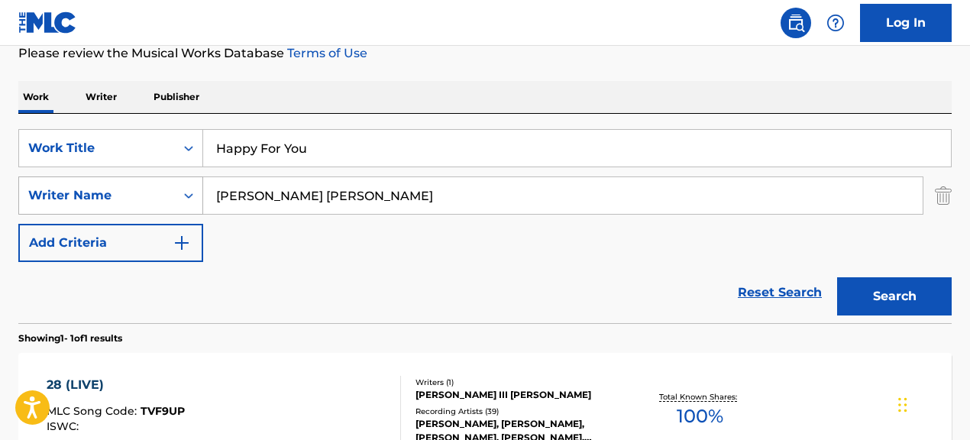
drag, startPoint x: 419, startPoint y: 198, endPoint x: 176, endPoint y: 177, distance: 243.0
click at [176, 177] on div "SearchWithCriteriad25a21e7-0219-45fa-a14c-93f24dd111c0 Writer Name JOHN HARROLD…" at bounding box center [484, 195] width 933 height 38
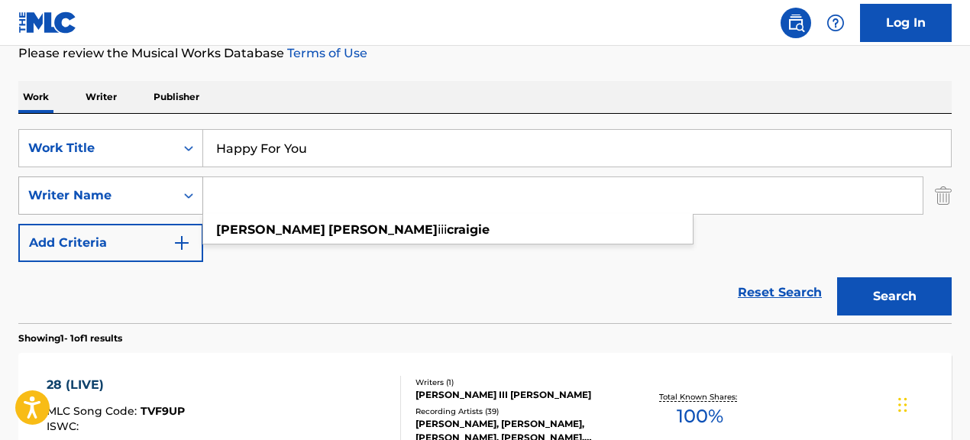
paste input "BENJAMIN ALEXANDER KOHN|DAVID JAMES LABREL|JOHN MCKENZIE CLARK|JOSEPH DAVIS KIR…"
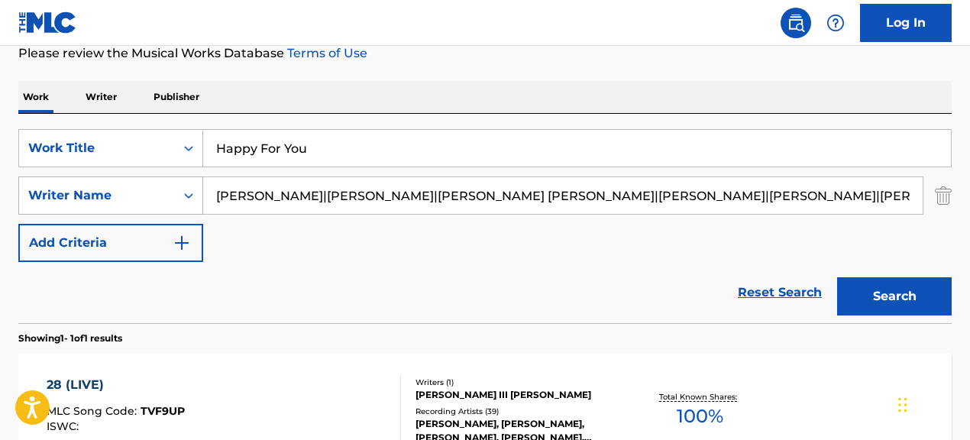
scroll to position [0, 1071]
drag, startPoint x: 367, startPoint y: 199, endPoint x: 680, endPoint y: 218, distance: 313.0
click at [680, 218] on div "SearchWithCriteriae5d1d998-c9b3-4bd4-87aa-7290ab32e0ca Work Title Happy For You…" at bounding box center [484, 195] width 933 height 133
drag, startPoint x: 352, startPoint y: 199, endPoint x: 663, endPoint y: 212, distance: 311.1
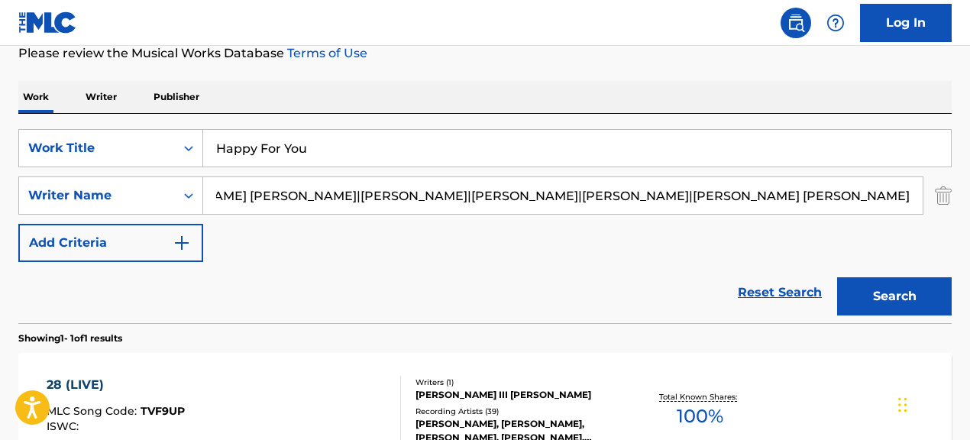
click at [663, 212] on input "BENJAMIN ALEXANDER KOHN|DAVID JAMES LABREL|JOHN MCKENZIE CLARK|JOSEPH DAVIS KIR…" at bounding box center [562, 195] width 719 height 37
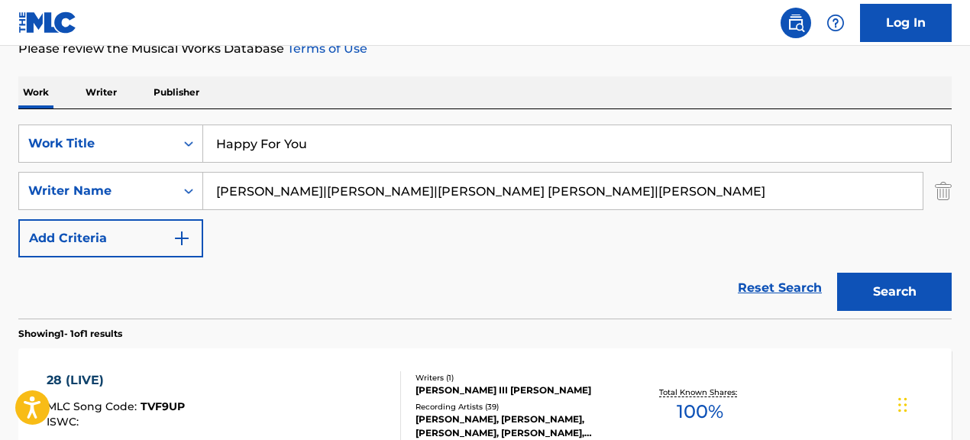
scroll to position [218, 0]
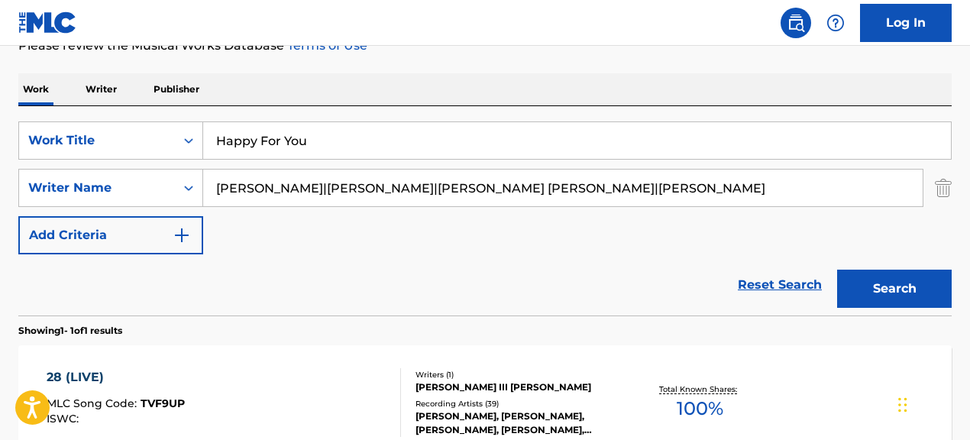
drag, startPoint x: 407, startPoint y: 195, endPoint x: 952, endPoint y: 218, distance: 545.8
click at [952, 218] on div "The MLC Public Work Search The accuracy and completeness of The MLC's data is d…" at bounding box center [485, 199] width 970 height 666
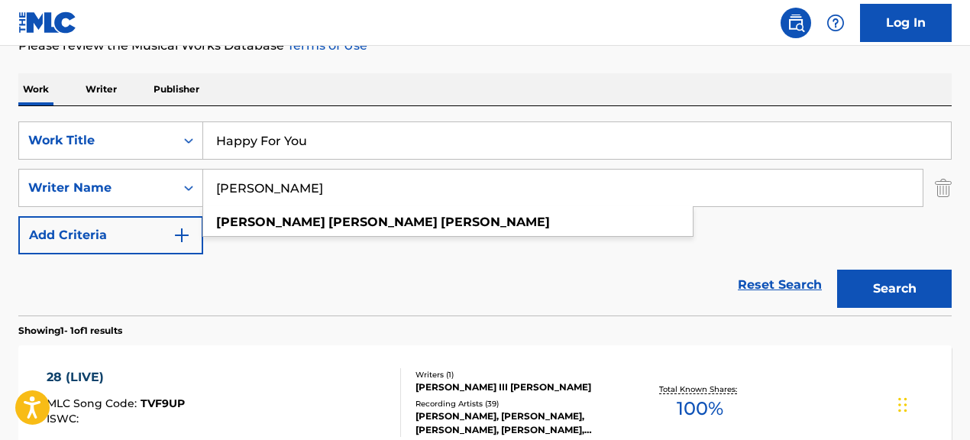
type input "BENJAMIN ALEXANDER KOHN"
click at [837, 270] on button "Search" at bounding box center [894, 289] width 115 height 38
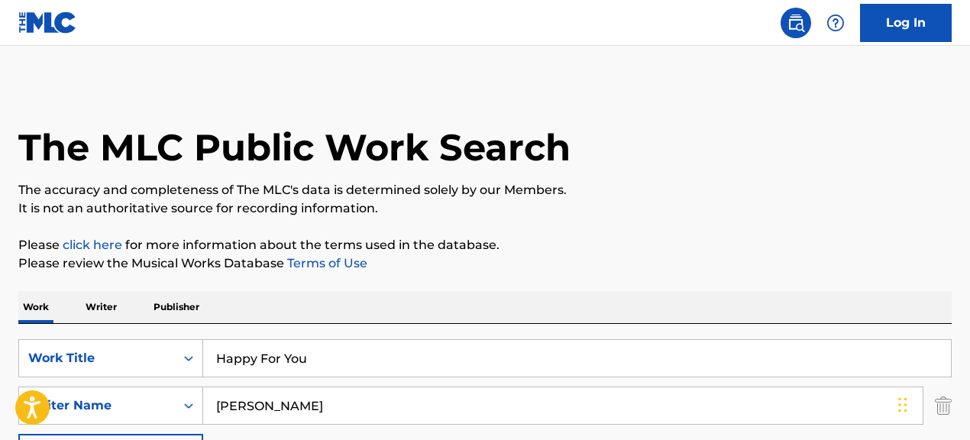
scroll to position [2, 0]
drag, startPoint x: 399, startPoint y: 351, endPoint x: 221, endPoint y: 339, distance: 178.4
click at [222, 339] on input "Happy For You" at bounding box center [577, 357] width 748 height 37
paste input "Circle of Life/Nants' Ingonyama (From "The Lion King"/Soundtrack Version/Japane…"
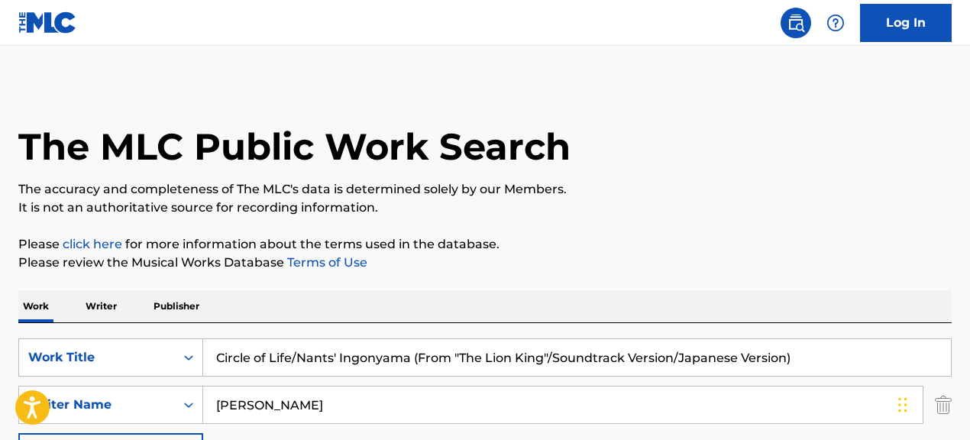
type input "Circle of Life/Nants' Ingonyama (From "The Lion King"/Soundtrack Version/Japane…"
drag, startPoint x: 423, startPoint y: 408, endPoint x: 116, endPoint y: 393, distance: 307.4
click at [116, 393] on div "SearchWithCriteriad25a21e7-0219-45fa-a14c-93f24dd111c0 Writer Name BENJAMIN ALE…" at bounding box center [484, 405] width 933 height 38
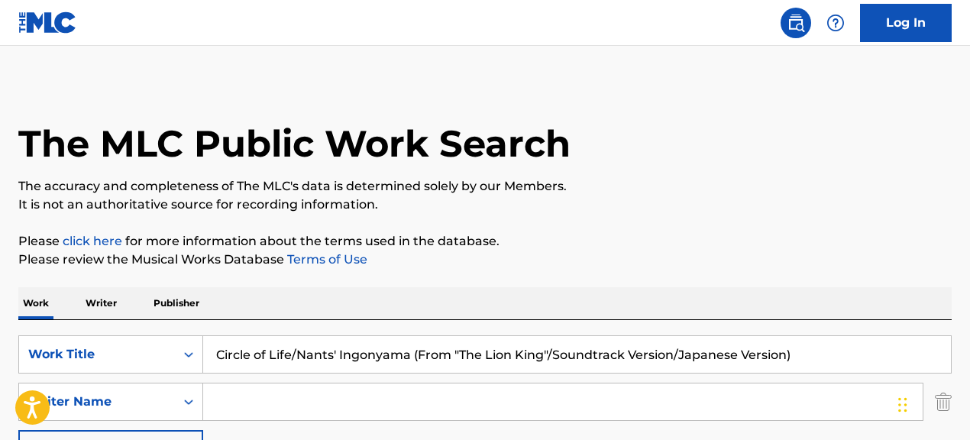
drag, startPoint x: 414, startPoint y: 362, endPoint x: 724, endPoint y: 361, distance: 310.1
click at [831, 367] on input "Circle of Life/Nants' Ingonyama (From "The Lion King"/Soundtrack Version/Japane…" at bounding box center [577, 354] width 748 height 37
drag, startPoint x: 409, startPoint y: 357, endPoint x: 849, endPoint y: 360, distance: 439.2
click at [849, 360] on input "Circle of Life/Nants' Ingonyama (From "The Lion King"/Soundtrack Version/Japane…" at bounding box center [577, 354] width 748 height 37
type input "Circle of Life/Nants' Ingonyama"
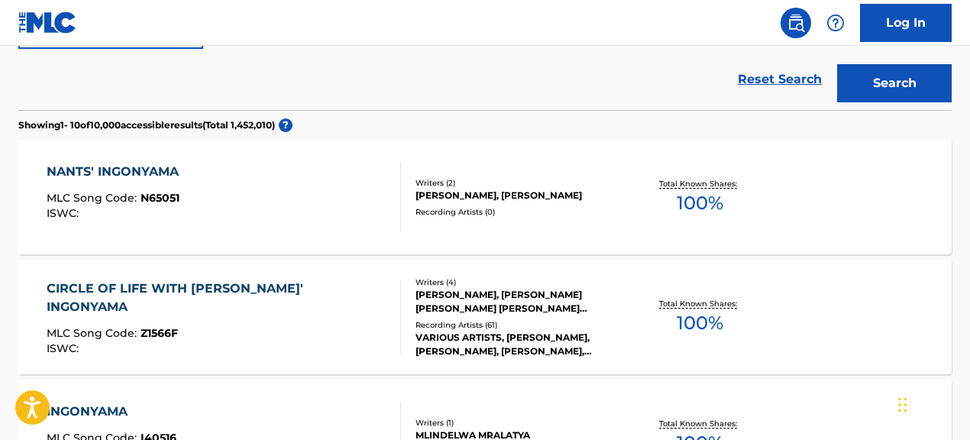
scroll to position [428, 0]
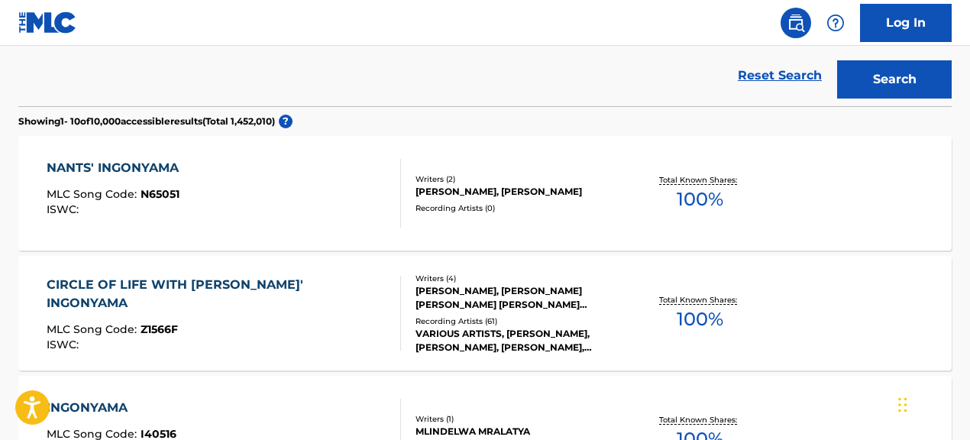
click at [663, 332] on div "Total Known Shares: 100 %" at bounding box center [699, 313] width 155 height 47
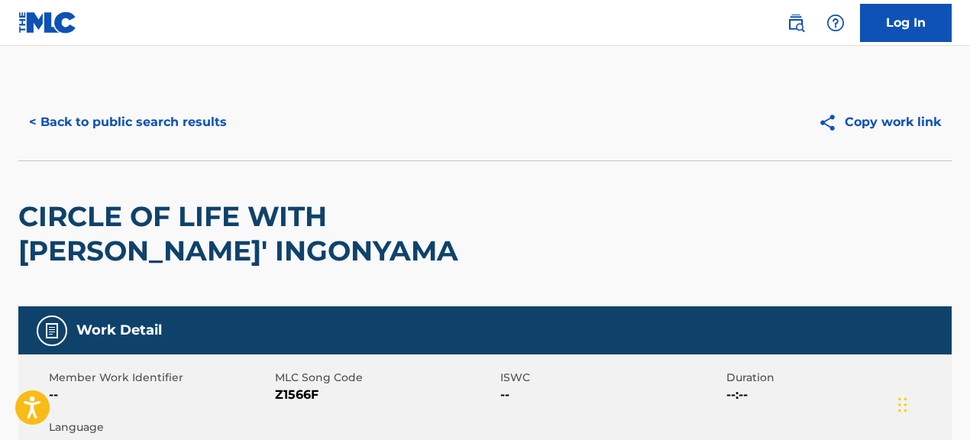
click at [156, 112] on button "< Back to public search results" at bounding box center [127, 122] width 219 height 38
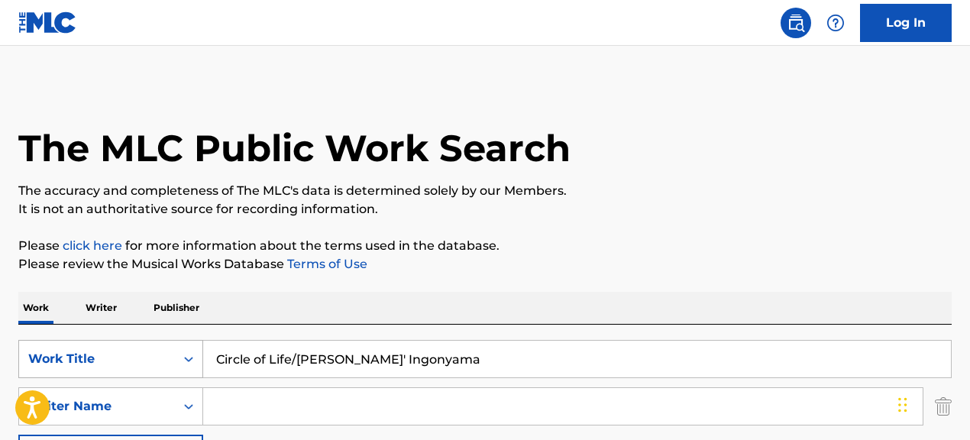
drag, startPoint x: 416, startPoint y: 361, endPoint x: 198, endPoint y: 352, distance: 217.8
click at [198, 352] on div "SearchWithCriteriae5d1d998-c9b3-4bd4-87aa-7290ab32e0ca Work Title Circle of Lif…" at bounding box center [484, 359] width 933 height 38
paste input "Overcoming the Past"
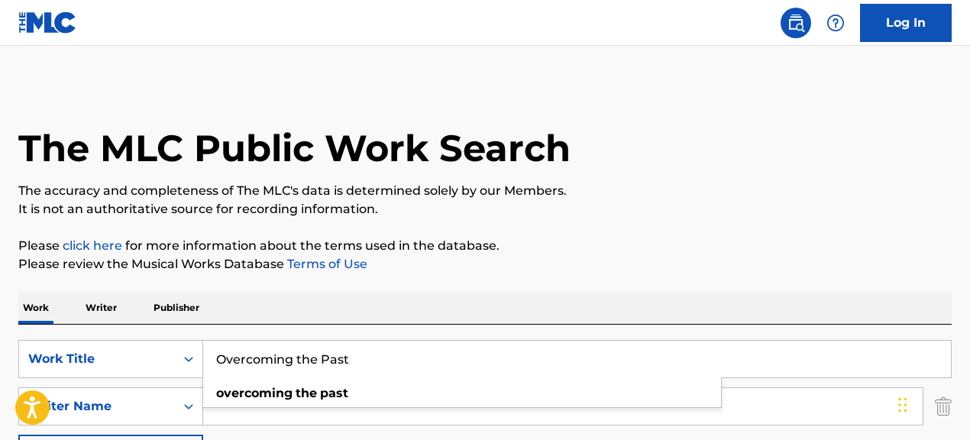
type input "Overcoming the Past"
click at [335, 416] on input "Search Form" at bounding box center [562, 406] width 719 height 37
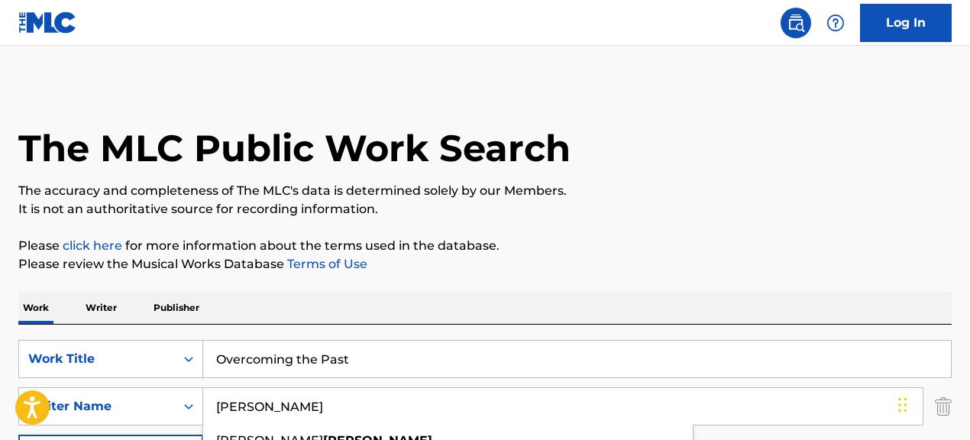
type input "[PERSON_NAME]"
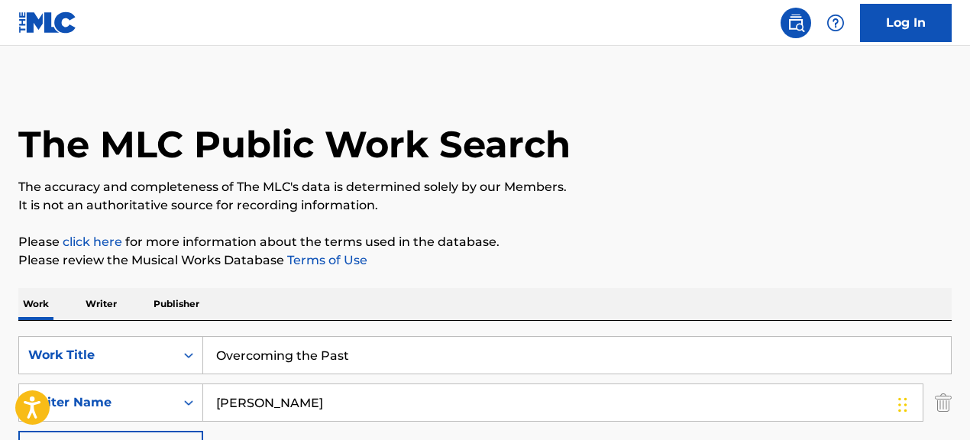
drag, startPoint x: 417, startPoint y: 351, endPoint x: 306, endPoint y: 334, distance: 112.8
click at [306, 334] on div "SearchWithCriteriae5d1d998-c9b3-4bd4-87aa-7290ab32e0ca Work Title Overcoming th…" at bounding box center [484, 425] width 933 height 209
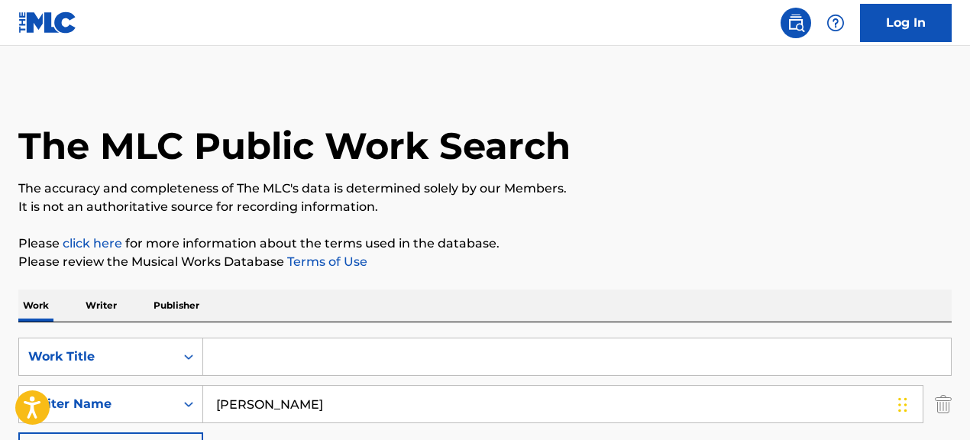
paste input "Promises Never Fail (Live)"
type input "Promises Never Fail (Live)"
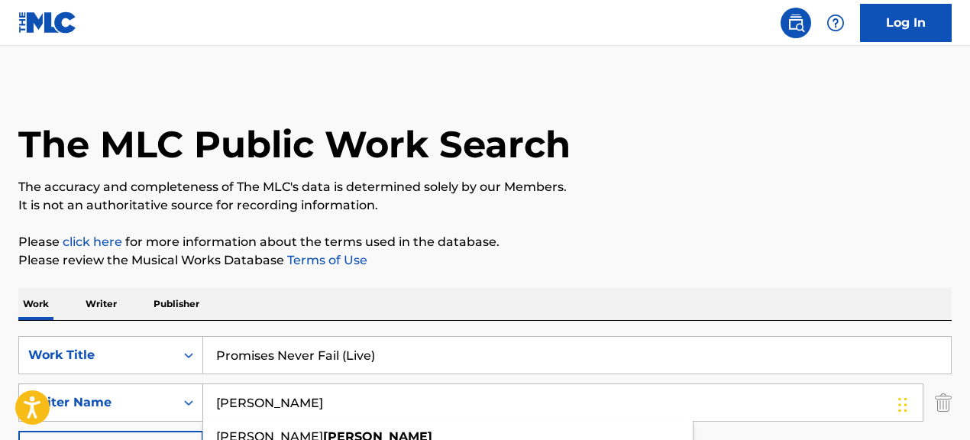
drag, startPoint x: 312, startPoint y: 396, endPoint x: 157, endPoint y: 390, distance: 155.9
click at [157, 390] on div "SearchWithCriteriad25a21e7-0219-45fa-a14c-93f24dd111c0 Writer Name williams ali…" at bounding box center [484, 402] width 933 height 38
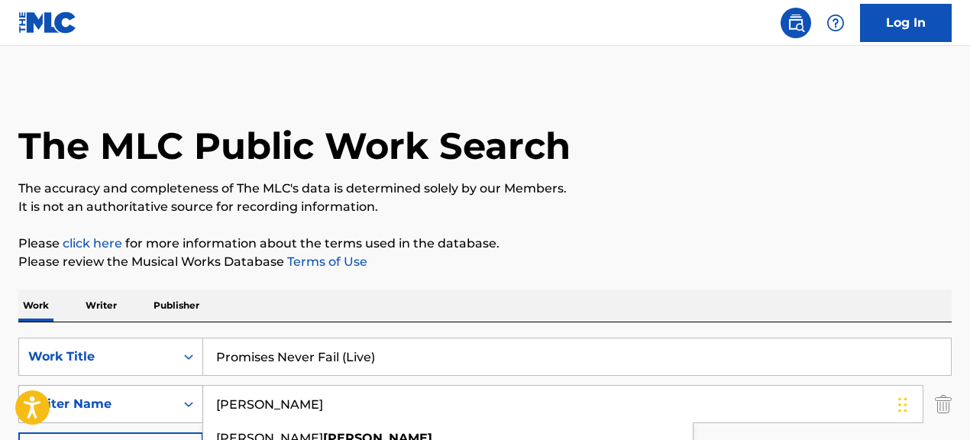
scroll to position [0, 0]
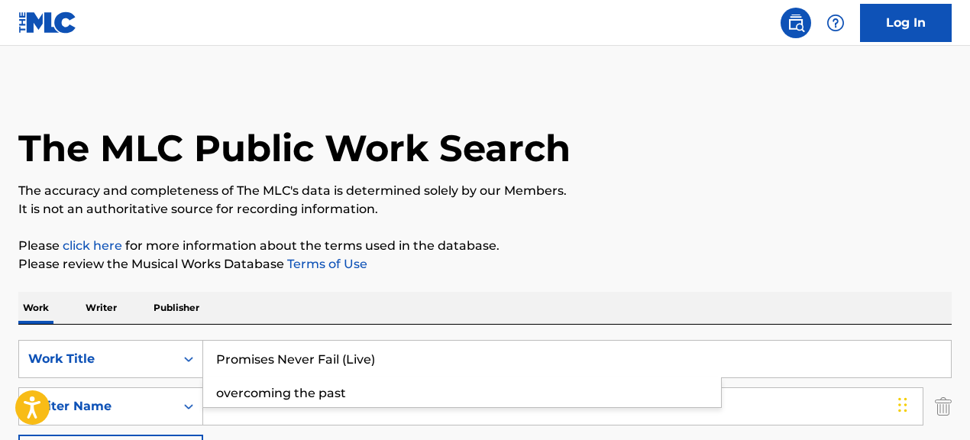
drag, startPoint x: 350, startPoint y: 361, endPoint x: 174, endPoint y: 330, distance: 178.4
click at [183, 332] on div "SearchWithCriteriae5d1d998-c9b3-4bd4-87aa-7290ab32e0ca Work Title Promises Neve…" at bounding box center [484, 429] width 933 height 209
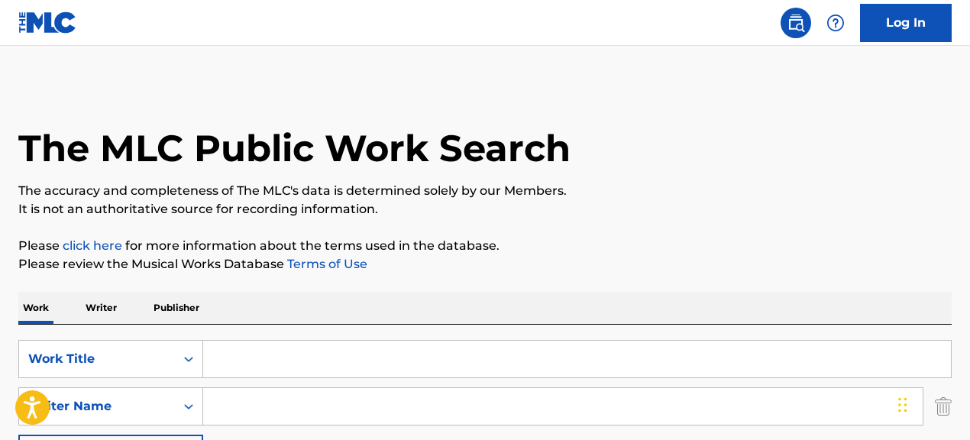
paste input "A Little Love"
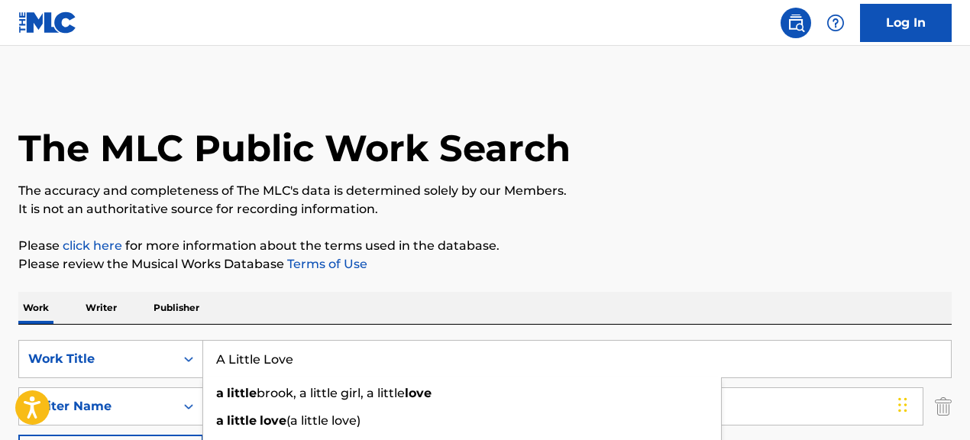
type input "A Little Love"
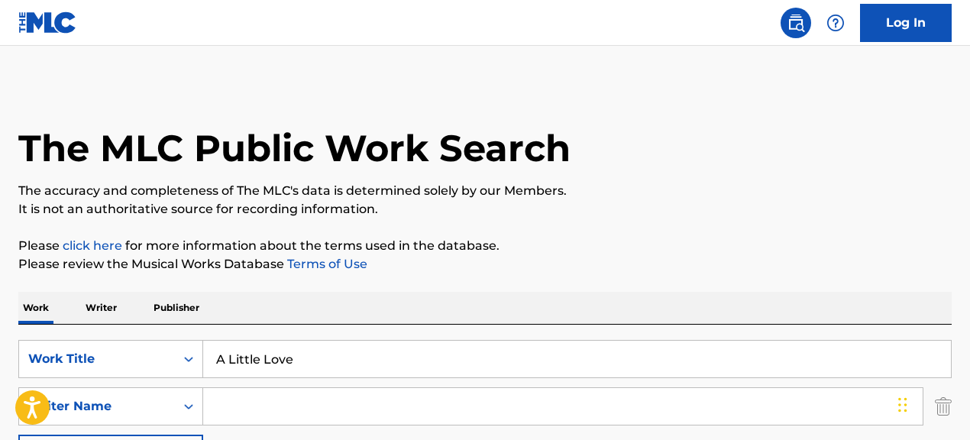
click at [560, 205] on p "It is not an authoritative source for recording information." at bounding box center [484, 209] width 933 height 18
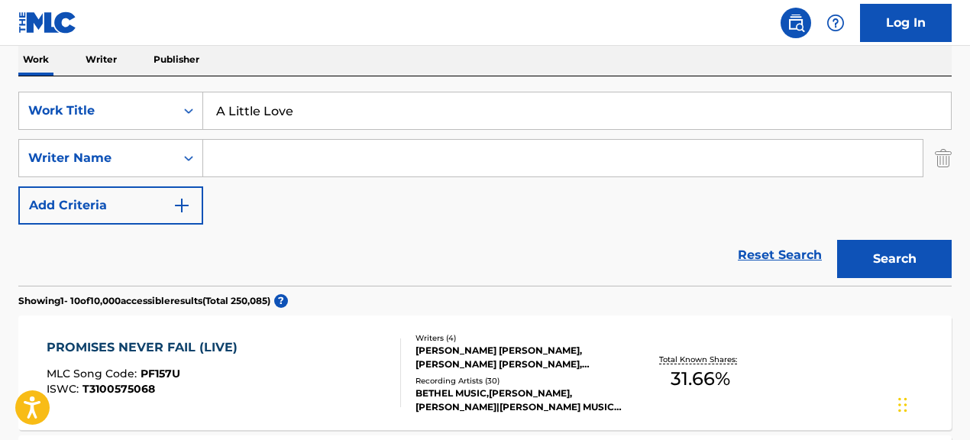
scroll to position [254, 0]
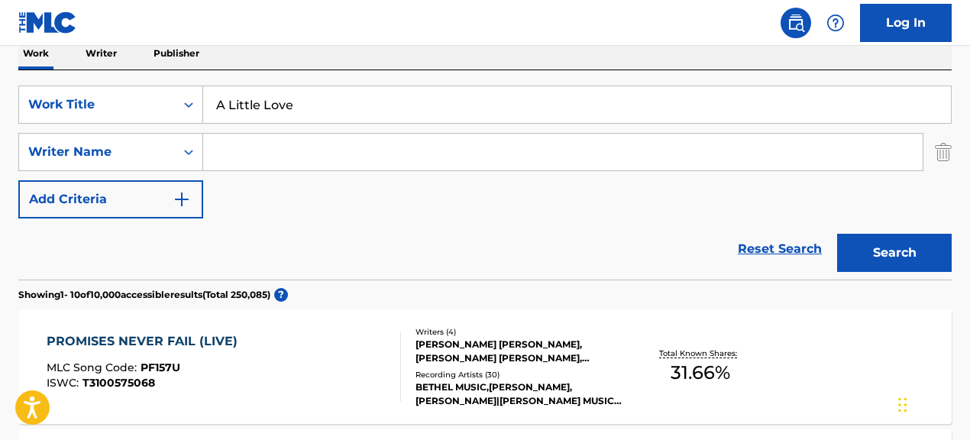
click at [435, 165] on input "Search Form" at bounding box center [562, 152] width 719 height 37
paste input "LES COOPER|MEAGHAN KATHLEEN SMITH"
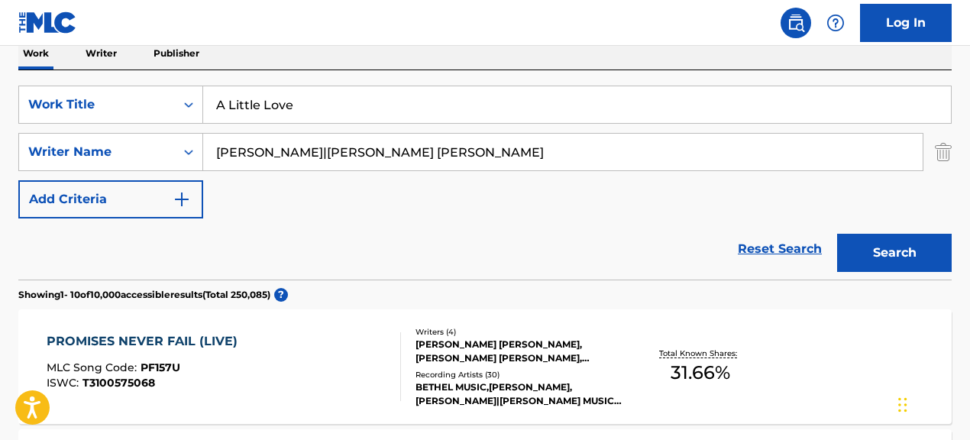
drag, startPoint x: 299, startPoint y: 154, endPoint x: 512, endPoint y: 166, distance: 212.7
click at [512, 166] on input "LES COOPER|MEAGHAN KATHLEEN SMITH" at bounding box center [562, 152] width 719 height 37
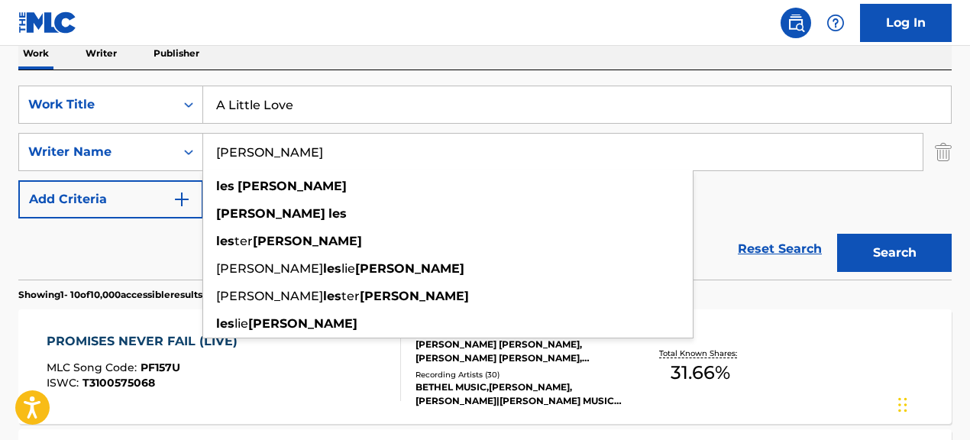
type input "LES COOPER"
click at [837, 234] on button "Search" at bounding box center [894, 253] width 115 height 38
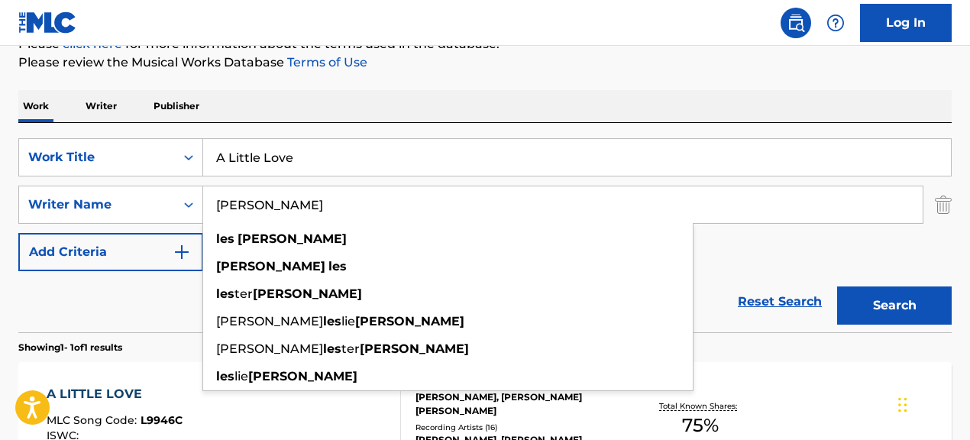
scroll to position [201, 0]
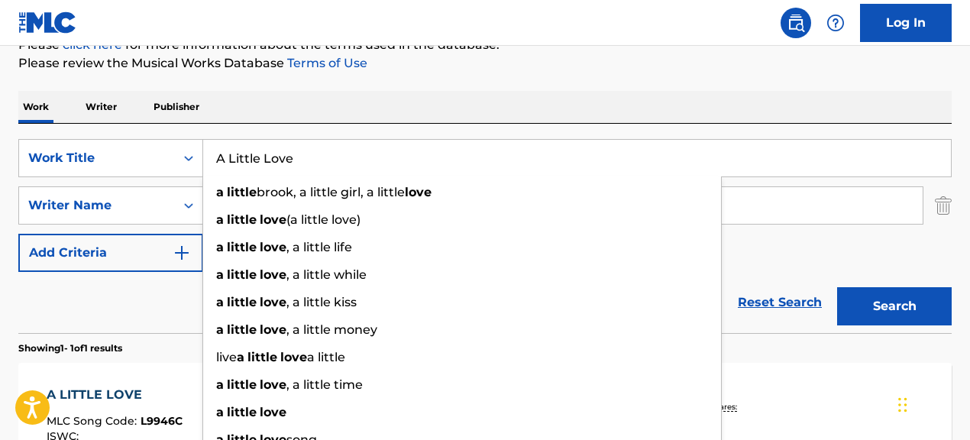
drag, startPoint x: 328, startPoint y: 163, endPoint x: 203, endPoint y: 155, distance: 125.5
click at [203, 155] on input "A Little Love" at bounding box center [577, 158] width 748 height 37
paste input "Roots"
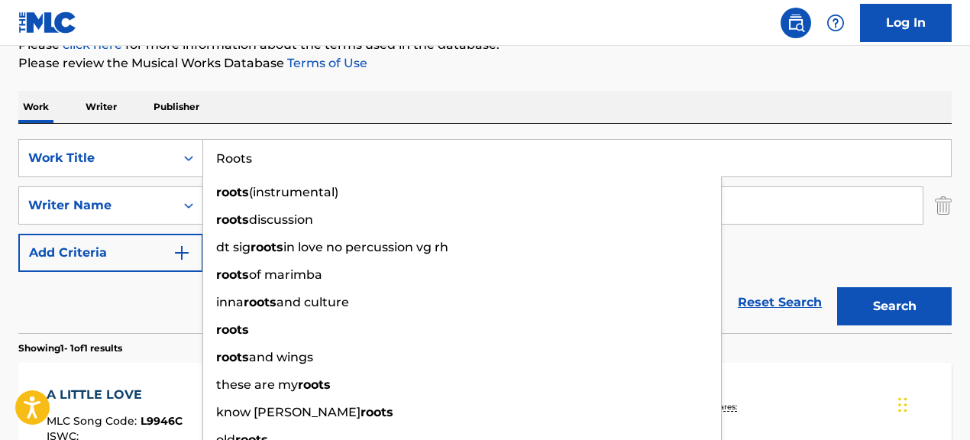
type input "Roots"
click at [172, 312] on div "Reset Search Search" at bounding box center [484, 302] width 933 height 61
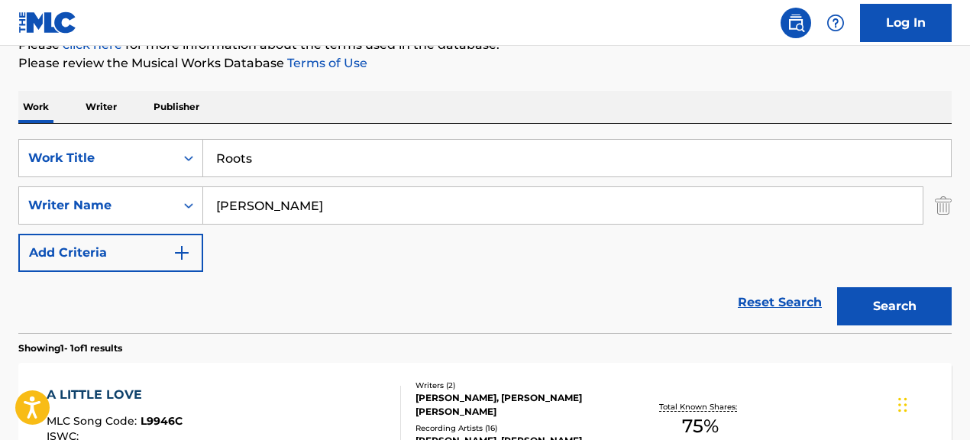
drag, startPoint x: 401, startPoint y: 206, endPoint x: 170, endPoint y: 178, distance: 233.2
click at [170, 178] on div "SearchWithCriteriae5d1d998-c9b3-4bd4-87aa-7290ab32e0ca Work Title Roots SearchW…" at bounding box center [484, 205] width 933 height 133
paste input "AVRIL RAMONA LAVIGNE|CLIFTON MAGNESS"
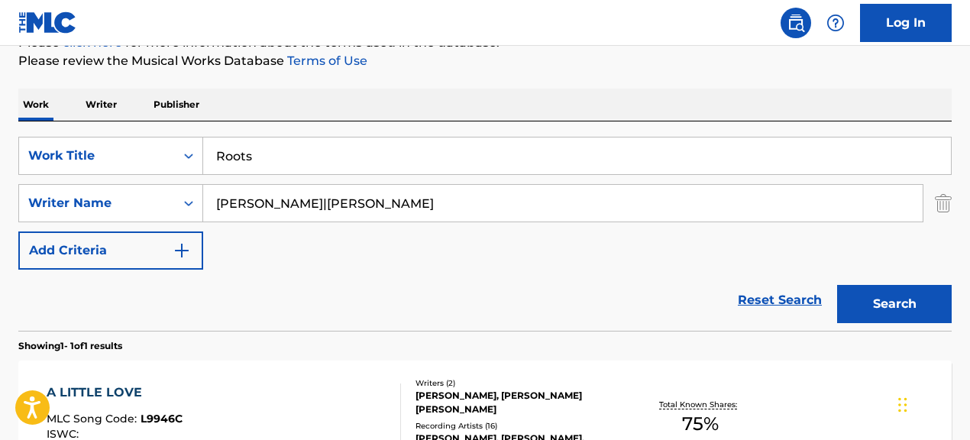
drag, startPoint x: 375, startPoint y: 213, endPoint x: 488, endPoint y: 215, distance: 113.1
click at [488, 215] on input "AVRIL RAMONA LAVIGNE|CLIFTON MAGNESS" at bounding box center [562, 203] width 719 height 37
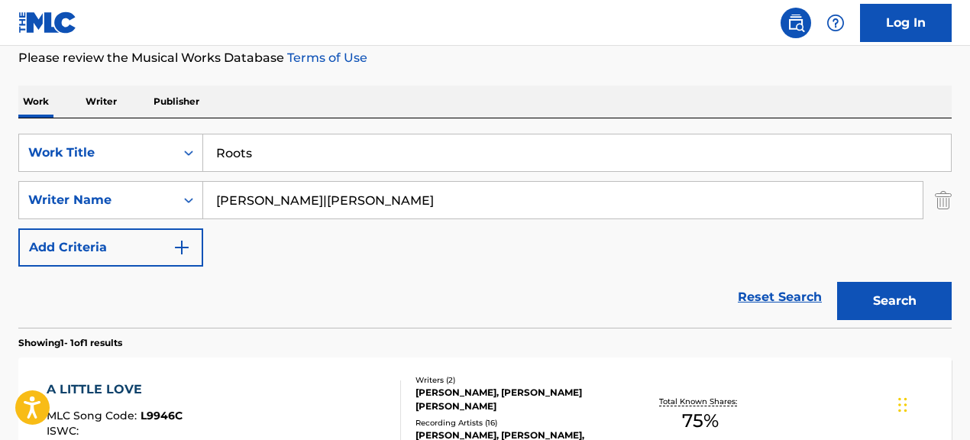
drag, startPoint x: 375, startPoint y: 207, endPoint x: 642, endPoint y: 228, distance: 268.1
click at [642, 228] on div "SearchWithCriteriae5d1d998-c9b3-4bd4-87aa-7290ab32e0ca Work Title Roots SearchW…" at bounding box center [484, 200] width 933 height 133
type input "AVRIL RAMONA LAVIGNE"
click at [837, 282] on button "Search" at bounding box center [894, 301] width 115 height 38
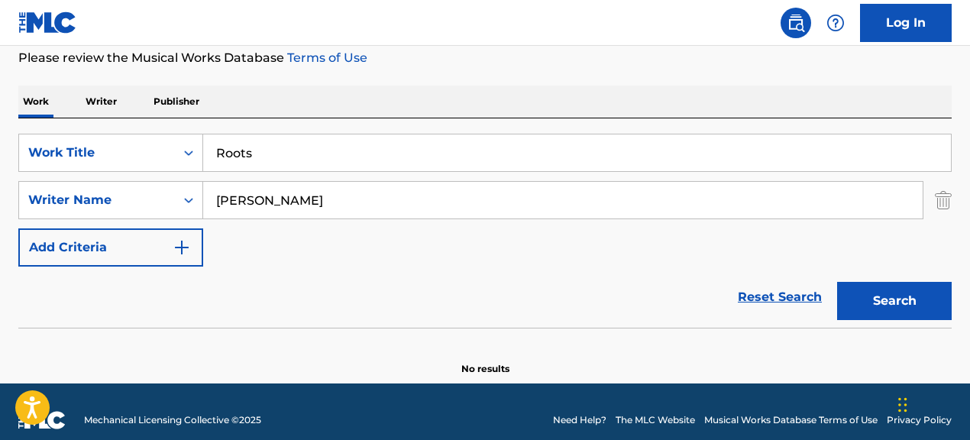
click at [611, 317] on div "Reset Search Search" at bounding box center [484, 297] width 933 height 61
click at [330, 157] on input "Roots" at bounding box center [577, 152] width 748 height 37
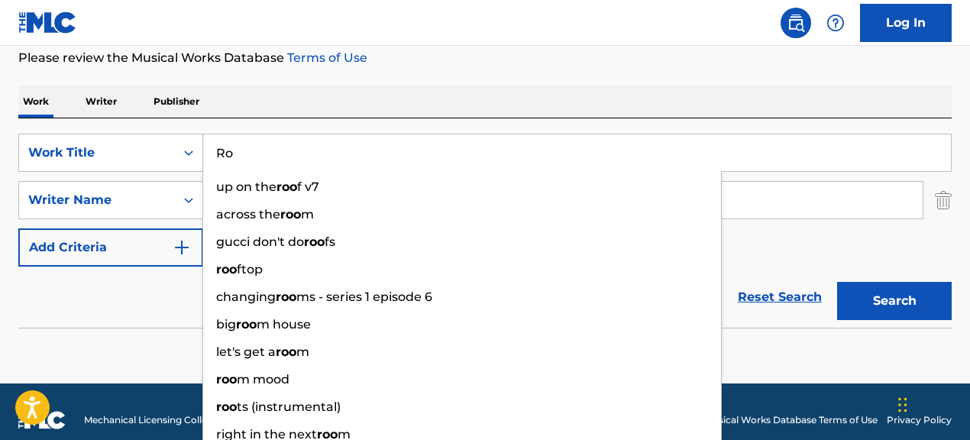
type input "R"
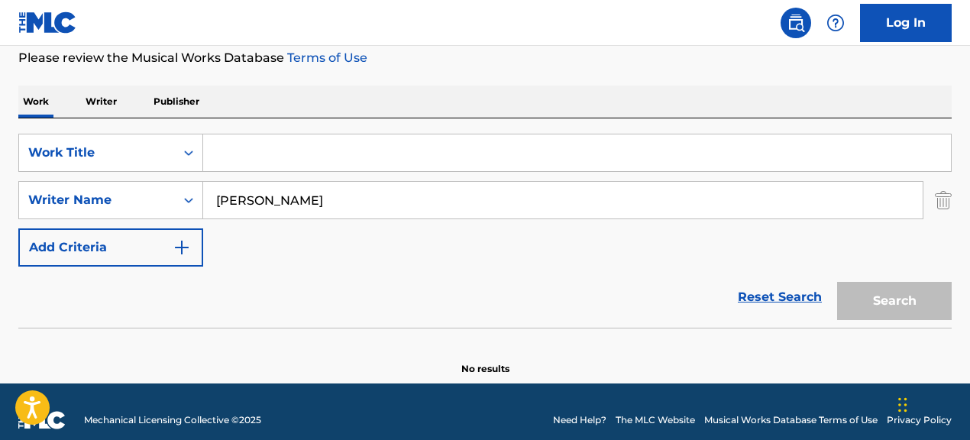
paste input "My World (Brillz Remix)"
type input "My World (Brillz Remix)"
click at [837, 282] on button "Search" at bounding box center [894, 301] width 115 height 38
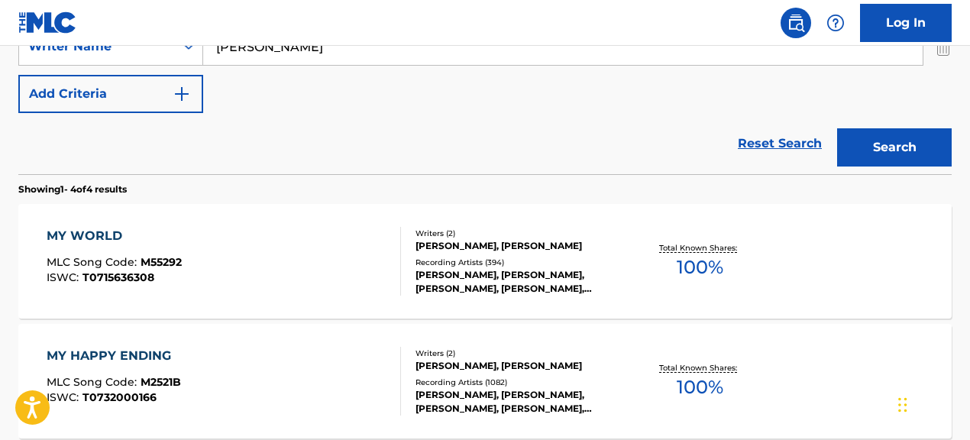
scroll to position [367, 0]
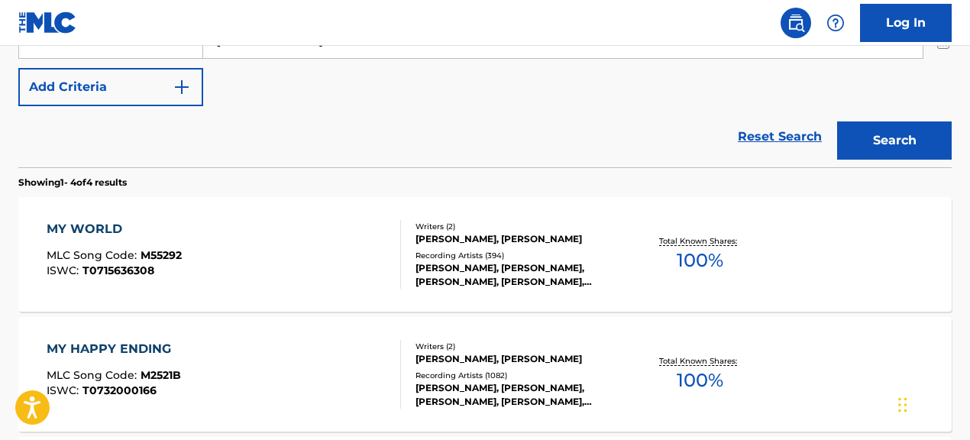
click at [312, 278] on div "MY WORLD MLC Song Code : M55292 ISWC : T0715636308" at bounding box center [224, 254] width 354 height 69
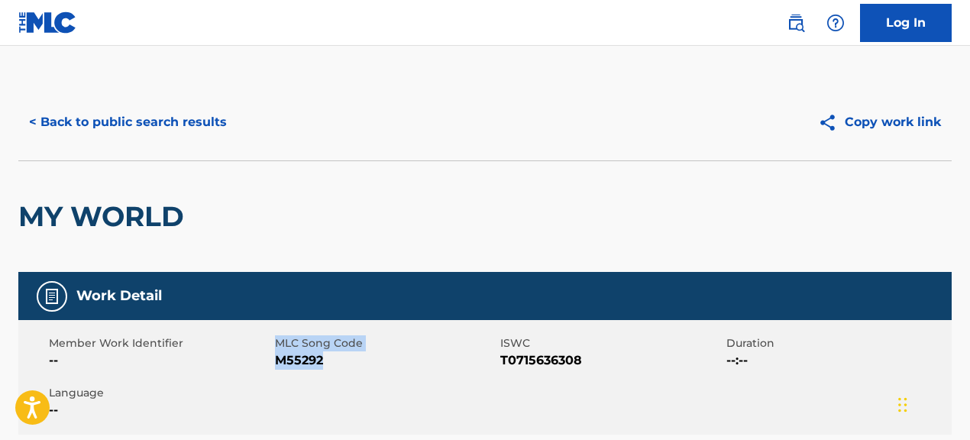
drag, startPoint x: 273, startPoint y: 362, endPoint x: 333, endPoint y: 363, distance: 59.6
click at [333, 363] on div "Member Work Identifier -- MLC Song Code M55292 ISWC T0715636308 Duration --:-- …" at bounding box center [484, 377] width 933 height 115
click at [308, 365] on span "M55292" at bounding box center [386, 360] width 222 height 18
click at [272, 361] on div "Member Work Identifier --" at bounding box center [162, 352] width 226 height 34
drag, startPoint x: 279, startPoint y: 361, endPoint x: 367, endPoint y: 362, distance: 87.9
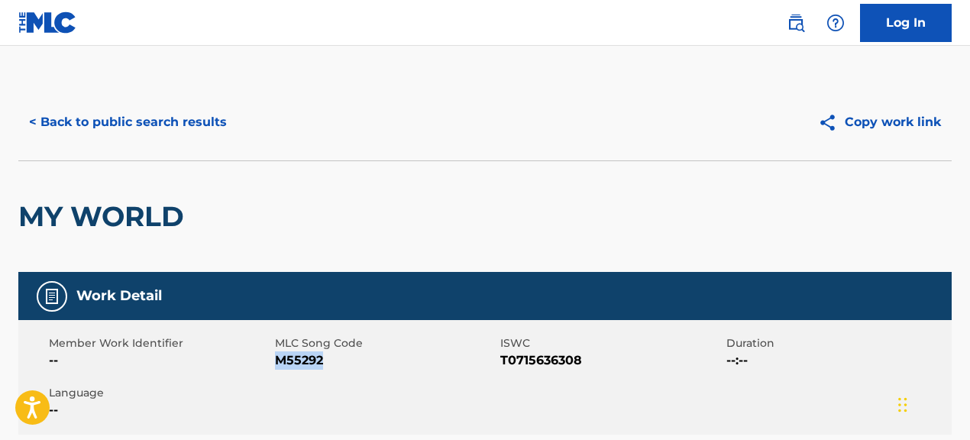
click at [367, 362] on span "M55292" at bounding box center [386, 360] width 222 height 18
